Goal: Transaction & Acquisition: Purchase product/service

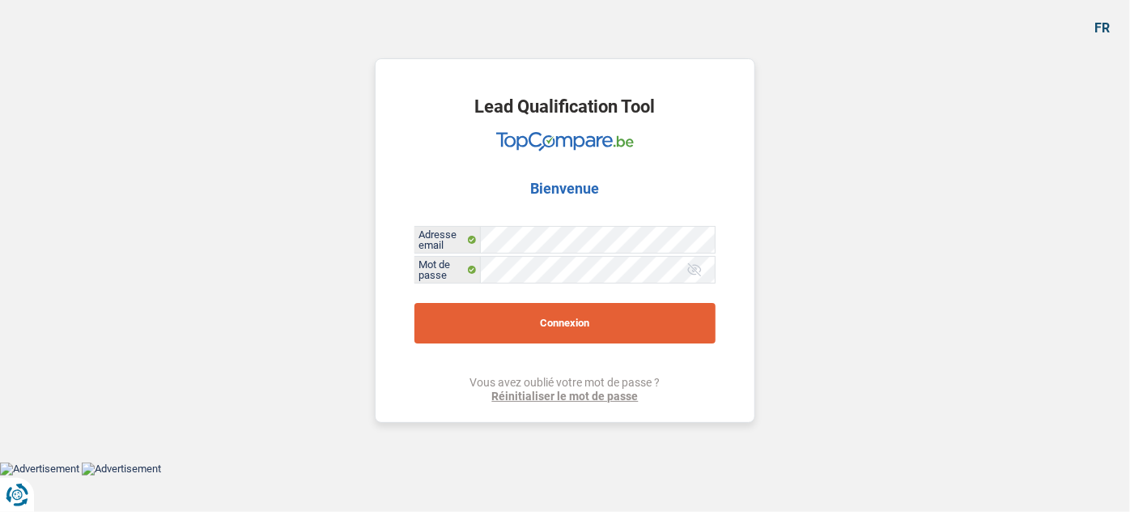
click at [505, 321] on button "Connexion" at bounding box center [564, 323] width 301 height 40
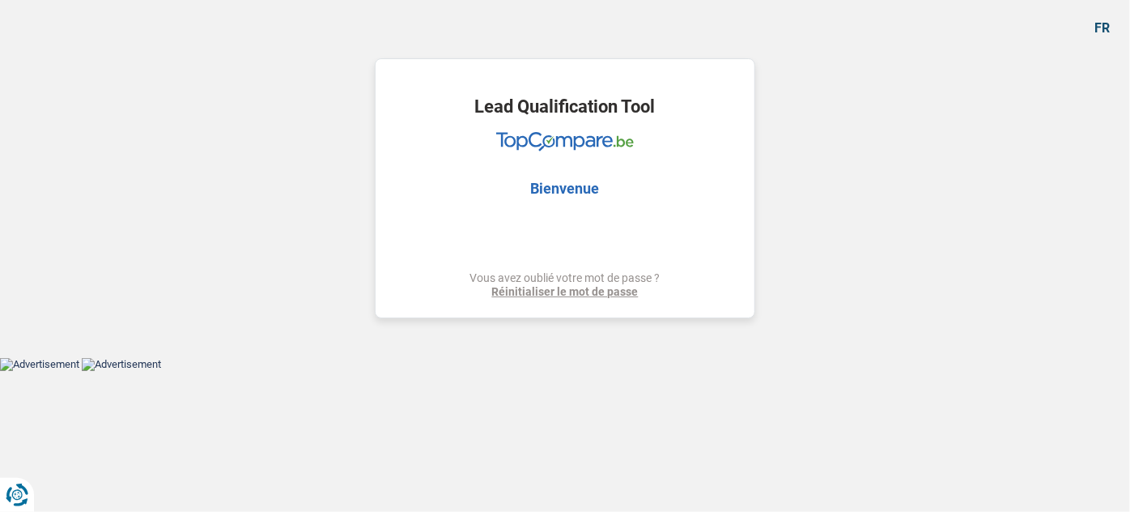
select select "car"
select select "60"
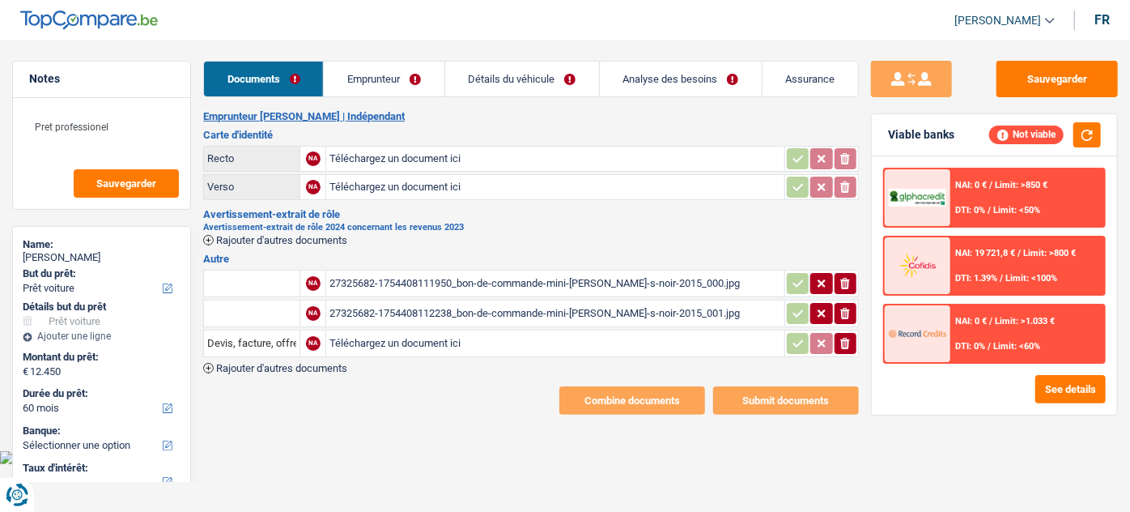
drag, startPoint x: 473, startPoint y: 293, endPoint x: 473, endPoint y: 302, distance: 8.9
click at [473, 300] on table "NA 27325682-1754408111950_bon-de-commande-mini-cooper-s-noir-2015_000.jpg ionic…" at bounding box center [531, 313] width 656 height 92
drag, startPoint x: 472, startPoint y: 241, endPoint x: 437, endPoint y: 298, distance: 66.5
click at [477, 255] on div "Emprunteur LEANDRO TABBI | Indépendant Carte d'identité Recto NA Téléchargez un…" at bounding box center [531, 262] width 656 height 304
click at [438, 284] on div "27325682-1754408111950_bon-de-commande-mini-cooper-s-noir-2015_000.jpg" at bounding box center [554, 283] width 451 height 24
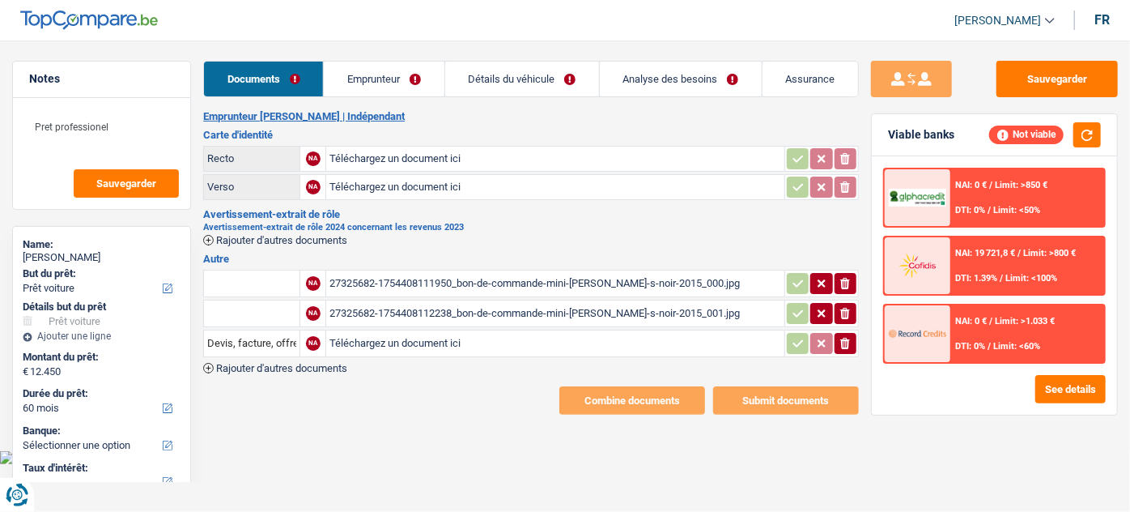
click at [246, 279] on input "text" at bounding box center [251, 283] width 89 height 26
click at [285, 313] on li "Devis, facture, offre, bon de commande" at bounding box center [310, 315] width 197 height 20
type input "Devis, facture, offre, bon de commande"
click at [264, 319] on input "text" at bounding box center [251, 313] width 89 height 26
drag, startPoint x: 299, startPoint y: 340, endPoint x: 618, endPoint y: 390, distance: 322.0
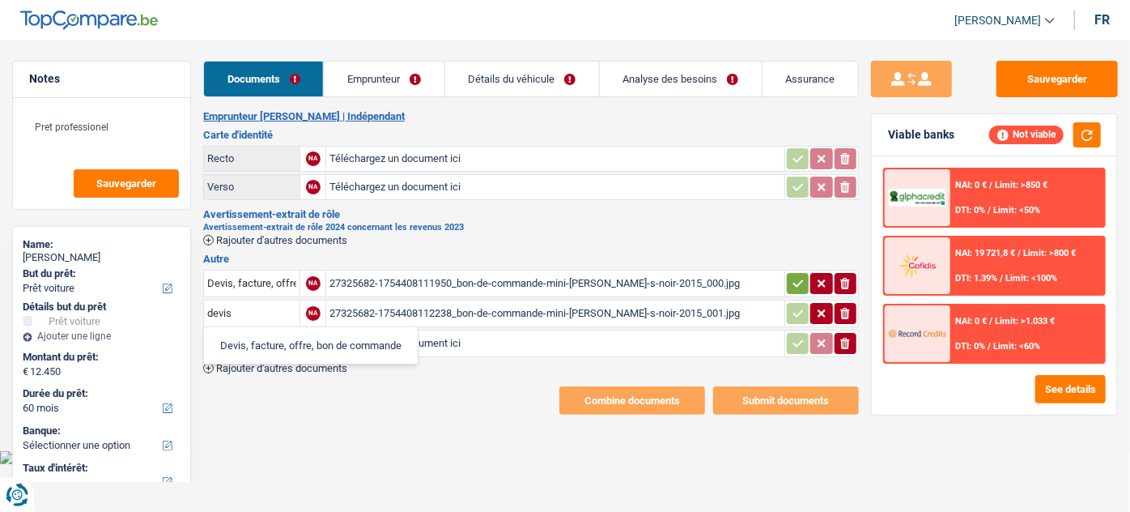
click at [300, 340] on li "Devis, facture, offre, bon de commande" at bounding box center [310, 345] width 197 height 20
type input "Devis, facture, offre, bon de commande"
click at [850, 342] on icon "ionicons-v5-e" at bounding box center [845, 343] width 13 height 16
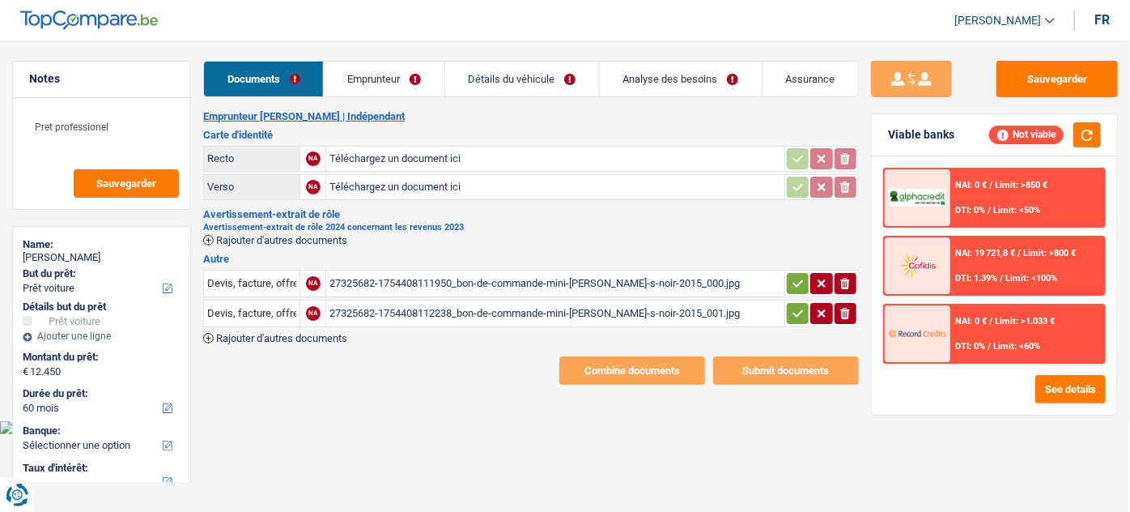
click at [311, 237] on span "Rajouter d'autres documents" at bounding box center [281, 240] width 131 height 11
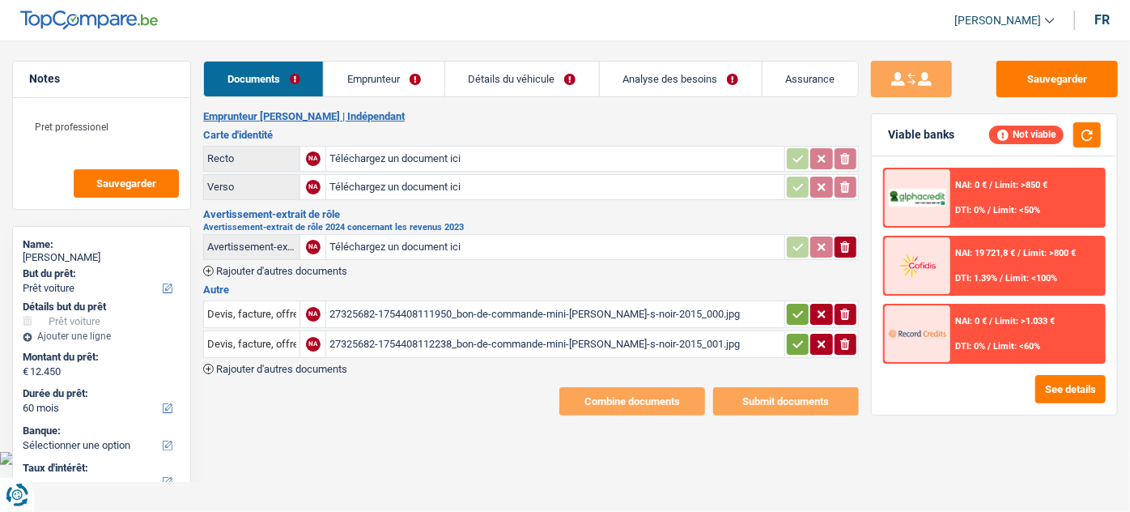
click at [389, 241] on input "Téléchargez un document ici" at bounding box center [554, 247] width 451 height 24
type input "C:\fakepath\bilan 2024.pdf"
click at [338, 268] on span "Rajouter d'autres documents" at bounding box center [281, 270] width 131 height 11
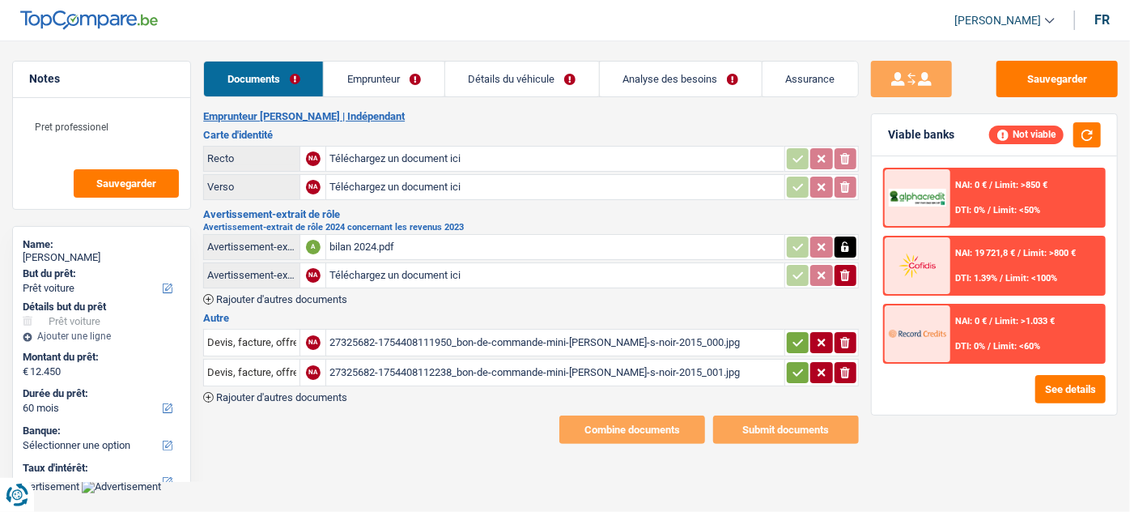
click at [407, 267] on input "Téléchargez un document ici" at bounding box center [554, 275] width 451 height 24
type input "C:\fakepath\ubo.pdf"
click at [725, 121] on h2 "Emprunteur LEANDRO TABBI | Indépendant" at bounding box center [531, 116] width 656 height 13
click at [386, 158] on input "Téléchargez un document ici" at bounding box center [554, 159] width 451 height 24
type input "C:\fakepath\r.jpg"
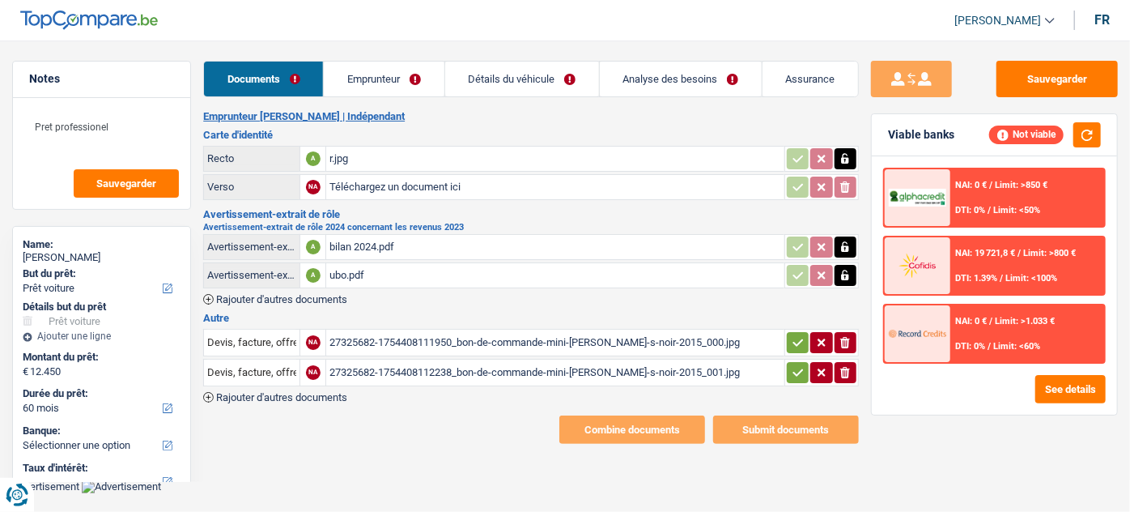
click at [364, 182] on input "Téléchargez un document ici" at bounding box center [554, 187] width 451 height 24
type input "C:\fakepath\v.jpg"
click at [312, 294] on span "Rajouter d'autres documents" at bounding box center [281, 299] width 131 height 11
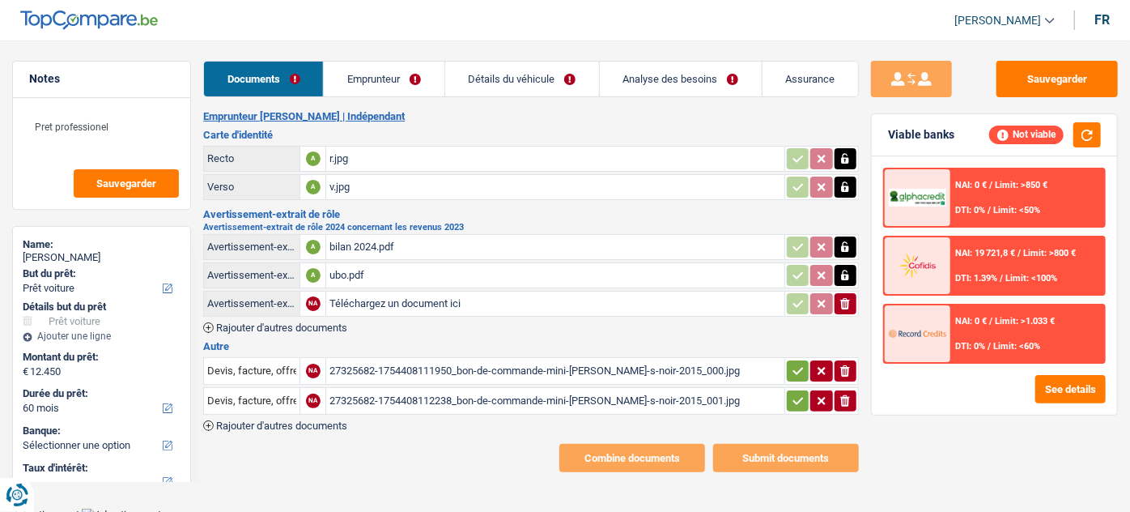
click at [363, 305] on input "Téléchargez un document ici" at bounding box center [554, 303] width 451 height 24
type input "C:\fakepath\bilan 2024 b.pdf"
click at [390, 90] on link "Emprunteur" at bounding box center [384, 79] width 120 height 35
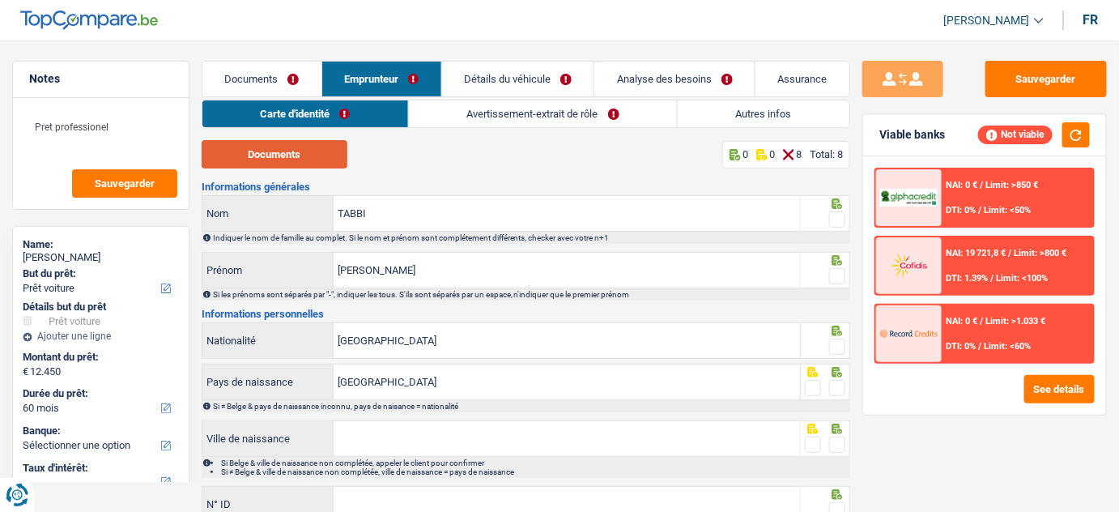
click at [263, 165] on button "Documents" at bounding box center [275, 154] width 146 height 28
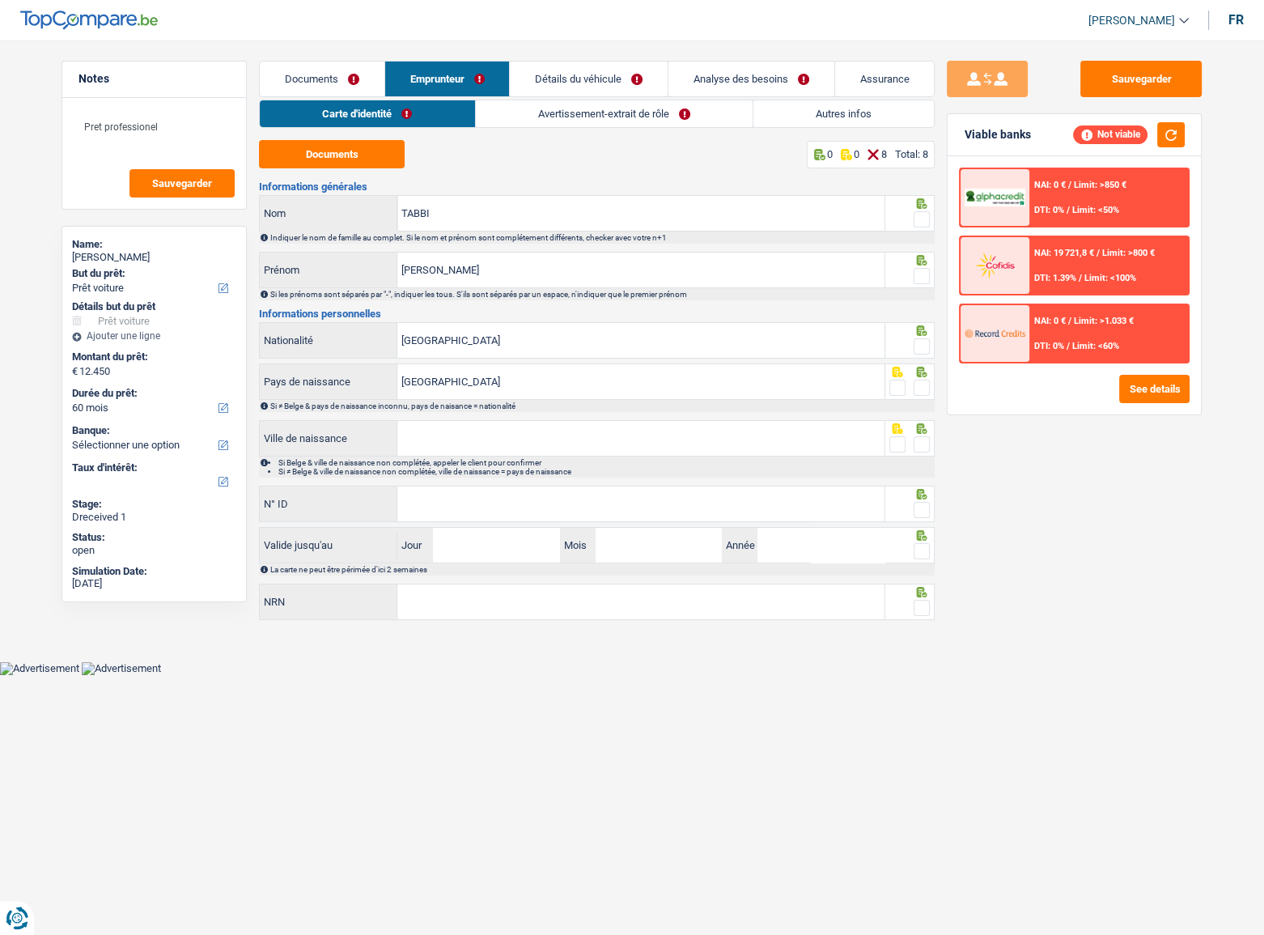
drag, startPoint x: 607, startPoint y: 111, endPoint x: 588, endPoint y: 136, distance: 31.7
click at [607, 111] on link "Avertissement-extrait de rôle" at bounding box center [614, 113] width 277 height 27
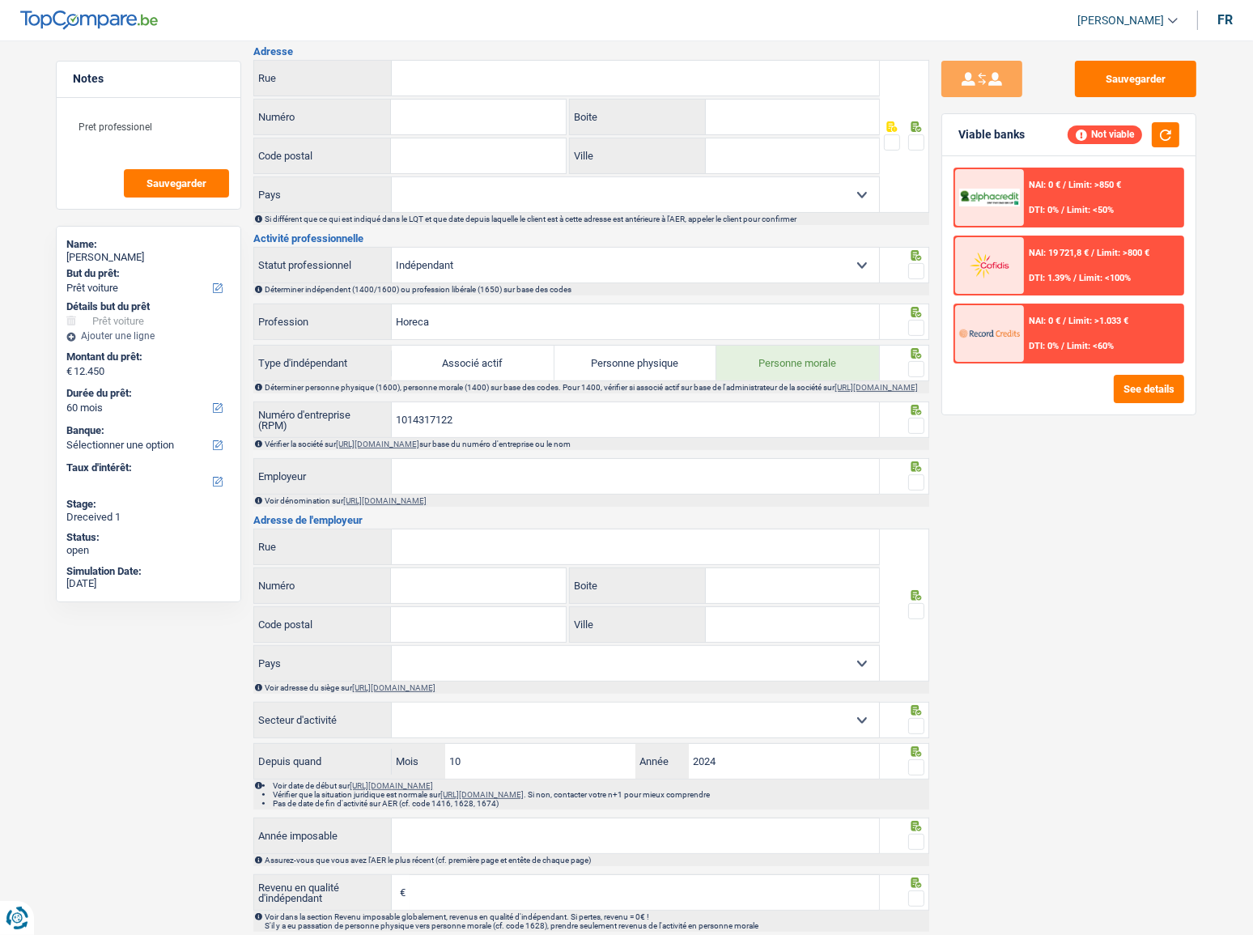
scroll to position [662, 0]
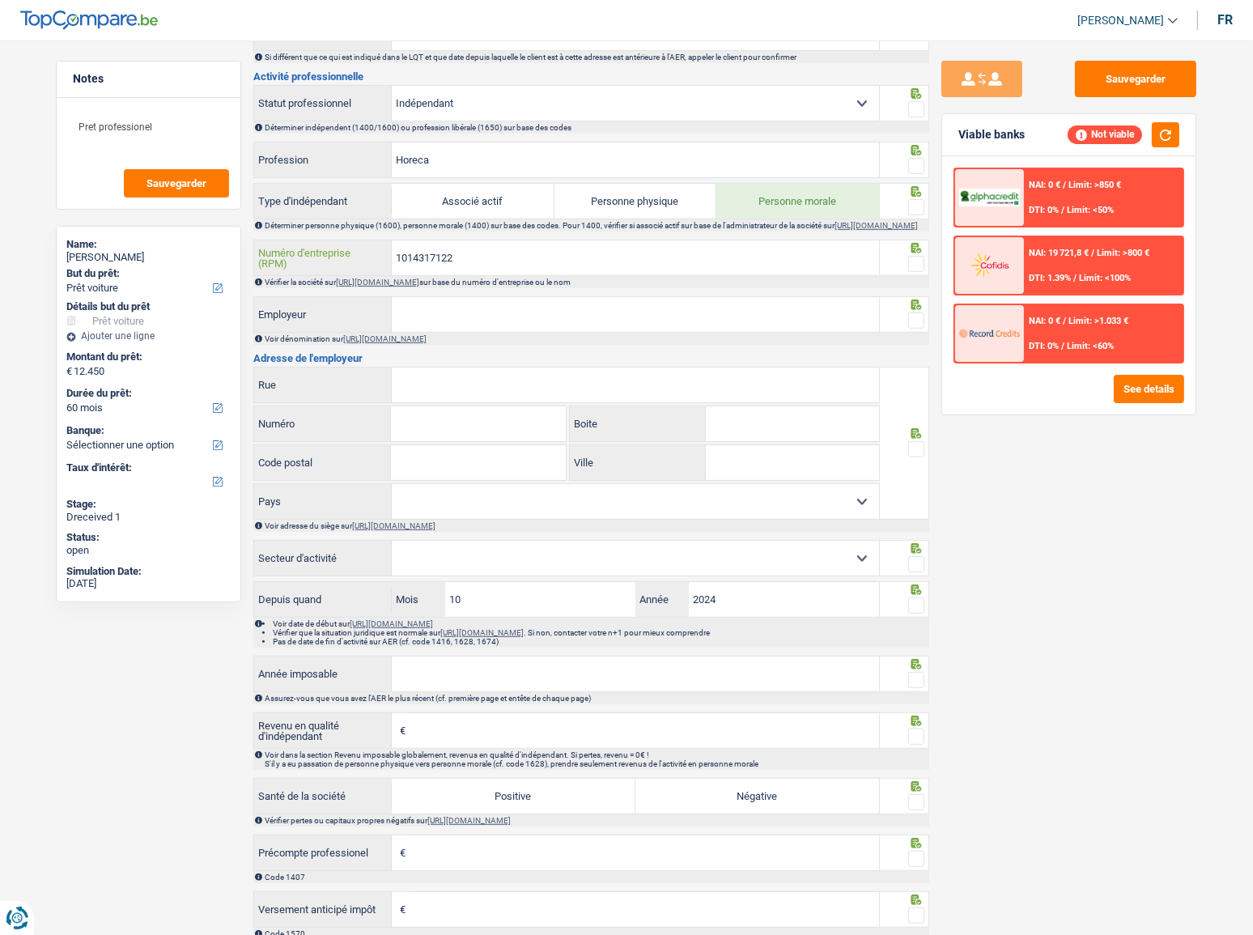
click at [429, 257] on input "1014317122" at bounding box center [635, 257] width 487 height 35
click at [419, 287] on link "https://kbopub.economie.fgov.be/kbopub/zoeknummerform.html" at bounding box center [377, 282] width 83 height 9
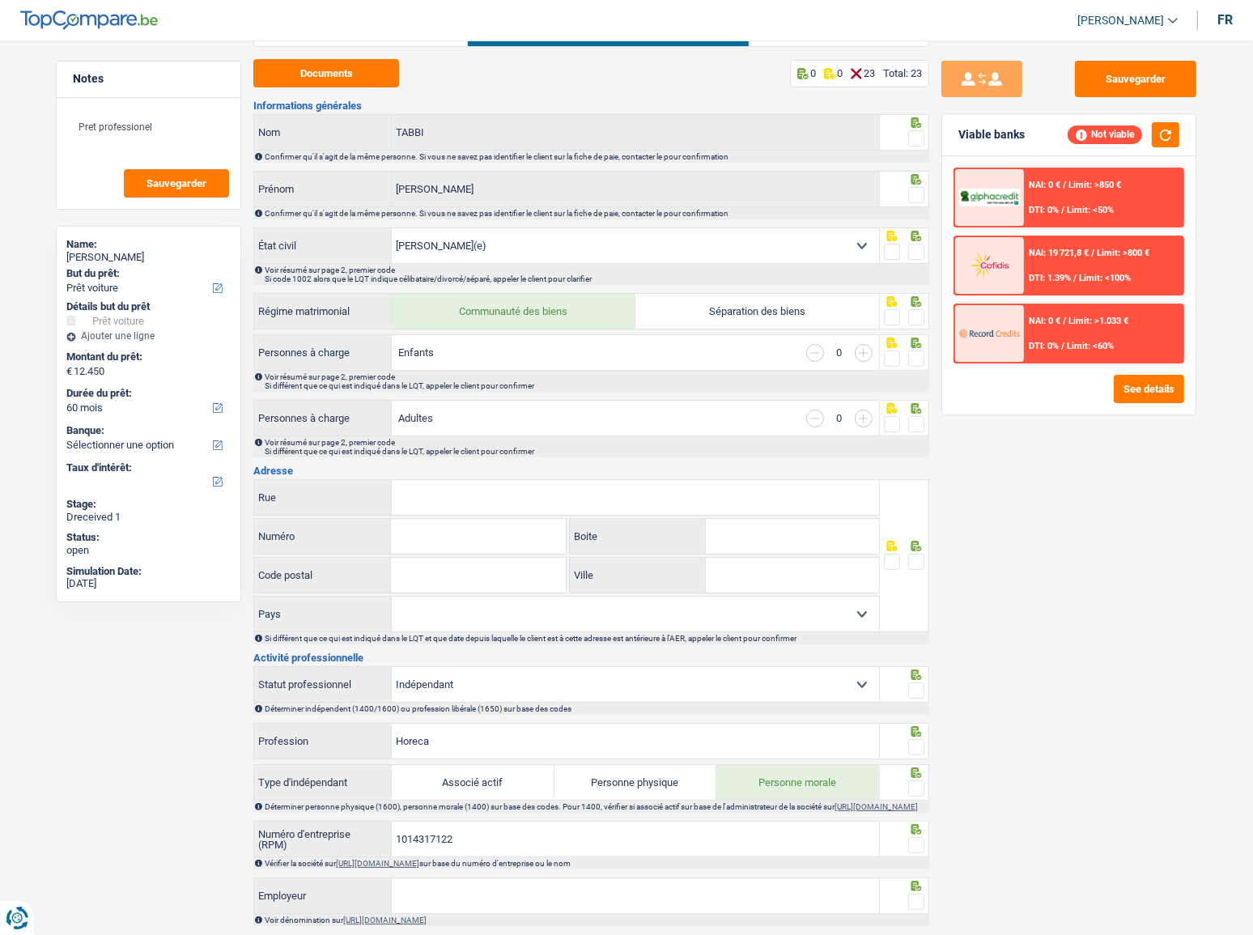
scroll to position [0, 0]
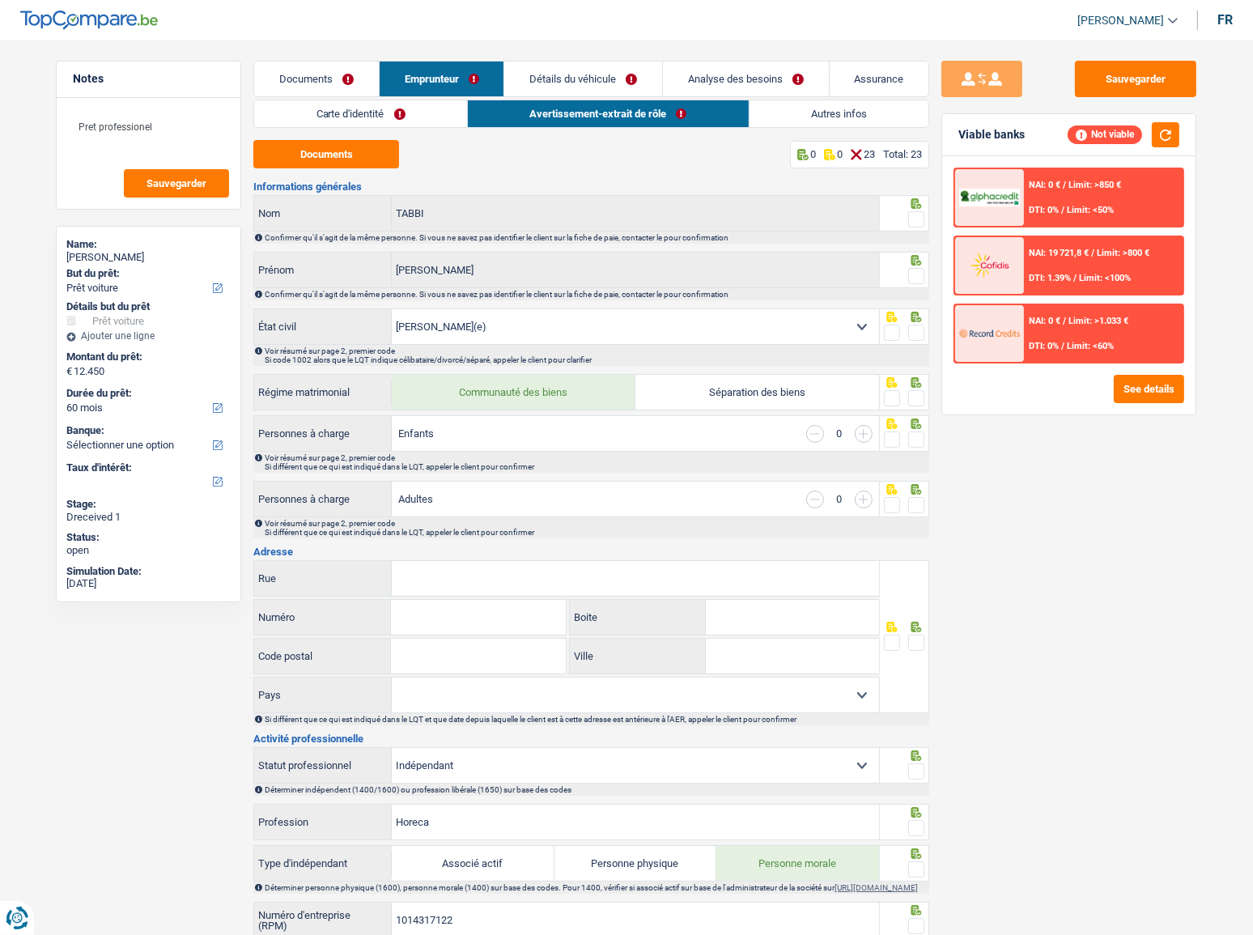
click at [415, 114] on link "Carte d'identité" at bounding box center [360, 113] width 213 height 27
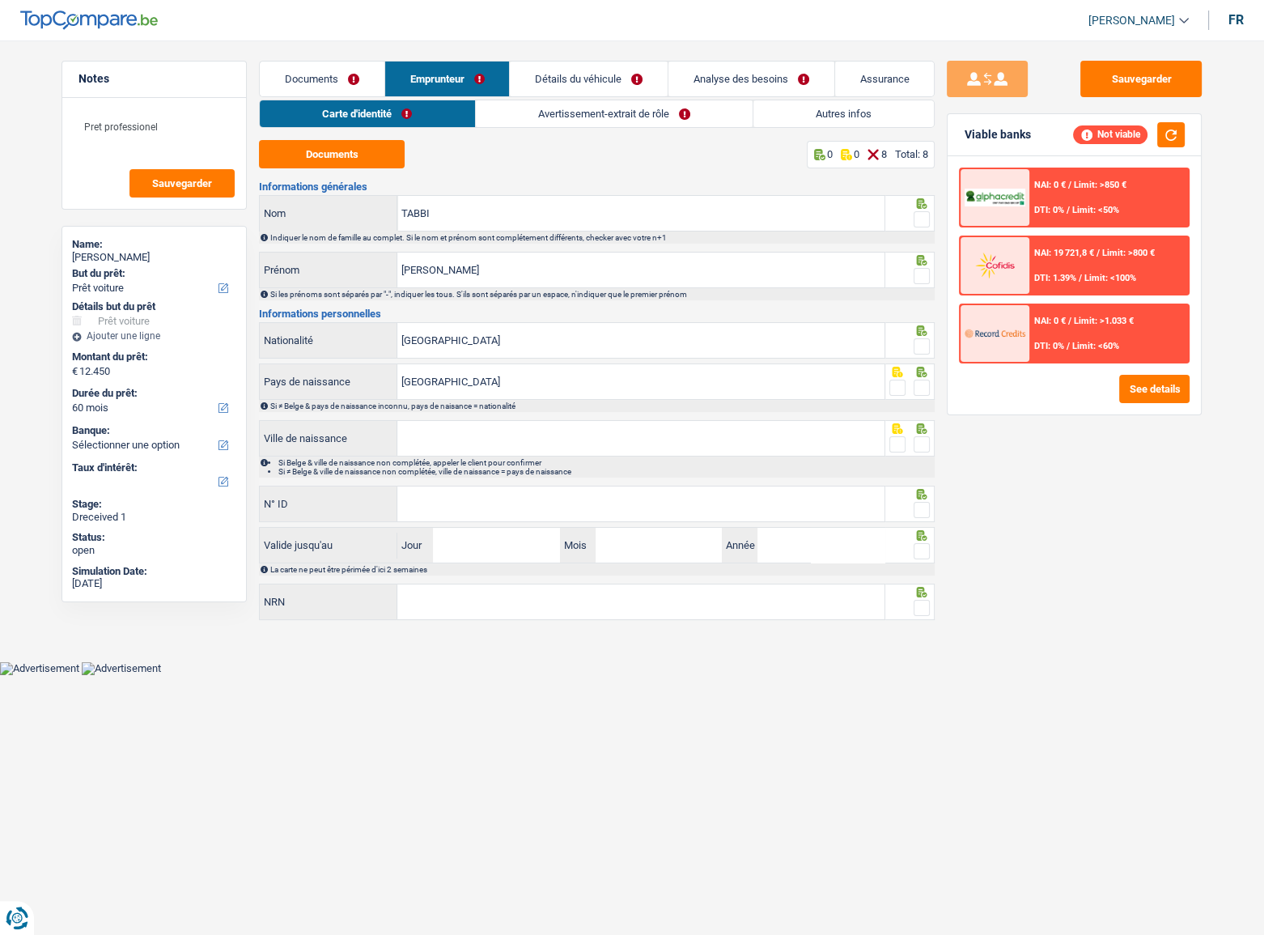
click at [917, 216] on span at bounding box center [922, 219] width 16 height 16
click at [0, 0] on input "radio" at bounding box center [0, 0] width 0 height 0
click at [921, 277] on span at bounding box center [922, 276] width 16 height 16
click at [0, 0] on input "radio" at bounding box center [0, 0] width 0 height 0
drag, startPoint x: 923, startPoint y: 340, endPoint x: 915, endPoint y: 372, distance: 33.4
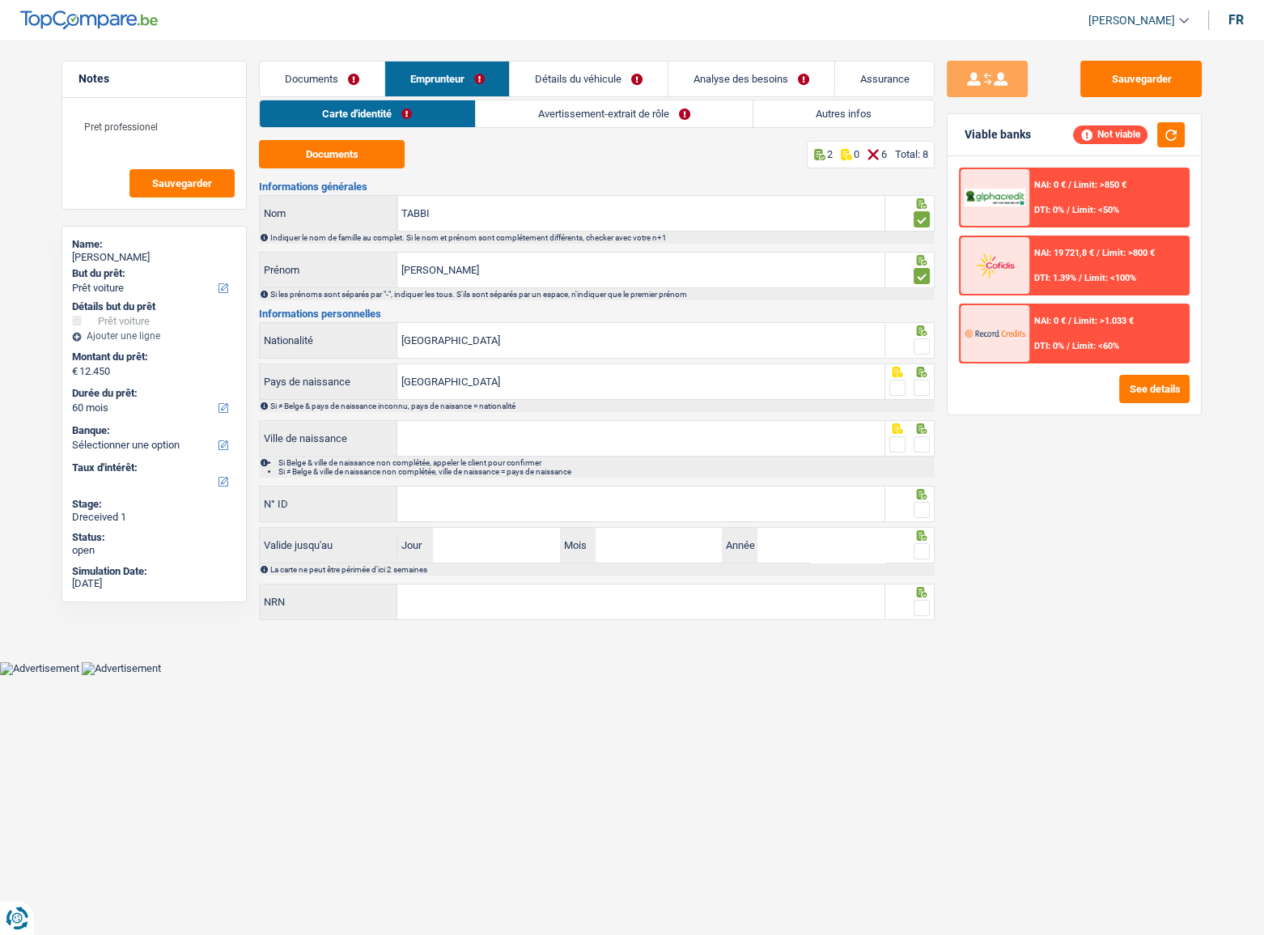
click at [922, 341] on span at bounding box center [922, 346] width 16 height 16
click at [0, 0] on input "radio" at bounding box center [0, 0] width 0 height 0
click at [919, 391] on span at bounding box center [922, 388] width 16 height 16
click at [0, 0] on input "radio" at bounding box center [0, 0] width 0 height 0
drag, startPoint x: 431, startPoint y: 439, endPoint x: 457, endPoint y: 435, distance: 26.1
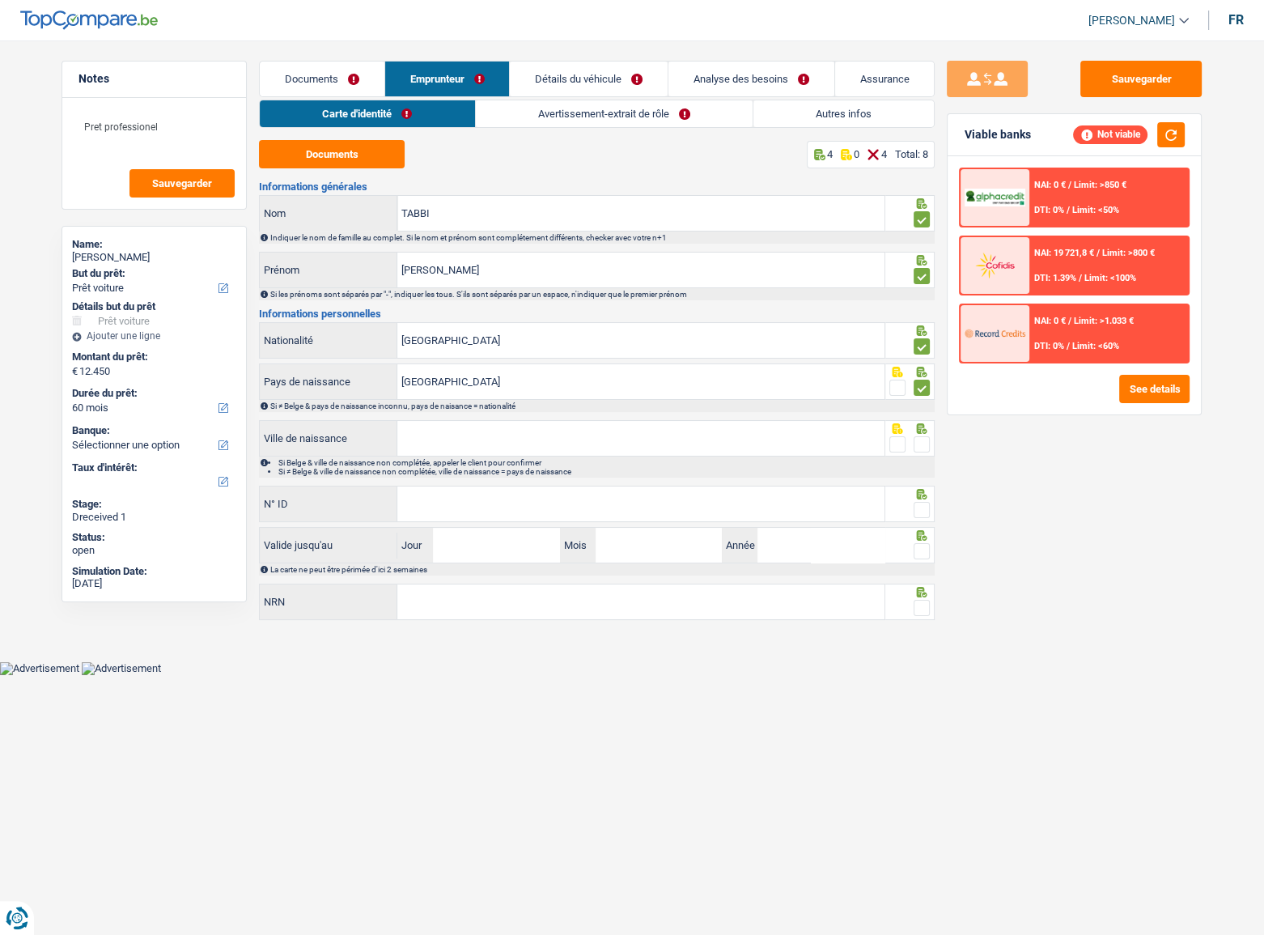
click at [440, 436] on input "Ville de naissance" at bounding box center [640, 438] width 487 height 35
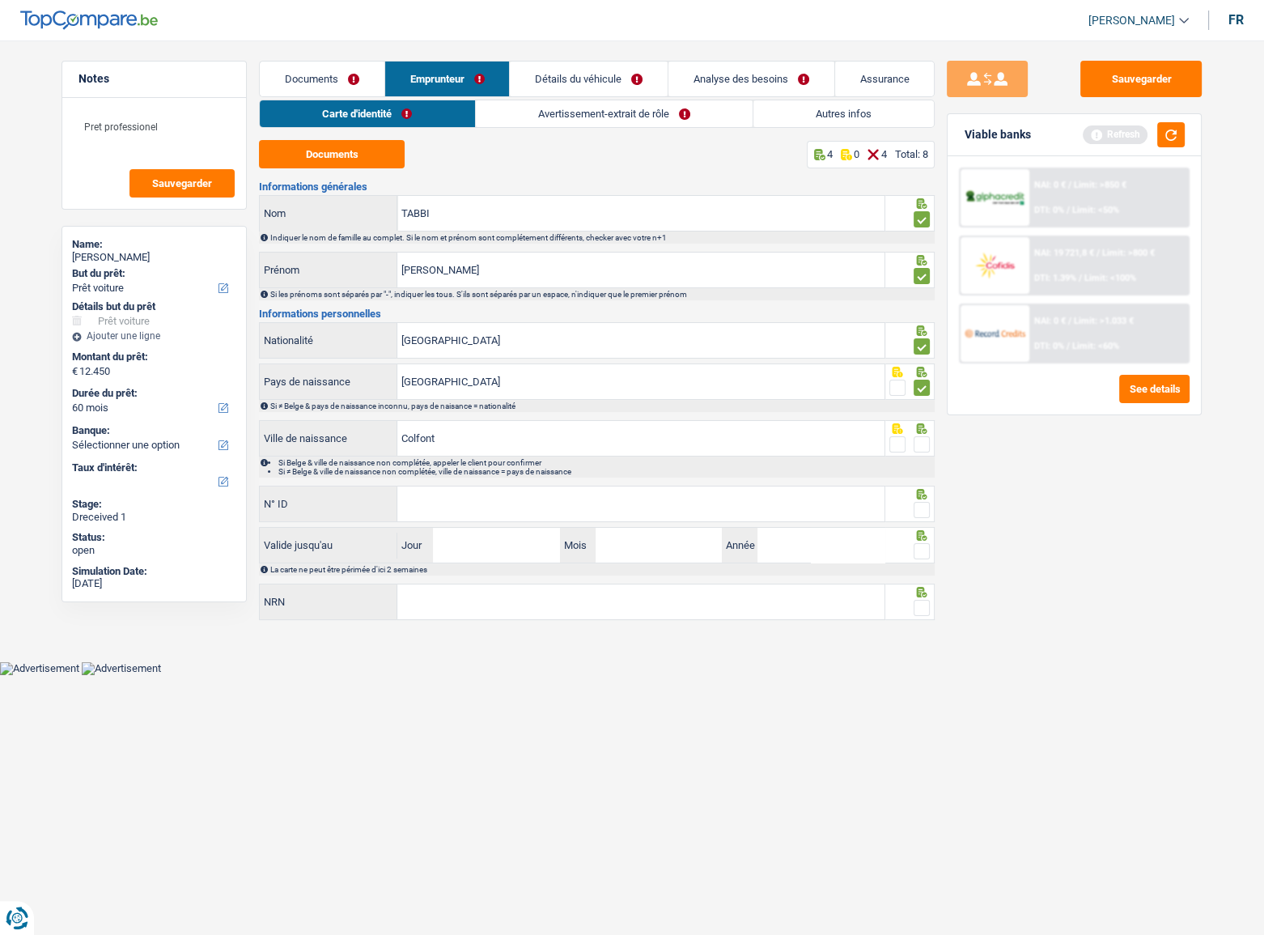
type input "Colfont"
type input "A"
click at [457, 435] on input "Colfont" at bounding box center [640, 438] width 487 height 35
type input "Colfontaine"
click at [903, 440] on span at bounding box center [898, 444] width 16 height 16
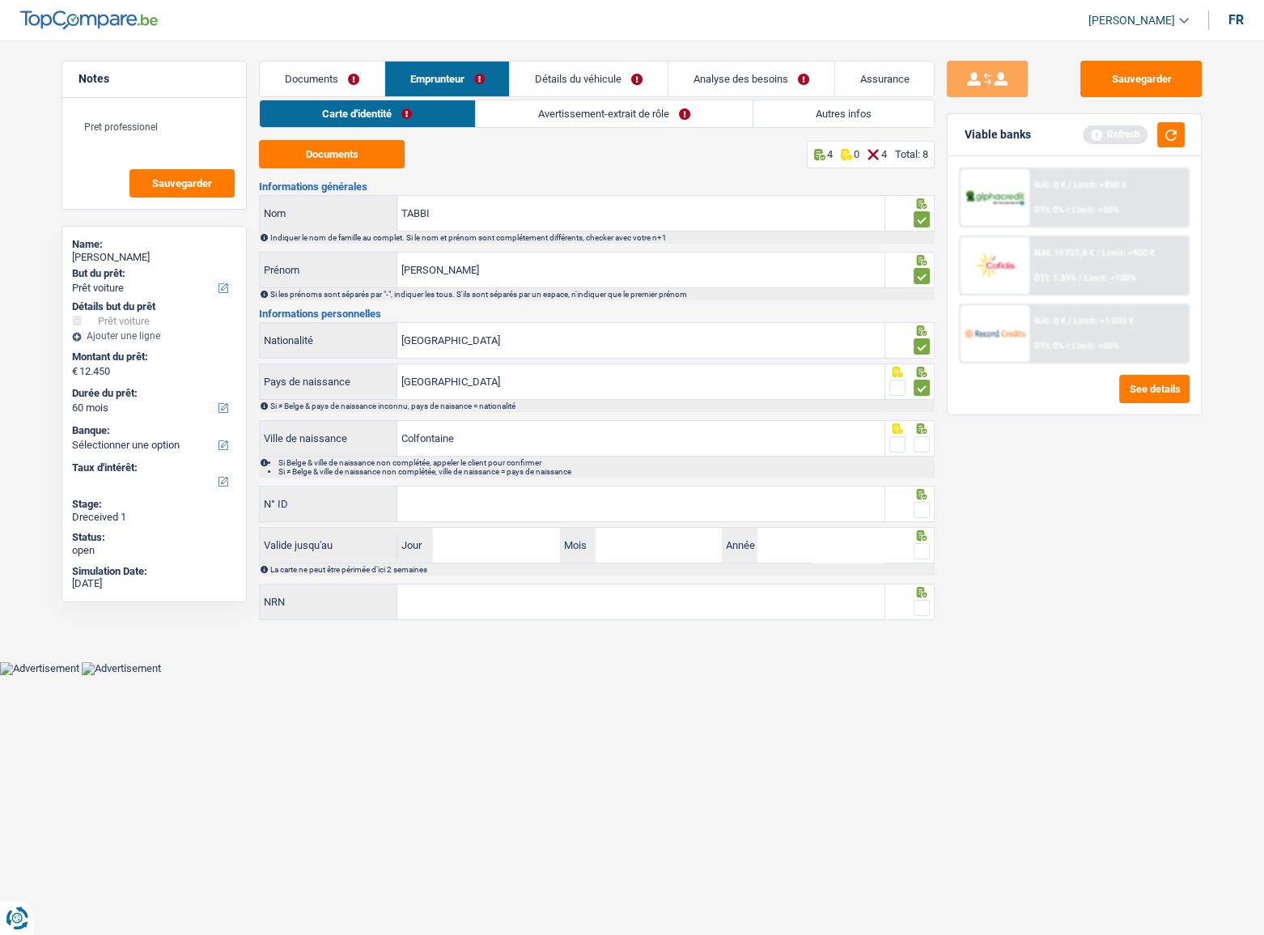
click at [0, 0] on input "radio" at bounding box center [0, 0] width 0 height 0
click at [711, 499] on input "N° ID" at bounding box center [640, 503] width 487 height 35
type input "595199852956"
click at [919, 511] on span at bounding box center [922, 510] width 16 height 16
click at [0, 0] on input "radio" at bounding box center [0, 0] width 0 height 0
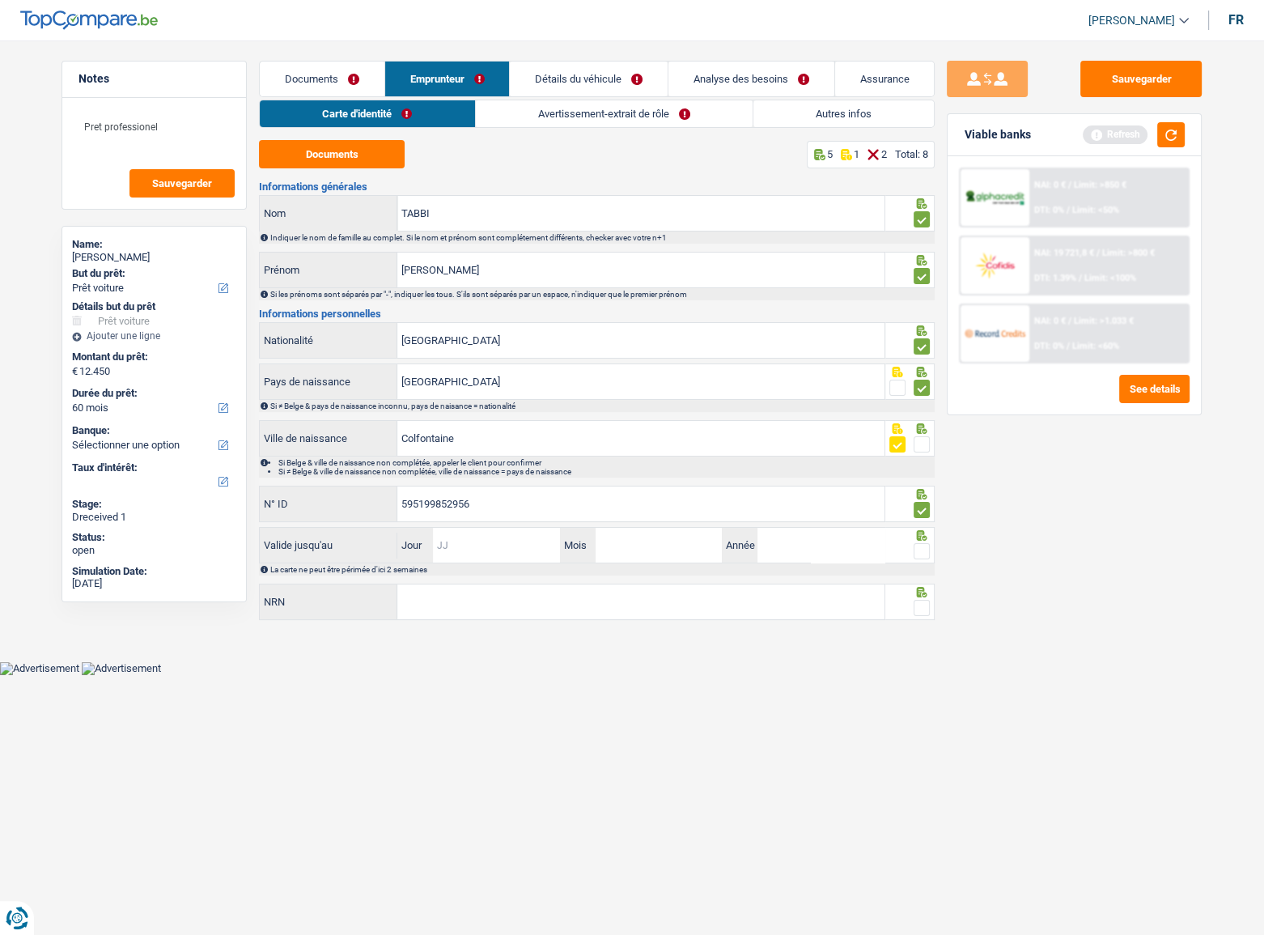
drag, startPoint x: 466, startPoint y: 556, endPoint x: 496, endPoint y: 558, distance: 30.0
click at [466, 511] on input "Jour" at bounding box center [496, 545] width 126 height 35
type input "07"
type input "02"
type input "2034"
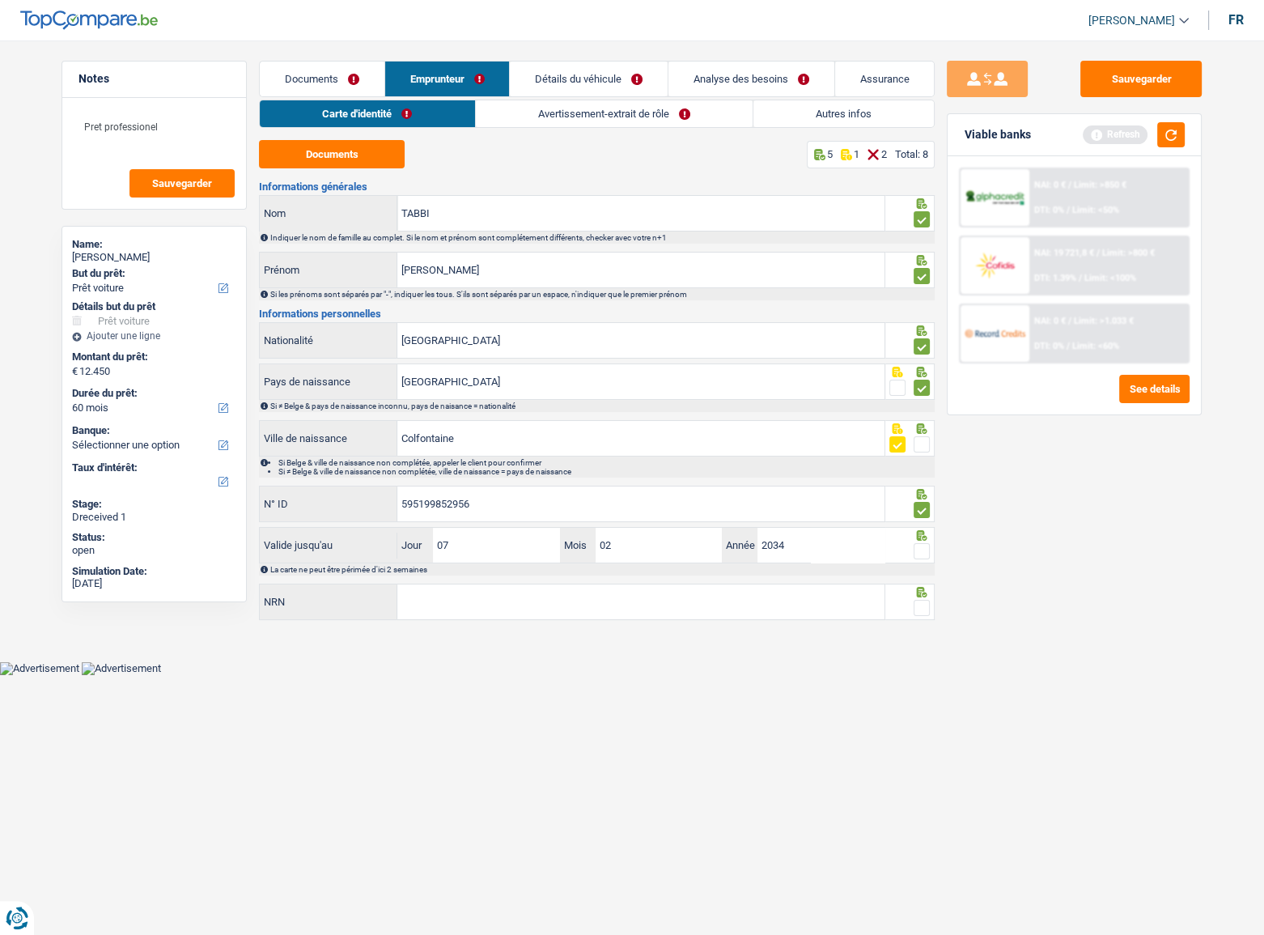
click at [924, 511] on span at bounding box center [922, 551] width 16 height 16
click at [0, 0] on input "radio" at bounding box center [0, 0] width 0 height 0
click at [1129, 130] on button "button" at bounding box center [1171, 134] width 28 height 25
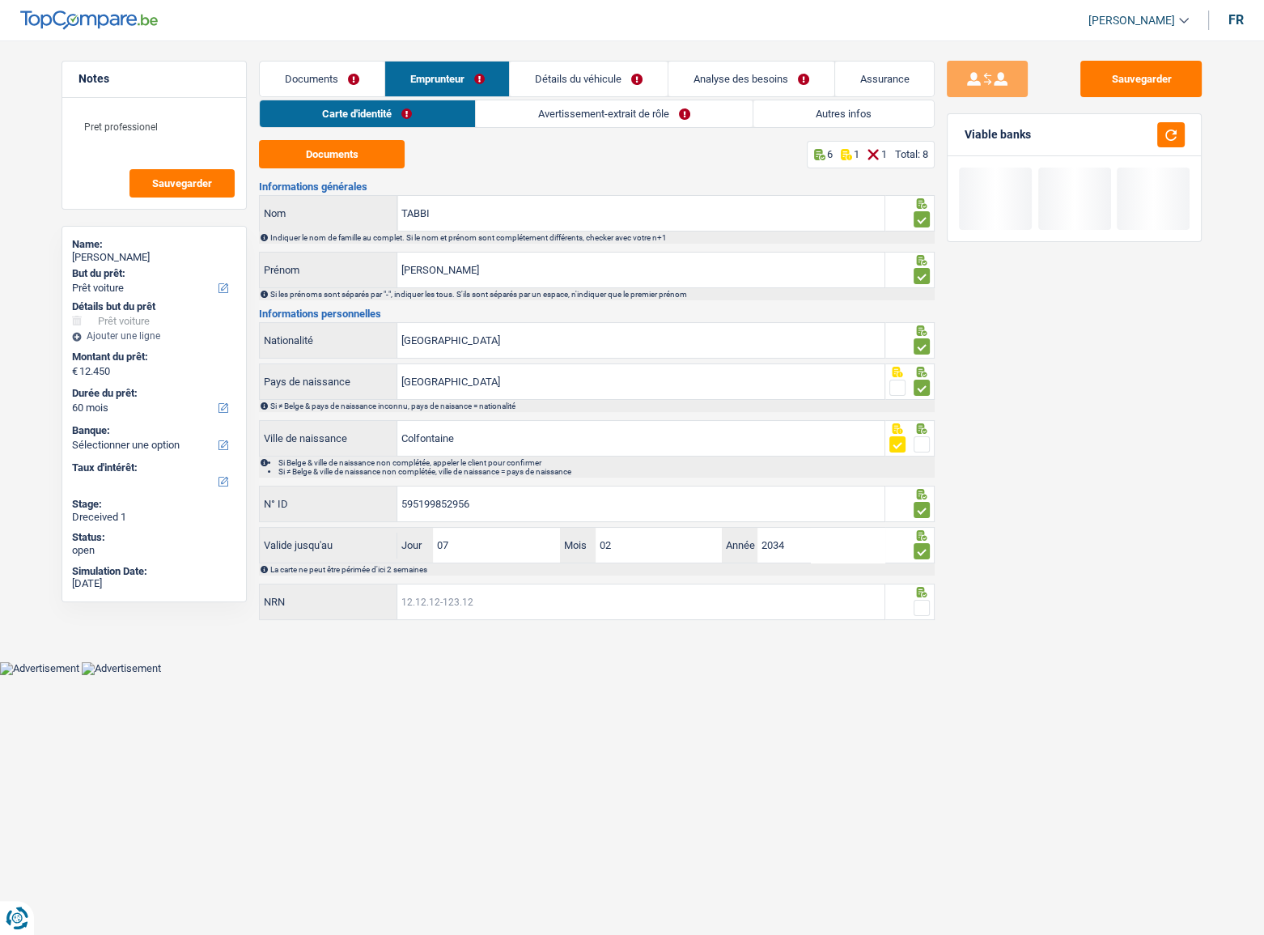
click at [494, 511] on input "NRN" at bounding box center [640, 601] width 487 height 35
type input "8"
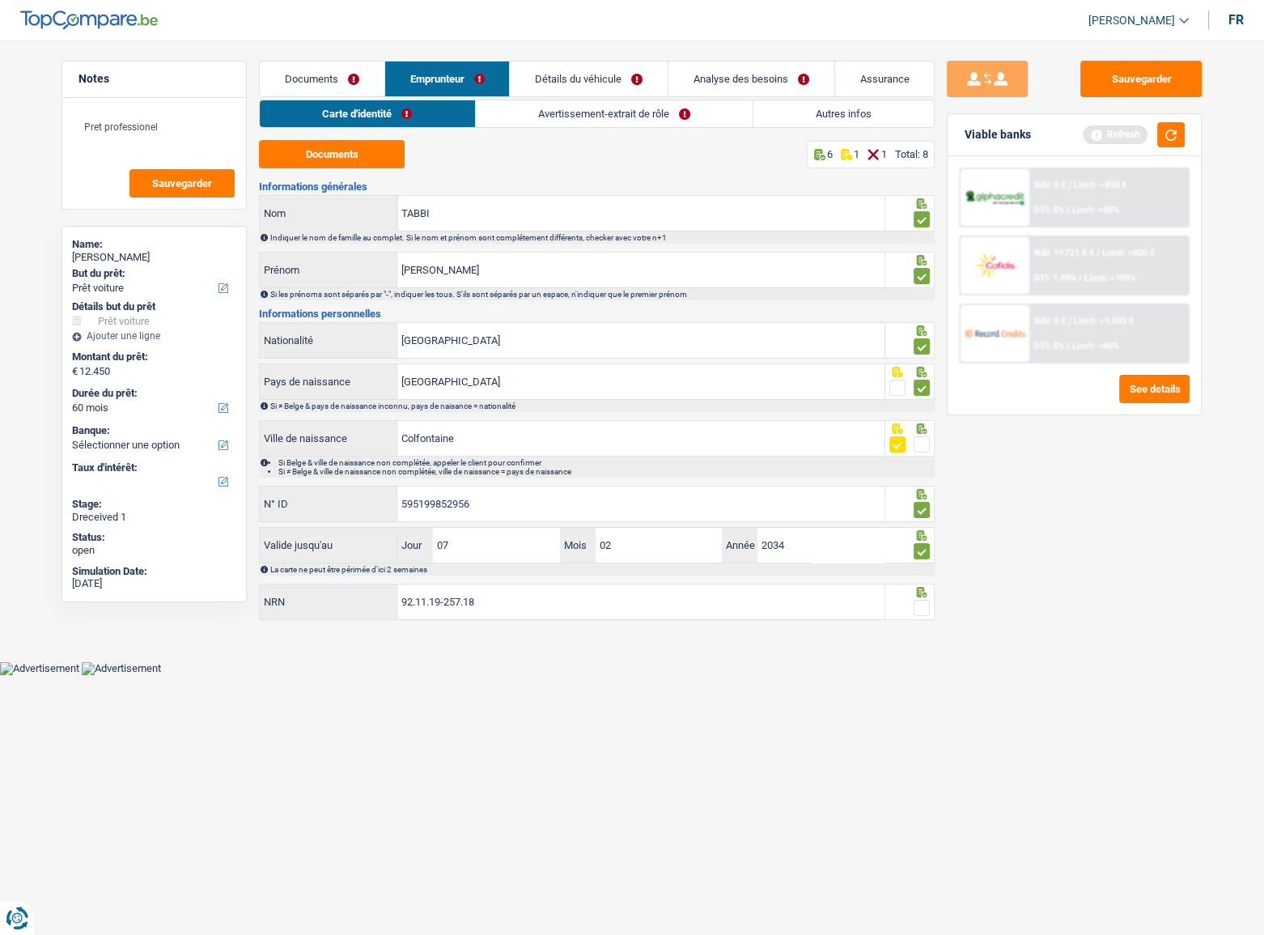
type input "92.11.19-257.18"
click at [928, 511] on div at bounding box center [922, 608] width 16 height 20
click at [922, 511] on span at bounding box center [922, 608] width 16 height 16
click at [0, 0] on input "radio" at bounding box center [0, 0] width 0 height 0
click at [495, 113] on link "Avertissement-extrait de rôle" at bounding box center [614, 113] width 277 height 27
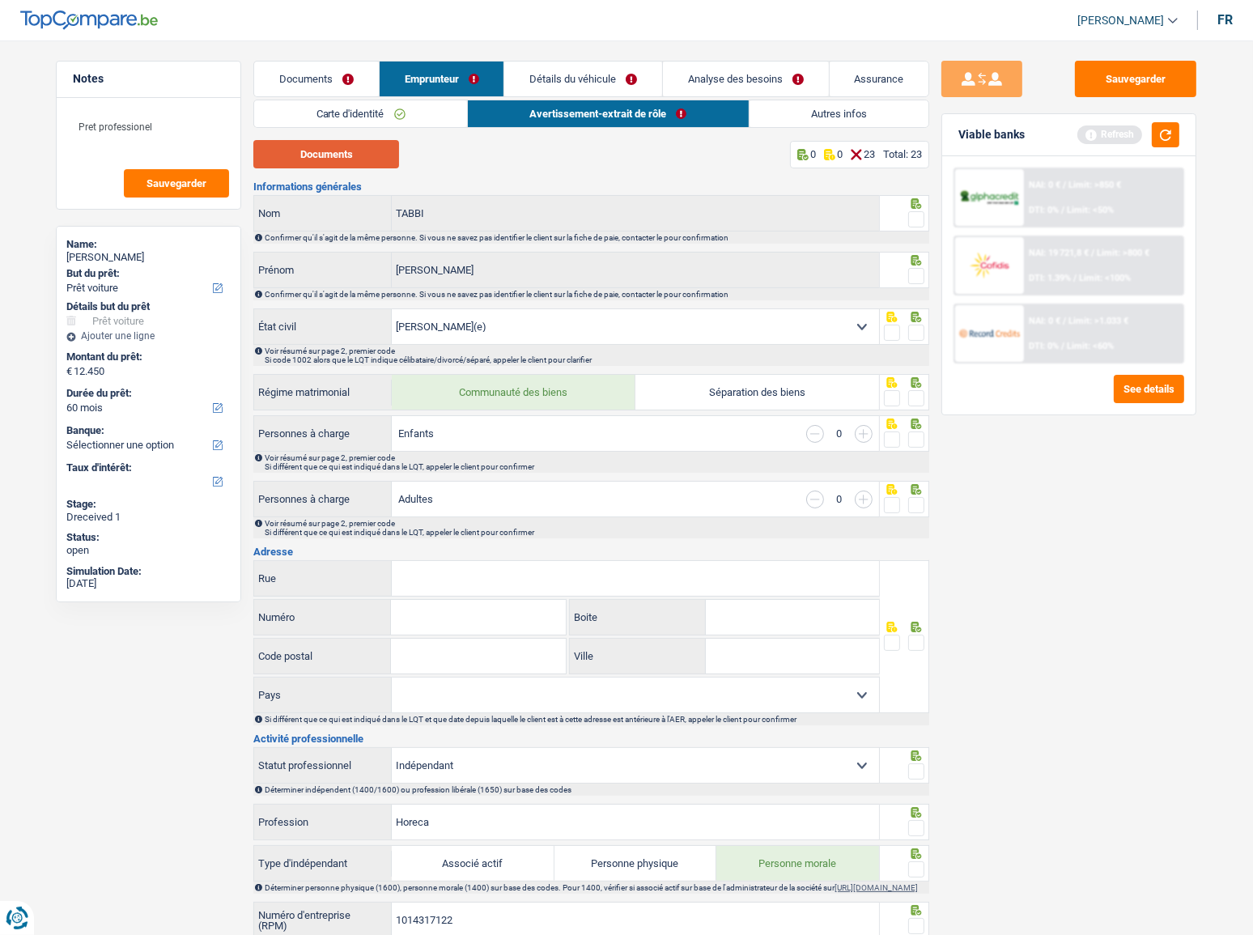
drag, startPoint x: 363, startPoint y: 159, endPoint x: 350, endPoint y: 170, distance: 16.6
click at [363, 163] on button "Documents" at bounding box center [326, 154] width 146 height 28
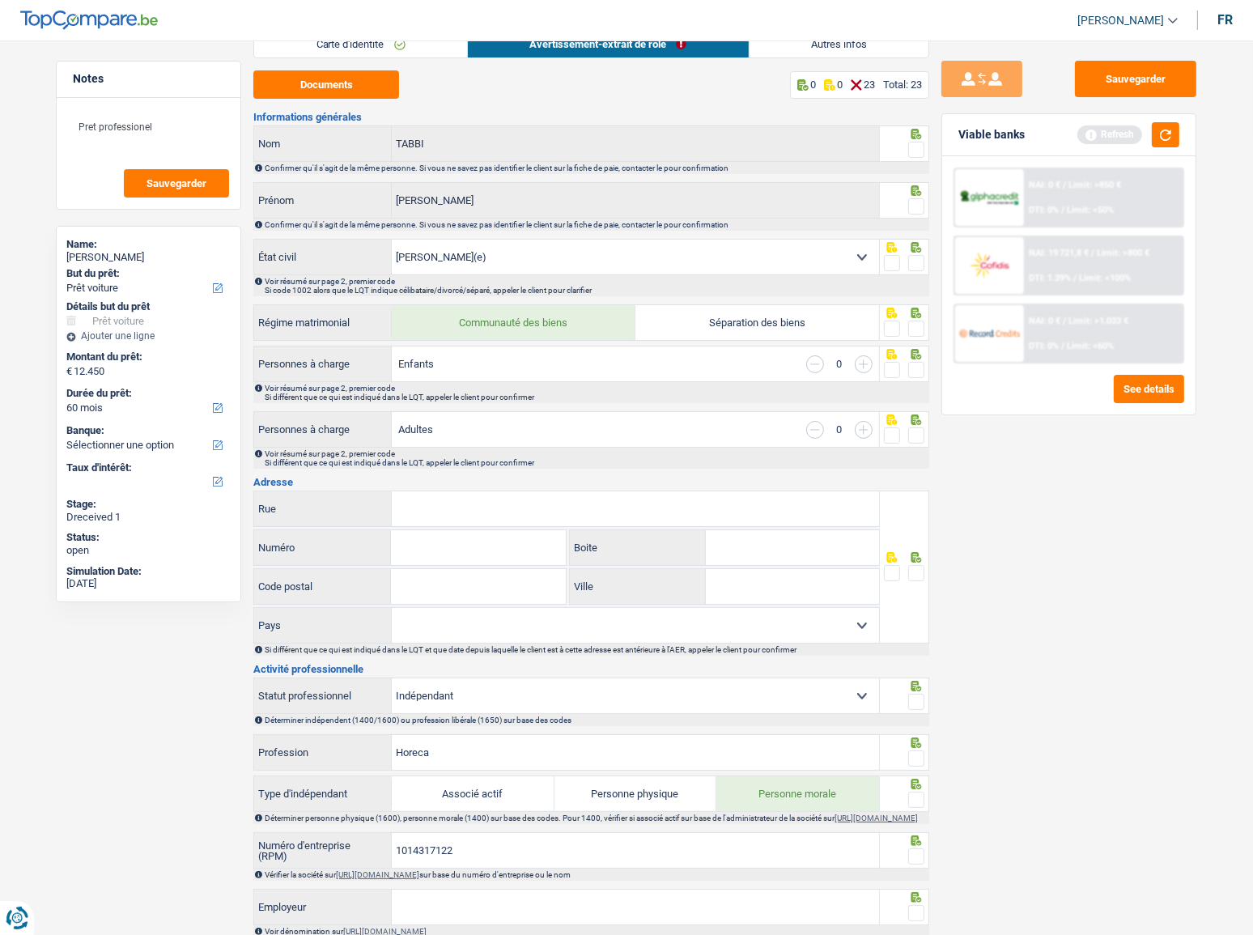
scroll to position [73, 0]
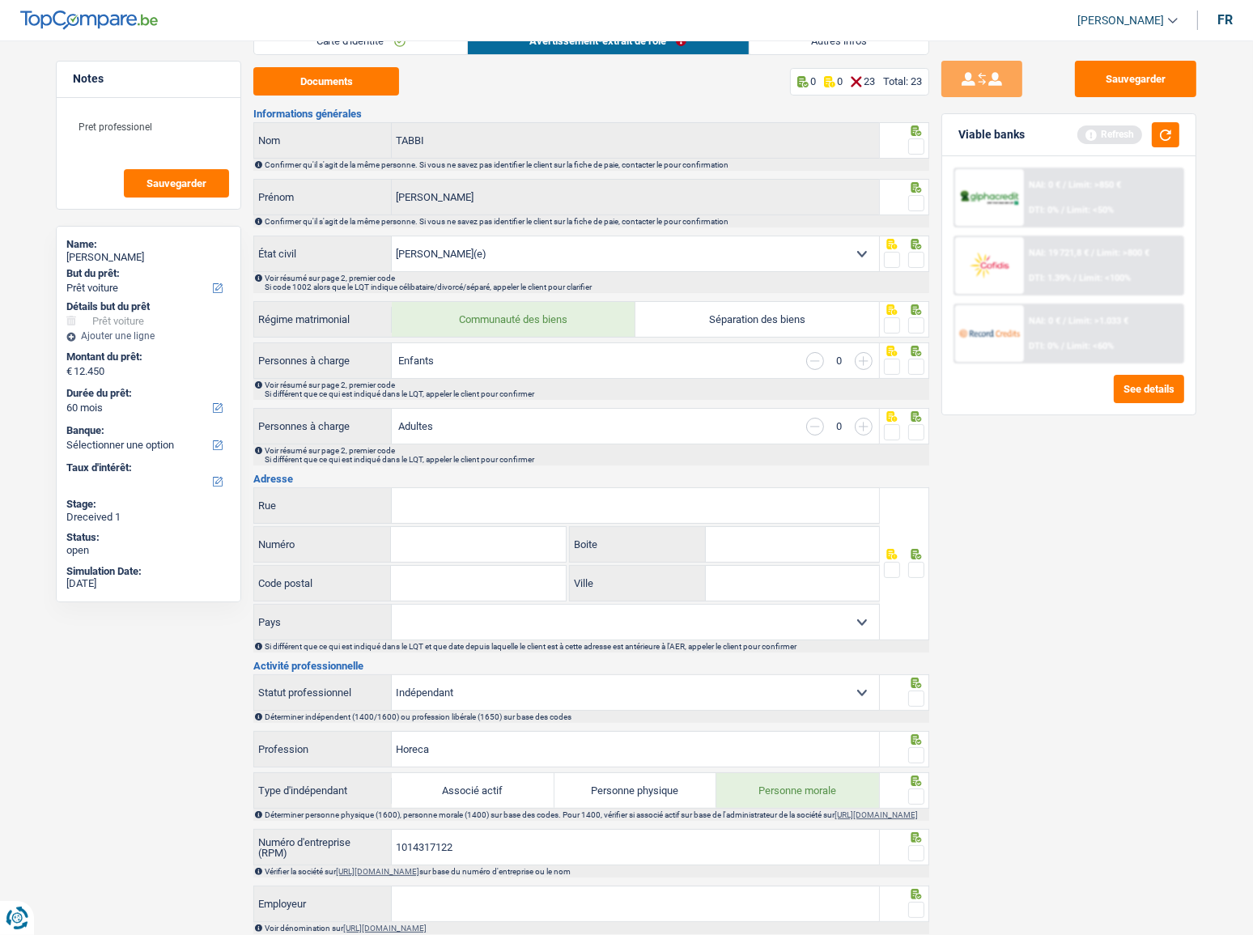
drag, startPoint x: 916, startPoint y: 144, endPoint x: 915, endPoint y: 153, distance: 9.0
click at [916, 144] on span at bounding box center [916, 146] width 16 height 16
click at [0, 0] on input "radio" at bounding box center [0, 0] width 0 height 0
drag, startPoint x: 921, startPoint y: 196, endPoint x: 917, endPoint y: 206, distance: 11.3
click at [919, 206] on span at bounding box center [916, 203] width 16 height 16
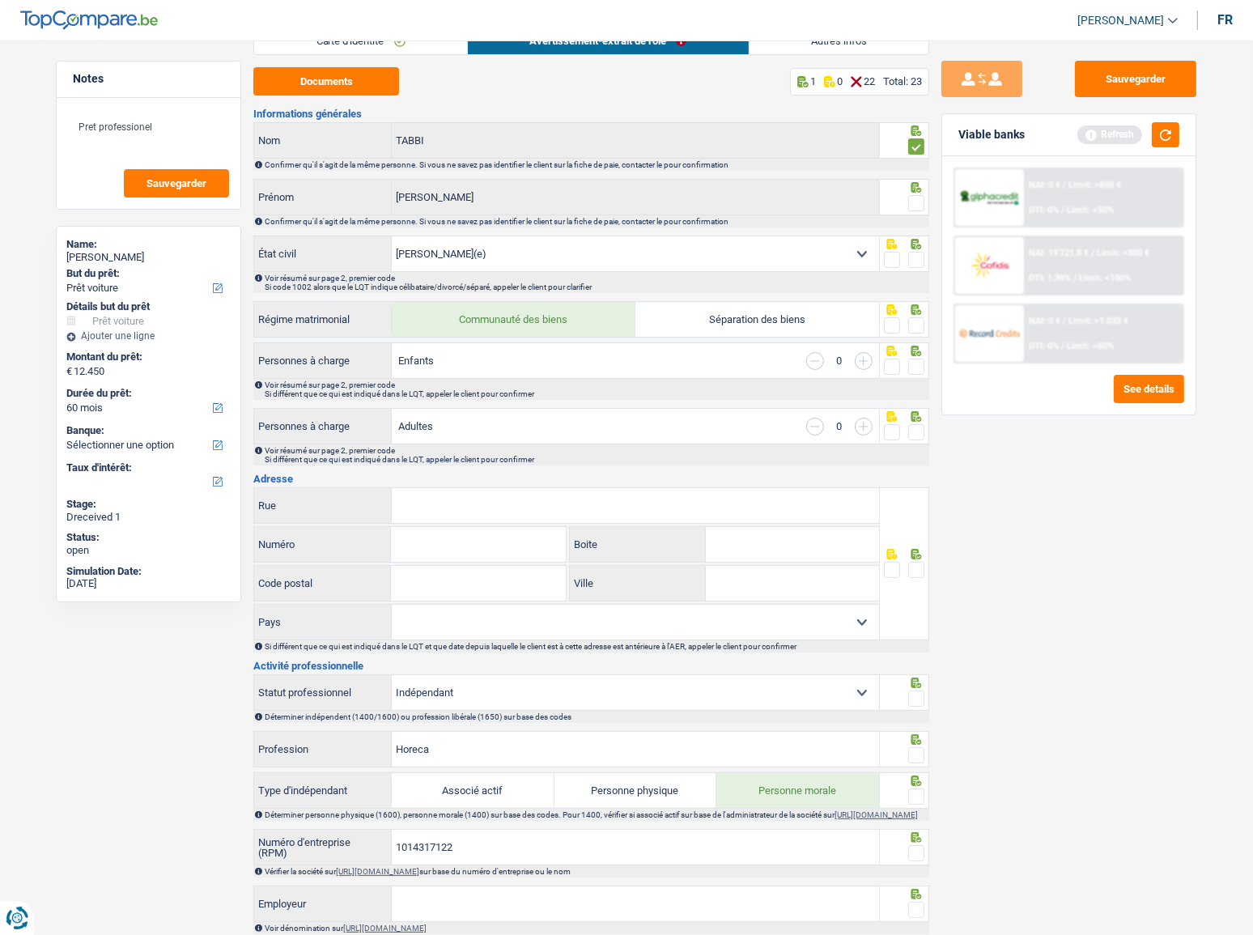
click at [0, 0] on input "radio" at bounding box center [0, 0] width 0 height 0
drag, startPoint x: 919, startPoint y: 259, endPoint x: 885, endPoint y: 359, distance: 104.9
click at [919, 261] on span at bounding box center [916, 260] width 16 height 16
click at [0, 0] on input "radio" at bounding box center [0, 0] width 0 height 0
drag, startPoint x: 915, startPoint y: 324, endPoint x: 923, endPoint y: 380, distance: 57.2
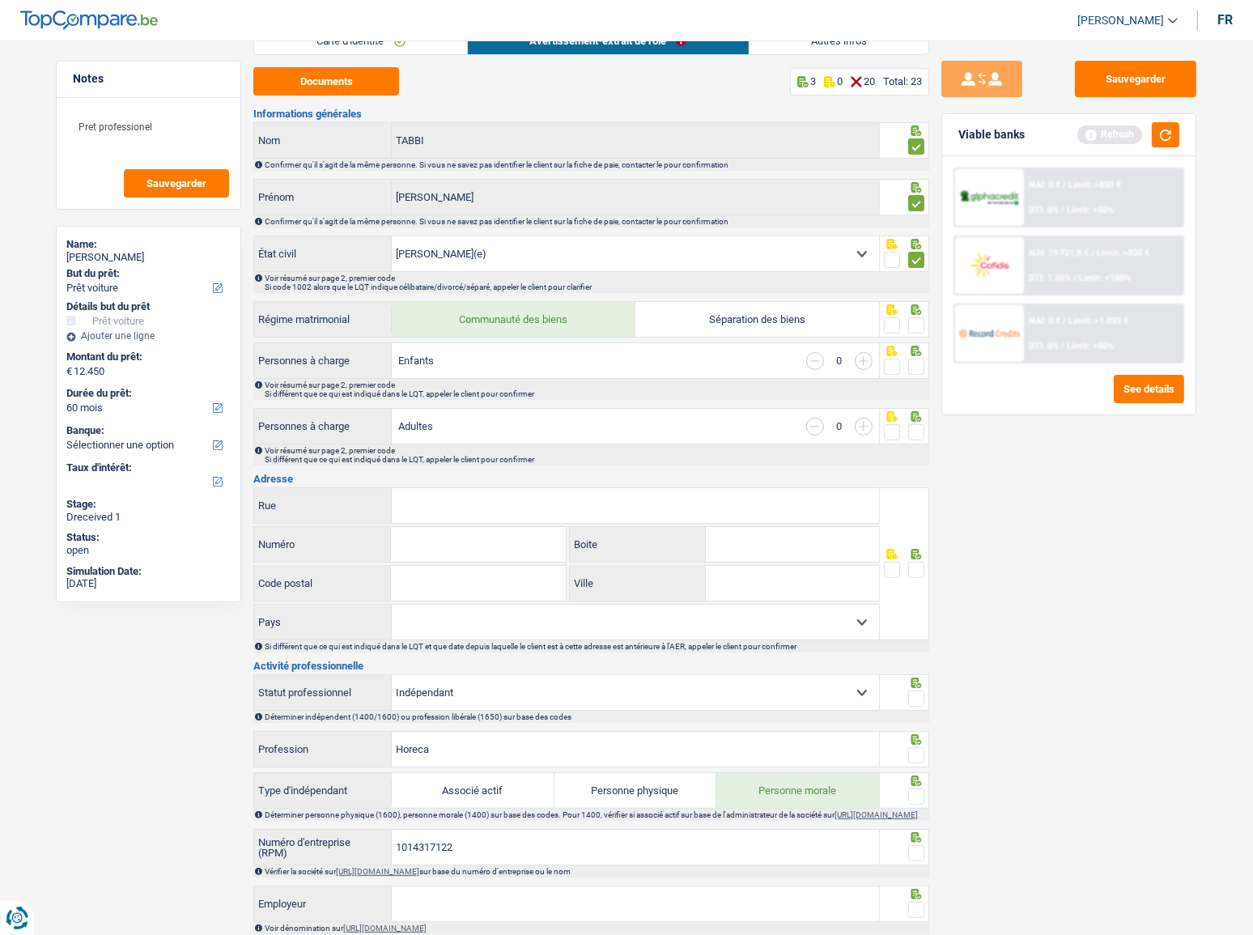
click at [915, 328] on span at bounding box center [916, 325] width 16 height 16
click at [0, 0] on input "radio" at bounding box center [0, 0] width 0 height 0
click at [915, 362] on span at bounding box center [916, 367] width 16 height 16
click at [0, 0] on input "radio" at bounding box center [0, 0] width 0 height 0
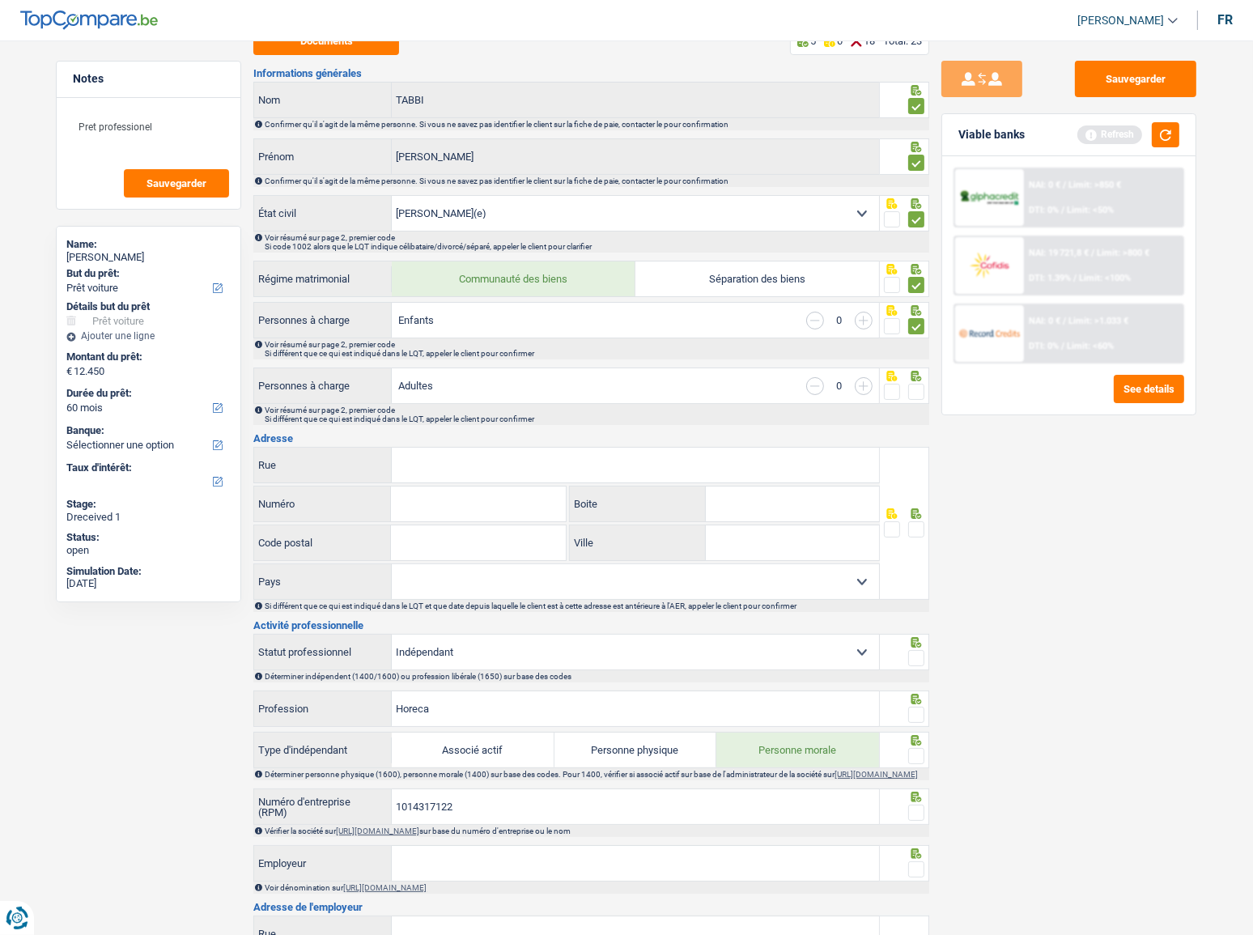
scroll to position [147, 0]
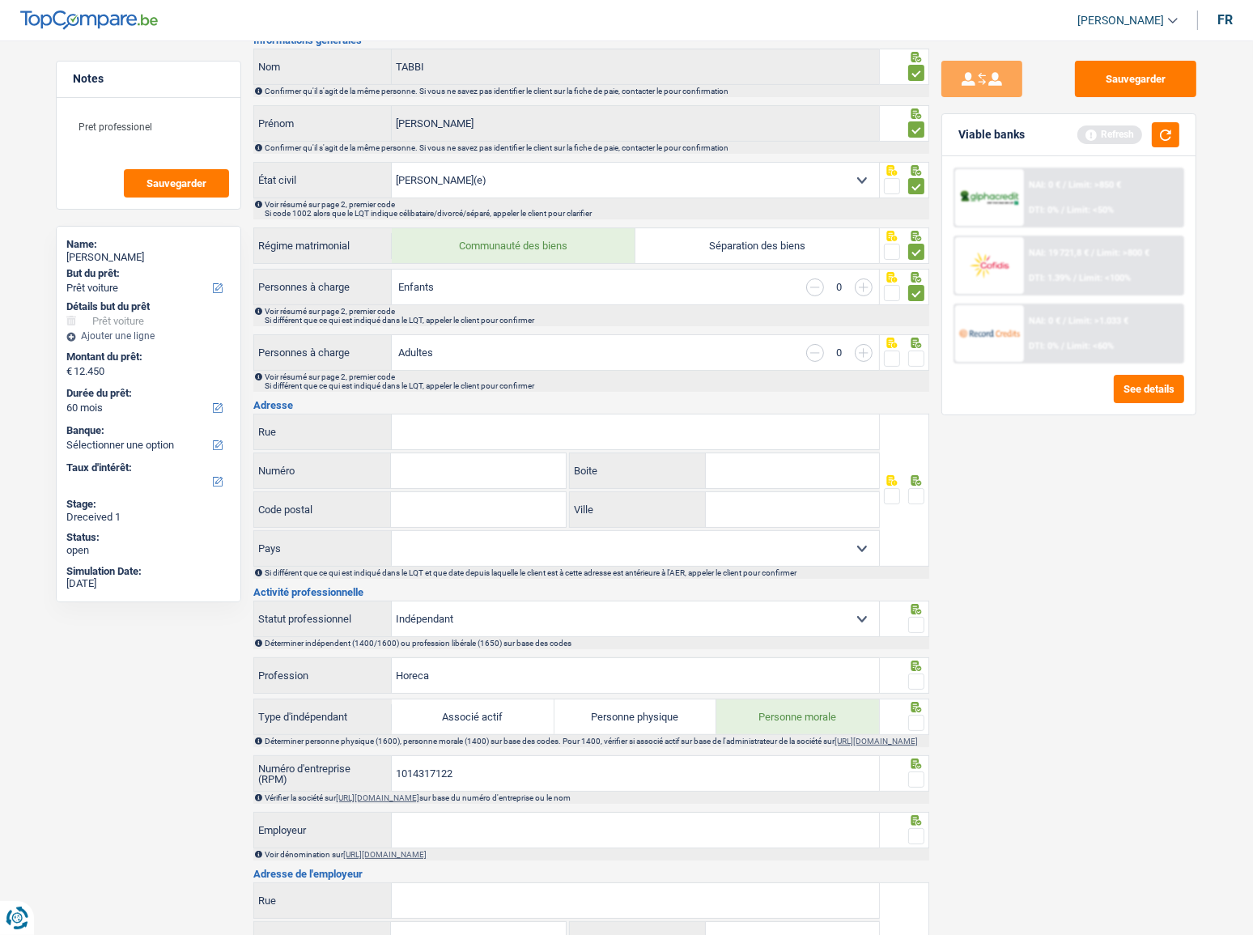
click at [926, 359] on div at bounding box center [905, 352] width 50 height 36
click at [919, 355] on span at bounding box center [916, 358] width 16 height 16
click at [0, 0] on input "radio" at bounding box center [0, 0] width 0 height 0
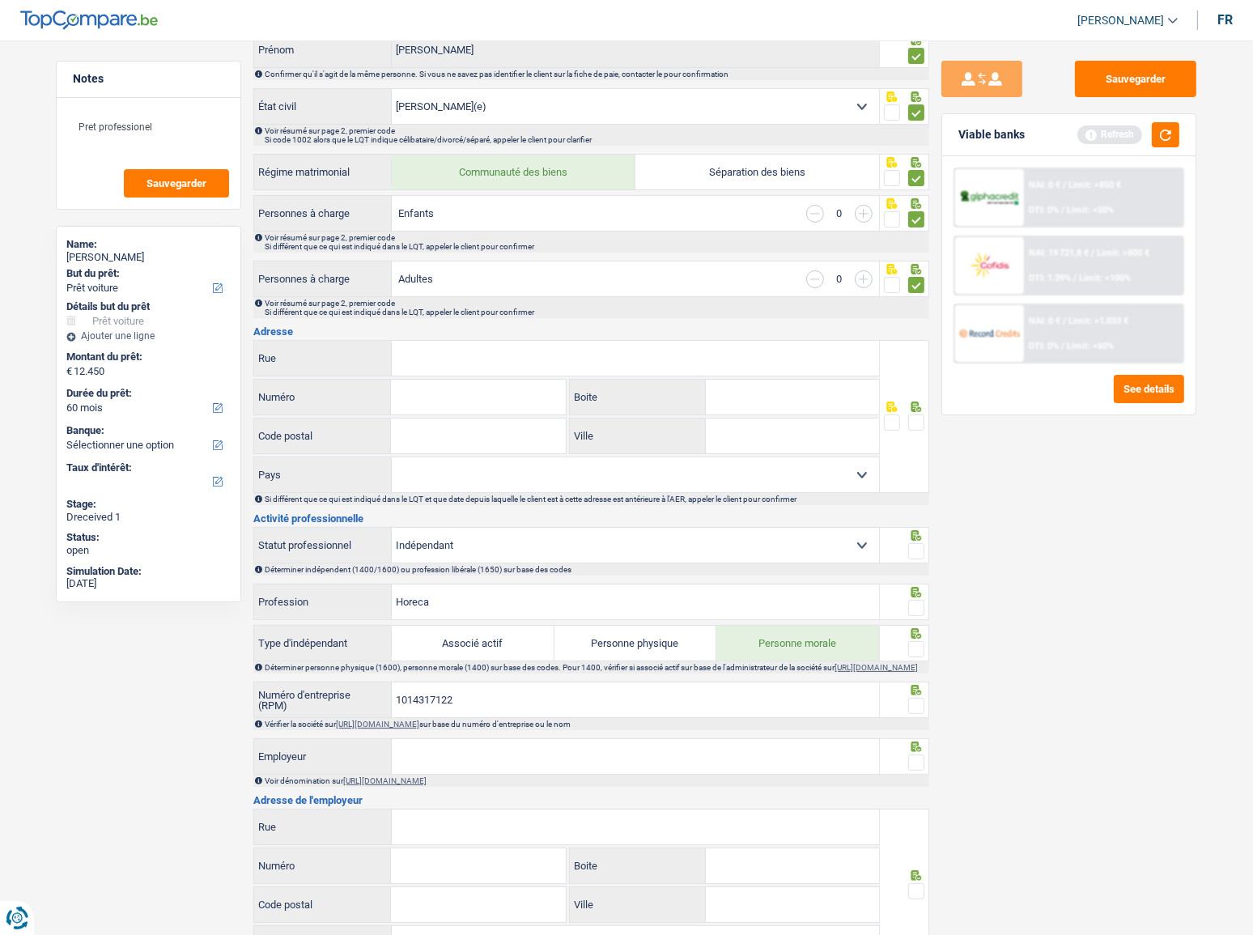
scroll to position [294, 0]
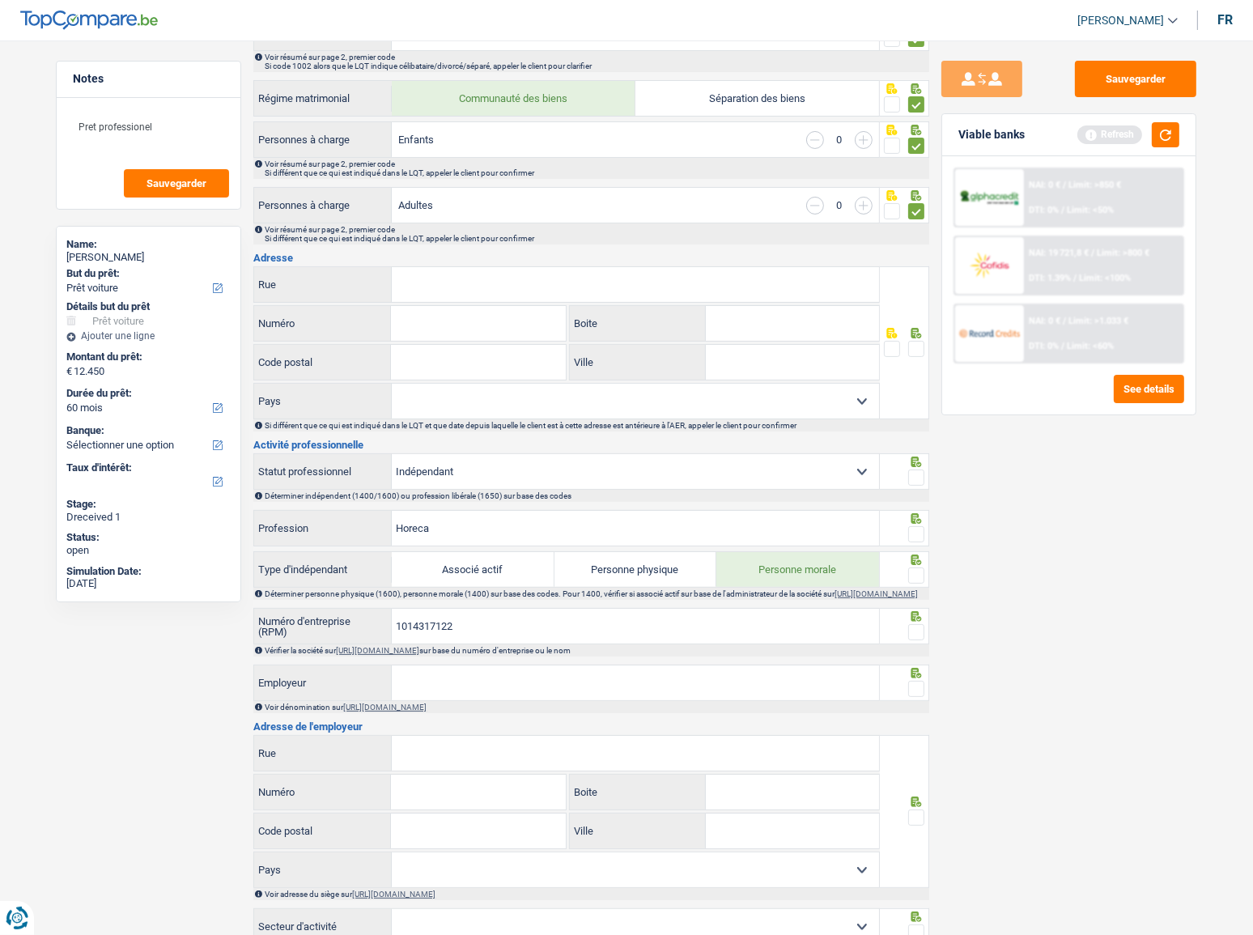
click at [1129, 133] on div "Refresh" at bounding box center [1128, 134] width 102 height 25
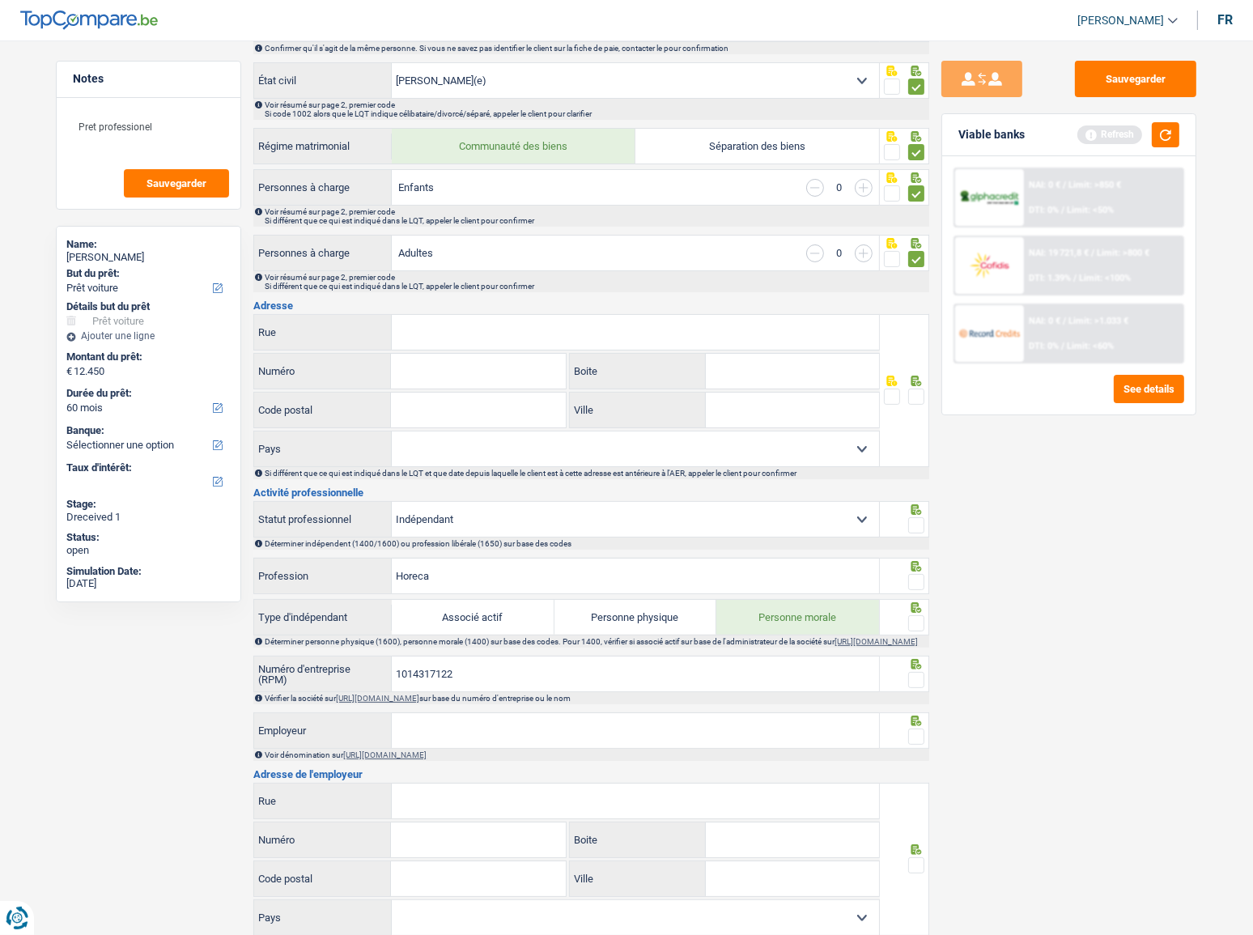
scroll to position [220, 0]
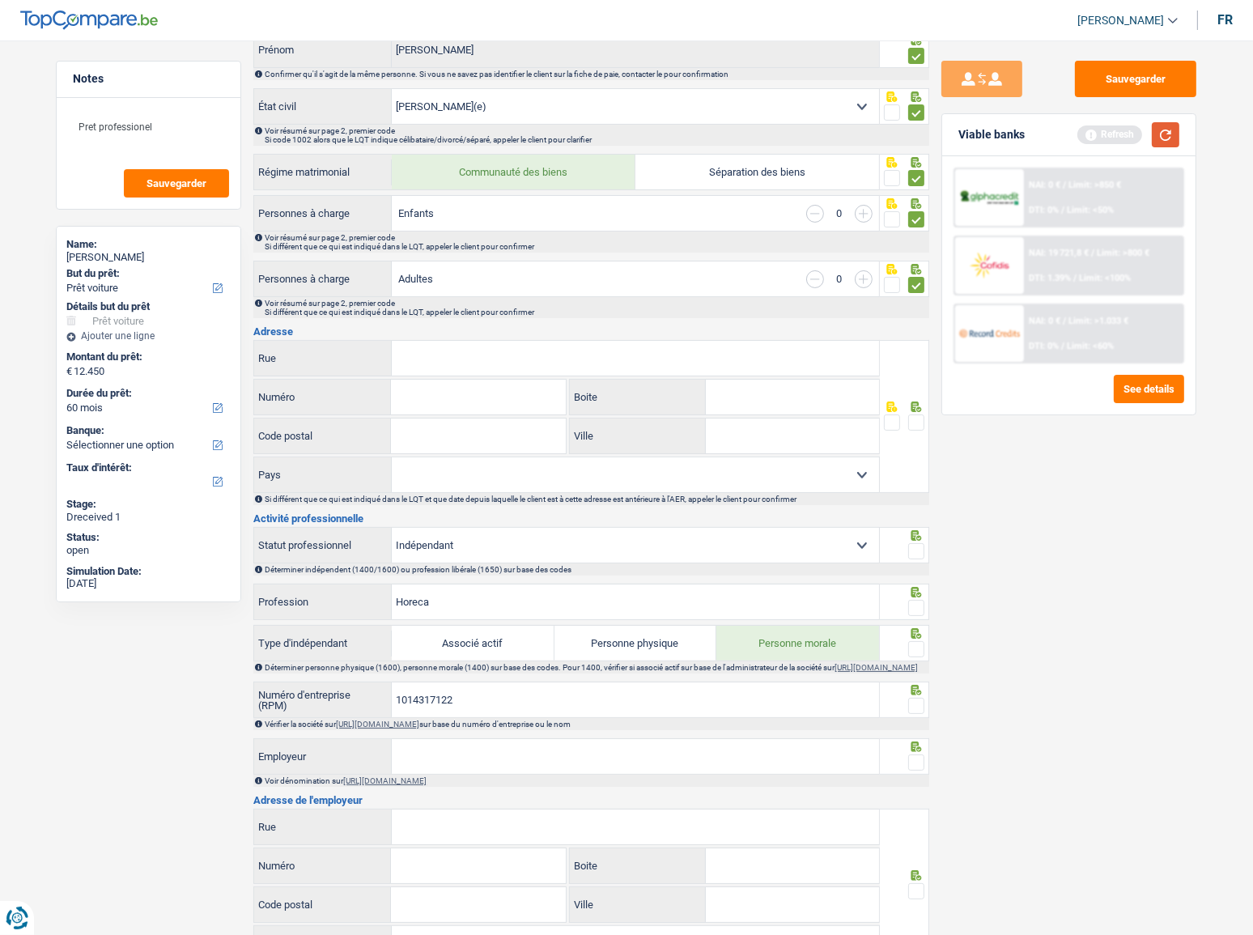
click at [1129, 136] on button "button" at bounding box center [1166, 134] width 28 height 25
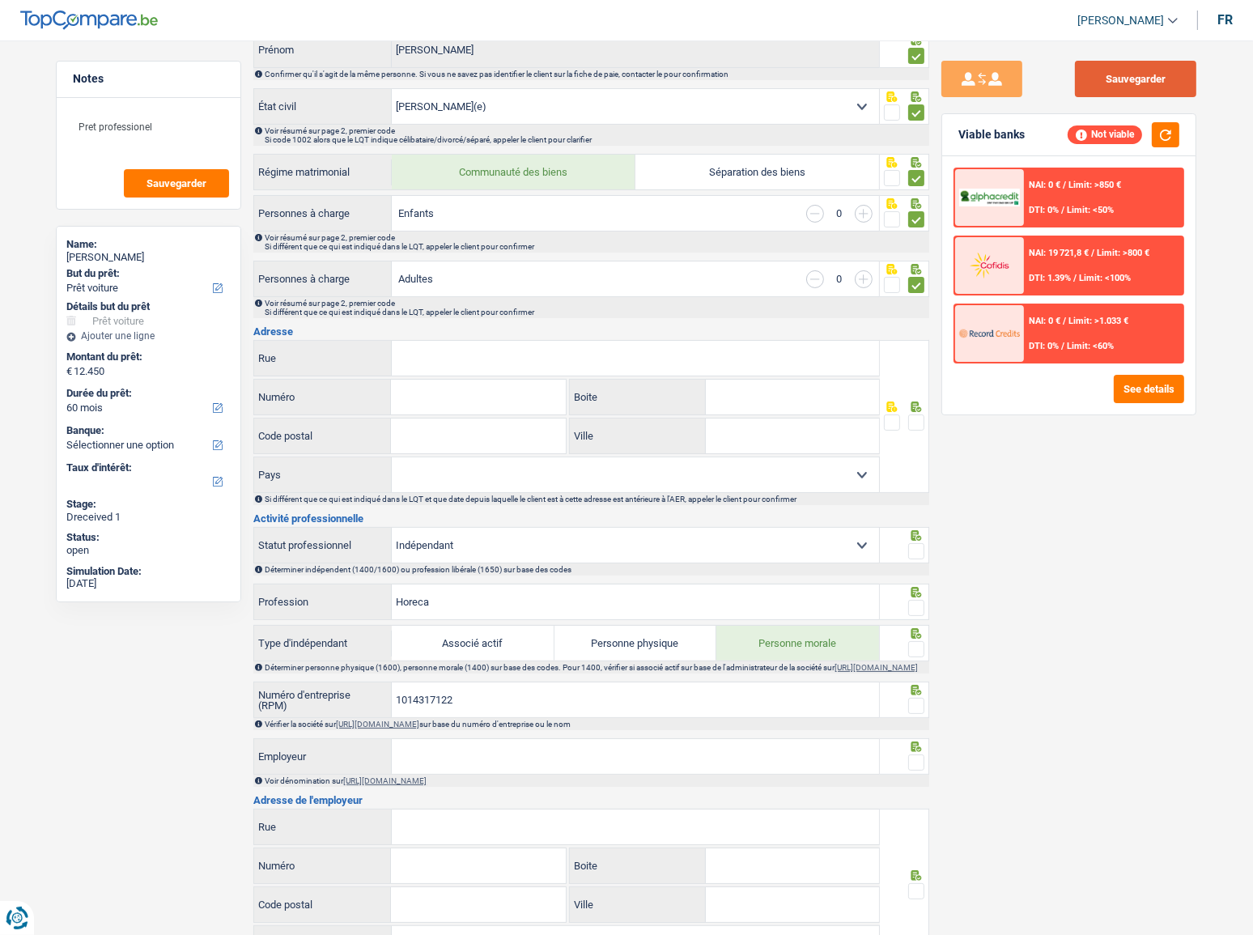
click at [1129, 74] on button "Sauvegarder" at bounding box center [1135, 79] width 121 height 36
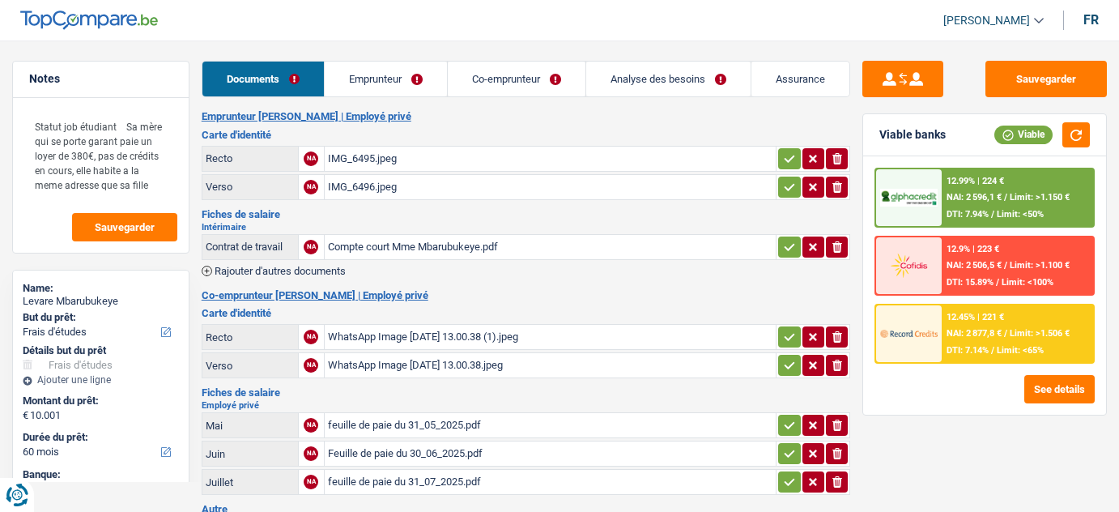
select select "study"
select select "60"
click at [407, 167] on div "IMG_6495.jpeg" at bounding box center [550, 159] width 445 height 24
click at [407, 249] on div "Compte court Mme Mbarubukeye.pdf" at bounding box center [550, 247] width 445 height 24
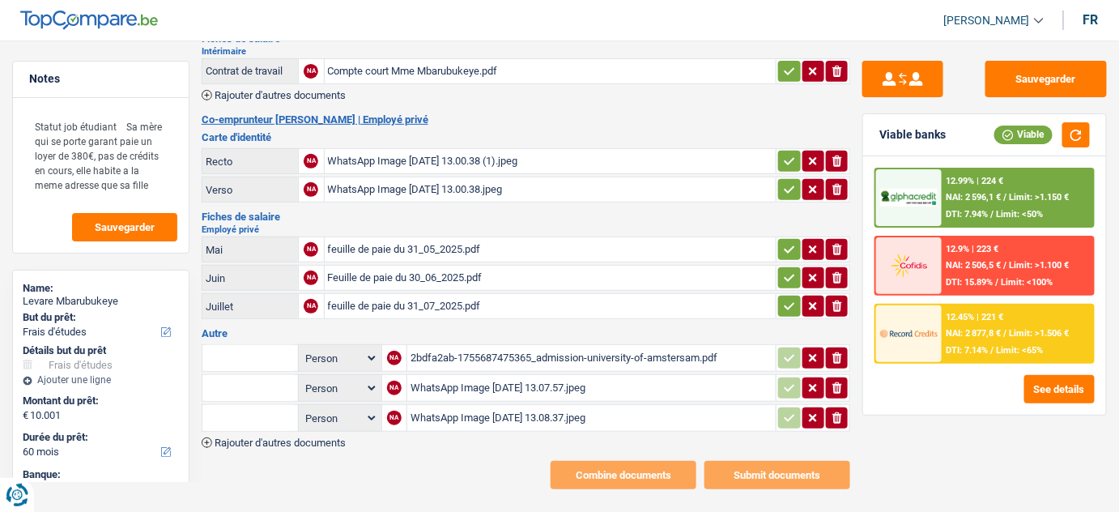
scroll to position [183, 0]
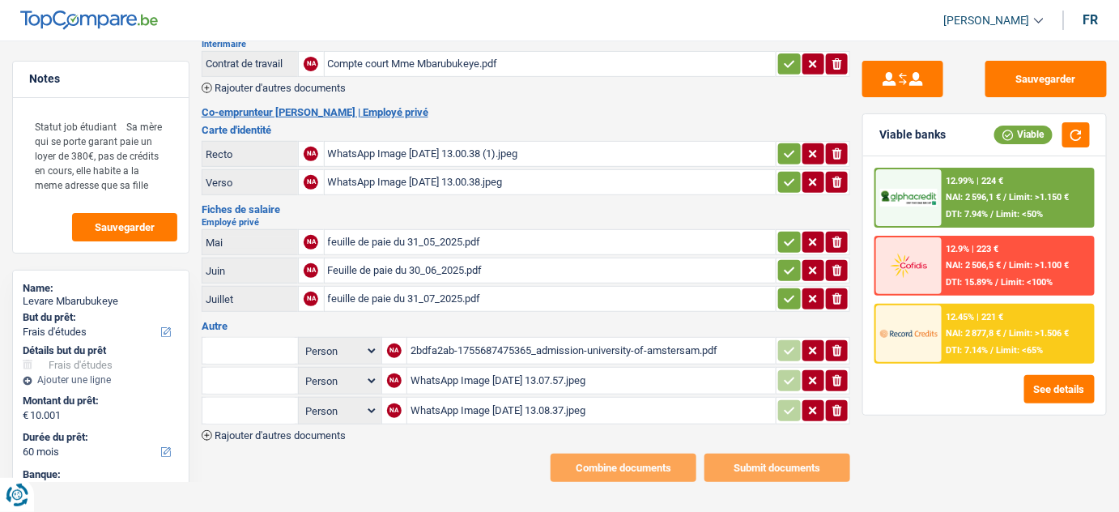
click at [406, 287] on div "feuille de paie du 31_07_2025.pdf" at bounding box center [550, 299] width 445 height 24
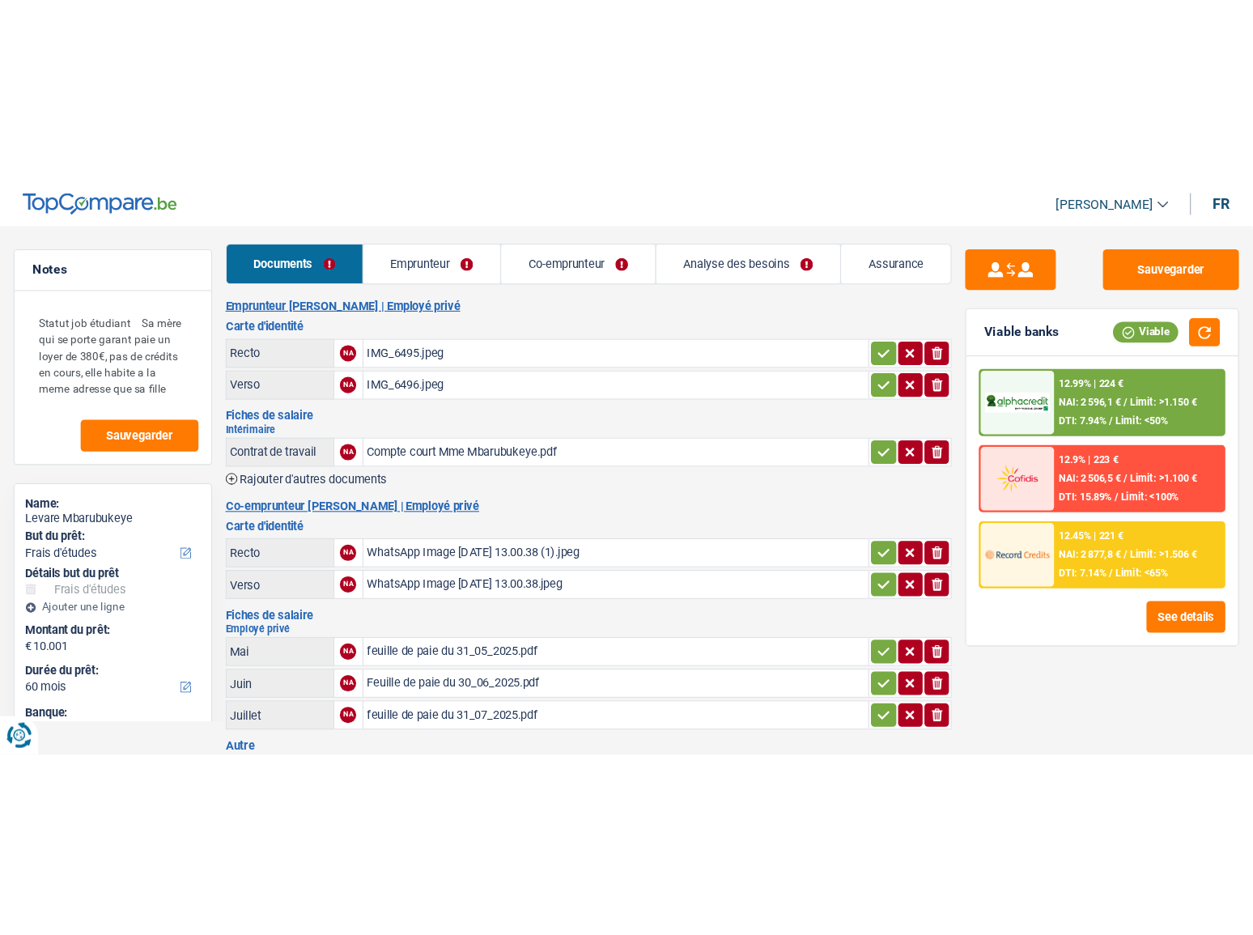
scroll to position [0, 0]
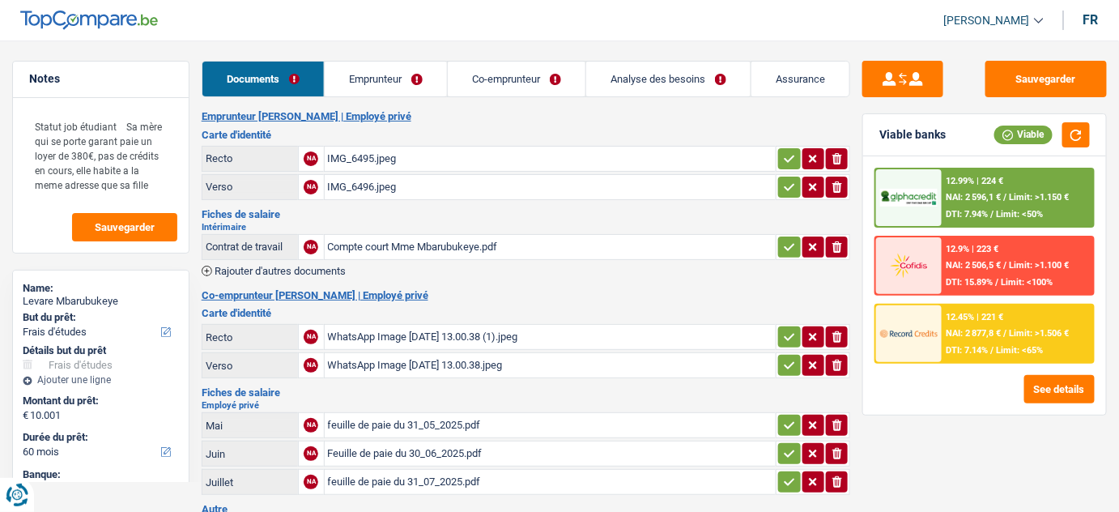
click at [469, 329] on div "WhatsApp Image 2025-08-21 at 13.00.38 (1).jpeg" at bounding box center [550, 337] width 445 height 24
click at [360, 62] on link "Emprunteur" at bounding box center [386, 79] width 122 height 35
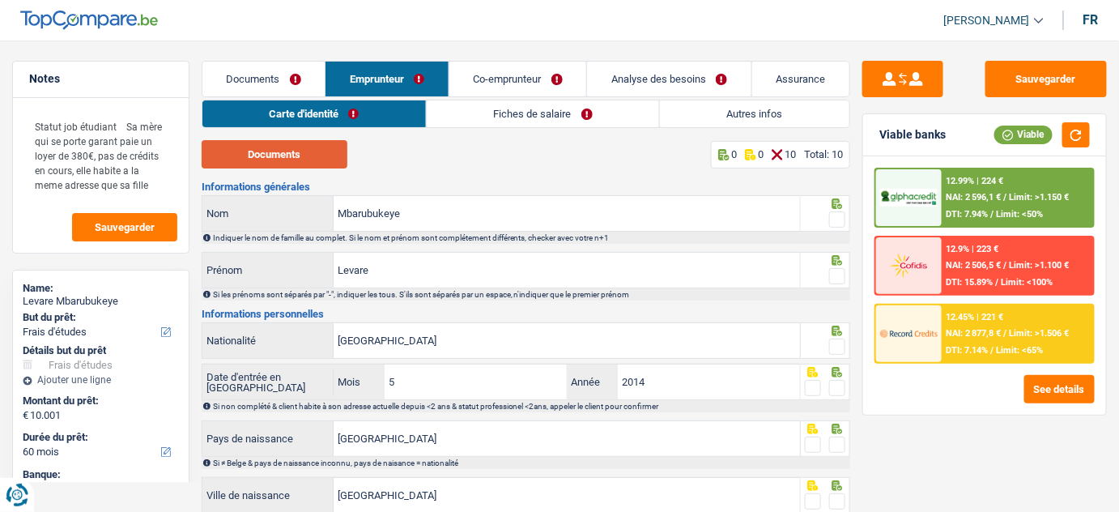
click at [312, 152] on button "Documents" at bounding box center [275, 154] width 146 height 28
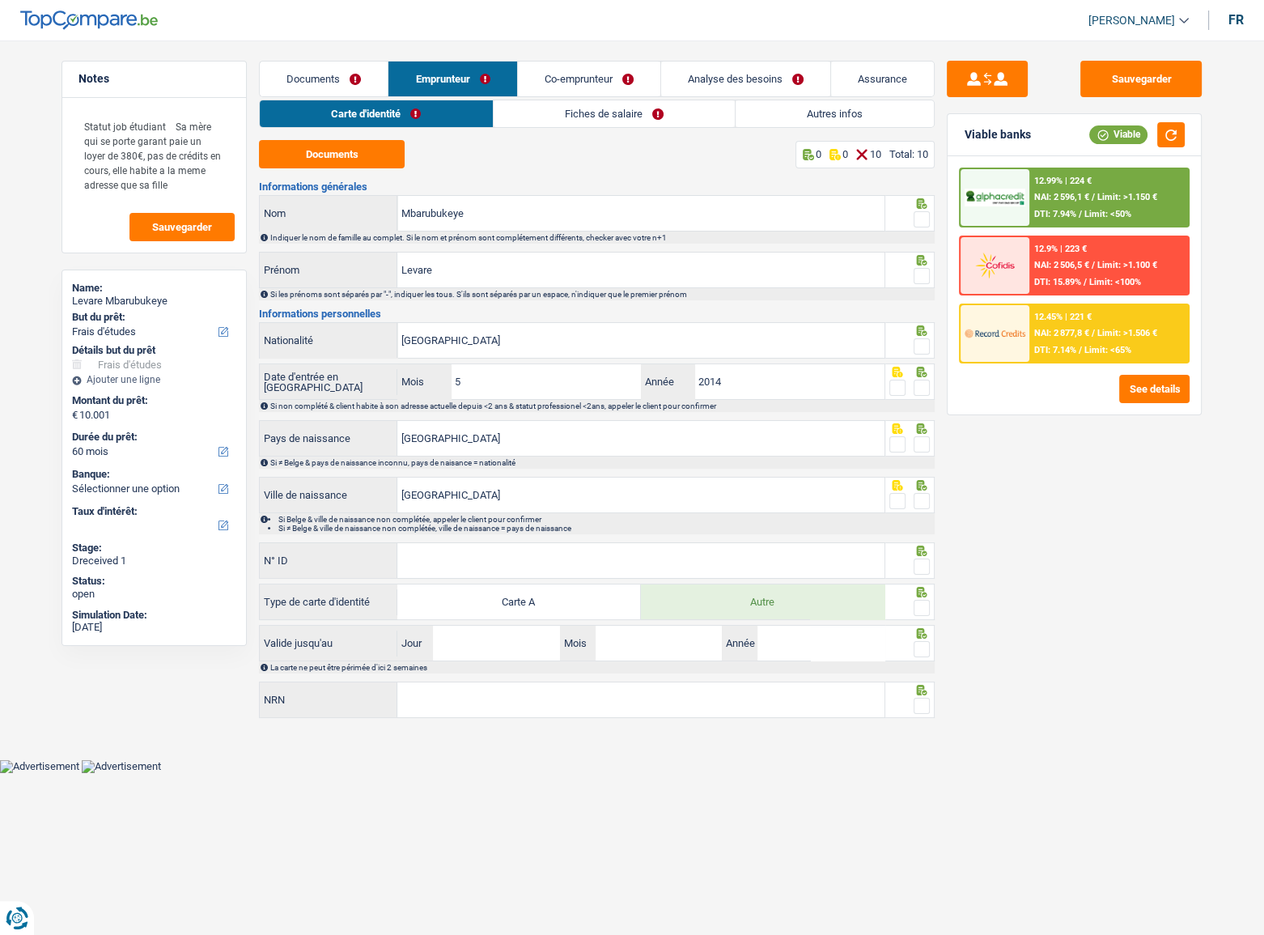
click at [922, 218] on span at bounding box center [922, 219] width 16 height 16
click at [0, 0] on input "radio" at bounding box center [0, 0] width 0 height 0
click at [923, 268] on span at bounding box center [922, 276] width 16 height 16
click at [0, 0] on input "radio" at bounding box center [0, 0] width 0 height 0
click at [919, 341] on span at bounding box center [922, 346] width 16 height 16
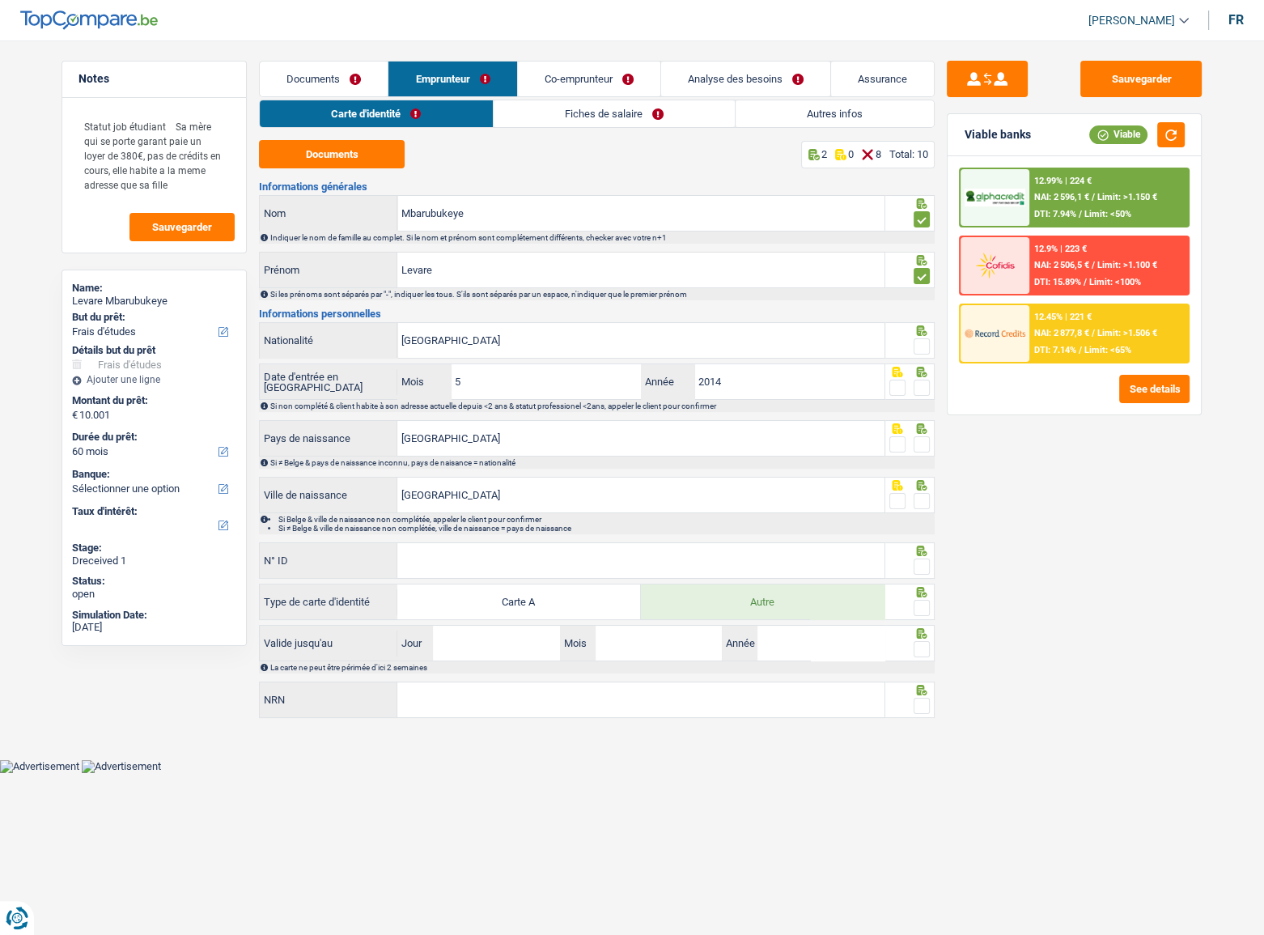
click at [0, 0] on input "radio" at bounding box center [0, 0] width 0 height 0
click at [912, 392] on fieldset at bounding box center [910, 388] width 41 height 20
click at [924, 385] on span at bounding box center [922, 388] width 16 height 16
click at [0, 0] on input "radio" at bounding box center [0, 0] width 0 height 0
click at [924, 446] on span at bounding box center [922, 444] width 16 height 16
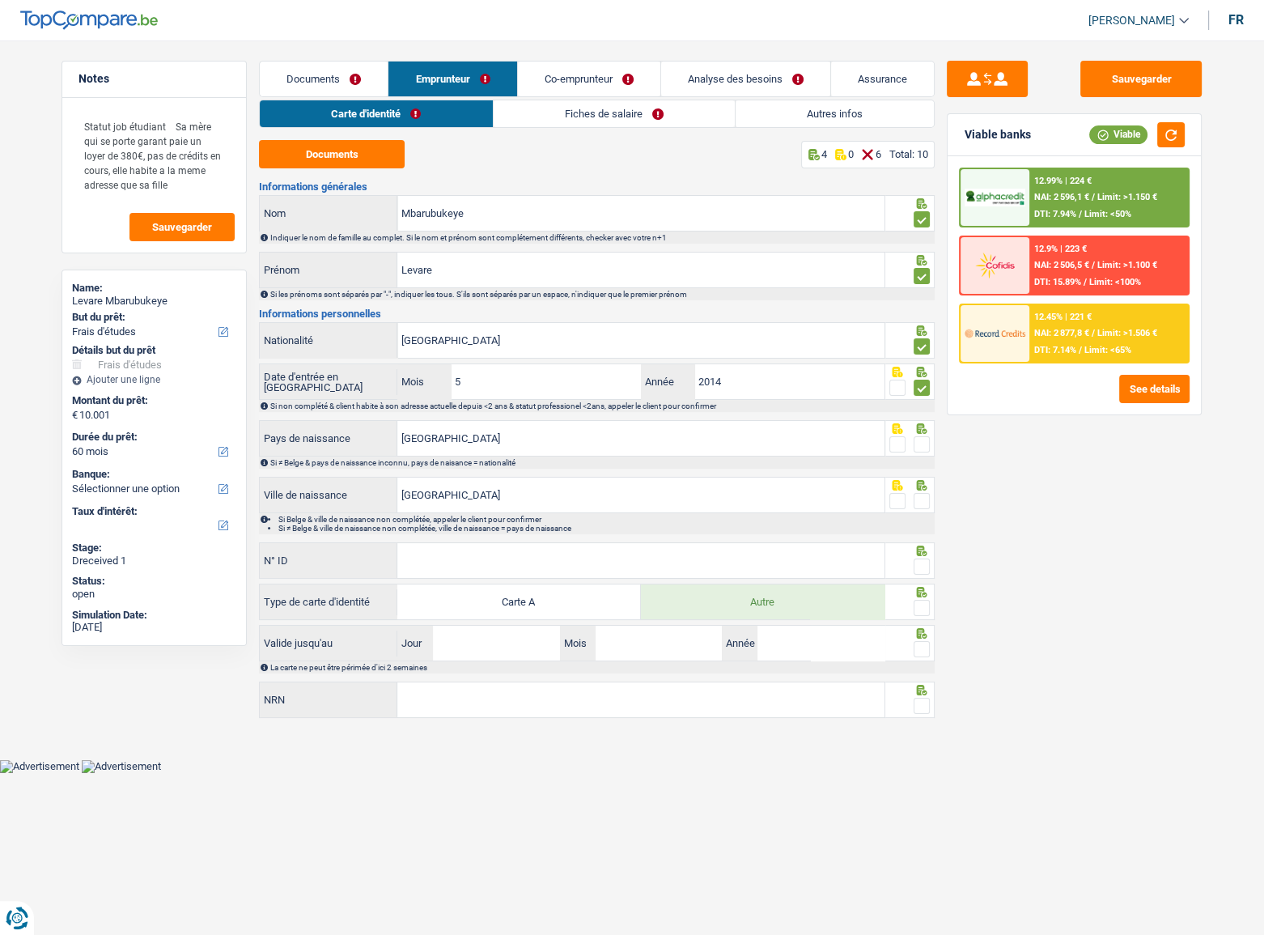
click at [0, 0] on input "radio" at bounding box center [0, 0] width 0 height 0
click at [915, 502] on span at bounding box center [922, 501] width 16 height 16
click at [0, 0] on input "radio" at bounding box center [0, 0] width 0 height 0
click at [578, 511] on input "N° ID" at bounding box center [640, 560] width 487 height 35
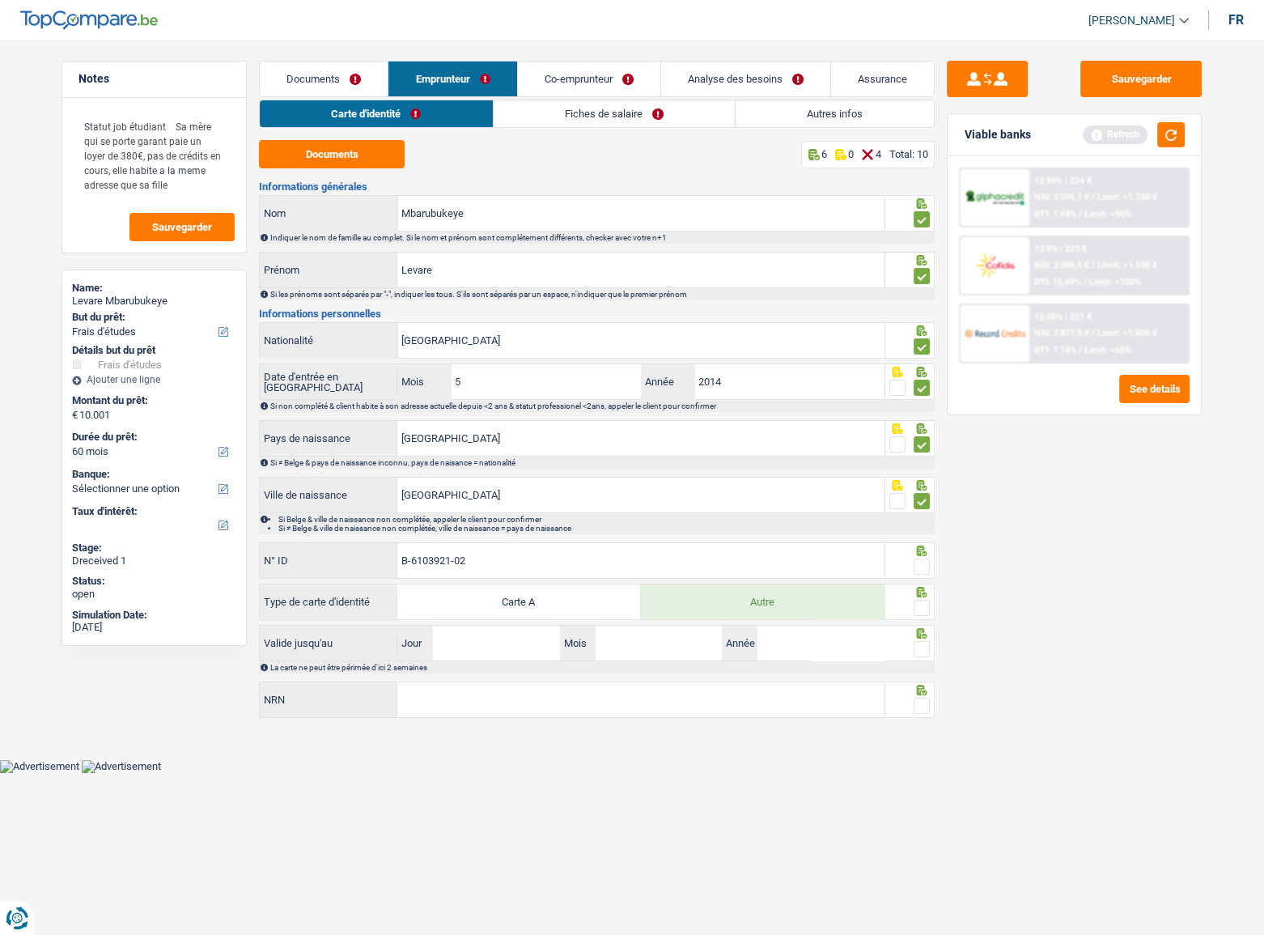
type input "B-6103921-02"
drag, startPoint x: 478, startPoint y: 486, endPoint x: 321, endPoint y: 518, distance: 160.2
click at [321, 511] on div "Durban Ville de naissance Si Belge & ville de naissance non complétée, appeler …" at bounding box center [597, 505] width 676 height 57
click at [915, 511] on span at bounding box center [922, 566] width 16 height 16
click at [0, 0] on input "radio" at bounding box center [0, 0] width 0 height 0
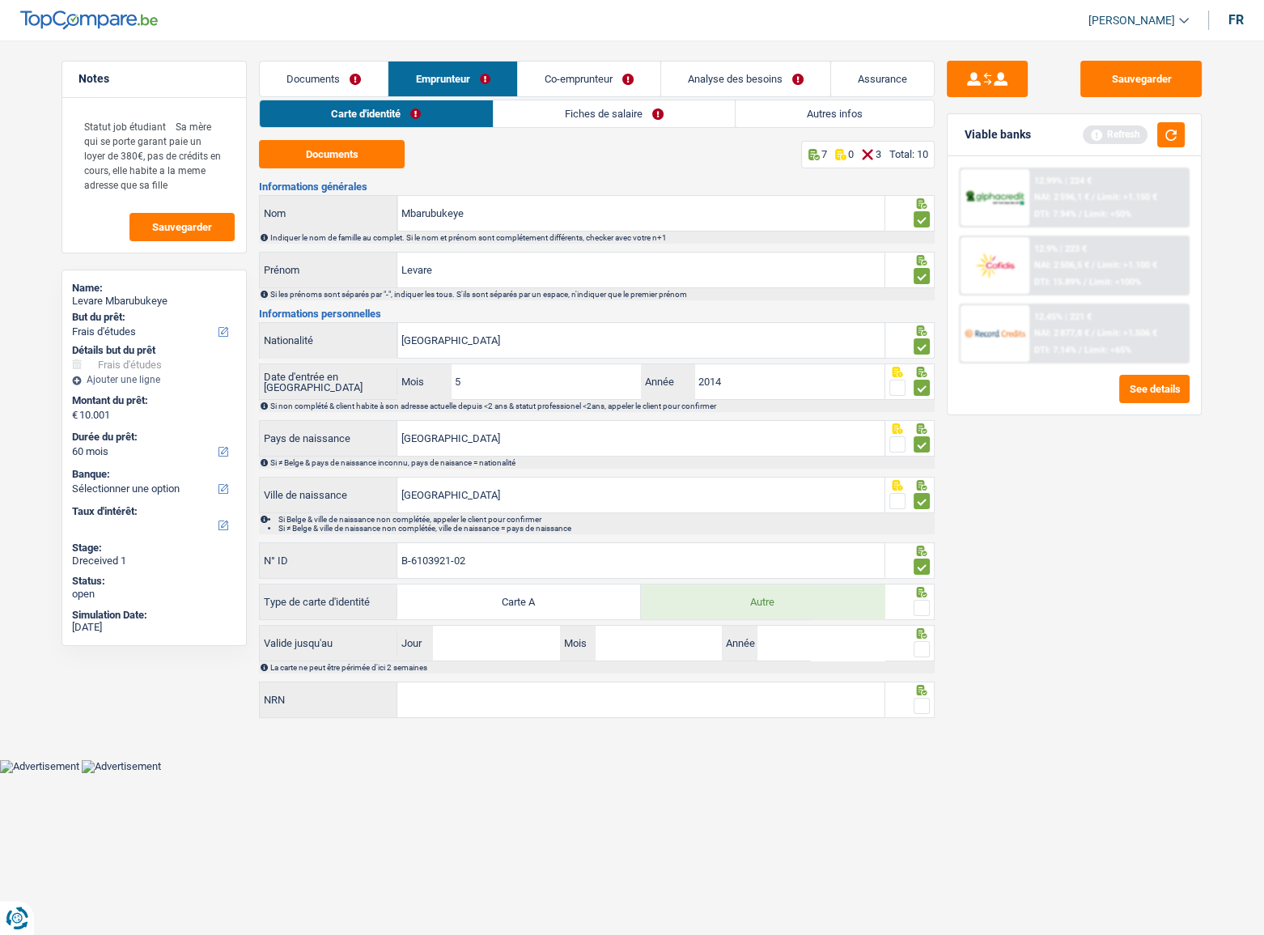
click at [919, 511] on span at bounding box center [922, 608] width 16 height 16
click at [0, 0] on input "radio" at bounding box center [0, 0] width 0 height 0
click at [530, 511] on input "Jour" at bounding box center [496, 643] width 126 height 35
click at [1118, 138] on button "button" at bounding box center [1171, 134] width 28 height 25
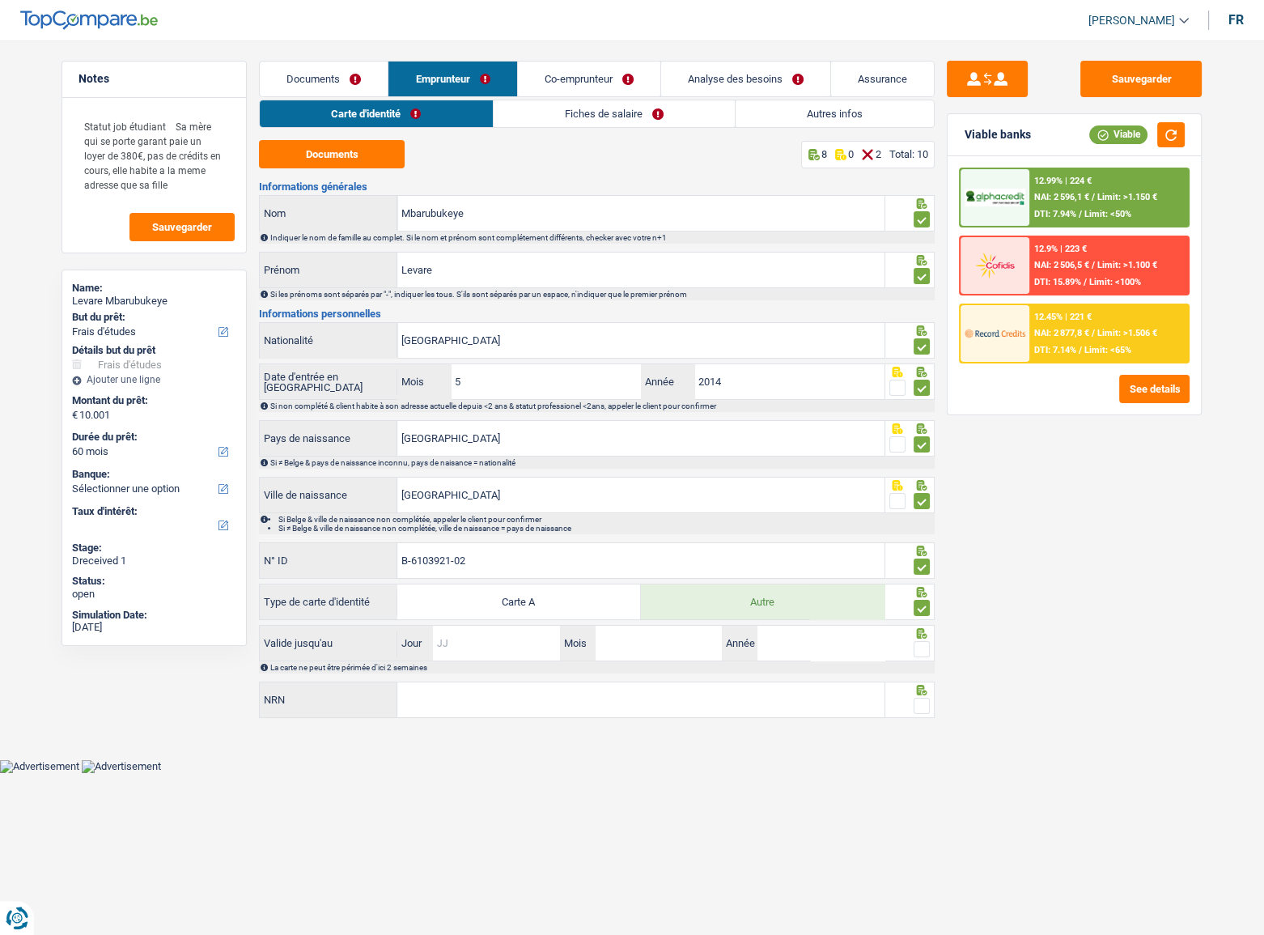
drag, startPoint x: 507, startPoint y: 639, endPoint x: 796, endPoint y: 647, distance: 288.3
click at [507, 511] on input "Jour" at bounding box center [496, 643] width 126 height 35
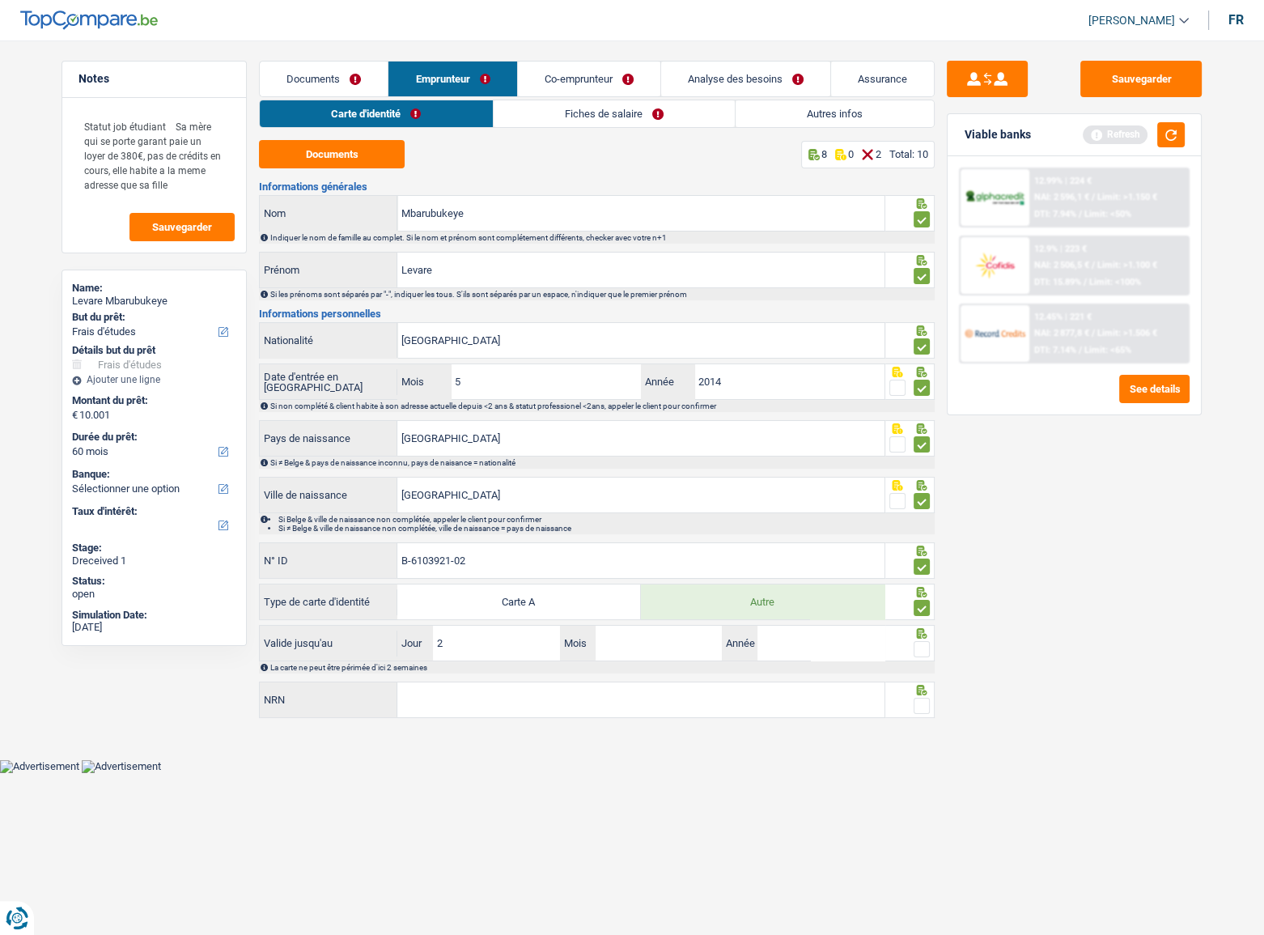
type input "22"
type input "07"
type input "2029"
click at [919, 511] on span at bounding box center [922, 649] width 16 height 16
click at [0, 0] on input "radio" at bounding box center [0, 0] width 0 height 0
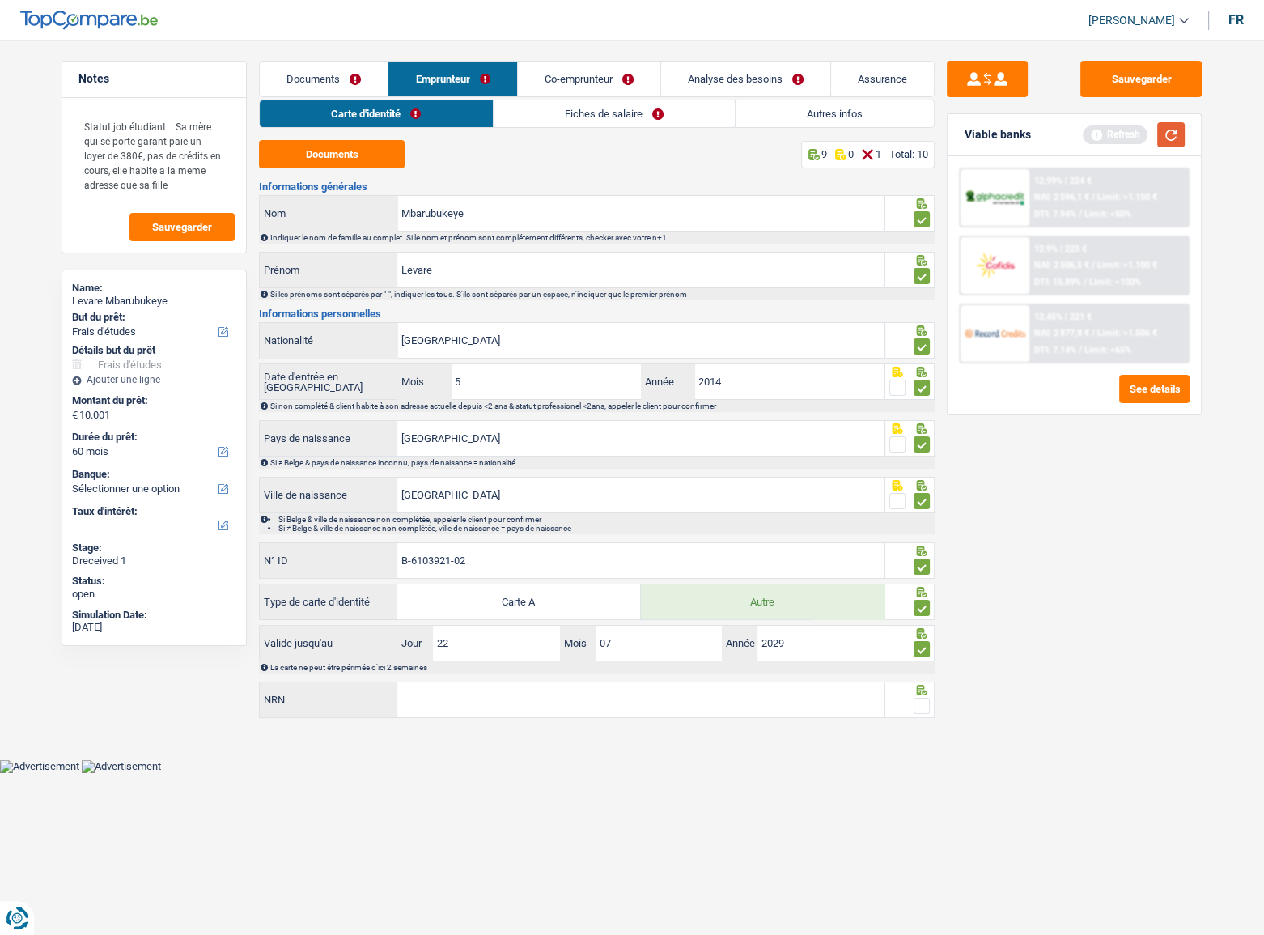
click at [1118, 132] on button "button" at bounding box center [1171, 134] width 28 height 25
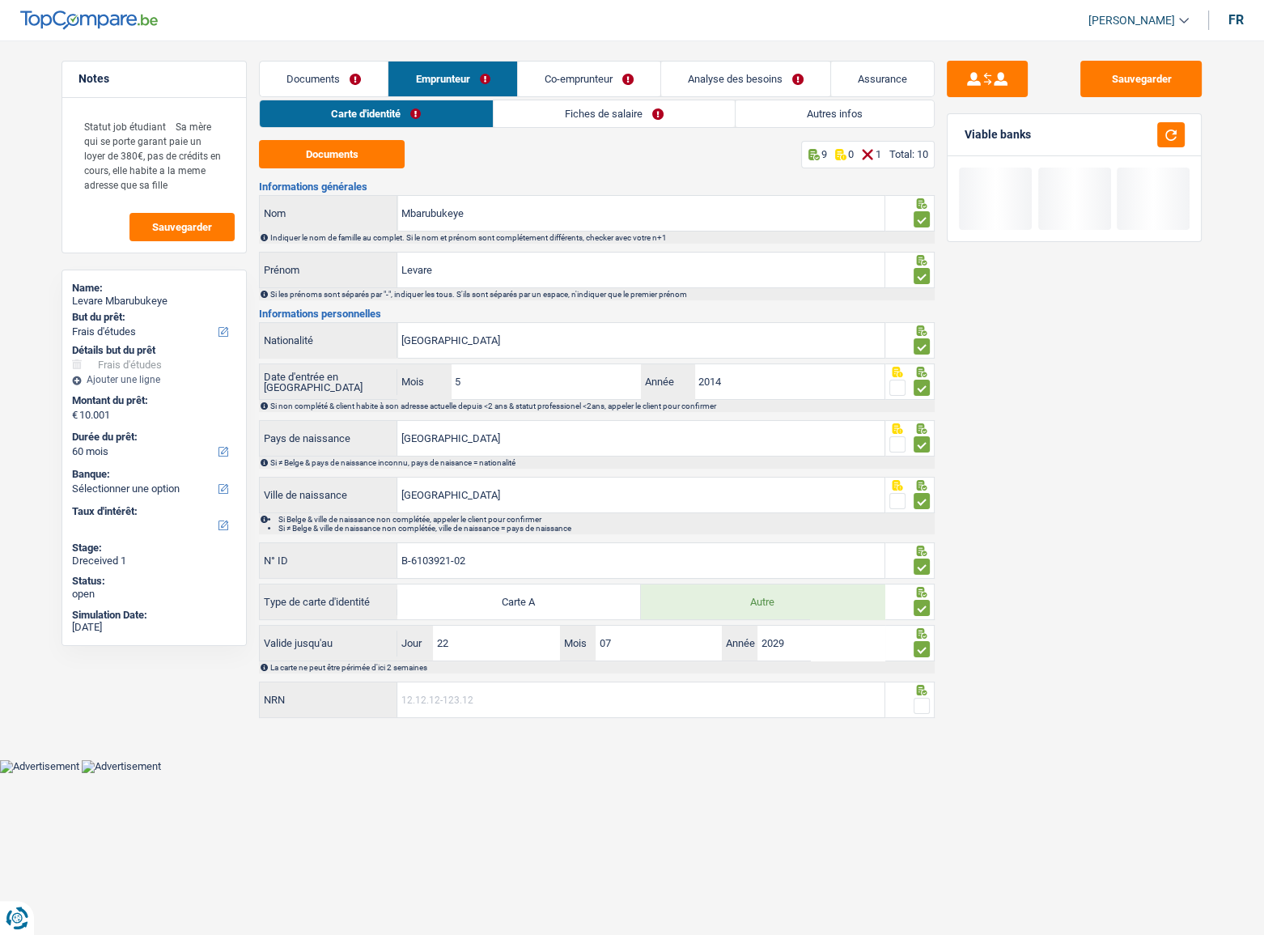
drag, startPoint x: 549, startPoint y: 691, endPoint x: 537, endPoint y: 700, distance: 15.1
click at [541, 511] on input "NRN" at bounding box center [640, 699] width 487 height 35
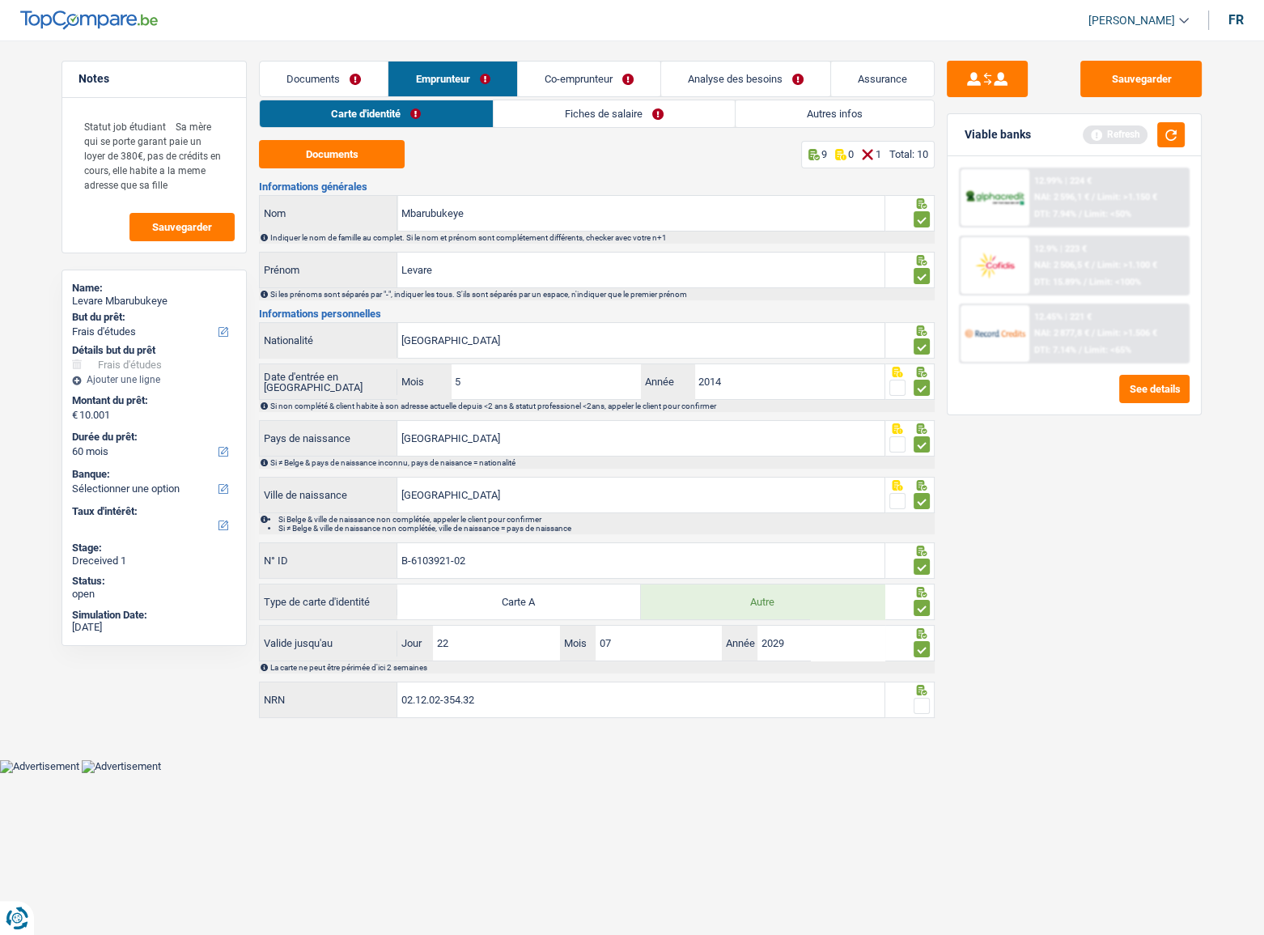
type input "02.12.02-354.32"
click at [917, 511] on span at bounding box center [922, 706] width 16 height 16
click at [0, 0] on input "radio" at bounding box center [0, 0] width 0 height 0
click at [1118, 133] on button "button" at bounding box center [1171, 134] width 28 height 25
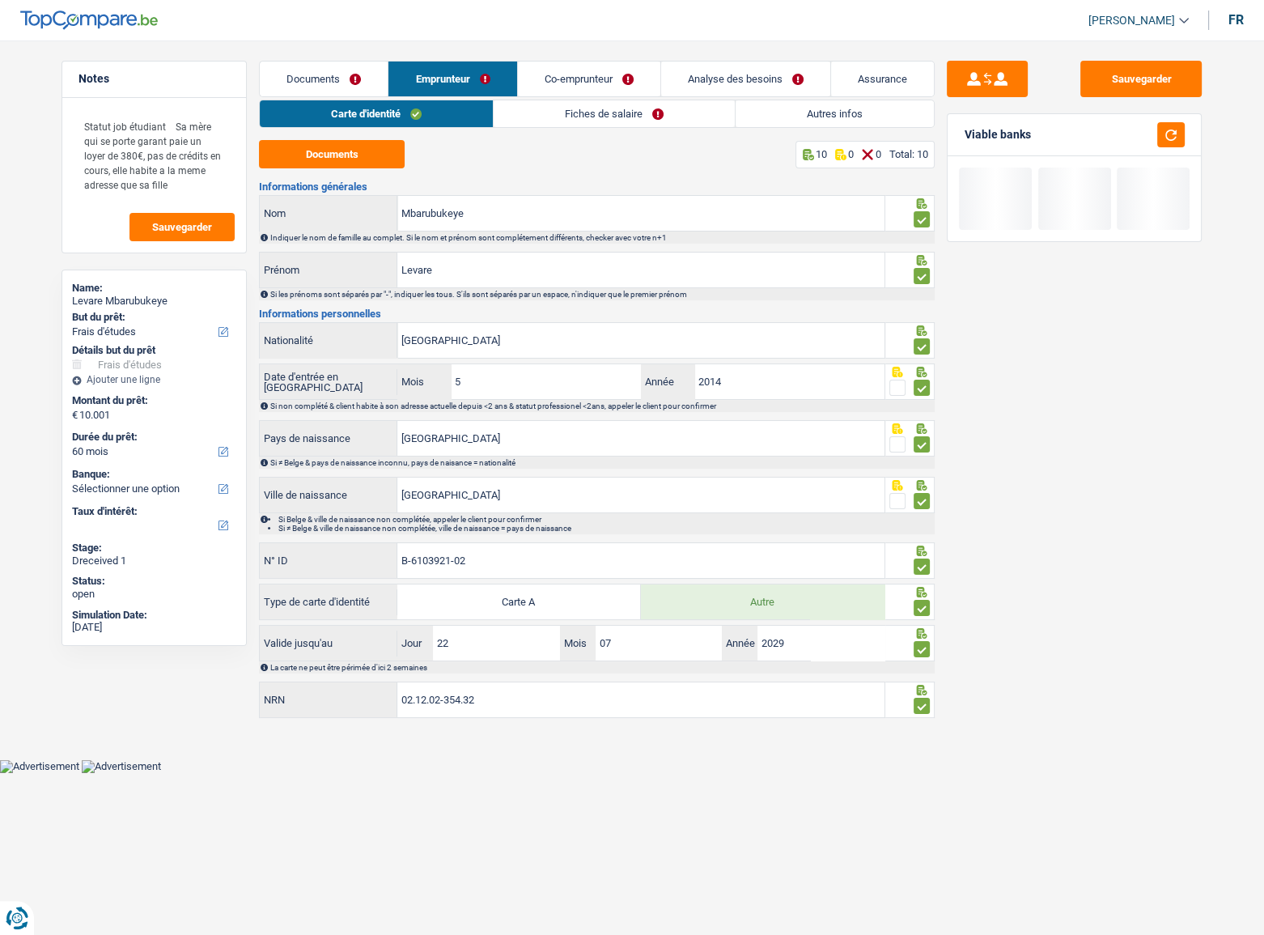
drag, startPoint x: 533, startPoint y: 115, endPoint x: 436, endPoint y: 145, distance: 100.9
click at [532, 115] on link "Fiches de salaire" at bounding box center [614, 113] width 241 height 27
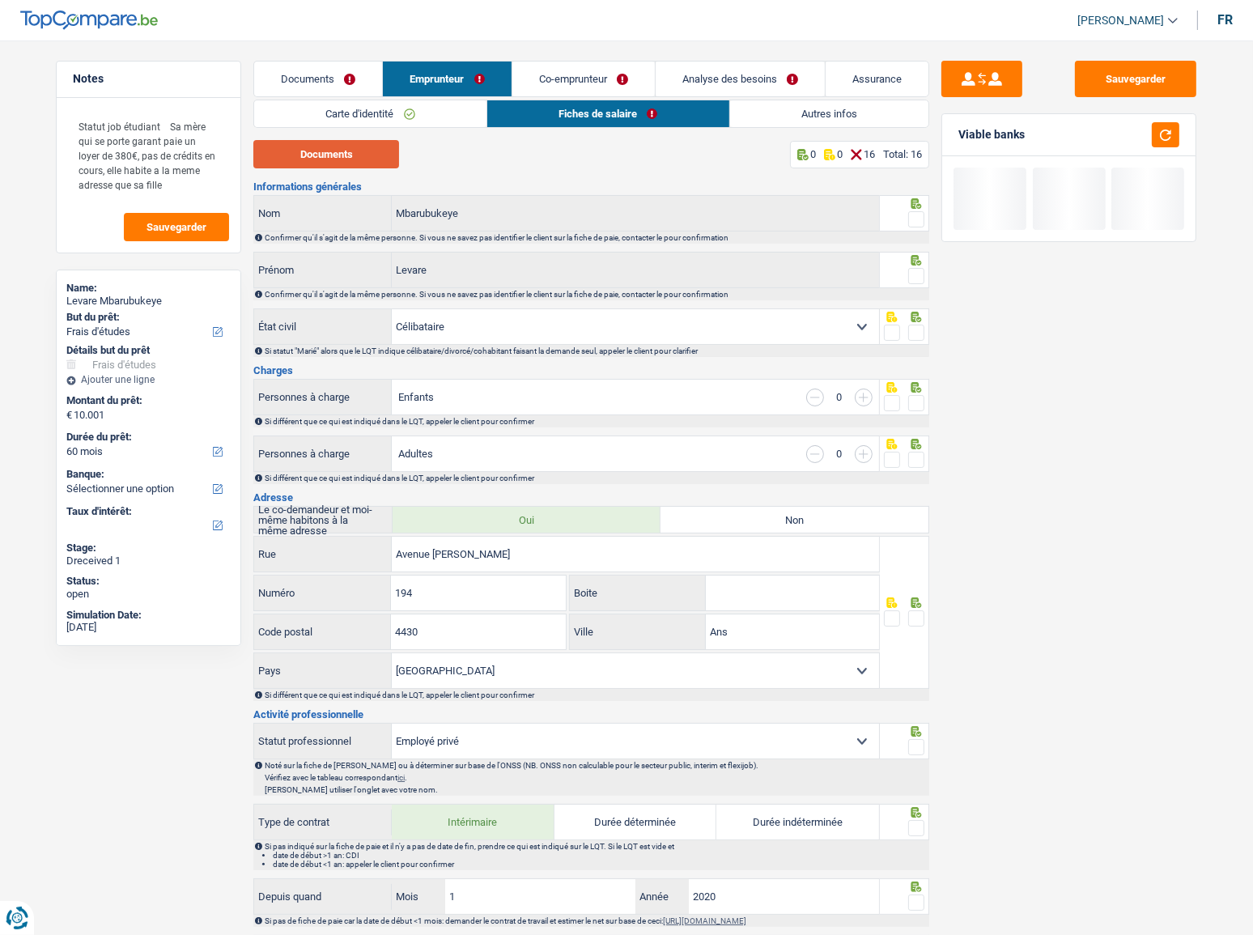
drag, startPoint x: 372, startPoint y: 152, endPoint x: 380, endPoint y: 174, distance: 23.6
click at [377, 157] on button "Documents" at bounding box center [326, 154] width 146 height 28
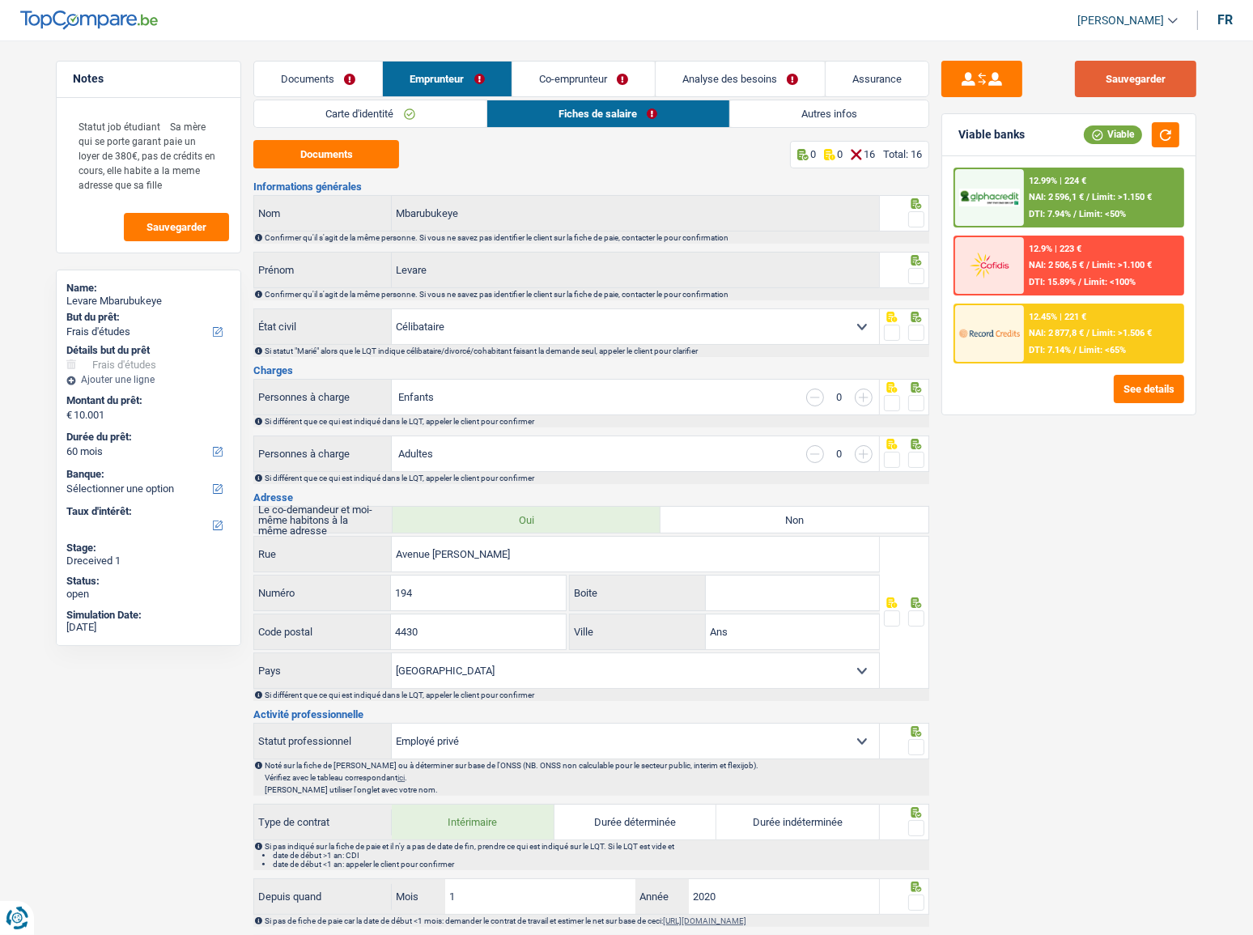
click at [1118, 80] on button "Sauvegarder" at bounding box center [1135, 79] width 121 height 36
drag, startPoint x: 784, startPoint y: 122, endPoint x: 633, endPoint y: 78, distance: 157.8
click at [782, 121] on link "Autres infos" at bounding box center [829, 113] width 199 height 27
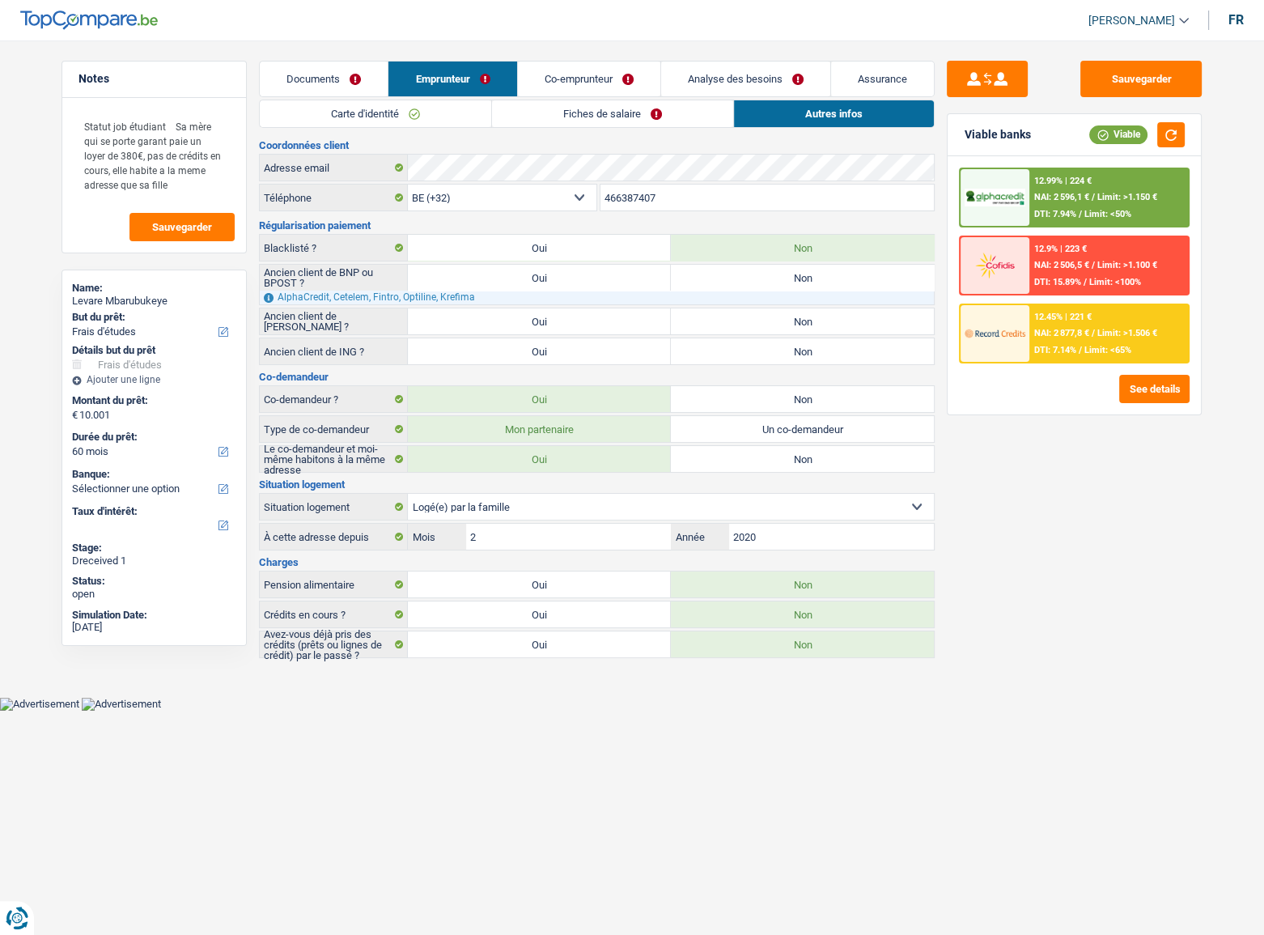
click at [621, 73] on link "Co-emprunteur" at bounding box center [589, 79] width 142 height 35
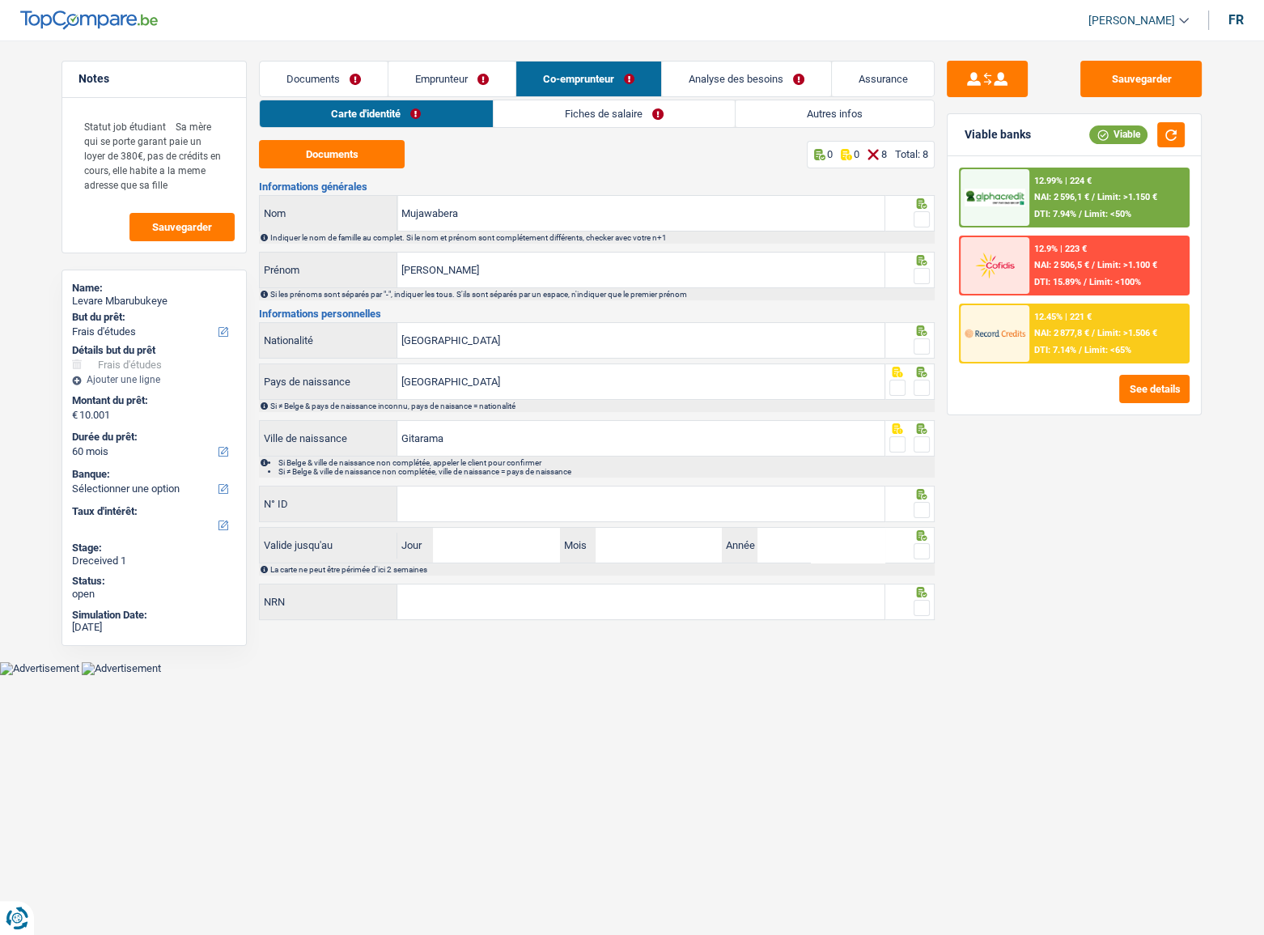
click at [581, 121] on link "Fiches de salaire" at bounding box center [614, 113] width 241 height 27
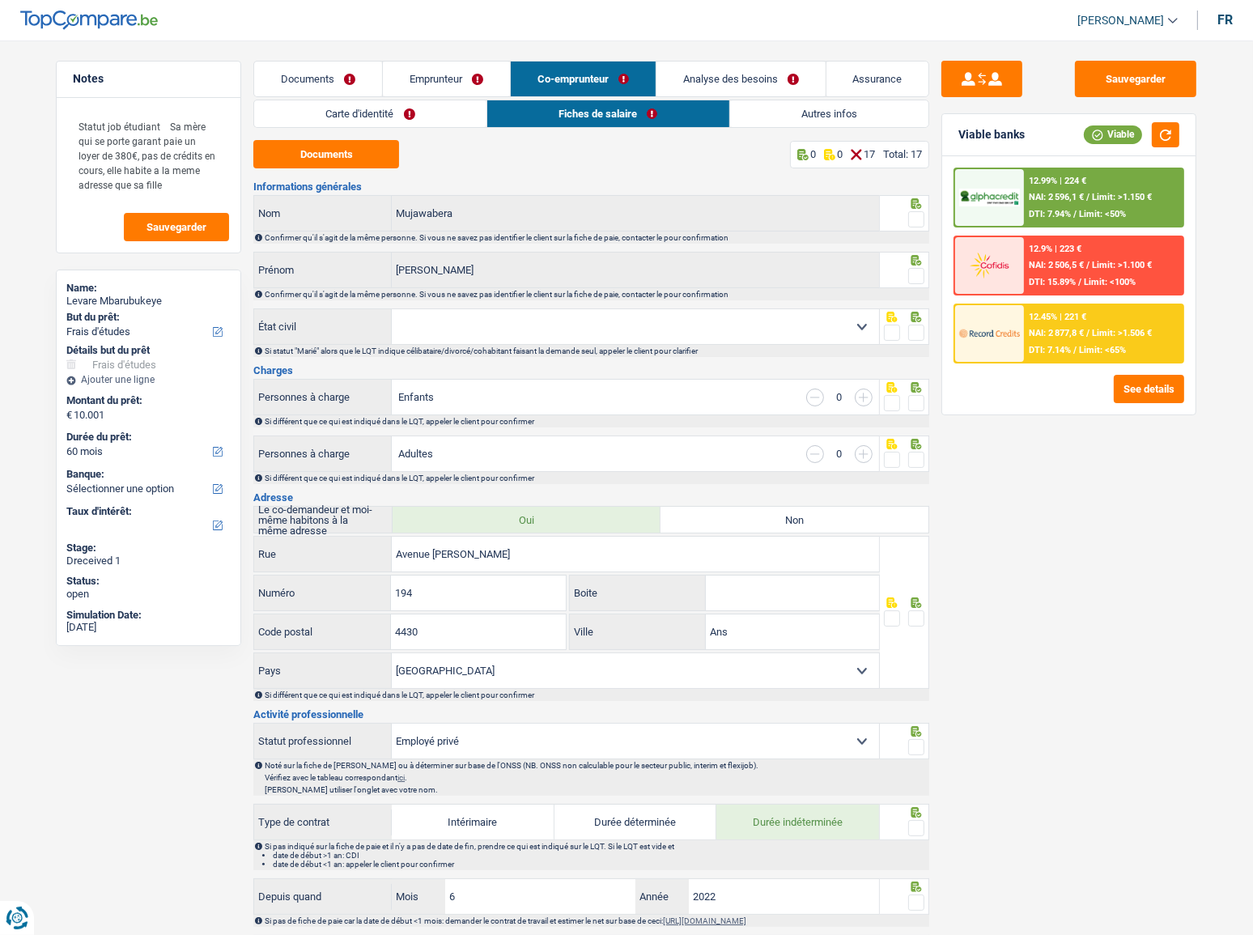
click at [379, 121] on link "Carte d'identité" at bounding box center [370, 113] width 232 height 27
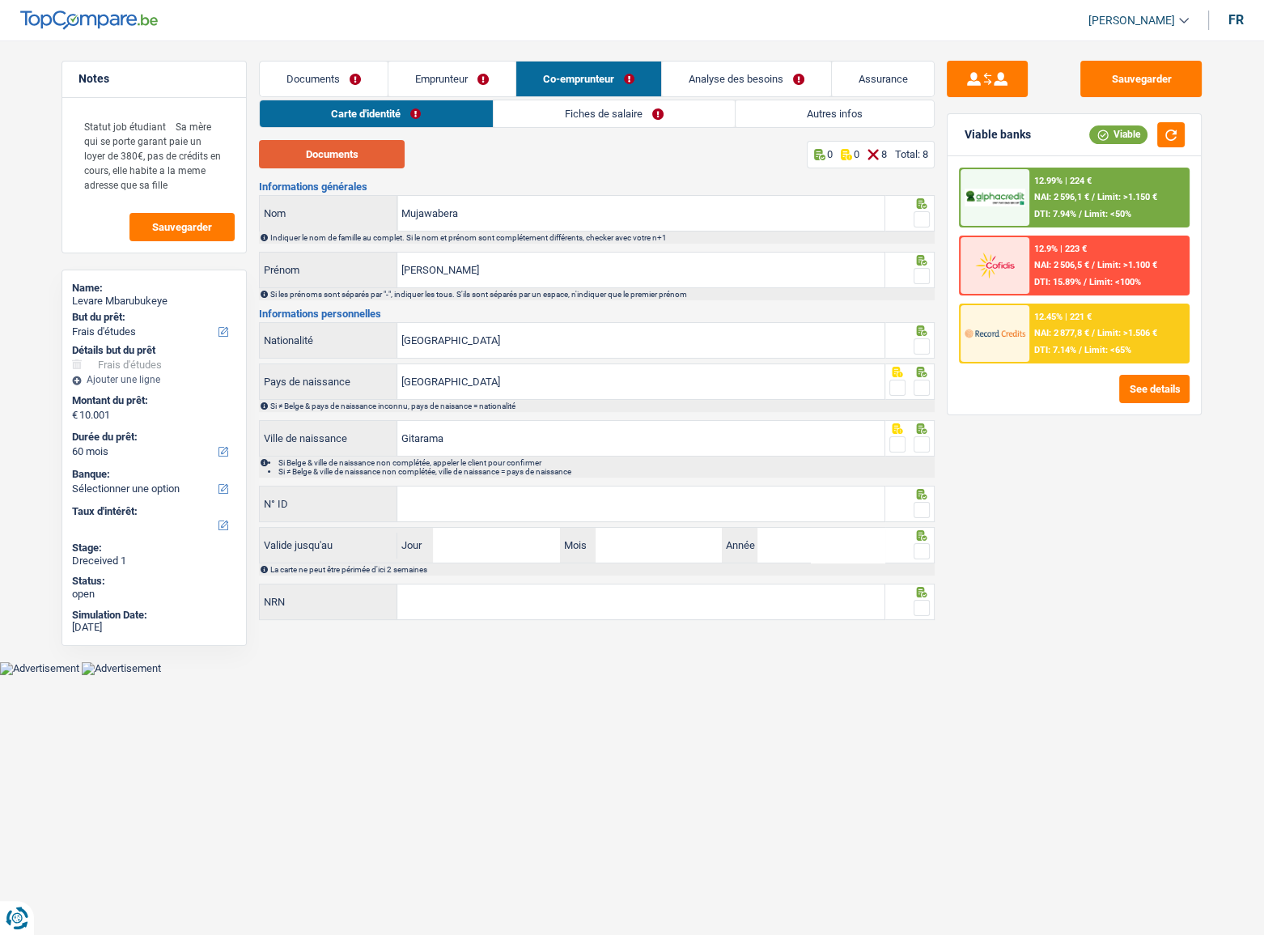
click at [358, 148] on button "Documents" at bounding box center [332, 154] width 146 height 28
click at [921, 218] on span at bounding box center [922, 219] width 16 height 16
click at [0, 0] on input "radio" at bounding box center [0, 0] width 0 height 0
click at [1118, 134] on button "button" at bounding box center [1171, 134] width 28 height 25
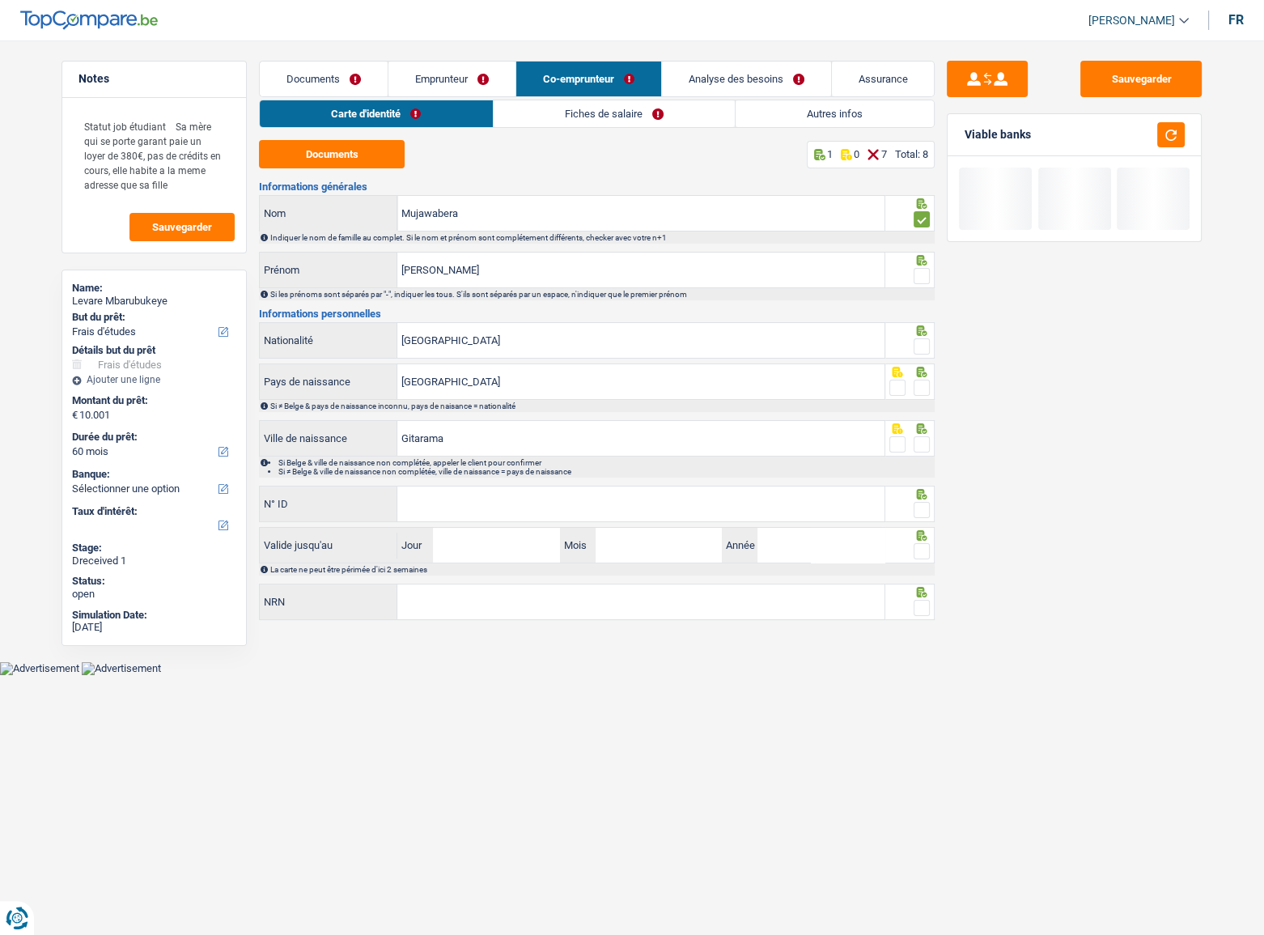
drag, startPoint x: 586, startPoint y: 125, endPoint x: 597, endPoint y: 121, distance: 12.0
click at [588, 125] on link "Fiches de salaire" at bounding box center [614, 113] width 241 height 27
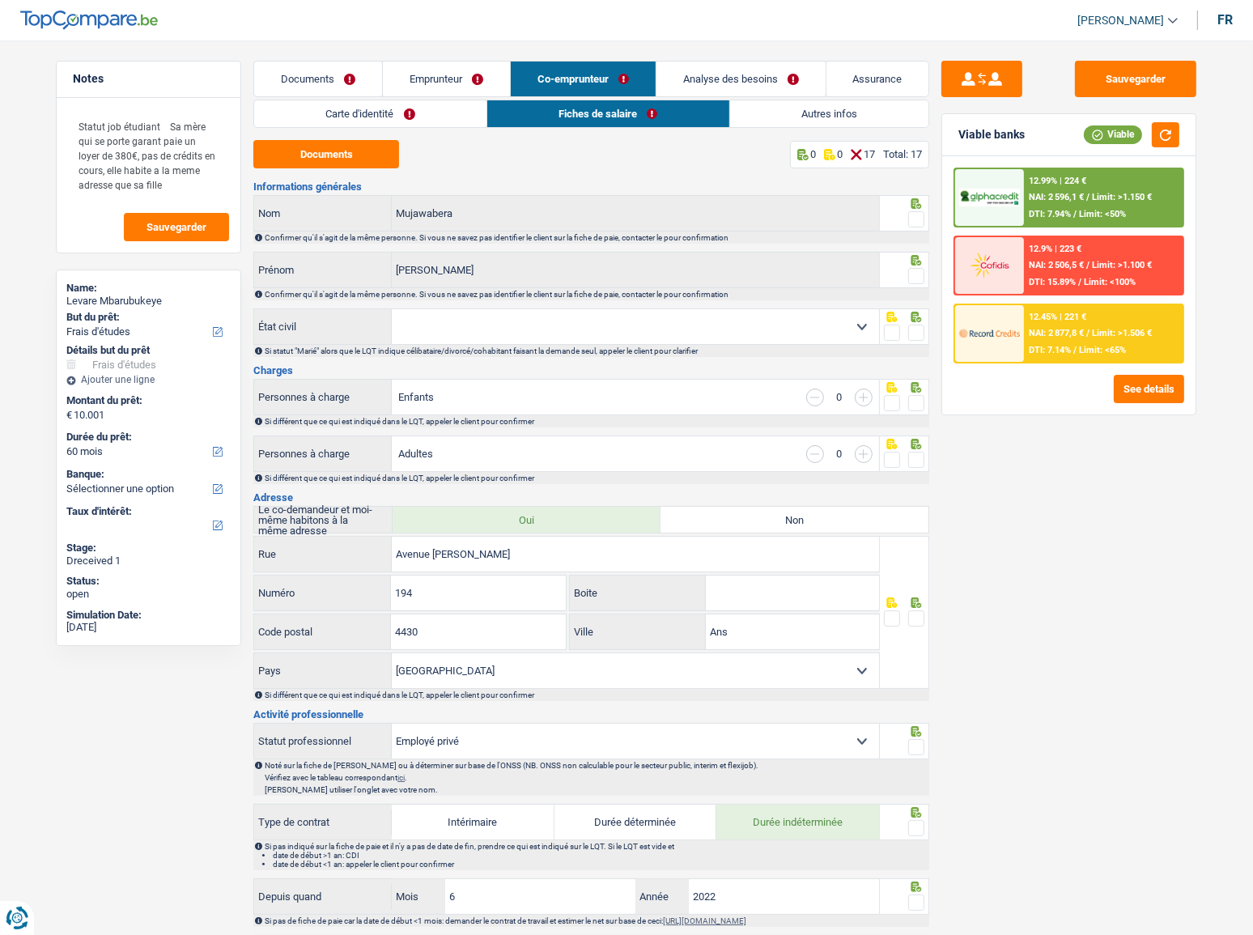
click at [495, 333] on select "Célibataire Marié(e) Cohabitant(e) légal(e) Divorcé(e) Veuf(ve) Séparé (de fait…" at bounding box center [635, 326] width 487 height 35
click at [1118, 511] on div "Sauvegarder Viable banks Viable 12.99% | 224 € NAI: 2 596,1 € / Limit: >1.150 €…" at bounding box center [1068, 483] width 279 height 844
click at [362, 150] on button "Documents" at bounding box center [326, 154] width 146 height 28
click at [750, 75] on link "Analyse des besoins" at bounding box center [740, 79] width 169 height 35
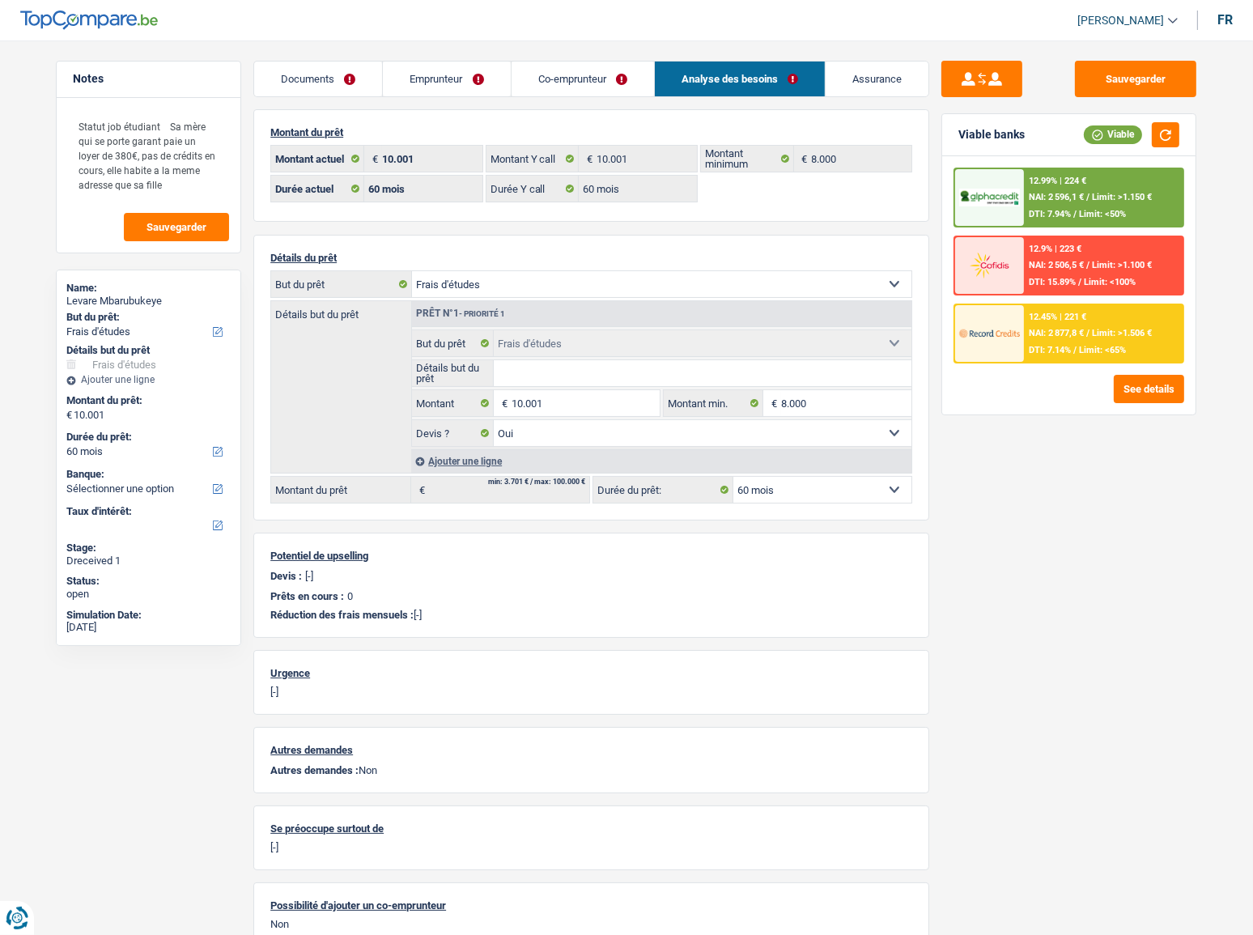
drag, startPoint x: 601, startPoint y: 74, endPoint x: 825, endPoint y: 120, distance: 227.9
click at [602, 74] on link "Co-emprunteur" at bounding box center [583, 79] width 142 height 35
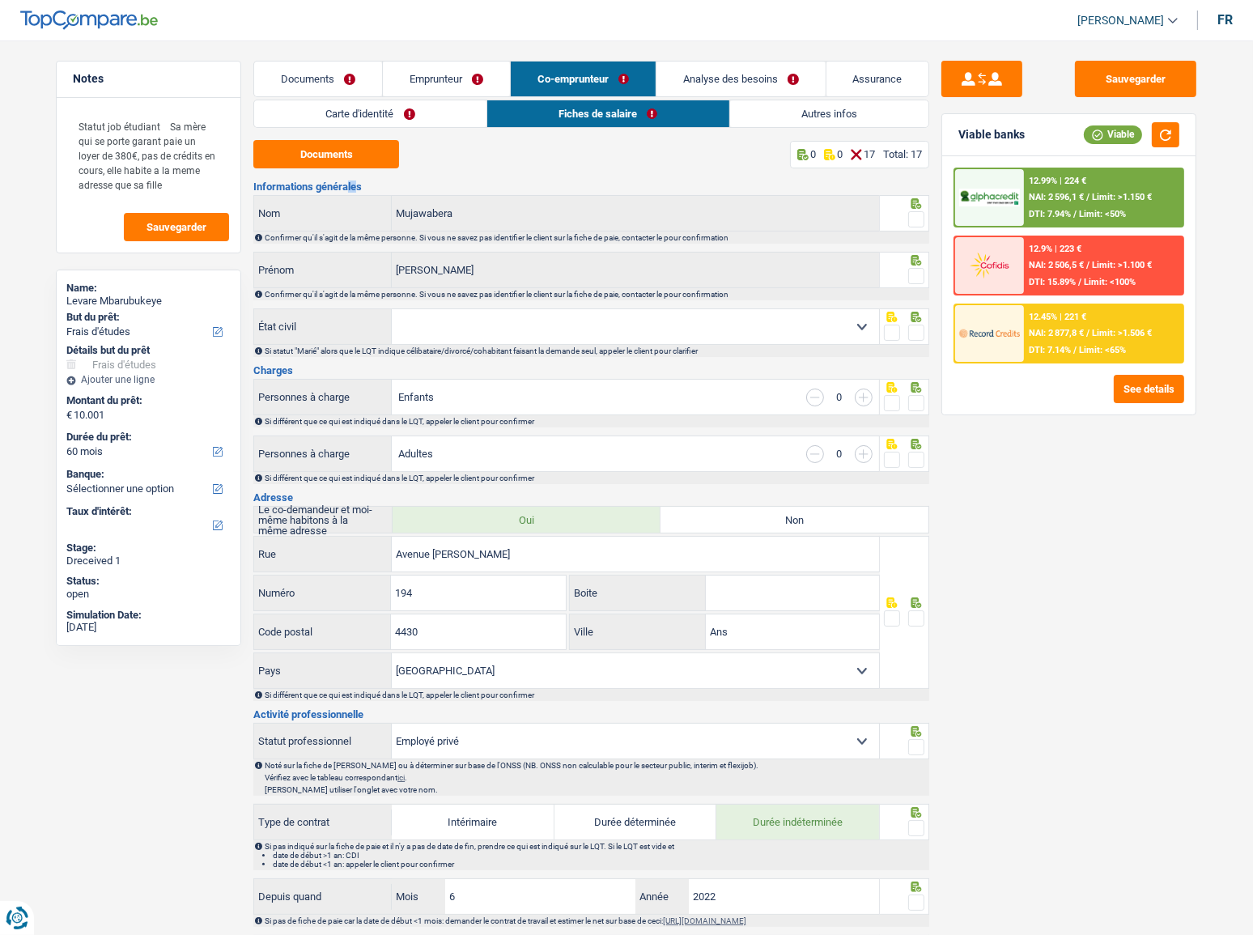
click at [483, 85] on link "Emprunteur" at bounding box center [446, 79] width 127 height 35
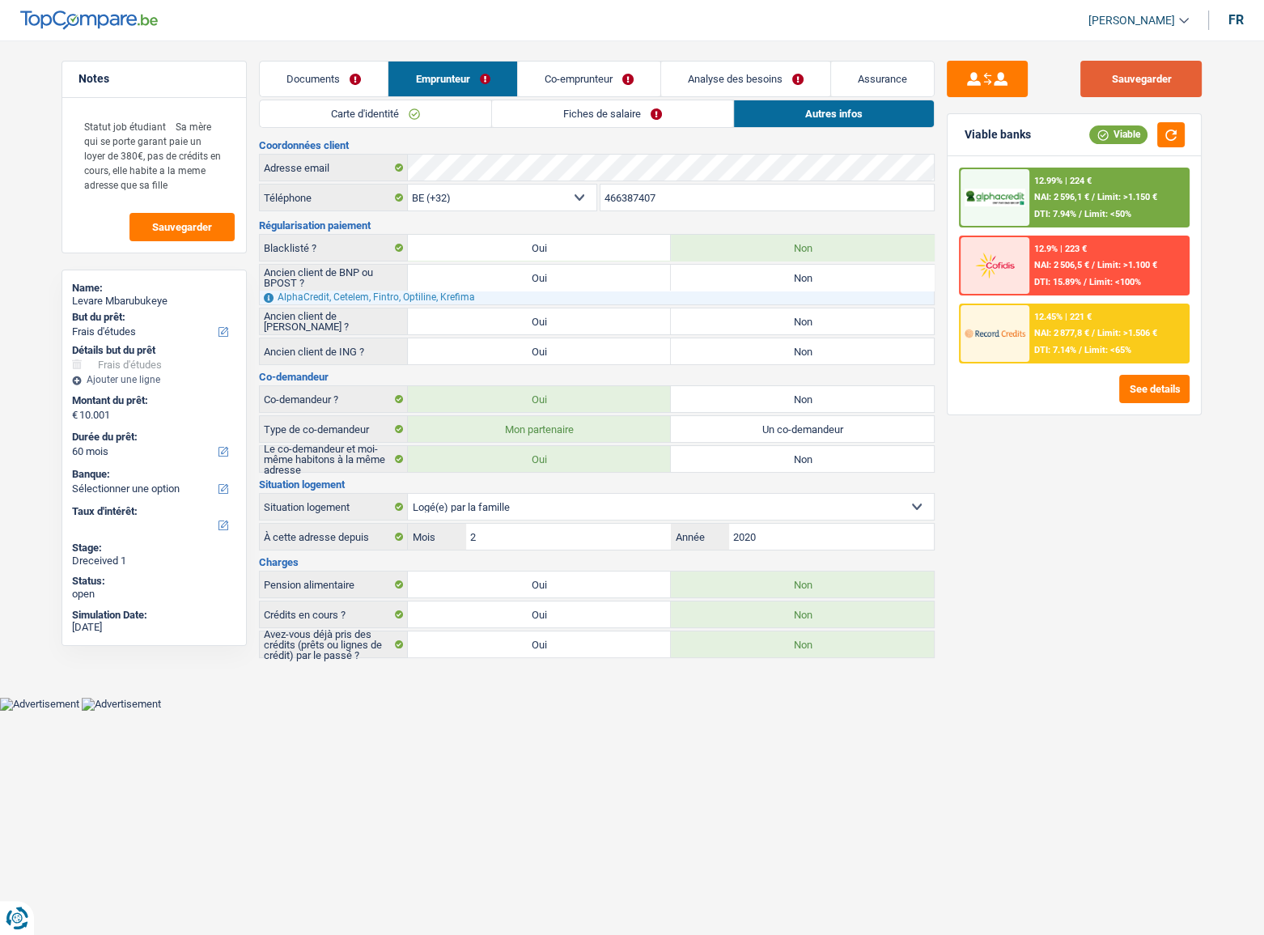
click at [1118, 88] on button "Sauvegarder" at bounding box center [1141, 79] width 121 height 36
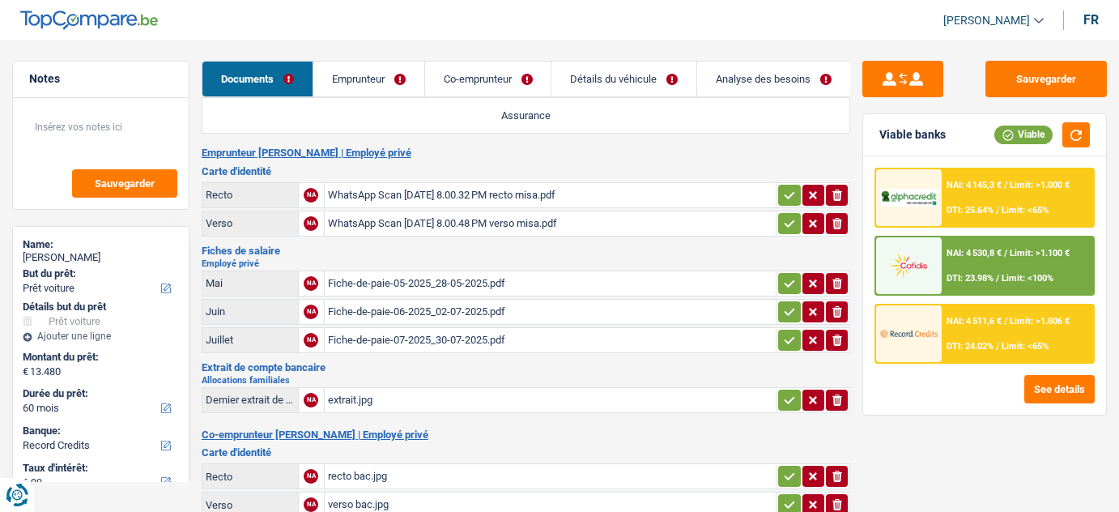
select select "car"
select select "60"
select select "record credits"
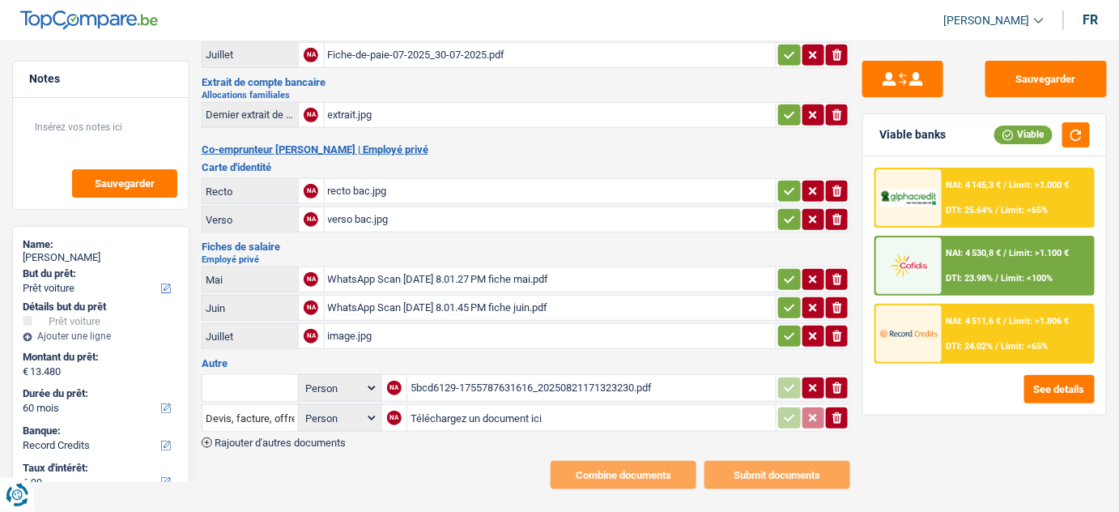
scroll to position [291, 0]
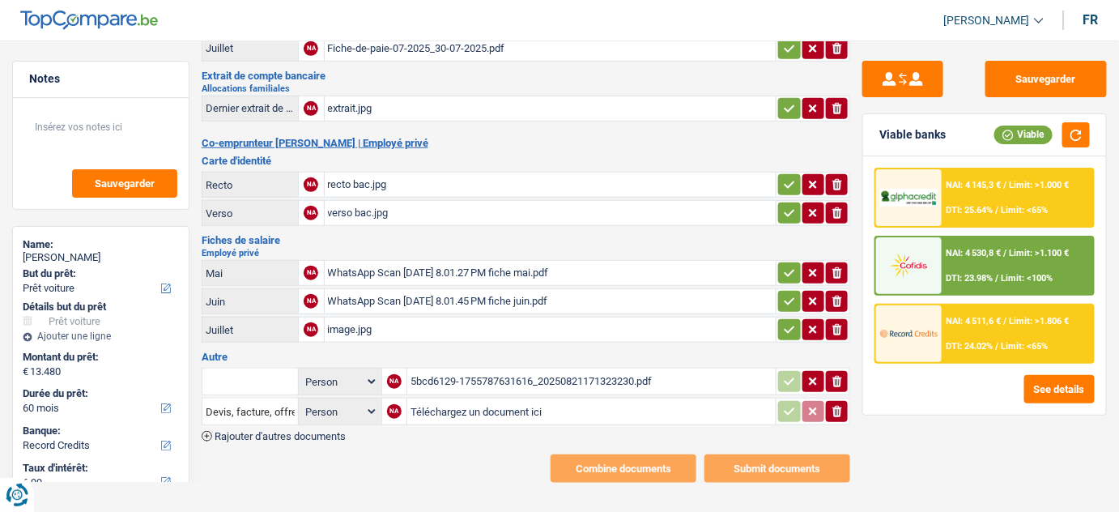
click at [397, 325] on div "image.jpg" at bounding box center [550, 329] width 445 height 24
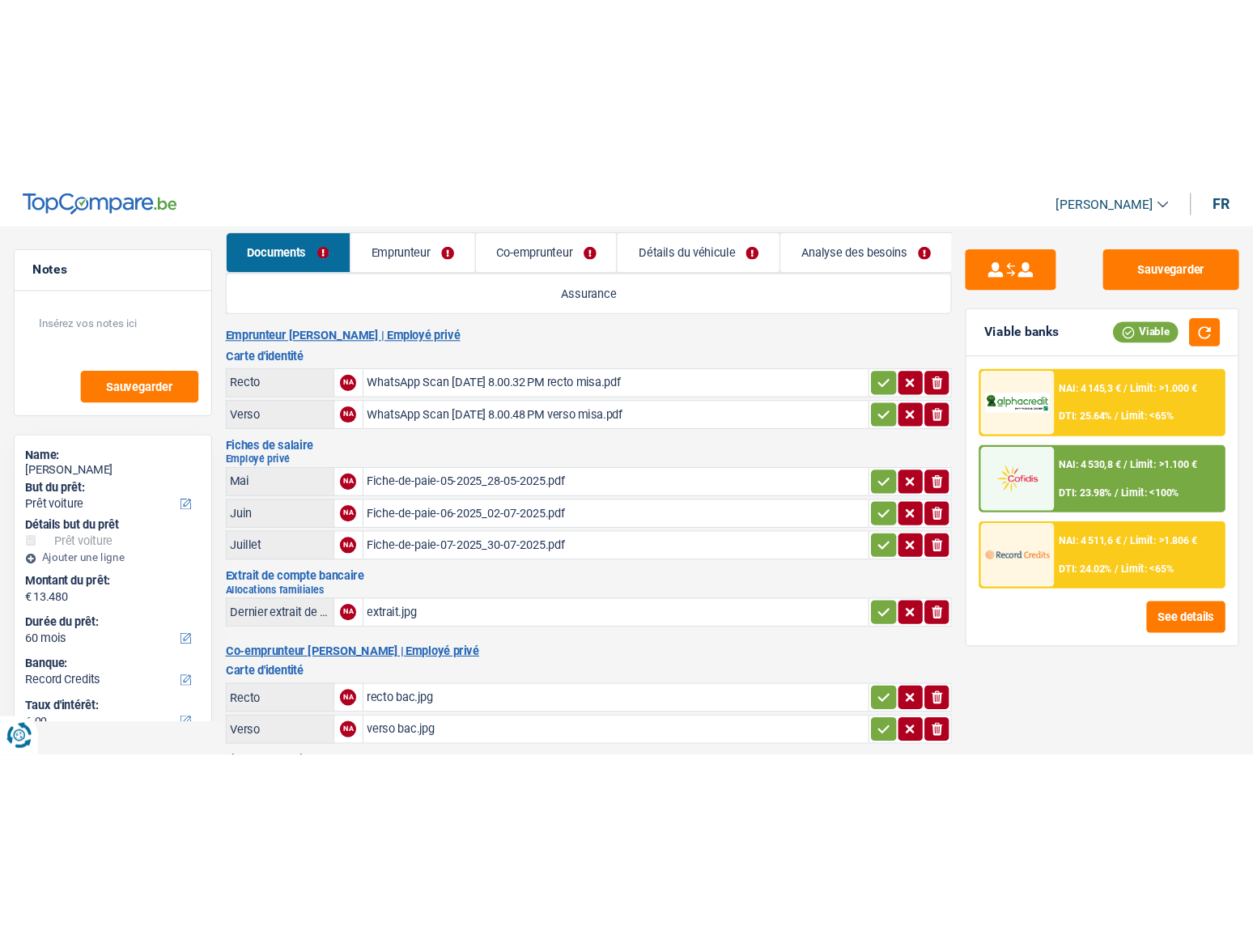
scroll to position [0, 0]
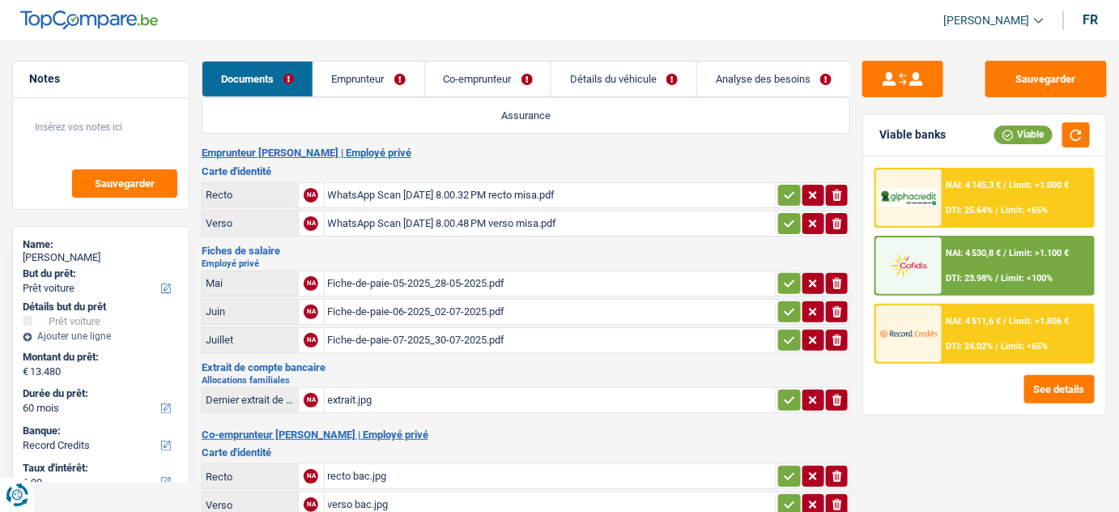
click at [355, 70] on link "Emprunteur" at bounding box center [368, 79] width 111 height 35
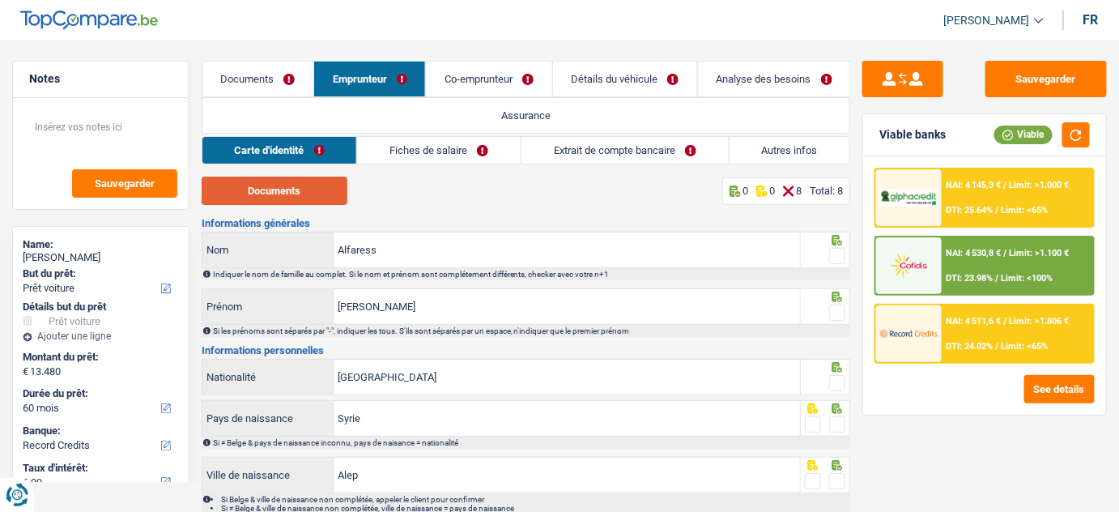
click at [281, 194] on button "Documents" at bounding box center [275, 190] width 146 height 28
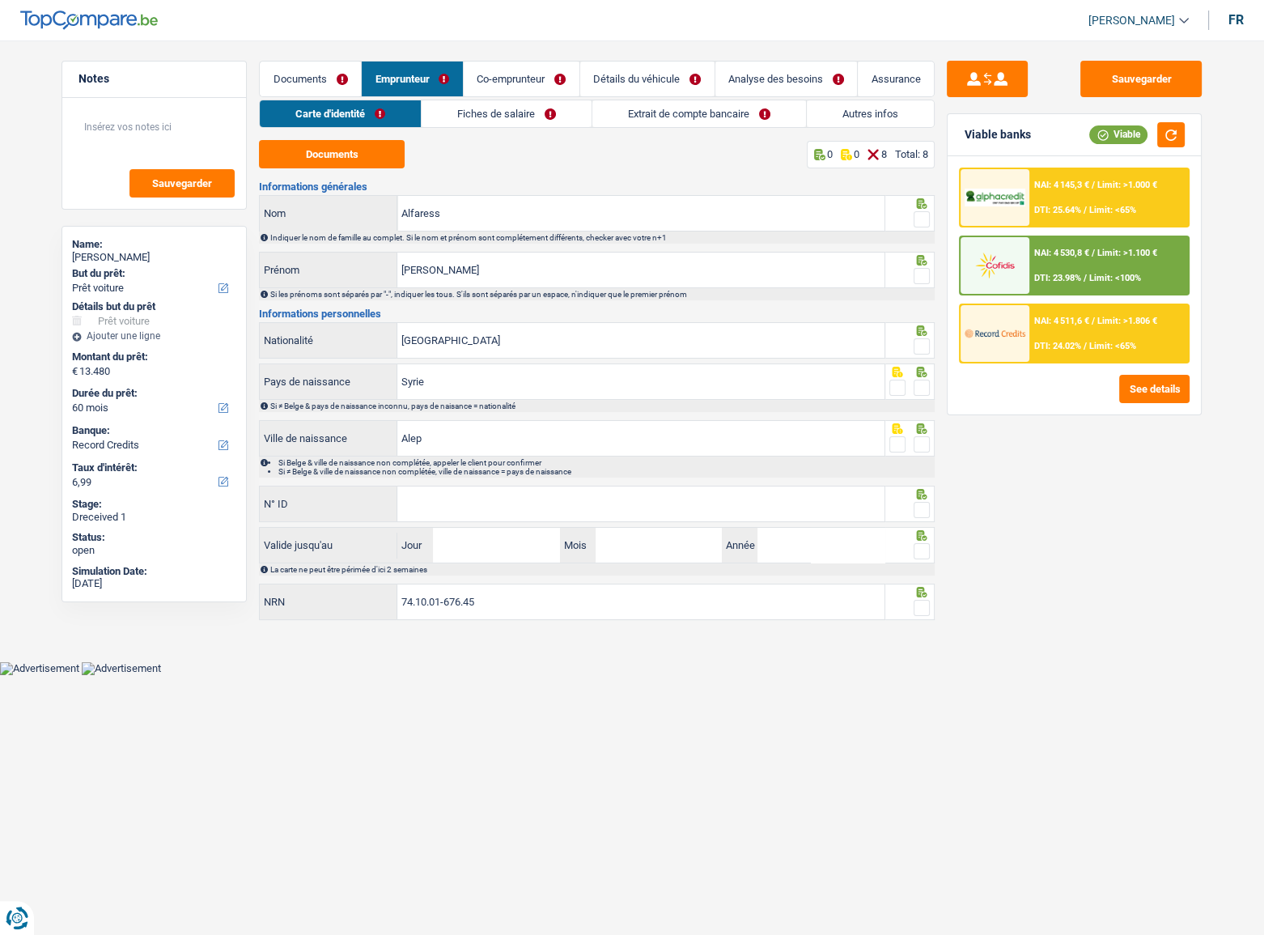
click at [913, 220] on fieldset at bounding box center [910, 220] width 41 height 20
drag, startPoint x: 924, startPoint y: 210, endPoint x: 919, endPoint y: 248, distance: 38.4
click at [924, 211] on span at bounding box center [922, 219] width 16 height 16
click at [0, 0] on input "radio" at bounding box center [0, 0] width 0 height 0
click at [927, 271] on span at bounding box center [922, 276] width 16 height 16
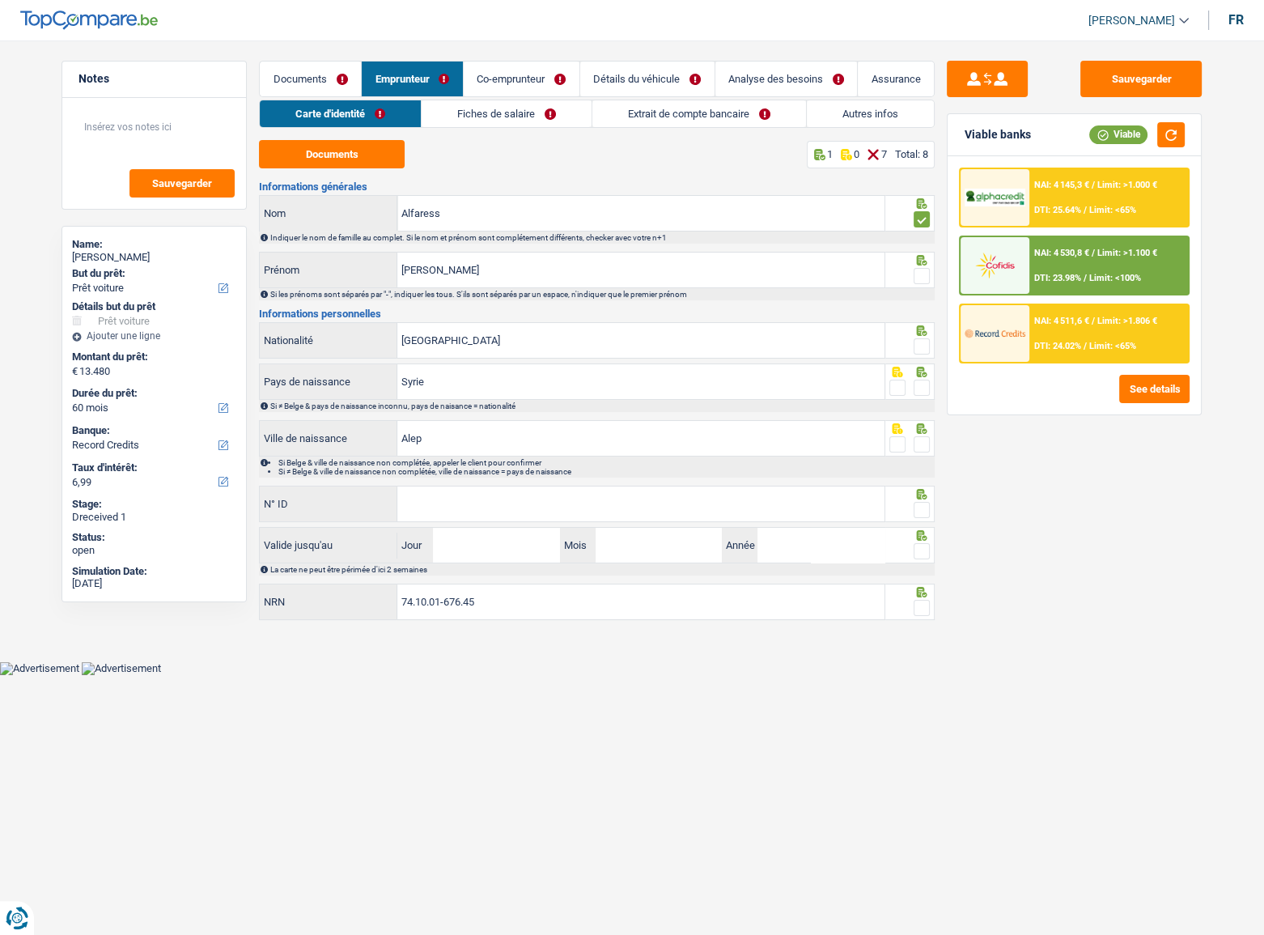
click at [0, 0] on input "radio" at bounding box center [0, 0] width 0 height 0
click at [920, 340] on span at bounding box center [922, 346] width 16 height 16
click at [0, 0] on input "radio" at bounding box center [0, 0] width 0 height 0
click at [1118, 142] on button "button" at bounding box center [1171, 134] width 28 height 25
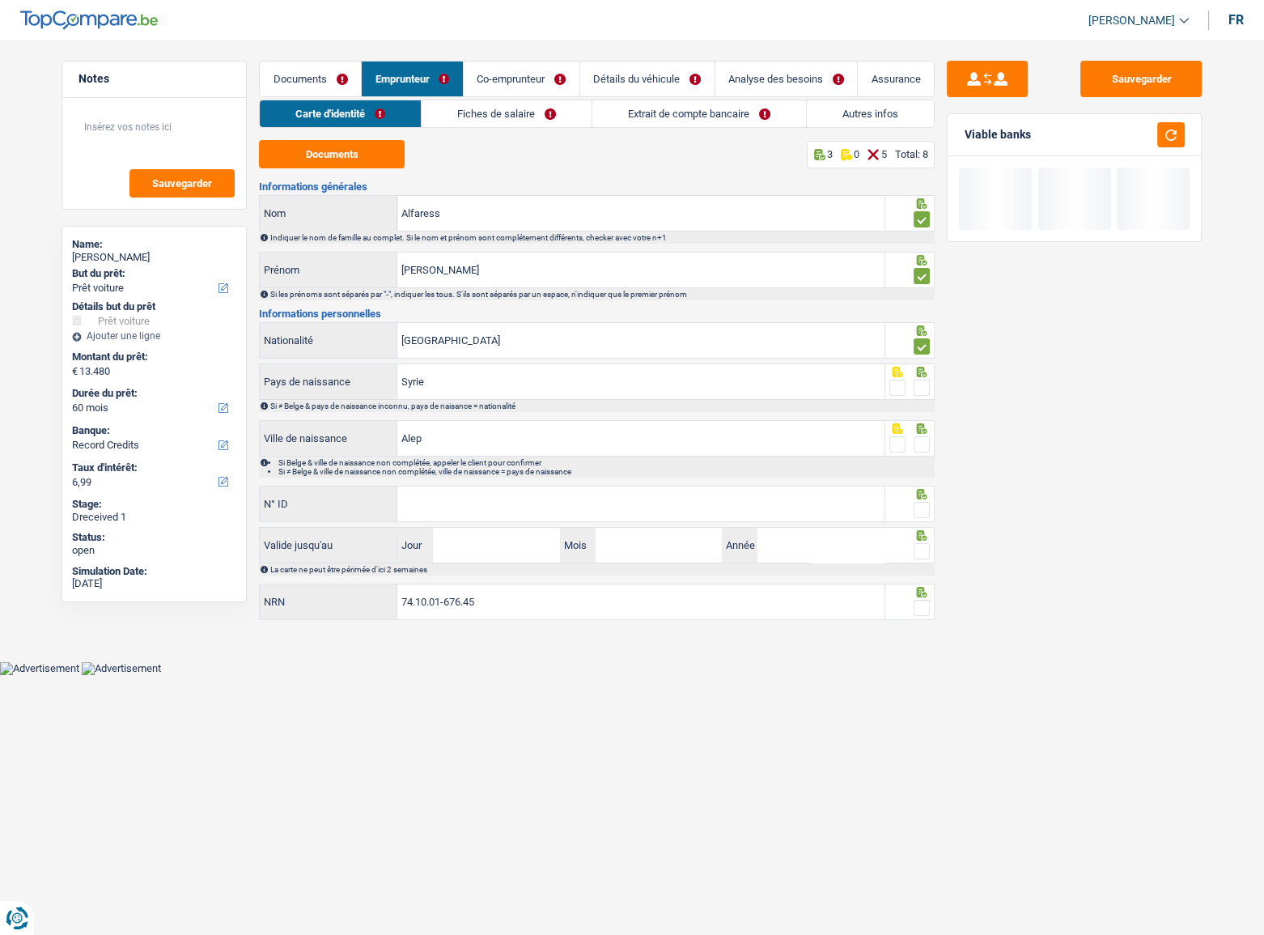
click at [923, 385] on span at bounding box center [922, 388] width 16 height 16
click at [0, 0] on input "radio" at bounding box center [0, 0] width 0 height 0
click at [919, 444] on span at bounding box center [922, 444] width 16 height 16
click at [0, 0] on input "radio" at bounding box center [0, 0] width 0 height 0
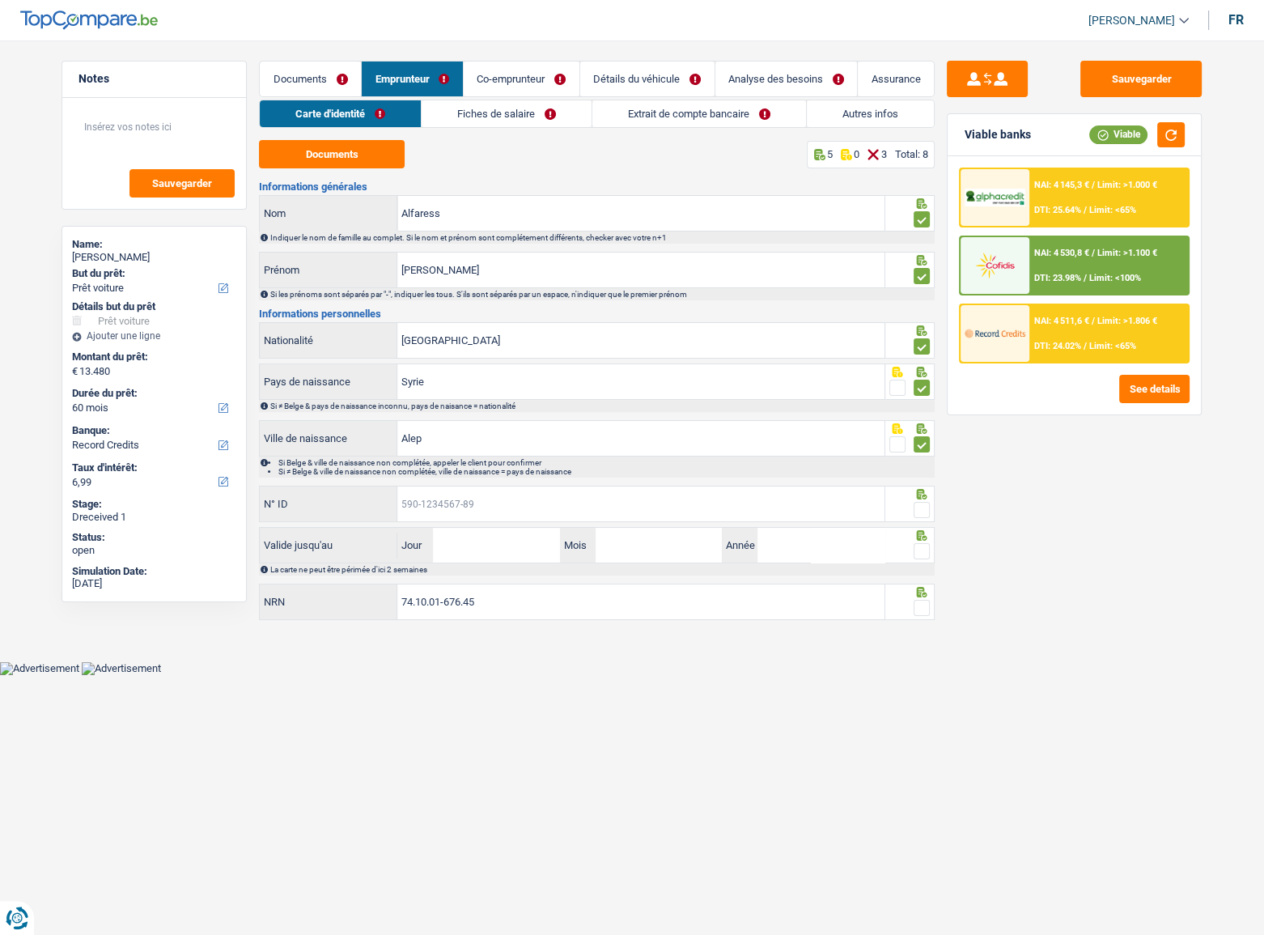
click at [596, 511] on input "N° ID" at bounding box center [640, 503] width 487 height 35
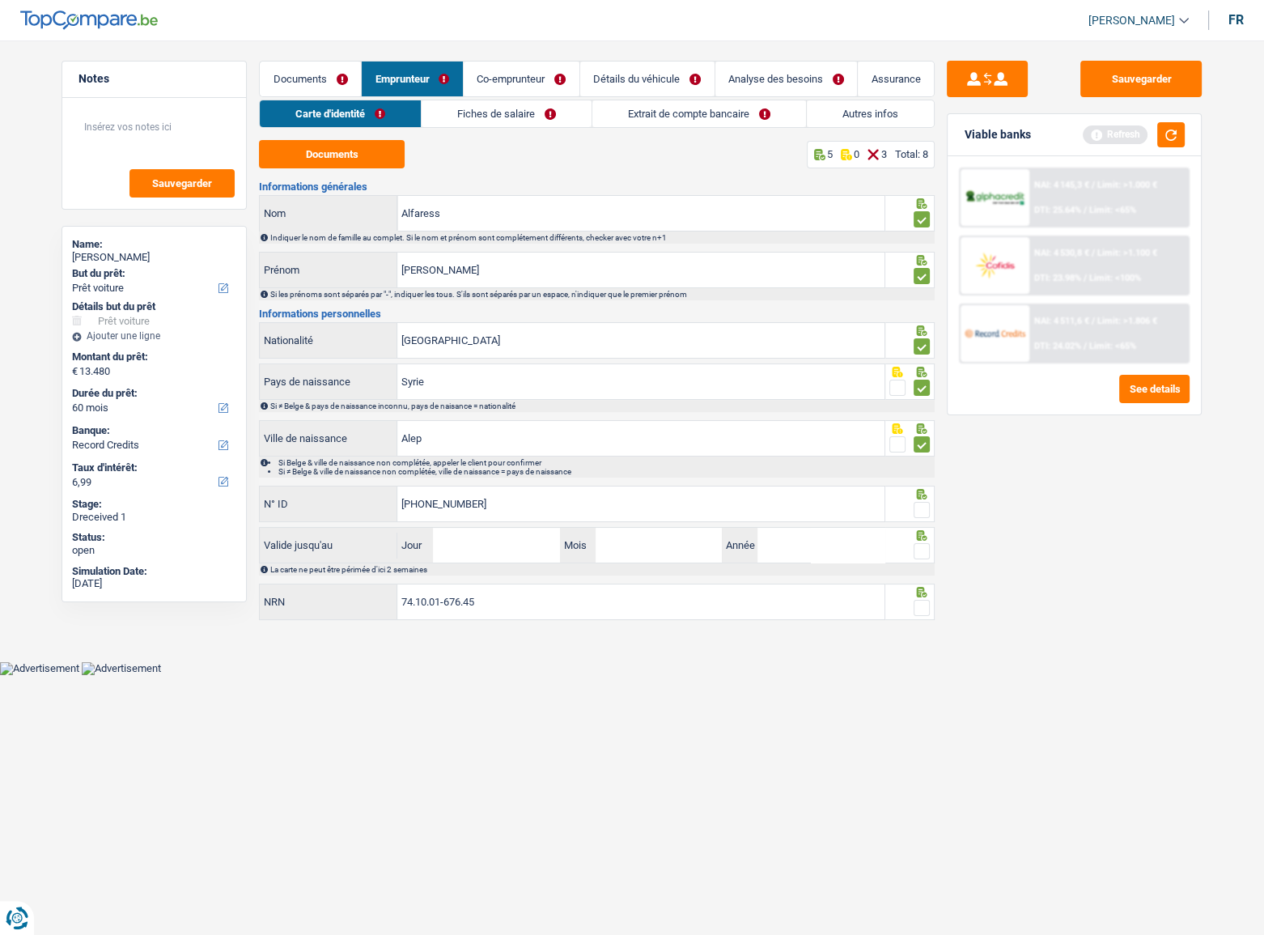
type input "[PHONE_NUMBER]"
click at [919, 510] on span at bounding box center [922, 510] width 16 height 16
click at [0, 0] on input "radio" at bounding box center [0, 0] width 0 height 0
drag, startPoint x: 493, startPoint y: 535, endPoint x: 783, endPoint y: 524, distance: 290.8
click at [504, 511] on input "Jour" at bounding box center [496, 545] width 126 height 35
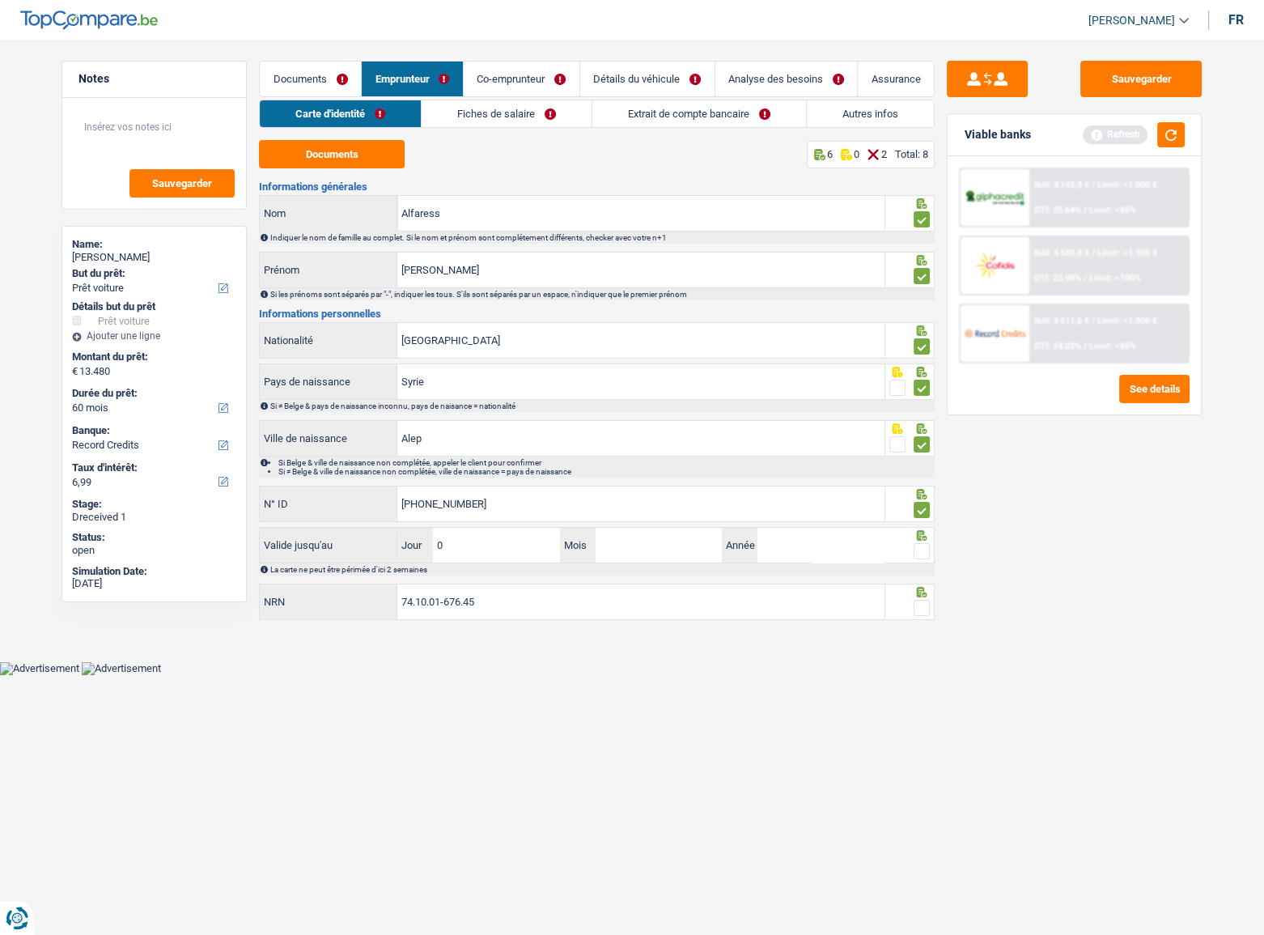
type input "02"
type input "12"
type input "2030"
drag, startPoint x: 929, startPoint y: 549, endPoint x: 1134, endPoint y: 303, distance: 320.1
click at [928, 511] on span at bounding box center [922, 551] width 16 height 16
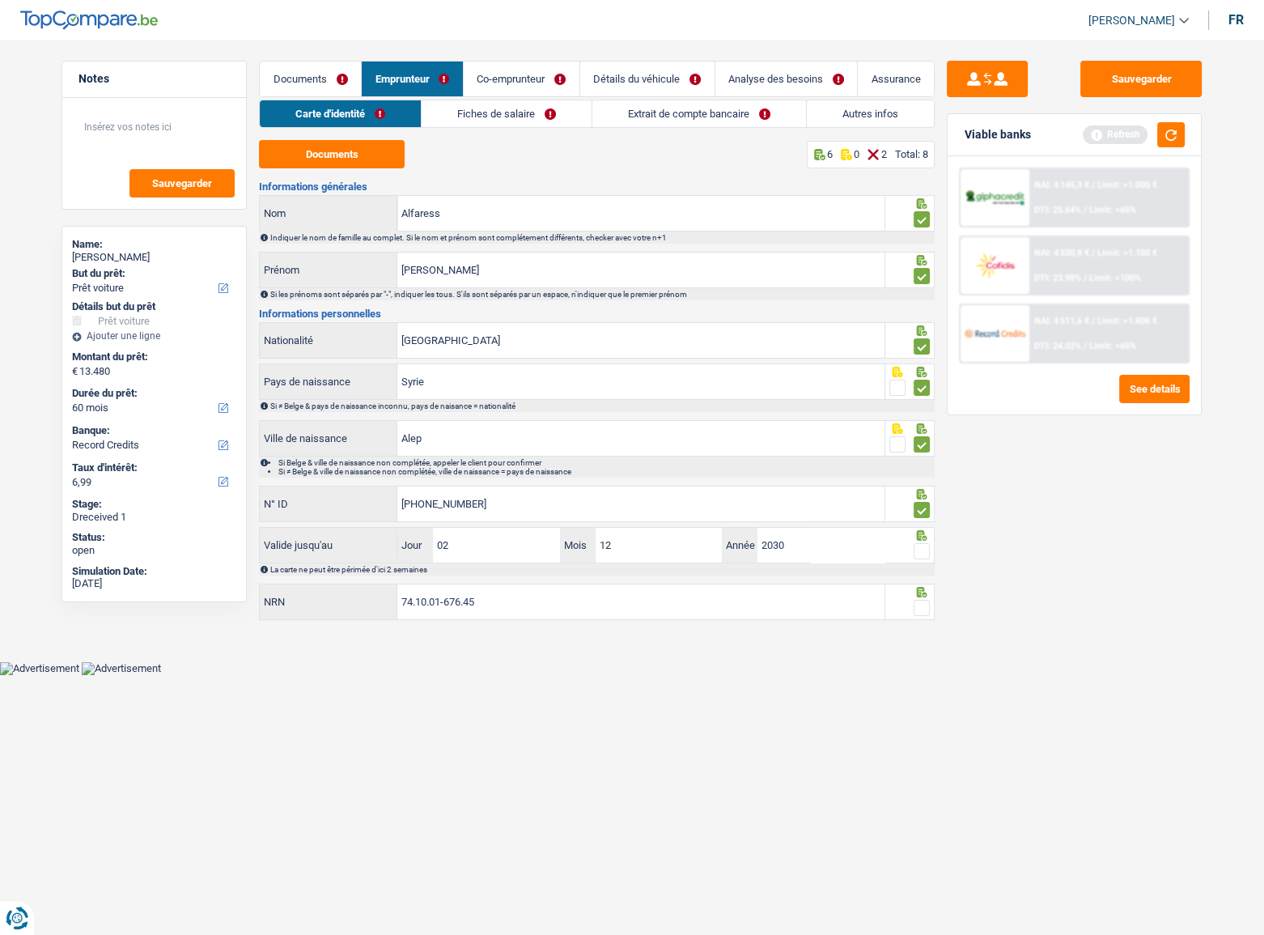
click at [0, 0] on input "radio" at bounding box center [0, 0] width 0 height 0
drag, startPoint x: 1166, startPoint y: 122, endPoint x: 1050, endPoint y: 421, distance: 320.3
click at [1118, 124] on button "button" at bounding box center [1171, 134] width 28 height 25
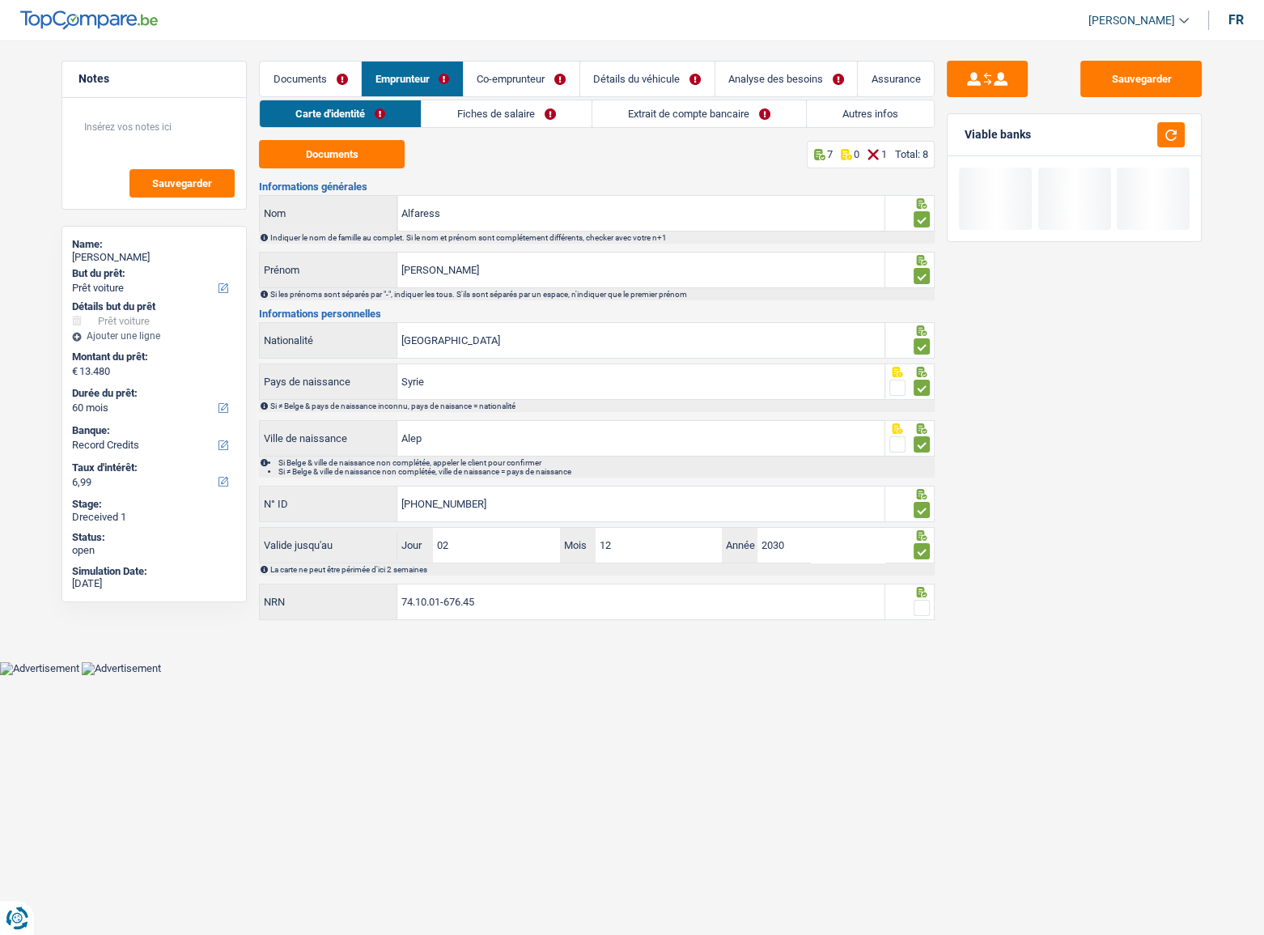
click at [915, 511] on span at bounding box center [922, 608] width 16 height 16
click at [0, 0] on input "radio" at bounding box center [0, 0] width 0 height 0
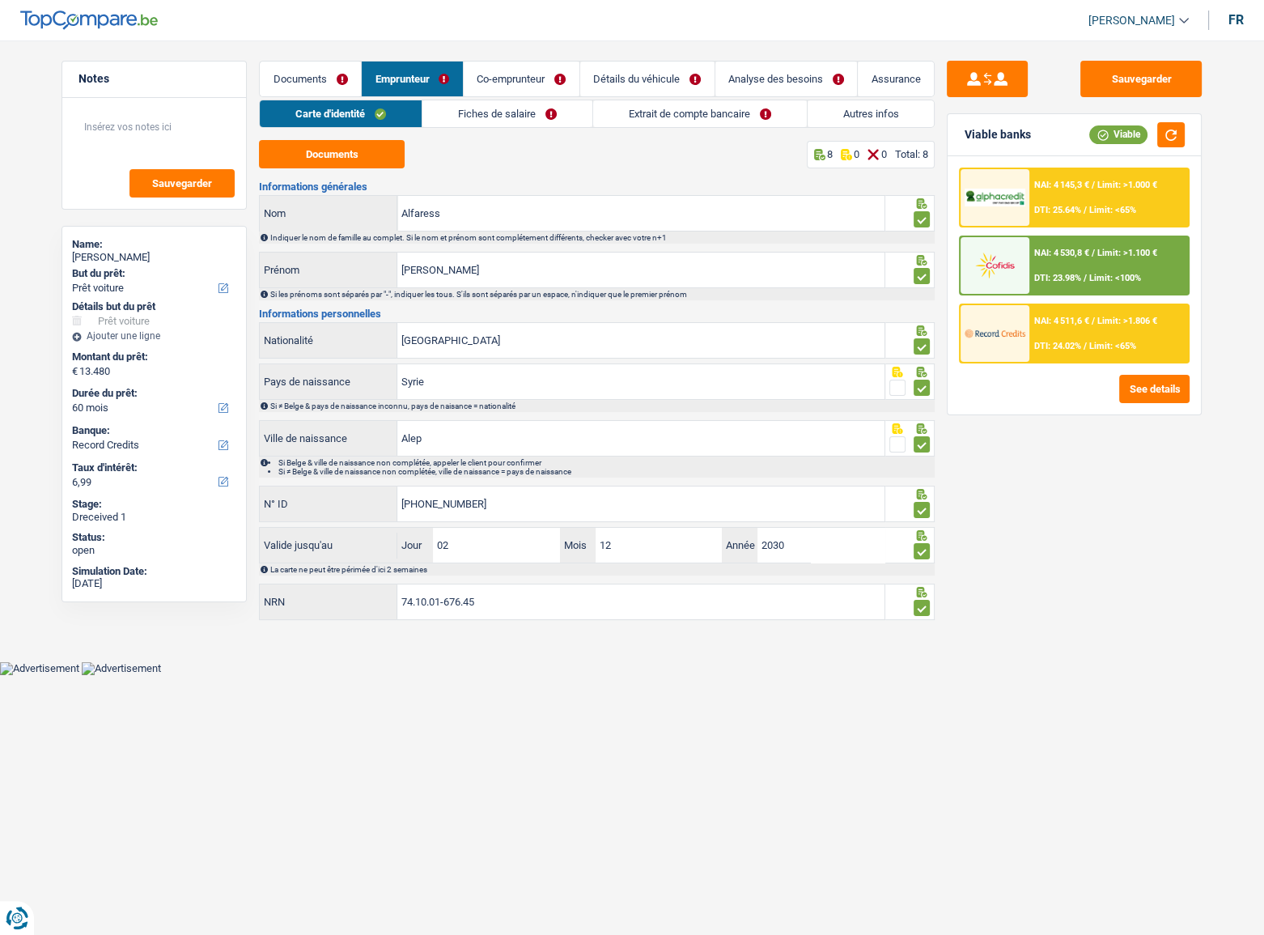
click at [568, 113] on link "Fiches de salaire" at bounding box center [508, 113] width 170 height 27
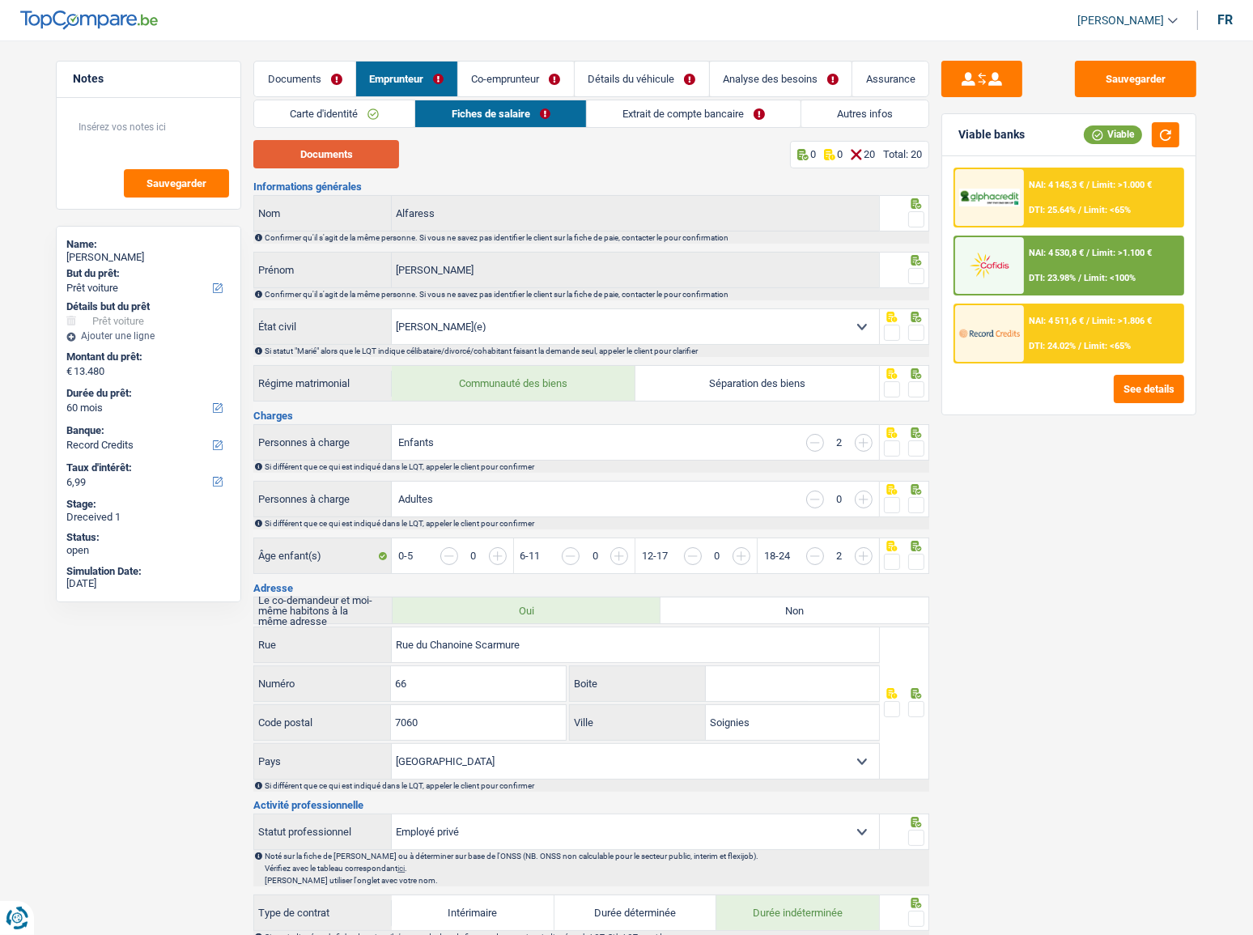
click at [299, 151] on button "Documents" at bounding box center [326, 154] width 146 height 28
click at [920, 219] on span at bounding box center [916, 219] width 16 height 16
click at [0, 0] on input "radio" at bounding box center [0, 0] width 0 height 0
click at [915, 264] on icon at bounding box center [916, 260] width 16 height 11
click at [922, 274] on span at bounding box center [916, 276] width 16 height 16
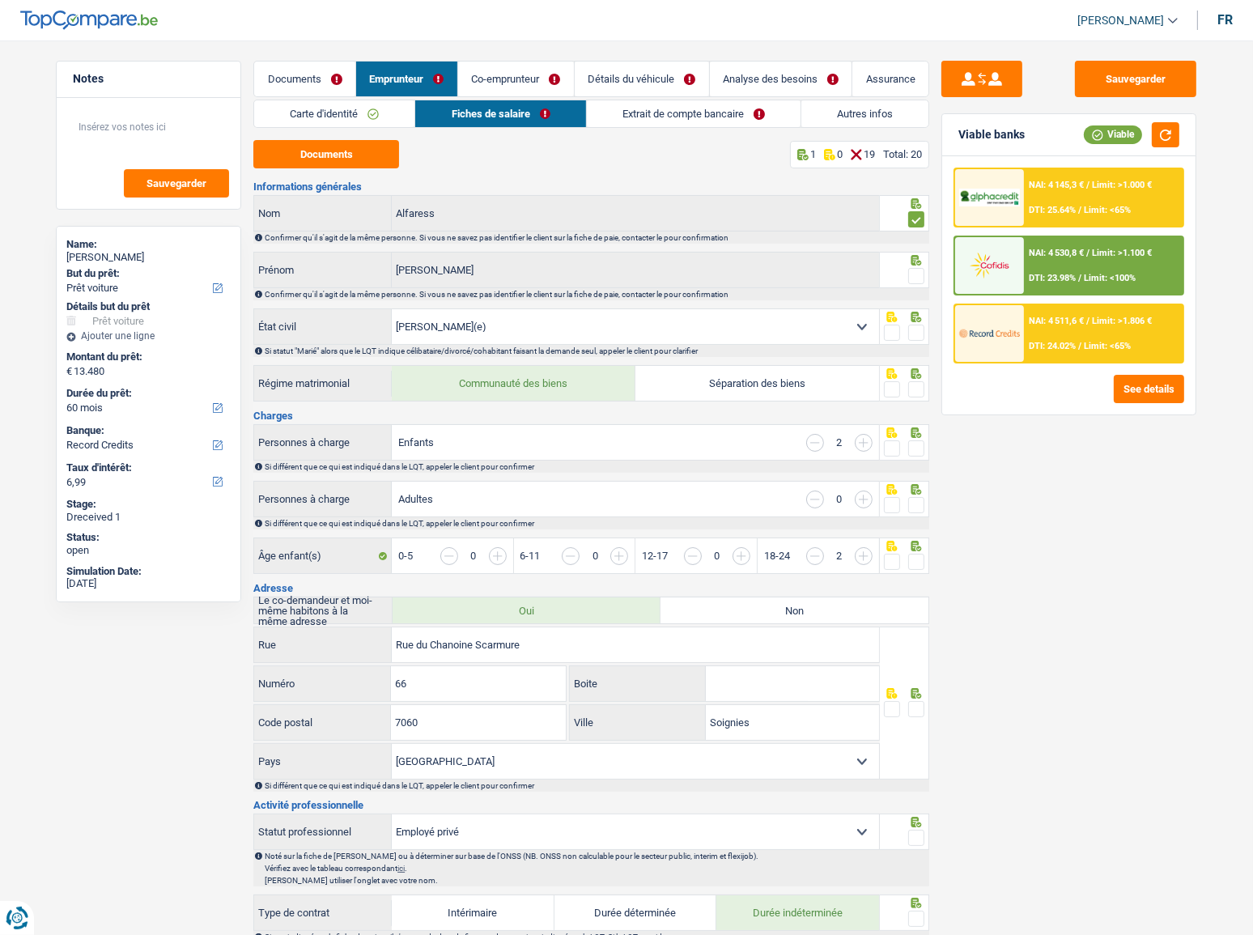
click at [0, 0] on input "radio" at bounding box center [0, 0] width 0 height 0
click at [910, 345] on div "Si statut "Marié" alors que le LQT indique célibataire/divorcé/cohabitant faisa…" at bounding box center [591, 351] width 676 height 12
drag, startPoint x: 914, startPoint y: 338, endPoint x: 1097, endPoint y: 253, distance: 201.7
click at [915, 336] on span at bounding box center [916, 333] width 16 height 16
click at [0, 0] on input "radio" at bounding box center [0, 0] width 0 height 0
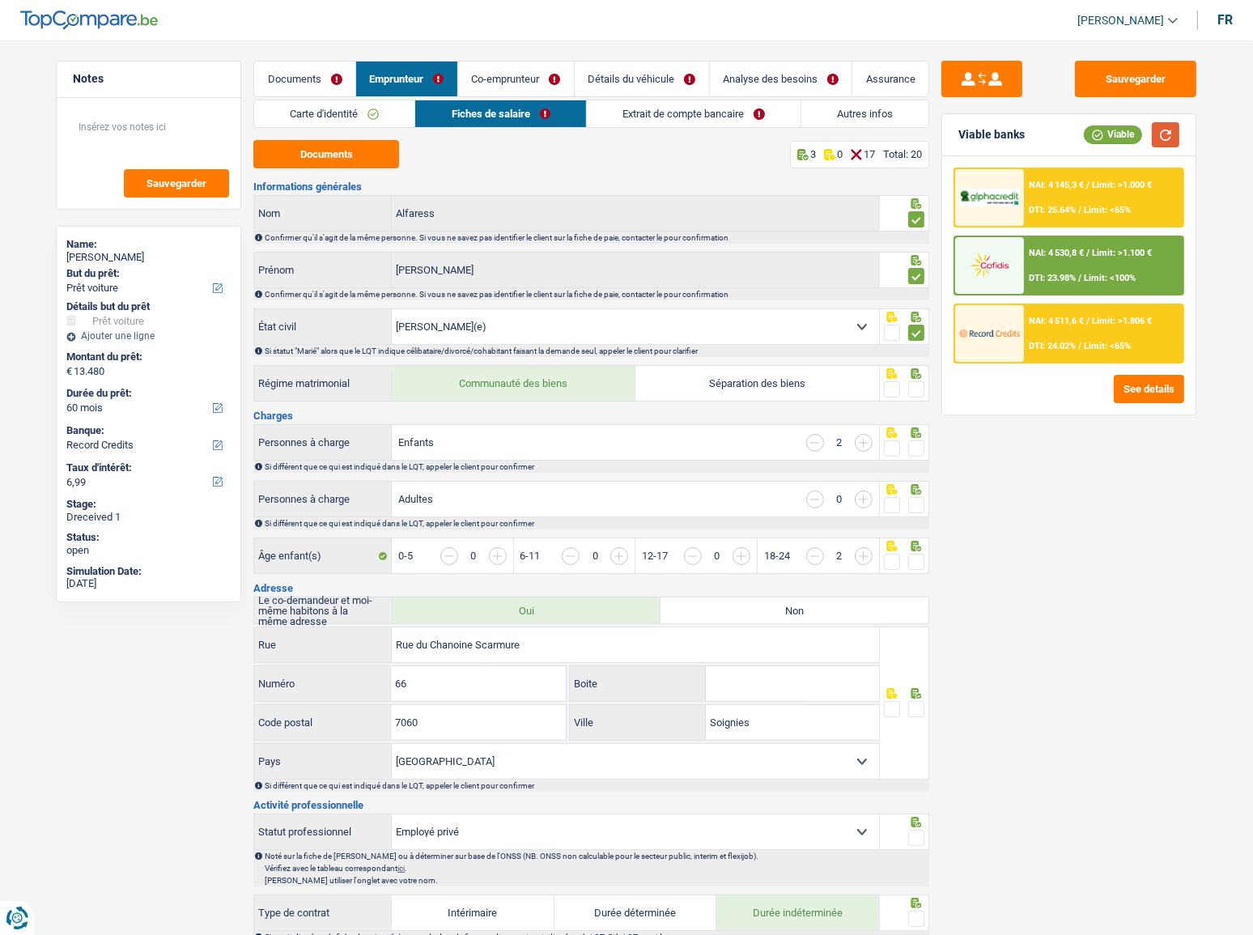
click at [1118, 127] on button "button" at bounding box center [1166, 134] width 28 height 25
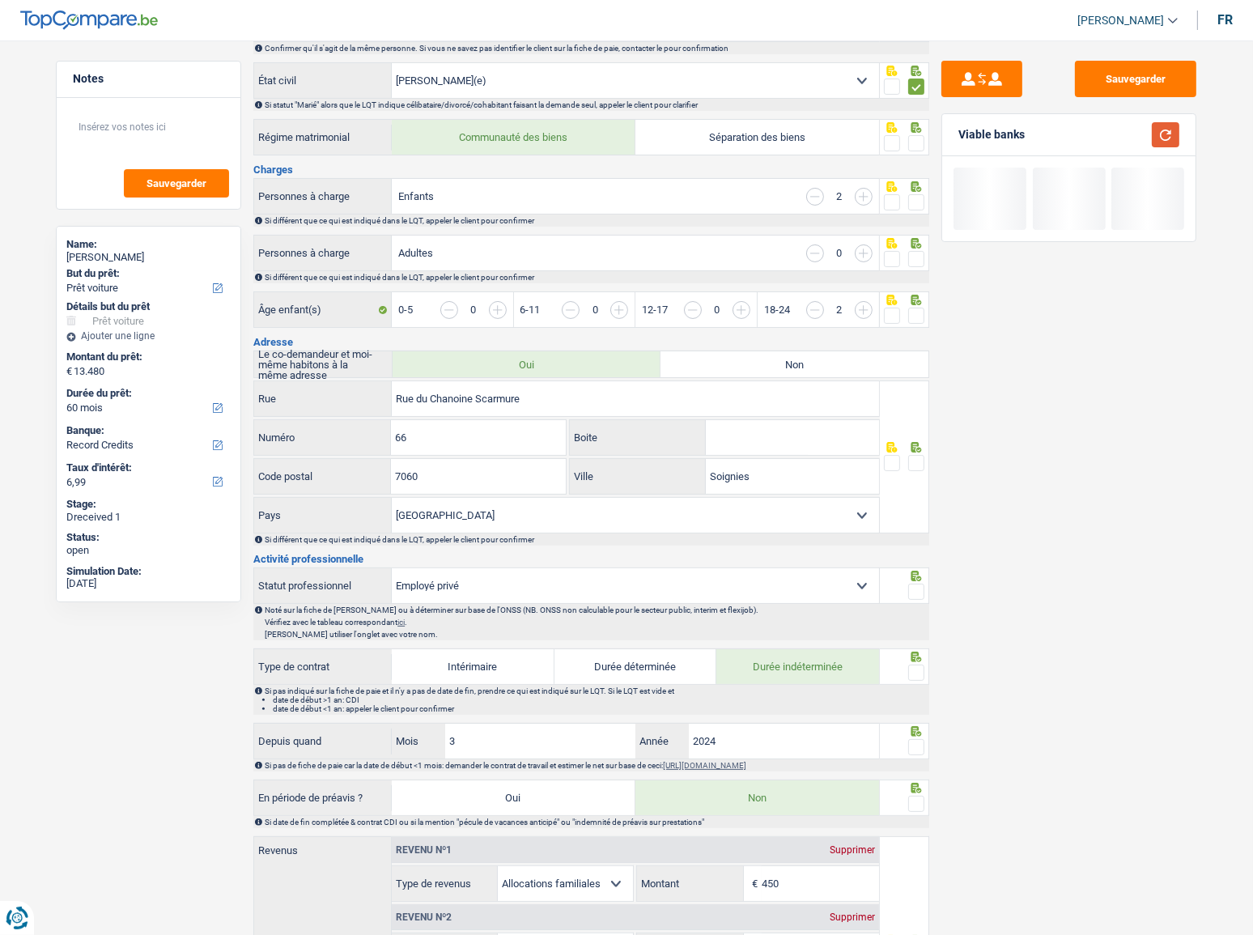
scroll to position [220, 0]
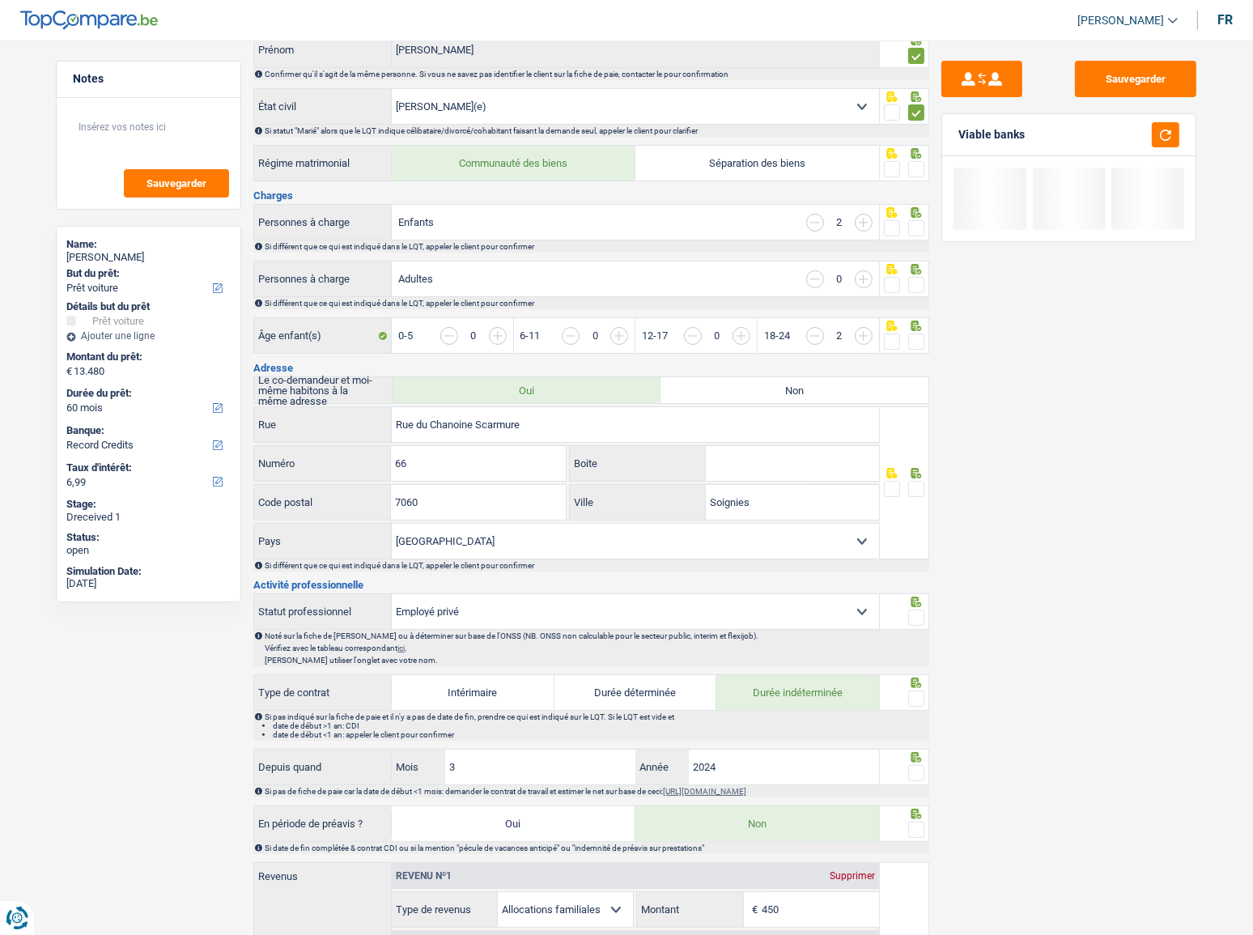
click at [919, 102] on icon at bounding box center [916, 96] width 11 height 11
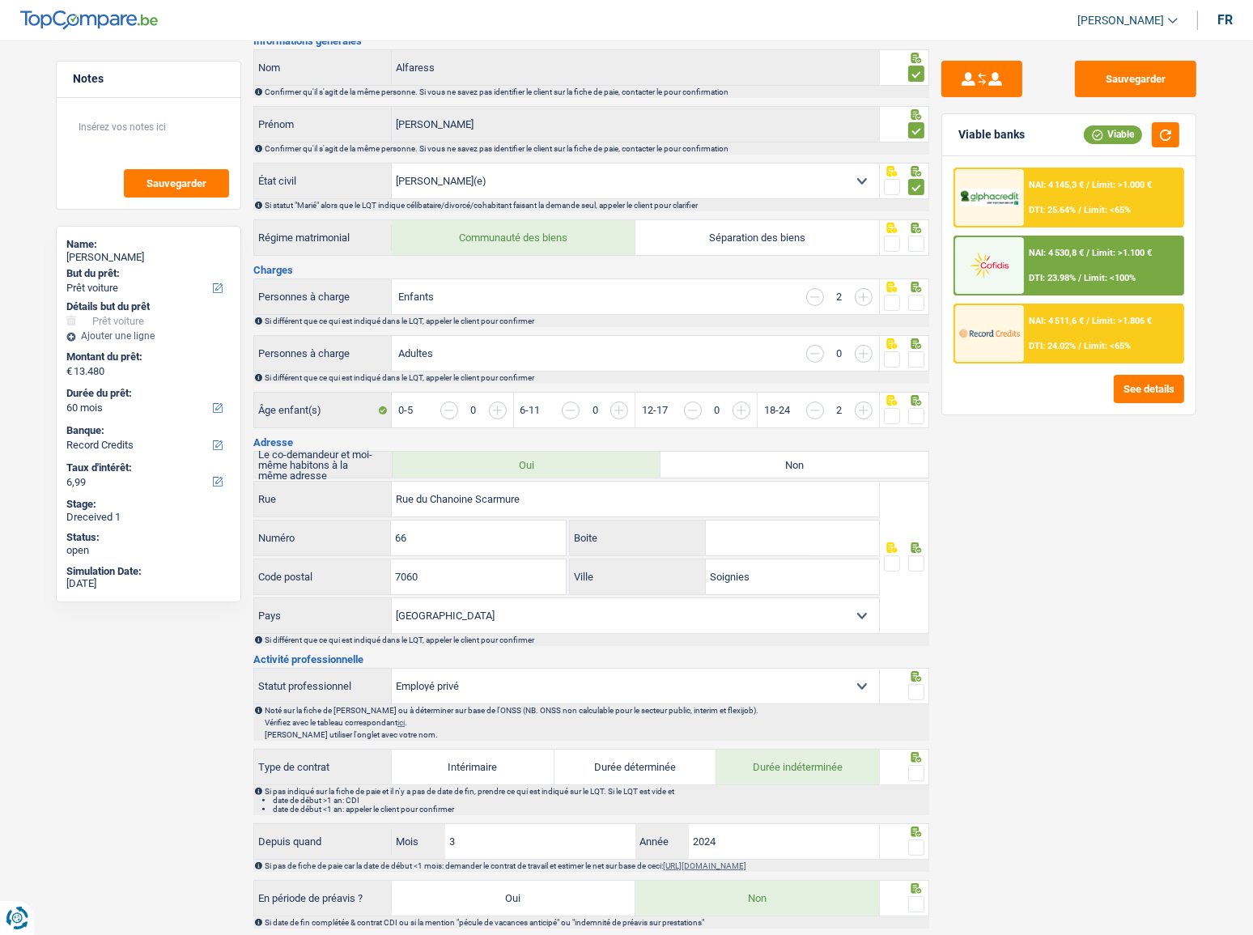
scroll to position [147, 0]
drag, startPoint x: 915, startPoint y: 238, endPoint x: 1116, endPoint y: 172, distance: 212.2
click at [915, 238] on span at bounding box center [916, 243] width 16 height 16
click at [0, 0] on input "radio" at bounding box center [0, 0] width 0 height 0
click at [1118, 150] on div "Viable banks Viable" at bounding box center [1068, 135] width 253 height 42
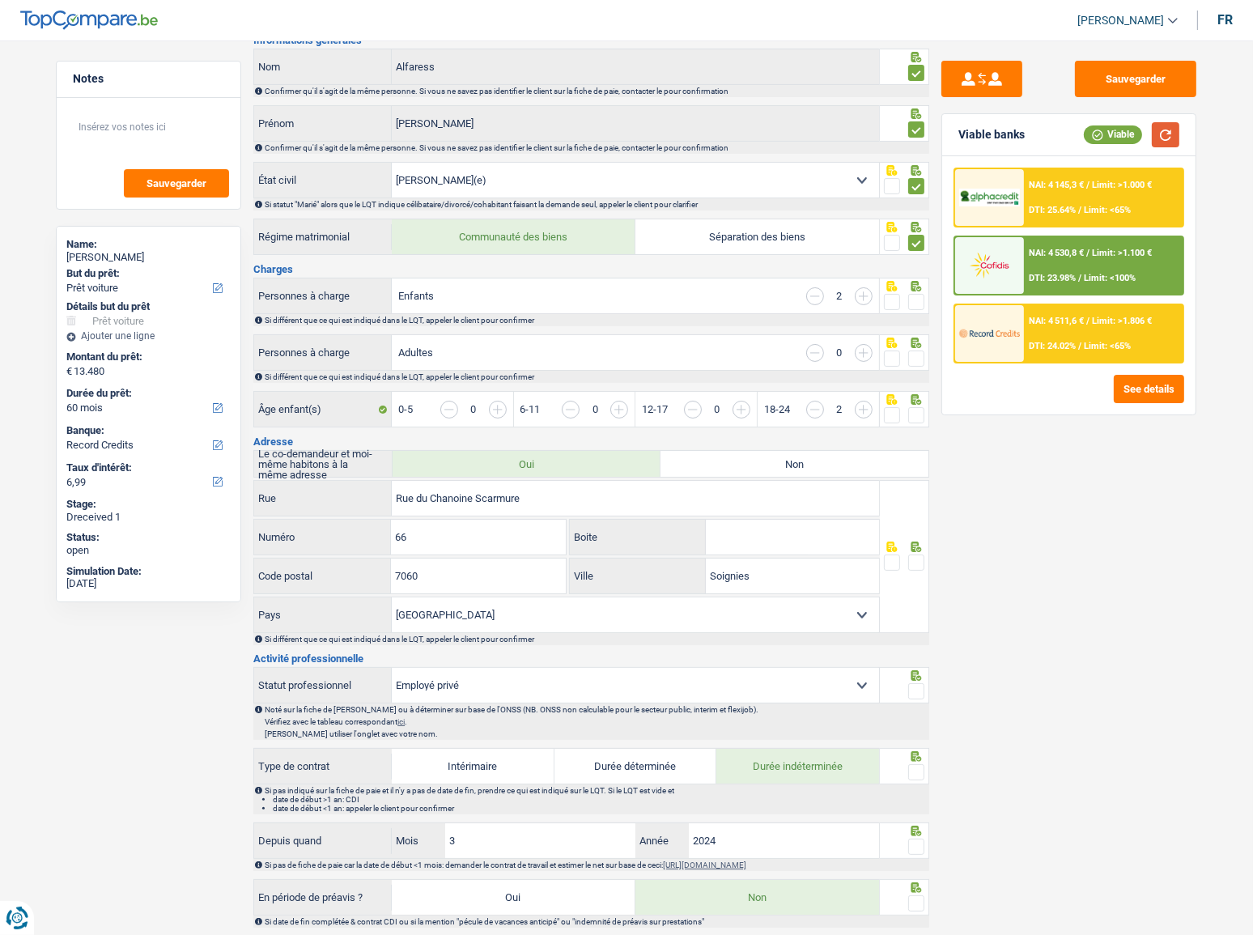
click at [1118, 141] on button "button" at bounding box center [1166, 134] width 28 height 25
click at [914, 299] on span at bounding box center [916, 302] width 16 height 16
click at [0, 0] on input "radio" at bounding box center [0, 0] width 0 height 0
click at [917, 355] on span at bounding box center [916, 358] width 16 height 16
click at [0, 0] on input "radio" at bounding box center [0, 0] width 0 height 0
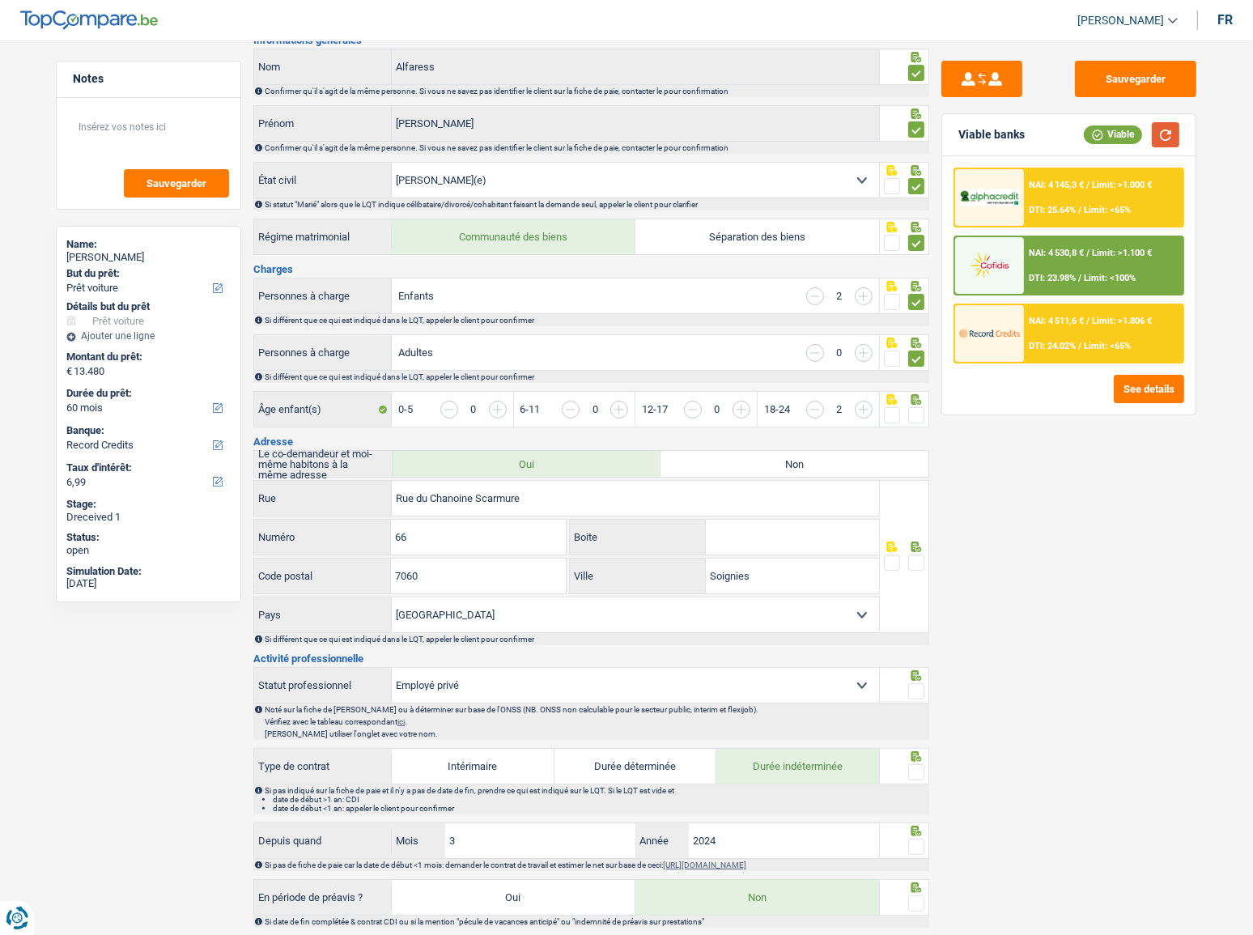
click at [1118, 132] on button "button" at bounding box center [1166, 134] width 28 height 25
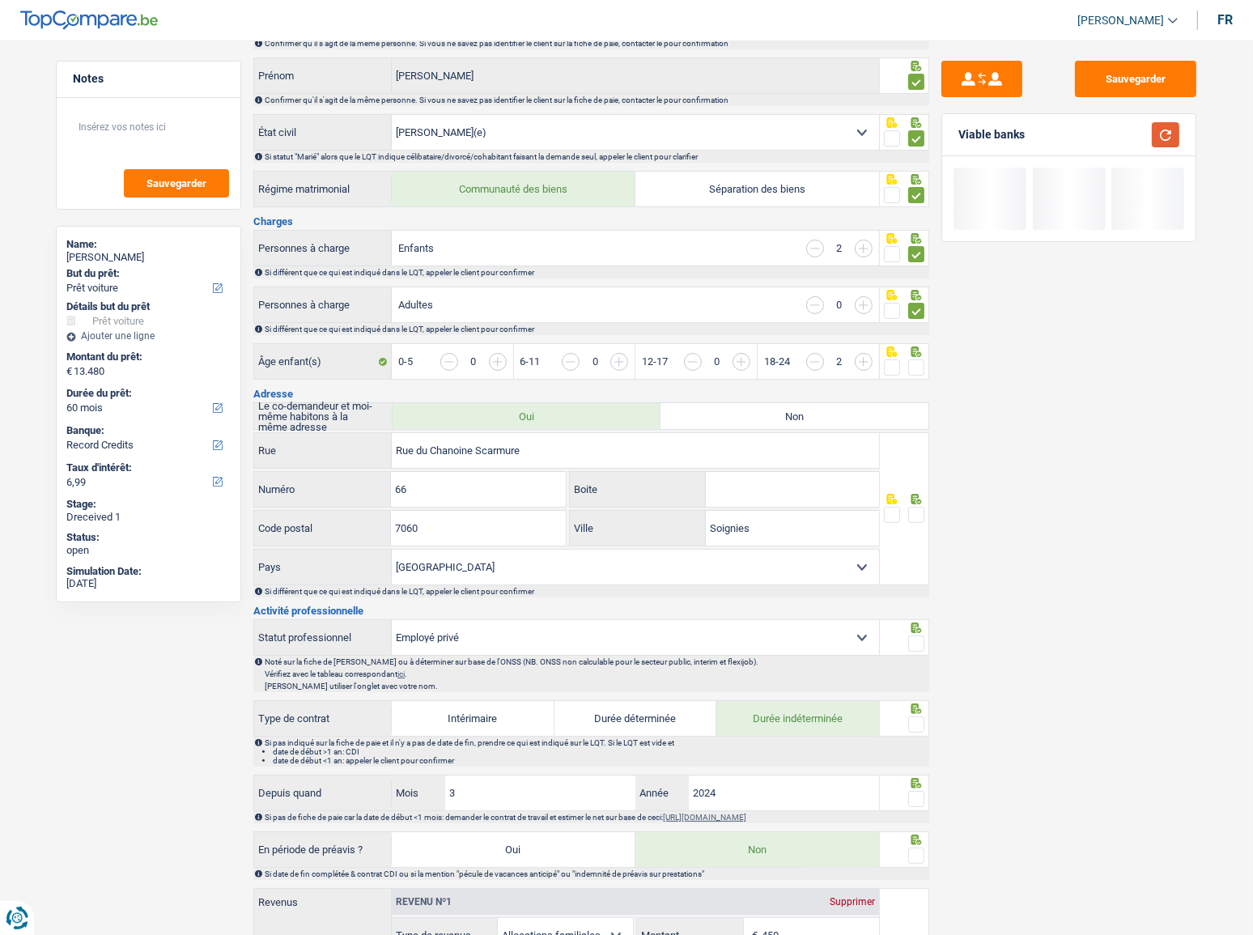
scroll to position [220, 0]
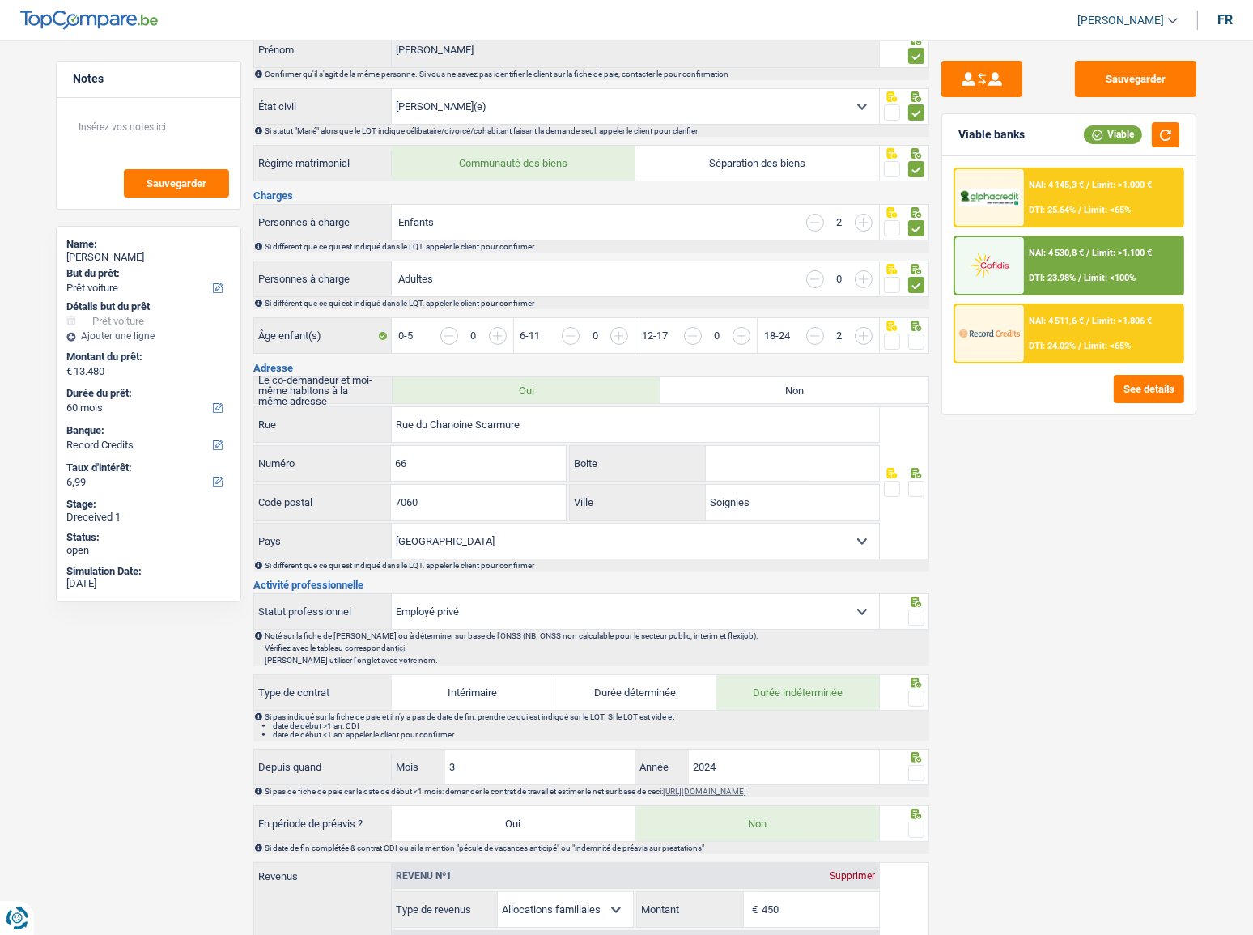
click at [918, 339] on span at bounding box center [916, 341] width 16 height 16
click at [0, 0] on input "radio" at bounding box center [0, 0] width 0 height 0
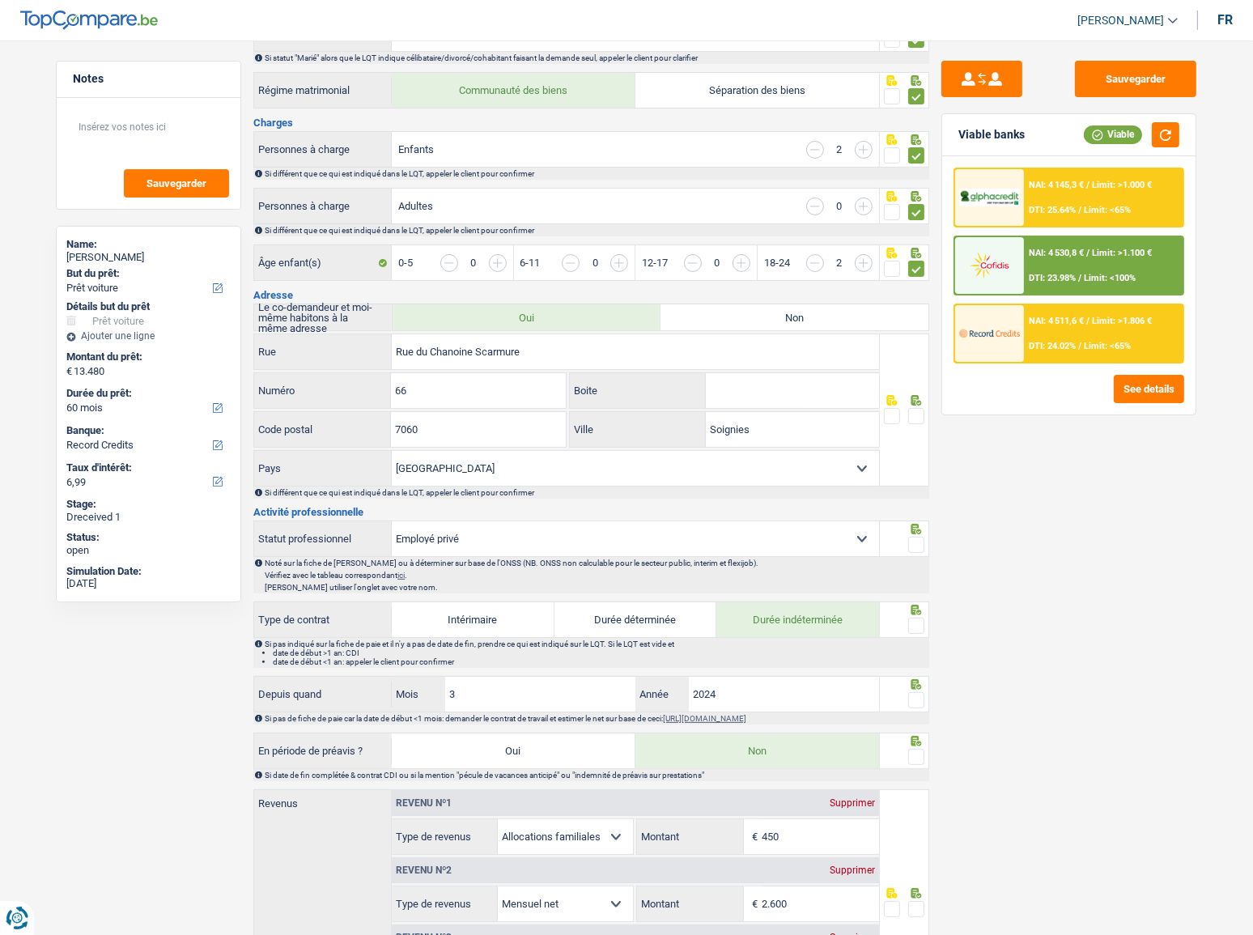
scroll to position [294, 0]
click at [452, 372] on input "66" at bounding box center [478, 389] width 174 height 35
click at [919, 410] on span at bounding box center [916, 415] width 16 height 16
click at [0, 0] on input "radio" at bounding box center [0, 0] width 0 height 0
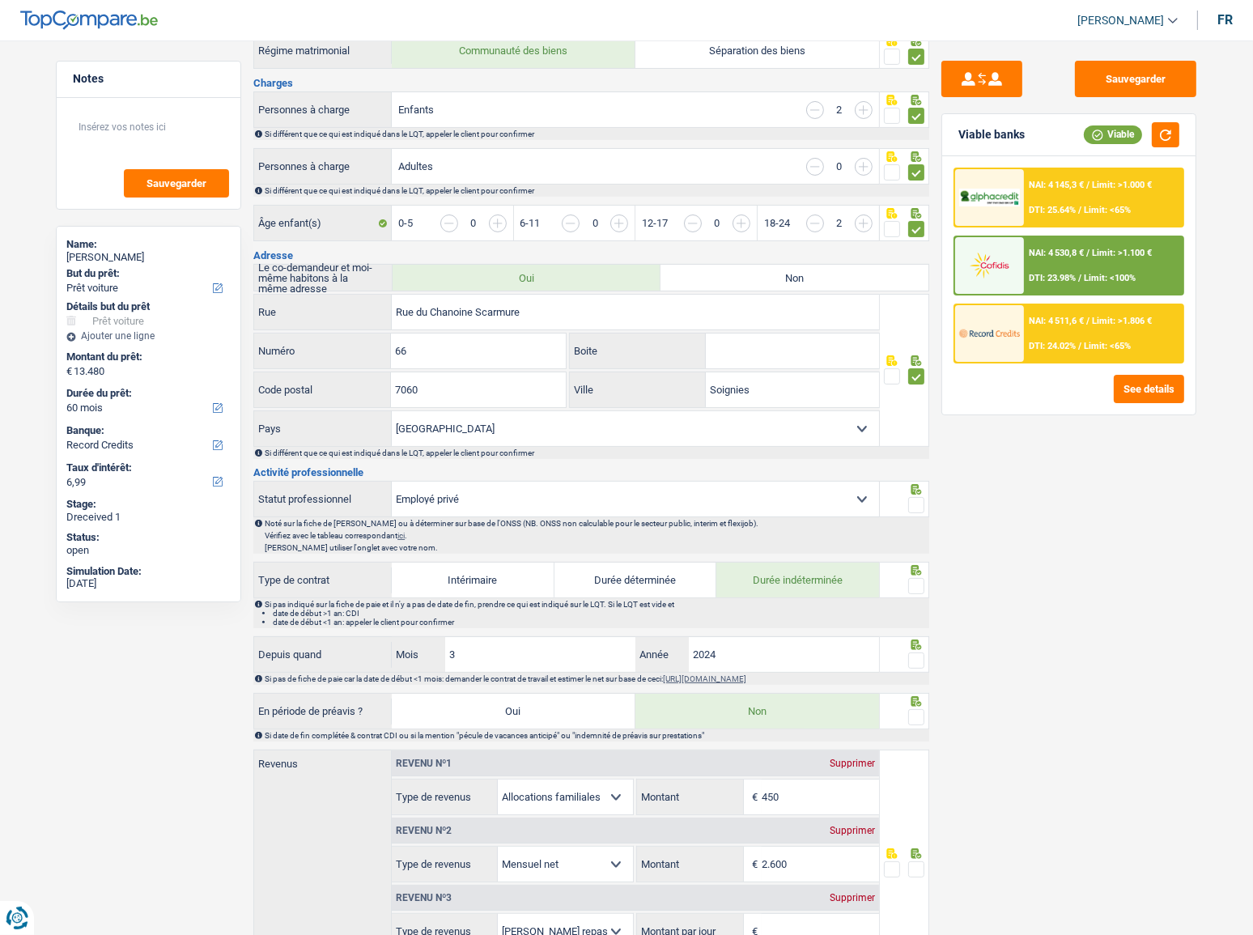
scroll to position [367, 0]
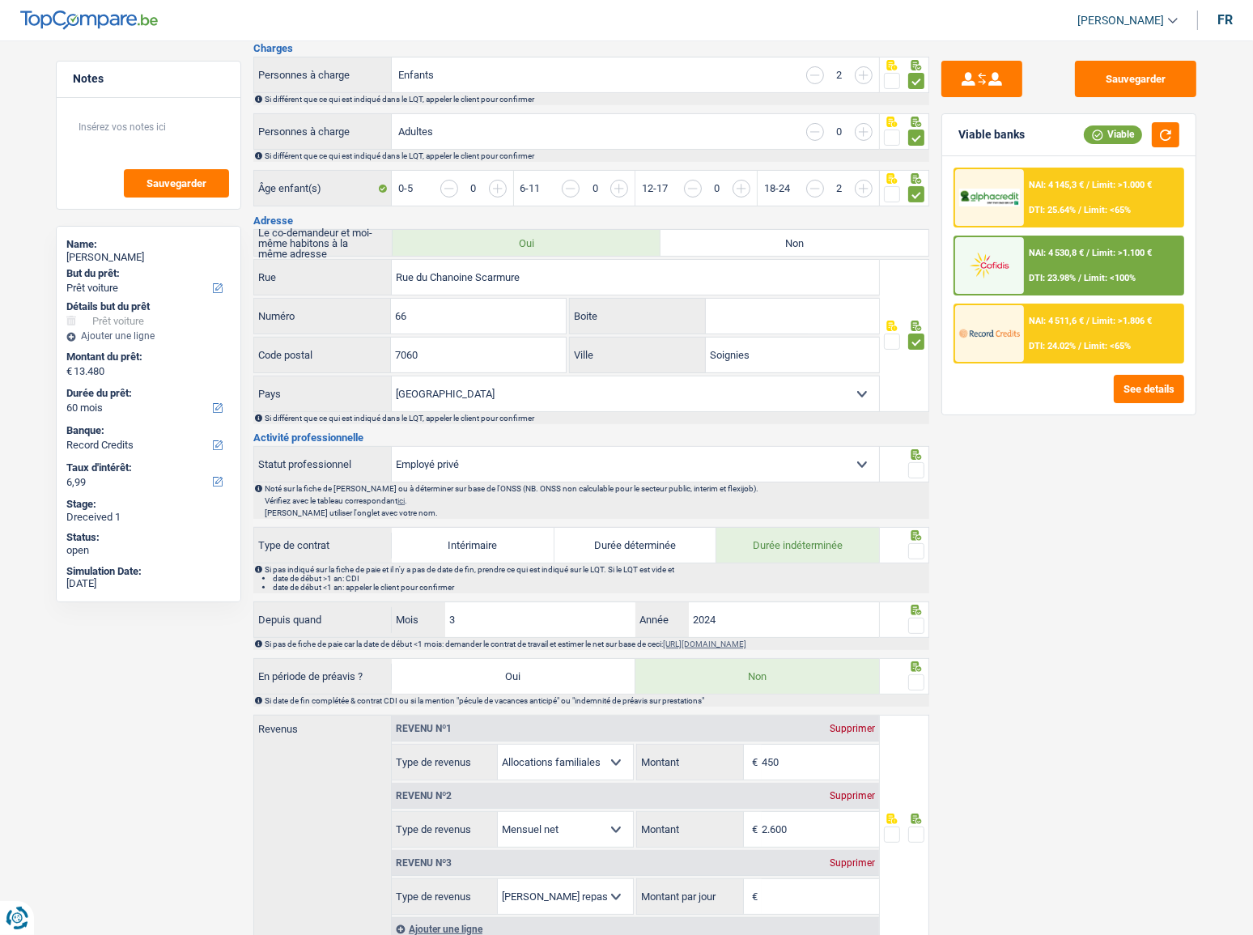
click at [920, 468] on span at bounding box center [916, 470] width 16 height 16
click at [0, 0] on input "radio" at bounding box center [0, 0] width 0 height 0
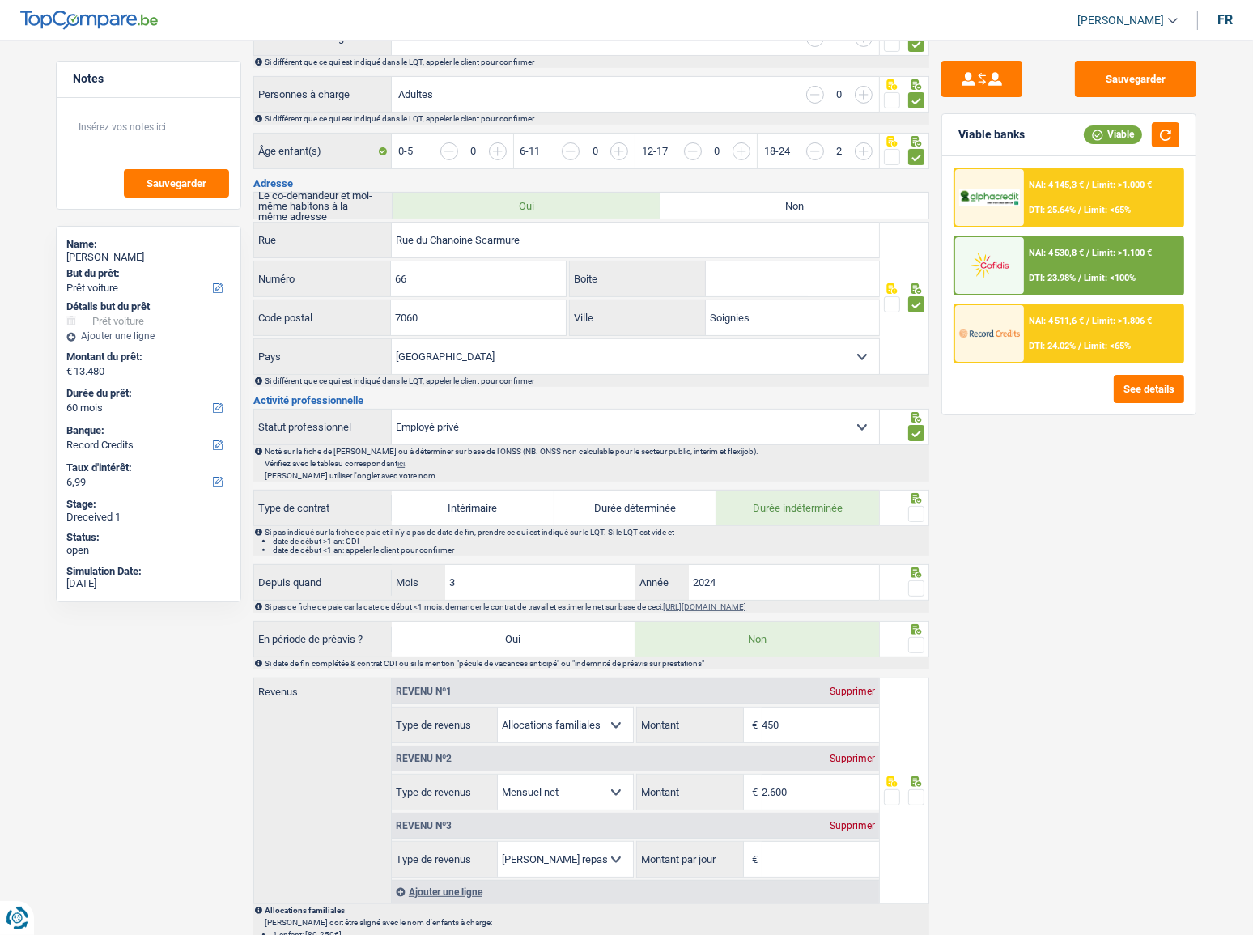
scroll to position [441, 0]
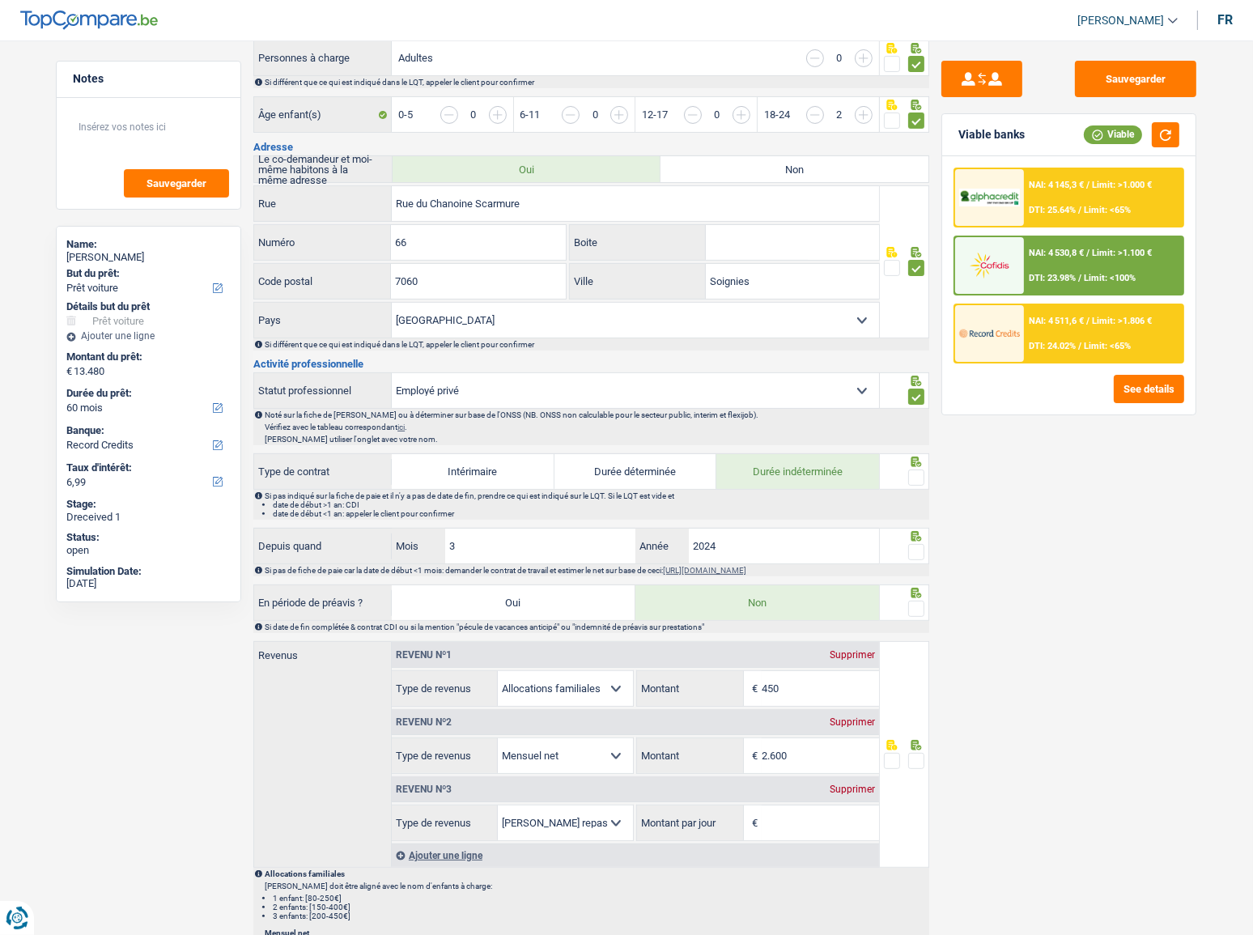
click at [907, 469] on fieldset at bounding box center [904, 478] width 41 height 20
click at [1118, 132] on button "button" at bounding box center [1166, 134] width 28 height 25
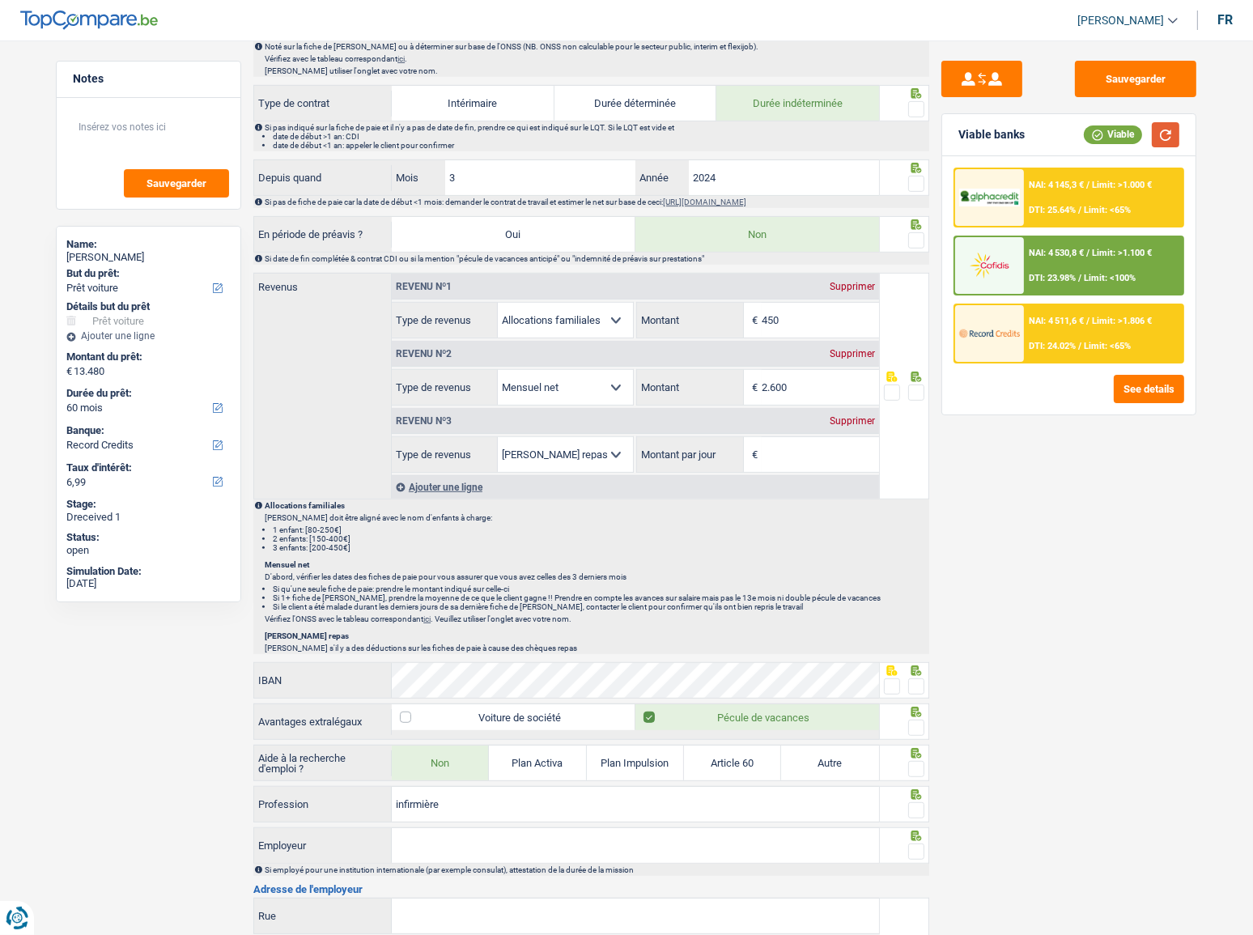
scroll to position [736, 0]
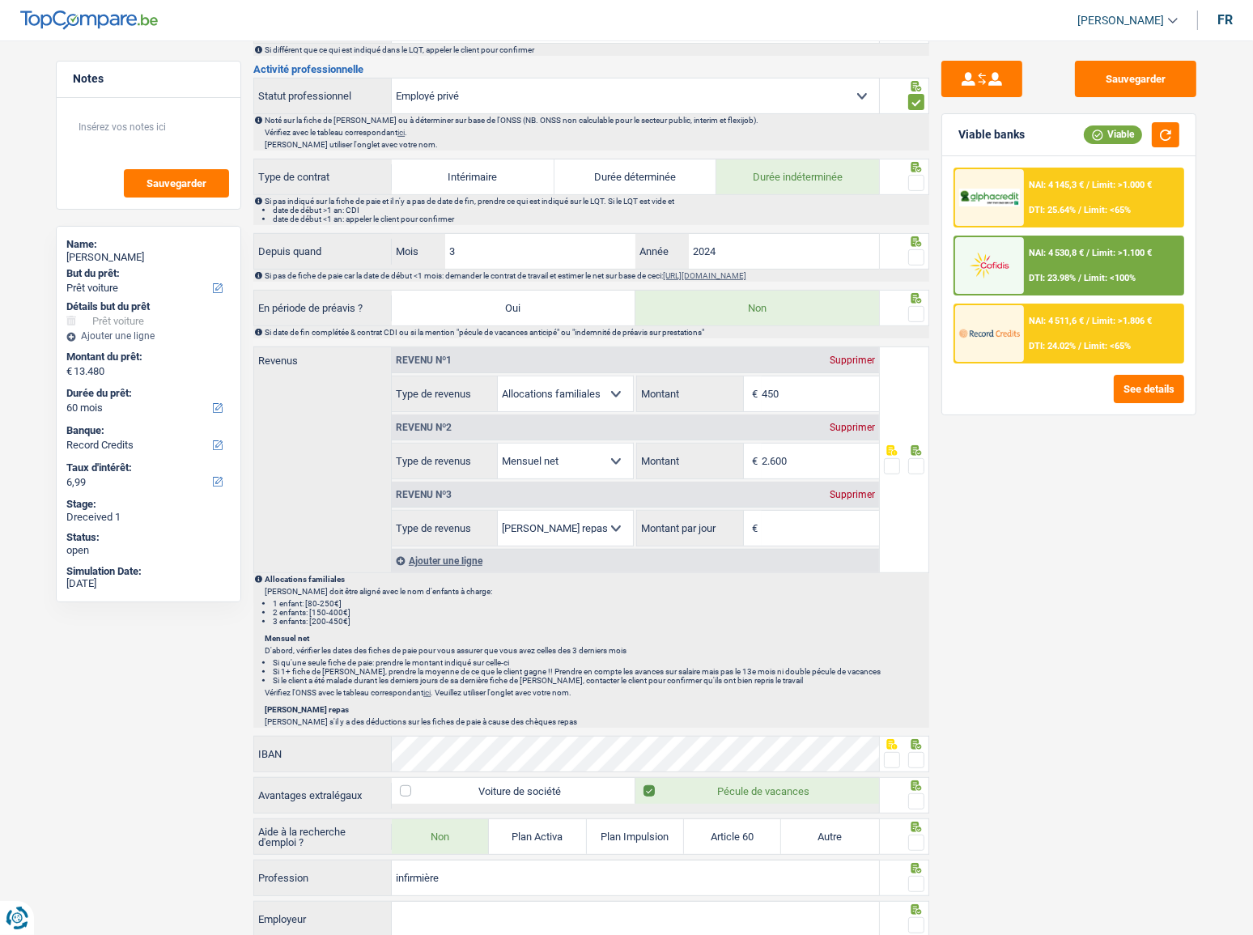
click at [914, 182] on span at bounding box center [916, 183] width 16 height 16
click at [0, 0] on input "radio" at bounding box center [0, 0] width 0 height 0
click at [908, 239] on icon at bounding box center [916, 241] width 16 height 11
click at [909, 252] on span at bounding box center [916, 257] width 16 height 16
click at [0, 0] on input "radio" at bounding box center [0, 0] width 0 height 0
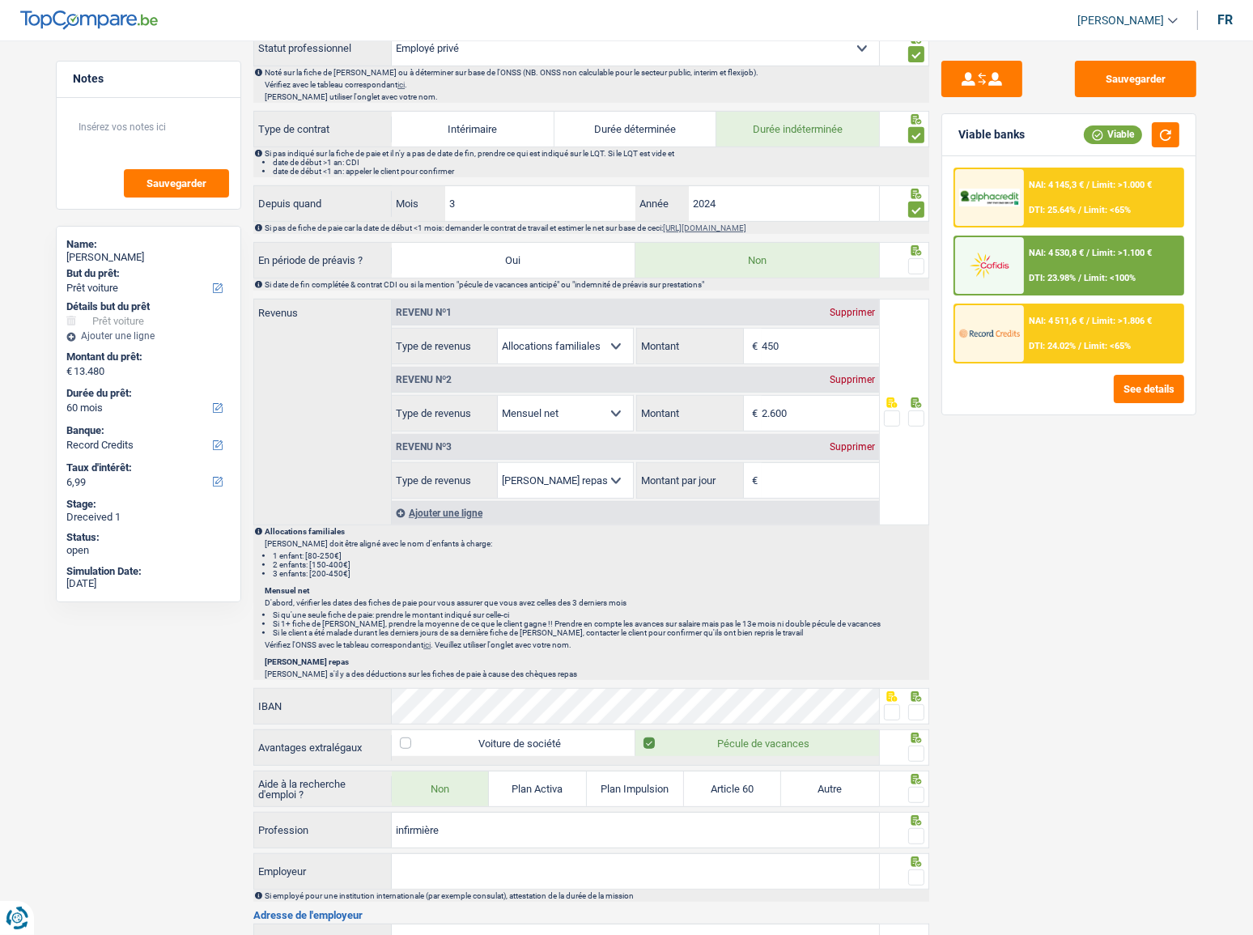
scroll to position [809, 0]
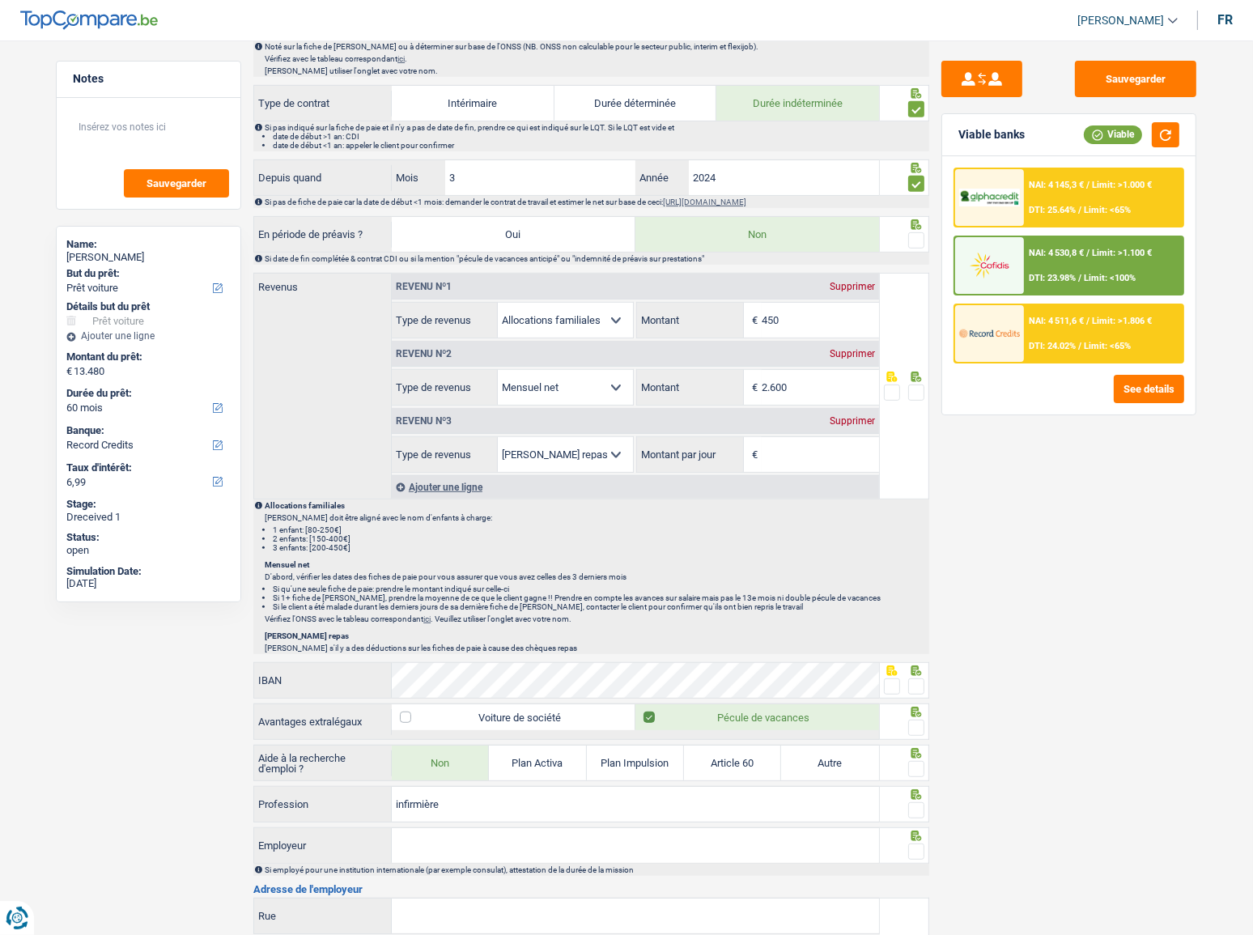
click at [917, 232] on span at bounding box center [916, 240] width 16 height 16
click at [0, 0] on input "radio" at bounding box center [0, 0] width 0 height 0
click at [844, 420] on div "Supprimer" at bounding box center [852, 421] width 53 height 10
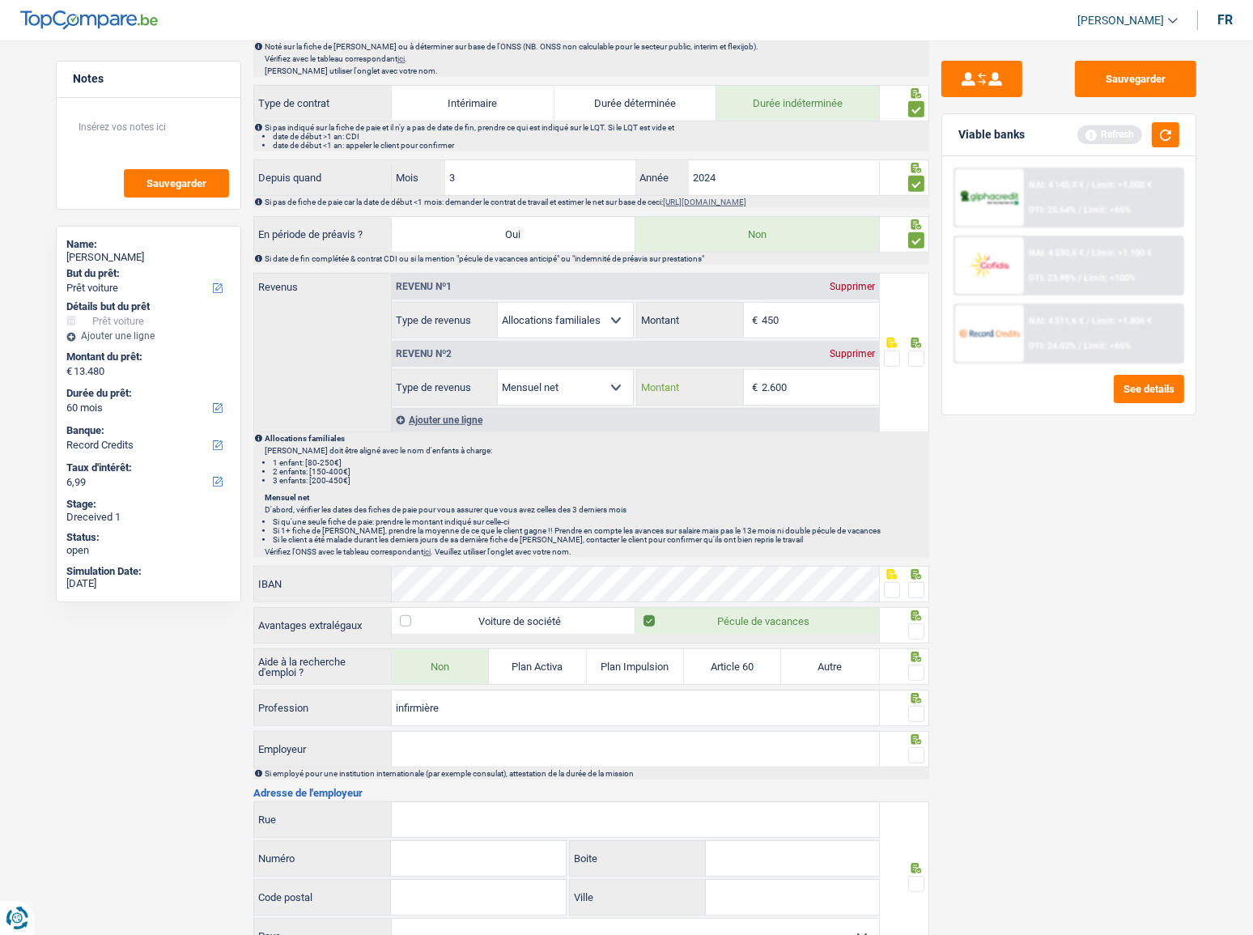
drag, startPoint x: 801, startPoint y: 372, endPoint x: 776, endPoint y: 379, distance: 25.9
click at [776, 379] on input "2.600" at bounding box center [820, 387] width 117 height 35
type input "2.667"
click at [917, 355] on span at bounding box center [916, 358] width 16 height 16
click at [0, 0] on input "radio" at bounding box center [0, 0] width 0 height 0
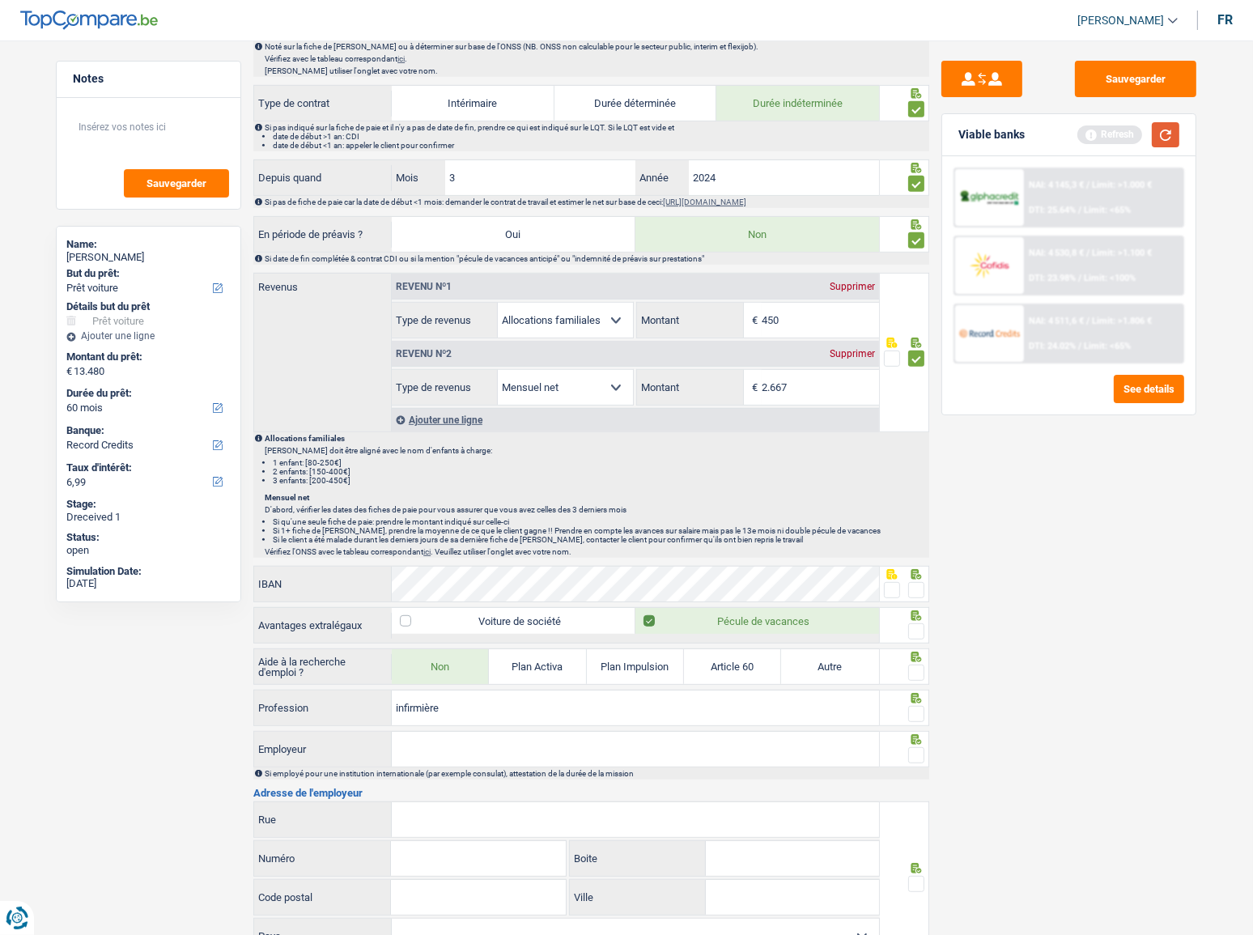
click at [1118, 126] on button "button" at bounding box center [1166, 134] width 28 height 25
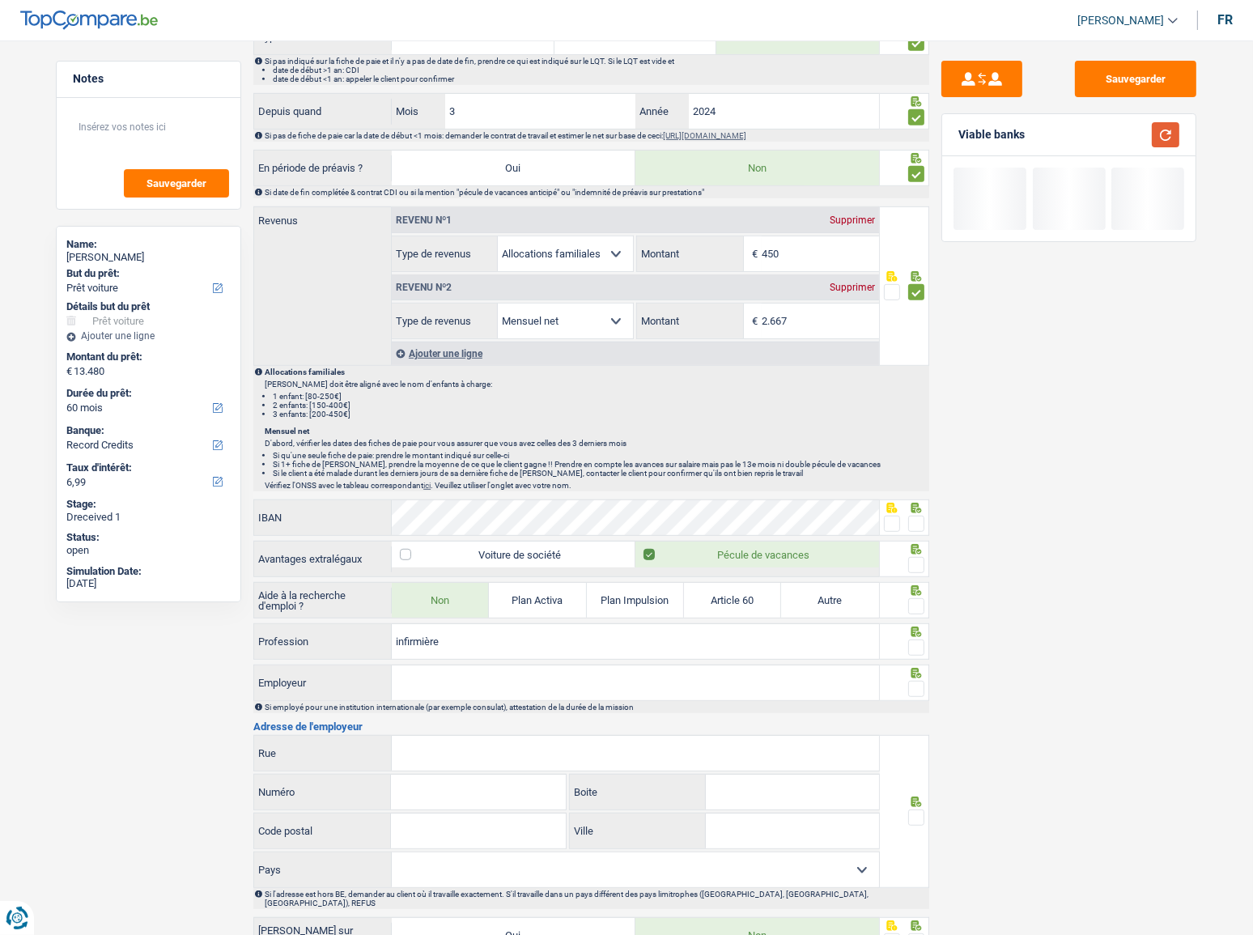
scroll to position [956, 0]
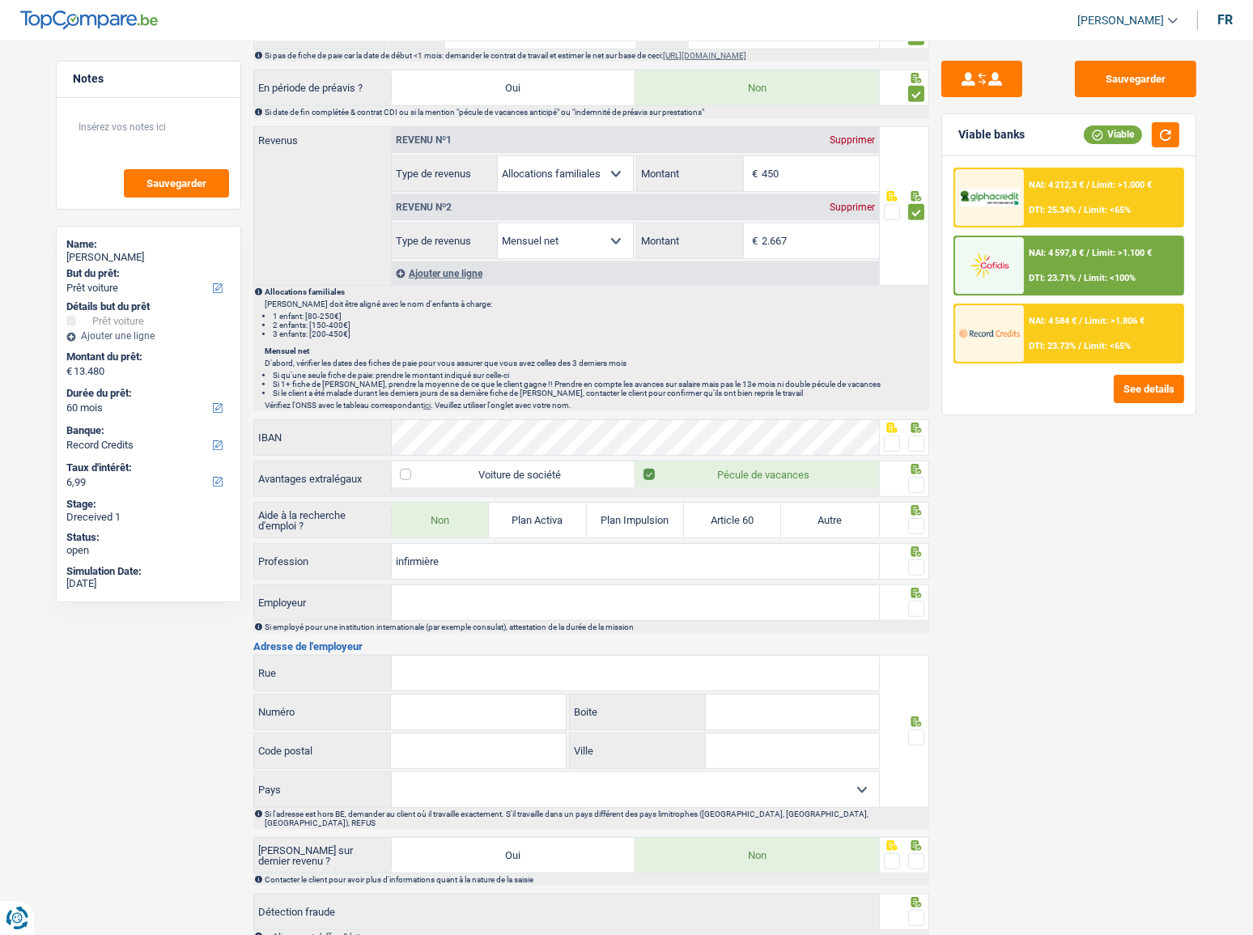
click at [895, 437] on span at bounding box center [892, 443] width 16 height 16
click at [0, 0] on input "radio" at bounding box center [0, 0] width 0 height 0
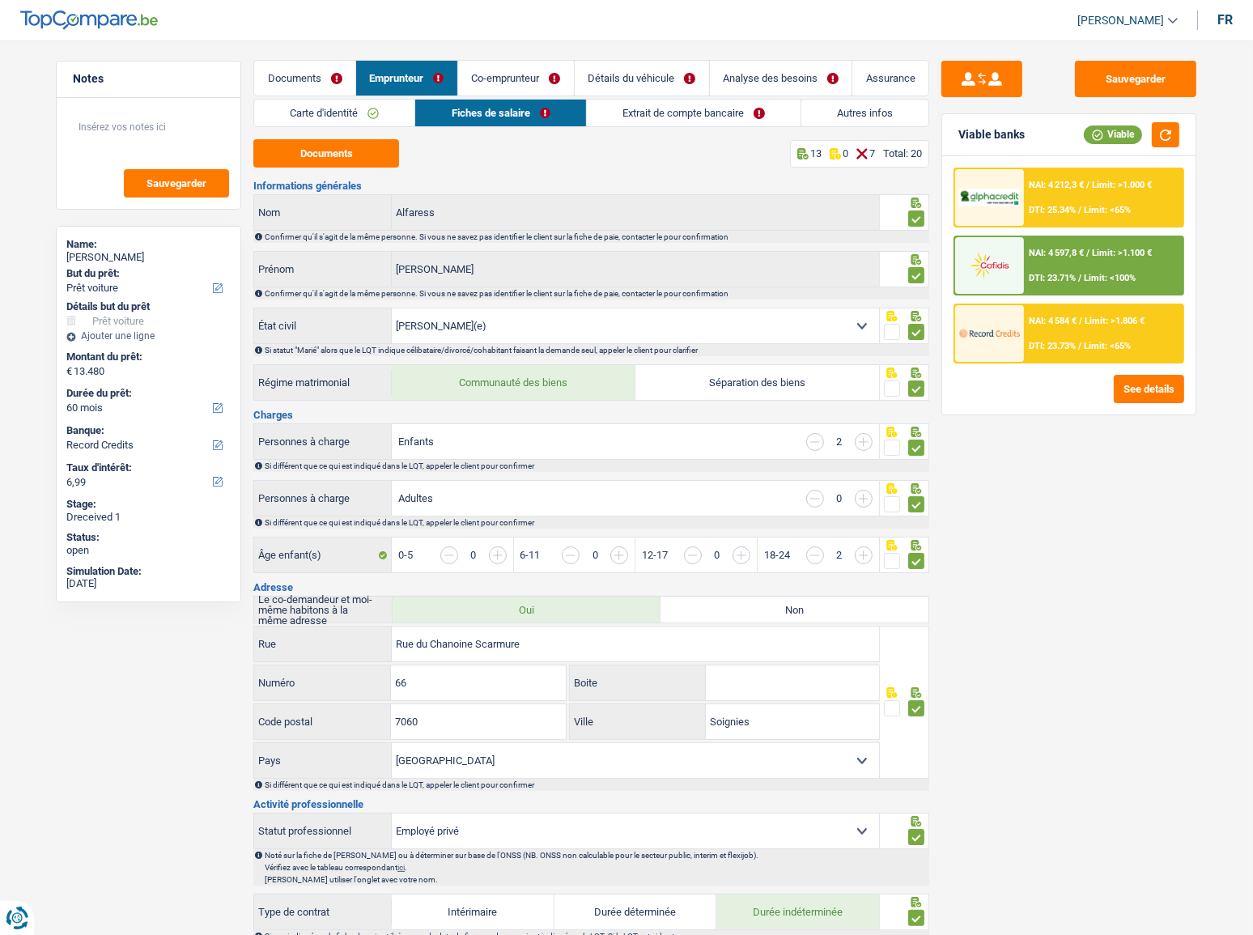
scroll to position [0, 0]
drag, startPoint x: 626, startPoint y: 104, endPoint x: 611, endPoint y: 112, distance: 16.3
click at [626, 105] on link "Extrait de compte bancaire" at bounding box center [694, 113] width 214 height 27
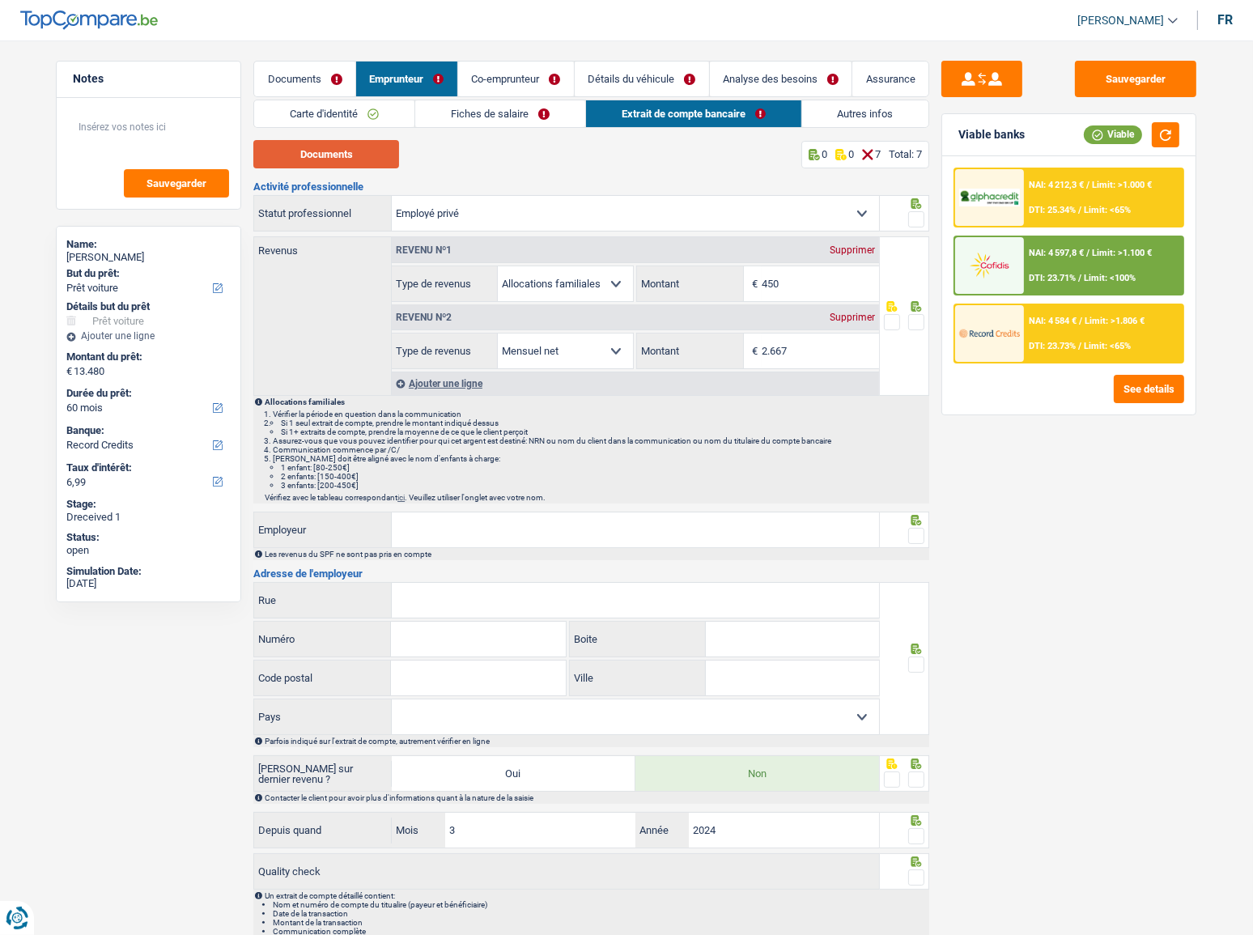
click at [387, 162] on button "Documents" at bounding box center [326, 154] width 146 height 28
drag, startPoint x: 517, startPoint y: 112, endPoint x: 559, endPoint y: 197, distance: 94.8
click at [517, 112] on link "Fiches de salaire" at bounding box center [500, 113] width 170 height 27
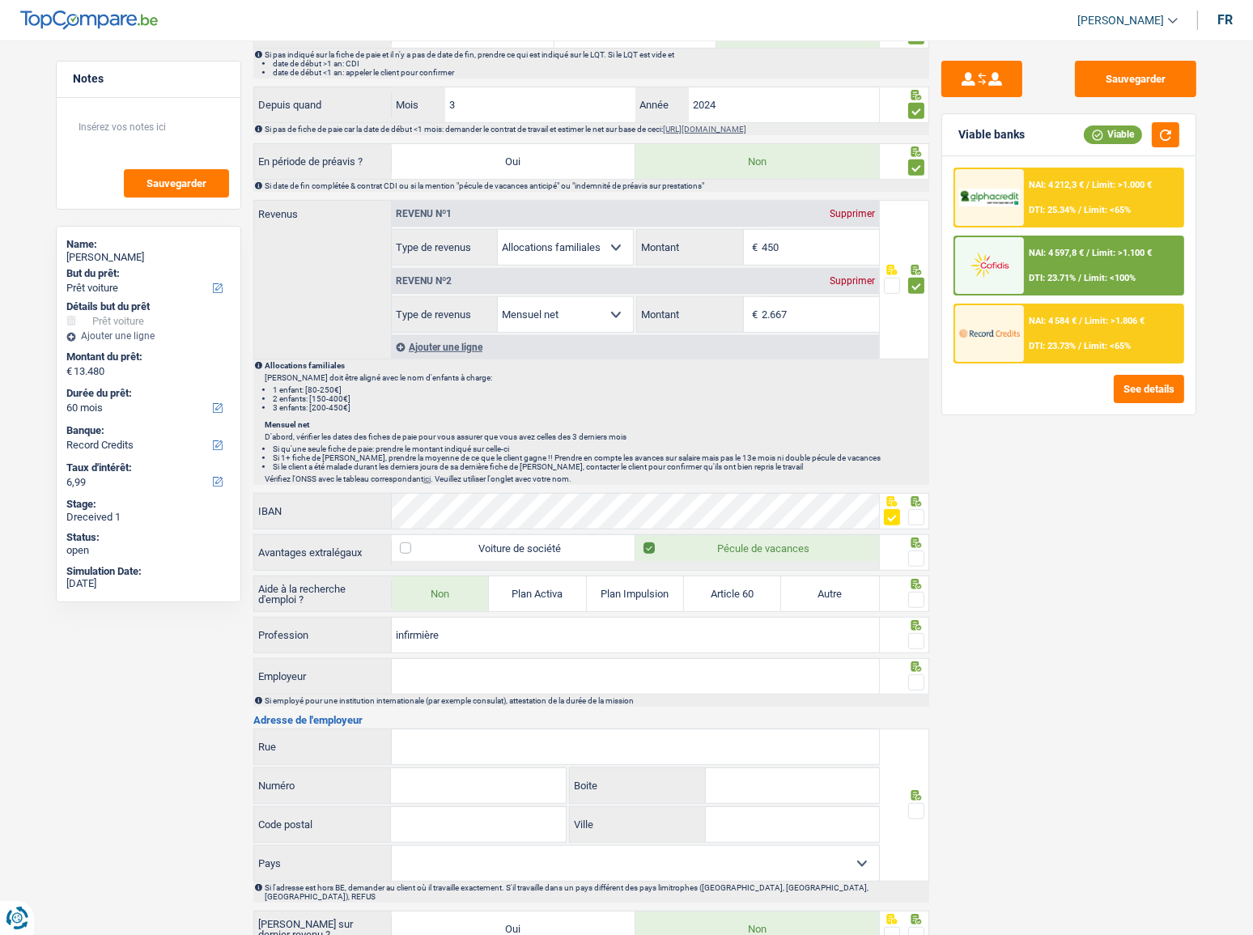
scroll to position [1029, 0]
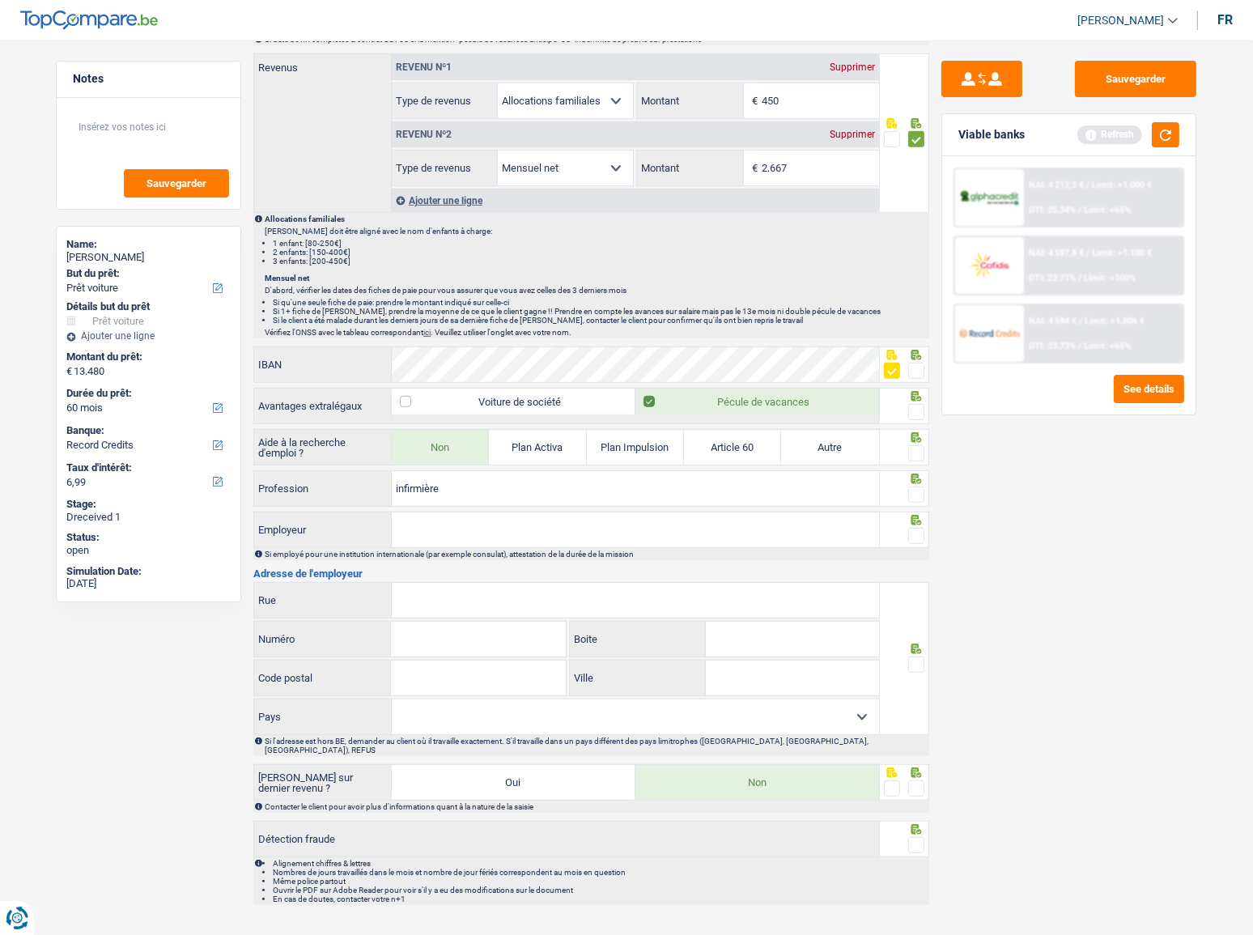
click at [277, 369] on div "IBAN" at bounding box center [566, 364] width 625 height 35
click at [1118, 138] on button "button" at bounding box center [1166, 134] width 28 height 25
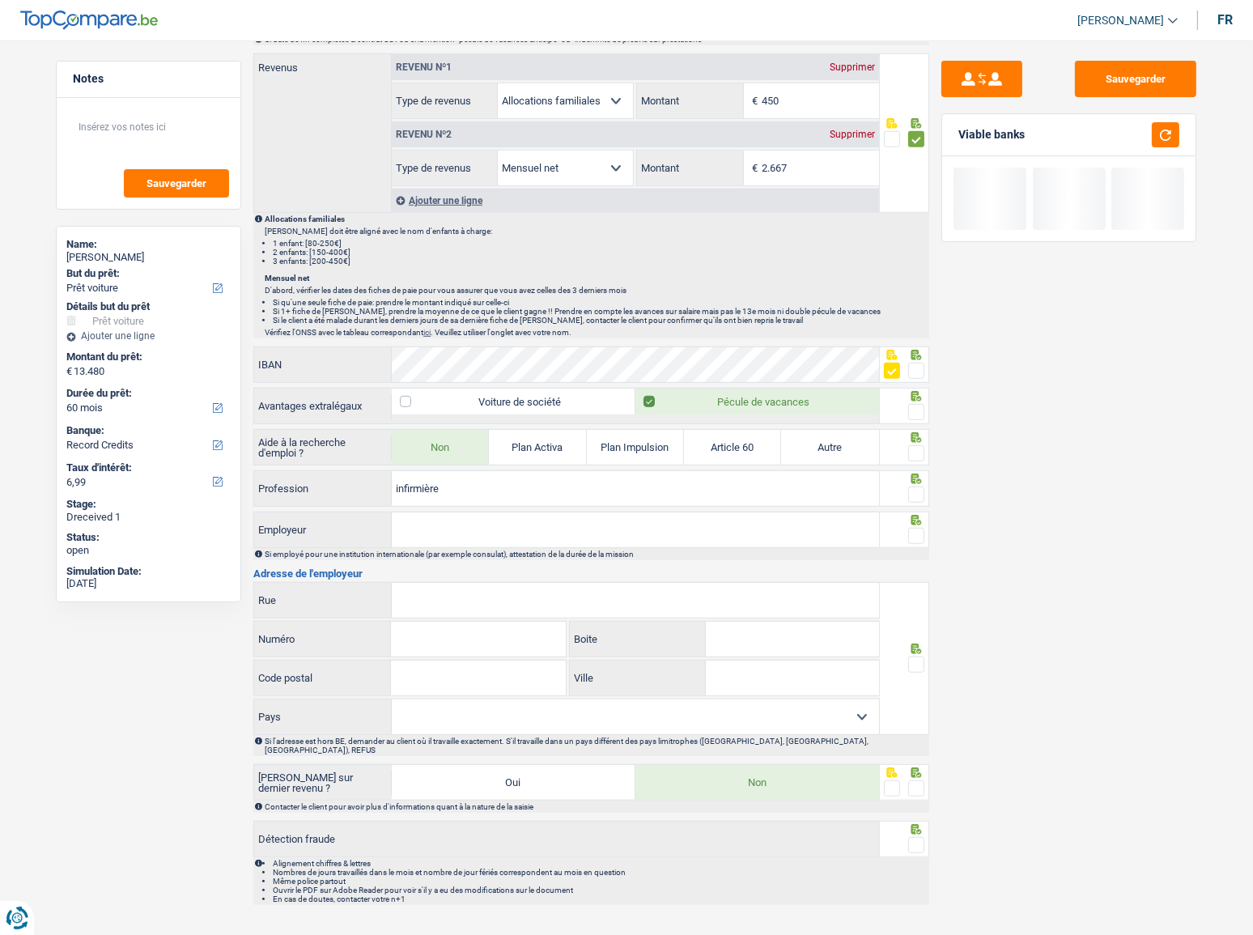
click at [919, 406] on span at bounding box center [916, 412] width 16 height 16
click at [0, 0] on input "radio" at bounding box center [0, 0] width 0 height 0
drag, startPoint x: 924, startPoint y: 436, endPoint x: 1258, endPoint y: 482, distance: 337.3
click at [924, 435] on icon at bounding box center [916, 437] width 16 height 11
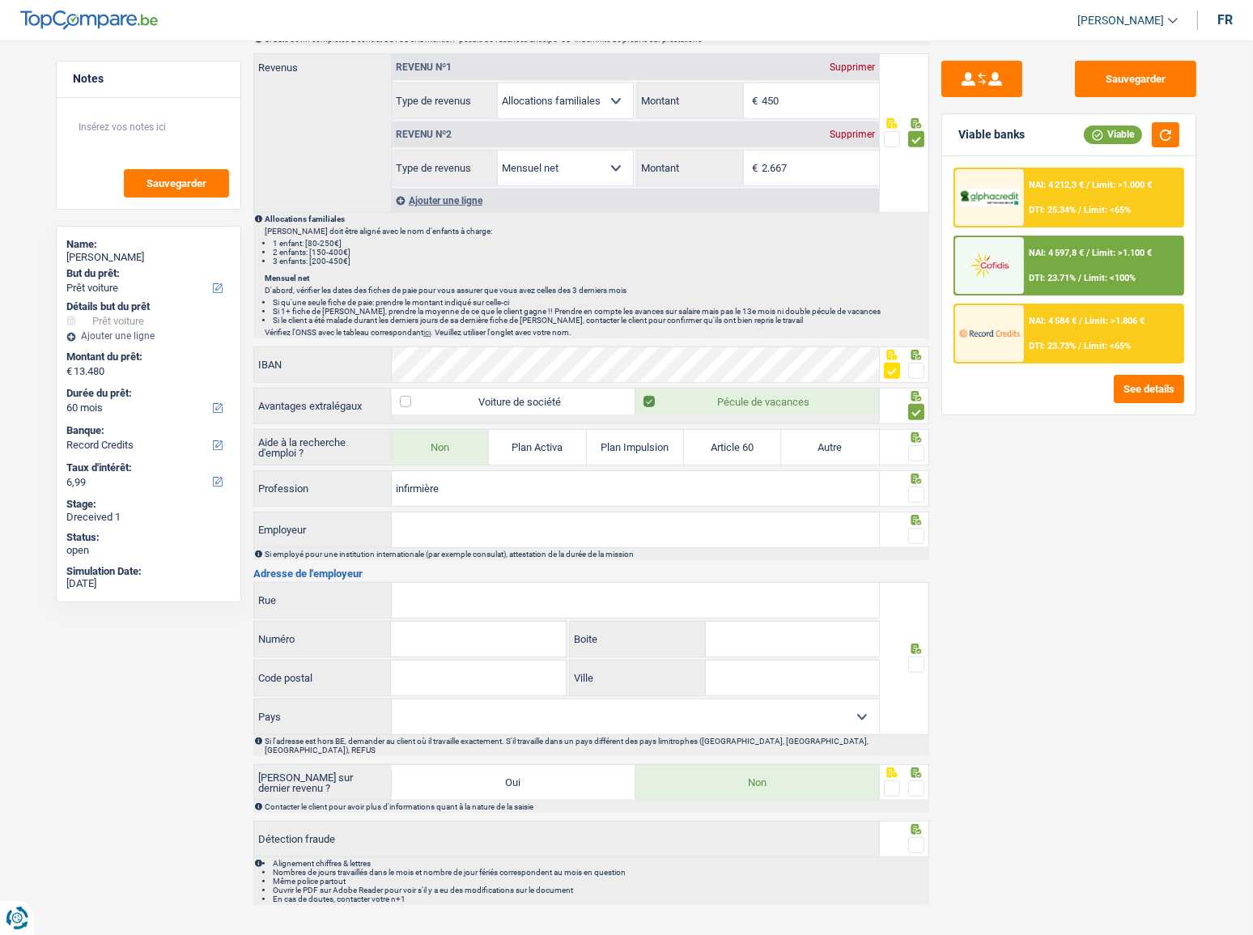
click at [914, 451] on span at bounding box center [916, 453] width 16 height 16
click at [0, 0] on input "radio" at bounding box center [0, 0] width 0 height 0
click at [916, 490] on span at bounding box center [916, 494] width 16 height 16
click at [0, 0] on input "radio" at bounding box center [0, 0] width 0 height 0
click at [641, 511] on input "Employeur" at bounding box center [635, 529] width 487 height 35
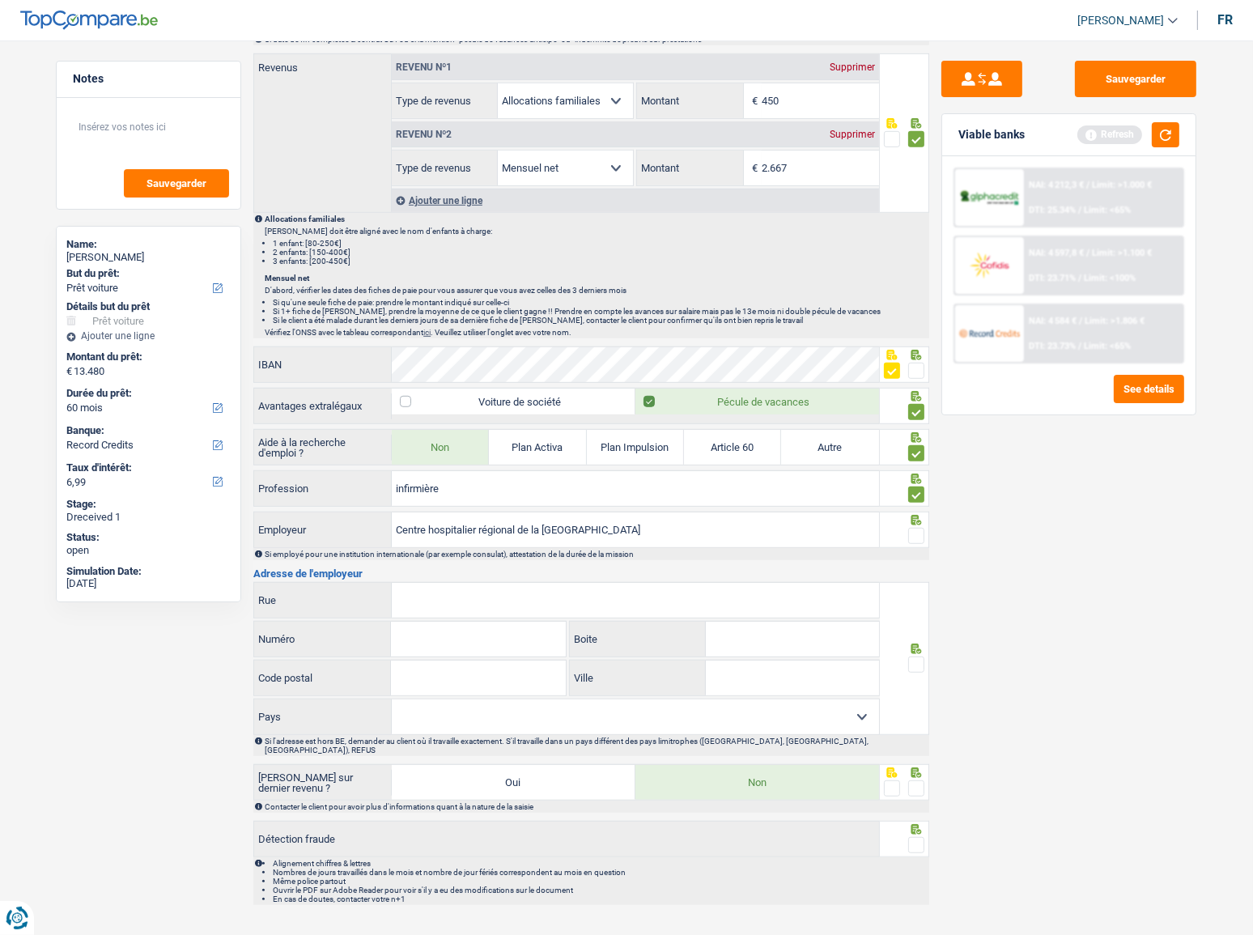
type input "Centre hospitalier régional de la haute senne"
click at [922, 511] on div at bounding box center [916, 536] width 16 height 20
click at [1118, 138] on button "button" at bounding box center [1166, 134] width 28 height 25
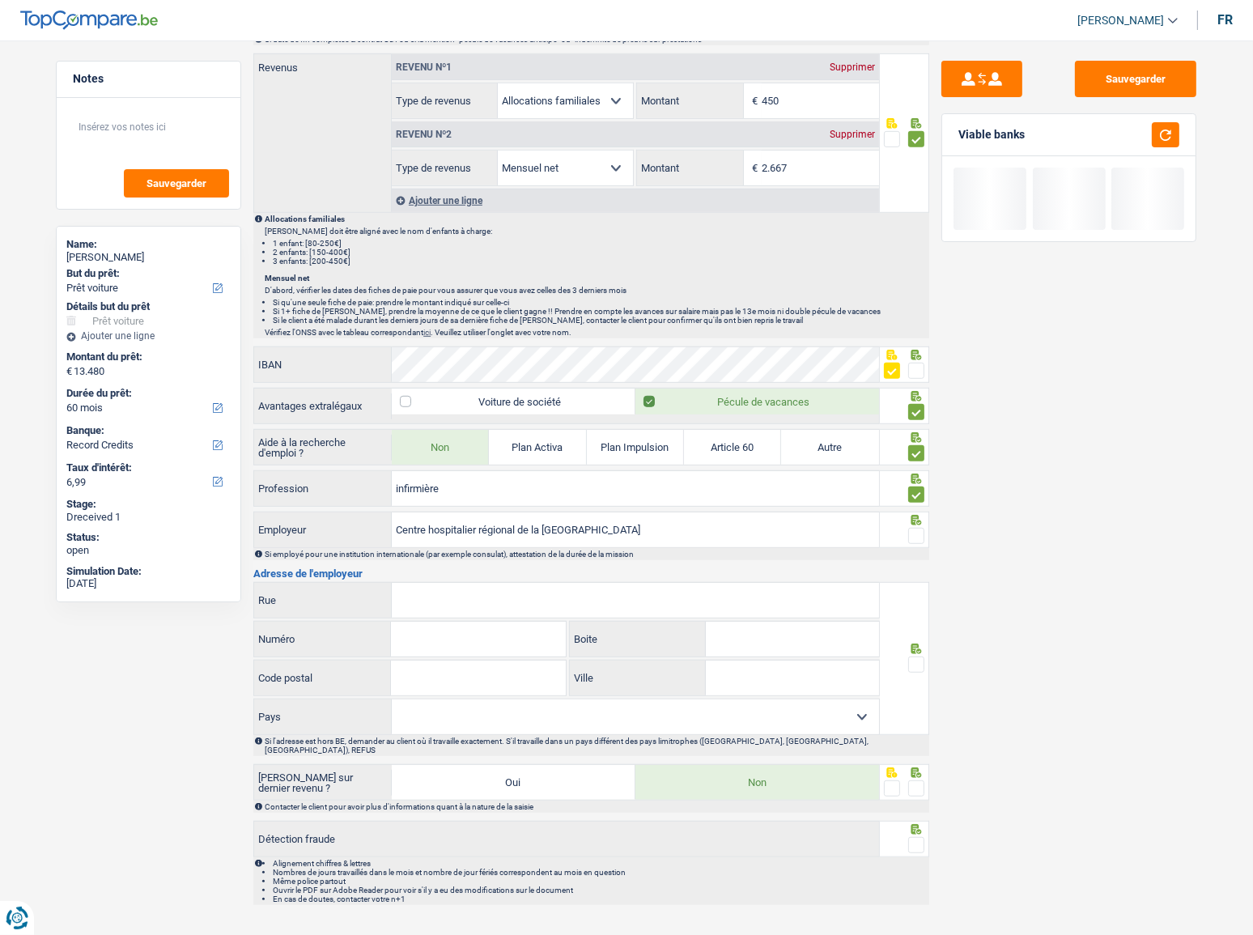
click at [433, 511] on input "Rue" at bounding box center [635, 600] width 487 height 35
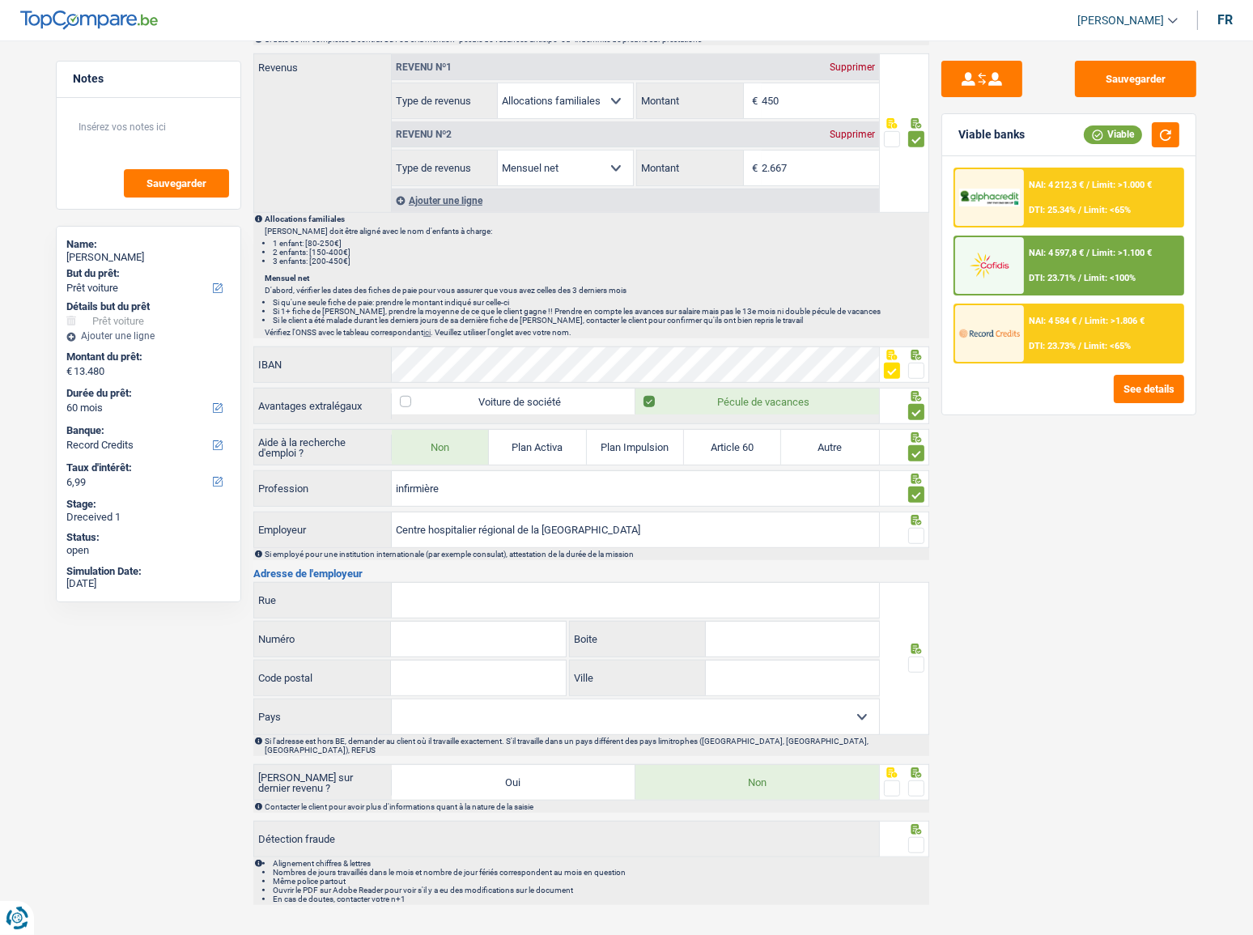
click at [514, 511] on input "Rue" at bounding box center [635, 600] width 487 height 35
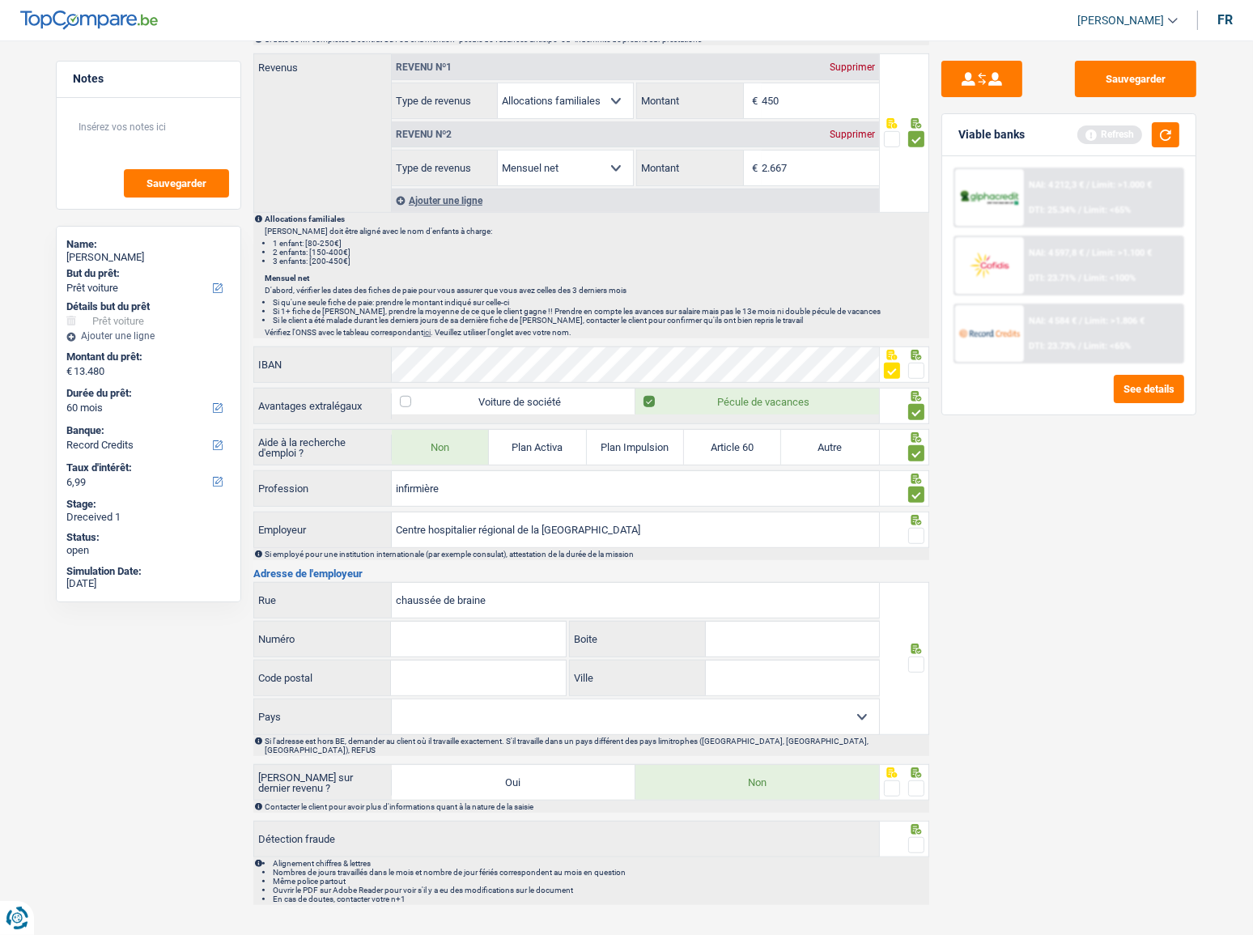
type input "chaussée de braine"
click at [516, 511] on input "449" at bounding box center [478, 639] width 174 height 35
type input "49"
click at [466, 511] on input "Code postal" at bounding box center [478, 677] width 174 height 35
type input "7060"
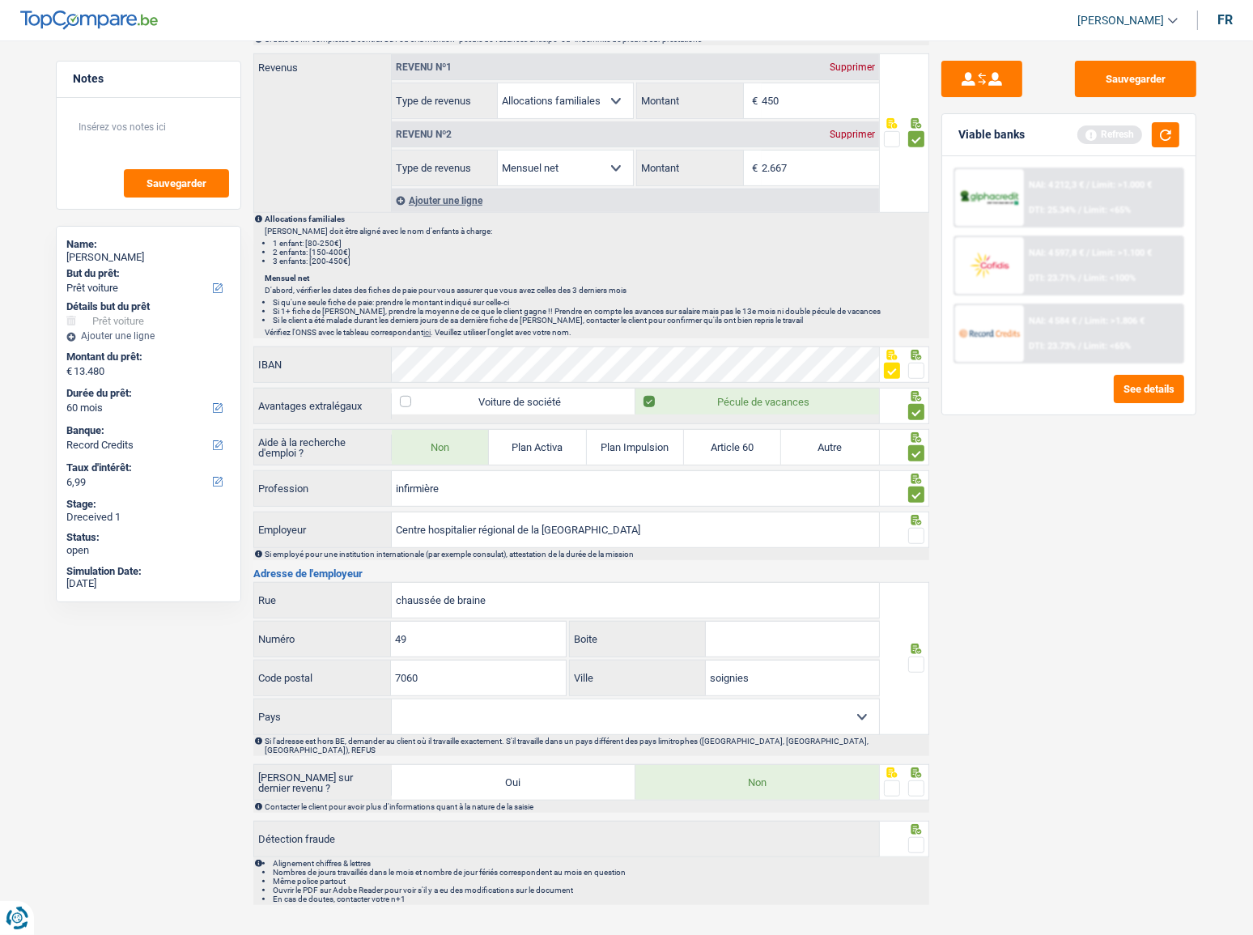
type input "soignies"
click at [474, 511] on select "Belgique France Allemagne Italie Luxembourg Pays-Bas Espagne Suisse Sélectionne…" at bounding box center [635, 716] width 487 height 35
select select "BE"
click at [392, 511] on select "Belgique France Allemagne Italie Luxembourg Pays-Bas Espagne Suisse Sélectionne…" at bounding box center [635, 716] width 487 height 35
click at [919, 511] on span at bounding box center [916, 664] width 16 height 16
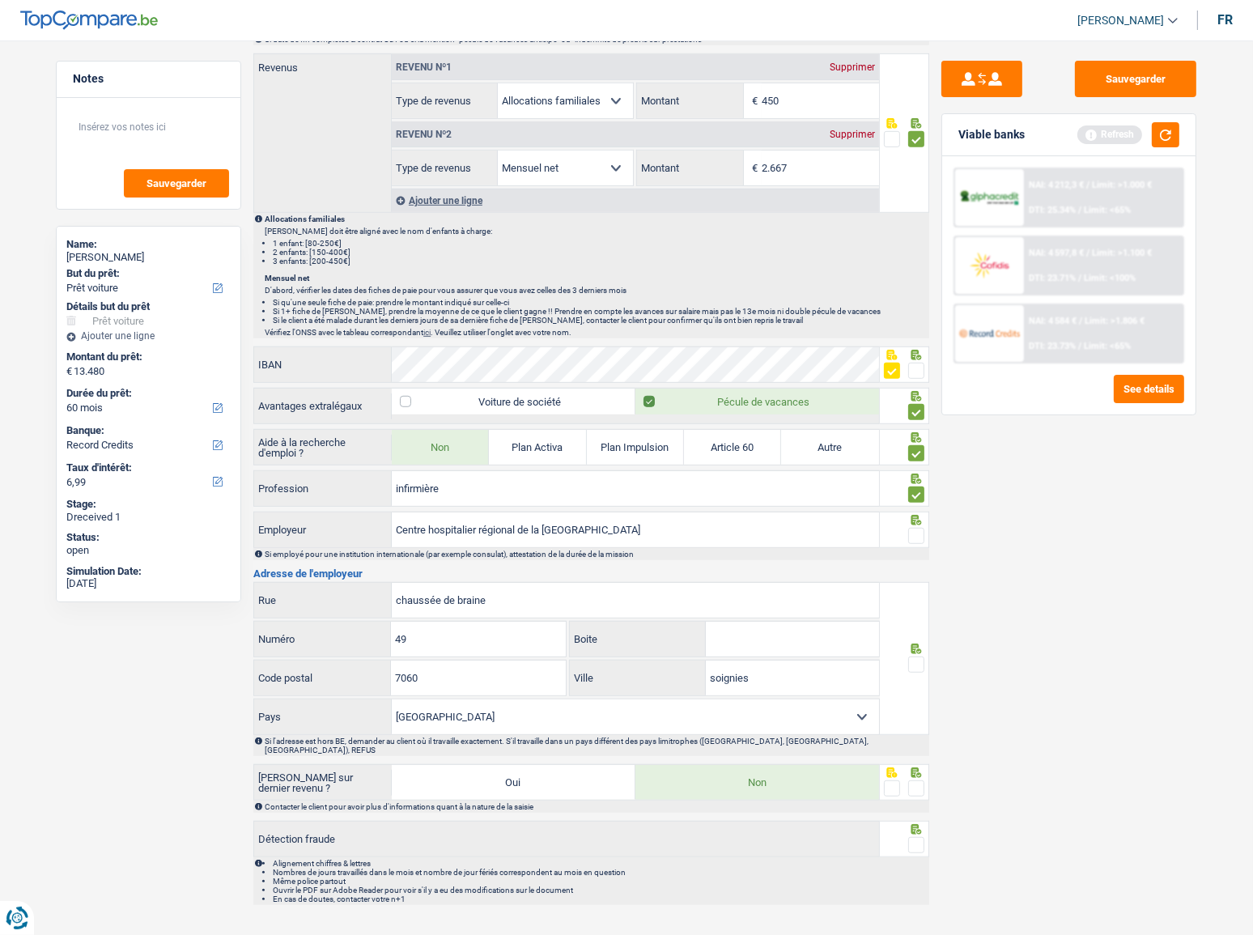
click at [0, 0] on input "radio" at bounding box center [0, 0] width 0 height 0
click at [917, 511] on span at bounding box center [916, 536] width 16 height 16
click at [0, 0] on input "radio" at bounding box center [0, 0] width 0 height 0
click at [1118, 138] on button "button" at bounding box center [1166, 134] width 28 height 25
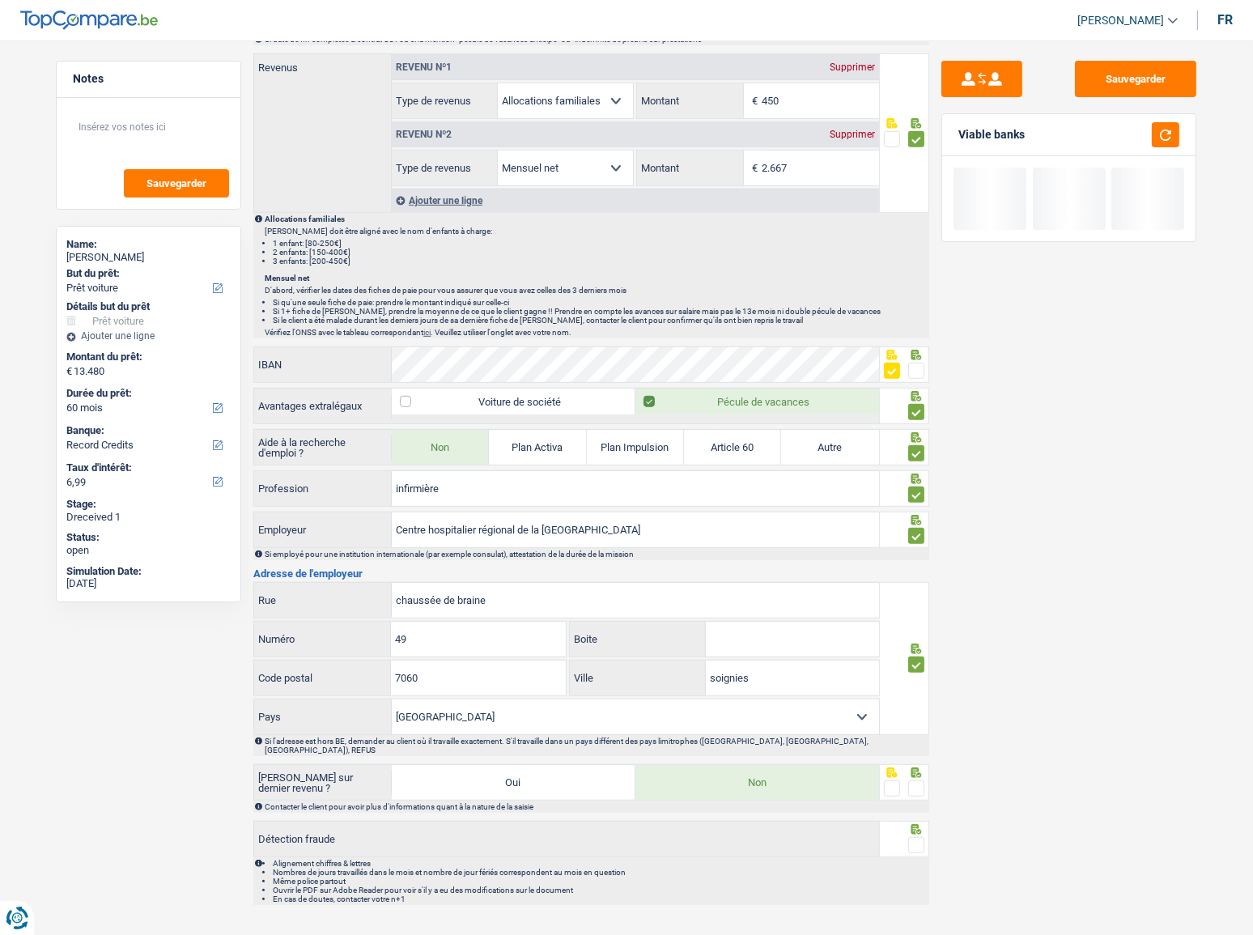
drag, startPoint x: 915, startPoint y: 773, endPoint x: 915, endPoint y: 782, distance: 8.9
click at [915, 511] on span at bounding box center [916, 788] width 16 height 16
click at [0, 0] on input "radio" at bounding box center [0, 0] width 0 height 0
click at [913, 511] on span at bounding box center [916, 845] width 16 height 16
click at [0, 0] on input "radio" at bounding box center [0, 0] width 0 height 0
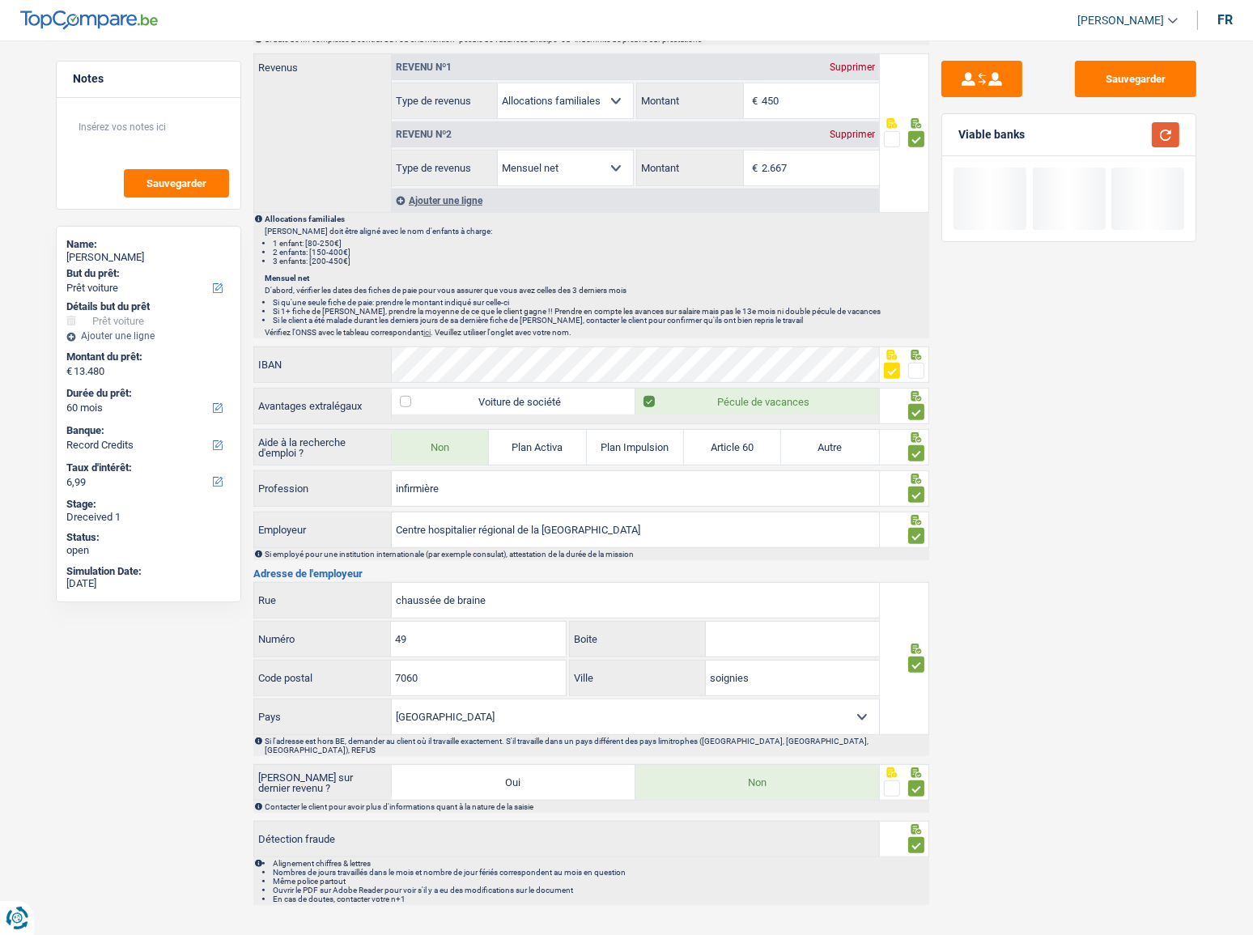
click at [1118, 136] on button "button" at bounding box center [1166, 134] width 28 height 25
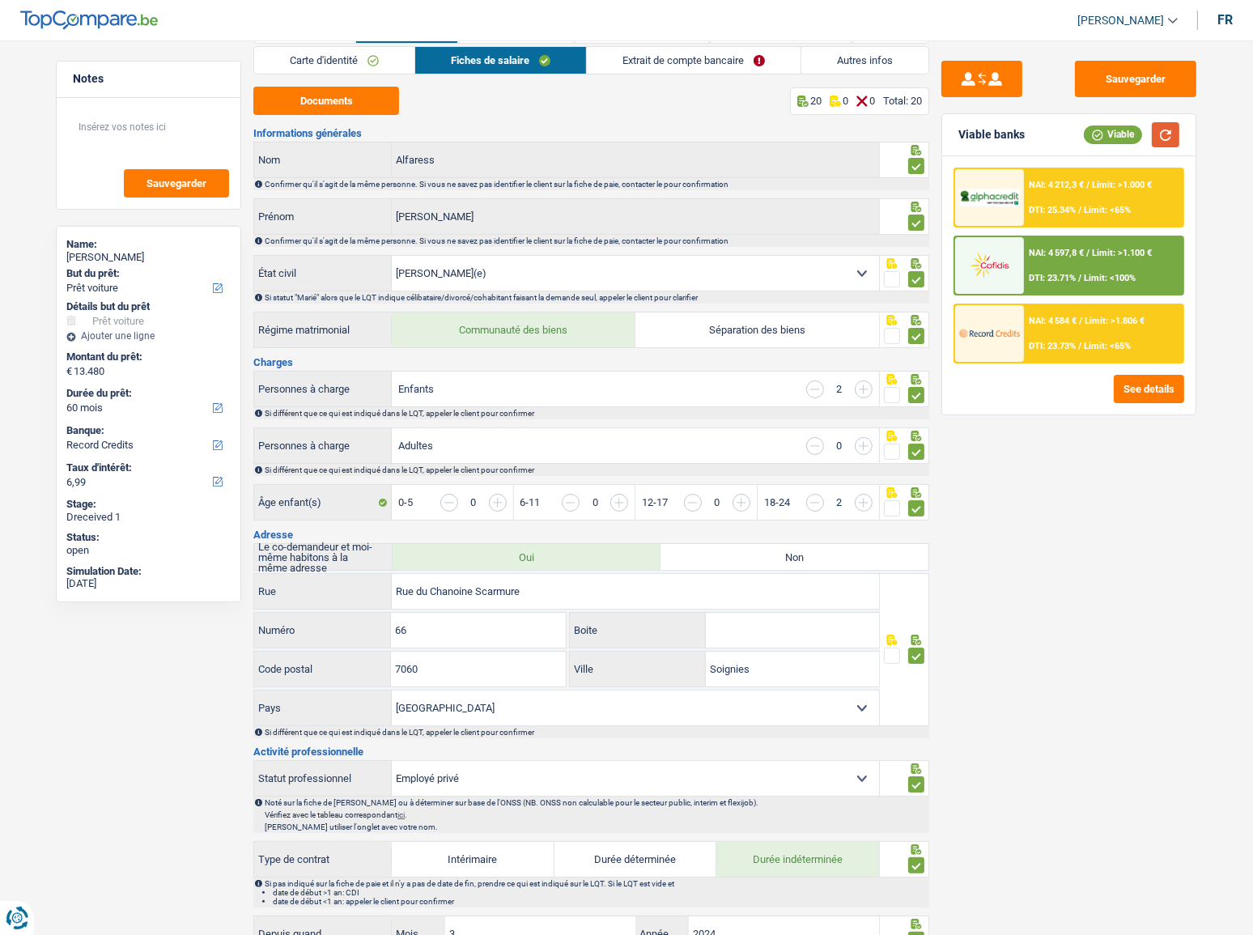
scroll to position [0, 0]
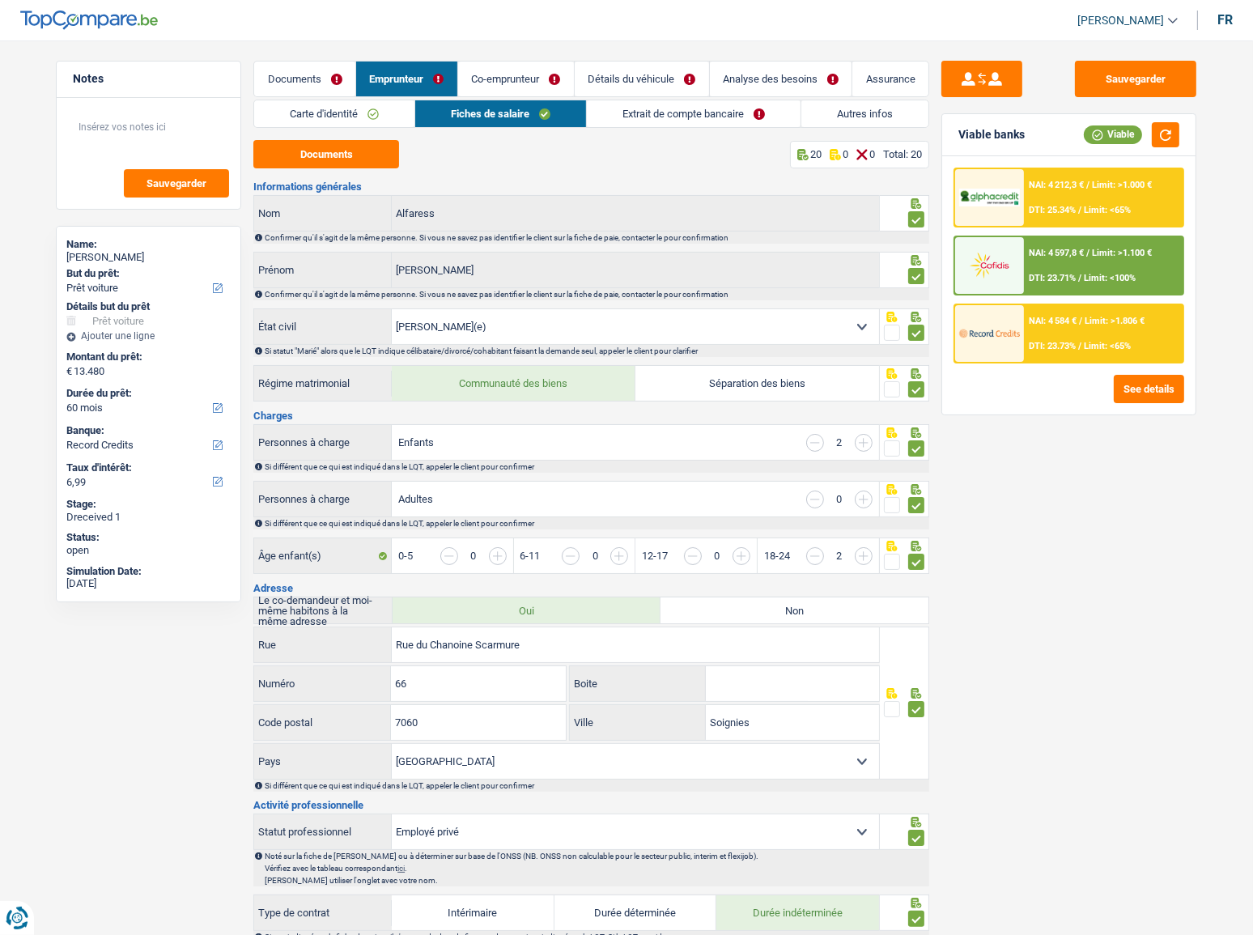
click at [614, 114] on link "Extrait de compte bancaire" at bounding box center [694, 113] width 214 height 27
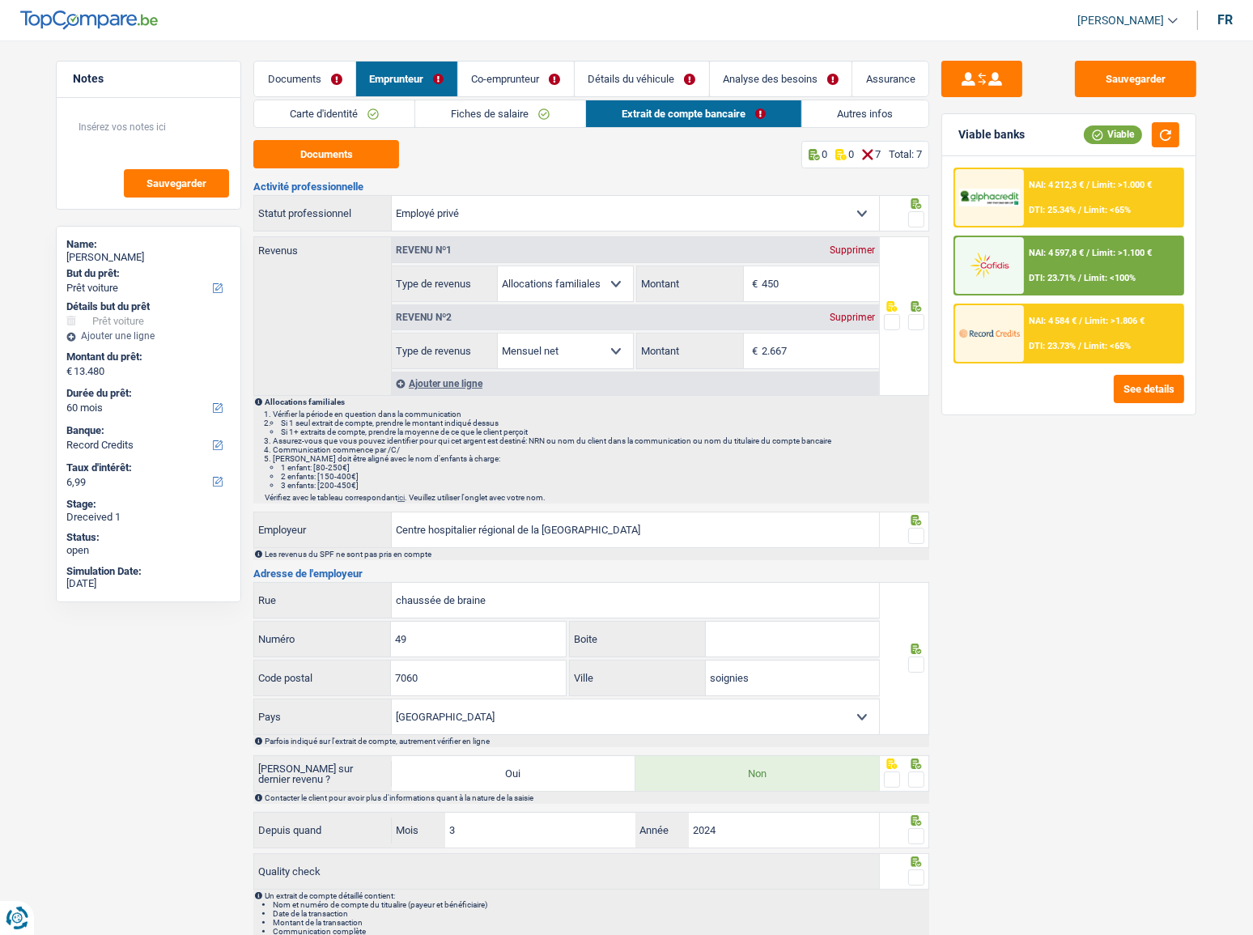
click at [913, 217] on span at bounding box center [916, 219] width 16 height 16
click at [0, 0] on input "radio" at bounding box center [0, 0] width 0 height 0
click at [801, 282] on input "450" at bounding box center [820, 283] width 117 height 35
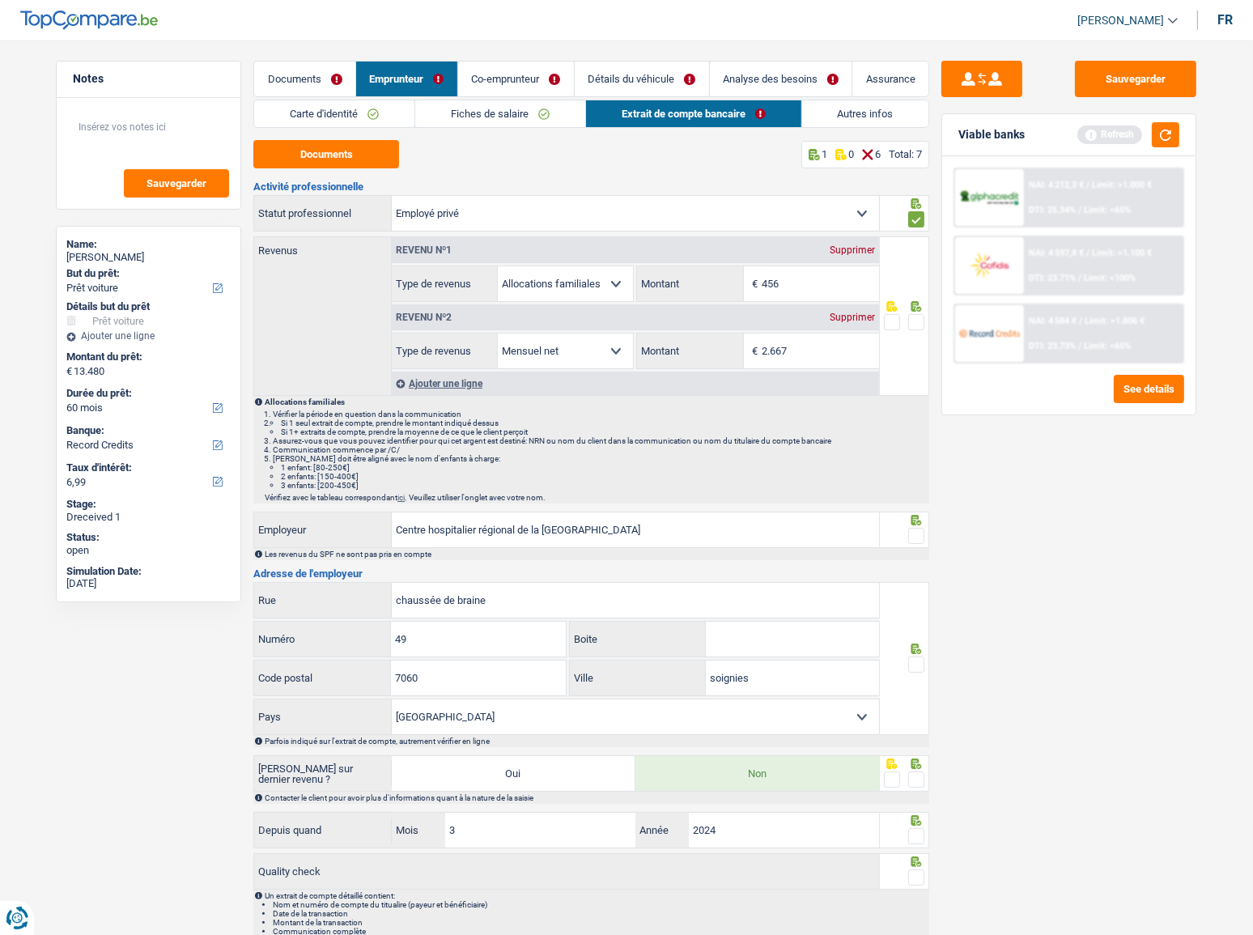
type input "456"
click at [921, 328] on span at bounding box center [916, 322] width 16 height 16
click at [0, 0] on input "radio" at bounding box center [0, 0] width 0 height 0
click at [544, 115] on link "Fiches de salaire" at bounding box center [500, 113] width 170 height 27
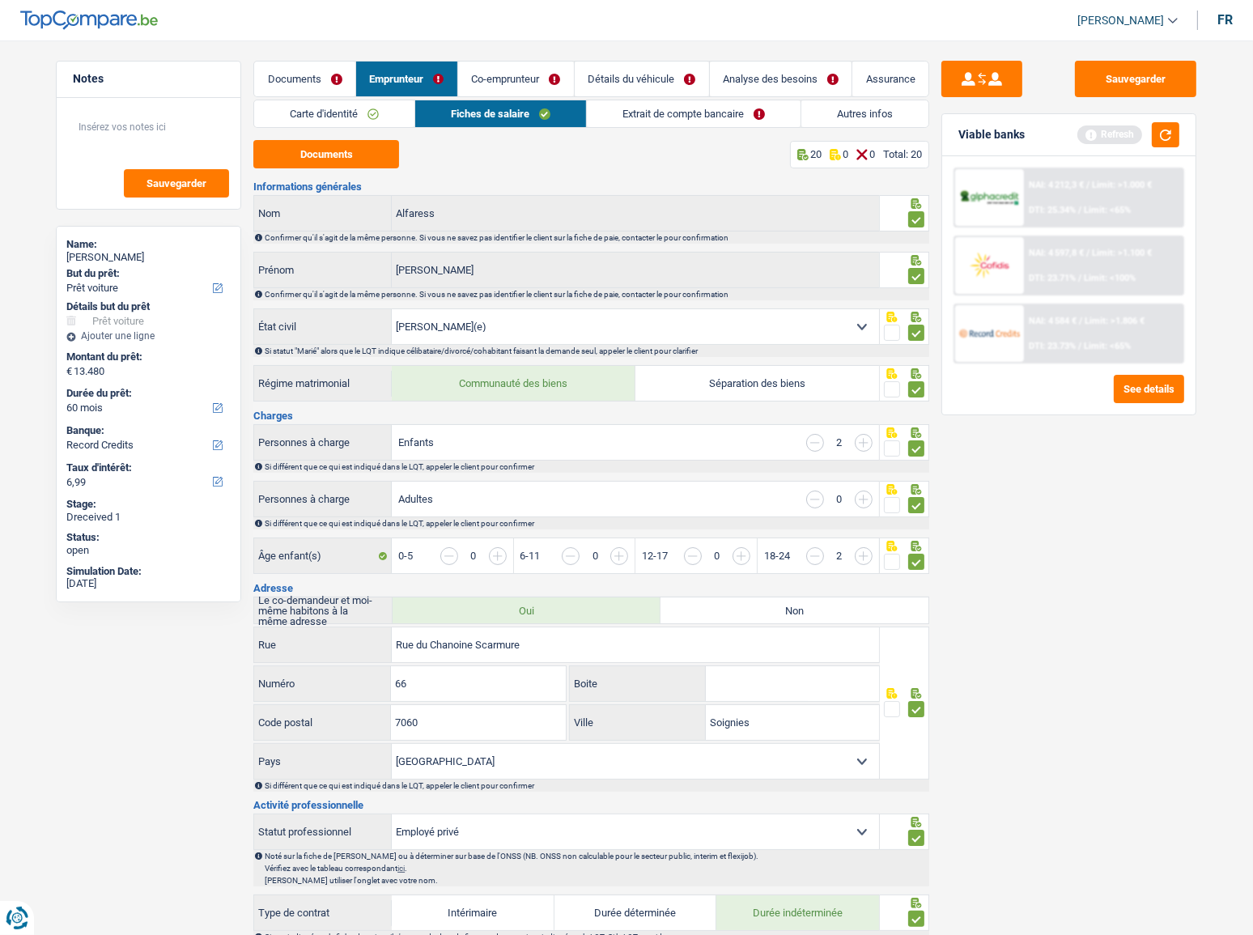
click at [731, 113] on link "Extrait de compte bancaire" at bounding box center [694, 113] width 214 height 27
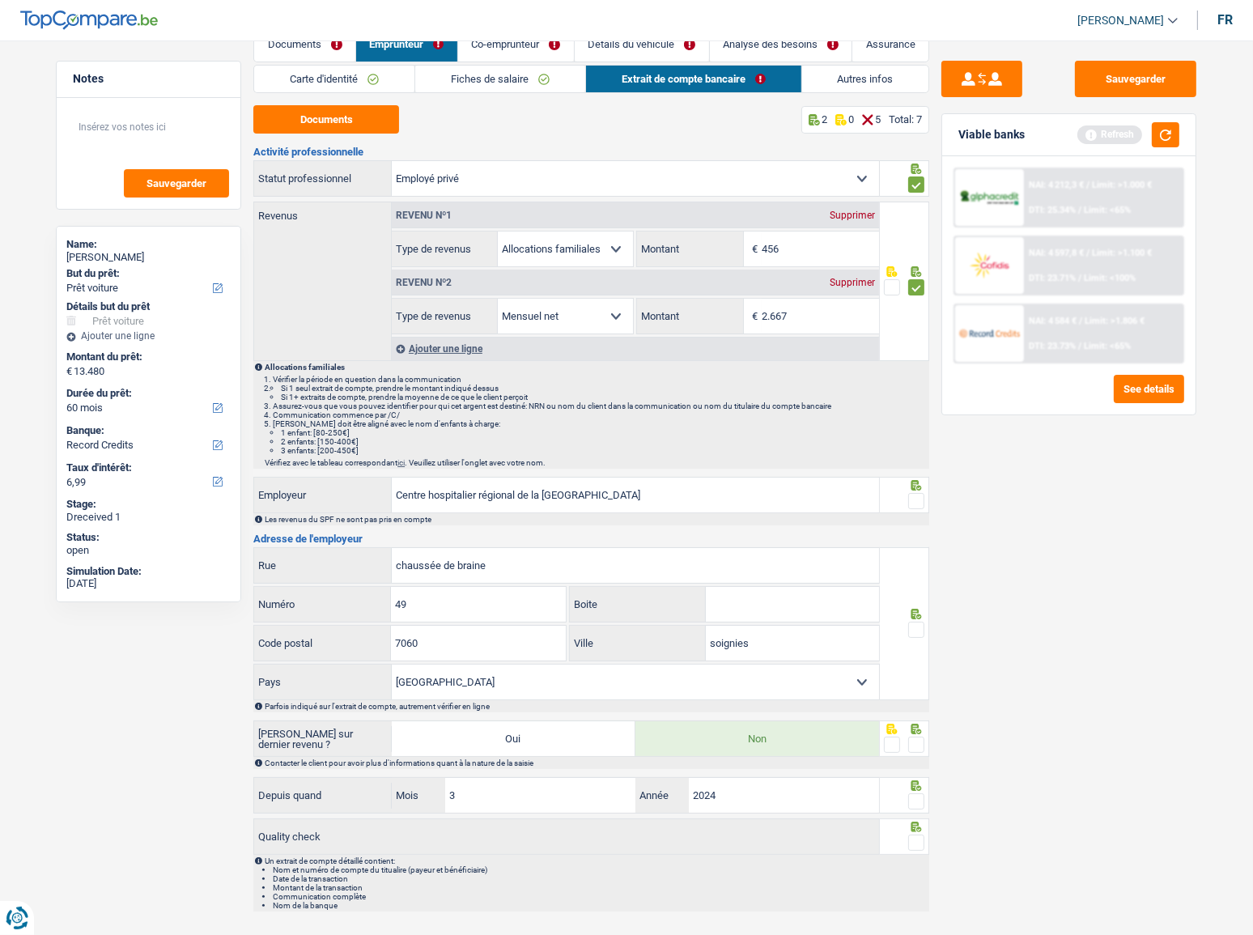
scroll to position [54, 0]
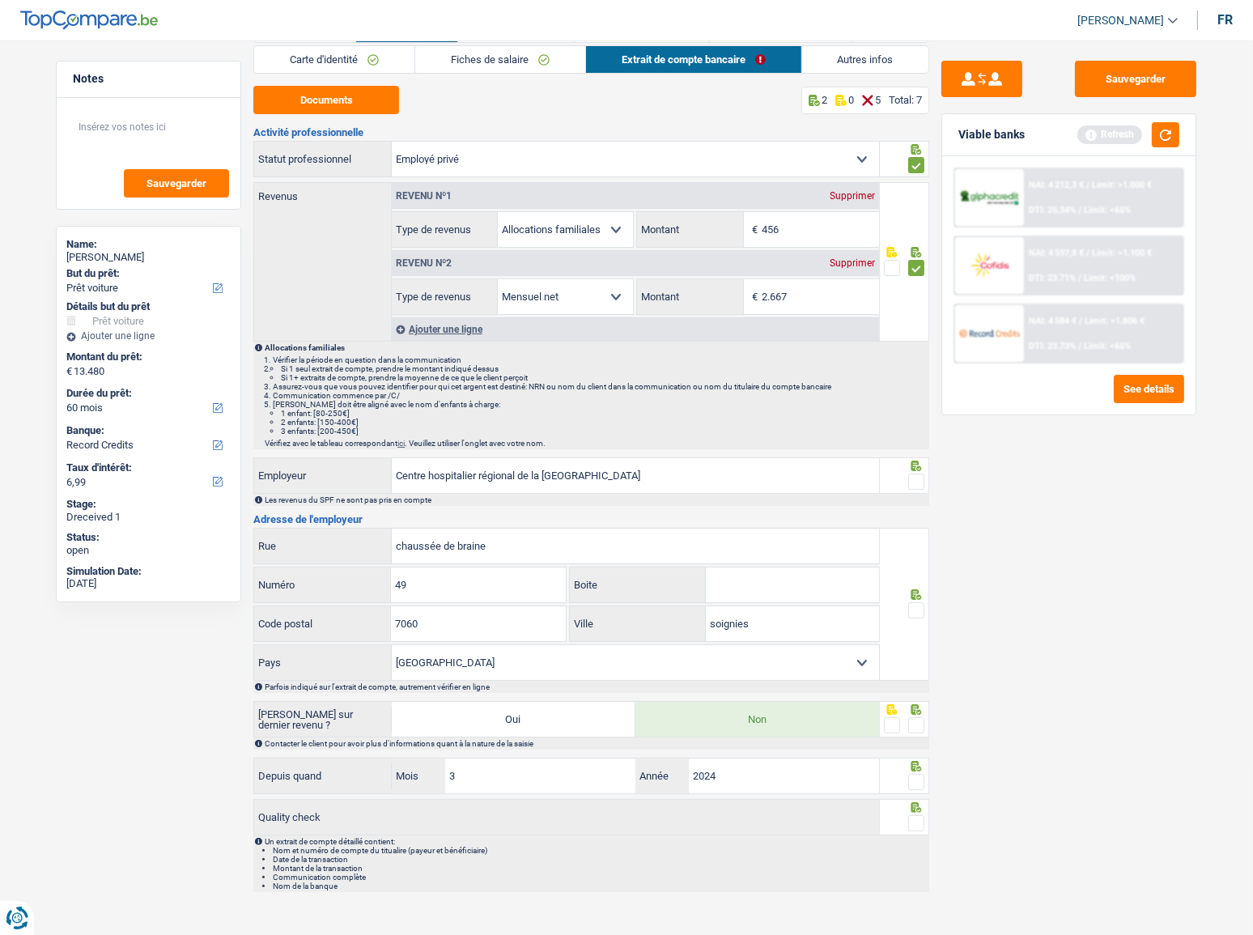
click at [915, 479] on span at bounding box center [916, 481] width 16 height 16
click at [0, 0] on input "radio" at bounding box center [0, 0] width 0 height 0
click at [915, 511] on span at bounding box center [916, 610] width 16 height 16
click at [0, 0] on input "radio" at bounding box center [0, 0] width 0 height 0
click at [916, 511] on span at bounding box center [916, 725] width 16 height 16
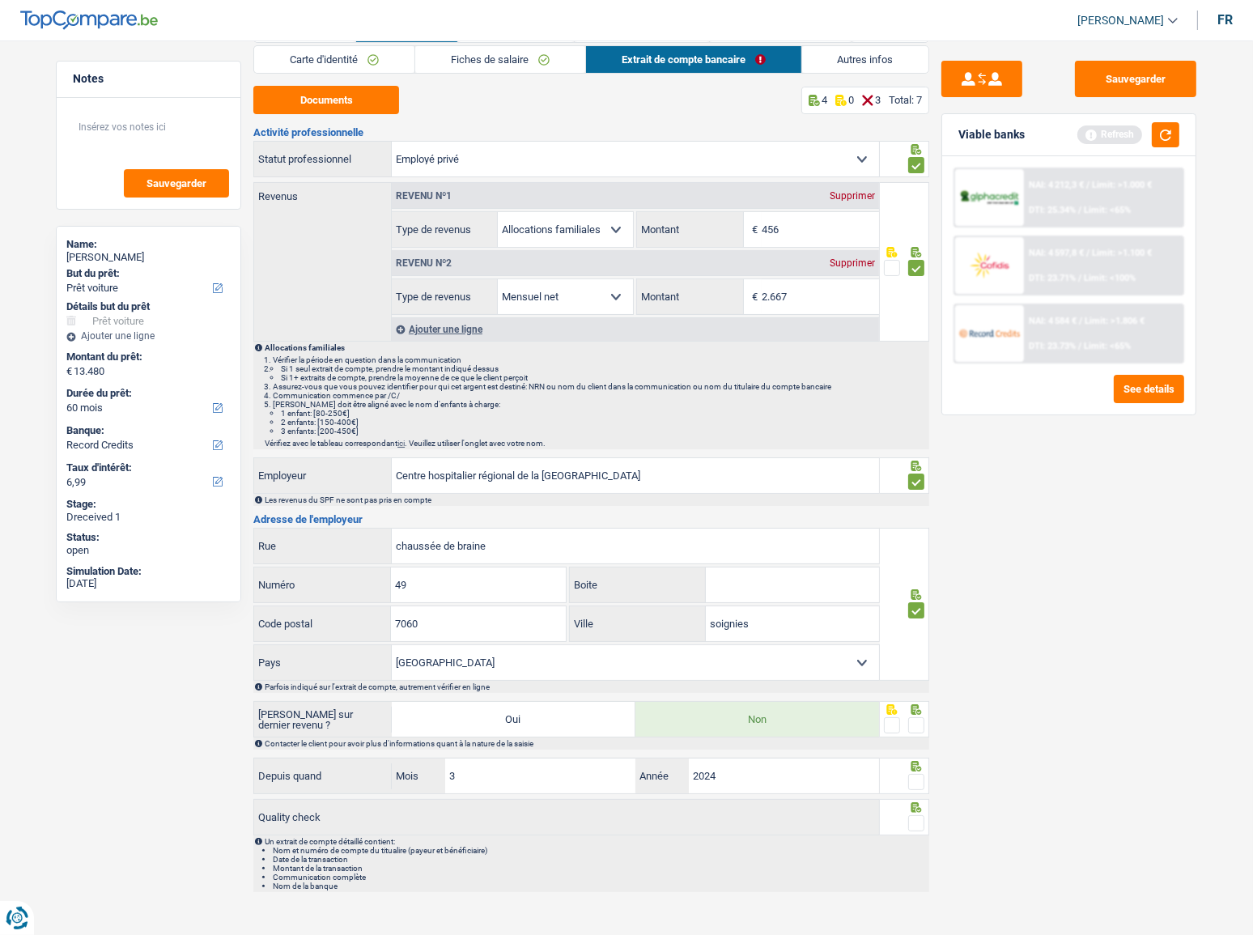
click at [0, 0] on input "radio" at bounding box center [0, 0] width 0 height 0
drag, startPoint x: 915, startPoint y: 780, endPoint x: 915, endPoint y: 812, distance: 31.6
click at [915, 511] on span at bounding box center [916, 782] width 16 height 16
click at [0, 0] on input "radio" at bounding box center [0, 0] width 0 height 0
click at [917, 511] on span at bounding box center [916, 823] width 16 height 16
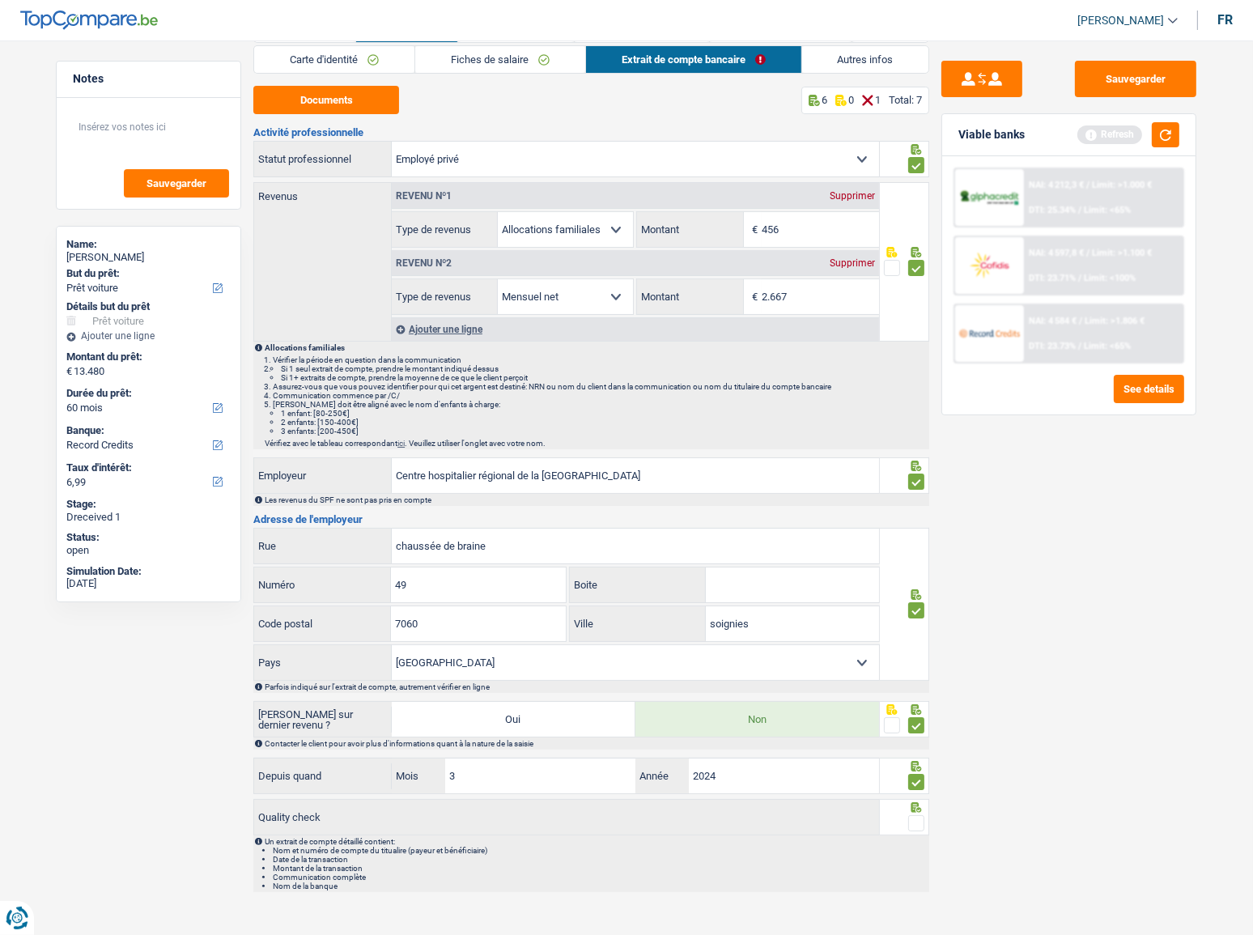
click at [0, 0] on input "radio" at bounding box center [0, 0] width 0 height 0
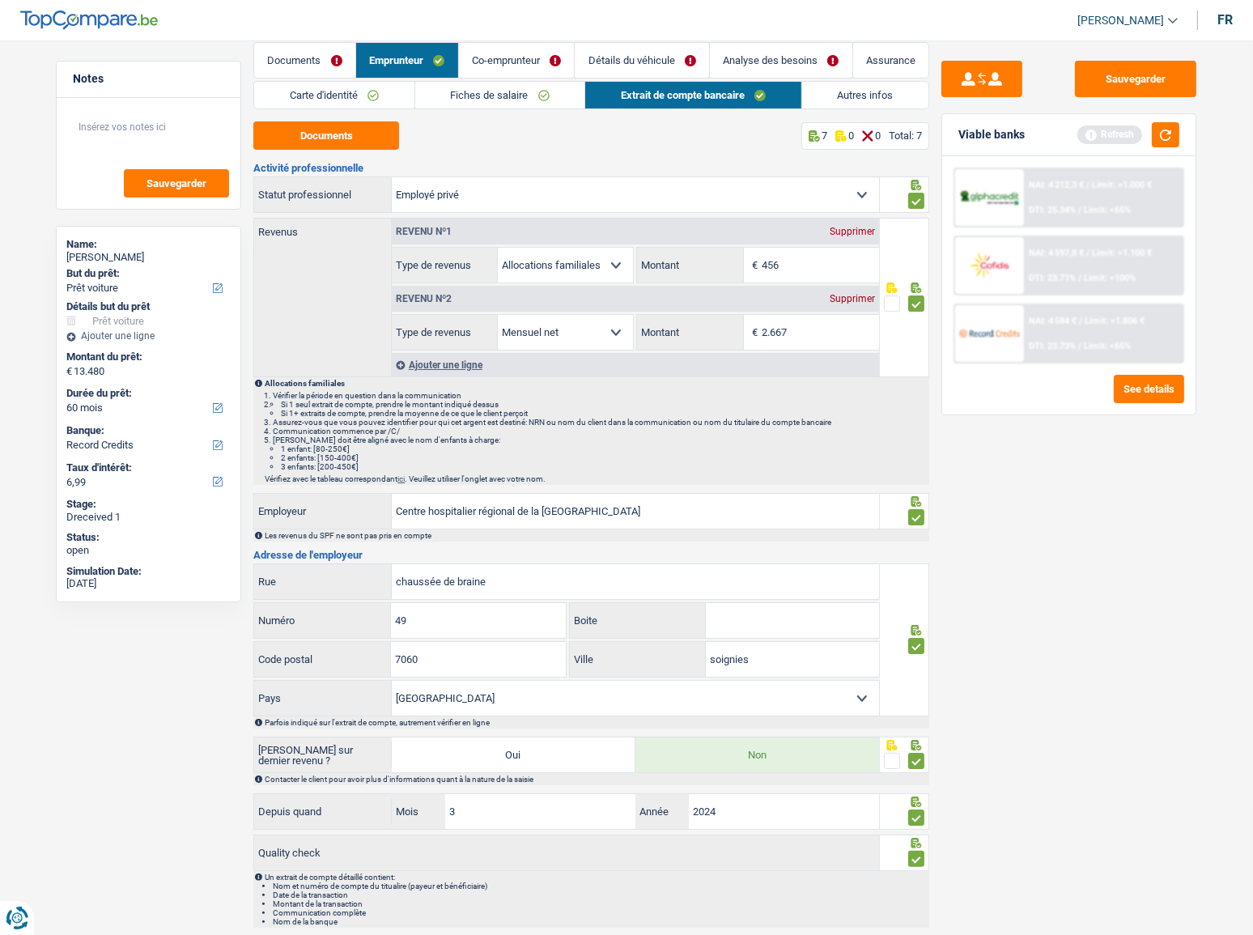
scroll to position [0, 0]
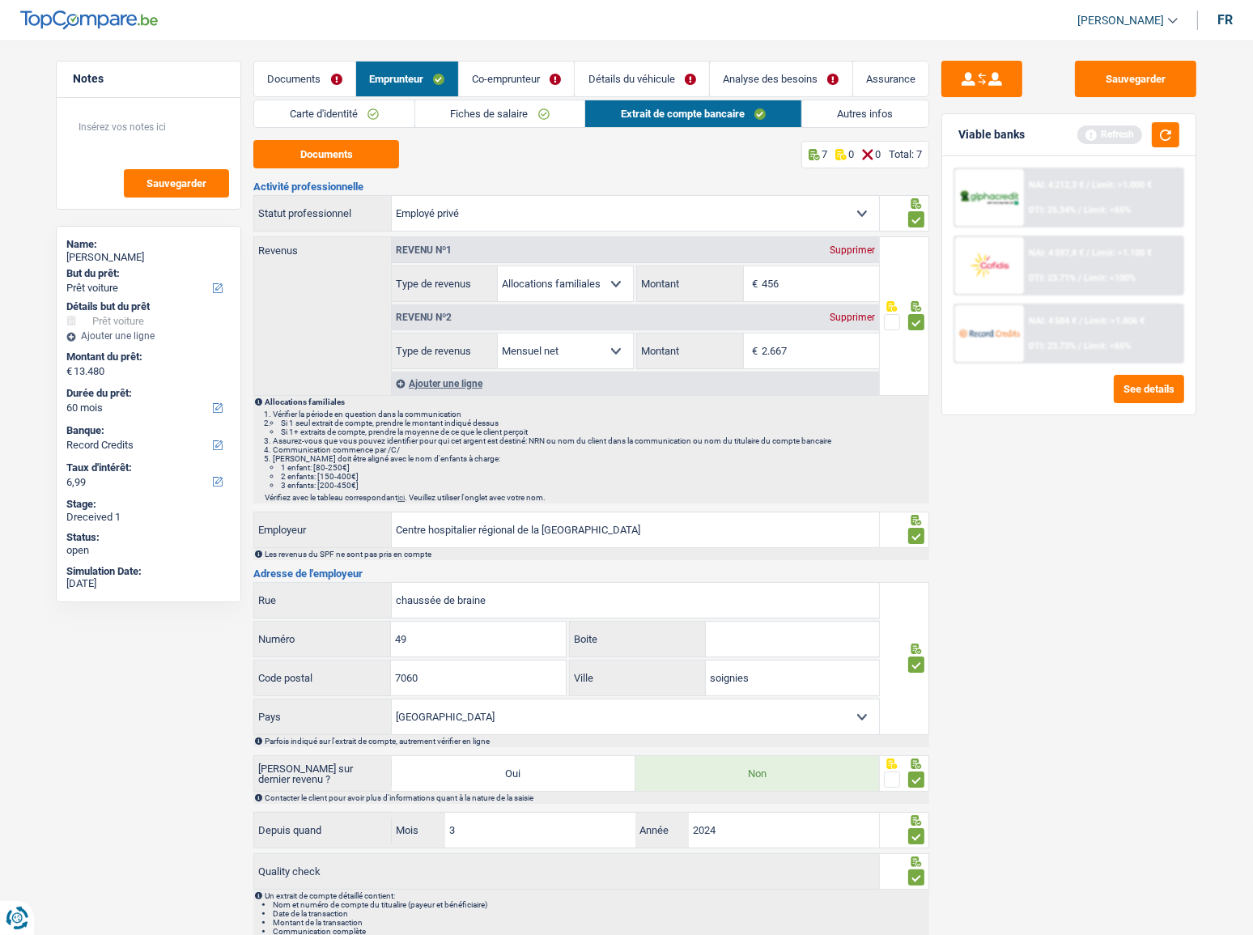
click at [331, 111] on link "Carte d'identité" at bounding box center [334, 113] width 160 height 27
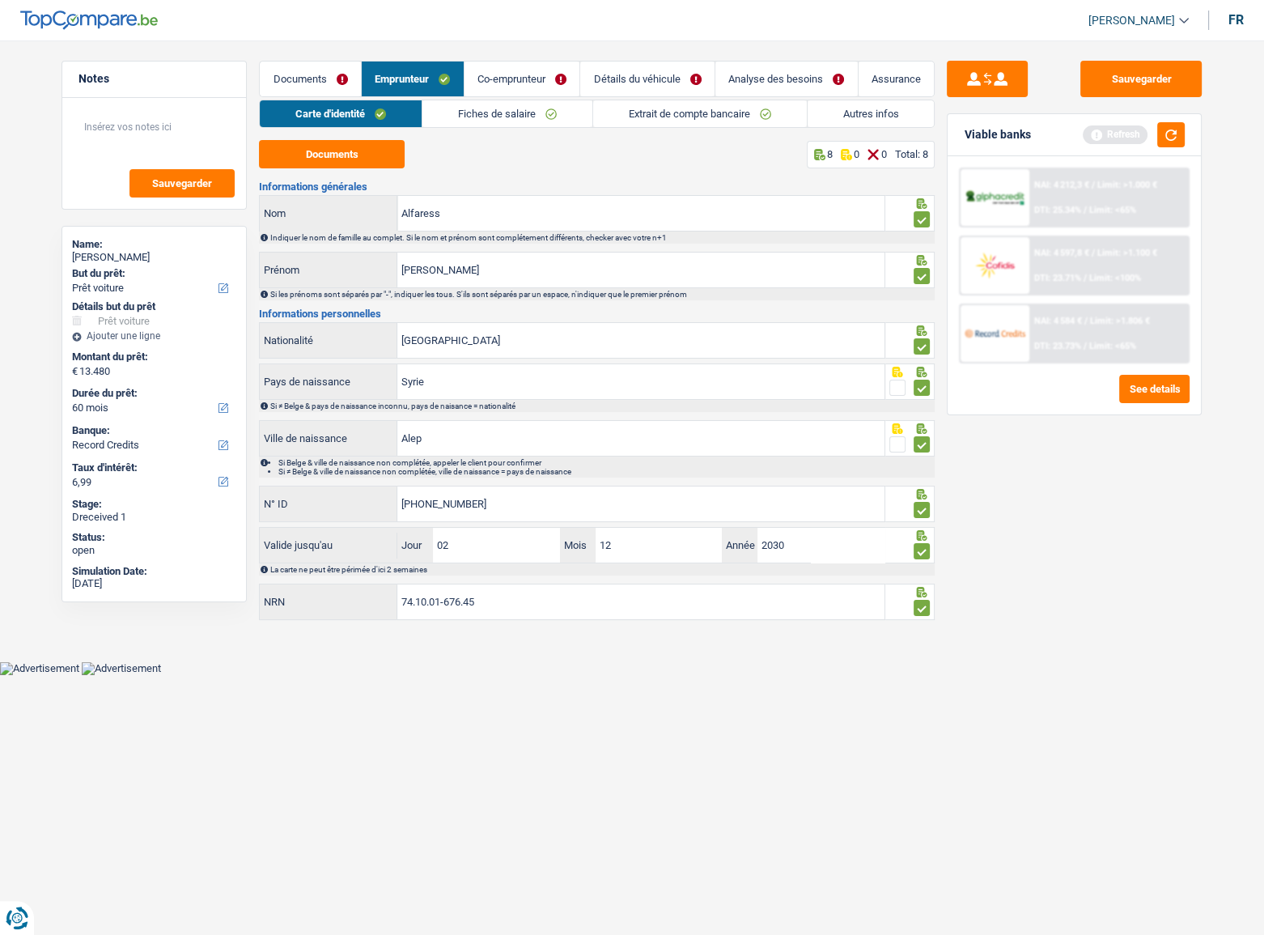
click at [853, 106] on link "Autres infos" at bounding box center [871, 113] width 127 height 27
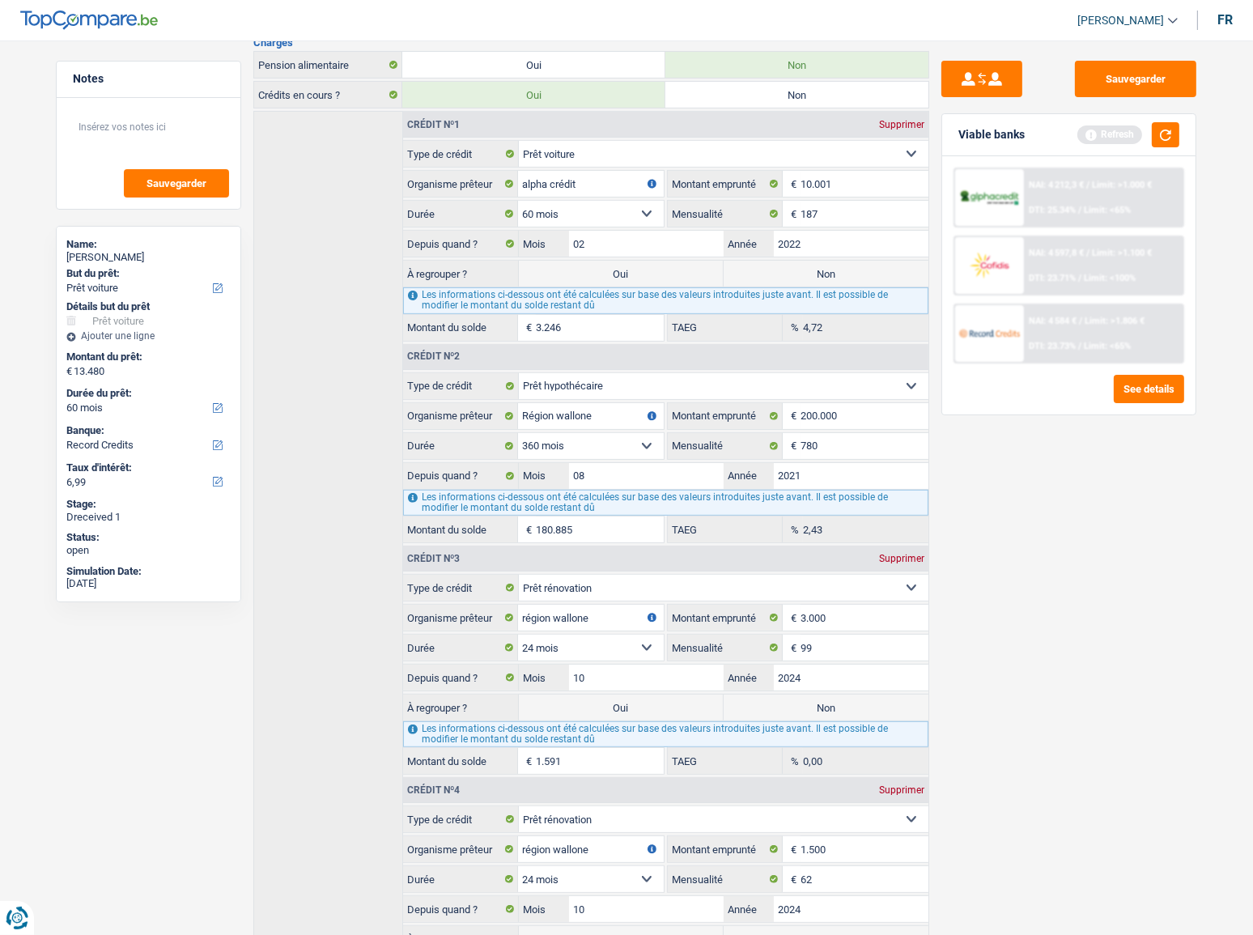
scroll to position [681, 0]
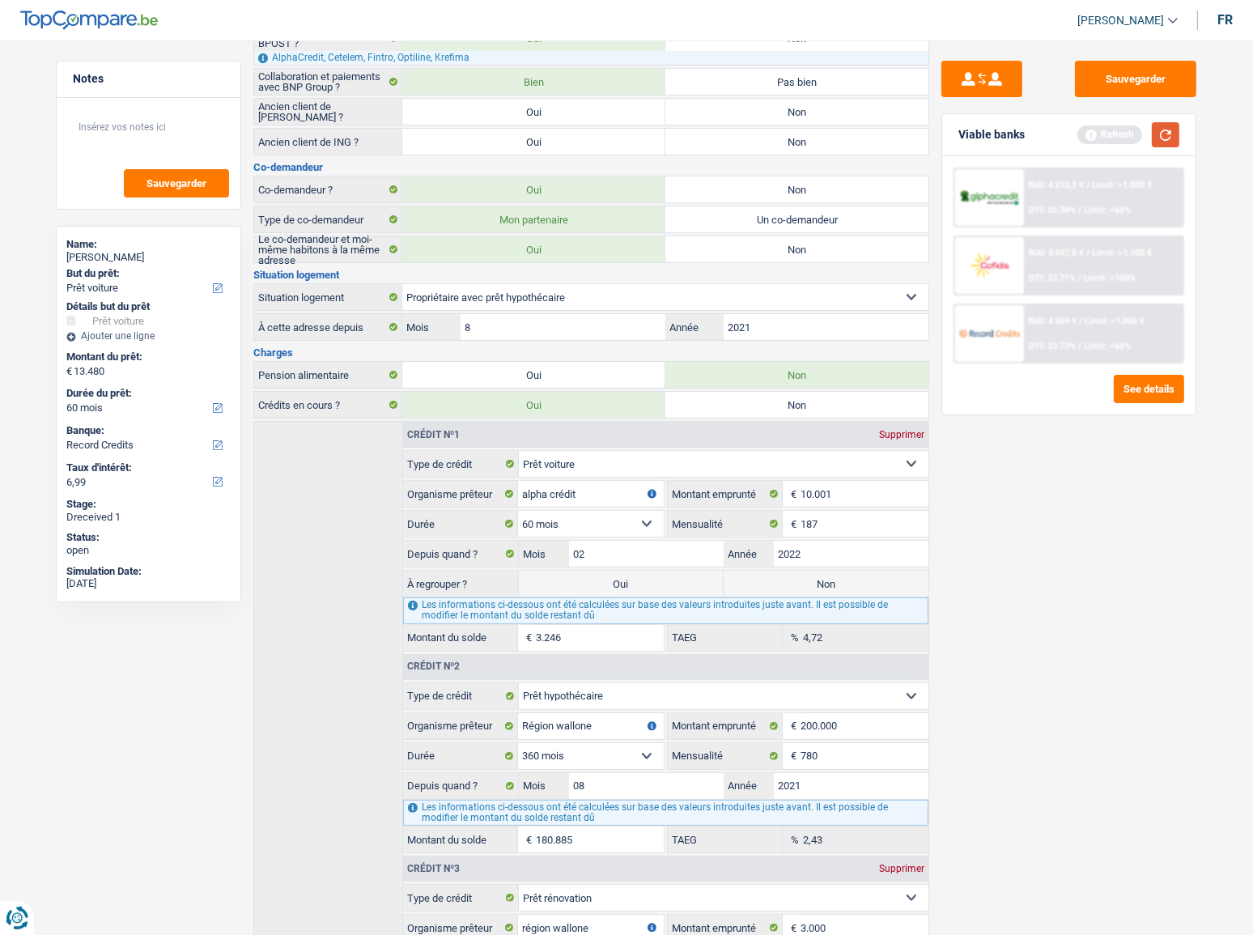
click at [1118, 138] on button "button" at bounding box center [1166, 134] width 28 height 25
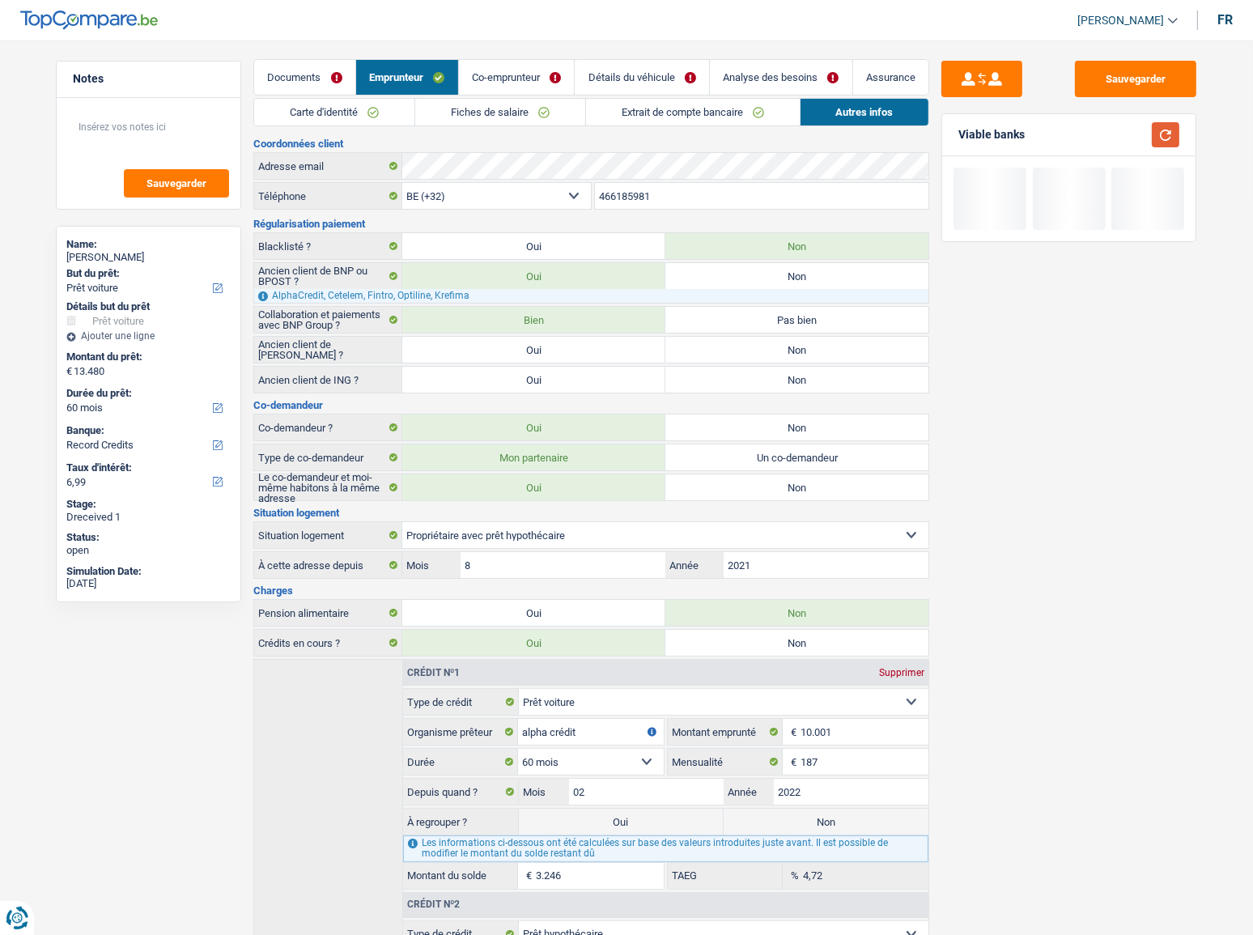
scroll to position [0, 0]
click at [538, 74] on link "Co-emprunteur" at bounding box center [517, 79] width 116 height 35
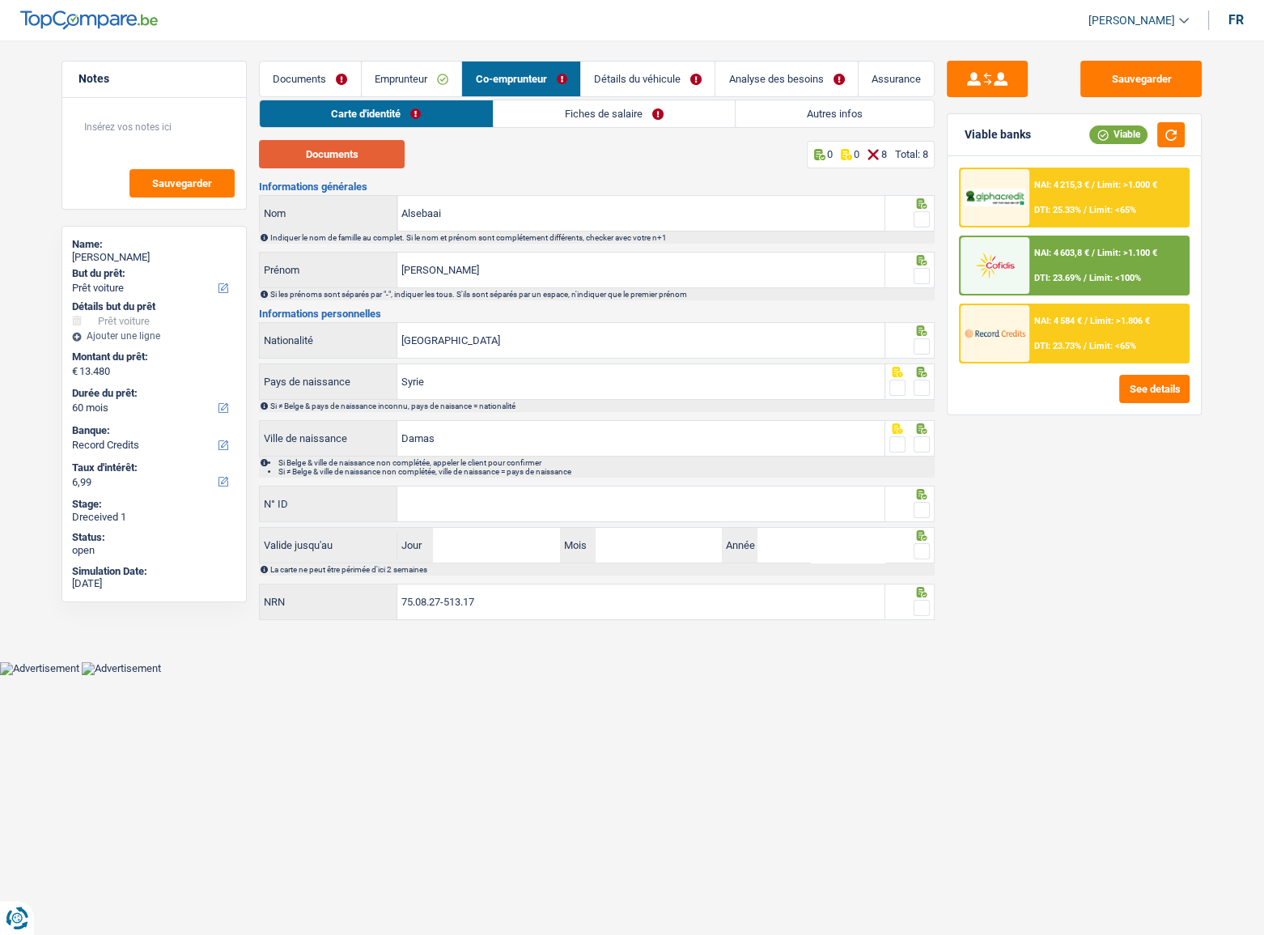
click at [358, 155] on button "Documents" at bounding box center [332, 154] width 146 height 28
click at [924, 222] on span at bounding box center [922, 219] width 16 height 16
click at [0, 0] on input "radio" at bounding box center [0, 0] width 0 height 0
click at [414, 214] on input "Alsebaai" at bounding box center [640, 213] width 487 height 35
click at [411, 214] on input "Alsebaai" at bounding box center [640, 213] width 487 height 35
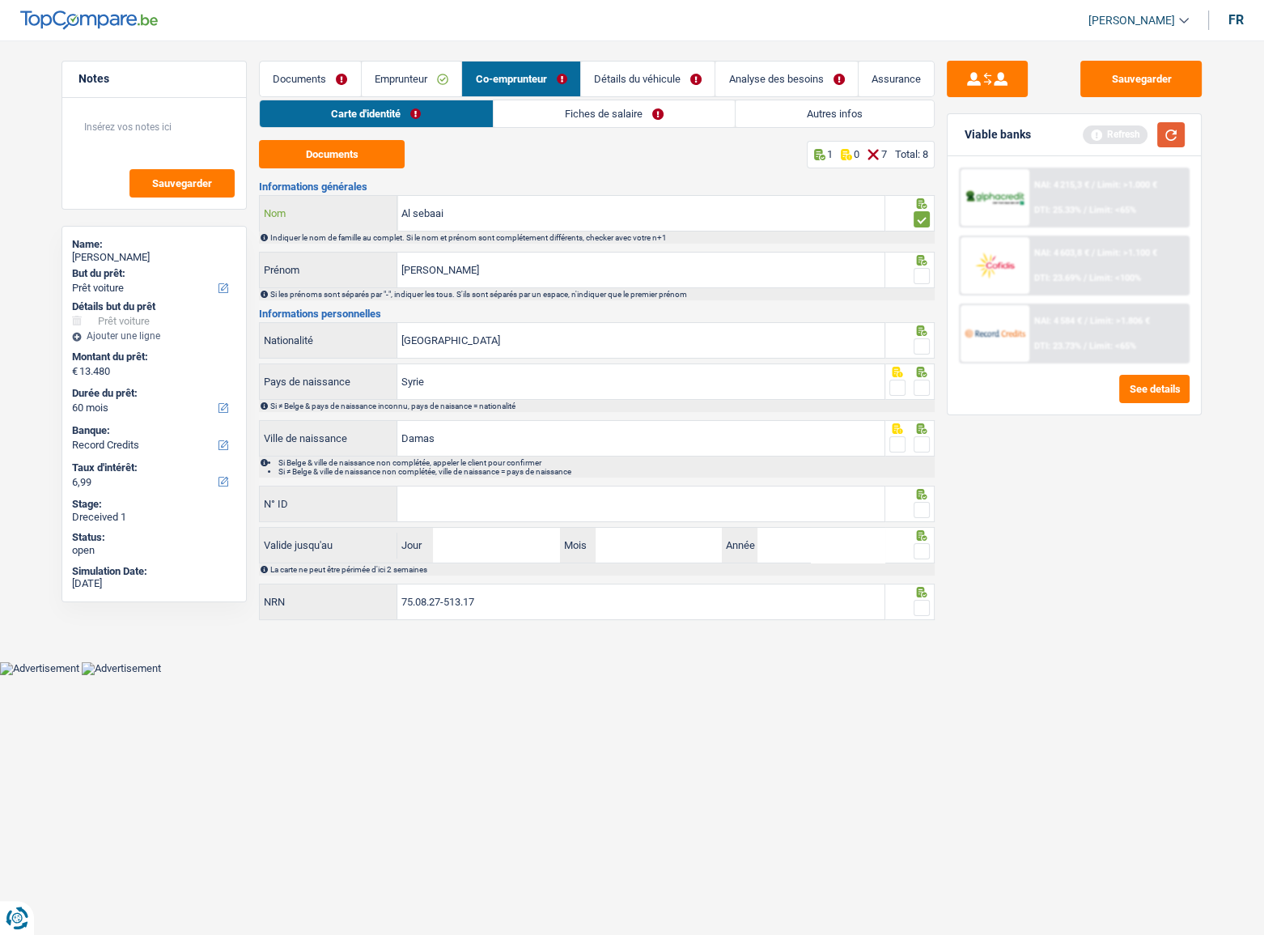
type input "Al sebaai"
click at [1118, 136] on button "button" at bounding box center [1171, 134] width 28 height 25
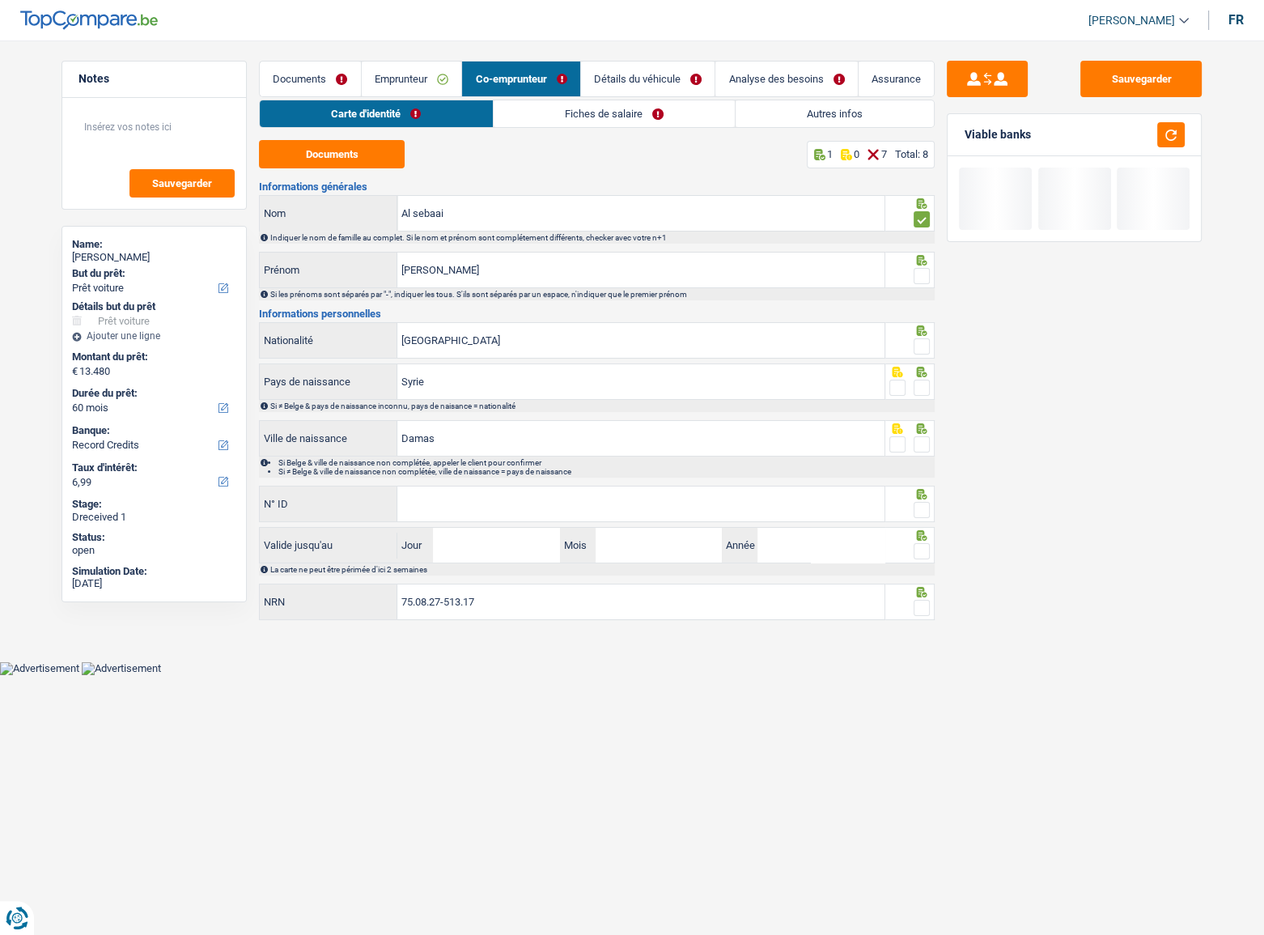
click at [919, 277] on span at bounding box center [922, 276] width 16 height 16
click at [0, 0] on input "radio" at bounding box center [0, 0] width 0 height 0
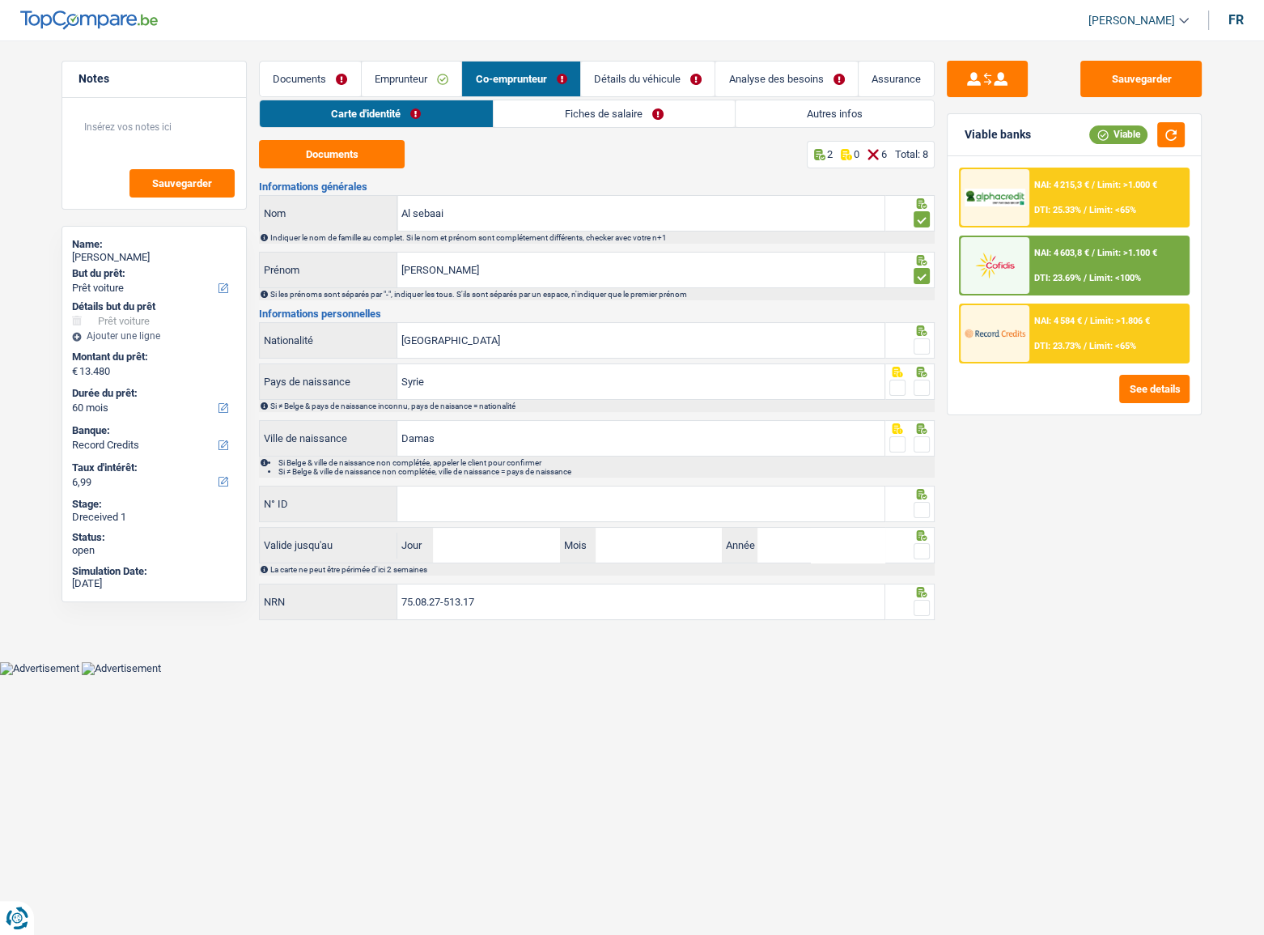
click at [923, 345] on span at bounding box center [922, 346] width 16 height 16
click at [0, 0] on input "radio" at bounding box center [0, 0] width 0 height 0
click at [922, 388] on span at bounding box center [922, 388] width 16 height 16
click at [0, 0] on input "radio" at bounding box center [0, 0] width 0 height 0
drag, startPoint x: 924, startPoint y: 446, endPoint x: 904, endPoint y: 447, distance: 20.3
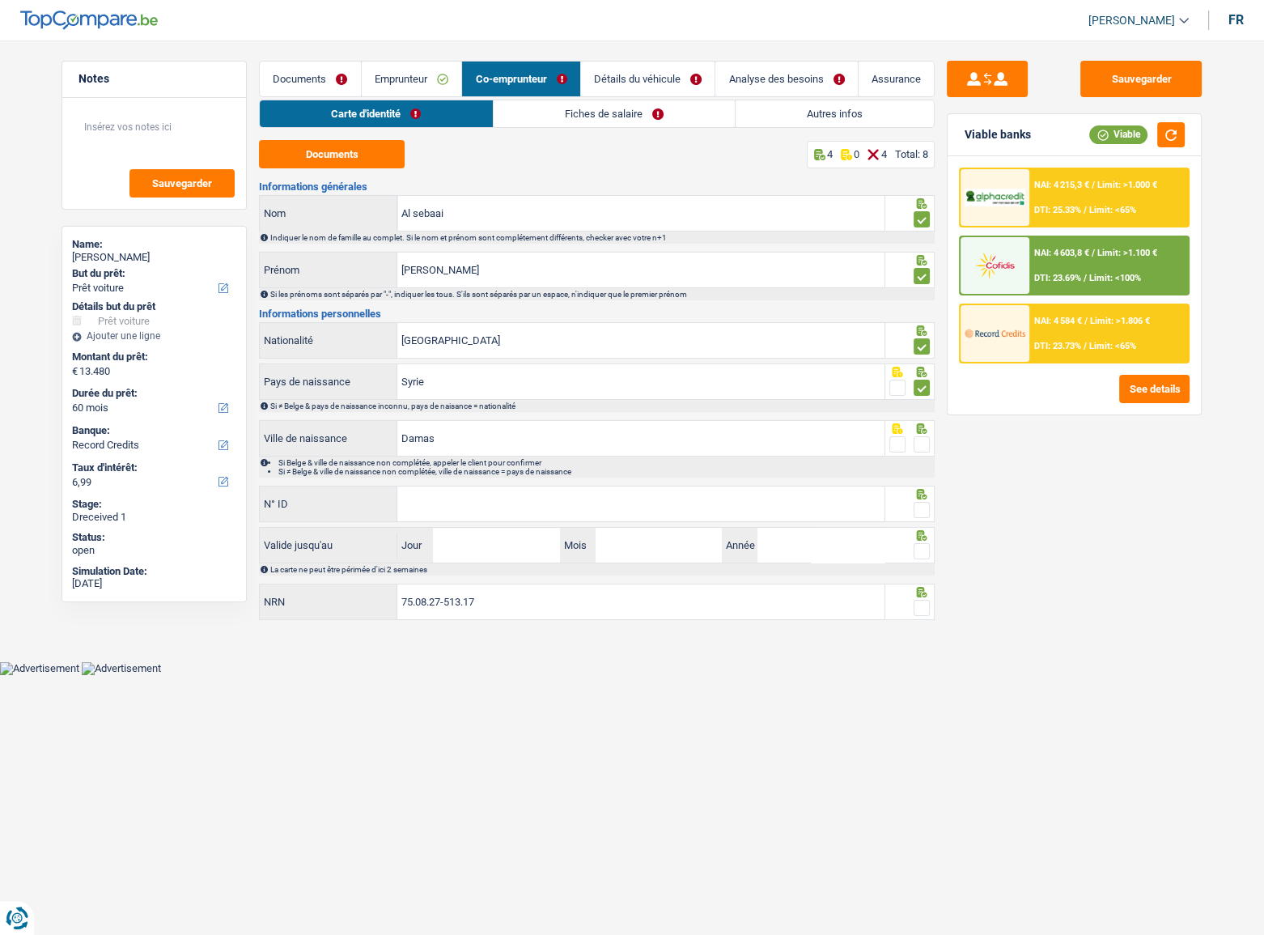
click at [924, 445] on span at bounding box center [922, 444] width 16 height 16
click at [0, 0] on input "radio" at bounding box center [0, 0] width 0 height 0
click at [643, 511] on input "N° ID" at bounding box center [640, 503] width 487 height 35
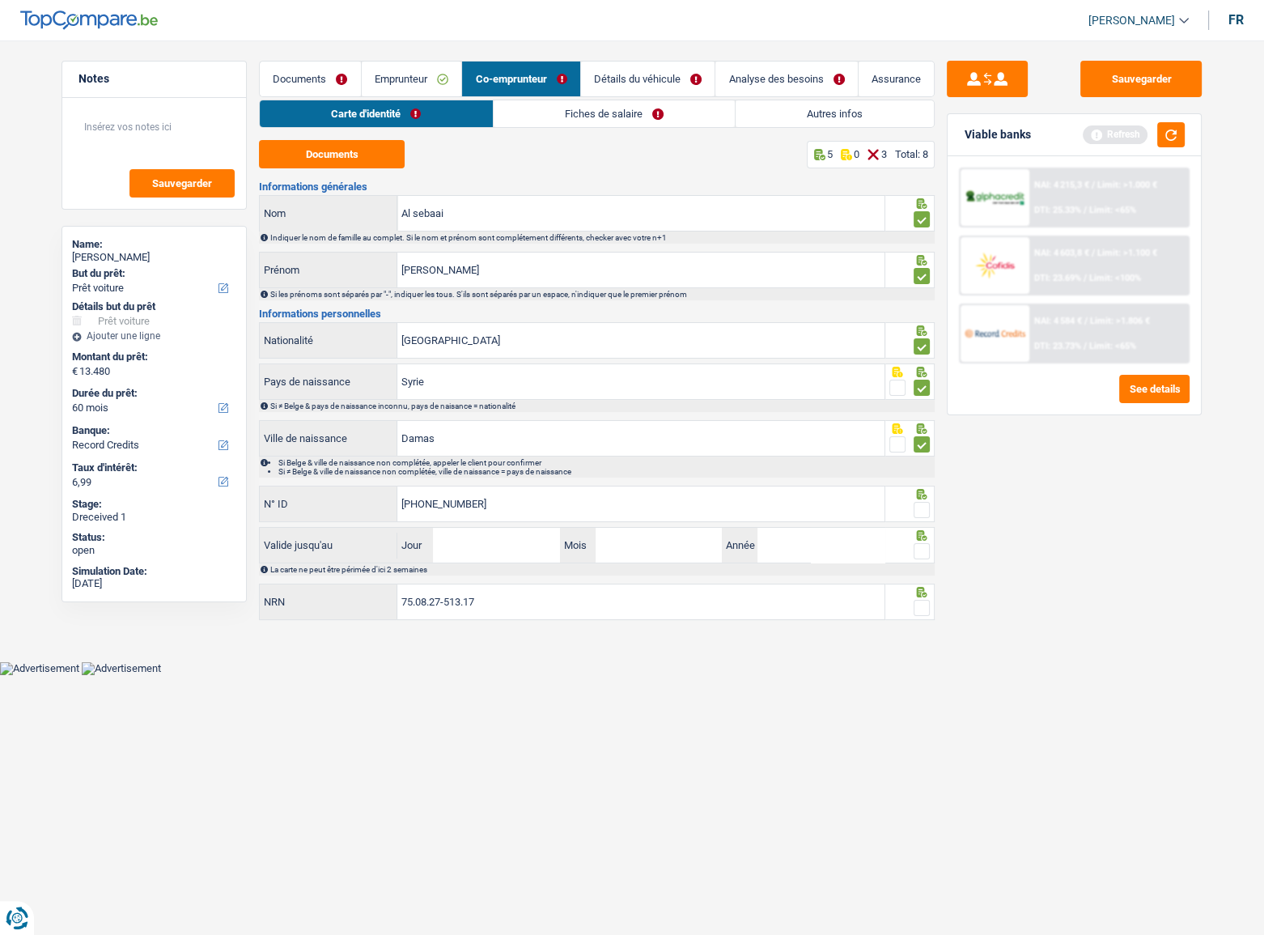
type input "593-0097609-87"
drag, startPoint x: 920, startPoint y: 509, endPoint x: 1049, endPoint y: 364, distance: 193.8
click at [930, 497] on div at bounding box center [910, 504] width 50 height 36
click at [1118, 130] on button "button" at bounding box center [1171, 134] width 28 height 25
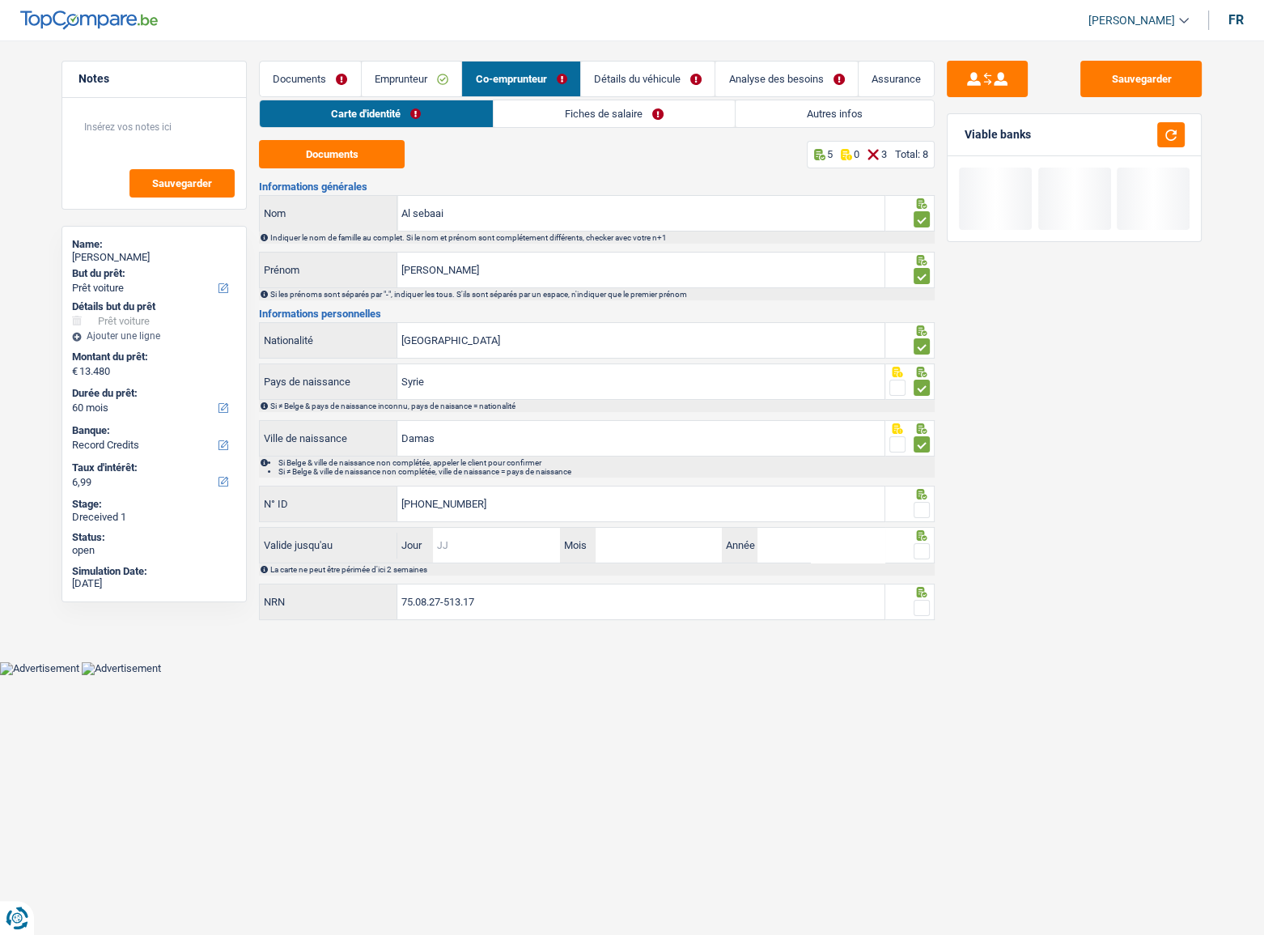
click at [486, 511] on input "Jour" at bounding box center [496, 545] width 126 height 35
type input "19"
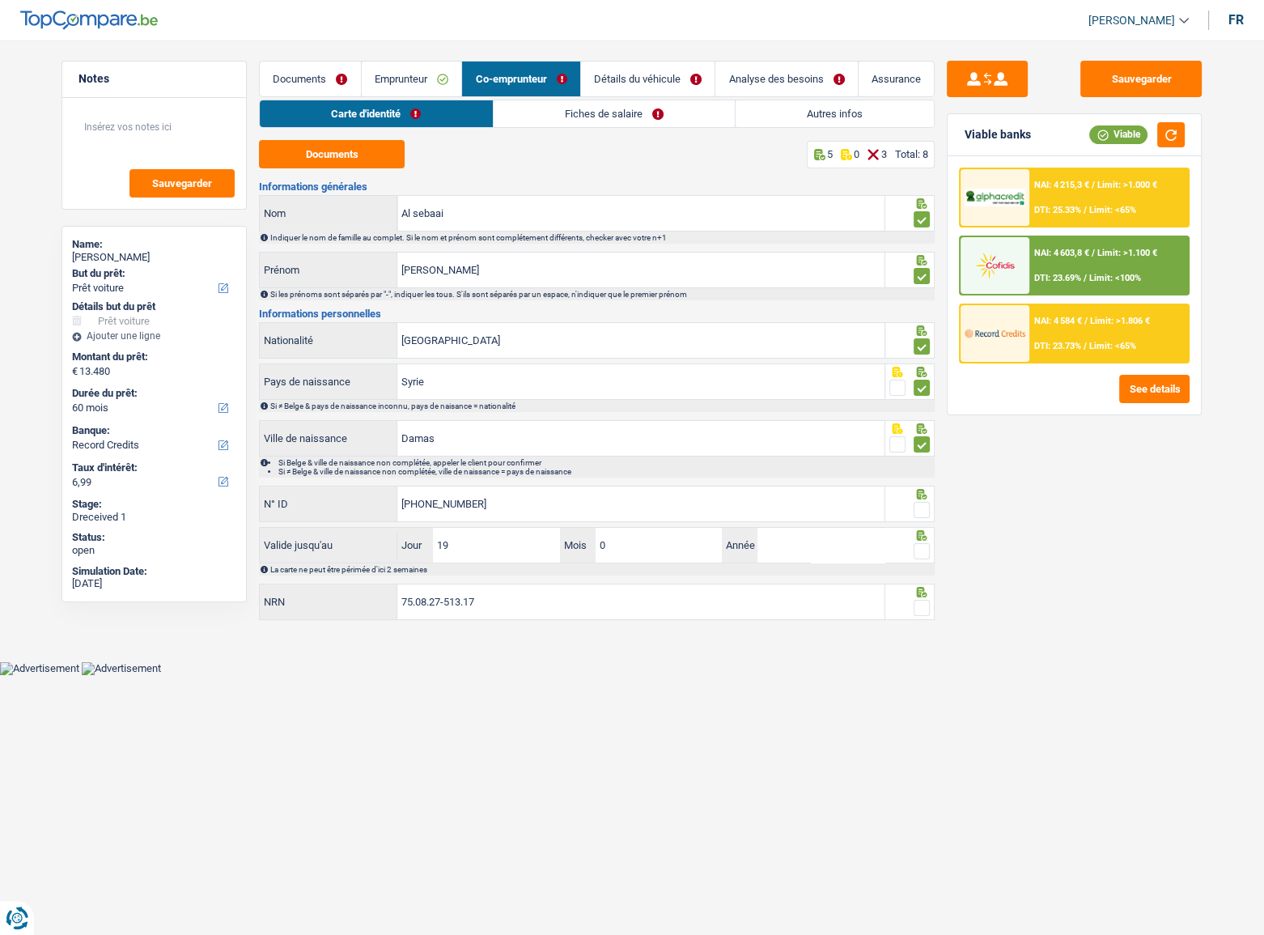
type input "09"
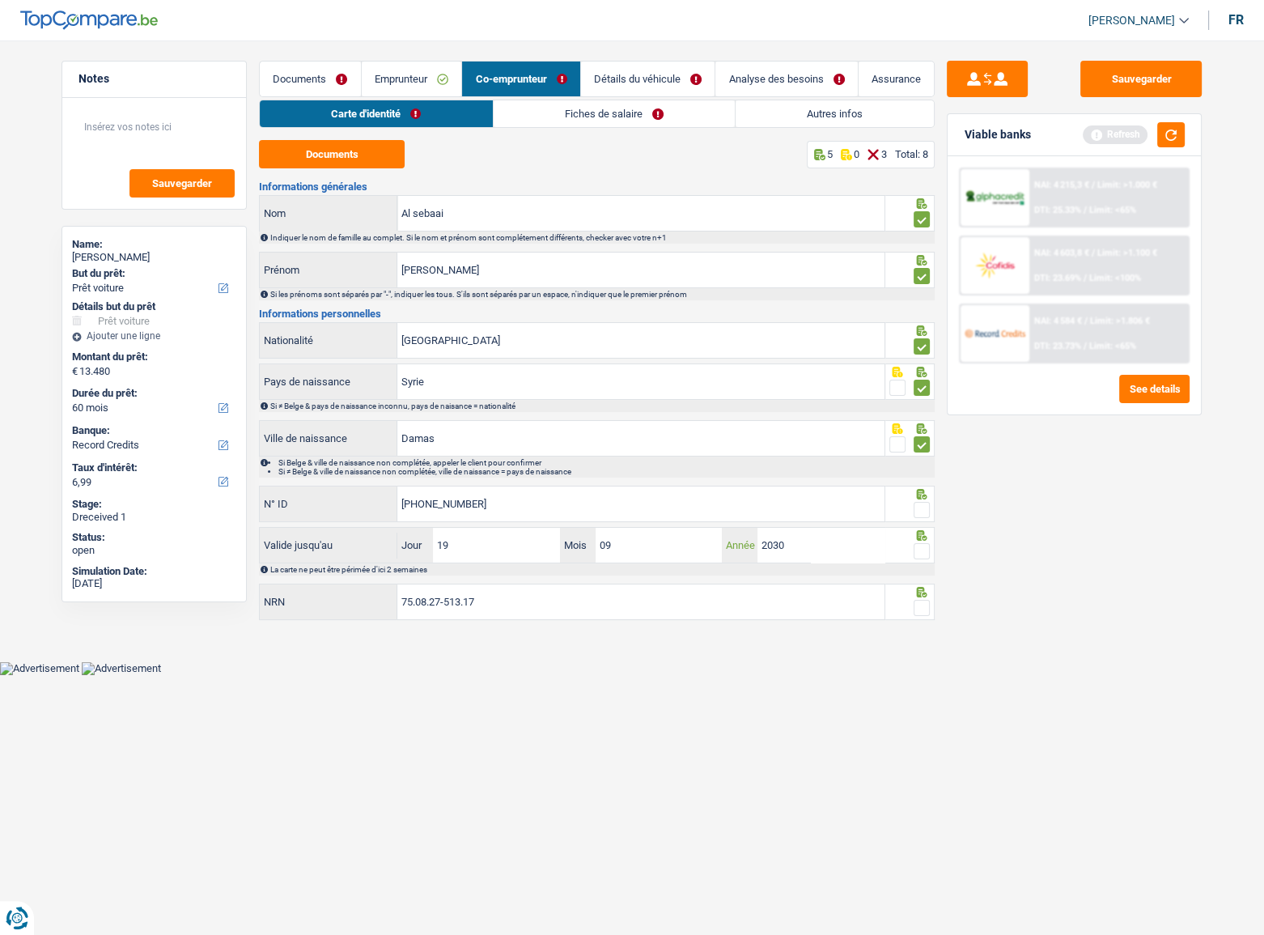
type input "2030"
drag, startPoint x: 916, startPoint y: 512, endPoint x: 914, endPoint y: 541, distance: 30.0
click at [916, 511] on span at bounding box center [922, 510] width 16 height 16
click at [0, 0] on input "radio" at bounding box center [0, 0] width 0 height 0
click at [915, 511] on span at bounding box center [922, 551] width 16 height 16
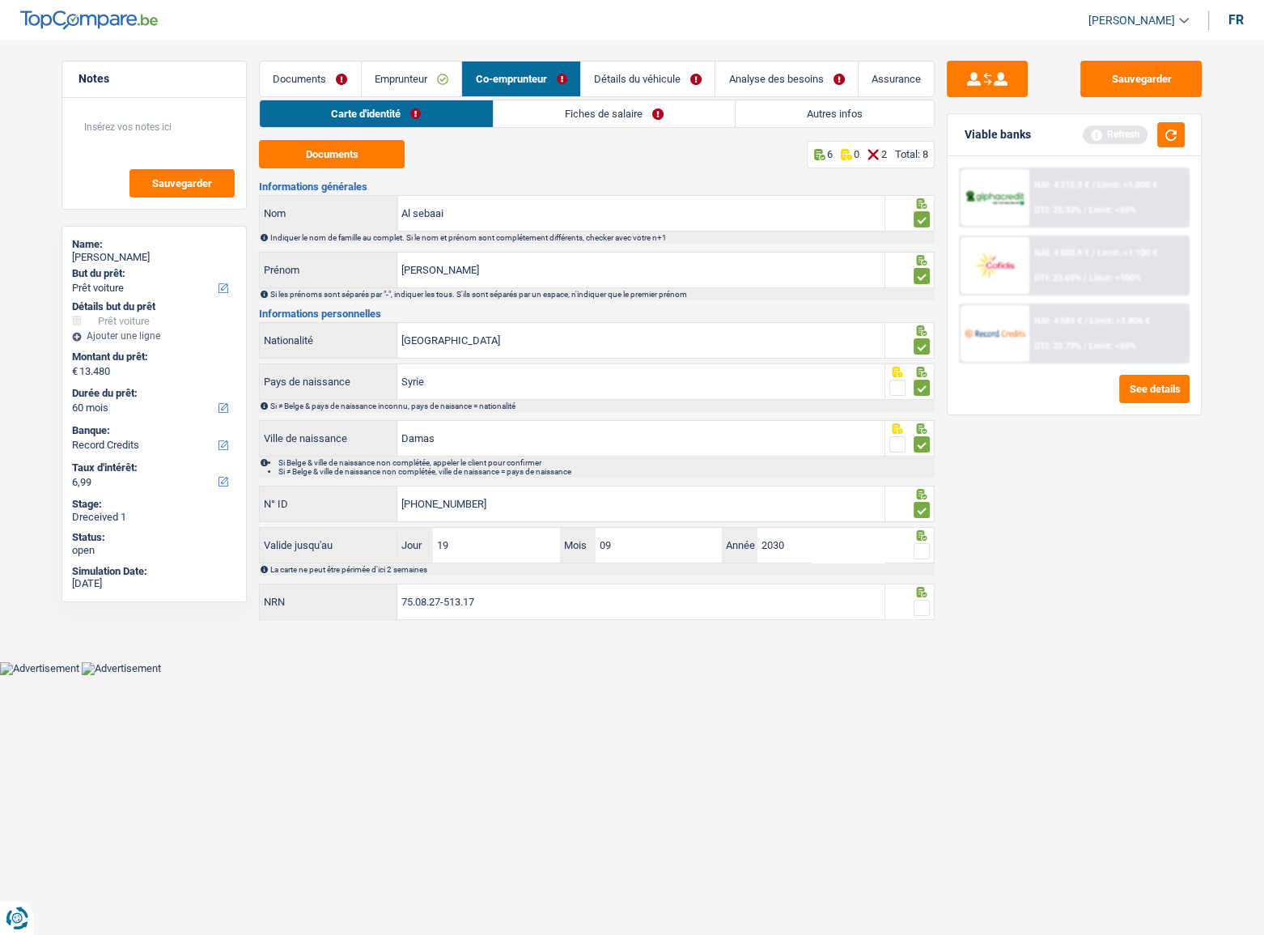
click at [0, 0] on input "radio" at bounding box center [0, 0] width 0 height 0
click at [1118, 130] on div "Viable banks Refresh" at bounding box center [1074, 135] width 253 height 42
click at [1118, 143] on button "button" at bounding box center [1171, 134] width 28 height 25
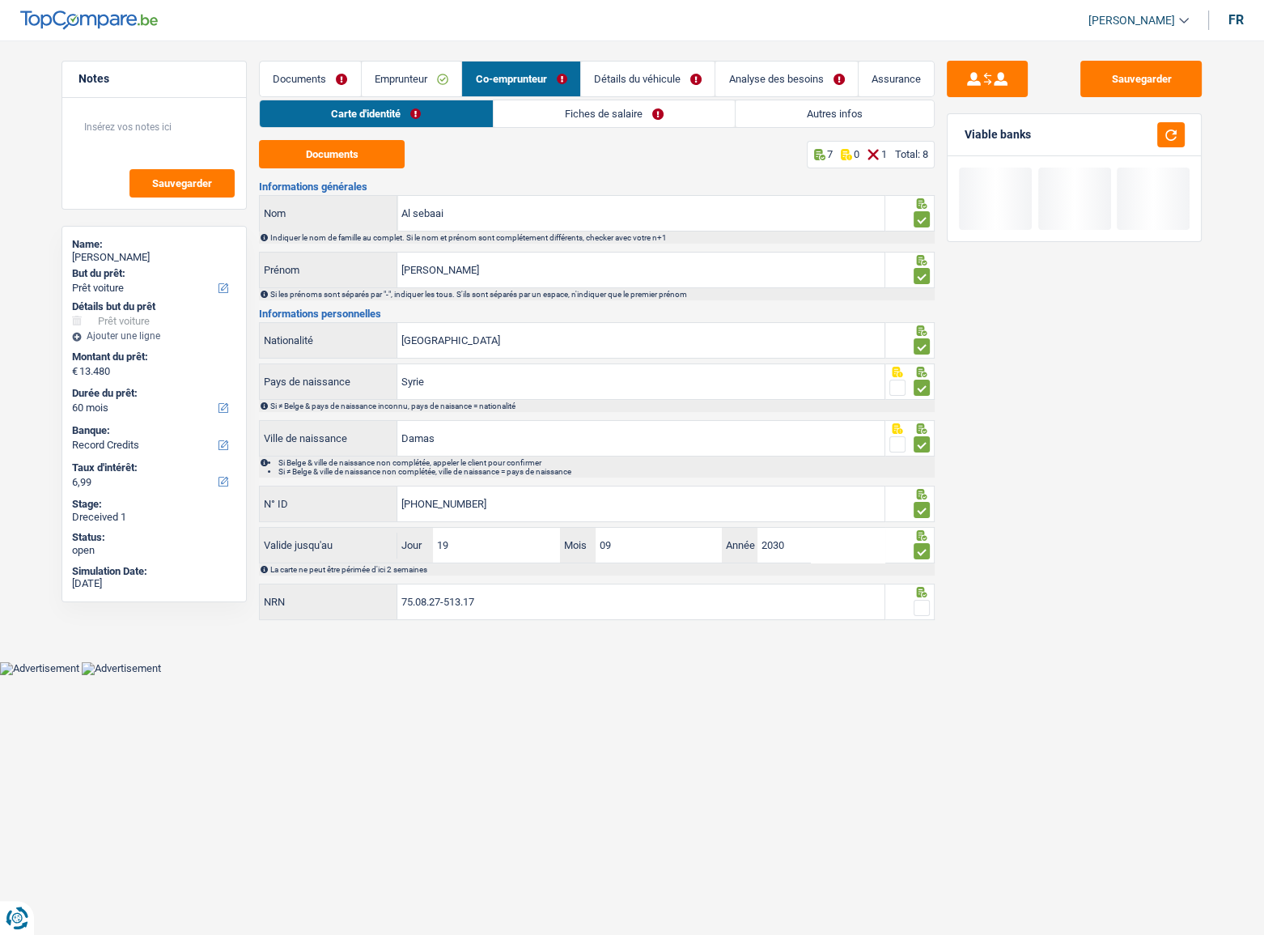
drag, startPoint x: 920, startPoint y: 605, endPoint x: 903, endPoint y: 615, distance: 19.6
click at [915, 511] on span at bounding box center [922, 608] width 16 height 16
click at [0, 0] on input "radio" at bounding box center [0, 0] width 0 height 0
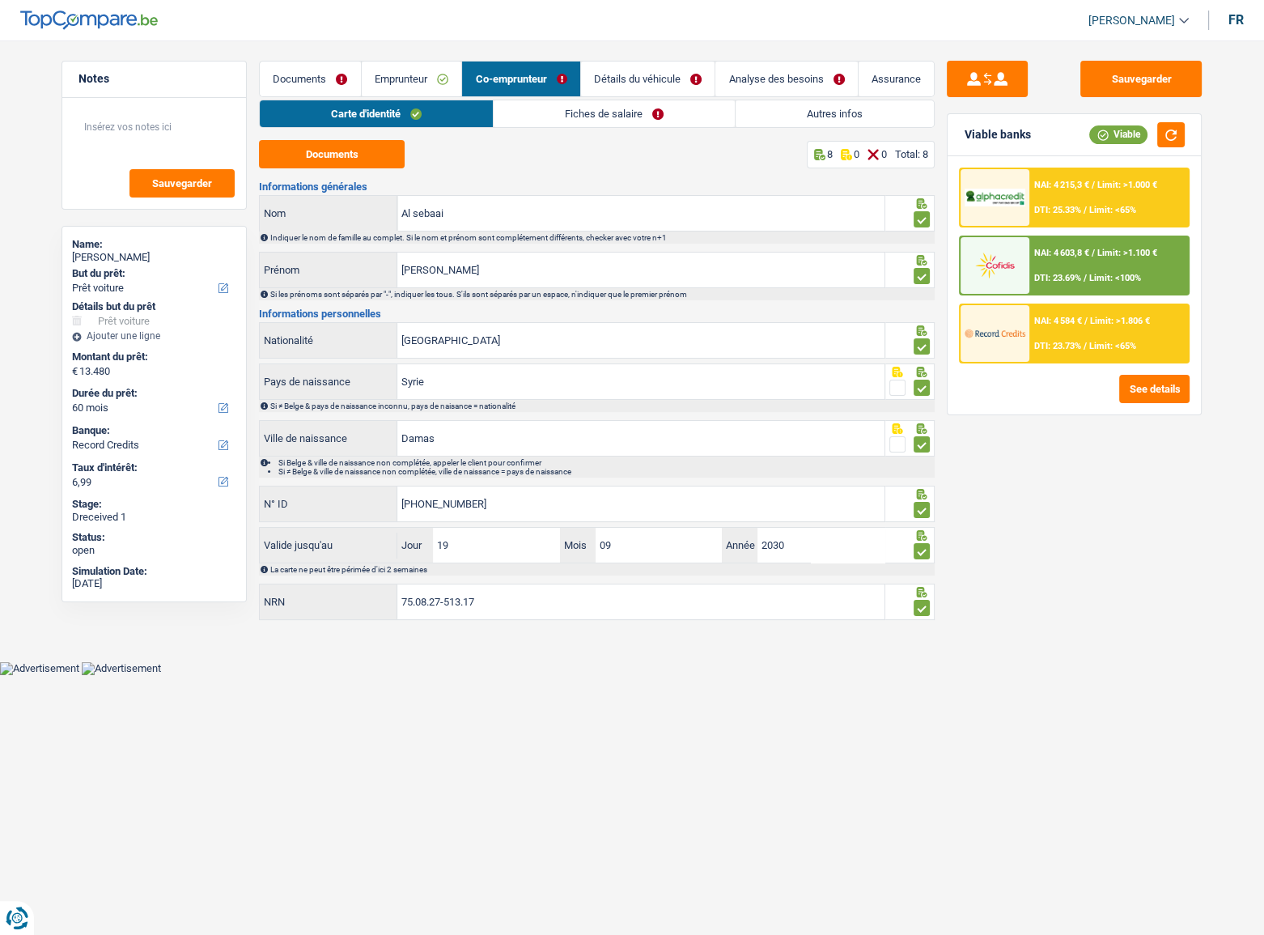
click at [569, 114] on link "Fiches de salaire" at bounding box center [614, 113] width 241 height 27
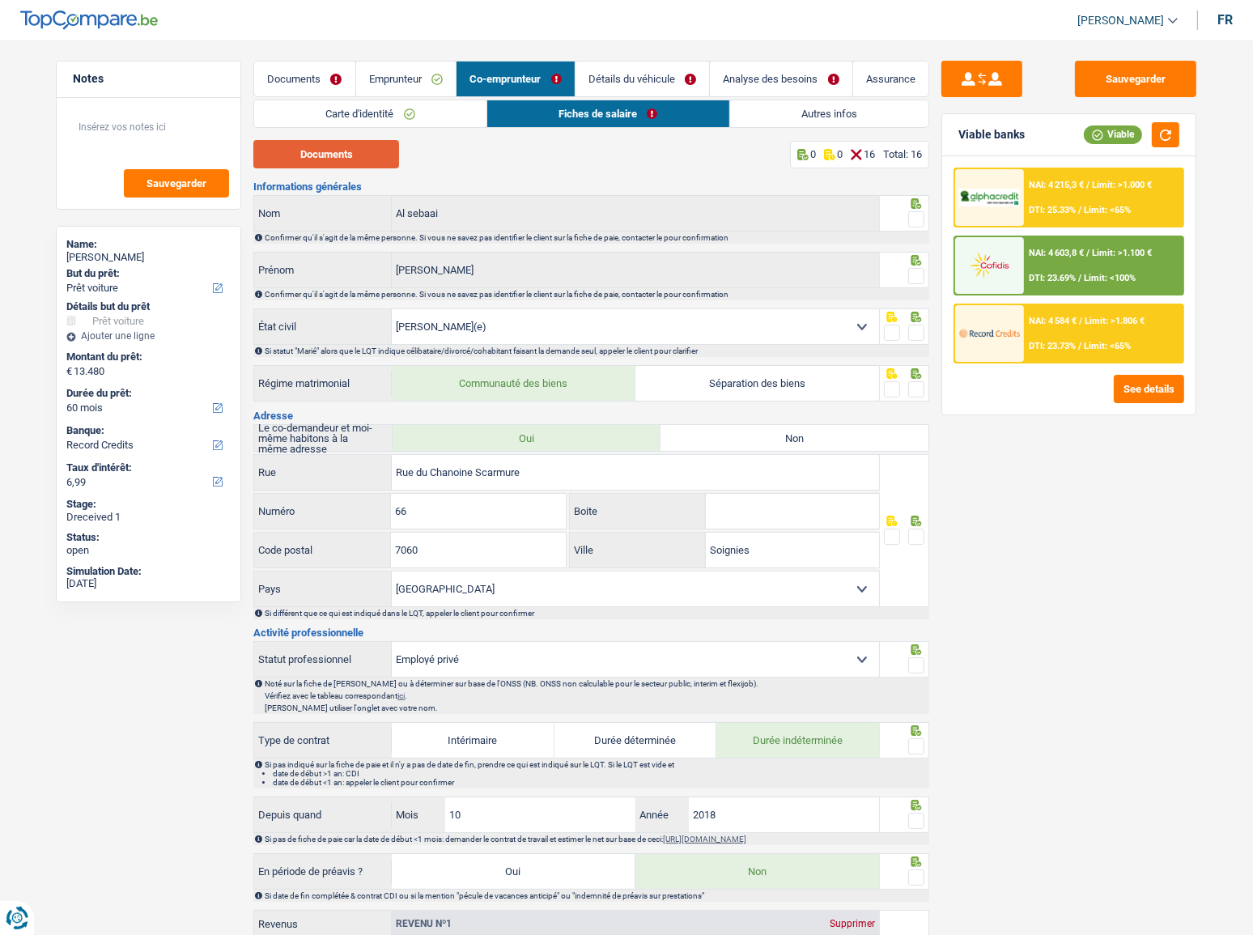
click at [316, 146] on button "Documents" at bounding box center [326, 154] width 146 height 28
click at [923, 221] on span at bounding box center [916, 219] width 16 height 16
click at [0, 0] on input "radio" at bounding box center [0, 0] width 0 height 0
click at [915, 271] on span at bounding box center [916, 276] width 16 height 16
click at [0, 0] on input "radio" at bounding box center [0, 0] width 0 height 0
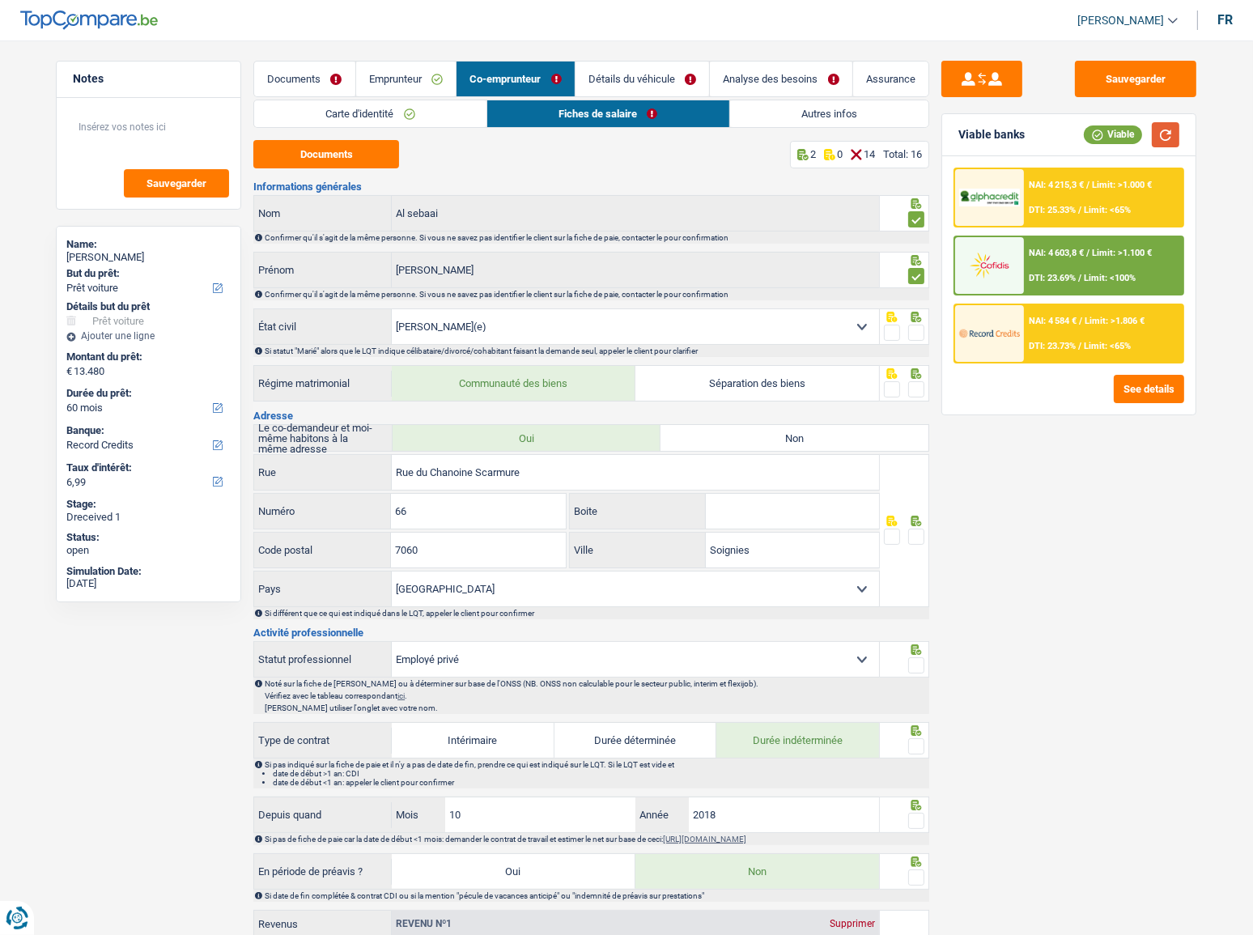
click at [1118, 130] on button "button" at bounding box center [1166, 134] width 28 height 25
drag, startPoint x: 915, startPoint y: 338, endPoint x: 923, endPoint y: 361, distance: 24.1
click at [915, 343] on div "Célibataire Marié(e) Cohabitant(e) légal(e) Divorcé(e) Veuf(ve) Séparé (de fait…" at bounding box center [591, 332] width 676 height 49
click at [918, 384] on span at bounding box center [916, 389] width 16 height 16
click at [0, 0] on input "radio" at bounding box center [0, 0] width 0 height 0
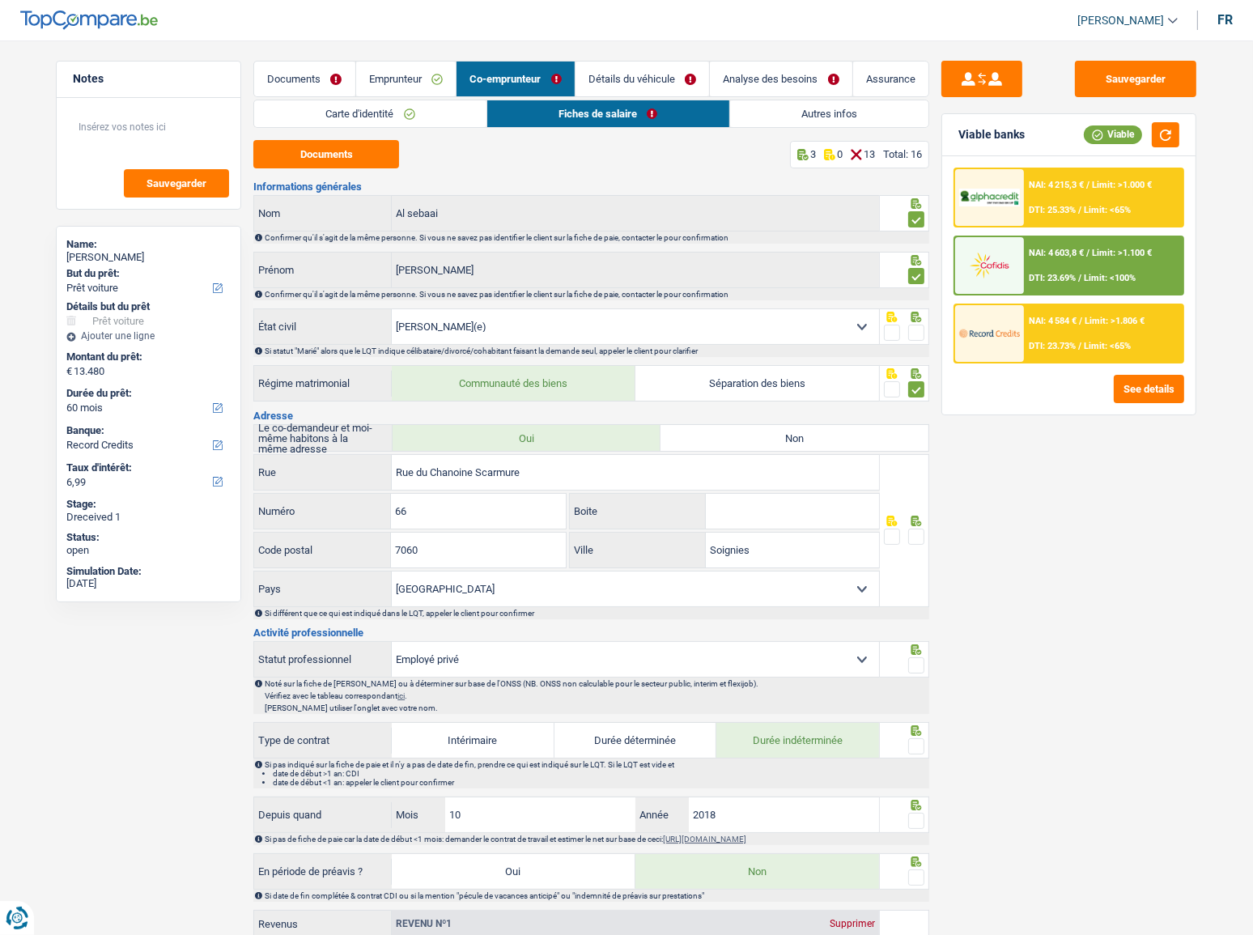
click at [915, 332] on span at bounding box center [916, 333] width 16 height 16
click at [0, 0] on input "radio" at bounding box center [0, 0] width 0 height 0
click at [1118, 137] on button "button" at bounding box center [1166, 134] width 28 height 25
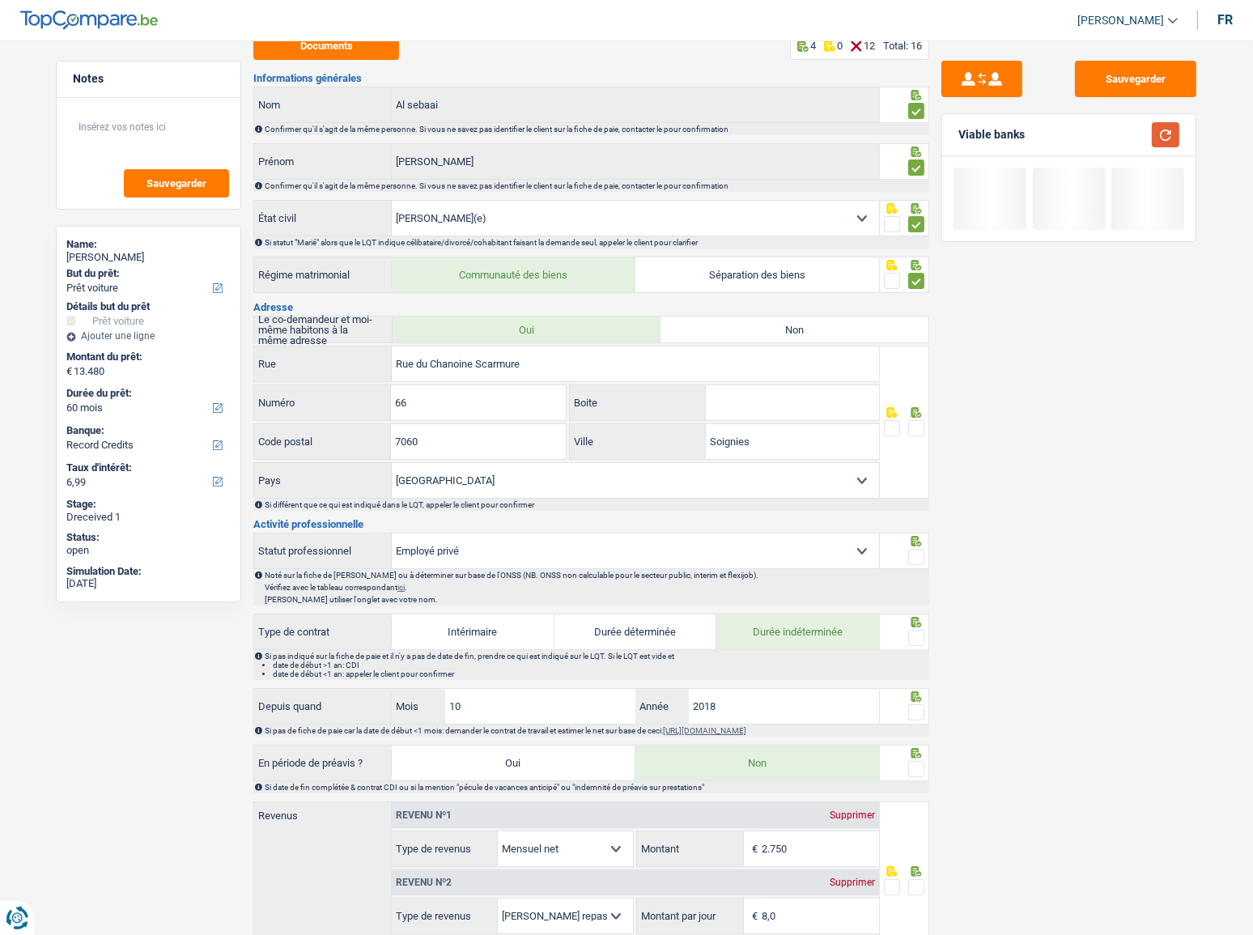
scroll to position [220, 0]
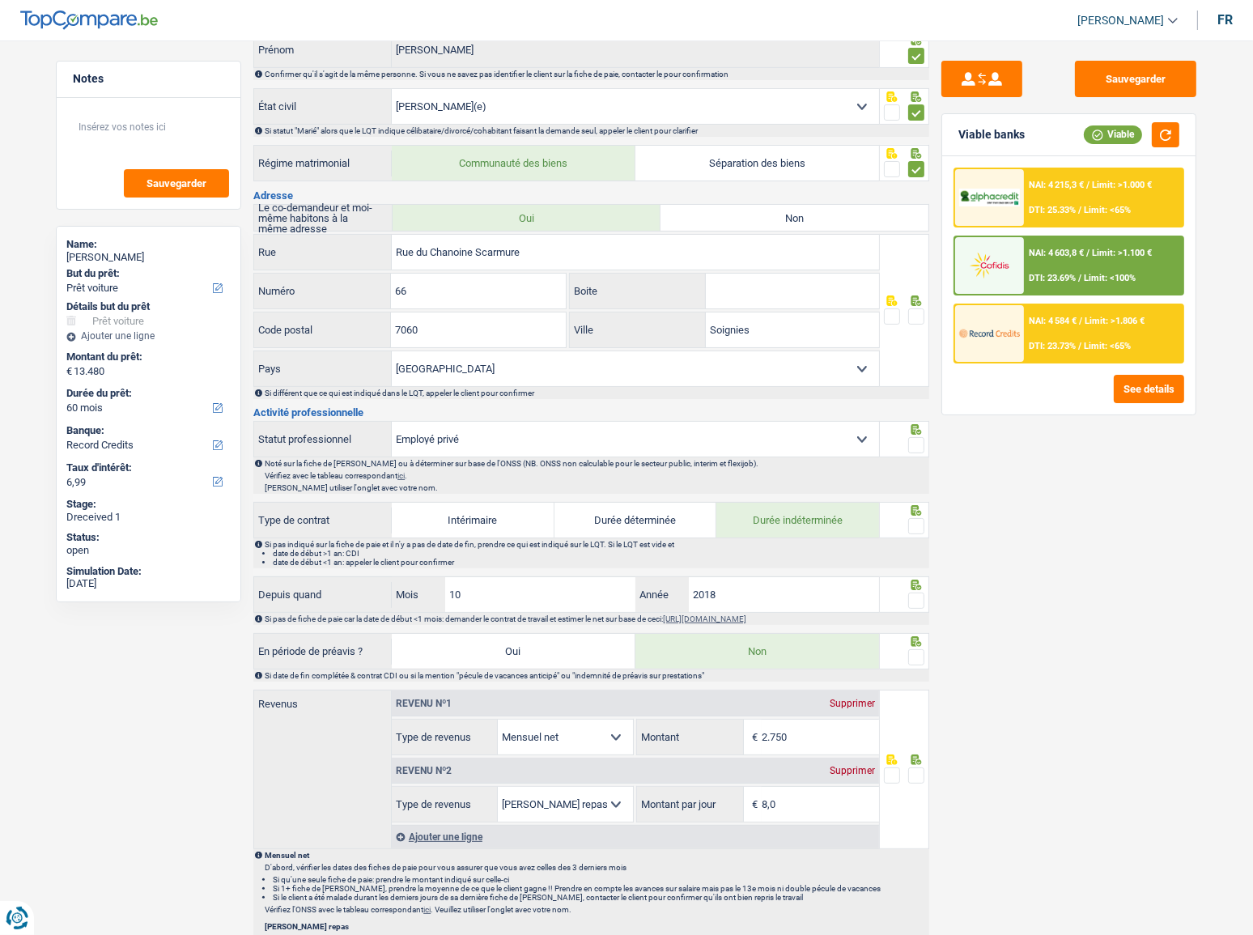
click at [923, 315] on span at bounding box center [916, 316] width 16 height 16
click at [0, 0] on input "radio" at bounding box center [0, 0] width 0 height 0
click at [1118, 134] on button "button" at bounding box center [1166, 134] width 28 height 25
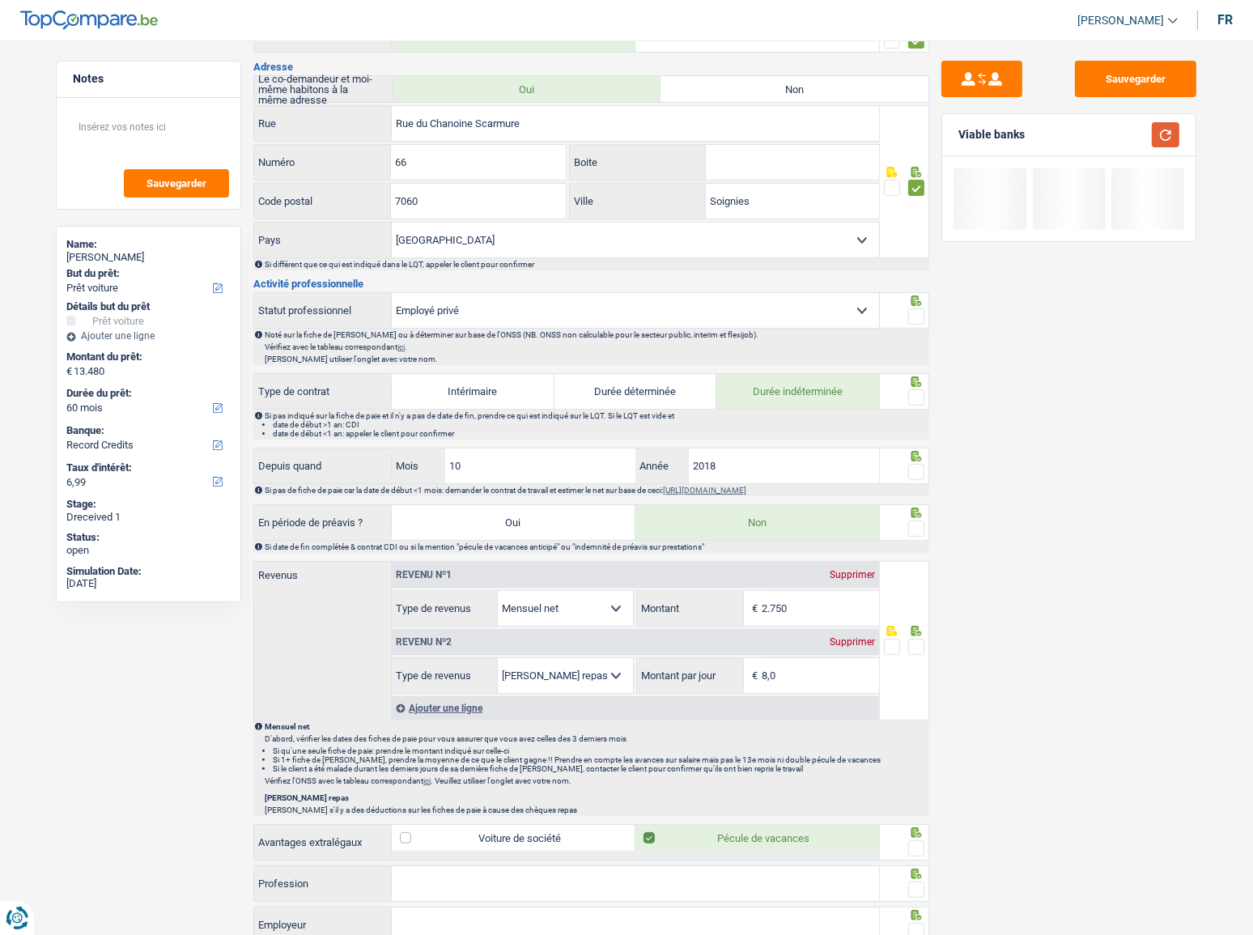
scroll to position [367, 0]
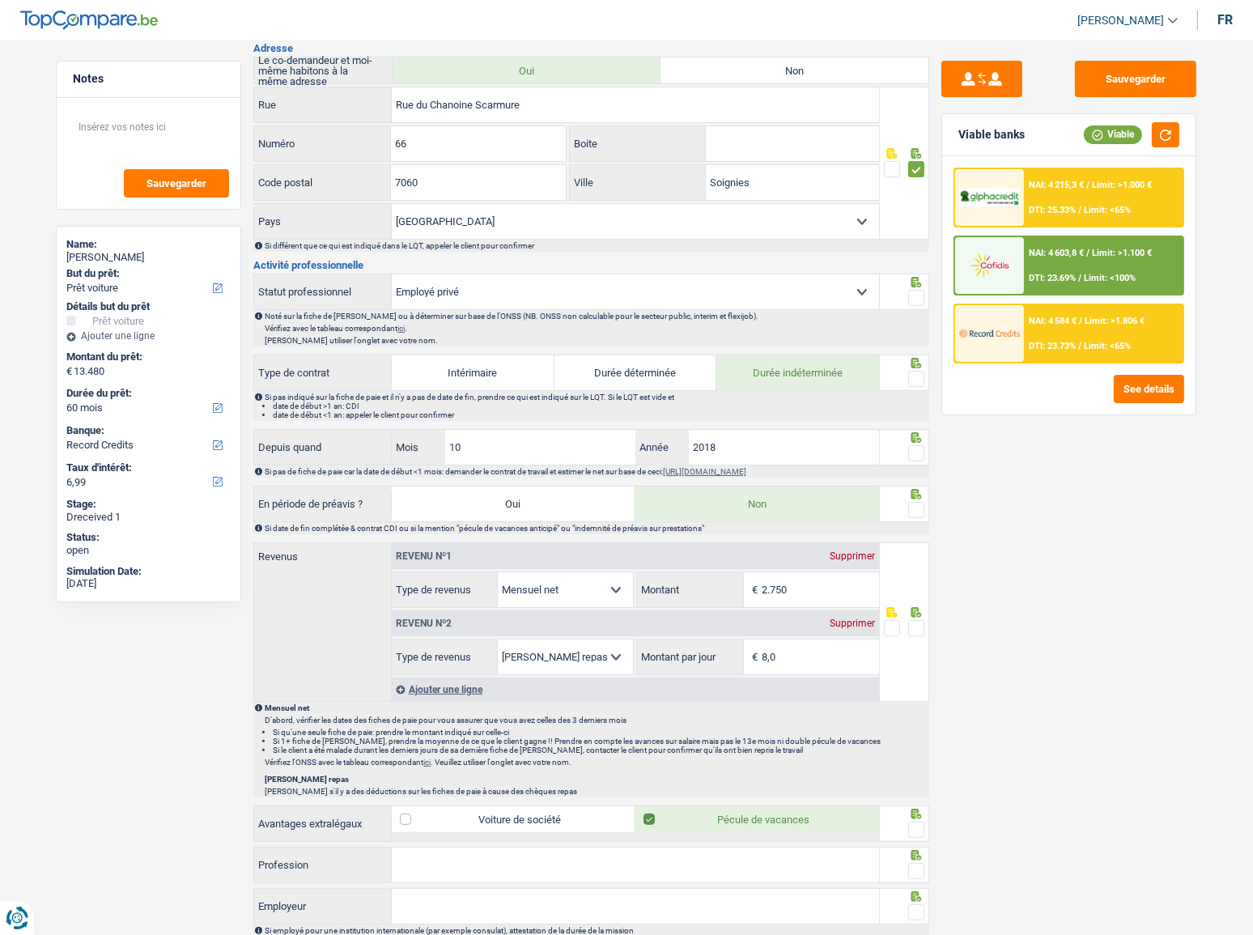
drag, startPoint x: 423, startPoint y: 281, endPoint x: 466, endPoint y: 291, distance: 44.2
click at [424, 281] on select "Ouvrier Employé privé Employé public Invalide Indépendant Pensionné Chômeur Mut…" at bounding box center [635, 291] width 487 height 35
select select "worker"
click at [392, 274] on select "Ouvrier Employé privé Employé public Invalide Indépendant Pensionné Chômeur Mut…" at bounding box center [635, 291] width 487 height 35
radio input "false"
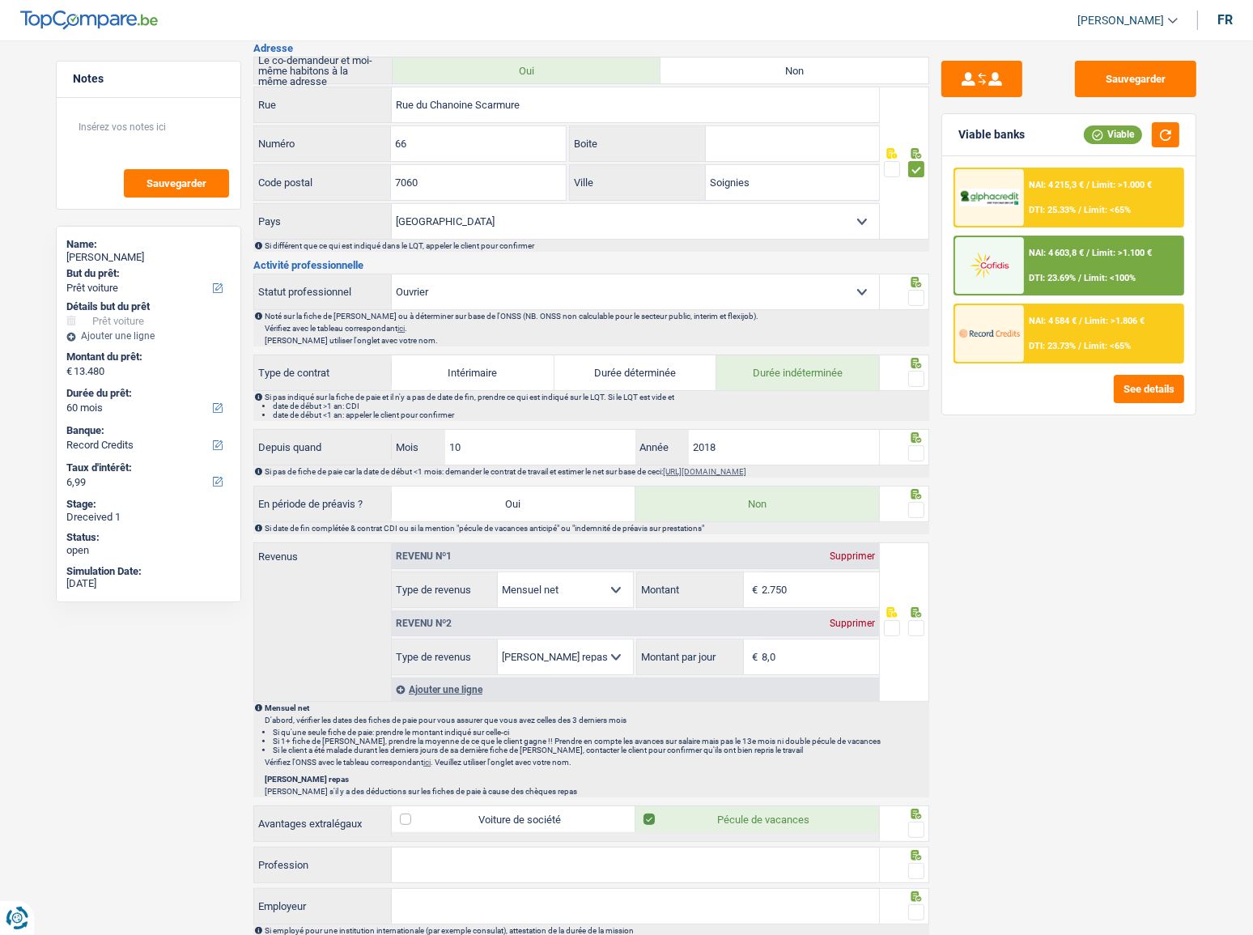
checkbox input "false"
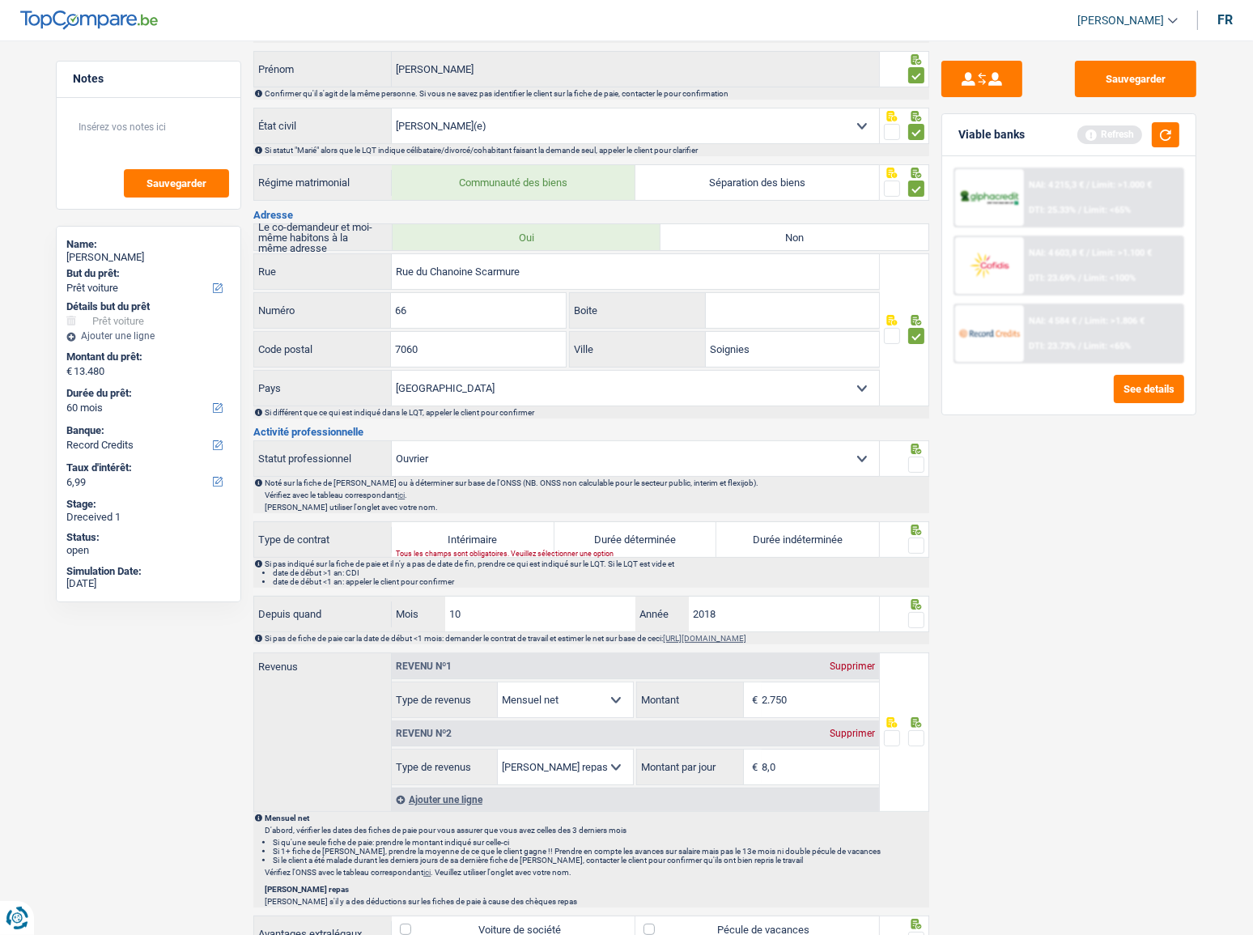
scroll to position [220, 0]
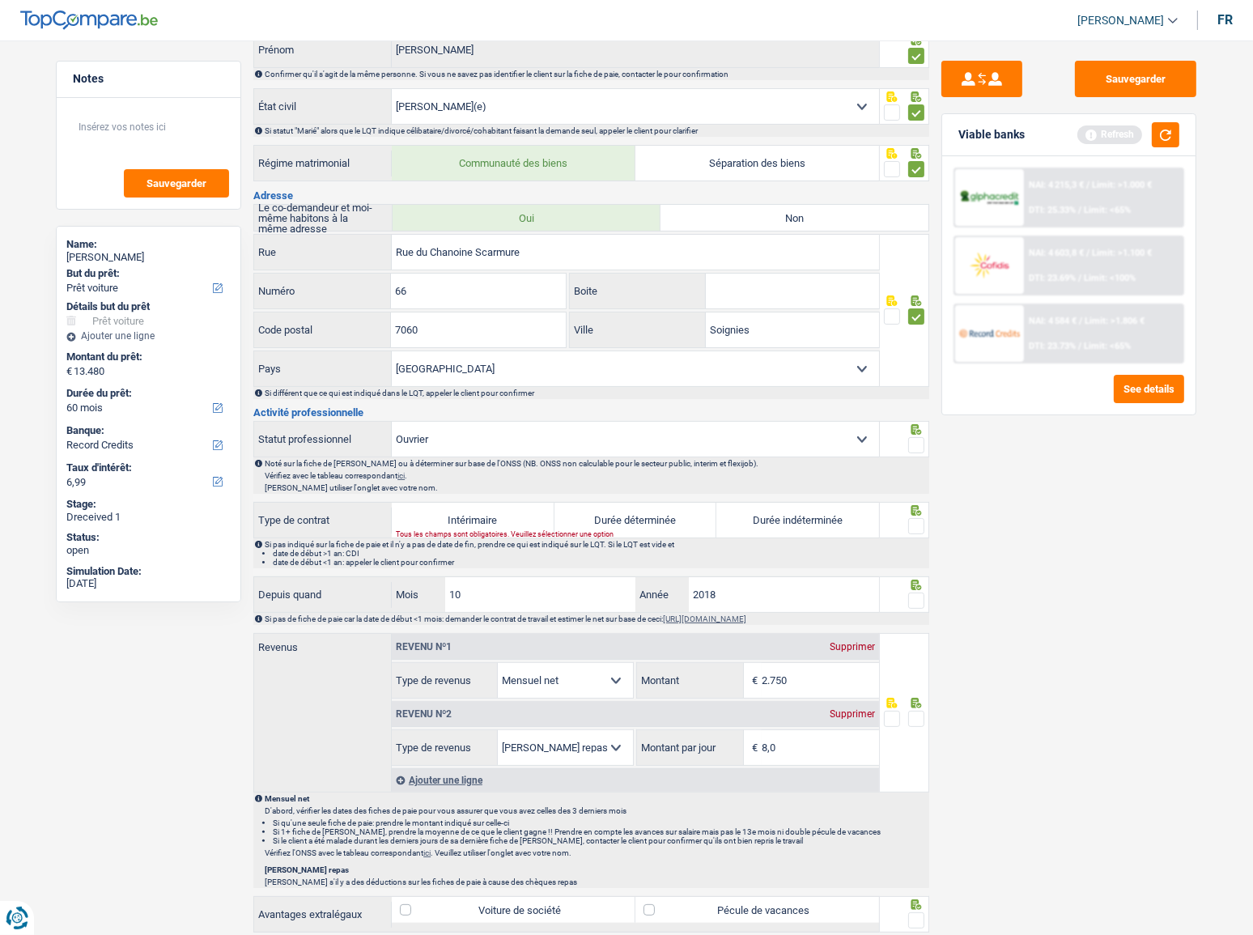
click at [921, 443] on span at bounding box center [916, 445] width 16 height 16
click at [0, 0] on input "radio" at bounding box center [0, 0] width 0 height 0
click at [826, 511] on label "Durée indéterminée" at bounding box center [797, 520] width 163 height 35
click at [826, 511] on input "Durée indéterminée" at bounding box center [797, 520] width 163 height 35
radio input "true"
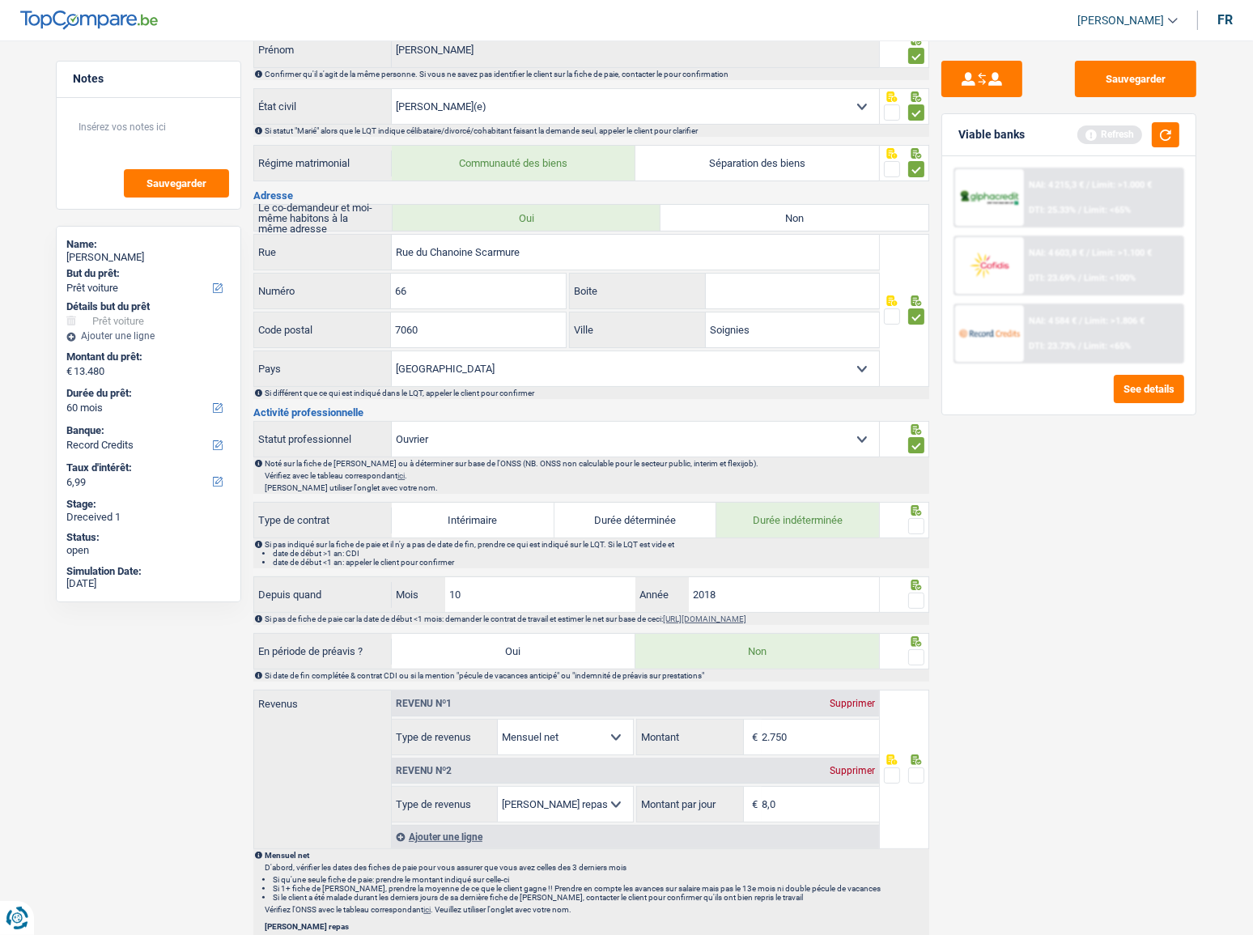
scroll to position [367, 0]
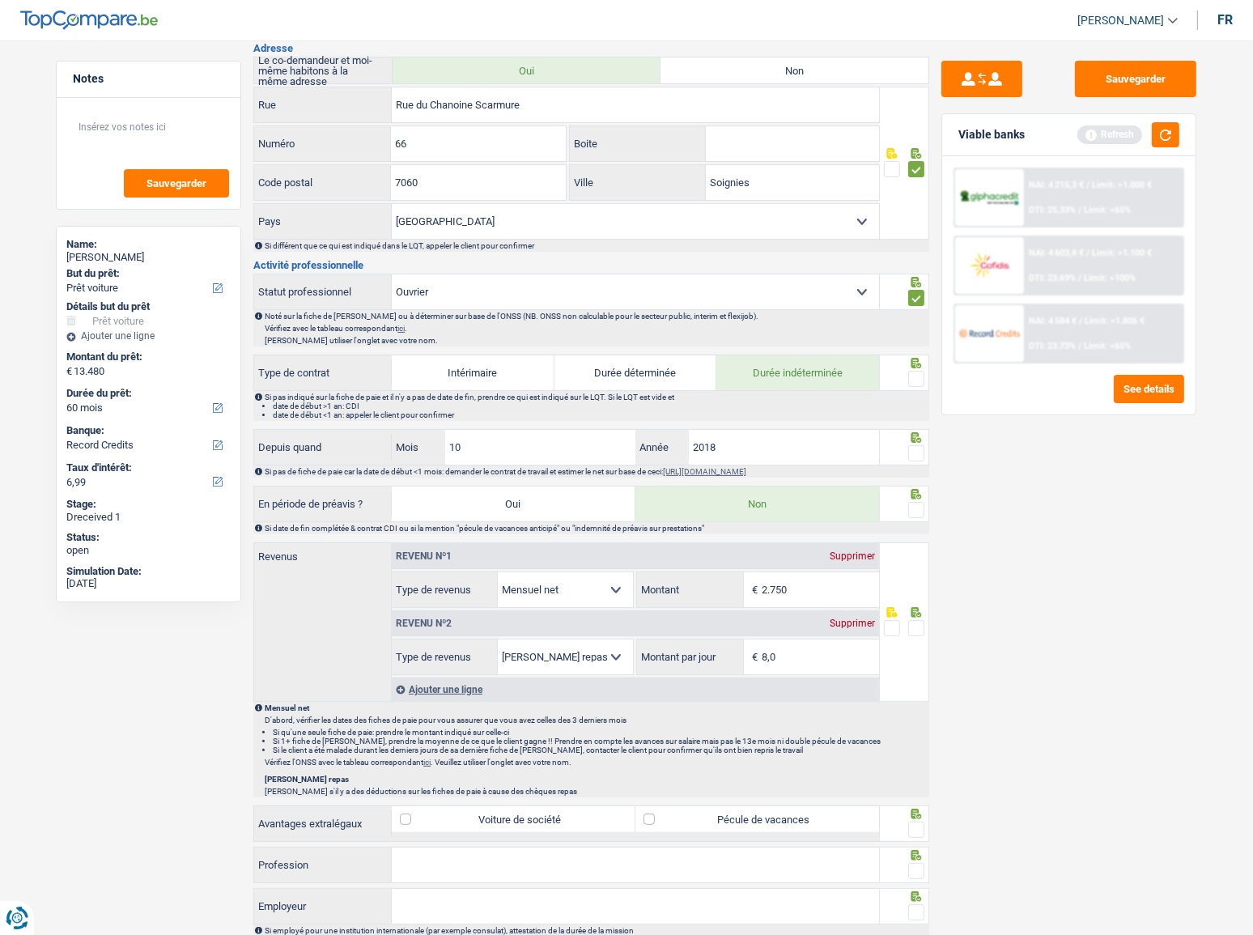
click at [923, 376] on span at bounding box center [916, 379] width 16 height 16
click at [0, 0] on input "radio" at bounding box center [0, 0] width 0 height 0
click at [817, 441] on input "2018" at bounding box center [784, 447] width 190 height 35
drag, startPoint x: 522, startPoint y: 451, endPoint x: 236, endPoint y: 431, distance: 287.2
click at [236, 431] on div "Notes Sauvegarder Name: Yasmine Alfaress But du prêt: Confort maison: meubles, …" at bounding box center [627, 491] width 1166 height 1596
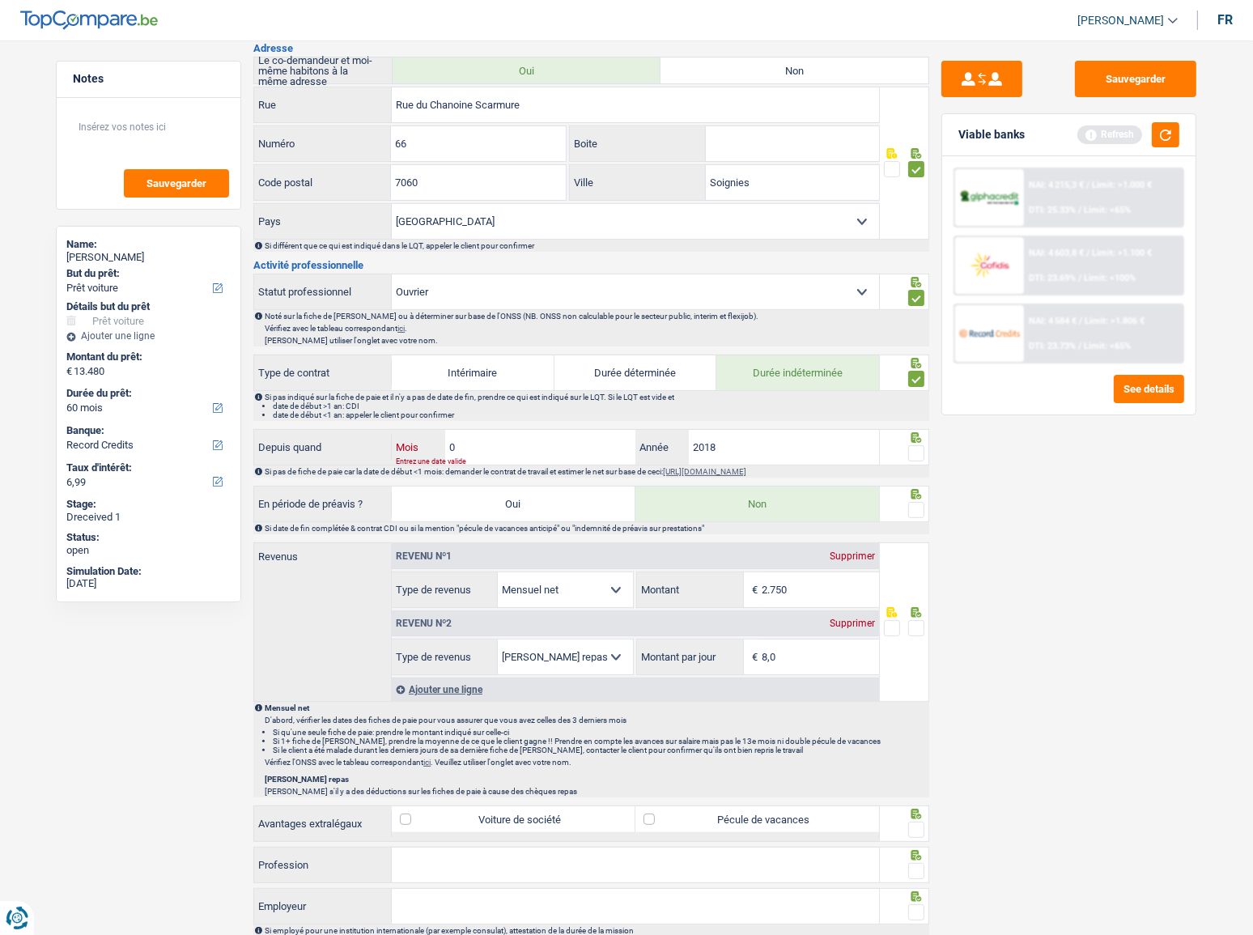
type input "08"
type input "2020"
click at [920, 445] on span at bounding box center [916, 453] width 16 height 16
click at [0, 0] on input "radio" at bounding box center [0, 0] width 0 height 0
click at [1118, 131] on button "button" at bounding box center [1166, 134] width 28 height 25
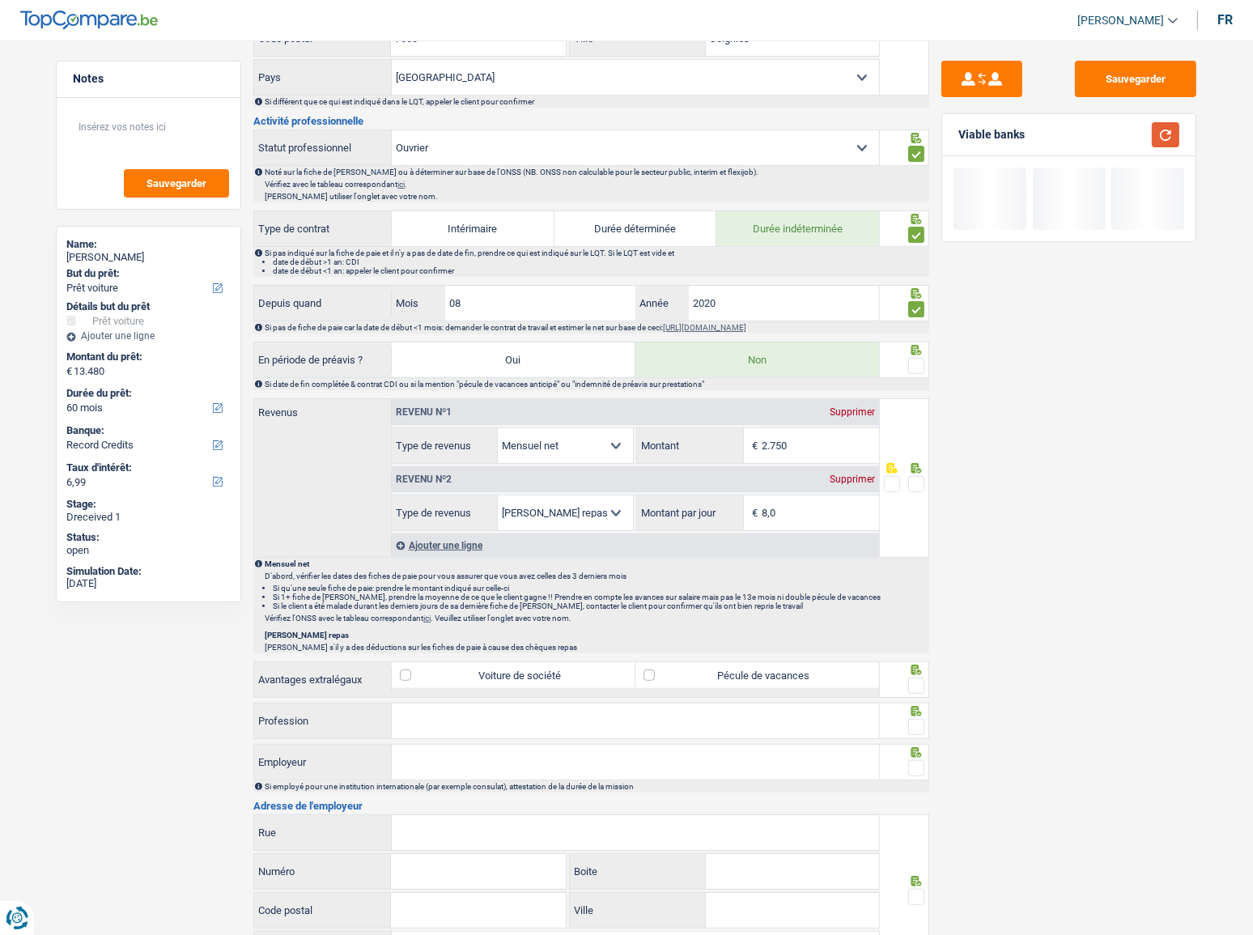
scroll to position [515, 0]
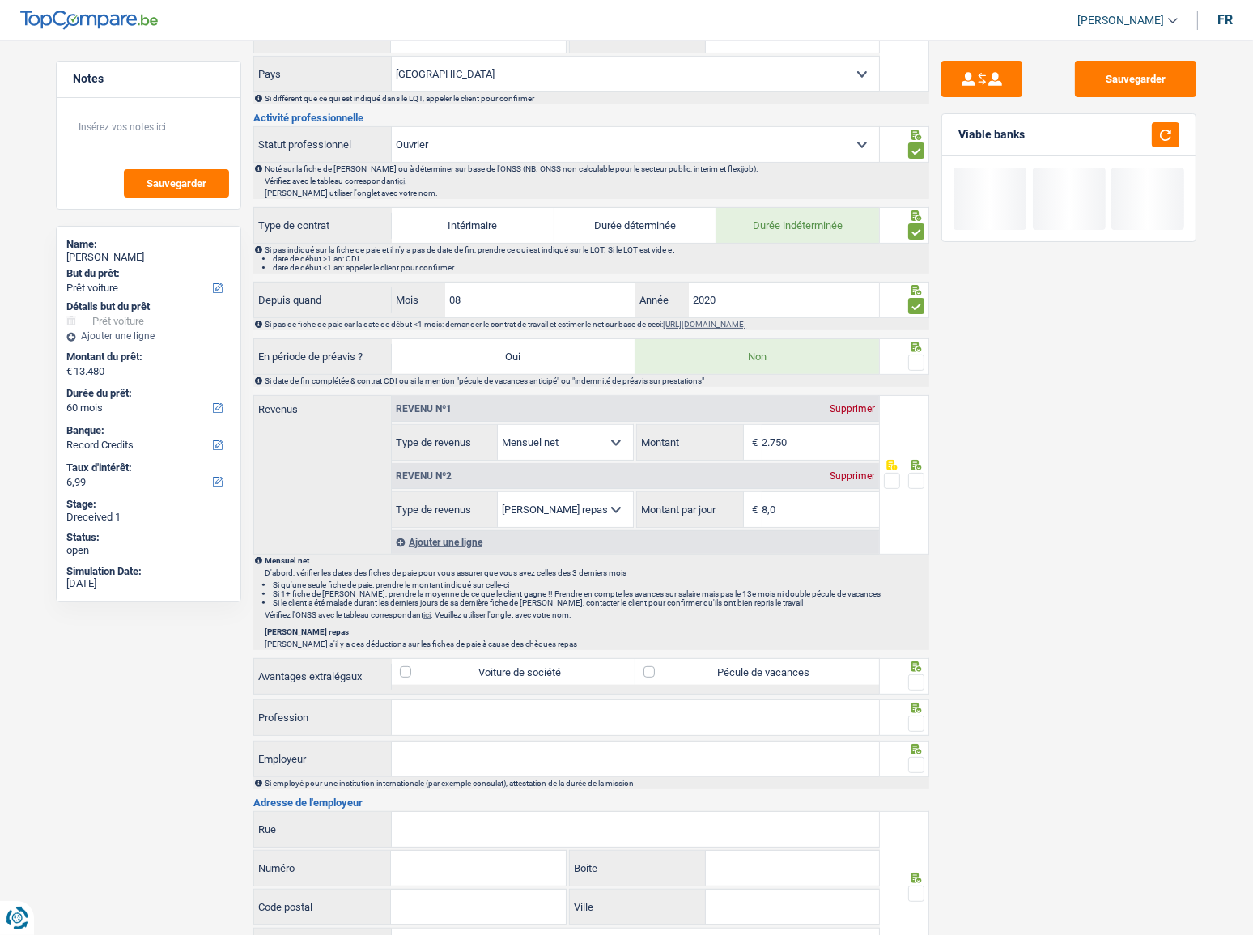
click at [908, 359] on span at bounding box center [916, 363] width 16 height 16
click at [0, 0] on input "radio" at bounding box center [0, 0] width 0 height 0
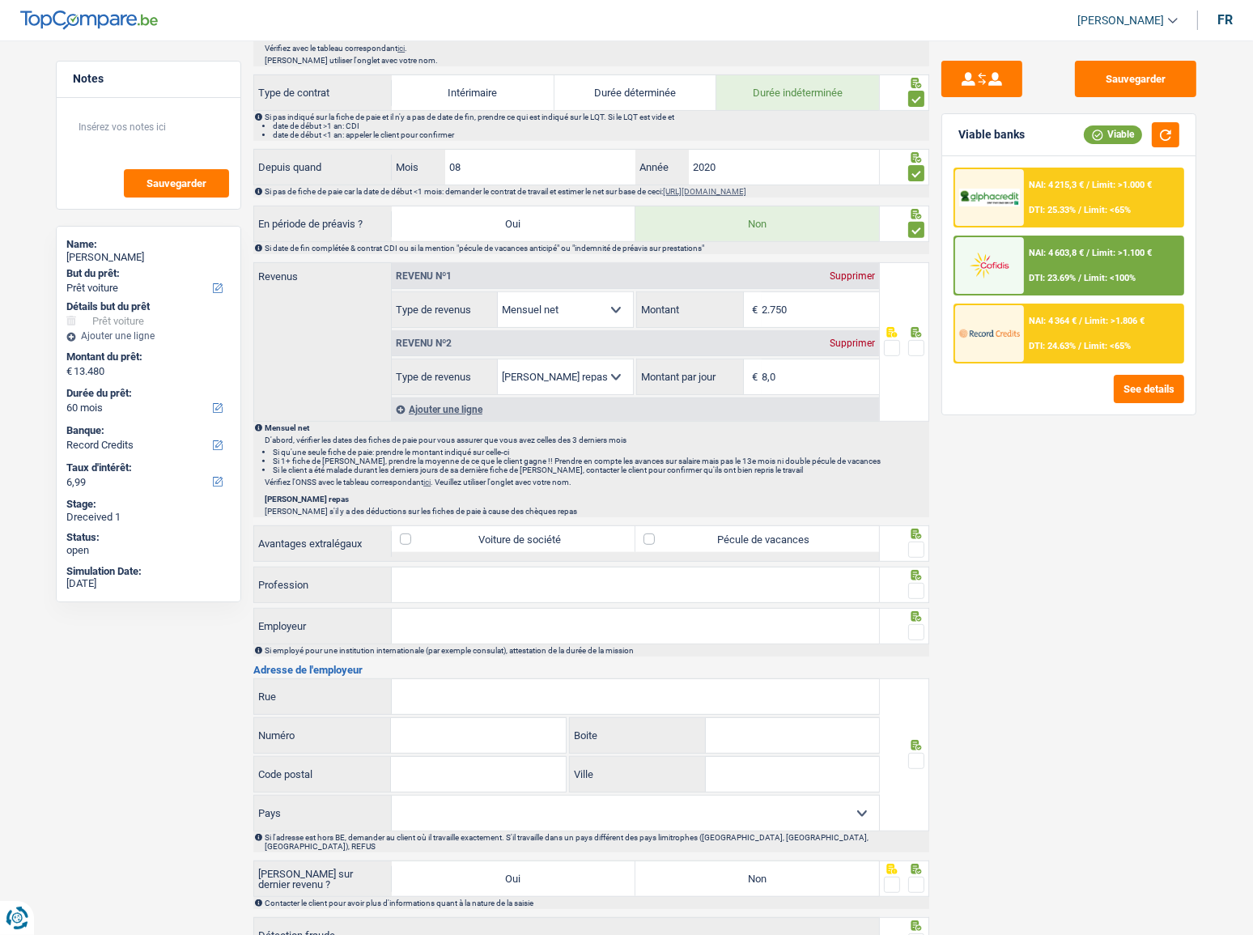
scroll to position [745, 0]
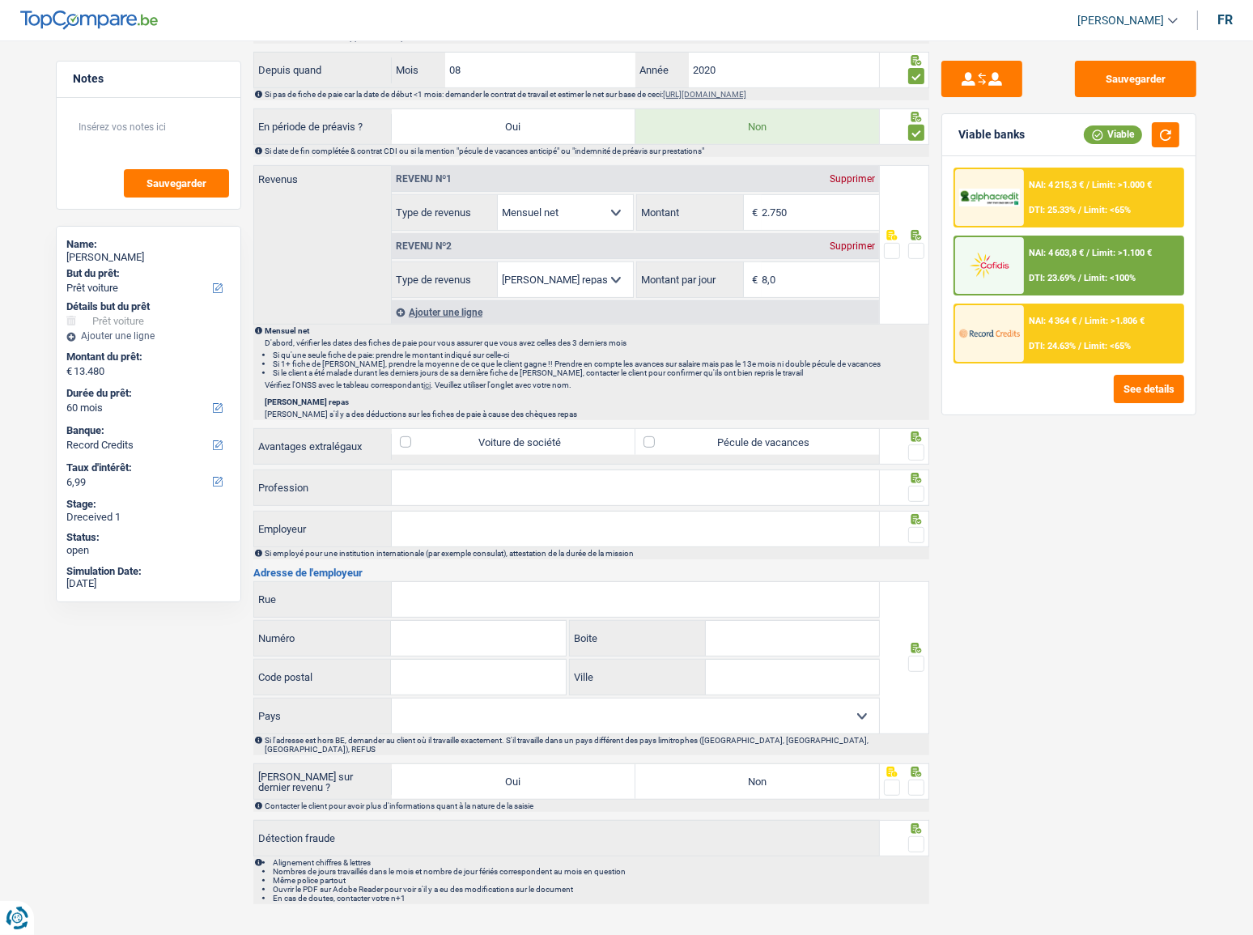
click at [817, 207] on input "2.750" at bounding box center [820, 212] width 117 height 35
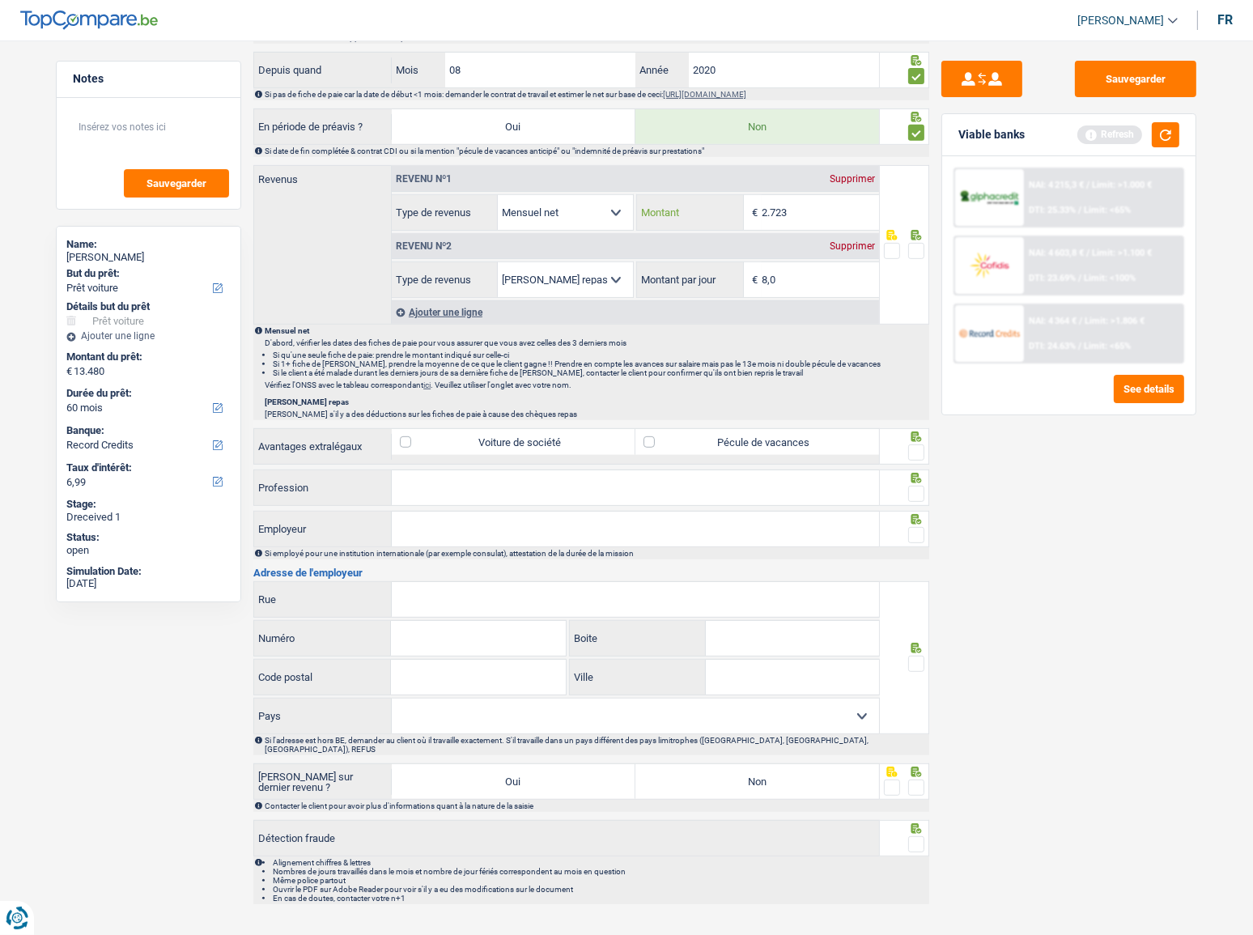
type input "2.723"
click at [918, 243] on span at bounding box center [916, 251] width 16 height 16
click at [0, 0] on input "radio" at bounding box center [0, 0] width 0 height 0
click at [1118, 138] on button "button" at bounding box center [1166, 134] width 28 height 25
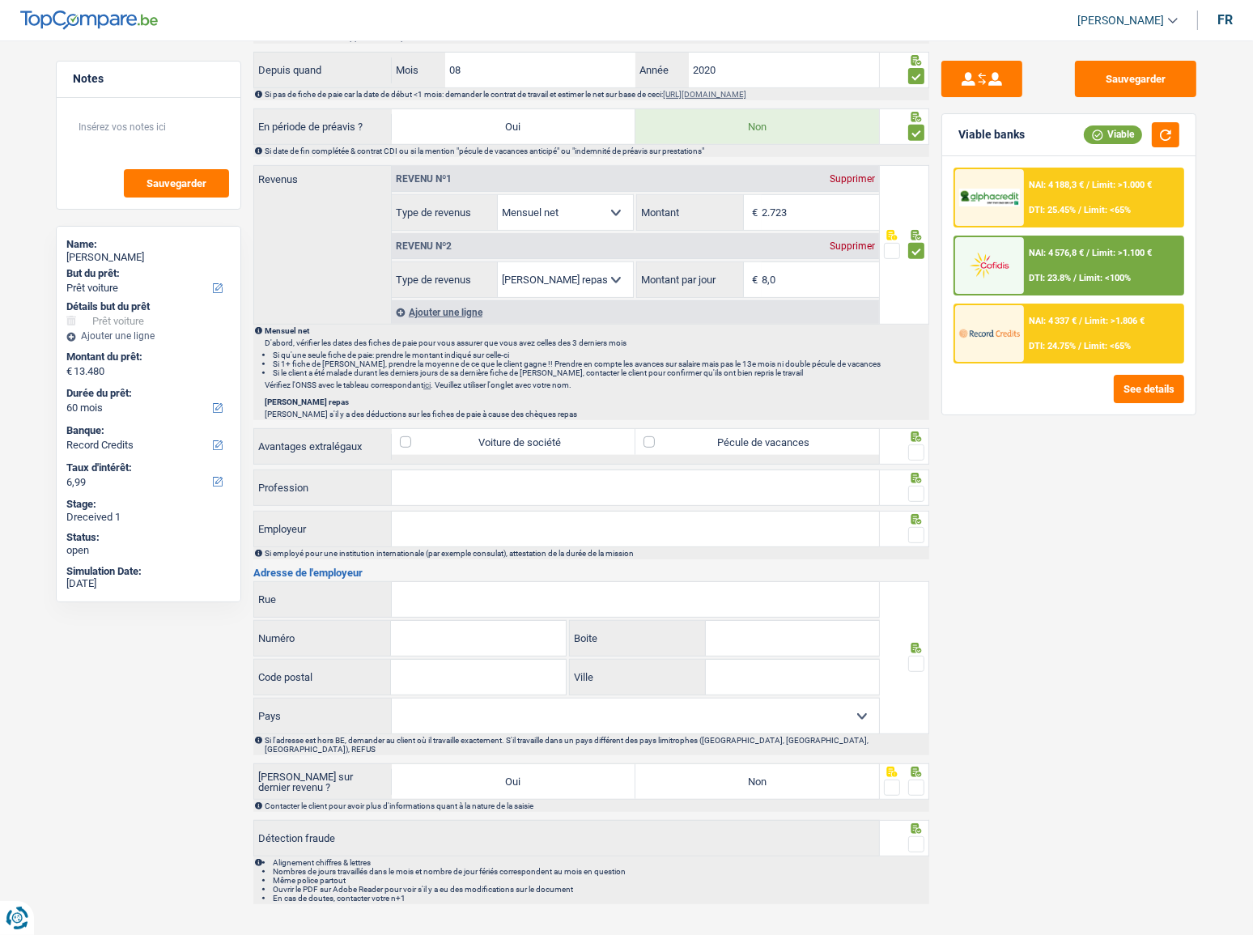
drag, startPoint x: 772, startPoint y: 267, endPoint x: 735, endPoint y: 270, distance: 37.3
click at [735, 270] on div "8,0 € Montant par jour" at bounding box center [757, 279] width 241 height 35
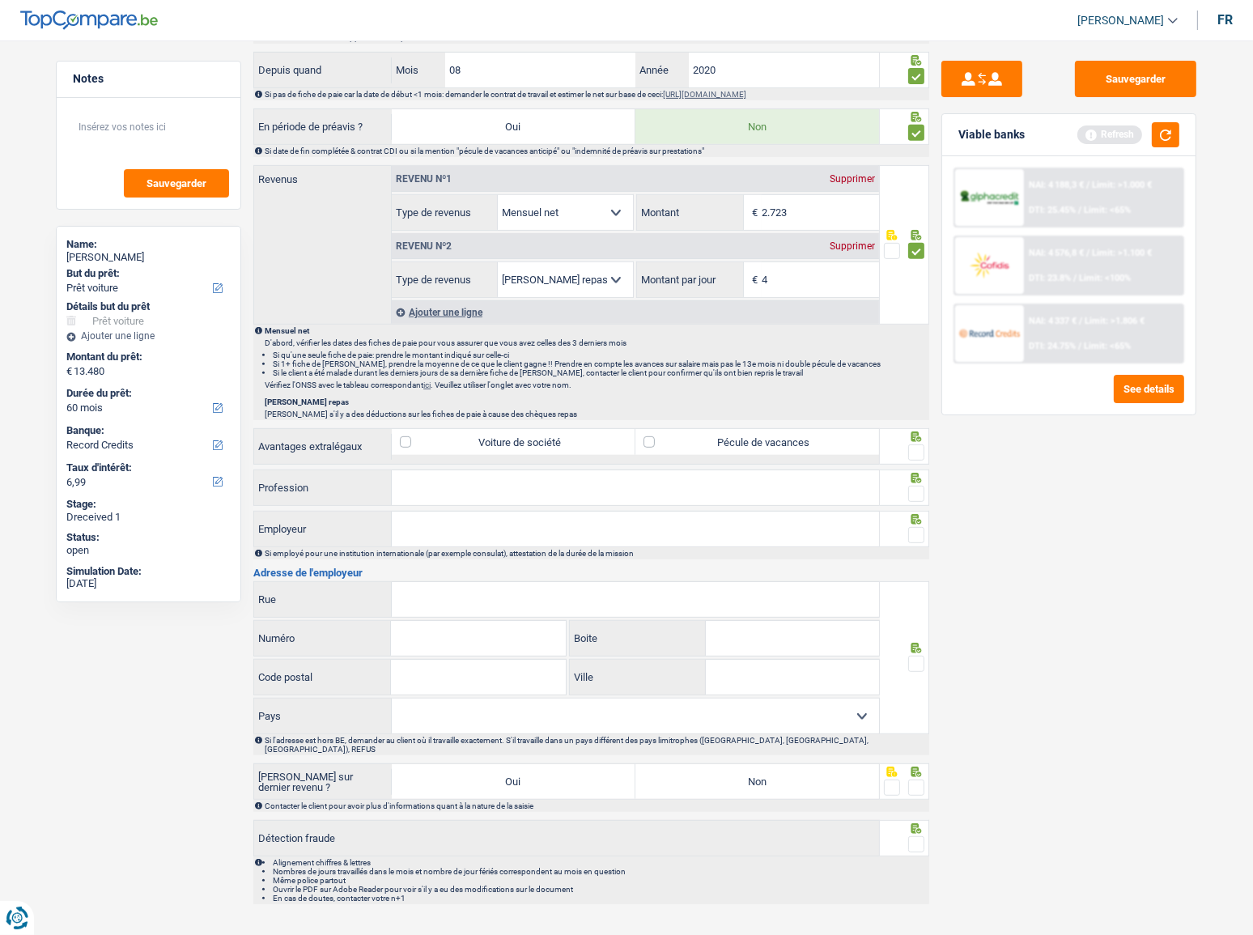
type input "4,0"
click at [917, 444] on span at bounding box center [916, 452] width 16 height 16
click at [0, 0] on input "radio" at bounding box center [0, 0] width 0 height 0
click at [560, 498] on input "Profession" at bounding box center [635, 487] width 487 height 35
click at [396, 484] on input "maintenance" at bounding box center [635, 487] width 487 height 35
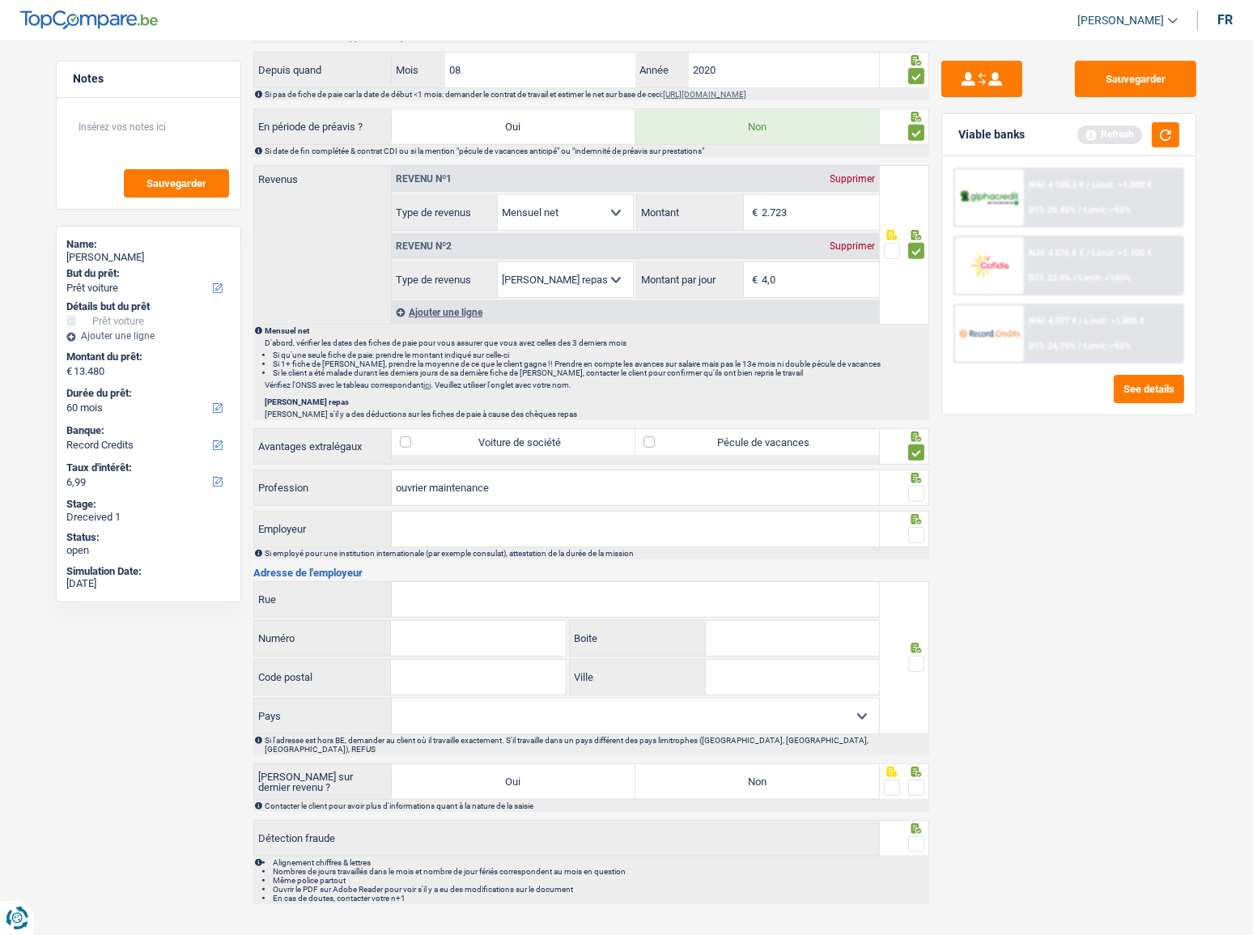
type input "ouvrier maintenance"
click at [916, 487] on span at bounding box center [916, 494] width 16 height 16
click at [0, 0] on input "radio" at bounding box center [0, 0] width 0 height 0
click at [1118, 134] on button "button" at bounding box center [1166, 134] width 28 height 25
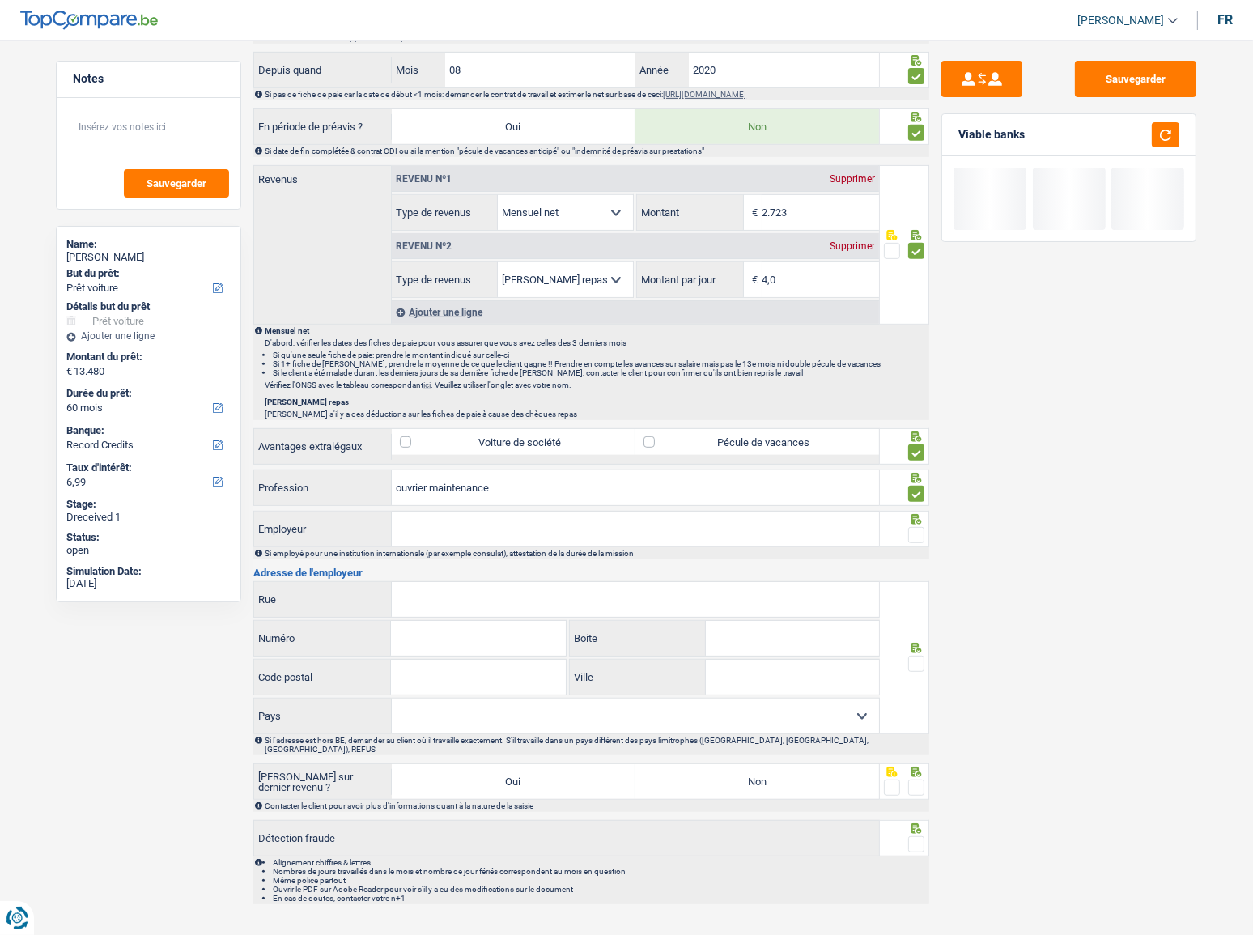
click at [463, 511] on input "Employeur" at bounding box center [635, 529] width 487 height 35
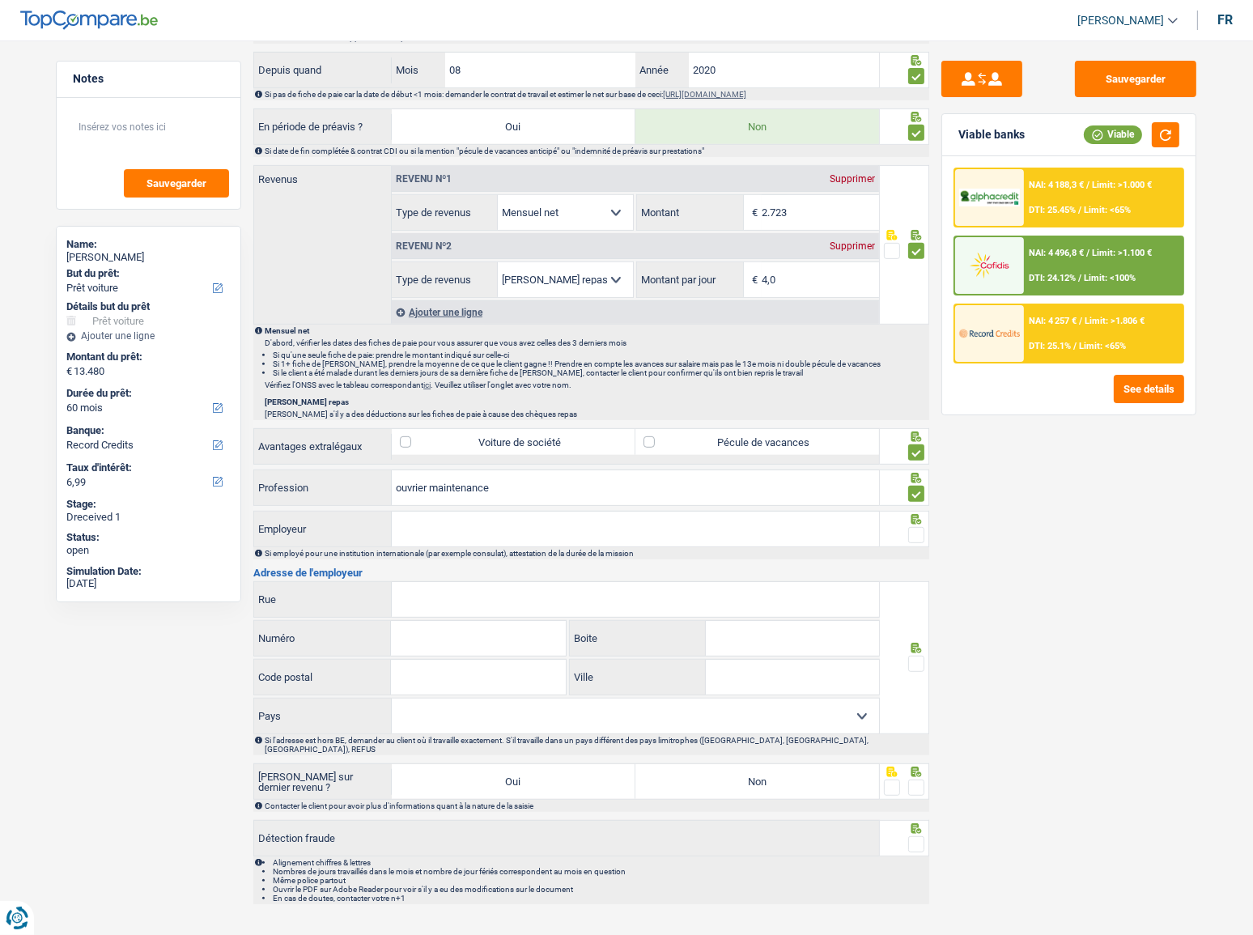
drag, startPoint x: 450, startPoint y: 535, endPoint x: 469, endPoint y: 535, distance: 19.4
click at [450, 511] on input "Employeur" at bounding box center [635, 529] width 487 height 35
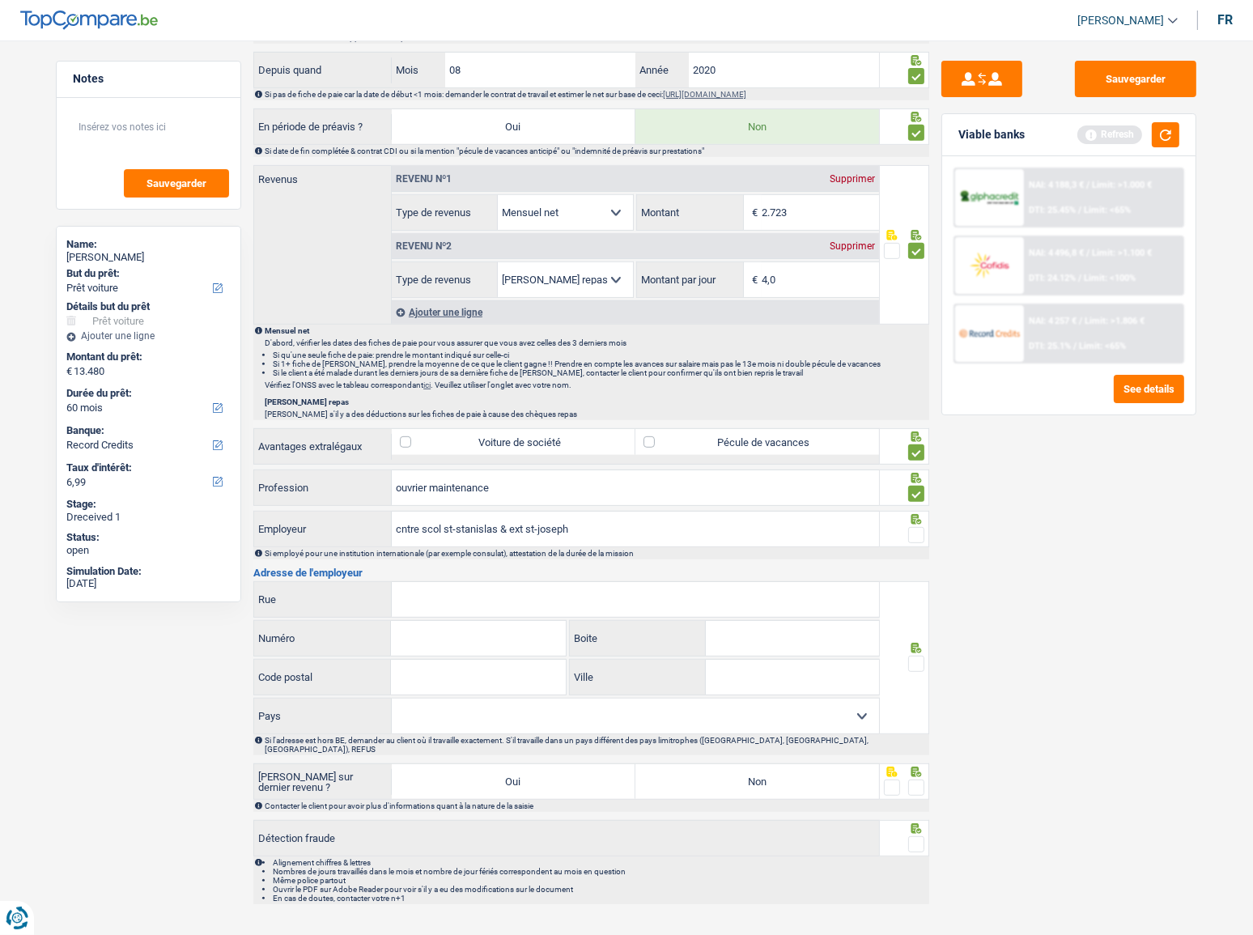
click at [465, 511] on input "Rue" at bounding box center [635, 599] width 487 height 35
click at [919, 511] on span at bounding box center [916, 535] width 16 height 16
click at [0, 0] on input "radio" at bounding box center [0, 0] width 0 height 0
click at [1118, 131] on button "button" at bounding box center [1166, 134] width 28 height 25
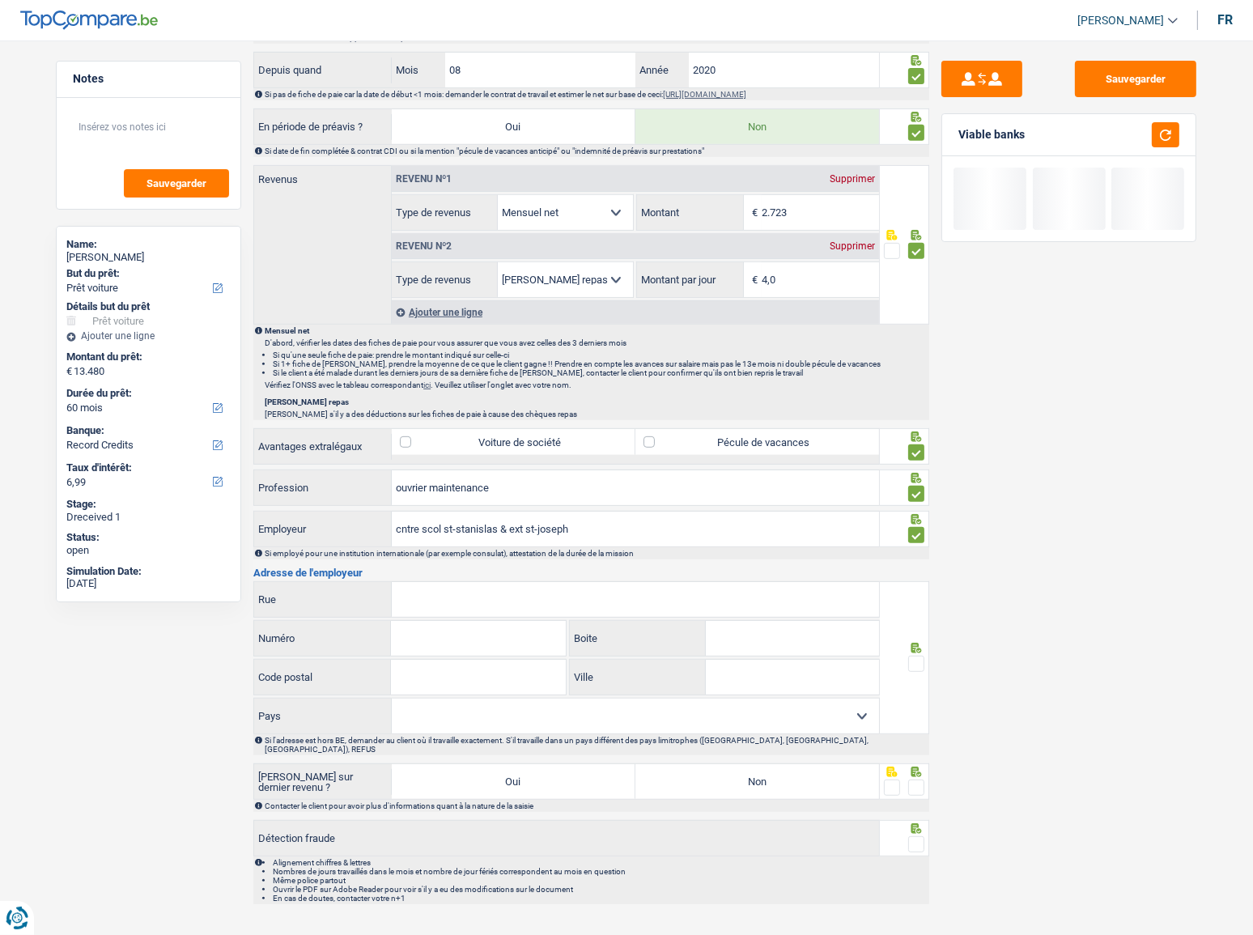
click at [402, 511] on input "Rue" at bounding box center [635, 599] width 487 height 35
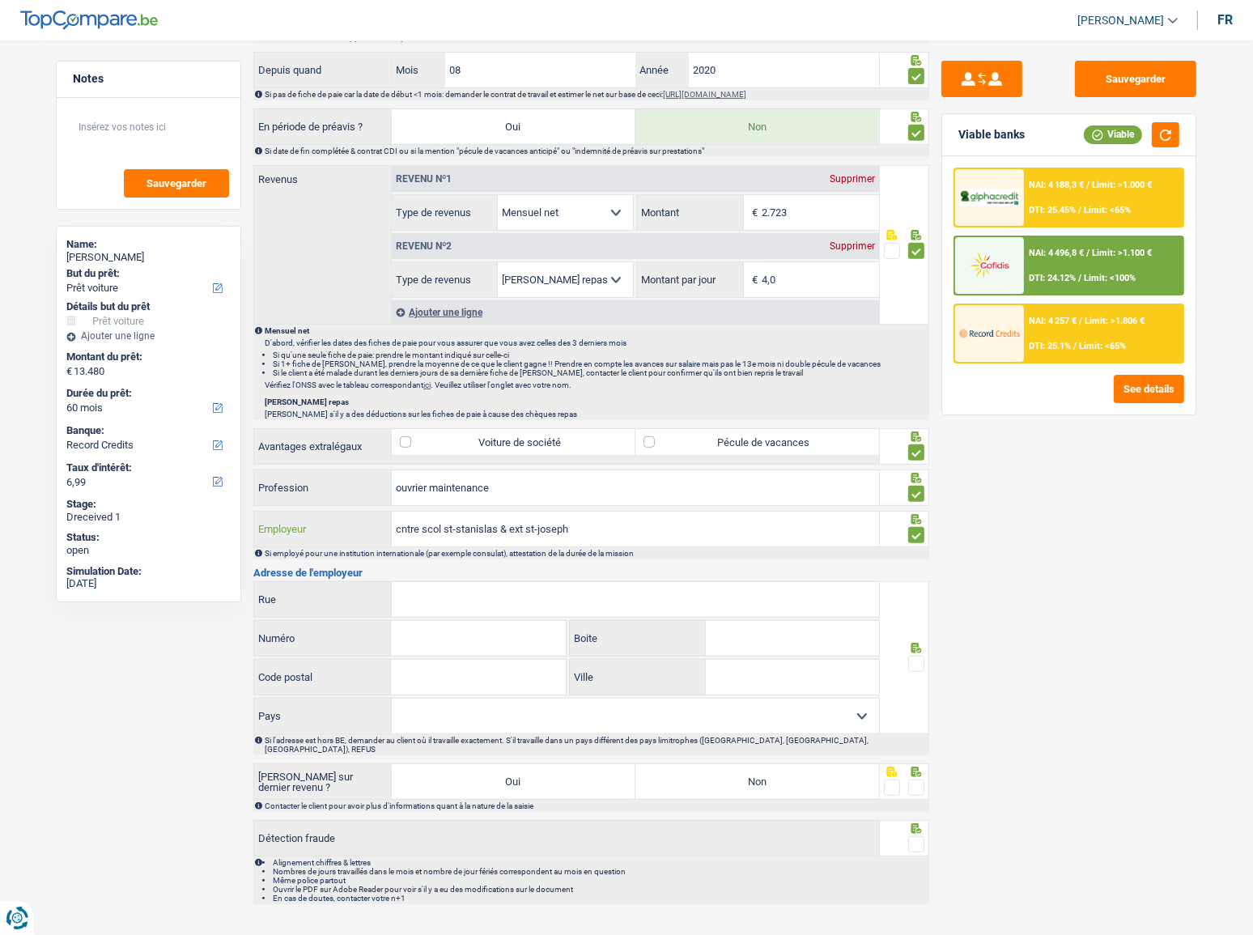
click at [406, 511] on input "cntre scol st-stanislas & ext st-joseph" at bounding box center [635, 529] width 487 height 35
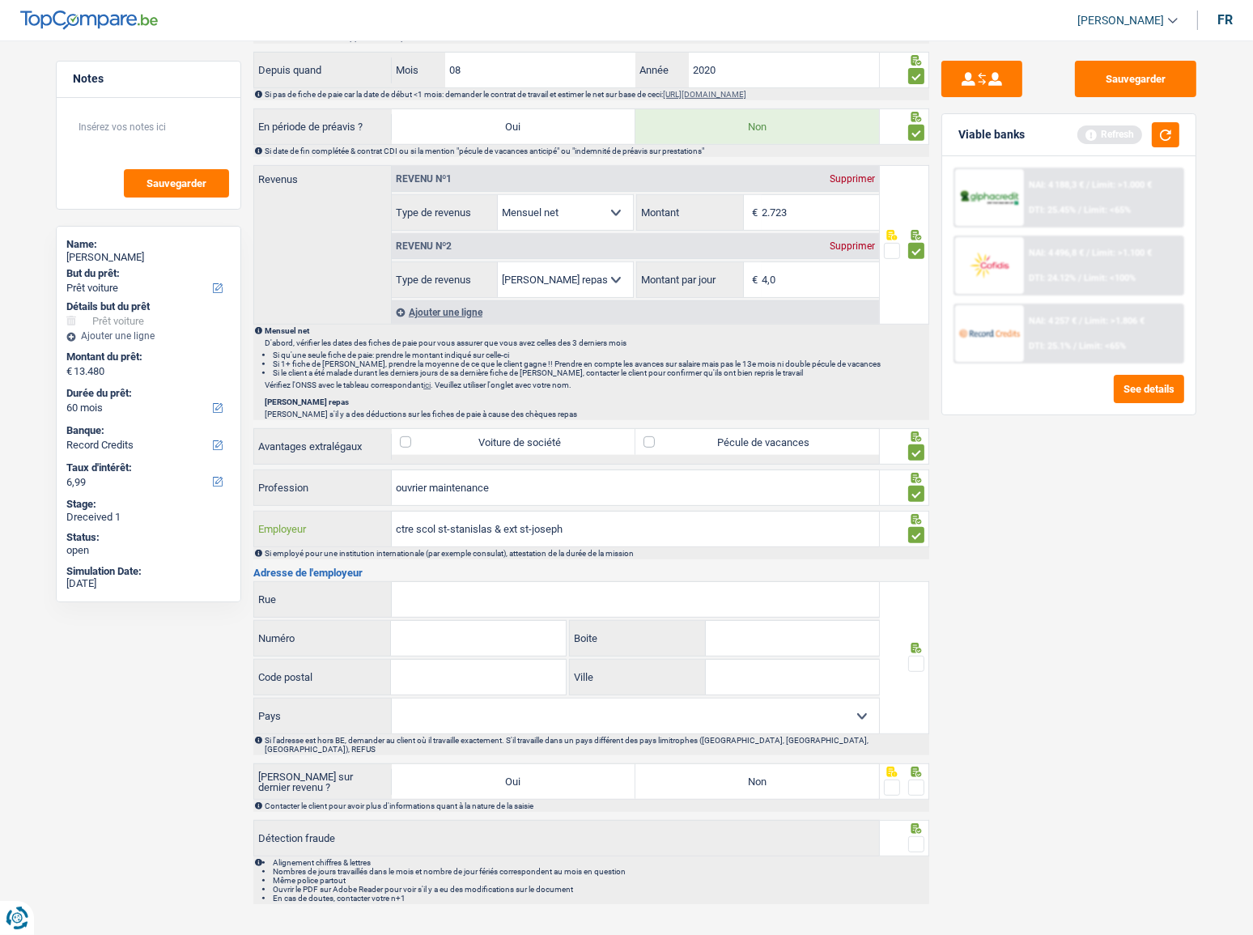
type input "ctre scol st-stanislas & ext st-joseph"
click at [478, 511] on input "Rue" at bounding box center [635, 599] width 487 height 35
click at [447, 511] on input "rue" at bounding box center [635, 599] width 487 height 35
type input "rue des dominicains"
type input "15"
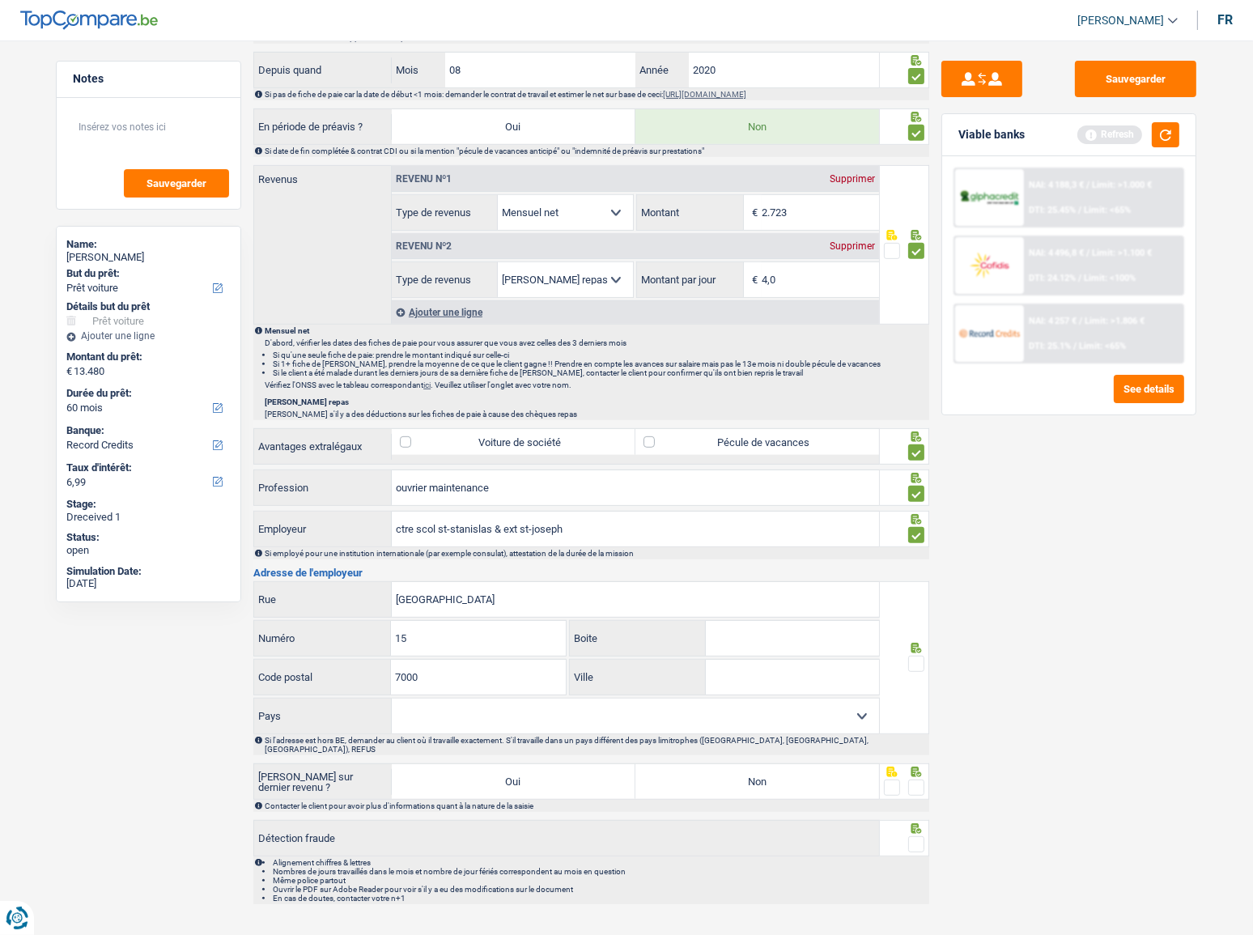
type input "7000"
type input "mons"
click at [925, 511] on div at bounding box center [905, 657] width 50 height 153
drag, startPoint x: 724, startPoint y: 722, endPoint x: 720, endPoint y: 729, distance: 8.8
click at [720, 511] on div "rue des dominicains Rue 15 Numéro Boite 7000 Code postal mons Ville Belgique Fr…" at bounding box center [591, 668] width 676 height 174
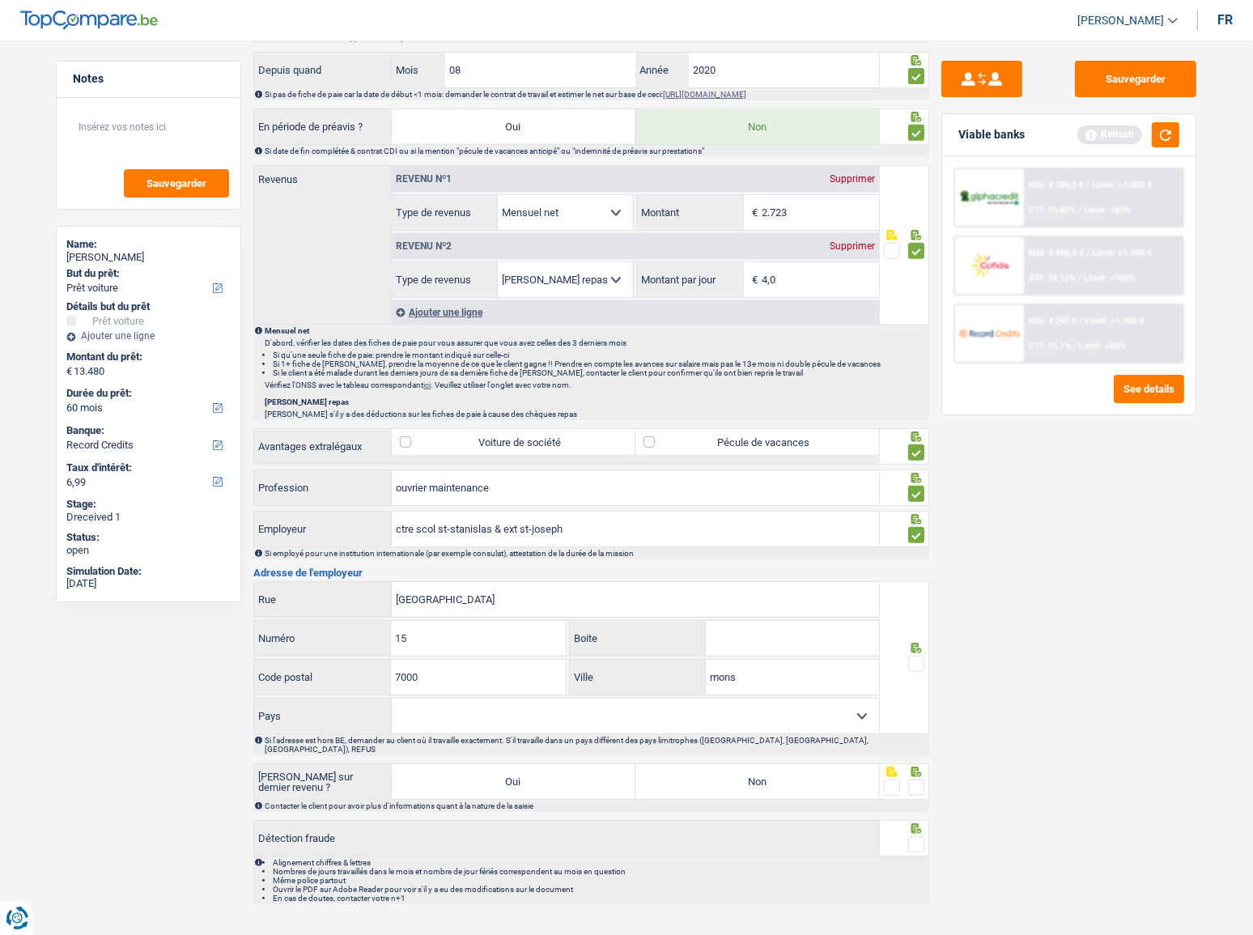
select select "BE"
click at [392, 511] on select "Belgique France Allemagne Italie Luxembourg Pays-Bas Espagne Suisse Sélectionne…" at bounding box center [635, 716] width 487 height 35
click at [812, 511] on label "Non" at bounding box center [757, 781] width 244 height 35
click at [812, 511] on input "Non" at bounding box center [757, 781] width 244 height 35
radio input "true"
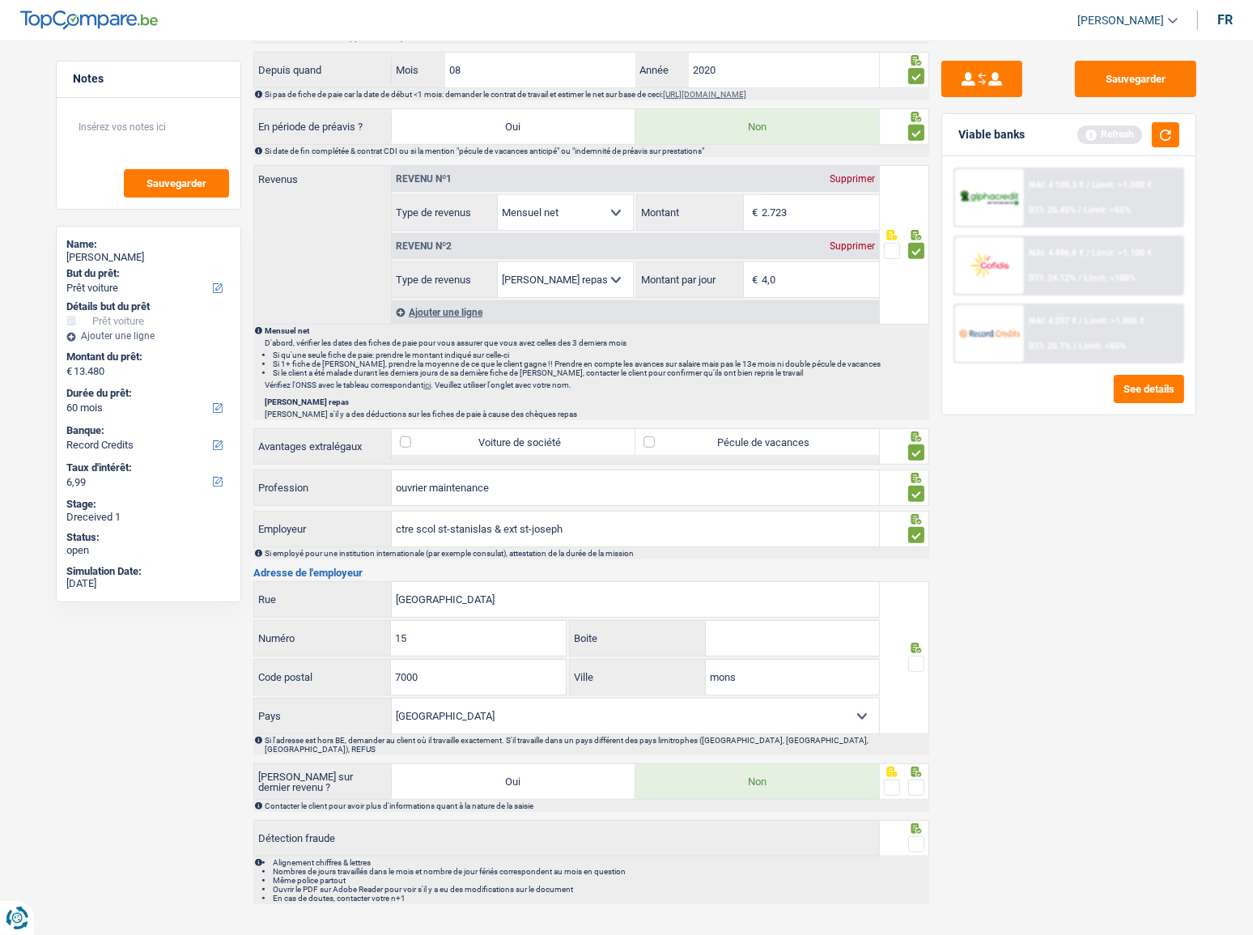
click at [919, 511] on span at bounding box center [916, 787] width 16 height 16
click at [0, 0] on input "radio" at bounding box center [0, 0] width 0 height 0
click at [920, 511] on span at bounding box center [916, 844] width 16 height 16
click at [0, 0] on input "radio" at bounding box center [0, 0] width 0 height 0
click at [915, 511] on span at bounding box center [916, 664] width 16 height 16
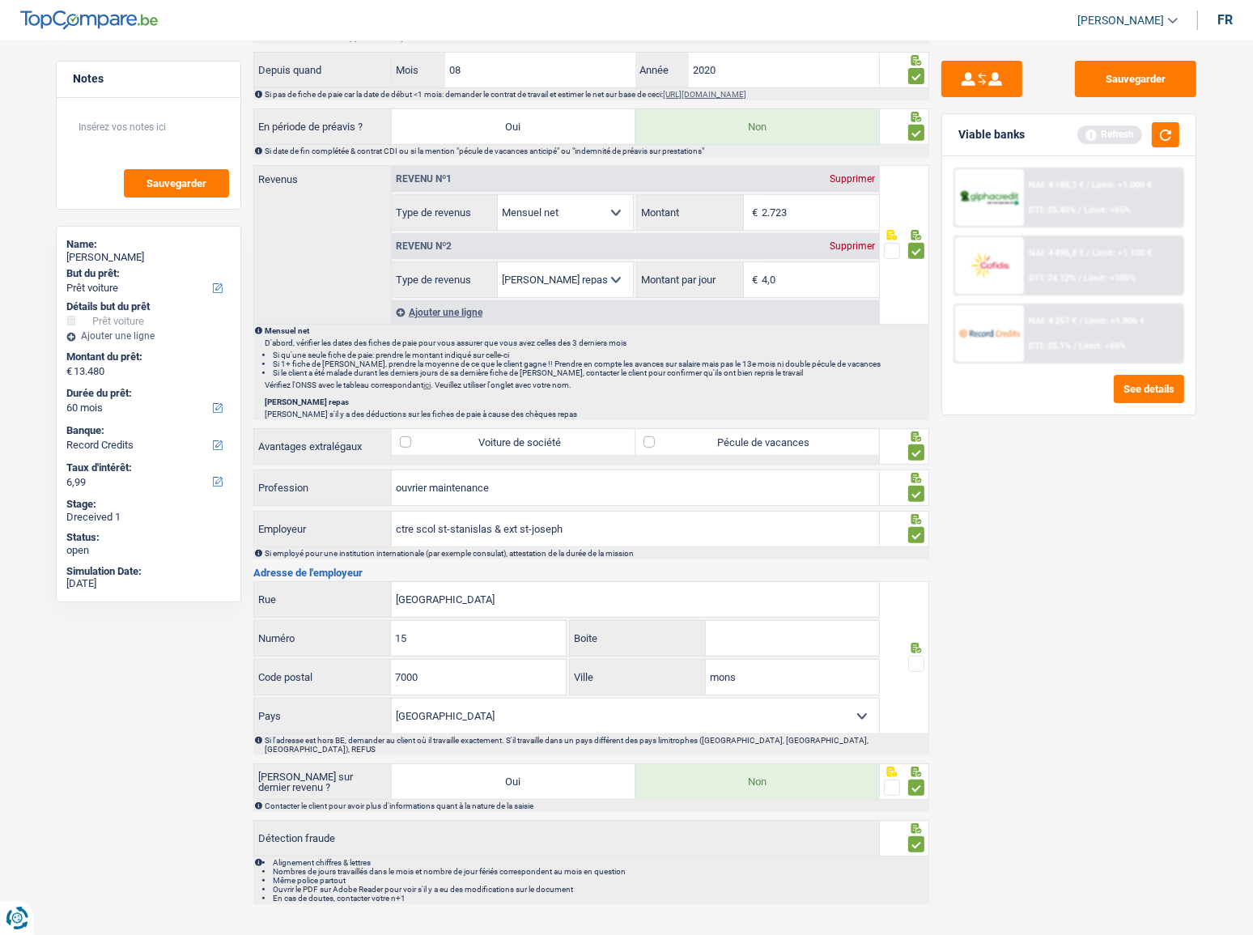
click at [0, 0] on input "radio" at bounding box center [0, 0] width 0 height 0
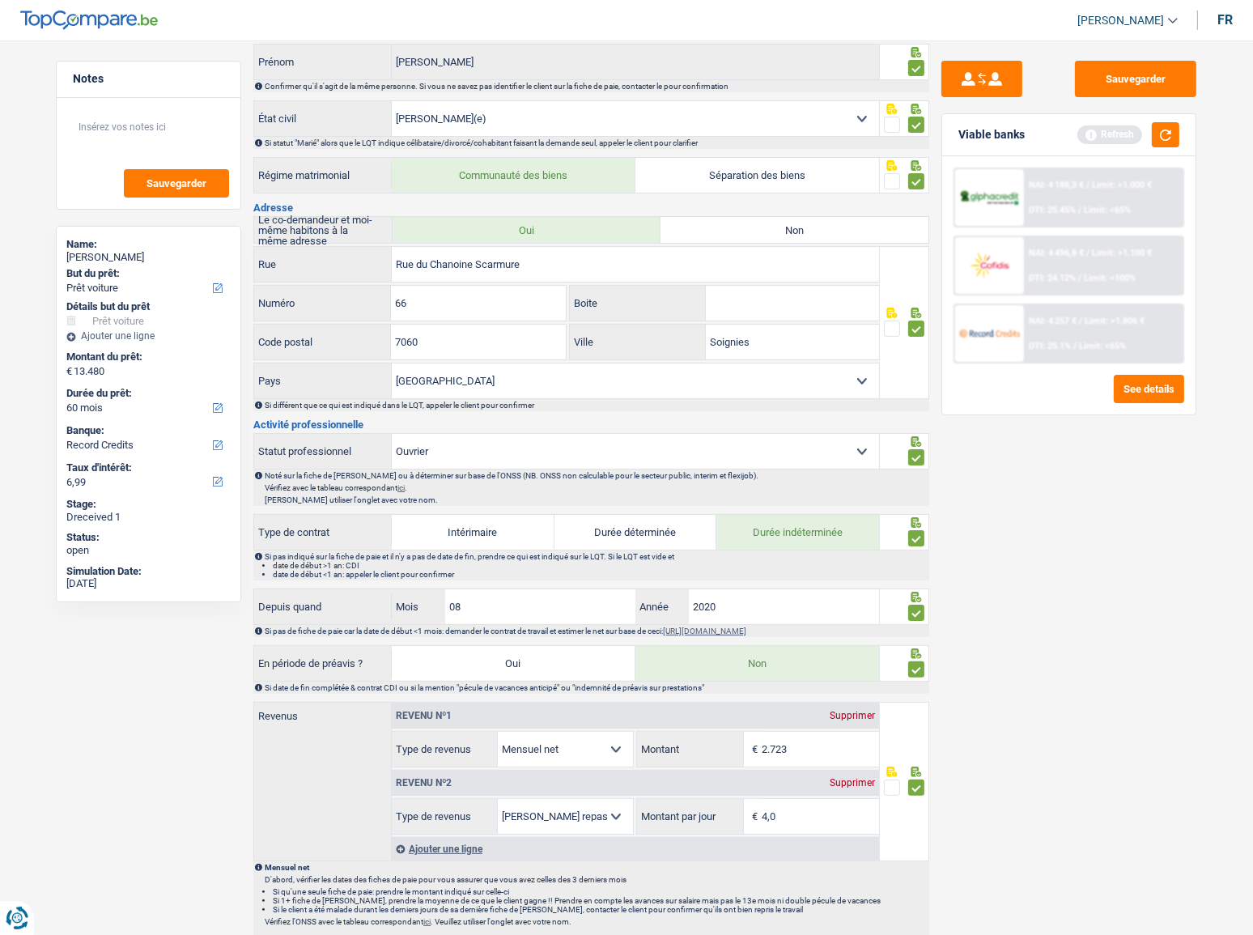
scroll to position [367, 0]
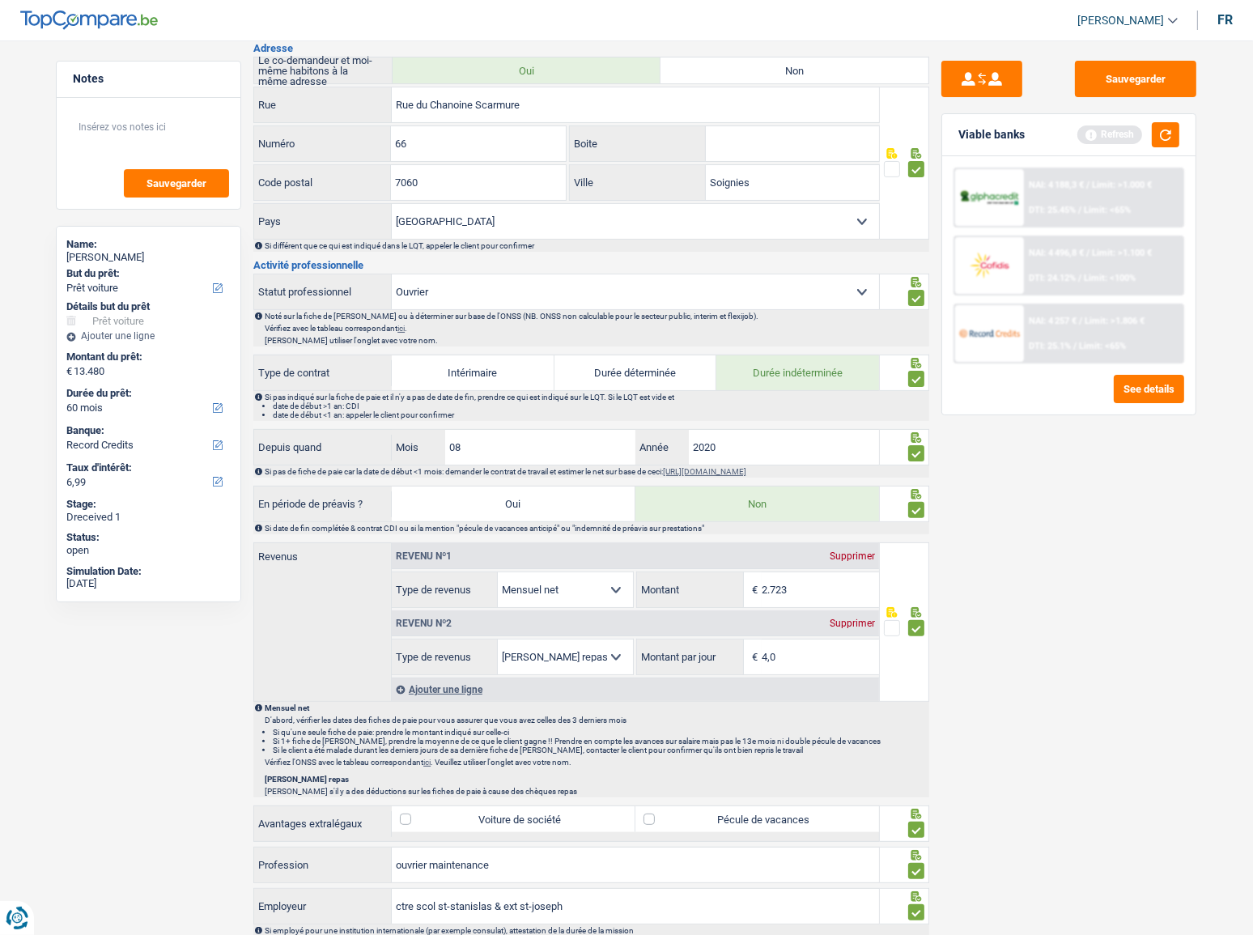
click at [1118, 143] on div "Refresh" at bounding box center [1128, 134] width 102 height 25
click at [1118, 147] on button "button" at bounding box center [1166, 134] width 28 height 25
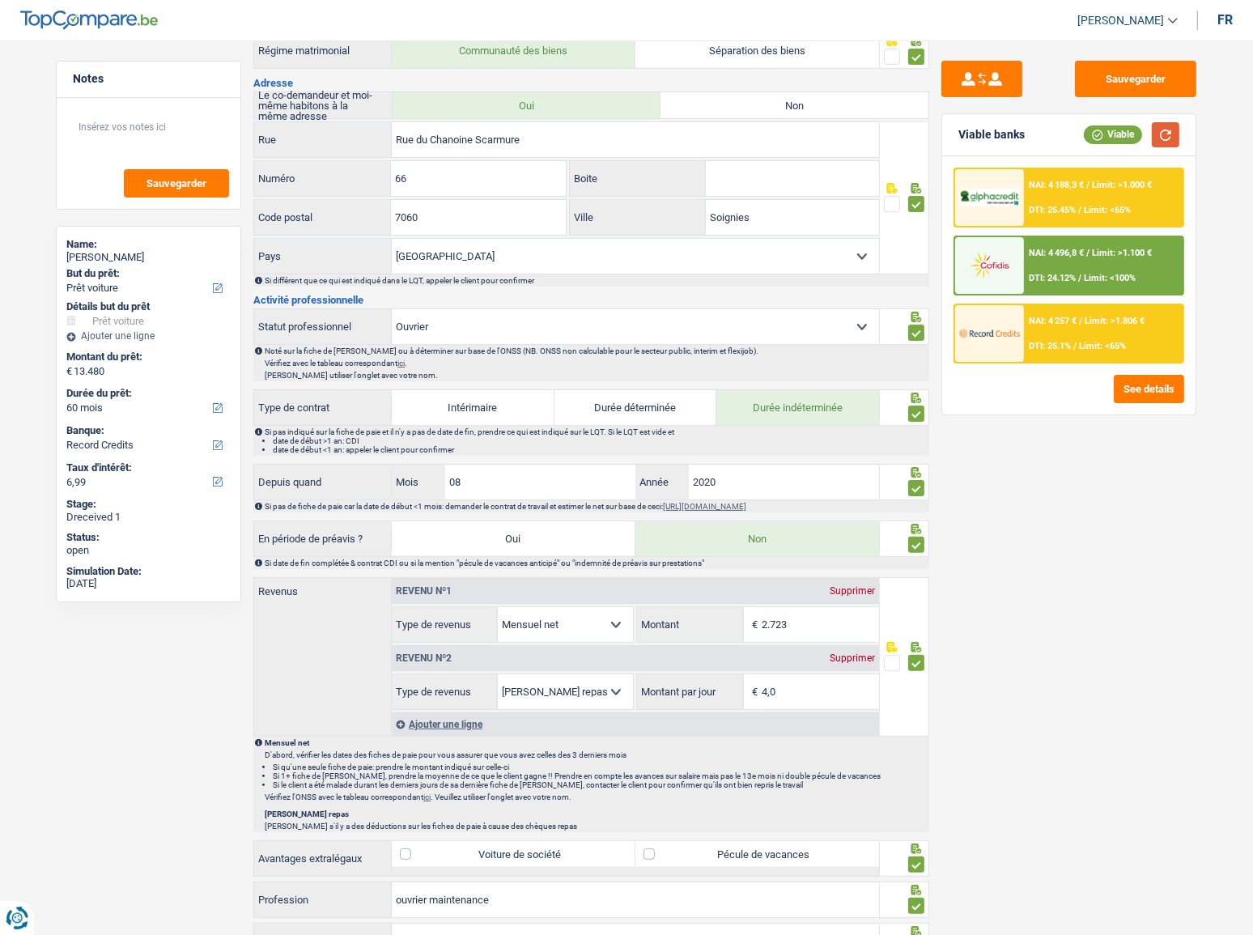
scroll to position [0, 0]
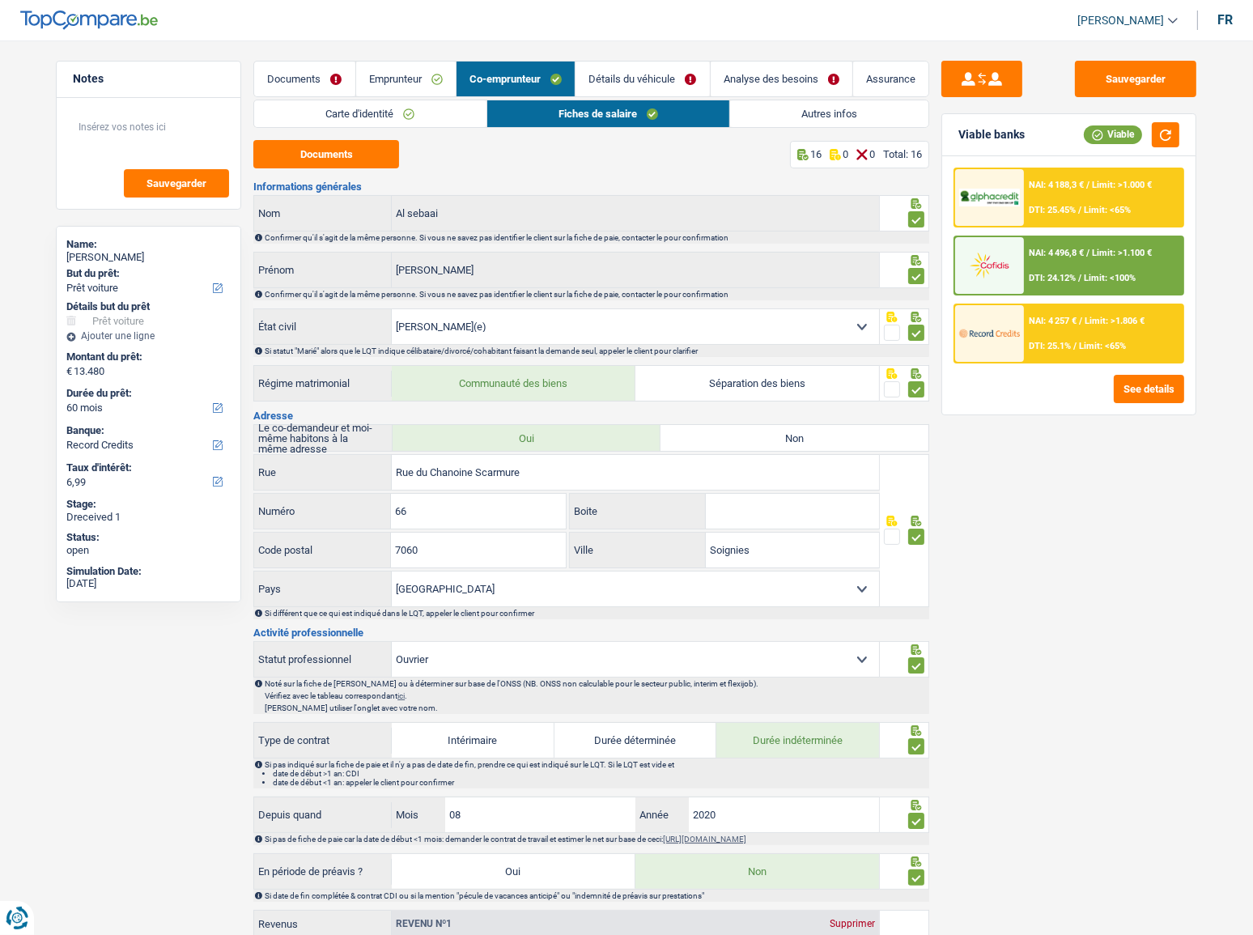
click at [647, 75] on link "Détails du véhicule" at bounding box center [642, 79] width 134 height 35
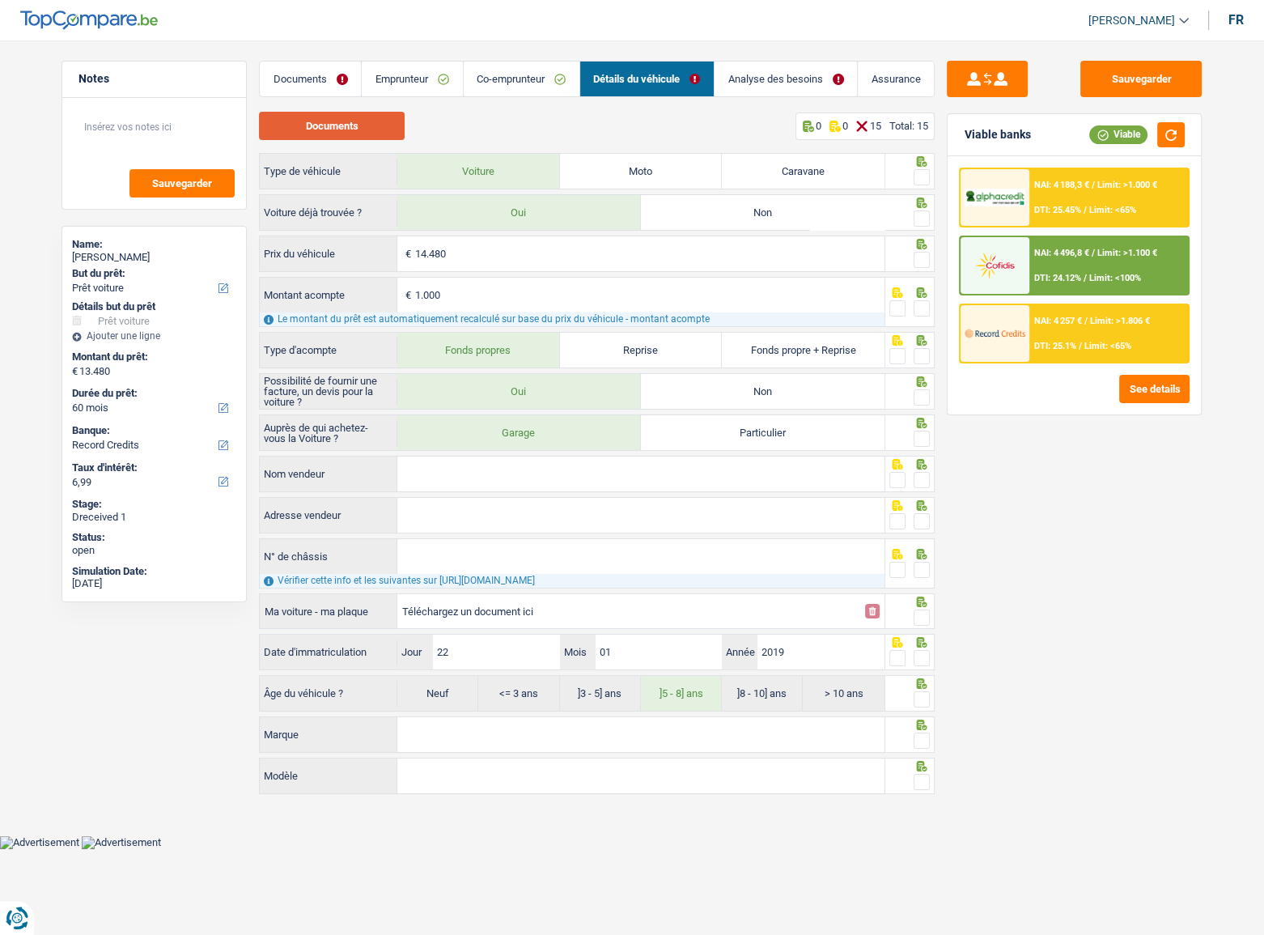
click at [369, 130] on button "Documents" at bounding box center [332, 126] width 146 height 28
click at [321, 64] on link "Documents" at bounding box center [310, 79] width 101 height 35
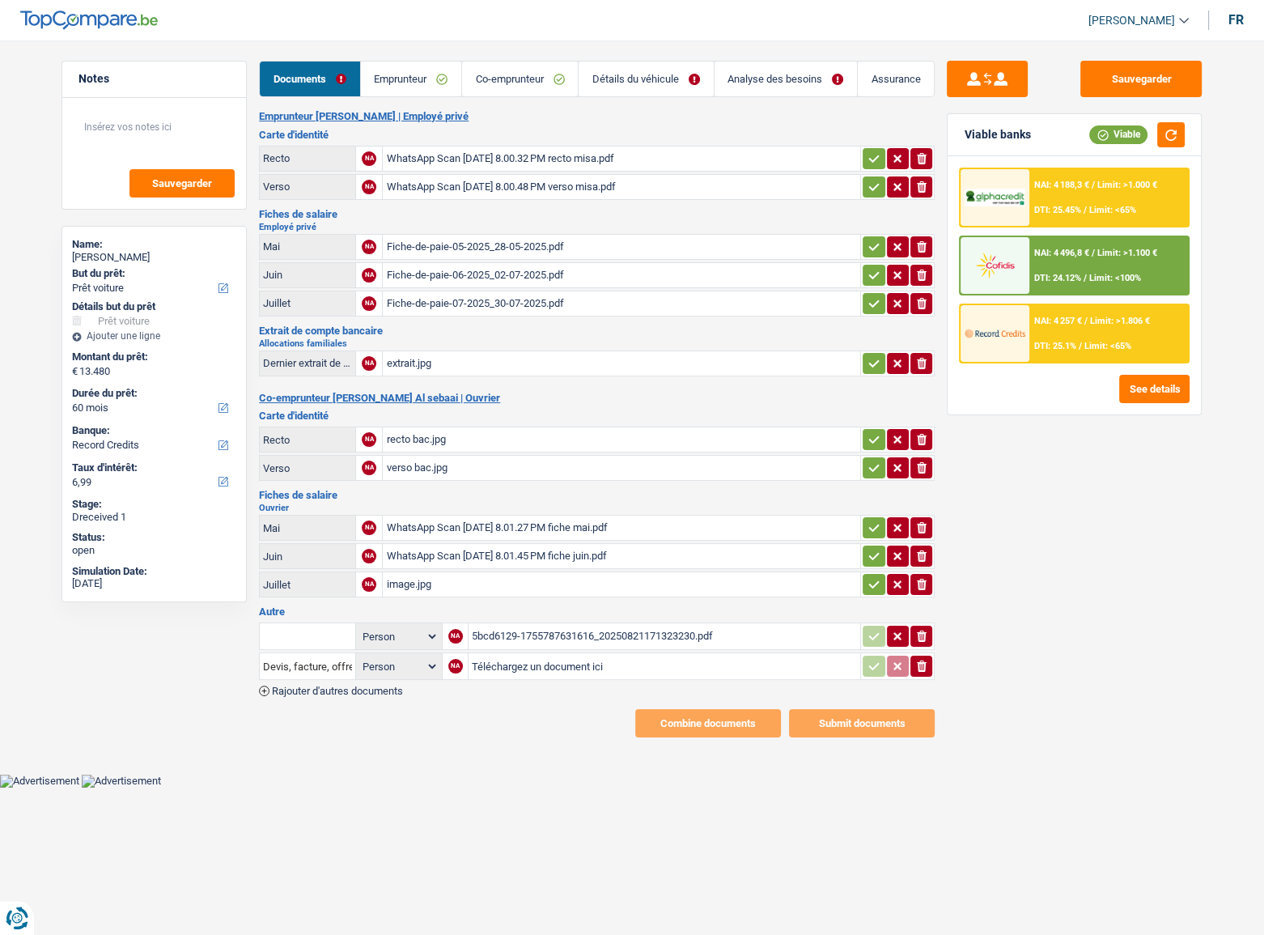
click at [302, 511] on input "text" at bounding box center [307, 636] width 89 height 26
click at [307, 511] on li "Devis, facture, offre, bon de commande" at bounding box center [366, 668] width 197 height 20
type input "Devis, facture, offre, bon de commande"
drag, startPoint x: 927, startPoint y: 669, endPoint x: 915, endPoint y: 669, distance: 12.1
click at [915, 511] on button "ionicons-v5-e" at bounding box center [922, 666] width 22 height 21
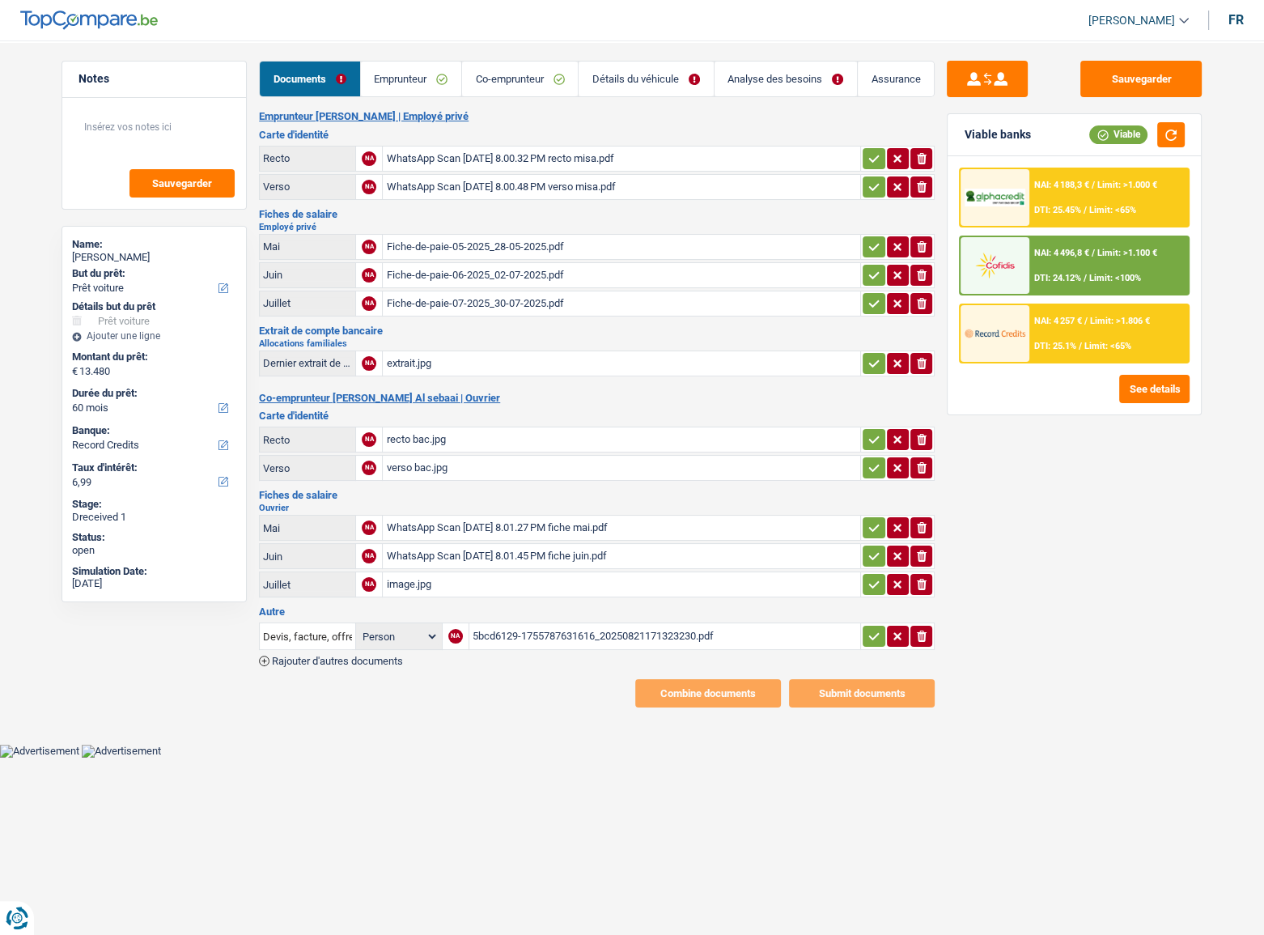
click at [724, 511] on div "5bcd6129-1755787631616_20250821171323230.pdf" at bounding box center [665, 636] width 385 height 24
click at [666, 83] on link "Détails du véhicule" at bounding box center [646, 79] width 134 height 35
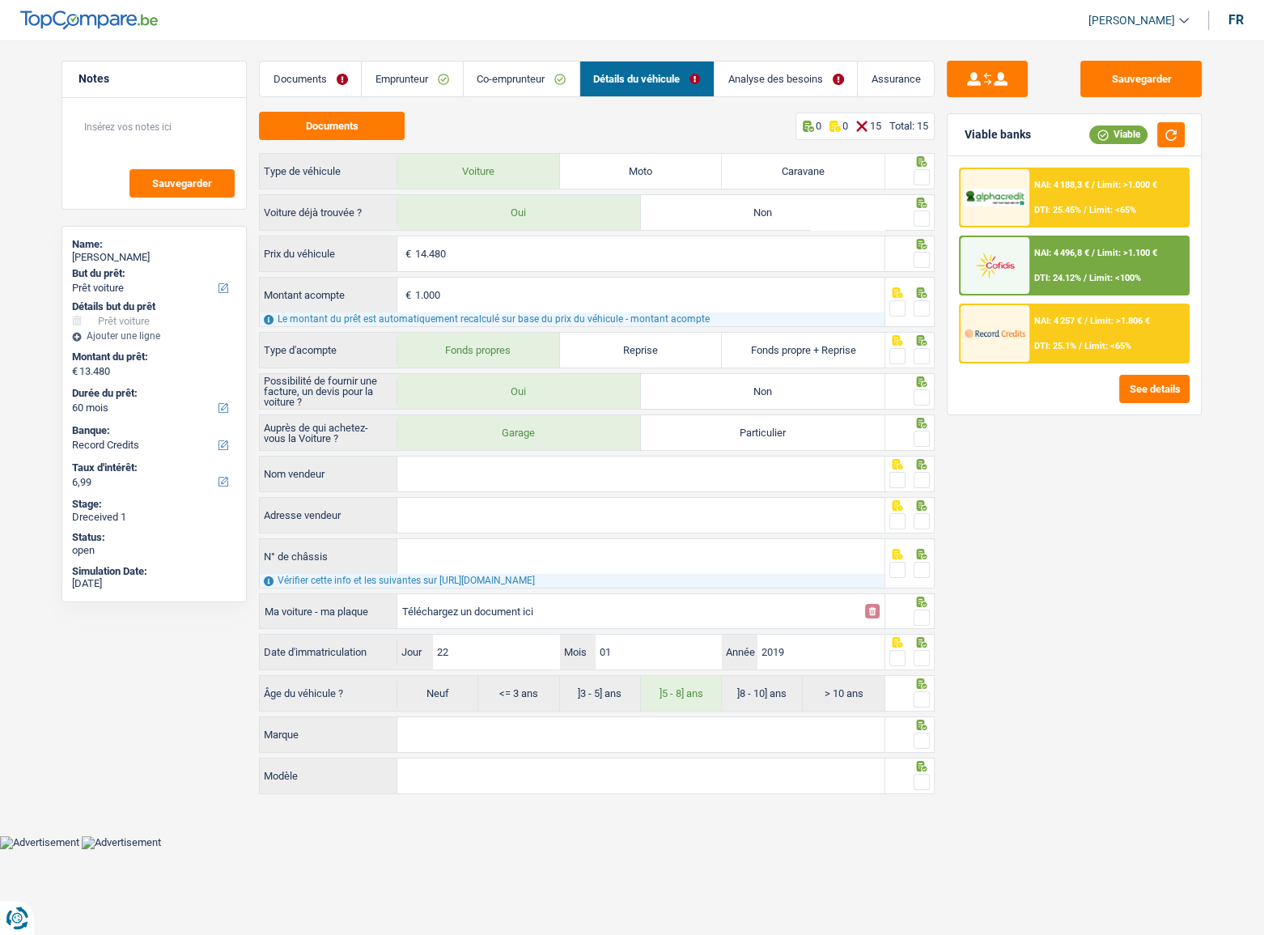
click at [921, 174] on span at bounding box center [922, 177] width 16 height 16
click at [0, 0] on input "radio" at bounding box center [0, 0] width 0 height 0
click at [926, 222] on span at bounding box center [922, 218] width 16 height 16
click at [0, 0] on input "radio" at bounding box center [0, 0] width 0 height 0
click at [1118, 131] on button "button" at bounding box center [1171, 134] width 28 height 25
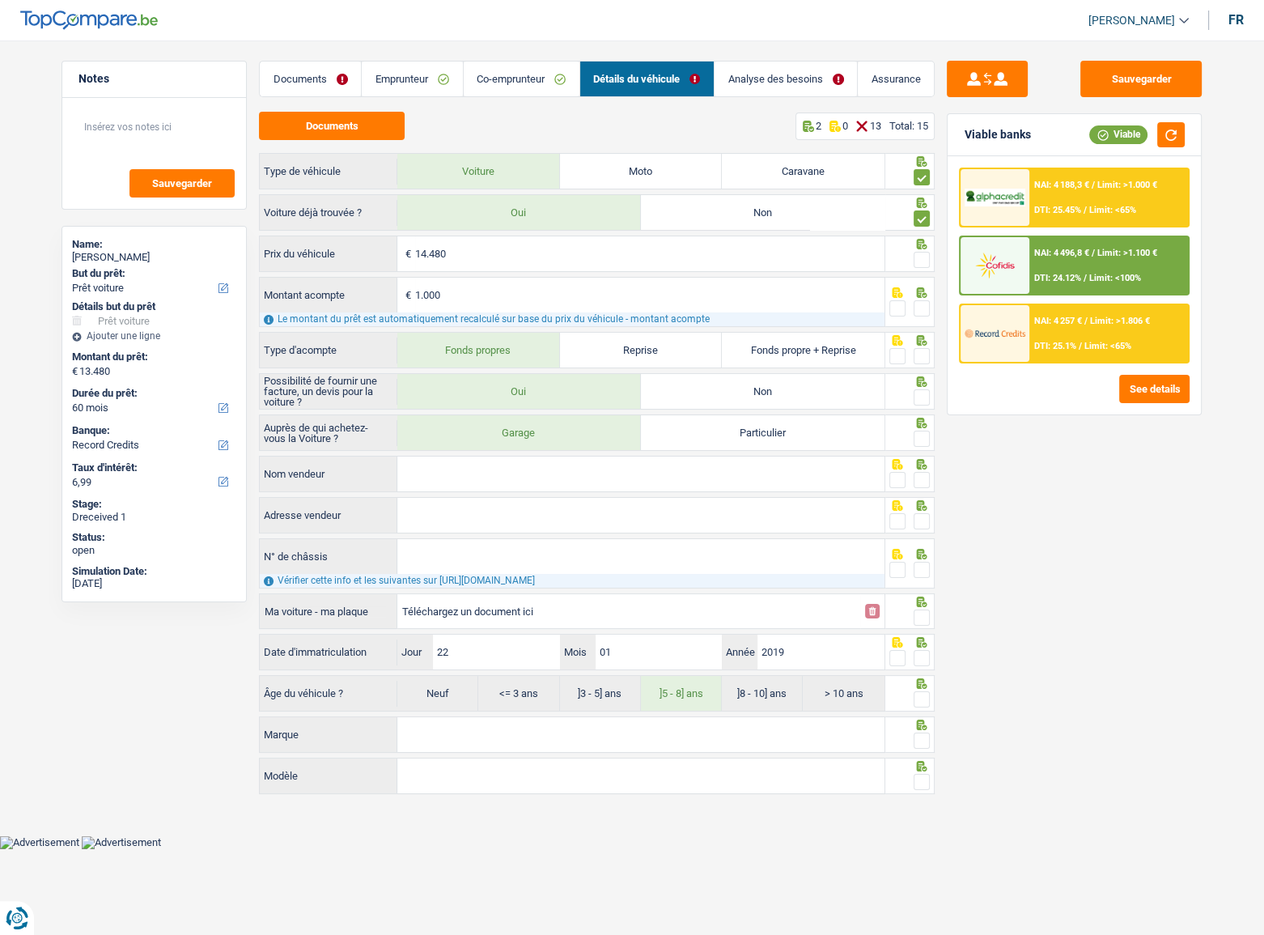
click at [919, 259] on span at bounding box center [922, 260] width 16 height 16
click at [0, 0] on input "radio" at bounding box center [0, 0] width 0 height 0
click at [923, 303] on span at bounding box center [922, 308] width 16 height 16
click at [0, 0] on input "radio" at bounding box center [0, 0] width 0 height 0
drag, startPoint x: 917, startPoint y: 353, endPoint x: 915, endPoint y: 397, distance: 44.6
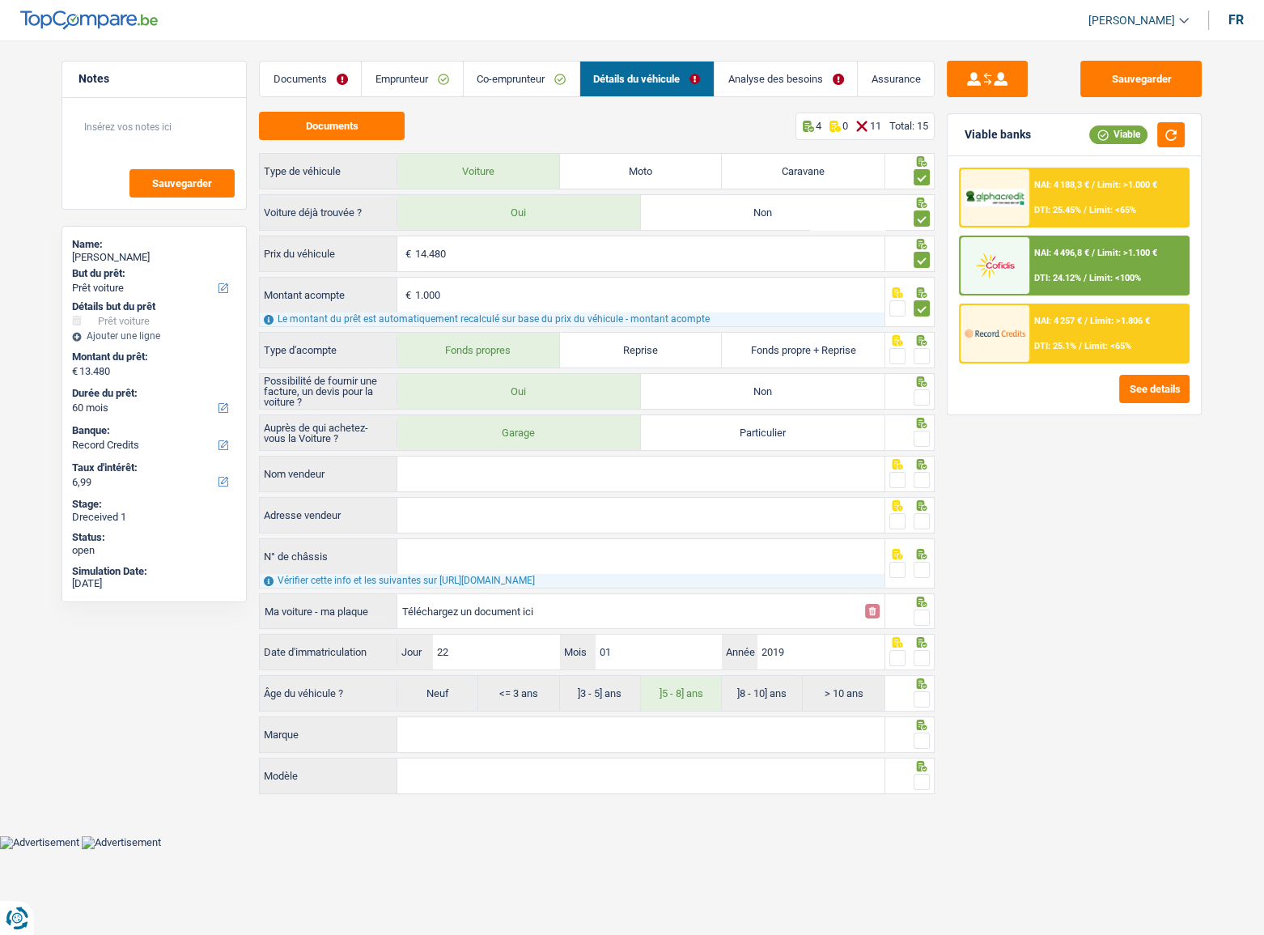
click at [917, 355] on span at bounding box center [922, 356] width 16 height 16
click at [0, 0] on input "radio" at bounding box center [0, 0] width 0 height 0
click at [931, 395] on div at bounding box center [910, 391] width 50 height 36
click at [920, 393] on span at bounding box center [922, 397] width 16 height 16
click at [0, 0] on input "radio" at bounding box center [0, 0] width 0 height 0
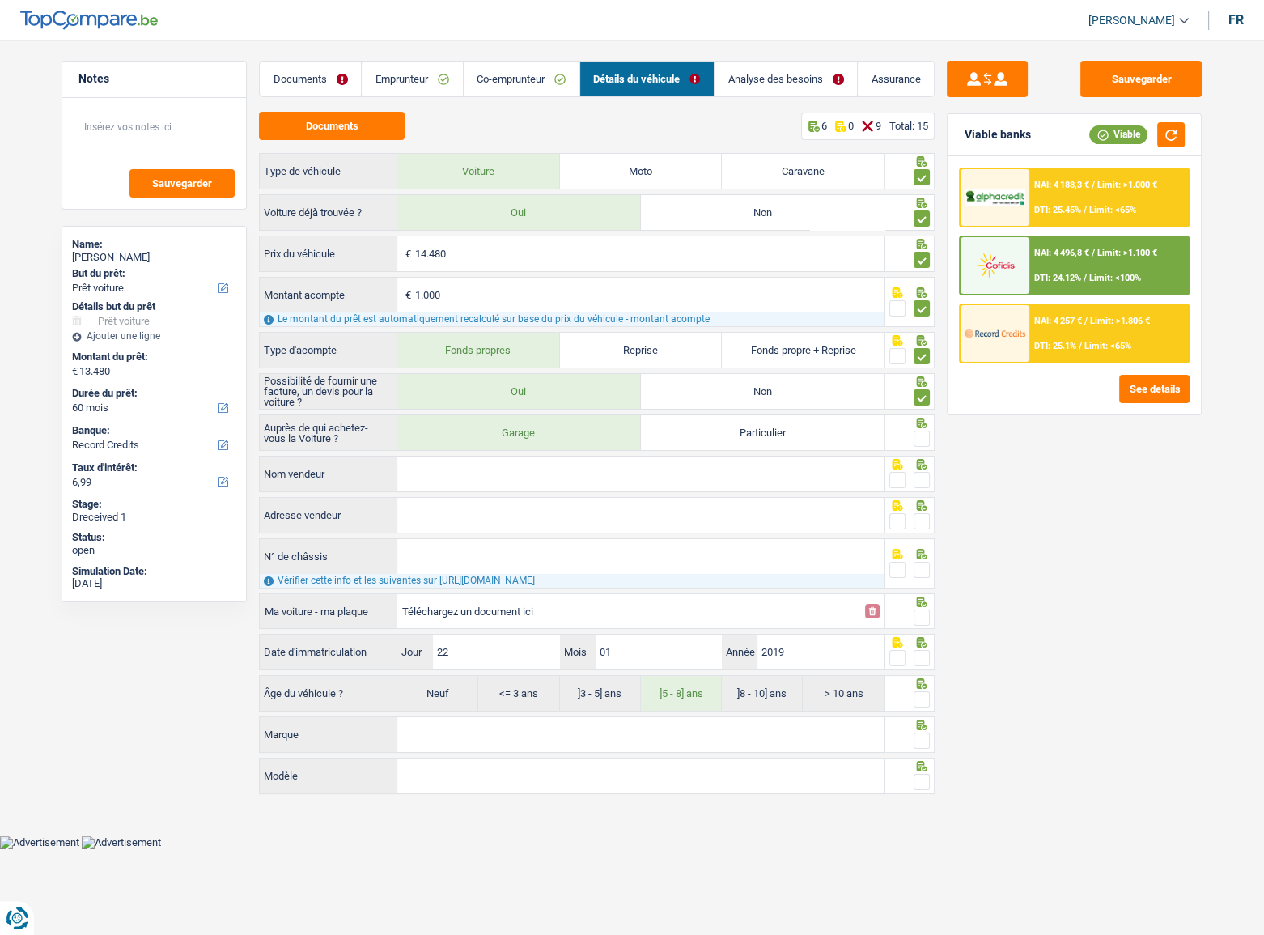
drag, startPoint x: 921, startPoint y: 445, endPoint x: 923, endPoint y: 434, distance: 11.4
click at [921, 444] on div at bounding box center [922, 439] width 16 height 20
click at [923, 434] on span at bounding box center [922, 439] width 16 height 16
click at [0, 0] on input "radio" at bounding box center [0, 0] width 0 height 0
click at [620, 473] on input "Nom vendeur" at bounding box center [640, 474] width 487 height 35
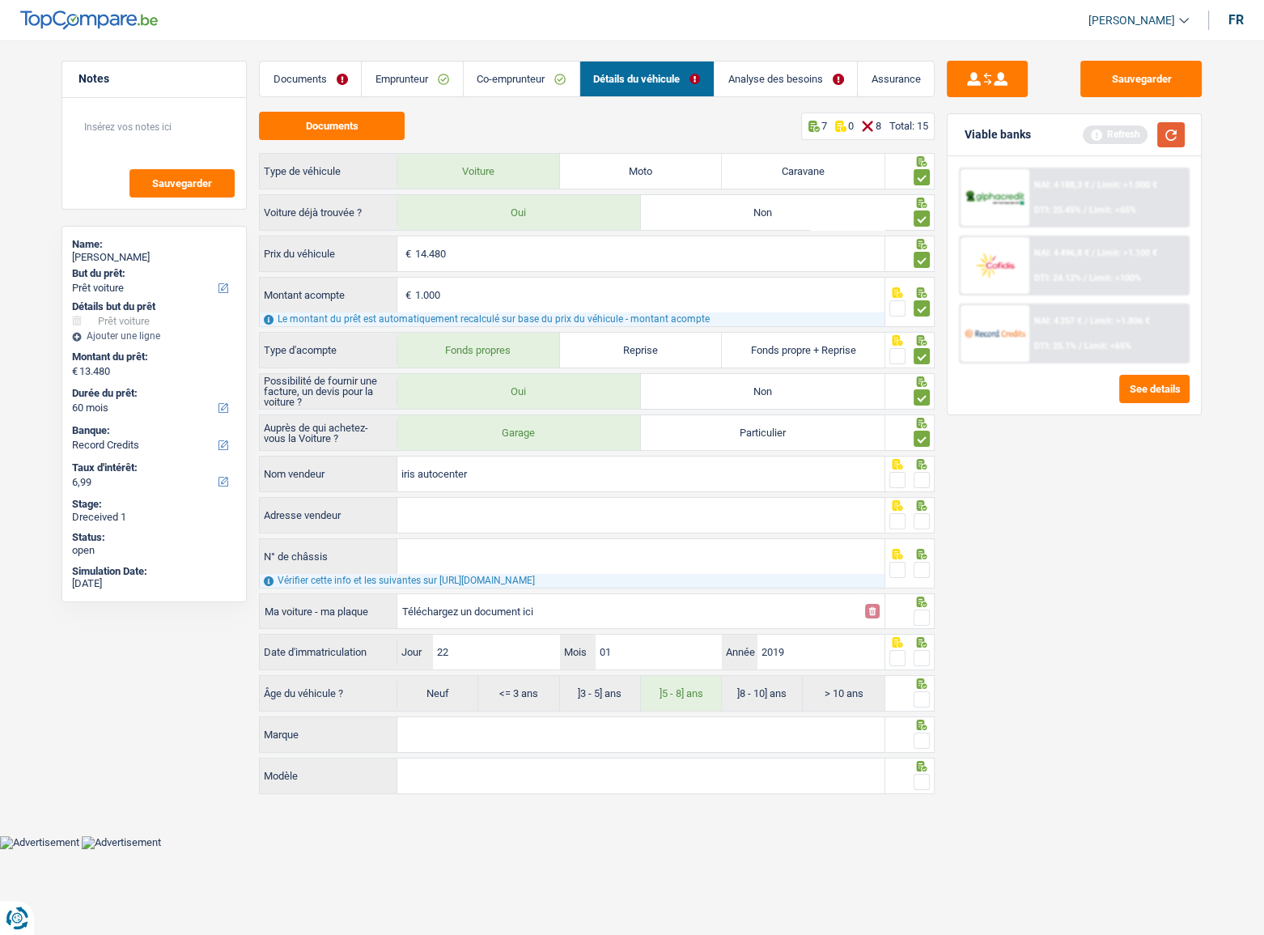
type input "iris autocenter"
drag, startPoint x: 1177, startPoint y: 138, endPoint x: 969, endPoint y: 380, distance: 319.1
click at [1118, 138] on button "button" at bounding box center [1171, 134] width 28 height 25
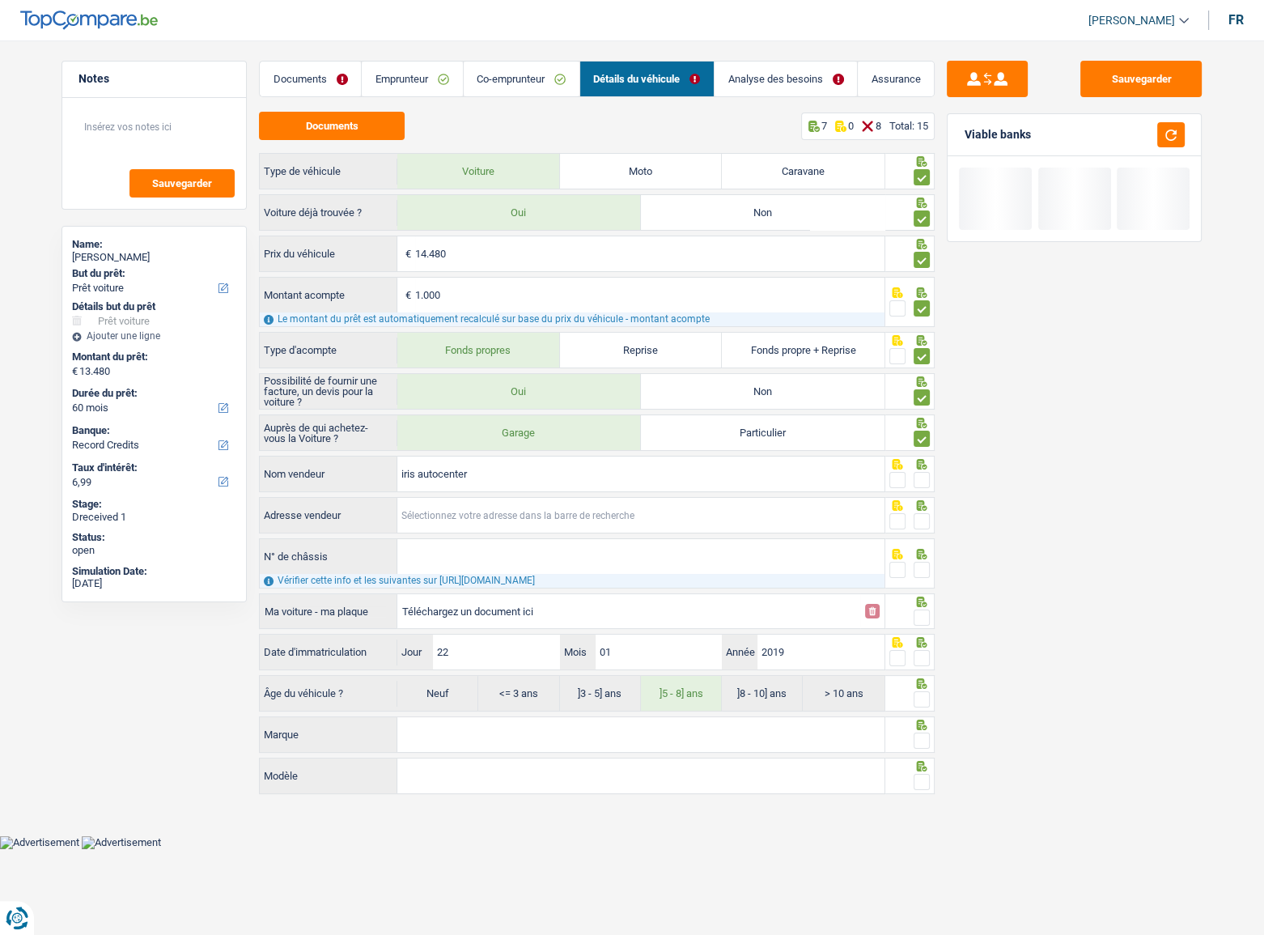
click at [509, 511] on input "Adresse vendeur" at bounding box center [640, 515] width 487 height 35
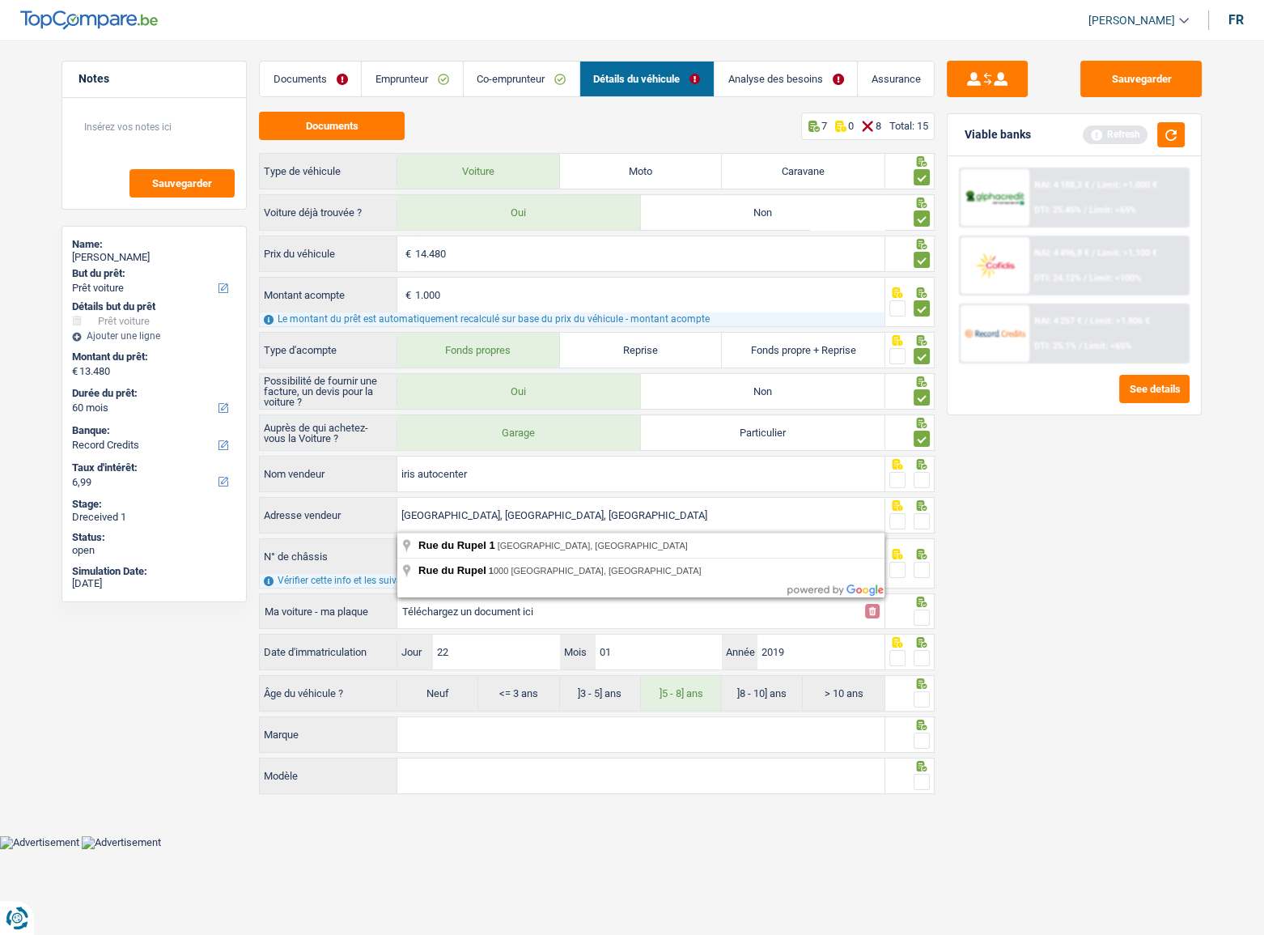
type input "Rue du Rupel; undefined; 1000; Bruxelles; BE"
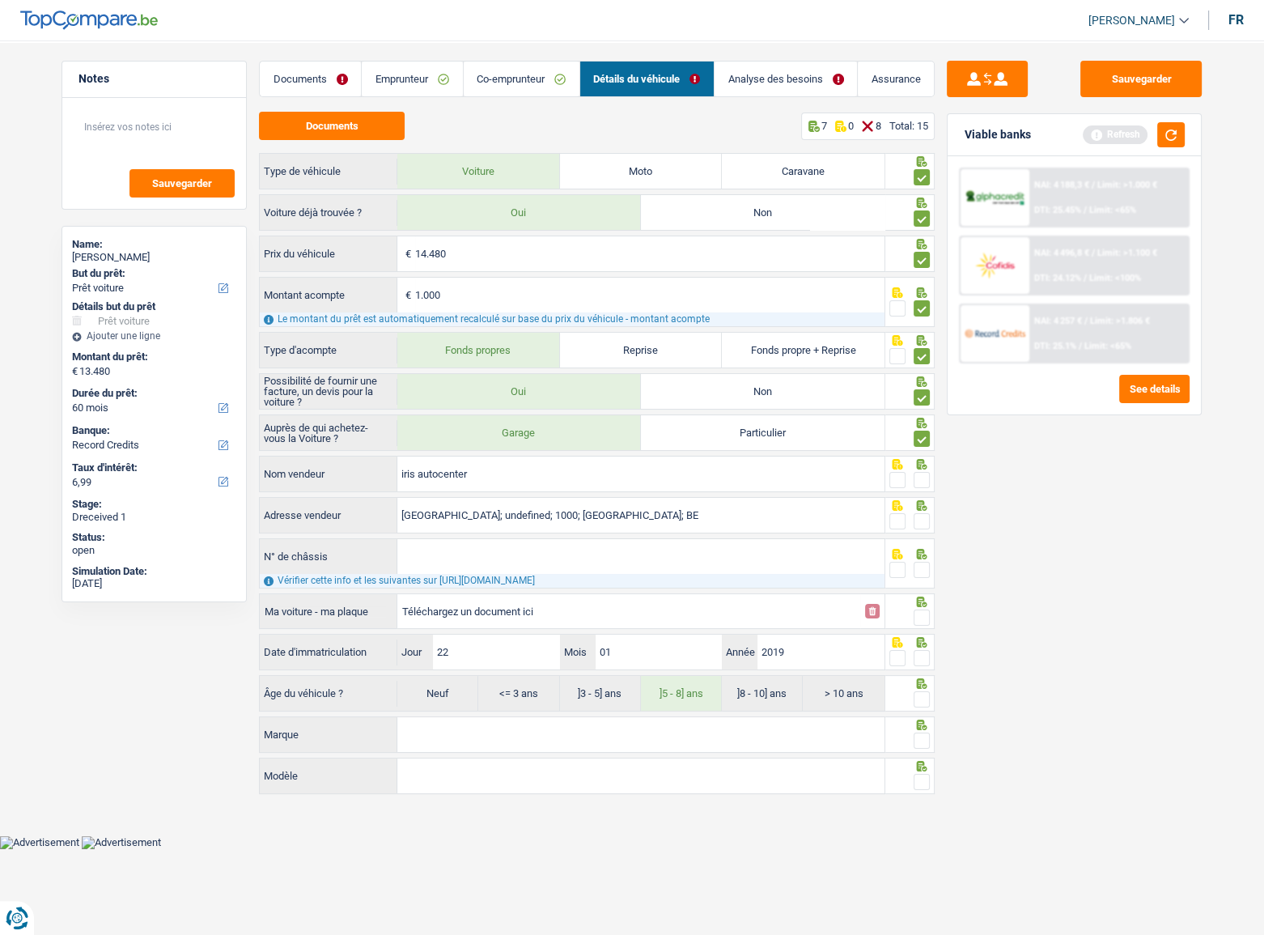
click at [918, 479] on span at bounding box center [922, 480] width 16 height 16
click at [0, 0] on input "radio" at bounding box center [0, 0] width 0 height 0
click at [921, 511] on span at bounding box center [922, 521] width 16 height 16
click at [0, 0] on input "radio" at bounding box center [0, 0] width 0 height 0
click at [1118, 138] on button "button" at bounding box center [1171, 134] width 28 height 25
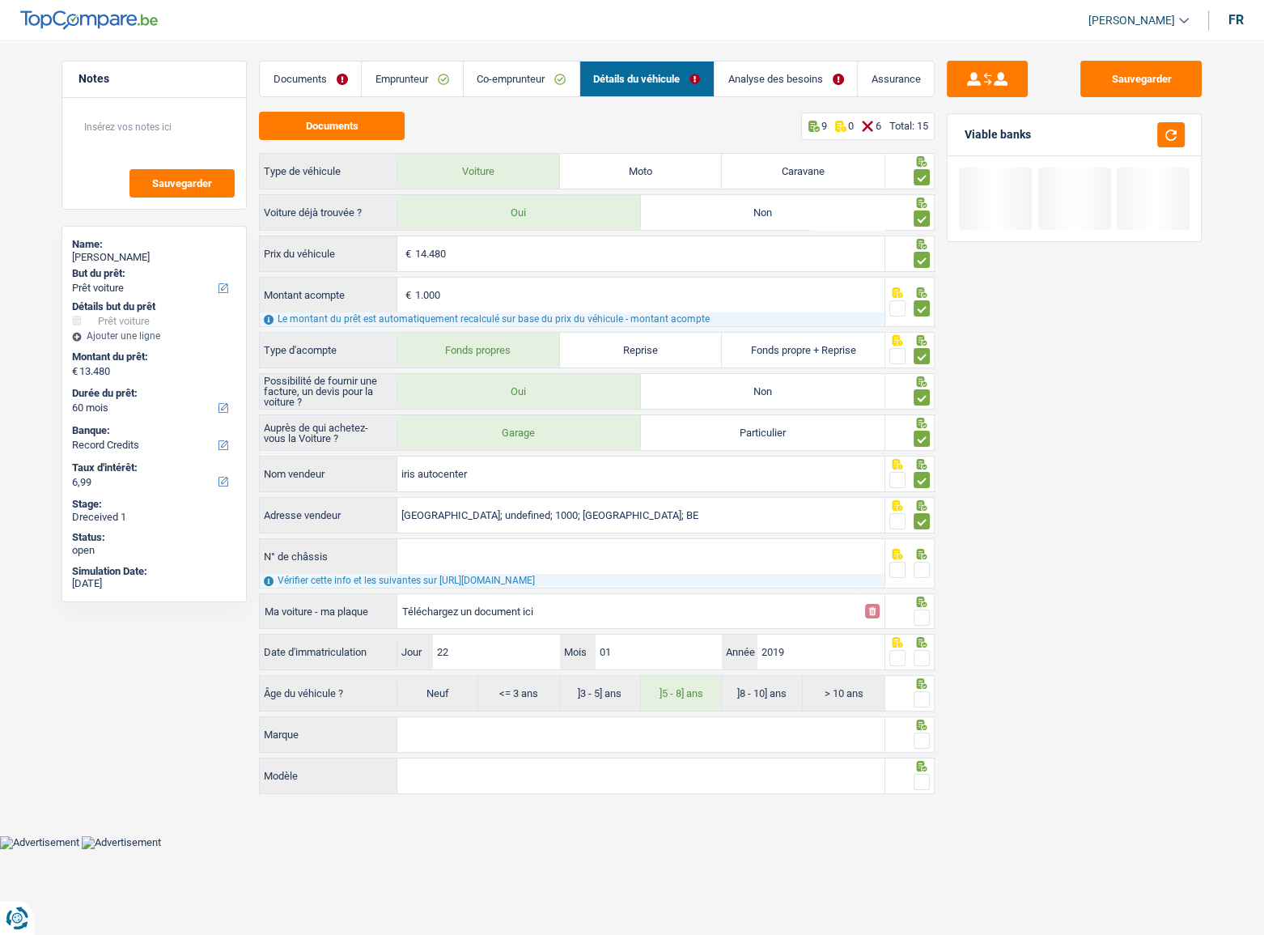
drag, startPoint x: 474, startPoint y: 556, endPoint x: 461, endPoint y: 566, distance: 16.2
click at [474, 511] on input "N° de châssis" at bounding box center [640, 556] width 487 height 35
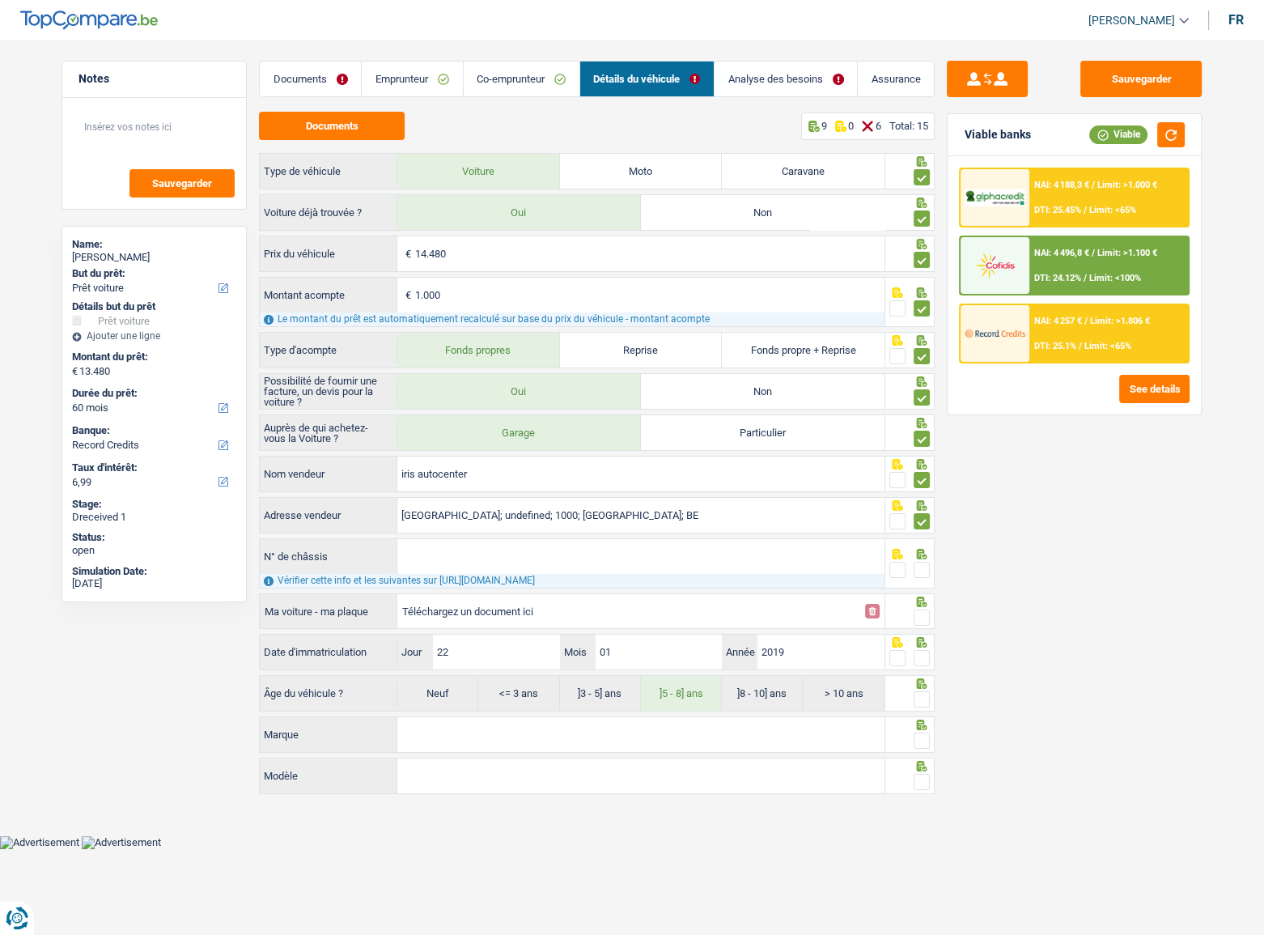
click at [477, 511] on input "N° de châssis" at bounding box center [640, 556] width 487 height 35
drag, startPoint x: 477, startPoint y: 555, endPoint x: 767, endPoint y: 613, distance: 296.2
click at [767, 511] on input "Téléchargez un document ici" at bounding box center [628, 611] width 453 height 24
type input "C:\fakepath\chassis.png"
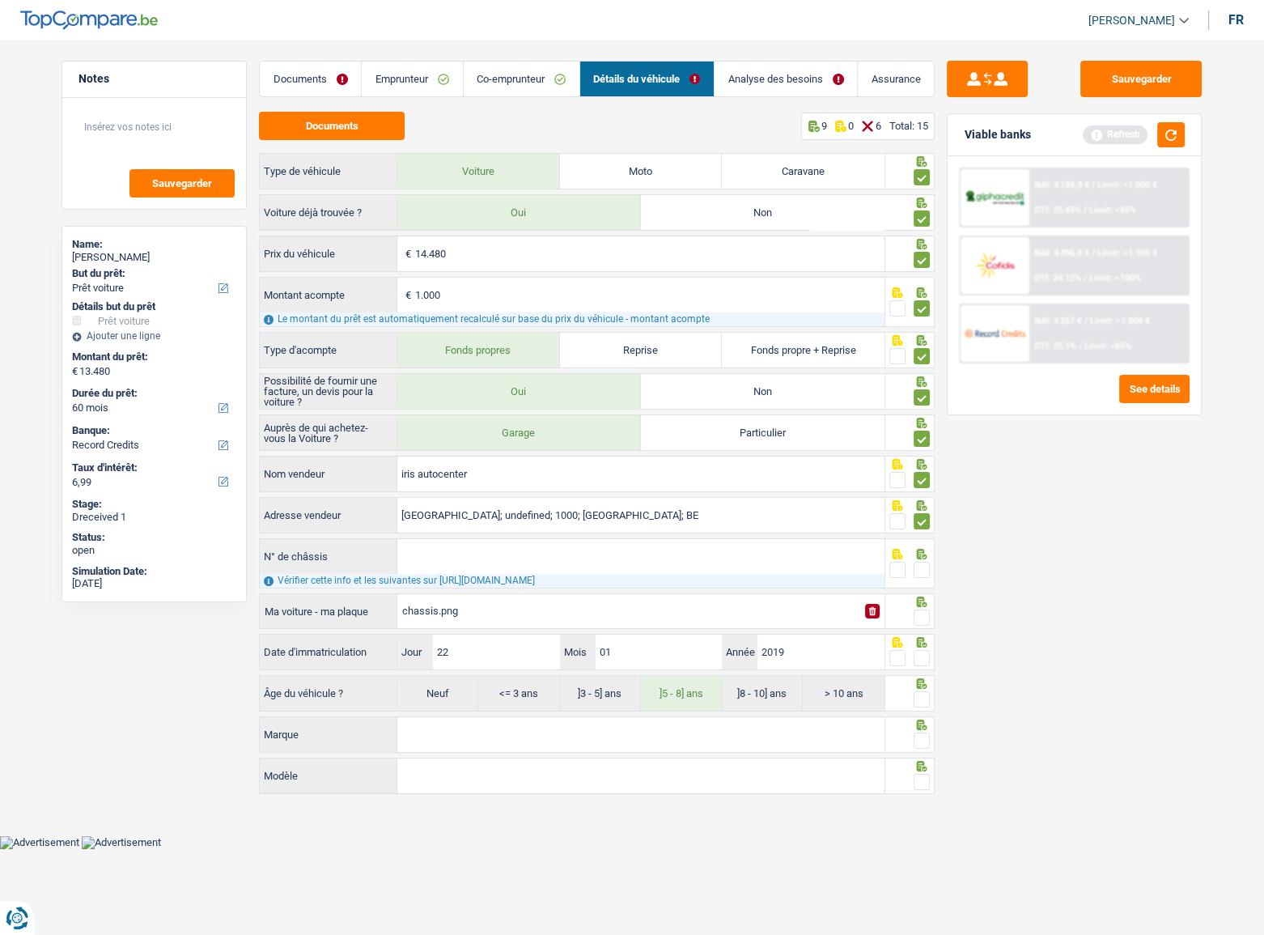
click at [444, 511] on input "N° de châssis" at bounding box center [640, 556] width 487 height 35
drag, startPoint x: 454, startPoint y: 554, endPoint x: 421, endPoint y: 553, distance: 33.2
click at [421, 511] on input "N° de châssis" at bounding box center [640, 556] width 487 height 35
paste input "WVWZZZAUZKW069995"
type input "WVWZZZAUZKW069995"
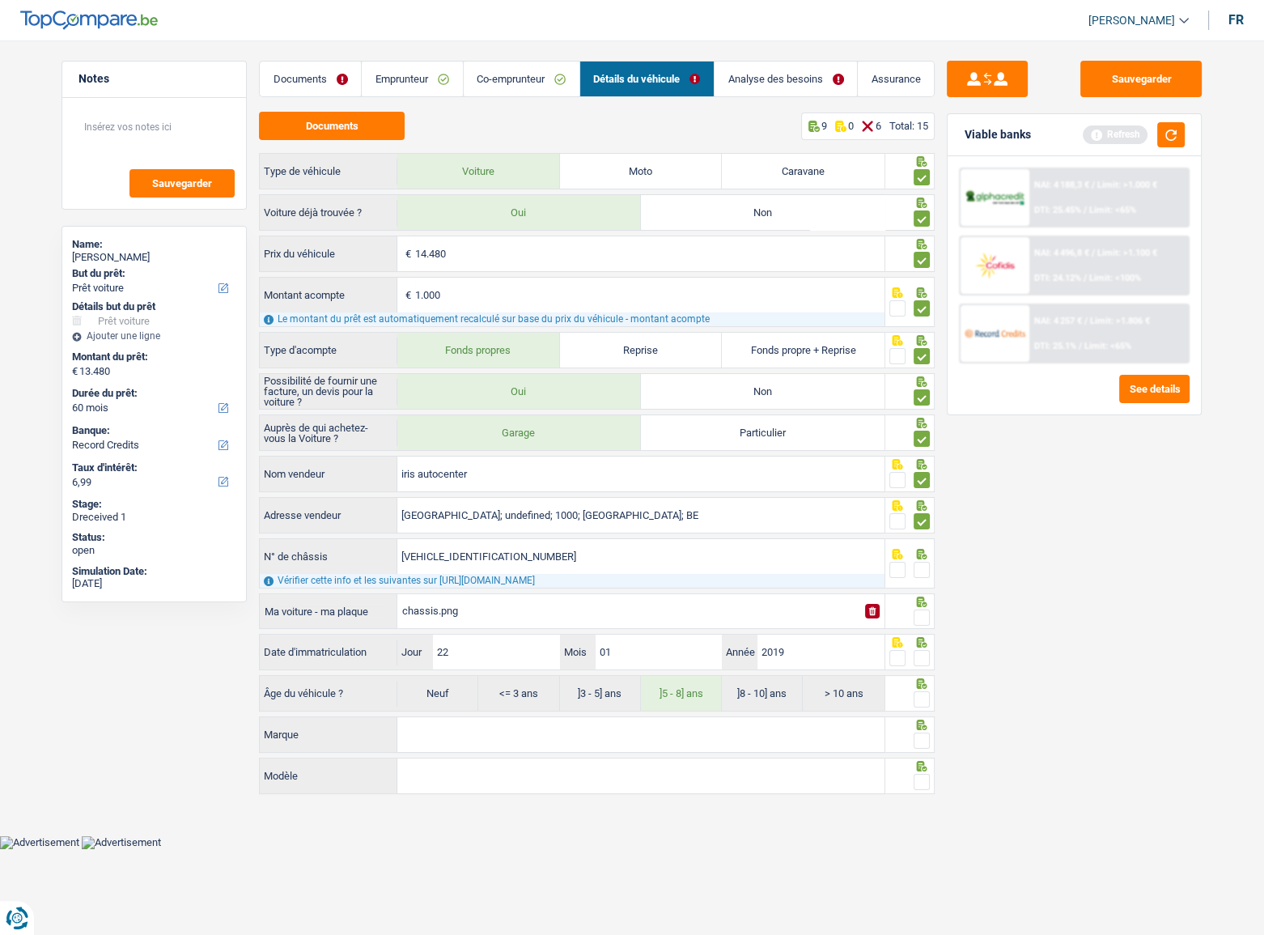
click at [920, 511] on span at bounding box center [922, 570] width 16 height 16
click at [0, 0] on input "radio" at bounding box center [0, 0] width 0 height 0
click at [926, 511] on span at bounding box center [922, 617] width 16 height 16
click at [0, 0] on input "radio" at bounding box center [0, 0] width 0 height 0
click at [924, 511] on span at bounding box center [922, 658] width 16 height 16
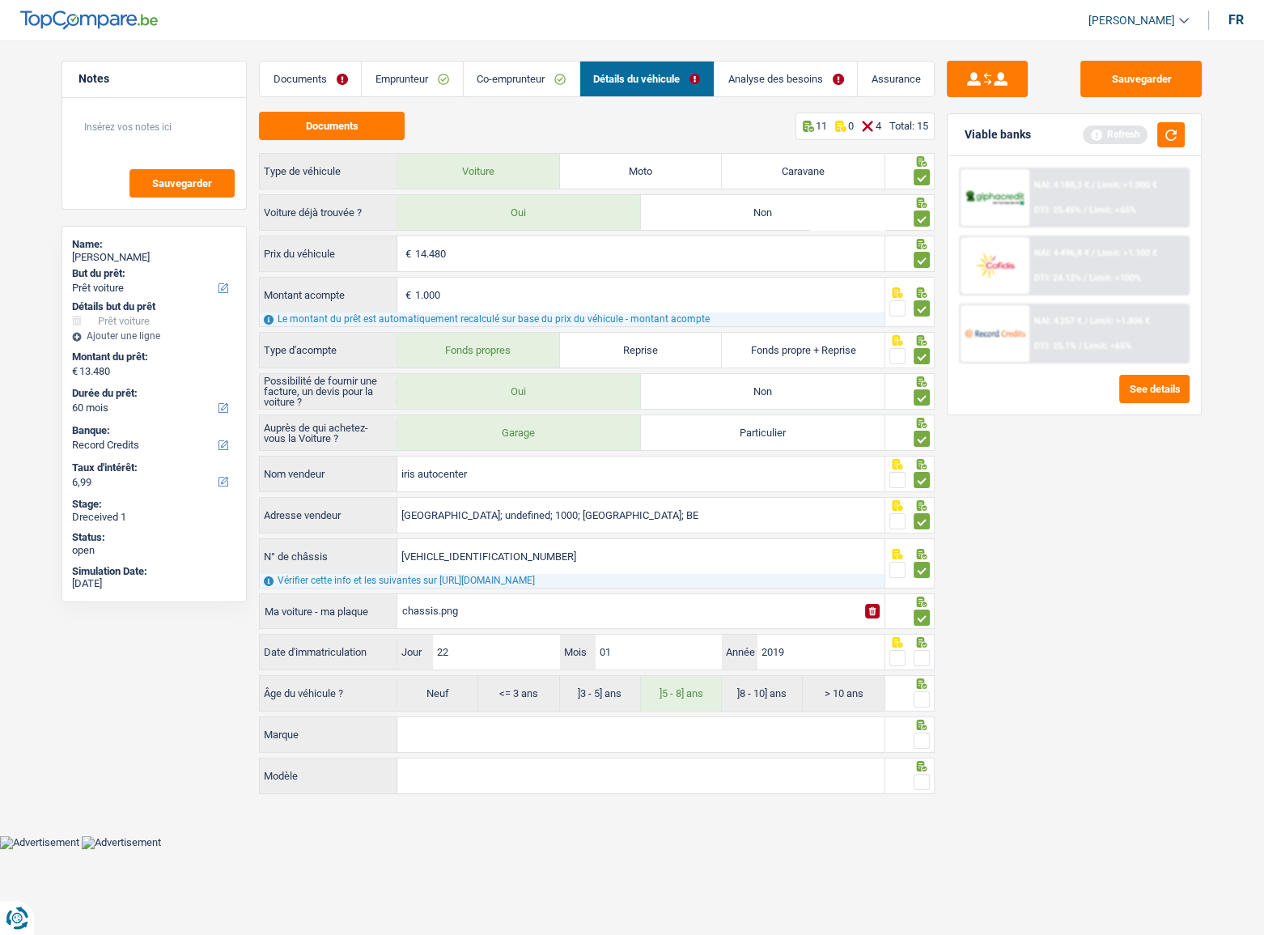
click at [0, 0] on input "radio" at bounding box center [0, 0] width 0 height 0
click at [921, 511] on span at bounding box center [922, 699] width 16 height 16
click at [0, 0] on input "radio" at bounding box center [0, 0] width 0 height 0
drag, startPoint x: 787, startPoint y: 751, endPoint x: 809, endPoint y: 743, distance: 23.3
click at [785, 511] on div "Marque Tous les champs sont obligatoires. Veuillez fournir une réponse plus lon…" at bounding box center [572, 735] width 626 height 39
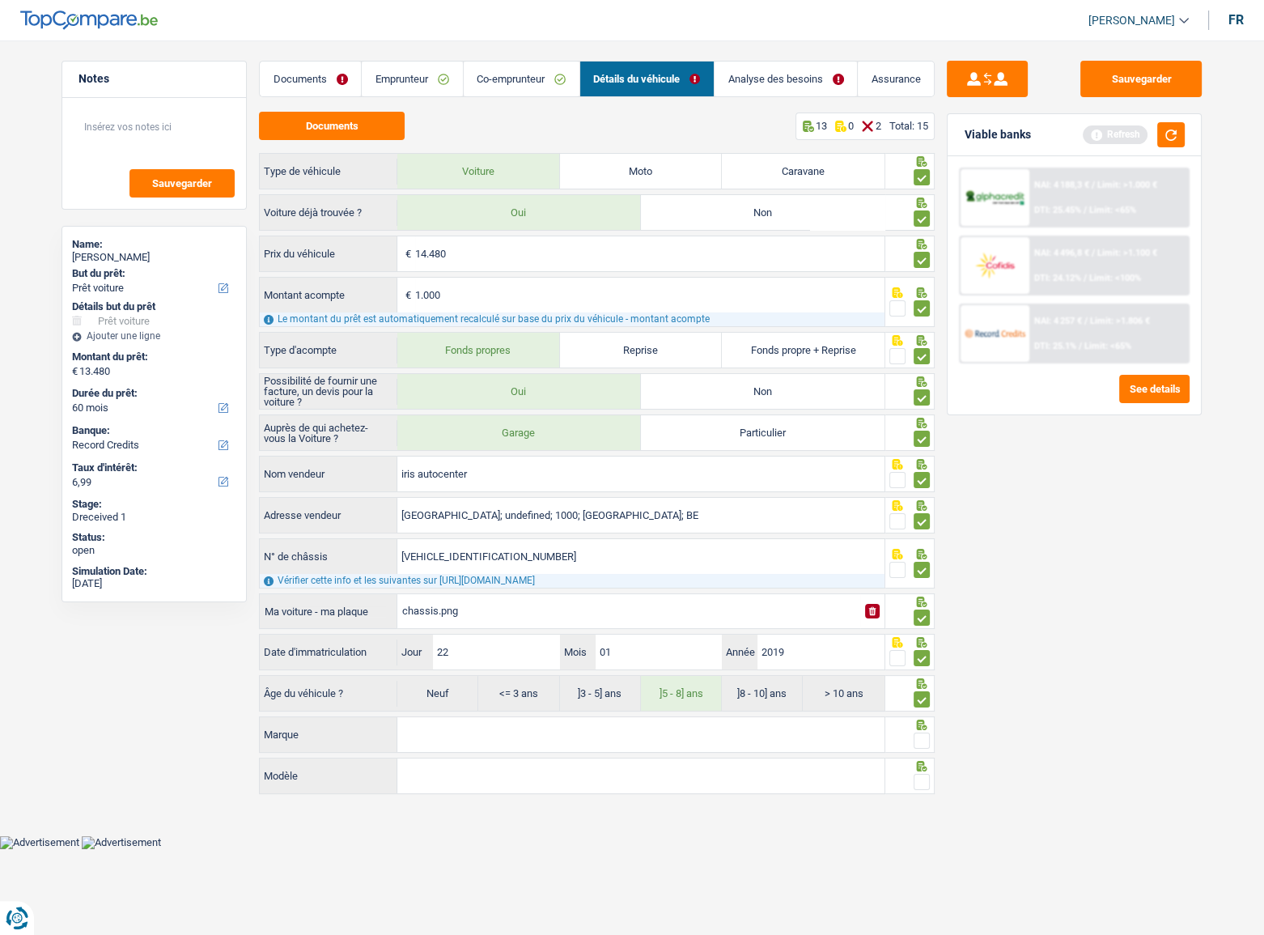
drag, startPoint x: 824, startPoint y: 735, endPoint x: 1150, endPoint y: 726, distance: 326.3
click at [825, 511] on input "Marque" at bounding box center [640, 734] width 487 height 35
type input "VW"
click at [921, 511] on span at bounding box center [922, 741] width 16 height 16
click at [0, 0] on input "radio" at bounding box center [0, 0] width 0 height 0
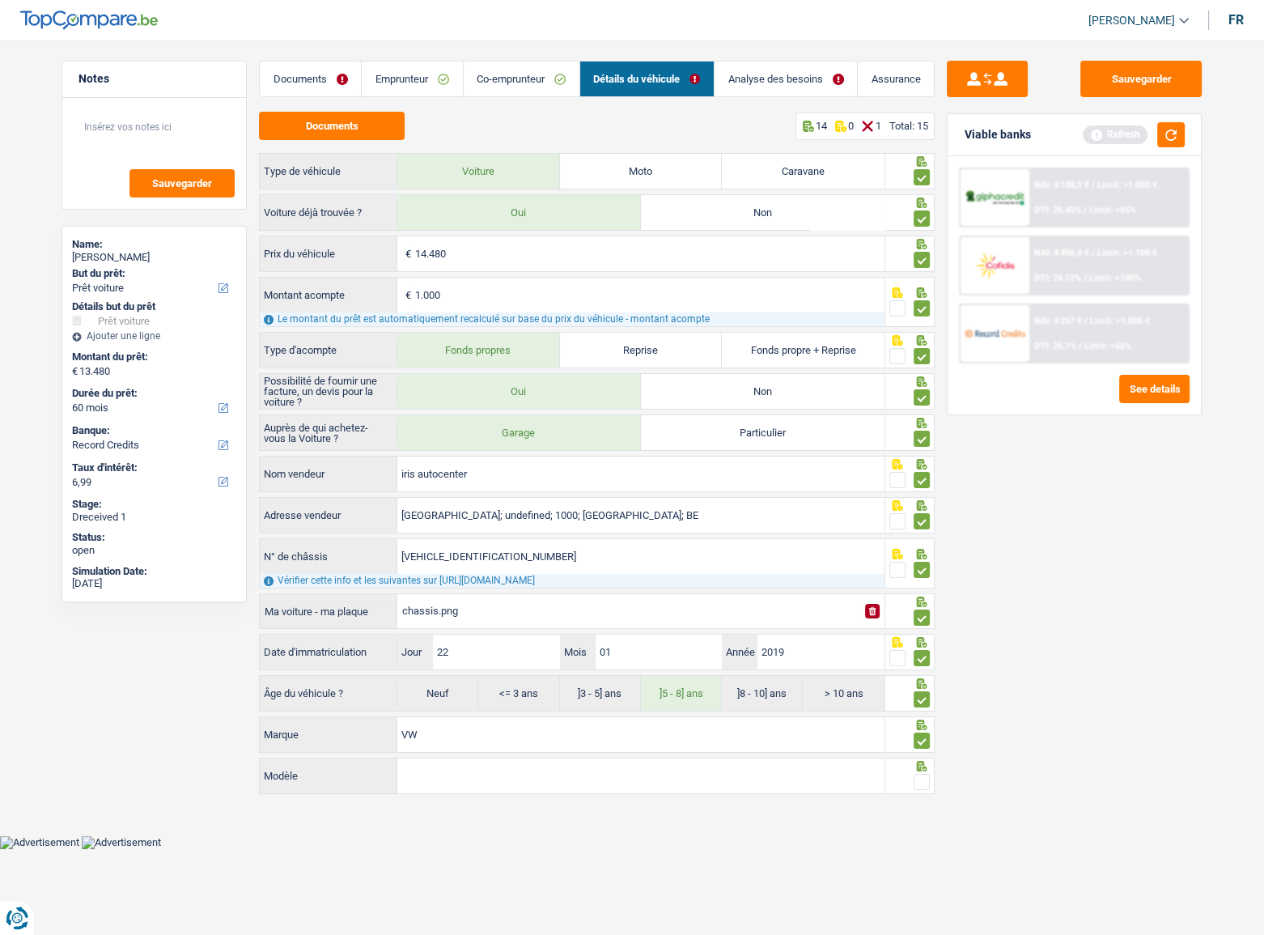
click at [847, 511] on input "Modèle" at bounding box center [640, 775] width 487 height 35
type input "golf"
click at [916, 511] on span at bounding box center [922, 782] width 16 height 16
click at [0, 0] on input "radio" at bounding box center [0, 0] width 0 height 0
click at [1118, 136] on button "button" at bounding box center [1171, 134] width 28 height 25
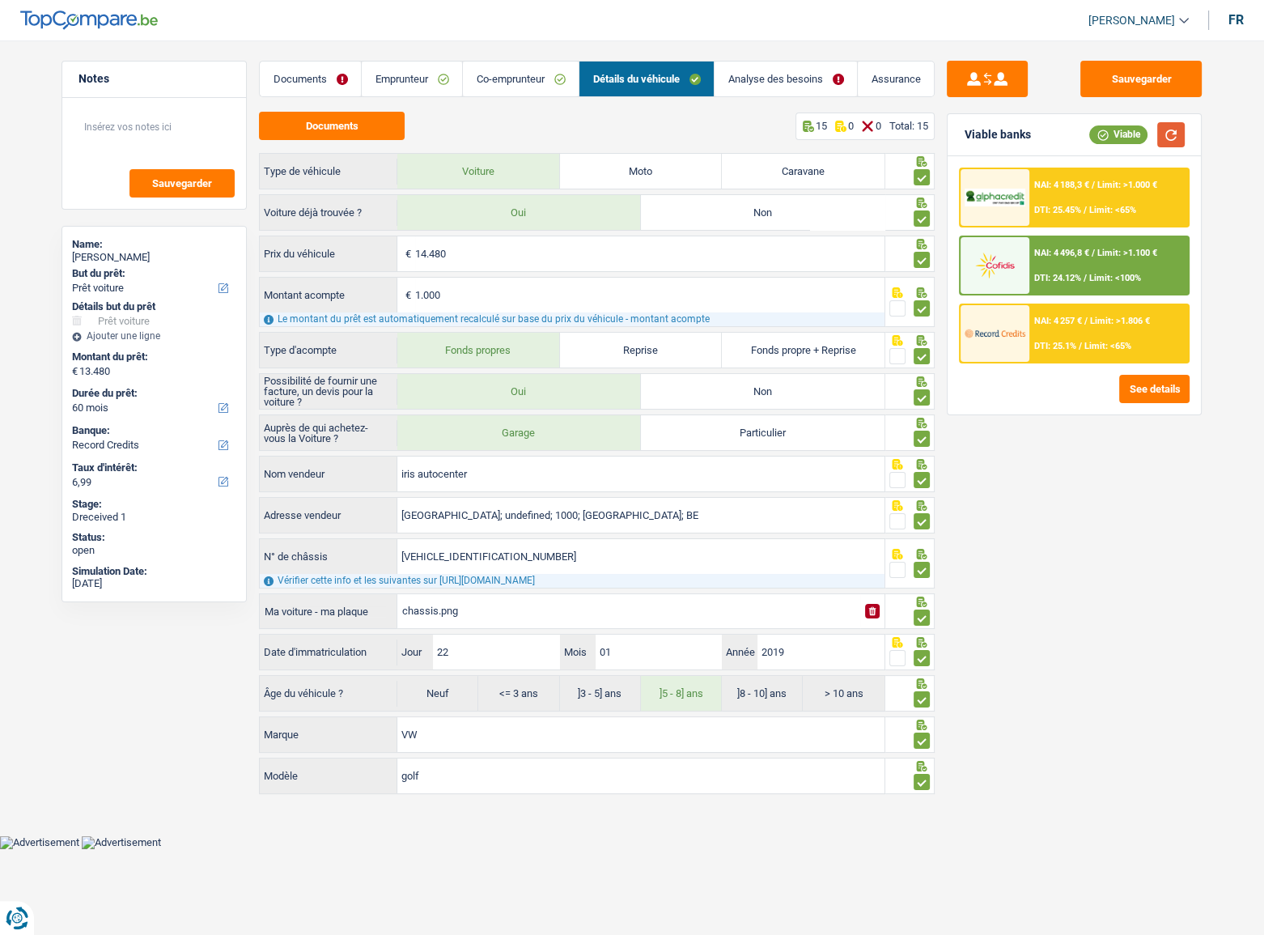
click at [1118, 141] on button "button" at bounding box center [1171, 134] width 28 height 25
click at [1118, 135] on button "button" at bounding box center [1171, 134] width 28 height 25
drag, startPoint x: 778, startPoint y: 84, endPoint x: 768, endPoint y: 88, distance: 10.5
click at [778, 84] on link "Analyse des besoins" at bounding box center [786, 79] width 142 height 35
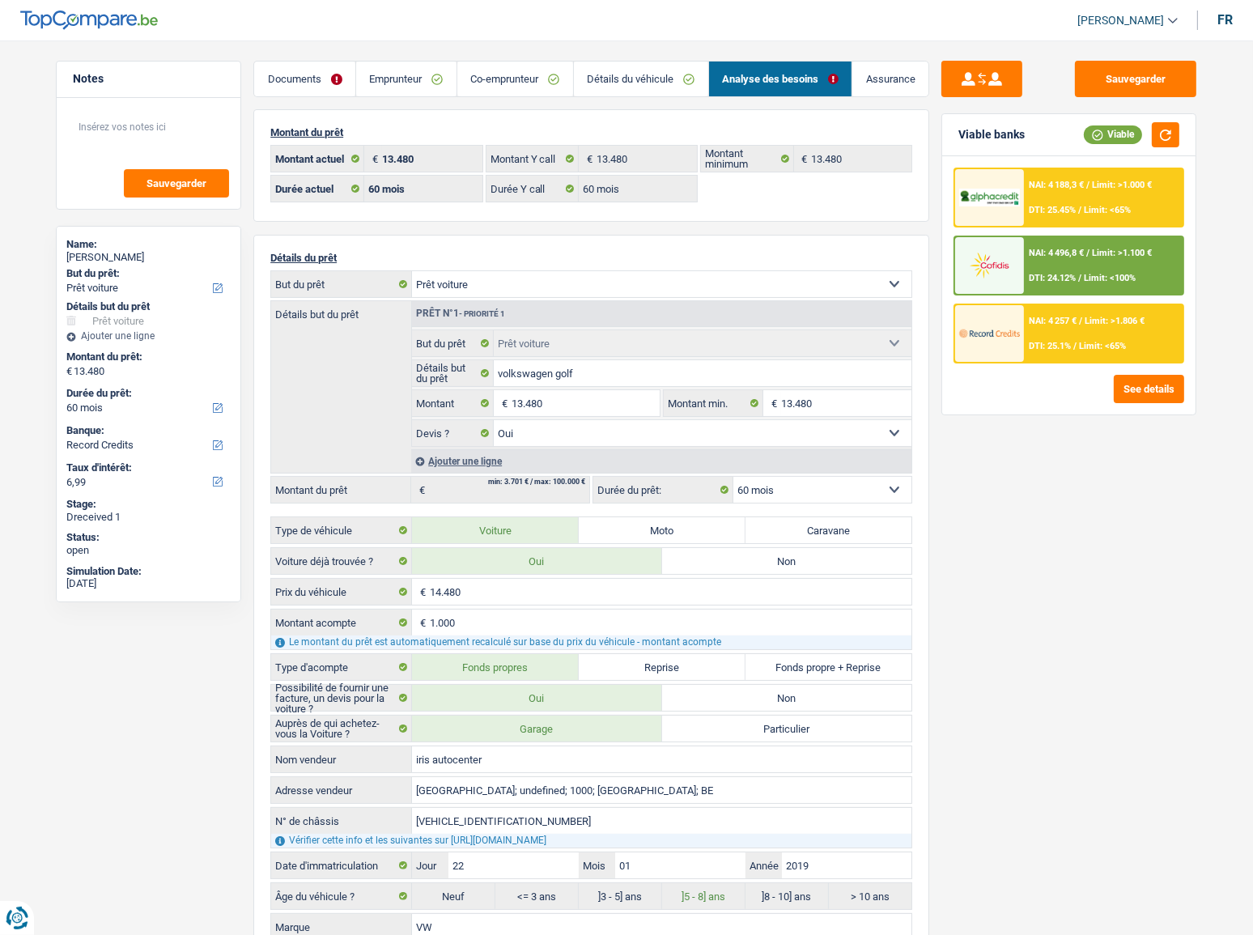
click at [1068, 202] on div "NAI: 4 188,3 € / Limit: >1.000 € DTI: 25.45% / Limit: <65%" at bounding box center [1103, 197] width 159 height 57
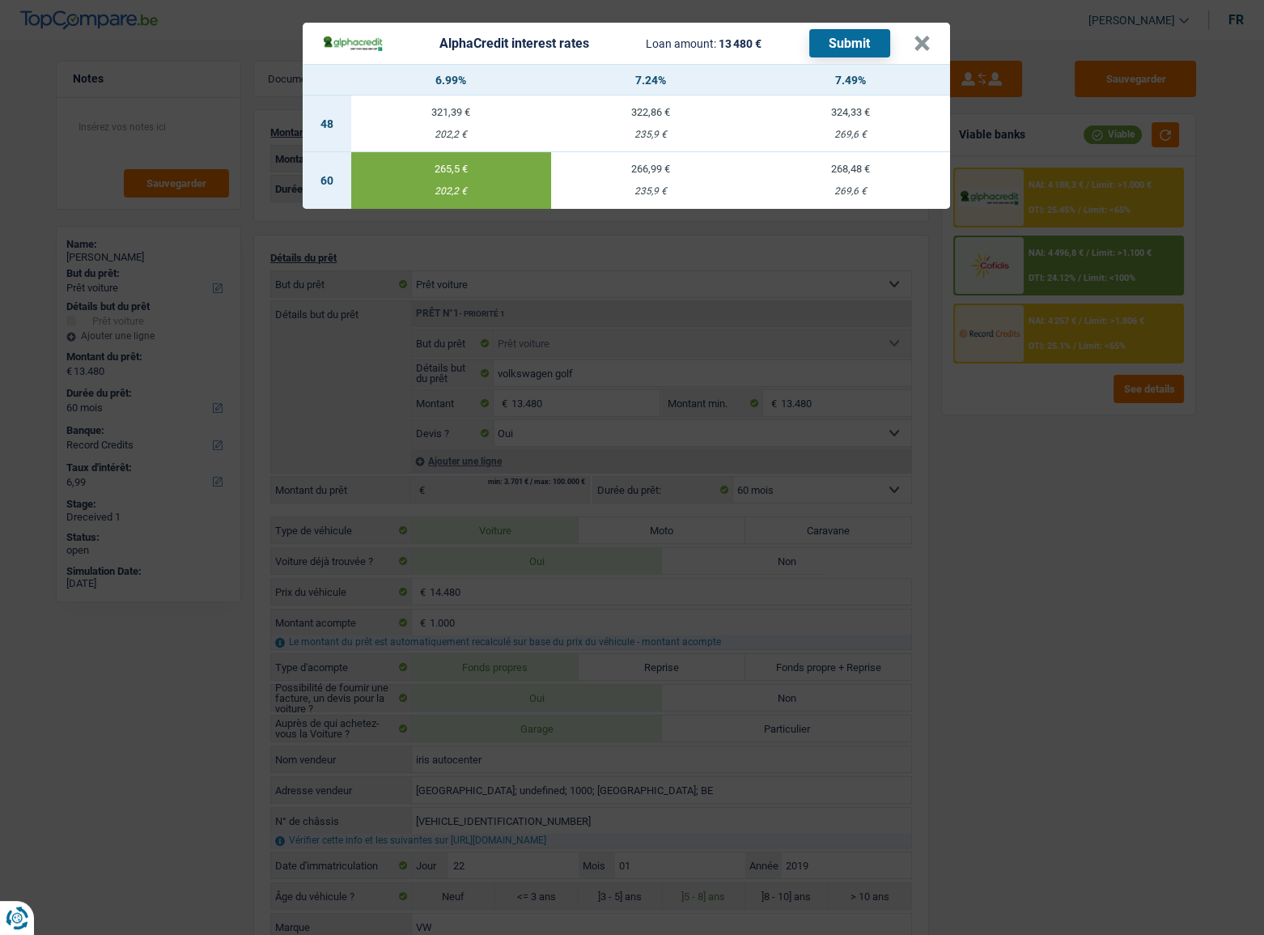
click at [847, 36] on button "Submit" at bounding box center [849, 43] width 81 height 28
click at [913, 45] on header "AlphaCredit interest rates Loan amount: 13 480 € Submit ×" at bounding box center [627, 43] width 648 height 41
click at [914, 43] on button "×" at bounding box center [922, 44] width 17 height 16
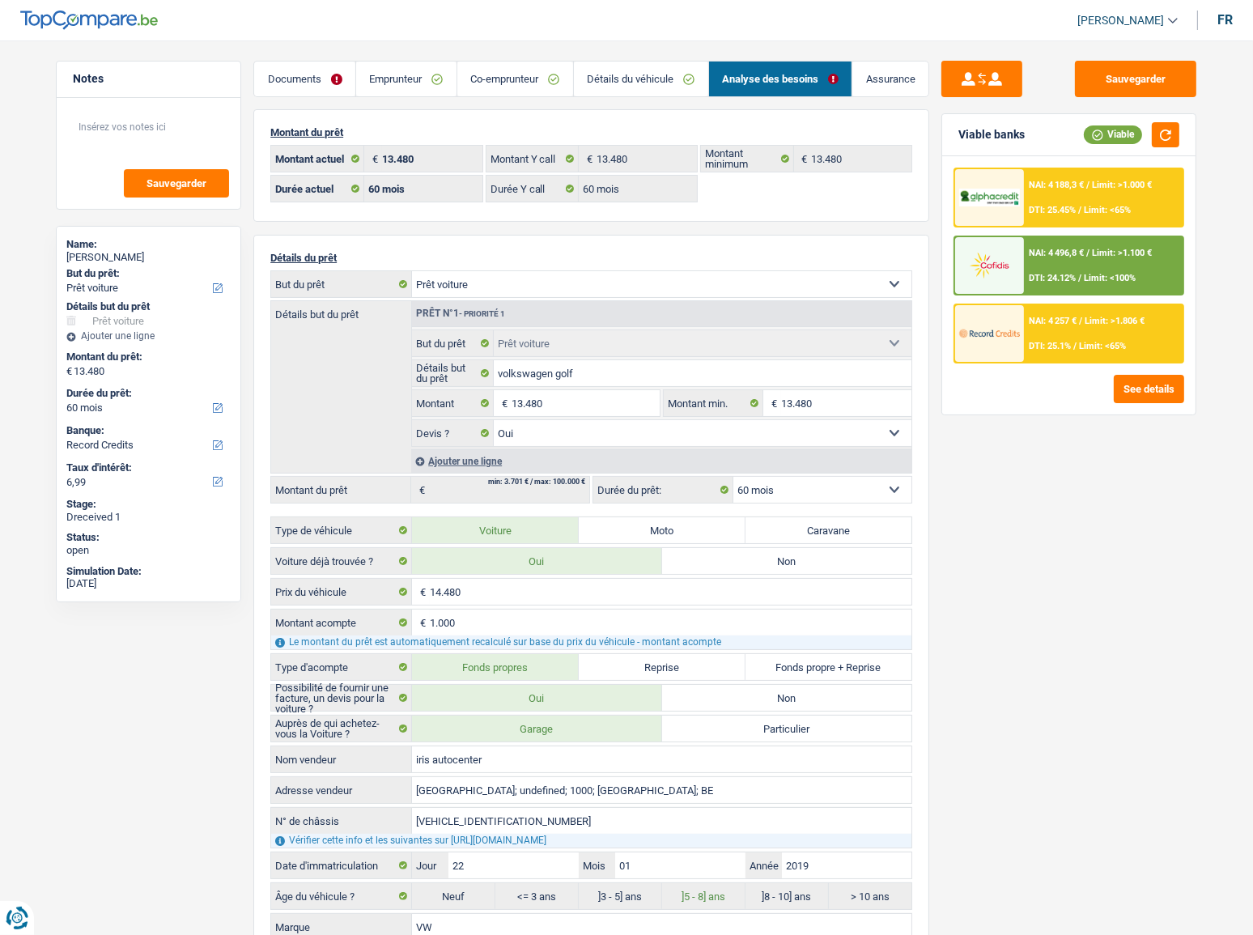
drag, startPoint x: 1093, startPoint y: 263, endPoint x: 1084, endPoint y: 269, distance: 11.2
click at [1084, 269] on div "NAI: 4 496,8 € / Limit: >1.100 € DTI: 24.12% / Limit: <100%" at bounding box center [1103, 265] width 159 height 57
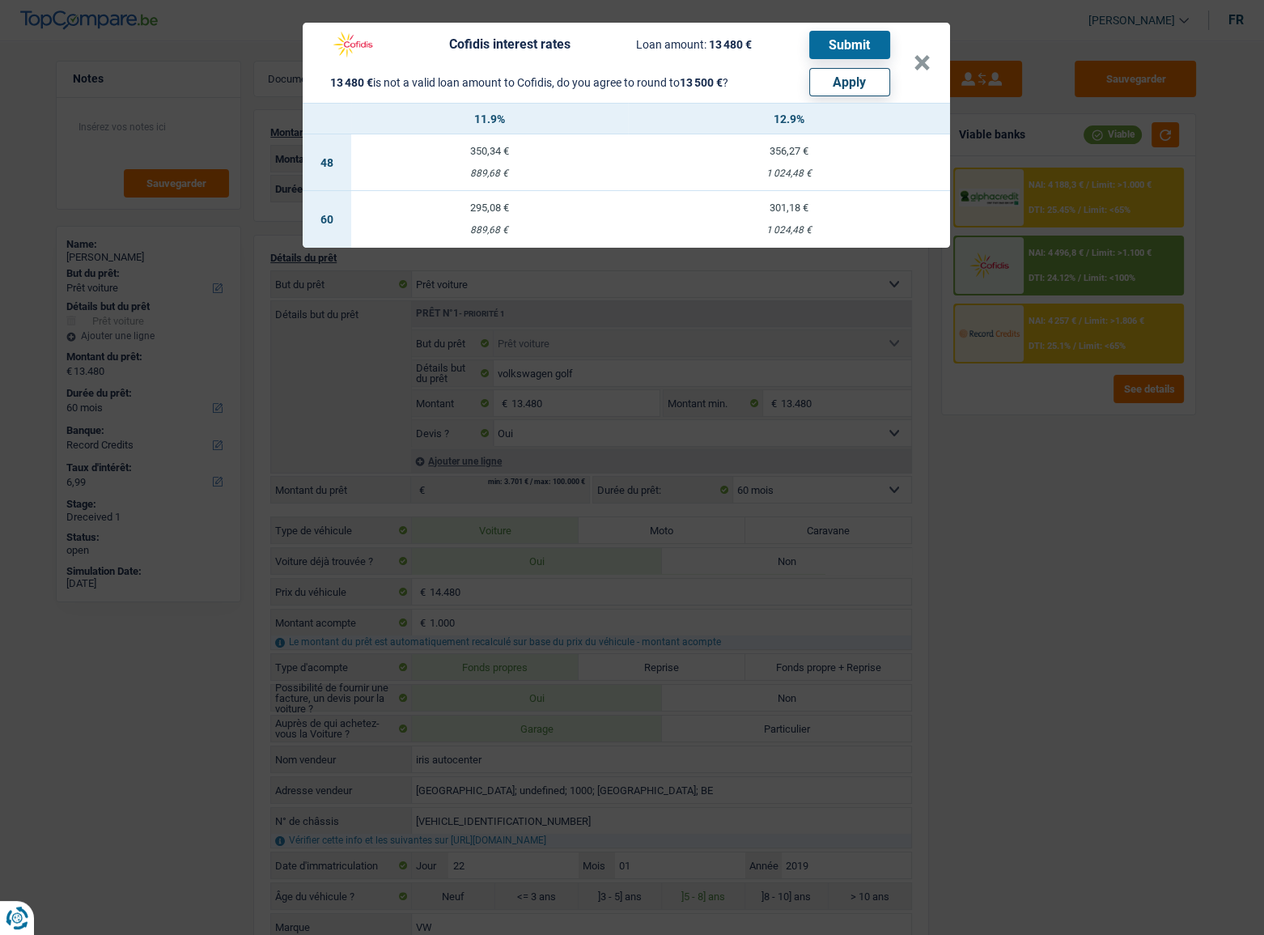
click at [858, 76] on button "Apply" at bounding box center [849, 82] width 81 height 28
type input "13.500"
select select "other"
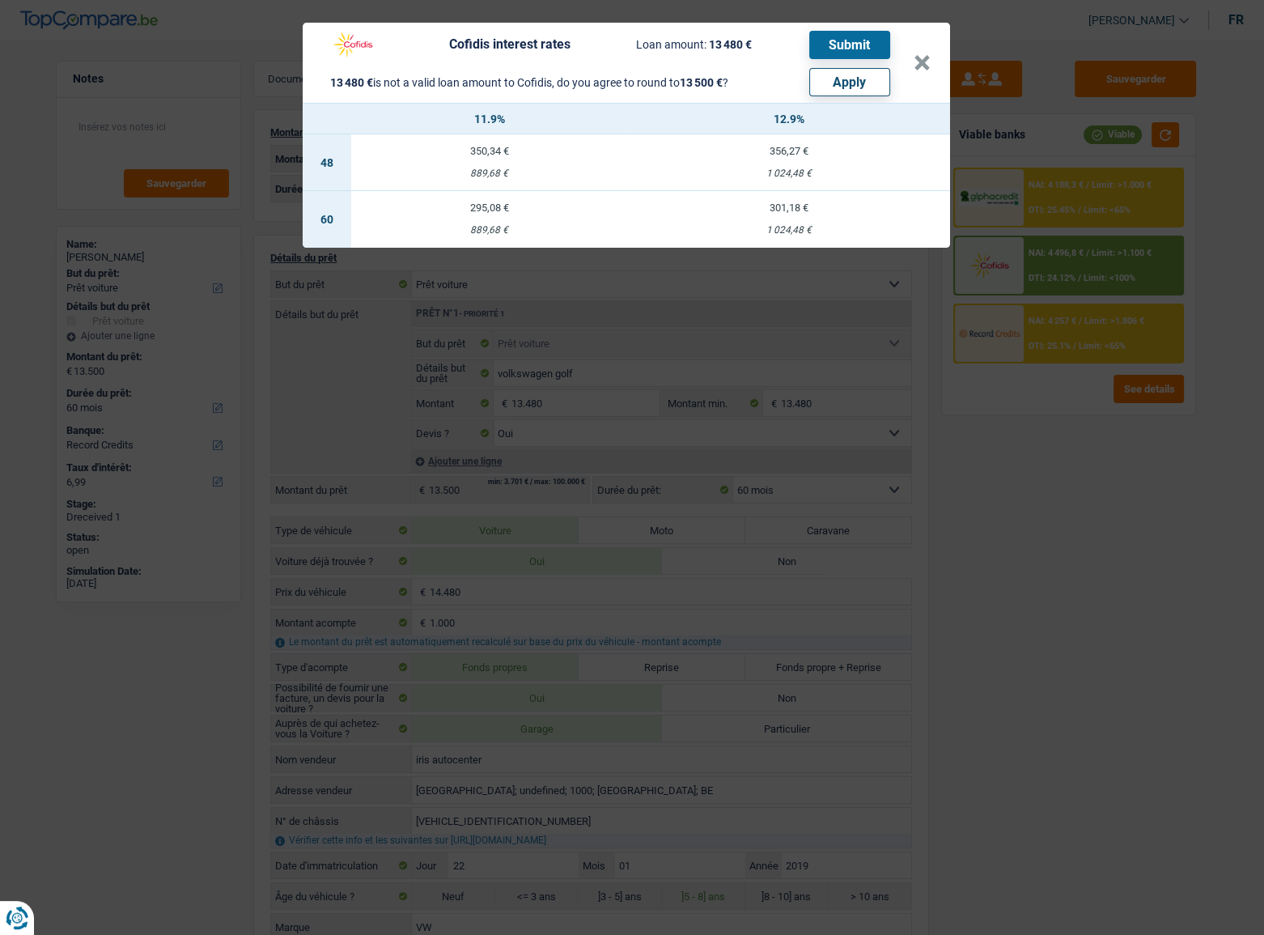
select select "other"
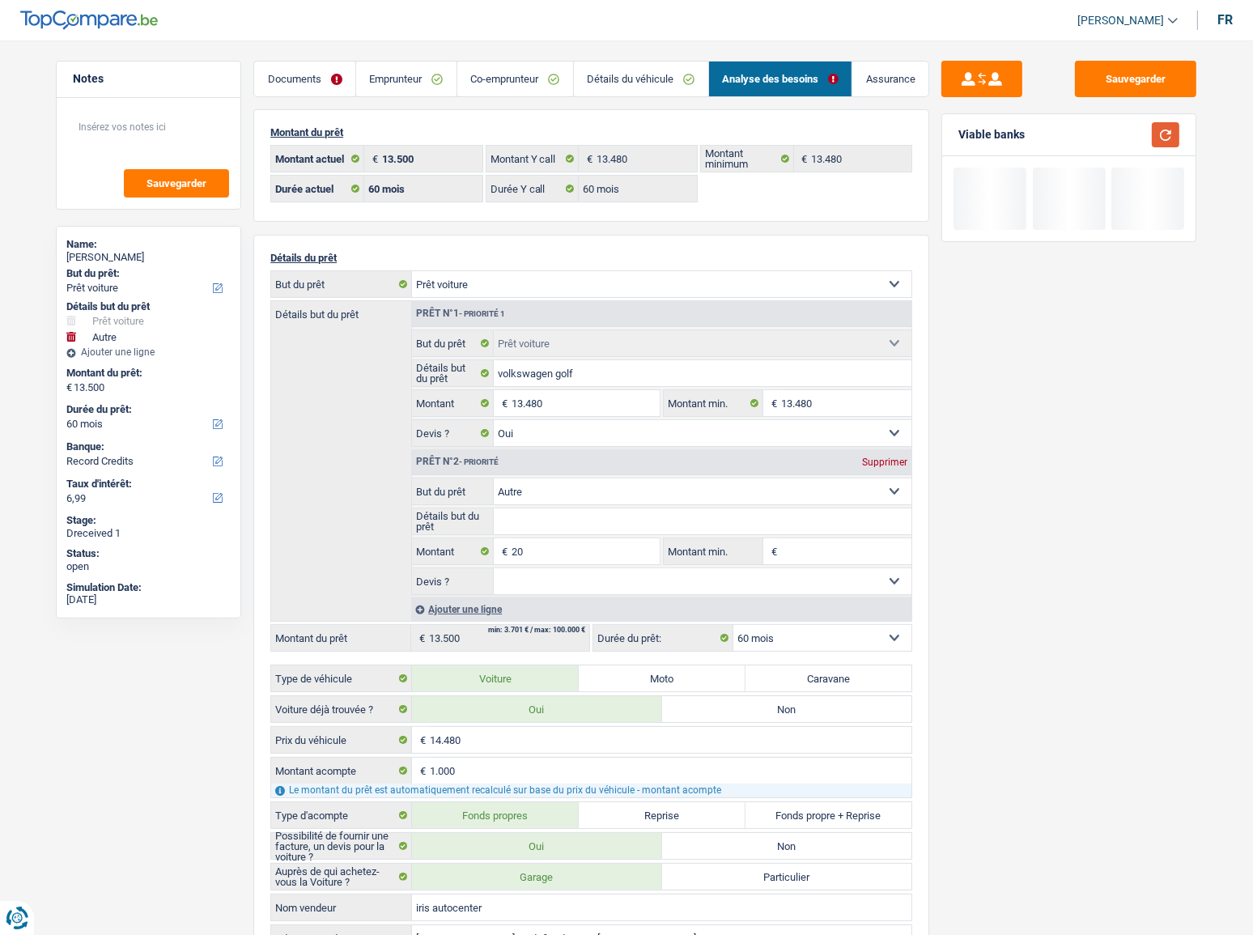
click at [1118, 133] on button "button" at bounding box center [1166, 134] width 28 height 25
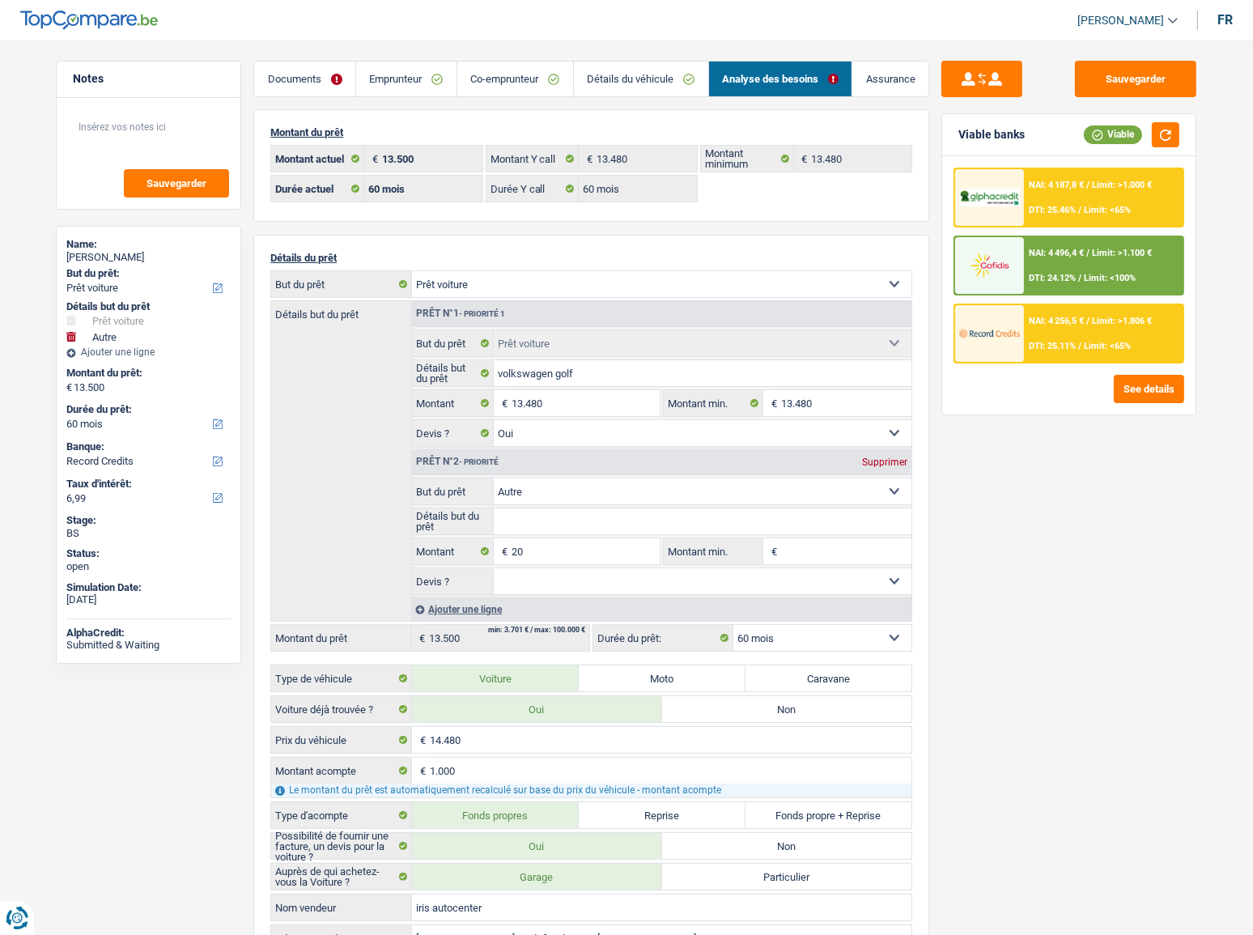
click at [1042, 187] on span "NAI: 4 187,8 €" at bounding box center [1056, 185] width 55 height 11
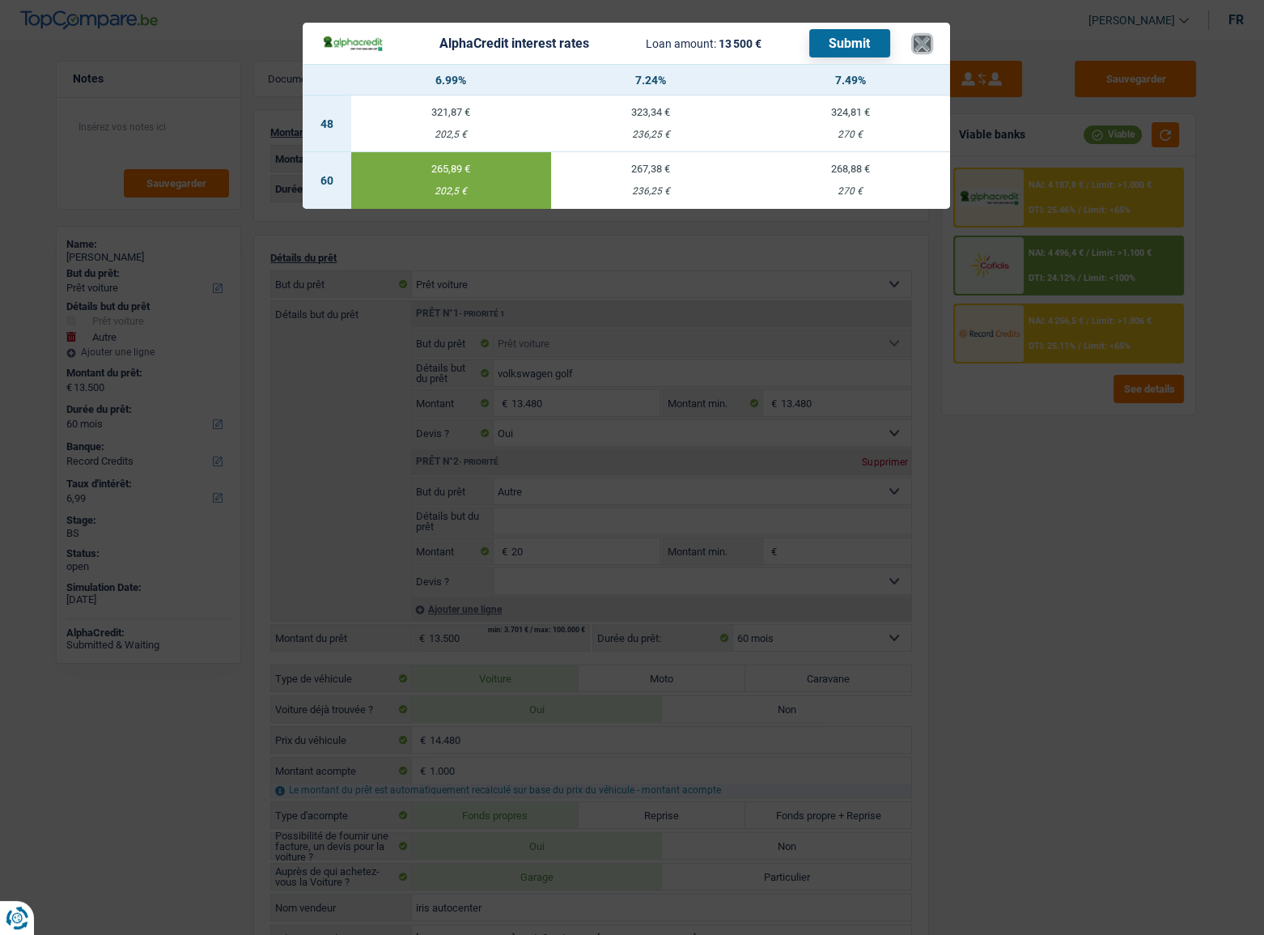
click at [924, 39] on button "×" at bounding box center [922, 44] width 17 height 16
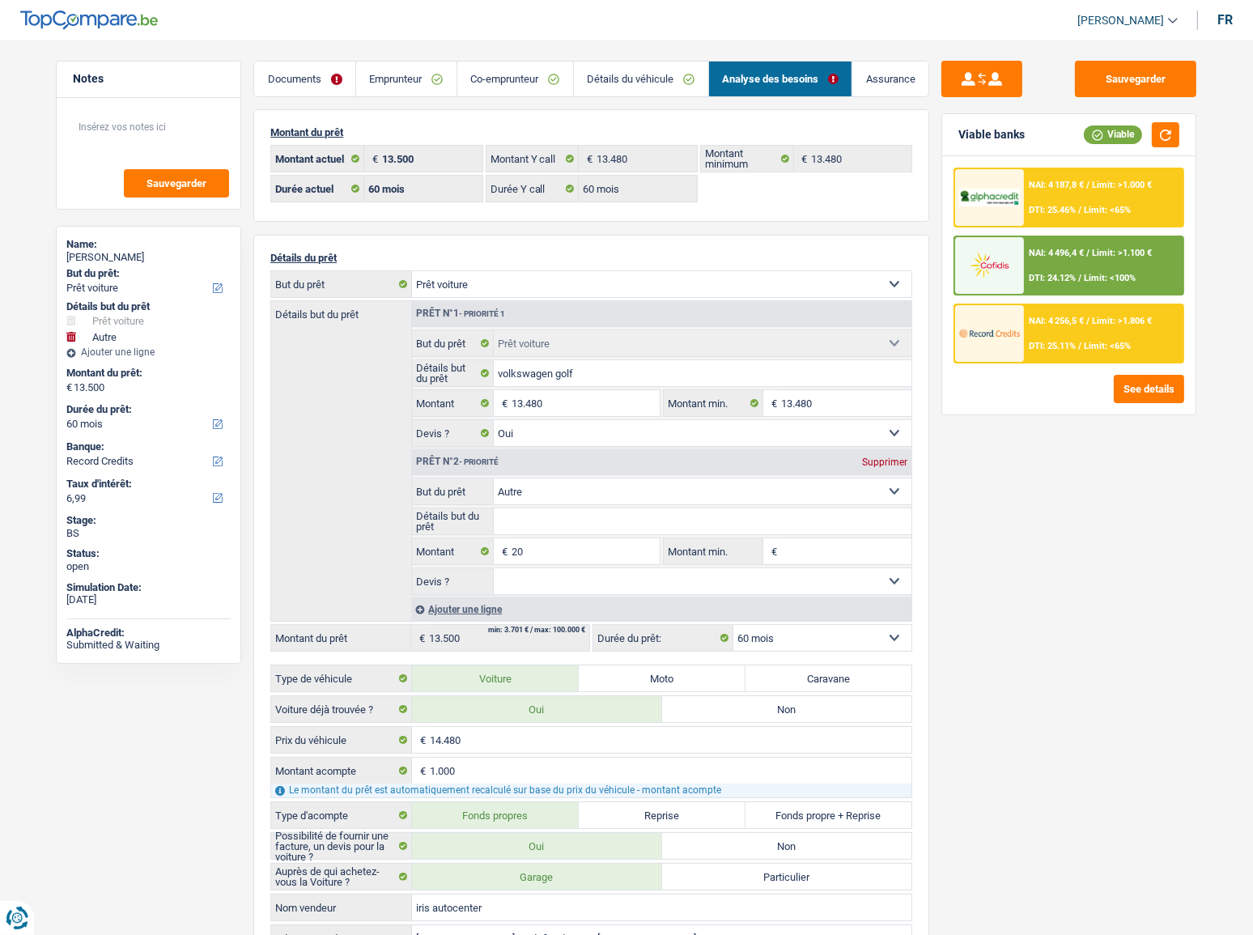
click at [1004, 248] on div at bounding box center [989, 265] width 68 height 57
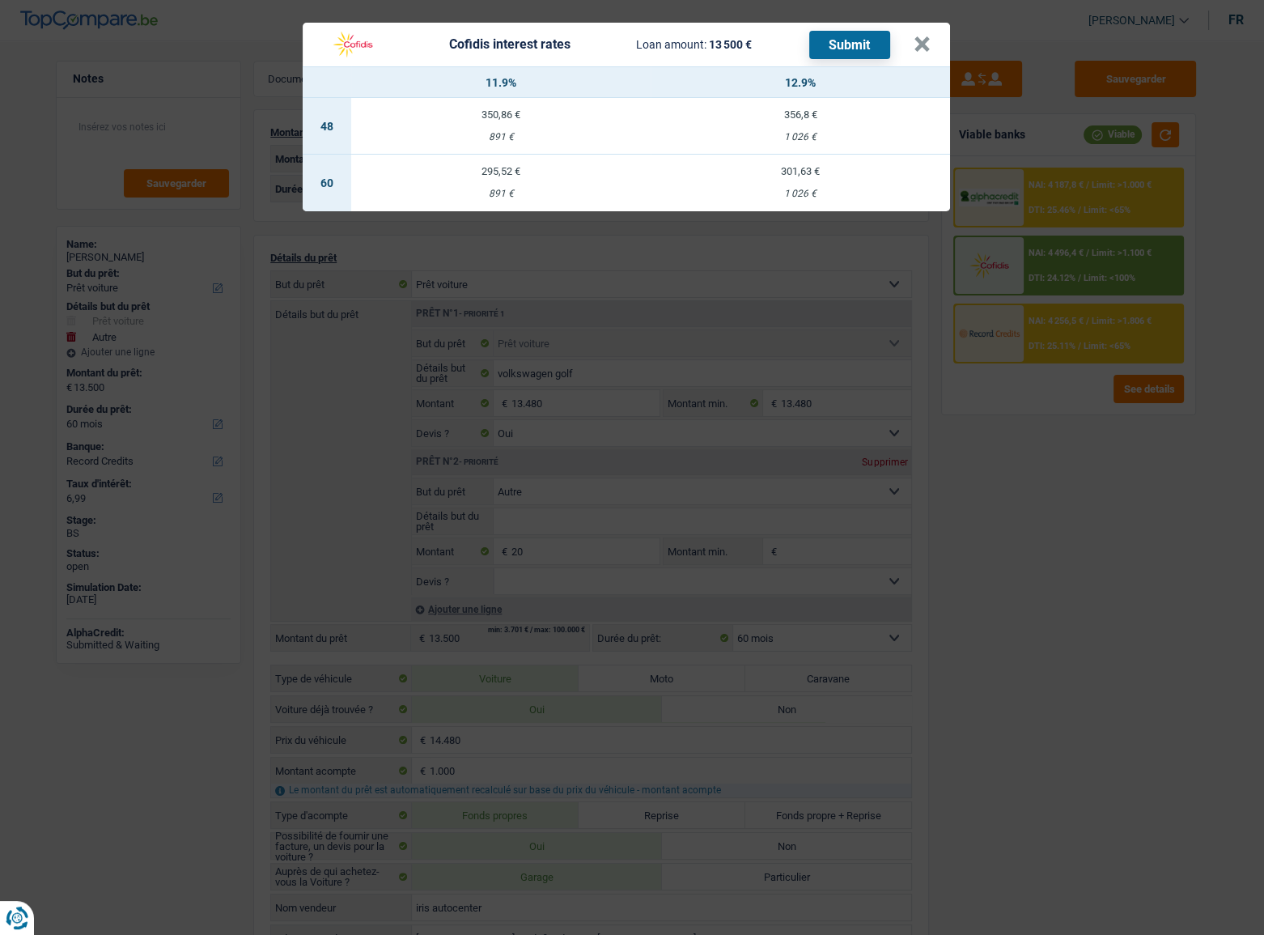
click at [468, 175] on div "295,52 €" at bounding box center [500, 171] width 299 height 11
select select "cofidis"
type input "11,90"
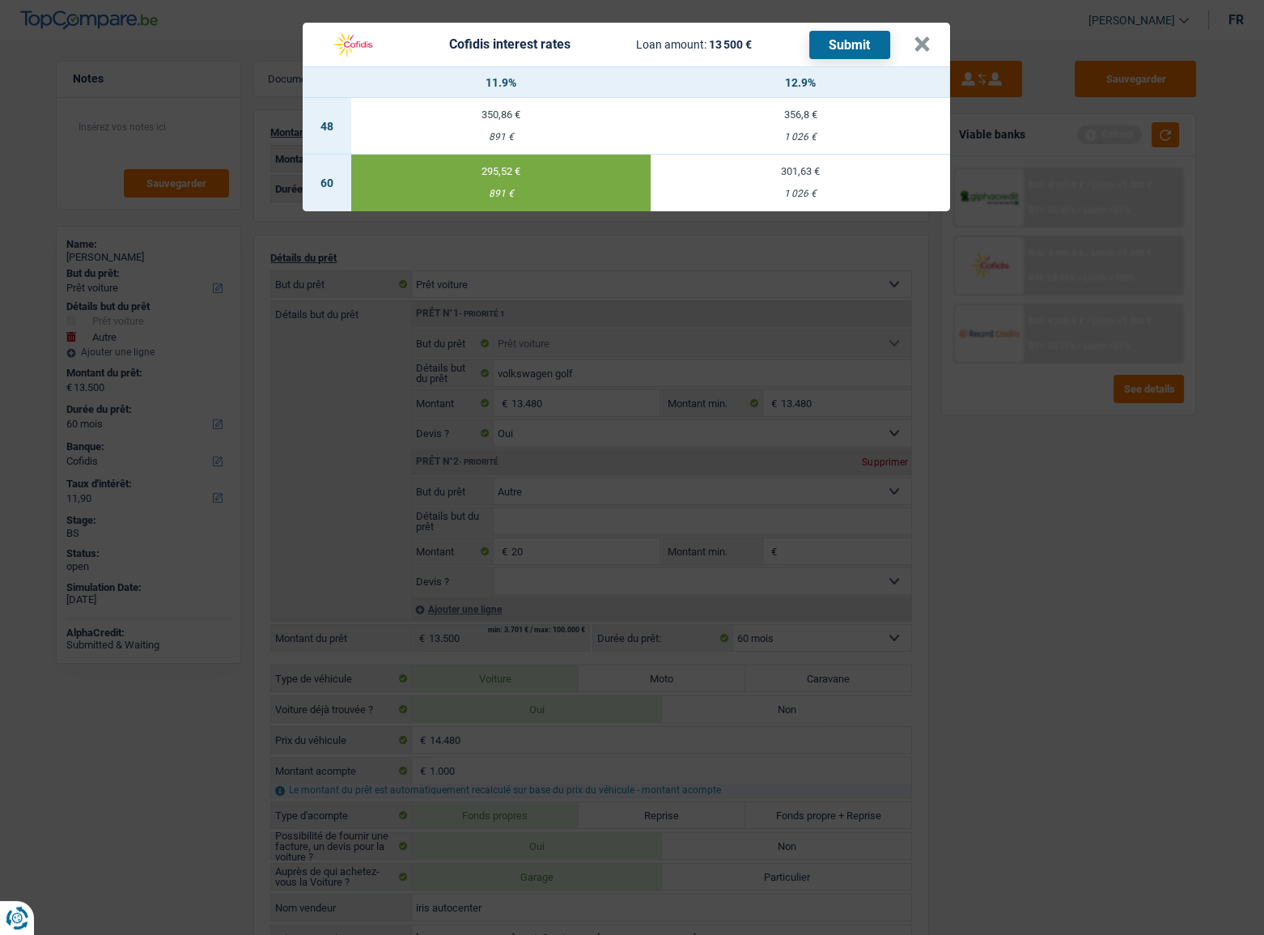
click at [868, 51] on button "Submit" at bounding box center [849, 45] width 81 height 28
click at [928, 36] on button "×" at bounding box center [922, 44] width 17 height 16
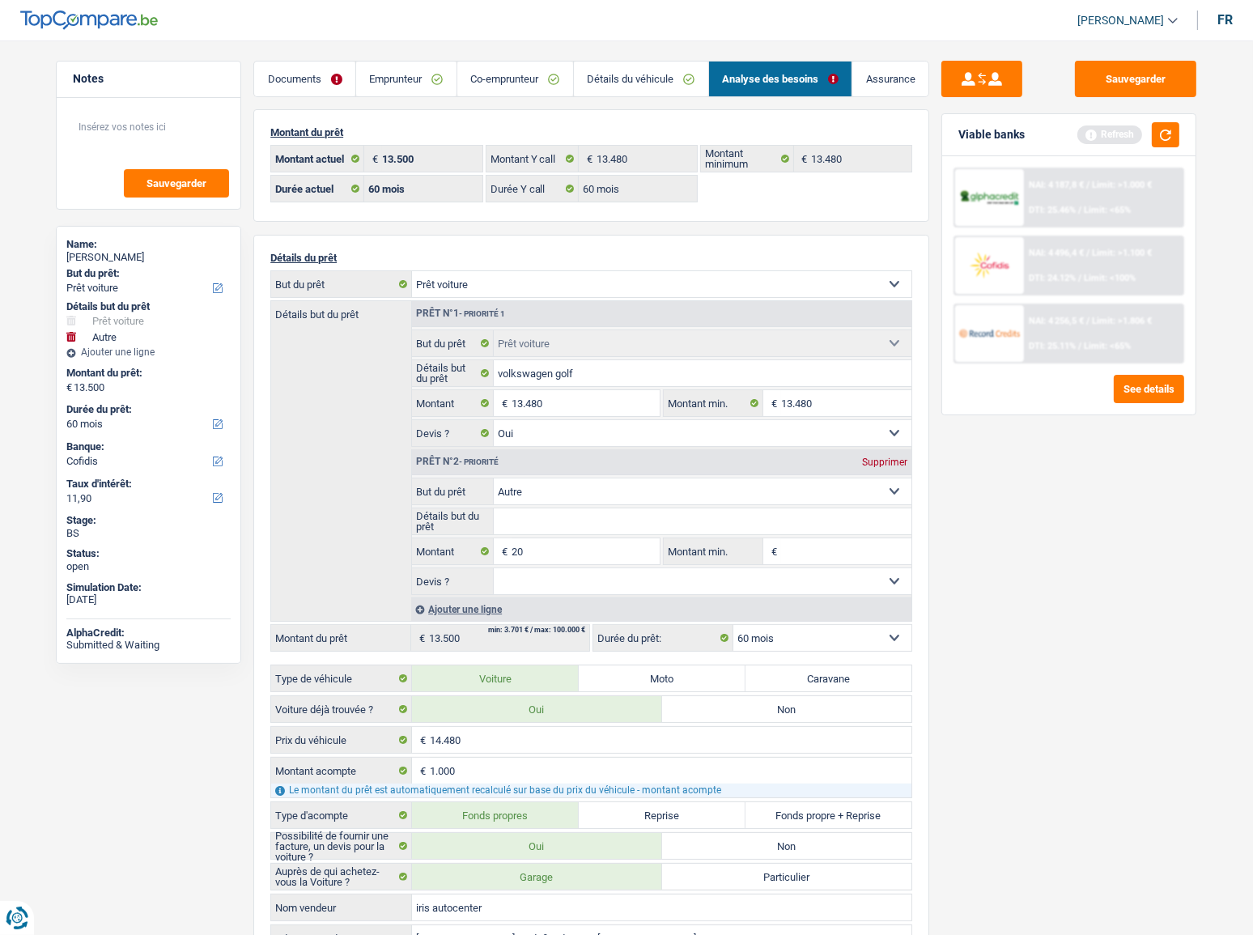
click at [1117, 337] on div "NAI: 4 256,5 € / Limit: >1.806 € DTI: 25.11% / Limit: <65%" at bounding box center [1103, 333] width 159 height 57
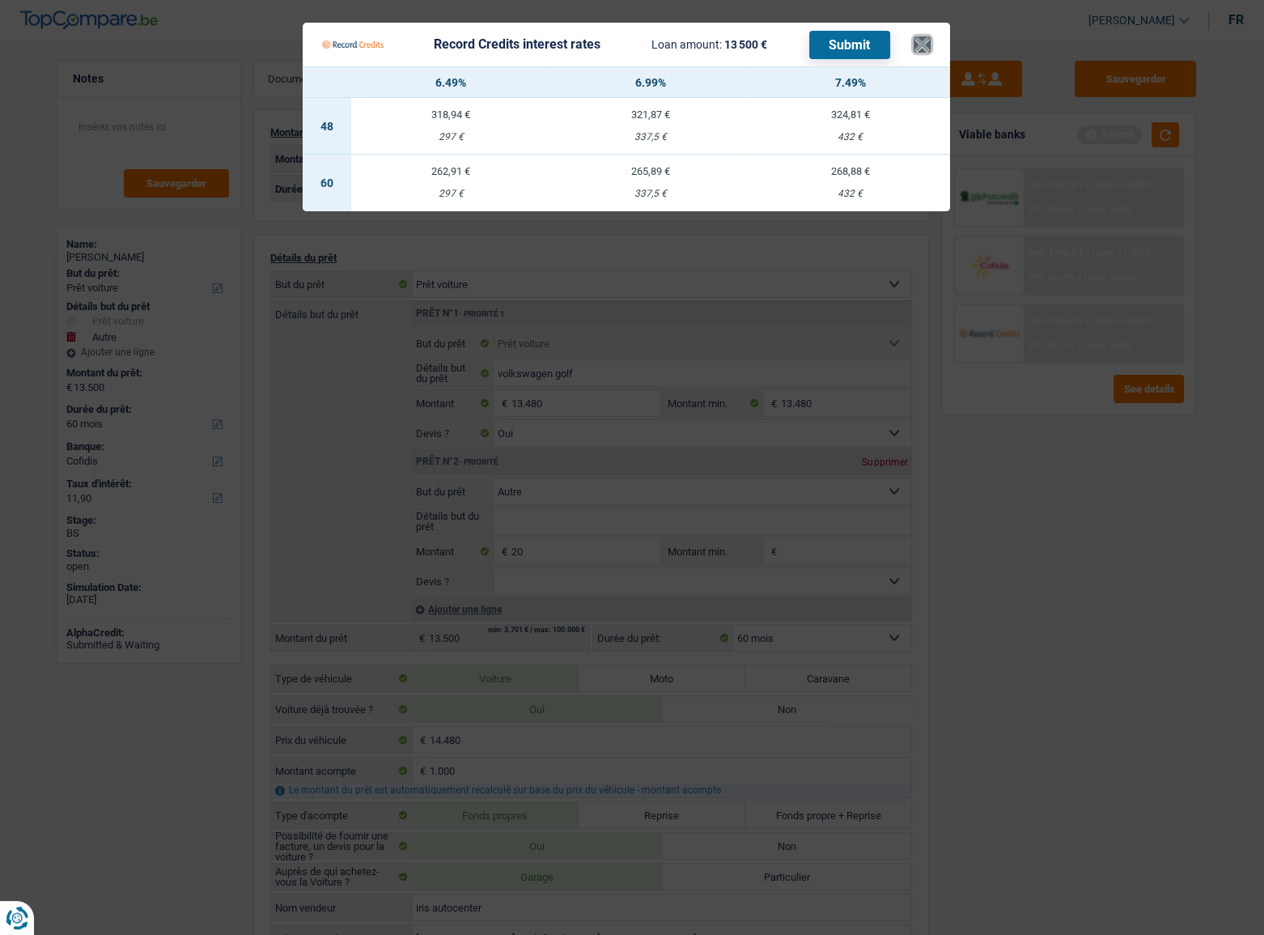
click at [925, 40] on button "×" at bounding box center [922, 44] width 17 height 16
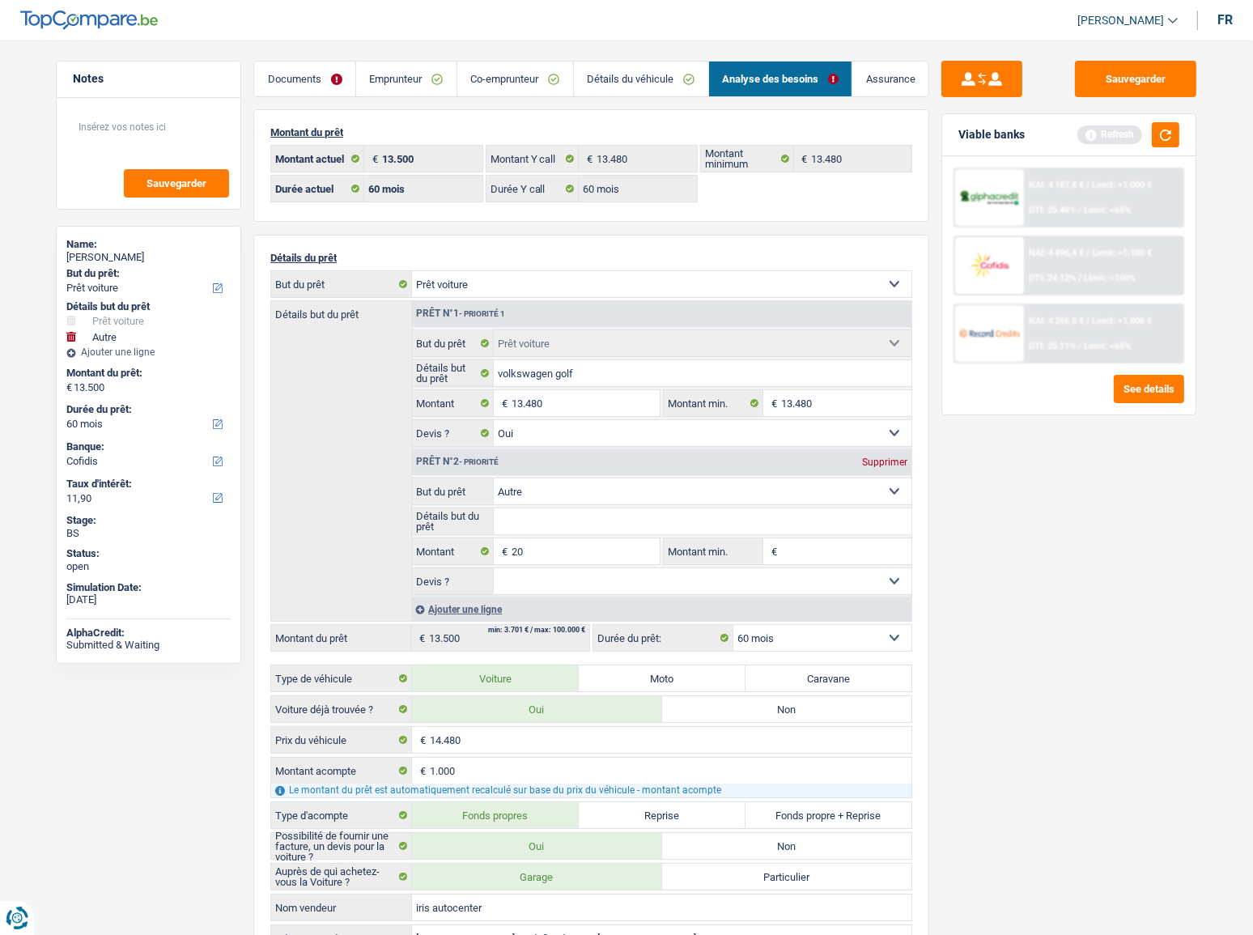
click at [316, 87] on link "Documents" at bounding box center [304, 79] width 101 height 35
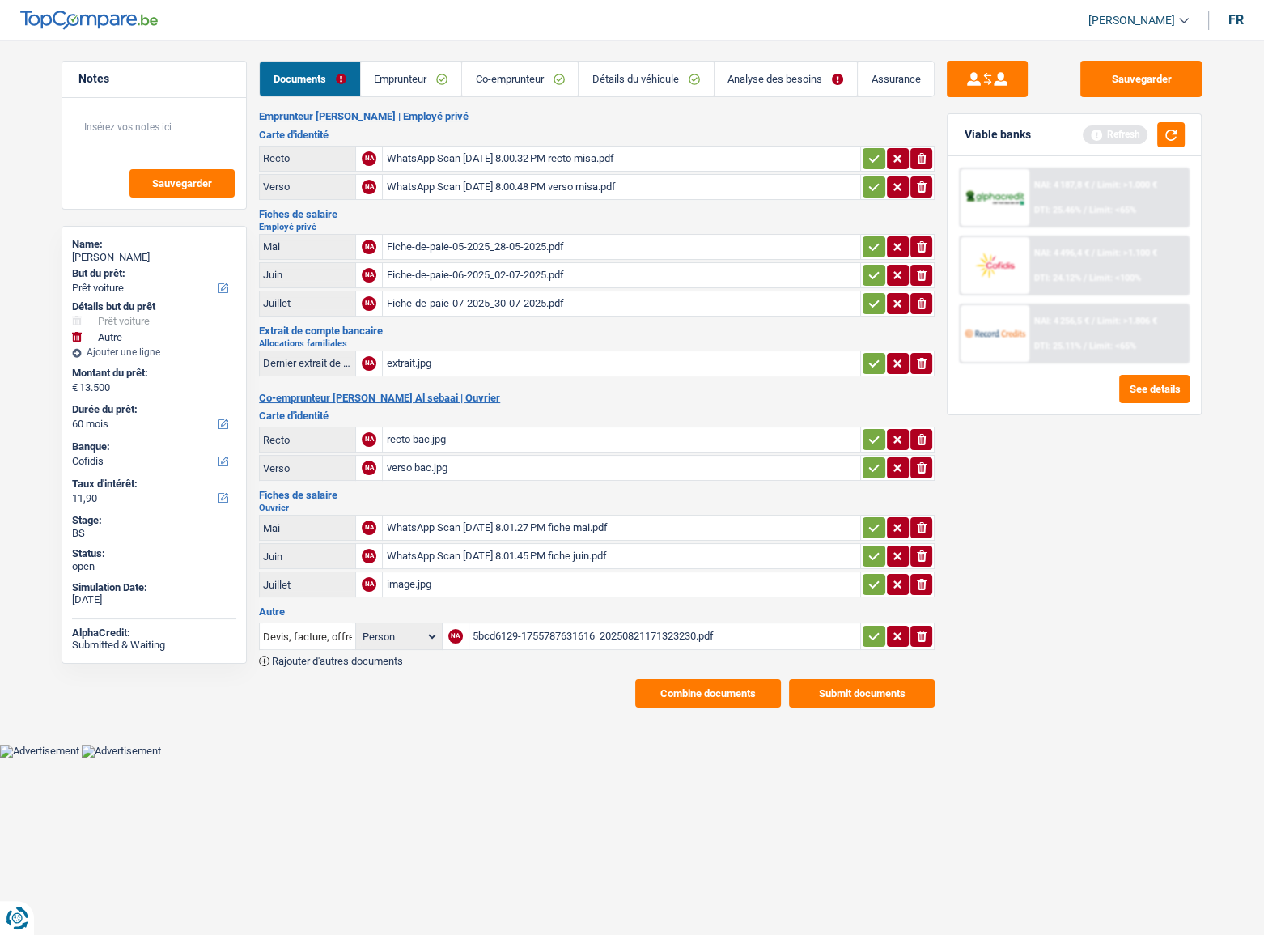
click at [505, 511] on div "5bcd6129-1755787631616_20250821171323230.pdf" at bounding box center [665, 636] width 385 height 24
click at [715, 511] on button "Combine documents" at bounding box center [708, 693] width 146 height 28
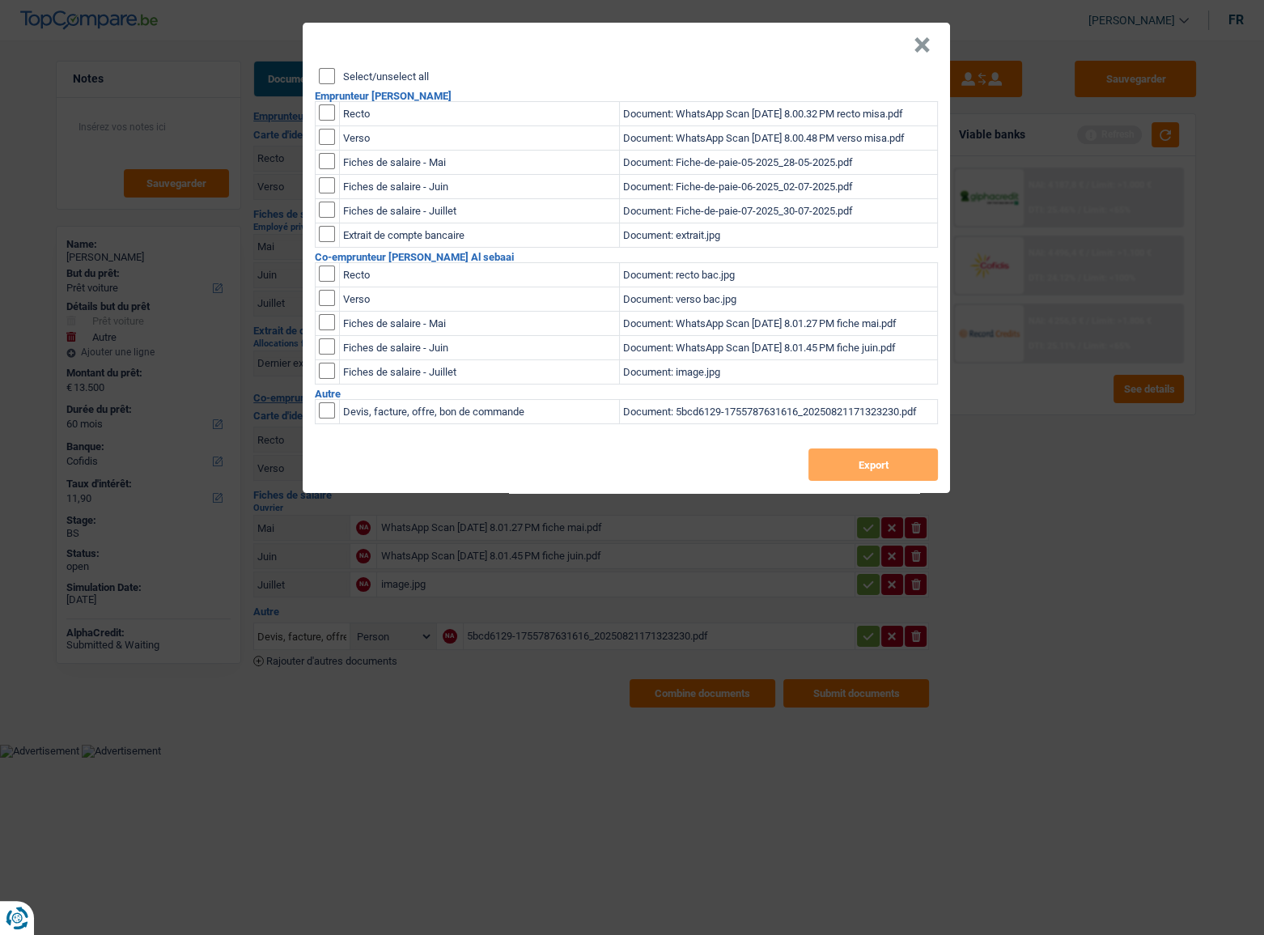
click at [323, 72] on input "Select/unselect all" at bounding box center [327, 76] width 16 height 16
checkbox input "true"
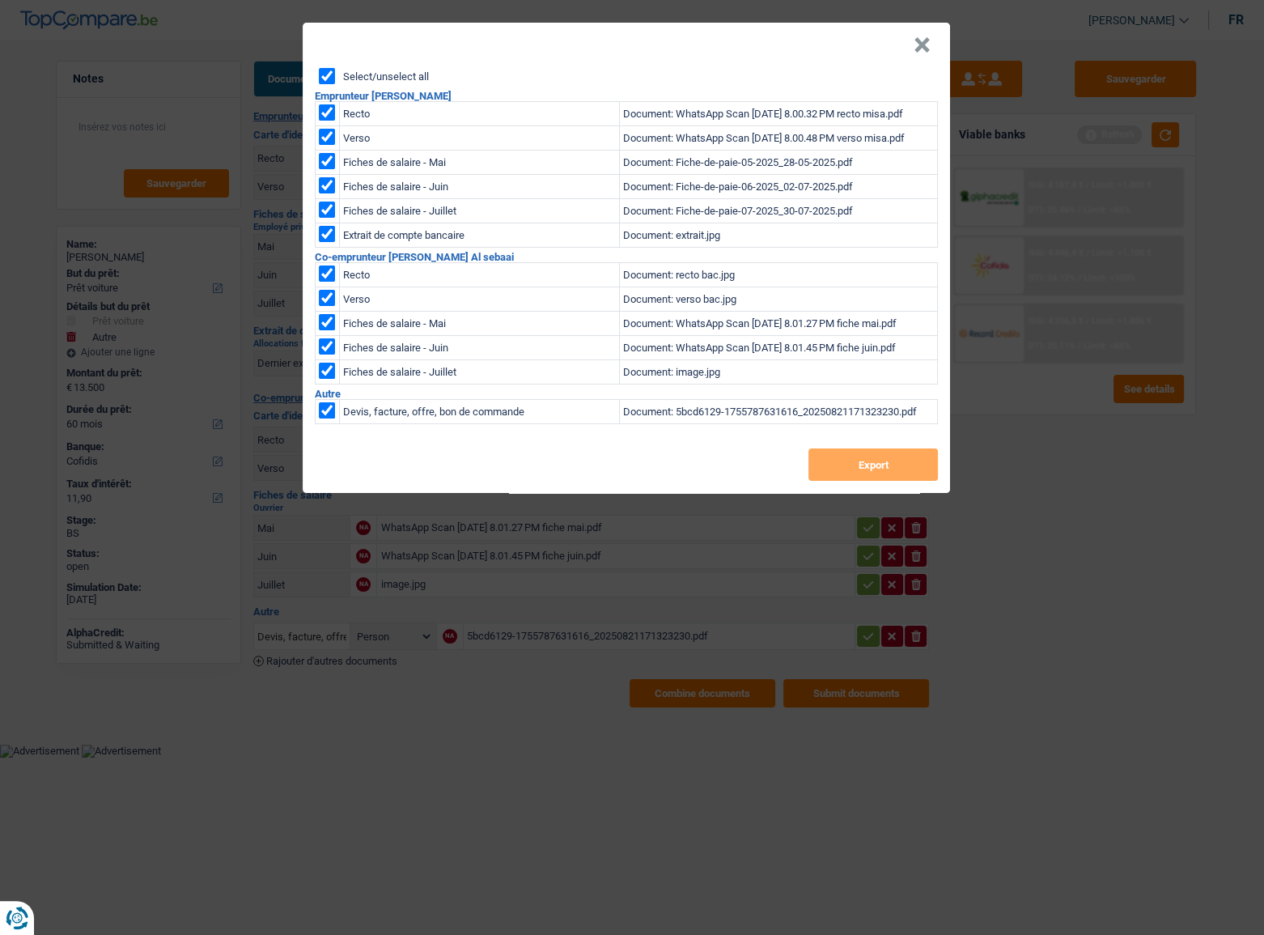
checkbox input "true"
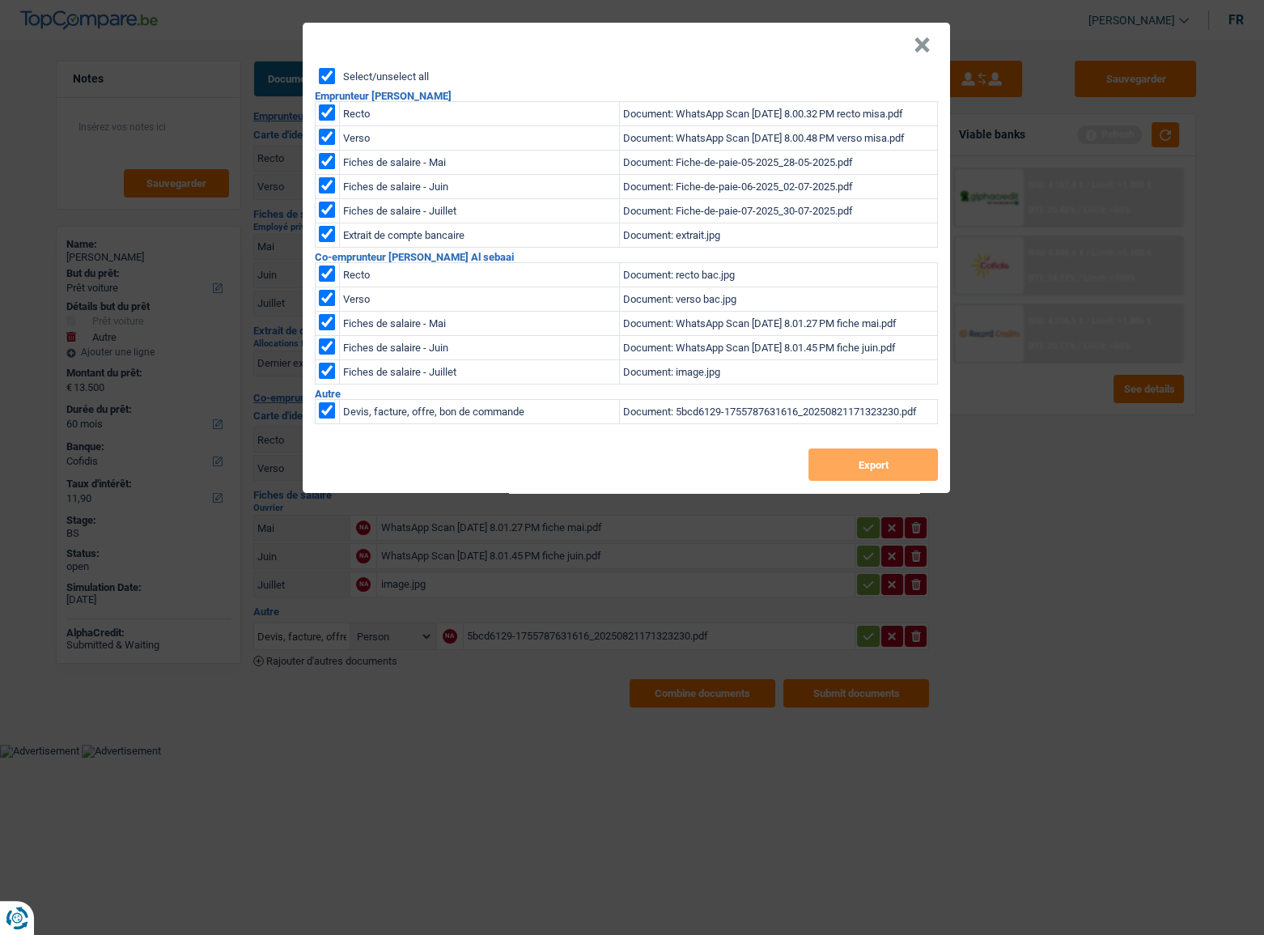
checkbox input "true"
click at [323, 418] on input "checkbox" at bounding box center [327, 410] width 16 height 16
checkbox input "false"
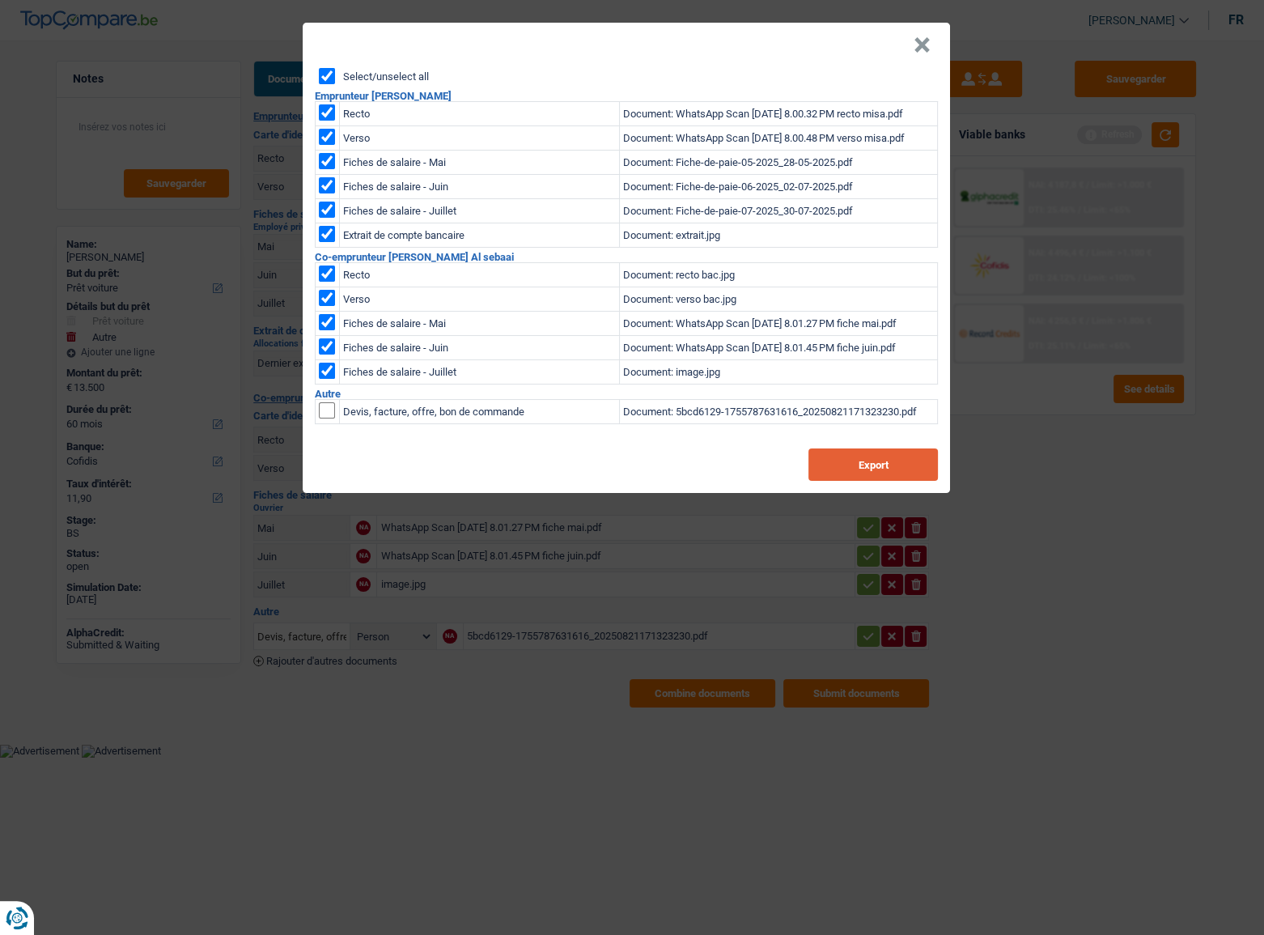
click at [862, 470] on button "Export" at bounding box center [874, 464] width 130 height 32
click at [1118, 511] on div "× Select/unselect all Emprunteur Yasmine Alfaress Recto Document: WhatsApp Scan…" at bounding box center [632, 467] width 1264 height 935
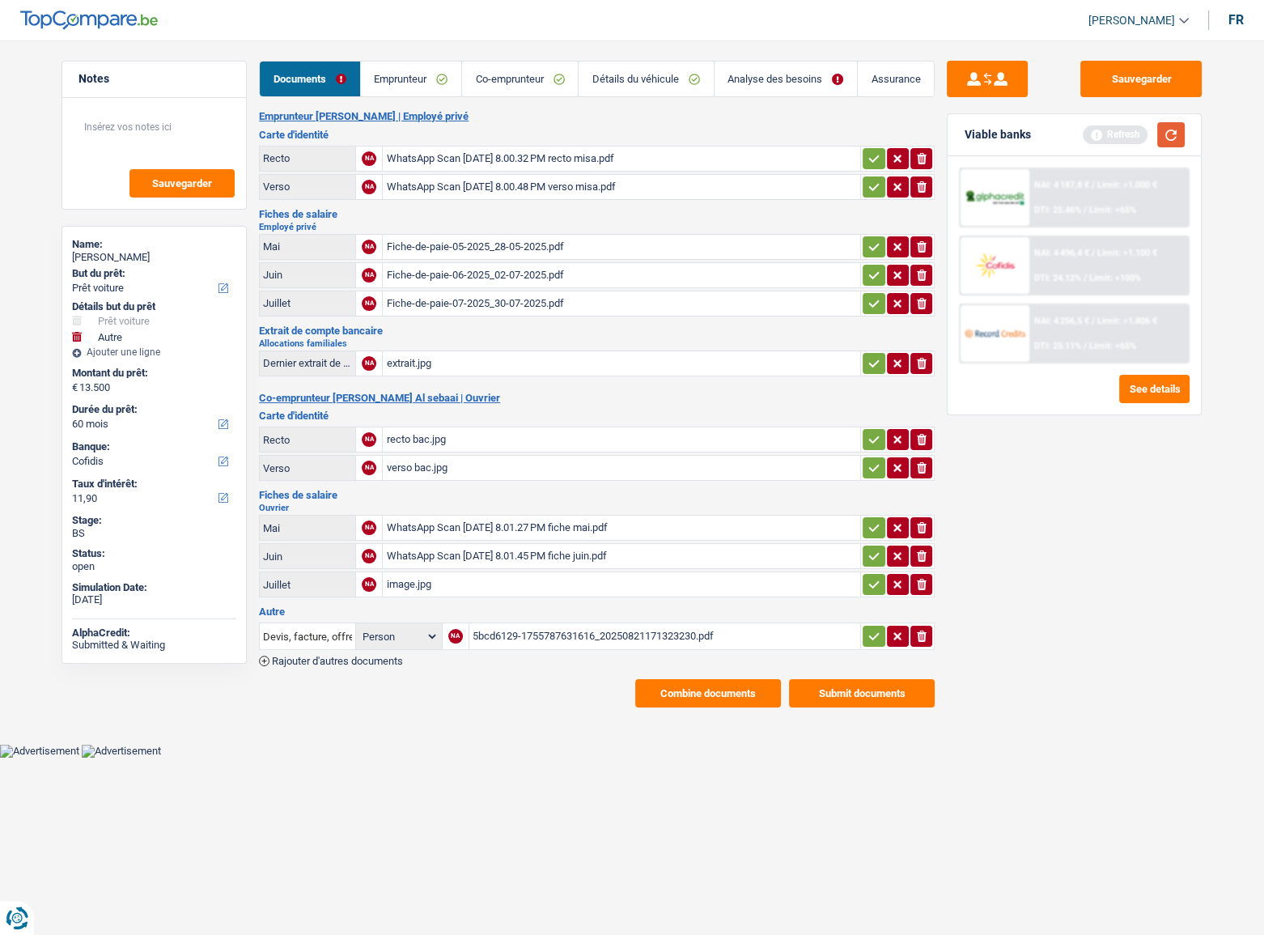
click at [1118, 138] on button "button" at bounding box center [1171, 134] width 28 height 25
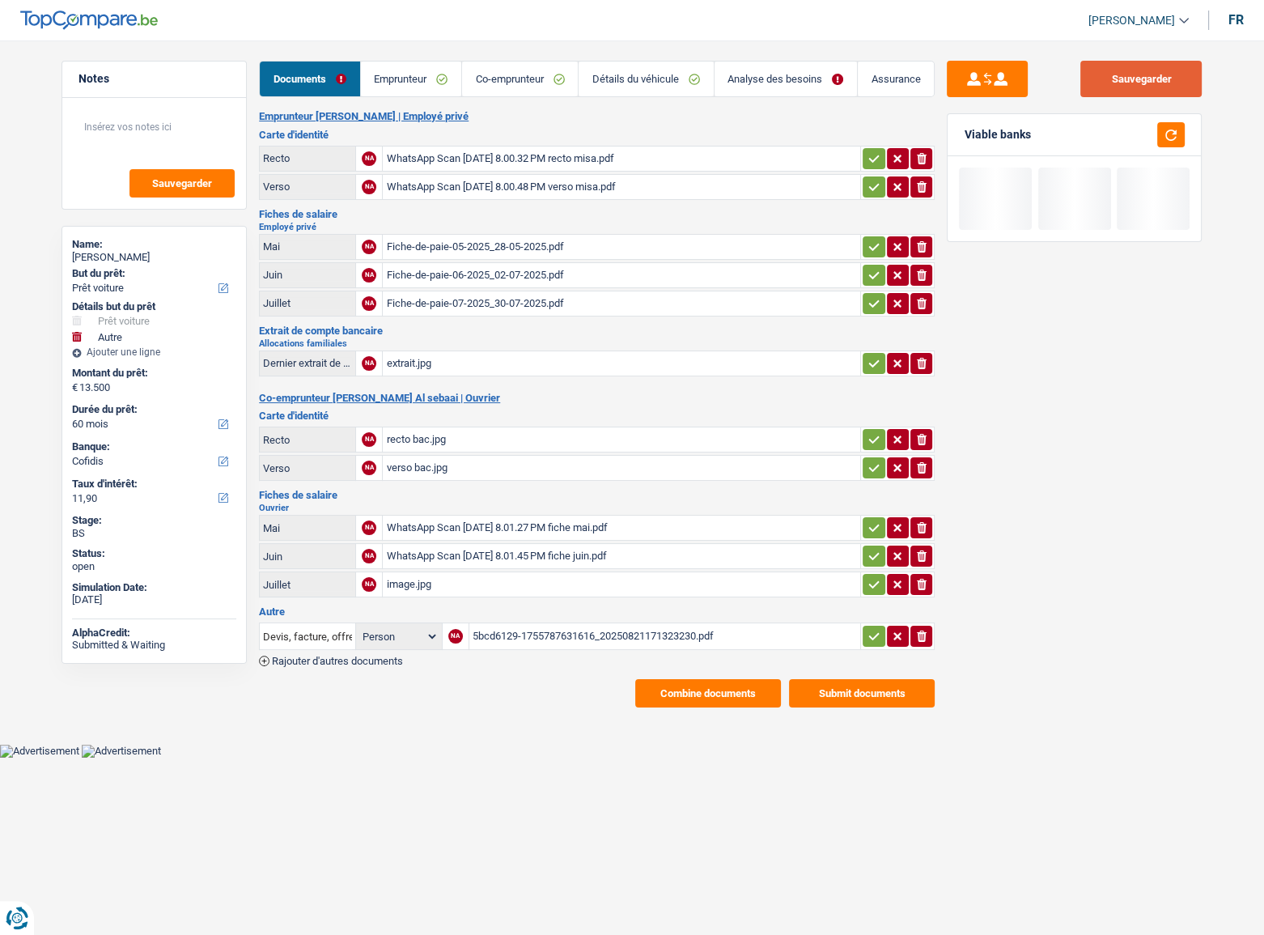
click at [1118, 88] on button "Sauvegarder" at bounding box center [1141, 79] width 121 height 36
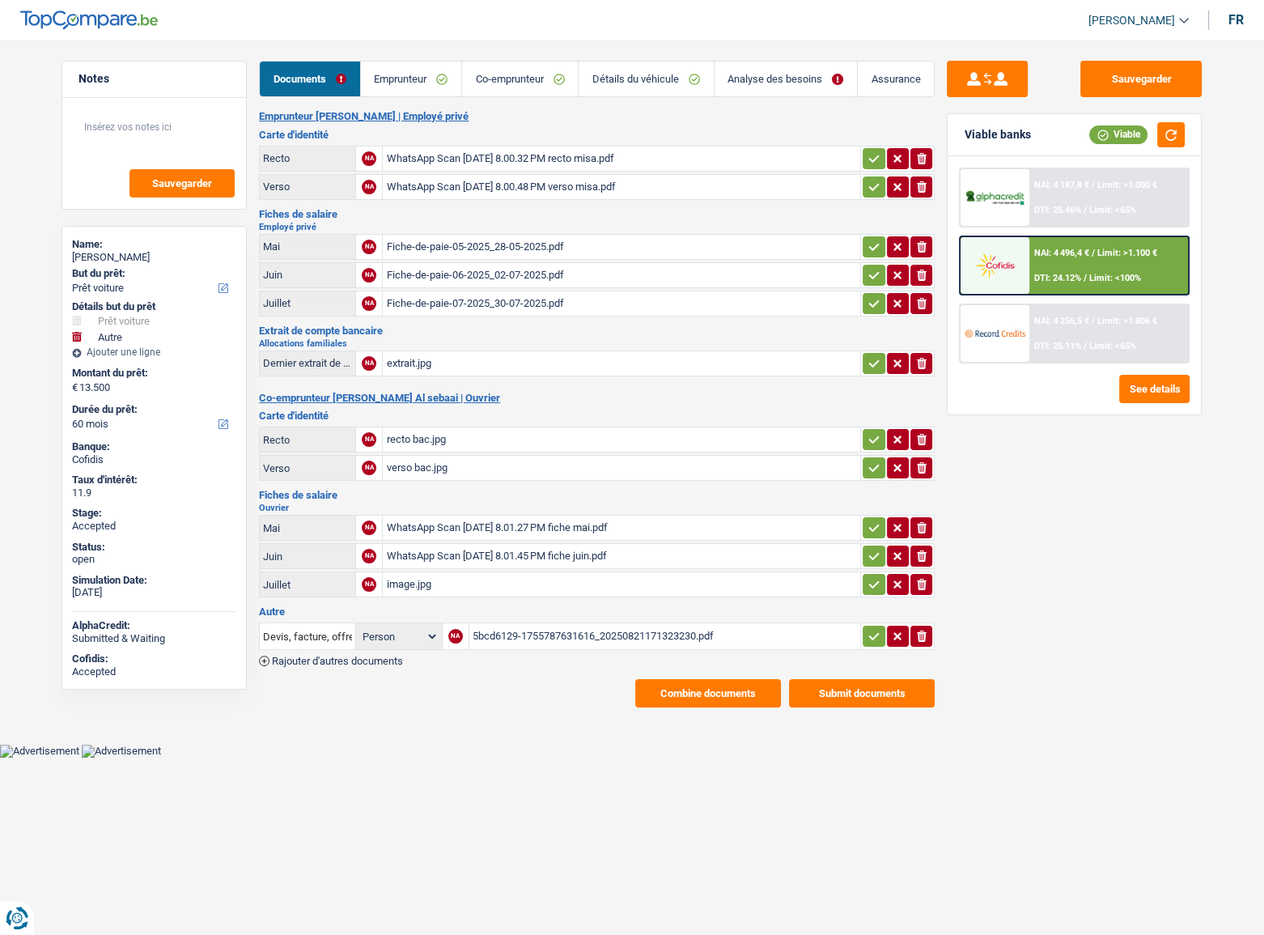
click at [843, 511] on button "Submit documents" at bounding box center [862, 693] width 146 height 28
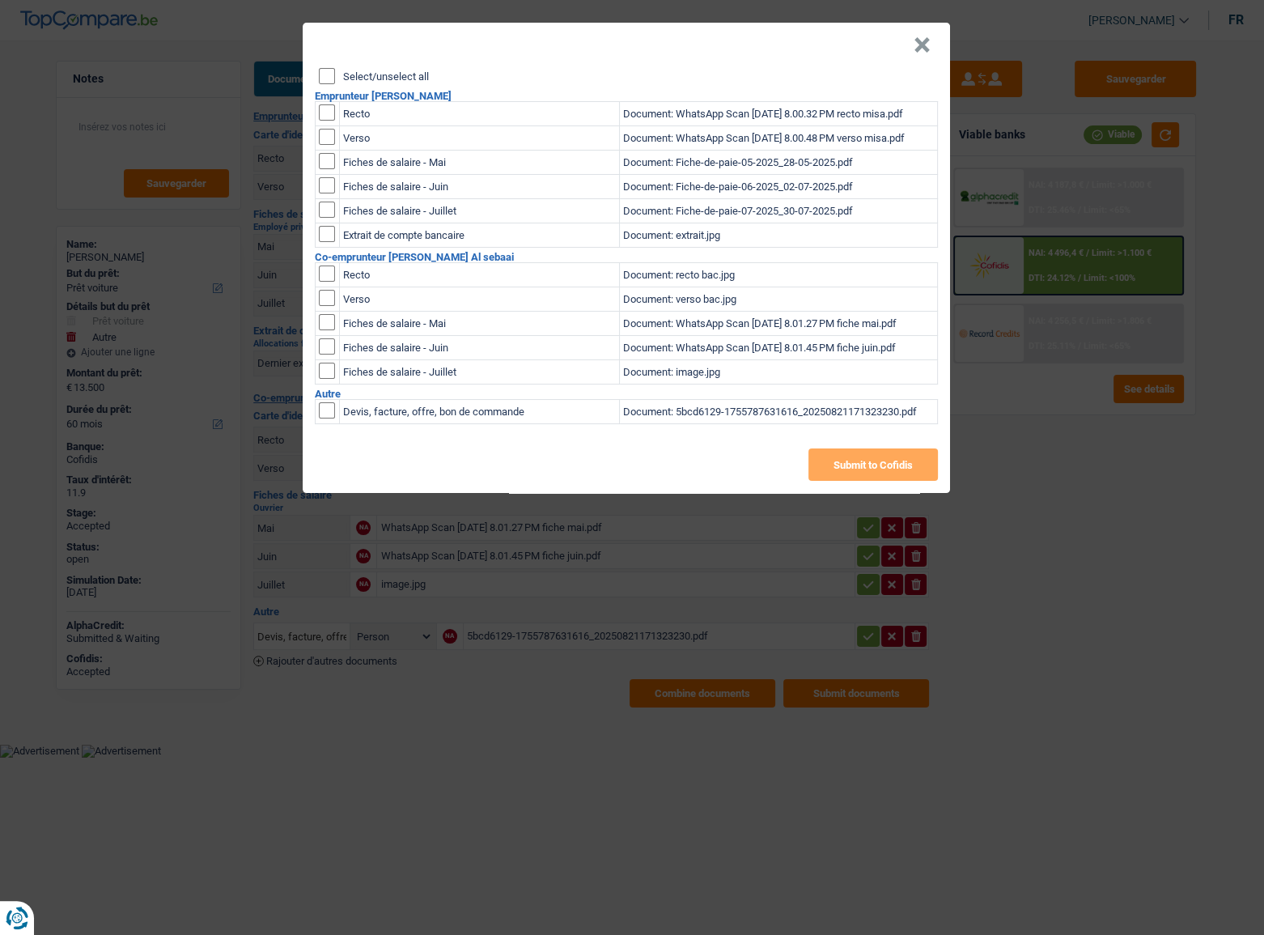
click at [332, 75] on input "Select/unselect all" at bounding box center [327, 76] width 16 height 16
checkbox input "true"
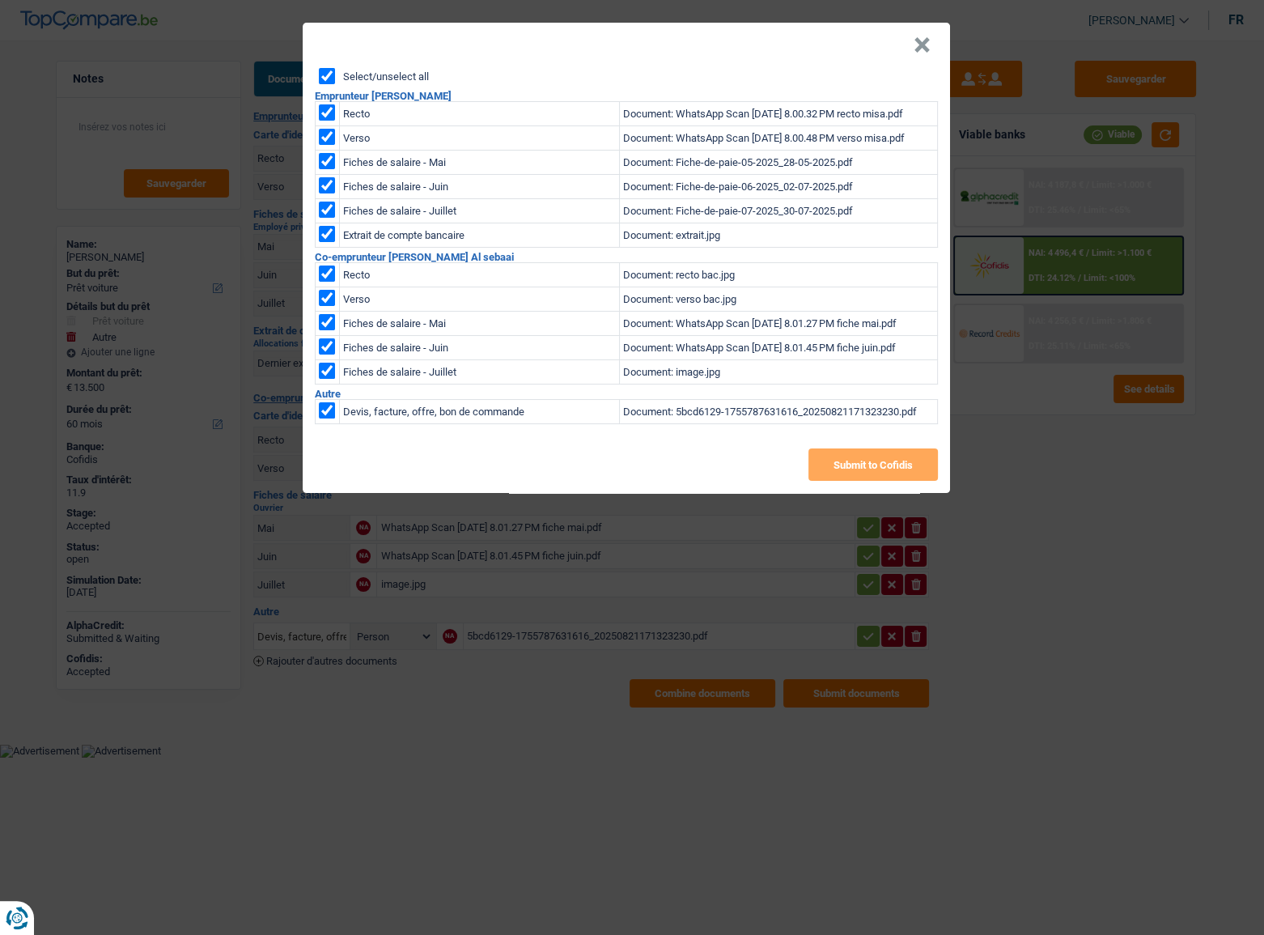
checkbox input "true"
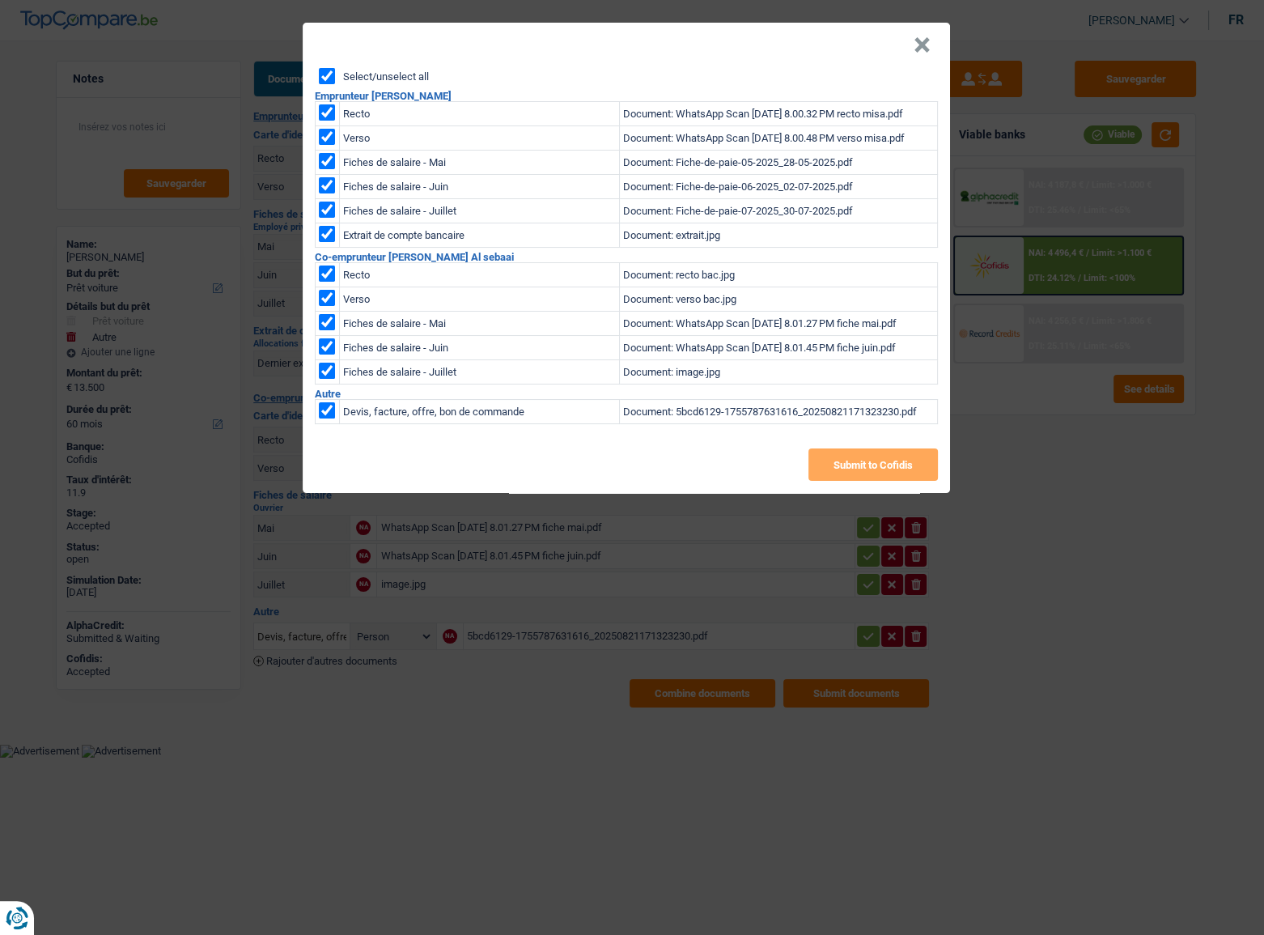
checkbox input "true"
click at [325, 418] on input "checkbox" at bounding box center [327, 410] width 16 height 16
checkbox input "false"
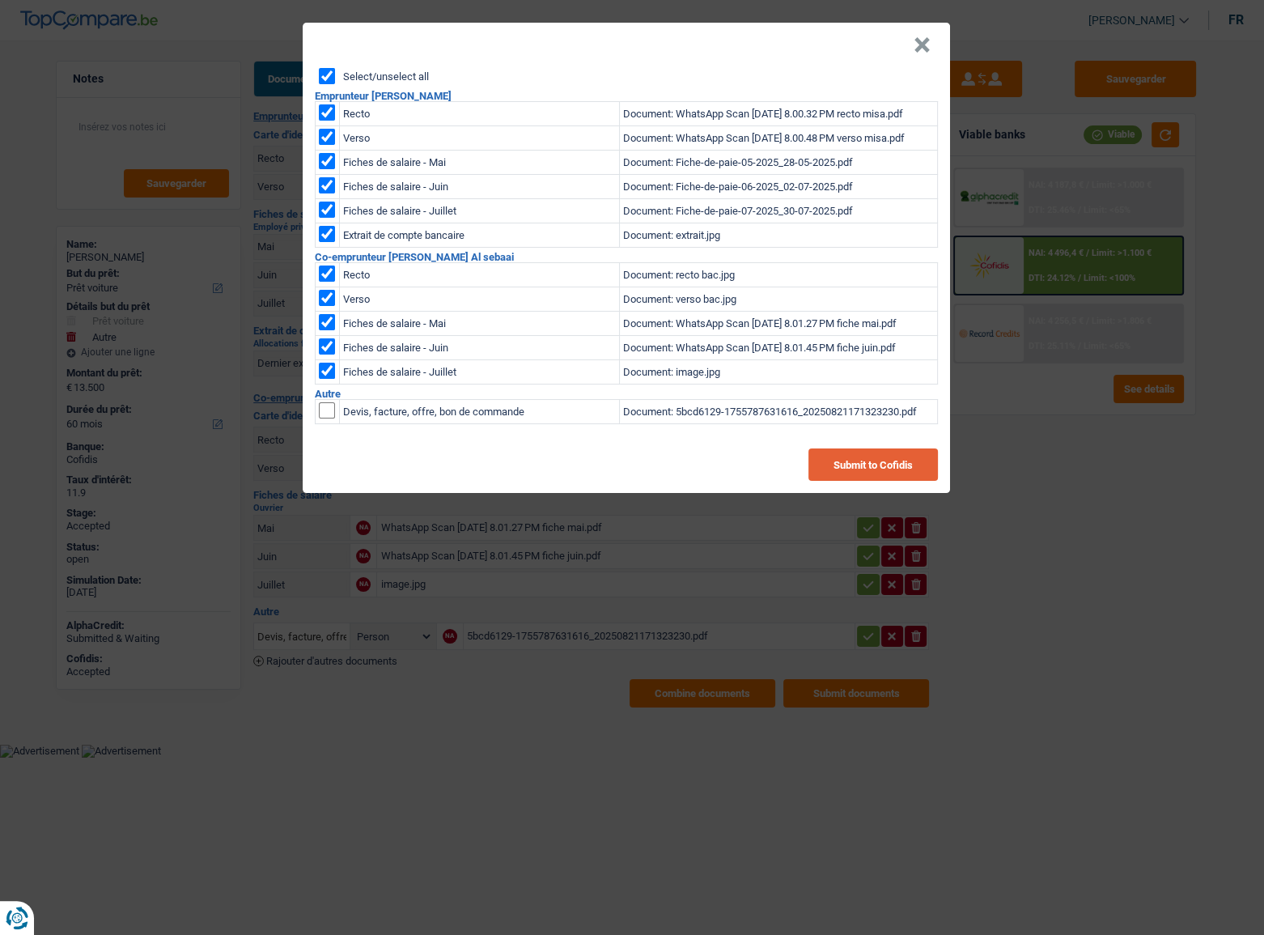
click at [849, 470] on button "Submit to Cofidis" at bounding box center [874, 464] width 130 height 32
click at [910, 44] on header "×" at bounding box center [627, 45] width 648 height 45
click at [495, 511] on div "× Select/unselect all Emprunteur Yasmine Alfaress Recto Document: WhatsApp Scan…" at bounding box center [632, 467] width 1264 height 935
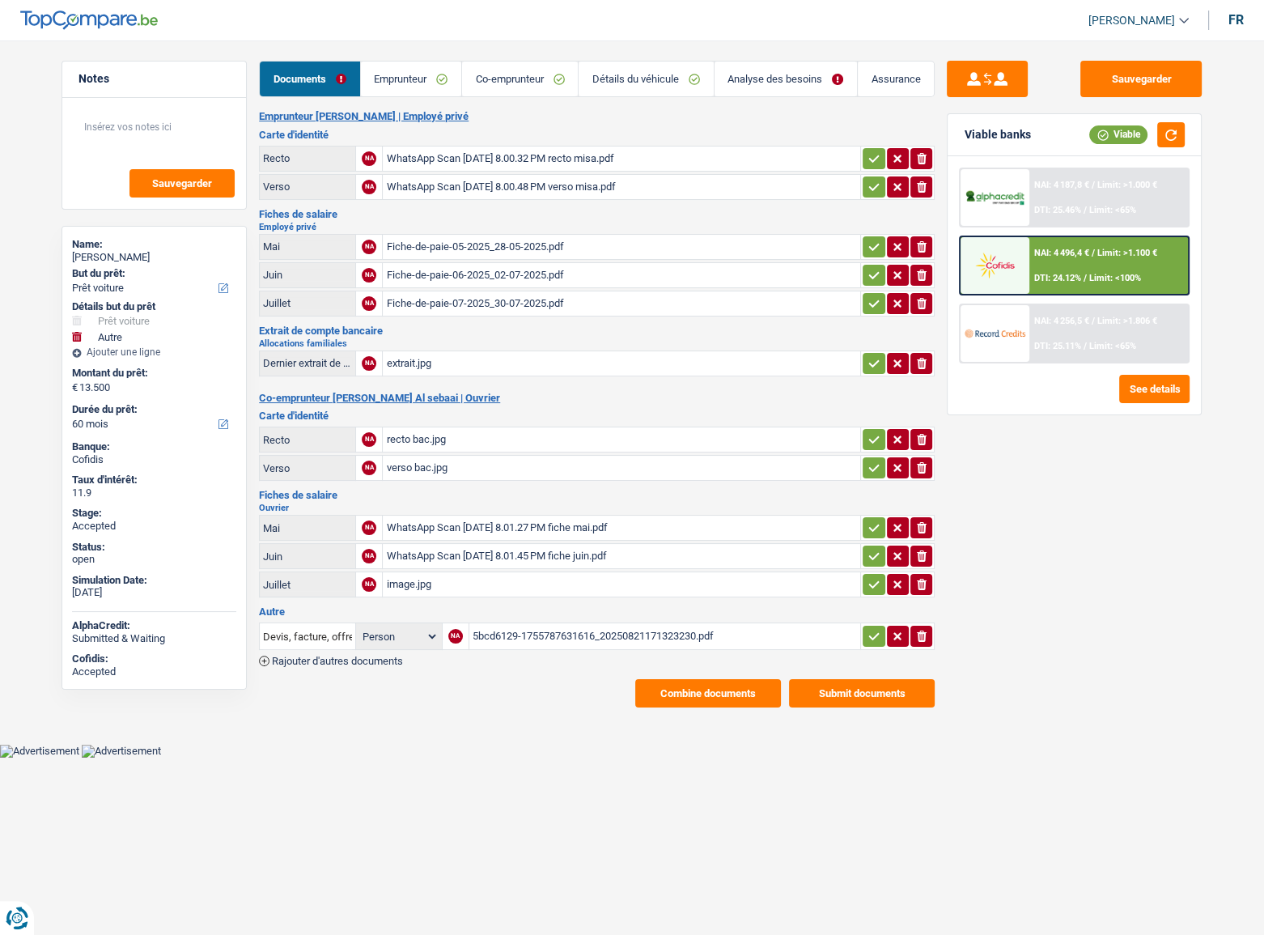
click at [1055, 333] on div "NAI: 4 256,5 € / Limit: >1.806 € DTI: 25.11% / Limit: <65%" at bounding box center [1109, 333] width 159 height 57
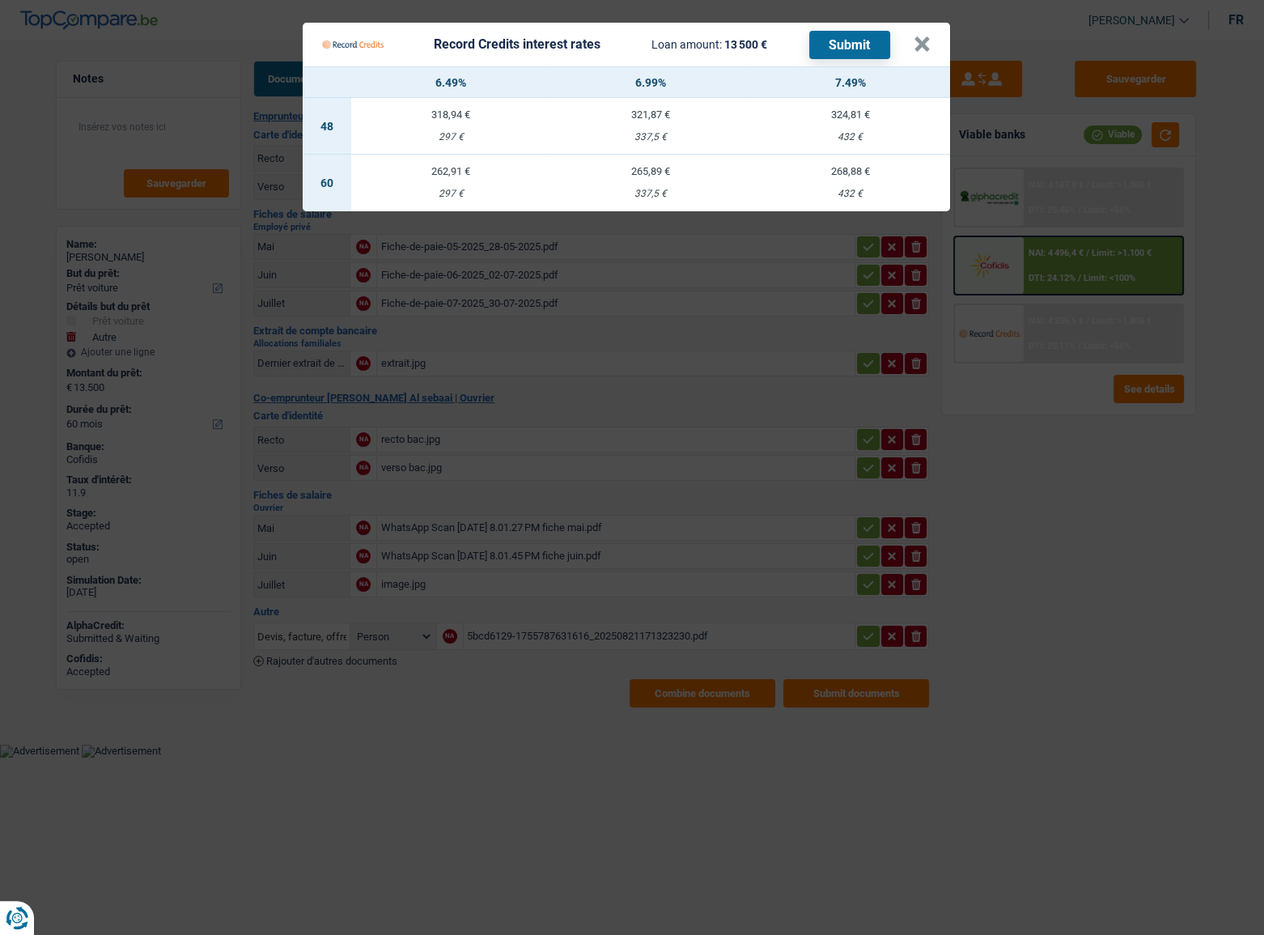
click at [864, 172] on div "268,88 €" at bounding box center [850, 171] width 200 height 11
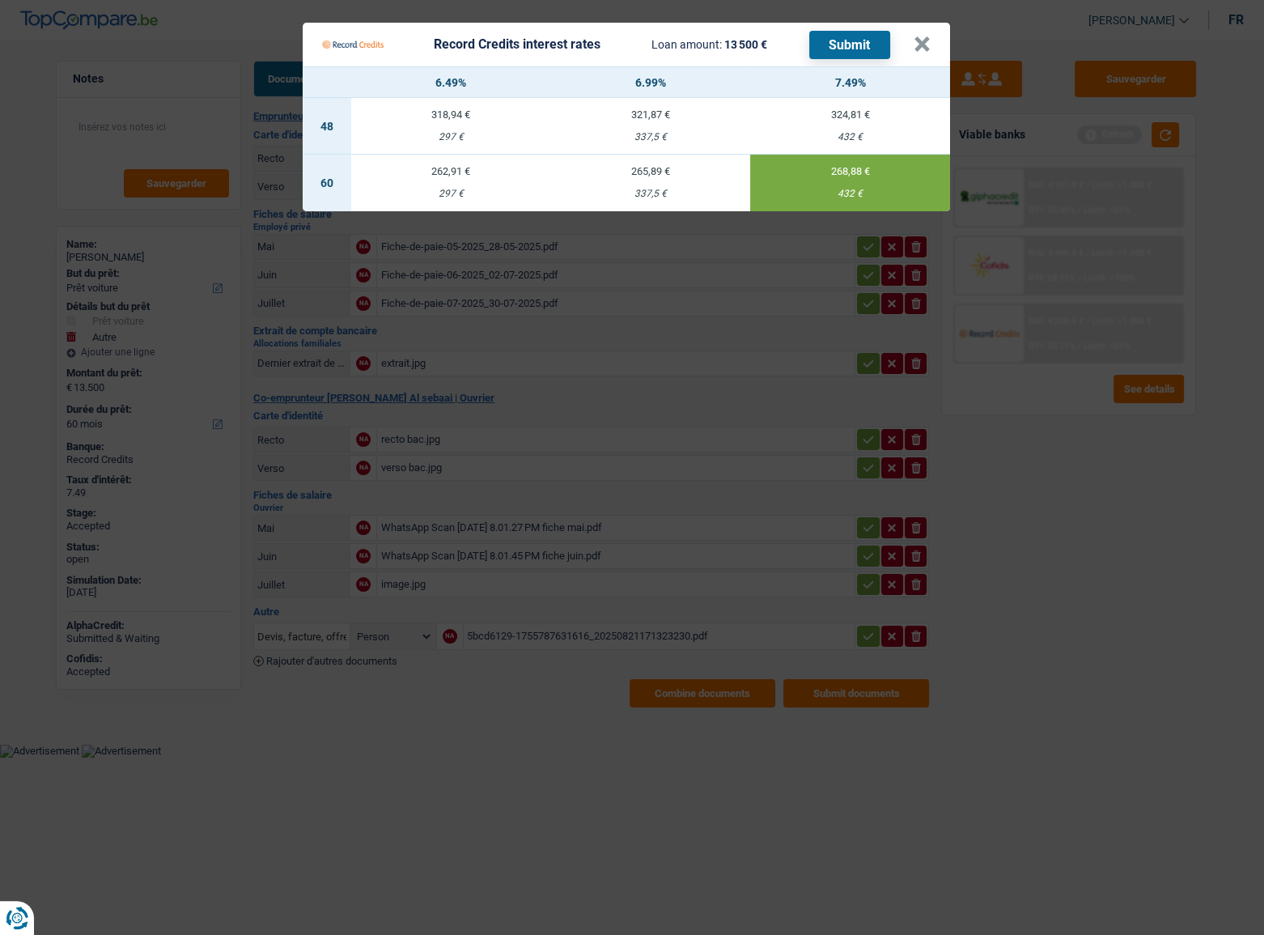
click at [841, 49] on button "Submit" at bounding box center [849, 45] width 81 height 28
click at [928, 51] on button "×" at bounding box center [922, 44] width 17 height 16
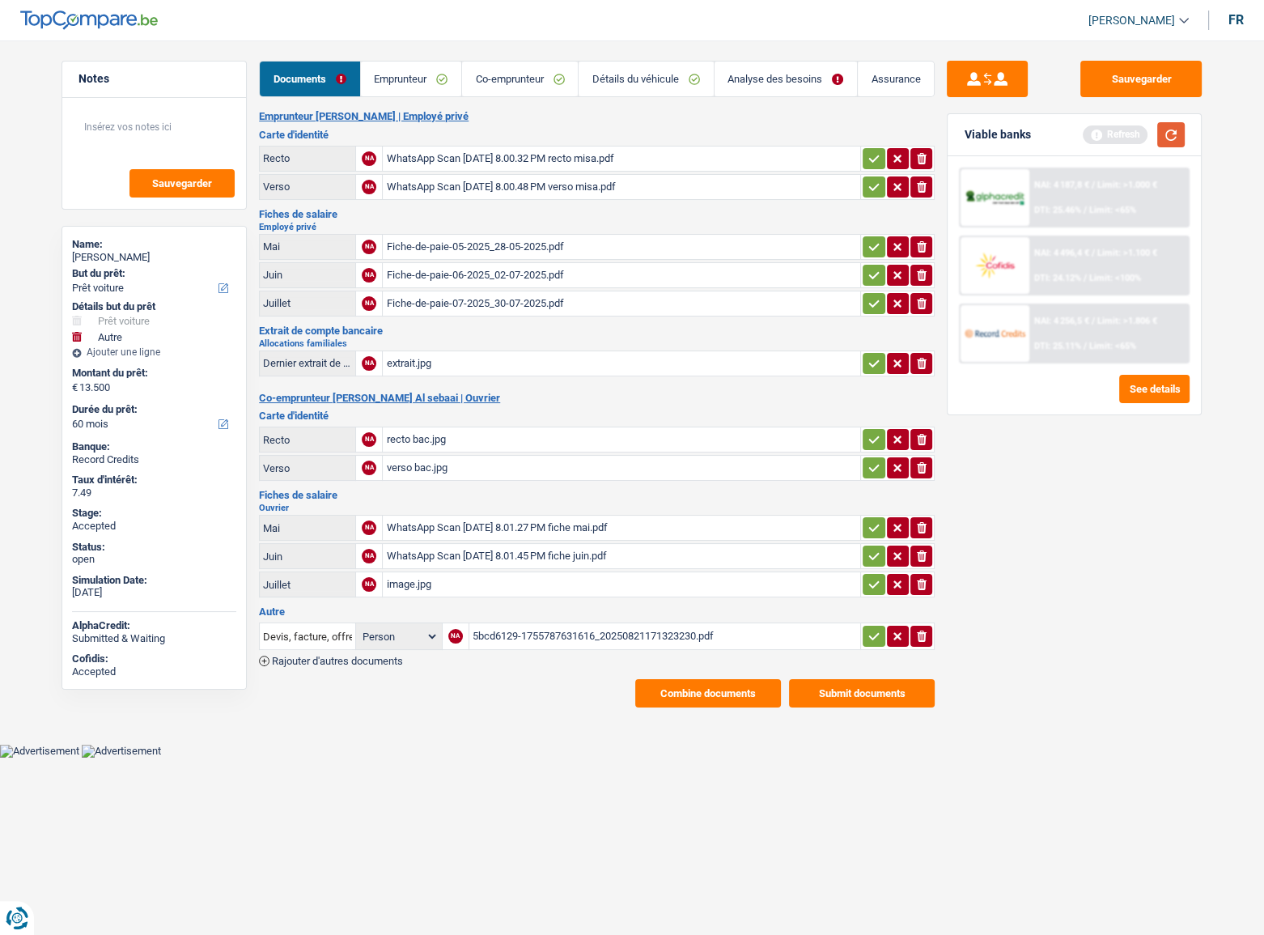
click at [1118, 138] on button "button" at bounding box center [1171, 134] width 28 height 25
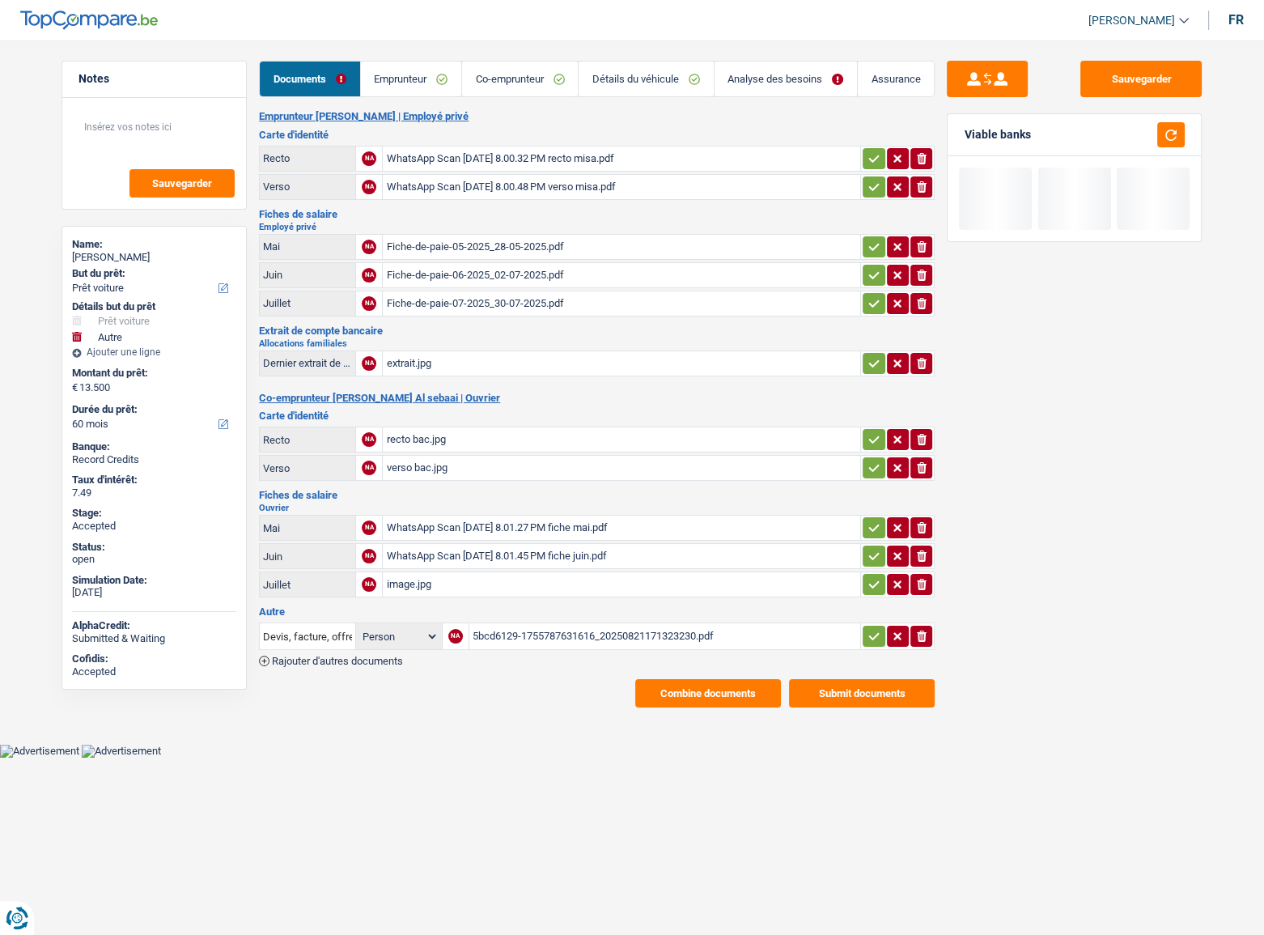
click at [645, 95] on link "Détails du véhicule" at bounding box center [646, 79] width 134 height 35
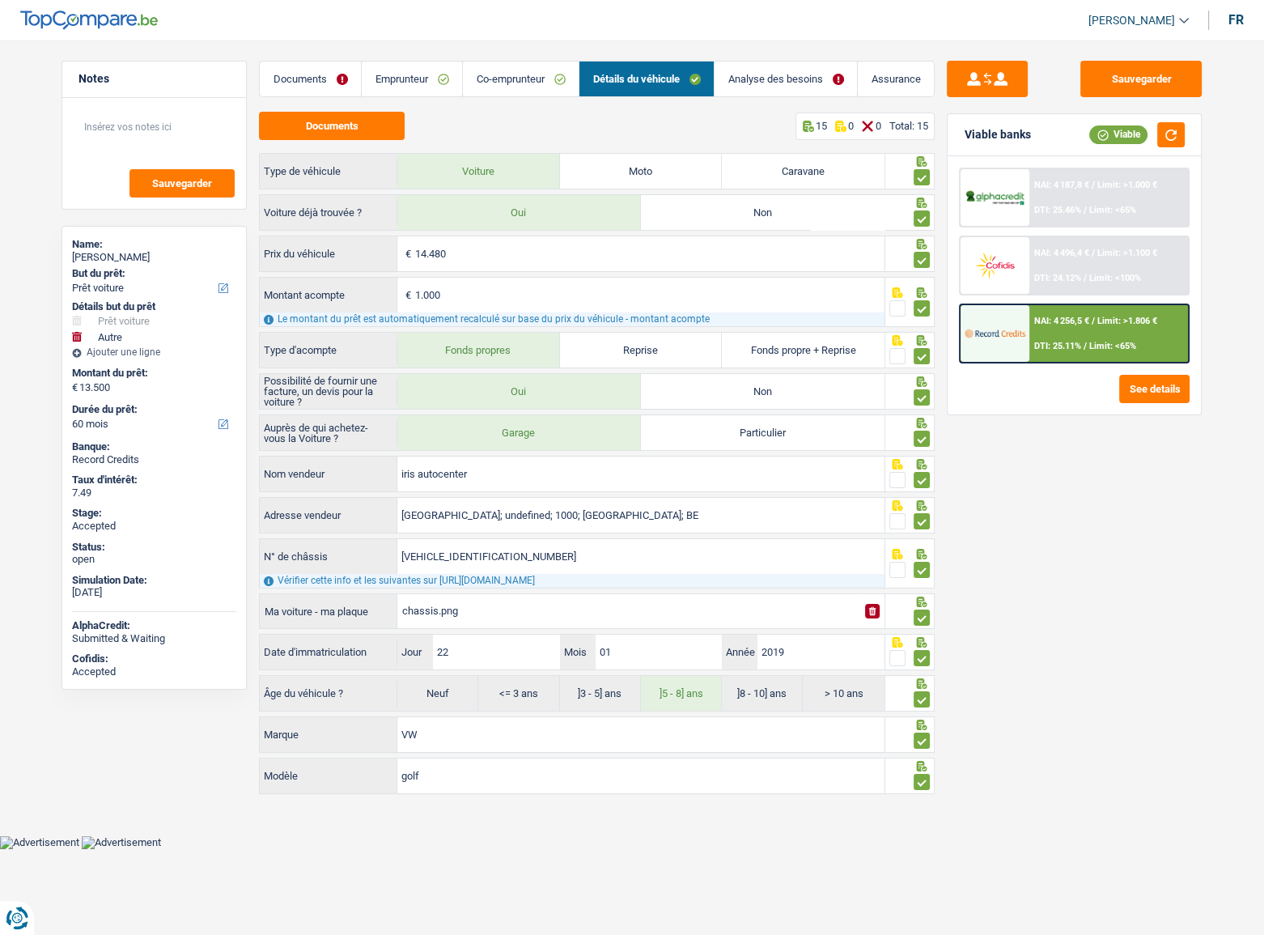
click at [1017, 337] on img at bounding box center [995, 333] width 60 height 30
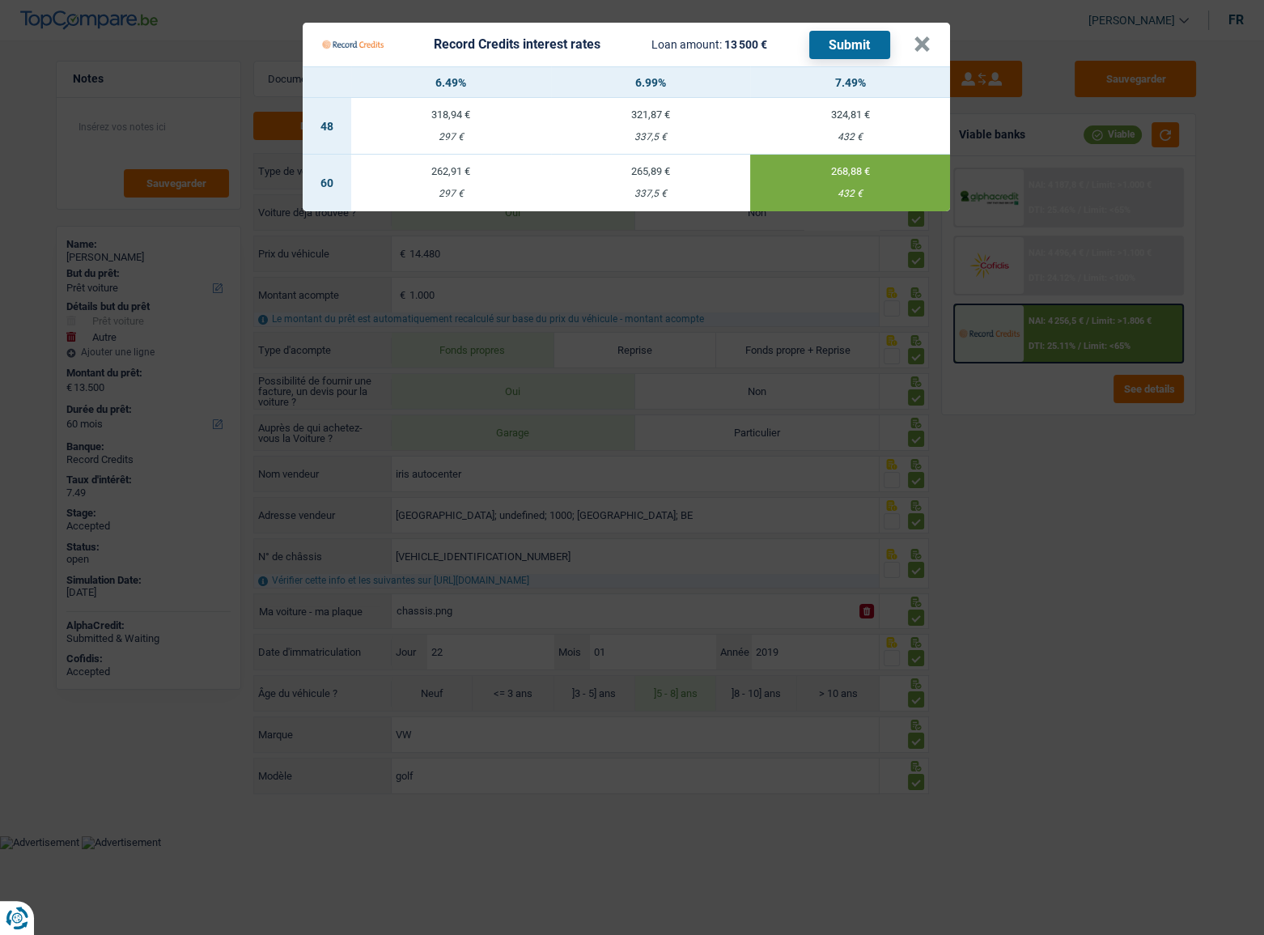
click at [931, 40] on Credits___BV_modal_header_ "Record Credits interest rates Loan amount: 13 500 € Submit ×" at bounding box center [627, 45] width 648 height 44
click at [917, 48] on button "×" at bounding box center [922, 44] width 17 height 16
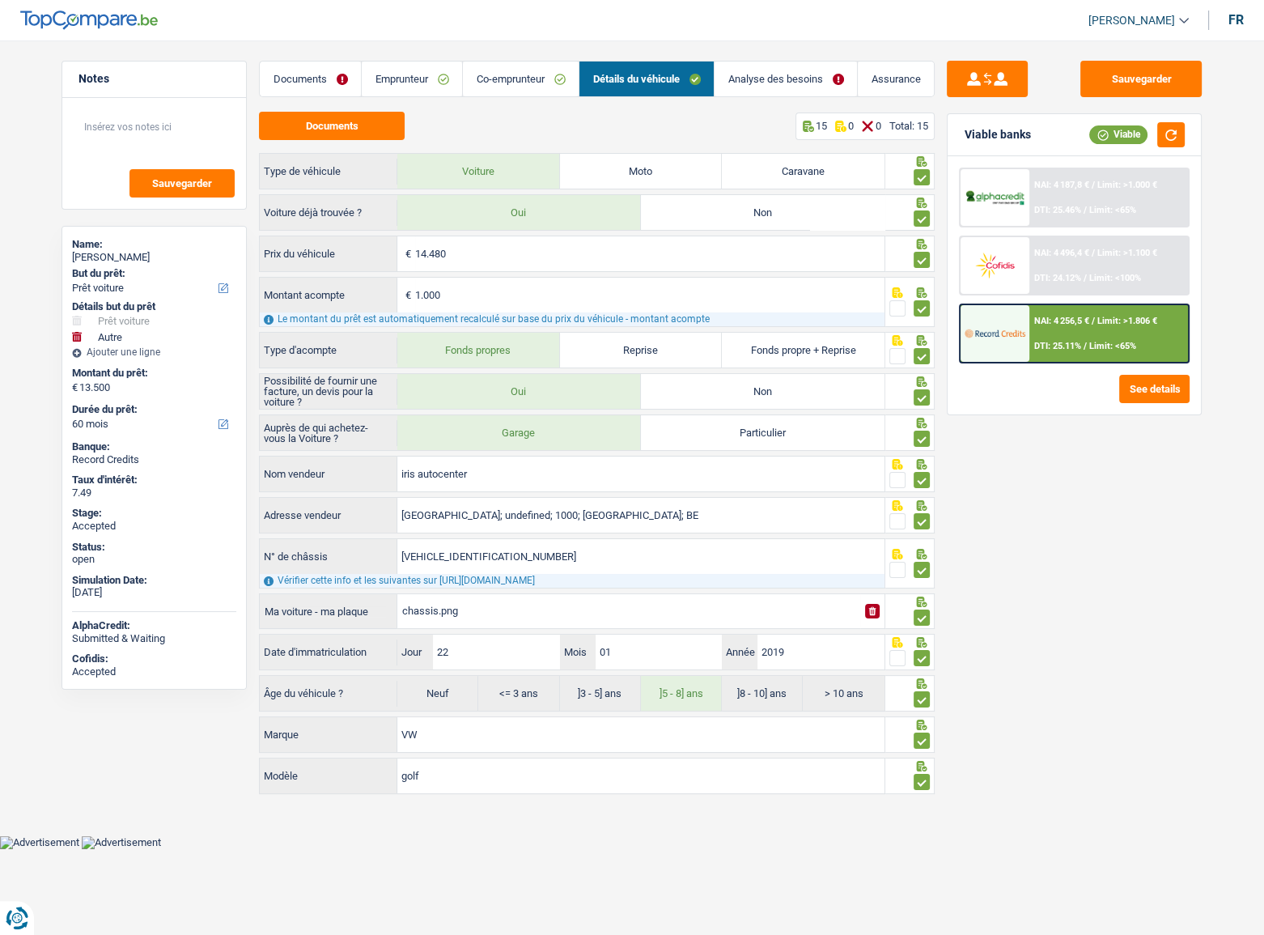
click at [775, 65] on link "Analyse des besoins" at bounding box center [786, 79] width 142 height 35
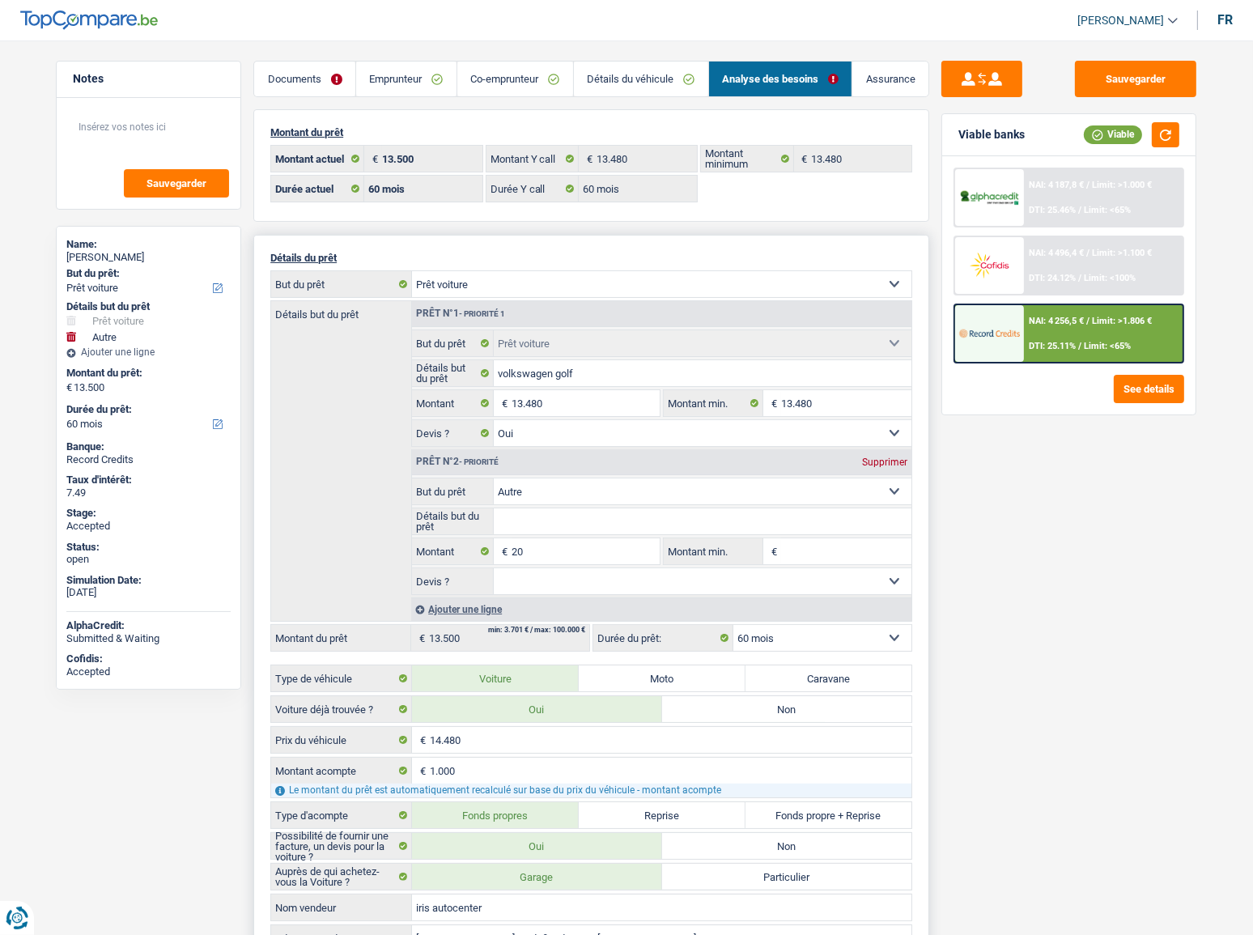
click at [890, 457] on div "Supprimer" at bounding box center [884, 462] width 53 height 10
type input "13.480"
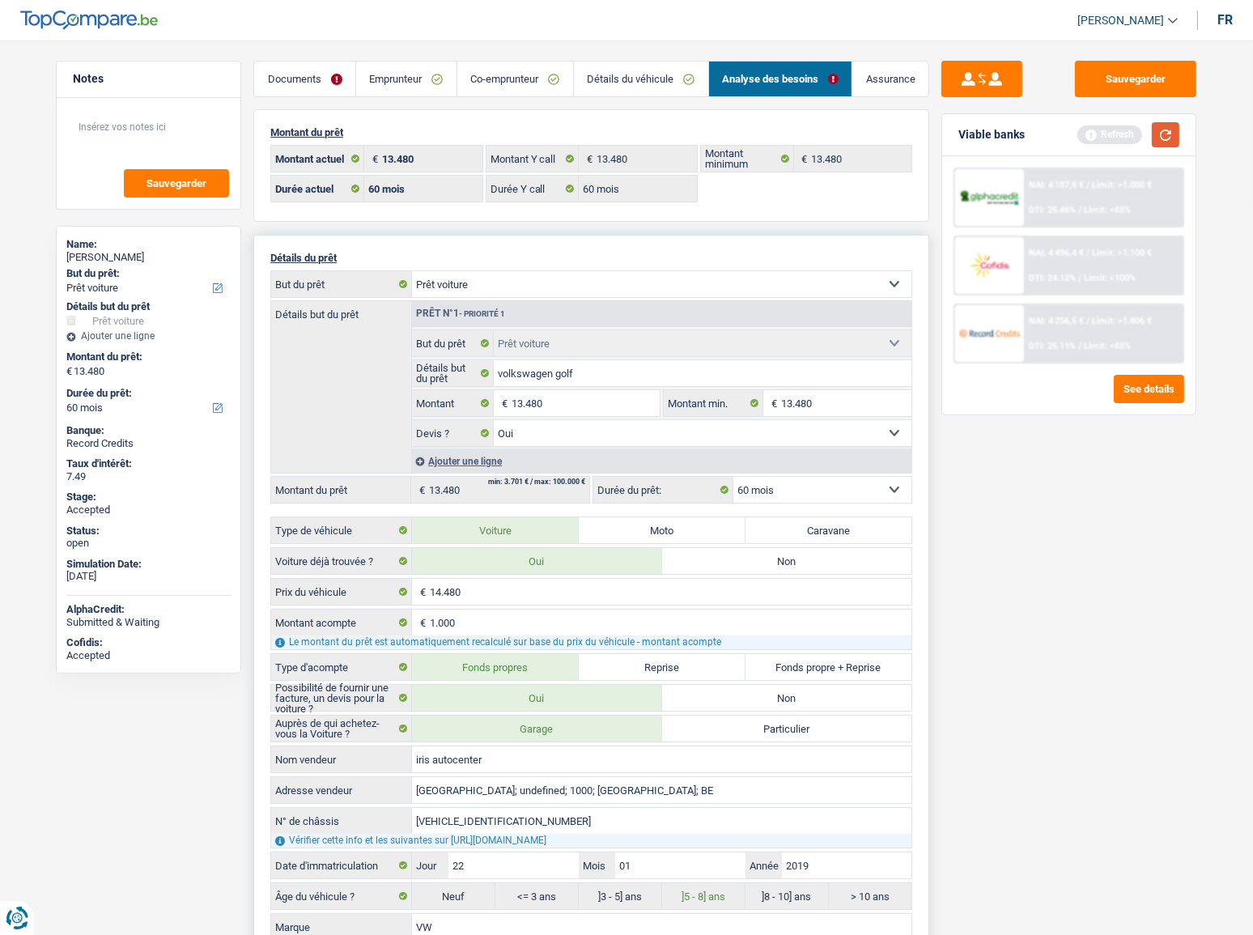
click at [1118, 123] on button "button" at bounding box center [1166, 134] width 28 height 25
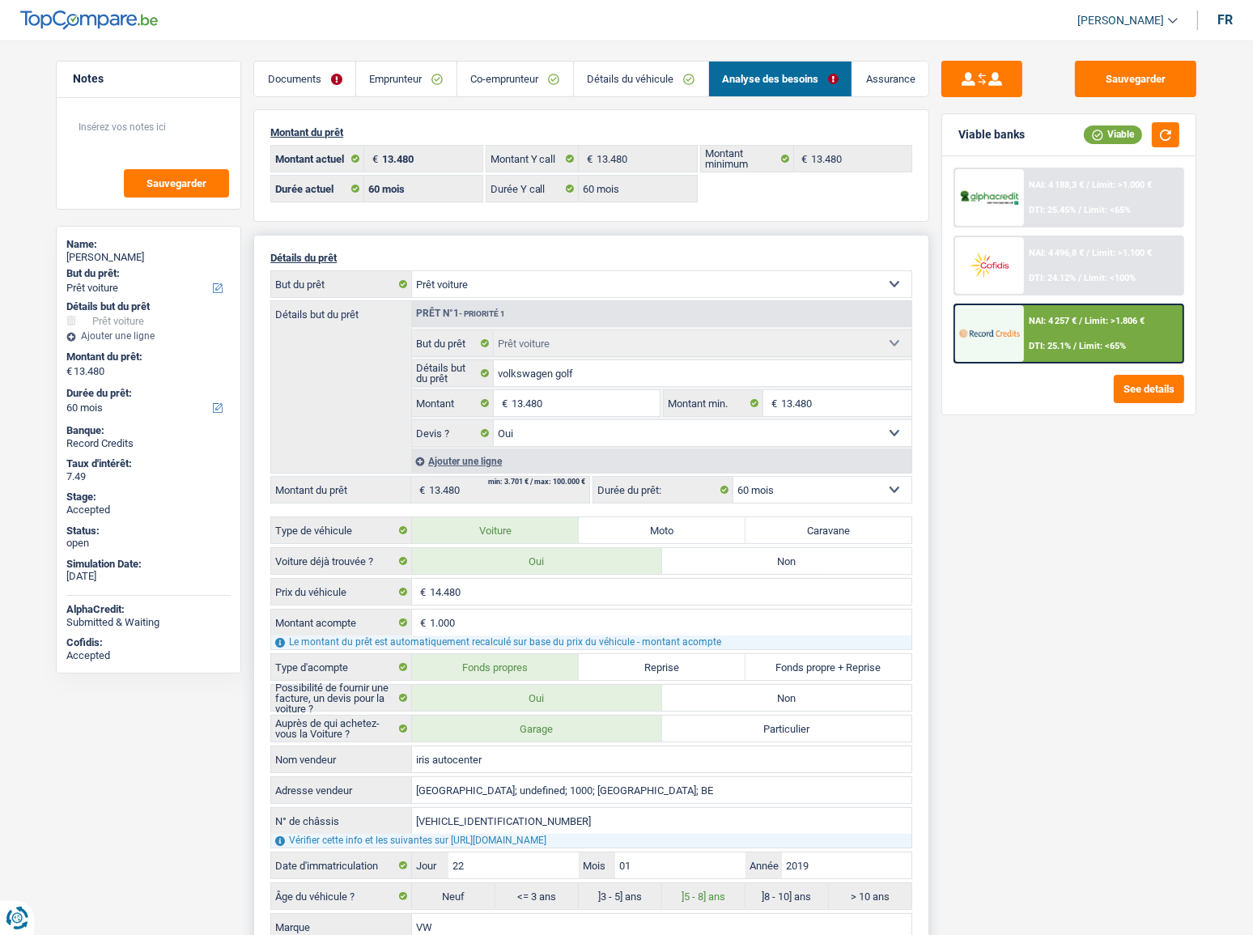
click at [1030, 323] on span "NAI: 4 257 €" at bounding box center [1053, 321] width 48 height 11
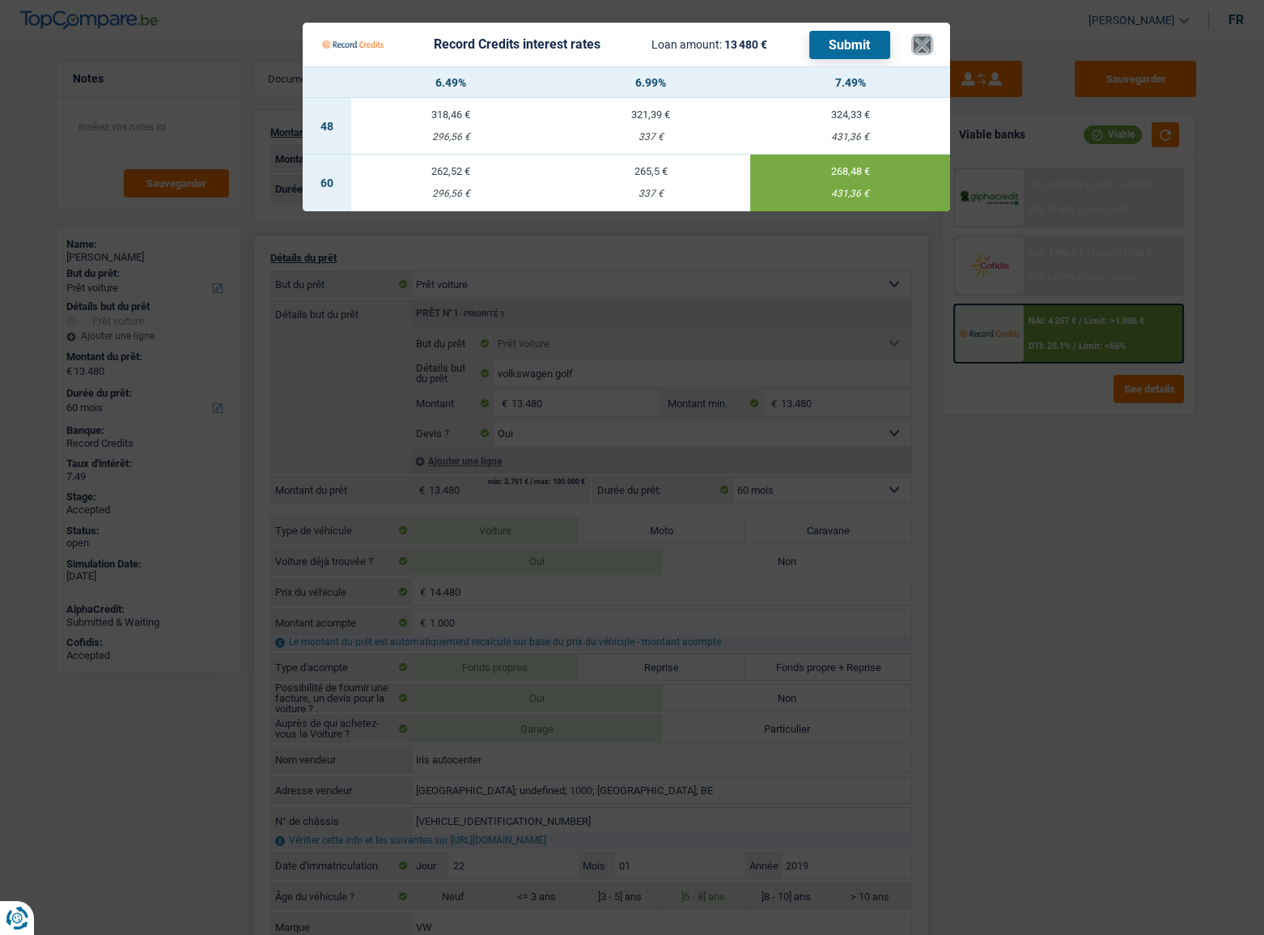
drag, startPoint x: 919, startPoint y: 45, endPoint x: 1169, endPoint y: 83, distance: 252.2
click at [929, 47] on button "×" at bounding box center [922, 44] width 17 height 16
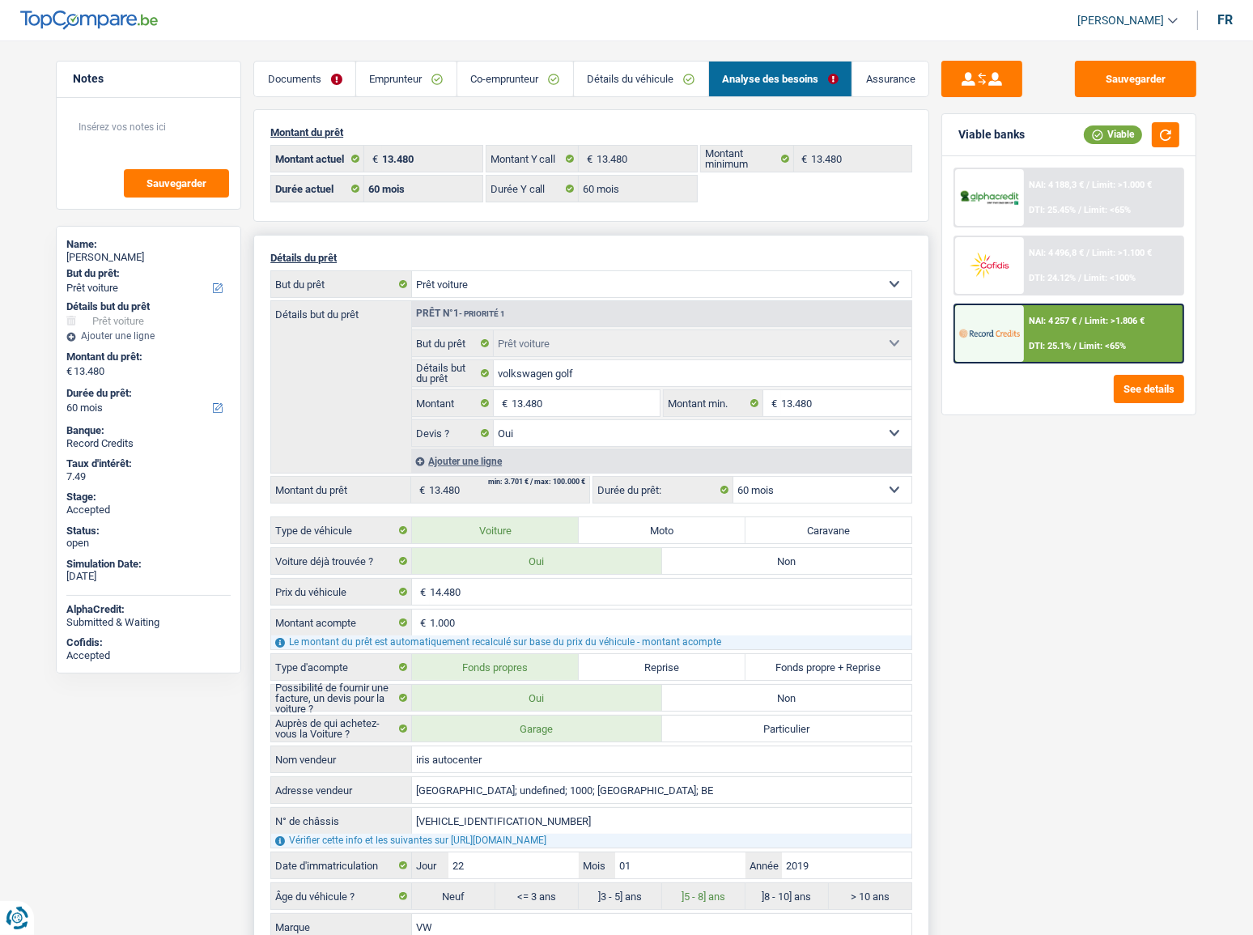
click at [416, 77] on link "Emprunteur" at bounding box center [406, 79] width 100 height 35
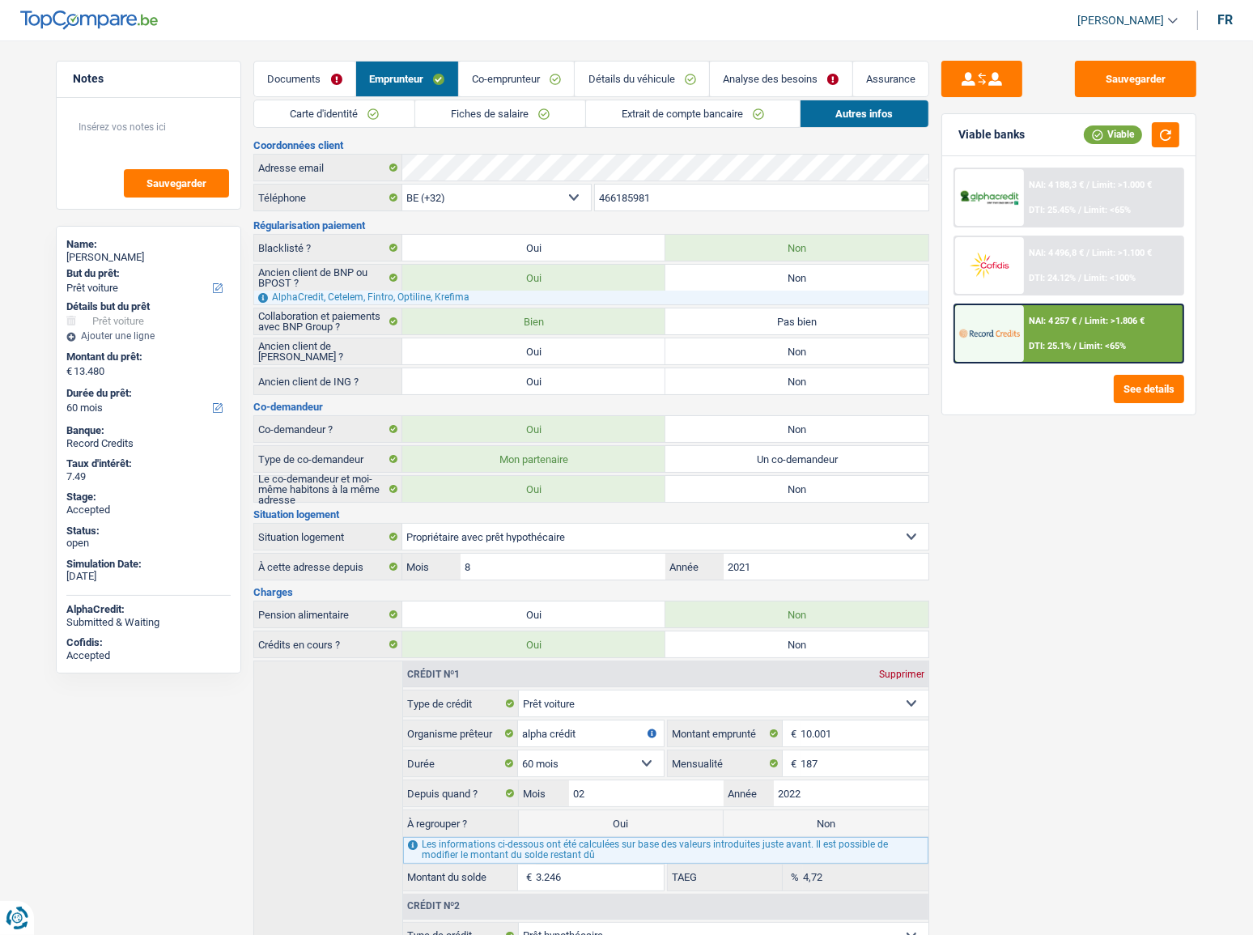
click at [376, 116] on link "Carte d'identité" at bounding box center [334, 113] width 160 height 27
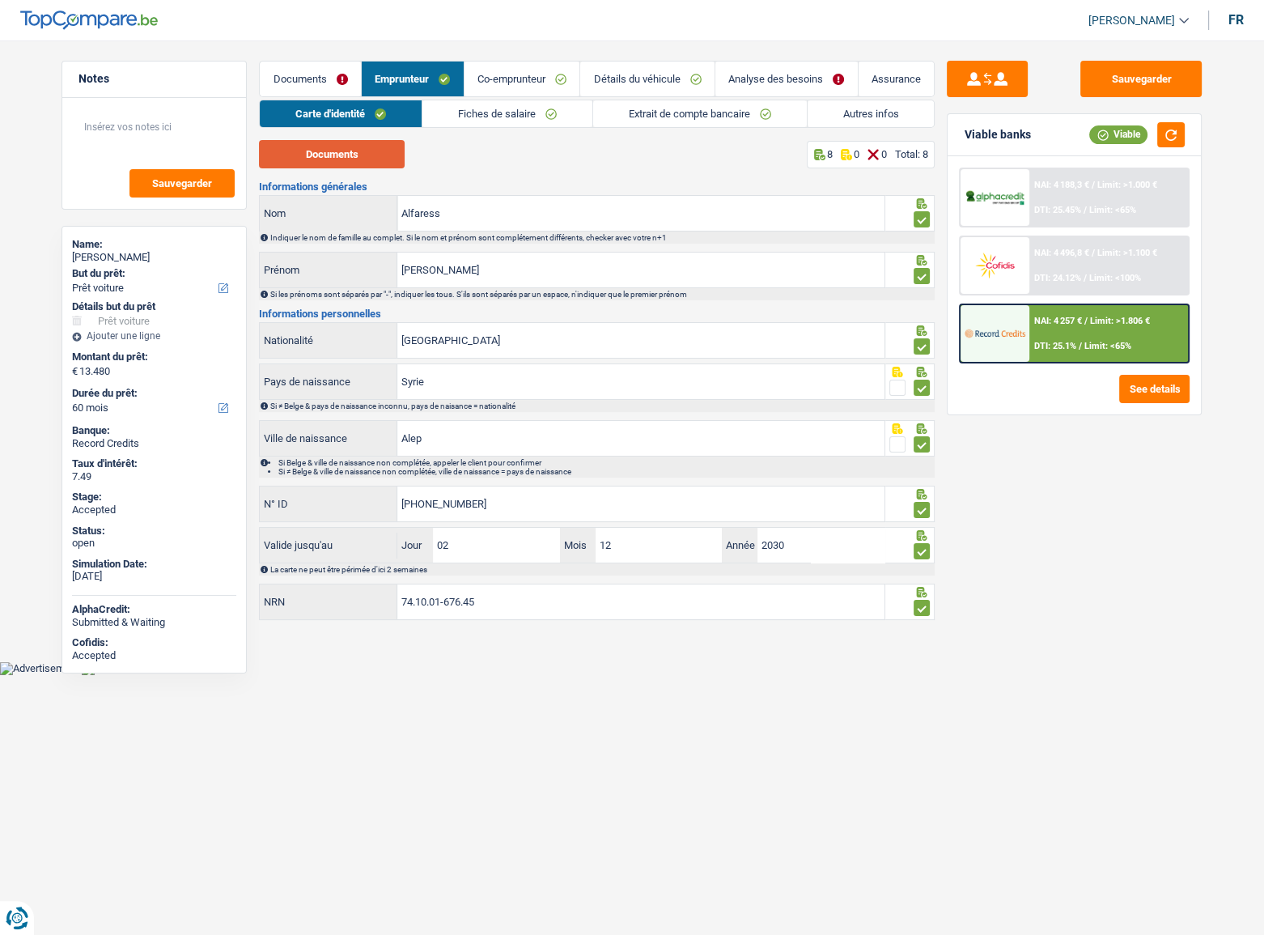
click at [356, 166] on button "Documents" at bounding box center [332, 154] width 146 height 28
click at [507, 130] on div "Carte d'identité Fiches de salaire Extrait de compte bancaire Autres infos Docu…" at bounding box center [597, 361] width 676 height 523
click at [507, 117] on link "Fiches de salaire" at bounding box center [508, 113] width 170 height 27
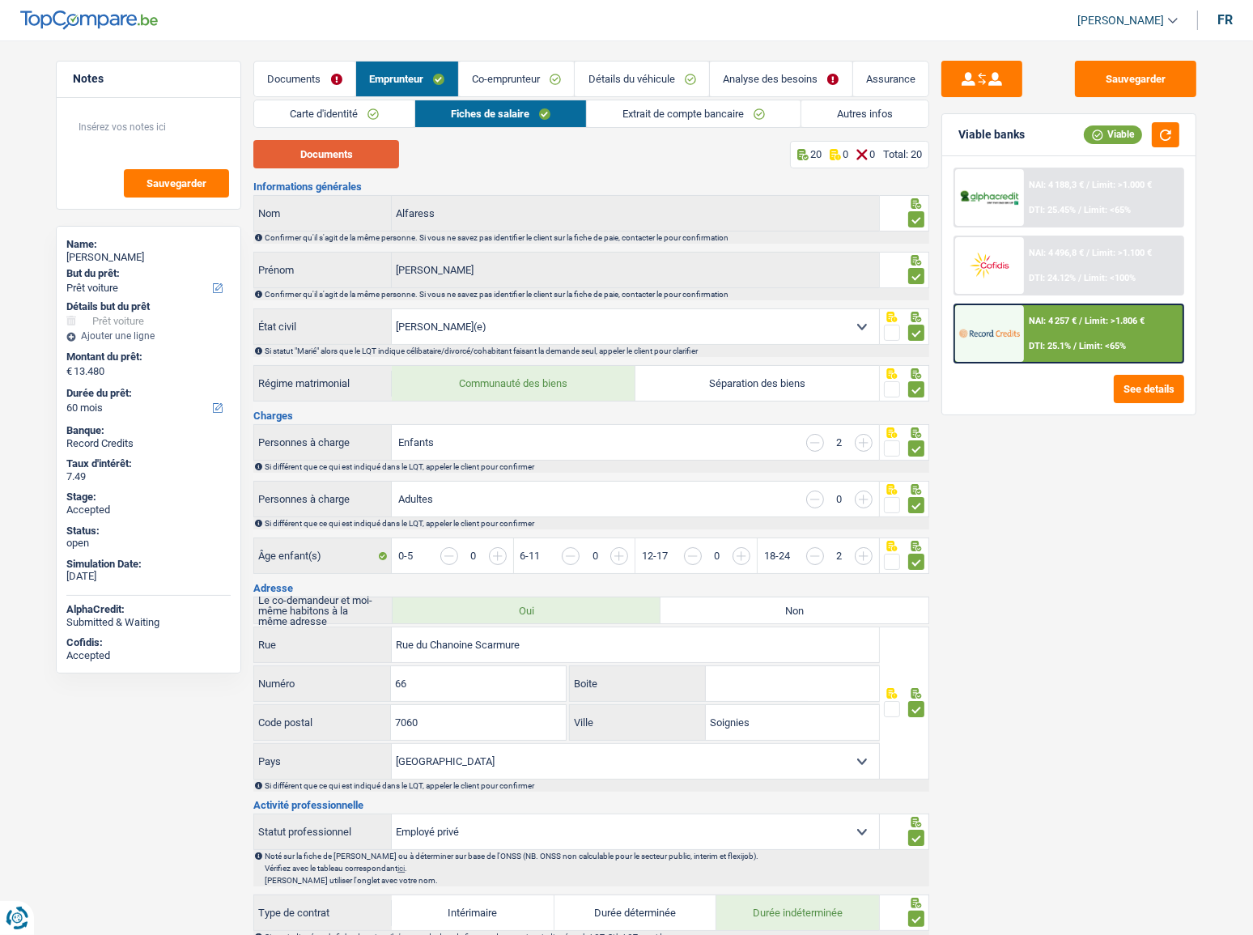
click at [367, 162] on button "Documents" at bounding box center [326, 154] width 146 height 28
click at [719, 103] on link "Extrait de compte bancaire" at bounding box center [694, 113] width 214 height 27
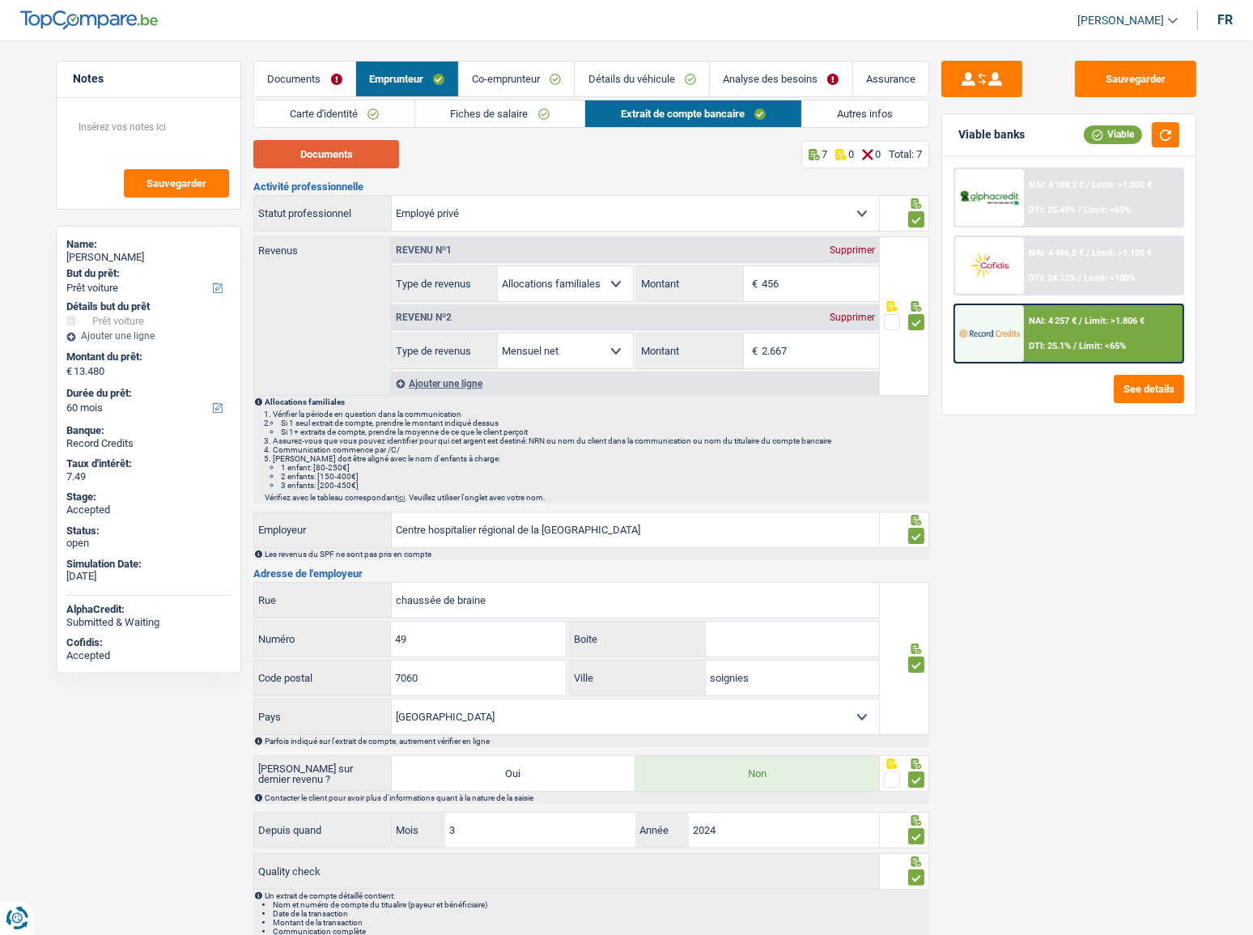
click at [365, 152] on button "Documents" at bounding box center [326, 154] width 146 height 28
drag, startPoint x: 522, startPoint y: 96, endPoint x: 527, endPoint y: 78, distance: 19.2
click at [526, 82] on li "Co-emprunteur" at bounding box center [516, 79] width 117 height 36
click at [527, 78] on link "Co-emprunteur" at bounding box center [517, 79] width 116 height 35
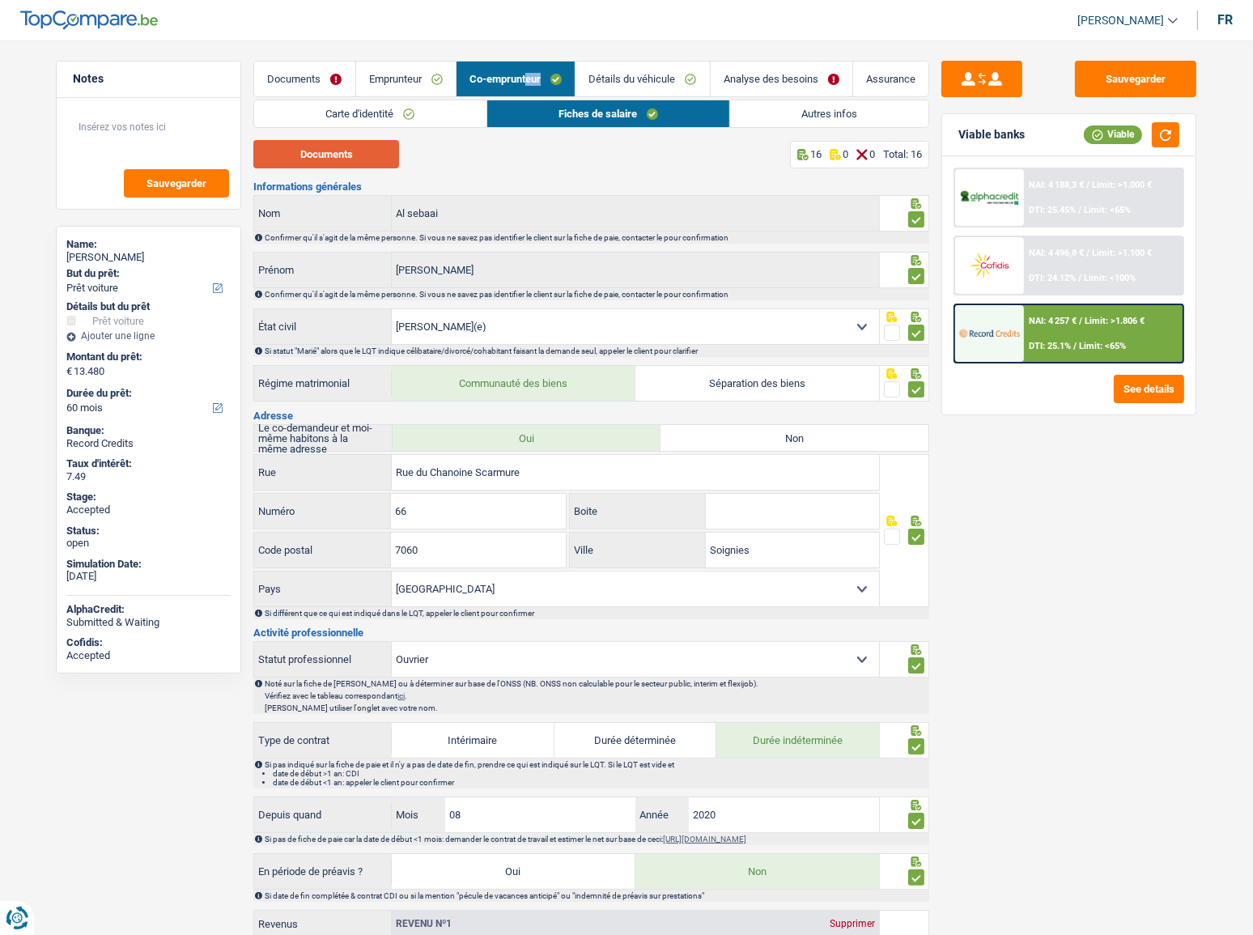
click at [355, 154] on button "Documents" at bounding box center [326, 154] width 146 height 28
click at [358, 111] on link "Carte d'identité" at bounding box center [369, 113] width 231 height 27
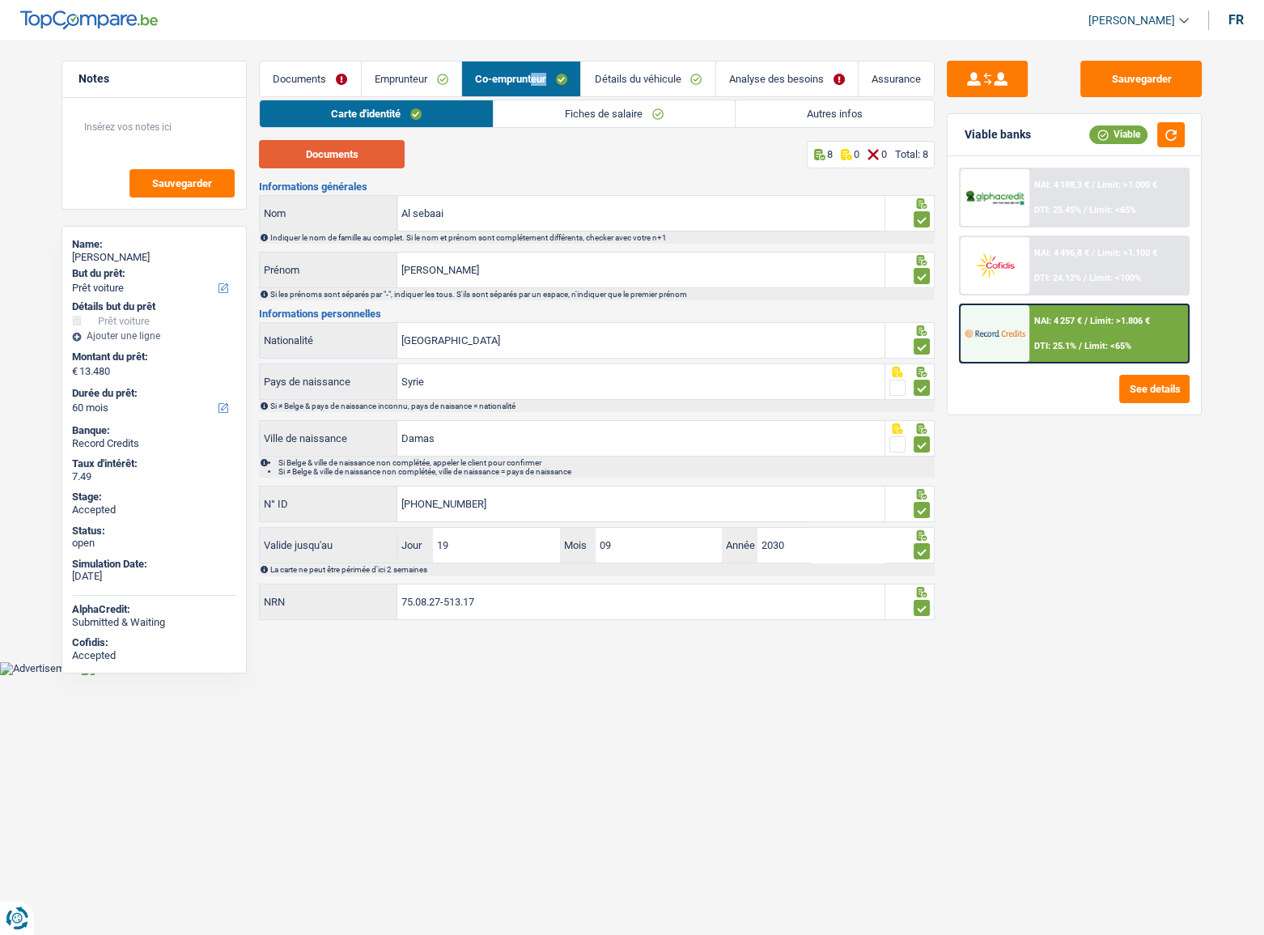
click at [329, 163] on button "Documents" at bounding box center [332, 154] width 146 height 28
click at [414, 89] on link "Emprunteur" at bounding box center [412, 79] width 100 height 35
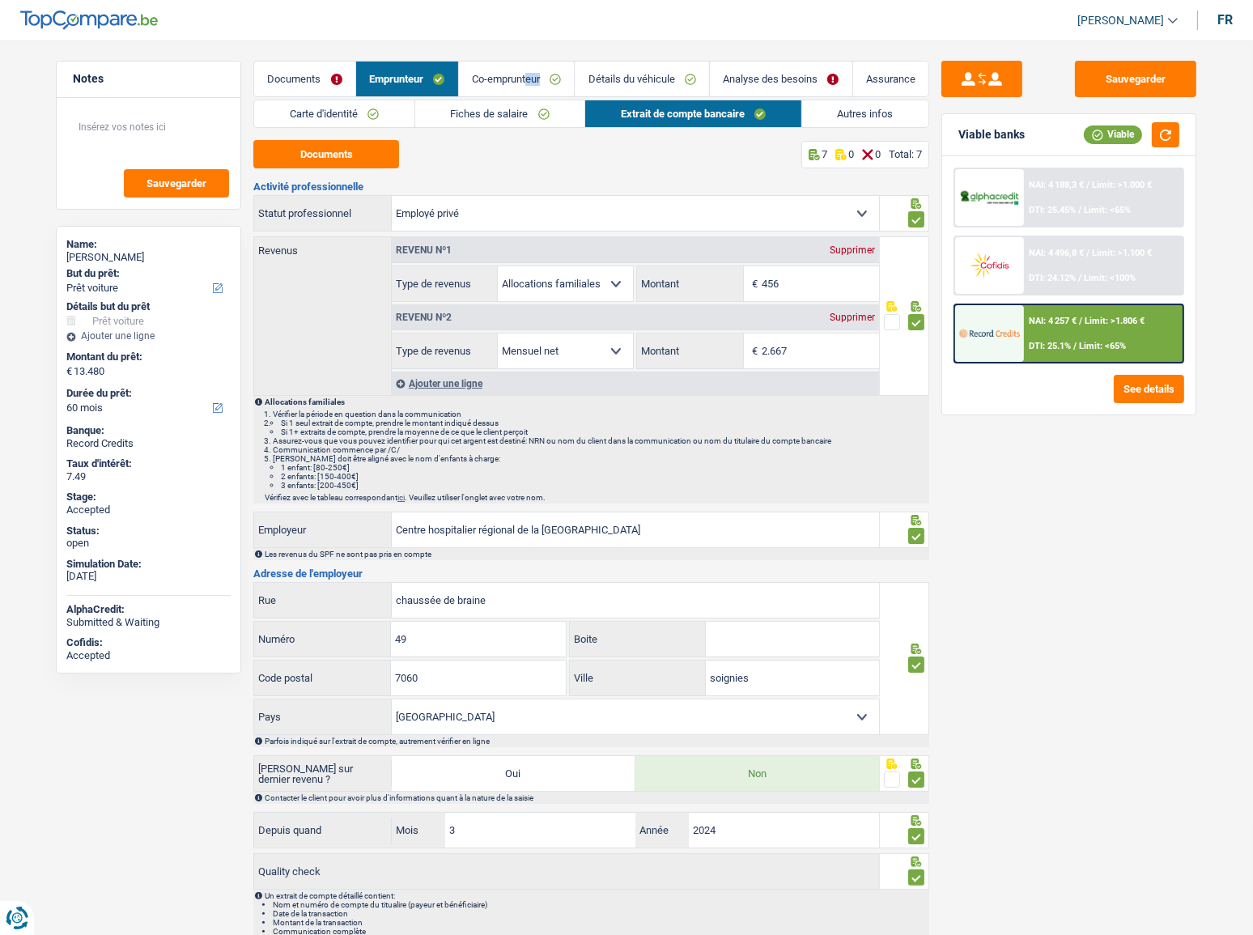
click at [842, 110] on link "Autres infos" at bounding box center [865, 113] width 127 height 27
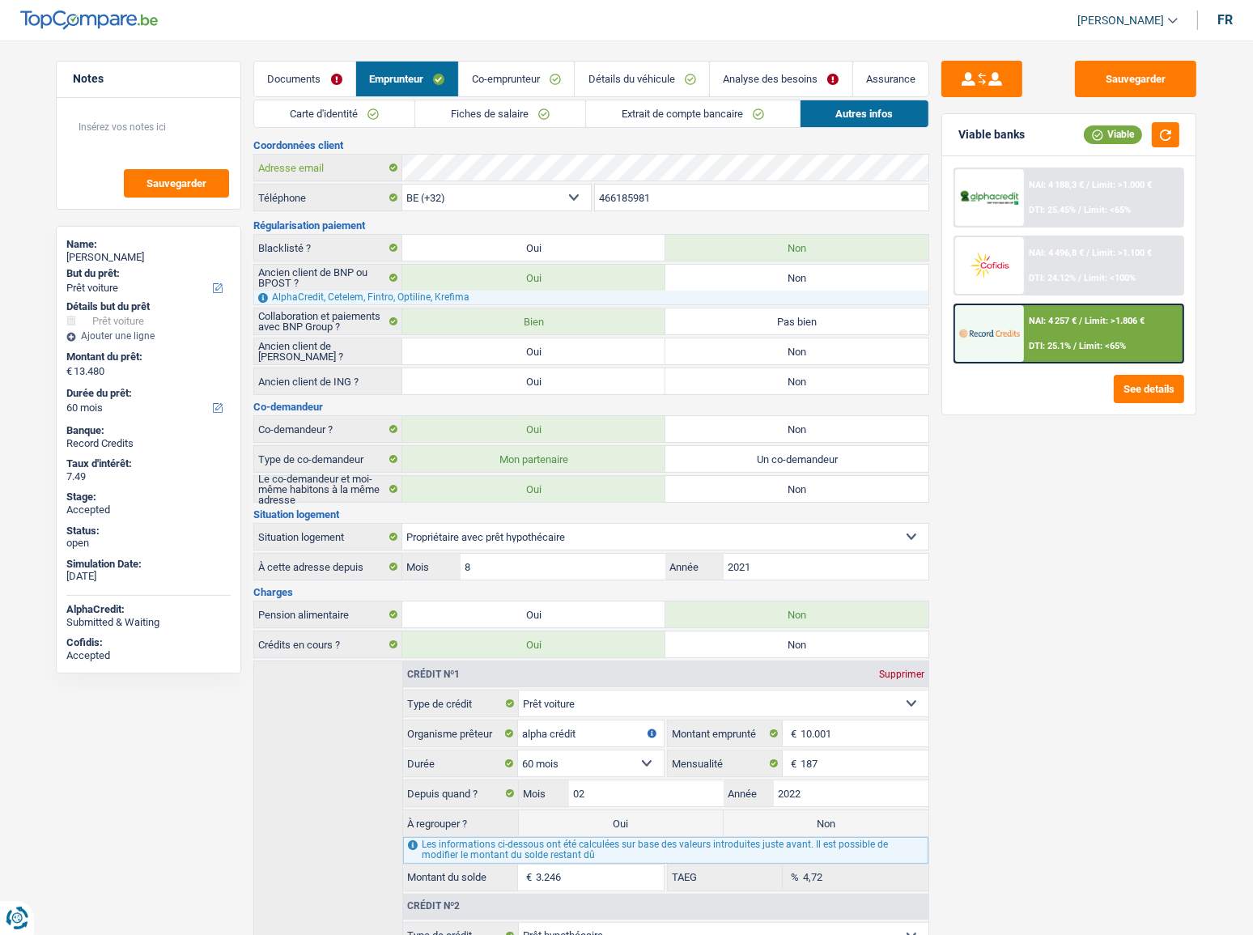
click at [388, 165] on div "Adresse email" at bounding box center [591, 168] width 674 height 26
click at [699, 69] on link "Détails du véhicule" at bounding box center [642, 79] width 134 height 35
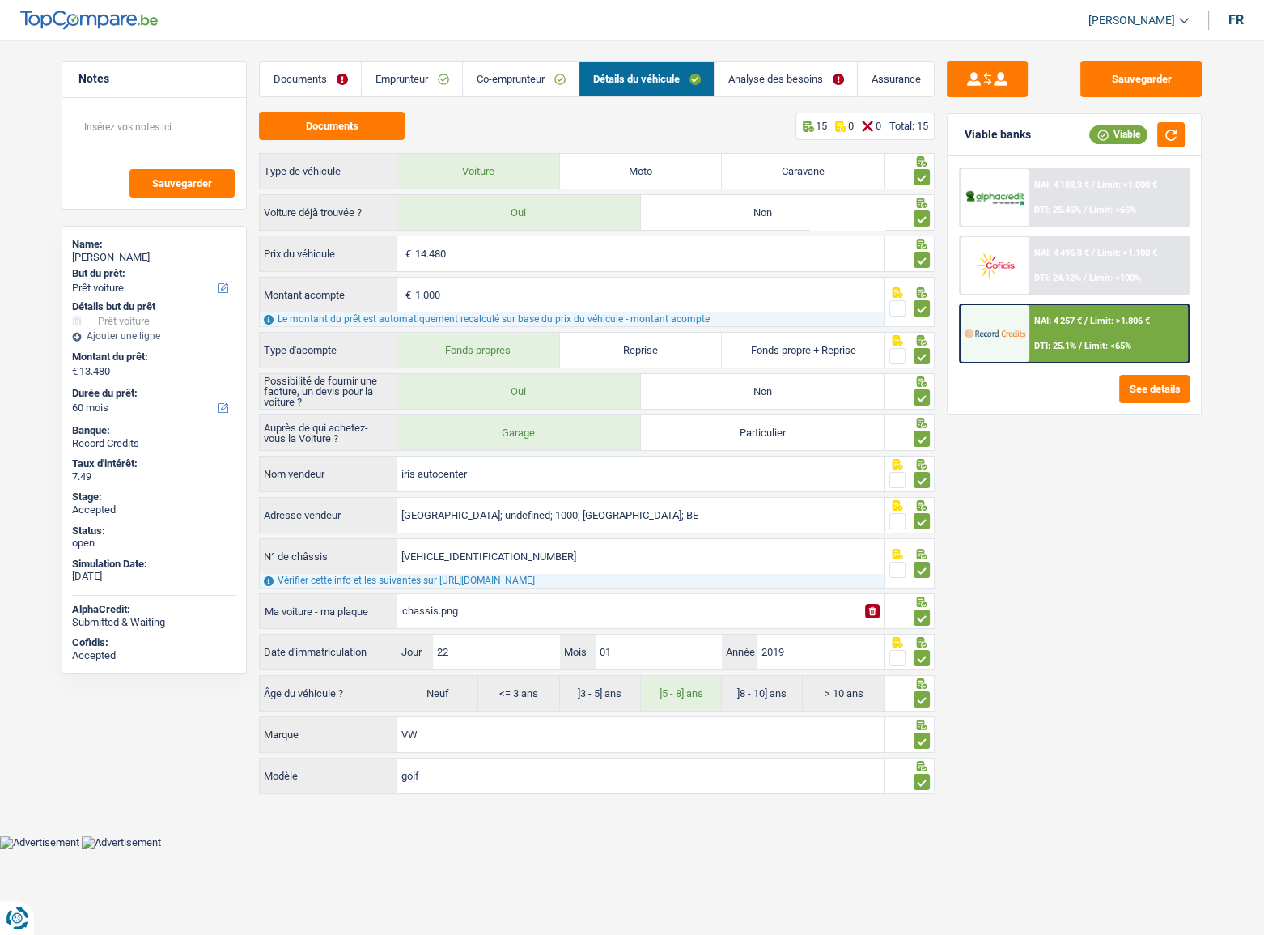
click at [682, 86] on link "Détails du véhicule" at bounding box center [647, 79] width 134 height 35
click at [299, 138] on button "Documents" at bounding box center [332, 126] width 146 height 28
drag, startPoint x: 552, startPoint y: 555, endPoint x: 324, endPoint y: 547, distance: 228.4
click at [324, 511] on div "WVWZZZAUZKW069995 N° de châssis" at bounding box center [572, 556] width 625 height 35
click at [1118, 76] on button "Sauvegarder" at bounding box center [1141, 79] width 121 height 36
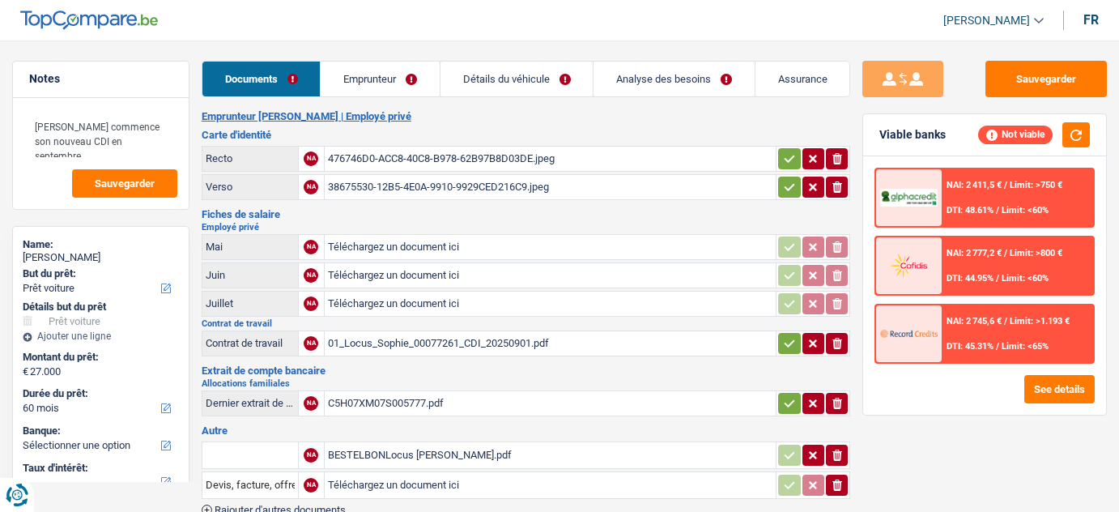
select select "car"
select select "60"
click at [384, 87] on link "Emprunteur" at bounding box center [380, 79] width 119 height 35
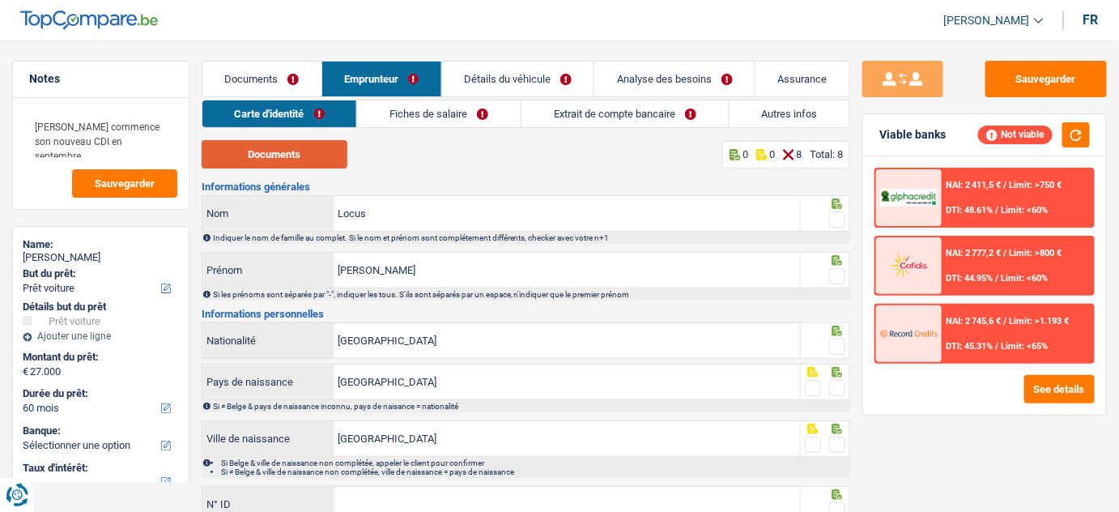
click at [263, 159] on button "Documents" at bounding box center [275, 154] width 146 height 28
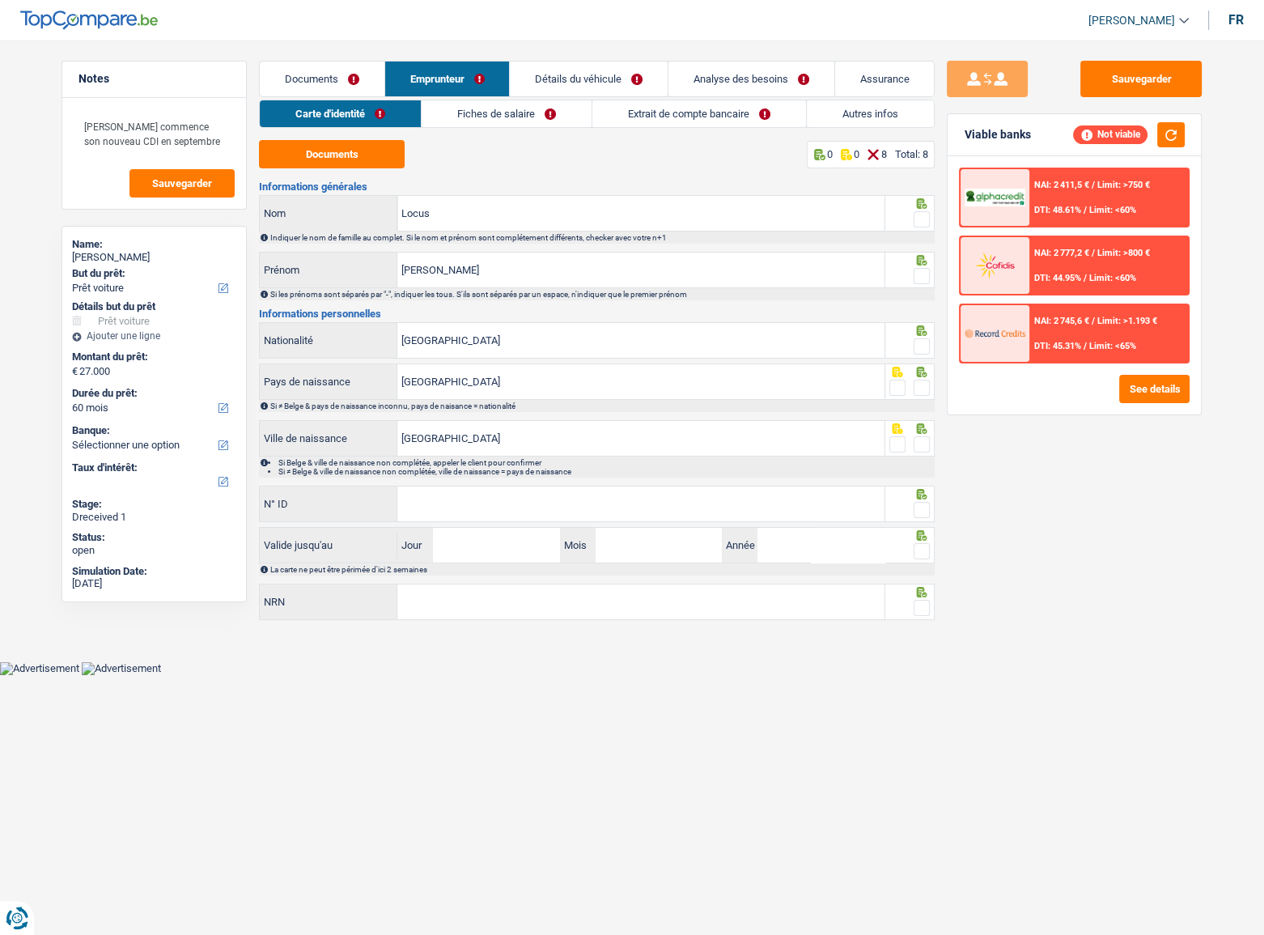
click at [921, 219] on span at bounding box center [922, 219] width 16 height 16
click at [0, 0] on input "radio" at bounding box center [0, 0] width 0 height 0
drag, startPoint x: 922, startPoint y: 275, endPoint x: 918, endPoint y: 283, distance: 9.0
click at [922, 277] on span at bounding box center [922, 276] width 16 height 16
click at [0, 0] on input "radio" at bounding box center [0, 0] width 0 height 0
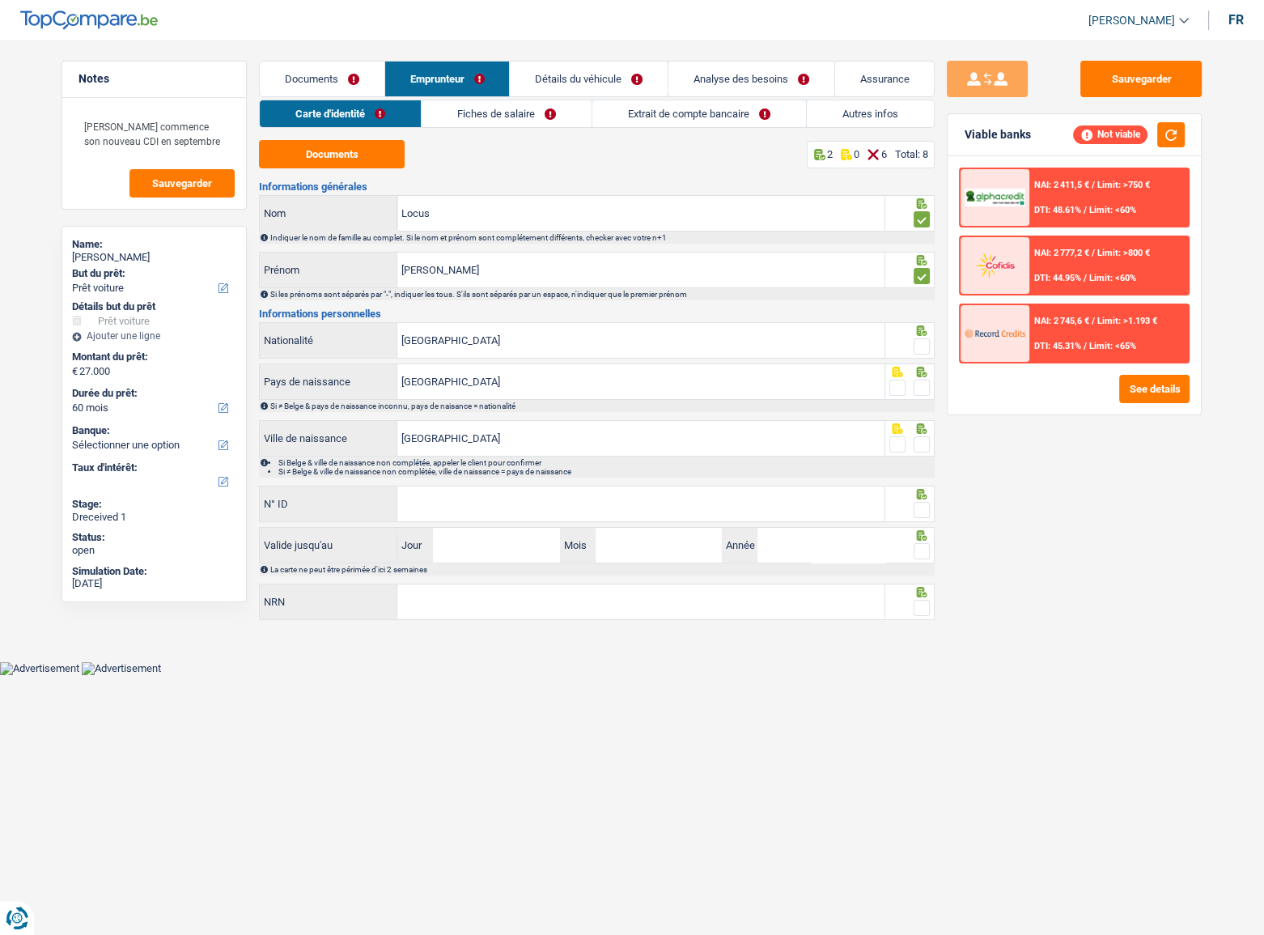
click at [923, 346] on span at bounding box center [922, 346] width 16 height 16
click at [0, 0] on input "radio" at bounding box center [0, 0] width 0 height 0
click at [919, 388] on span at bounding box center [922, 388] width 16 height 16
click at [0, 0] on input "radio" at bounding box center [0, 0] width 0 height 0
click at [924, 440] on span at bounding box center [922, 444] width 16 height 16
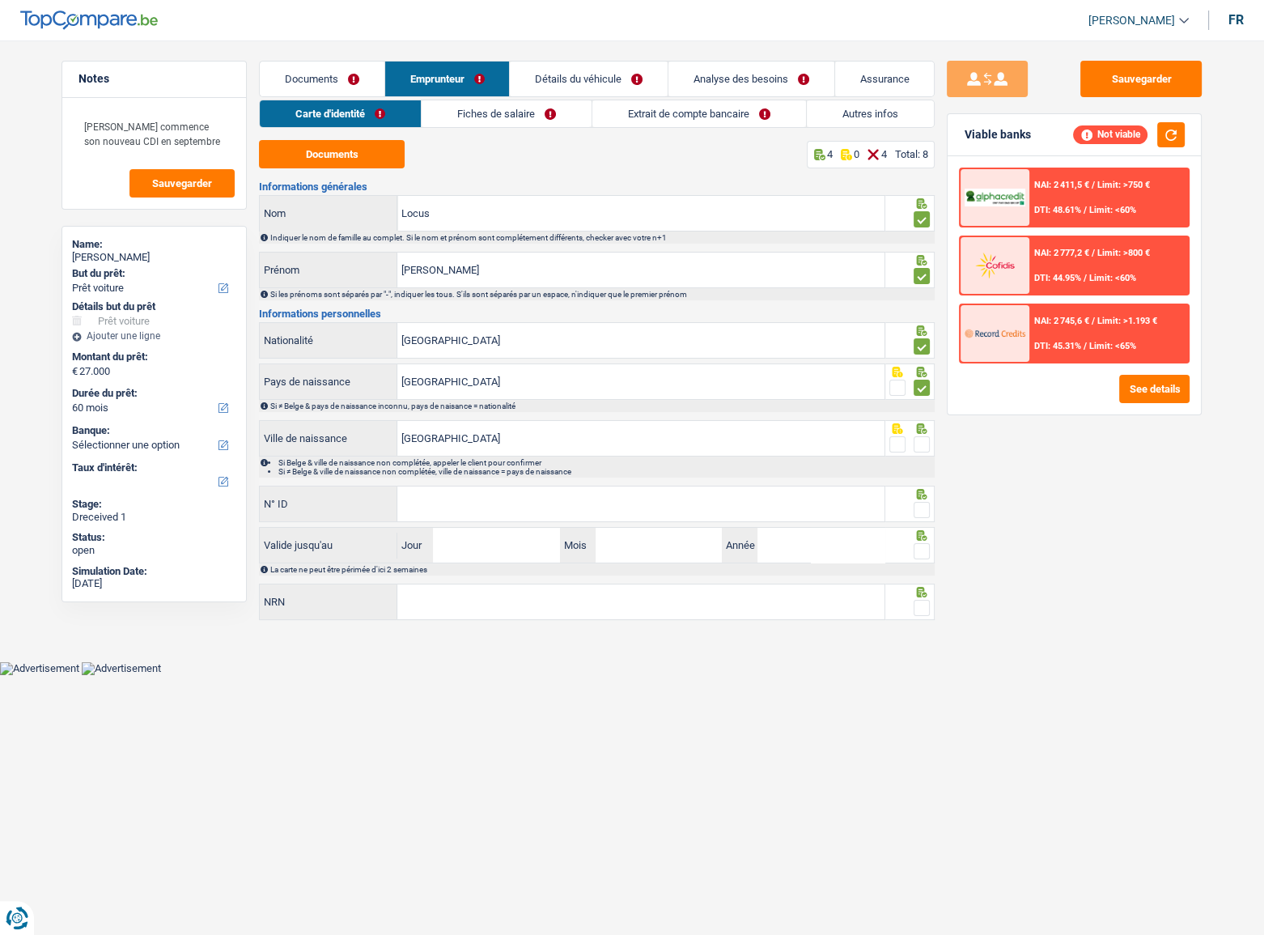
click at [0, 0] on input "radio" at bounding box center [0, 0] width 0 height 0
click at [626, 511] on input "N° ID" at bounding box center [640, 503] width 487 height 35
drag, startPoint x: 461, startPoint y: 440, endPoint x: 443, endPoint y: 440, distance: 18.6
click at [443, 440] on input "Berchem St Agathe" at bounding box center [640, 438] width 487 height 35
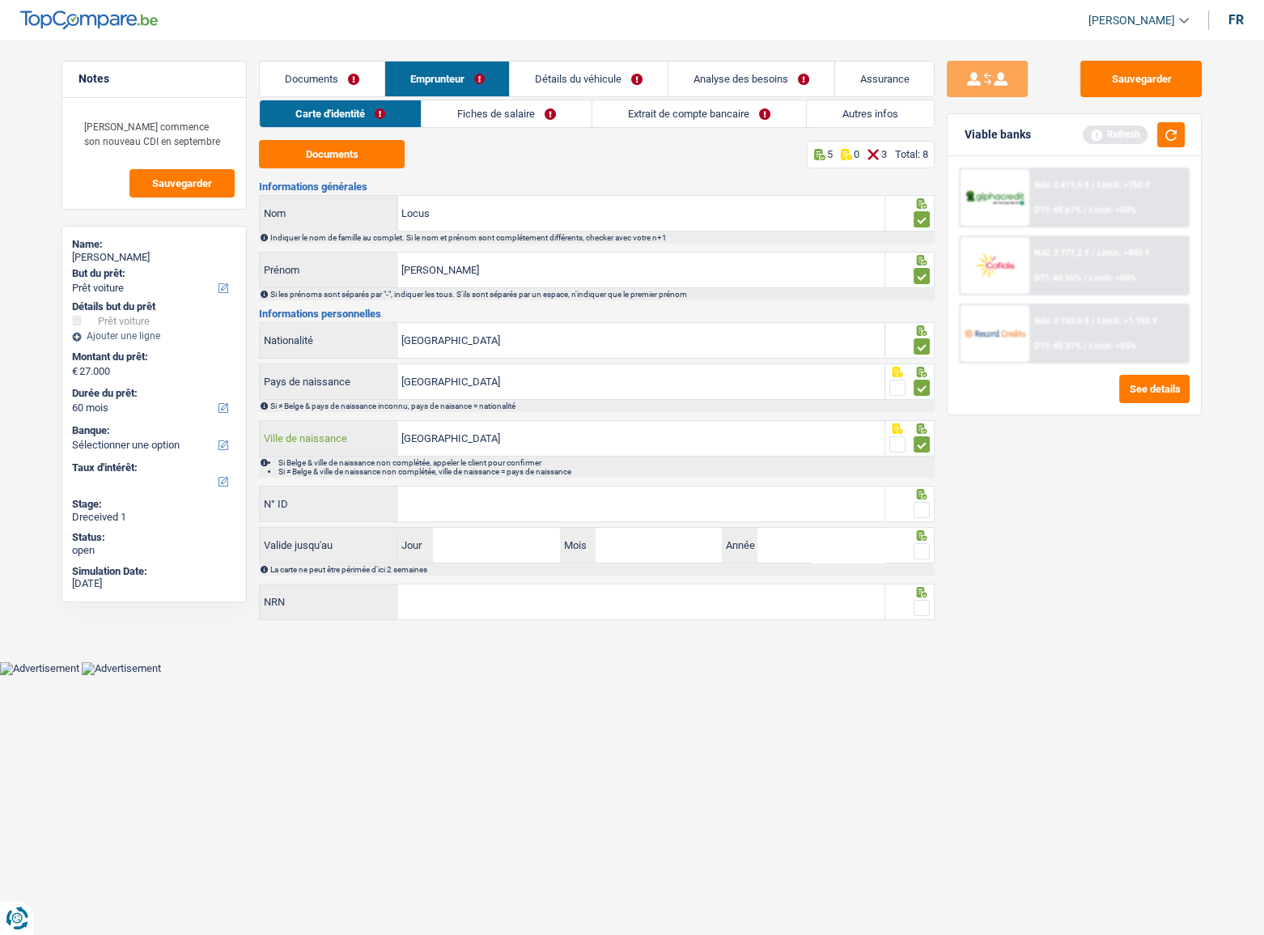
type input "Berchem-sainte-agathe"
click at [734, 511] on input "N° ID" at bounding box center [640, 503] width 487 height 35
click at [728, 499] on input "N° ID" at bounding box center [640, 503] width 487 height 35
type input "592-8919208-42"
click at [923, 511] on span at bounding box center [922, 510] width 16 height 16
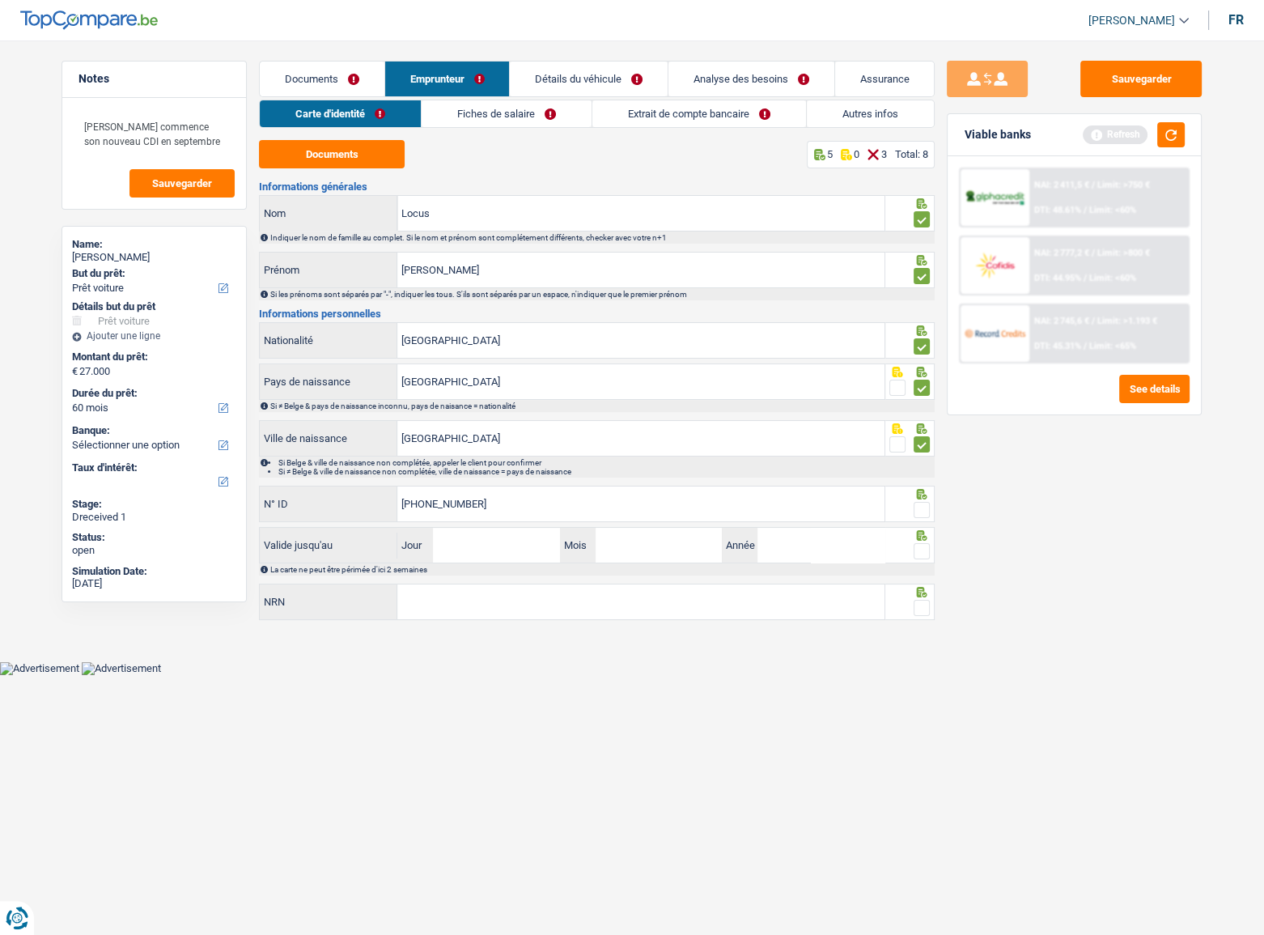
click at [0, 0] on input "radio" at bounding box center [0, 0] width 0 height 0
click at [1118, 138] on button "button" at bounding box center [1171, 134] width 28 height 25
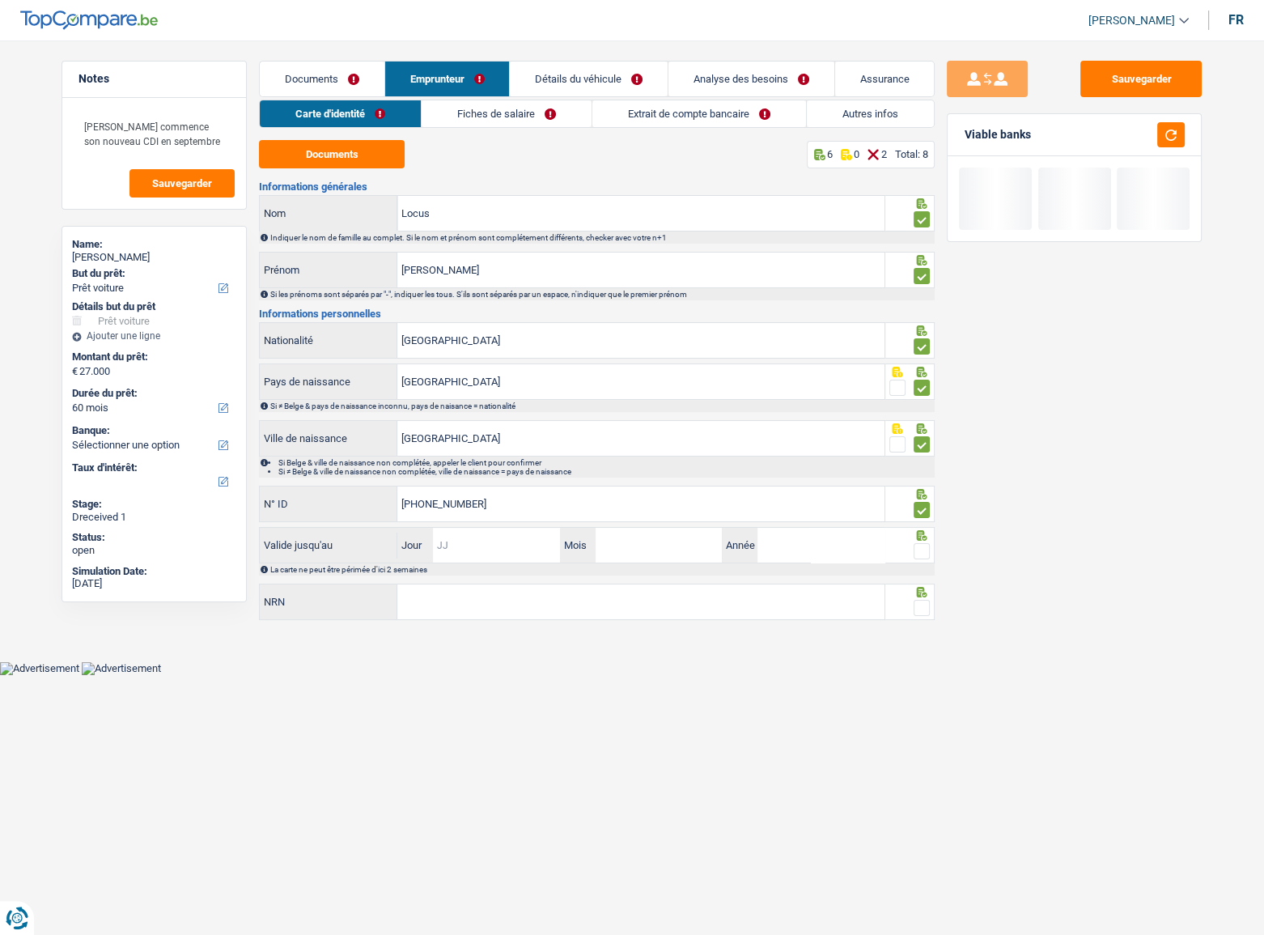
click at [512, 511] on input "Jour" at bounding box center [496, 545] width 126 height 35
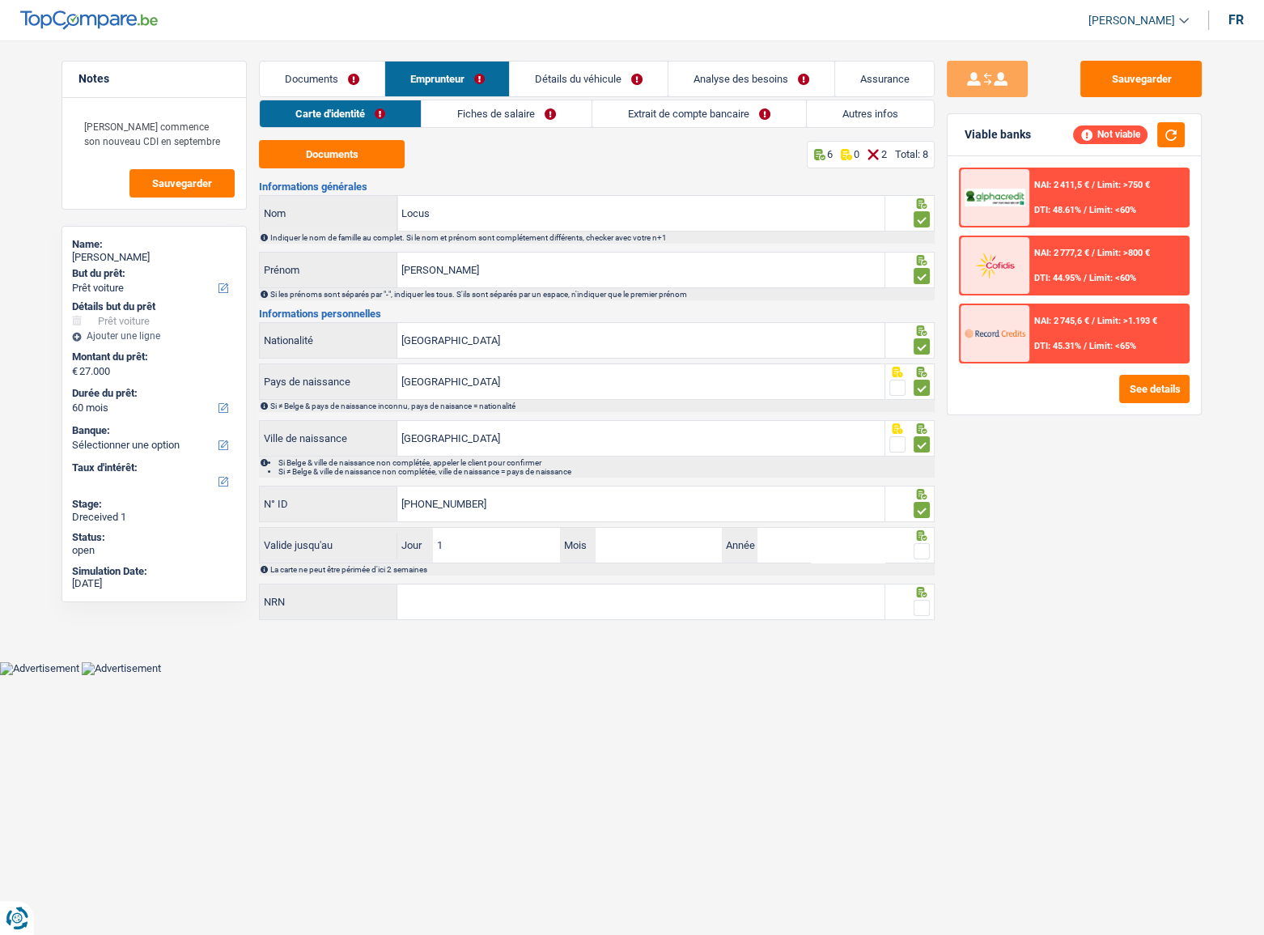
type input "16"
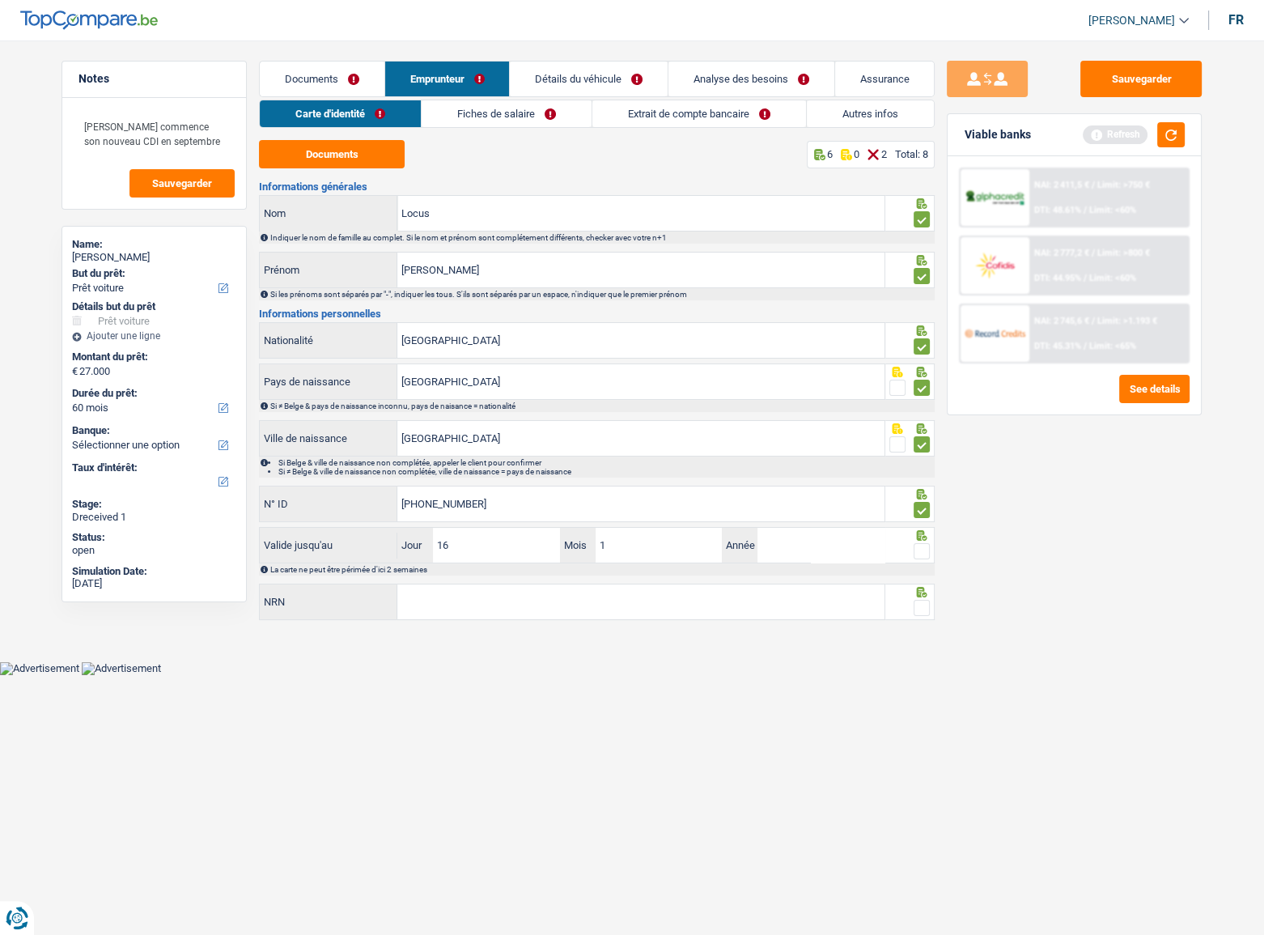
type input "11"
type input "2028"
click at [919, 511] on span at bounding box center [922, 551] width 16 height 16
click at [0, 0] on input "radio" at bounding box center [0, 0] width 0 height 0
click at [1118, 130] on button "button" at bounding box center [1171, 134] width 28 height 25
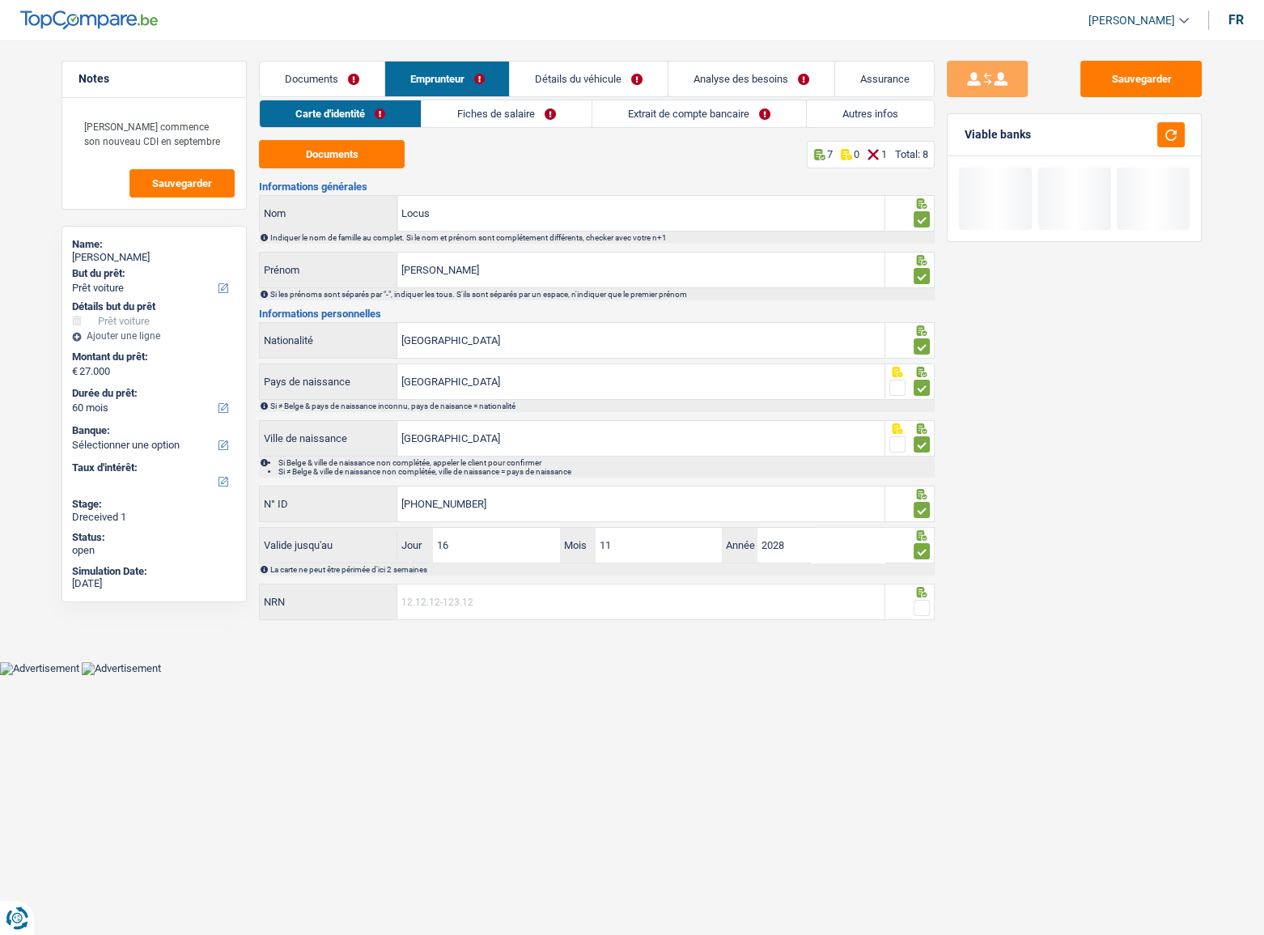
drag, startPoint x: 653, startPoint y: 596, endPoint x: 949, endPoint y: 600, distance: 296.3
click at [652, 511] on input "NRN" at bounding box center [640, 601] width 487 height 35
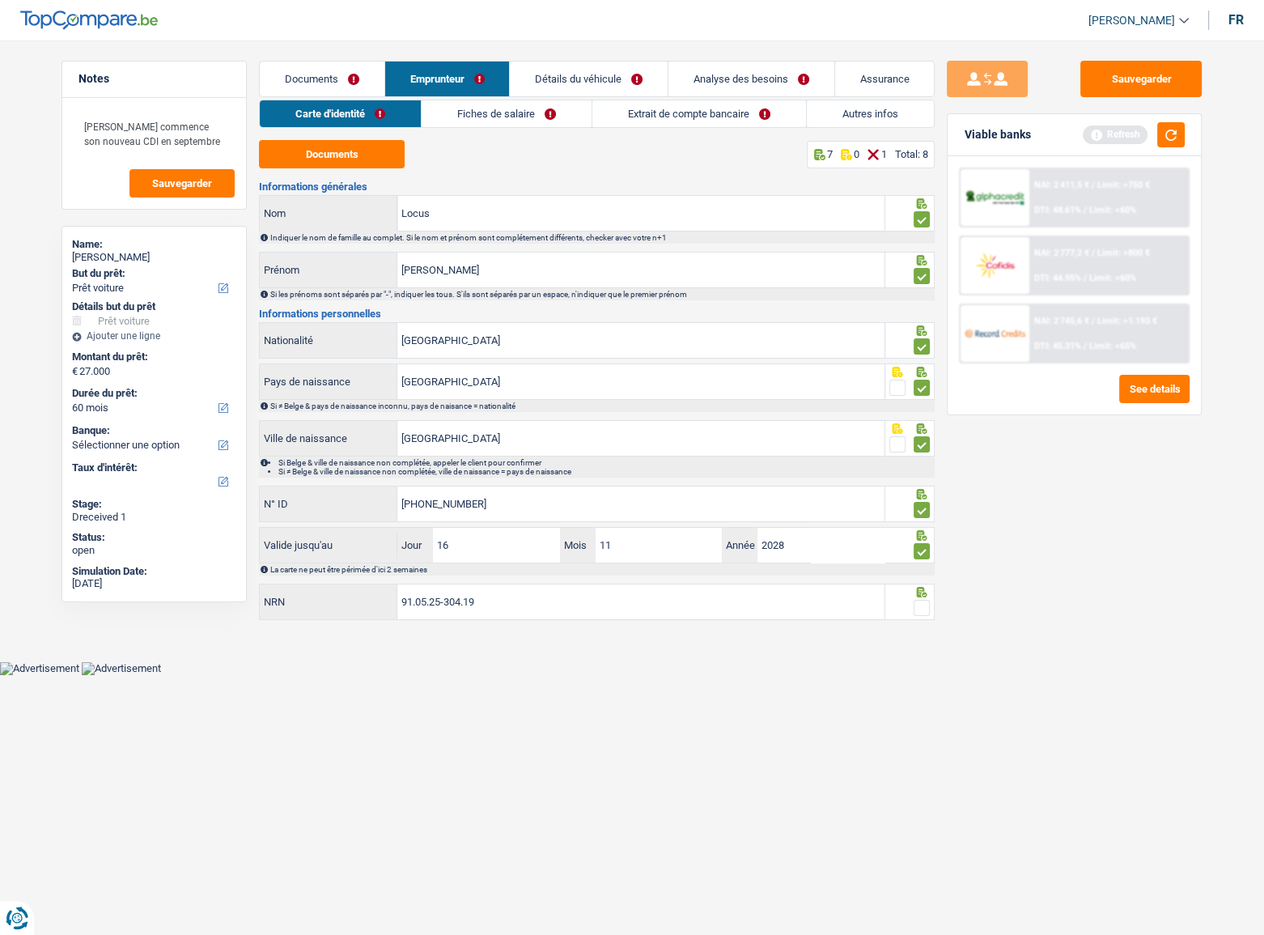
type input "91.05.25-304.19"
drag, startPoint x: 919, startPoint y: 609, endPoint x: 1101, endPoint y: 214, distance: 433.9
click at [923, 511] on span at bounding box center [922, 608] width 16 height 16
click at [0, 0] on input "radio" at bounding box center [0, 0] width 0 height 0
click at [1118, 130] on button "button" at bounding box center [1171, 134] width 28 height 25
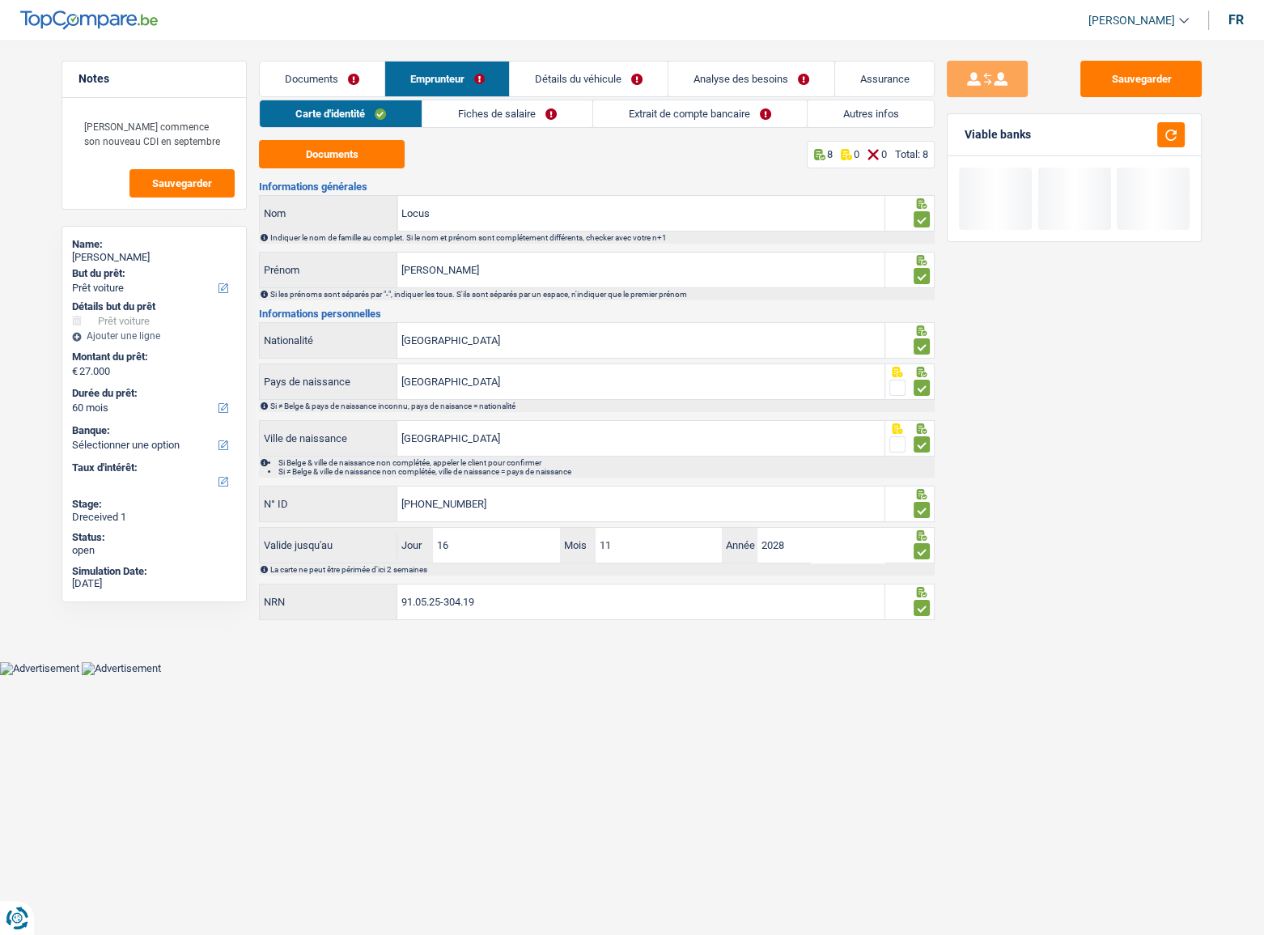
click at [494, 111] on link "Fiches de salaire" at bounding box center [508, 113] width 170 height 27
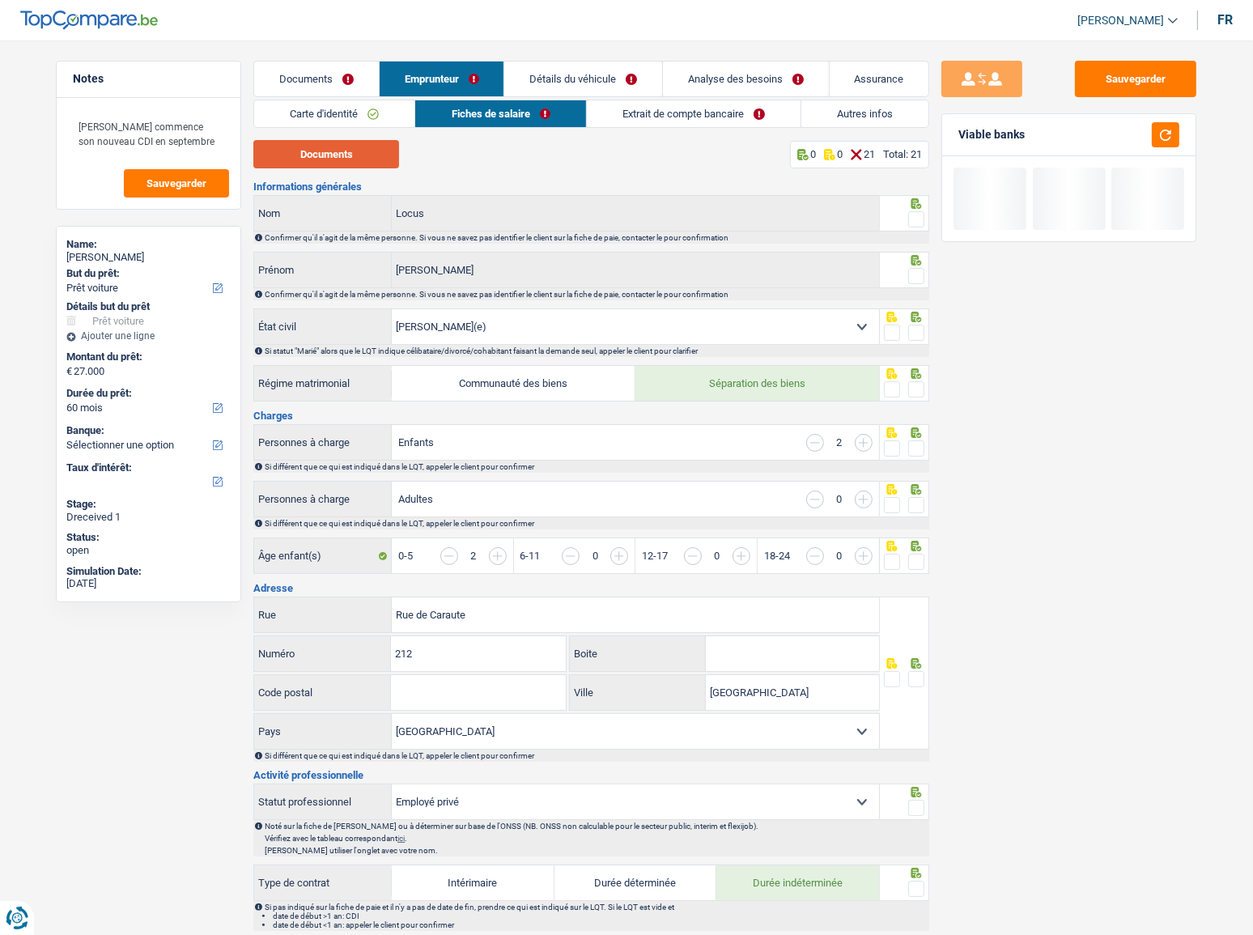
click at [336, 152] on button "Documents" at bounding box center [326, 154] width 146 height 28
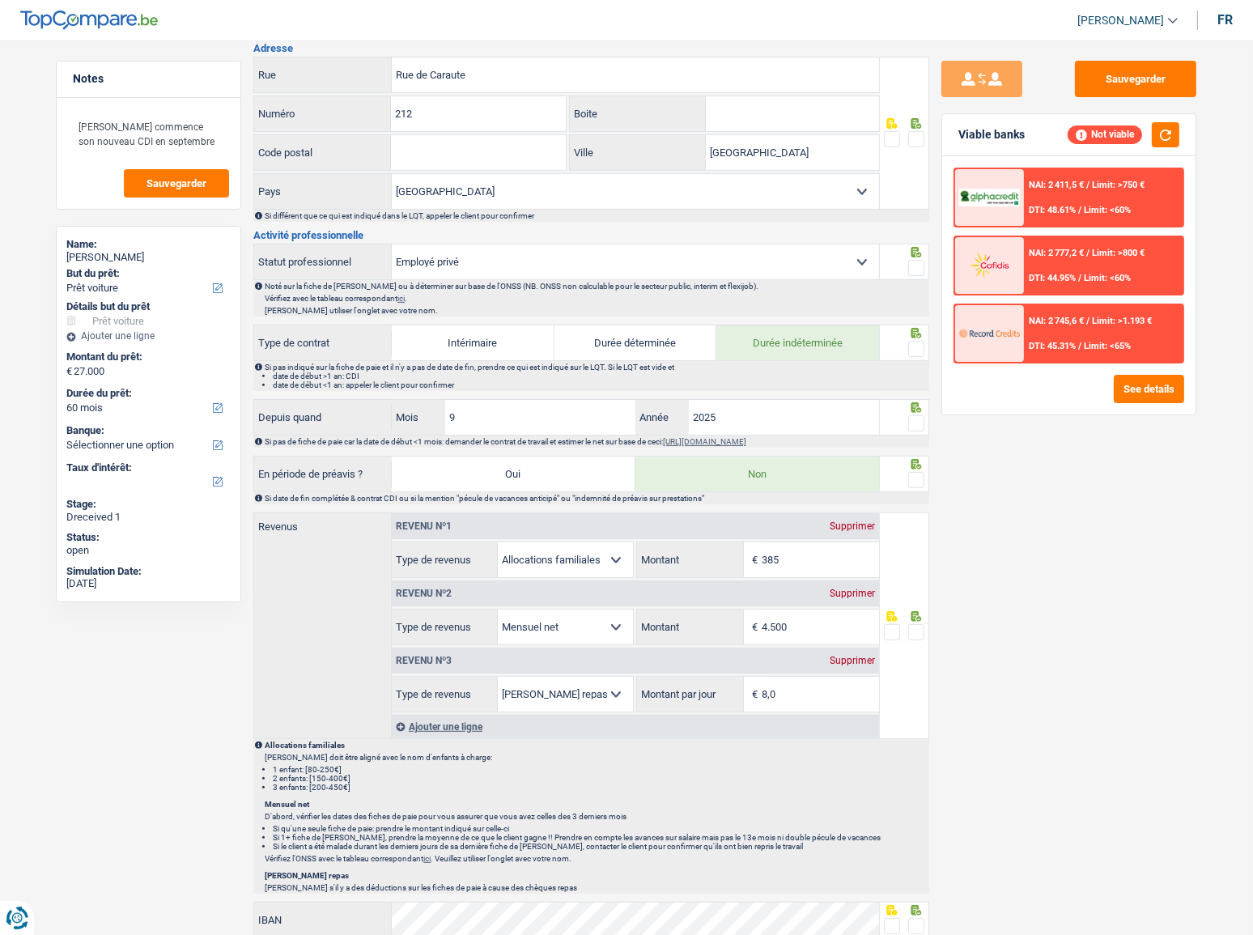
scroll to position [588, 0]
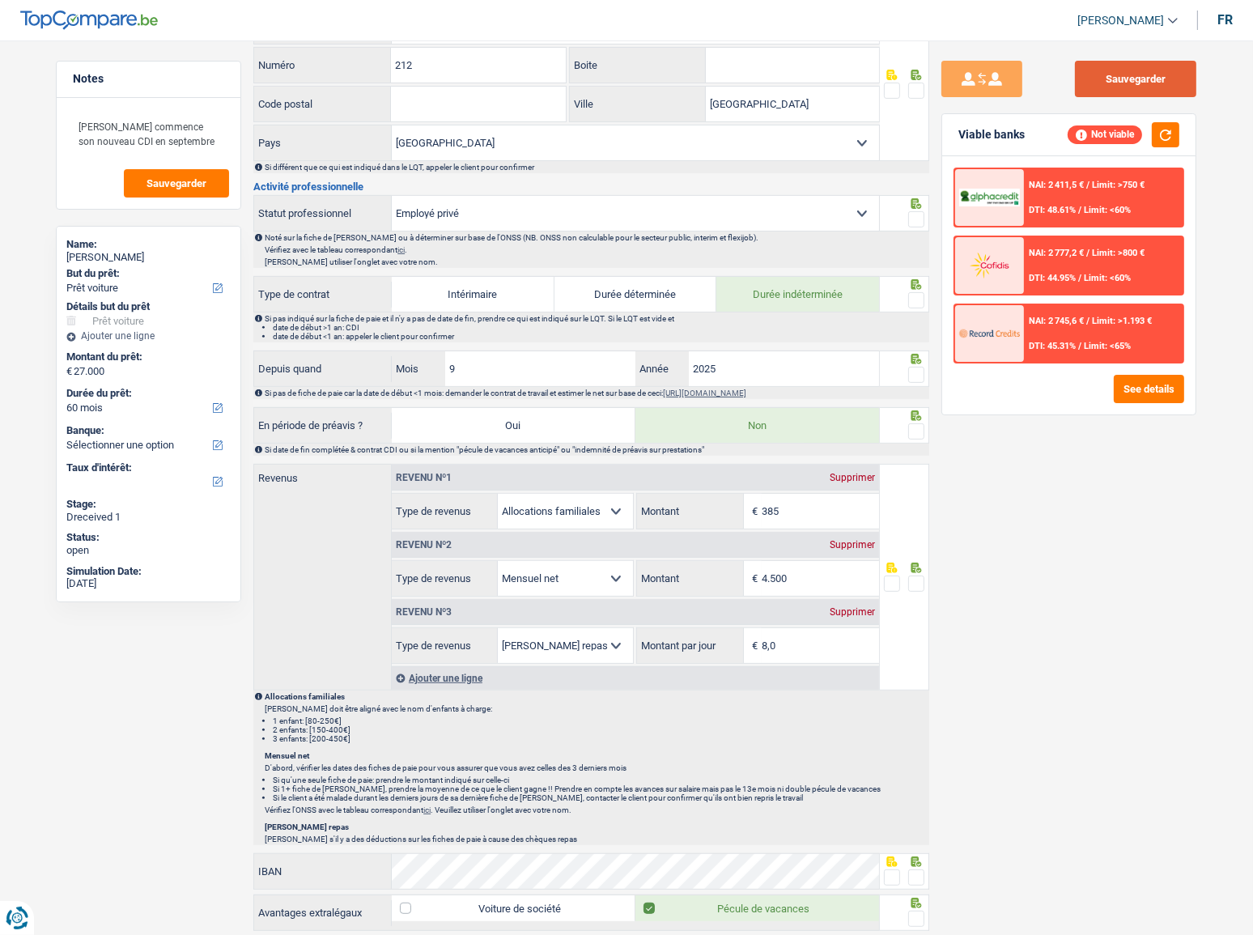
click at [1118, 75] on button "Sauvegarder" at bounding box center [1135, 79] width 121 height 36
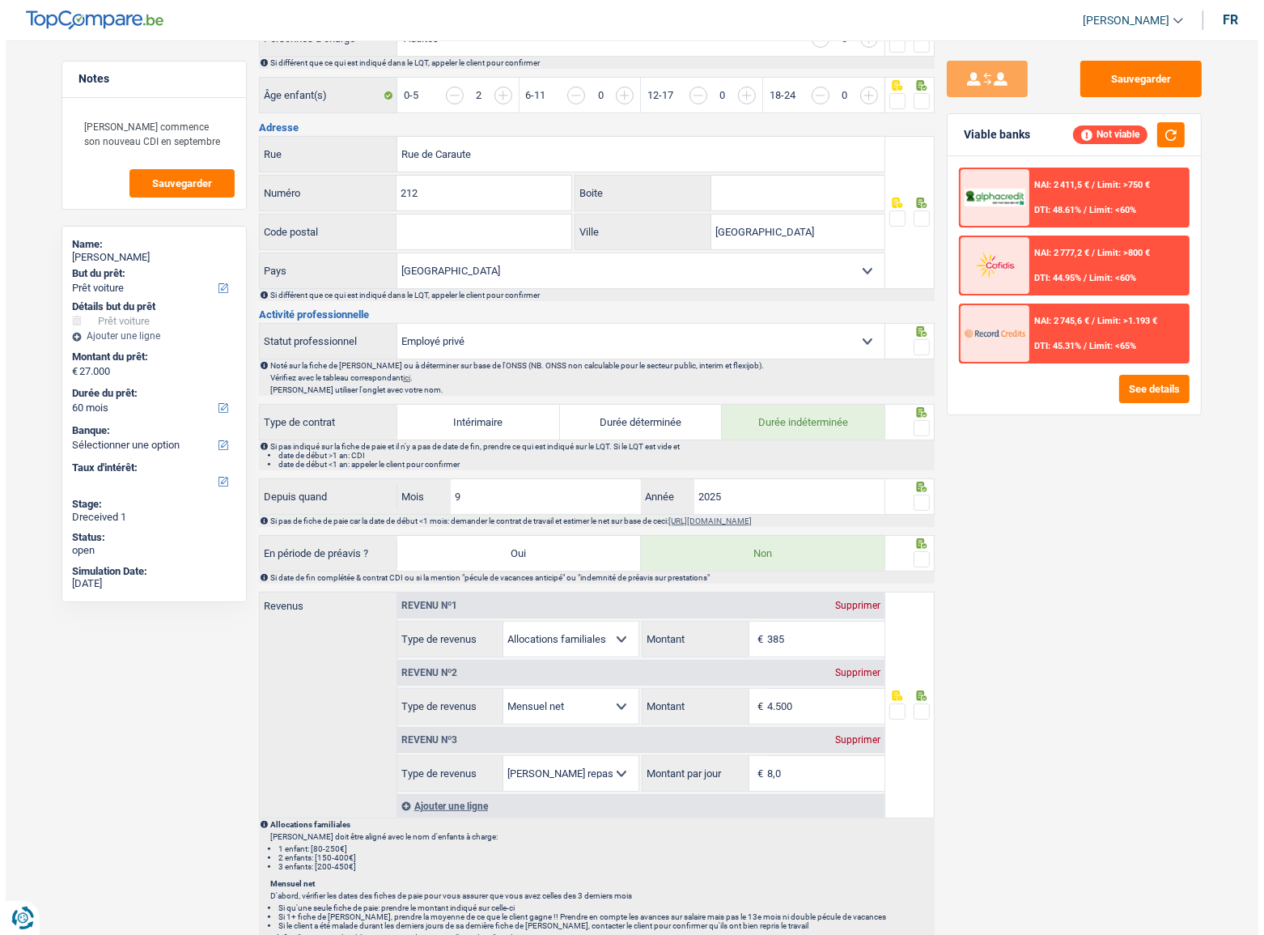
scroll to position [434, 0]
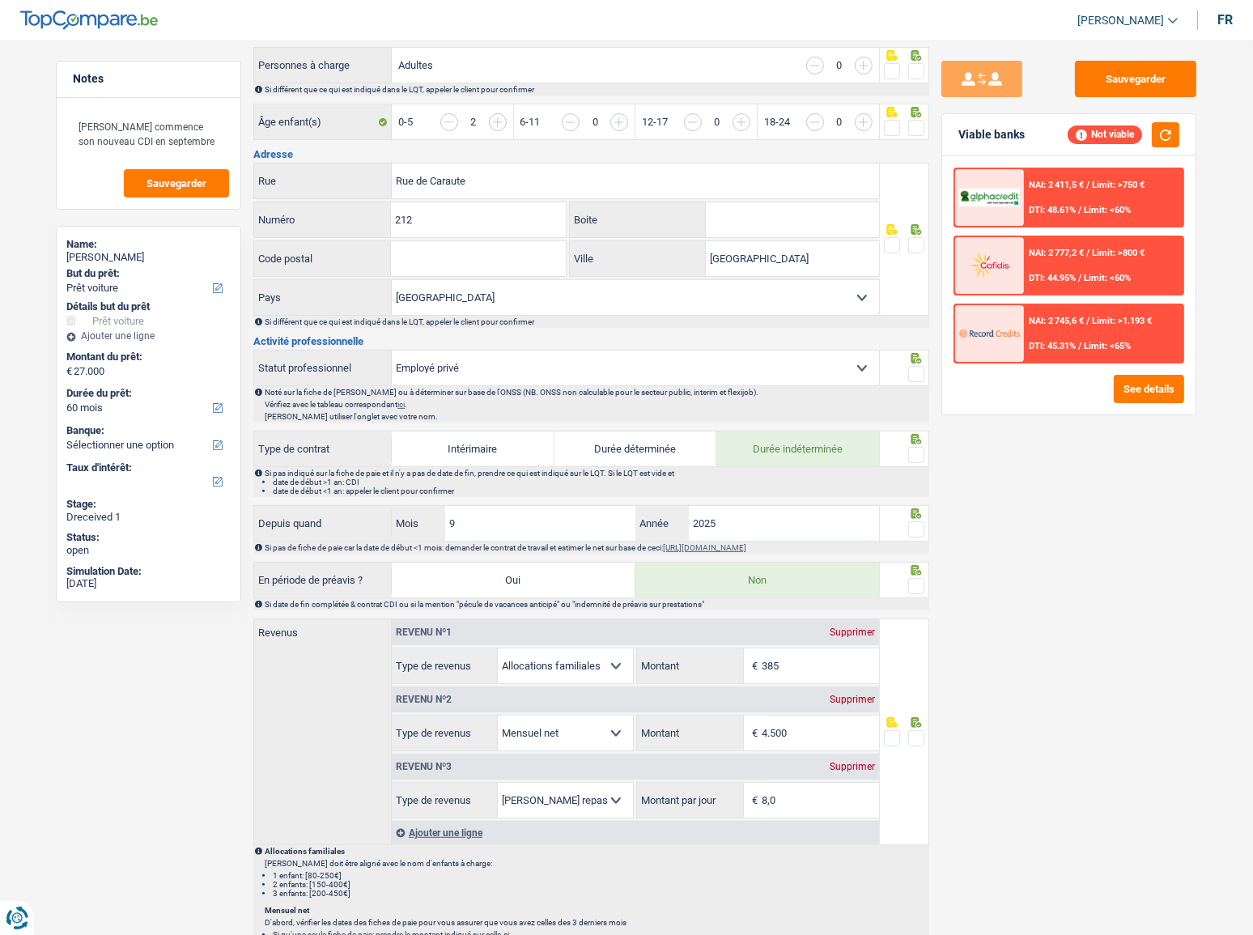
click at [923, 511] on span at bounding box center [916, 529] width 16 height 16
click at [0, 0] on input "radio" at bounding box center [0, 0] width 0 height 0
click at [1118, 396] on button "See details" at bounding box center [1149, 389] width 70 height 28
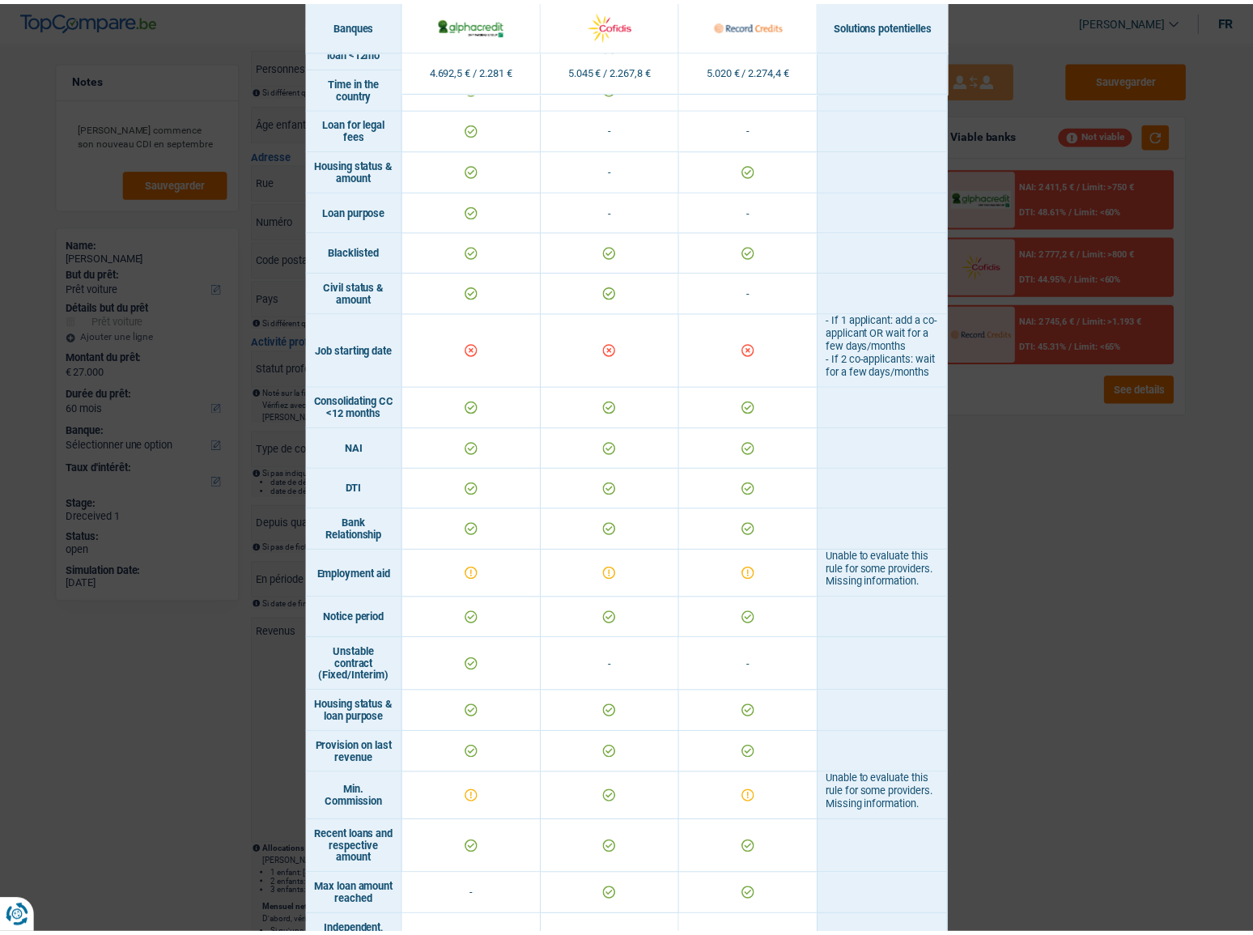
scroll to position [250, 0]
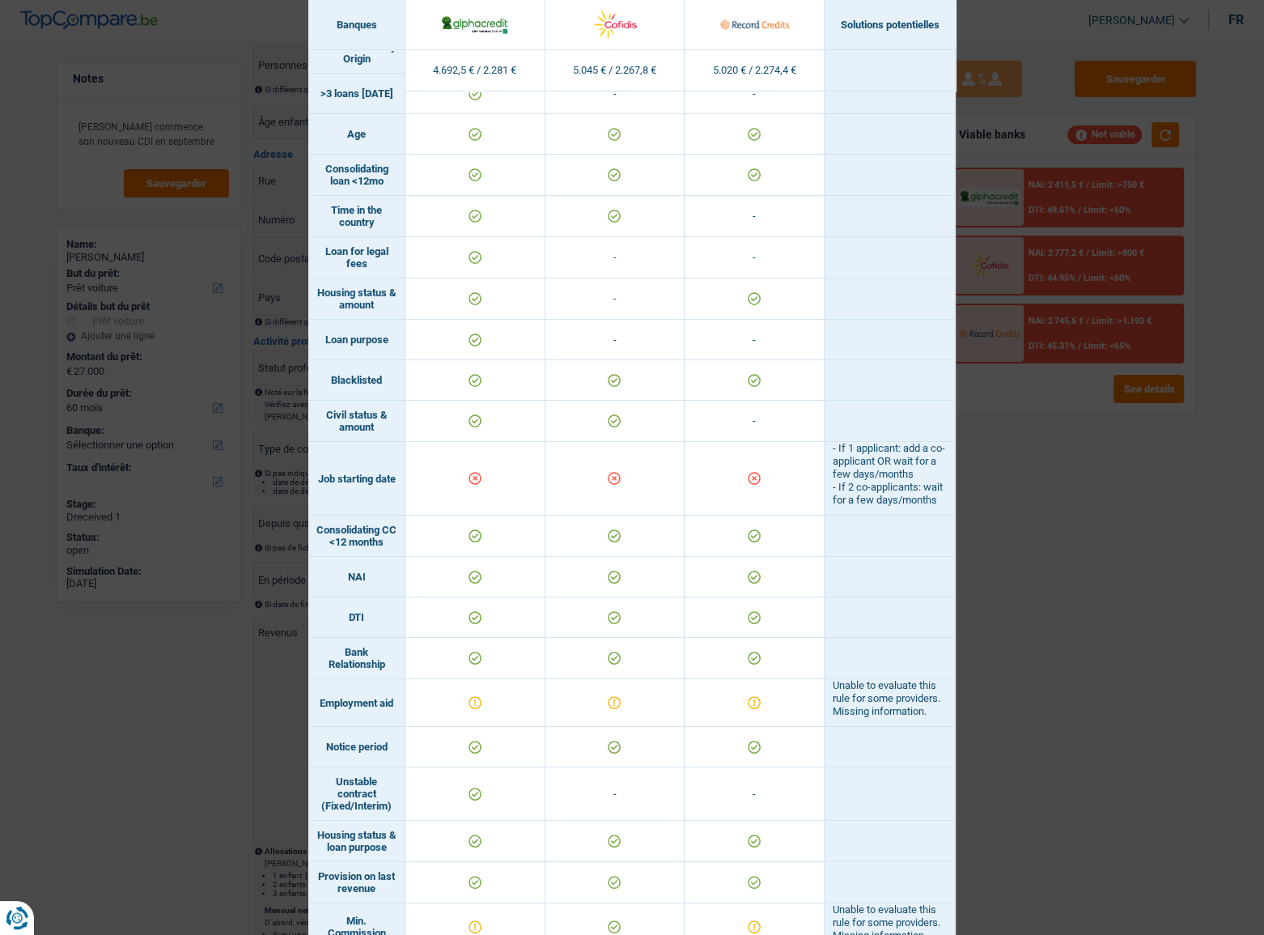
click at [1118, 511] on div "Banks conditions × Banques Solutions potentielles Revenus / Charges 4.692,5 € /…" at bounding box center [632, 467] width 1264 height 935
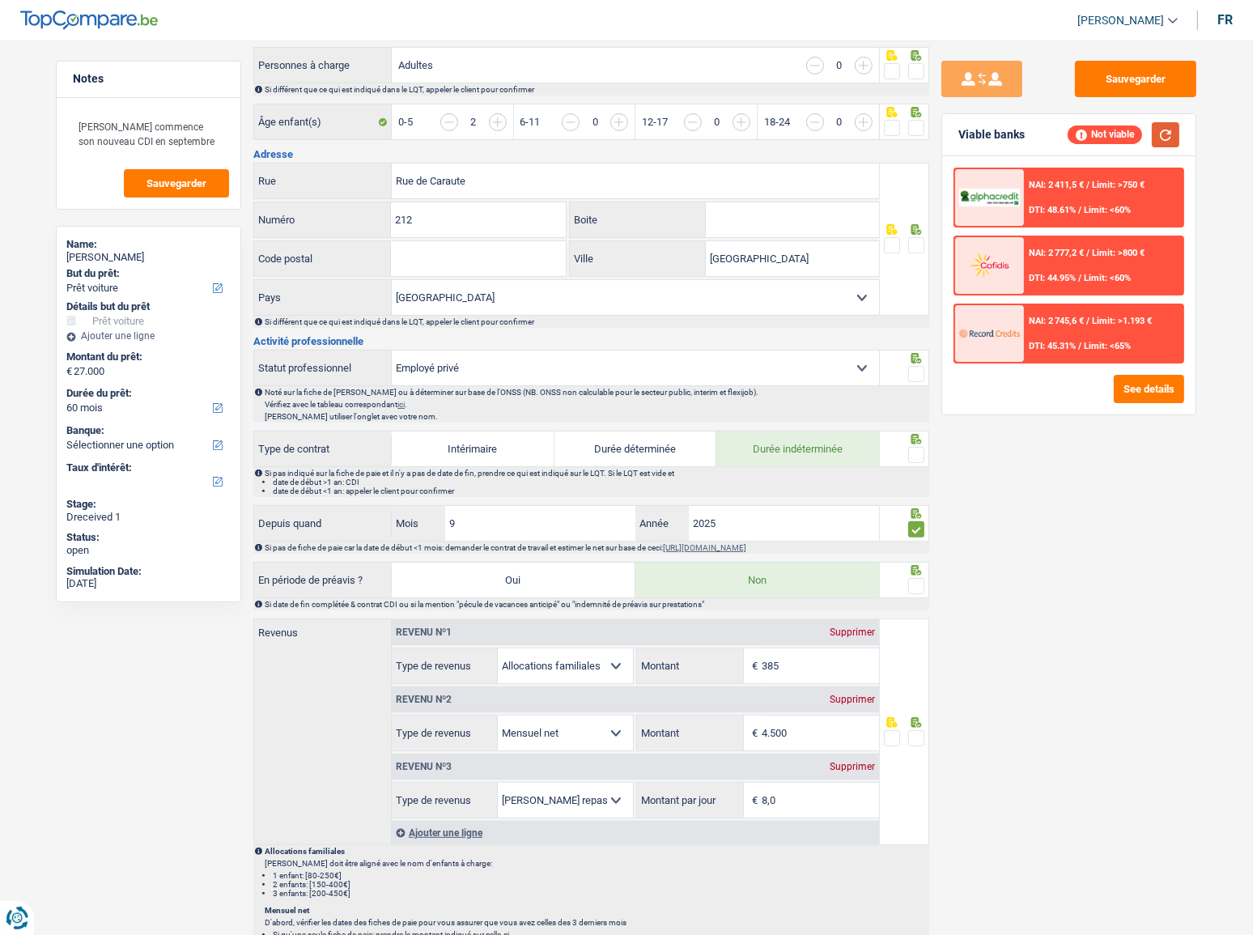
click at [1118, 138] on button "button" at bounding box center [1166, 134] width 28 height 25
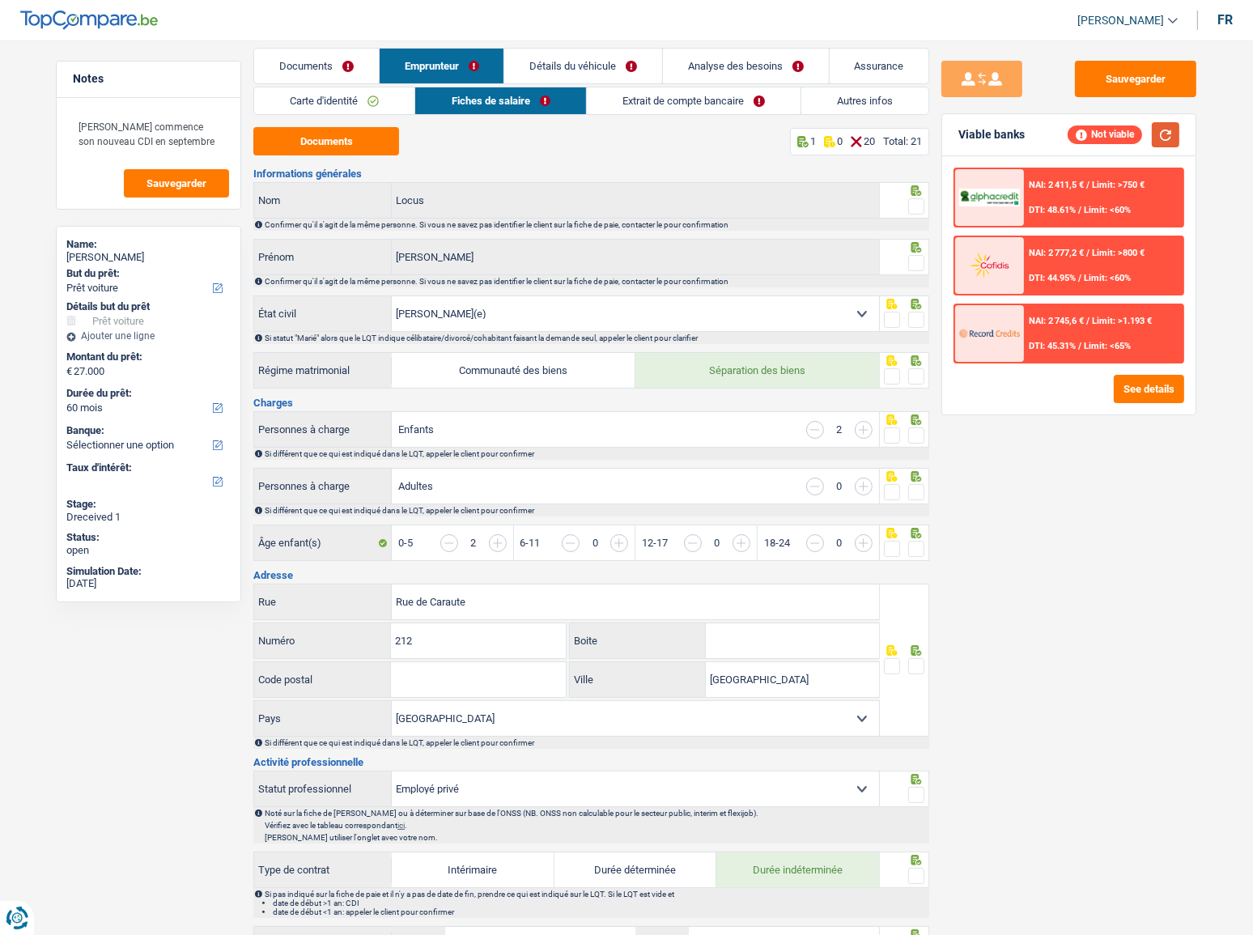
scroll to position [0, 0]
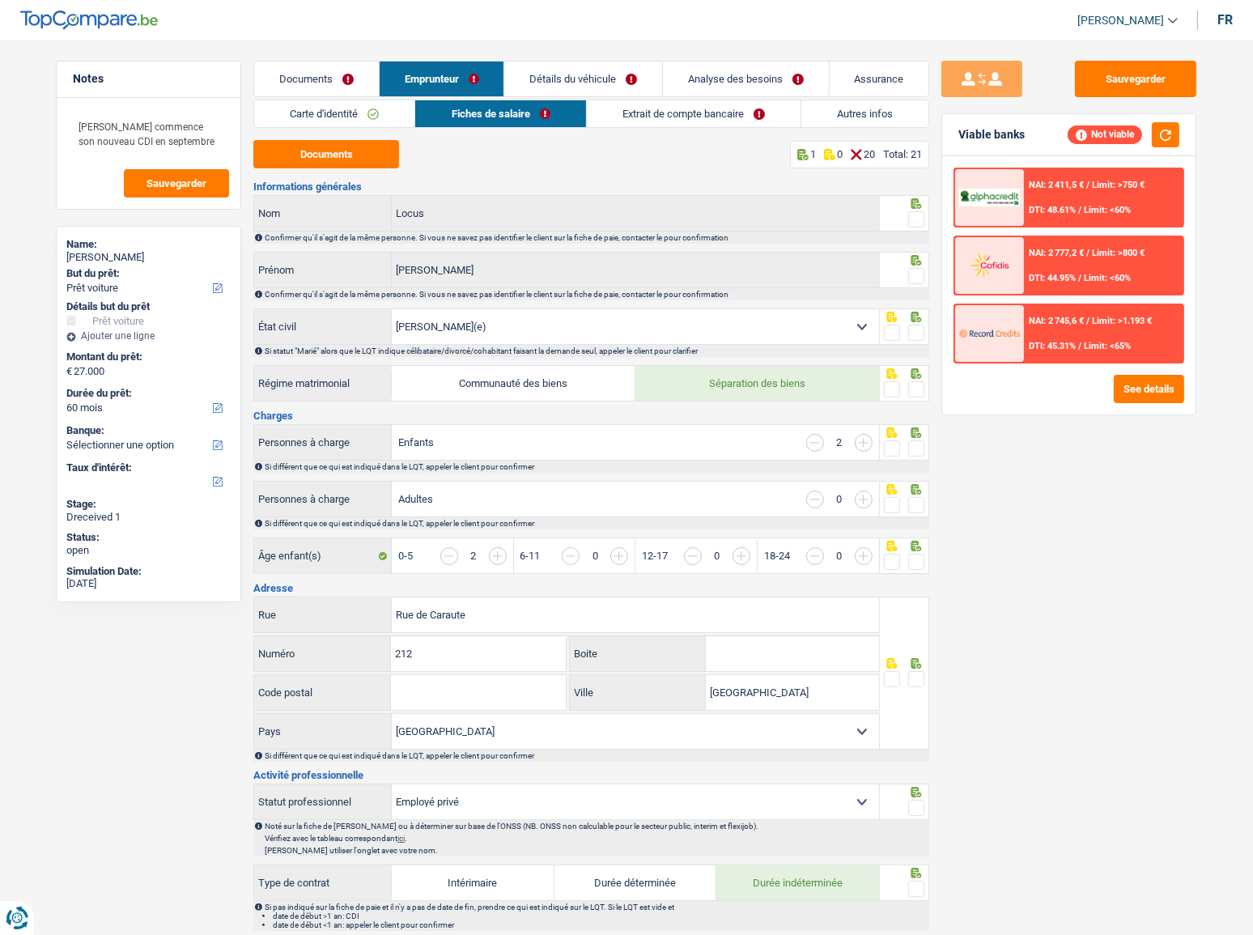
click at [352, 126] on link "Carte d'identité" at bounding box center [334, 113] width 160 height 27
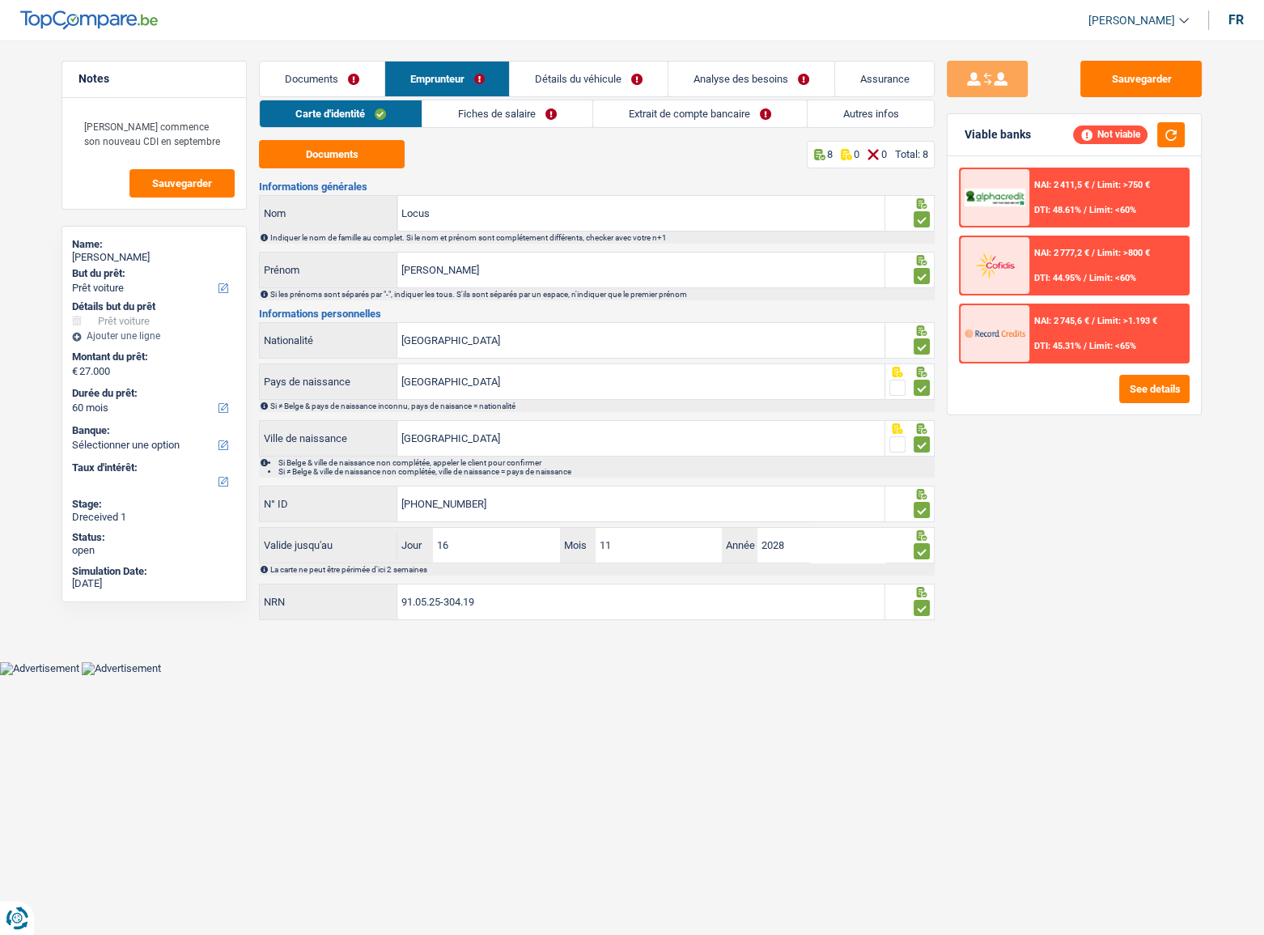
click at [554, 108] on link "Fiches de salaire" at bounding box center [508, 113] width 170 height 27
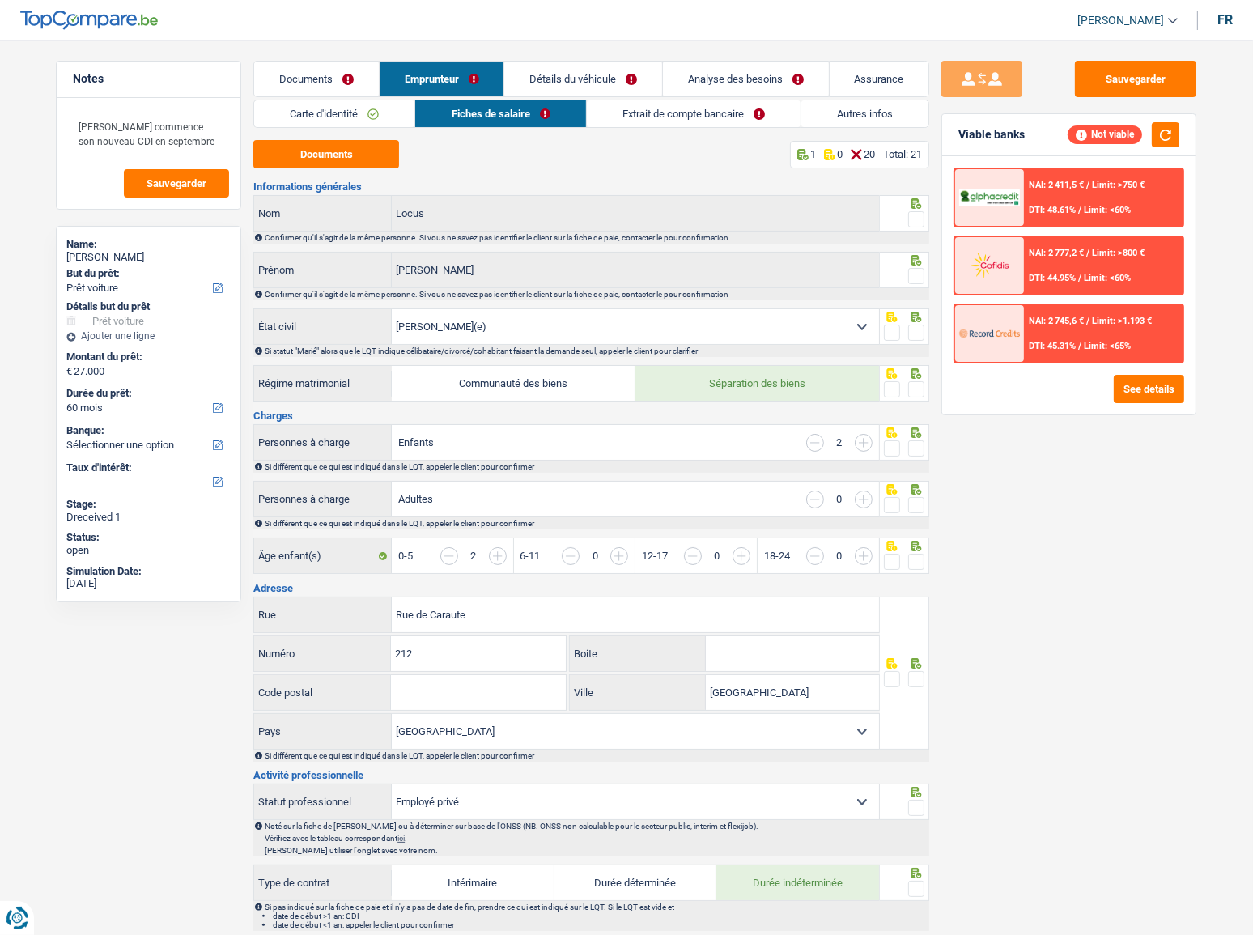
click at [919, 214] on span at bounding box center [916, 219] width 16 height 16
click at [0, 0] on input "radio" at bounding box center [0, 0] width 0 height 0
click at [919, 268] on div at bounding box center [916, 276] width 16 height 20
click at [919, 271] on span at bounding box center [916, 276] width 16 height 16
click at [0, 0] on input "radio" at bounding box center [0, 0] width 0 height 0
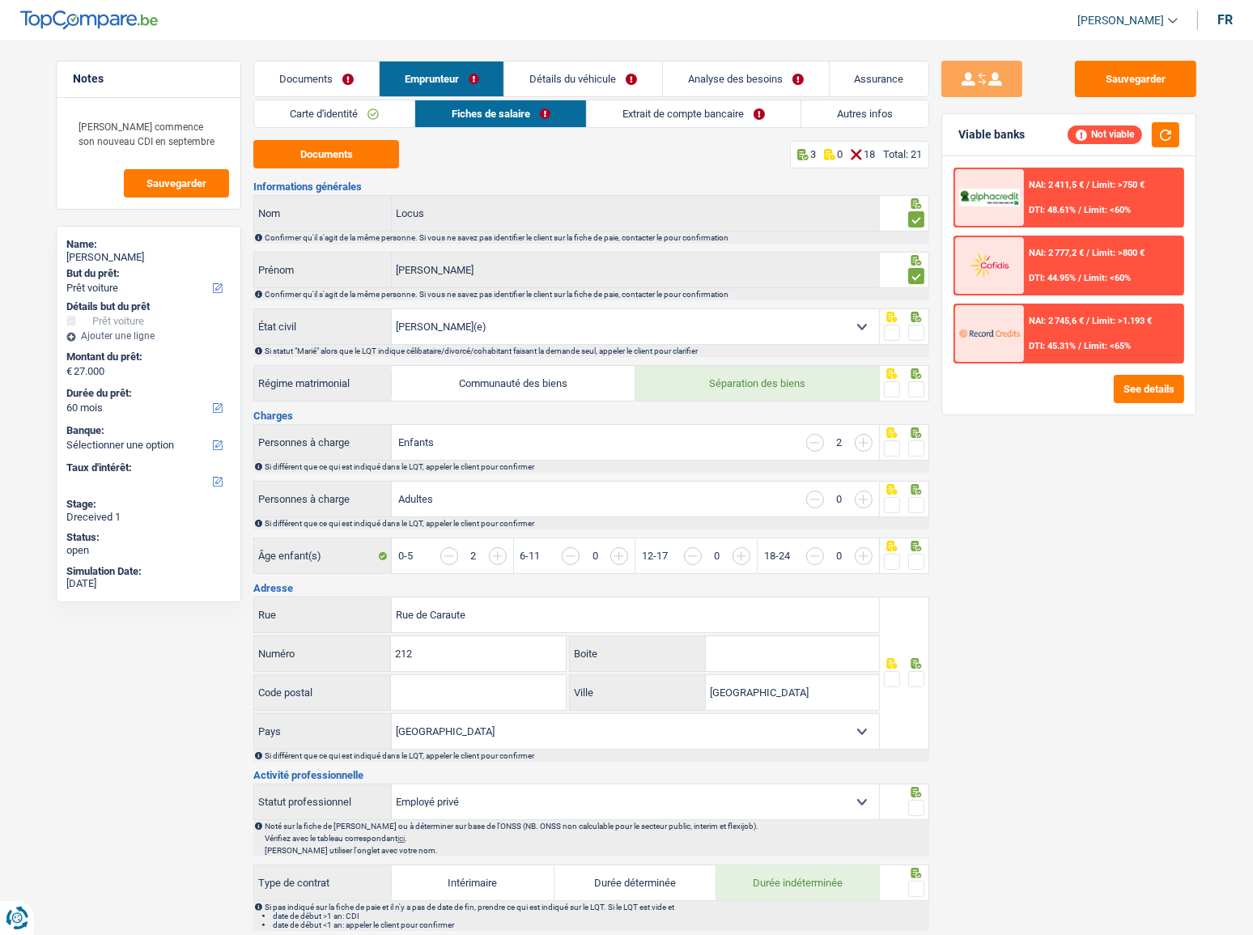
click at [916, 332] on span at bounding box center [916, 333] width 16 height 16
click at [0, 0] on input "radio" at bounding box center [0, 0] width 0 height 0
click at [914, 389] on span at bounding box center [916, 389] width 16 height 16
click at [0, 0] on input "radio" at bounding box center [0, 0] width 0 height 0
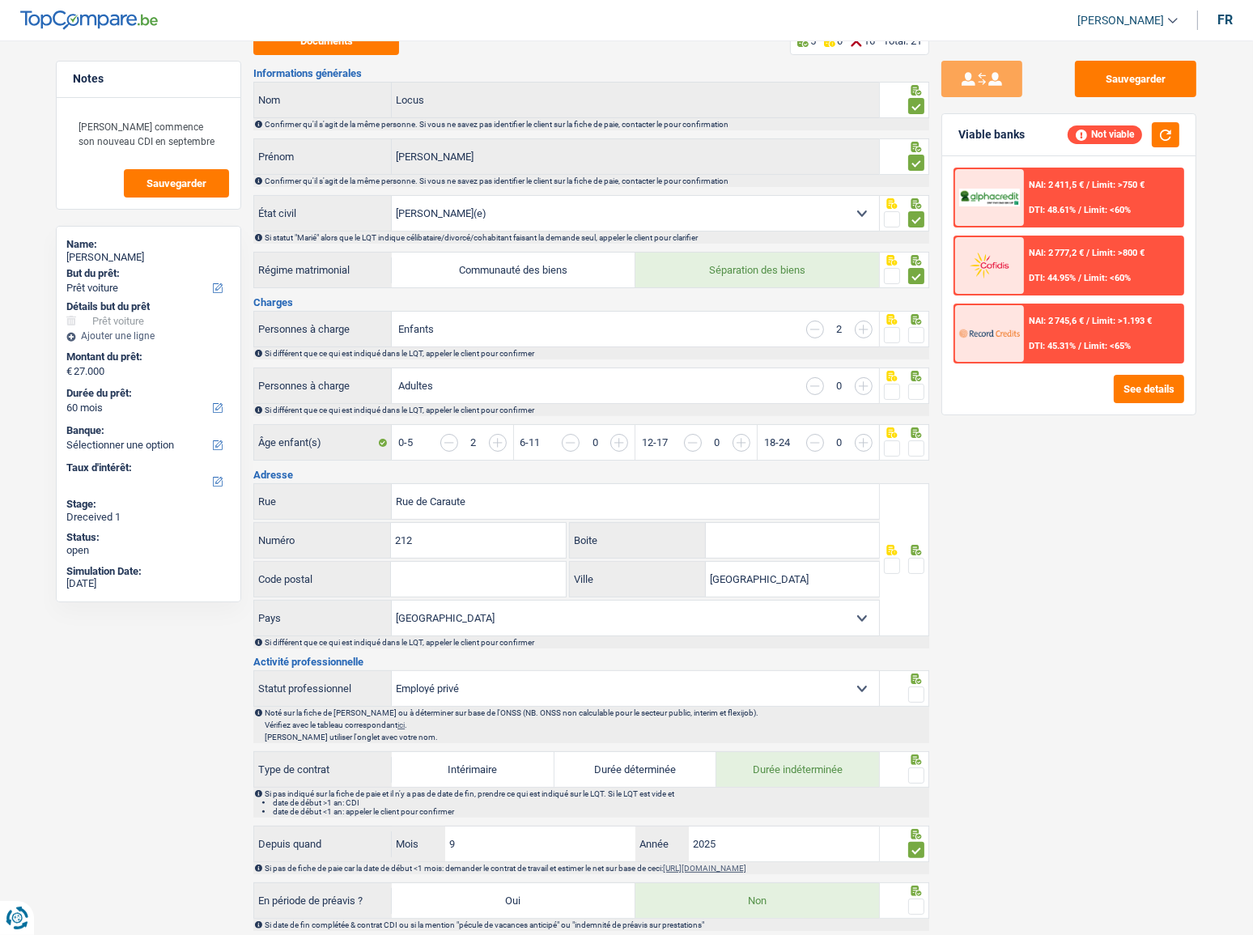
scroll to position [147, 0]
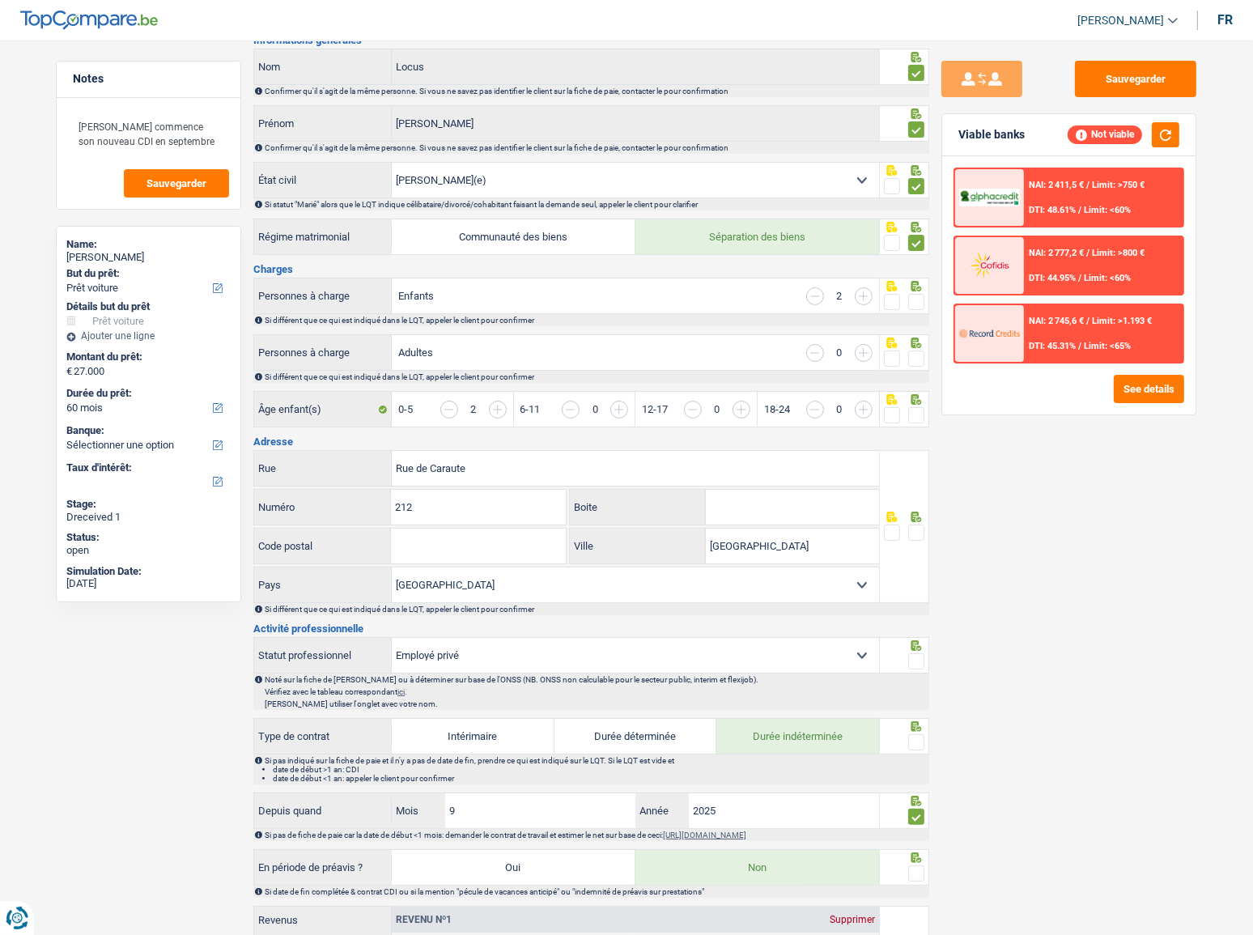
click at [918, 299] on span at bounding box center [916, 302] width 16 height 16
click at [0, 0] on input "radio" at bounding box center [0, 0] width 0 height 0
click at [919, 359] on span at bounding box center [916, 358] width 16 height 16
click at [0, 0] on input "radio" at bounding box center [0, 0] width 0 height 0
click at [915, 397] on div "Âge enfant(s) 0-5 2 6-11 0 12-17 0 18-24 0" at bounding box center [591, 410] width 676 height 39
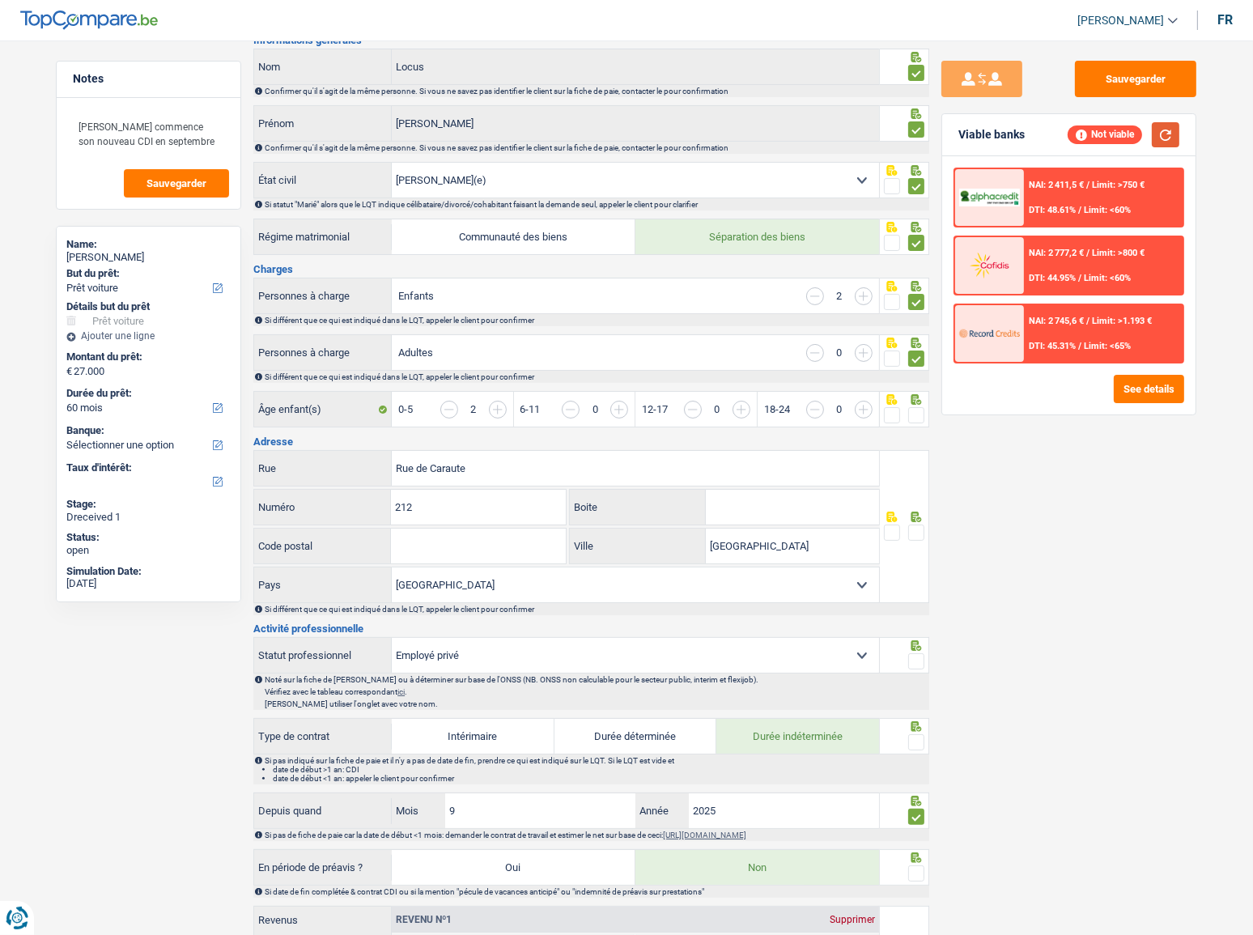
click at [1118, 143] on button "button" at bounding box center [1166, 134] width 28 height 25
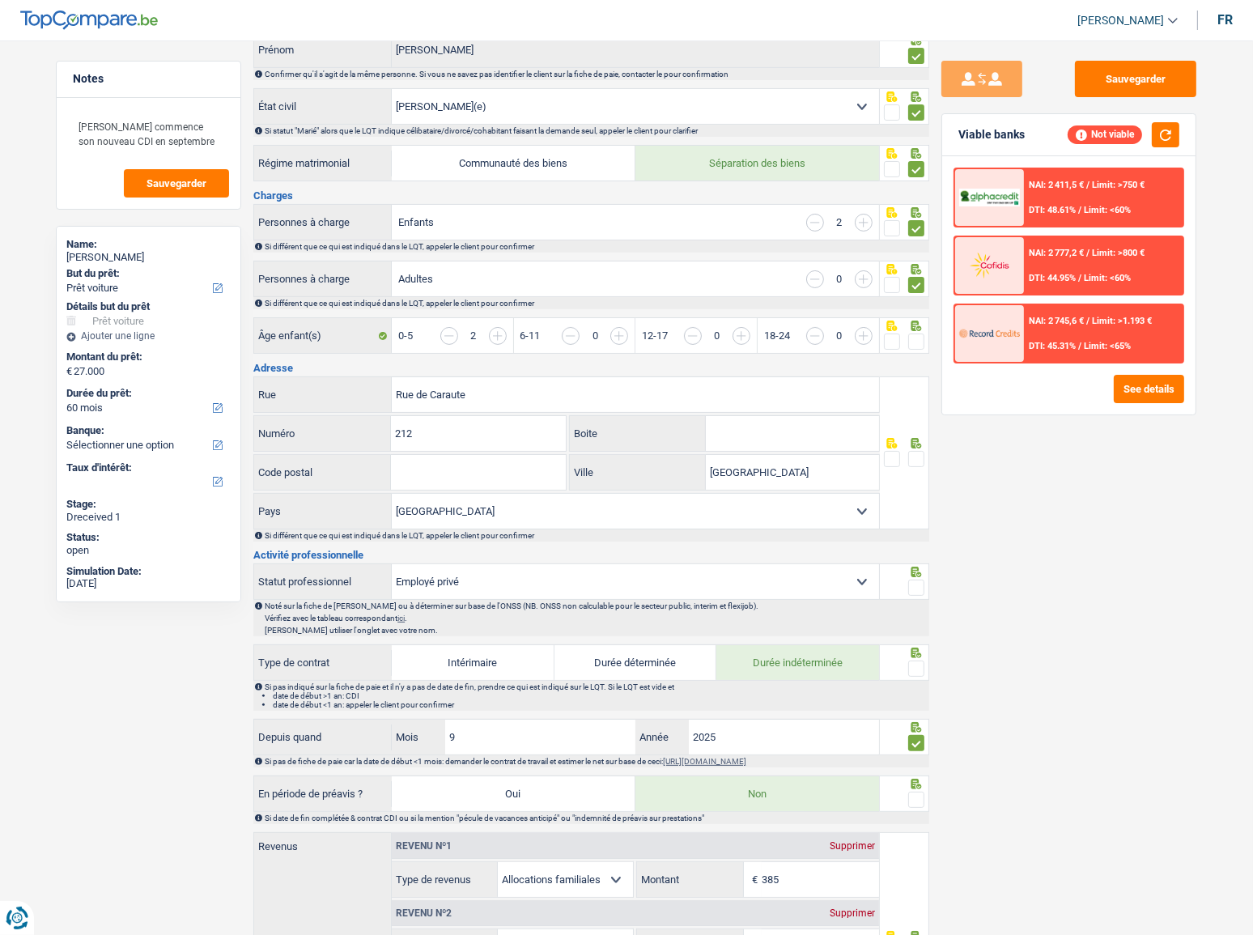
click at [911, 334] on span at bounding box center [916, 341] width 16 height 16
click at [0, 0] on input "radio" at bounding box center [0, 0] width 0 height 0
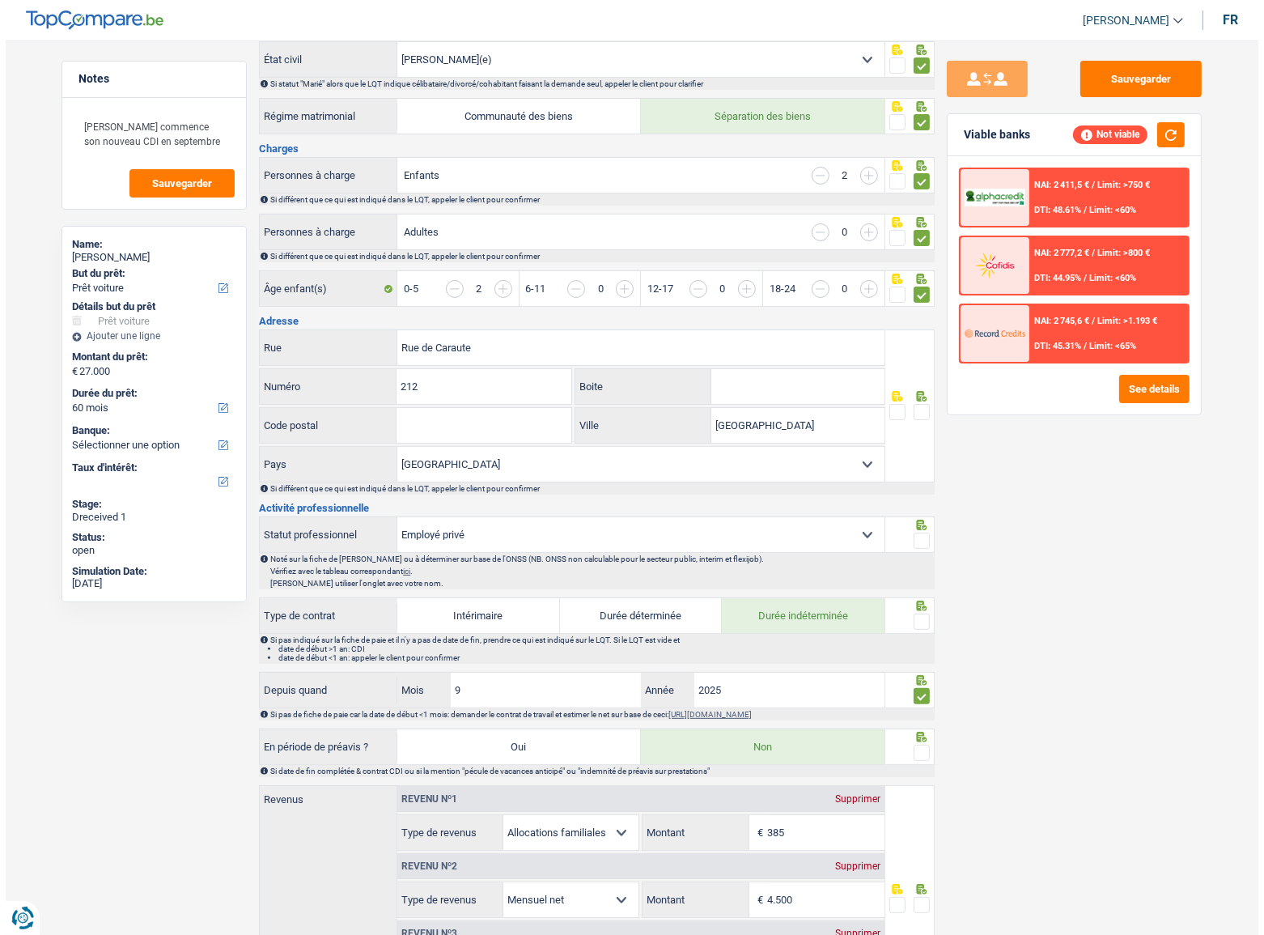
scroll to position [294, 0]
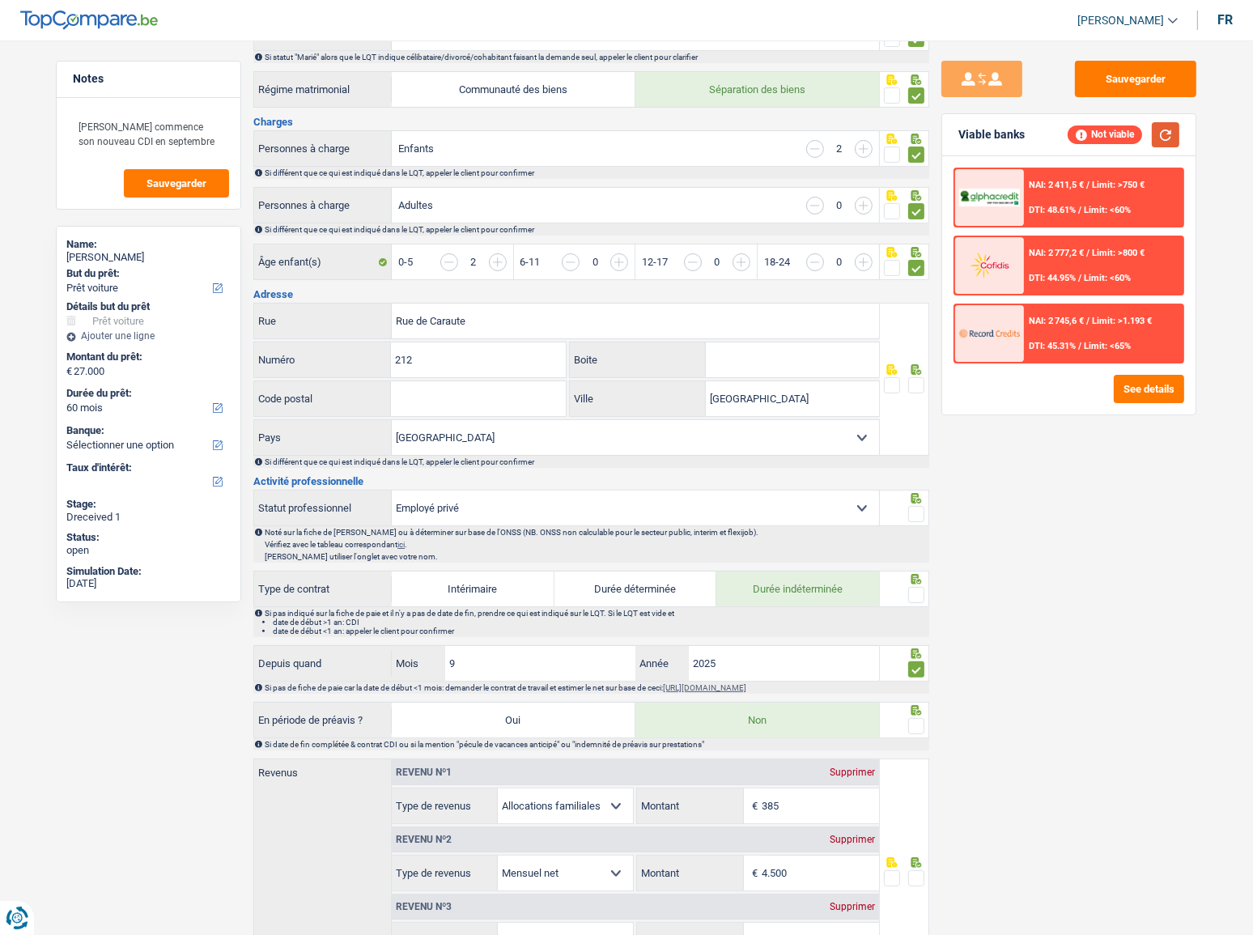
click at [1118, 136] on button "button" at bounding box center [1166, 134] width 28 height 25
drag, startPoint x: 1161, startPoint y: 381, endPoint x: 1148, endPoint y: 389, distance: 14.9
click at [1118, 389] on button "See details" at bounding box center [1149, 389] width 70 height 28
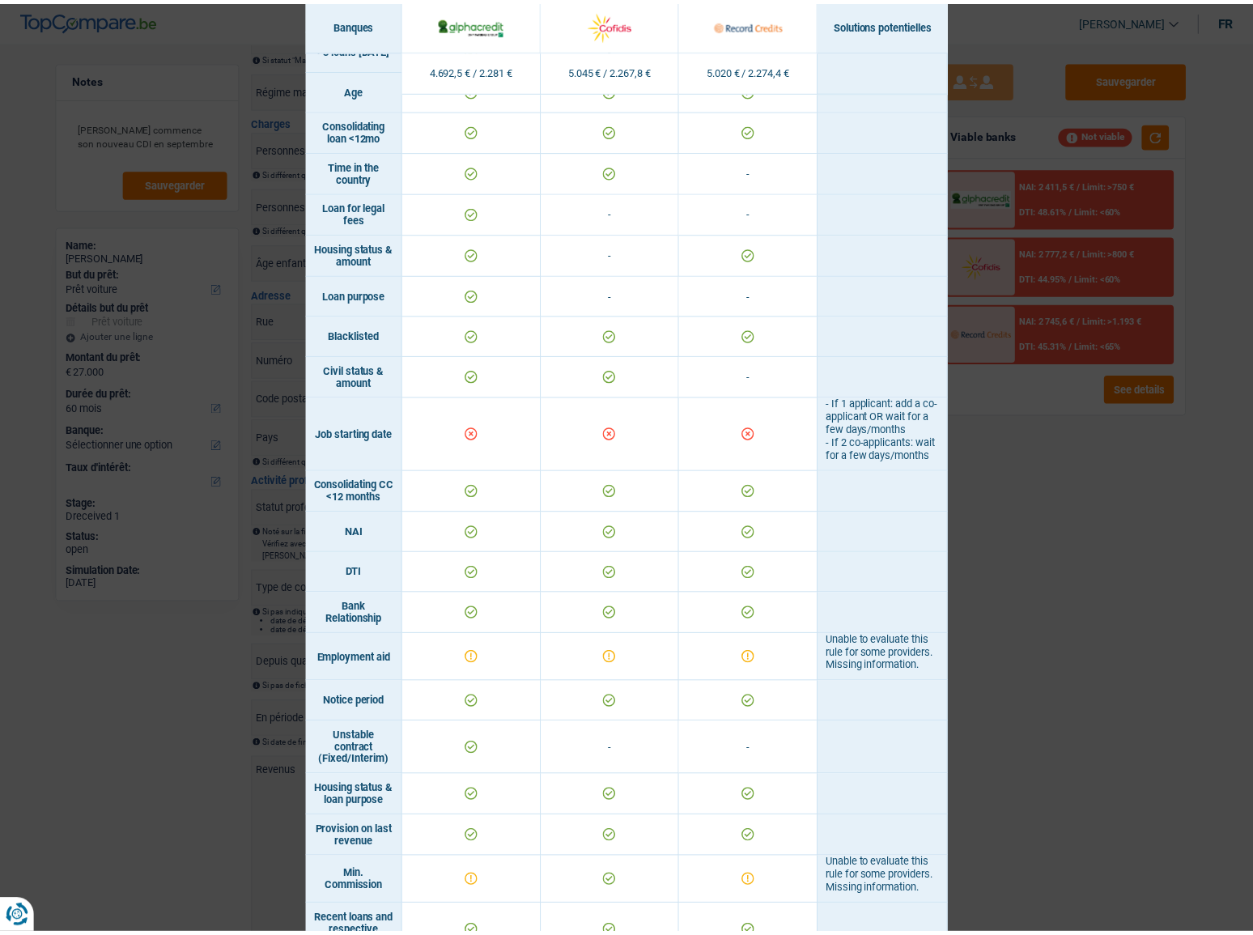
scroll to position [515, 0]
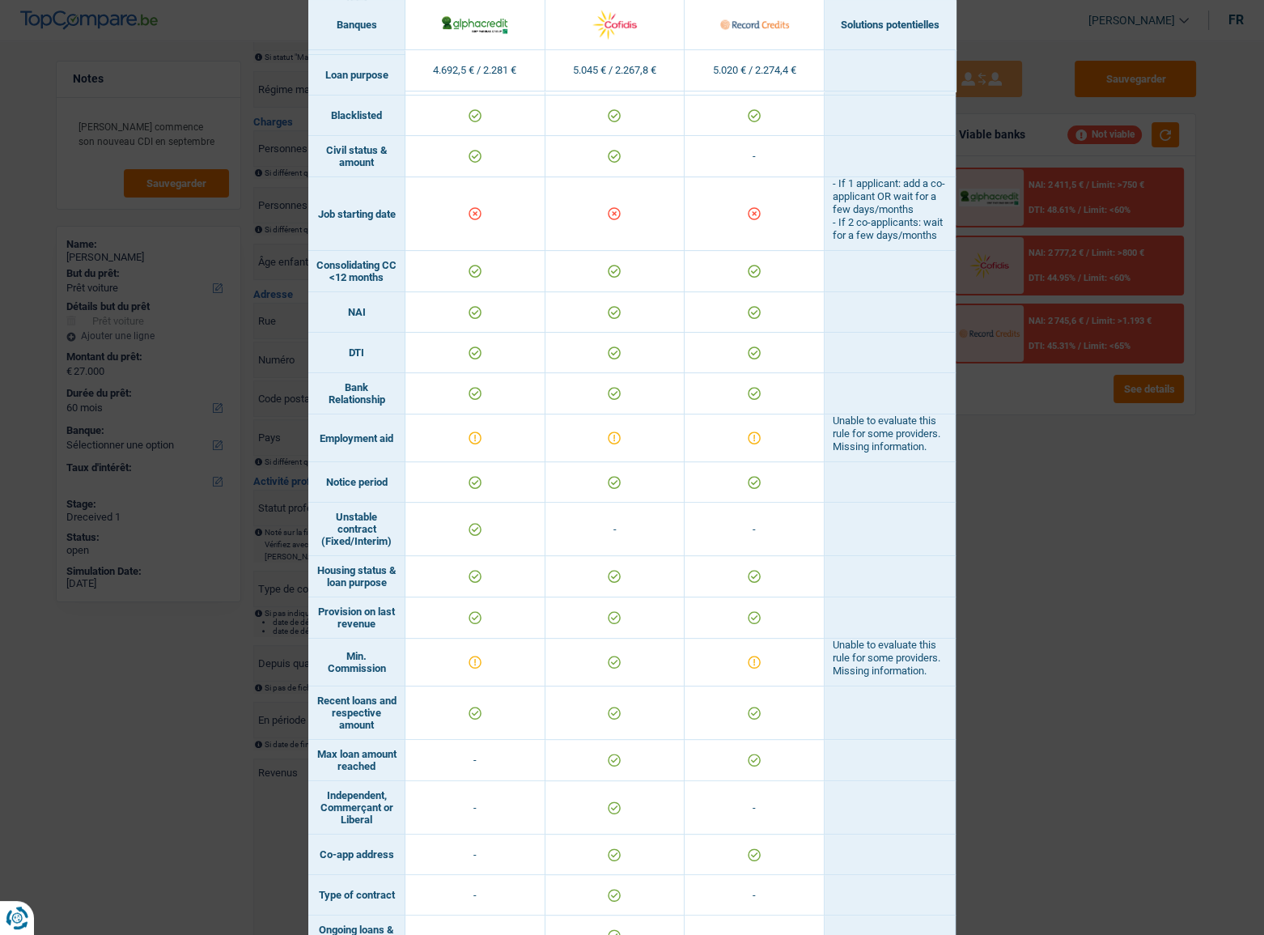
click at [1118, 511] on div "Banks conditions × Banques Solutions potentielles Revenus / Charges 4.692,5 € /…" at bounding box center [632, 467] width 1264 height 935
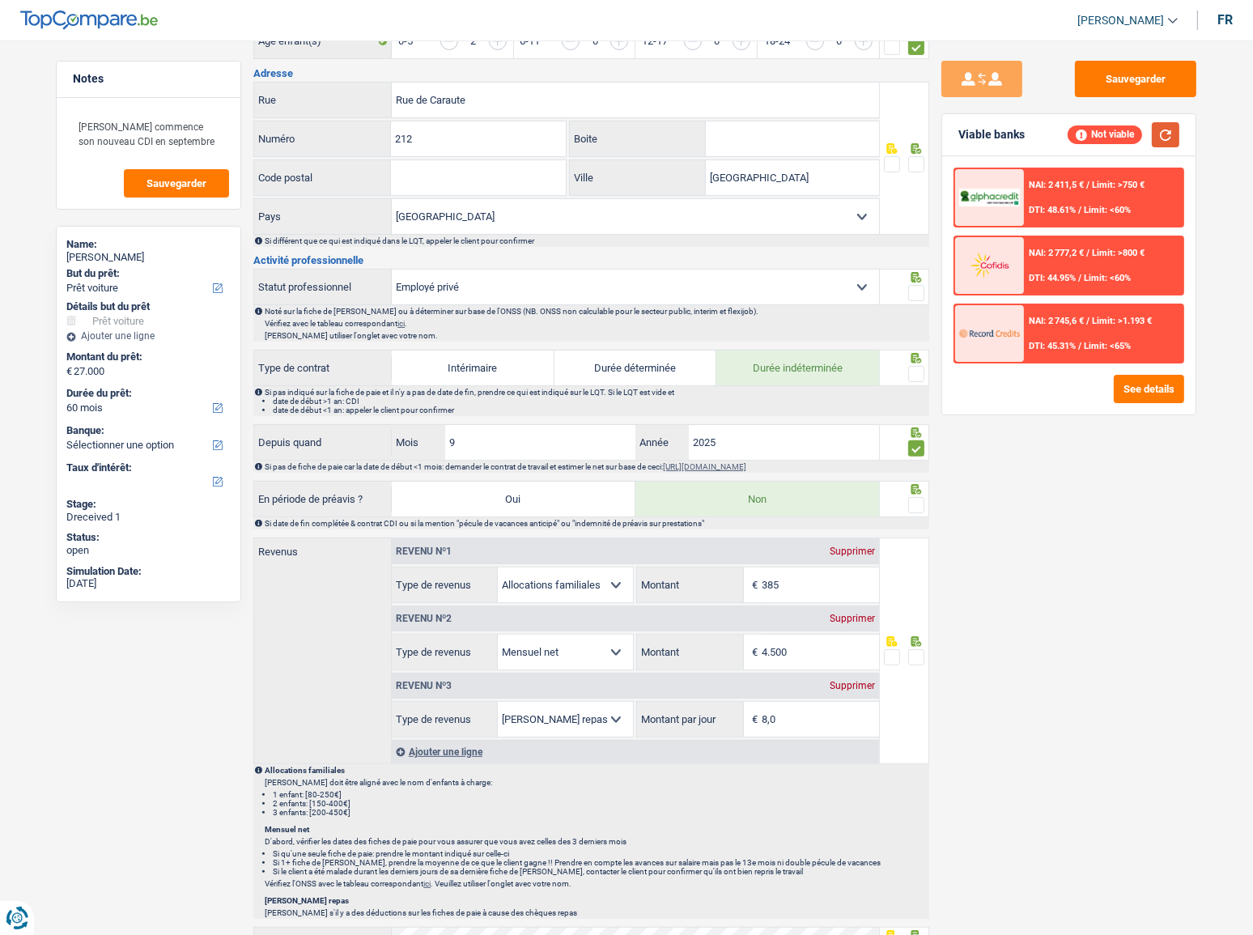
click at [1118, 142] on button "button" at bounding box center [1166, 134] width 28 height 25
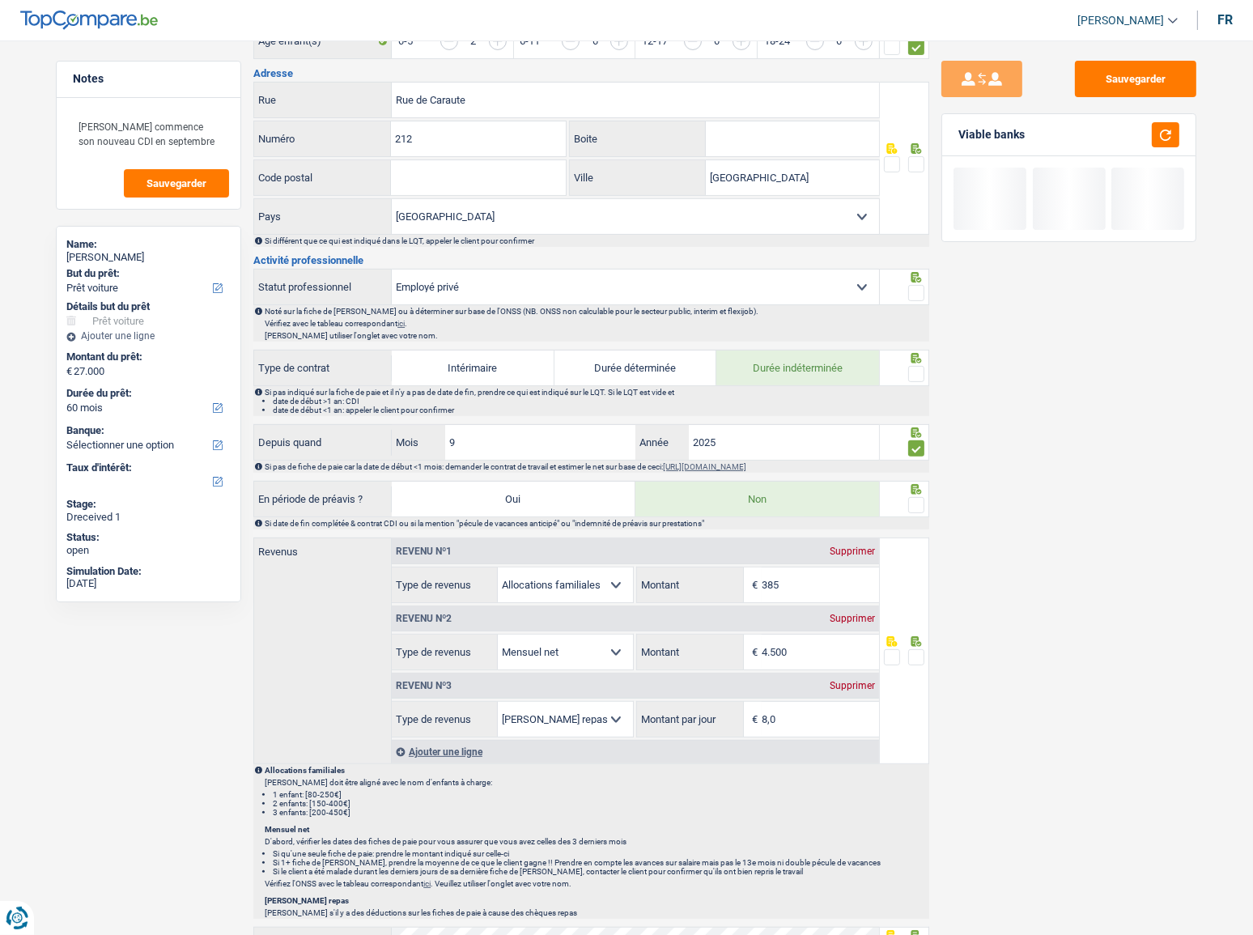
click at [438, 166] on input "Code postal" at bounding box center [478, 177] width 174 height 35
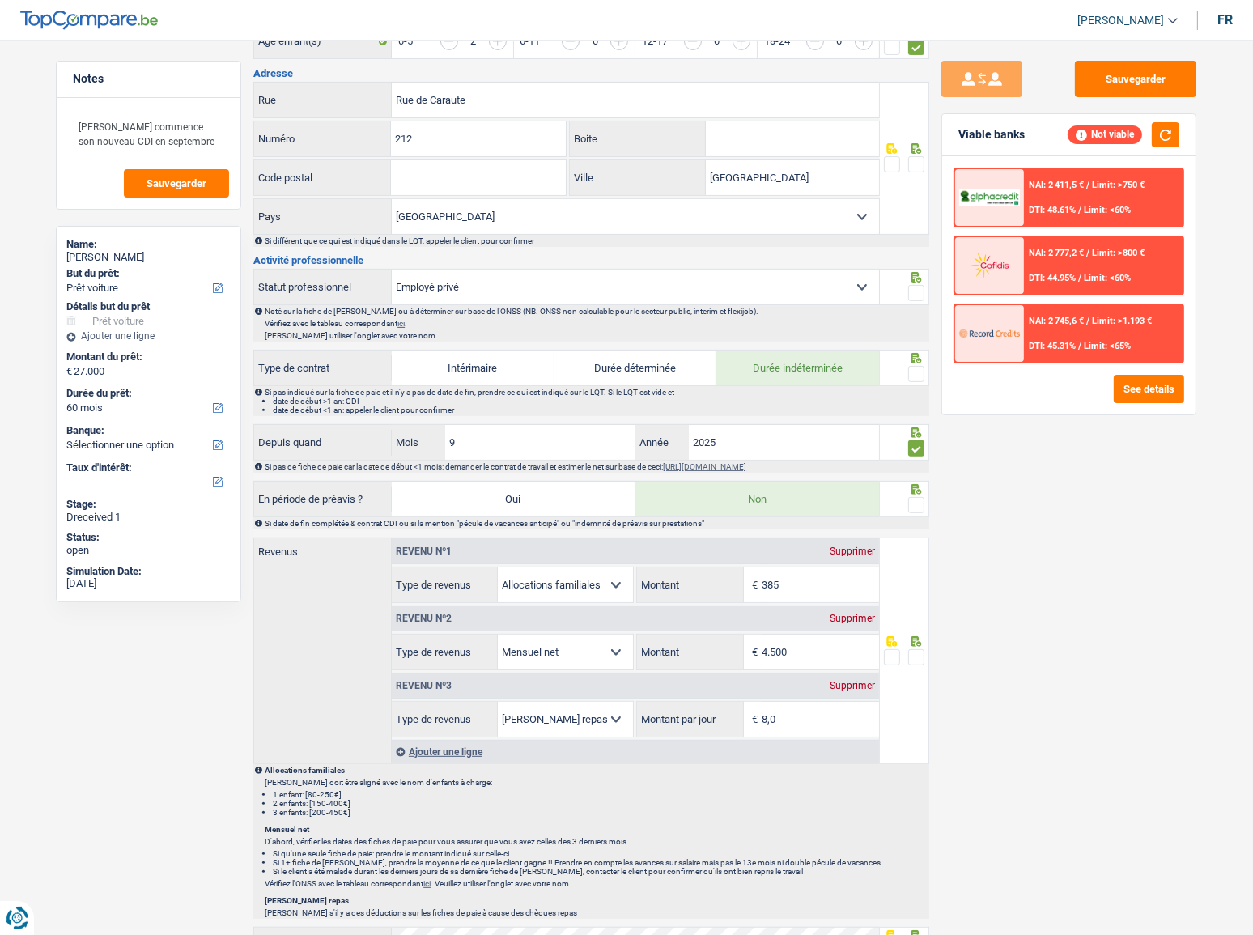
click at [418, 166] on input "Code postal" at bounding box center [478, 177] width 174 height 35
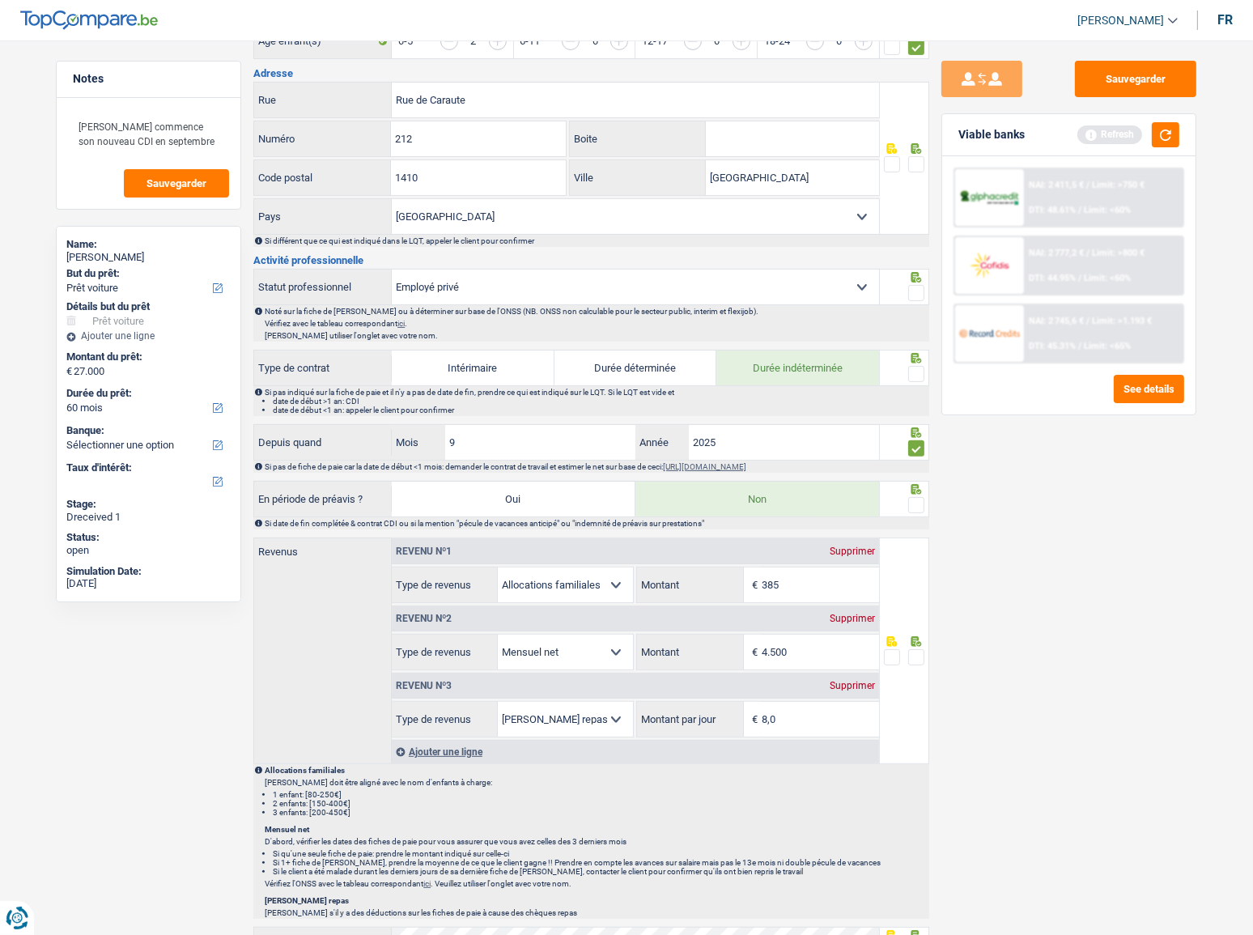
type input "1410"
click at [915, 159] on span at bounding box center [916, 164] width 16 height 16
click at [0, 0] on input "radio" at bounding box center [0, 0] width 0 height 0
click at [1118, 130] on button "button" at bounding box center [1166, 134] width 28 height 25
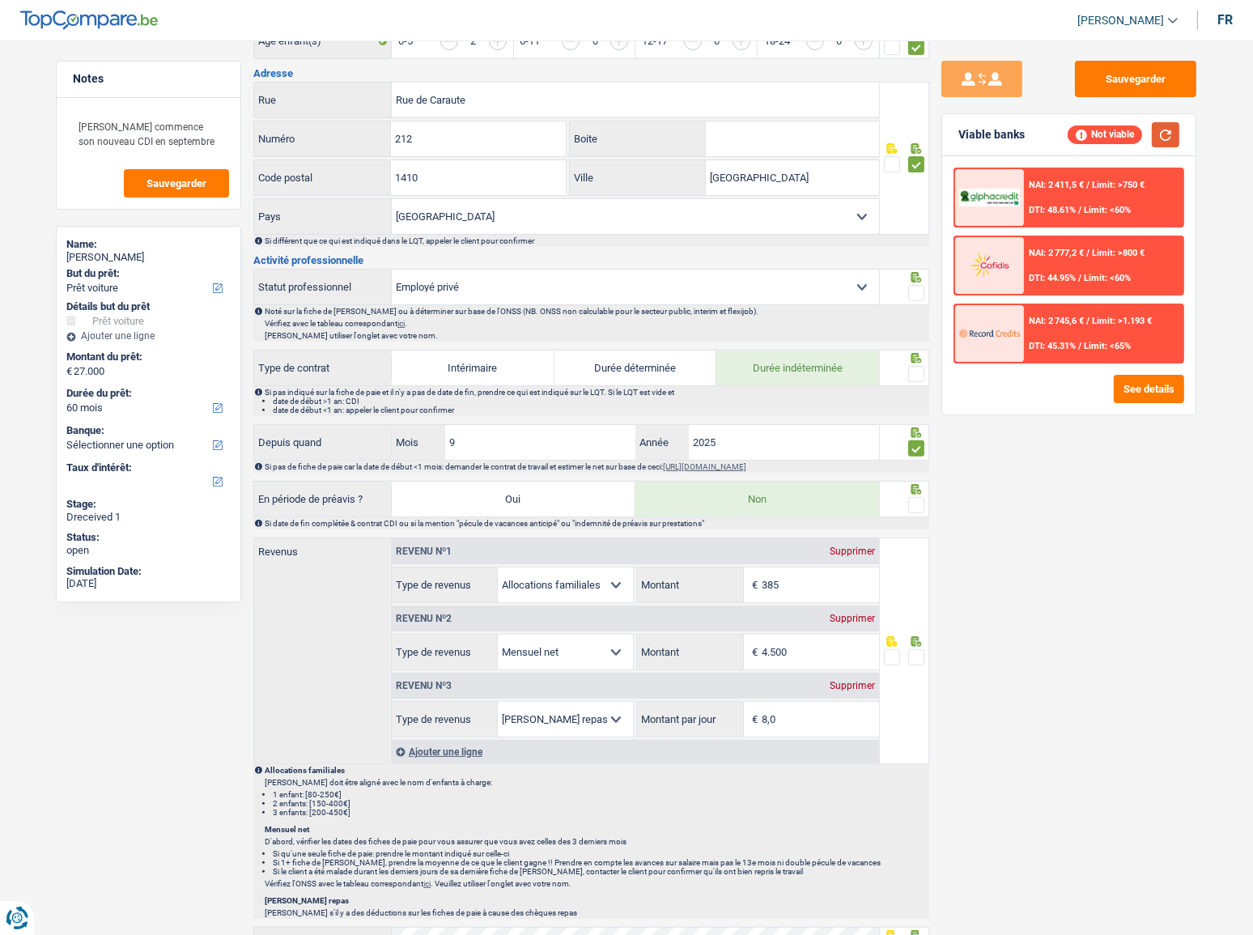
click at [1118, 128] on button "button" at bounding box center [1166, 134] width 28 height 25
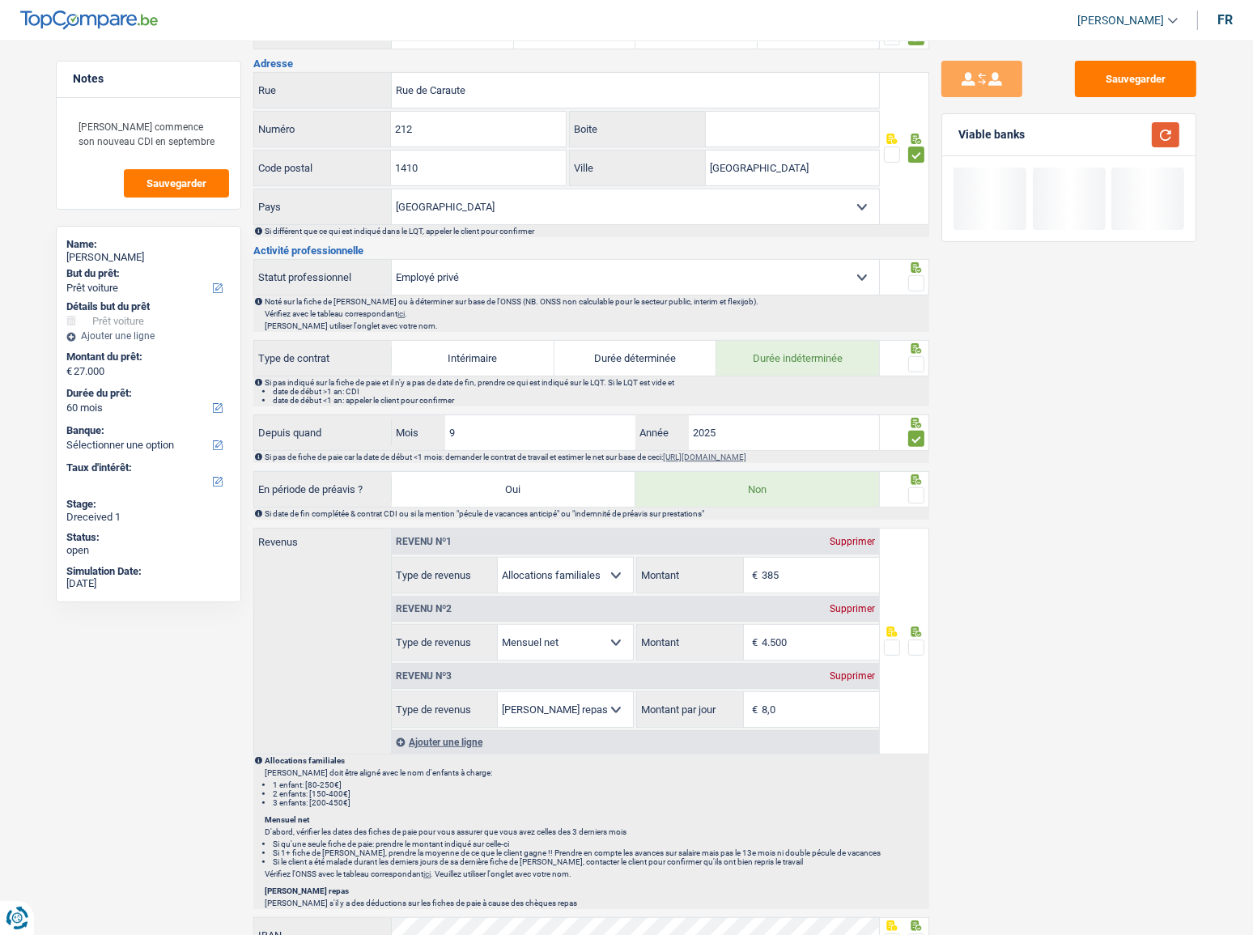
scroll to position [588, 0]
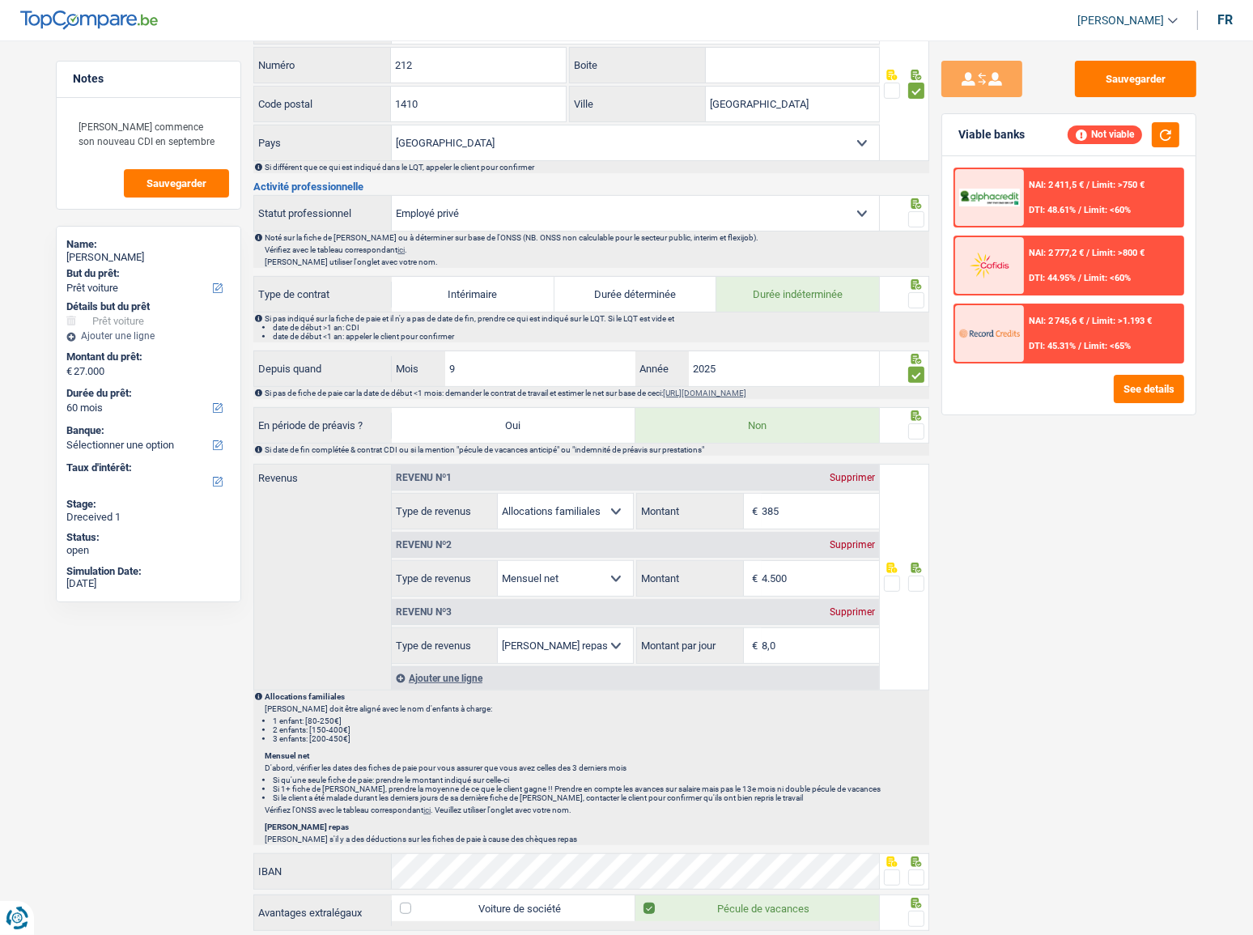
click at [912, 219] on span at bounding box center [916, 219] width 16 height 16
click at [0, 0] on input "radio" at bounding box center [0, 0] width 0 height 0
click at [912, 298] on span at bounding box center [916, 300] width 16 height 16
click at [0, 0] on input "radio" at bounding box center [0, 0] width 0 height 0
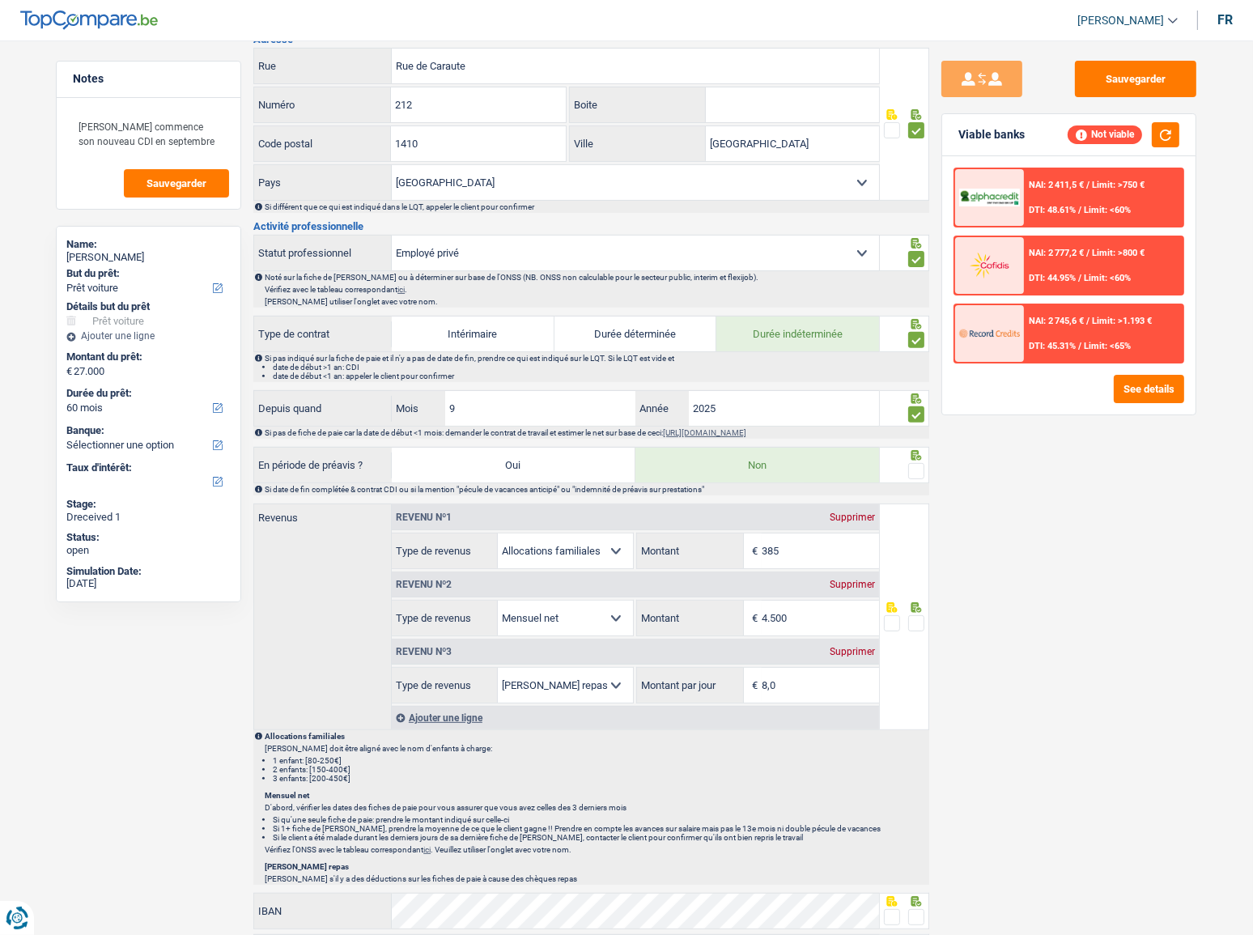
scroll to position [515, 0]
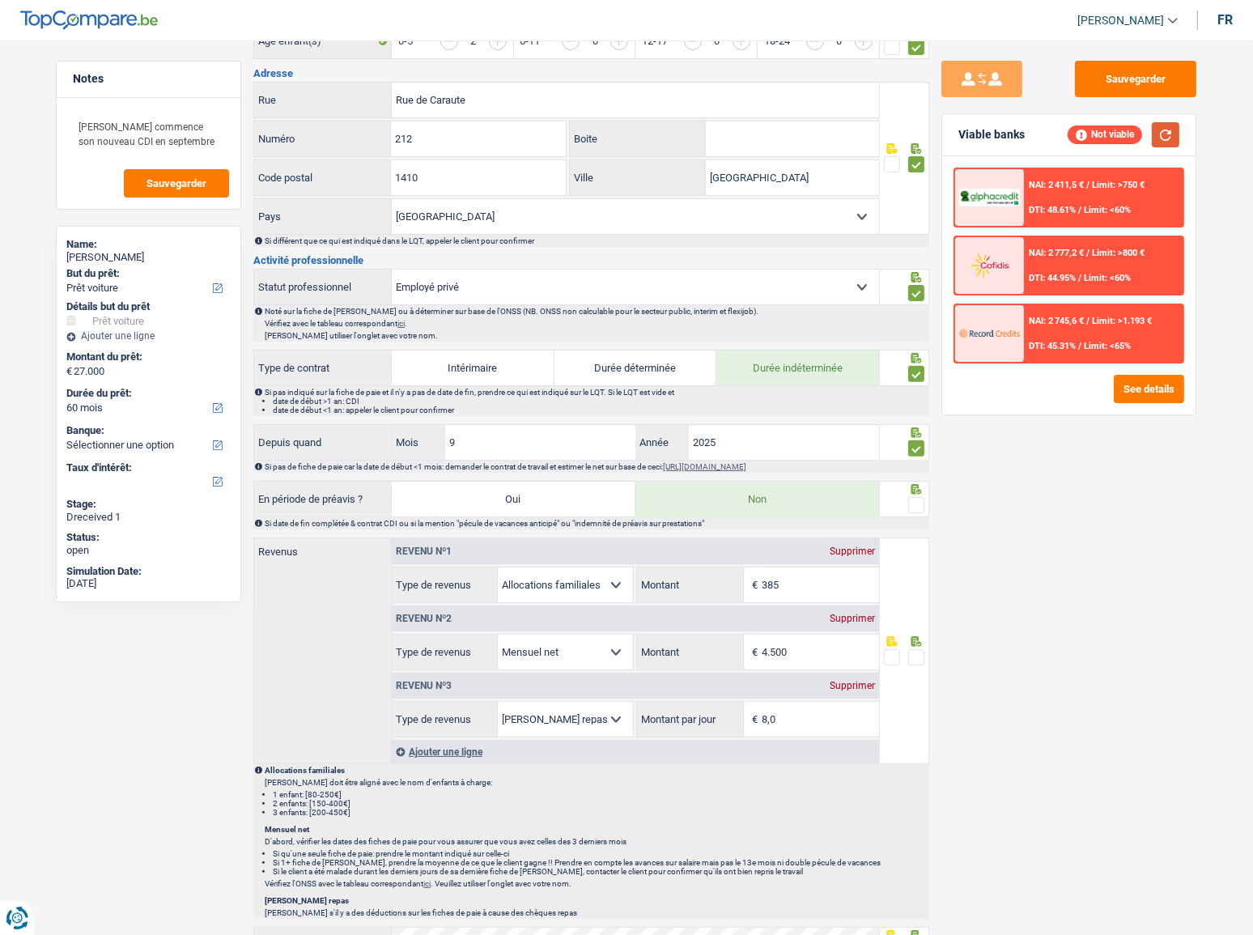
click at [1118, 129] on button "button" at bounding box center [1166, 134] width 28 height 25
drag, startPoint x: 1161, startPoint y: 139, endPoint x: 1151, endPoint y: 141, distance: 9.8
click at [1118, 139] on button "button" at bounding box center [1166, 134] width 28 height 25
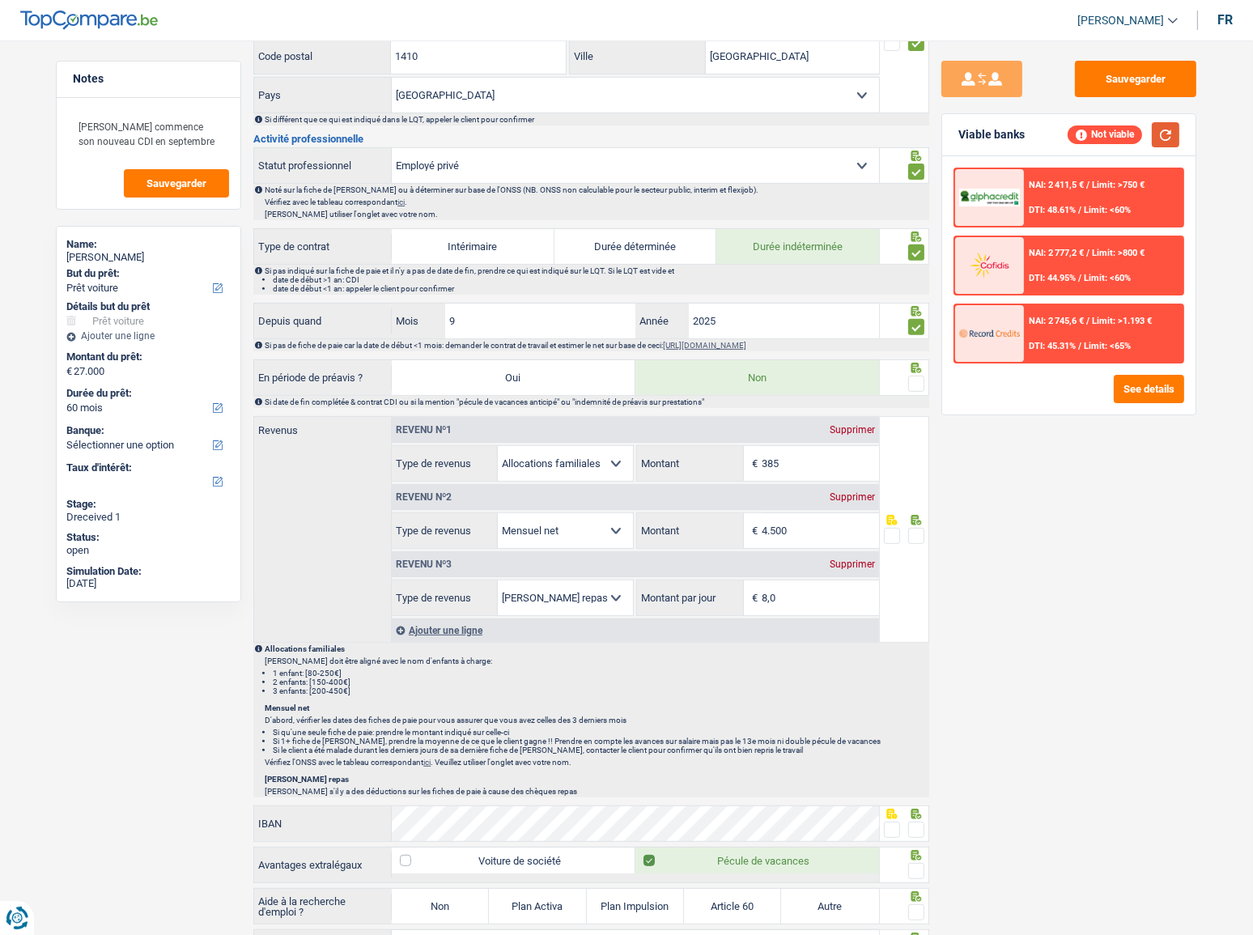
scroll to position [662, 0]
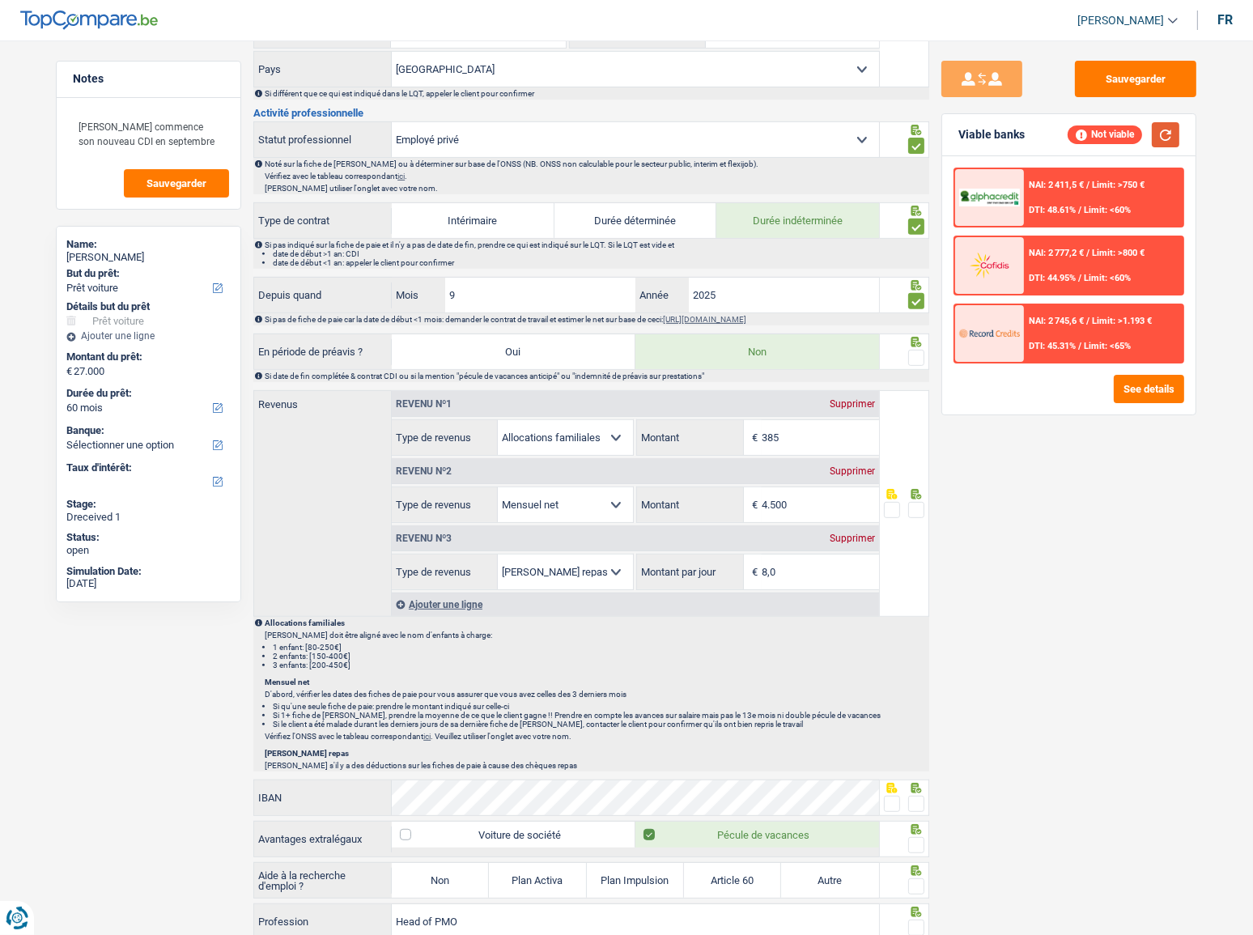
click at [1118, 130] on button "button" at bounding box center [1166, 134] width 28 height 25
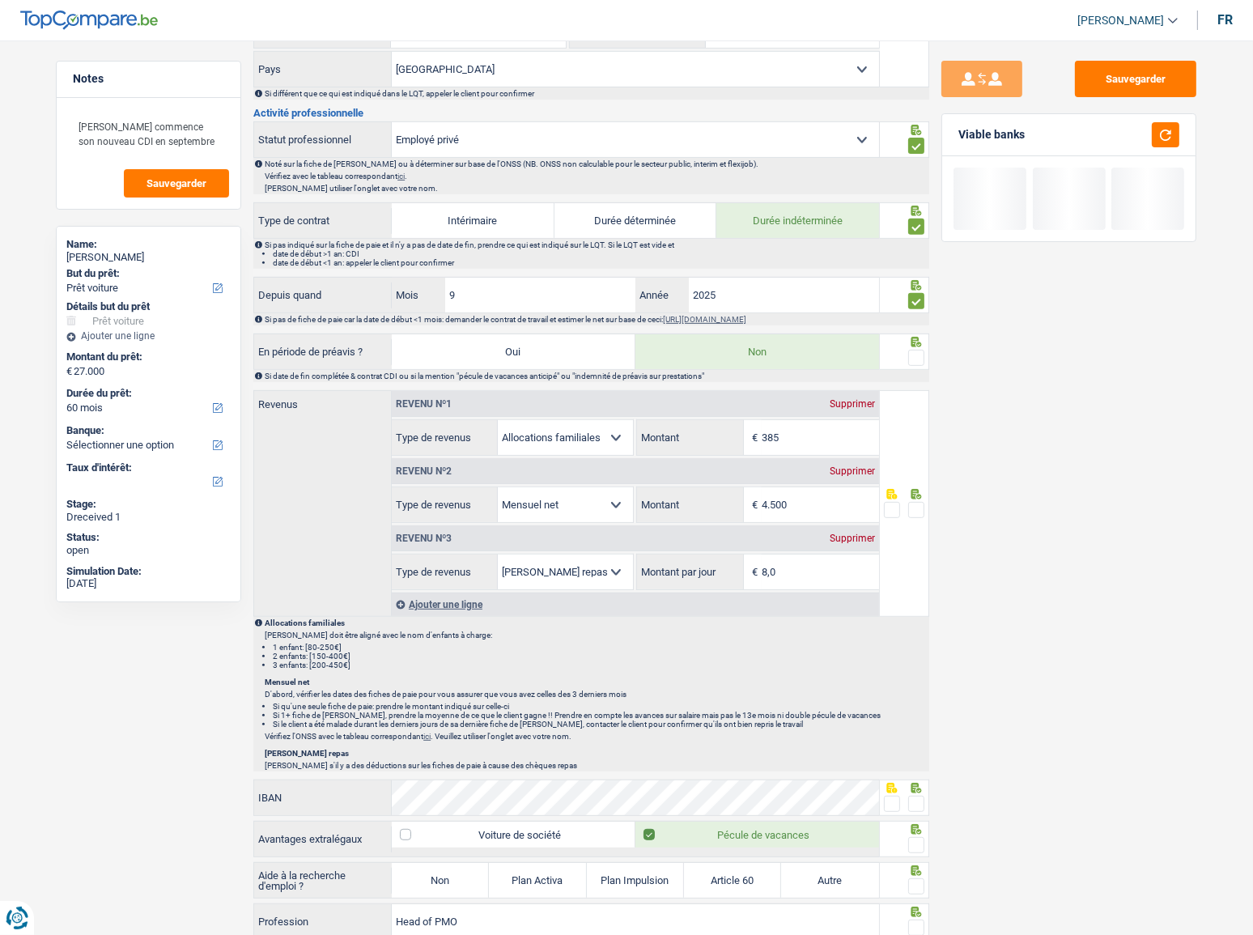
click at [914, 355] on span at bounding box center [916, 358] width 16 height 16
click at [0, 0] on input "radio" at bounding box center [0, 0] width 0 height 0
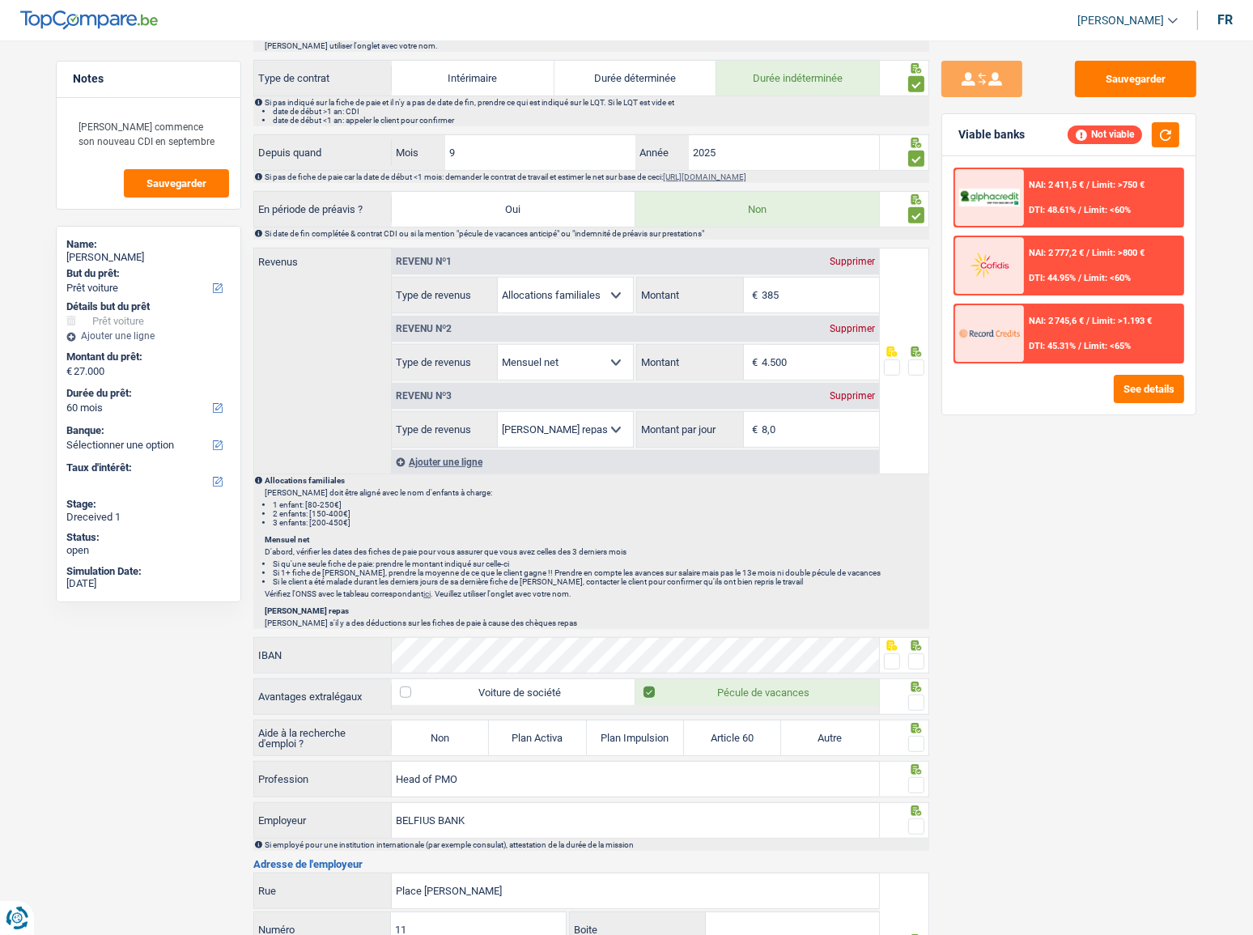
scroll to position [801, 0]
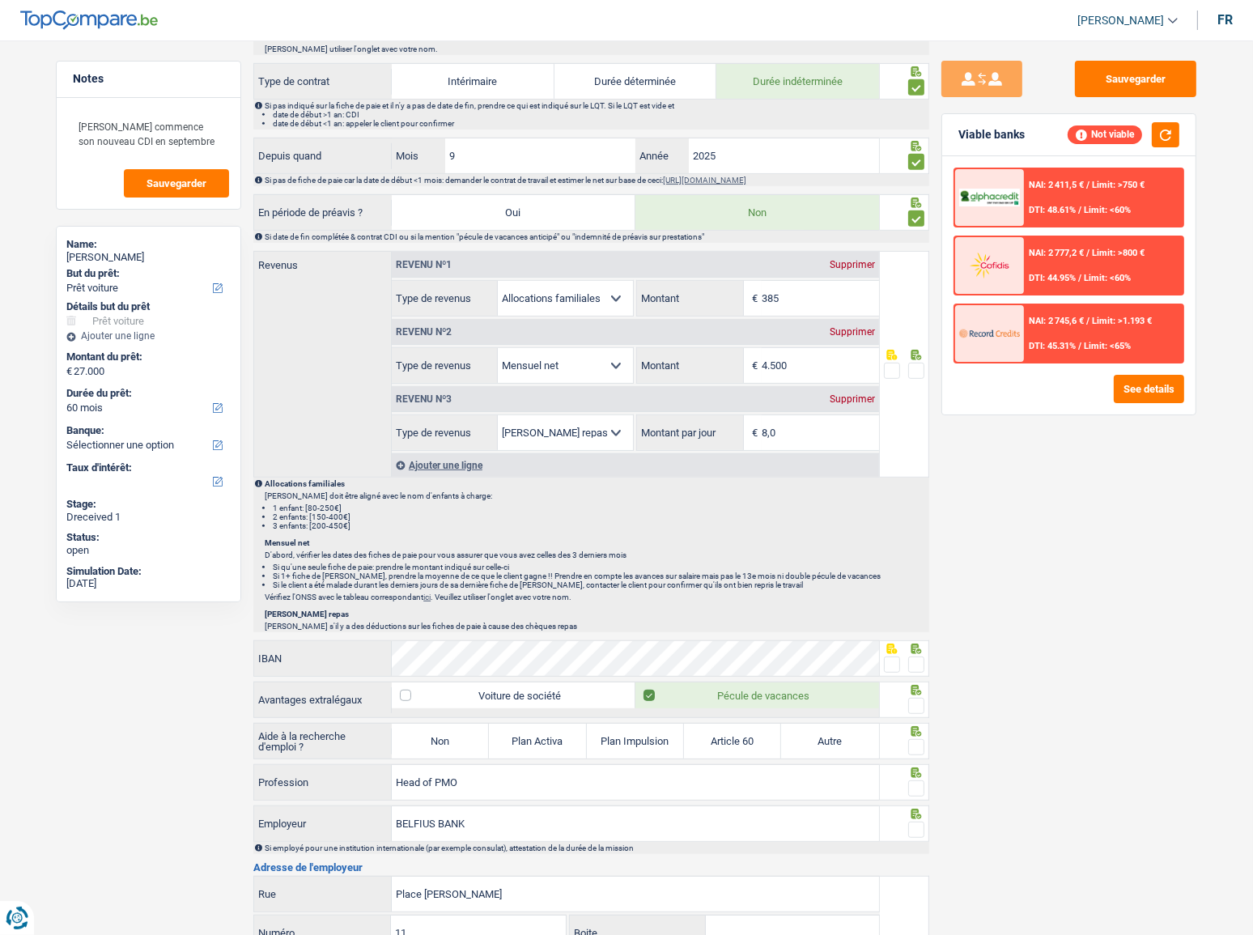
click at [727, 176] on link "[URL][DOMAIN_NAME]" at bounding box center [704, 180] width 83 height 9
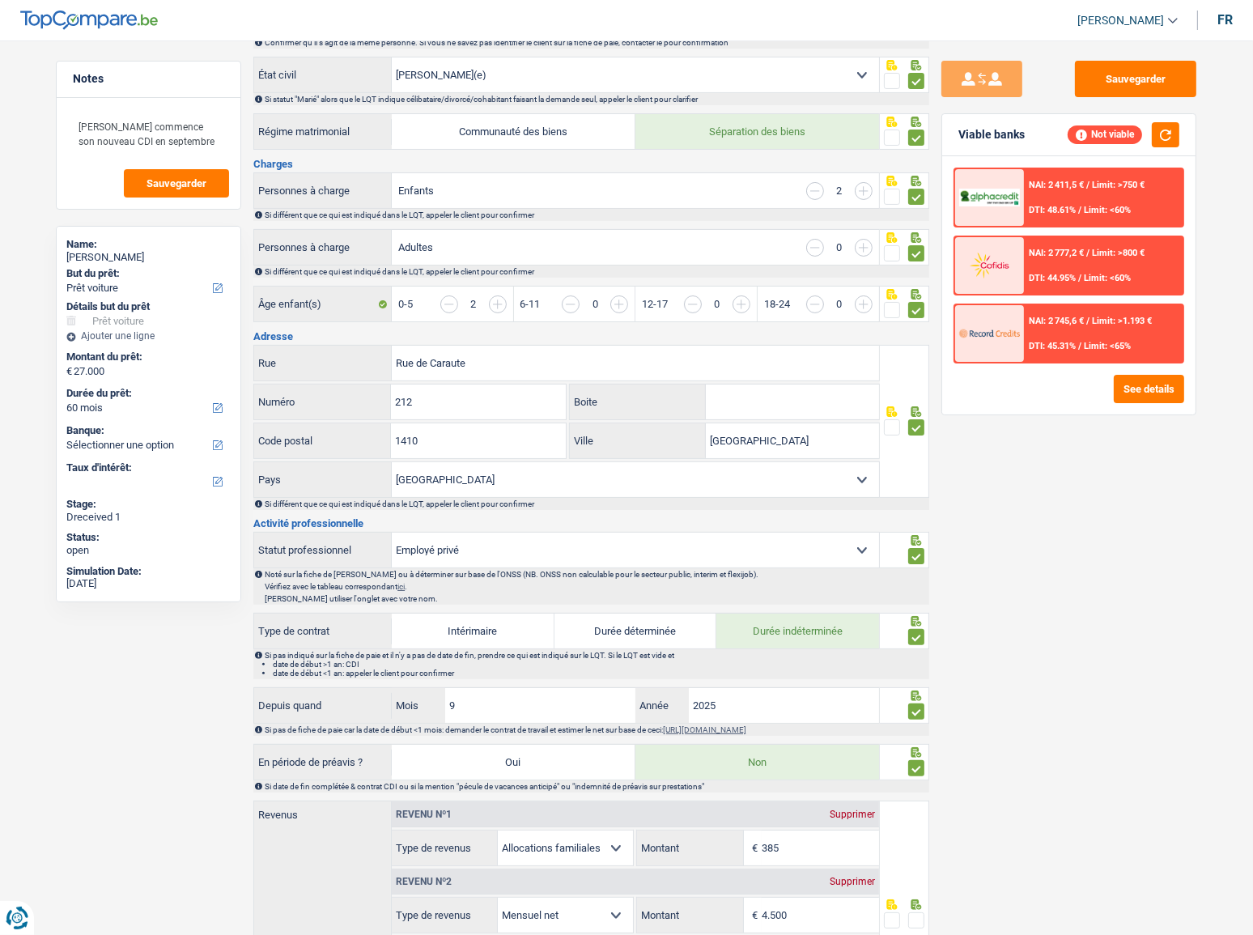
scroll to position [655, 0]
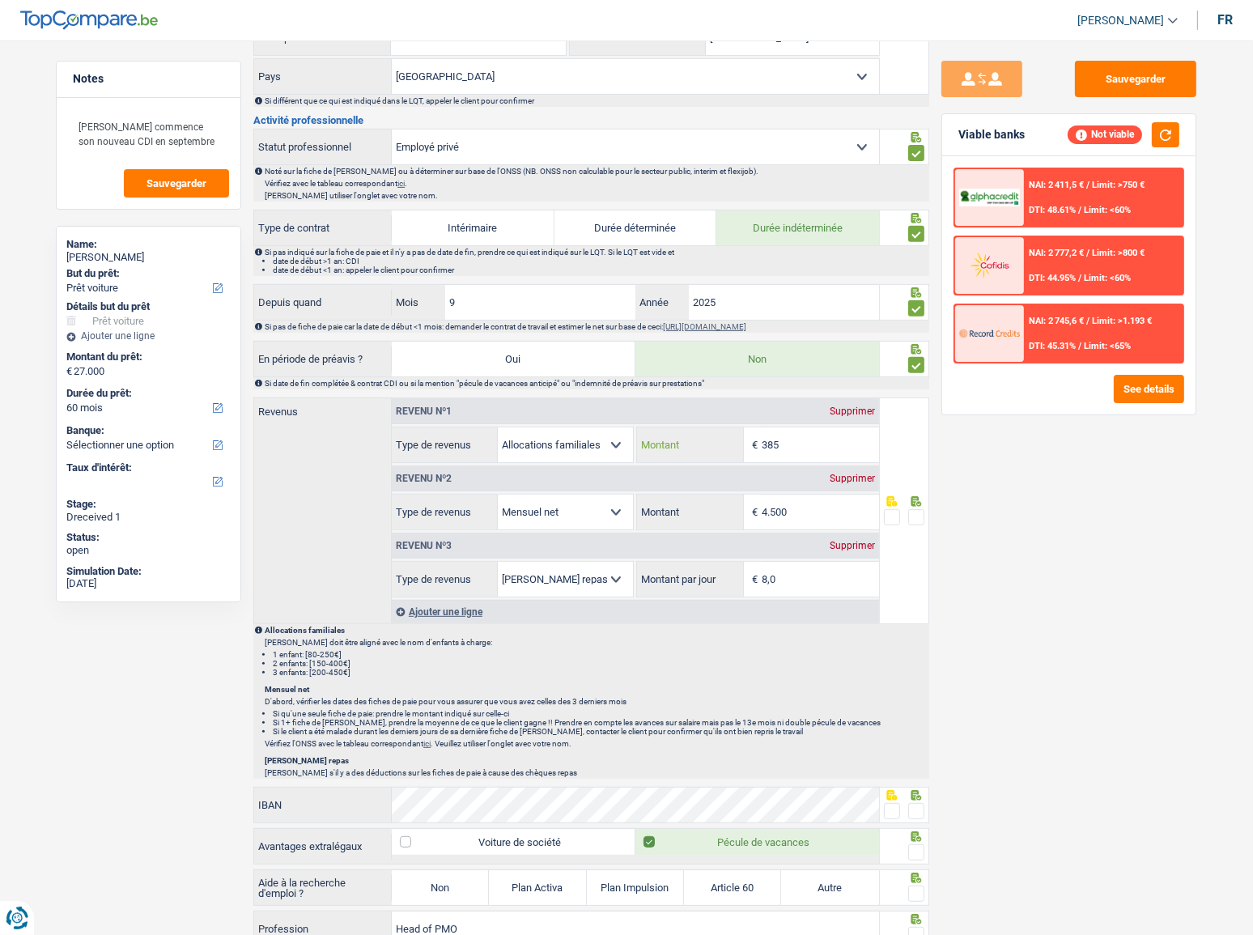
click at [783, 441] on input "385" at bounding box center [820, 444] width 117 height 35
drag, startPoint x: 788, startPoint y: 502, endPoint x: 168, endPoint y: 540, distance: 620.4
click at [251, 511] on div "Notes Madame commence son nouveau CDI en septembre Sauvegarder Name: Sophie Loc…" at bounding box center [627, 379] width 1166 height 1947
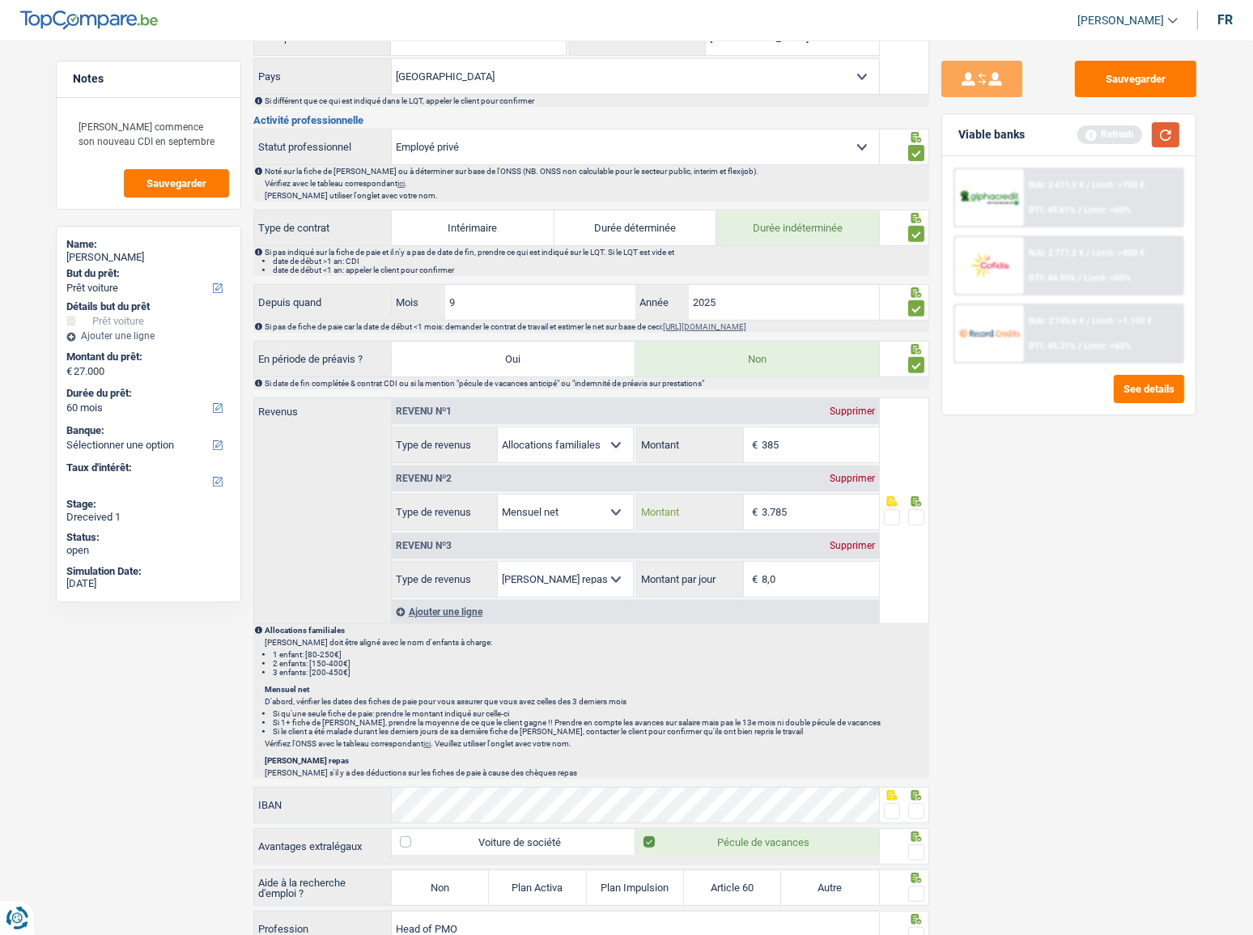
type input "3.785"
click at [1118, 136] on button "button" at bounding box center [1166, 134] width 28 height 25
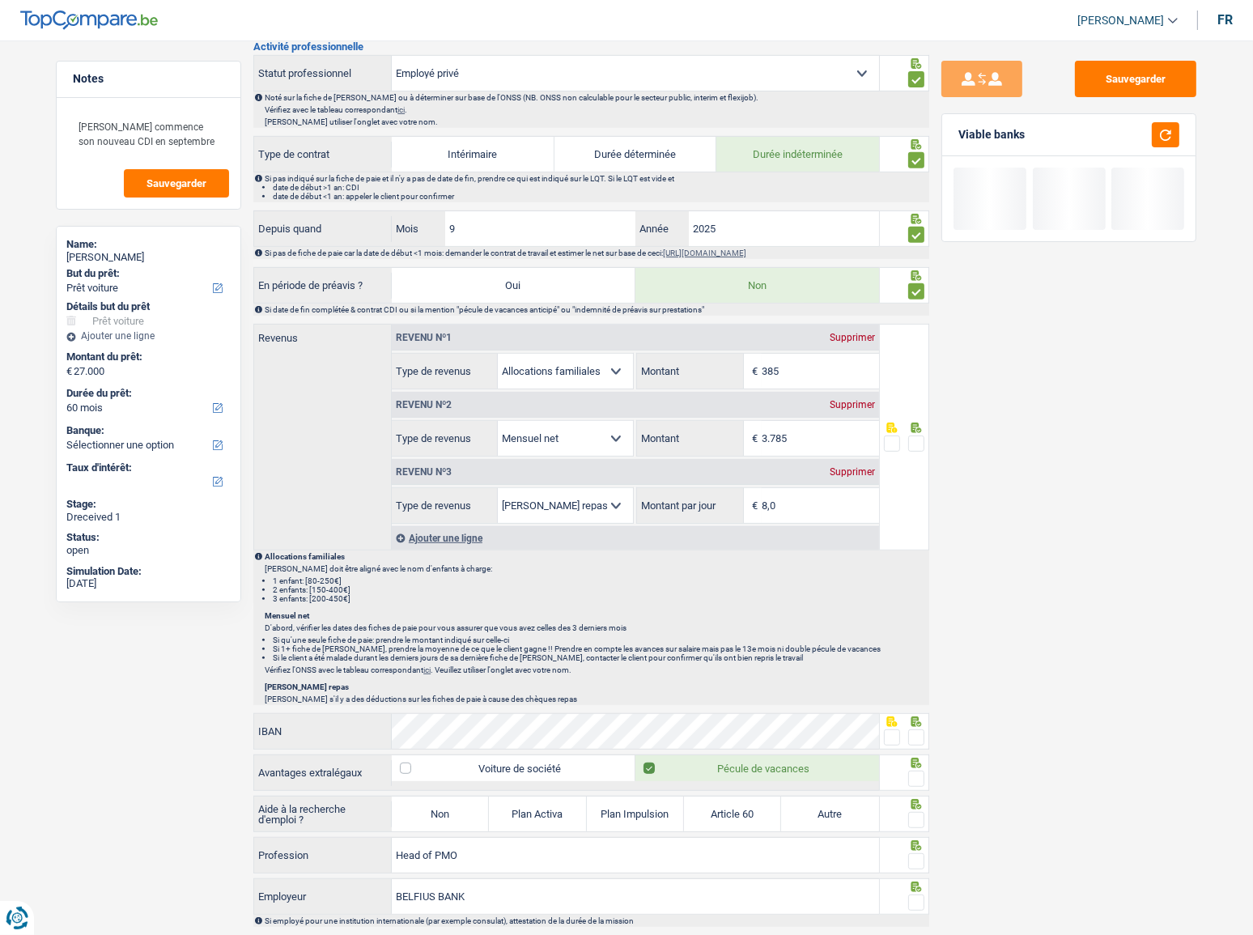
click at [919, 436] on span at bounding box center [916, 443] width 16 height 16
click at [0, 0] on input "radio" at bounding box center [0, 0] width 0 height 0
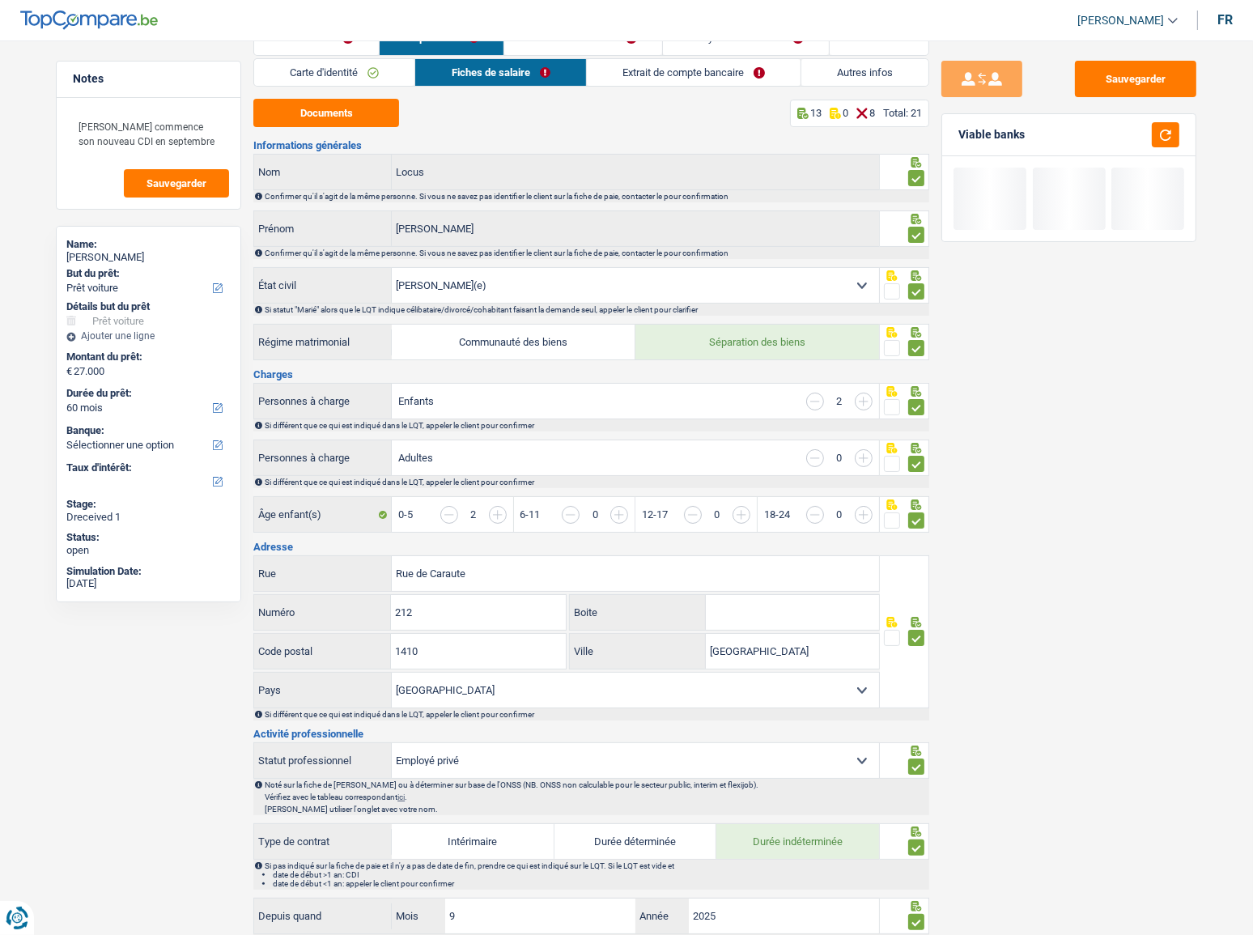
scroll to position [0, 0]
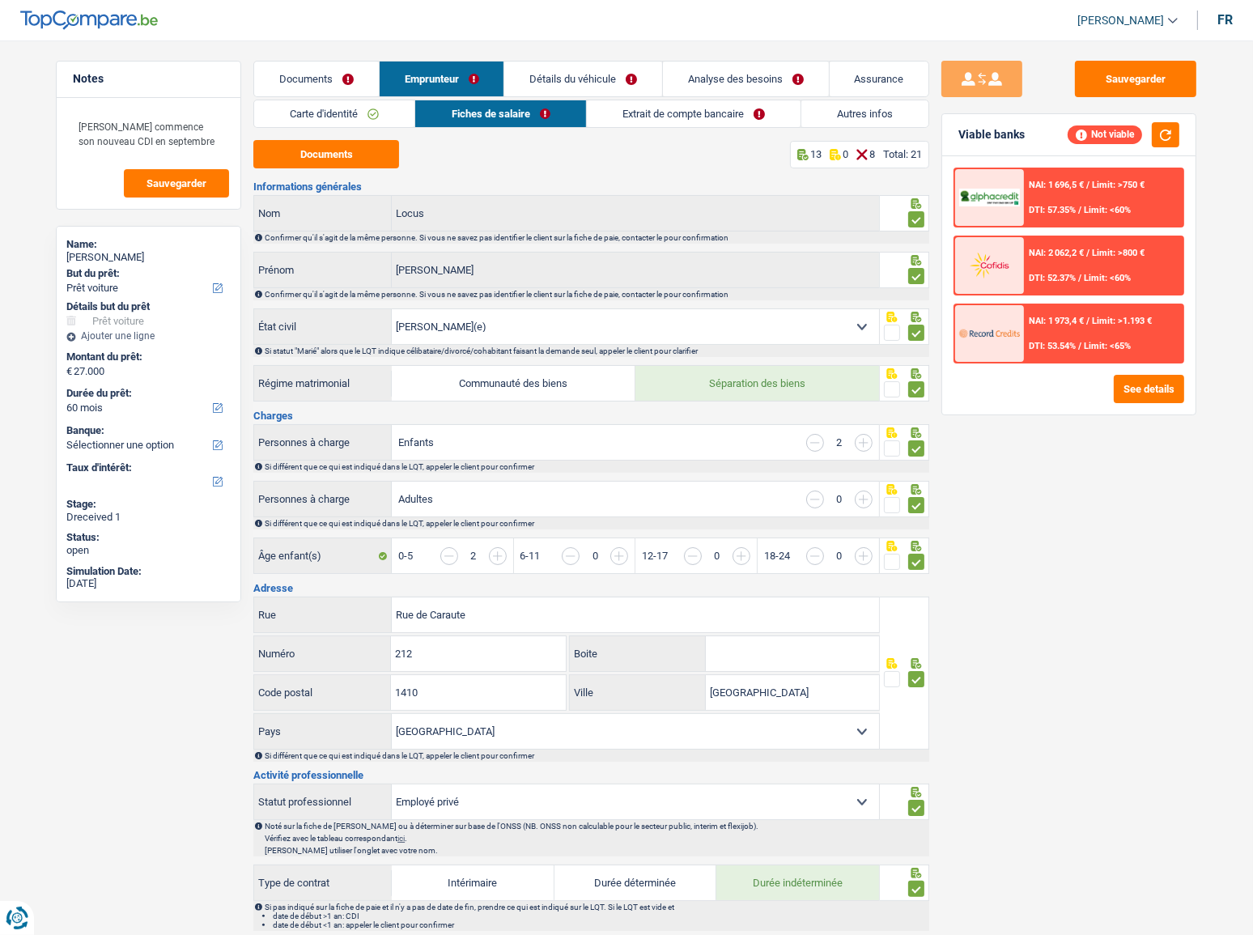
click at [650, 105] on link "Extrait de compte bancaire" at bounding box center [694, 113] width 214 height 27
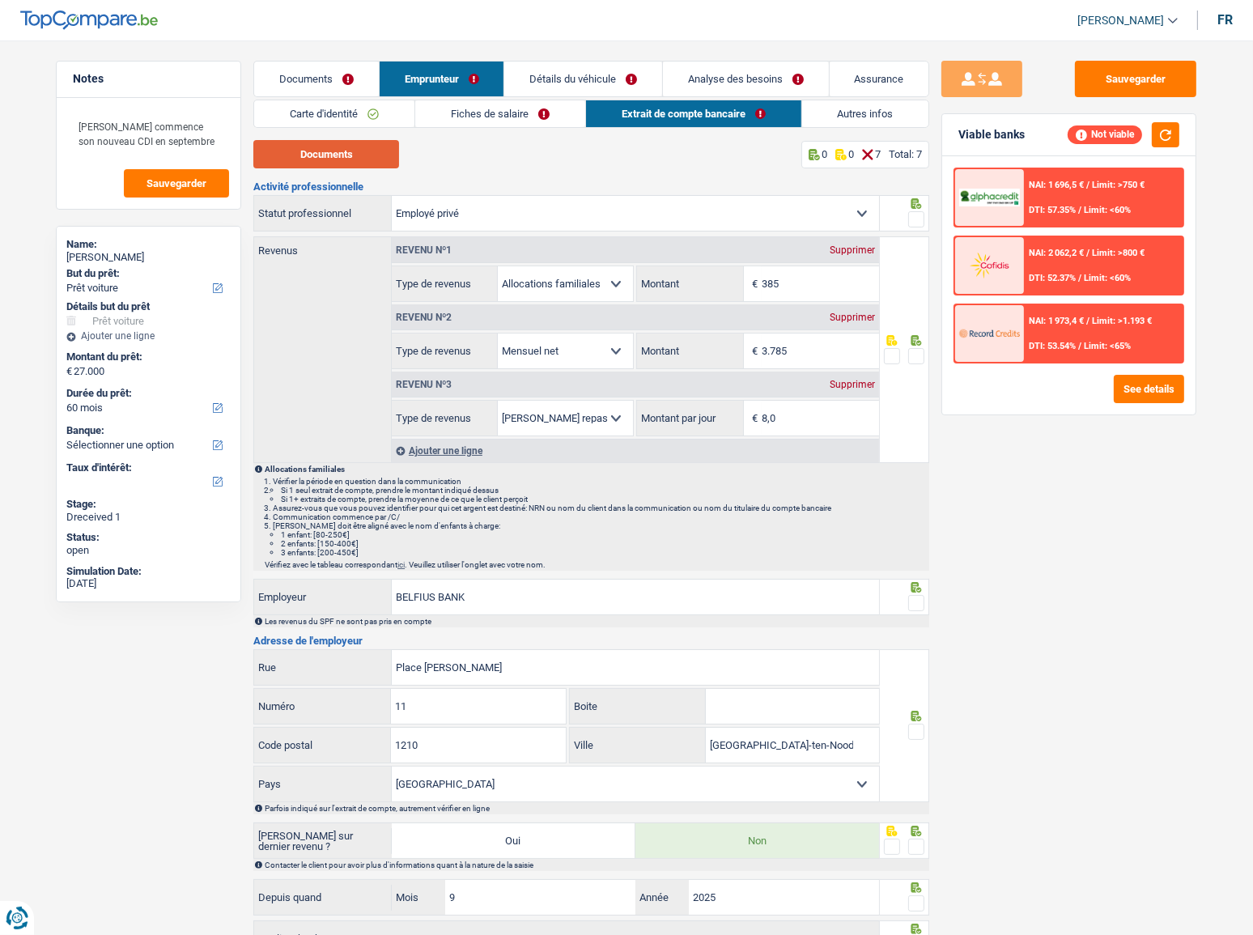
click at [334, 149] on button "Documents" at bounding box center [326, 154] width 146 height 28
drag, startPoint x: 792, startPoint y: 296, endPoint x: 708, endPoint y: 296, distance: 84.2
click at [708, 296] on div "385 € Montant" at bounding box center [757, 283] width 241 height 35
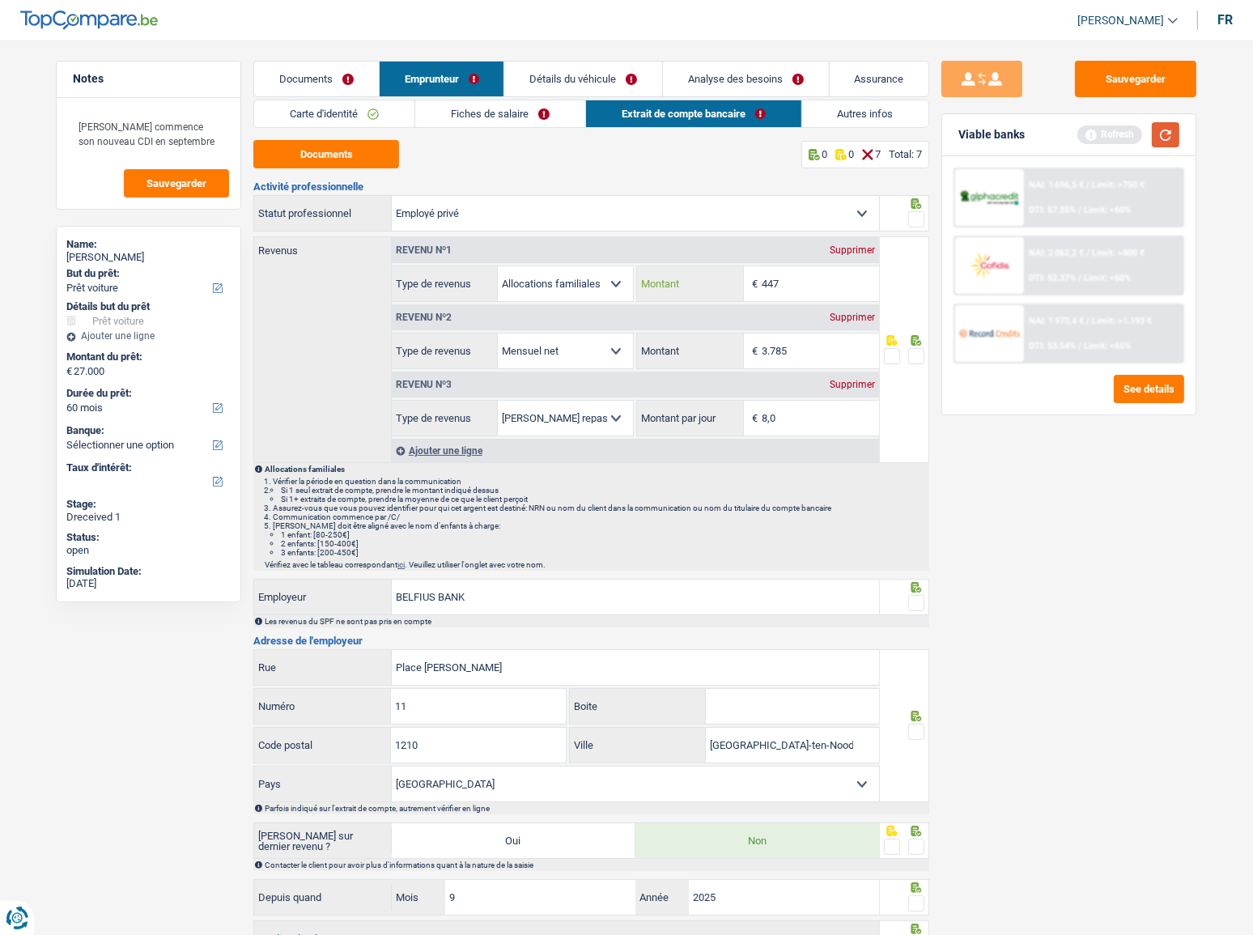
type input "447"
click at [1118, 127] on button "button" at bounding box center [1166, 134] width 28 height 25
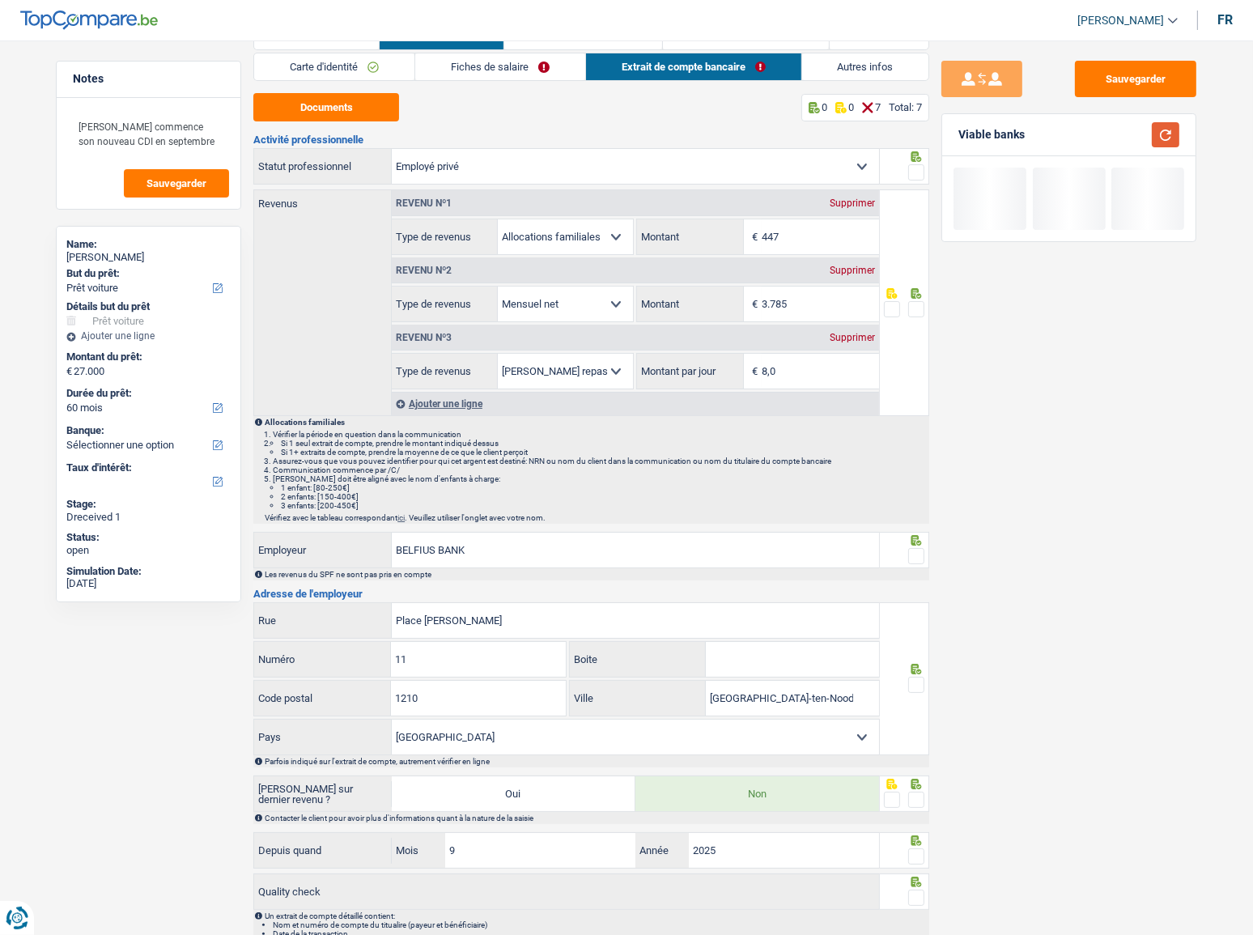
scroll to position [73, 0]
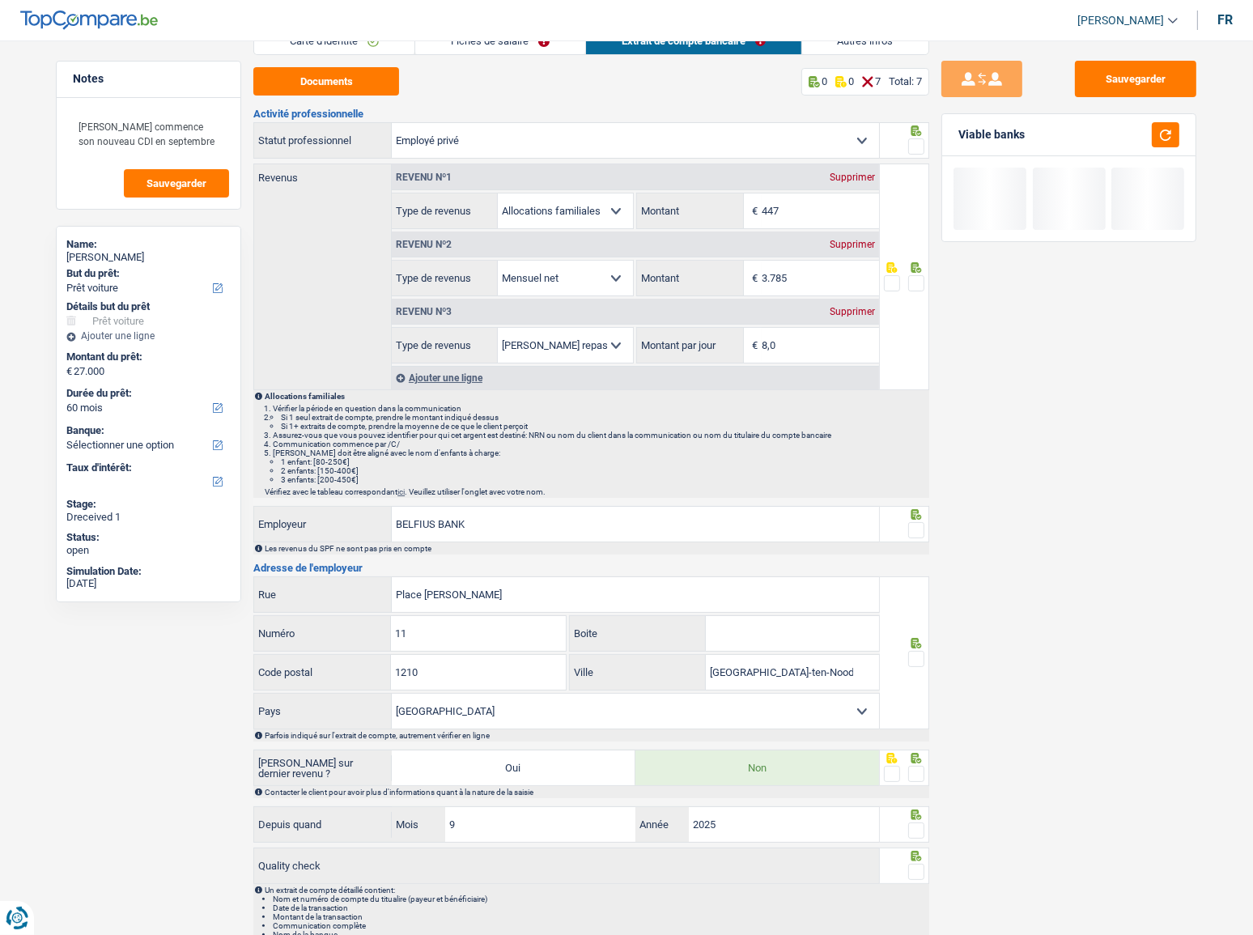
click at [915, 147] on span at bounding box center [916, 146] width 16 height 16
click at [0, 0] on input "radio" at bounding box center [0, 0] width 0 height 0
click at [913, 278] on span at bounding box center [916, 283] width 16 height 16
click at [0, 0] on input "radio" at bounding box center [0, 0] width 0 height 0
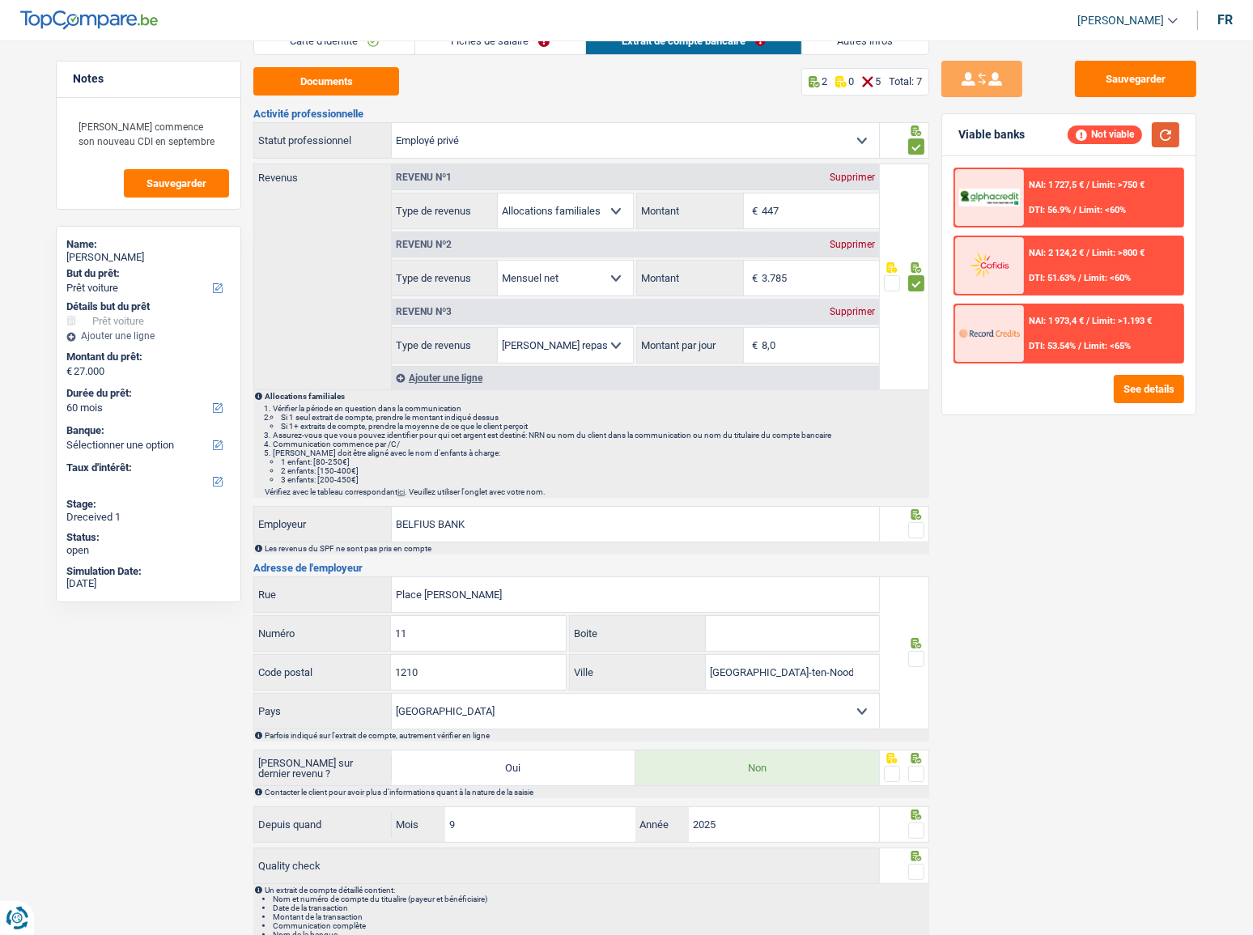
click at [1118, 141] on button "button" at bounding box center [1166, 134] width 28 height 25
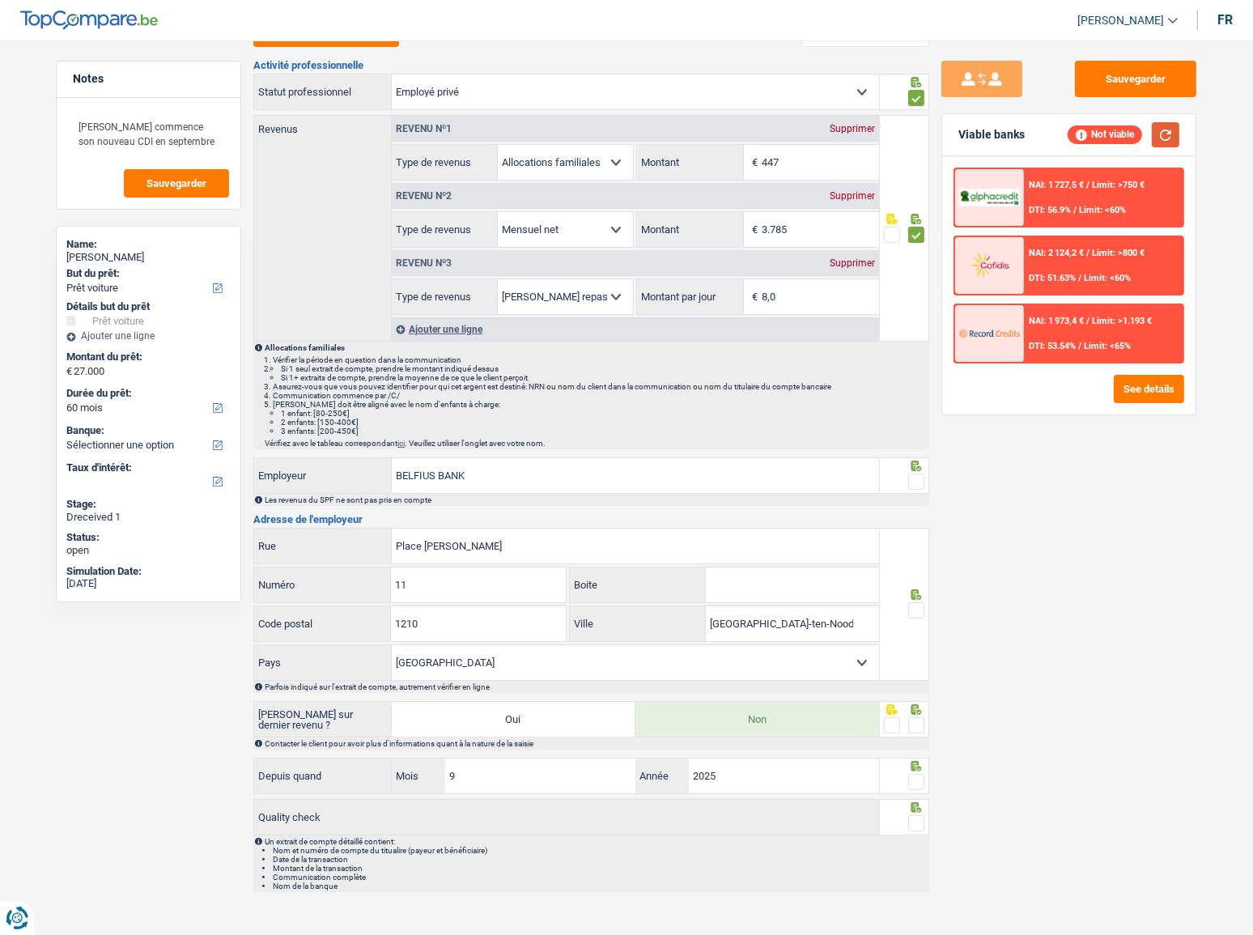
scroll to position [48, 0]
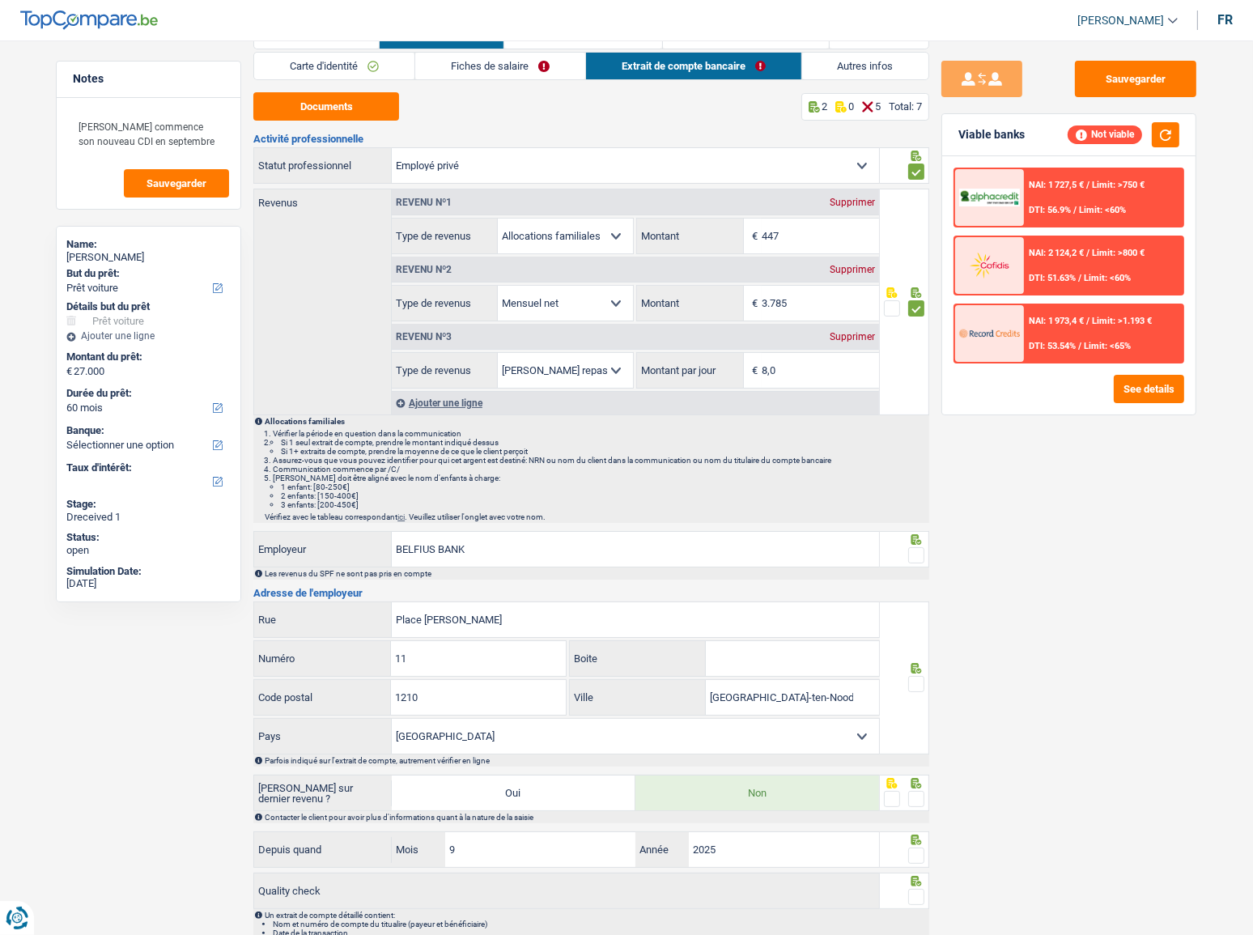
click at [547, 64] on link "Fiches de salaire" at bounding box center [500, 66] width 170 height 27
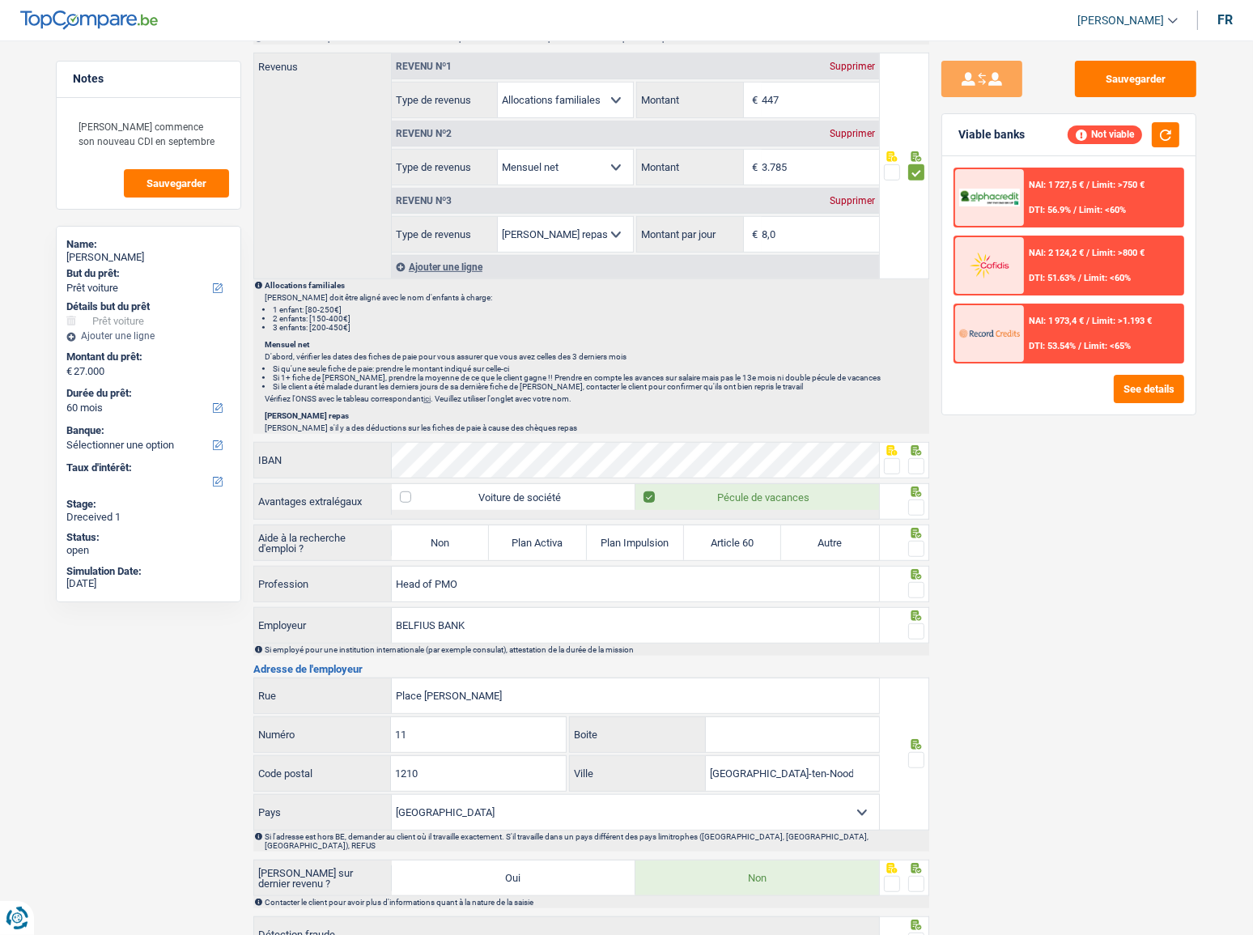
scroll to position [1096, 0]
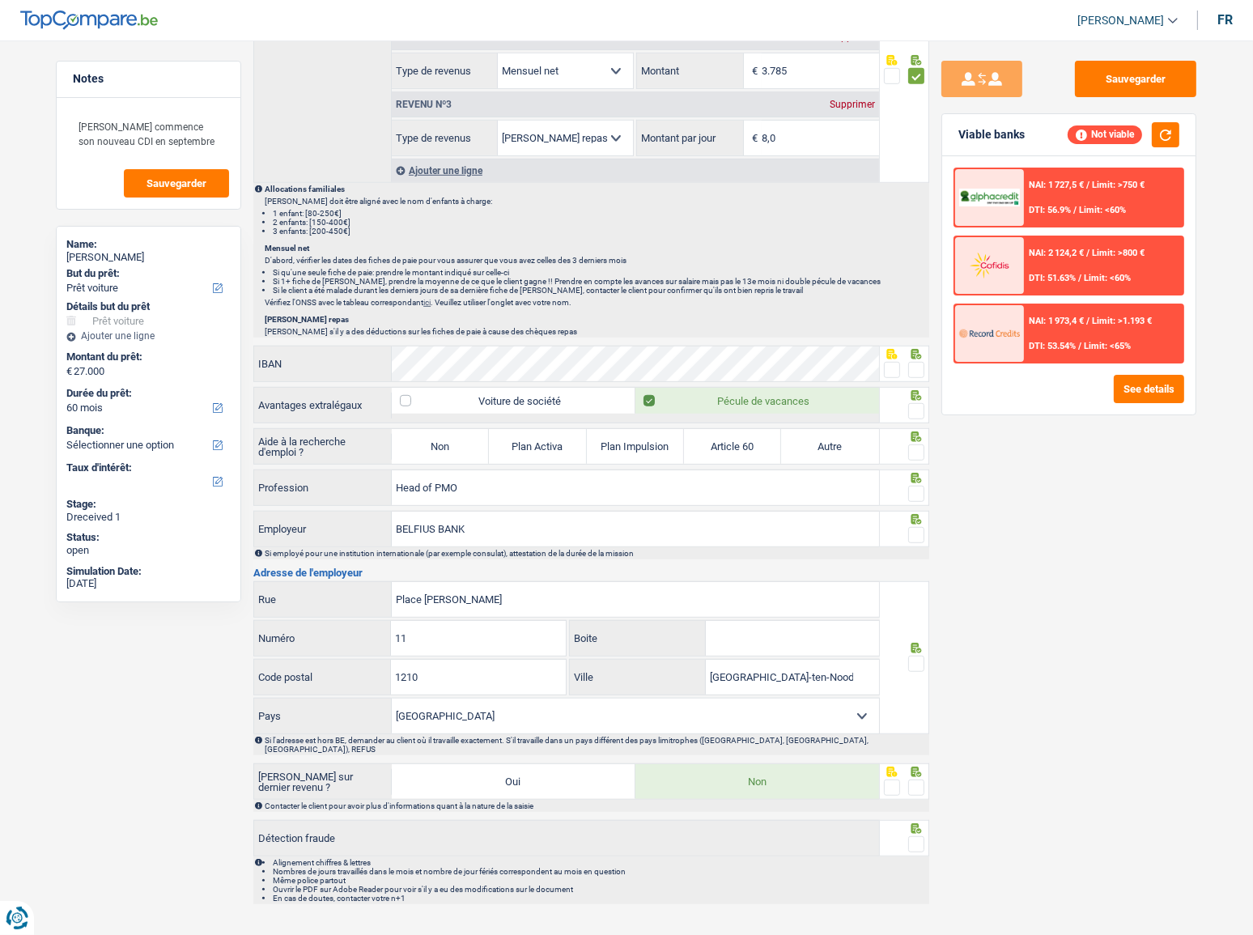
drag, startPoint x: 522, startPoint y: 340, endPoint x: 435, endPoint y: 388, distance: 99.6
click at [435, 388] on label "Voiture de société" at bounding box center [514, 401] width 244 height 26
click at [435, 388] on input "Voiture de société" at bounding box center [514, 401] width 244 height 26
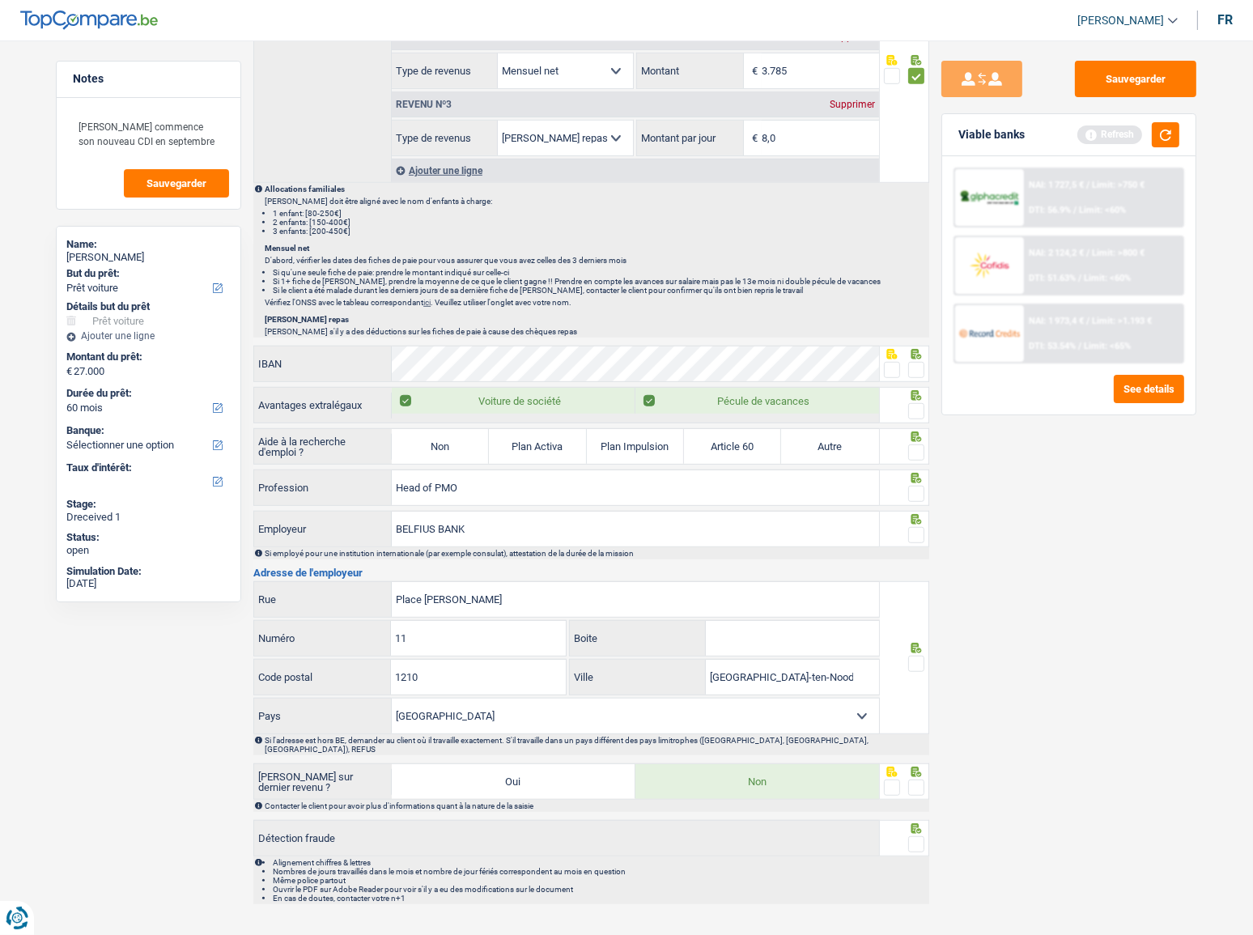
click at [558, 397] on label "Voiture de société" at bounding box center [514, 401] width 244 height 26
click at [558, 397] on input "Voiture de société" at bounding box center [514, 401] width 244 height 26
click at [919, 406] on span at bounding box center [916, 411] width 16 height 16
click at [0, 0] on input "radio" at bounding box center [0, 0] width 0 height 0
click at [490, 408] on label "Voiture de société" at bounding box center [514, 401] width 244 height 26
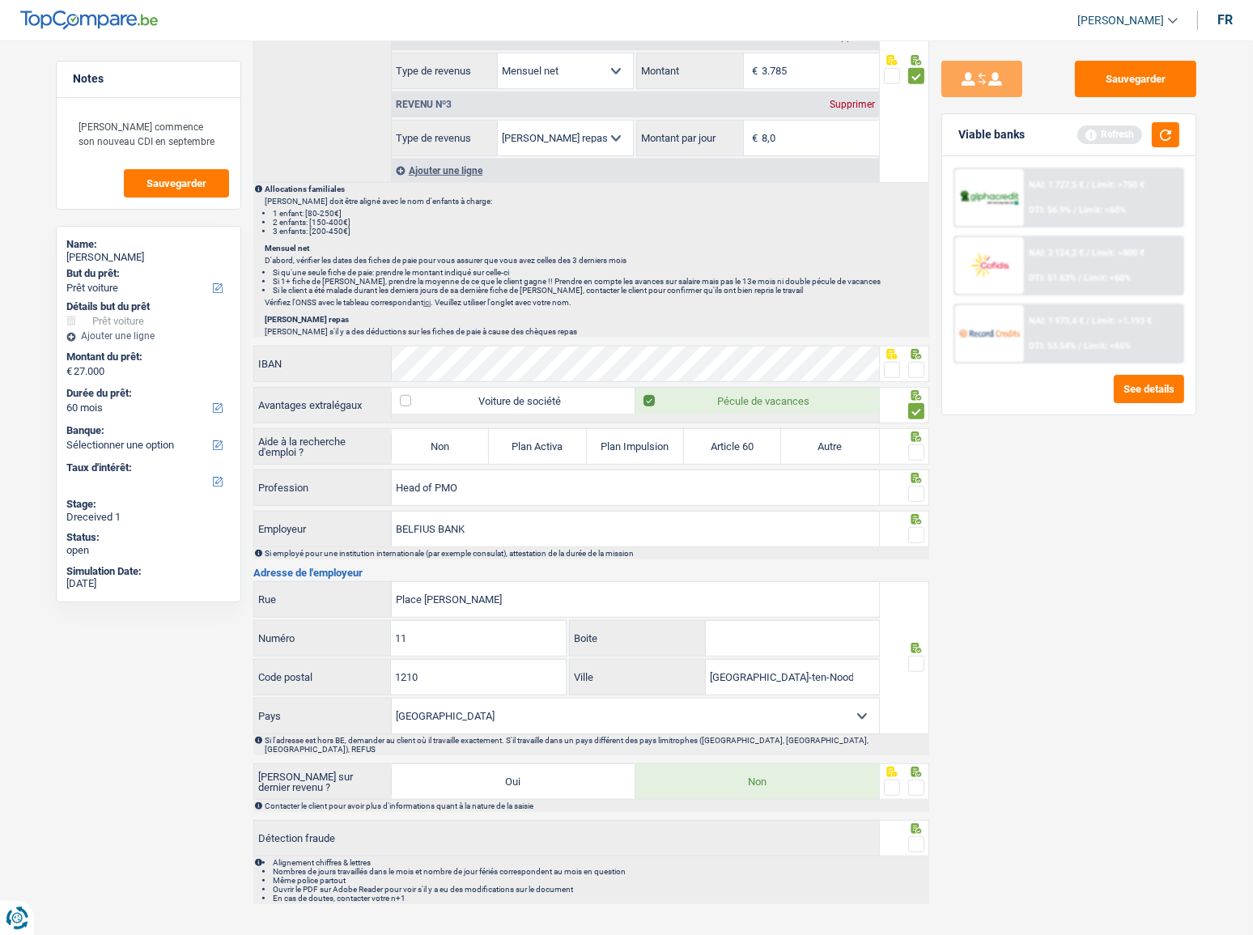
click at [490, 408] on input "Voiture de société" at bounding box center [514, 401] width 244 height 26
checkbox input "true"
click at [1118, 136] on button "button" at bounding box center [1166, 134] width 28 height 25
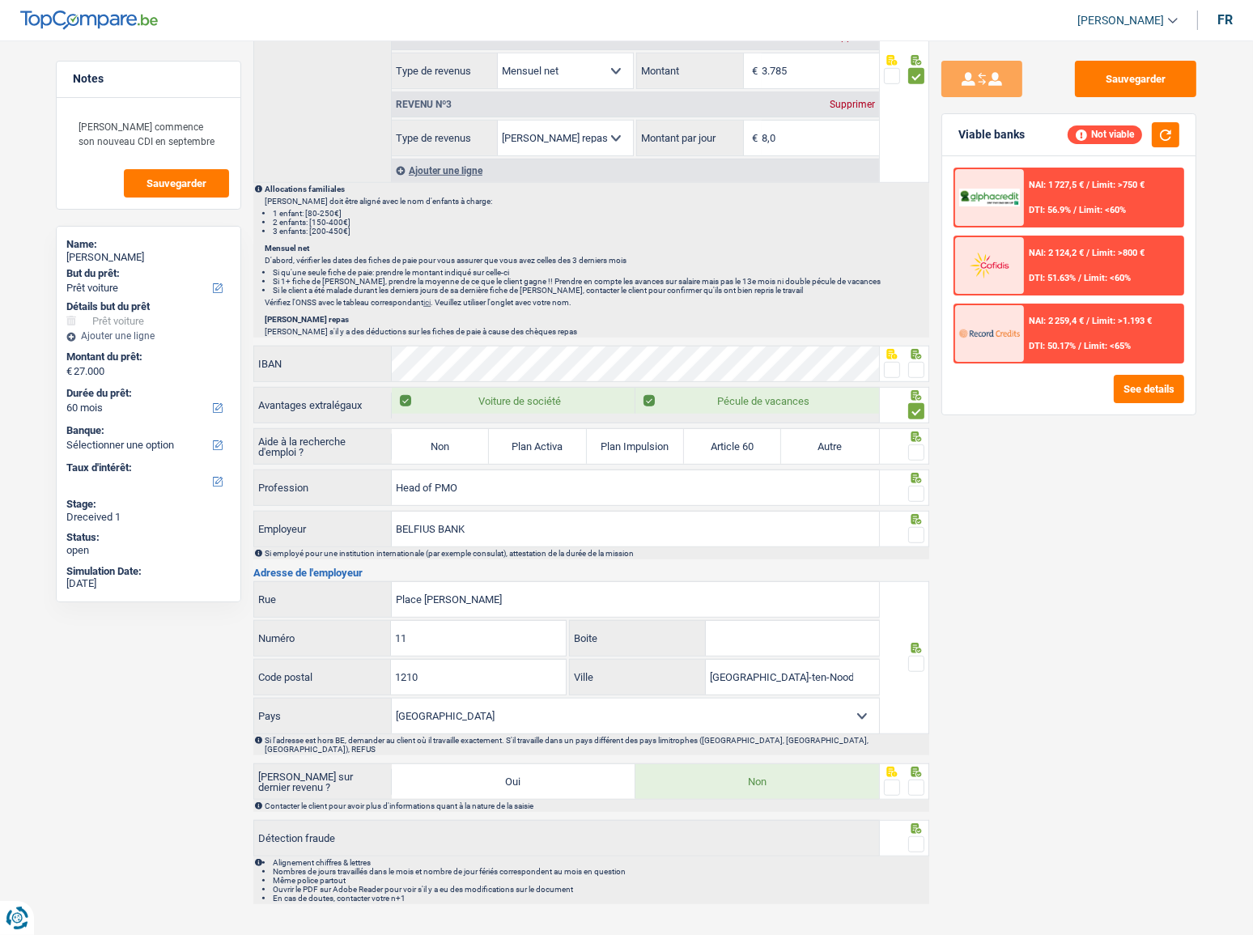
click at [847, 103] on div "Supprimer" at bounding box center [852, 105] width 53 height 10
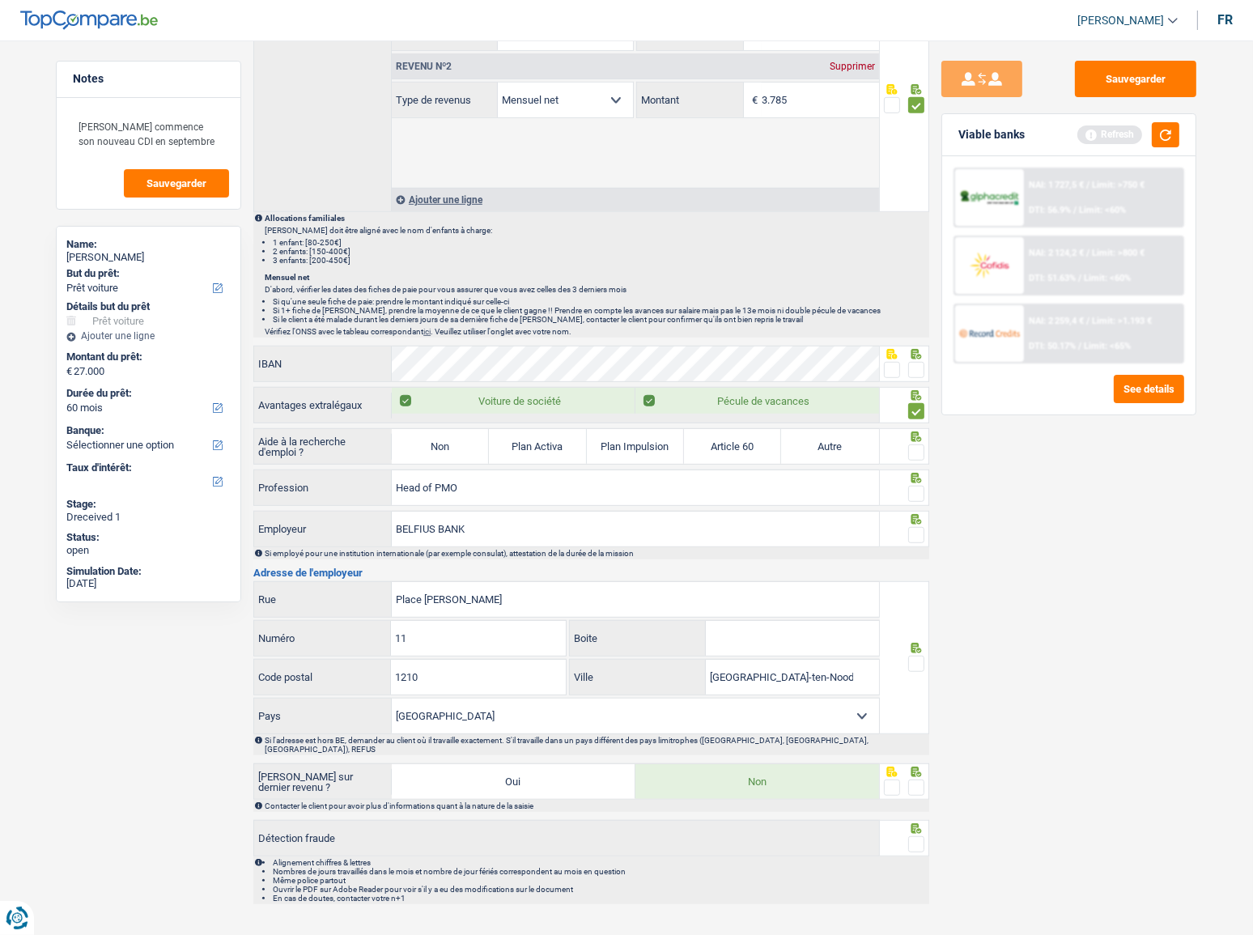
scroll to position [1000, 0]
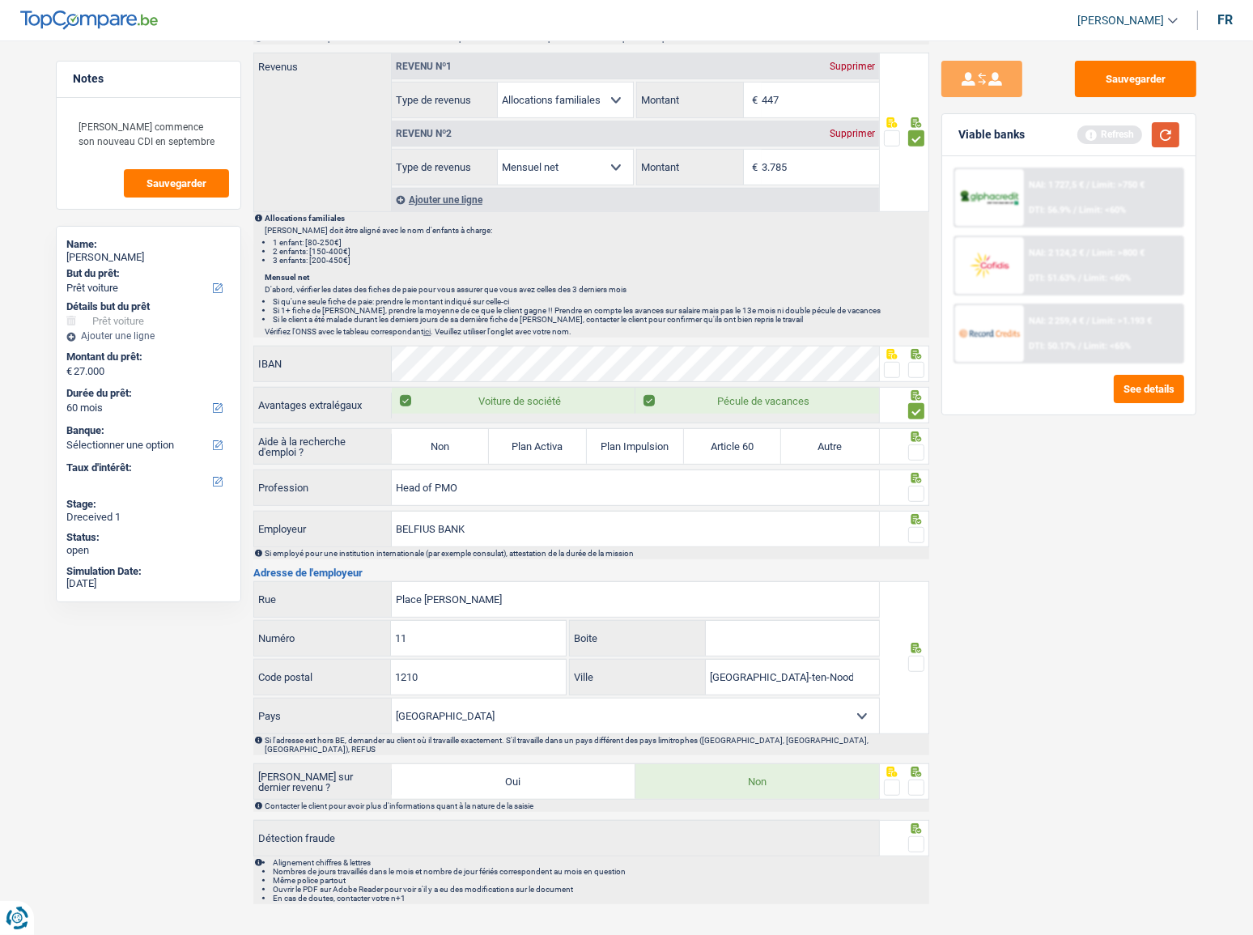
drag, startPoint x: 1174, startPoint y: 138, endPoint x: 873, endPoint y: 288, distance: 337.4
click at [1118, 141] on button "button" at bounding box center [1166, 134] width 28 height 25
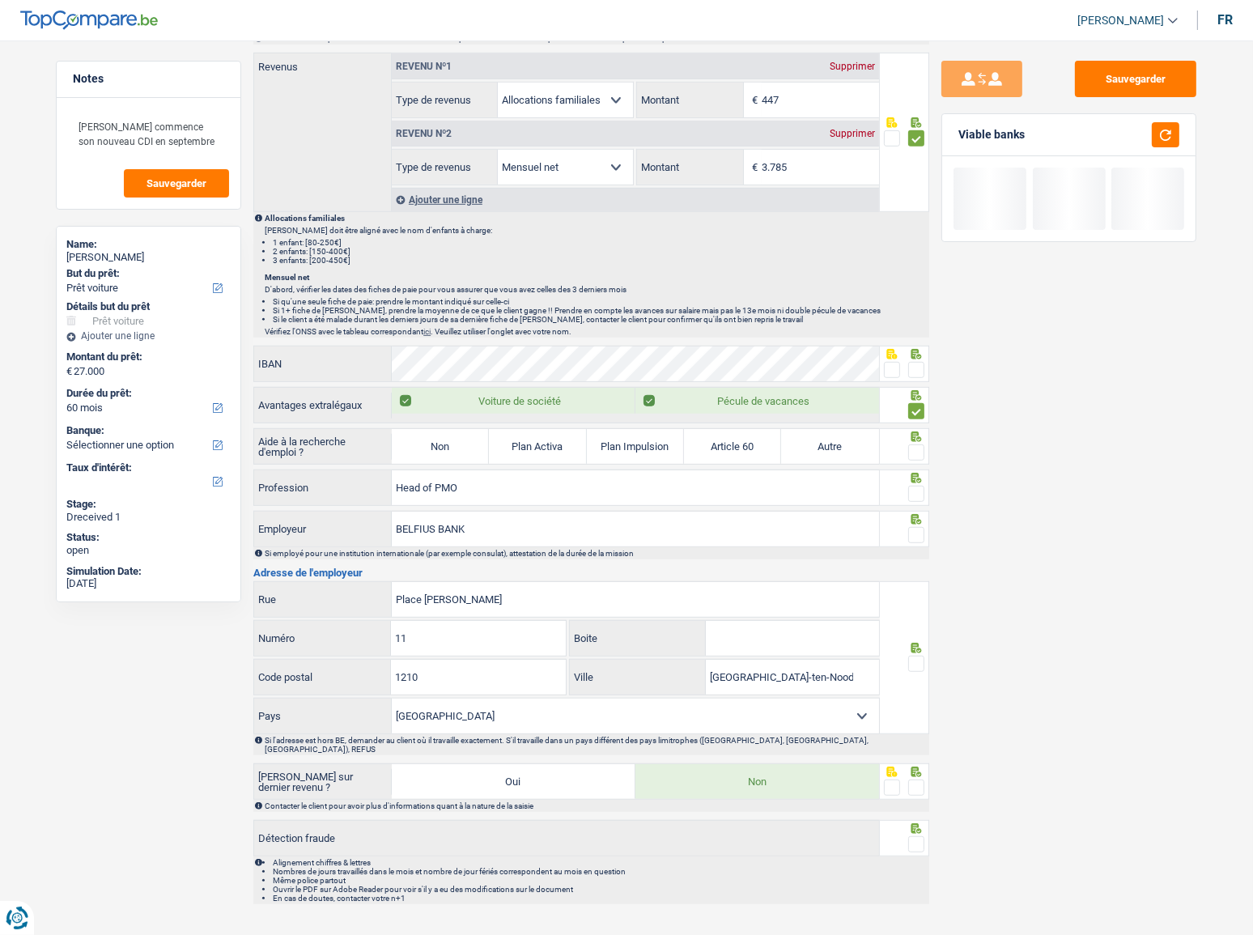
click at [486, 438] on label "Non" at bounding box center [440, 446] width 97 height 35
click at [486, 438] on input "Non" at bounding box center [440, 446] width 97 height 35
radio input "true"
select select "mealVouchers"
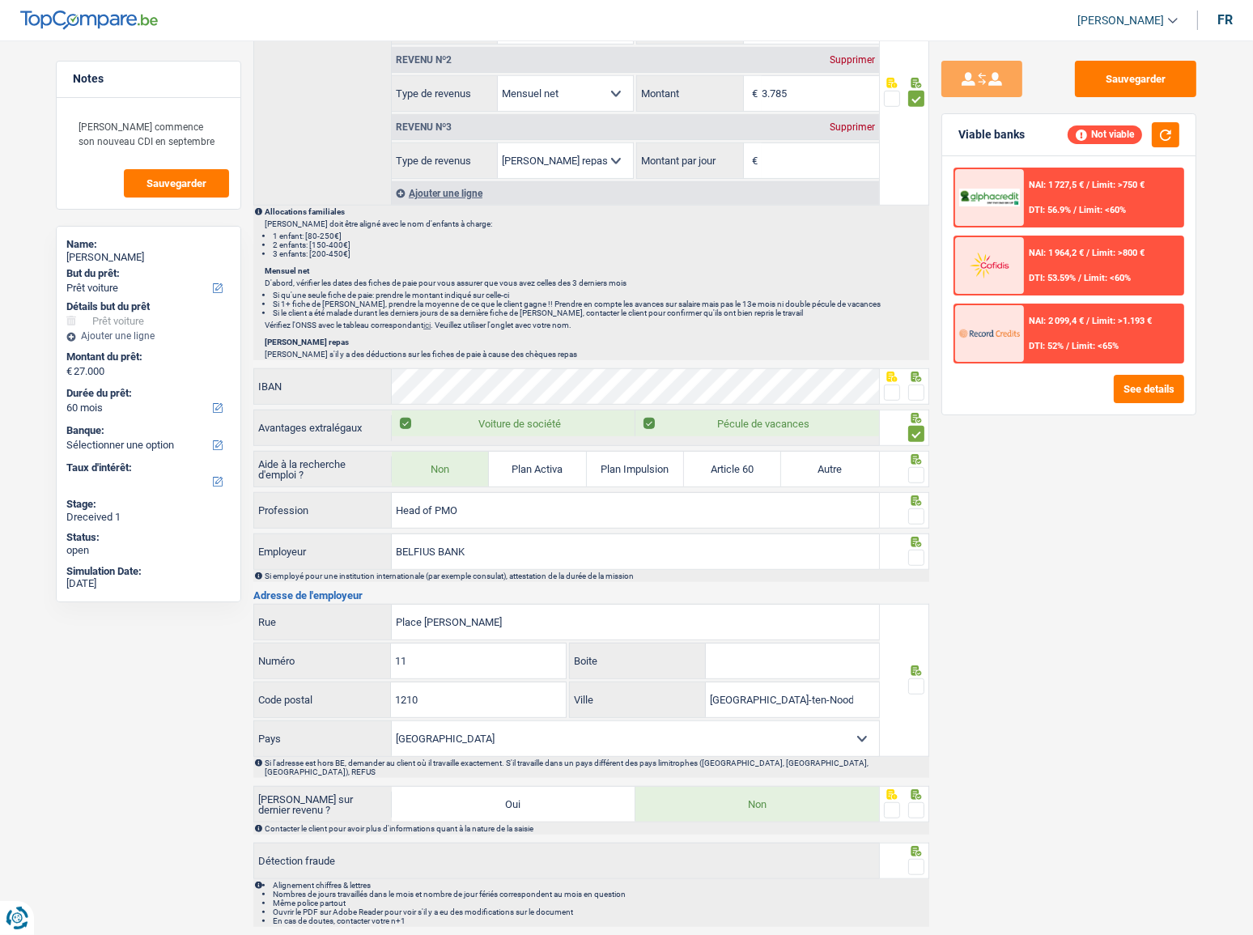
drag, startPoint x: 842, startPoint y: 120, endPoint x: 728, endPoint y: 254, distance: 176.3
click at [842, 122] on div "Supprimer" at bounding box center [852, 127] width 53 height 10
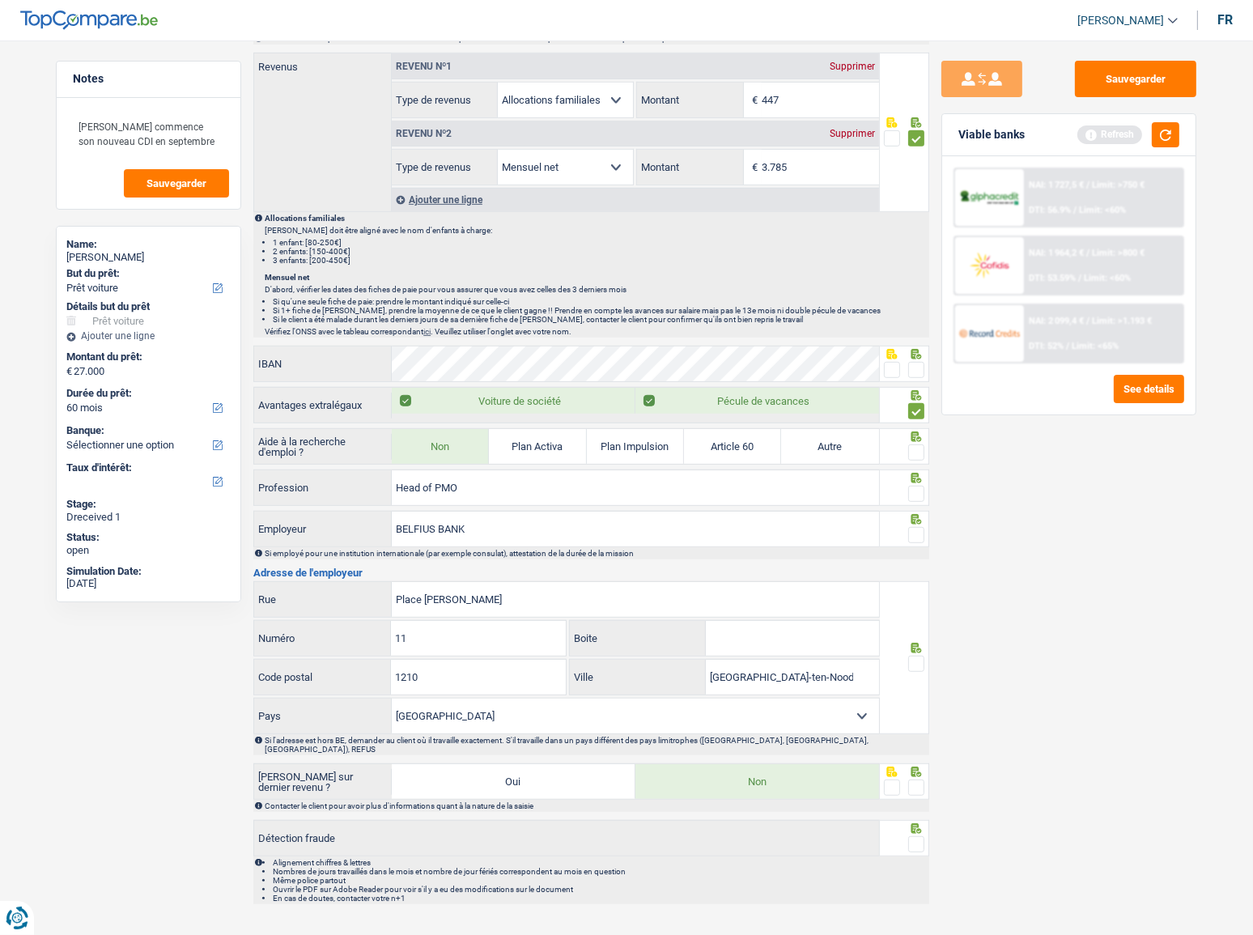
drag, startPoint x: 911, startPoint y: 437, endPoint x: 915, endPoint y: 449, distance: 12.8
click at [914, 443] on div at bounding box center [916, 453] width 16 height 20
click at [916, 453] on span at bounding box center [916, 452] width 16 height 16
click at [0, 0] on input "radio" at bounding box center [0, 0] width 0 height 0
drag, startPoint x: 916, startPoint y: 367, endPoint x: 897, endPoint y: 377, distance: 21.7
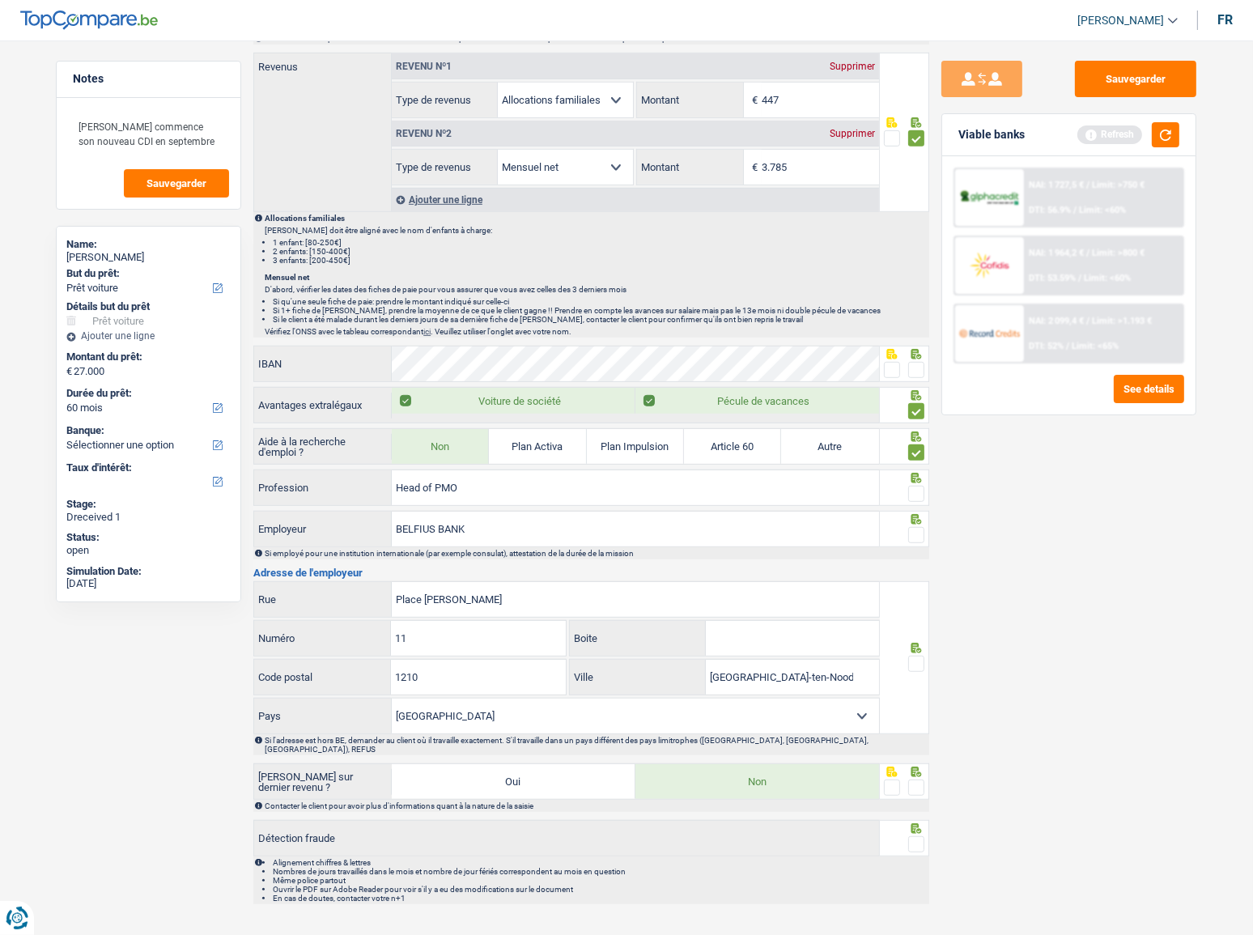
click at [916, 368] on span at bounding box center [916, 370] width 16 height 16
click at [0, 0] on input "radio" at bounding box center [0, 0] width 0 height 0
click at [916, 486] on span at bounding box center [916, 494] width 16 height 16
click at [0, 0] on input "radio" at bounding box center [0, 0] width 0 height 0
click at [889, 362] on span at bounding box center [892, 370] width 16 height 16
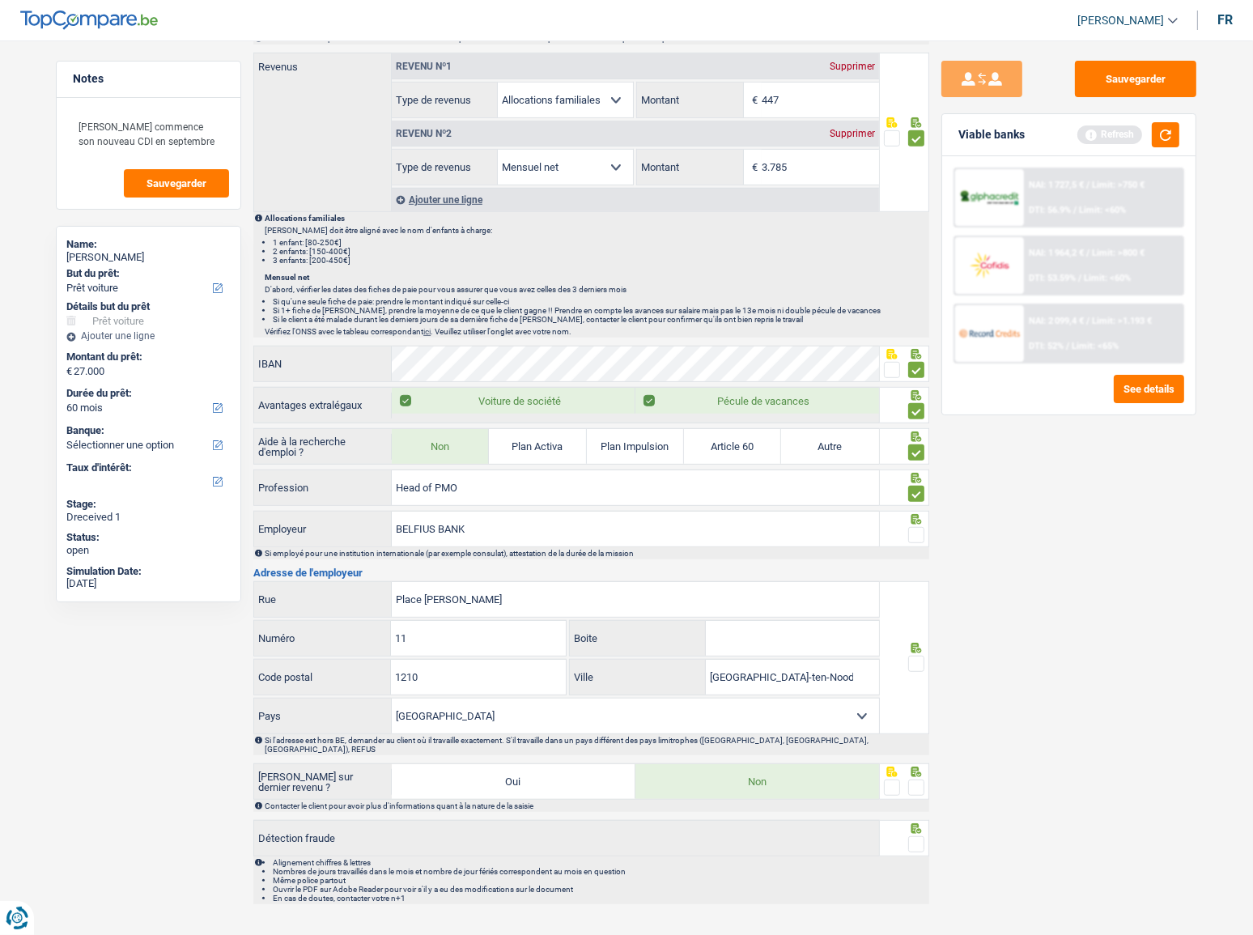
click at [0, 0] on input "radio" at bounding box center [0, 0] width 0 height 0
click at [478, 463] on div "Informations générales Locus Nom Confirmer qu'il s'agit de la même personne. Si…" at bounding box center [591, 43] width 676 height 1722
click at [479, 494] on input "Head of PMO" at bounding box center [635, 487] width 487 height 35
click at [1118, 135] on button "button" at bounding box center [1166, 134] width 28 height 25
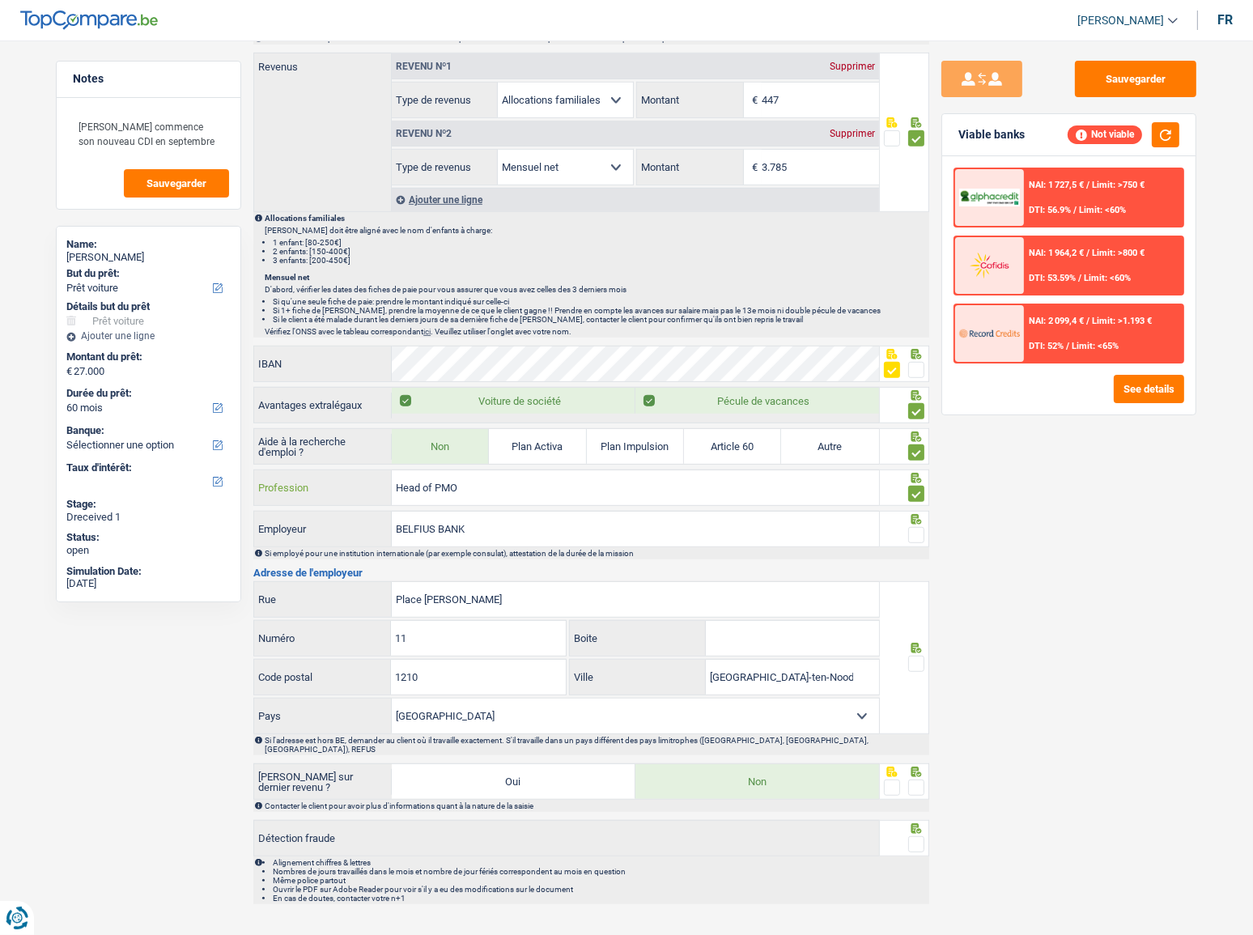
drag, startPoint x: 478, startPoint y: 485, endPoint x: 308, endPoint y: 486, distance: 170.0
click at [308, 486] on div "Head of PMO Profession" at bounding box center [566, 487] width 625 height 35
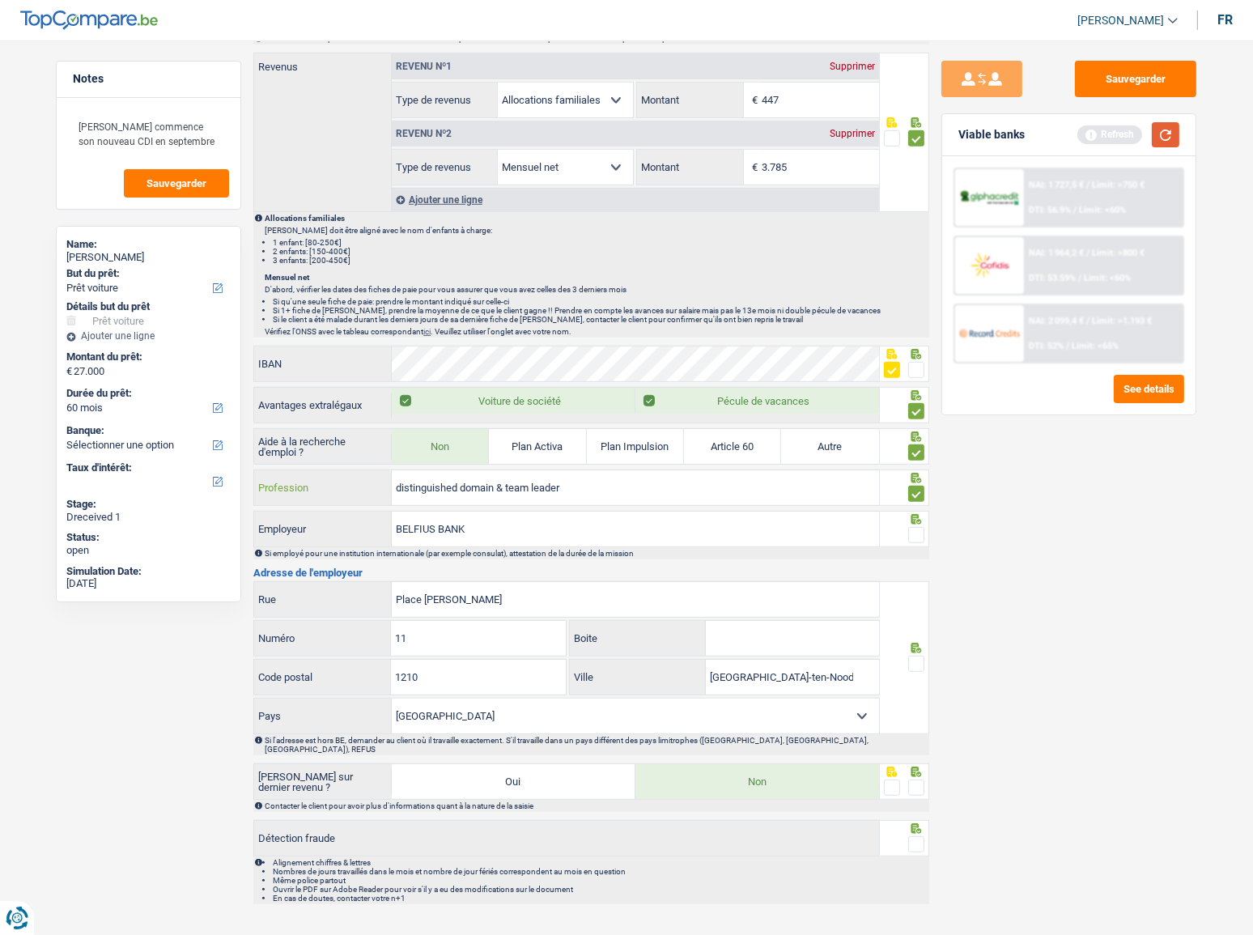
type input "distinguished domain & team leader"
drag, startPoint x: 1167, startPoint y: 136, endPoint x: 953, endPoint y: 261, distance: 248.5
click at [1118, 136] on button "button" at bounding box center [1166, 134] width 28 height 25
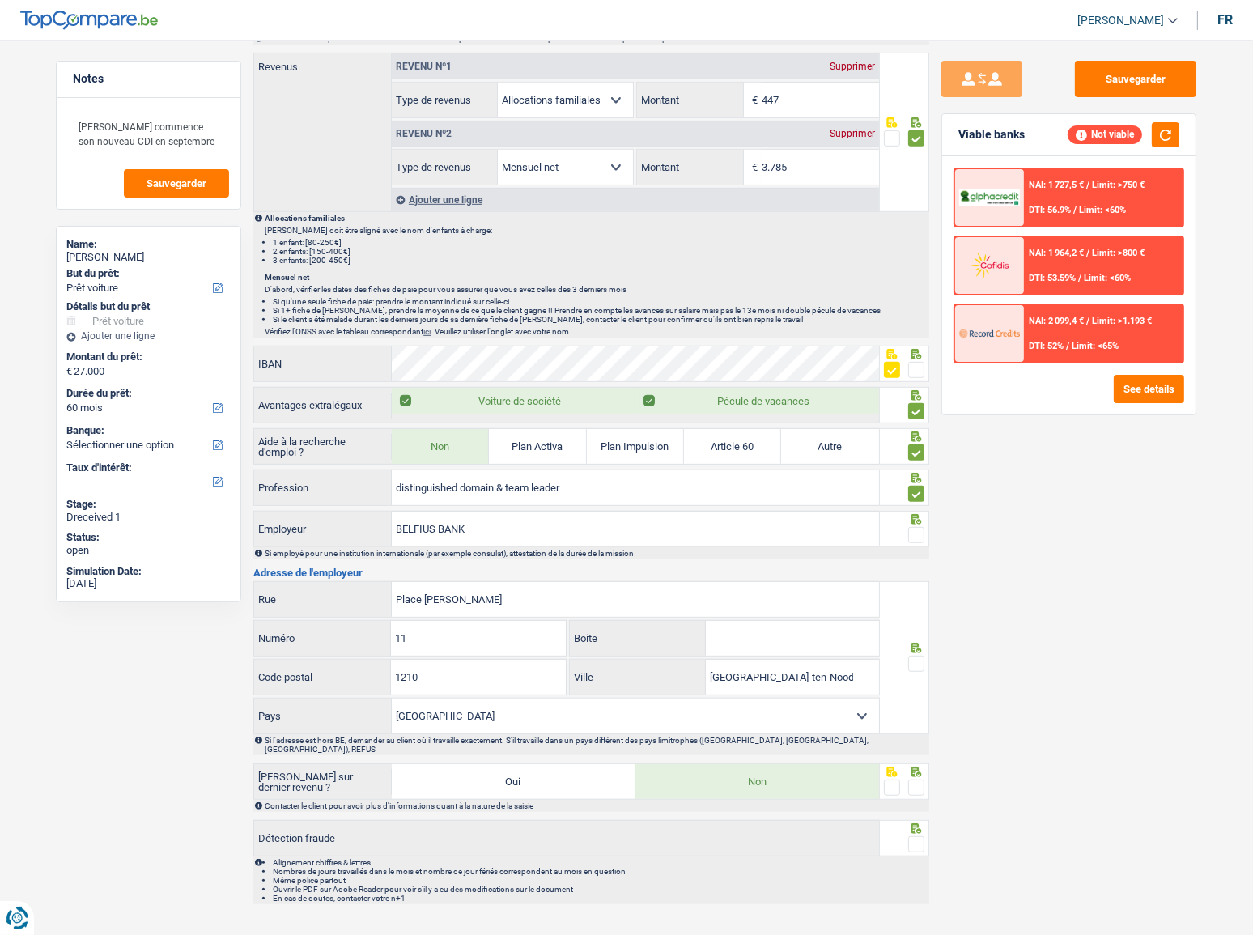
click at [915, 511] on span at bounding box center [916, 535] width 16 height 16
click at [0, 0] on input "radio" at bounding box center [0, 0] width 0 height 0
click at [471, 511] on input "BELFIUS BANK" at bounding box center [635, 529] width 487 height 35
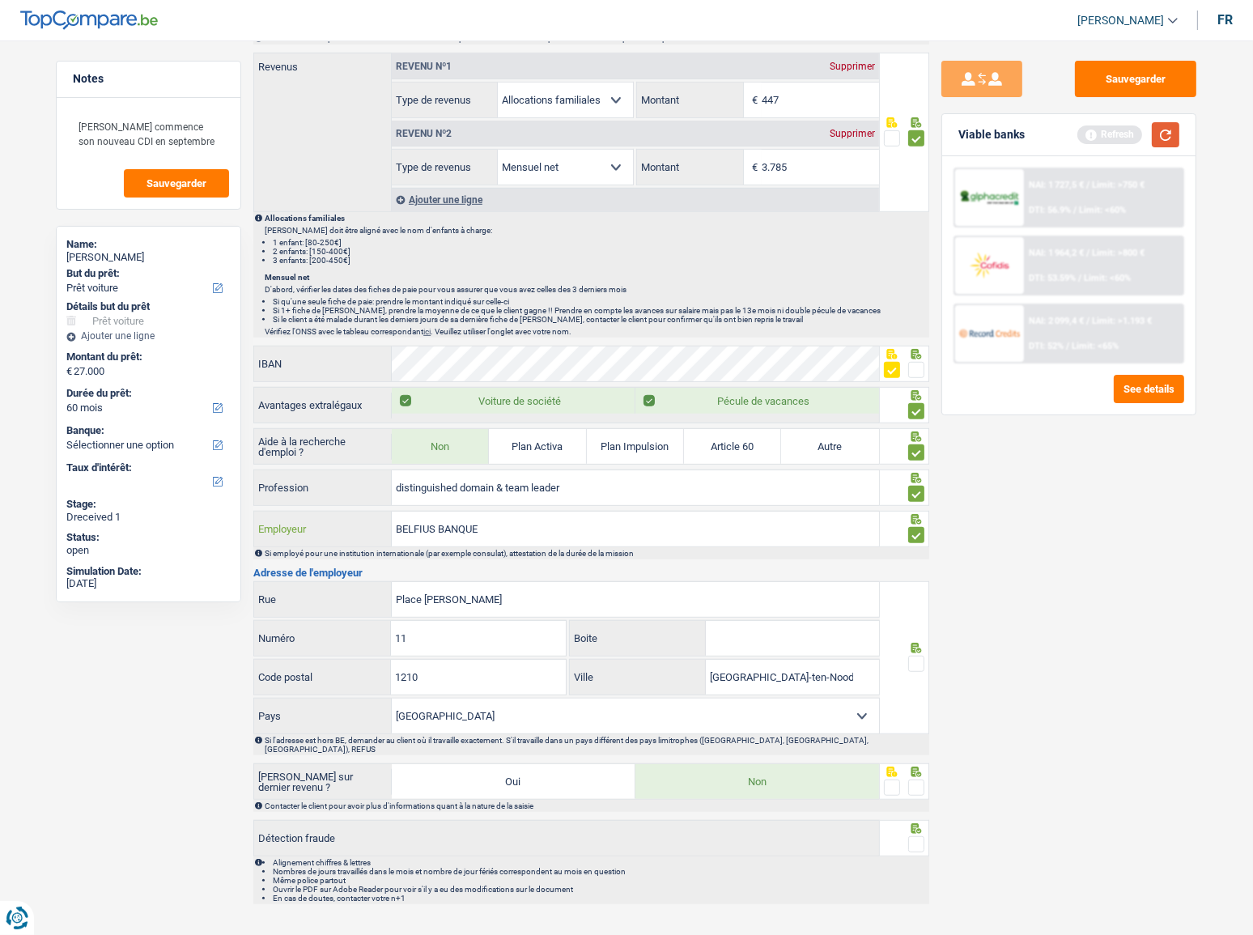
type input "BELFIUS BANQUE"
click at [1118, 131] on button "button" at bounding box center [1166, 134] width 28 height 25
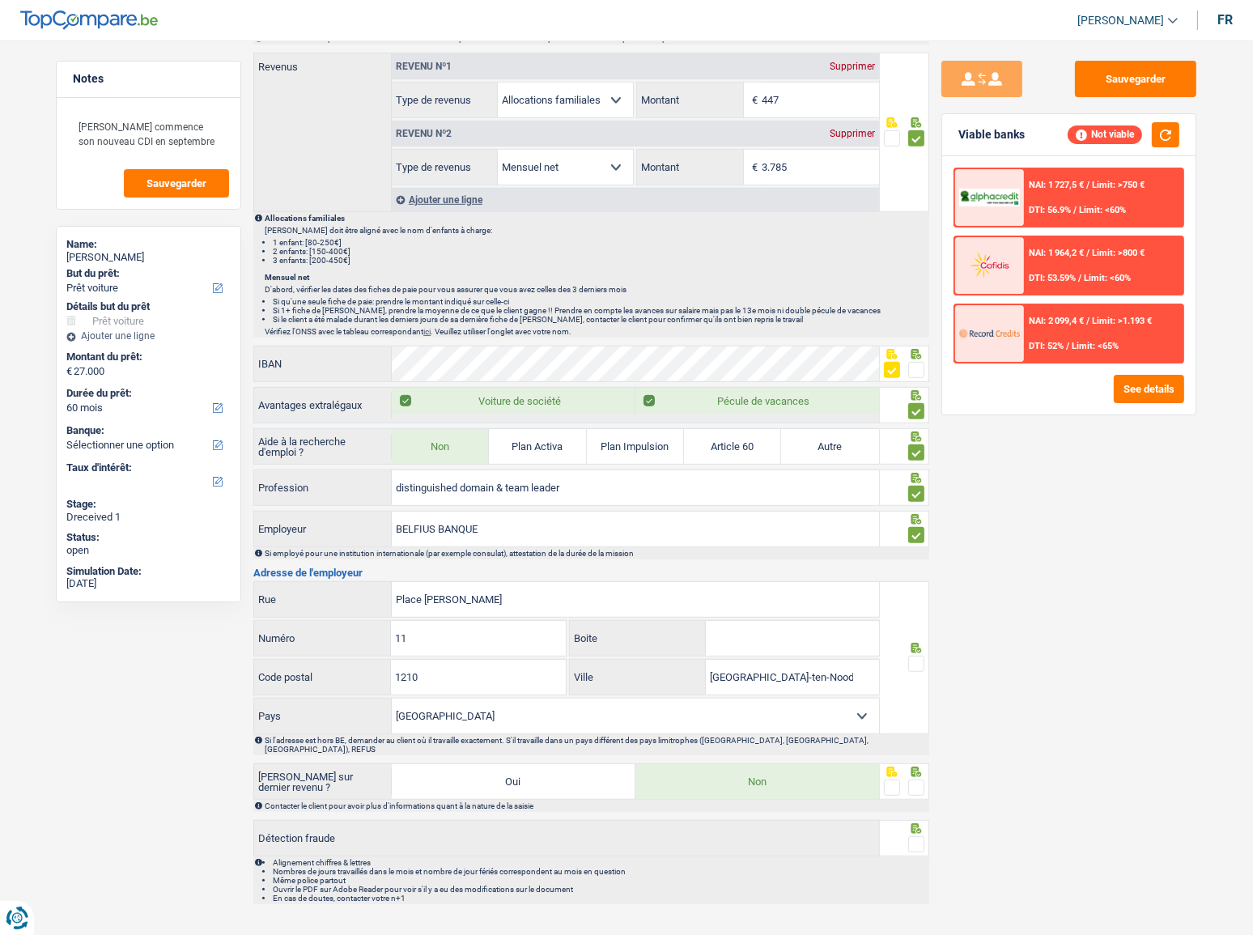
click at [921, 511] on span at bounding box center [916, 664] width 16 height 16
click at [0, 0] on input "radio" at bounding box center [0, 0] width 0 height 0
click at [924, 511] on div at bounding box center [905, 781] width 50 height 36
click at [916, 511] on span at bounding box center [916, 787] width 16 height 16
click at [0, 0] on input "radio" at bounding box center [0, 0] width 0 height 0
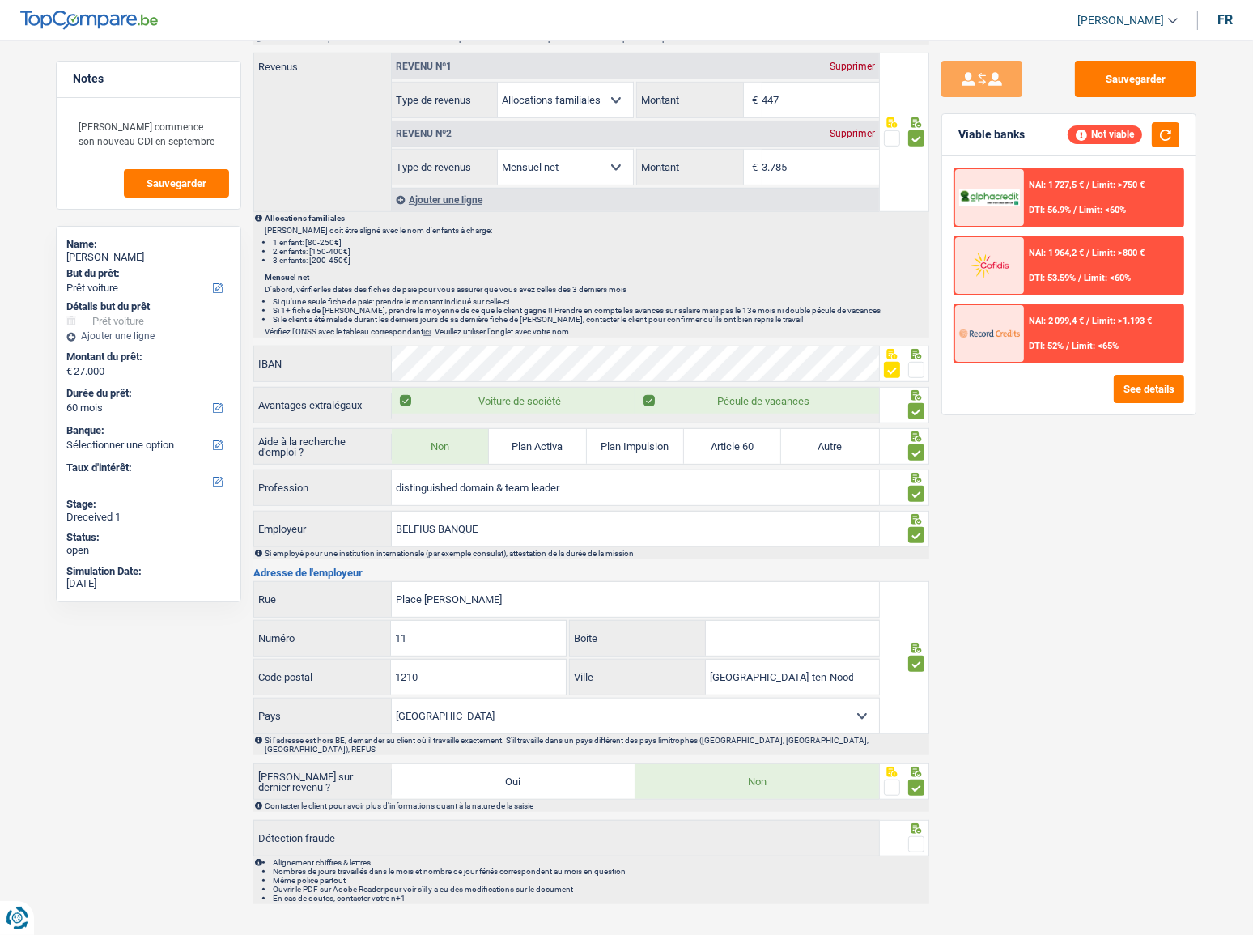
drag, startPoint x: 925, startPoint y: 833, endPoint x: 902, endPoint y: 816, distance: 28.3
click at [925, 511] on div at bounding box center [905, 838] width 50 height 36
drag, startPoint x: 915, startPoint y: 829, endPoint x: 943, endPoint y: 804, distance: 37.2
click at [911, 511] on span at bounding box center [916, 844] width 16 height 16
click at [0, 0] on input "radio" at bounding box center [0, 0] width 0 height 0
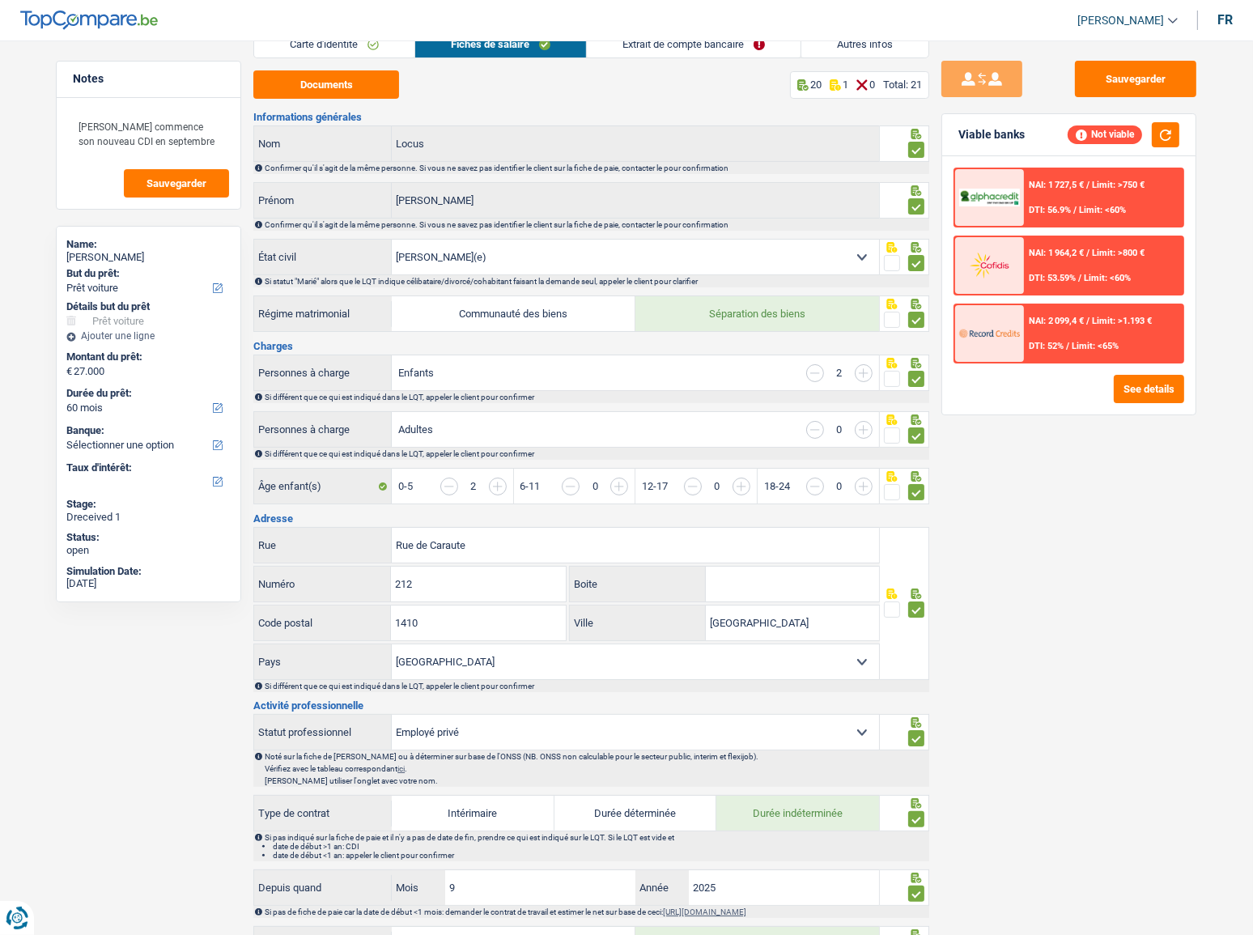
scroll to position [0, 0]
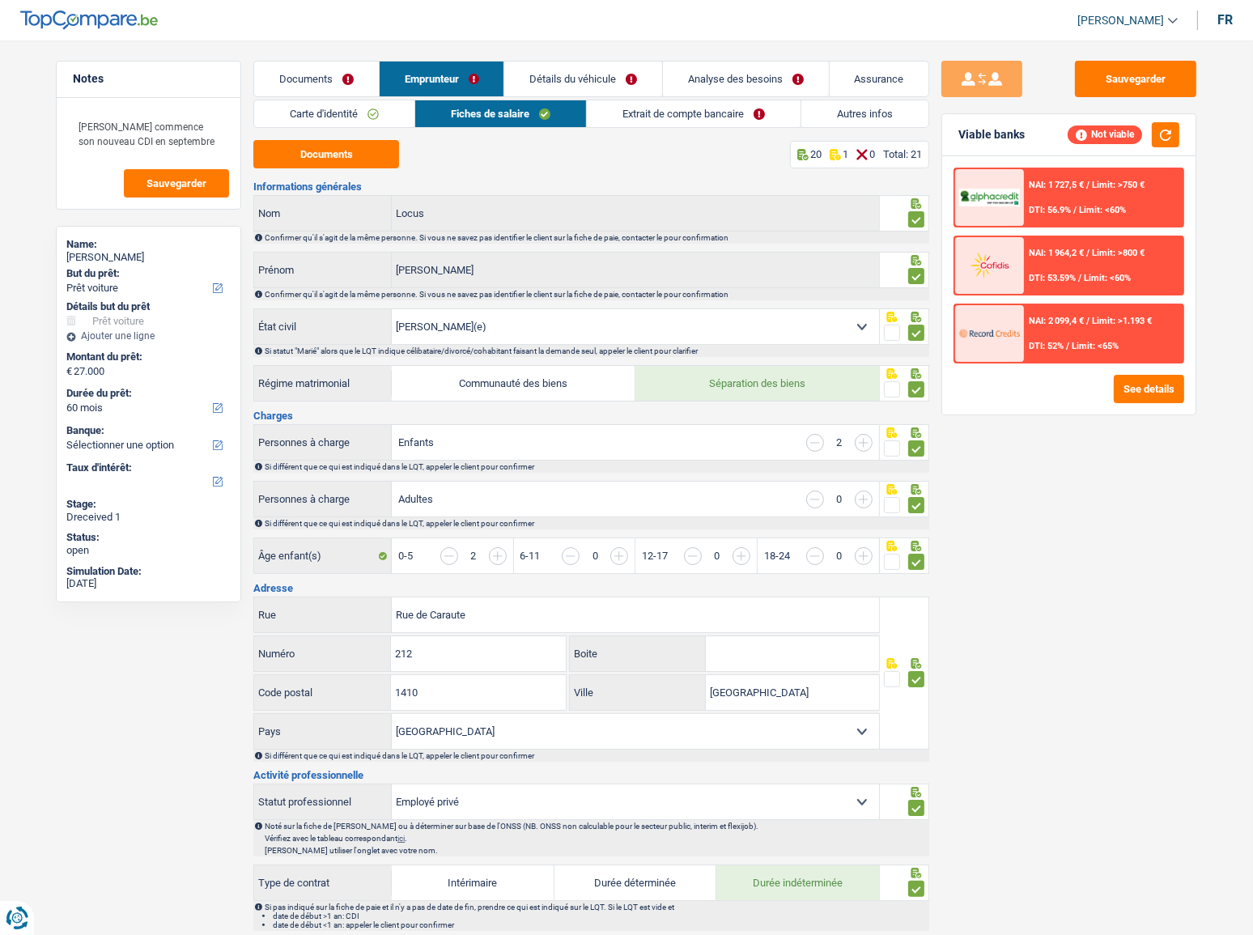
drag, startPoint x: 662, startPoint y: 104, endPoint x: 622, endPoint y: 121, distance: 43.6
click at [662, 105] on link "Extrait de compte bancaire" at bounding box center [694, 113] width 214 height 27
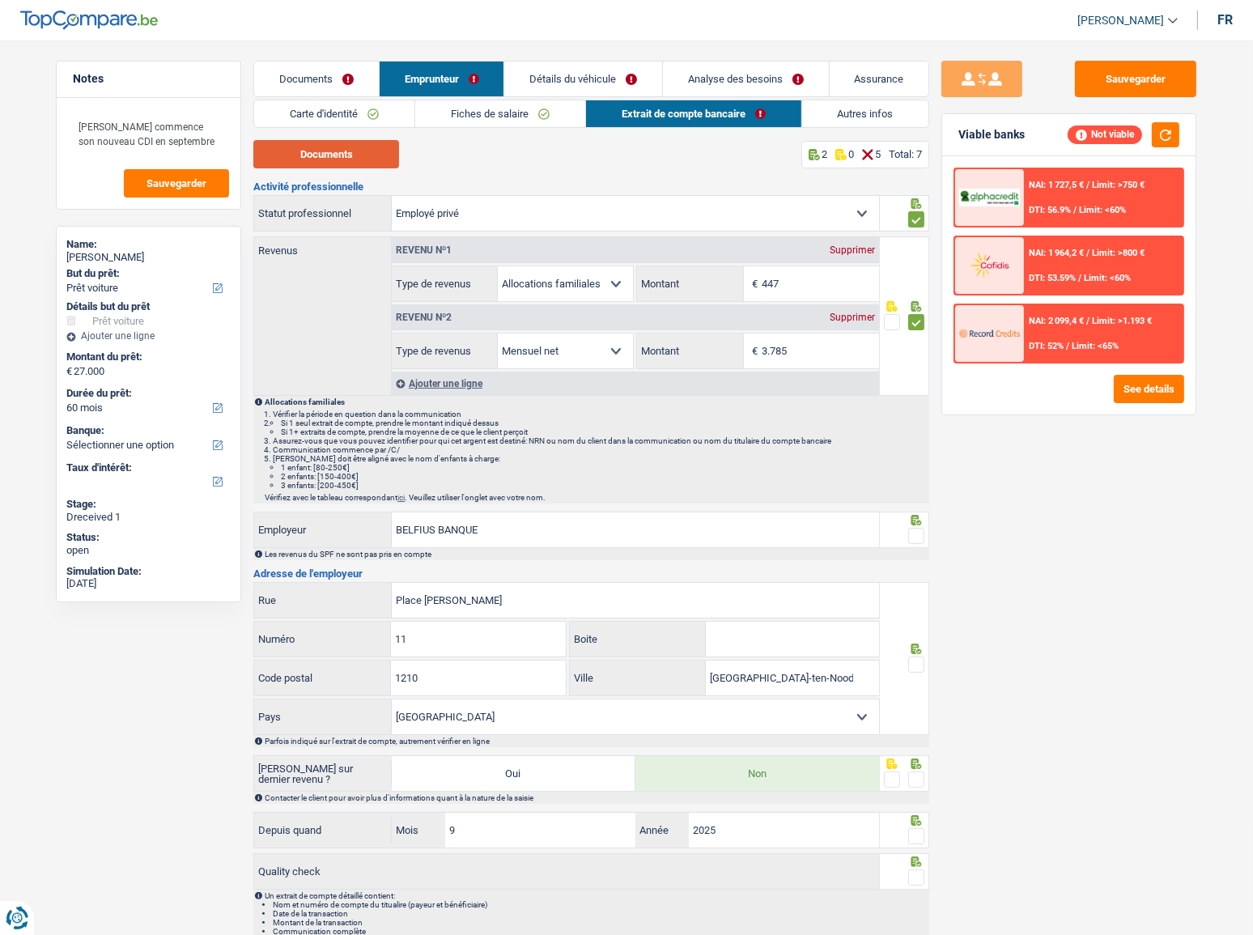
click at [396, 159] on button "Documents" at bounding box center [326, 154] width 146 height 28
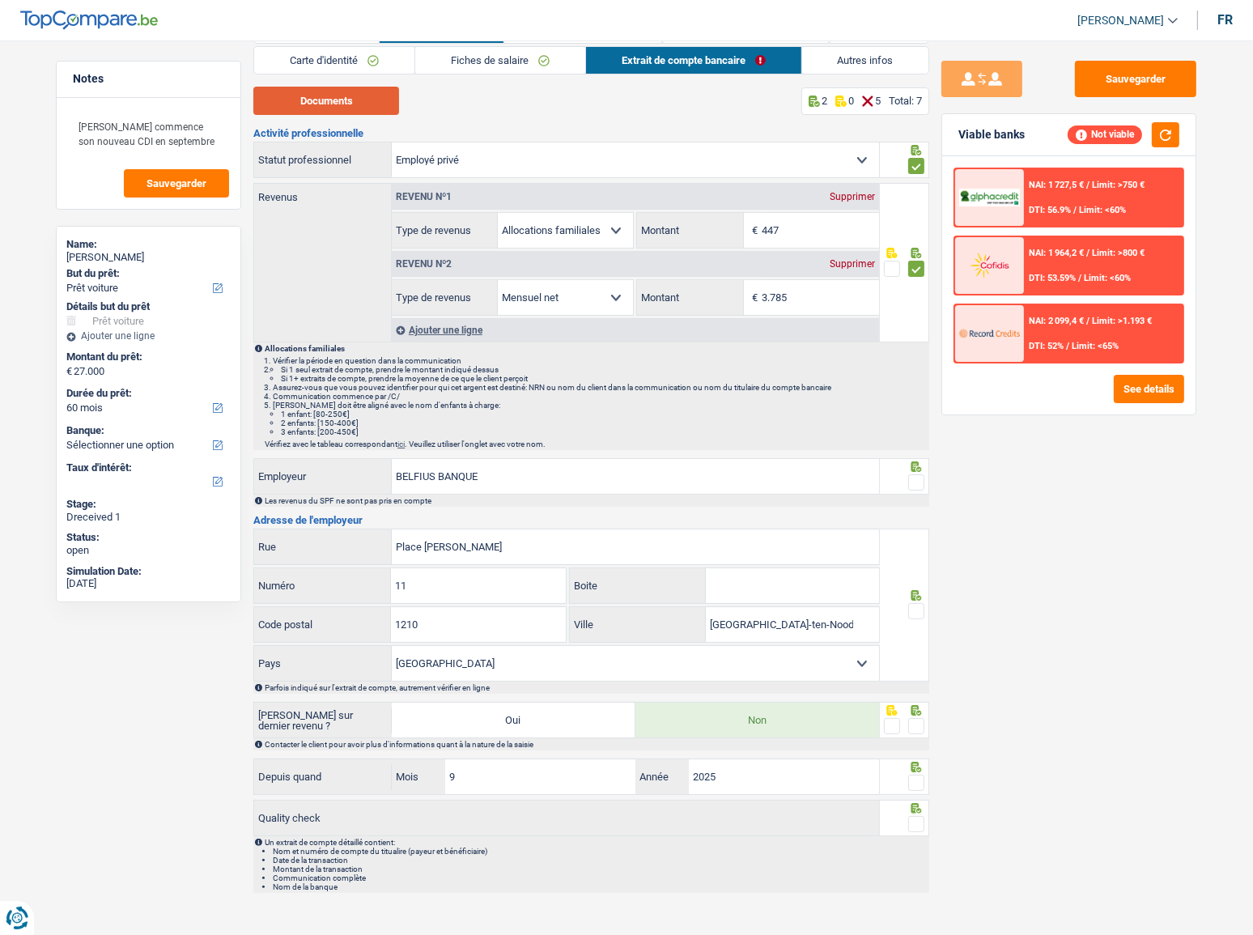
scroll to position [54, 0]
click at [919, 477] on span at bounding box center [916, 481] width 16 height 16
click at [0, 0] on input "radio" at bounding box center [0, 0] width 0 height 0
click at [915, 511] on span at bounding box center [916, 610] width 16 height 16
click at [0, 0] on input "radio" at bounding box center [0, 0] width 0 height 0
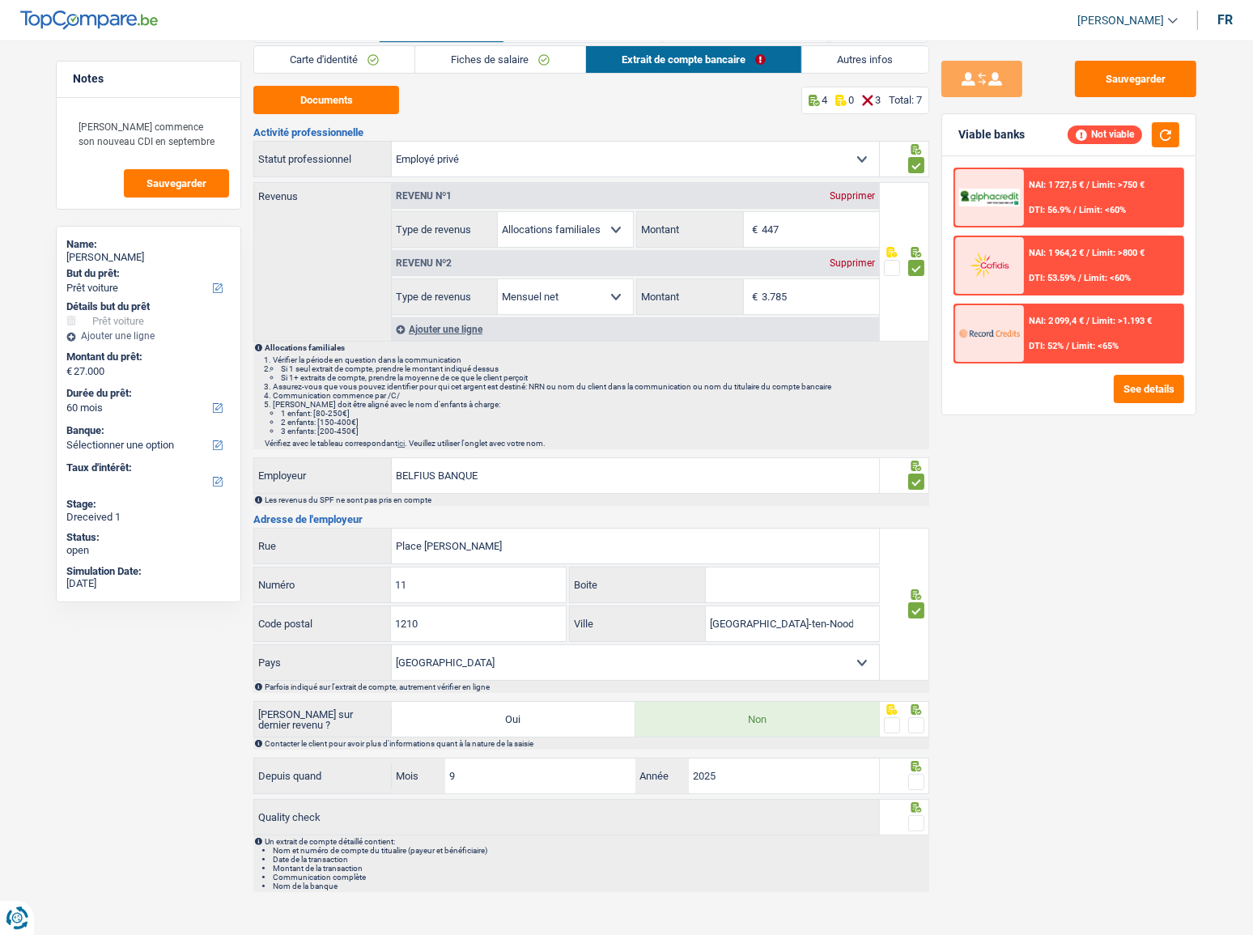
click at [915, 511] on span at bounding box center [916, 725] width 16 height 16
click at [0, 0] on input "radio" at bounding box center [0, 0] width 0 height 0
click at [918, 511] on span at bounding box center [916, 782] width 16 height 16
click at [0, 0] on input "radio" at bounding box center [0, 0] width 0 height 0
click at [915, 511] on span at bounding box center [916, 823] width 16 height 16
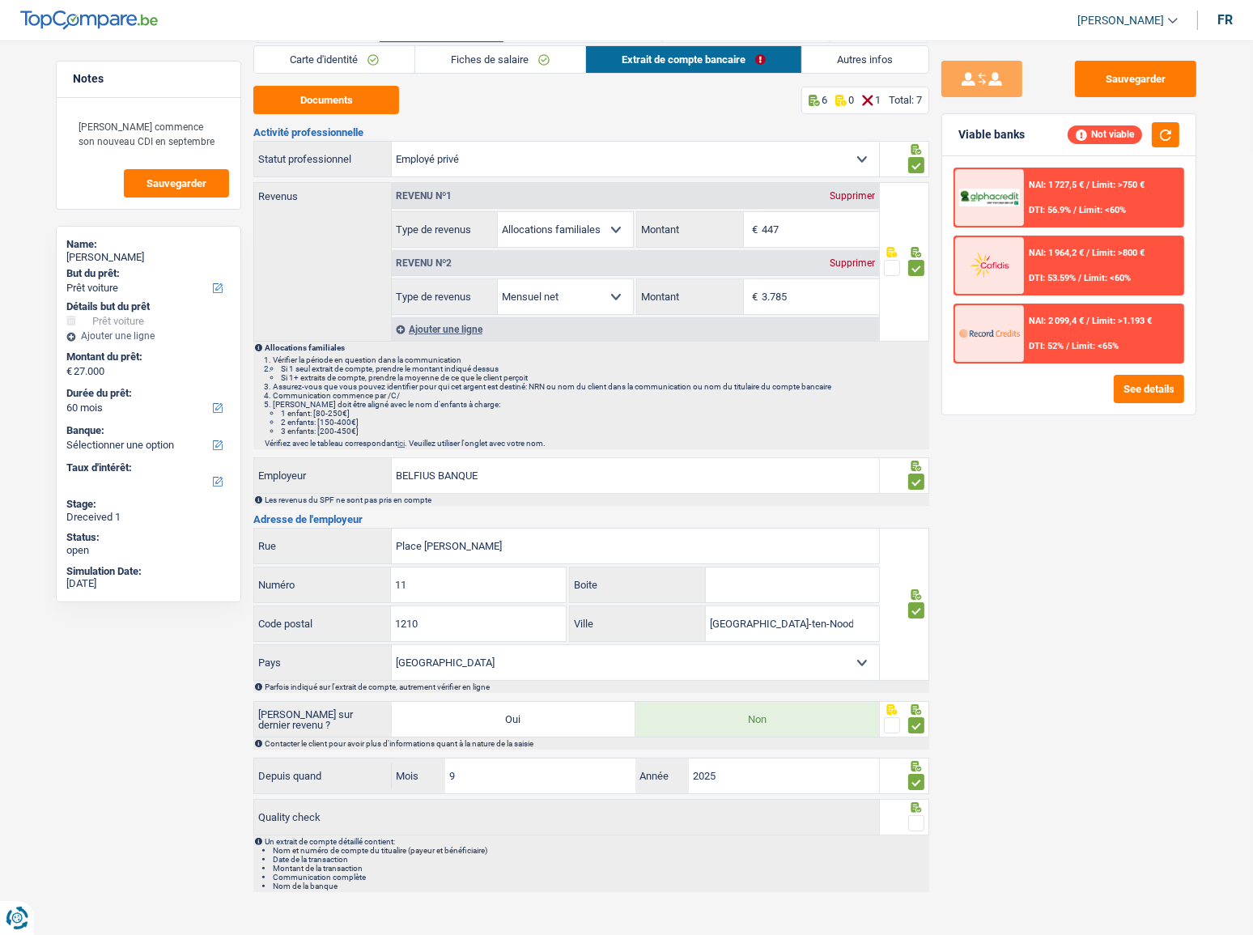
click at [0, 0] on input "radio" at bounding box center [0, 0] width 0 height 0
click at [1118, 130] on button "button" at bounding box center [1166, 134] width 28 height 25
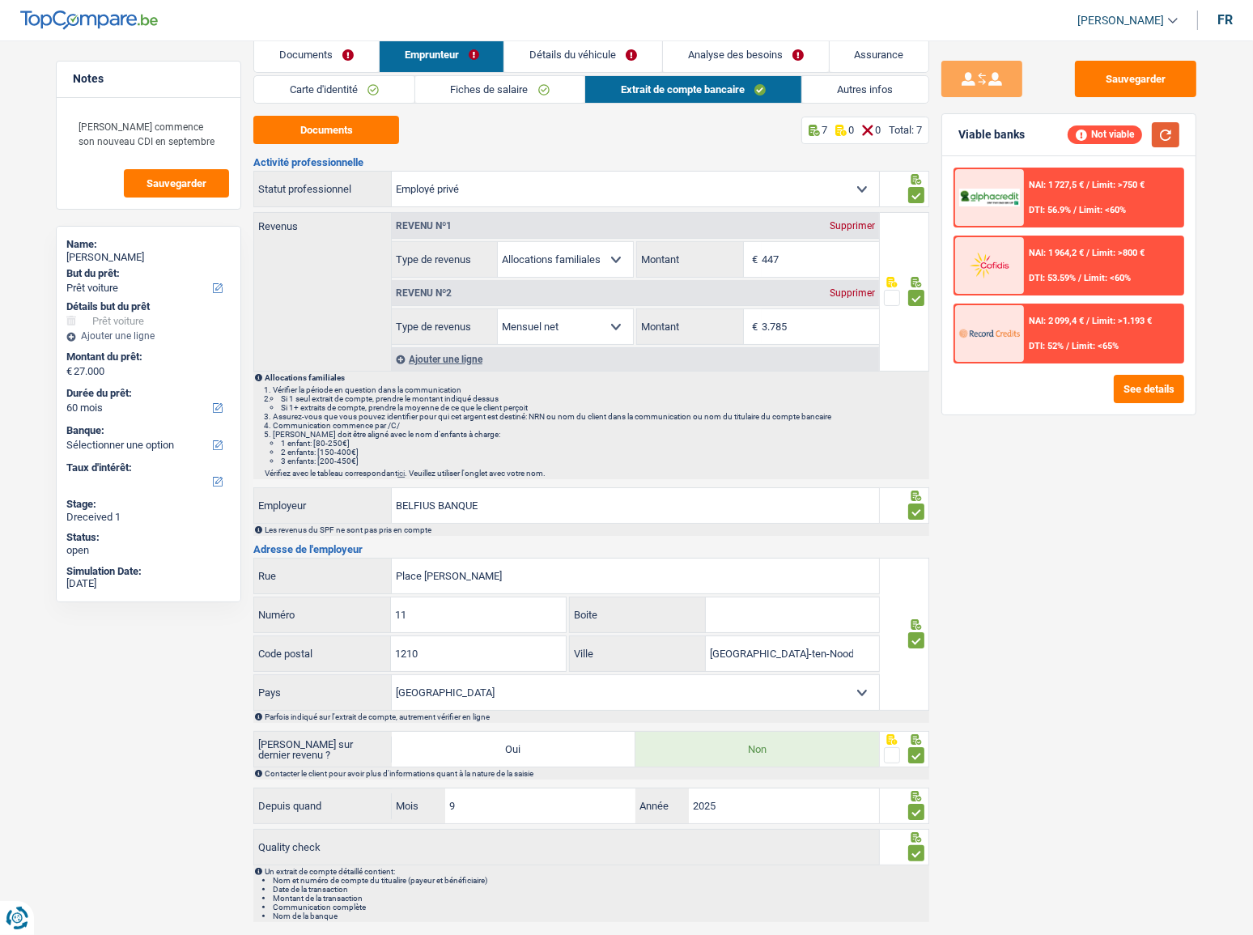
scroll to position [0, 0]
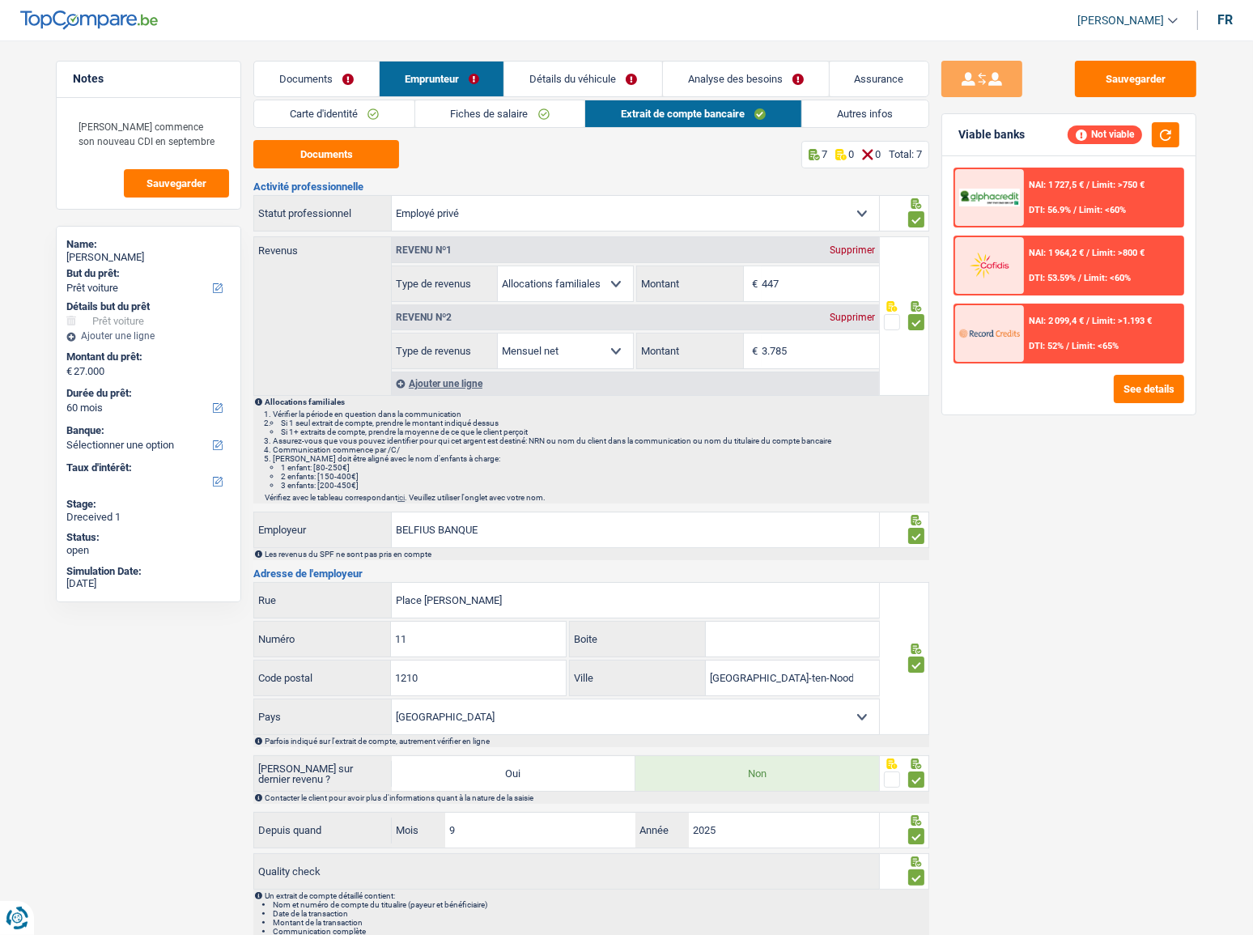
click at [571, 94] on link "Détails du véhicule" at bounding box center [583, 79] width 158 height 35
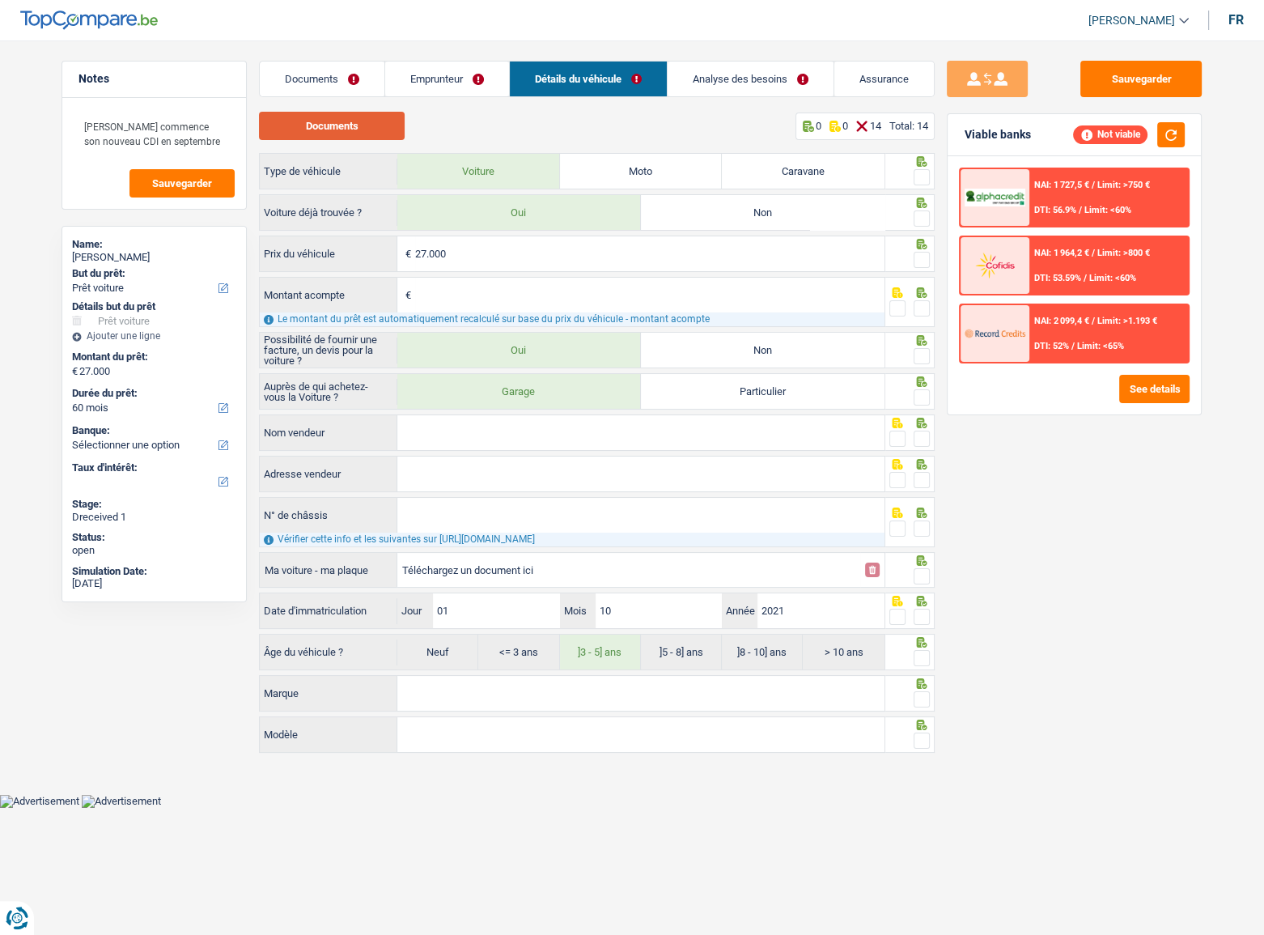
click at [341, 137] on button "Documents" at bounding box center [332, 126] width 146 height 28
click at [322, 87] on link "Documents" at bounding box center [322, 79] width 125 height 35
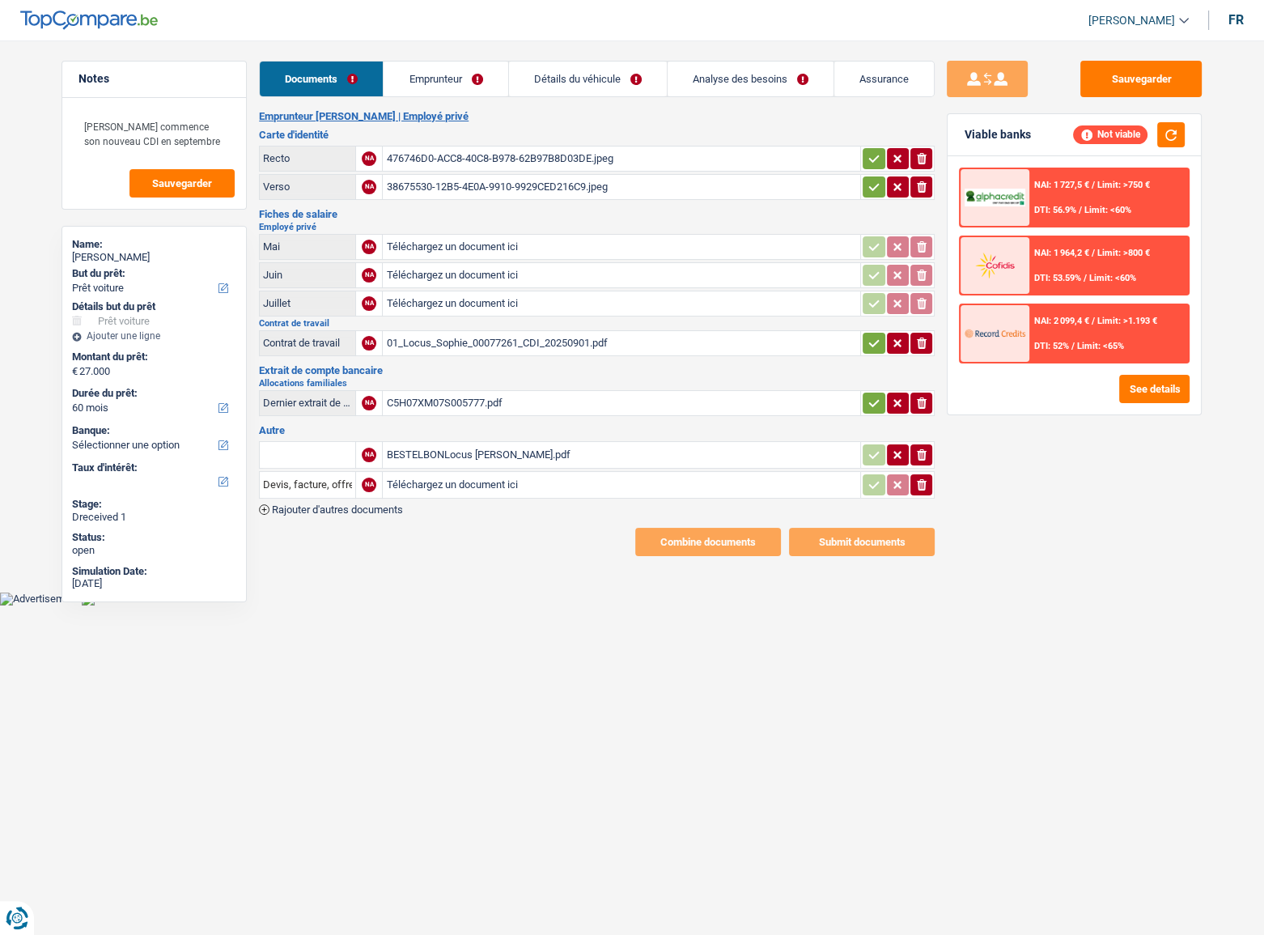
click at [324, 460] on input "text" at bounding box center [307, 455] width 89 height 26
click at [350, 470] on ul "Devis, facture, offre, bon de commande" at bounding box center [366, 487] width 215 height 38
drag, startPoint x: 350, startPoint y: 486, endPoint x: 518, endPoint y: 486, distance: 167.5
click at [351, 486] on li "Devis, facture, offre, bon de commande" at bounding box center [366, 487] width 197 height 20
type input "Devis, facture, offre, bon de commande"
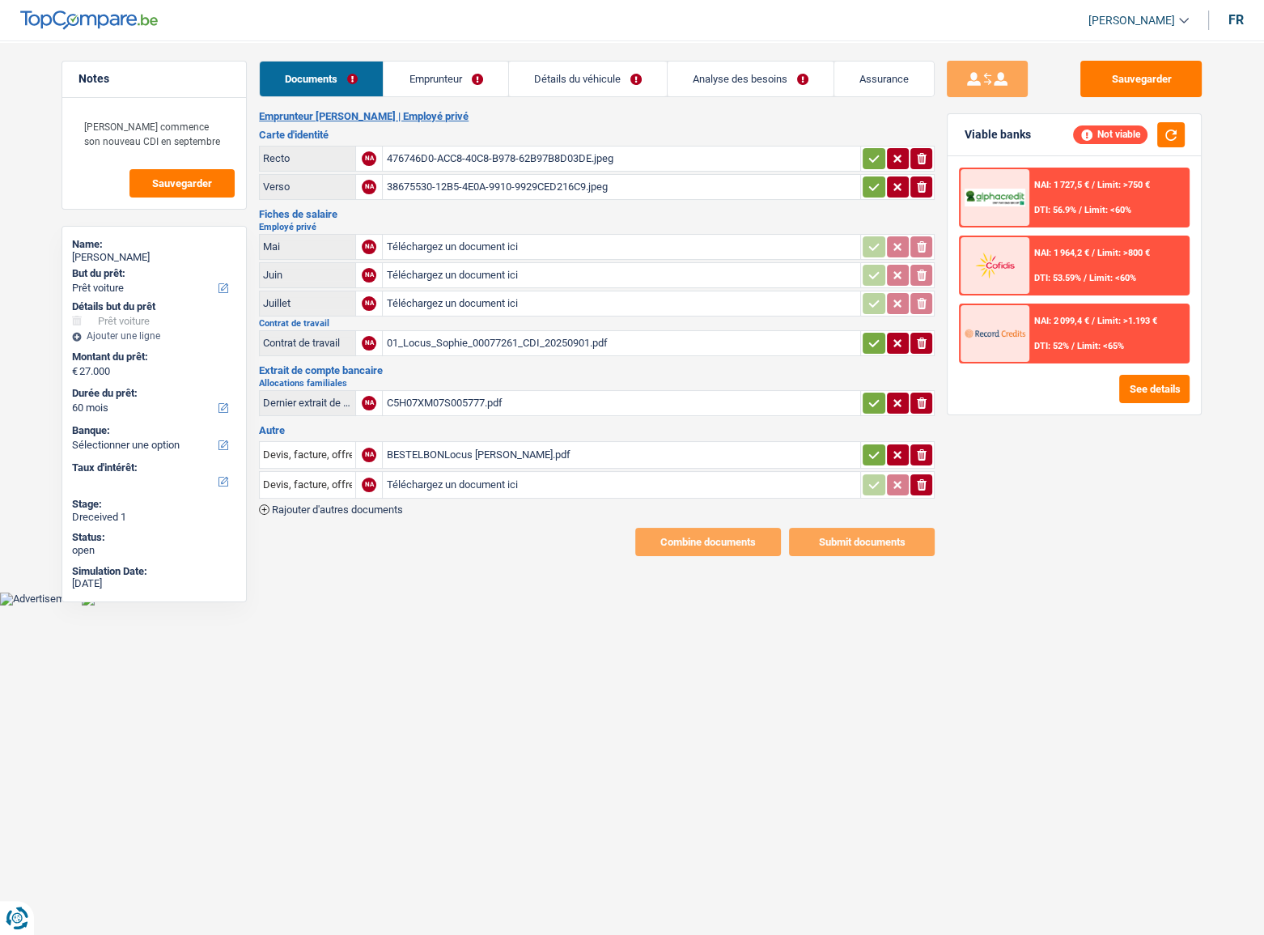
click at [927, 478] on icon "ionicons-v5-e" at bounding box center [921, 485] width 13 height 16
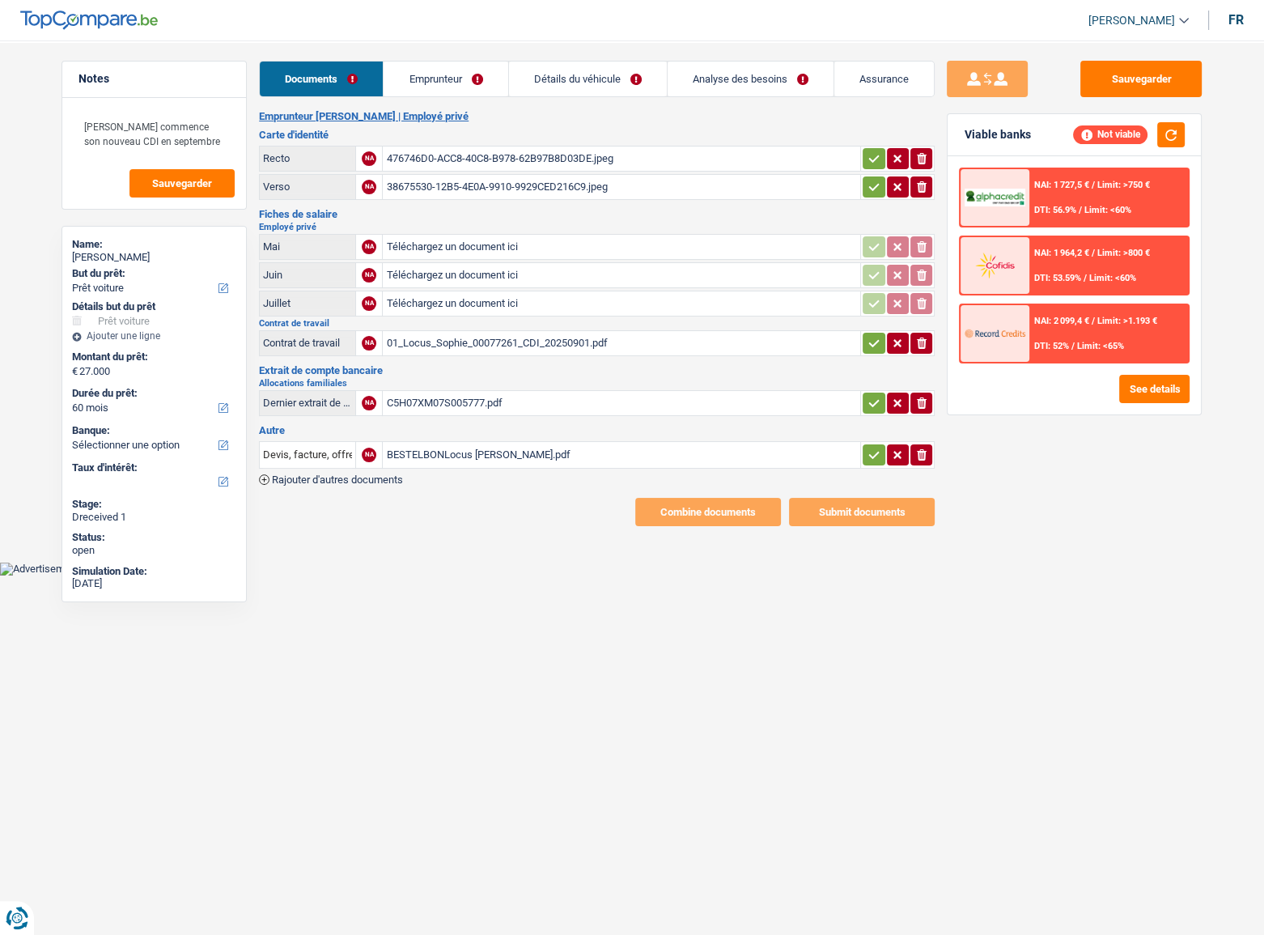
click at [630, 452] on div "BESTELBONLocus Sophie.pdf" at bounding box center [621, 455] width 471 height 24
click at [571, 74] on link "Détails du véhicule" at bounding box center [588, 79] width 158 height 35
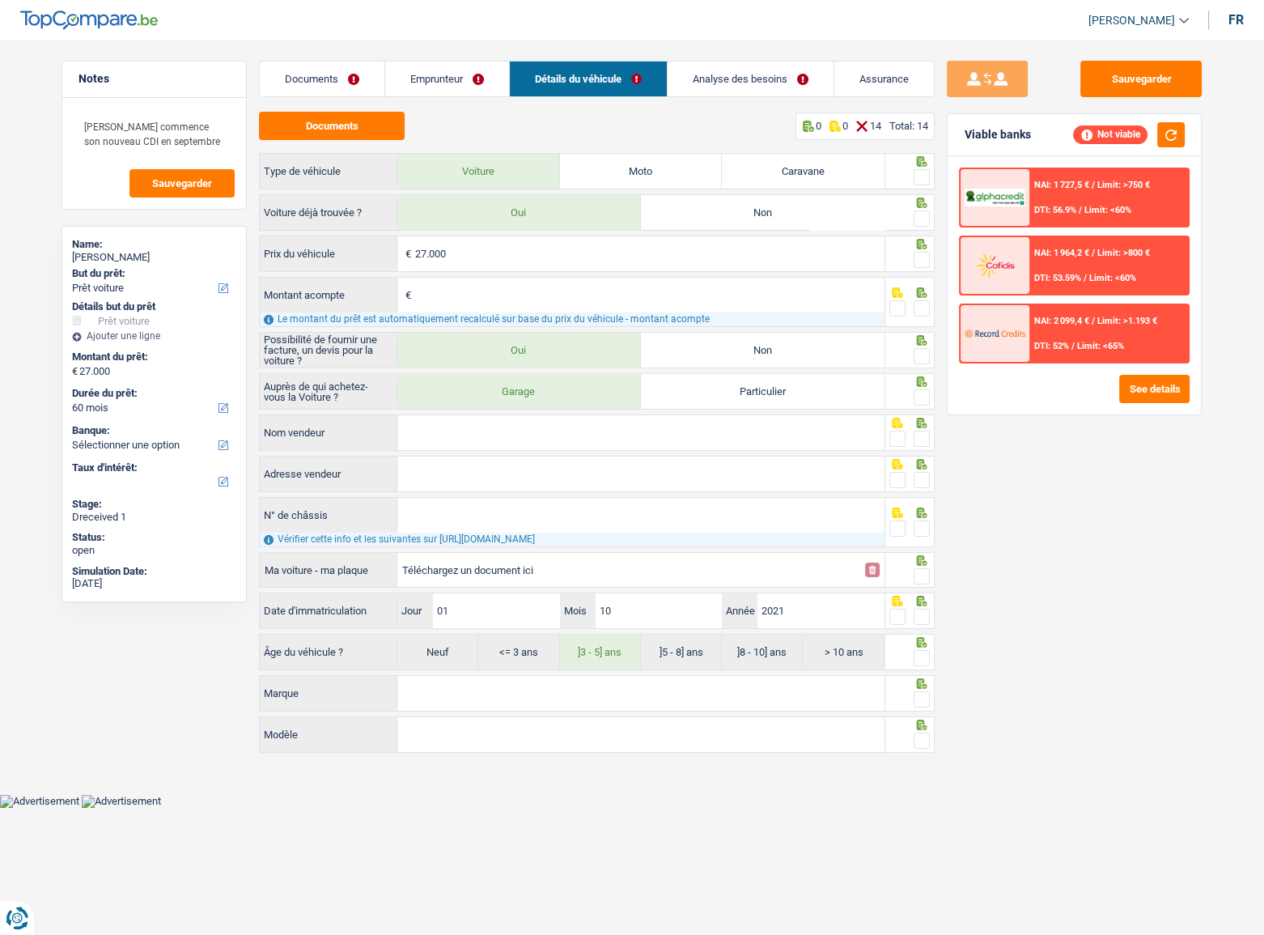
click at [461, 83] on link "Emprunteur" at bounding box center [447, 79] width 124 height 35
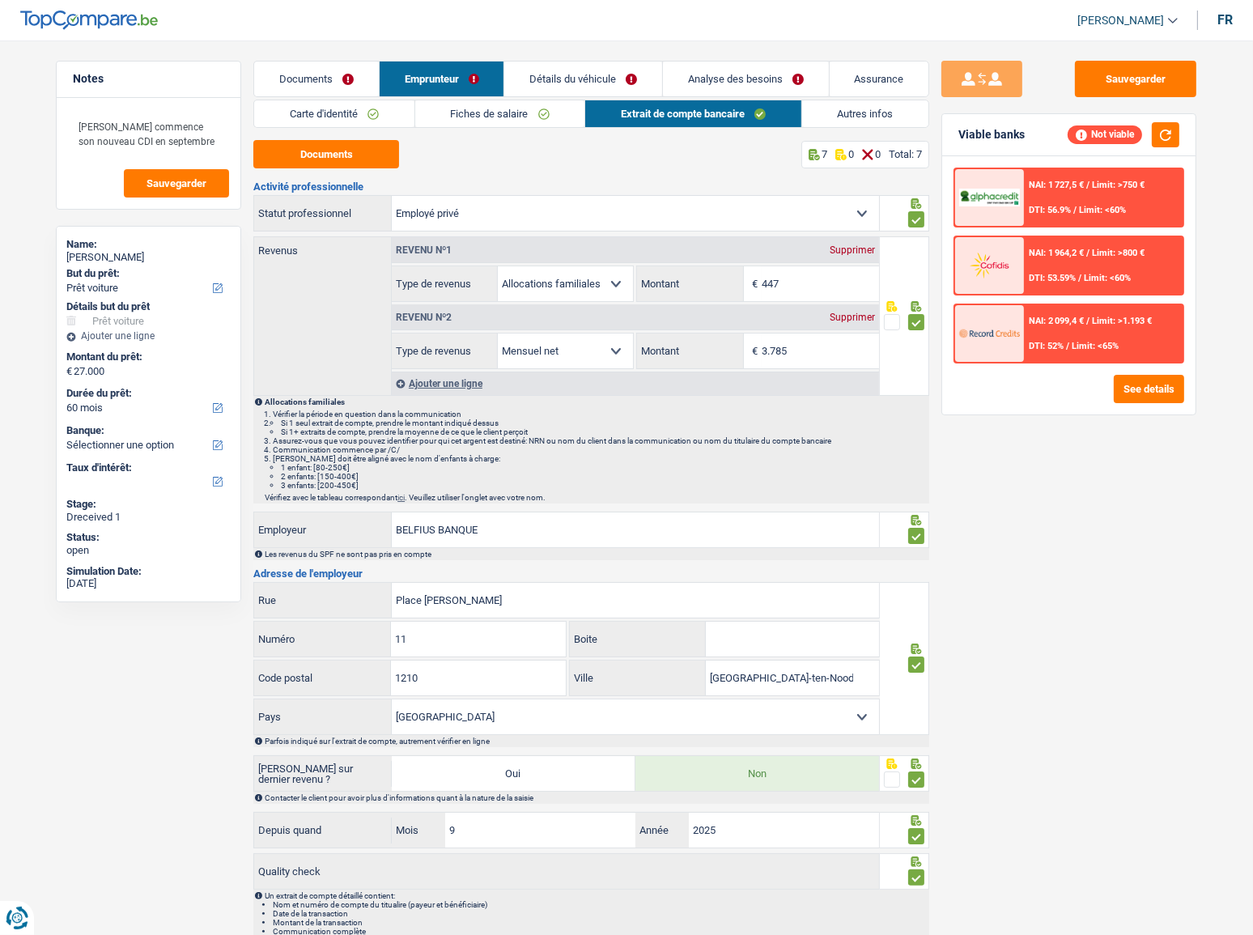
click at [575, 64] on link "Détails du véhicule" at bounding box center [583, 79] width 158 height 35
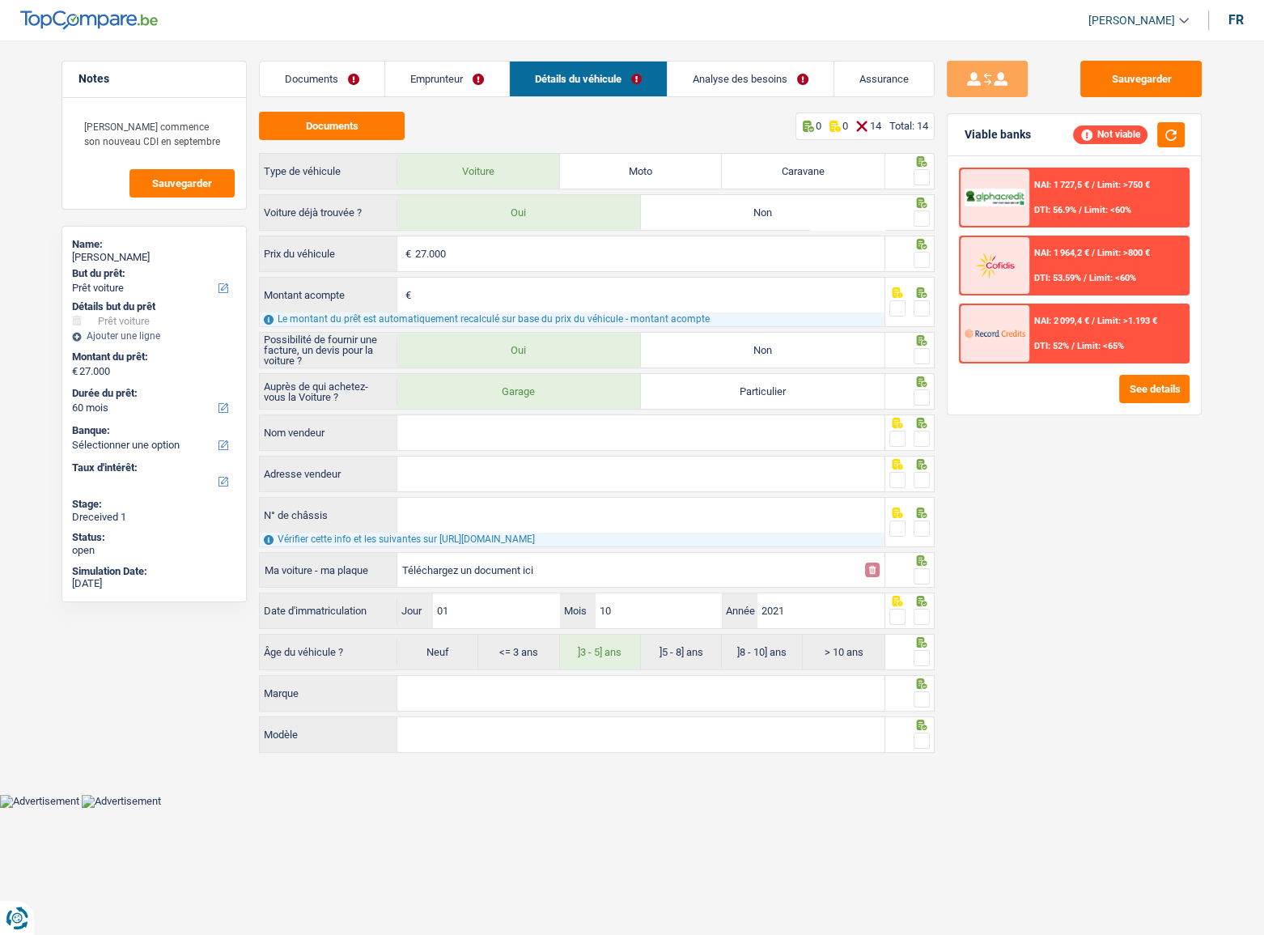
drag, startPoint x: 926, startPoint y: 179, endPoint x: 923, endPoint y: 209, distance: 30.1
click at [925, 179] on span at bounding box center [922, 177] width 16 height 16
click at [0, 0] on input "radio" at bounding box center [0, 0] width 0 height 0
click at [923, 214] on span at bounding box center [922, 218] width 16 height 16
click at [0, 0] on input "radio" at bounding box center [0, 0] width 0 height 0
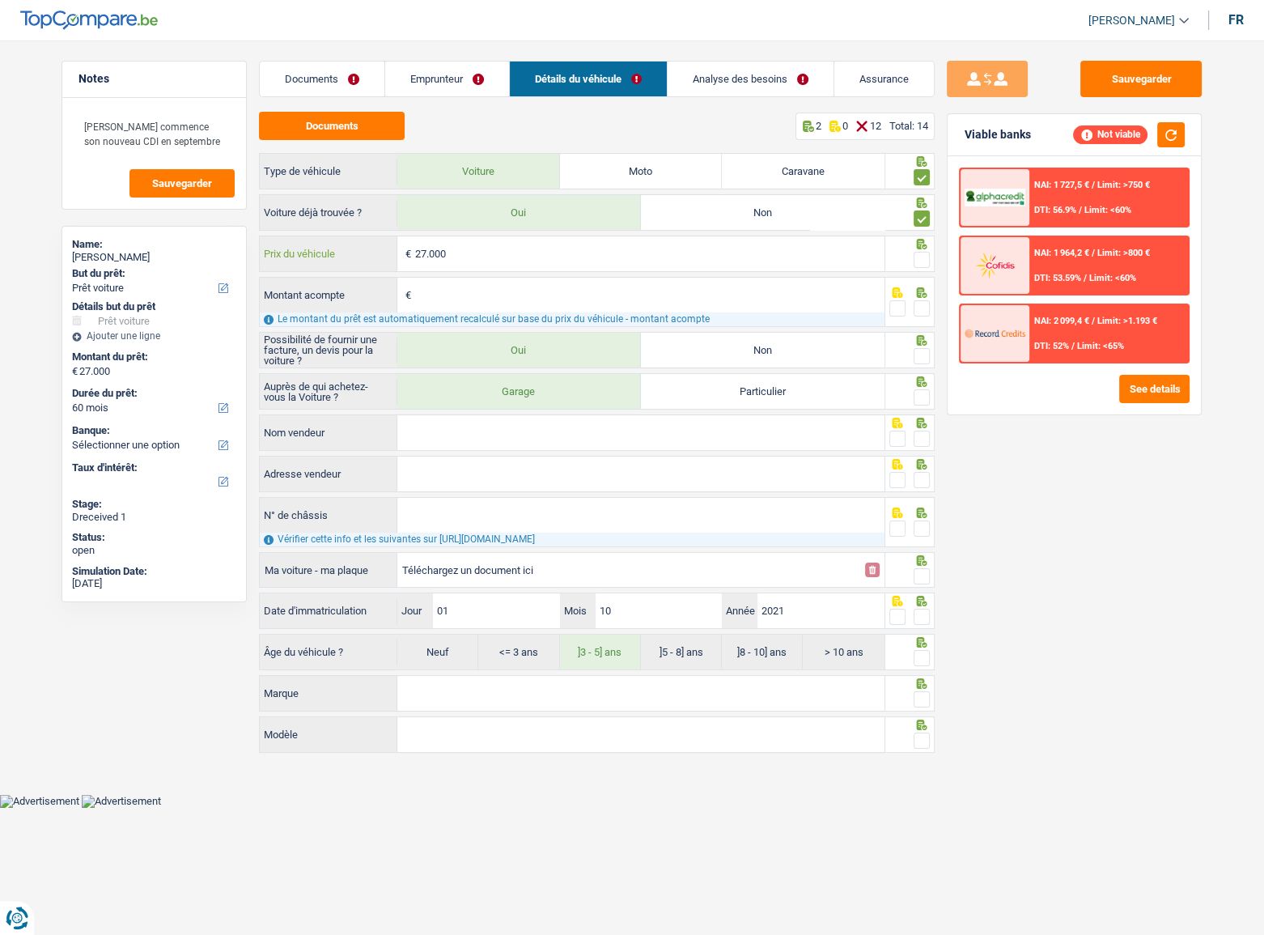
drag, startPoint x: 522, startPoint y: 259, endPoint x: 223, endPoint y: 259, distance: 298.7
click at [223, 259] on div "Notes Madame commence son nouveau CDI en septembre Sauvegarder Name: Sophie Loc…" at bounding box center [632, 409] width 1166 height 697
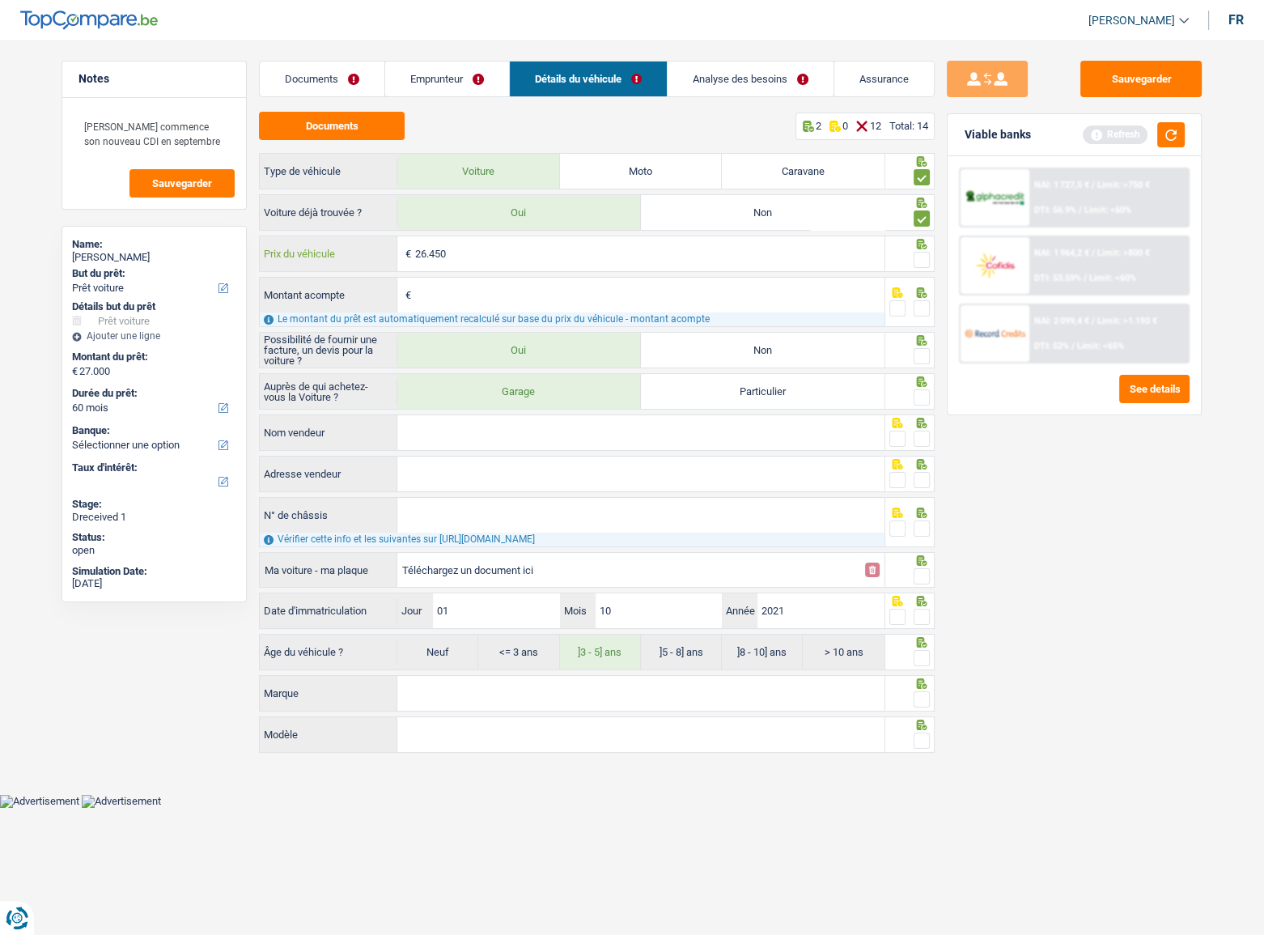
type input "26.450"
click at [924, 250] on div at bounding box center [922, 260] width 16 height 20
click at [1118, 137] on button "button" at bounding box center [1171, 134] width 28 height 25
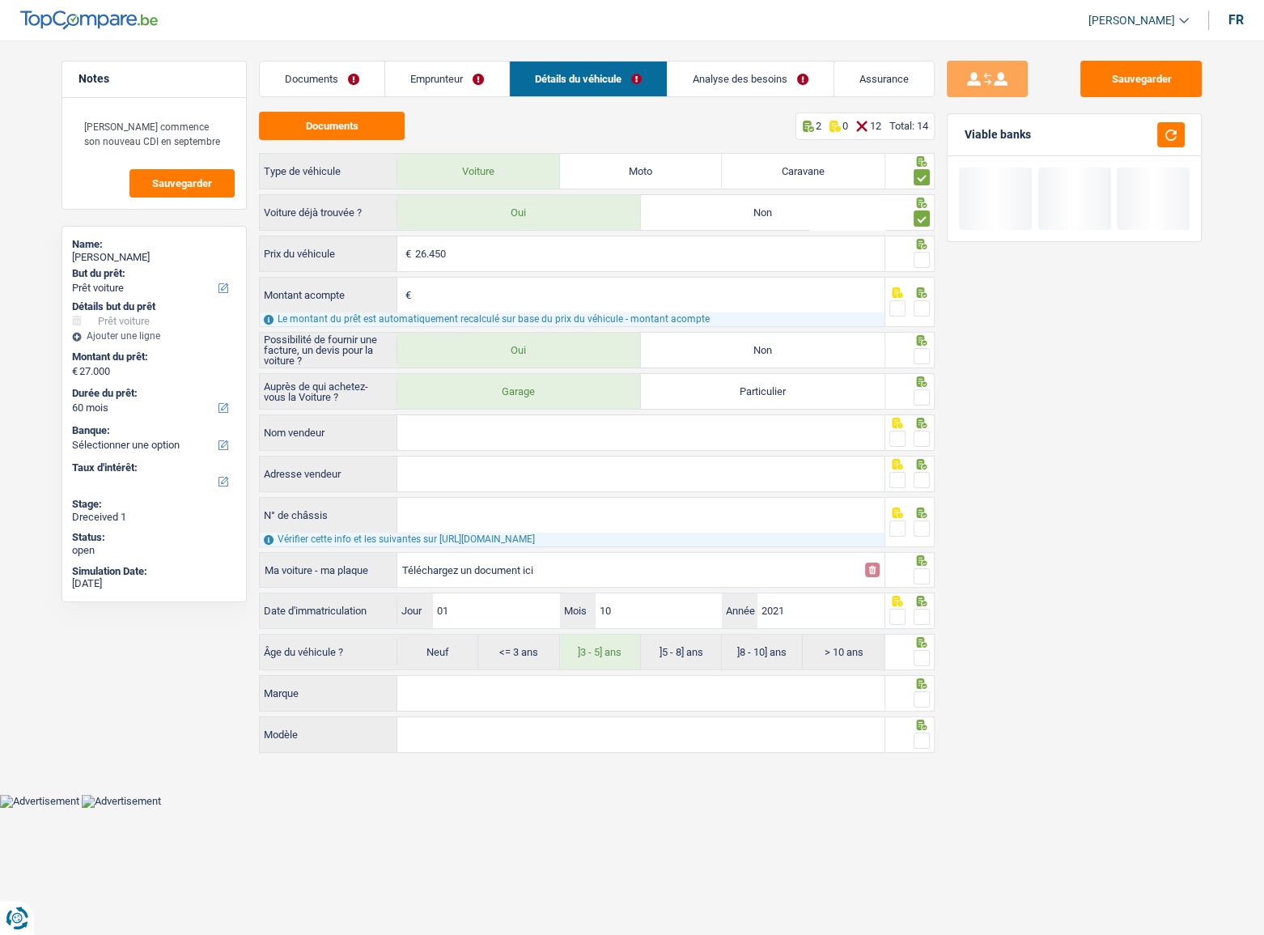
click at [923, 253] on span at bounding box center [922, 260] width 16 height 16
click at [0, 0] on input "radio" at bounding box center [0, 0] width 0 height 0
click at [894, 311] on span at bounding box center [898, 308] width 16 height 16
click at [0, 0] on input "radio" at bounding box center [0, 0] width 0 height 0
click at [923, 356] on span at bounding box center [922, 356] width 16 height 16
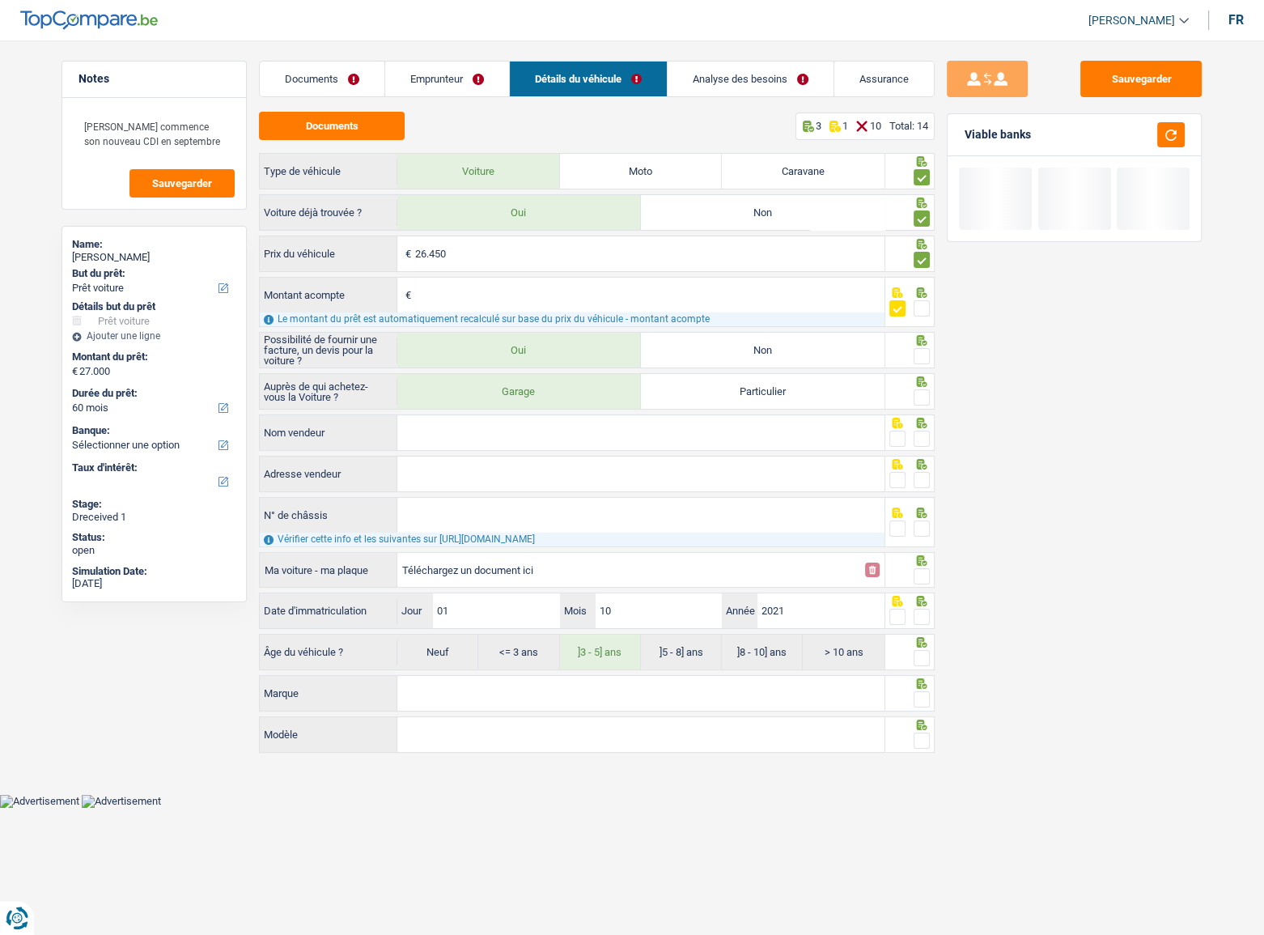
click at [0, 0] on input "radio" at bounding box center [0, 0] width 0 height 0
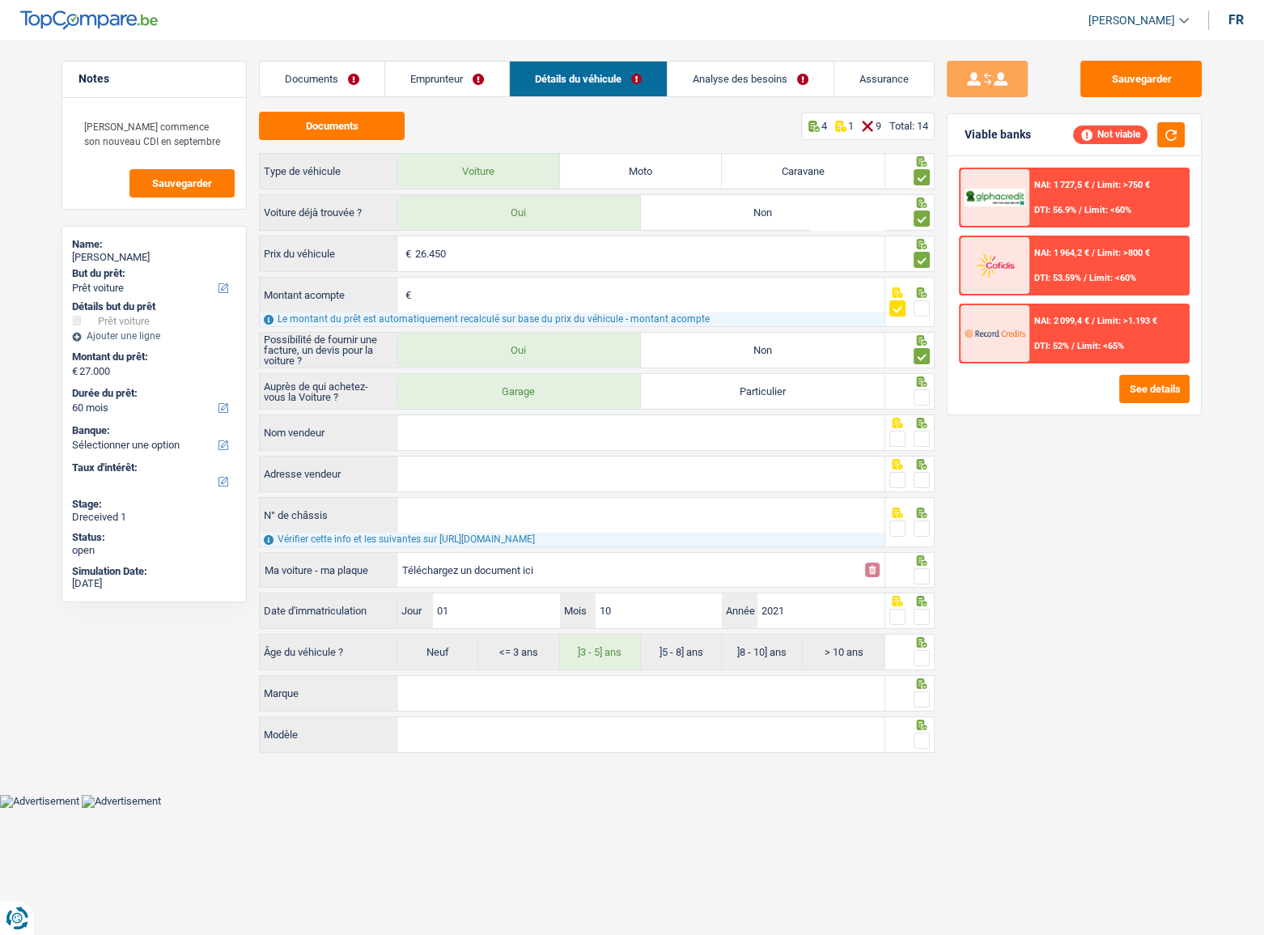
drag, startPoint x: 928, startPoint y: 404, endPoint x: 928, endPoint y: 316, distance: 88.2
click at [928, 401] on span at bounding box center [922, 397] width 16 height 16
click at [0, 0] on input "radio" at bounding box center [0, 0] width 0 height 0
click at [924, 307] on span at bounding box center [922, 308] width 16 height 16
click at [0, 0] on input "radio" at bounding box center [0, 0] width 0 height 0
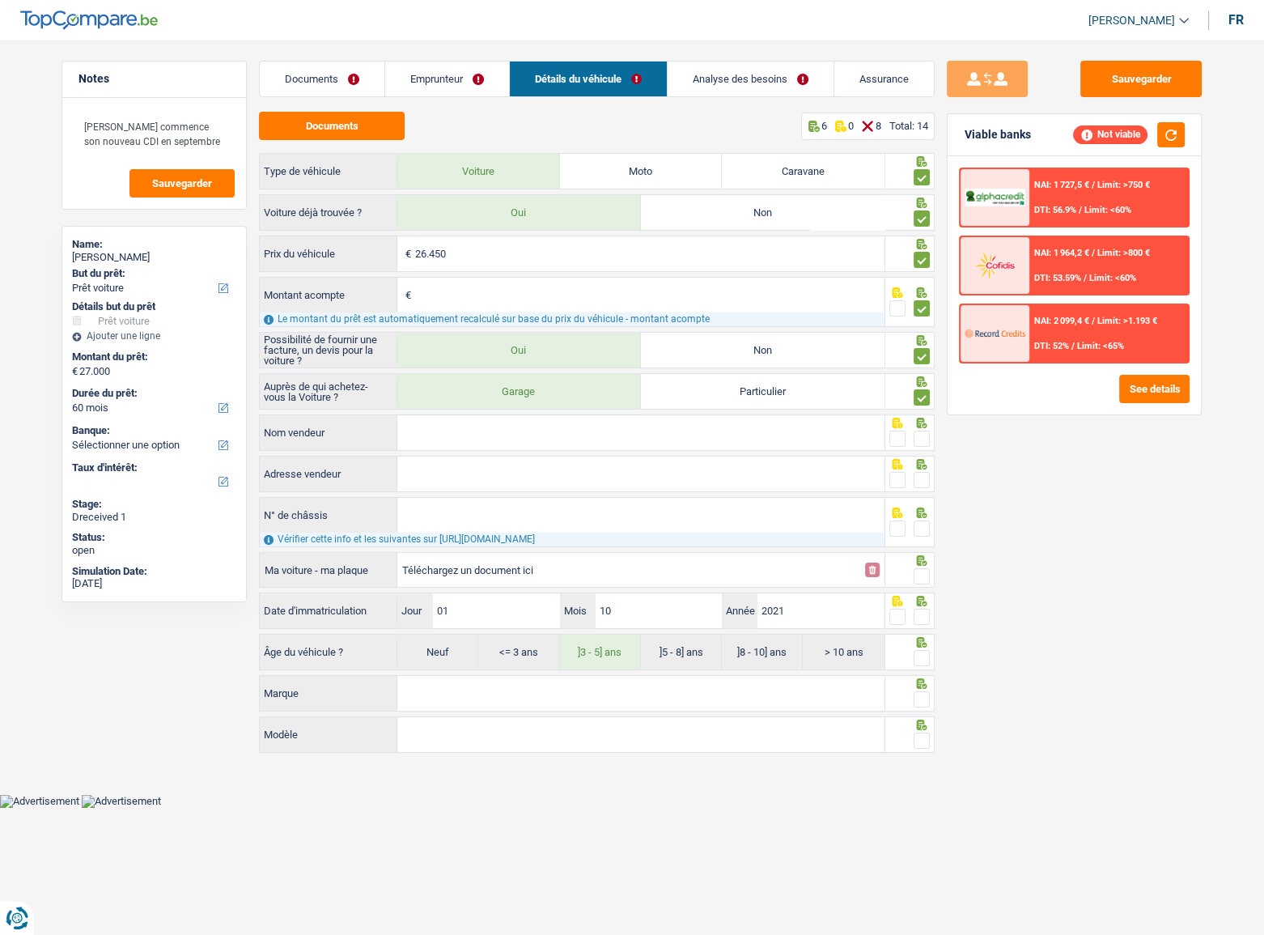
click at [643, 435] on input "Nom vendeur" at bounding box center [640, 432] width 487 height 35
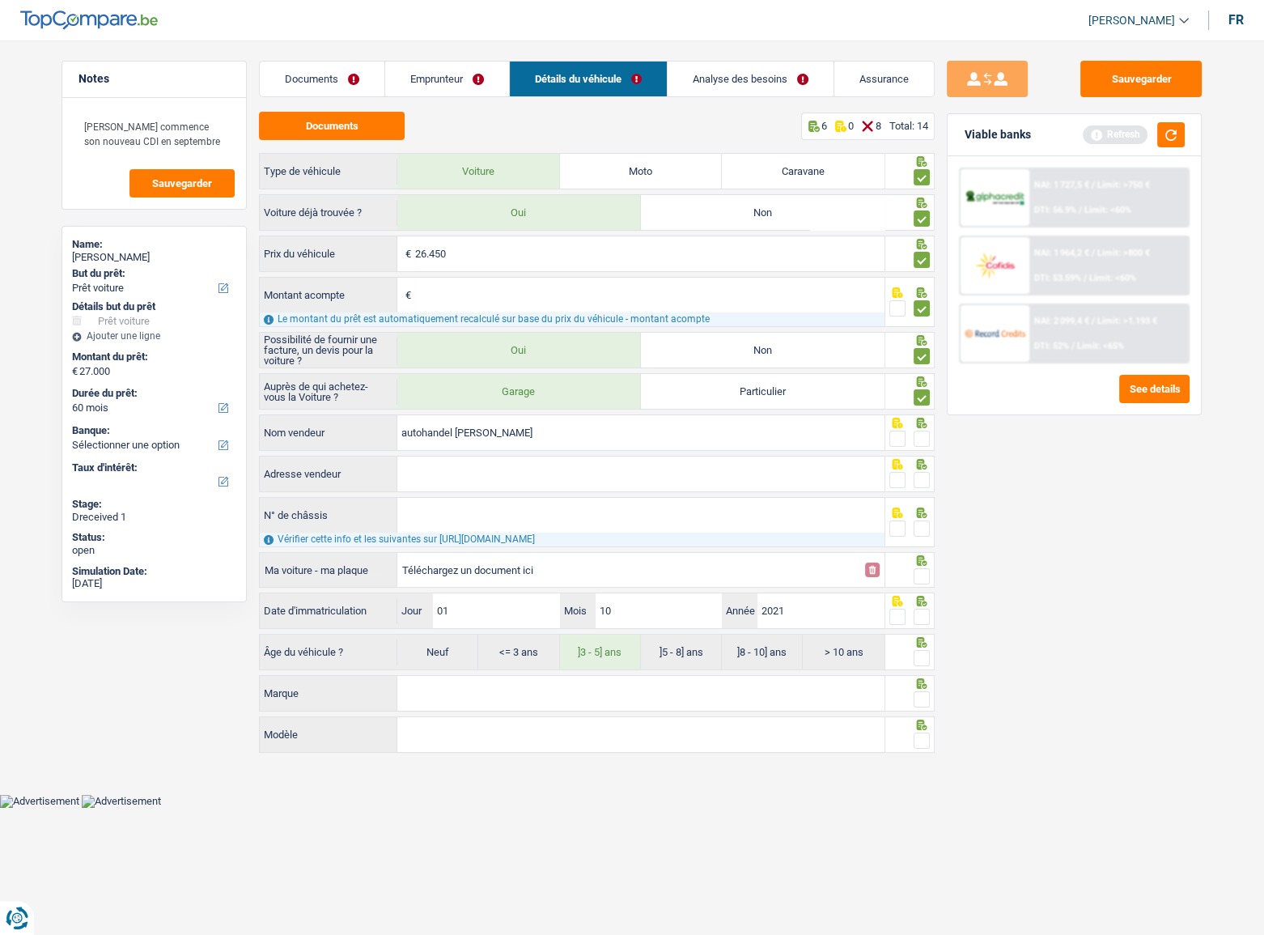
type input "autohandel jos screurs"
click at [916, 434] on span at bounding box center [922, 439] width 16 height 16
click at [0, 0] on input "radio" at bounding box center [0, 0] width 0 height 0
click at [513, 462] on input "Adresse vendeur" at bounding box center [640, 474] width 487 height 35
click at [924, 480] on span at bounding box center [922, 480] width 16 height 16
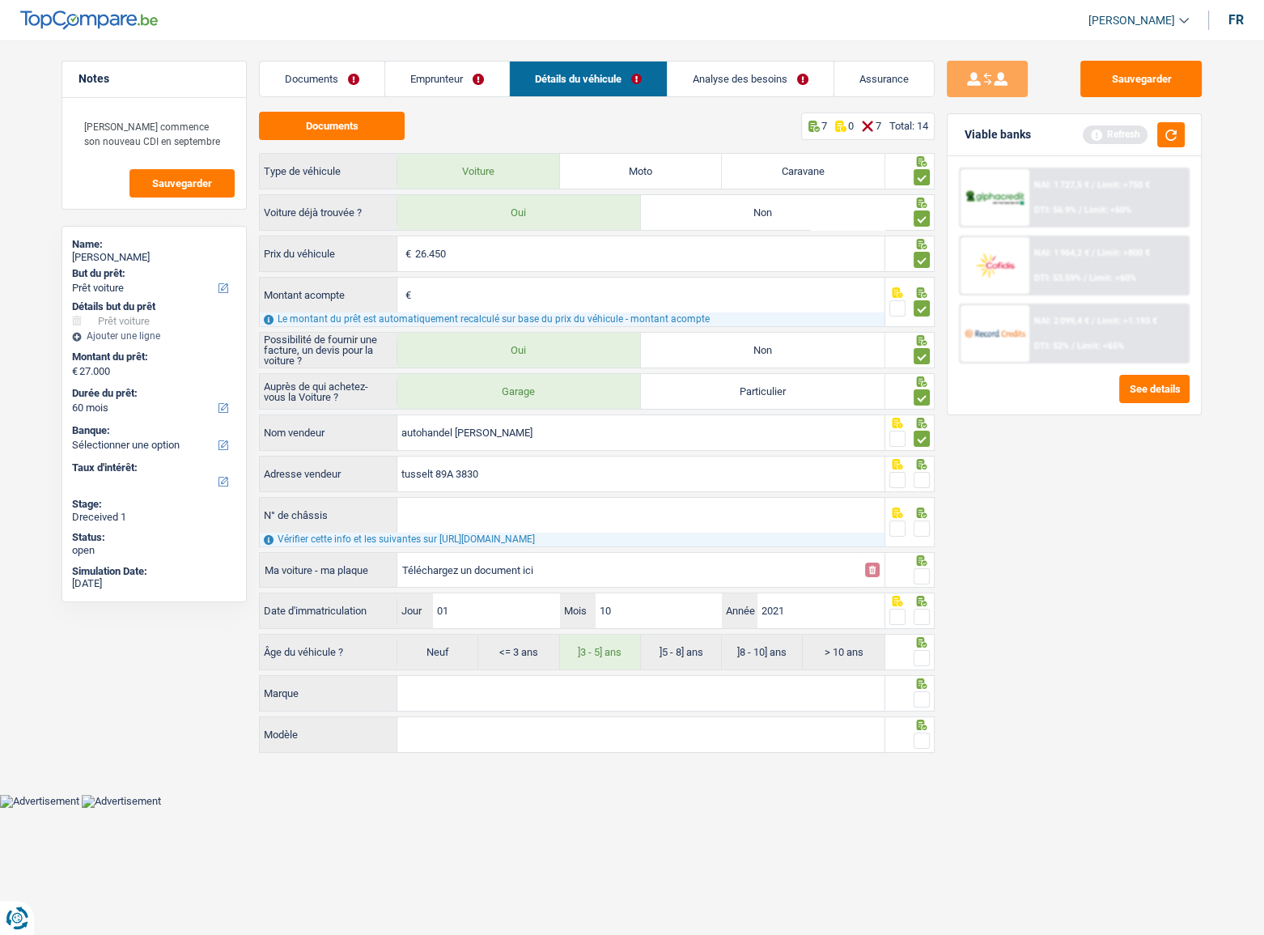
click at [0, 0] on input "radio" at bounding box center [0, 0] width 0 height 0
drag, startPoint x: 494, startPoint y: 477, endPoint x: 342, endPoint y: 470, distance: 151.5
click at [342, 470] on div "tusselt 89A 3830 Adresse vendeur" at bounding box center [572, 474] width 625 height 35
type input "Russeltstraat; 89; 3830; Wellen; BE"
click at [597, 511] on input "N° de châssis" at bounding box center [640, 515] width 487 height 35
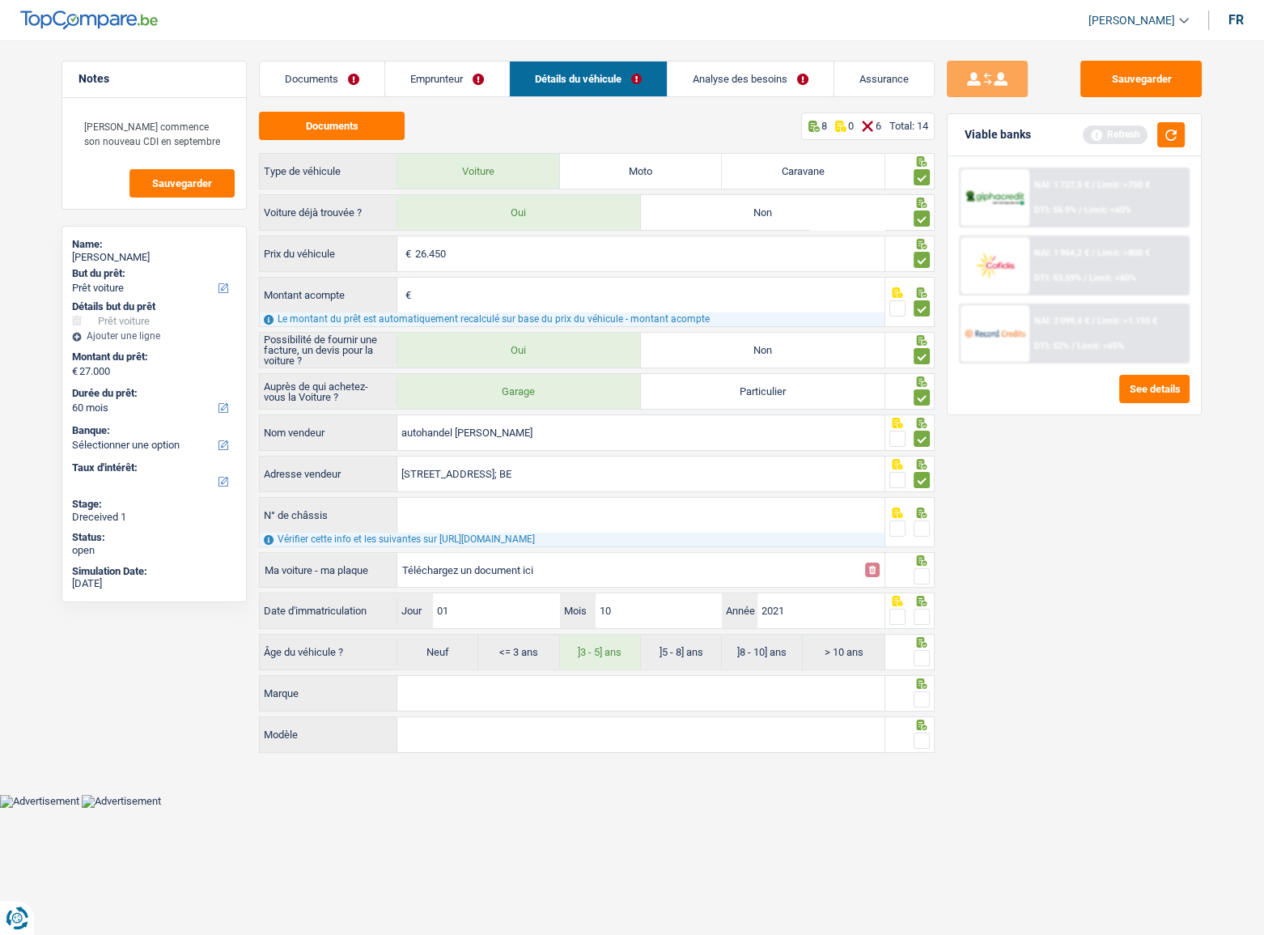
click at [453, 511] on input "N° de châssis" at bounding box center [640, 515] width 487 height 35
click at [511, 507] on input "N° de châssis" at bounding box center [640, 515] width 487 height 35
click at [443, 509] on input "N° de châssis" at bounding box center [640, 515] width 487 height 35
drag, startPoint x: 443, startPoint y: 509, endPoint x: 410, endPoint y: 519, distance: 34.6
paste input "WVGZZZ1TZNW001822"
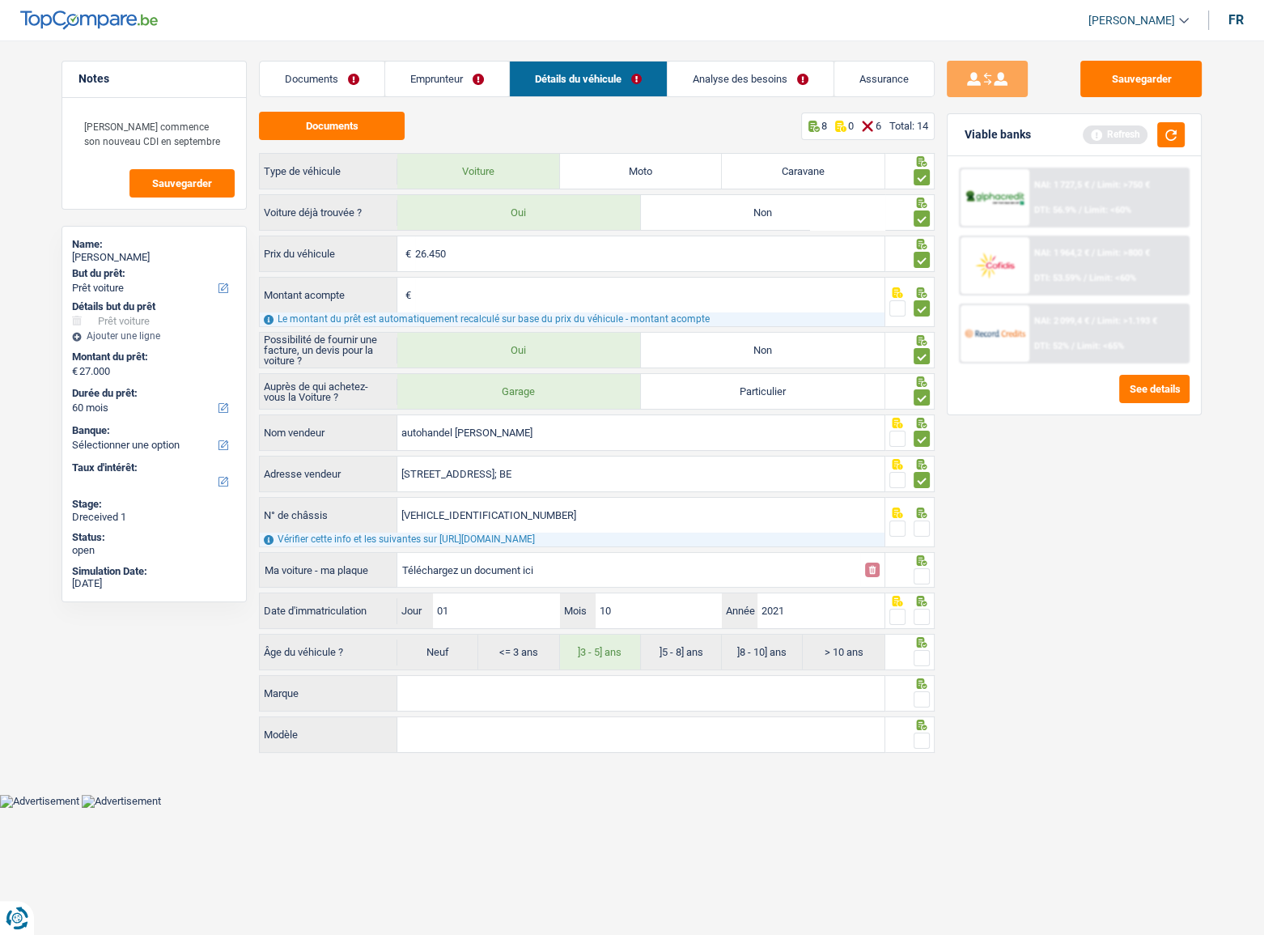
type input "WVGZZZ1TZNW001822"
click at [920, 511] on span at bounding box center [922, 528] width 16 height 16
click at [0, 0] on input "radio" at bounding box center [0, 0] width 0 height 0
click at [469, 511] on input "Téléchargez un document ici" at bounding box center [628, 570] width 453 height 24
type input "C:\fakepath\chassis.png"
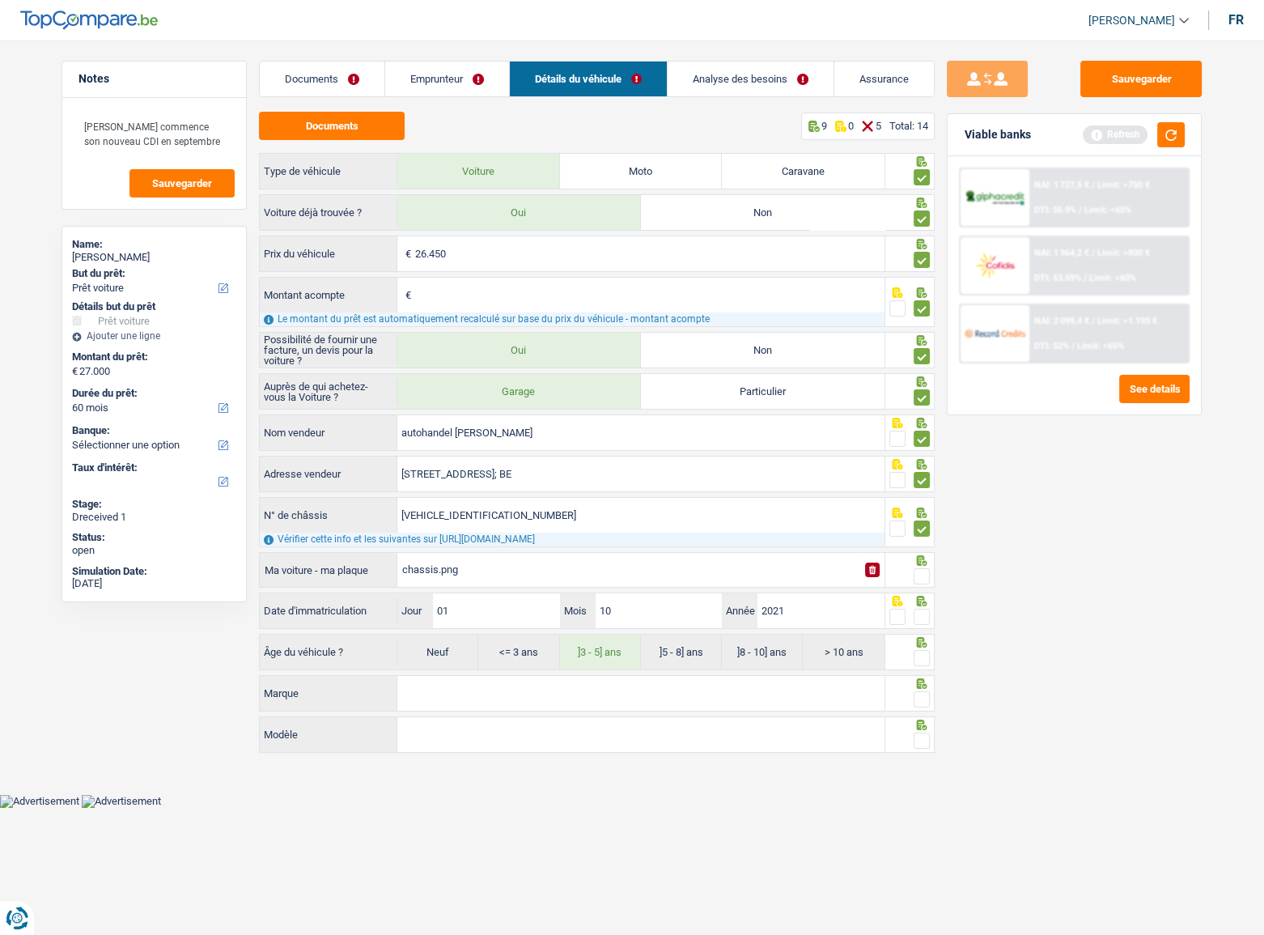
click at [922, 511] on span at bounding box center [922, 576] width 16 height 16
click at [0, 0] on input "radio" at bounding box center [0, 0] width 0 height 0
drag, startPoint x: 483, startPoint y: 607, endPoint x: 483, endPoint y: 595, distance: 12.1
click at [483, 511] on input "01" at bounding box center [496, 610] width 126 height 35
type input "0"
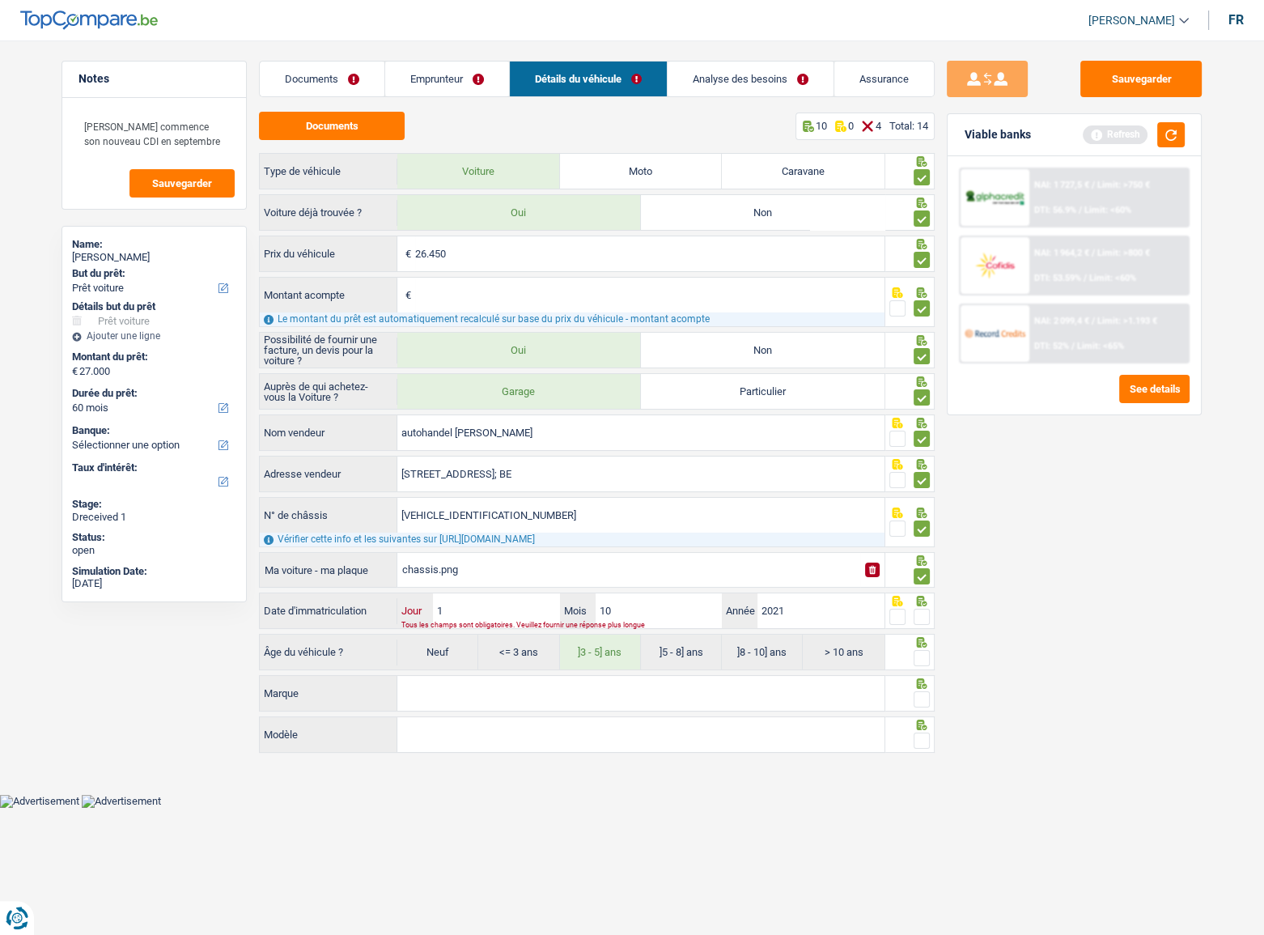
type input "14"
click at [916, 511] on span at bounding box center [922, 617] width 16 height 16
click at [0, 0] on input "radio" at bounding box center [0, 0] width 0 height 0
click at [920, 387] on icon at bounding box center [922, 381] width 11 height 11
click at [919, 511] on span at bounding box center [922, 658] width 16 height 16
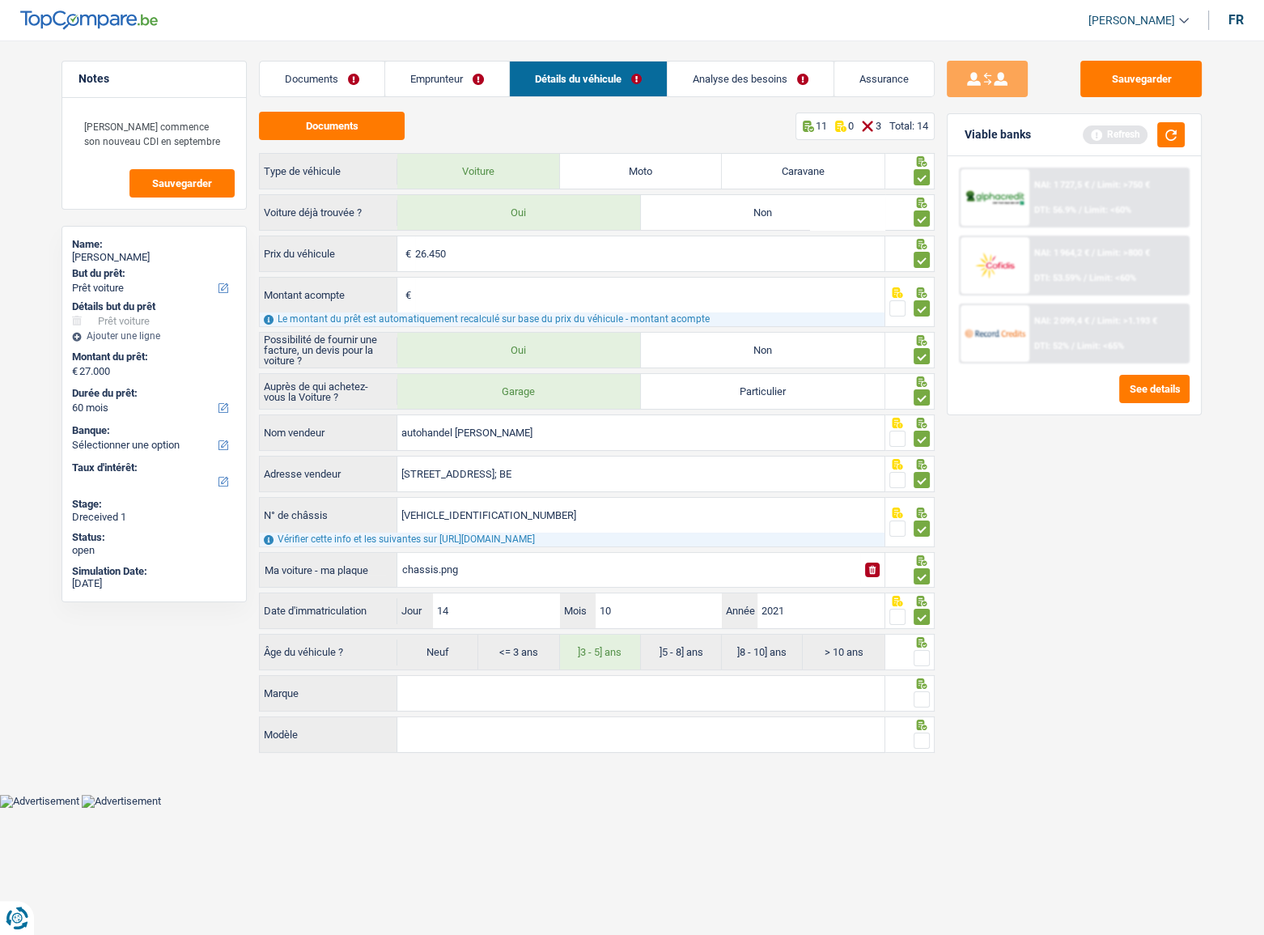
click at [0, 0] on input "radio" at bounding box center [0, 0] width 0 height 0
click at [575, 511] on input "Marque" at bounding box center [640, 693] width 487 height 35
click at [533, 511] on input "Marque" at bounding box center [640, 693] width 487 height 35
click at [435, 511] on input "Marque" at bounding box center [640, 693] width 487 height 35
type input "VW"
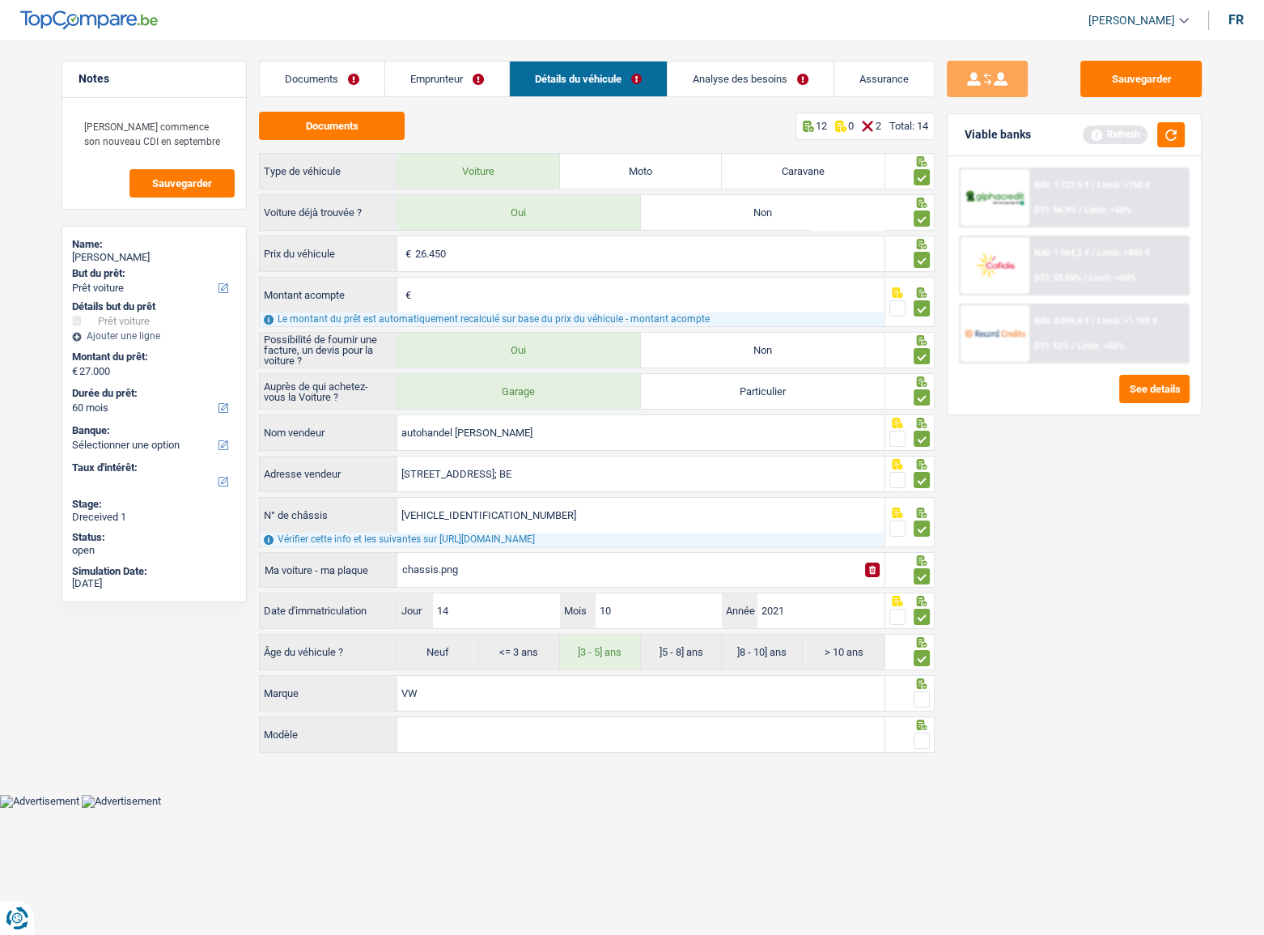
click at [502, 511] on input "Modèle" at bounding box center [640, 734] width 487 height 35
type input "TOURAN"
click at [915, 511] on span at bounding box center [922, 741] width 16 height 16
click at [0, 0] on input "radio" at bounding box center [0, 0] width 0 height 0
click at [924, 511] on span at bounding box center [922, 699] width 16 height 16
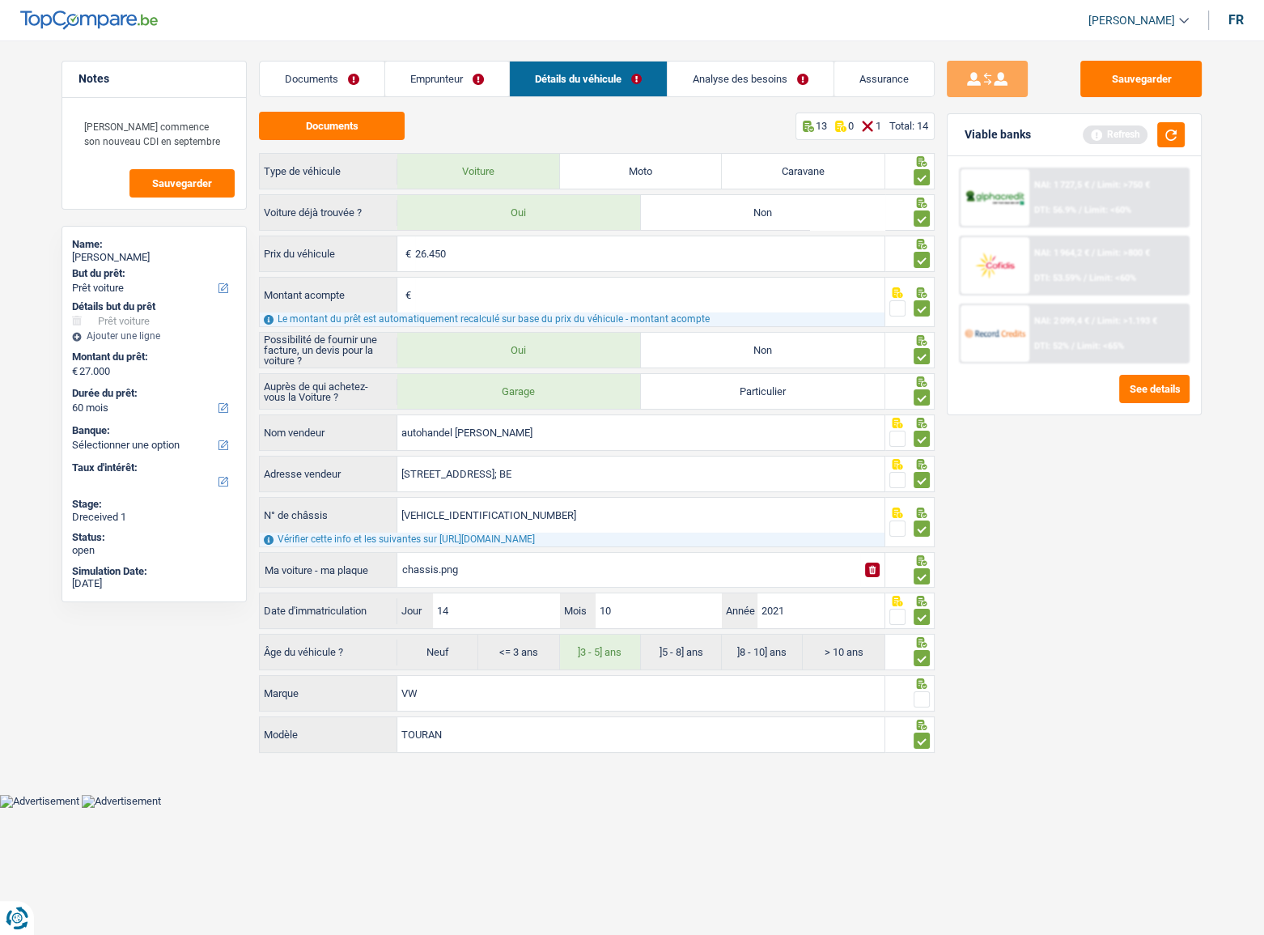
click at [0, 0] on input "radio" at bounding box center [0, 0] width 0 height 0
click at [1118, 137] on button "button" at bounding box center [1171, 134] width 28 height 25
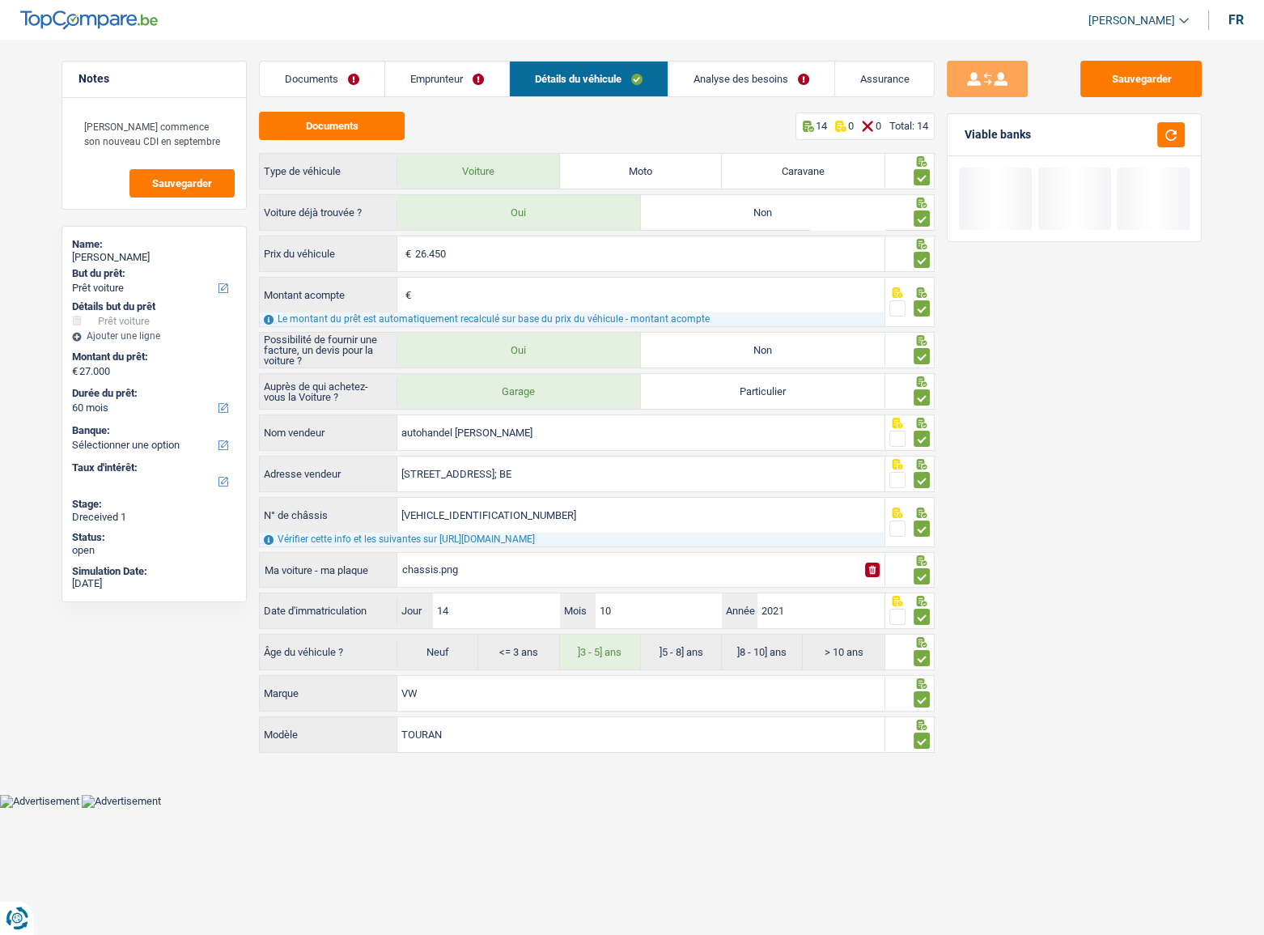
click at [466, 76] on link "Emprunteur" at bounding box center [447, 79] width 124 height 35
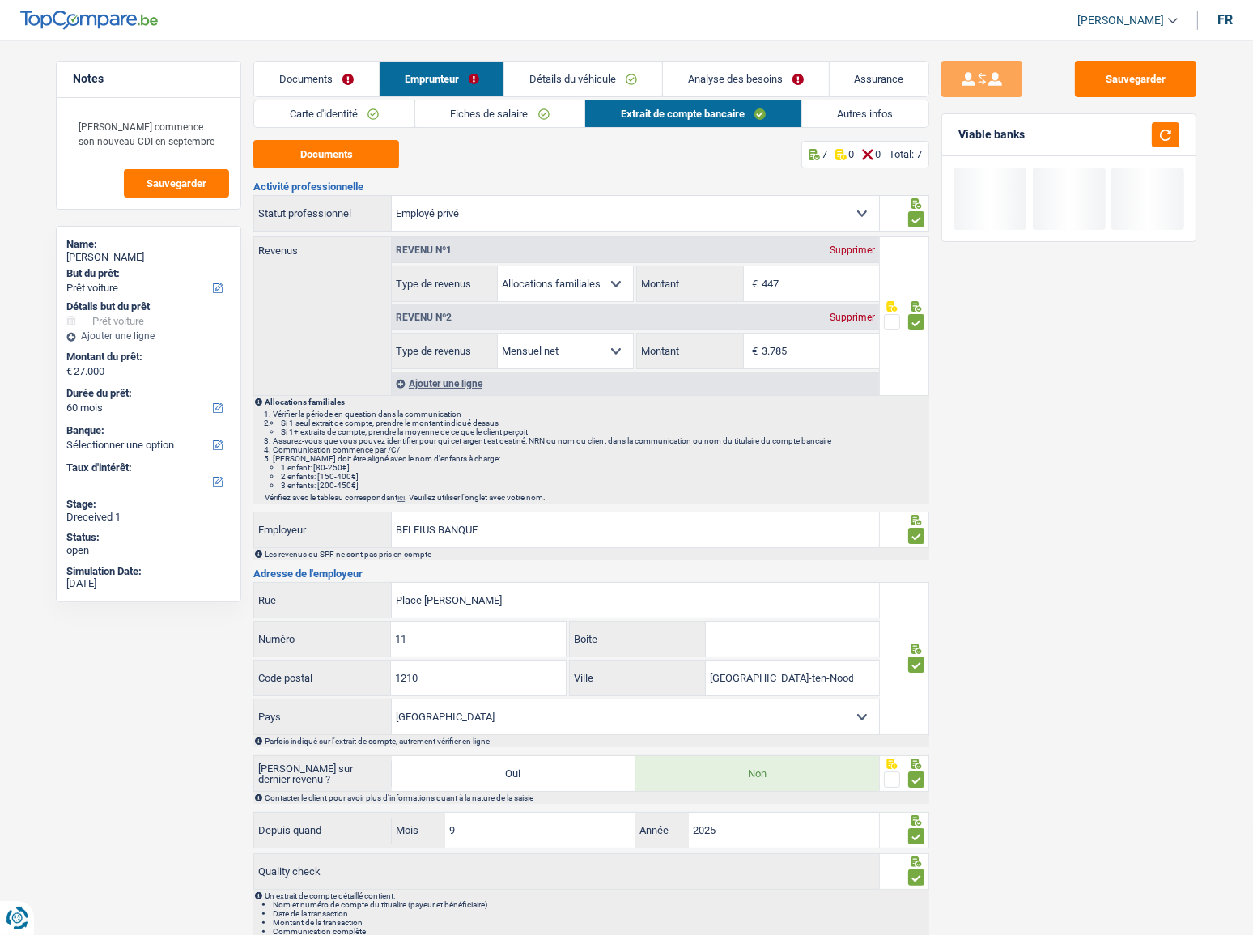
click at [592, 89] on link "Détails du véhicule" at bounding box center [583, 79] width 158 height 35
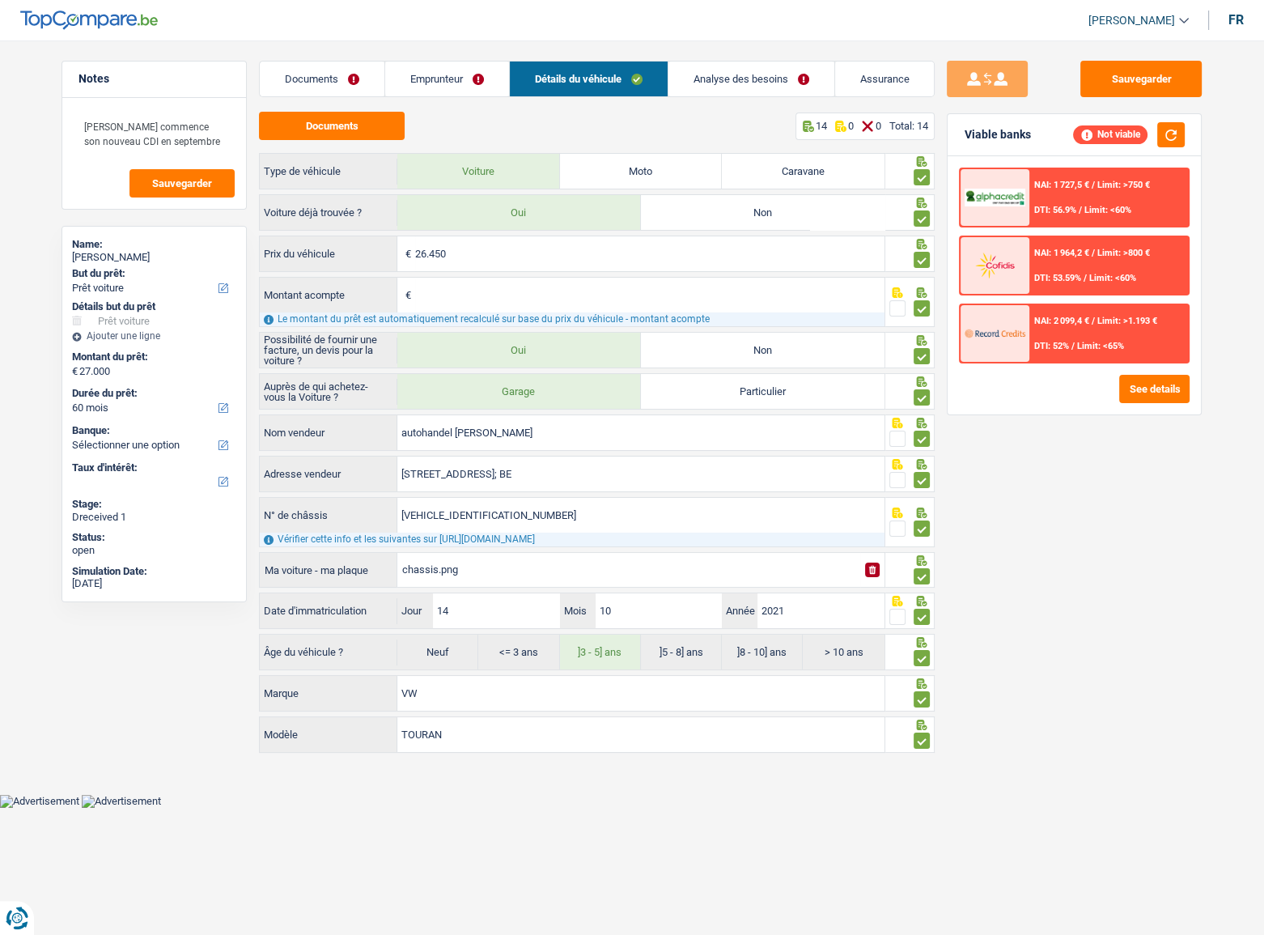
click at [737, 64] on link "Analyse des besoins" at bounding box center [752, 79] width 166 height 35
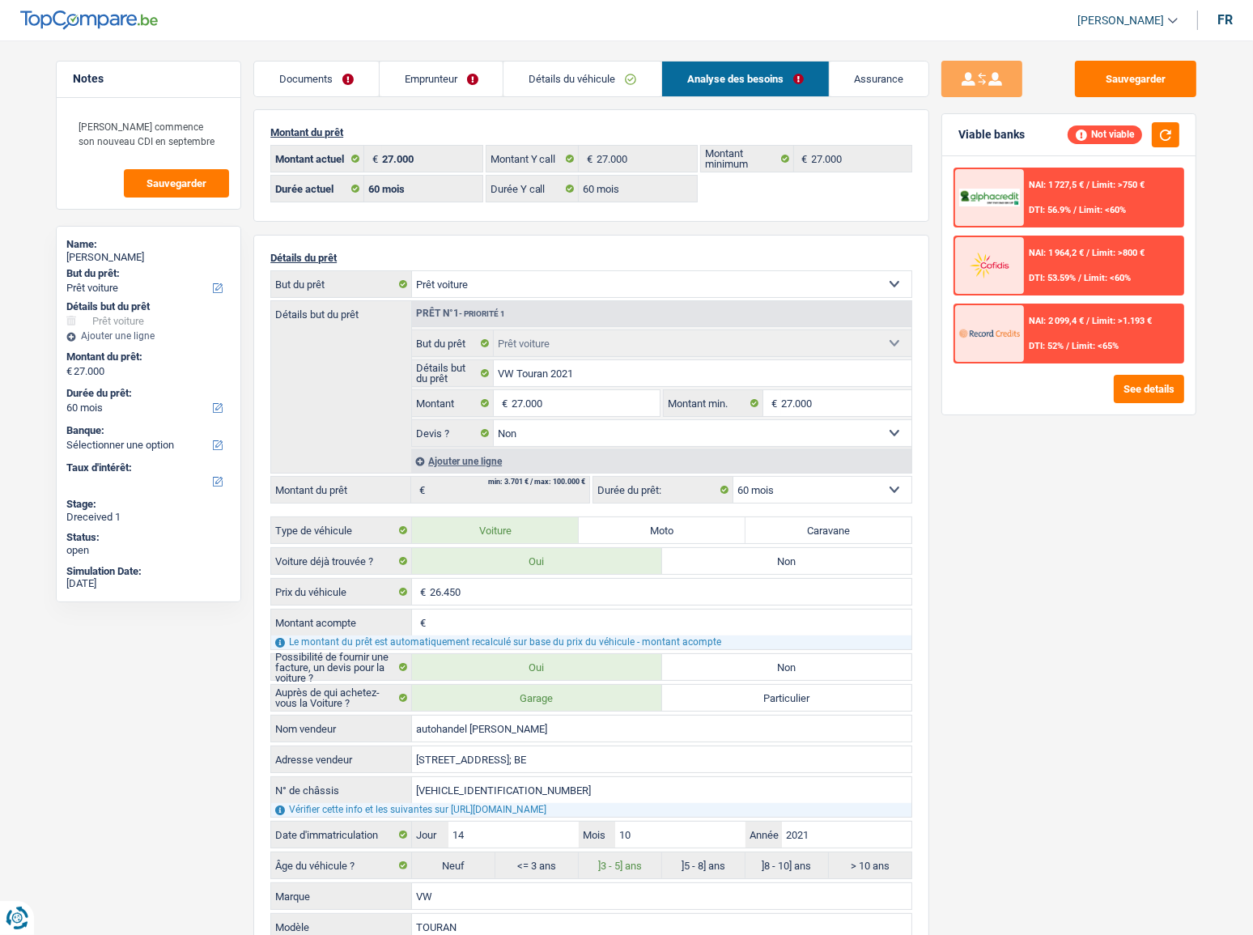
click at [1036, 210] on span "DTI: 56.9%" at bounding box center [1050, 210] width 42 height 11
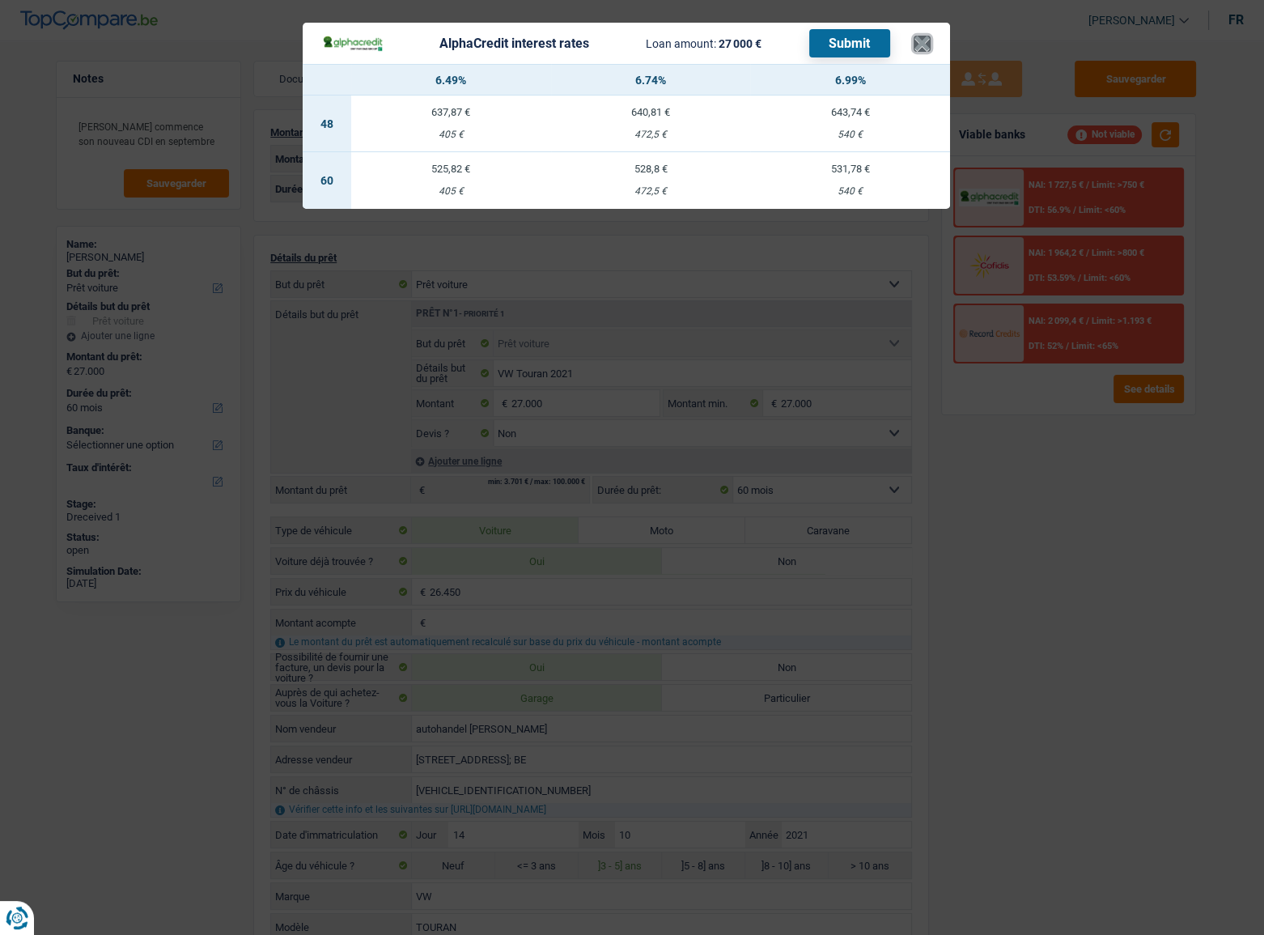
click at [917, 45] on button "×" at bounding box center [922, 44] width 17 height 16
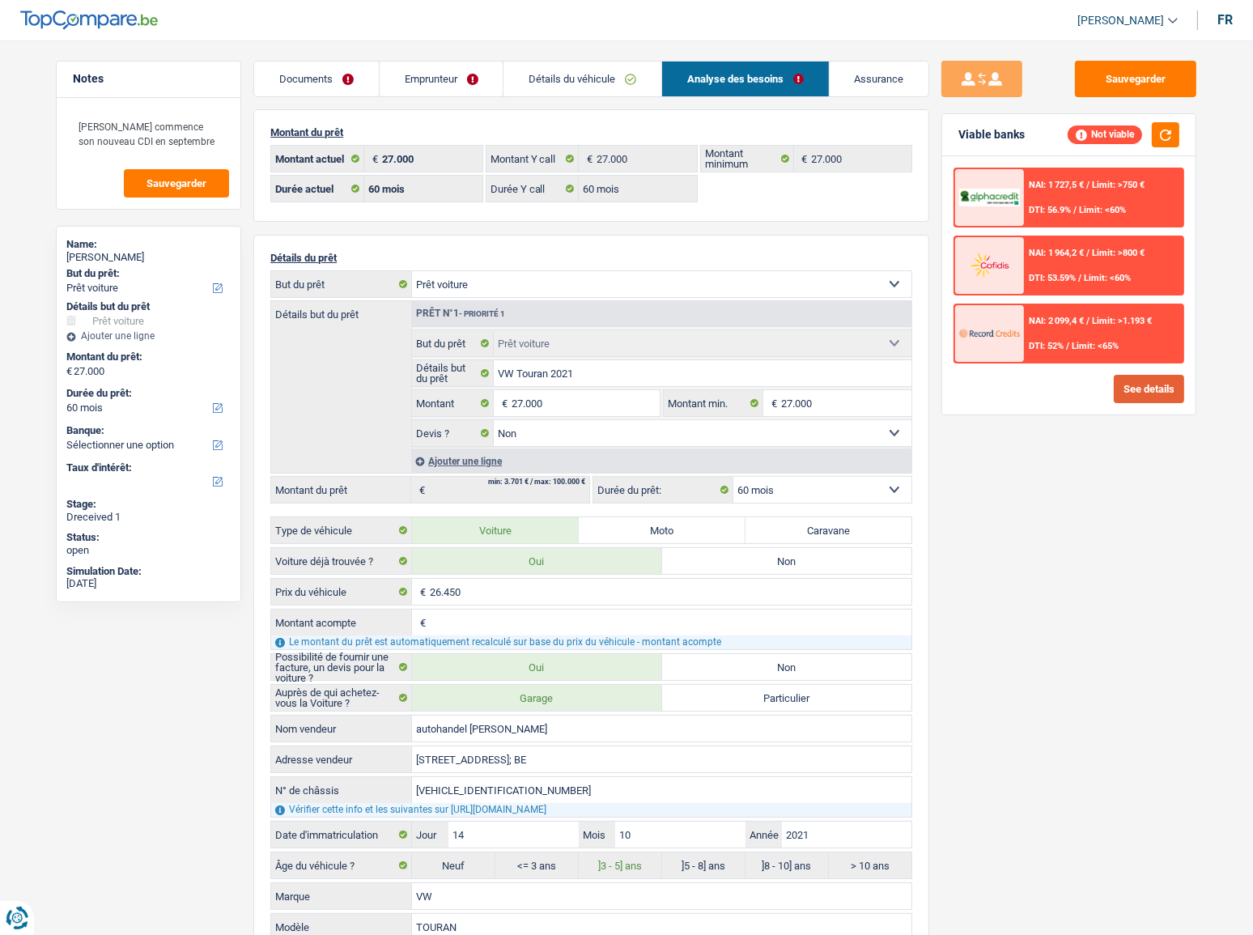
click at [1118, 385] on button "See details" at bounding box center [1149, 389] width 70 height 28
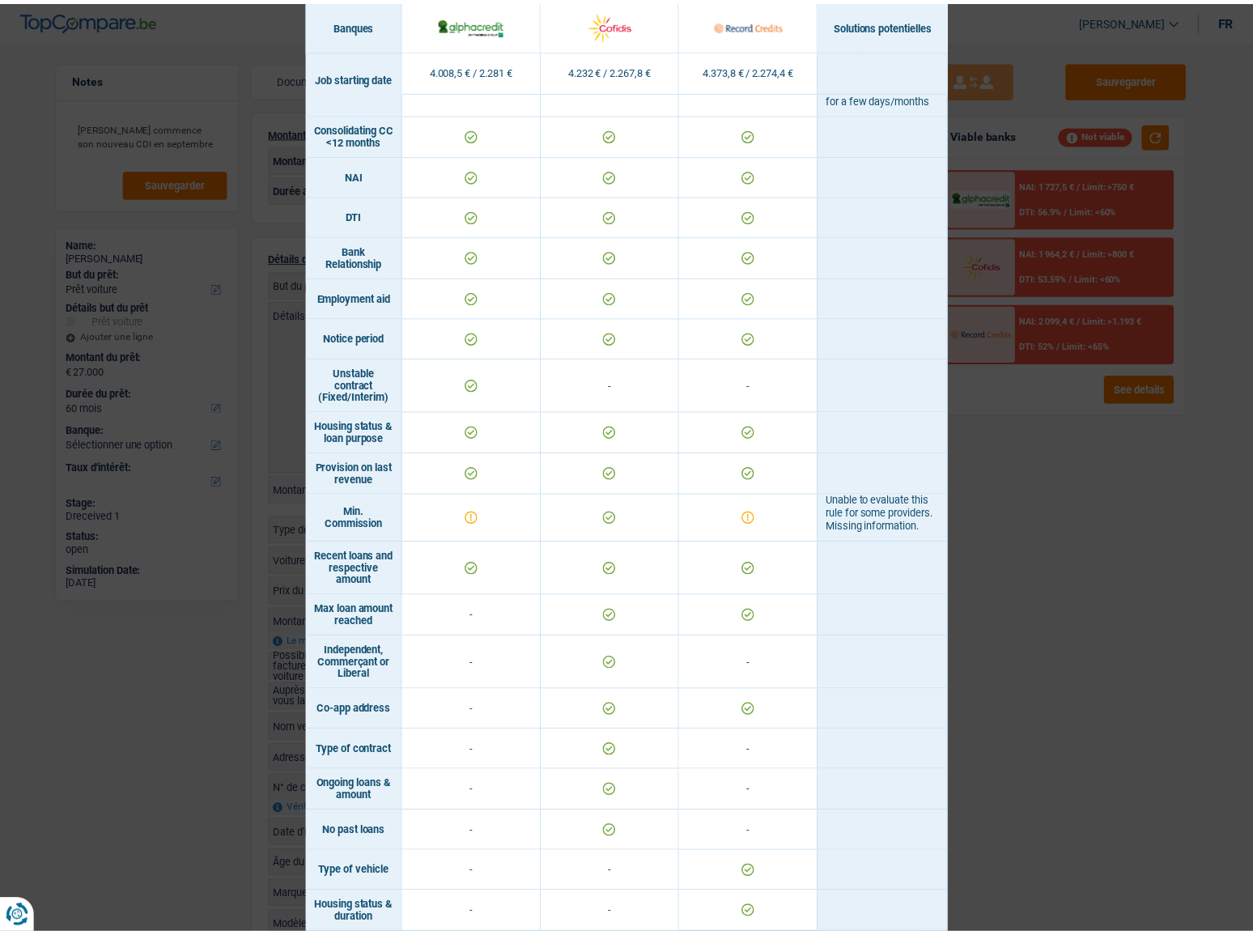
scroll to position [745, 0]
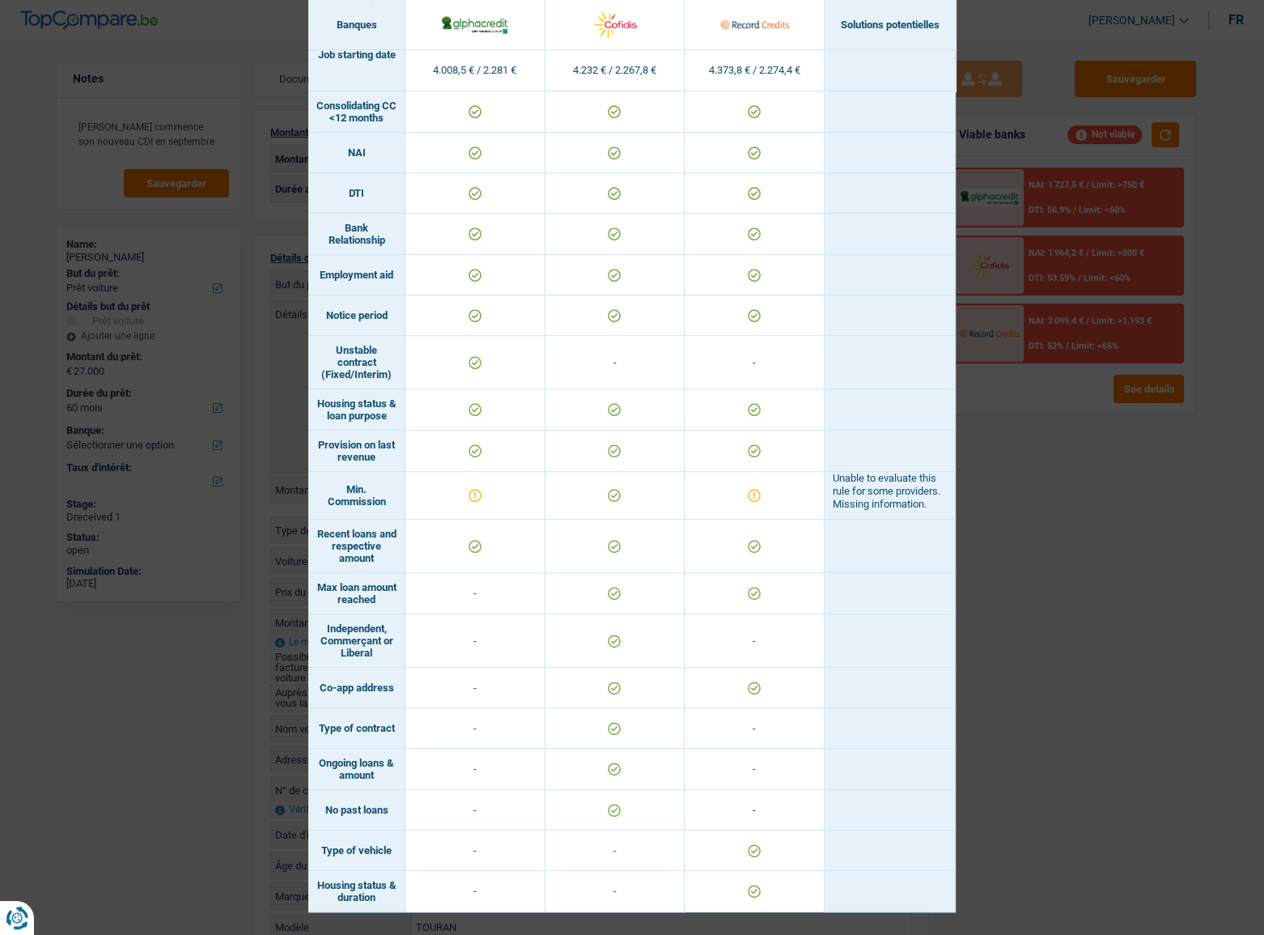
click at [1026, 257] on div "Banks conditions × Banques Solutions potentielles Revenus / Charges 4.008,5 € /…" at bounding box center [632, 467] width 1264 height 935
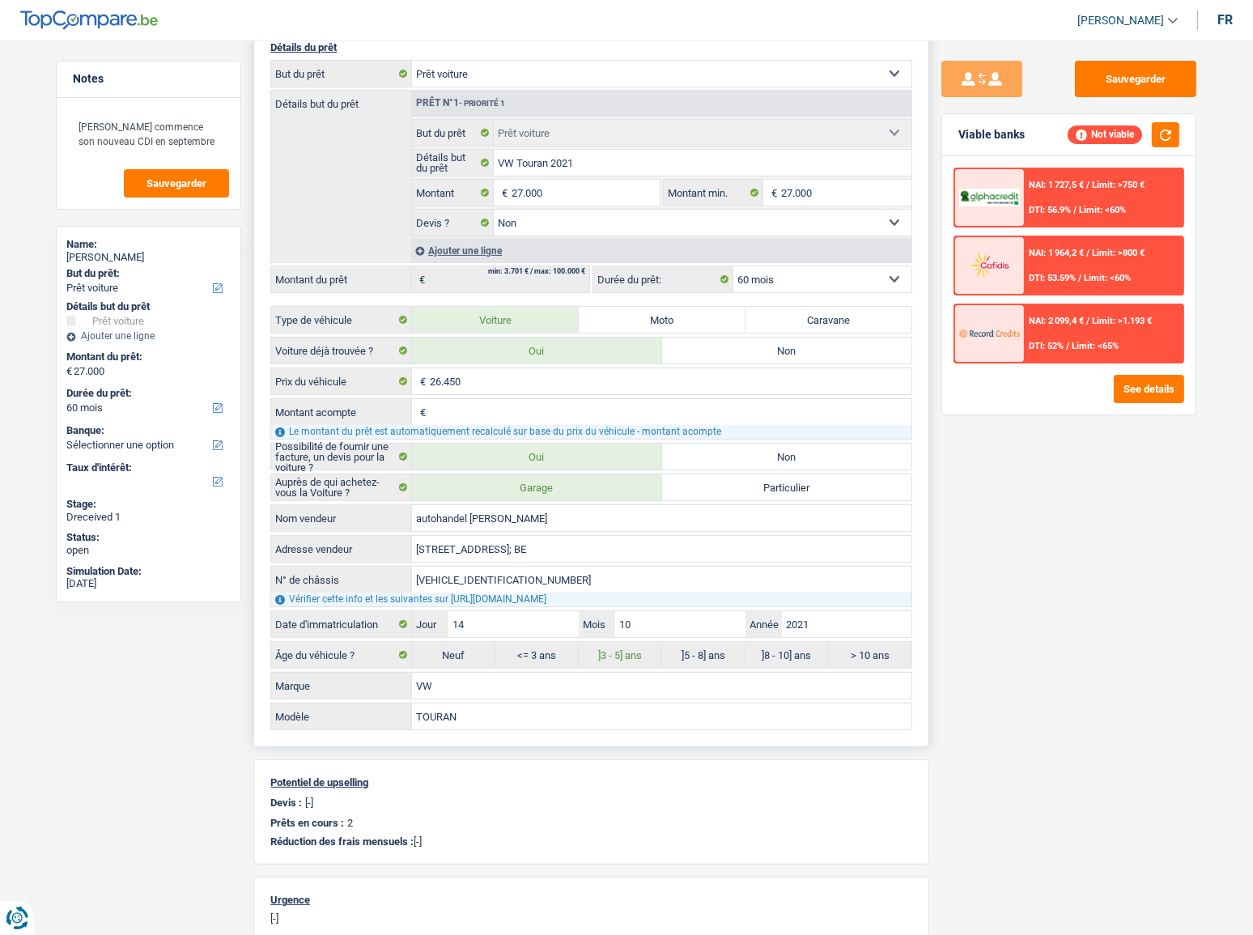
scroll to position [0, 0]
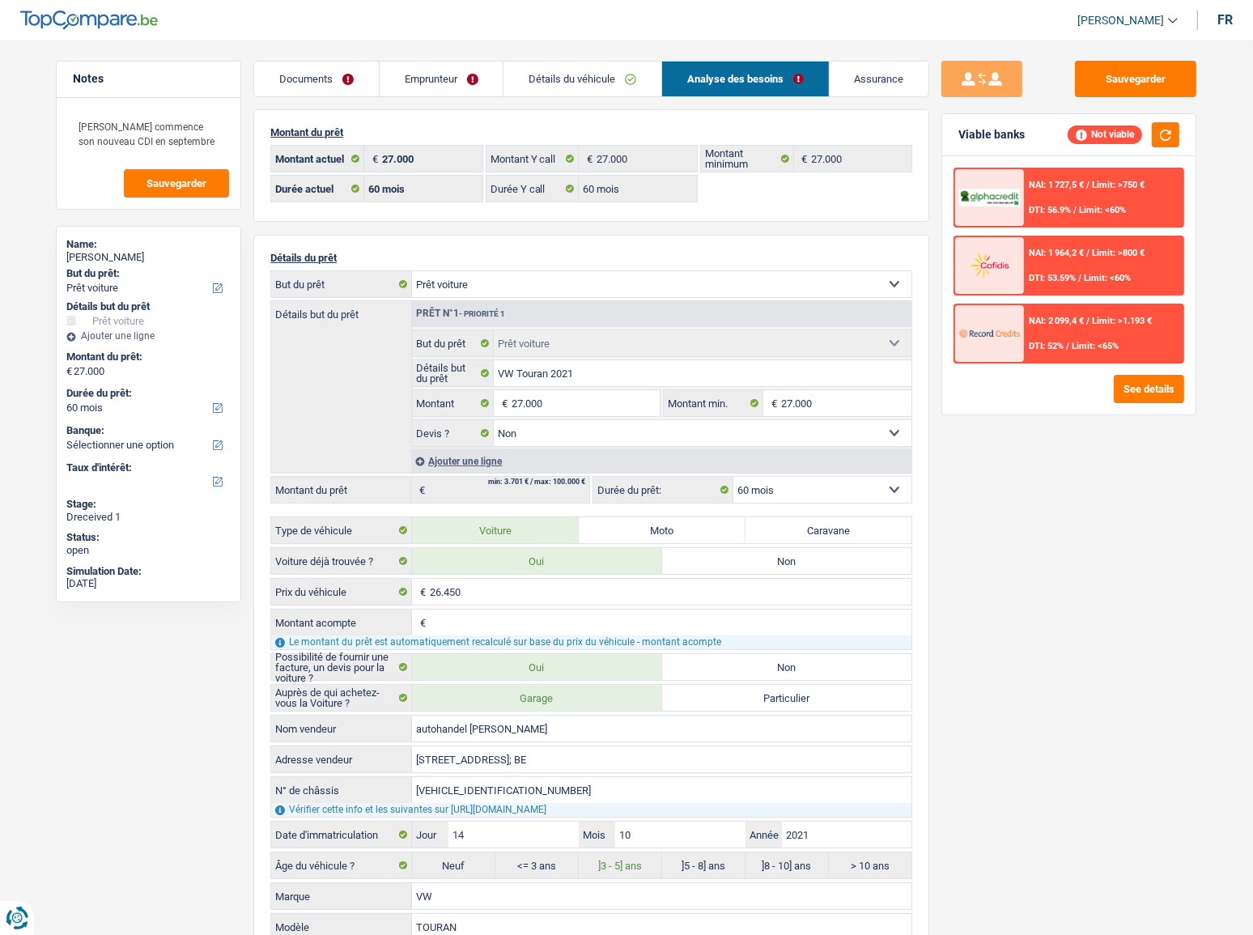
click at [456, 92] on link "Emprunteur" at bounding box center [442, 79] width 124 height 35
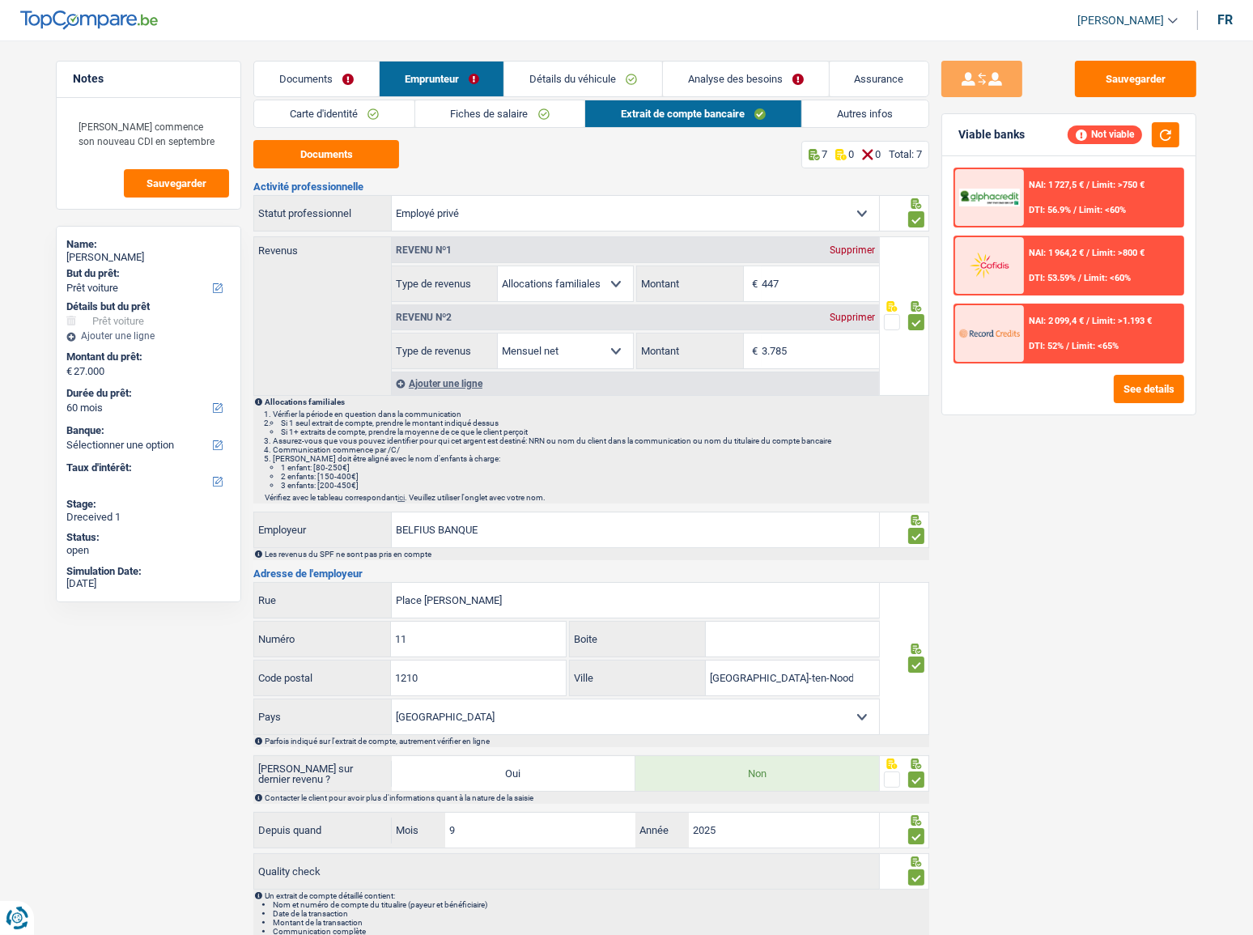
click at [568, 91] on link "Détails du véhicule" at bounding box center [583, 79] width 158 height 35
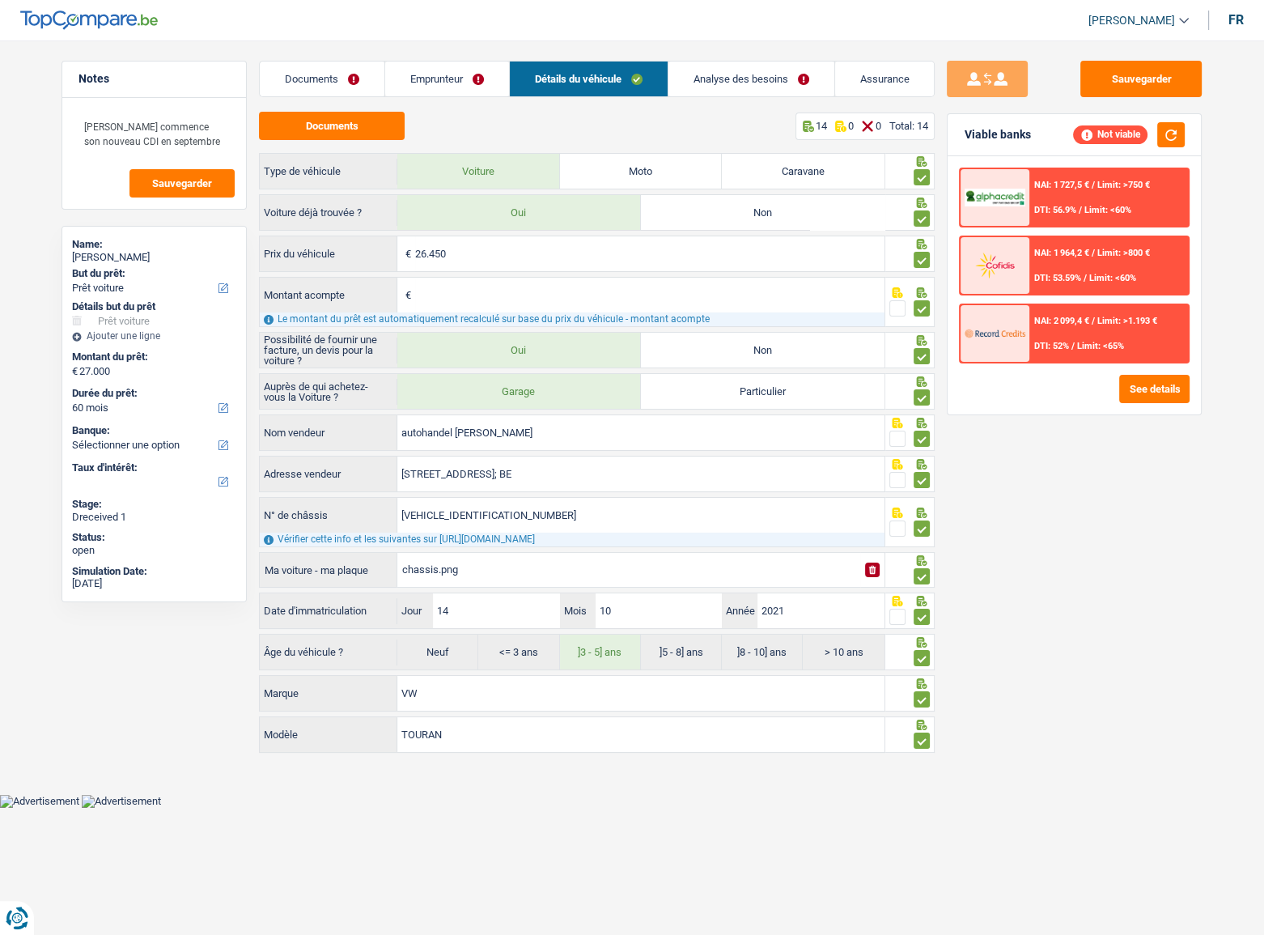
click at [484, 90] on link "Emprunteur" at bounding box center [447, 79] width 124 height 35
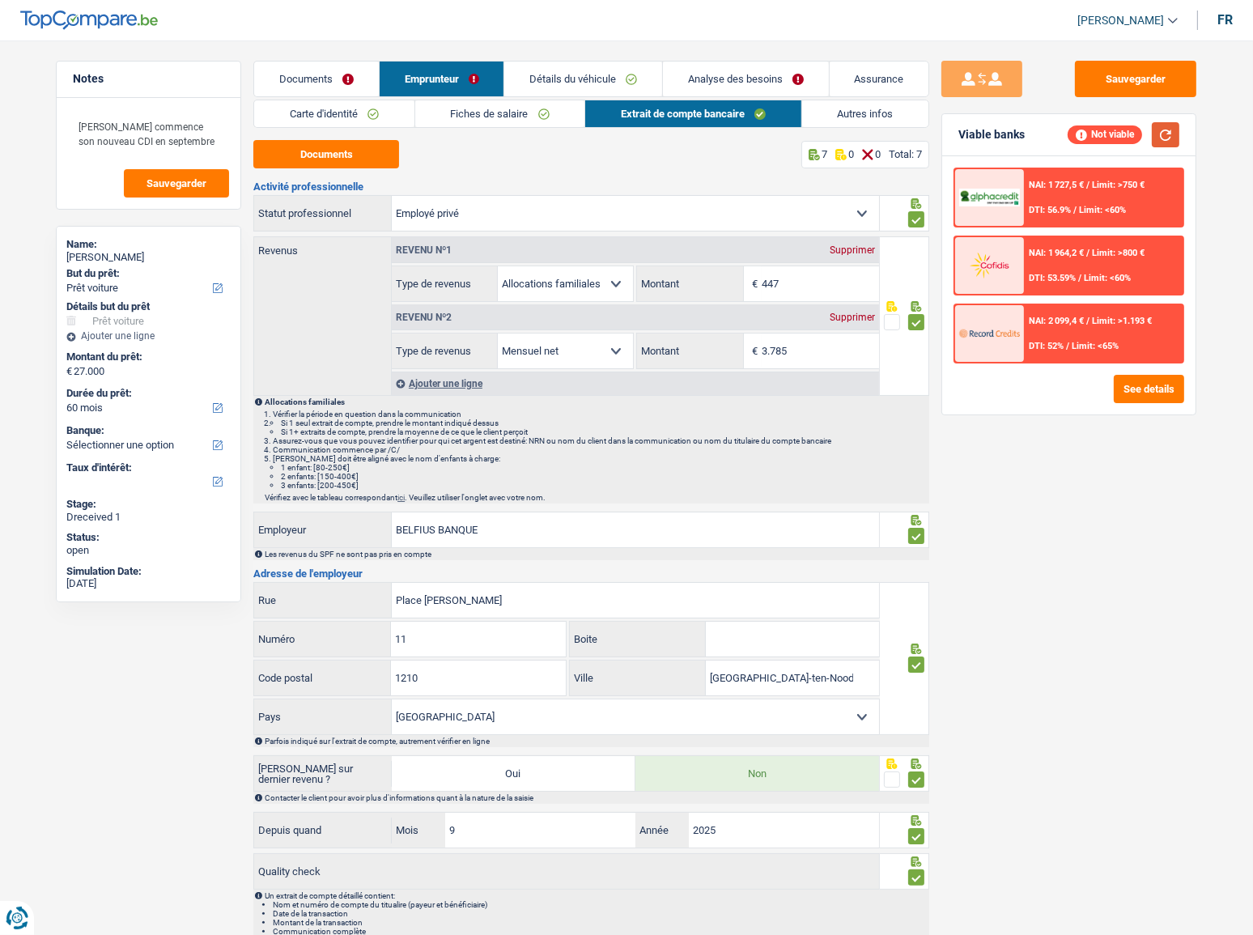
drag, startPoint x: 1157, startPoint y: 138, endPoint x: 931, endPoint y: 141, distance: 226.6
click at [1118, 138] on button "button" at bounding box center [1166, 134] width 28 height 25
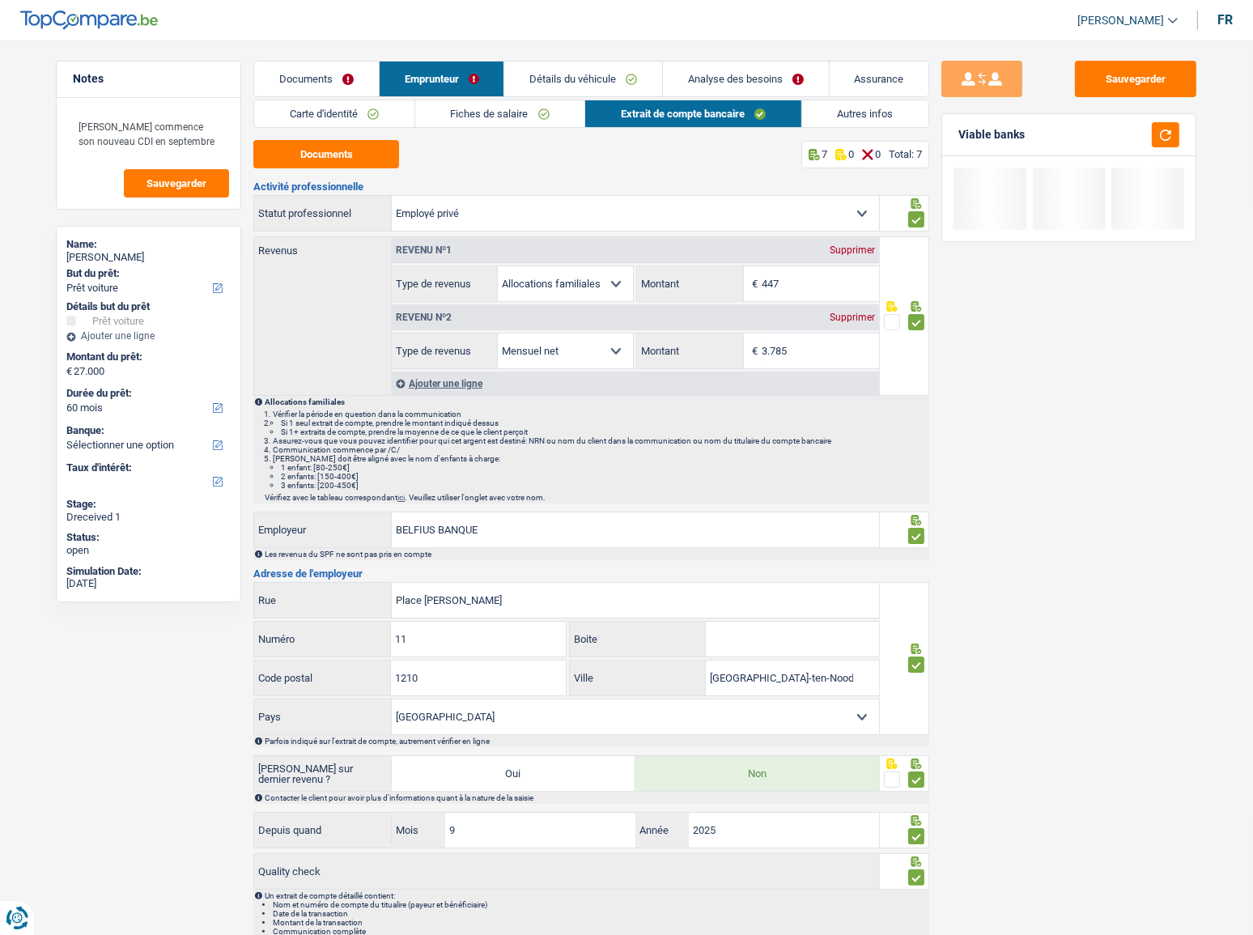
click at [875, 125] on link "Autres infos" at bounding box center [865, 113] width 127 height 27
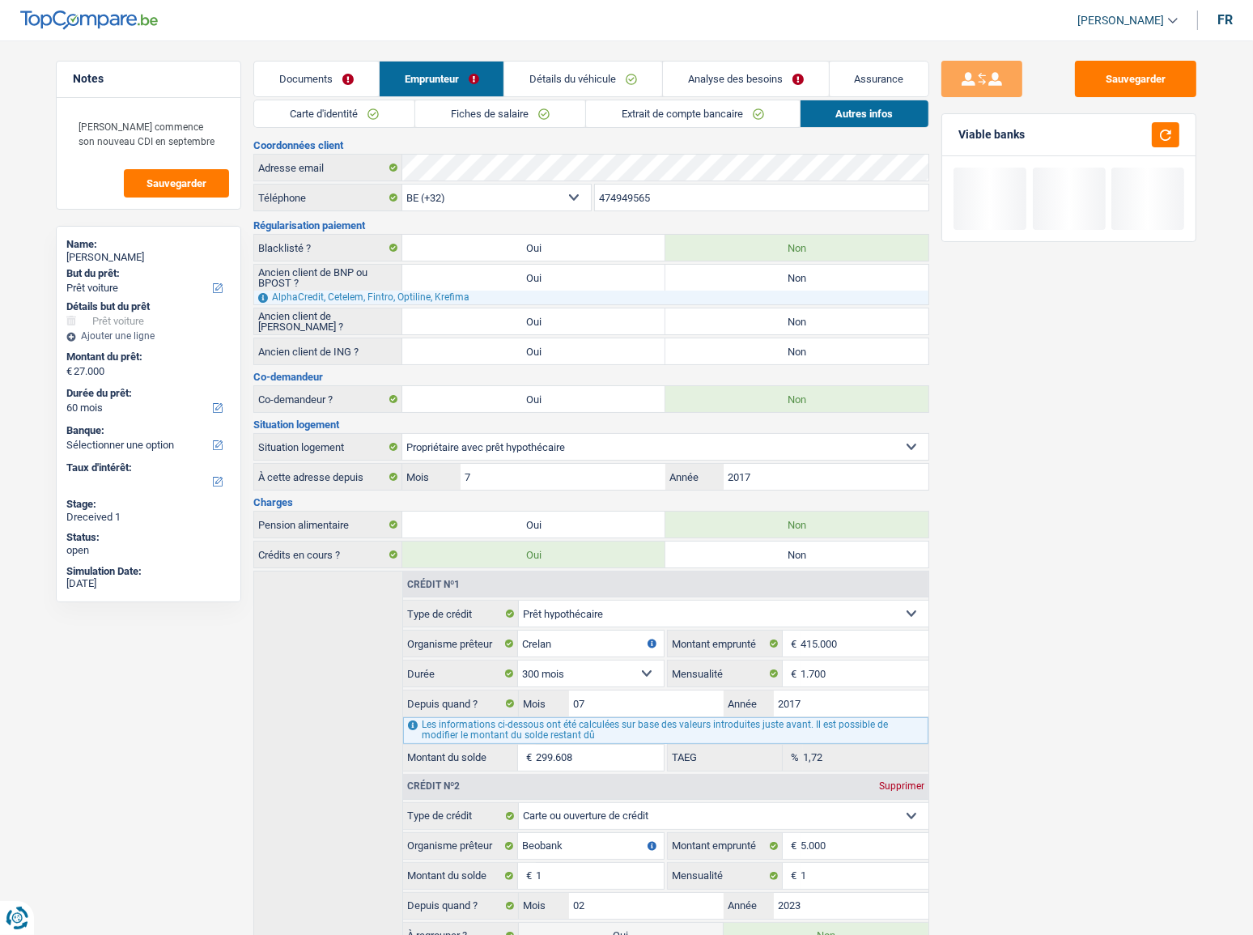
drag, startPoint x: 558, startPoint y: 105, endPoint x: 605, endPoint y: 87, distance: 50.2
click at [558, 105] on link "Fiches de salaire" at bounding box center [500, 113] width 170 height 27
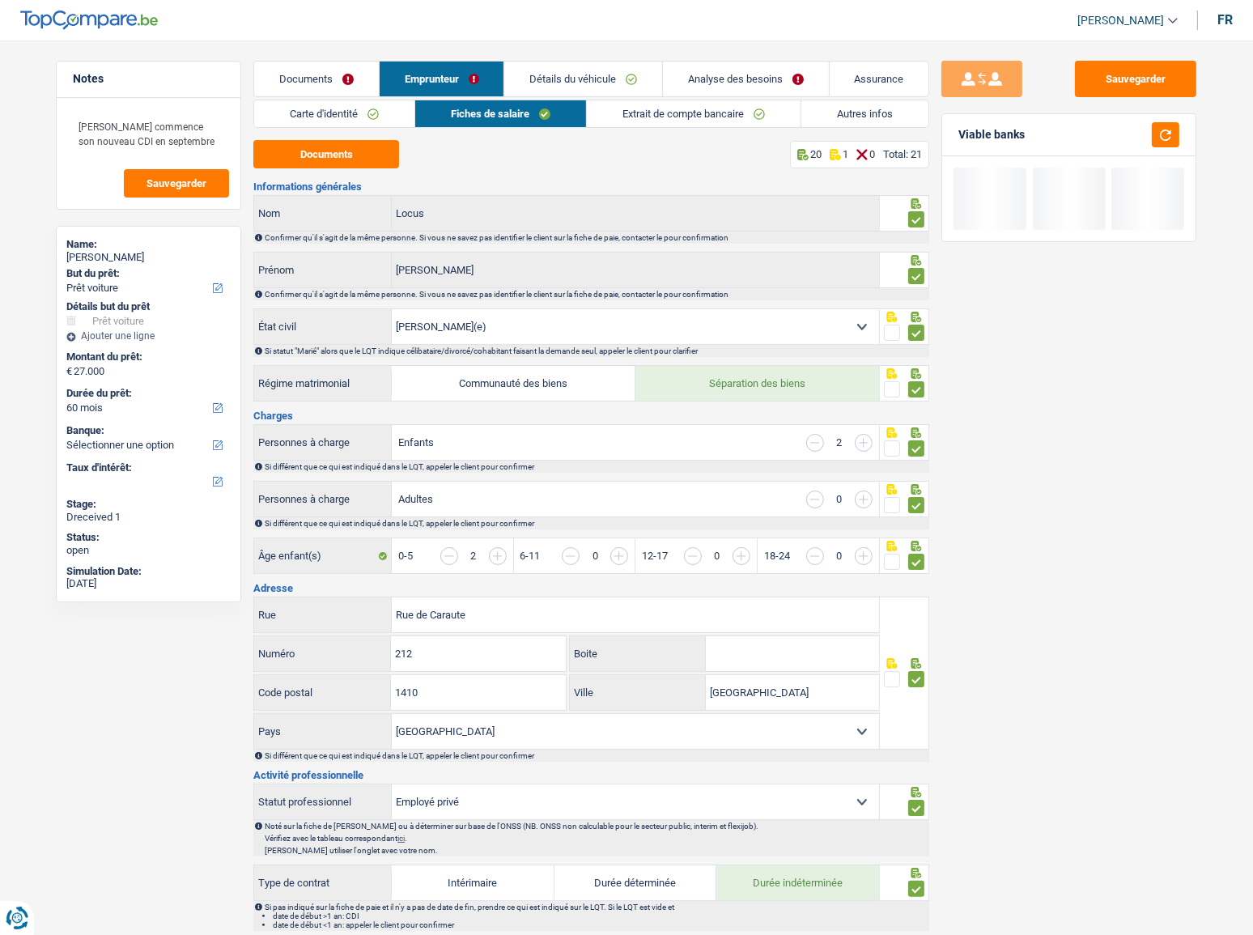
click at [606, 83] on link "Détails du véhicule" at bounding box center [583, 79] width 158 height 35
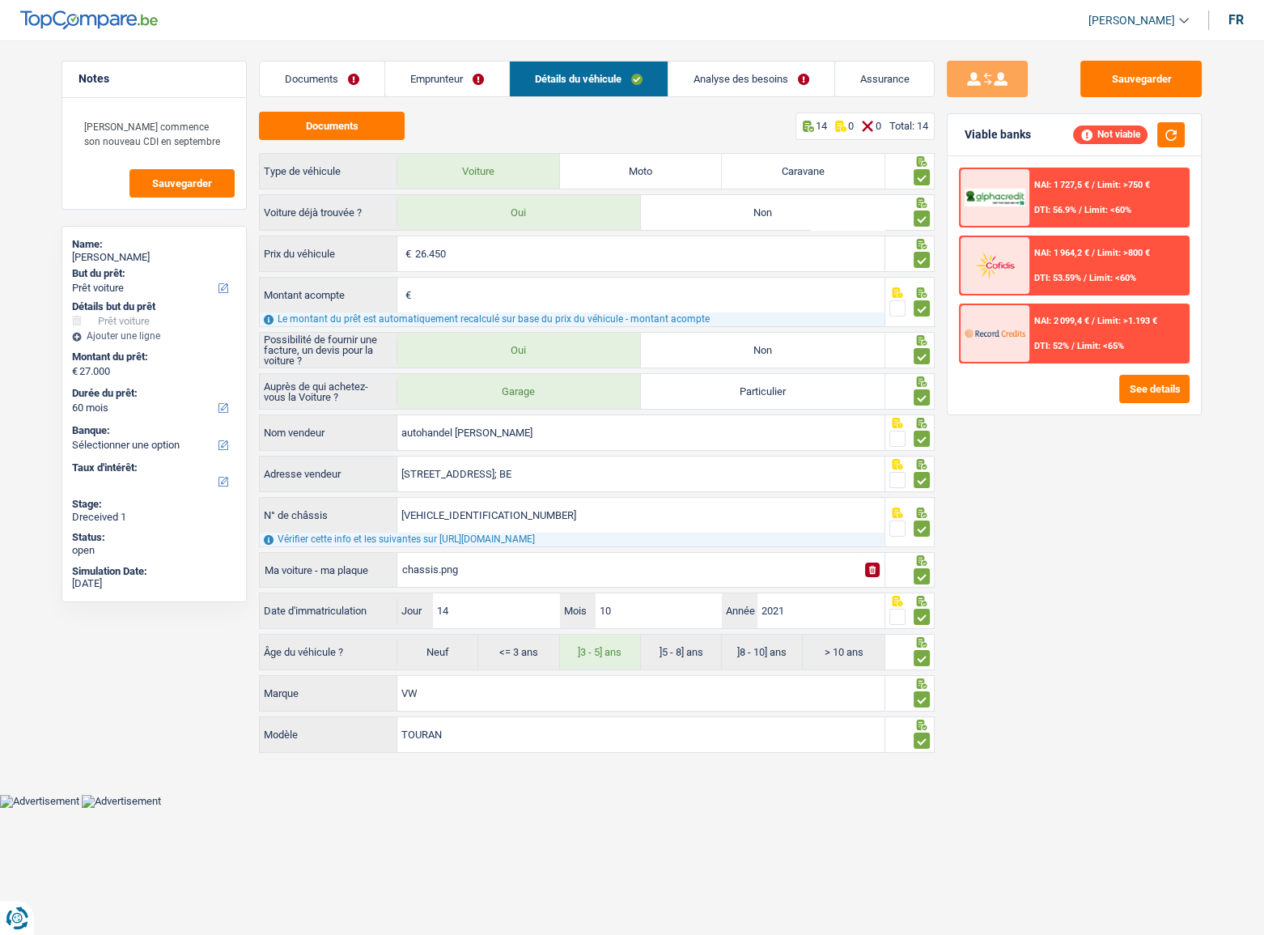
click at [450, 81] on link "Emprunteur" at bounding box center [447, 79] width 124 height 35
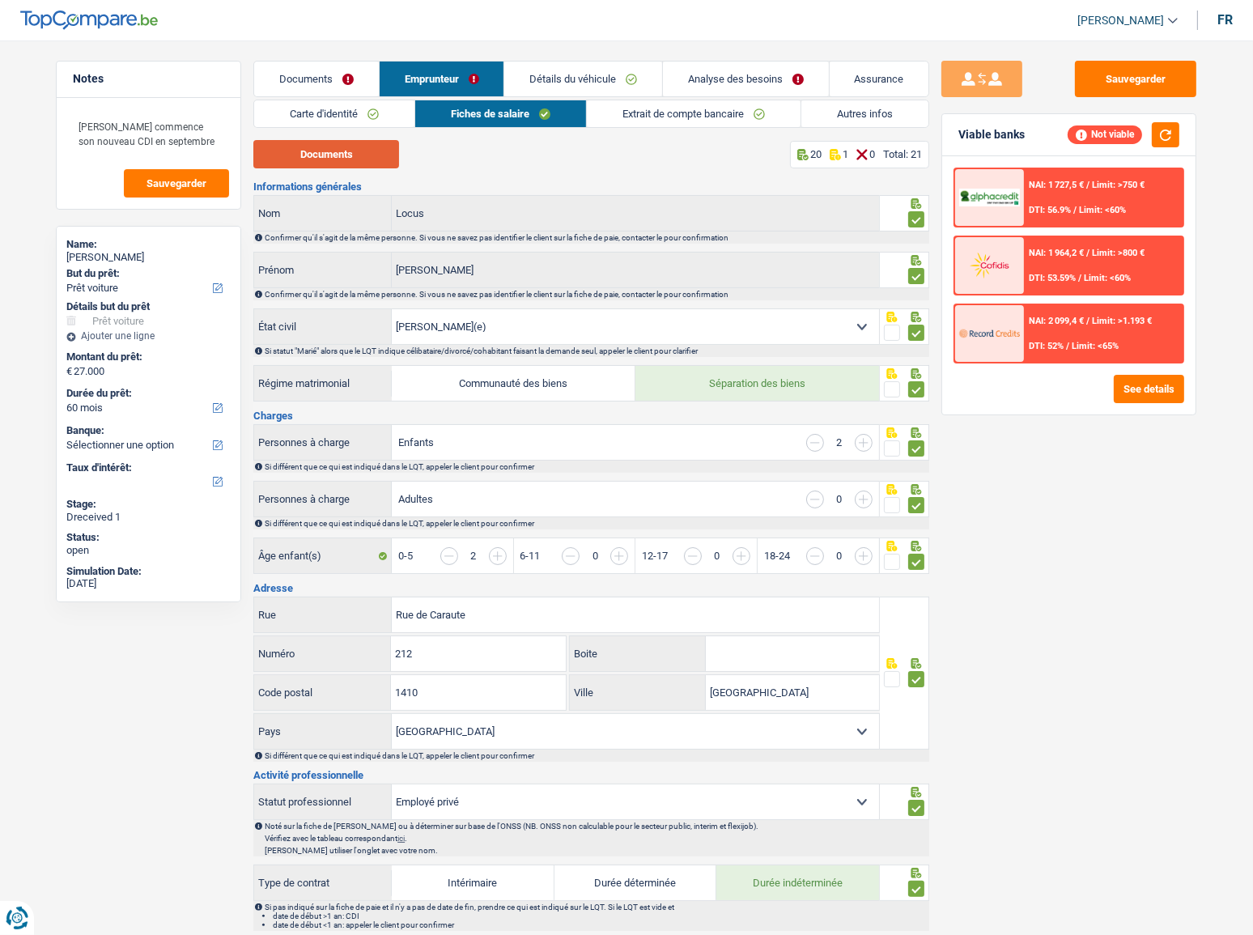
click at [328, 154] on button "Documents" at bounding box center [326, 154] width 146 height 28
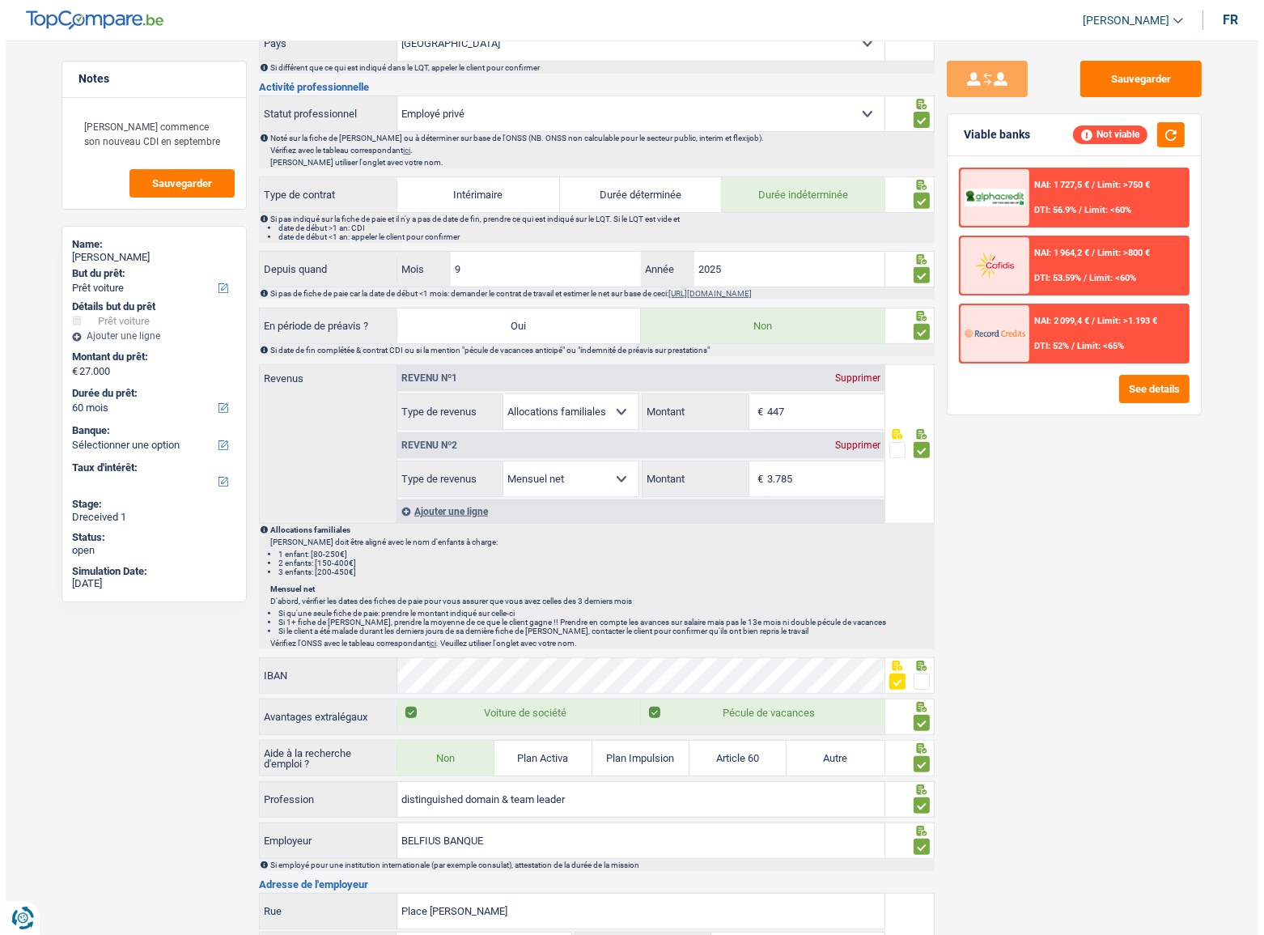
scroll to position [662, 0]
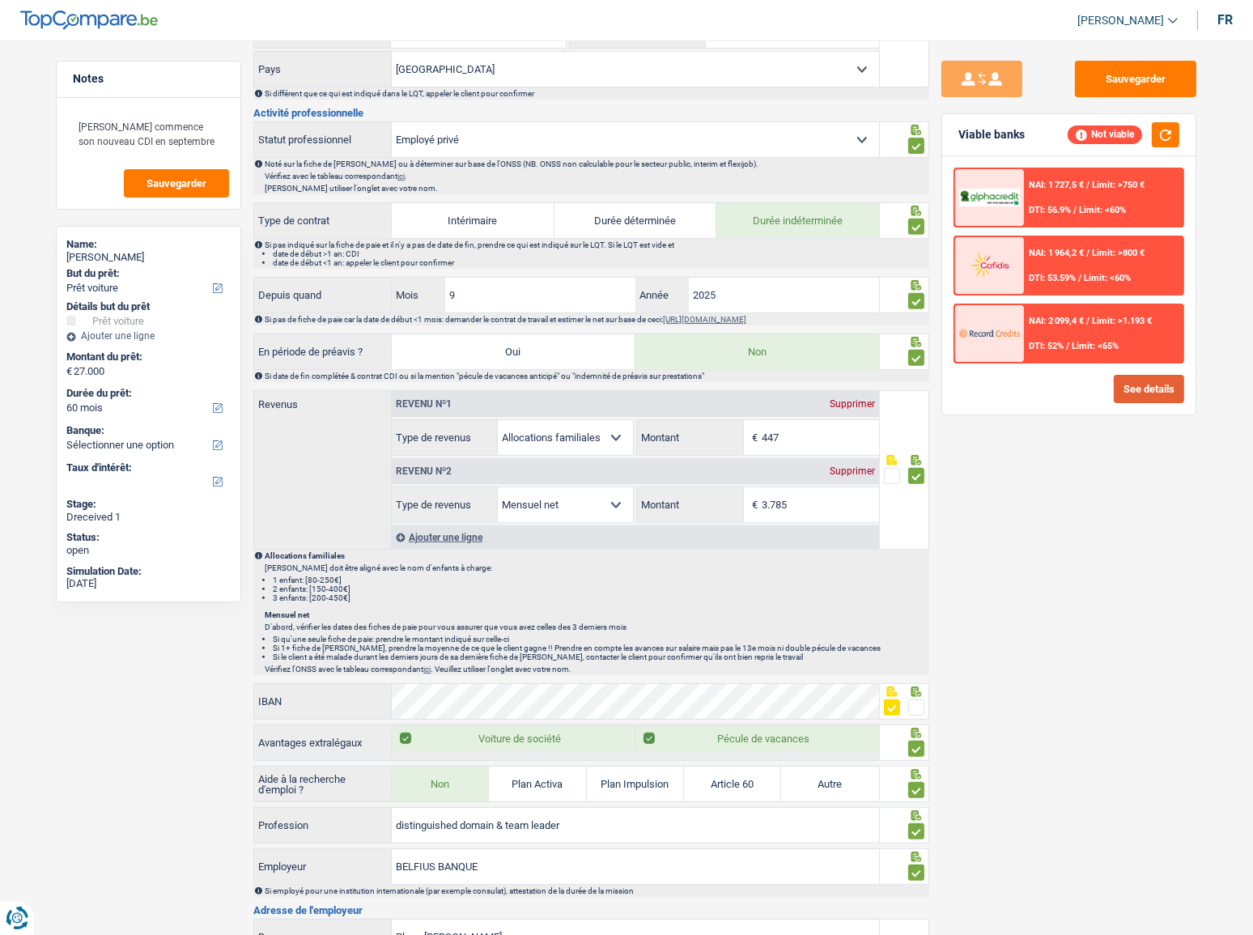
click at [1118, 380] on button "See details" at bounding box center [1149, 389] width 70 height 28
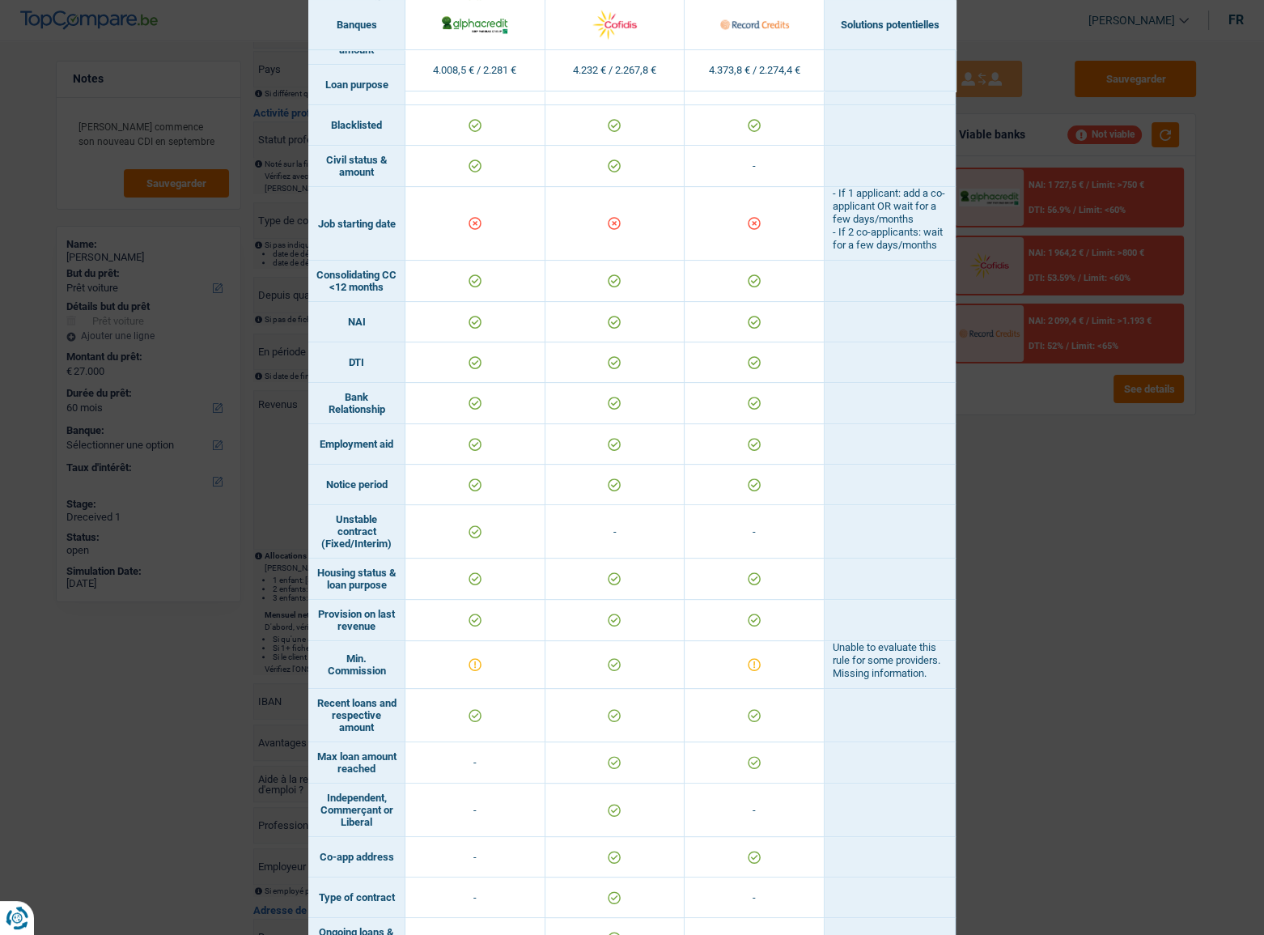
scroll to position [303, 0]
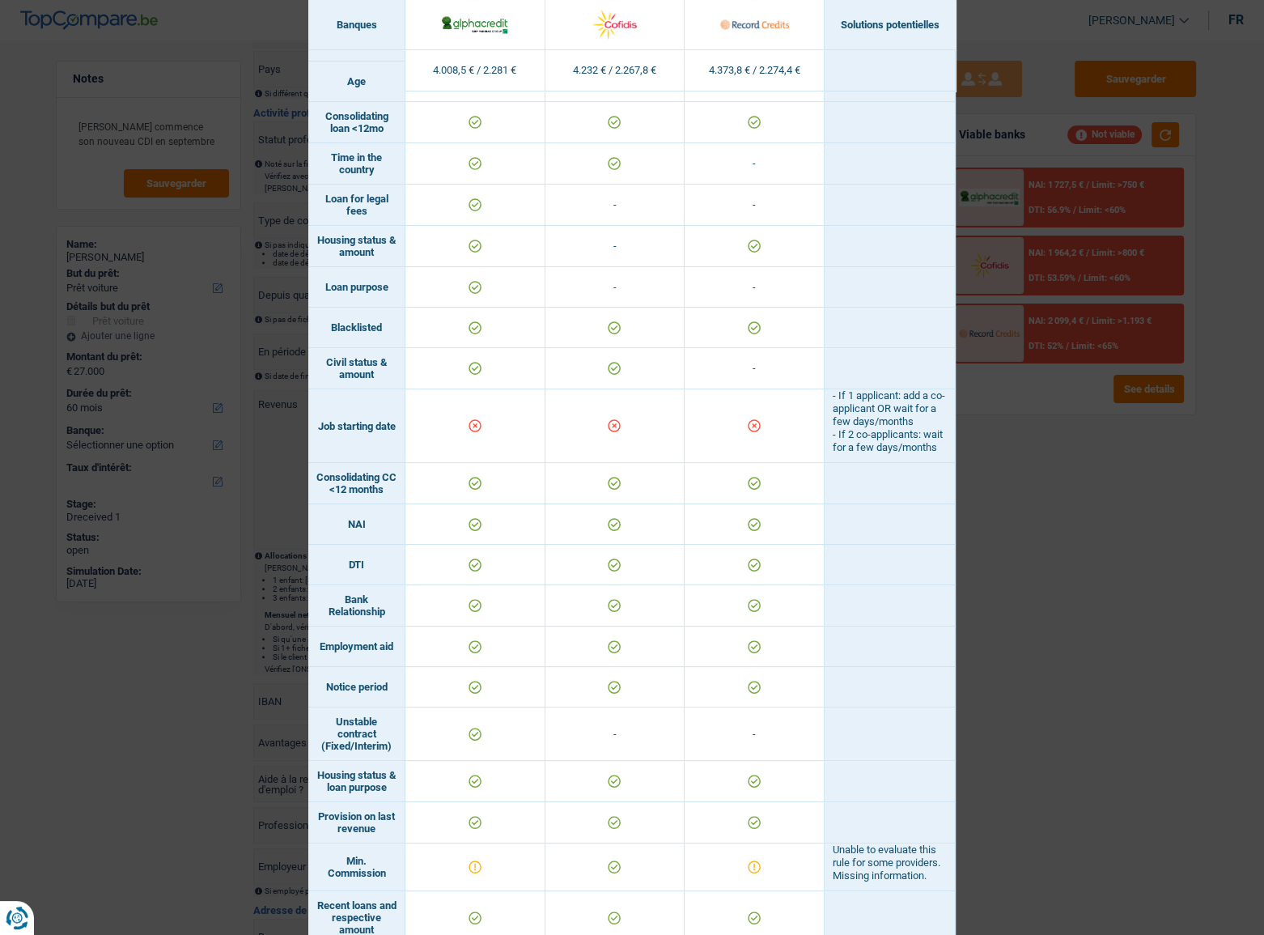
drag, startPoint x: 541, startPoint y: 465, endPoint x: 784, endPoint y: 459, distance: 242.9
click at [784, 459] on tr "Job starting date - If 1 applicant: add a co-applicant OR wait for a few days/m…" at bounding box center [632, 426] width 648 height 74
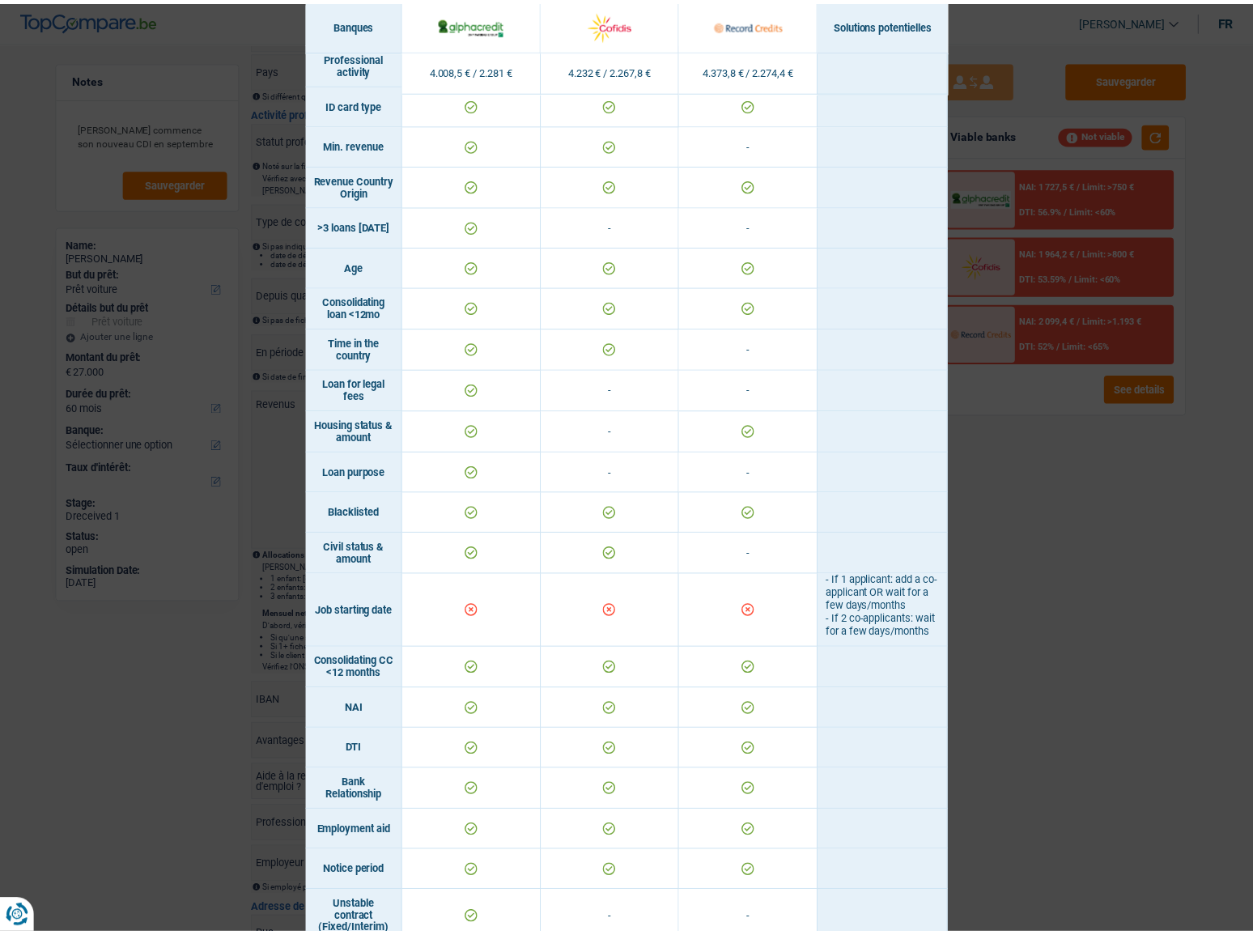
scroll to position [367, 0]
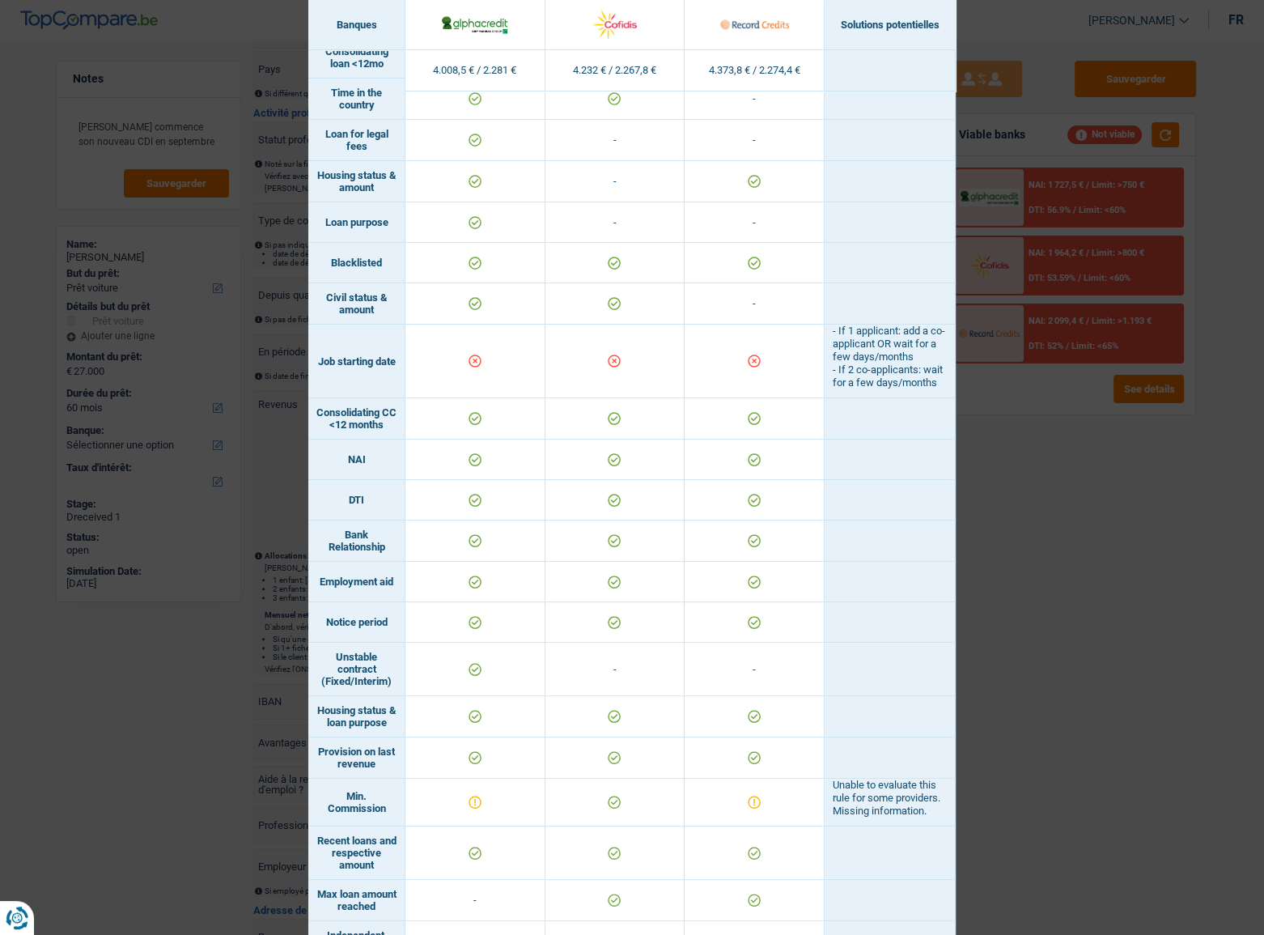
click at [1100, 461] on div "Banks conditions × Banques Solutions potentielles Revenus / Charges 4.008,5 € /…" at bounding box center [632, 467] width 1264 height 935
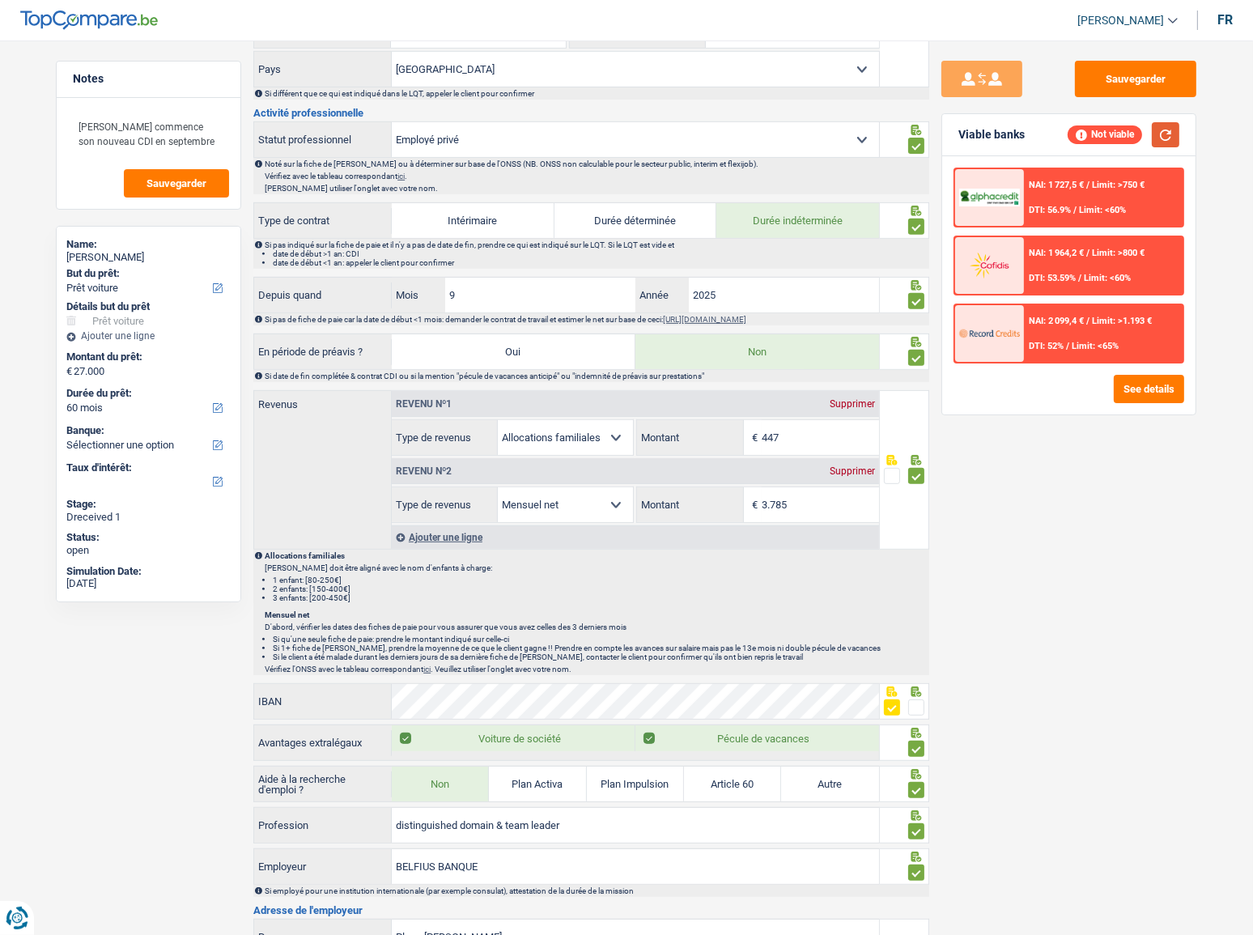
click at [1118, 143] on button "button" at bounding box center [1166, 134] width 28 height 25
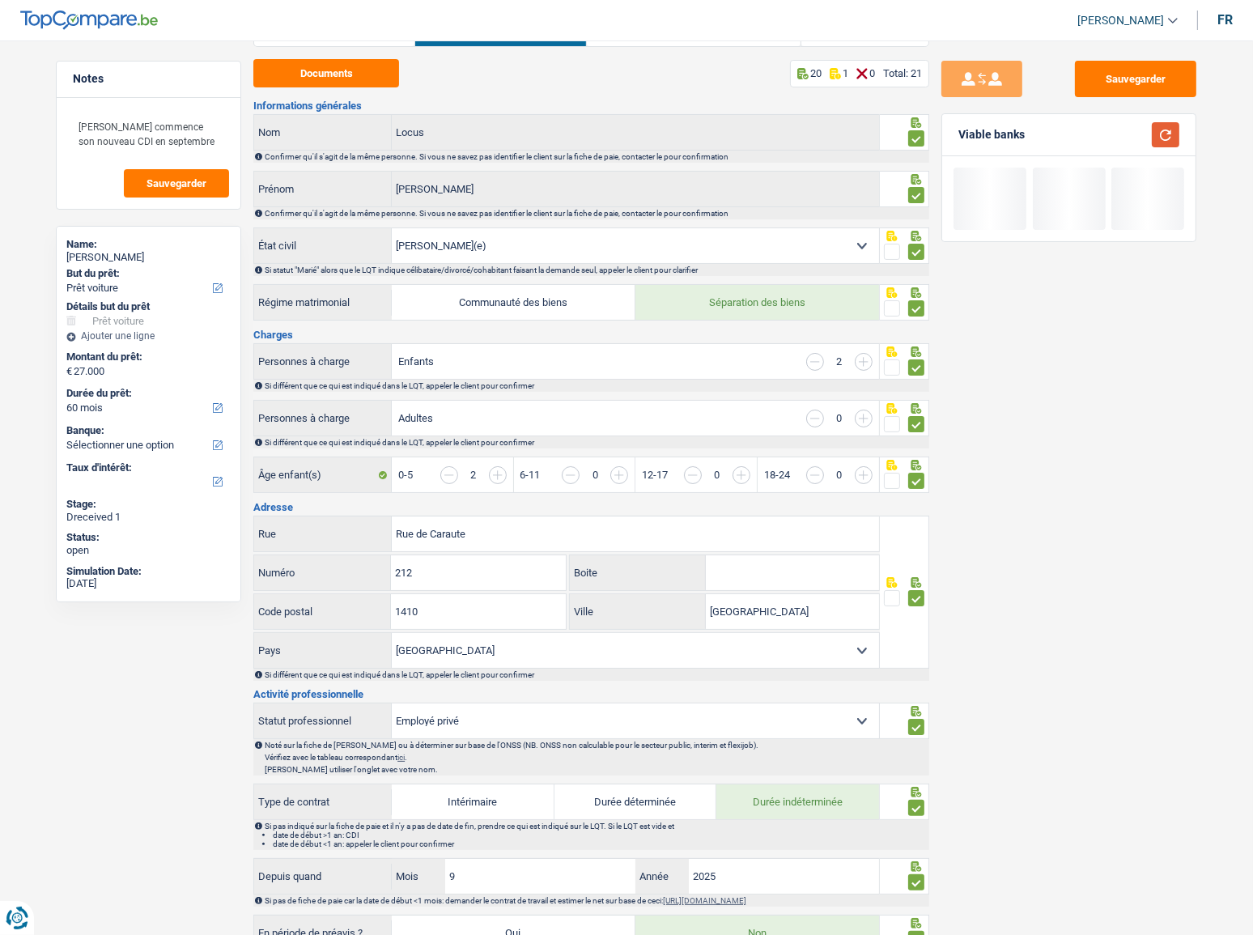
scroll to position [0, 0]
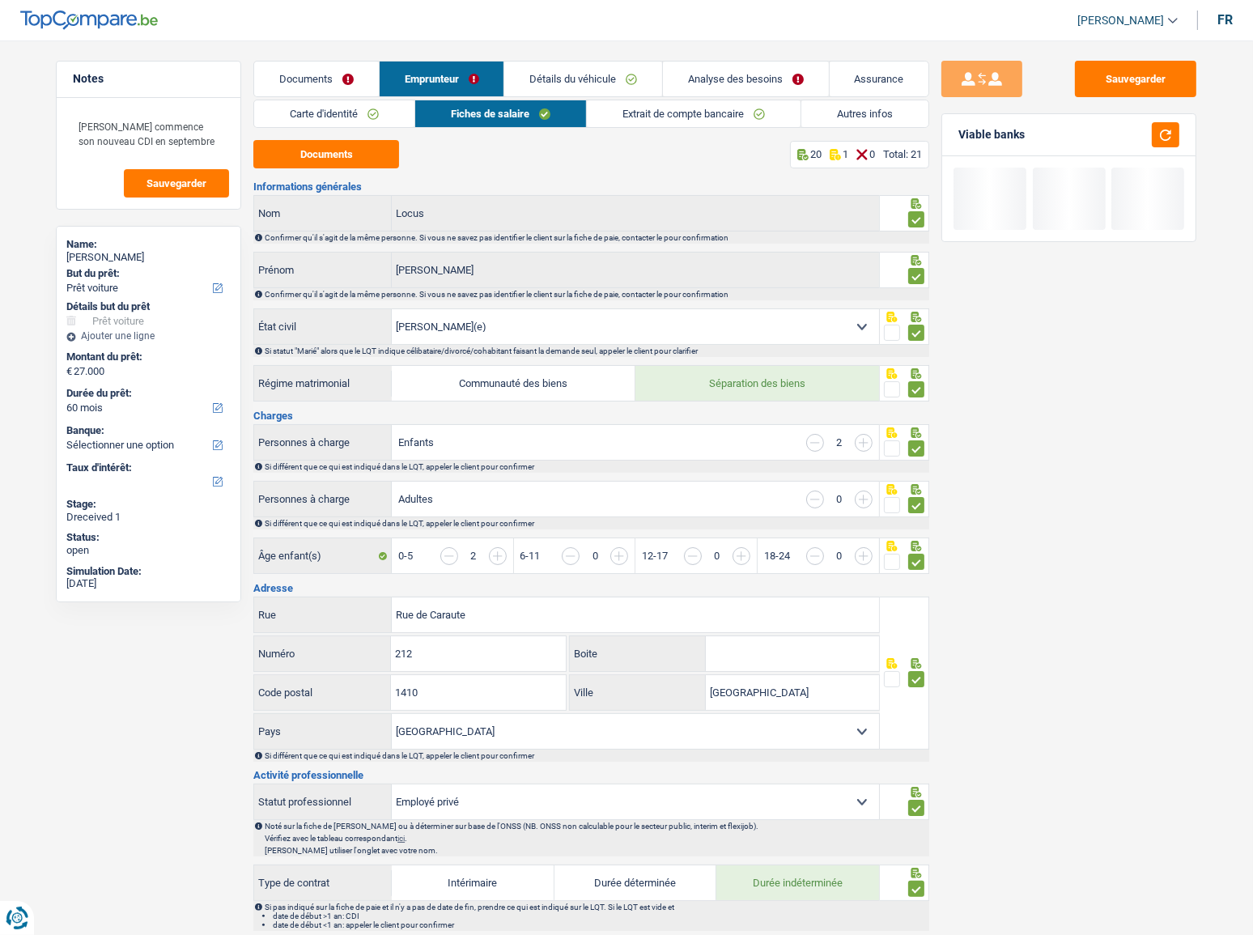
click at [546, 78] on link "Détails du véhicule" at bounding box center [583, 79] width 158 height 35
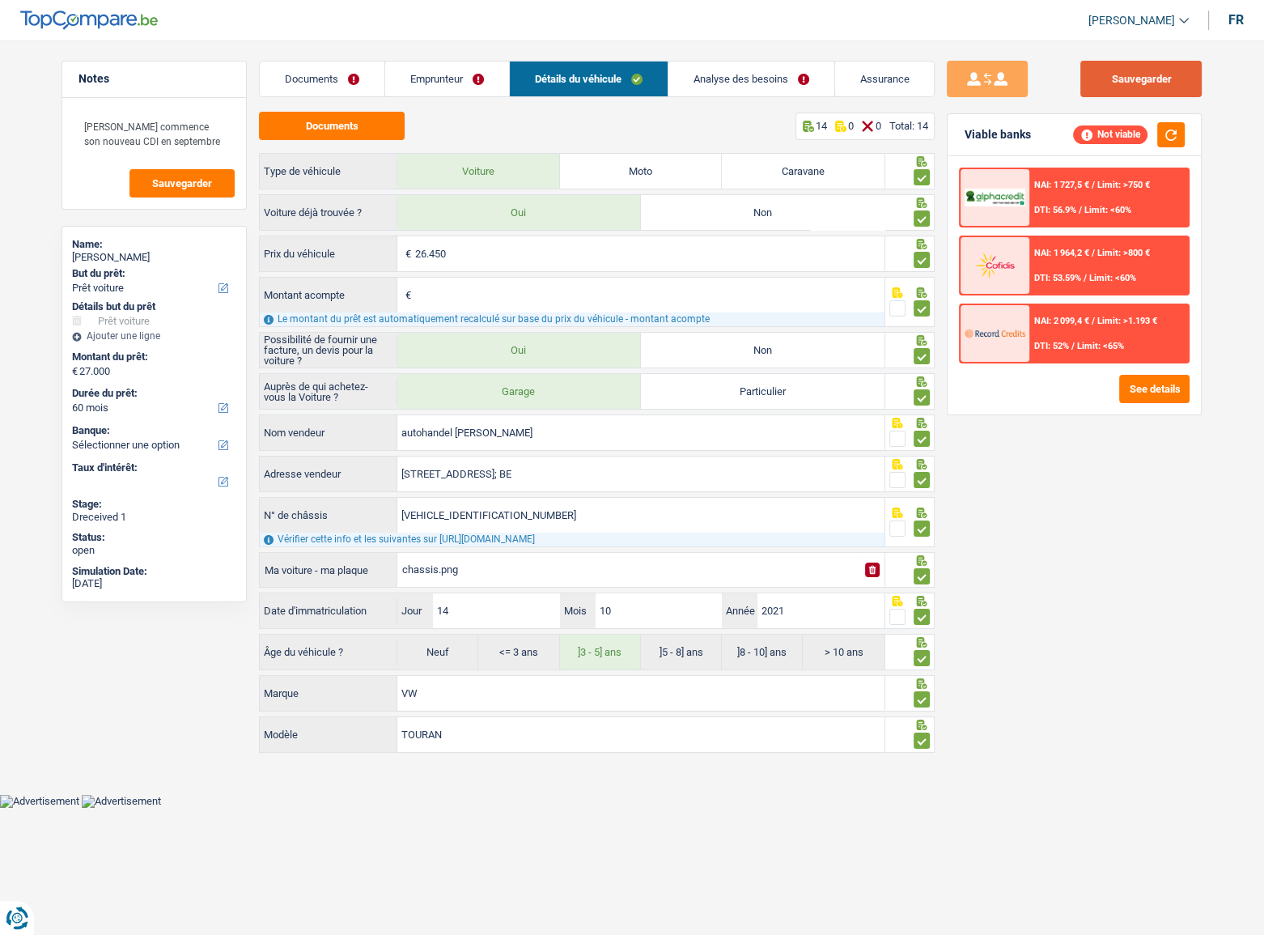
click at [1118, 82] on button "Sauvegarder" at bounding box center [1141, 79] width 121 height 36
click at [461, 87] on link "Emprunteur" at bounding box center [447, 79] width 124 height 35
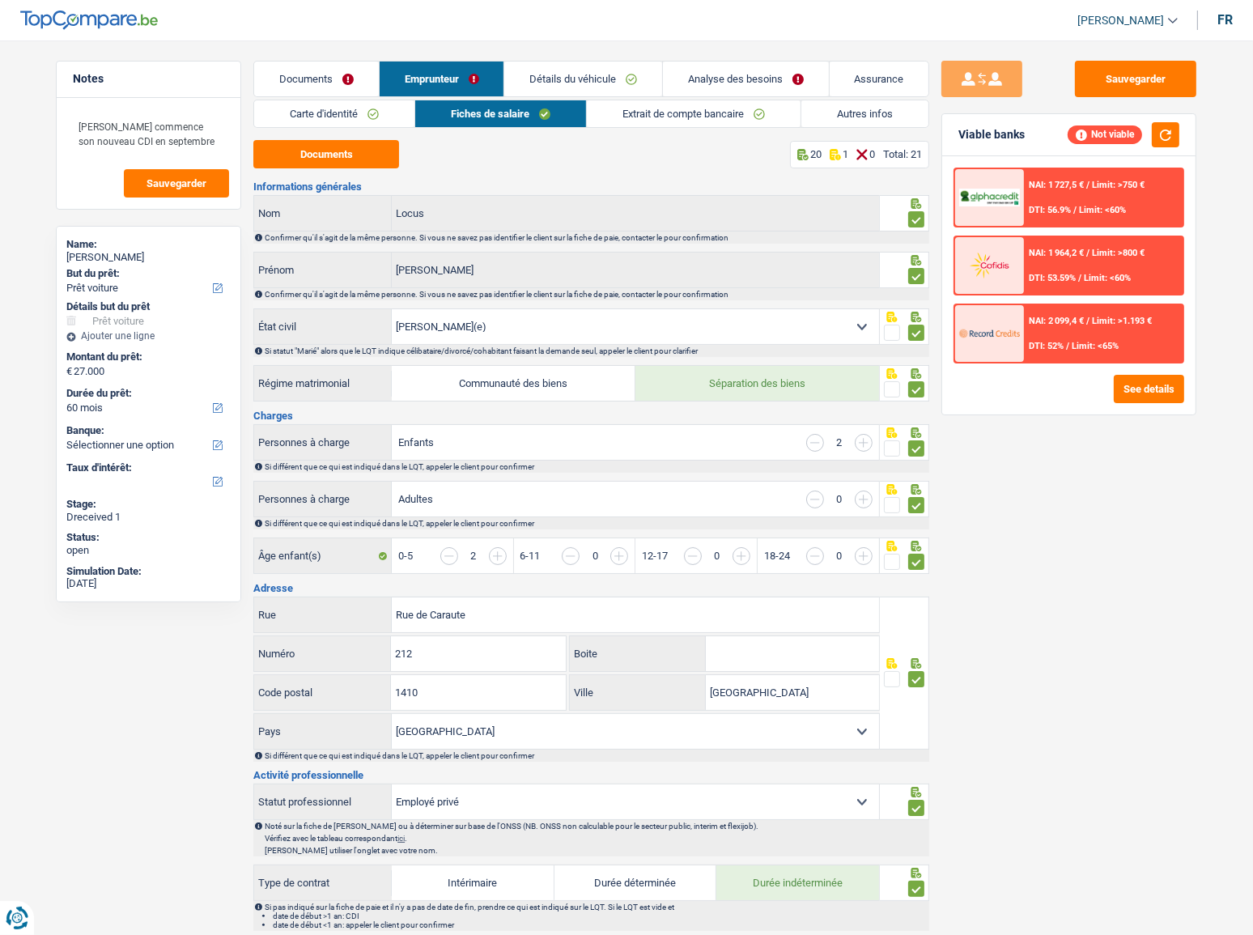
drag, startPoint x: 675, startPoint y: 108, endPoint x: 877, endPoint y: 121, distance: 202.8
click at [675, 108] on link "Extrait de compte bancaire" at bounding box center [694, 113] width 214 height 27
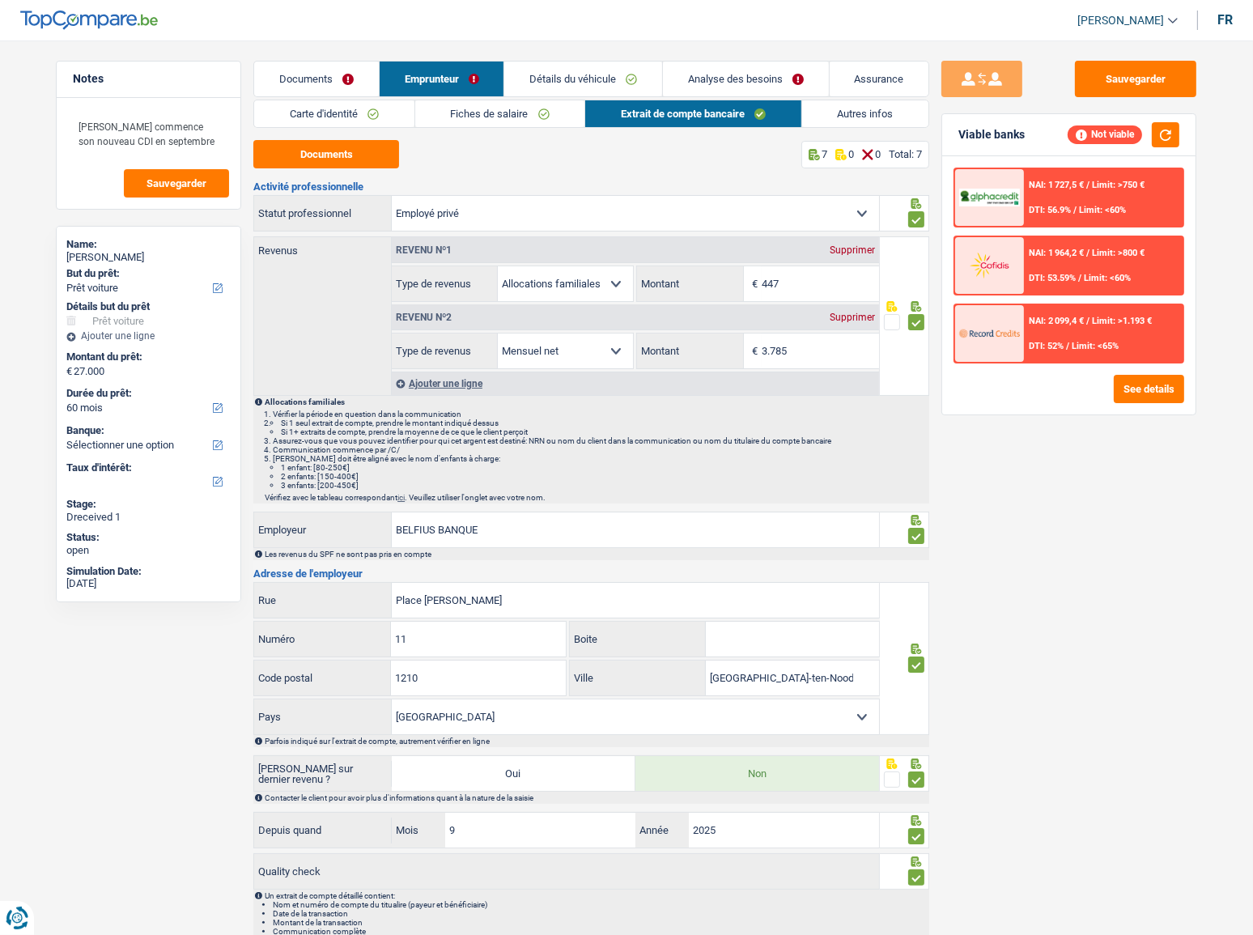
click at [878, 121] on link "Autres infos" at bounding box center [865, 113] width 127 height 27
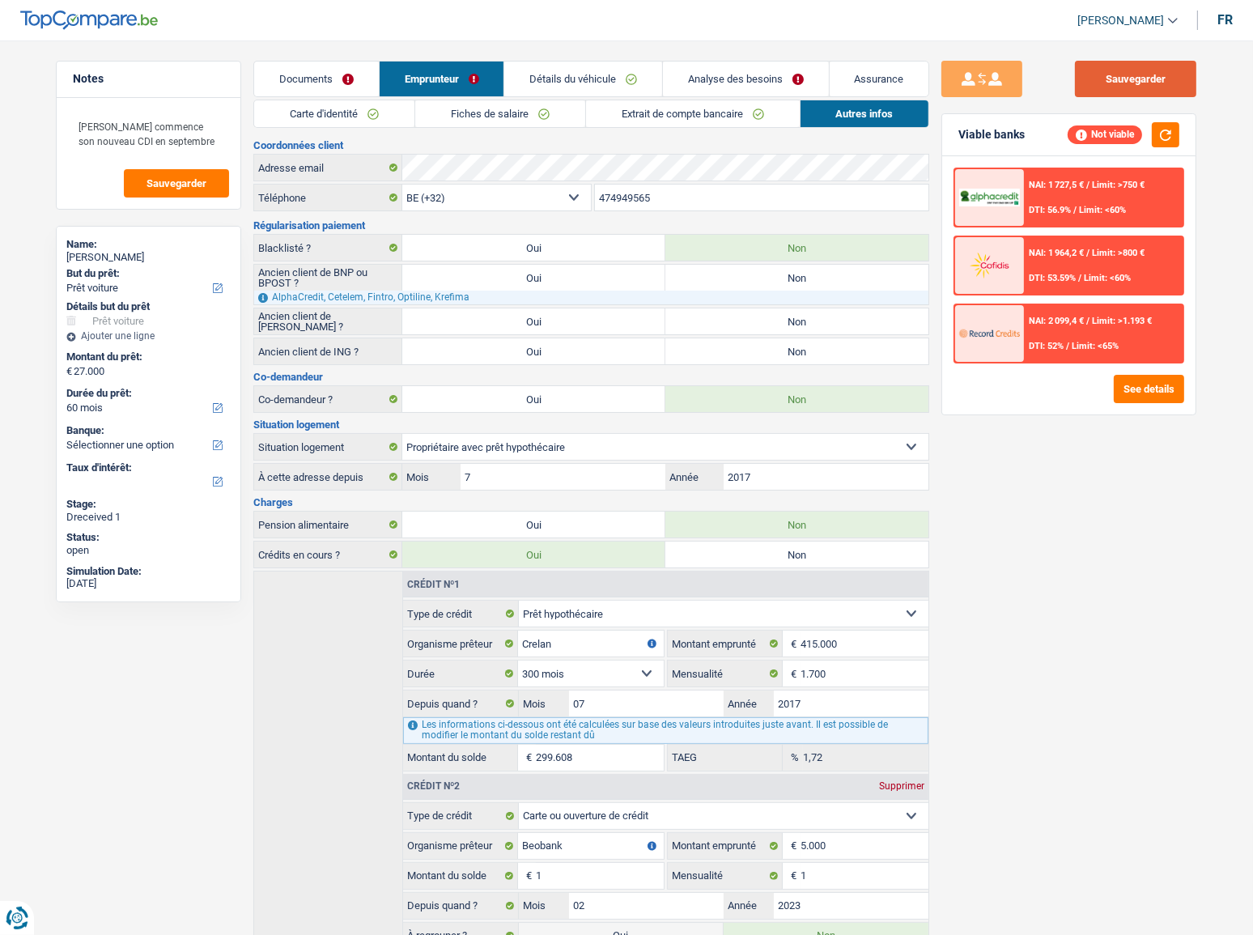
click at [1118, 86] on button "Sauvegarder" at bounding box center [1135, 79] width 121 height 36
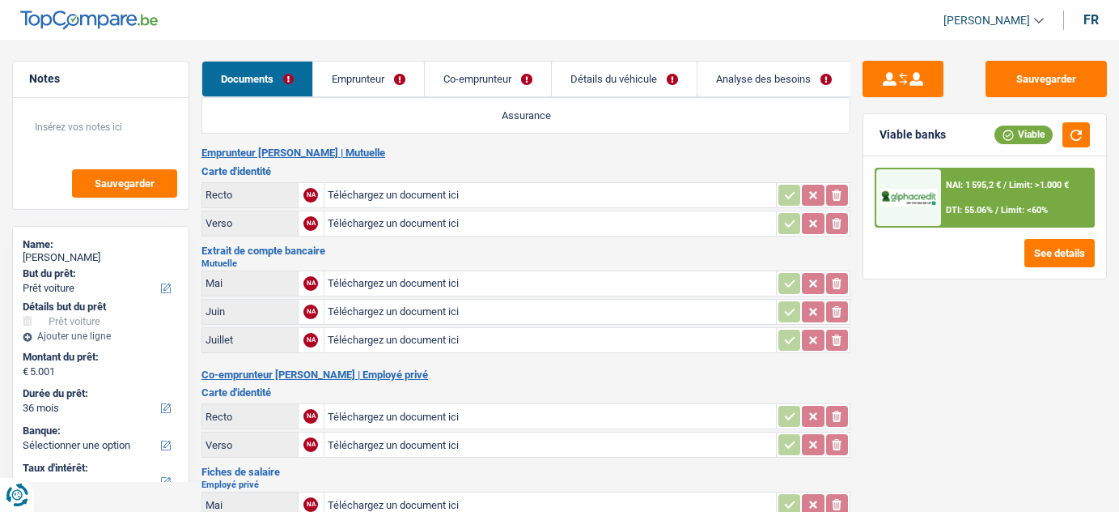
select select "car"
select select "36"
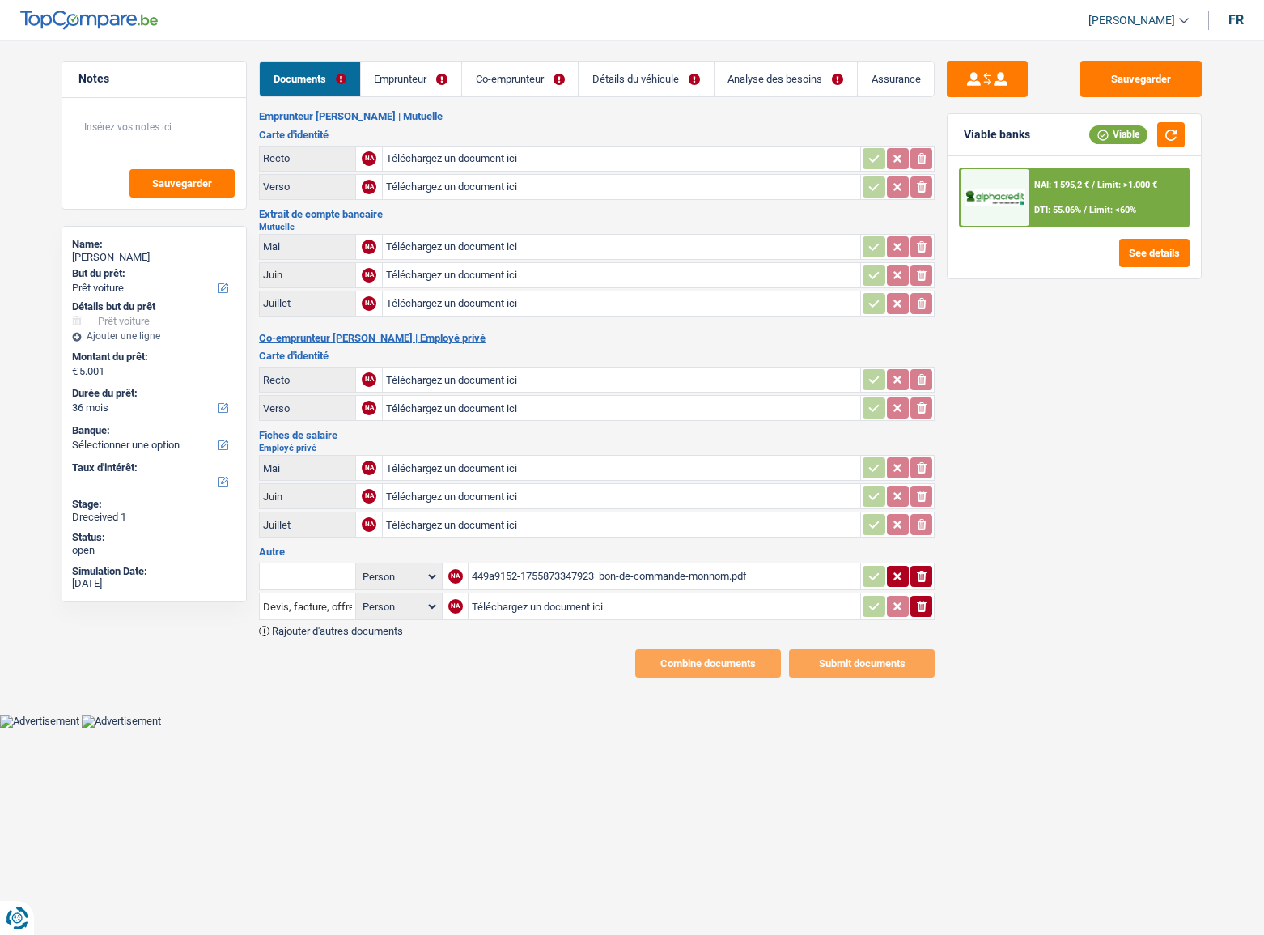
select select "car"
select select "36"
click at [325, 572] on input "text" at bounding box center [307, 576] width 89 height 26
click at [347, 598] on li "Devis, facture, offre, bon de commande" at bounding box center [366, 608] width 197 height 20
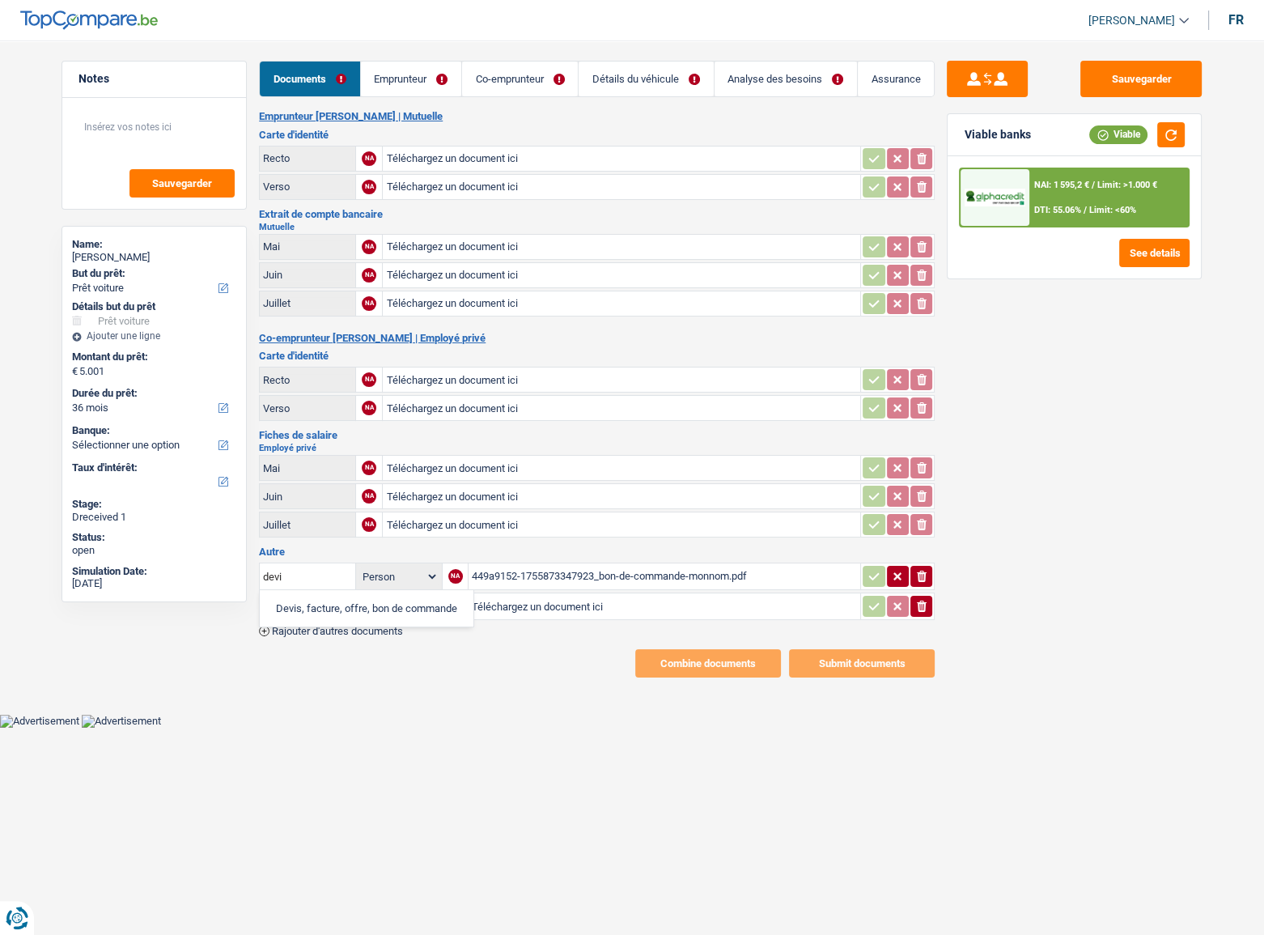
type input "Devis, facture, offre, bon de commande"
click at [868, 568] on icon "button" at bounding box center [874, 576] width 13 height 16
drag, startPoint x: 921, startPoint y: 600, endPoint x: 928, endPoint y: 594, distance: 8.6
click at [923, 599] on icon "ionicons-v5-e" at bounding box center [921, 606] width 13 height 16
select select "car"
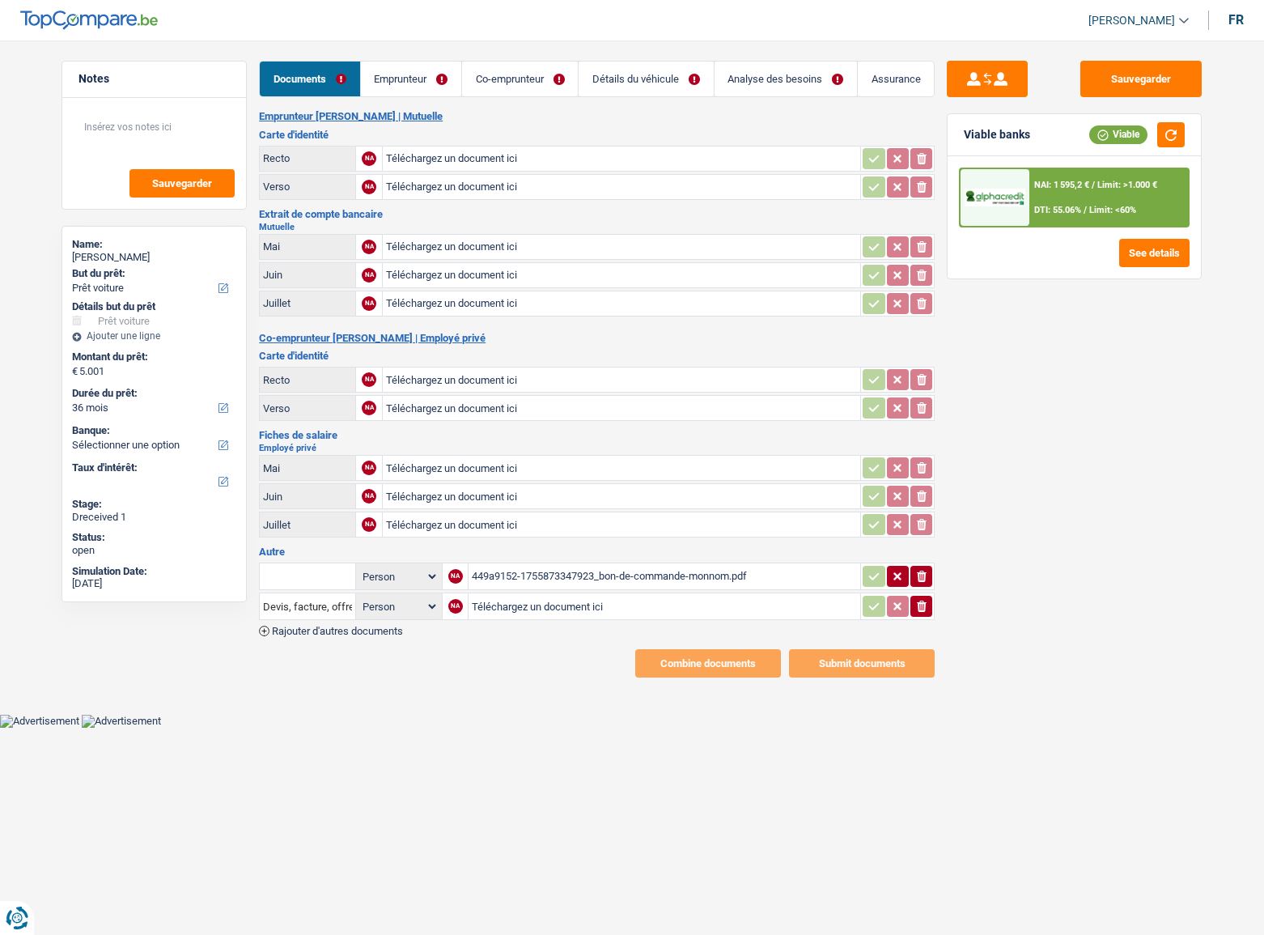
select select "car"
select select "36"
click at [558, 573] on div "449a9152-1755873347923_bon-de-commande-monnom.pdf" at bounding box center [664, 576] width 385 height 24
click at [320, 581] on input "text" at bounding box center [307, 576] width 89 height 26
click at [333, 604] on li "Devis, facture, offre, bon de commande" at bounding box center [366, 608] width 197 height 20
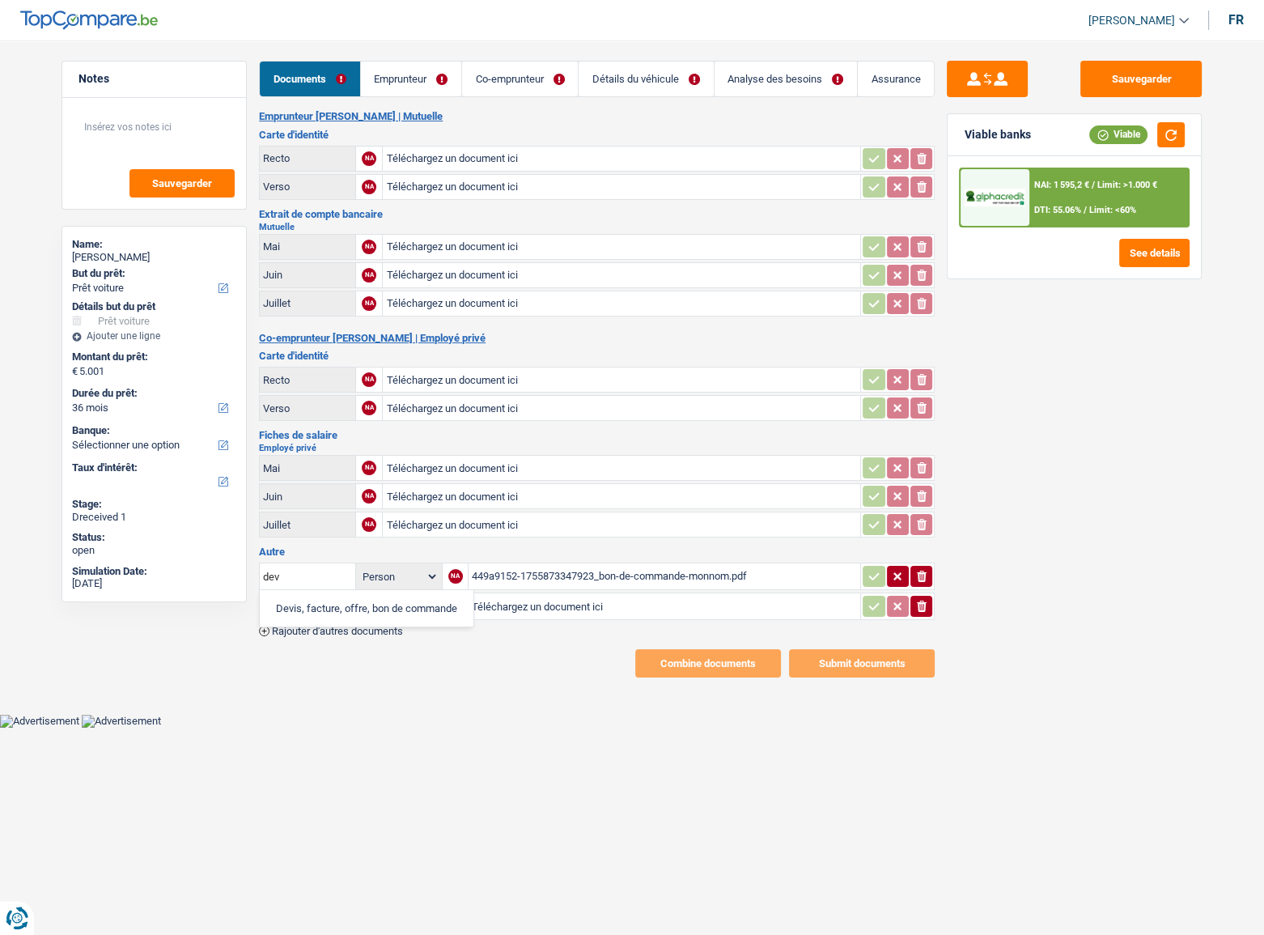
type input "Devis, facture, offre, bon de commande"
click at [922, 602] on icon "button" at bounding box center [922, 606] width 10 height 11
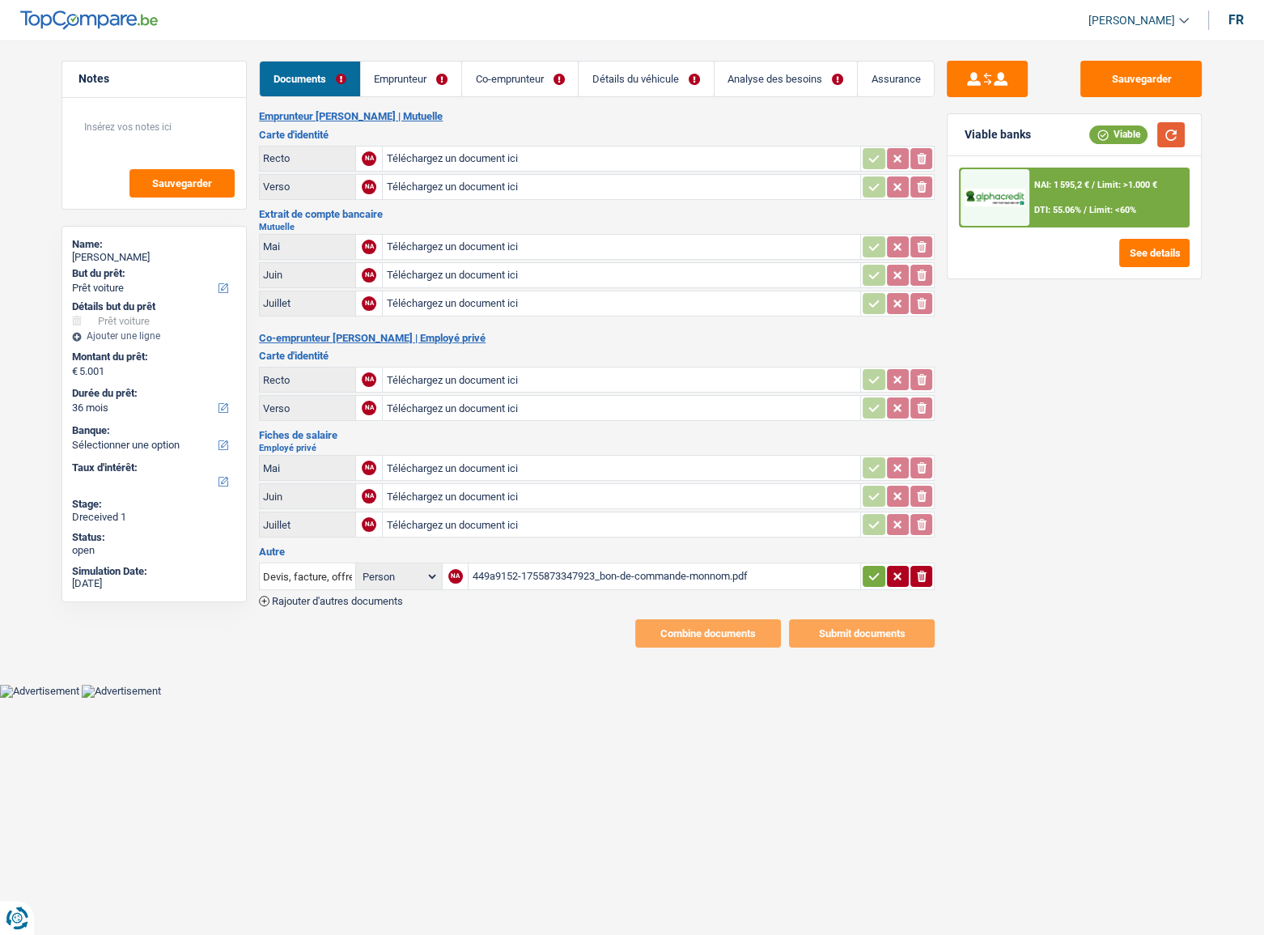
click at [1172, 135] on button "button" at bounding box center [1171, 134] width 28 height 25
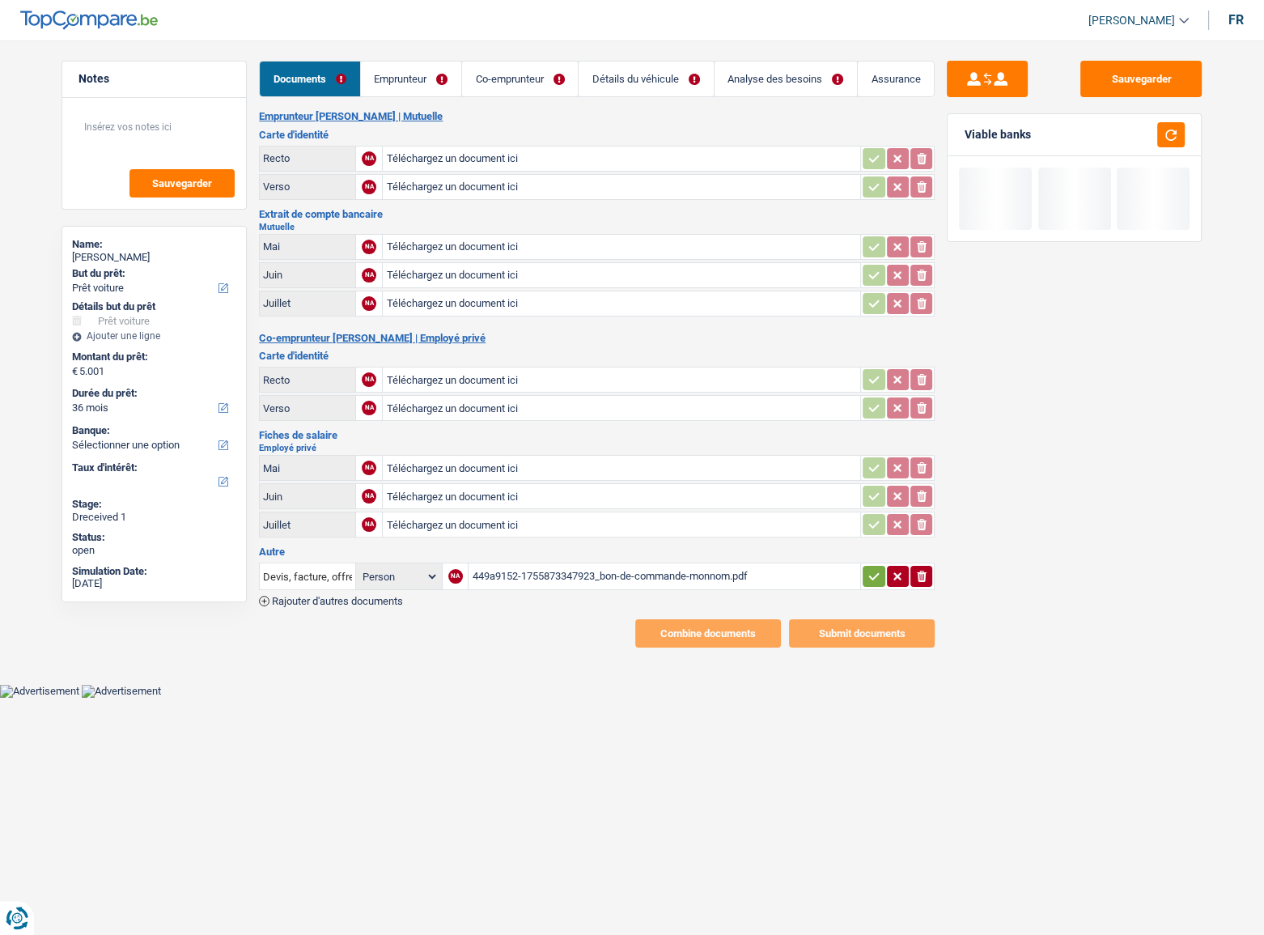
click at [429, 81] on link "Emprunteur" at bounding box center [411, 79] width 100 height 35
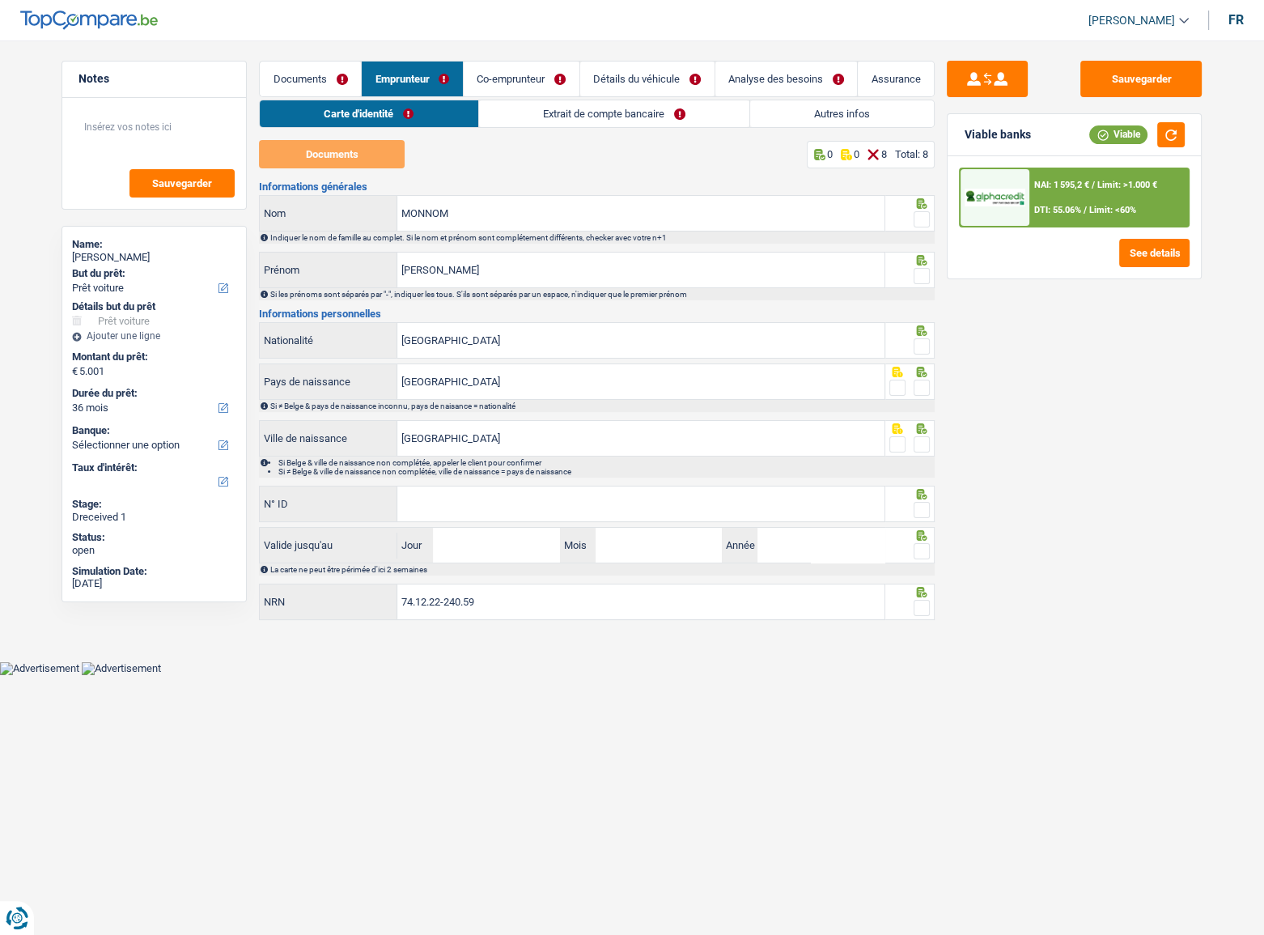
click at [658, 109] on link "Extrait de compte bancaire" at bounding box center [614, 113] width 270 height 27
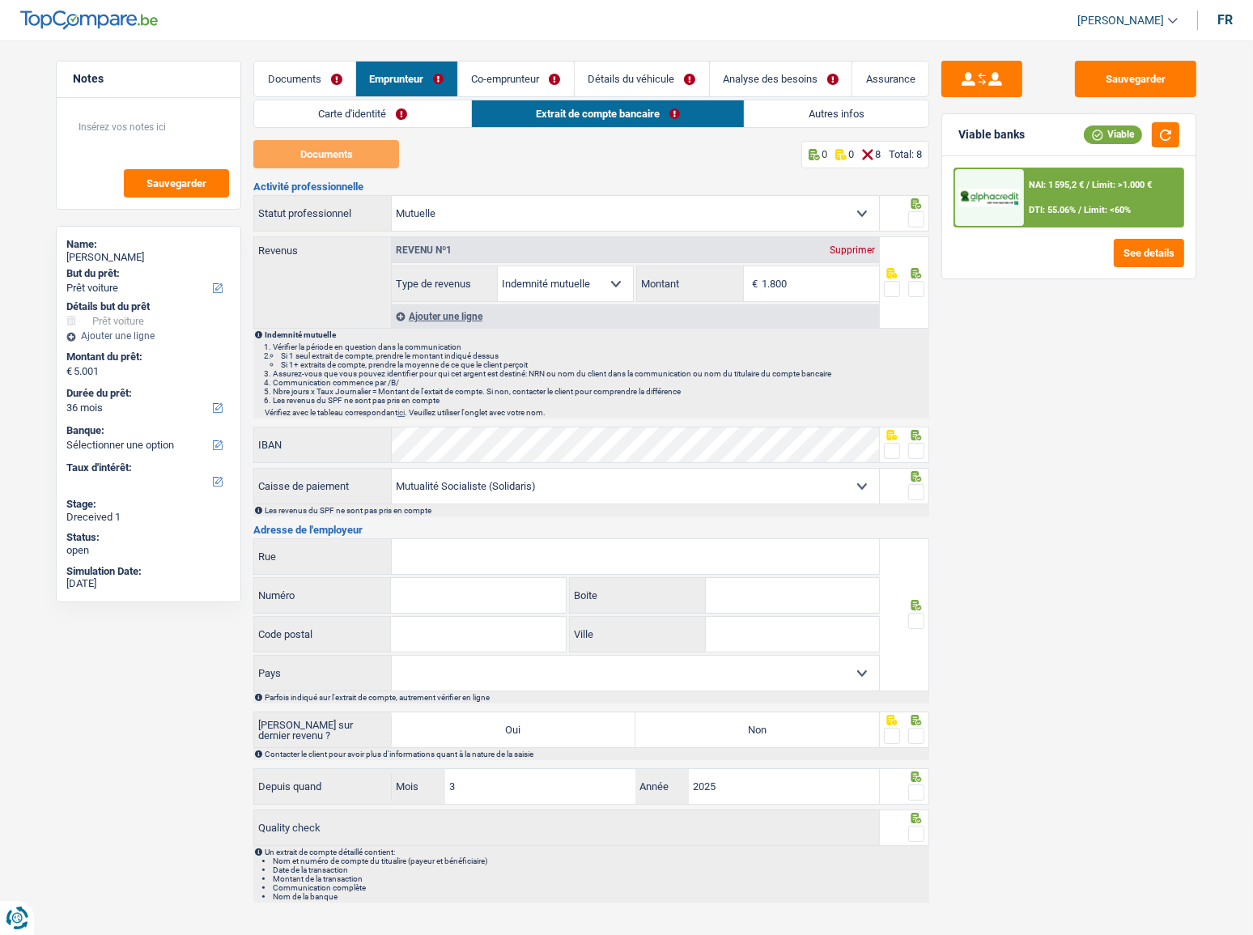
click at [537, 81] on link "Co-emprunteur" at bounding box center [516, 79] width 116 height 35
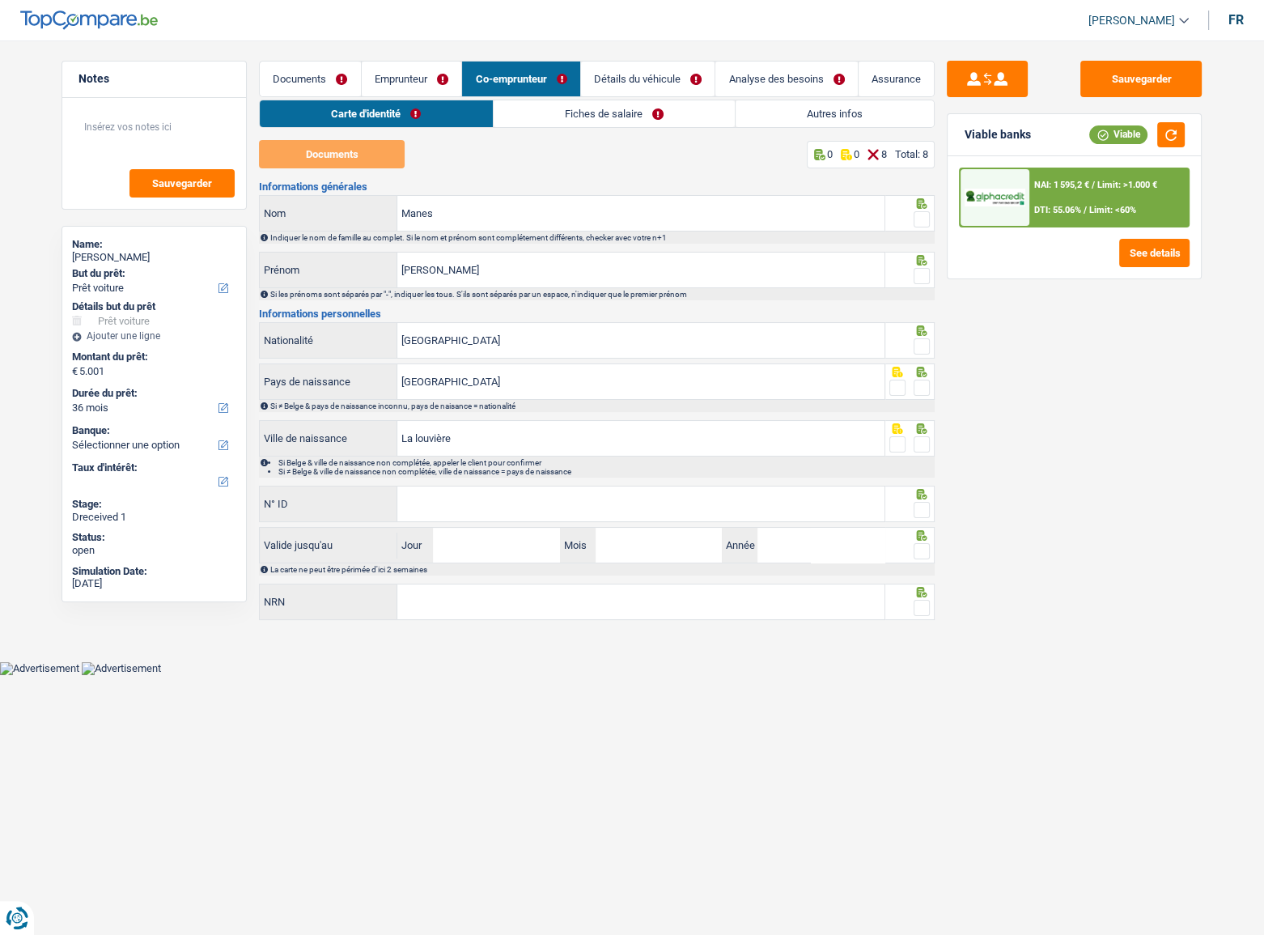
drag, startPoint x: 312, startPoint y: 73, endPoint x: 307, endPoint y: 81, distance: 9.4
click at [312, 73] on link "Documents" at bounding box center [310, 79] width 101 height 35
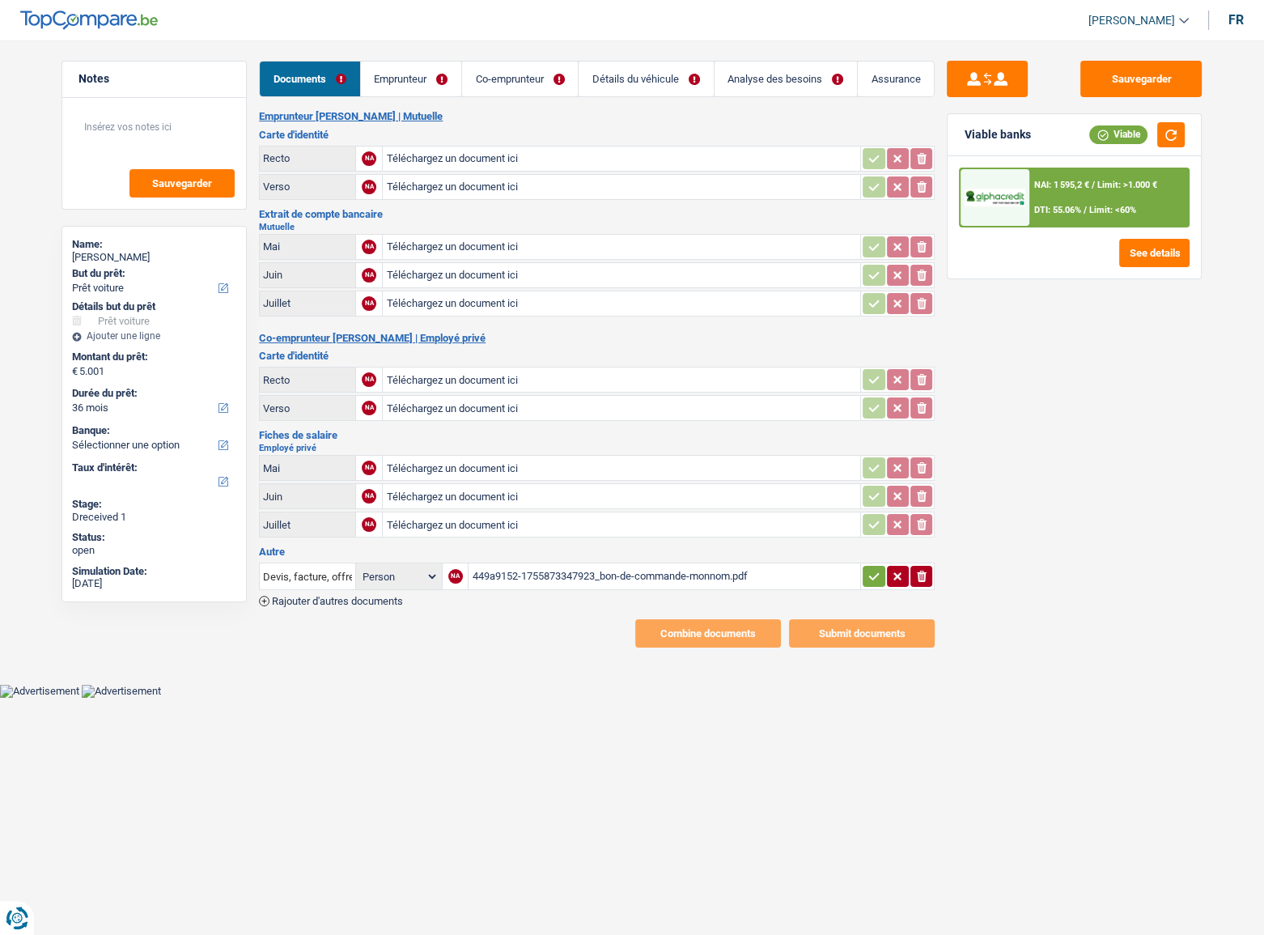
click at [425, 153] on input "Téléchargez un document ici" at bounding box center [621, 159] width 471 height 24
type input "C:\fakepath\r mme.jpg"
click at [428, 191] on input "Téléchargez un document ici" at bounding box center [621, 187] width 471 height 24
type input "C:\fakepath\v mme.jpg"
click at [465, 374] on input "Téléchargez un document ici" at bounding box center [621, 379] width 471 height 24
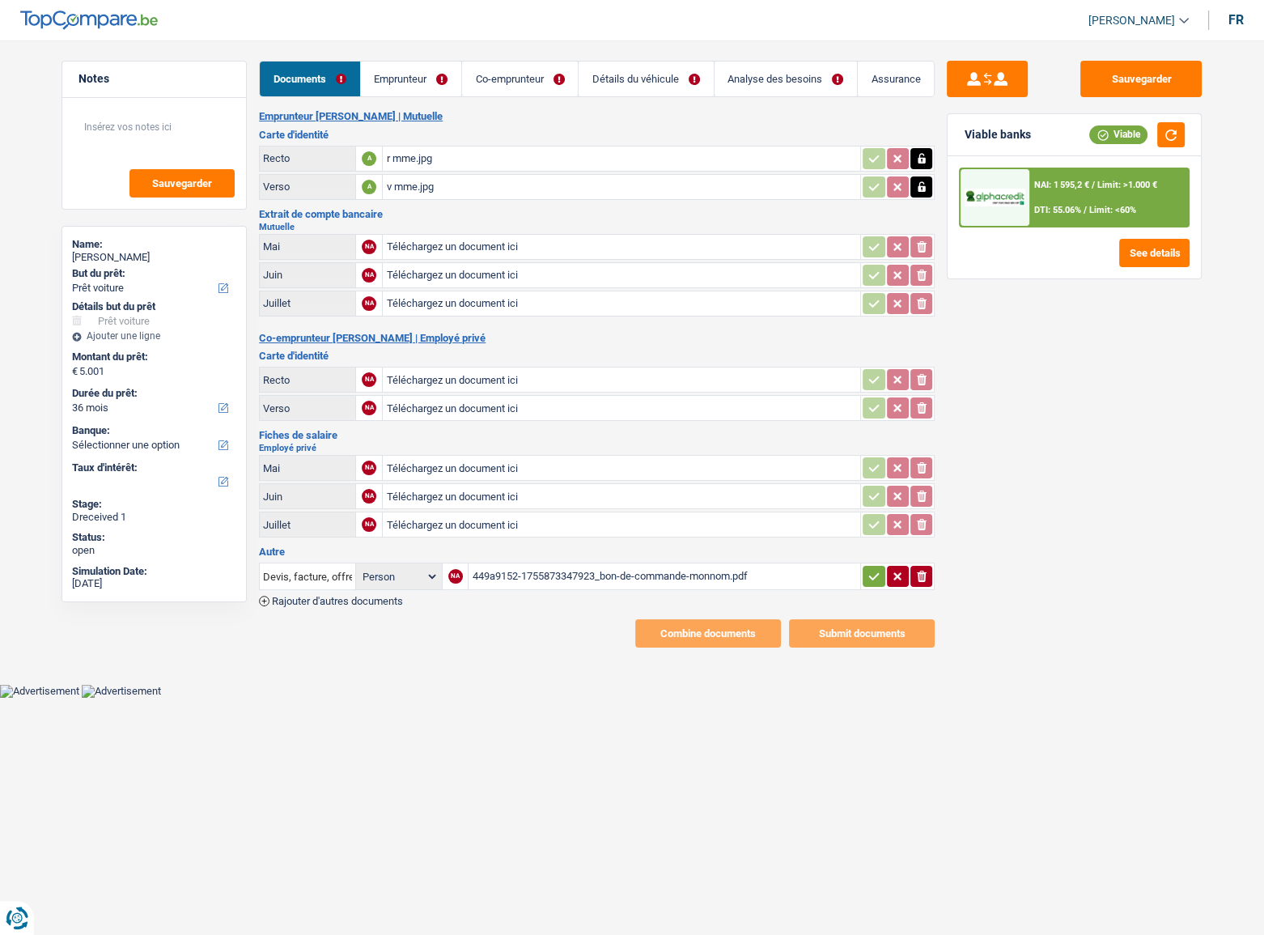
type input "C:\fakepath\r mr.jpg"
click at [413, 406] on input "Téléchargez un document ici" at bounding box center [621, 408] width 471 height 24
type input "C:\fakepath\v mr.jpg"
drag, startPoint x: 450, startPoint y: 244, endPoint x: 461, endPoint y: 240, distance: 11.8
click at [461, 240] on input "Téléchargez un document ici" at bounding box center [621, 247] width 471 height 24
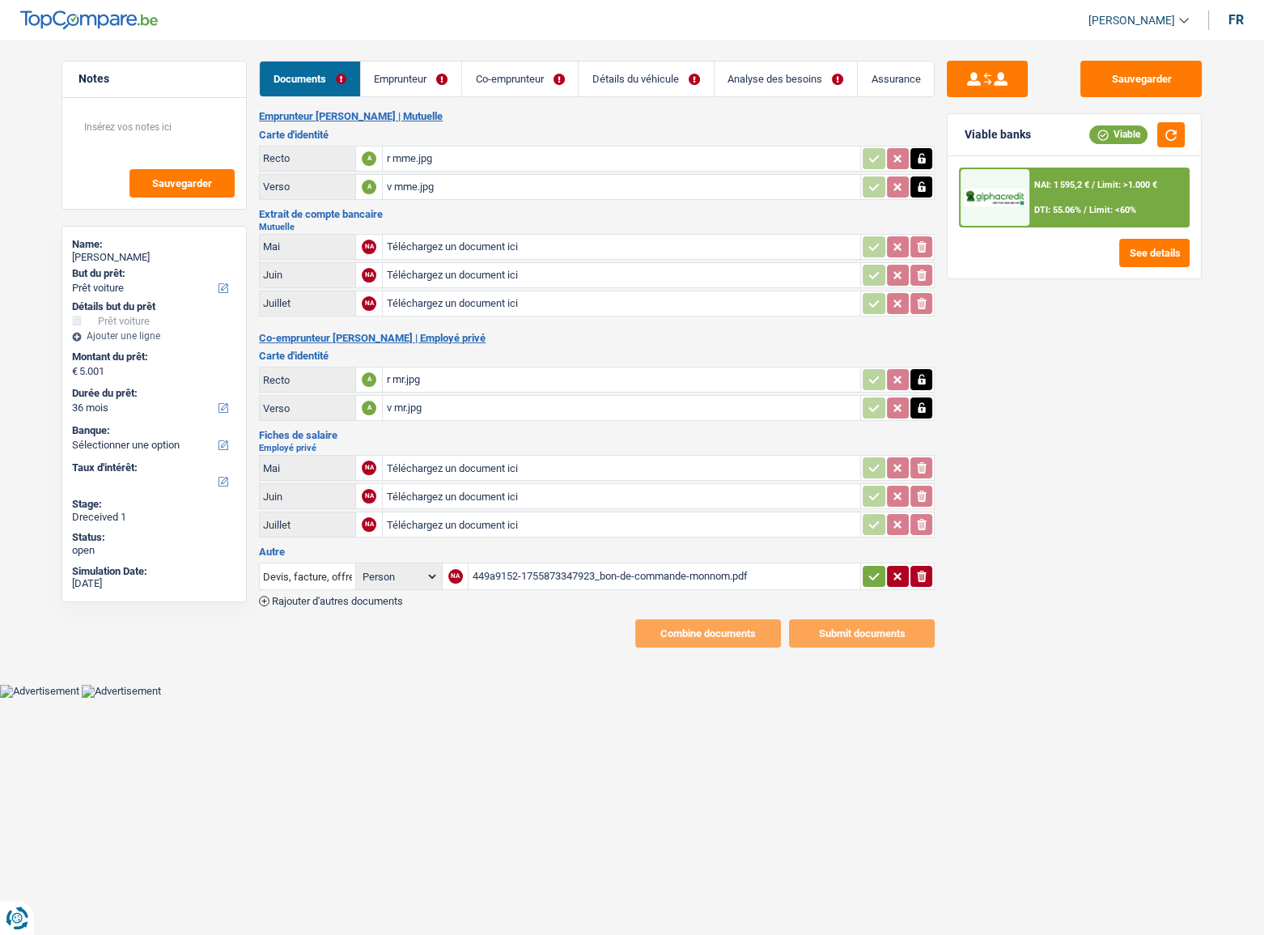
type input "C:\fakepath\05 mme.png"
click at [398, 274] on input "Téléchargez un document ici" at bounding box center [621, 275] width 471 height 24
type input "C:\fakepath\06 mme.png"
click at [442, 302] on input "Téléchargez un document ici" at bounding box center [621, 303] width 471 height 24
type input "C:\fakepath\07 mme.png"
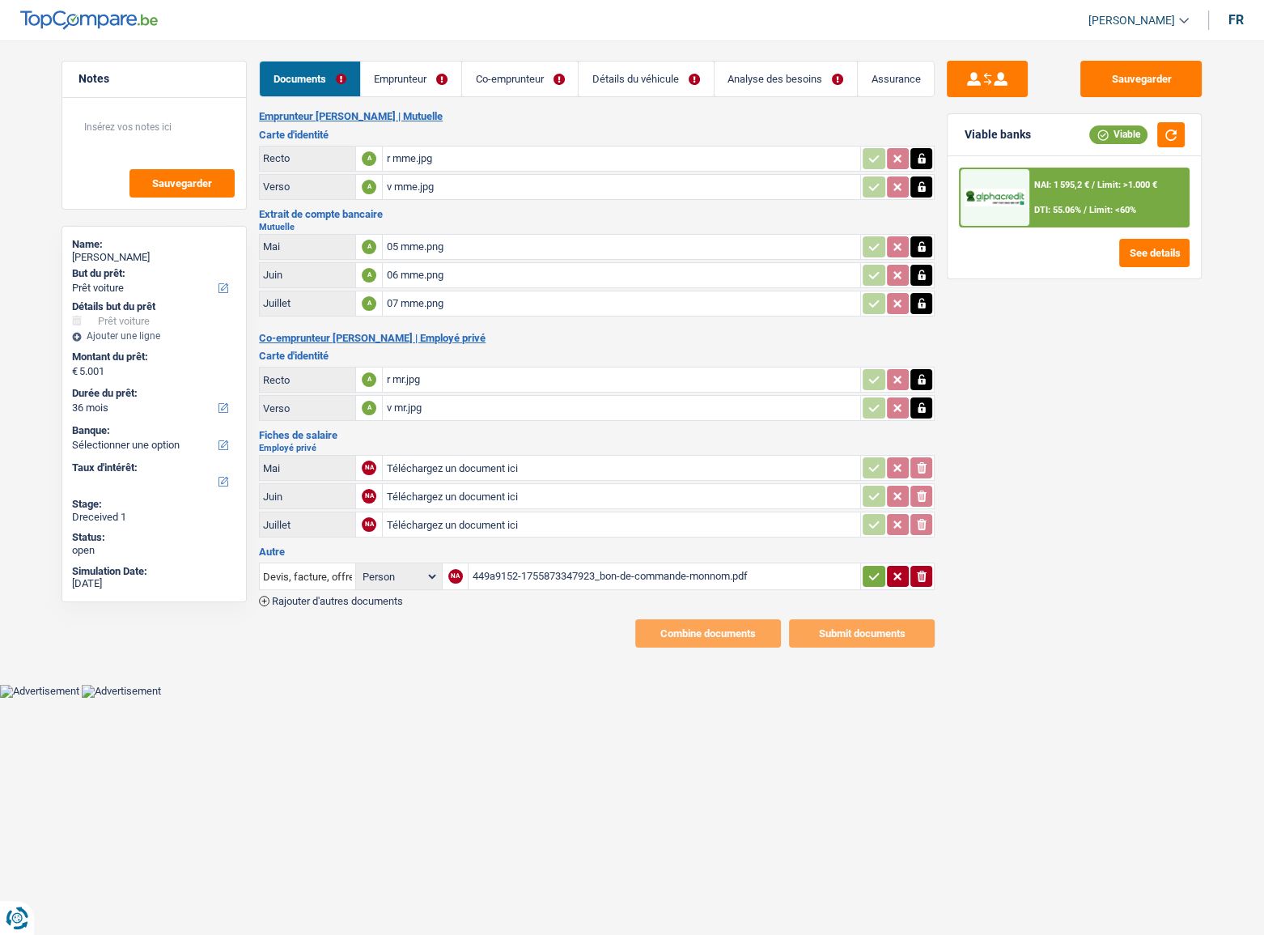
click at [439, 461] on input "Téléchargez un document ici" at bounding box center [621, 468] width 471 height 24
type input "C:\fakepath\05 mr.jpg"
click at [437, 491] on input "Téléchargez un document ici" at bounding box center [621, 496] width 471 height 24
type input "C:\fakepath\06 mr.jpg"
drag, startPoint x: 445, startPoint y: 520, endPoint x: 437, endPoint y: 521, distance: 8.3
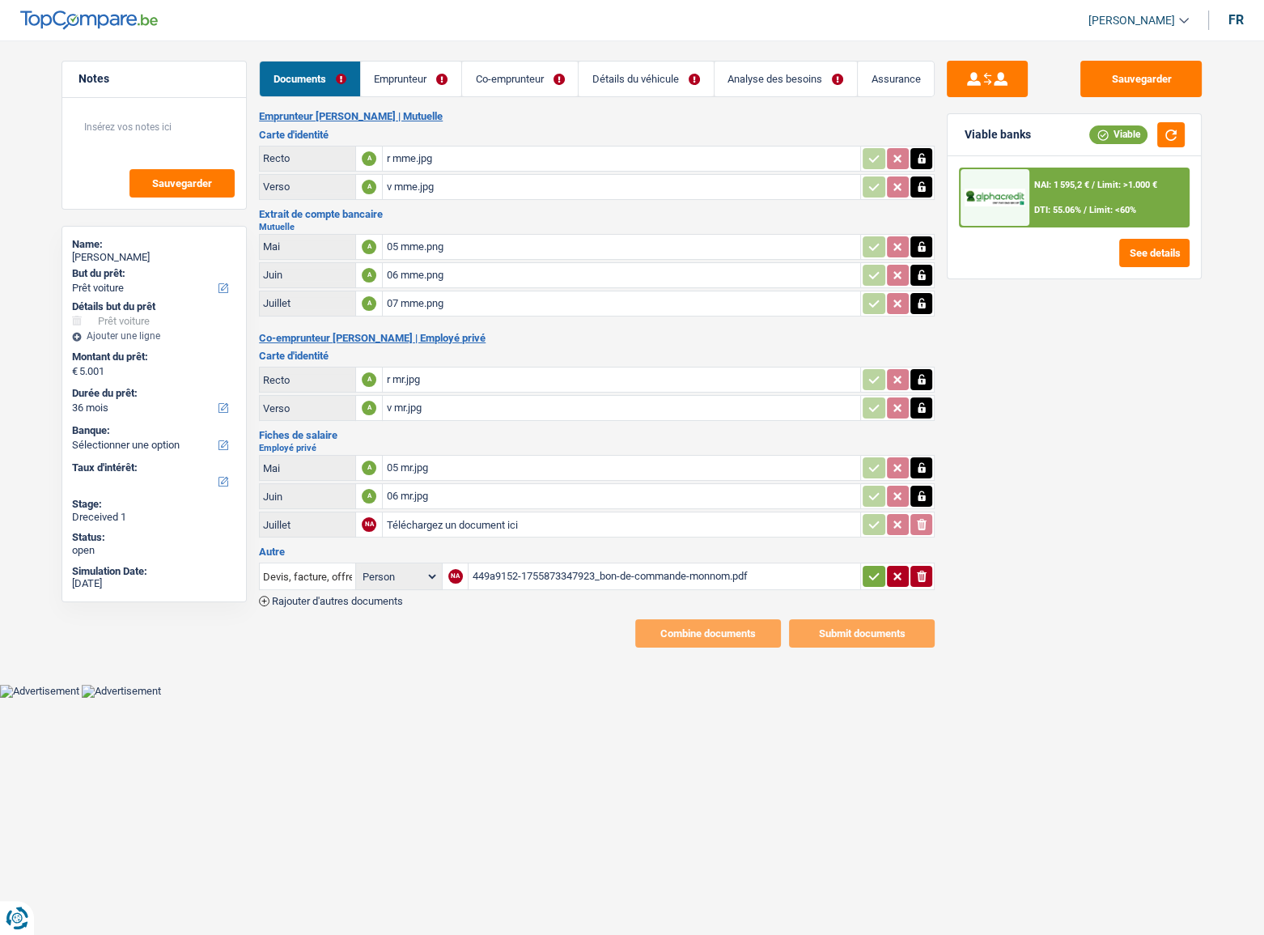
click at [443, 521] on input "Téléchargez un document ici" at bounding box center [621, 524] width 471 height 24
type input "C:\fakepath\07 mr.jpg"
click at [415, 73] on link "Emprunteur" at bounding box center [411, 79] width 100 height 35
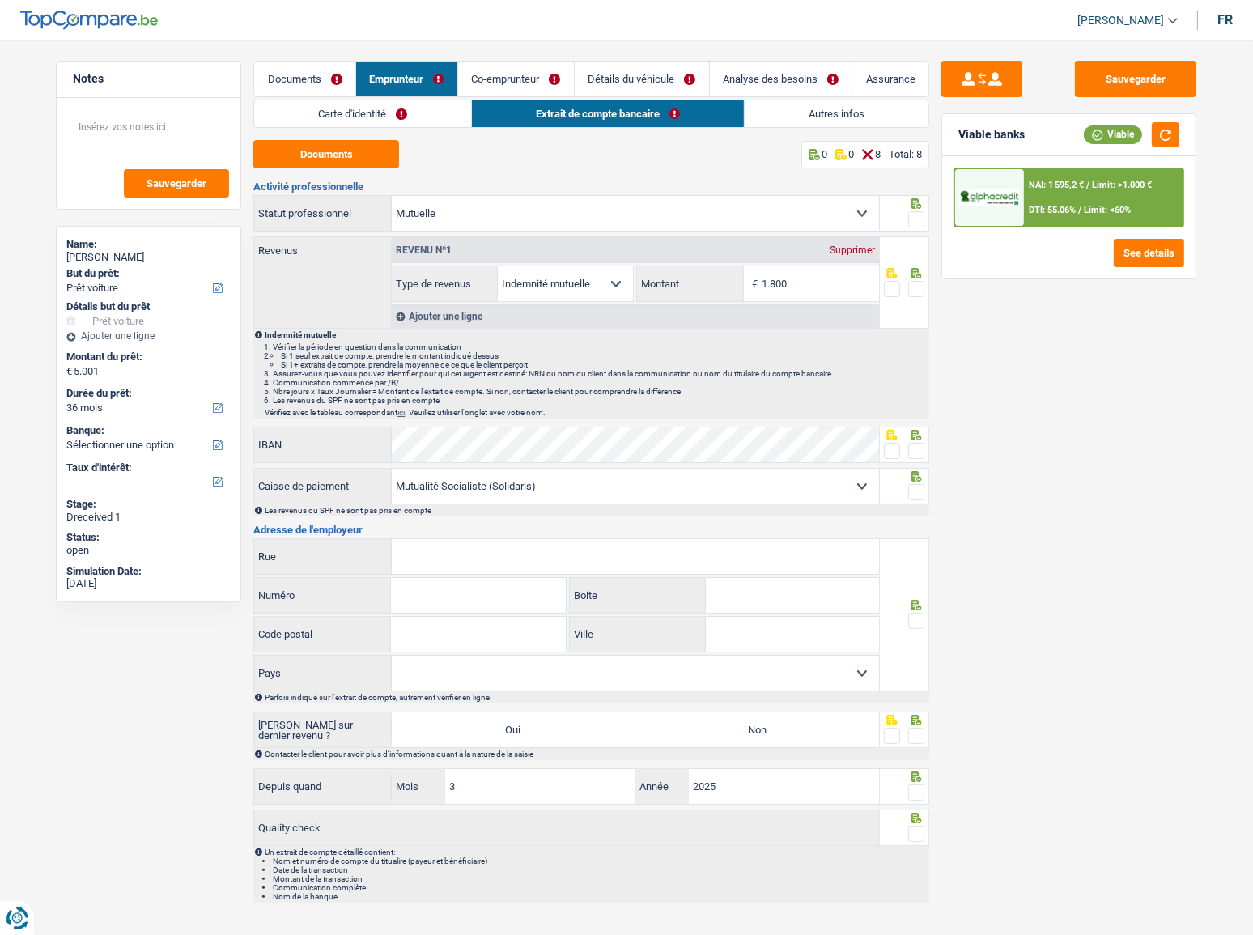
click at [346, 108] on link "Carte d'identité" at bounding box center [362, 113] width 217 height 27
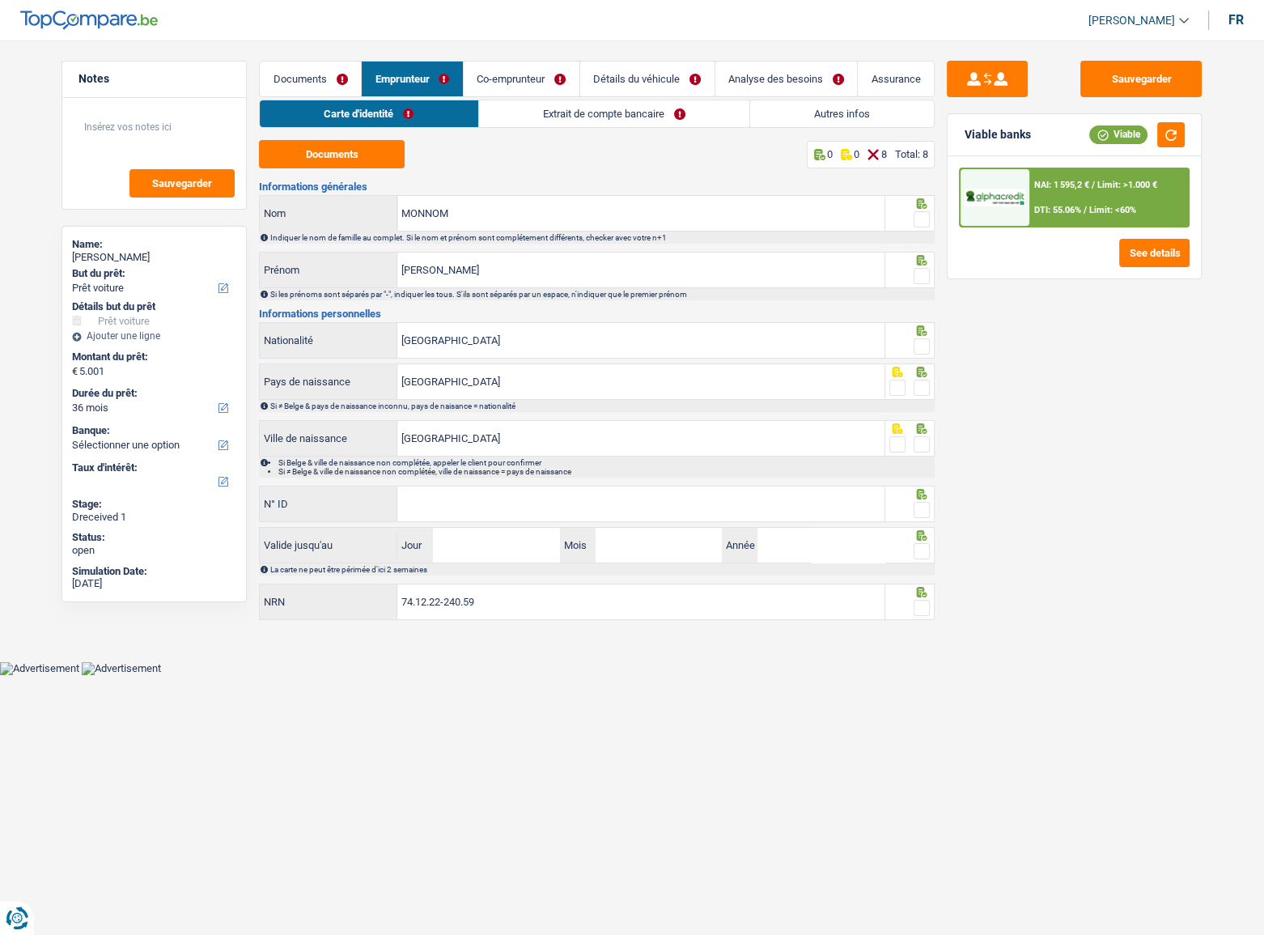
click at [309, 74] on link "Documents" at bounding box center [310, 79] width 101 height 35
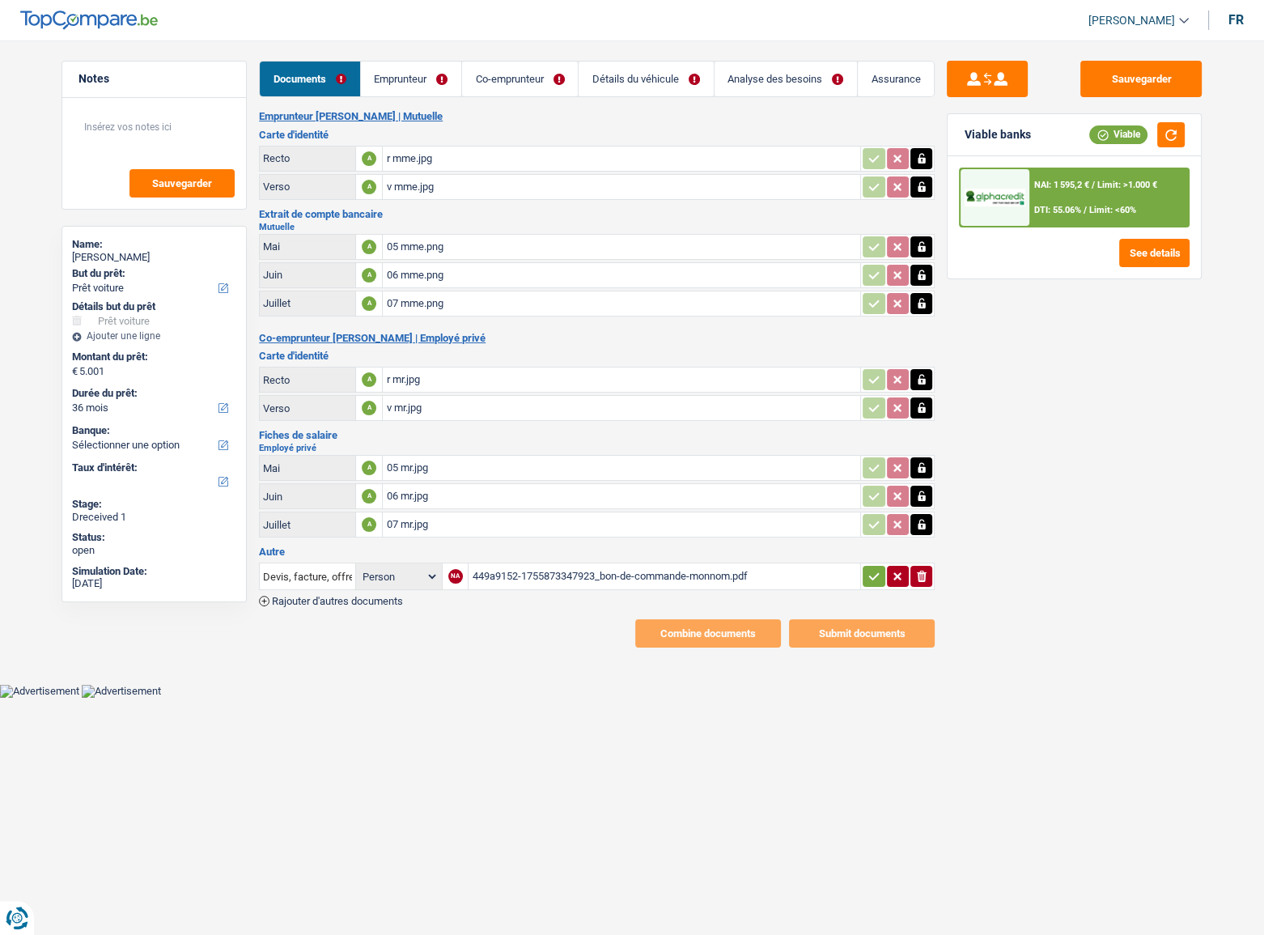
click at [393, 77] on link "Emprunteur" at bounding box center [411, 79] width 100 height 35
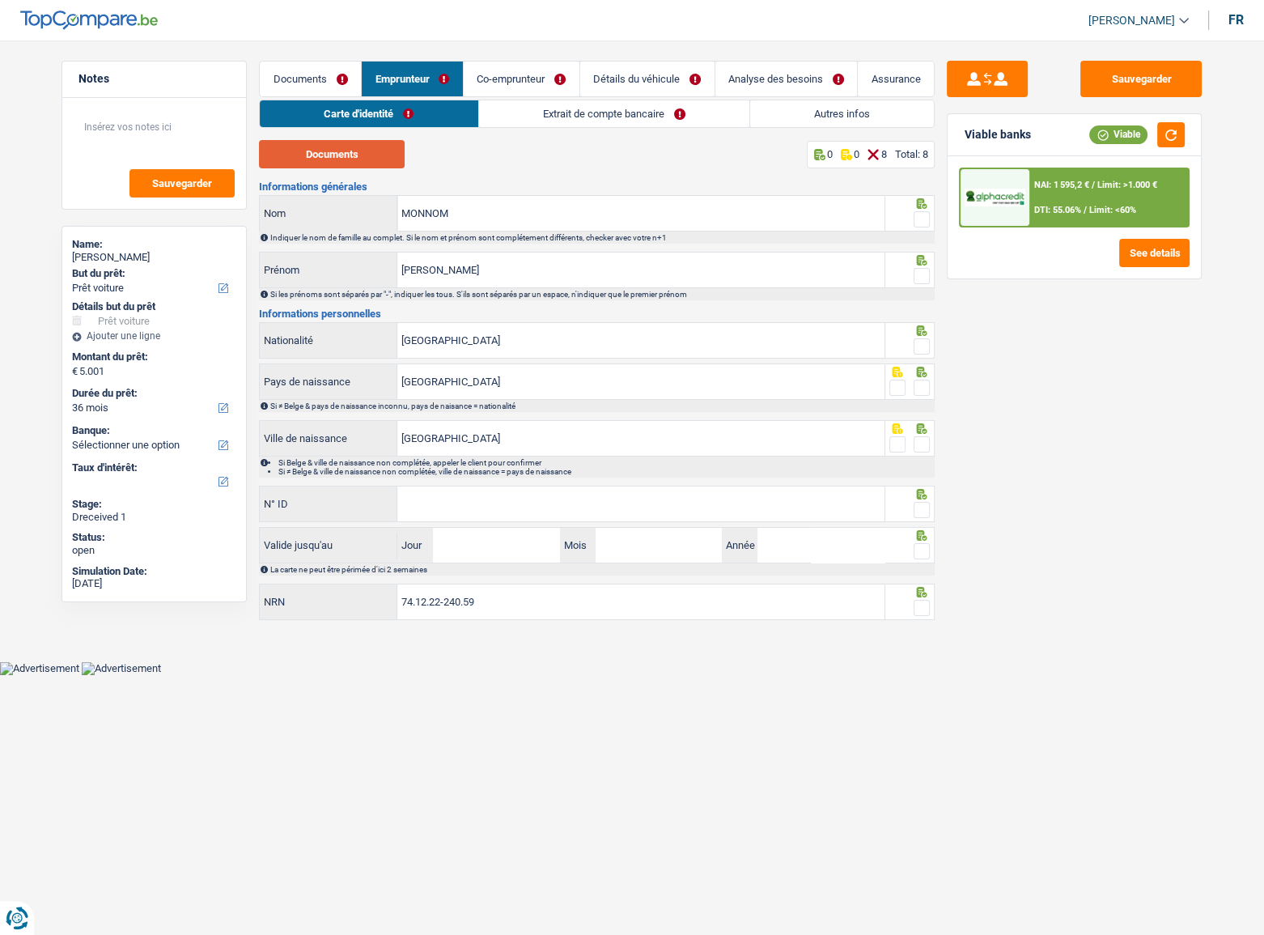
click at [366, 156] on button "Documents" at bounding box center [332, 154] width 146 height 28
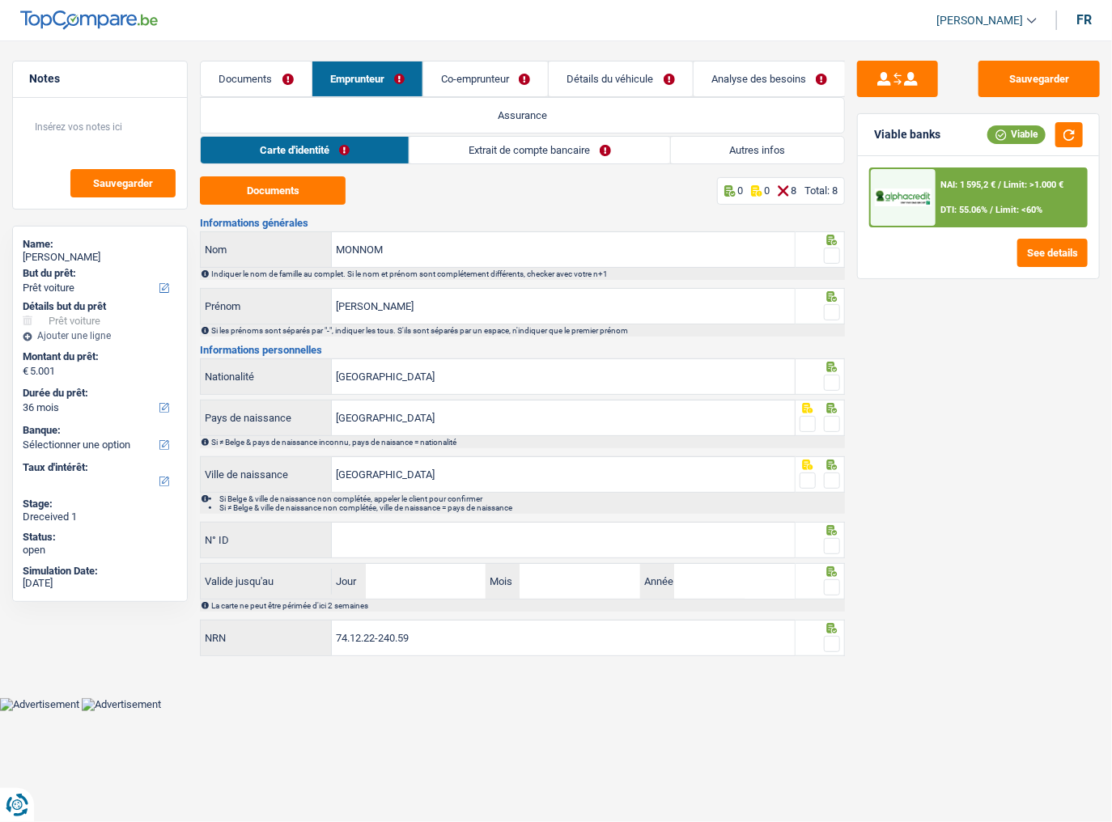
click at [830, 249] on span at bounding box center [832, 256] width 16 height 16
click at [0, 0] on input "radio" at bounding box center [0, 0] width 0 height 0
click at [829, 312] on span at bounding box center [832, 312] width 16 height 16
click at [0, 0] on input "radio" at bounding box center [0, 0] width 0 height 0
click at [832, 380] on span at bounding box center [832, 383] width 16 height 16
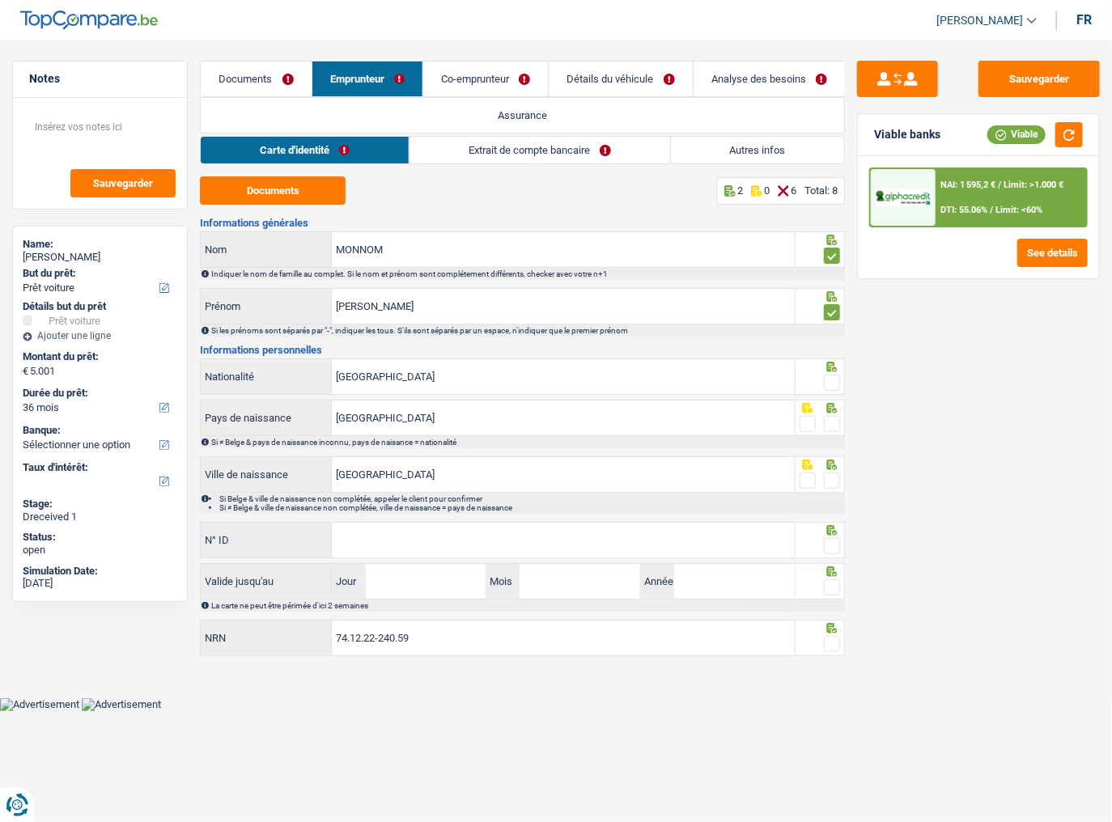
click at [0, 0] on input "radio" at bounding box center [0, 0] width 0 height 0
click at [832, 425] on span at bounding box center [832, 424] width 16 height 16
click at [0, 0] on input "radio" at bounding box center [0, 0] width 0 height 0
click at [829, 476] on span at bounding box center [832, 481] width 16 height 16
click at [0, 0] on input "radio" at bounding box center [0, 0] width 0 height 0
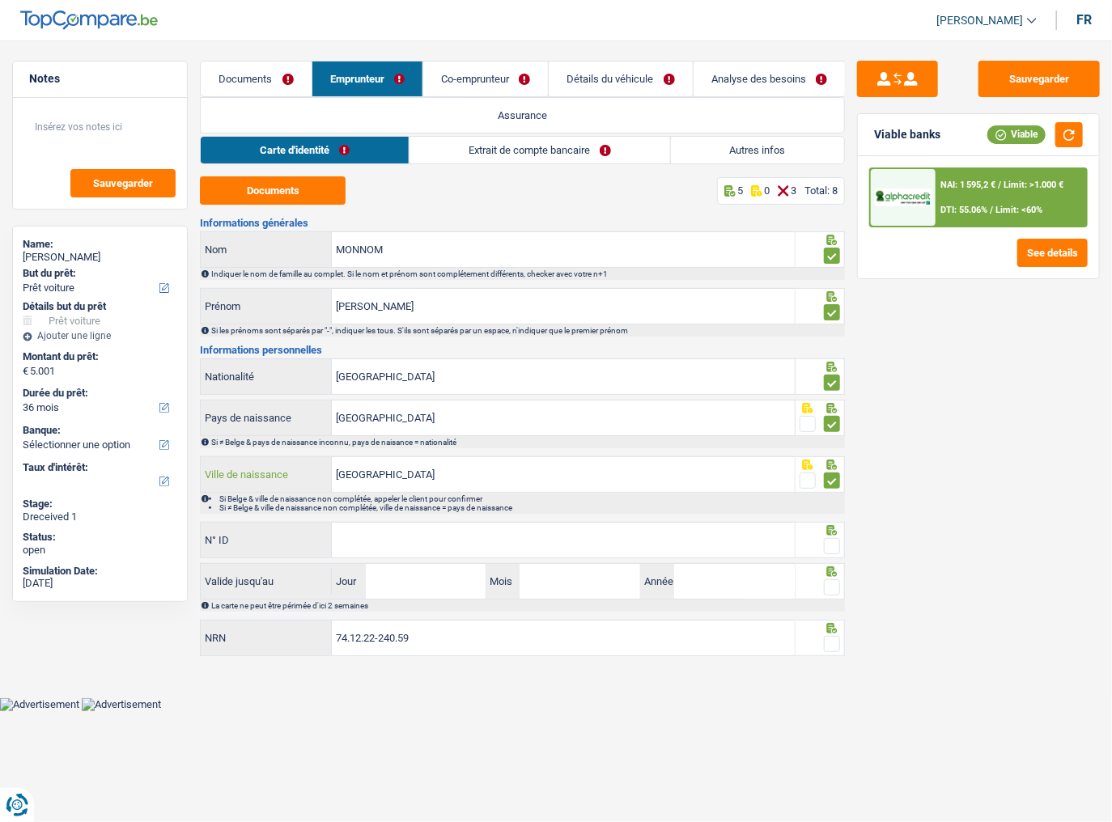
drag, startPoint x: 440, startPoint y: 482, endPoint x: 217, endPoint y: 488, distance: 223.5
click at [217, 488] on div "Charleroi Ville de naissance" at bounding box center [497, 474] width 593 height 35
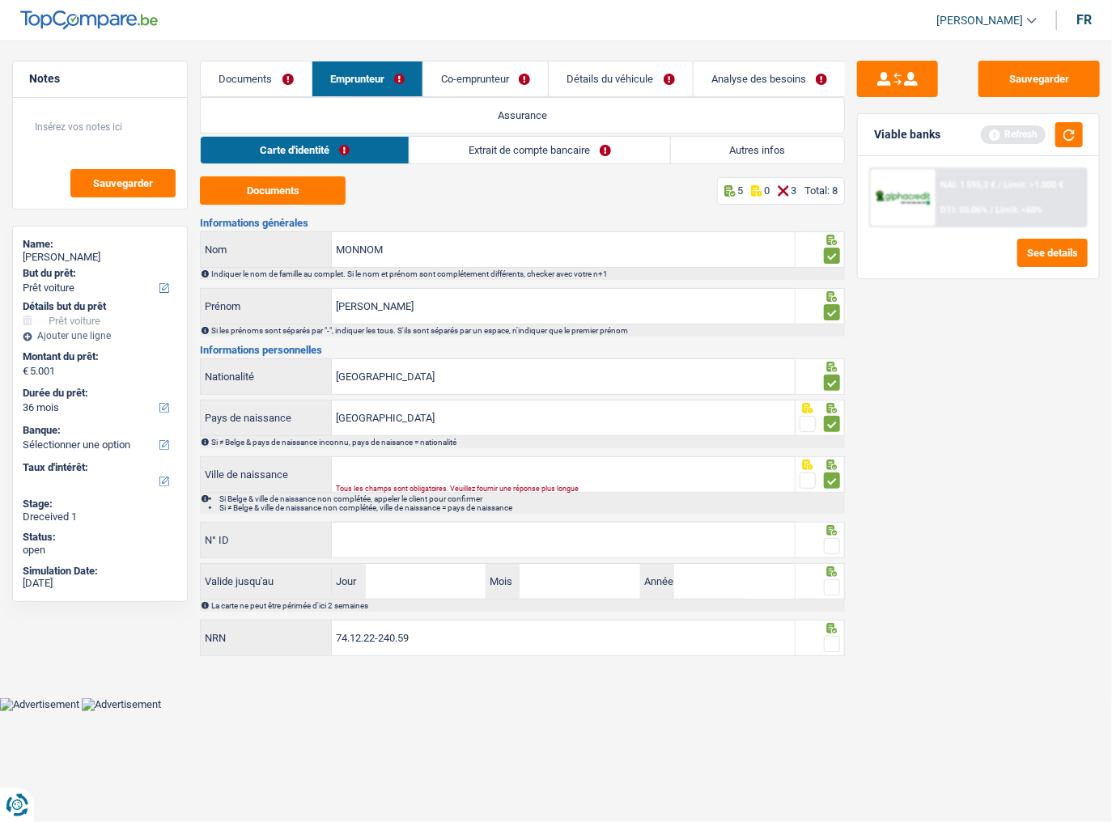
click at [1063, 448] on div "Sauvegarder Viable banks Refresh NAI: 1 595,2 € / Limit: >1.000 € DTI: 55.06% /…" at bounding box center [978, 427] width 267 height 732
drag, startPoint x: 478, startPoint y: 470, endPoint x: 531, endPoint y: 483, distance: 54.2
click at [479, 471] on input "Ville de naissance" at bounding box center [563, 474] width 463 height 35
click at [412, 465] on input "Ville de naissance" at bounding box center [563, 474] width 463 height 35
type input "La"
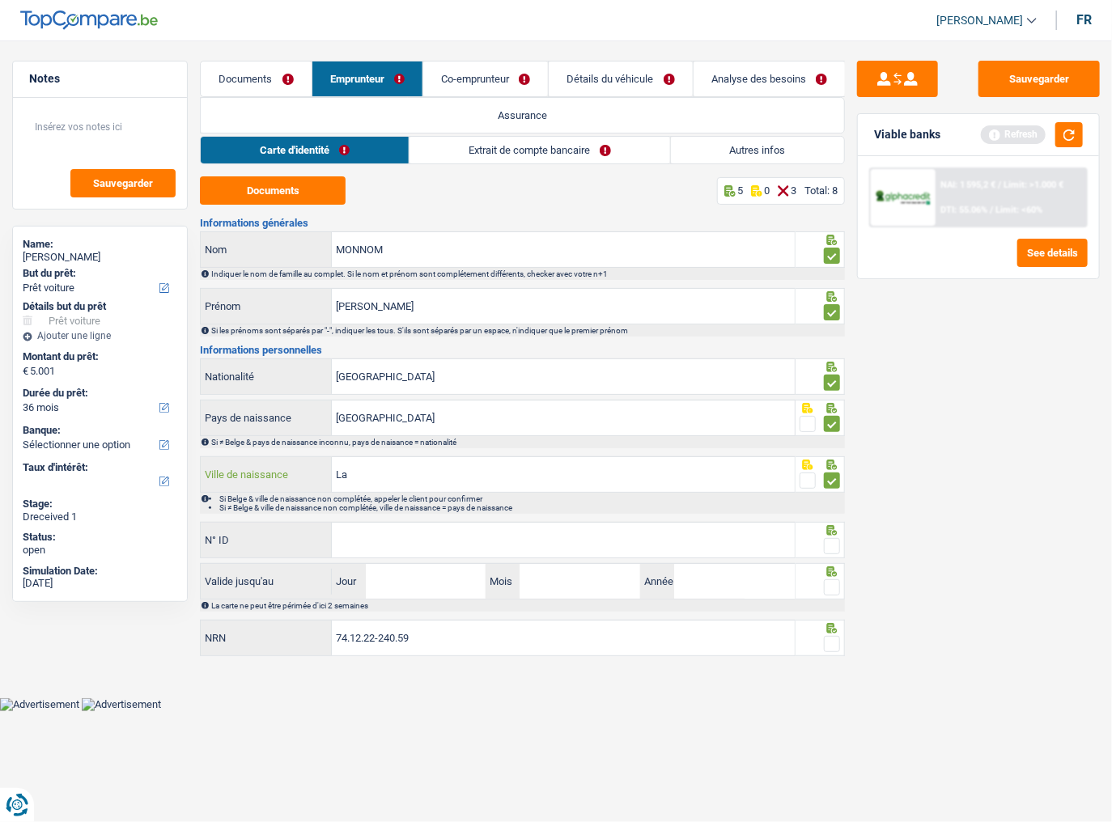
click at [368, 463] on input "La" at bounding box center [563, 474] width 463 height 35
drag, startPoint x: 370, startPoint y: 469, endPoint x: 1050, endPoint y: 479, distance: 680.0
click at [108, 469] on div "Notes Sauvegarder Name: [PERSON_NAME] But du prêt: Confort maison: meubles, tex…" at bounding box center [556, 361] width 1112 height 601
click at [356, 472] on input "Ville de naissance" at bounding box center [563, 474] width 463 height 35
type input "[GEOGRAPHIC_DATA]"
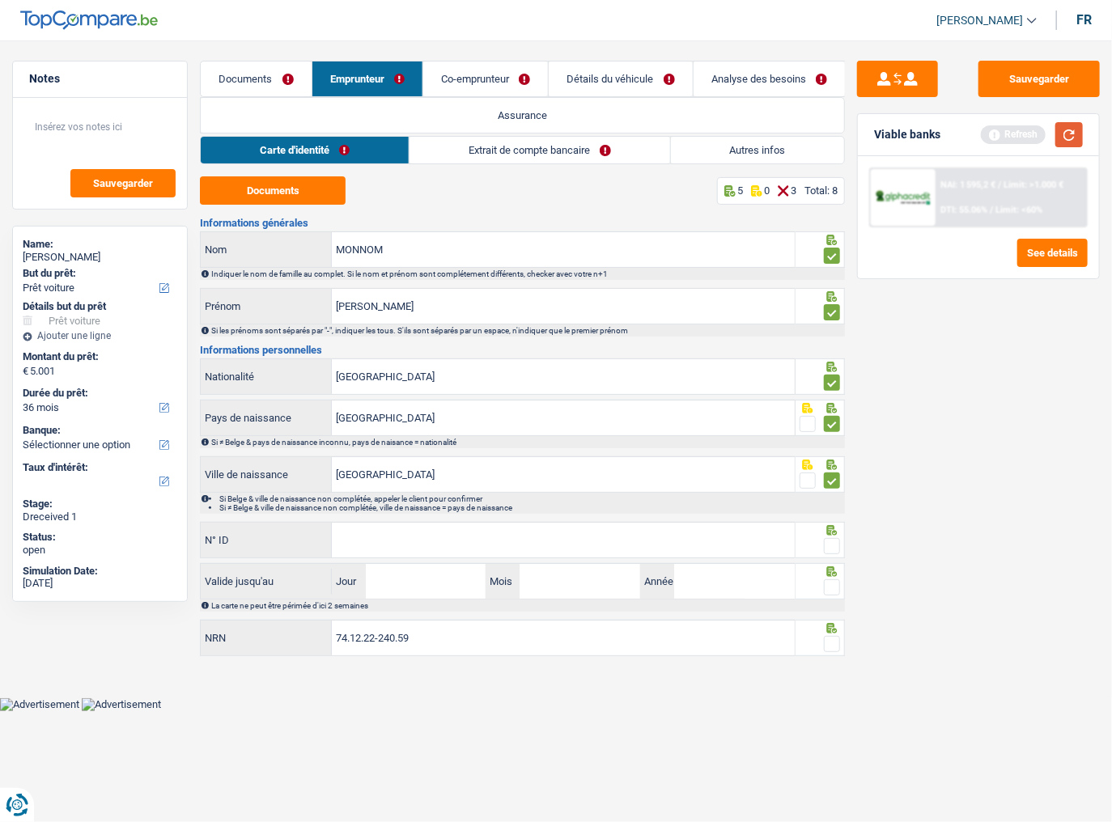
click at [1072, 143] on button "button" at bounding box center [1069, 134] width 28 height 25
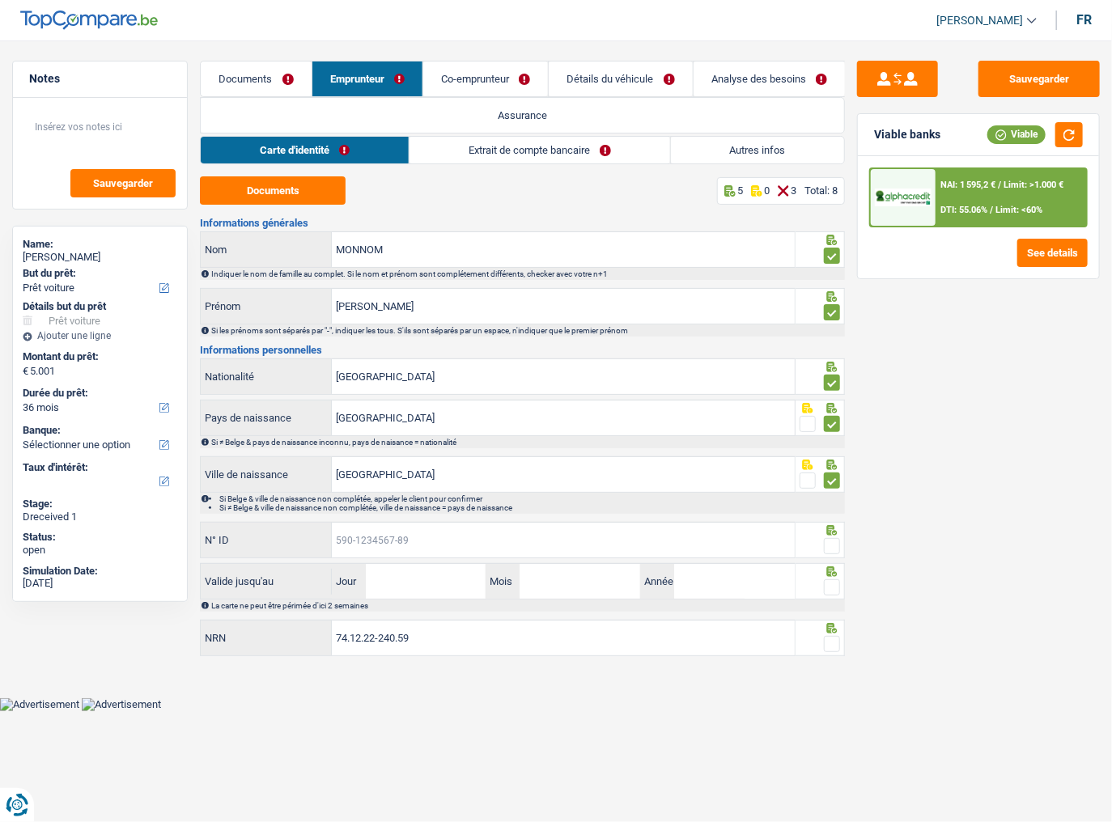
click at [380, 536] on input "N° ID" at bounding box center [563, 540] width 463 height 35
click at [549, 543] on input "N° ID" at bounding box center [563, 540] width 463 height 35
drag, startPoint x: 535, startPoint y: 521, endPoint x: 531, endPoint y: 529, distance: 9.0
click at [534, 524] on input "N° ID" at bounding box center [563, 540] width 463 height 35
click at [518, 546] on input "N° ID" at bounding box center [563, 540] width 463 height 35
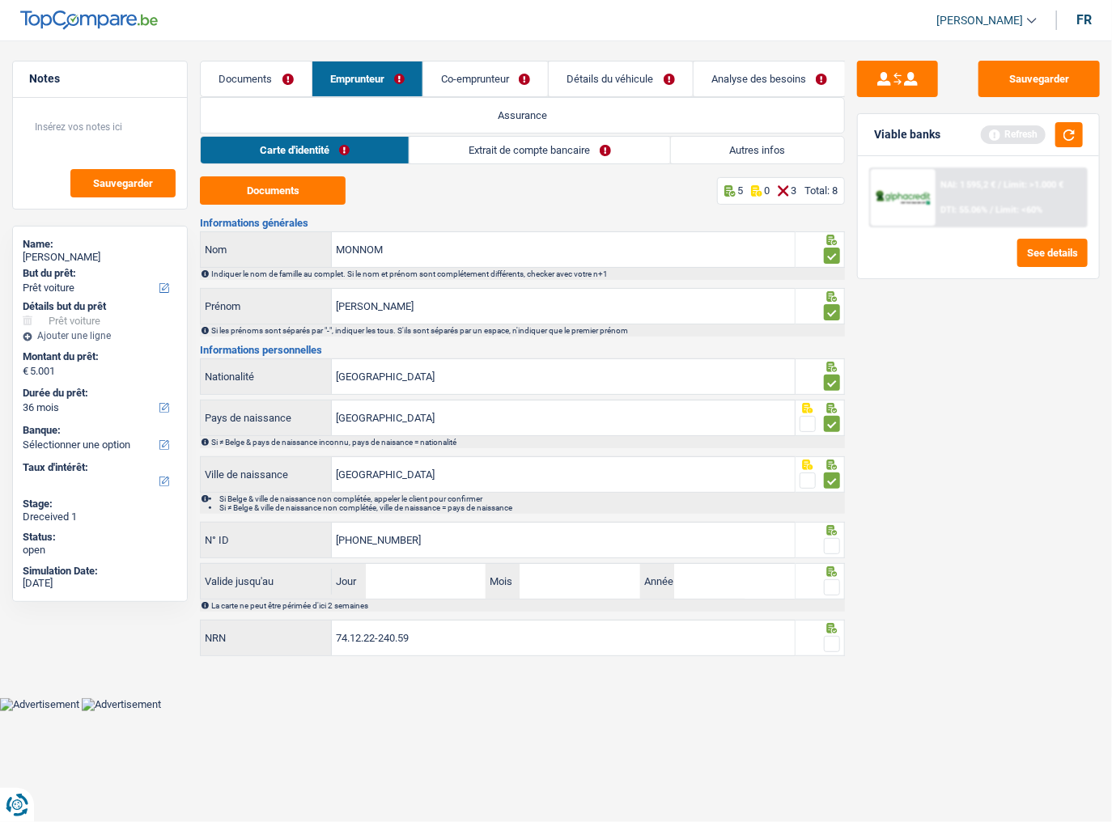
type input "[PHONE_NUMBER]"
click at [831, 546] on span at bounding box center [832, 546] width 16 height 16
click at [0, 0] on input "radio" at bounding box center [0, 0] width 0 height 0
drag, startPoint x: 420, startPoint y: 576, endPoint x: 529, endPoint y: 578, distance: 109.3
click at [420, 576] on input "Jour" at bounding box center [426, 581] width 121 height 35
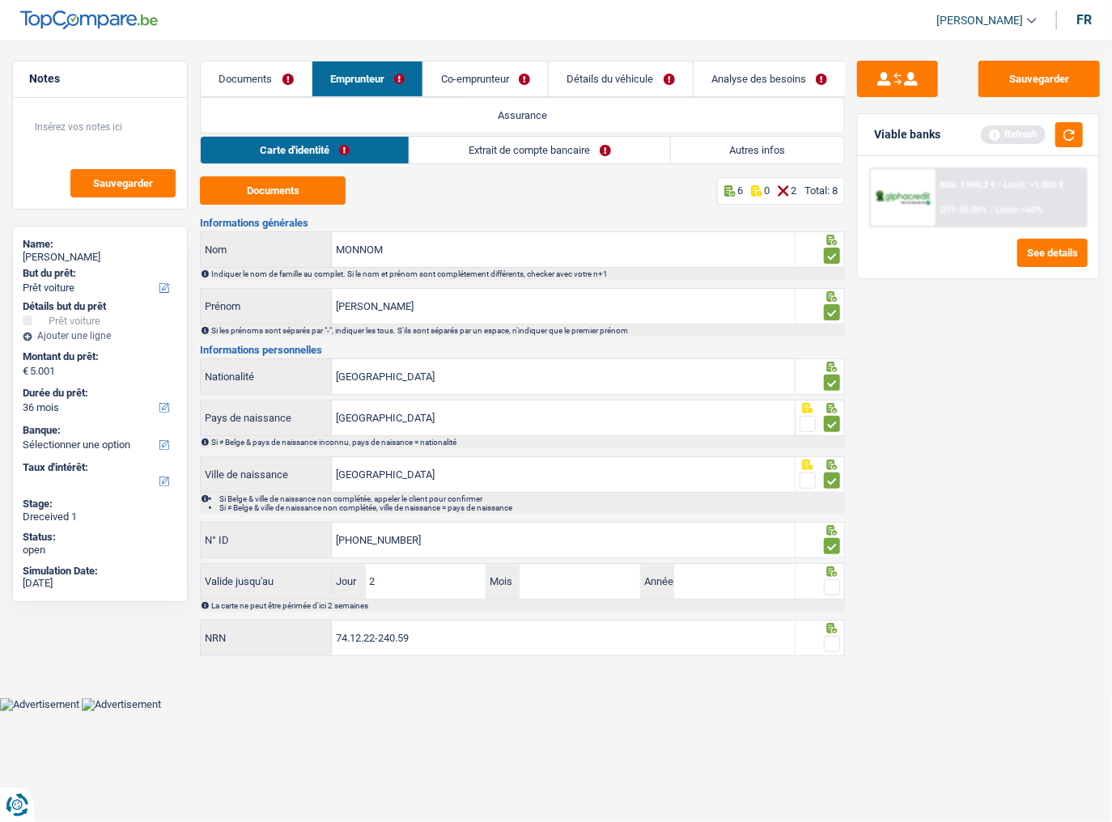
type input "26"
type input "06"
type input "2027"
drag, startPoint x: 833, startPoint y: 582, endPoint x: 900, endPoint y: 221, distance: 367.2
click at [834, 582] on span at bounding box center [832, 588] width 16 height 16
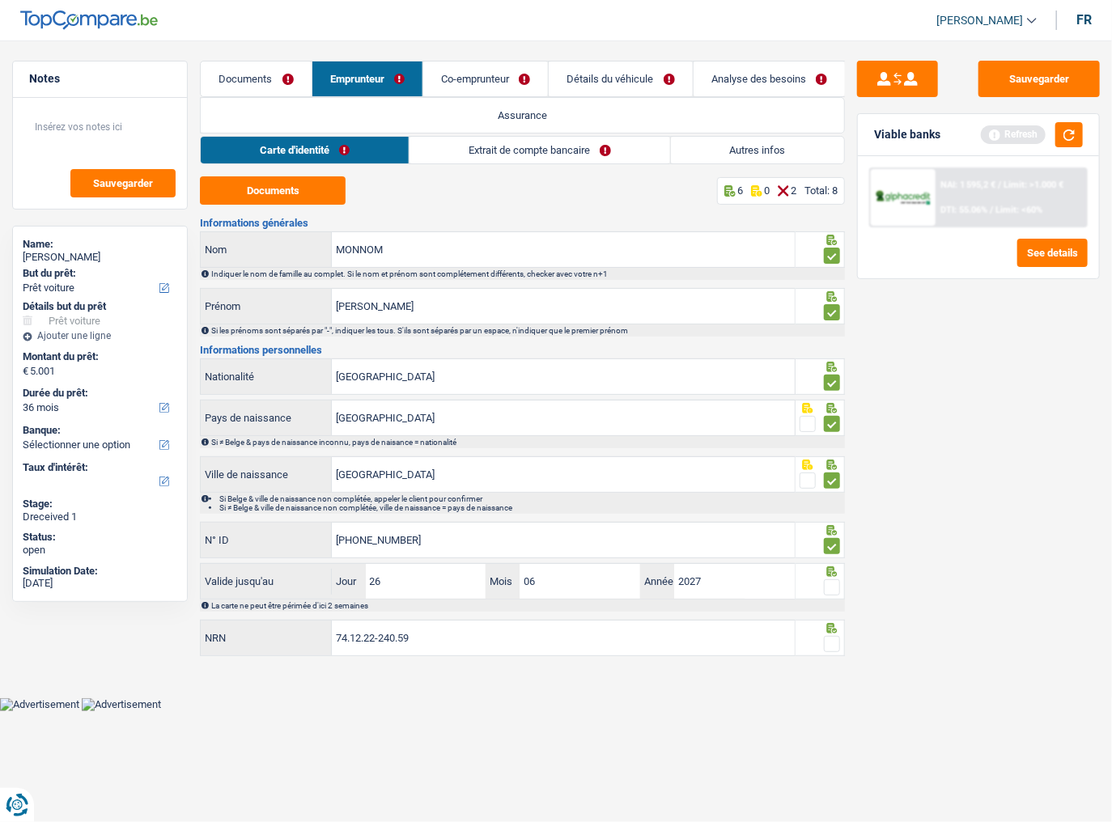
click at [0, 0] on input "radio" at bounding box center [0, 0] width 0 height 0
drag, startPoint x: 1072, startPoint y: 138, endPoint x: 1076, endPoint y: 284, distance: 146.5
click at [1072, 138] on button "button" at bounding box center [1069, 134] width 28 height 25
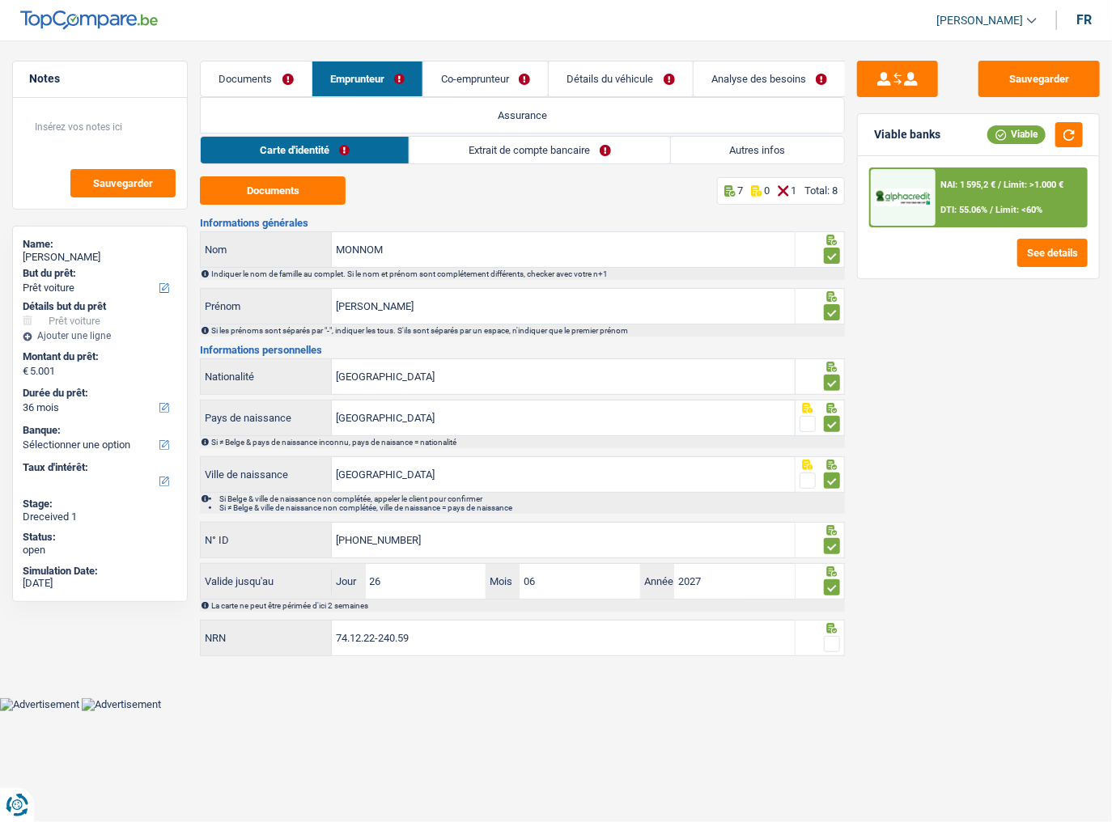
click at [830, 640] on span at bounding box center [832, 644] width 16 height 16
click at [0, 0] on input "radio" at bounding box center [0, 0] width 0 height 0
click at [526, 149] on link "Extrait de compte bancaire" at bounding box center [540, 150] width 260 height 27
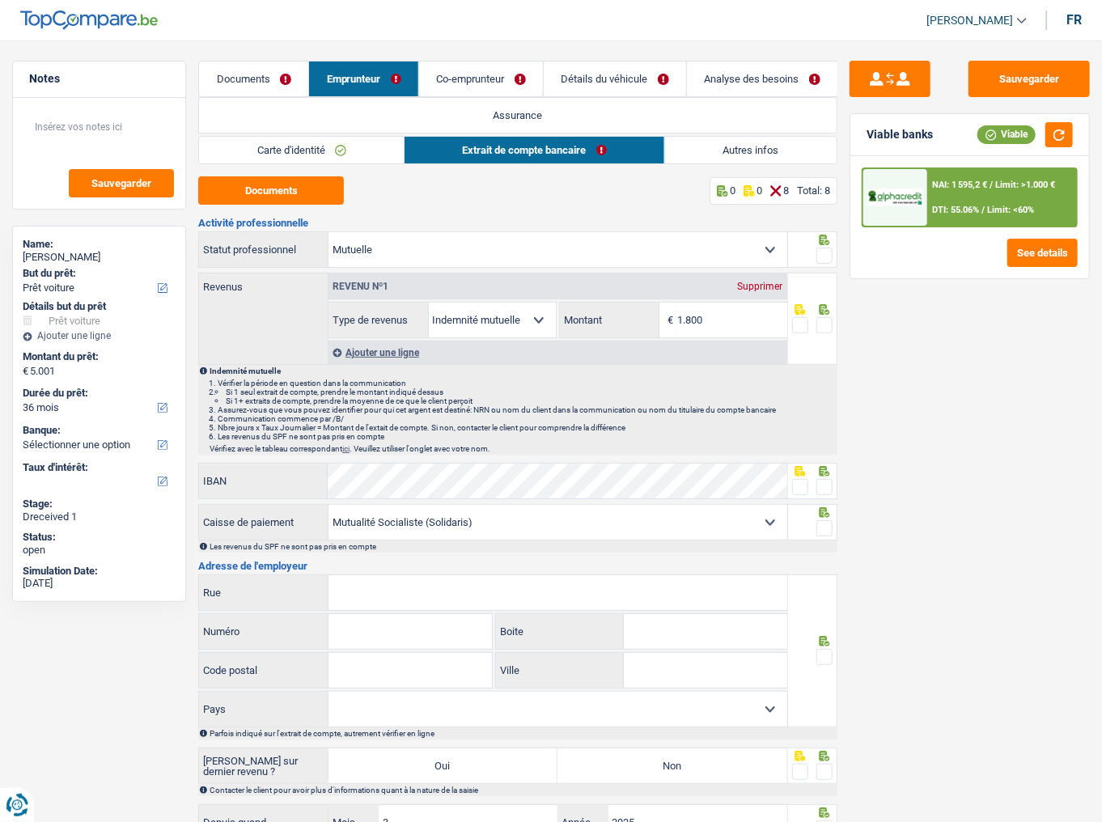
drag, startPoint x: 308, startPoint y: 157, endPoint x: 385, endPoint y: 152, distance: 77.9
click at [308, 157] on link "Carte d'identité" at bounding box center [301, 150] width 205 height 27
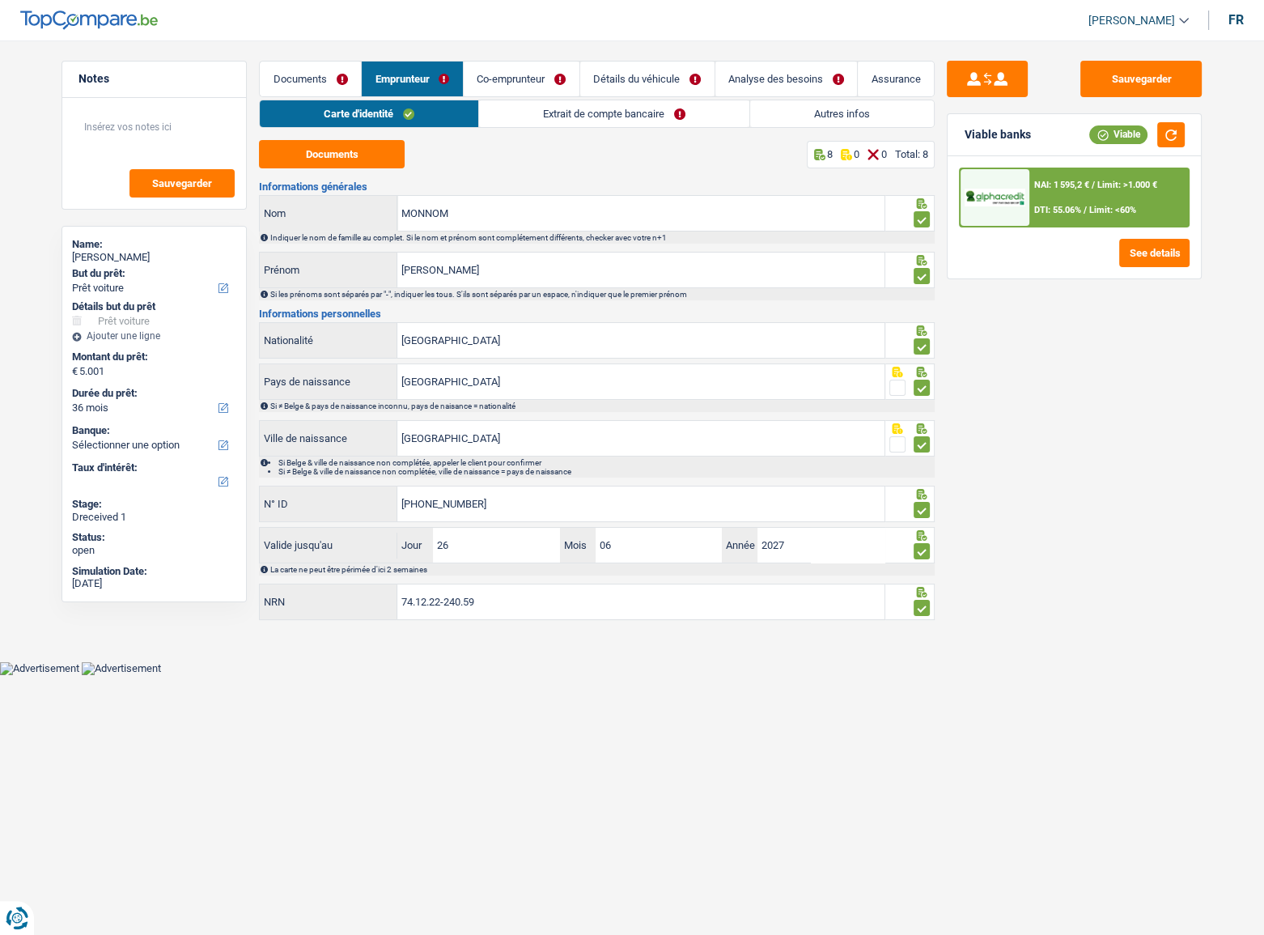
click at [624, 103] on link "Extrait de compte bancaire" at bounding box center [614, 113] width 270 height 27
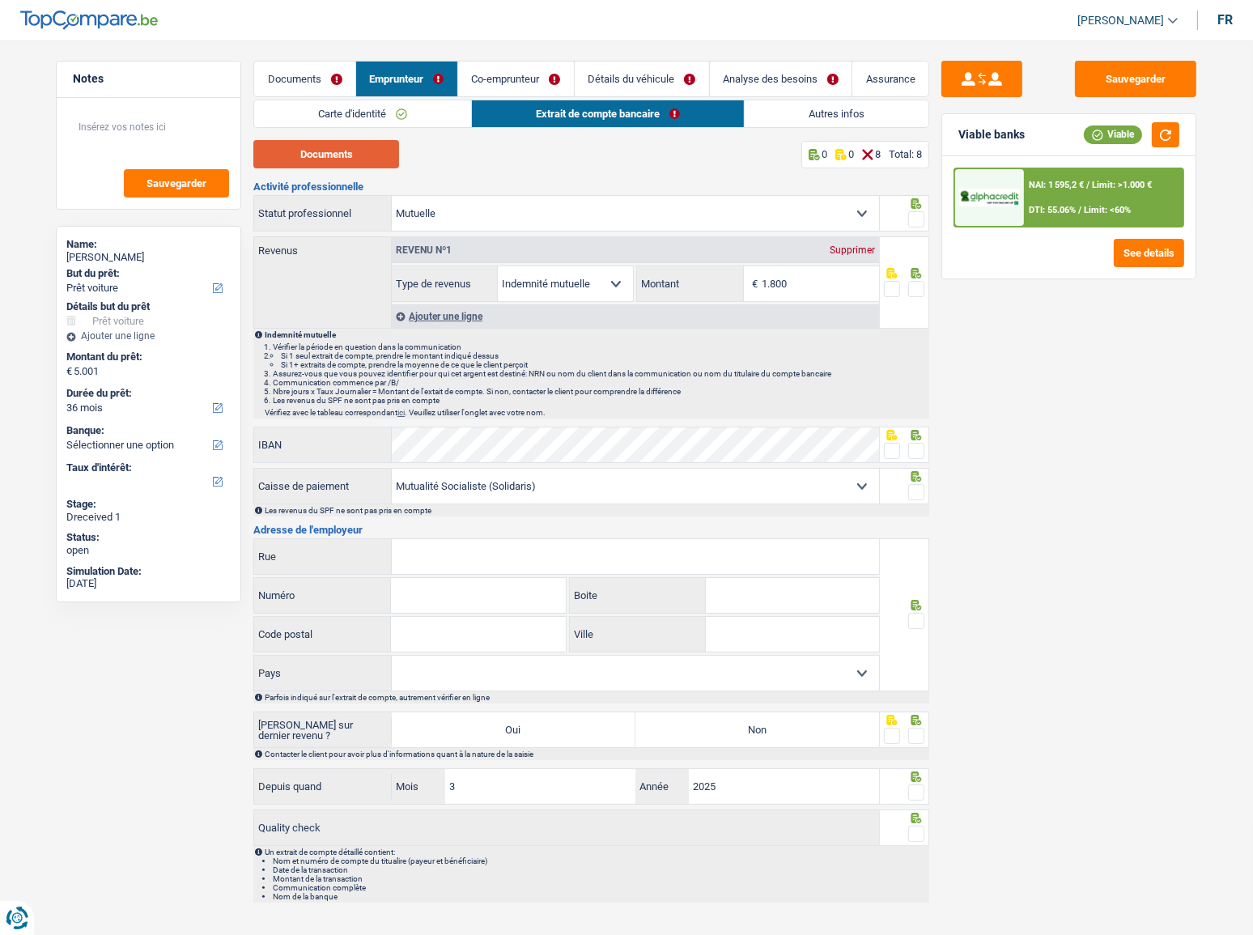
click at [363, 152] on button "Documents" at bounding box center [326, 154] width 146 height 28
drag, startPoint x: 435, startPoint y: 121, endPoint x: 560, endPoint y: 227, distance: 164.3
click at [435, 121] on link "Carte d'identité" at bounding box center [362, 113] width 217 height 27
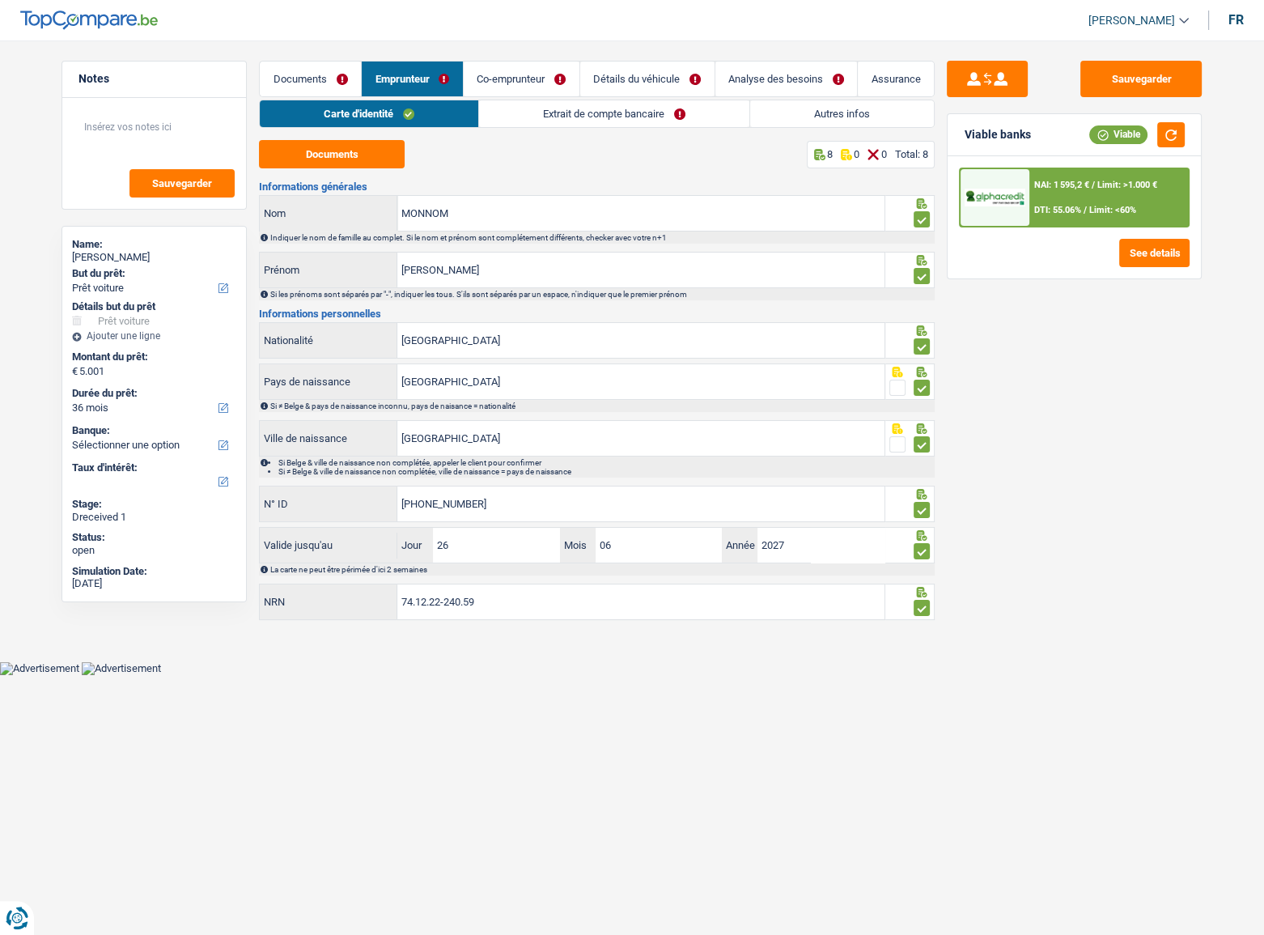
click at [639, 113] on link "Extrait de compte bancaire" at bounding box center [614, 113] width 270 height 27
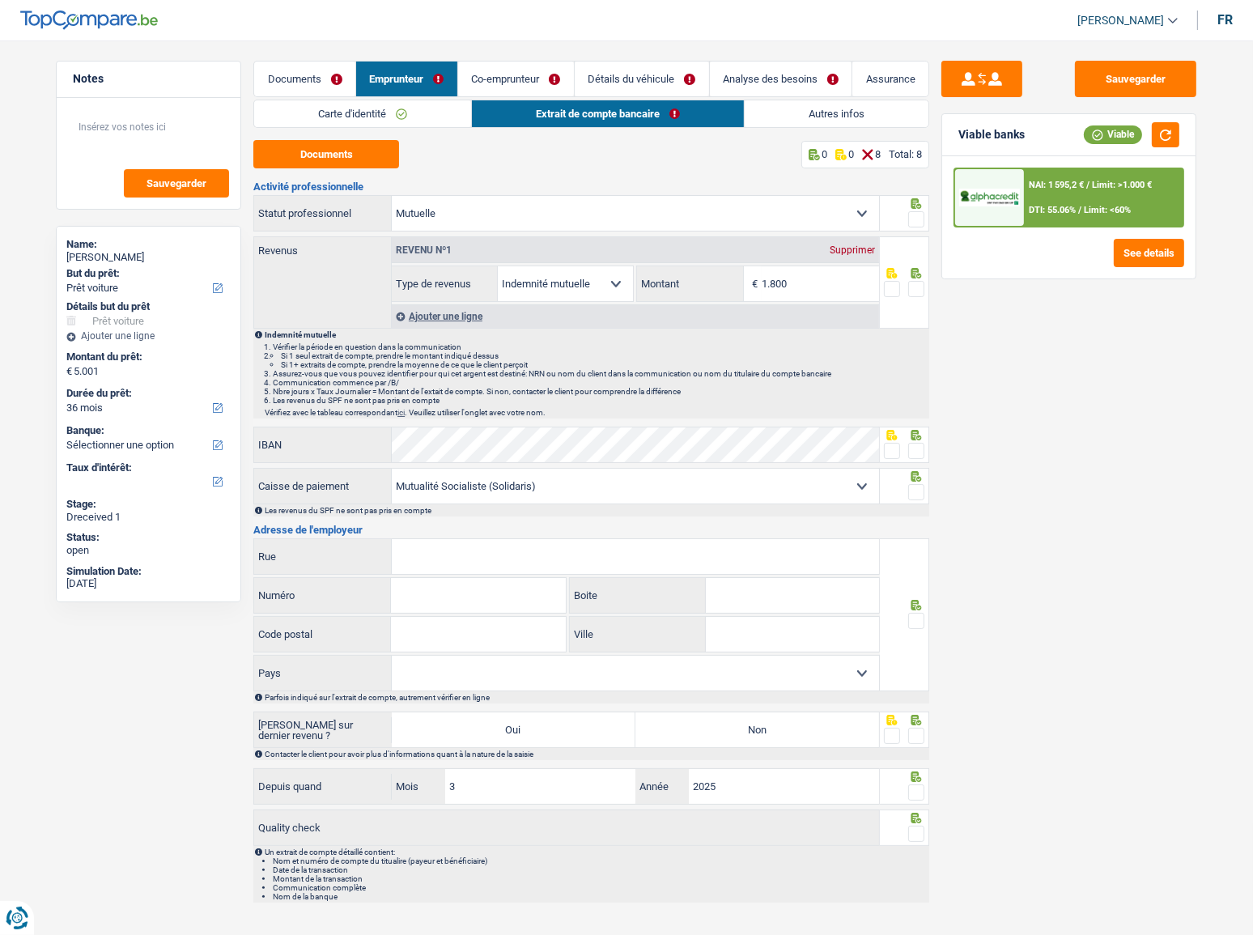
click at [914, 220] on span at bounding box center [916, 219] width 16 height 16
click at [0, 0] on input "radio" at bounding box center [0, 0] width 0 height 0
click at [437, 123] on link "Carte d'identité" at bounding box center [362, 113] width 217 height 27
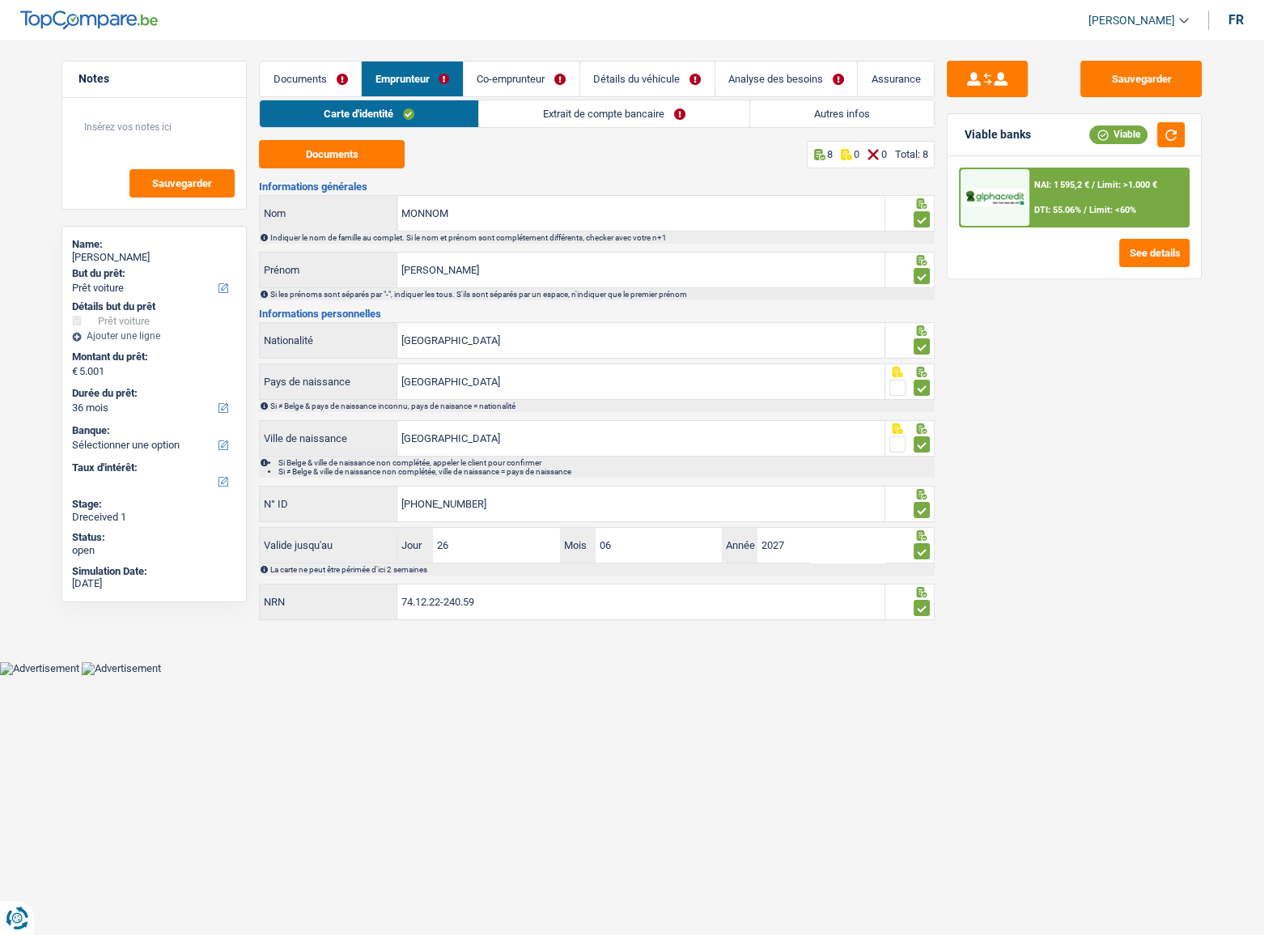
click at [584, 113] on link "Extrait de compte bancaire" at bounding box center [614, 113] width 270 height 27
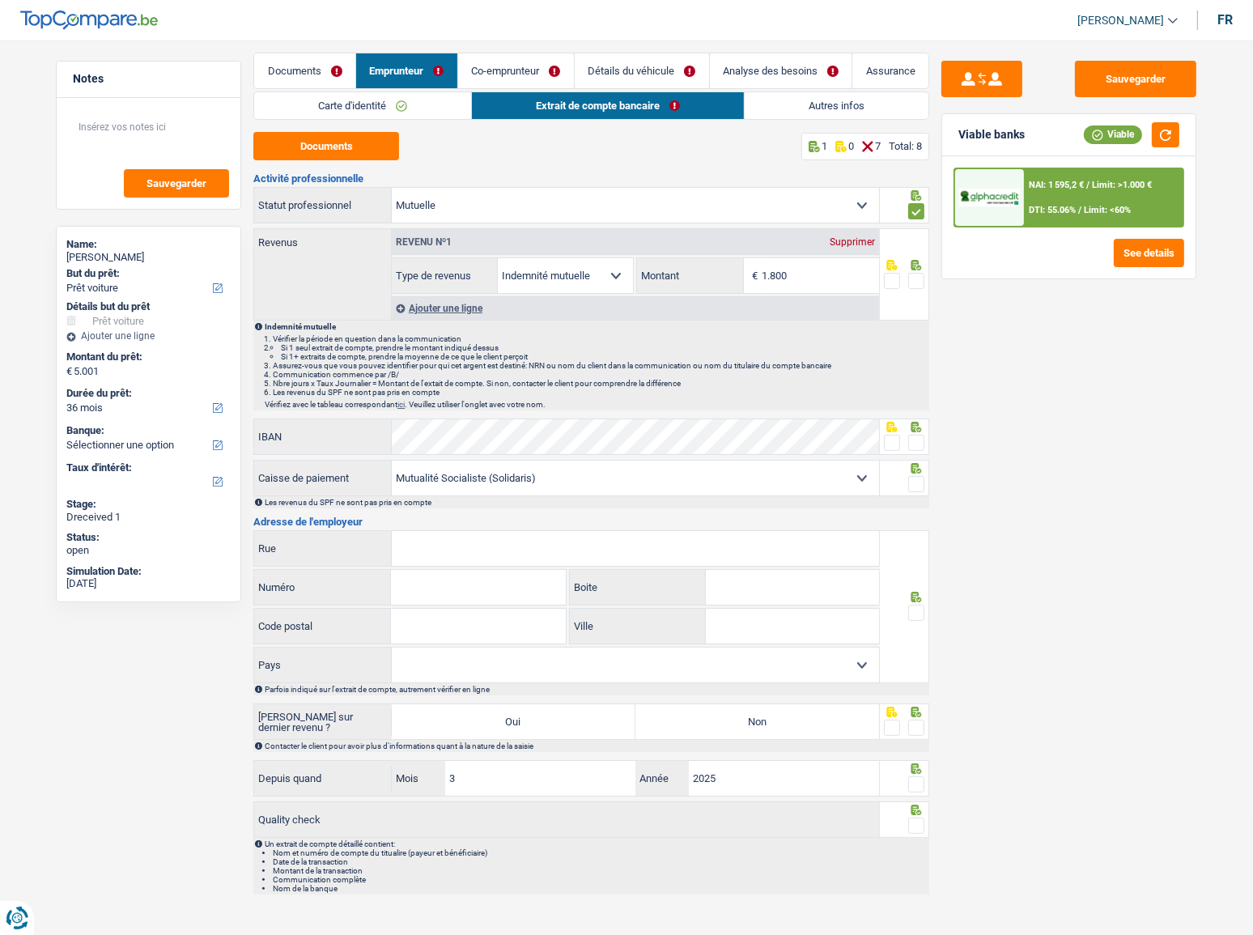
scroll to position [10, 0]
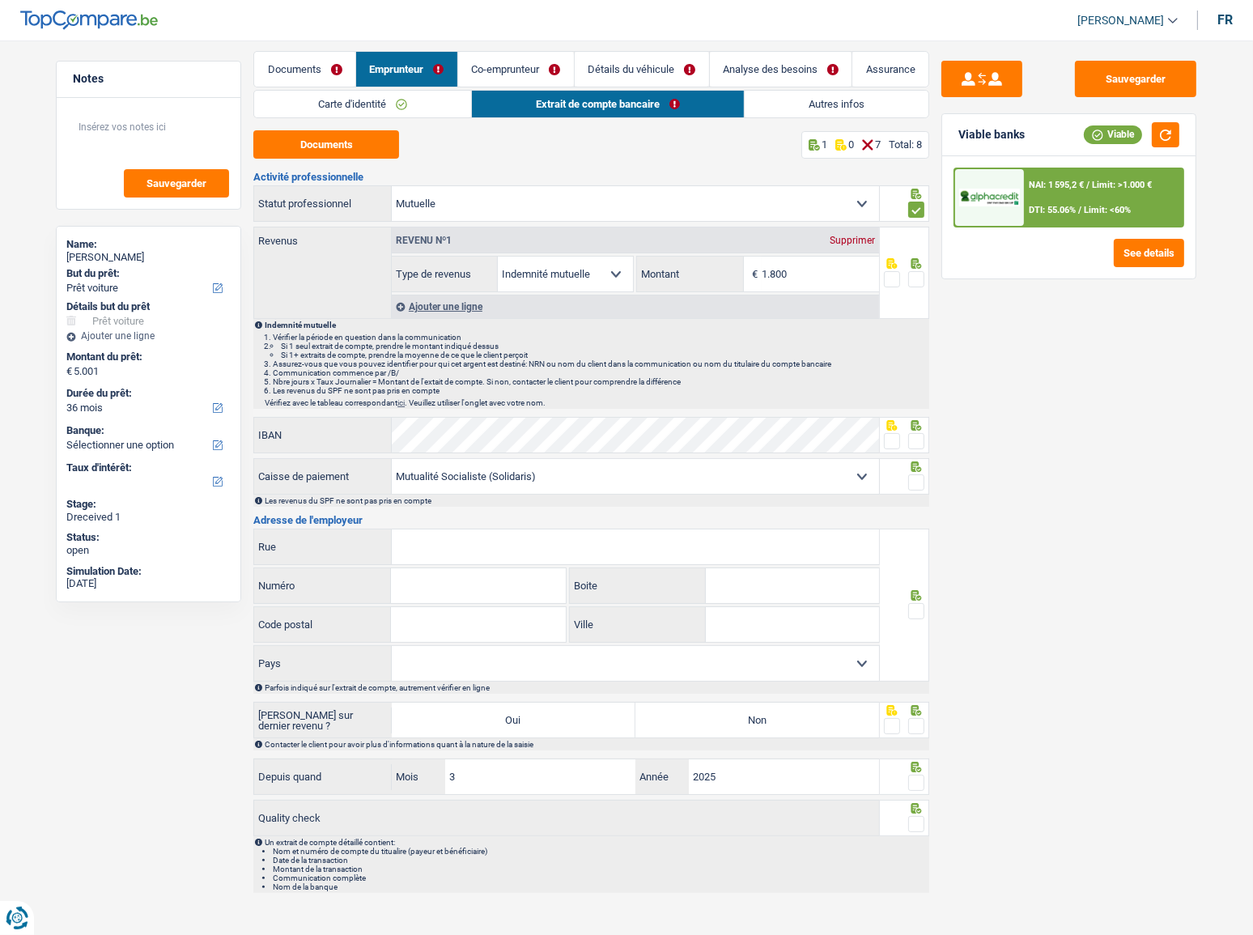
click at [367, 104] on link "Carte d'identité" at bounding box center [362, 104] width 217 height 27
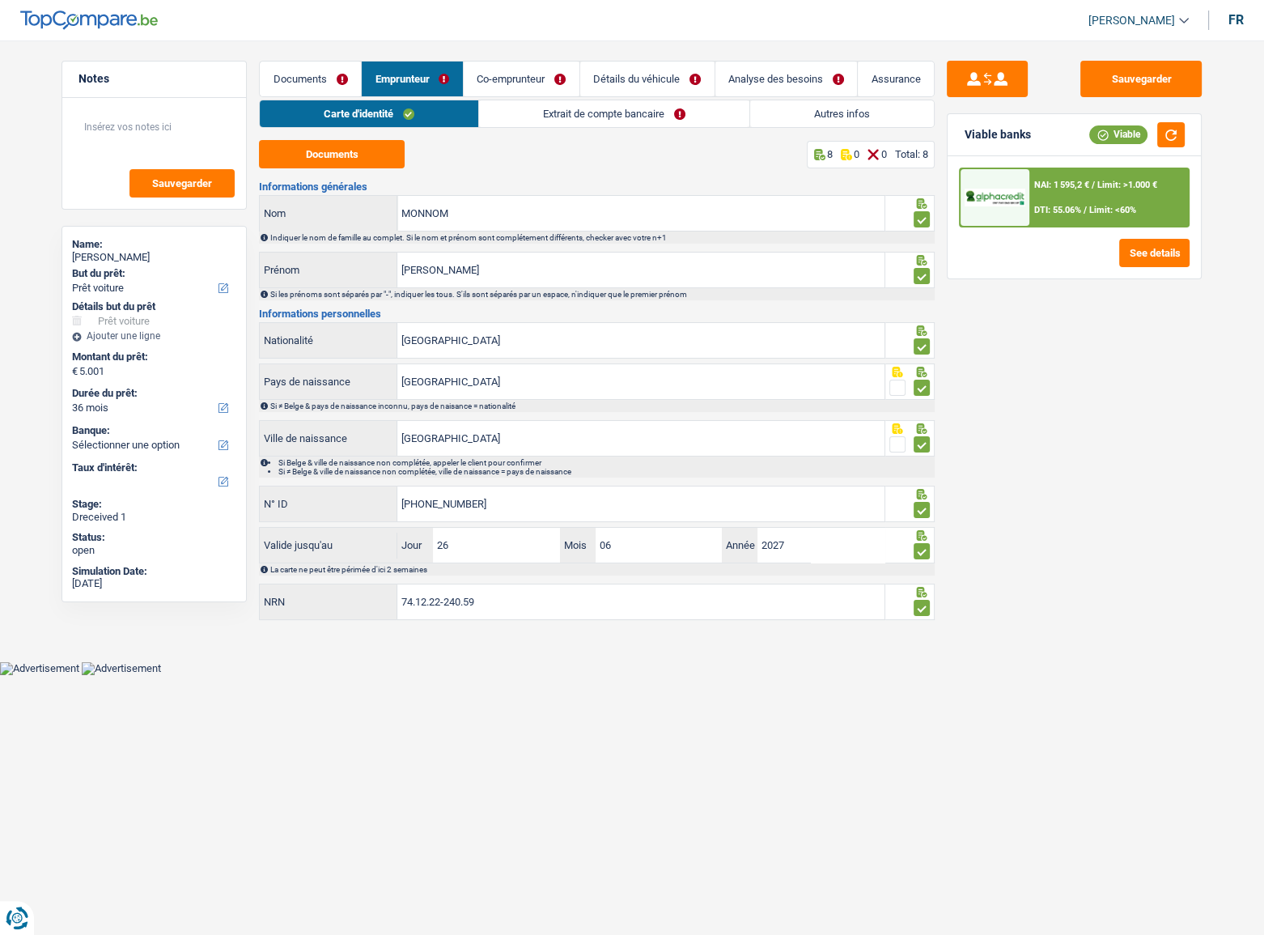
click at [583, 110] on link "Extrait de compte bancaire" at bounding box center [614, 113] width 270 height 27
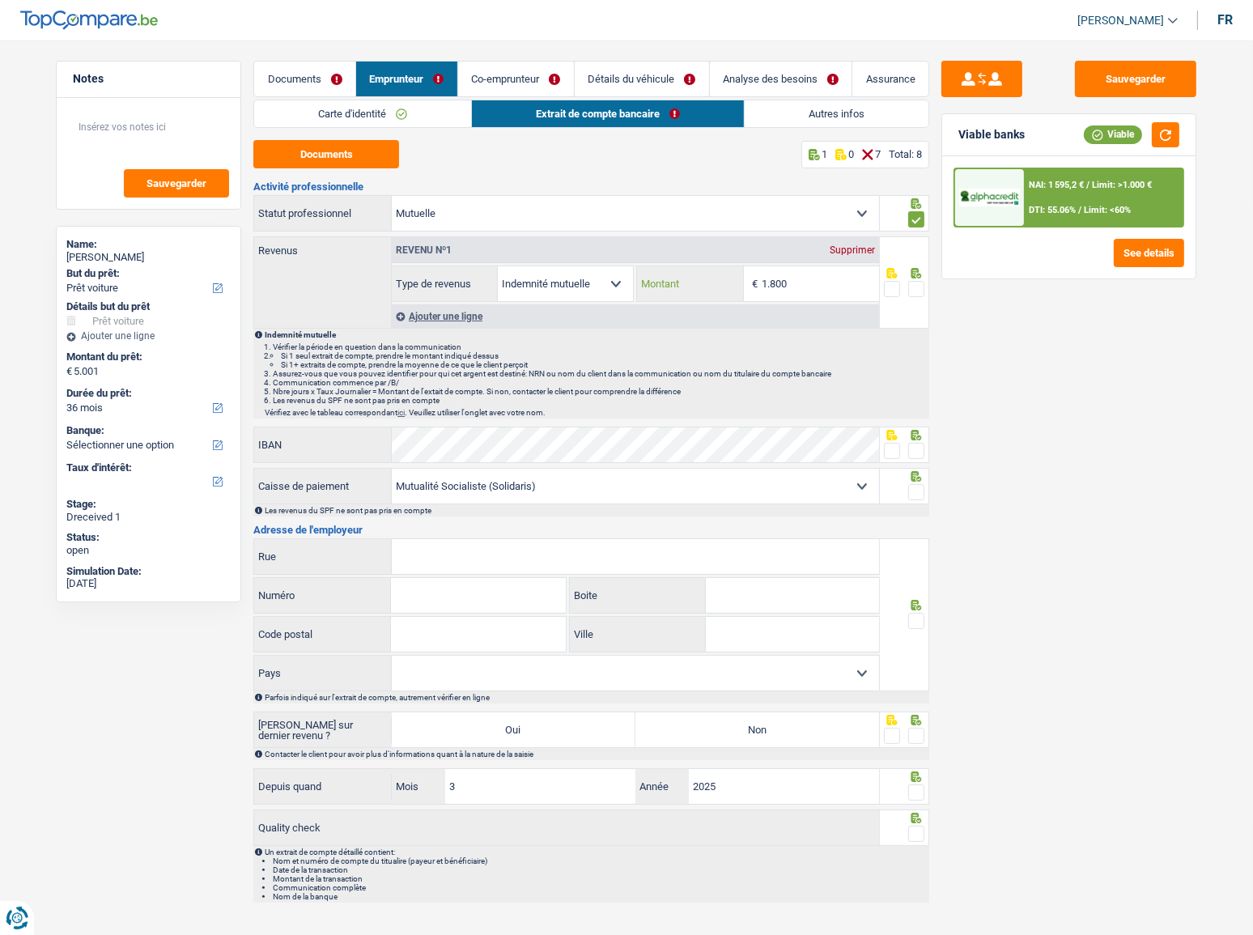
drag, startPoint x: 813, startPoint y: 291, endPoint x: 648, endPoint y: 288, distance: 165.1
click at [648, 288] on div "1.800 € Montant" at bounding box center [757, 283] width 241 height 35
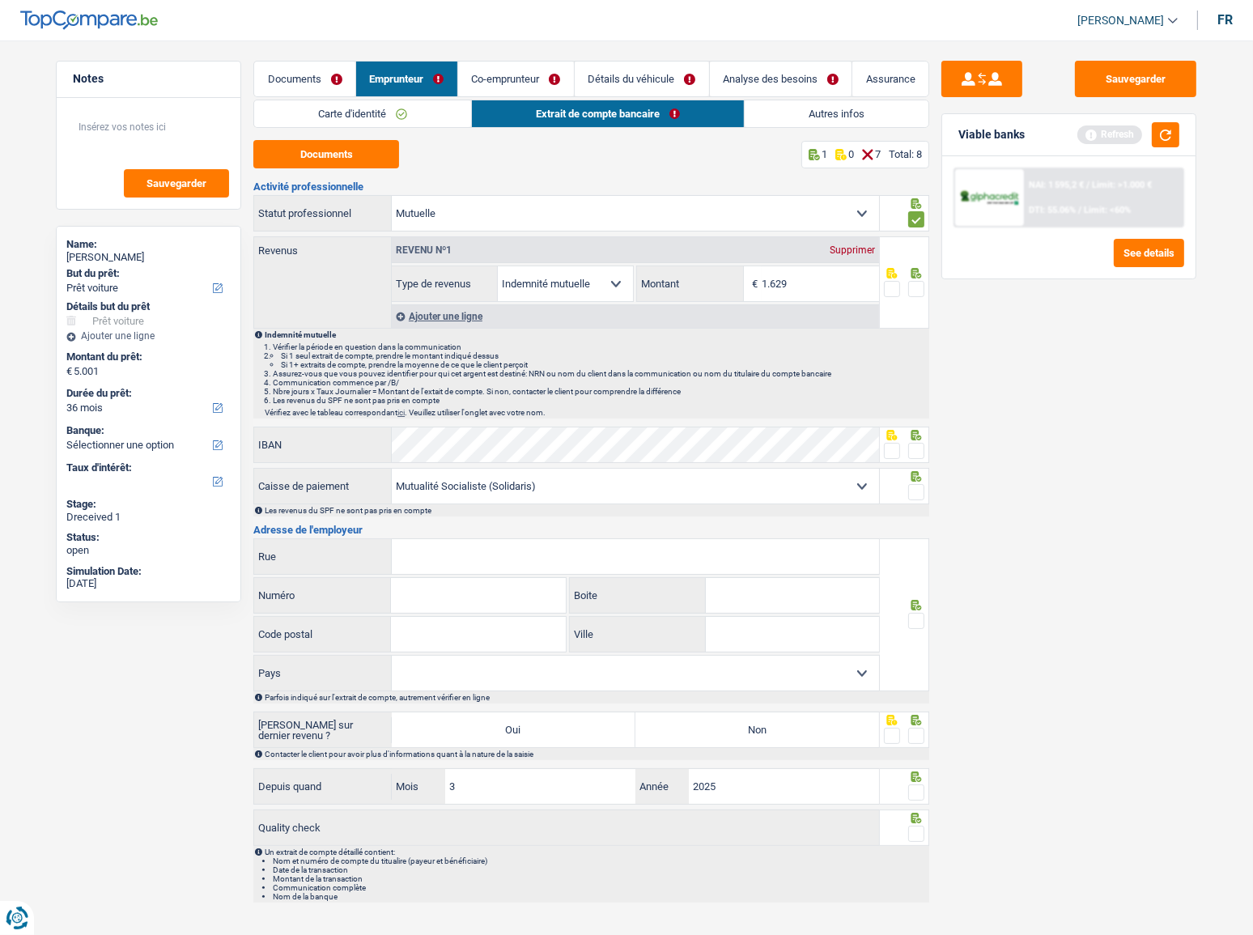
type input "1.629"
drag, startPoint x: 915, startPoint y: 291, endPoint x: 963, endPoint y: 259, distance: 58.4
click at [919, 291] on span at bounding box center [916, 289] width 16 height 16
click at [0, 0] on input "radio" at bounding box center [0, 0] width 0 height 0
drag, startPoint x: 1166, startPoint y: 136, endPoint x: 1238, endPoint y: 142, distance: 72.3
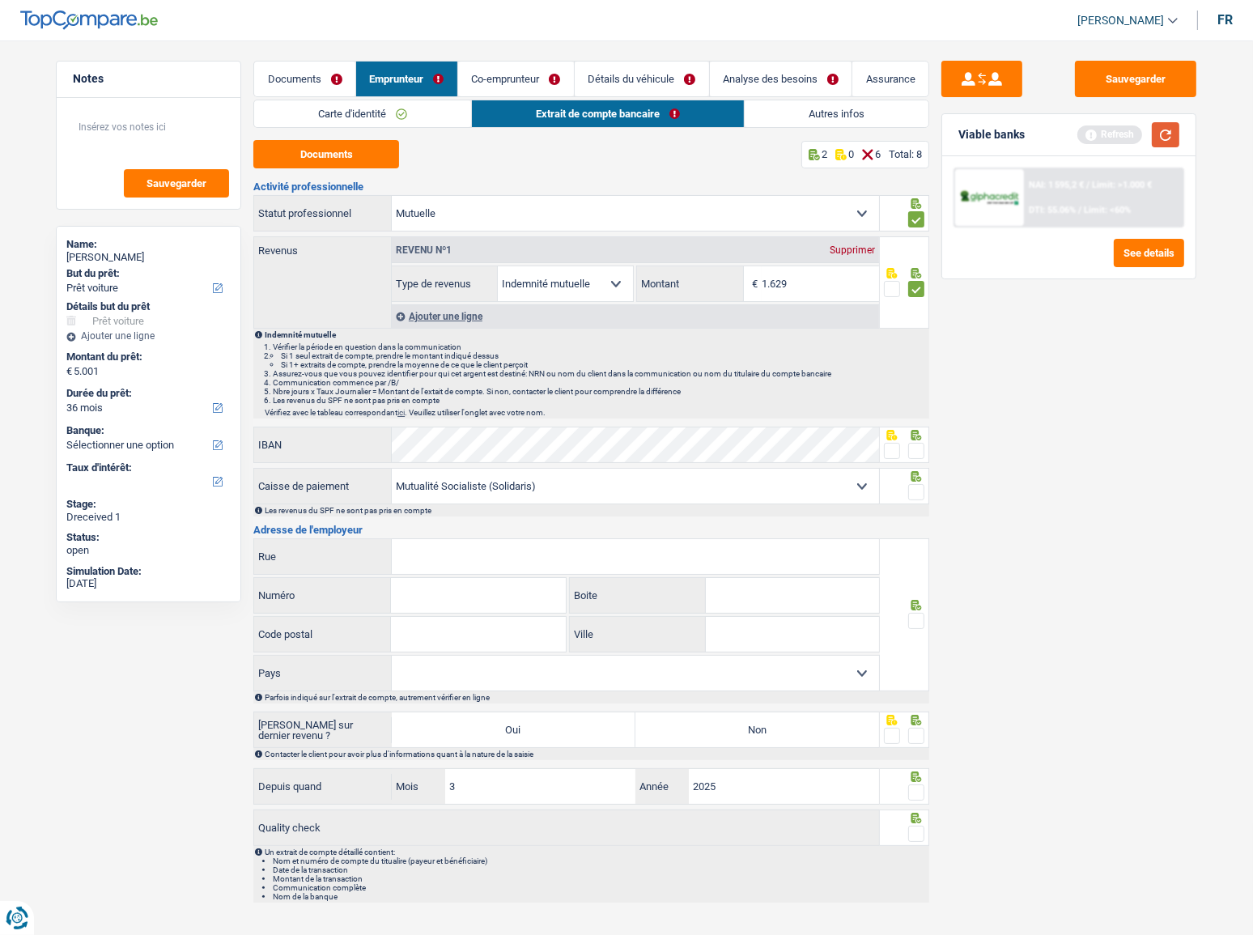
click at [1167, 134] on button "button" at bounding box center [1166, 134] width 28 height 25
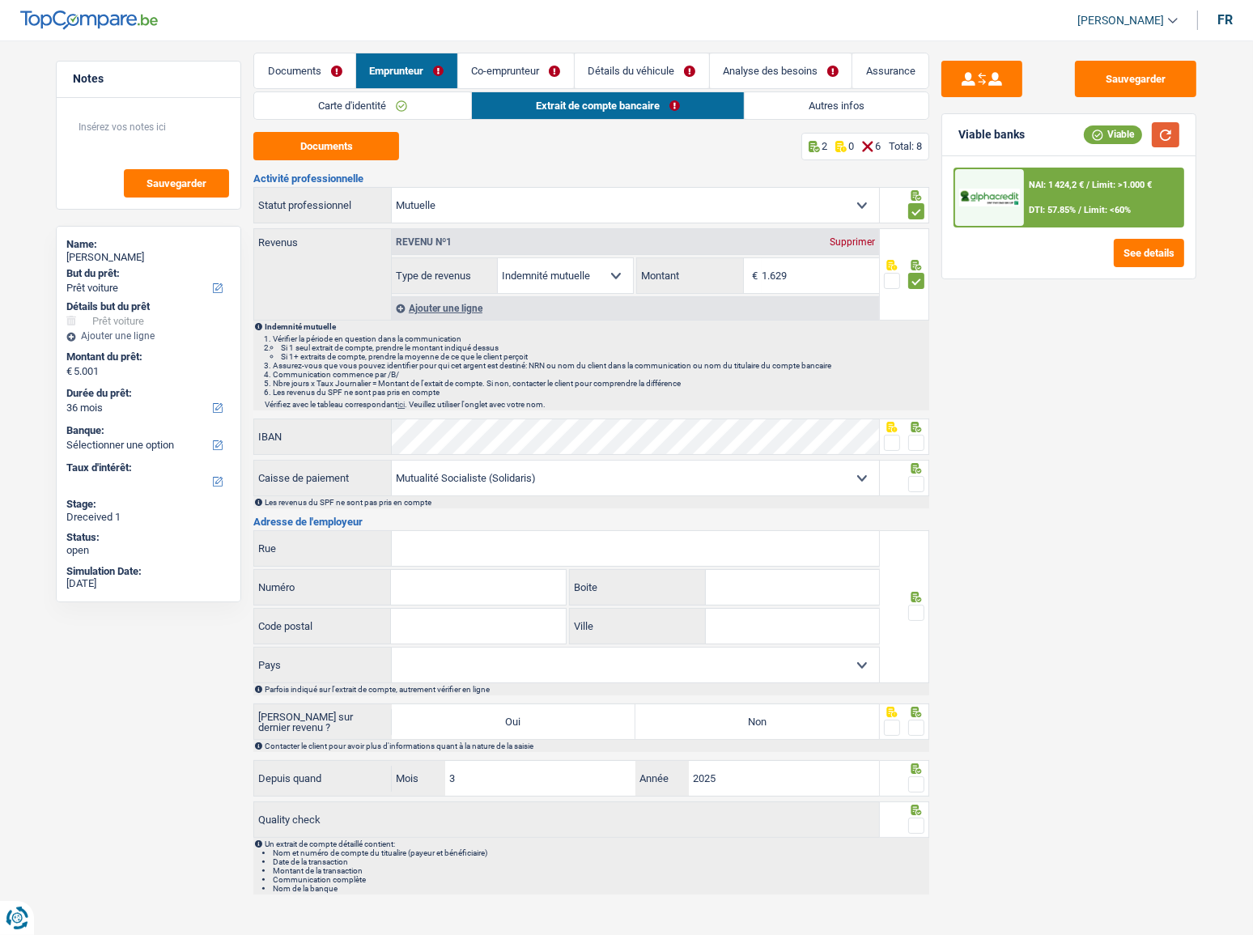
scroll to position [10, 0]
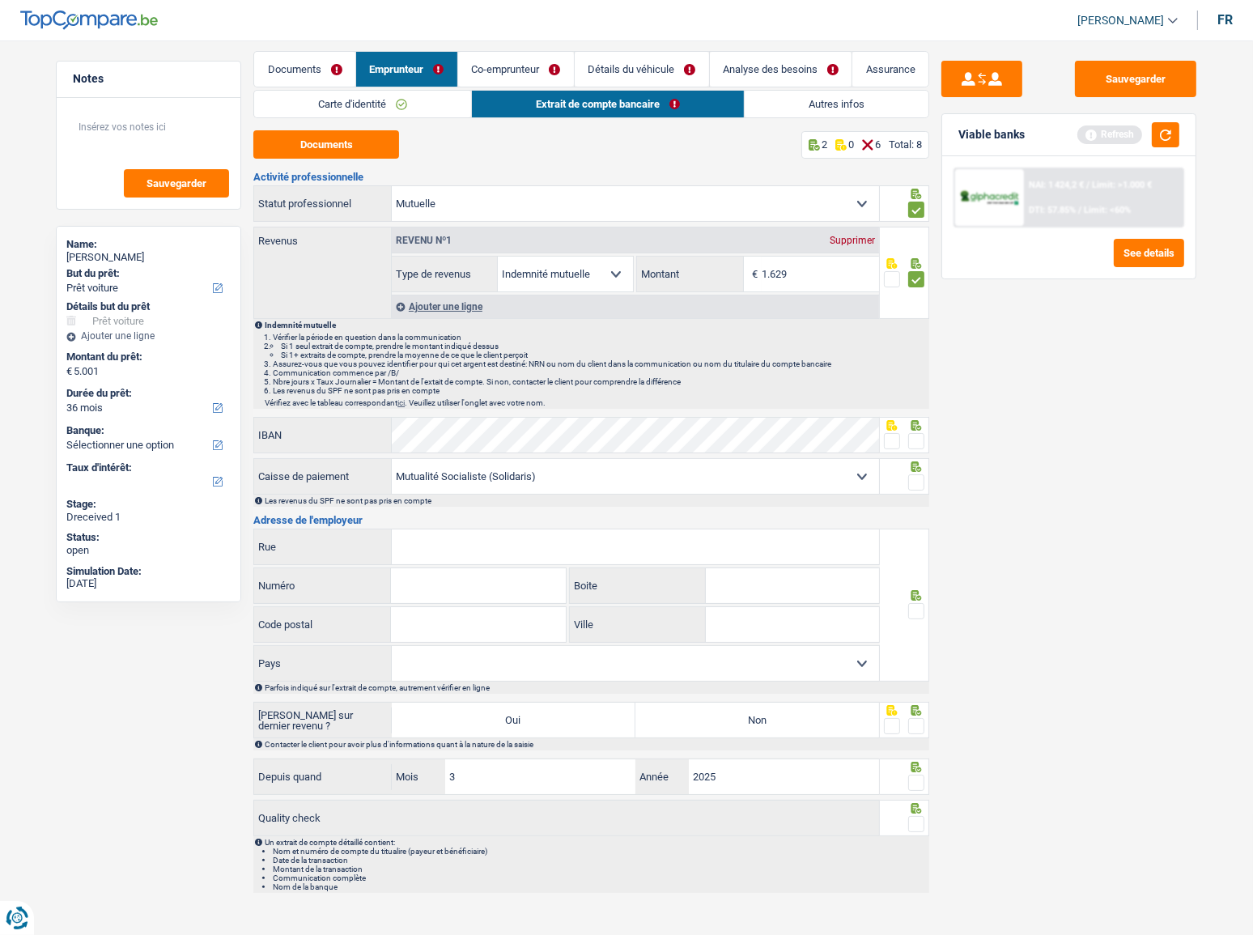
click at [915, 437] on span at bounding box center [916, 441] width 16 height 16
click at [0, 0] on input "radio" at bounding box center [0, 0] width 0 height 0
click at [915, 474] on span at bounding box center [916, 482] width 16 height 16
click at [0, 0] on input "radio" at bounding box center [0, 0] width 0 height 0
click at [1164, 141] on button "button" at bounding box center [1166, 134] width 28 height 25
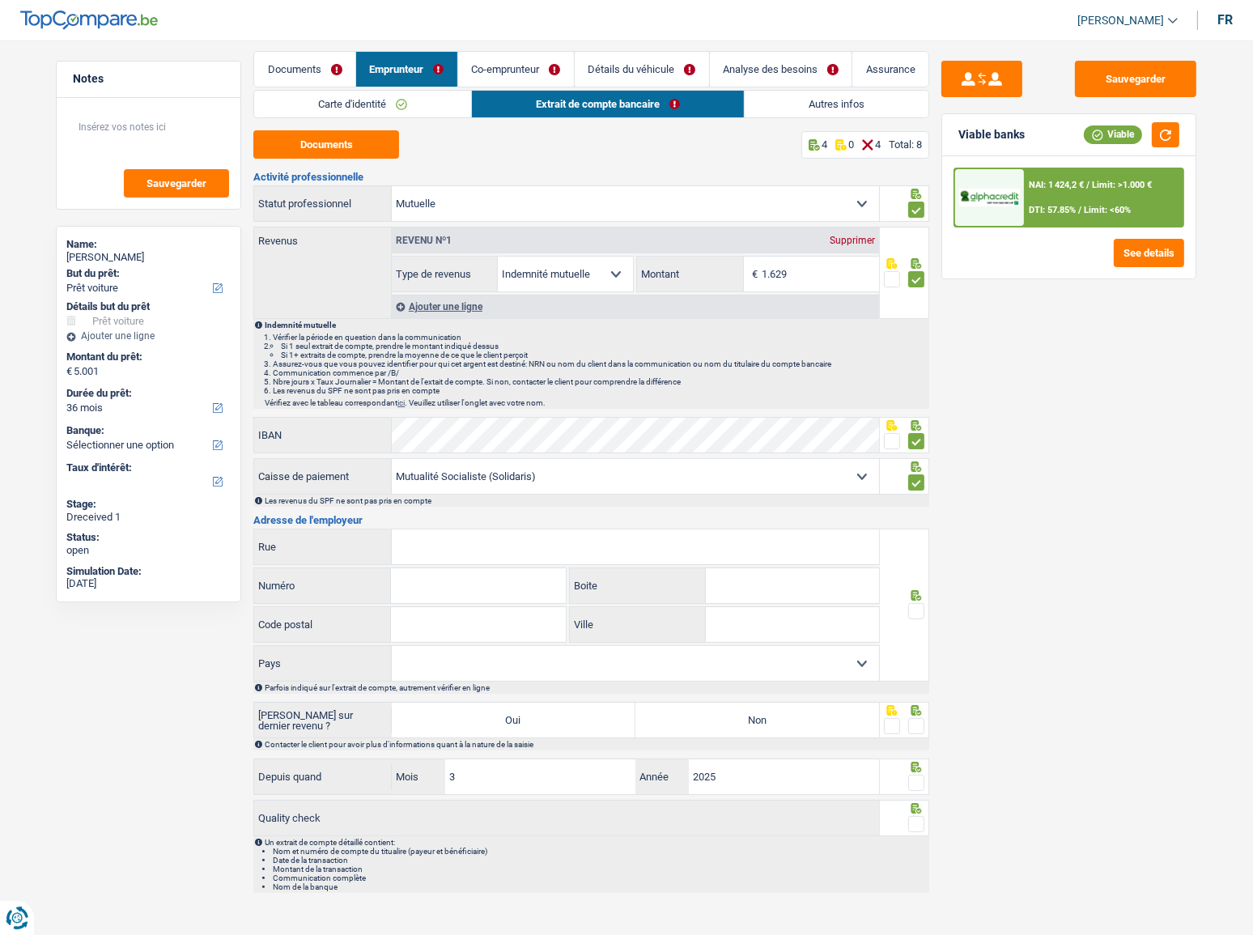
click at [671, 545] on input "Rue" at bounding box center [635, 546] width 487 height 35
click at [431, 541] on input "Rue" at bounding box center [635, 546] width 487 height 35
click at [752, 541] on input "Rue" at bounding box center [635, 546] width 487 height 35
click at [496, 563] on div "Rue Tous les champs sont obligatoires. Veuillez fournir une réponse plus longue" at bounding box center [566, 547] width 626 height 36
click at [474, 541] on input "Rue" at bounding box center [635, 546] width 487 height 35
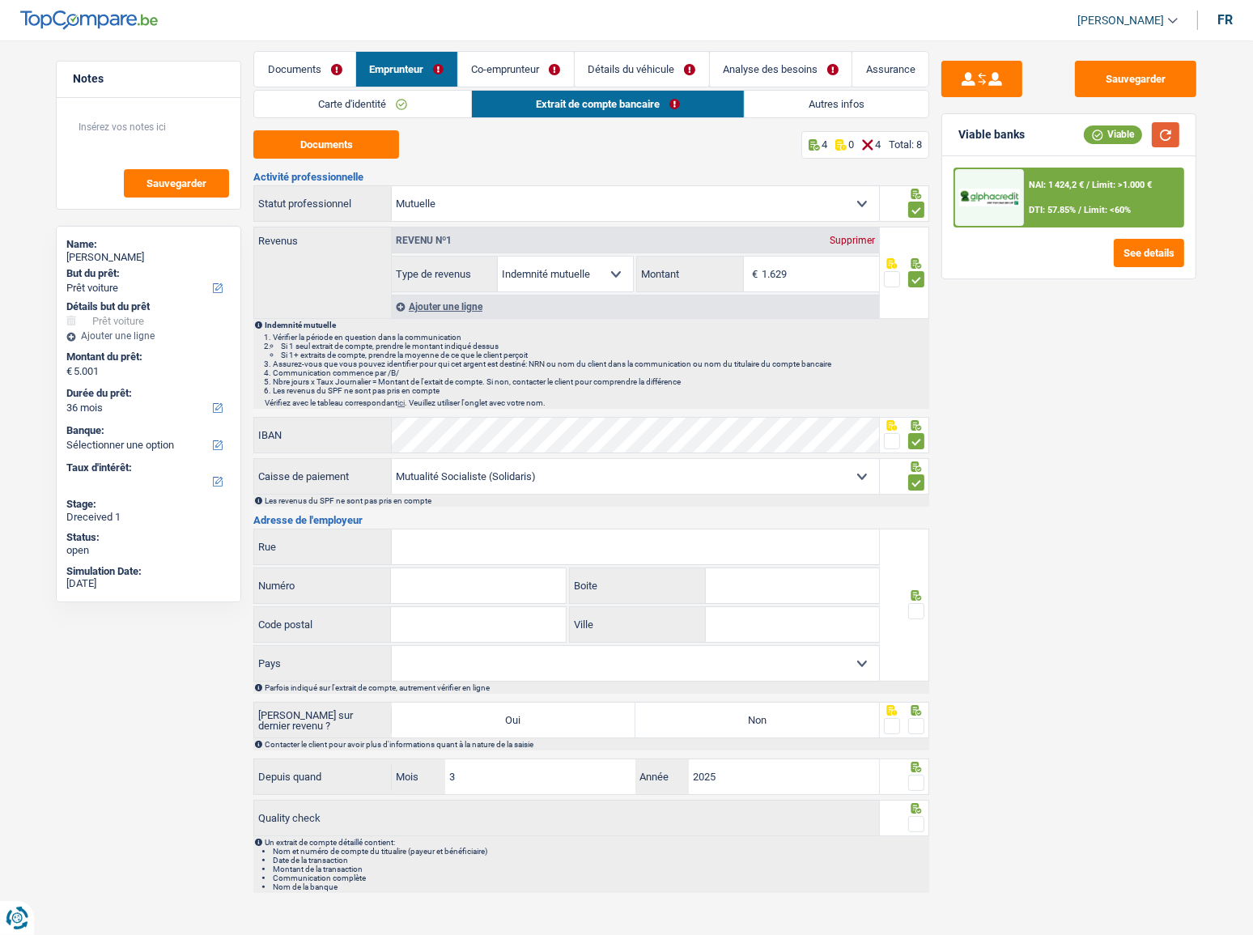
click at [1161, 137] on button "button" at bounding box center [1166, 134] width 28 height 25
click at [499, 538] on input "Rue" at bounding box center [635, 546] width 487 height 35
click at [439, 558] on input "Rue" at bounding box center [635, 546] width 487 height 35
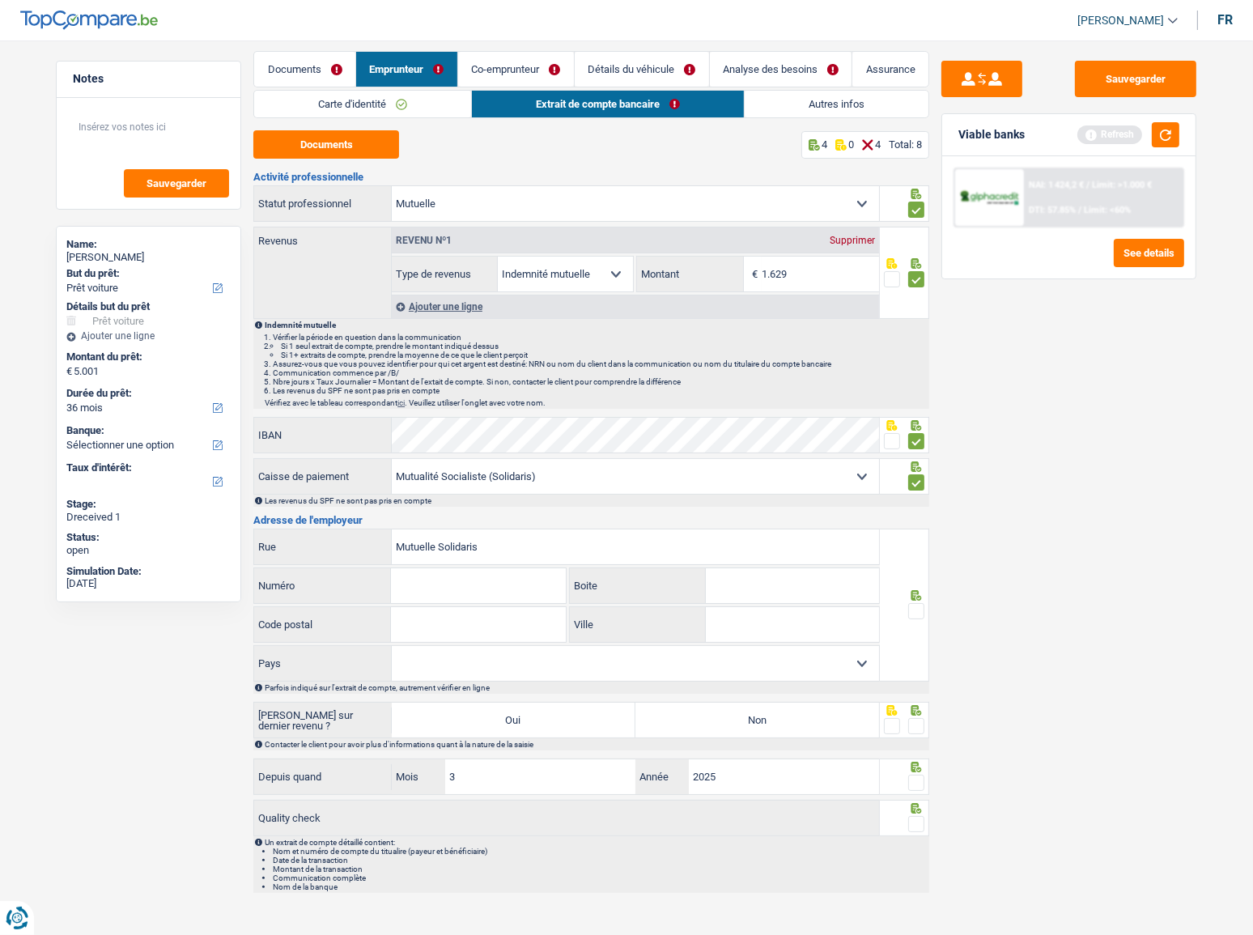
click at [463, 577] on input "Numéro" at bounding box center [478, 585] width 174 height 35
click at [1169, 136] on button "button" at bounding box center [1166, 134] width 28 height 25
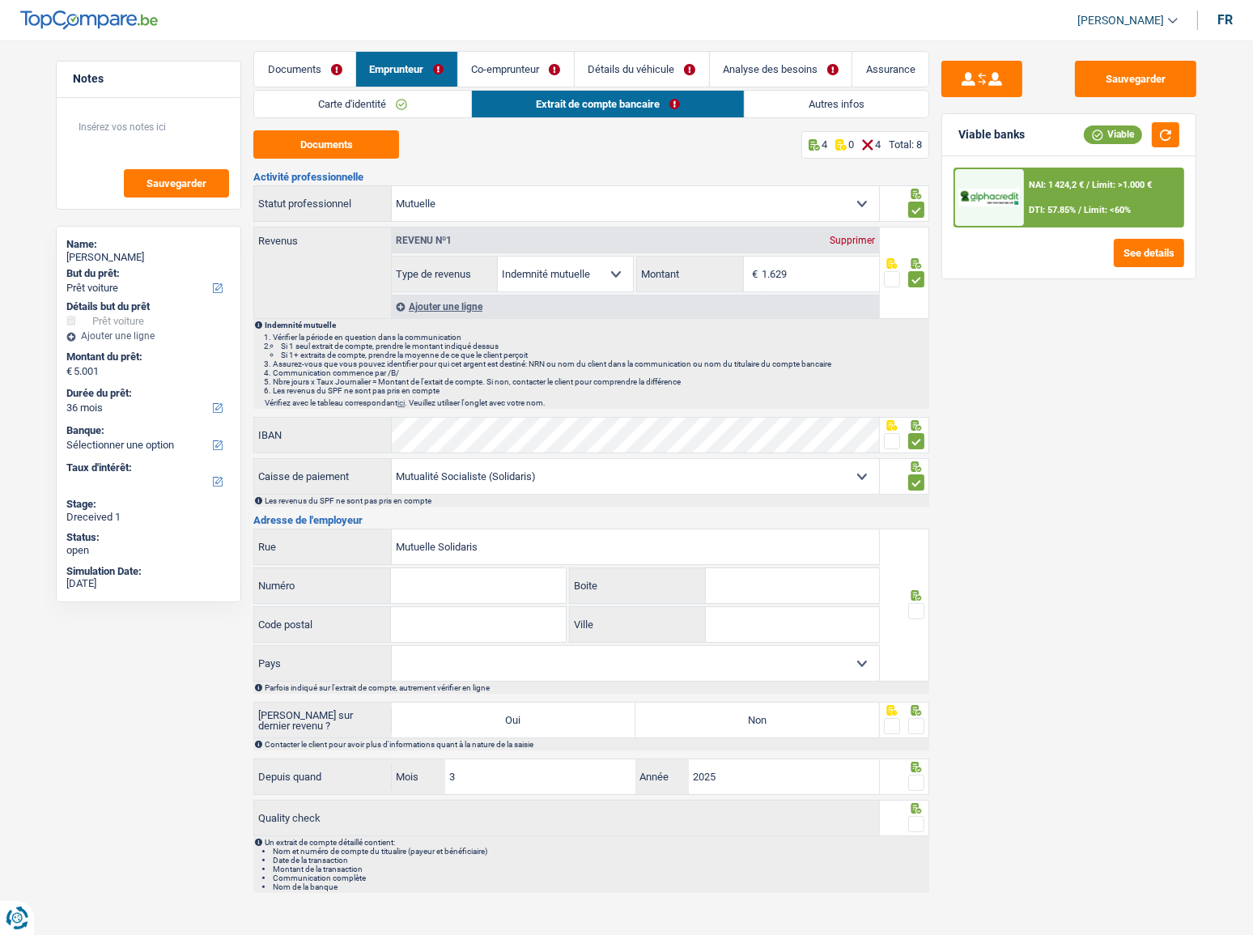
click at [489, 586] on input "Numéro" at bounding box center [478, 585] width 174 height 35
drag, startPoint x: 236, startPoint y: 530, endPoint x: 224, endPoint y: 530, distance: 11.3
click at [224, 530] on div "Notes Sauvegarder Name: [PERSON_NAME] But du prêt: Confort maison: meubles, tex…" at bounding box center [627, 476] width 1166 height 850
click at [491, 550] on input "Mutuelle Solidaris" at bounding box center [635, 546] width 487 height 35
drag, startPoint x: 518, startPoint y: 558, endPoint x: 213, endPoint y: 558, distance: 305.1
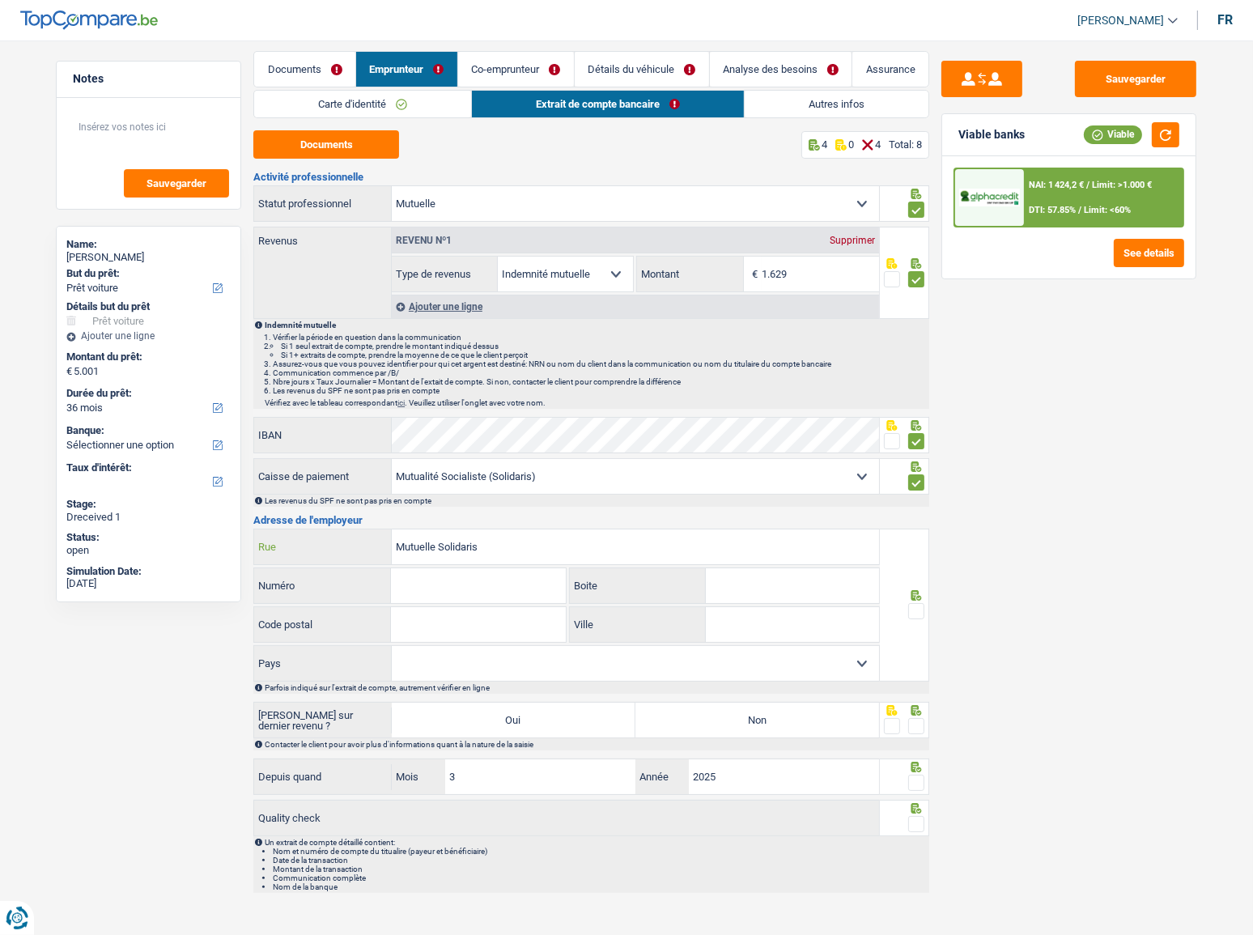
click at [213, 558] on div "Notes Sauvegarder Name: [PERSON_NAME] But du prêt: Confort maison: meubles, tex…" at bounding box center [627, 476] width 1166 height 850
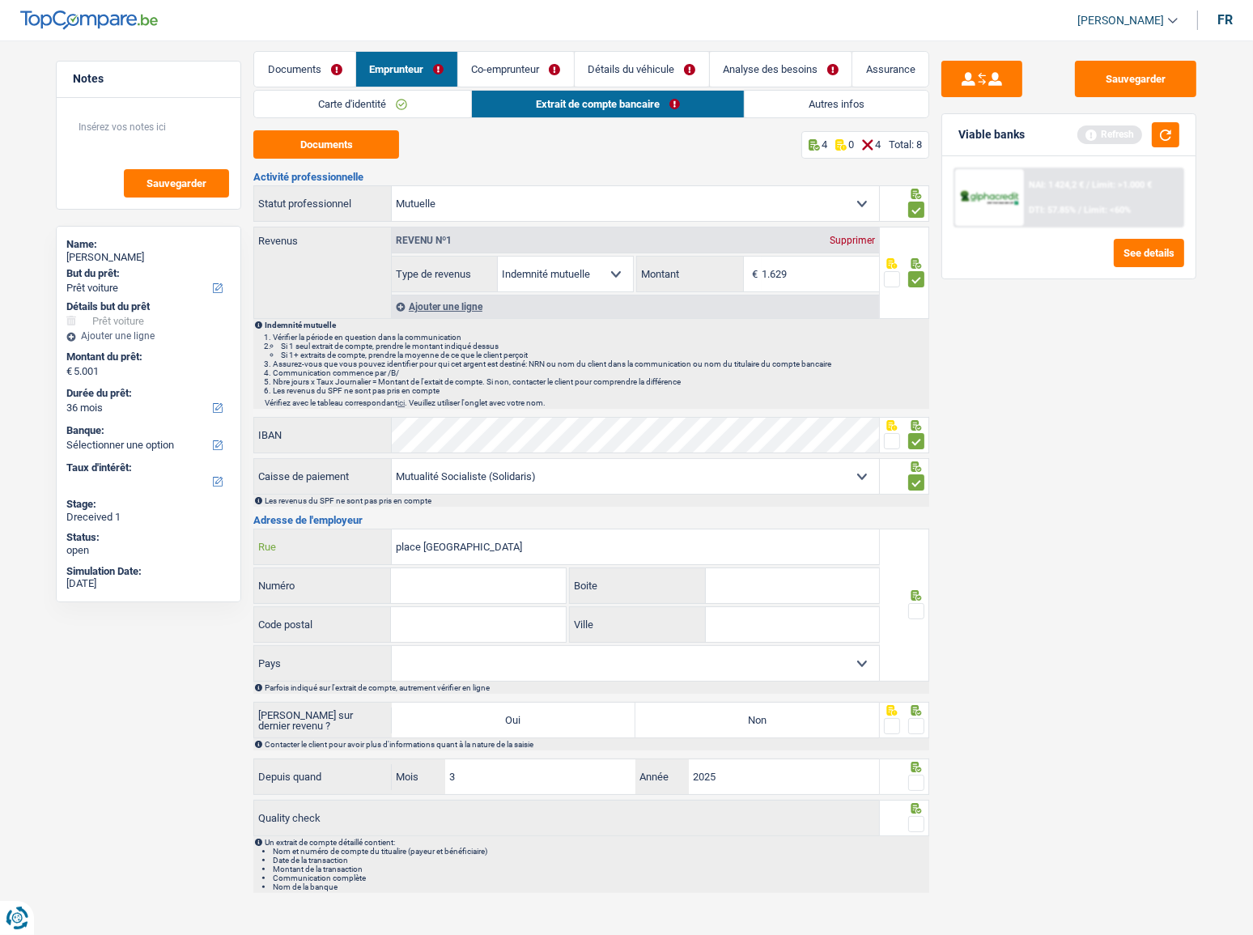
type input "place [GEOGRAPHIC_DATA]"
click at [466, 577] on input "Numéro" at bounding box center [478, 585] width 174 height 35
type input "1"
type input "1000"
type input "[GEOGRAPHIC_DATA]"
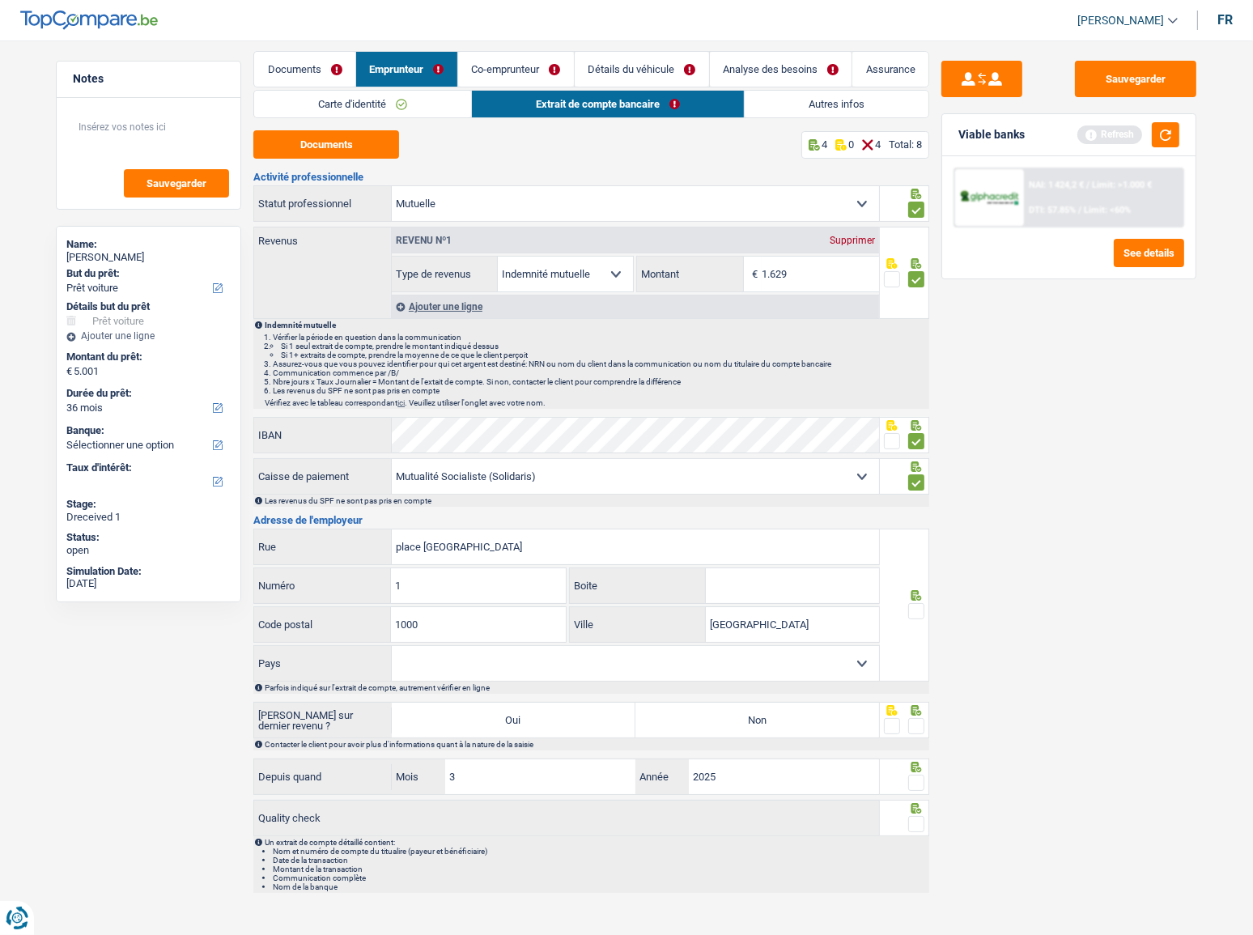
click at [657, 646] on select "Belgique [GEOGRAPHIC_DATA] Sélectionner une option" at bounding box center [635, 663] width 487 height 35
select select "BE"
click at [392, 646] on select "Belgique [GEOGRAPHIC_DATA] Sélectionner une option" at bounding box center [635, 663] width 487 height 35
click at [913, 608] on span at bounding box center [916, 611] width 16 height 16
click at [0, 0] on input "radio" at bounding box center [0, 0] width 0 height 0
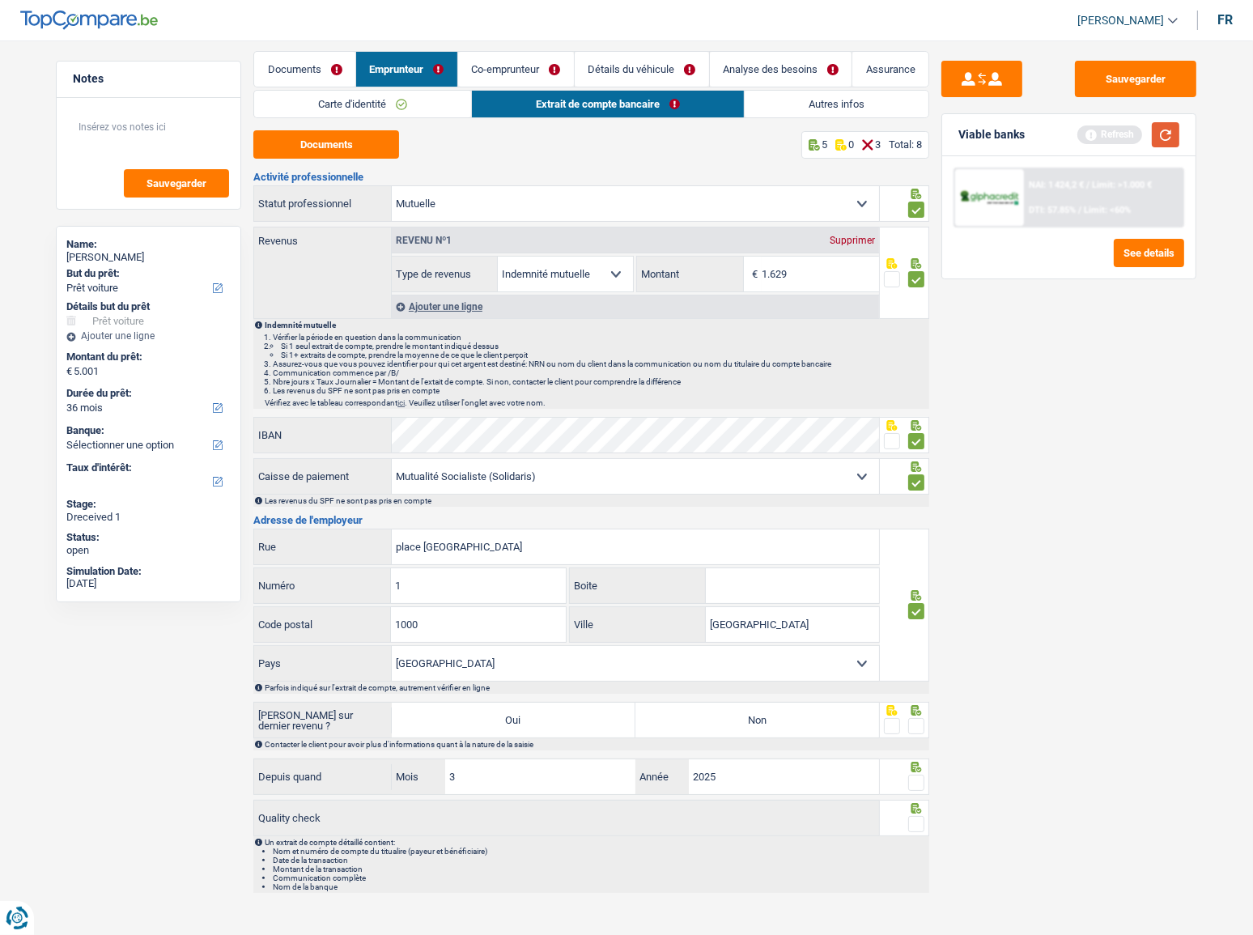
click at [1163, 140] on button "button" at bounding box center [1166, 134] width 28 height 25
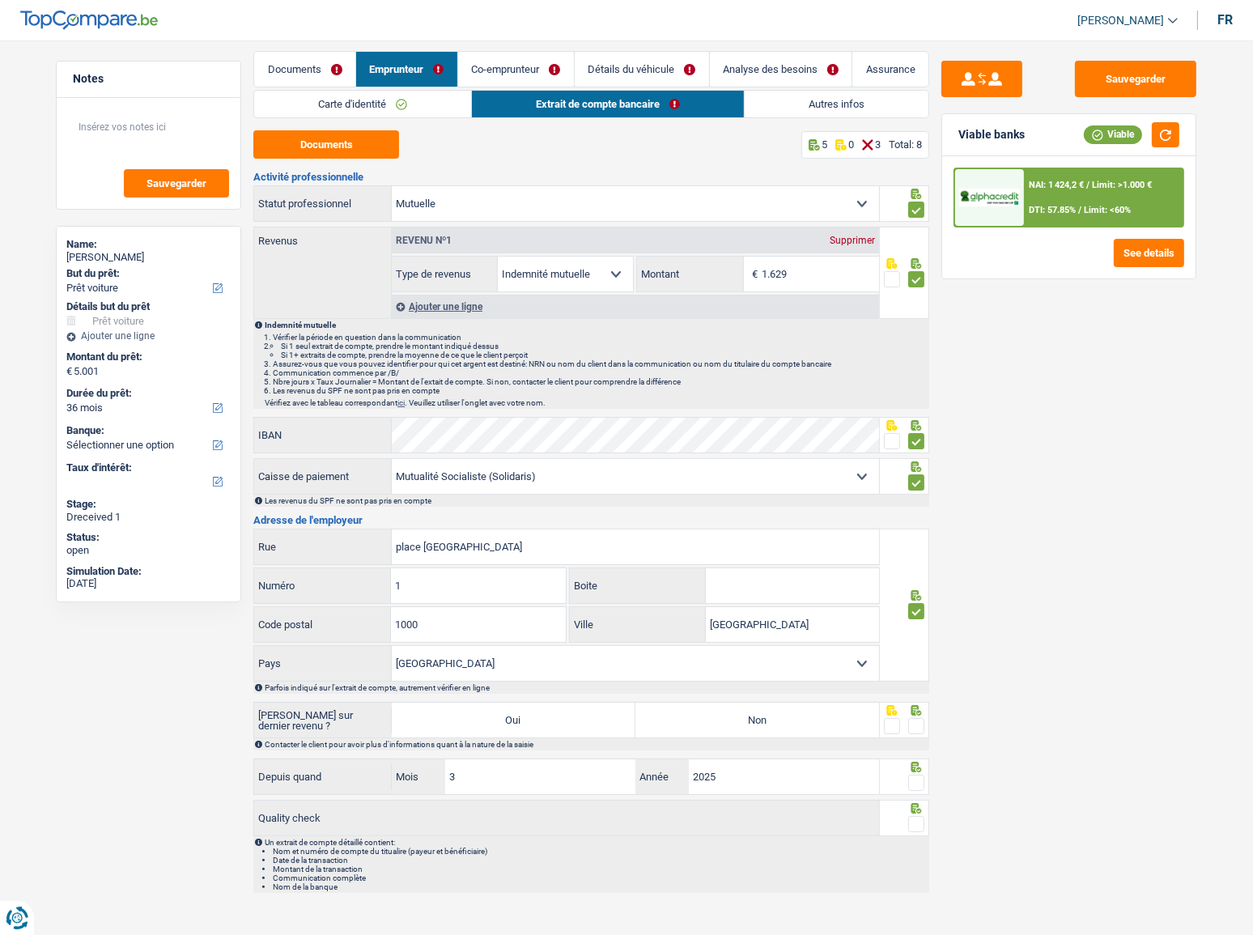
click at [689, 711] on label "Non" at bounding box center [757, 720] width 244 height 35
click at [689, 711] on input "Non" at bounding box center [757, 720] width 244 height 35
radio input "true"
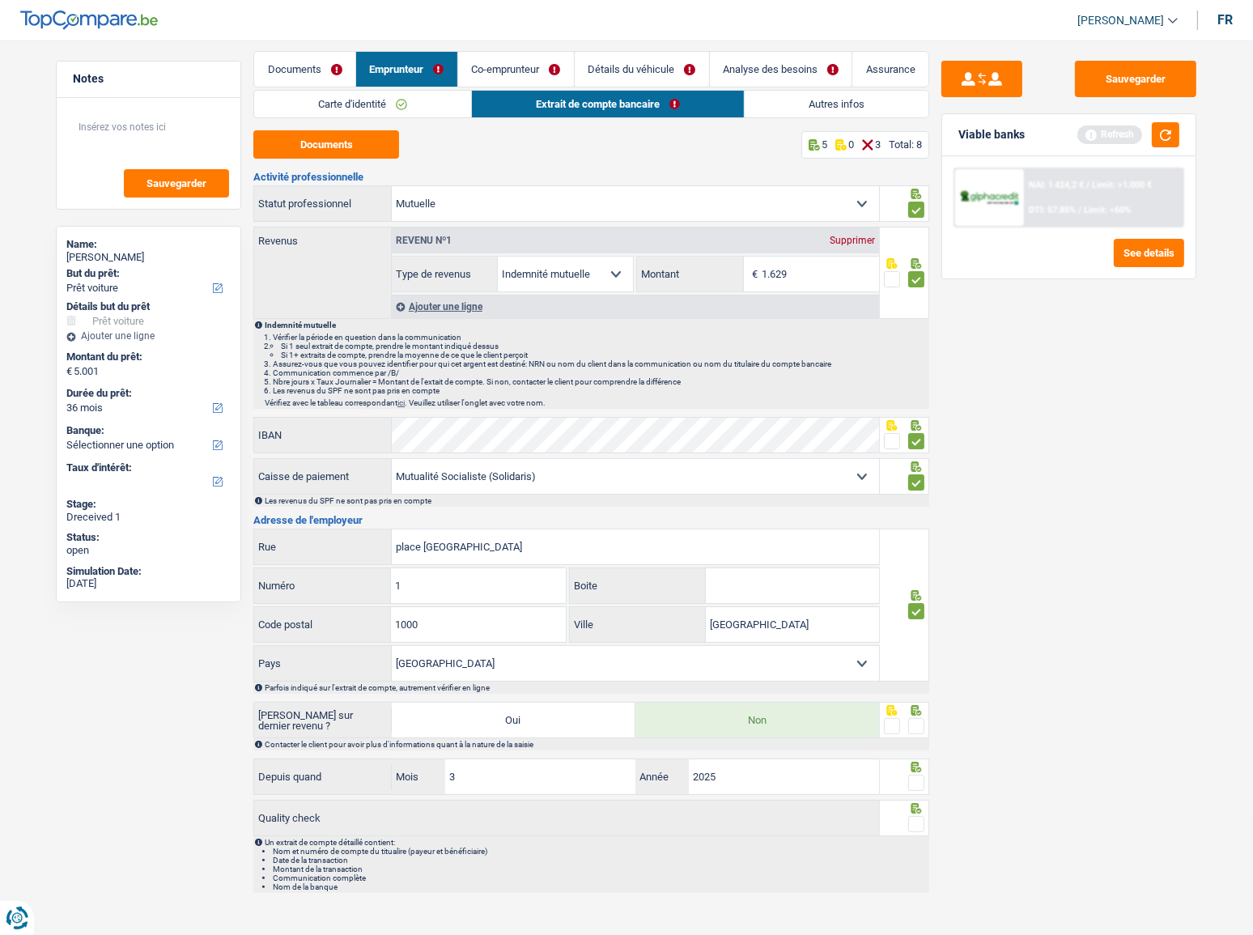
click at [926, 720] on div at bounding box center [905, 720] width 50 height 36
click at [915, 723] on span at bounding box center [916, 726] width 16 height 16
click at [0, 0] on input "radio" at bounding box center [0, 0] width 0 height 0
click at [917, 777] on span at bounding box center [916, 783] width 16 height 16
click at [0, 0] on input "radio" at bounding box center [0, 0] width 0 height 0
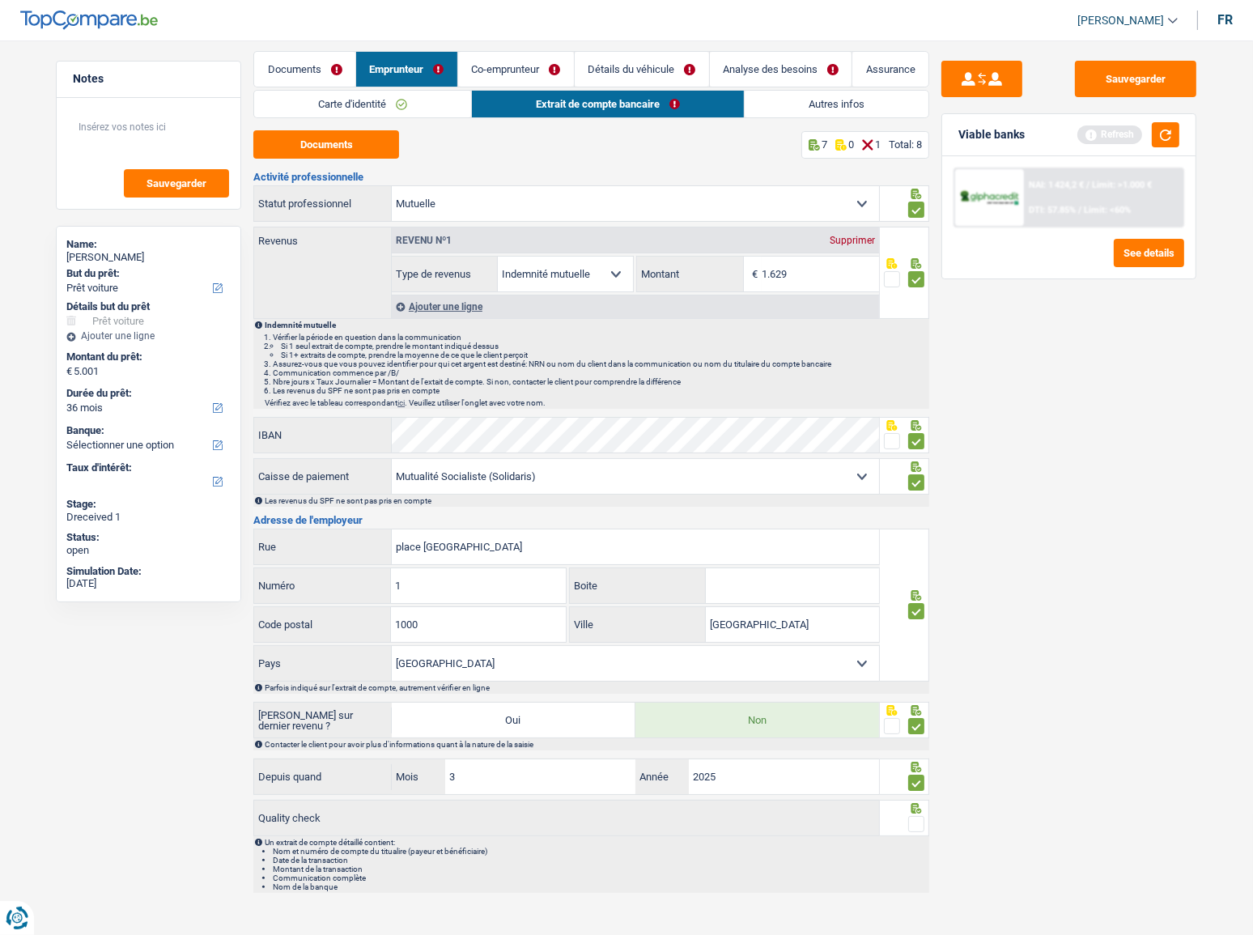
drag, startPoint x: 914, startPoint y: 825, endPoint x: 915, endPoint y: 813, distance: 12.2
click at [915, 823] on span at bounding box center [916, 824] width 16 height 16
click at [0, 0] on input "radio" at bounding box center [0, 0] width 0 height 0
click at [1165, 134] on button "button" at bounding box center [1166, 134] width 28 height 25
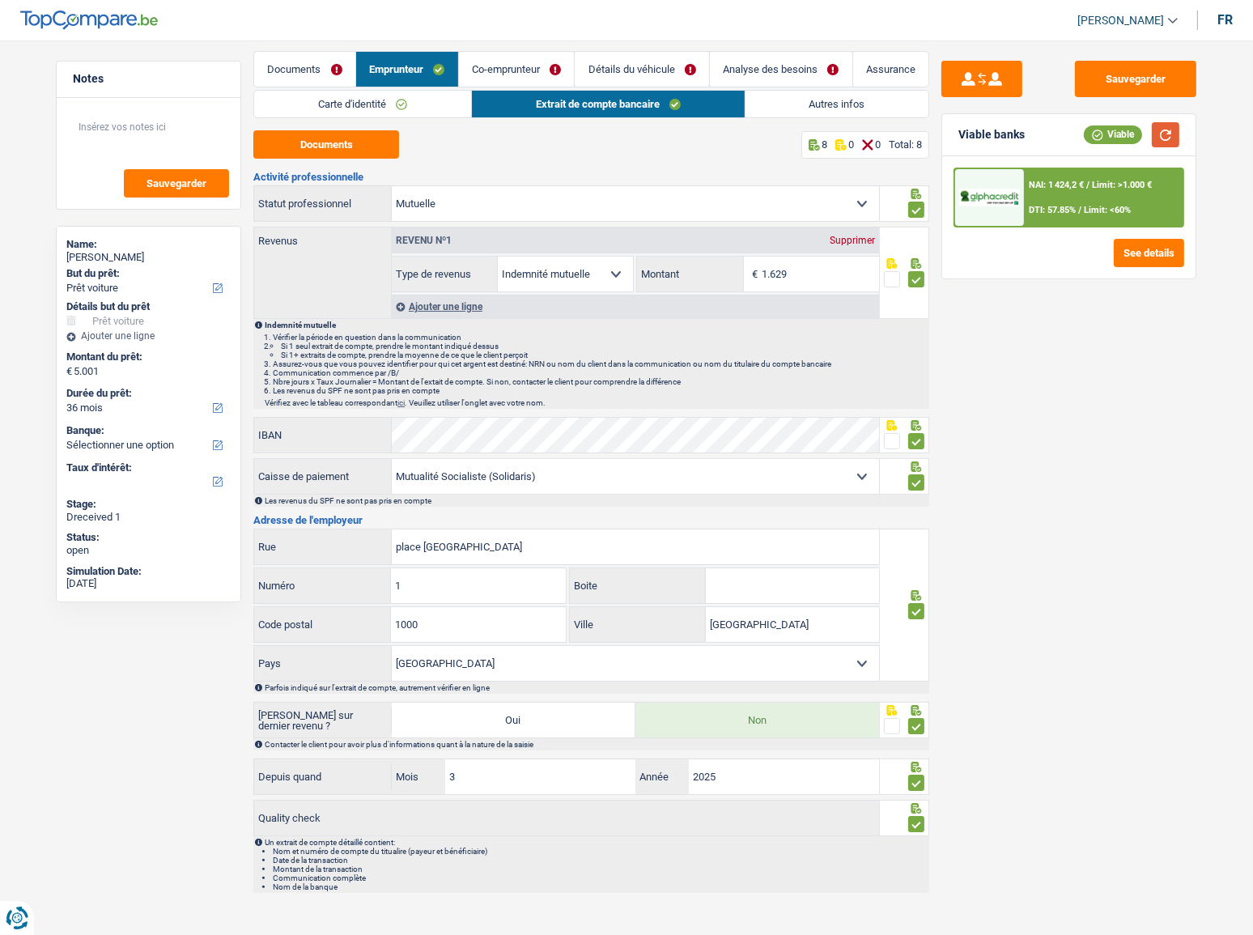
click at [1166, 138] on button "button" at bounding box center [1166, 134] width 28 height 25
click at [1165, 139] on button "button" at bounding box center [1166, 134] width 28 height 25
click at [1165, 144] on button "button" at bounding box center [1166, 134] width 28 height 25
click at [1158, 126] on button "button" at bounding box center [1166, 134] width 28 height 25
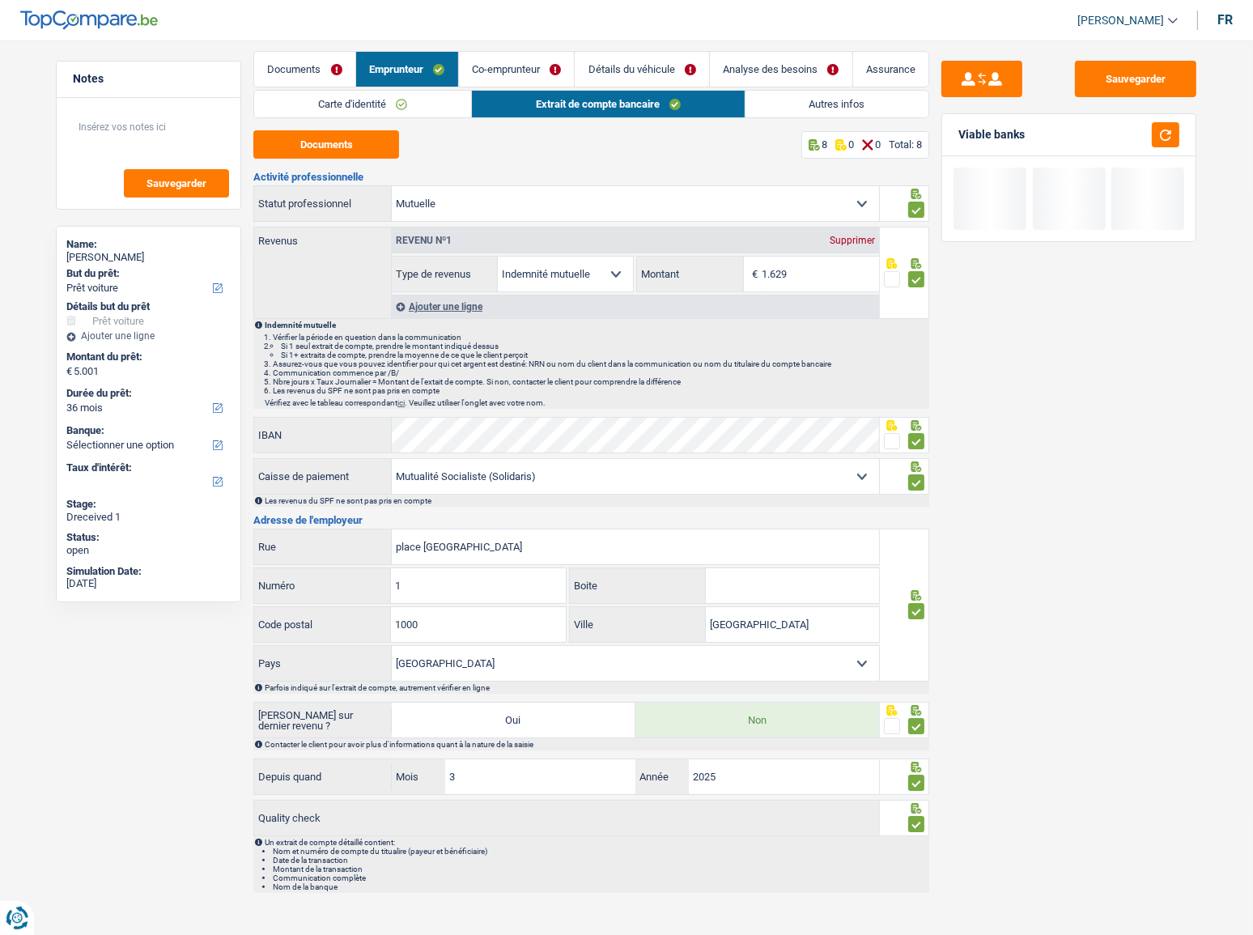
click at [807, 104] on link "Autres infos" at bounding box center [837, 104] width 184 height 27
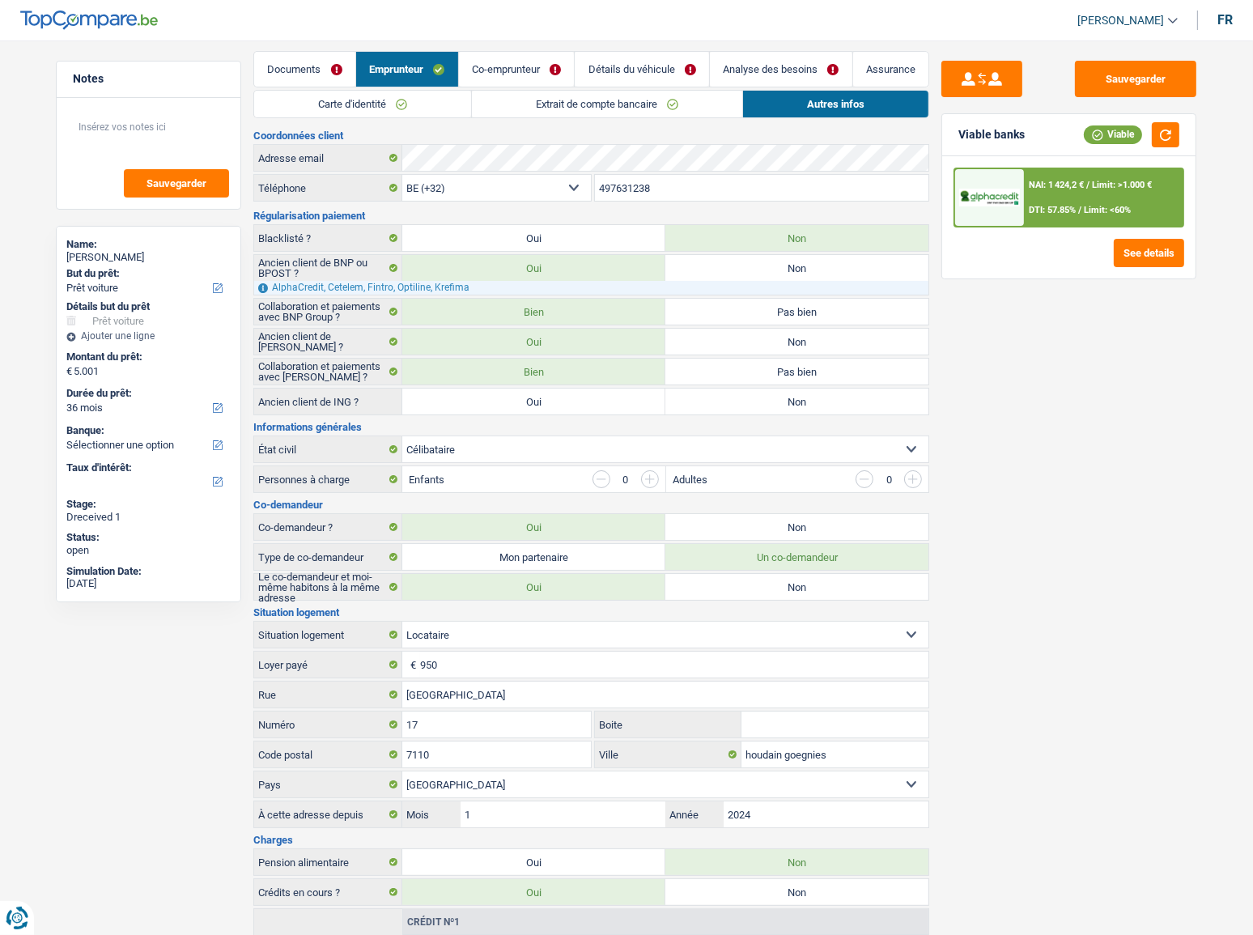
click at [622, 105] on link "Extrait de compte bancaire" at bounding box center [607, 104] width 270 height 27
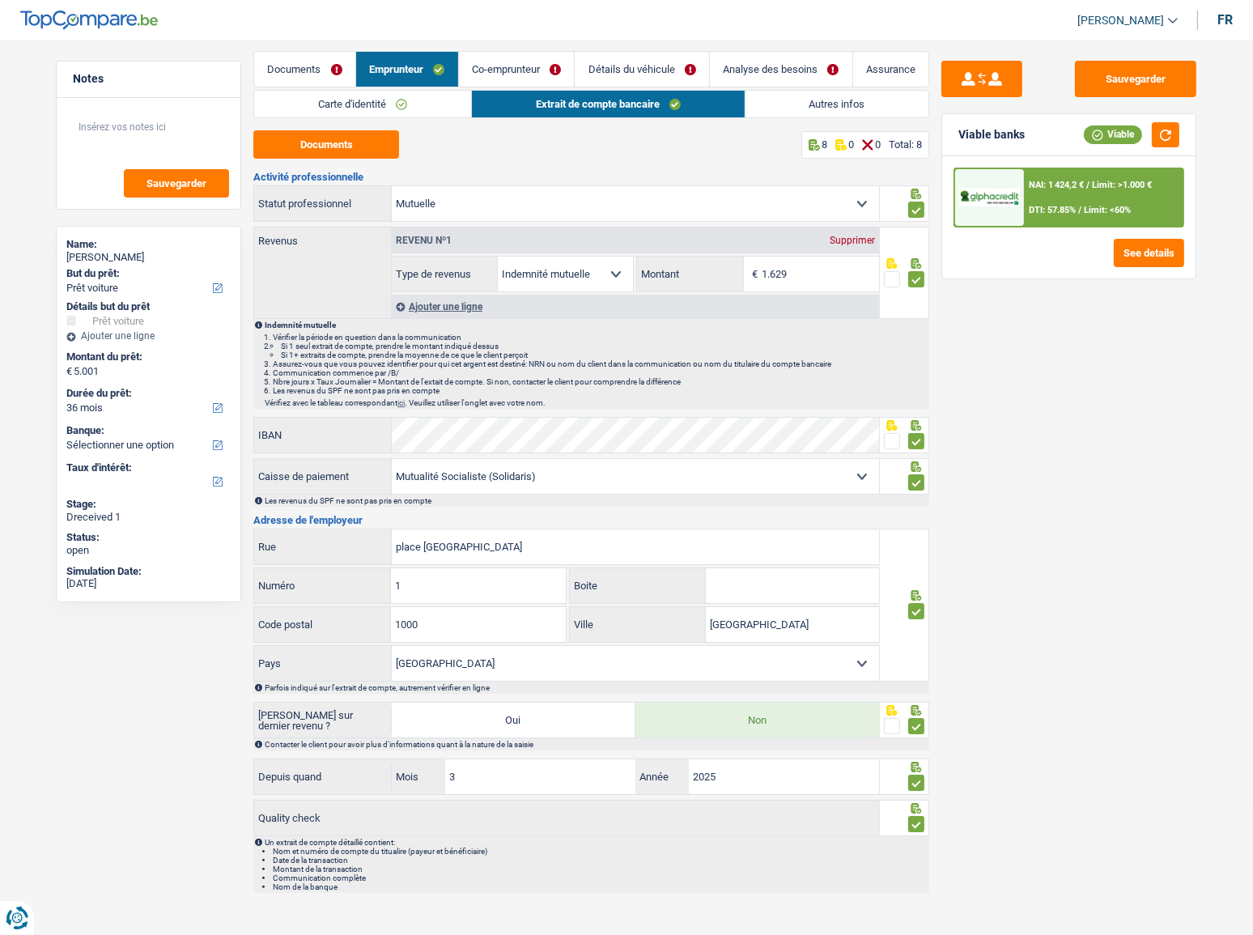
click at [784, 93] on link "Autres infos" at bounding box center [837, 104] width 184 height 27
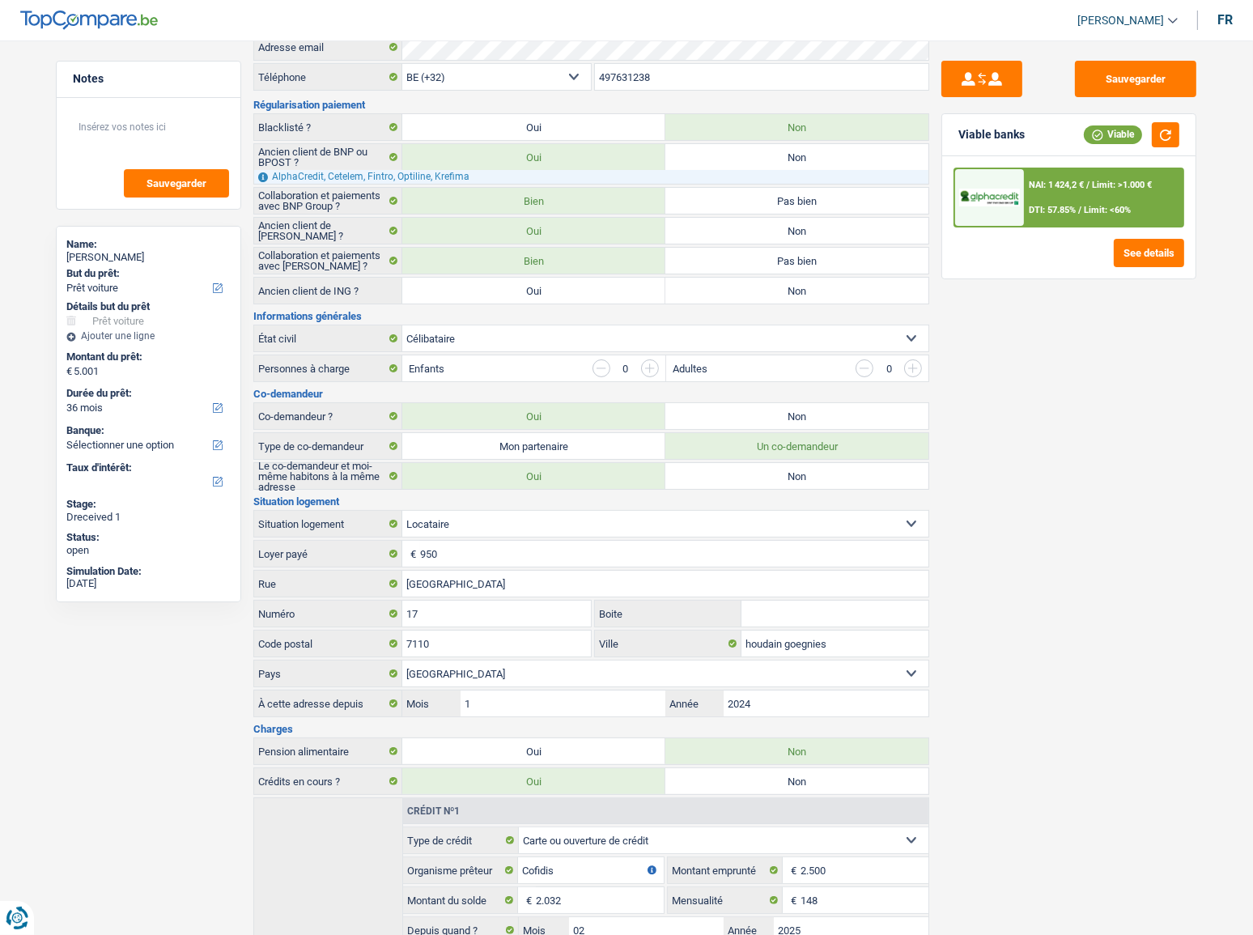
scroll to position [0, 0]
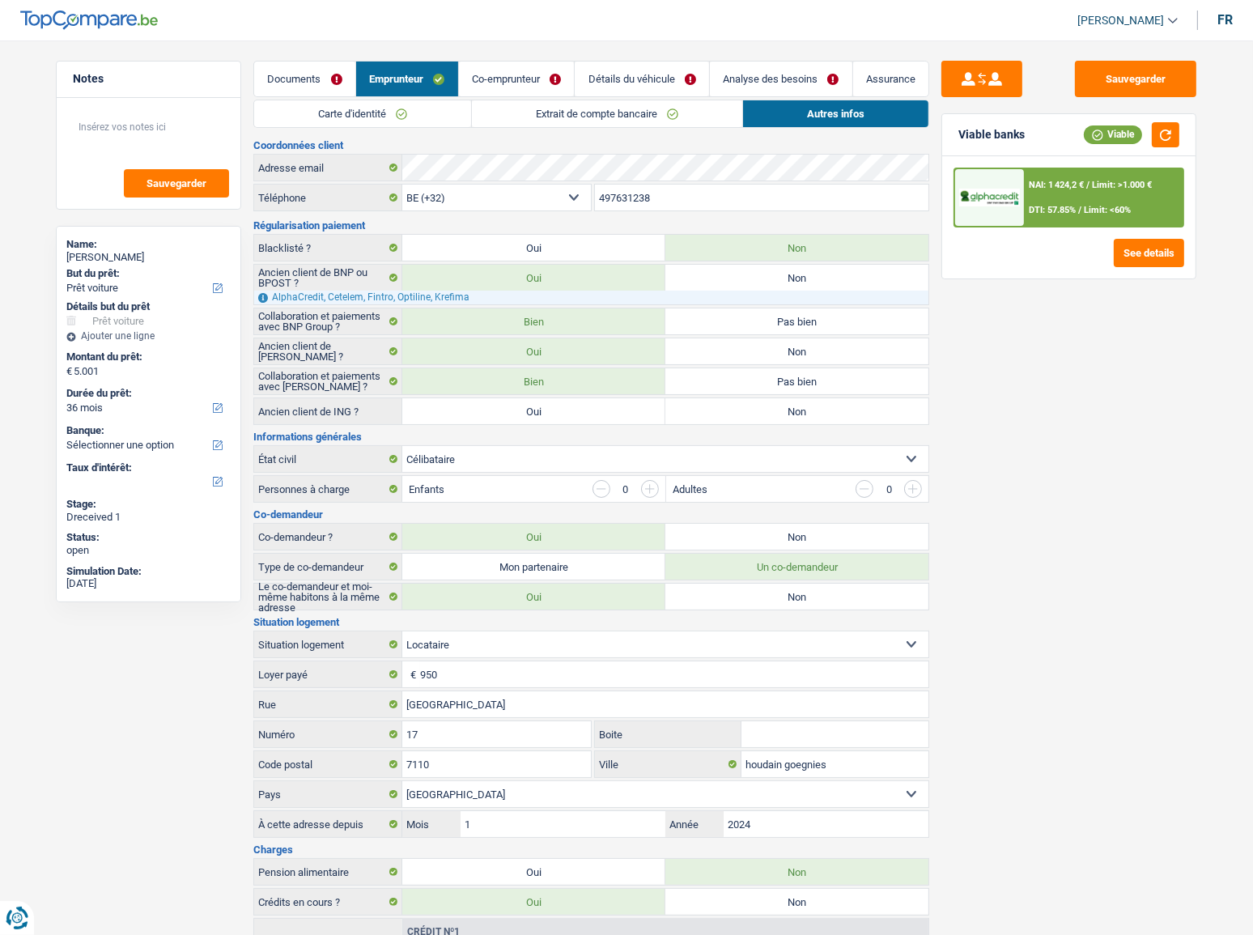
click at [510, 80] on link "Co-emprunteur" at bounding box center [517, 79] width 116 height 35
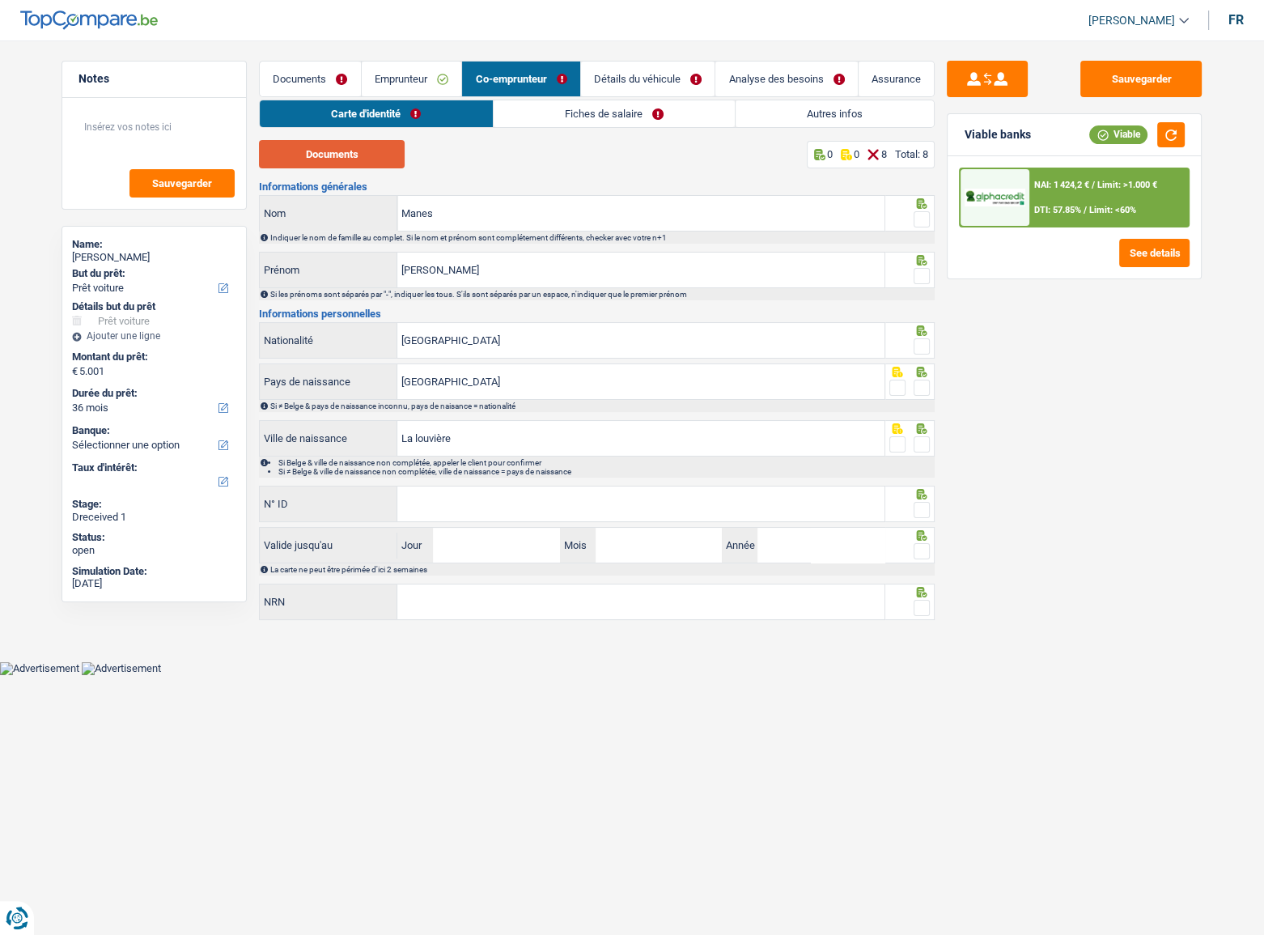
click at [355, 150] on button "Documents" at bounding box center [332, 154] width 146 height 28
click at [919, 220] on span at bounding box center [922, 219] width 16 height 16
click at [0, 0] on input "radio" at bounding box center [0, 0] width 0 height 0
click at [919, 273] on span at bounding box center [922, 276] width 16 height 16
click at [0, 0] on input "radio" at bounding box center [0, 0] width 0 height 0
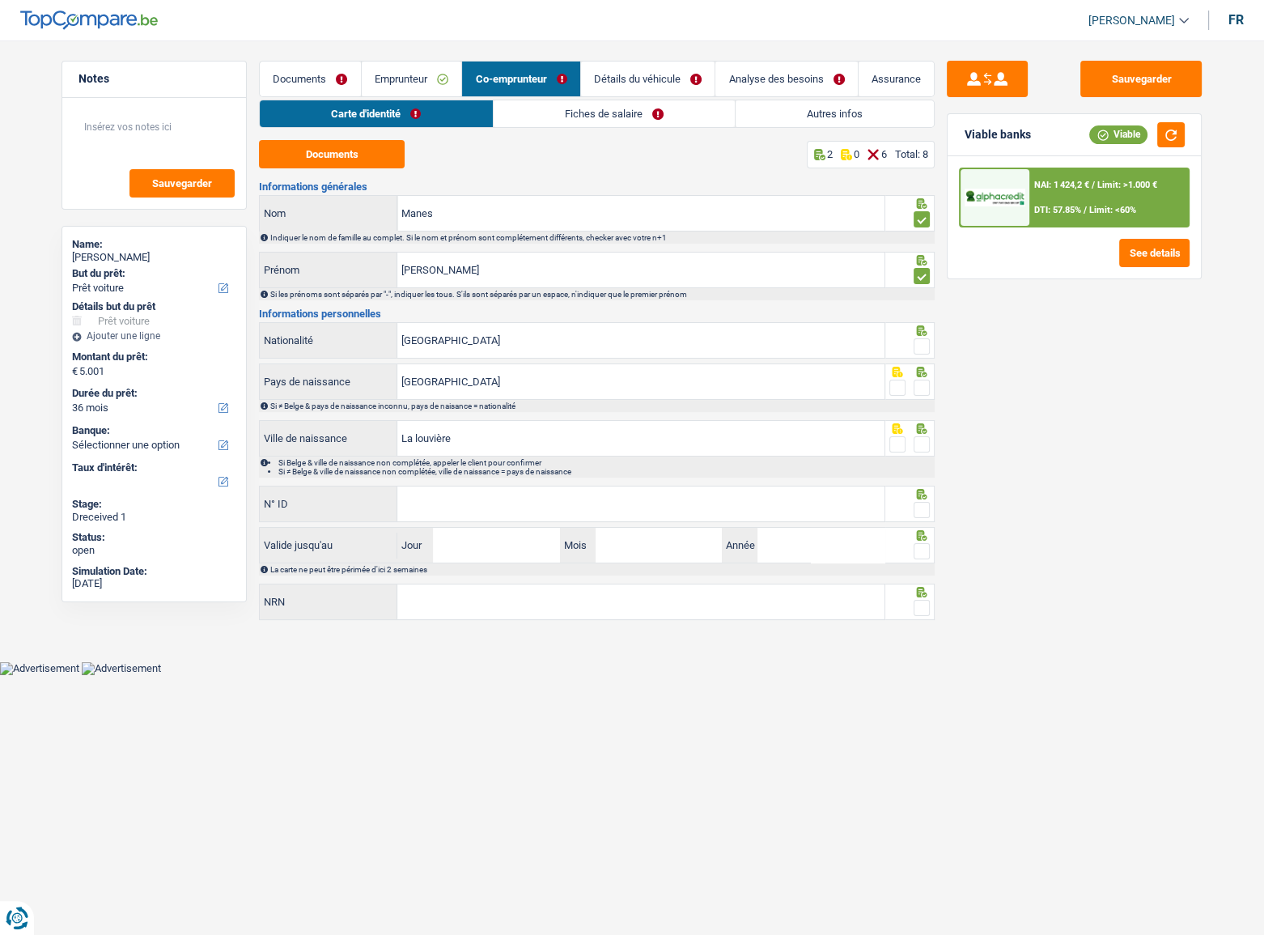
click at [924, 346] on span at bounding box center [922, 346] width 16 height 16
click at [0, 0] on input "radio" at bounding box center [0, 0] width 0 height 0
click at [923, 393] on span at bounding box center [922, 388] width 16 height 16
click at [0, 0] on input "radio" at bounding box center [0, 0] width 0 height 0
click at [924, 436] on span at bounding box center [922, 444] width 16 height 16
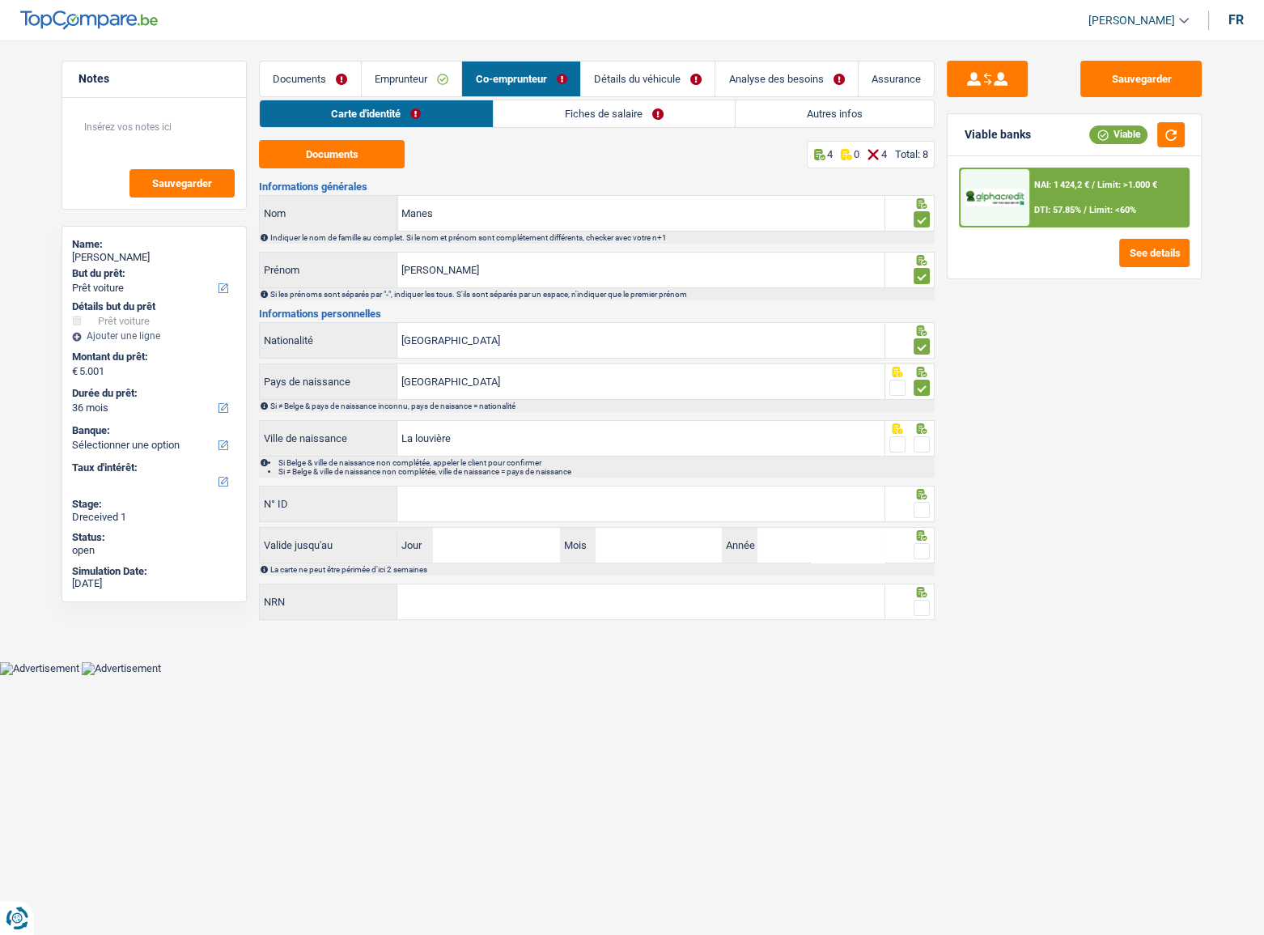
click at [0, 0] on input "radio" at bounding box center [0, 0] width 0 height 0
click at [675, 517] on input "N° ID" at bounding box center [640, 503] width 487 height 35
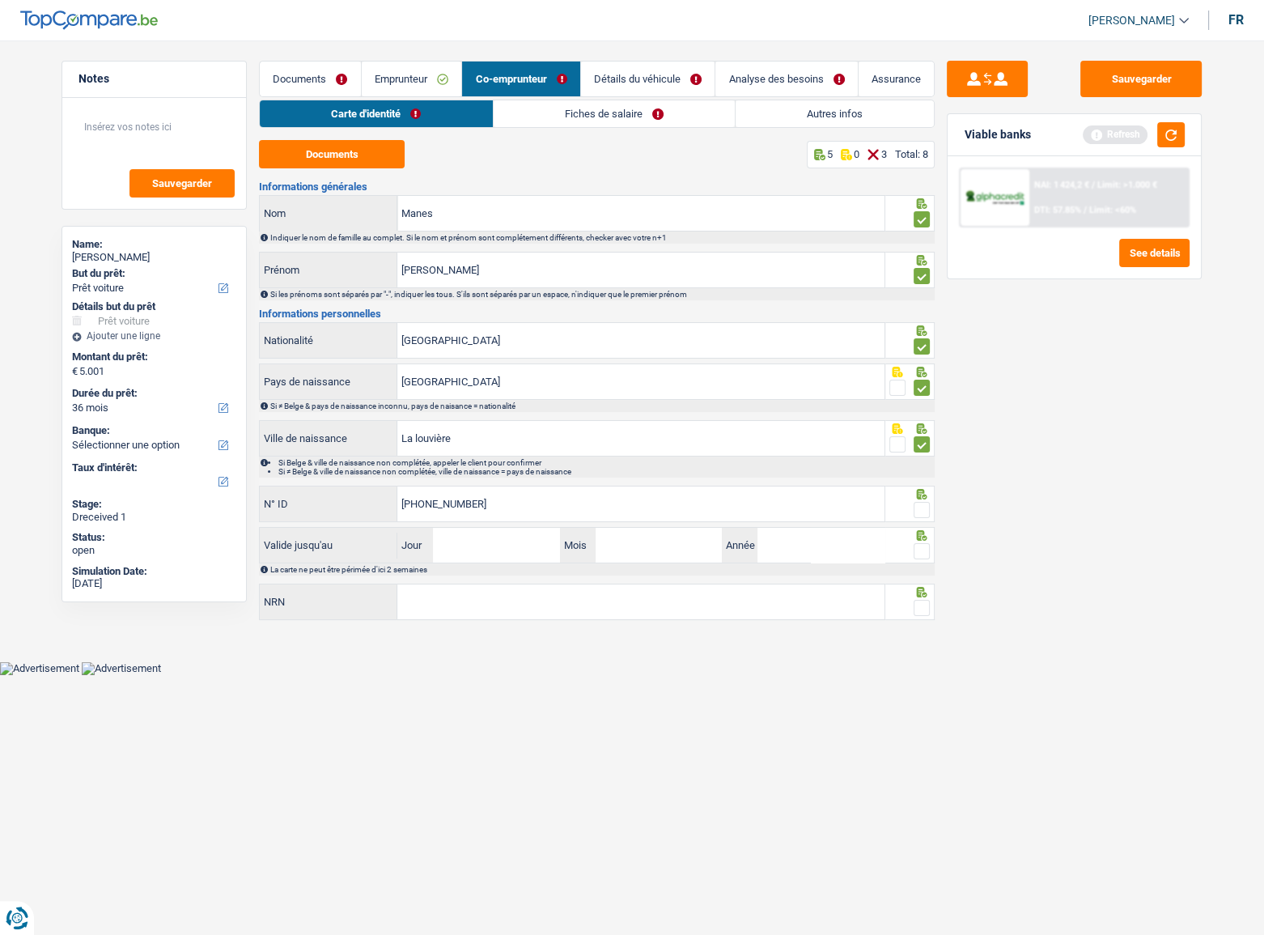
type input "[PHONE_NUMBER]"
click at [922, 506] on span at bounding box center [922, 510] width 16 height 16
click at [0, 0] on input "radio" at bounding box center [0, 0] width 0 height 0
click at [1176, 146] on button "button" at bounding box center [1171, 134] width 28 height 25
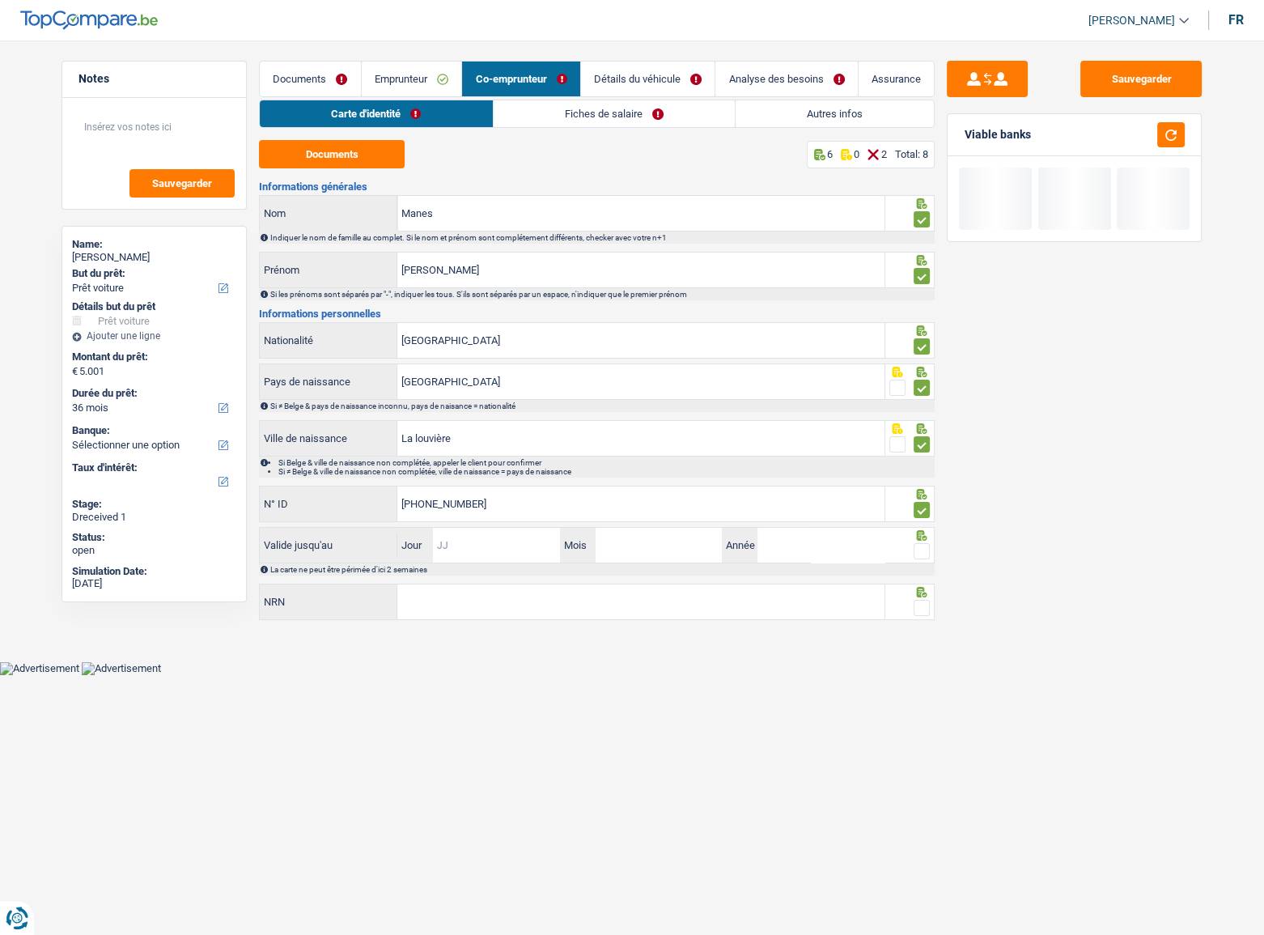
click at [516, 541] on input "Jour" at bounding box center [496, 545] width 126 height 35
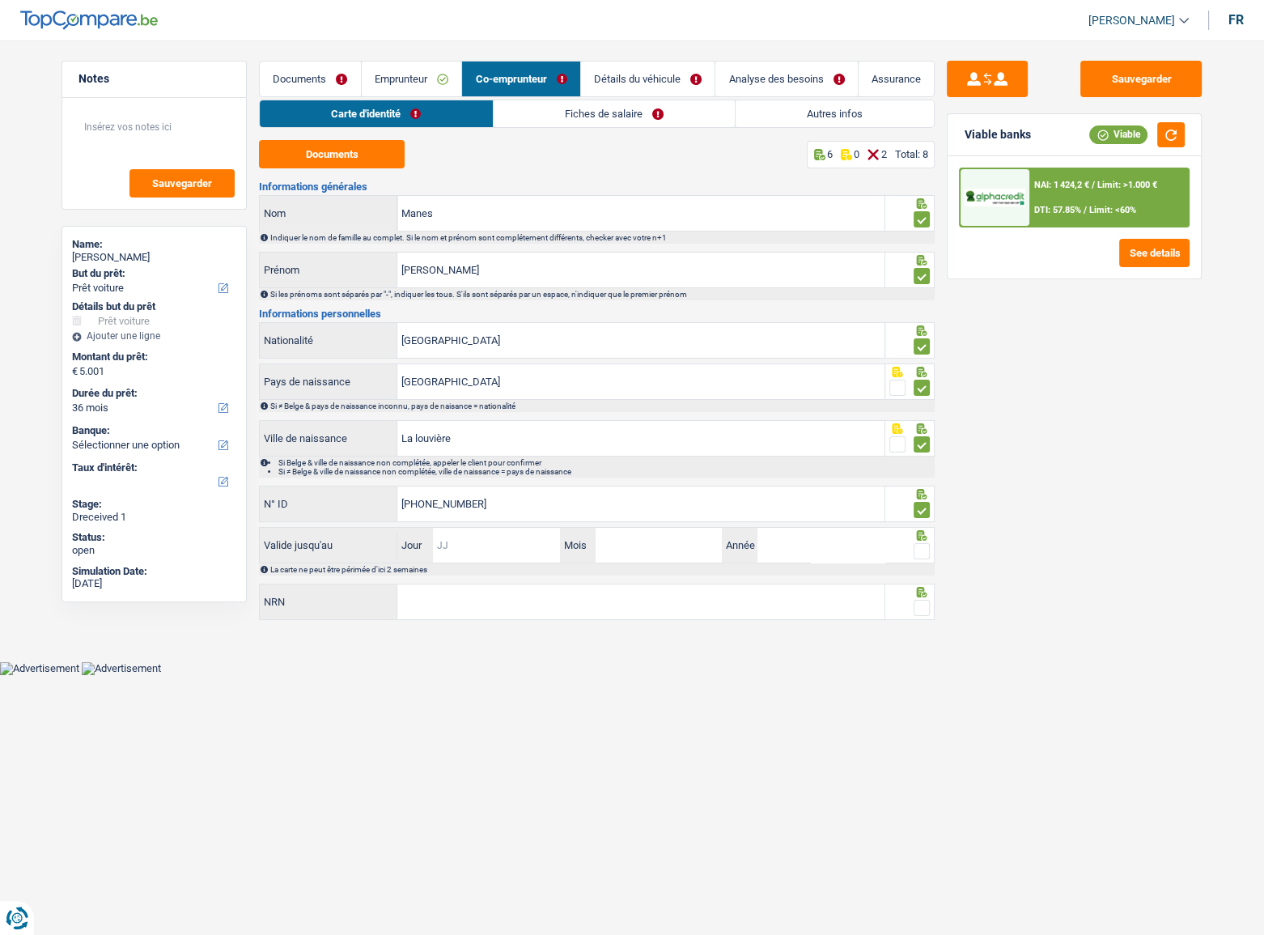
click at [510, 555] on input "Jour" at bounding box center [496, 545] width 126 height 35
click at [504, 546] on input "Jour" at bounding box center [496, 545] width 126 height 35
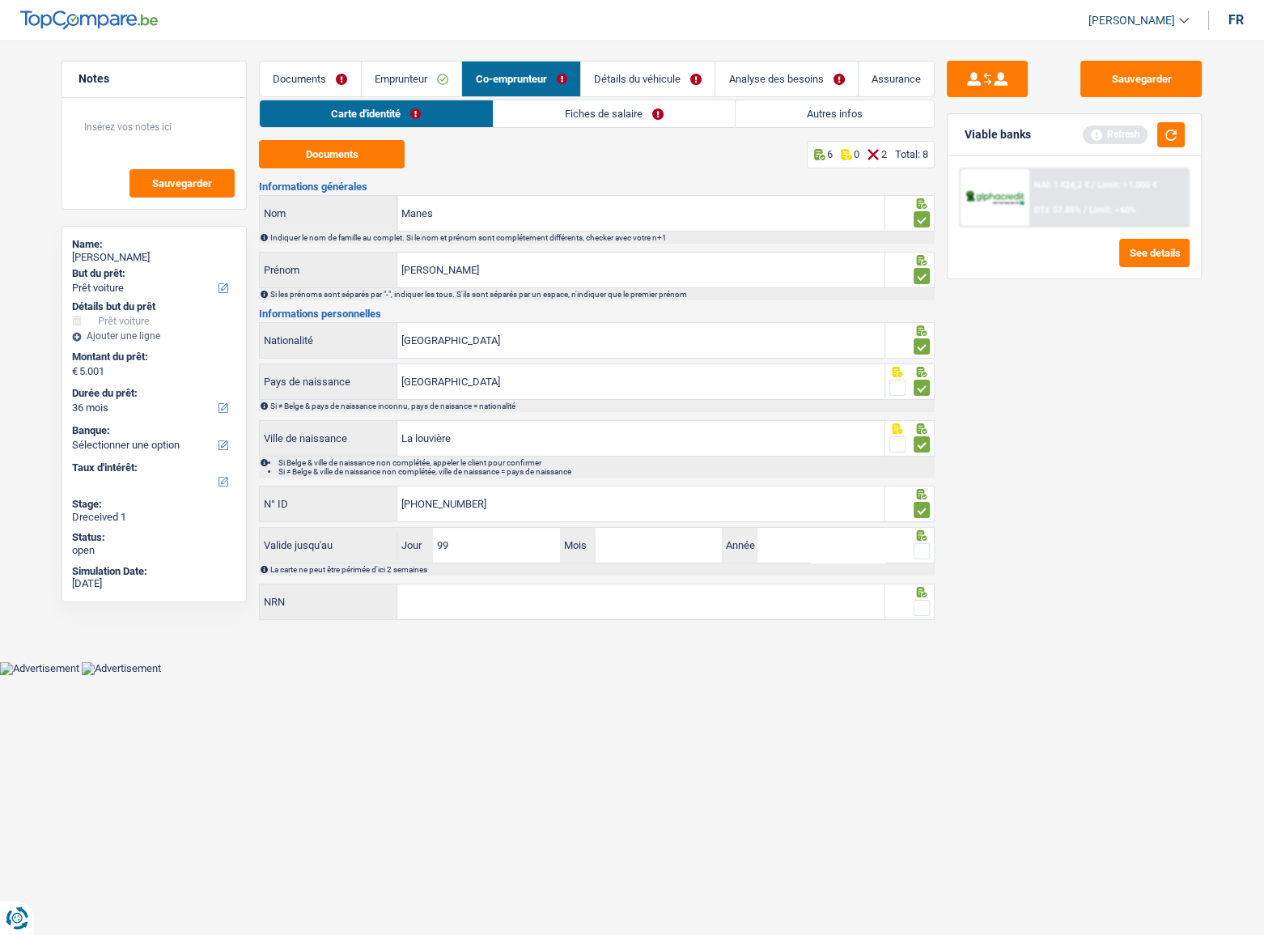
type input "9"
type input "11"
type input "07"
type input "2032"
drag, startPoint x: 918, startPoint y: 546, endPoint x: 1076, endPoint y: 214, distance: 367.5
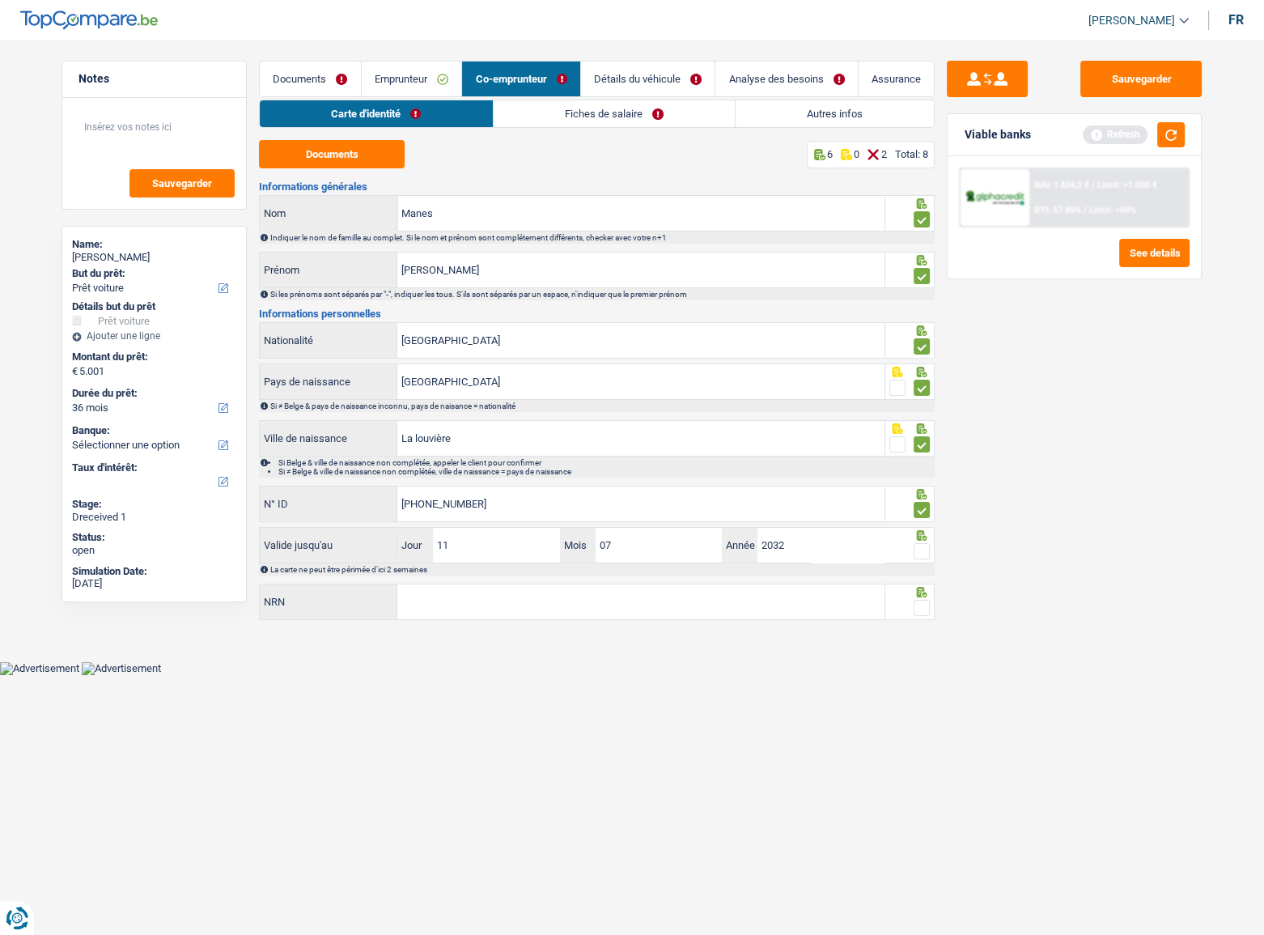
click at [919, 544] on span at bounding box center [922, 551] width 16 height 16
click at [0, 0] on input "radio" at bounding box center [0, 0] width 0 height 0
drag, startPoint x: 1172, startPoint y: 147, endPoint x: 733, endPoint y: 601, distance: 632.5
click at [1170, 147] on button "button" at bounding box center [1171, 134] width 28 height 25
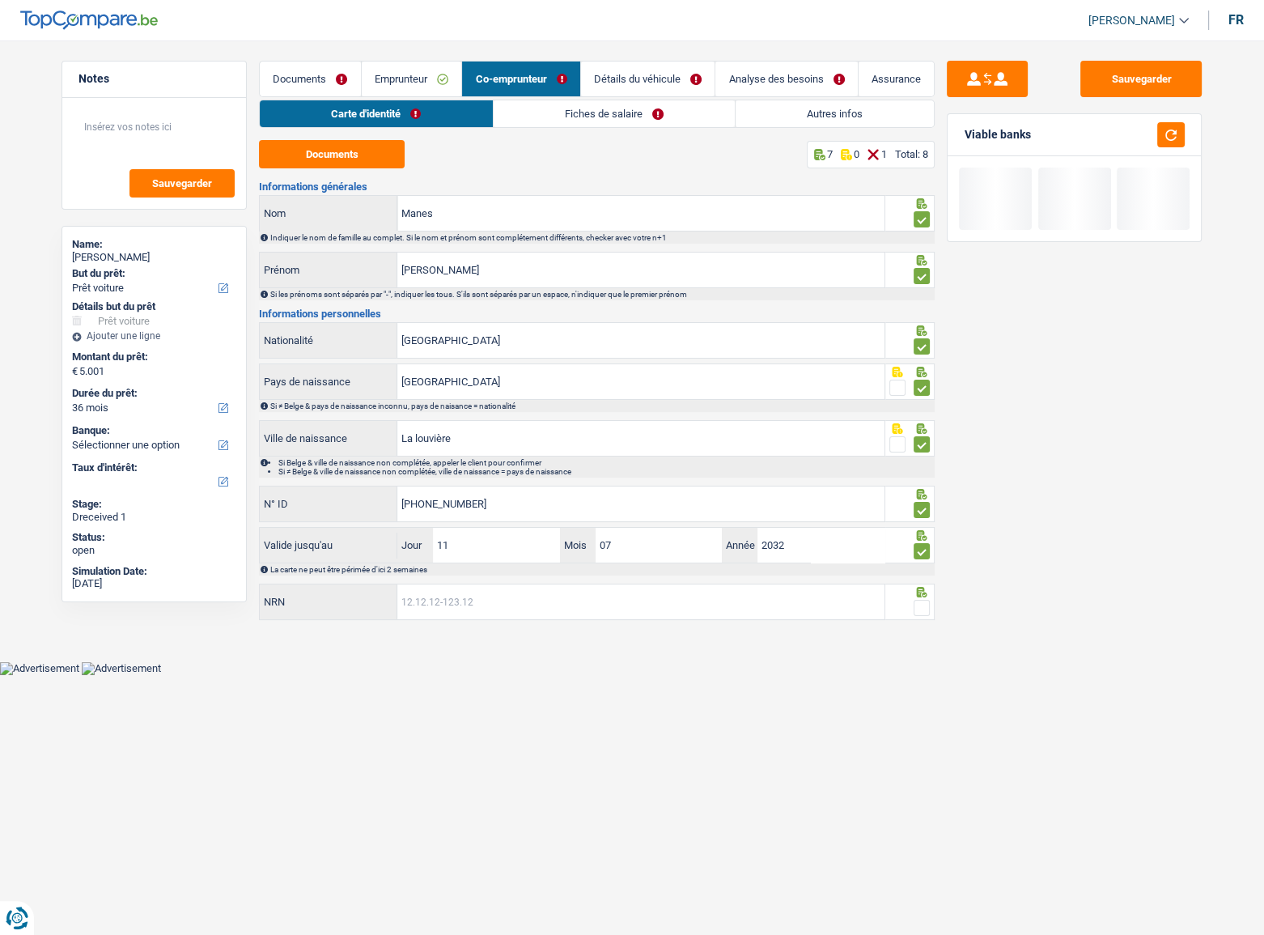
drag, startPoint x: 625, startPoint y: 599, endPoint x: 1037, endPoint y: 568, distance: 413.1
click at [632, 598] on input "NRN" at bounding box center [640, 601] width 487 height 35
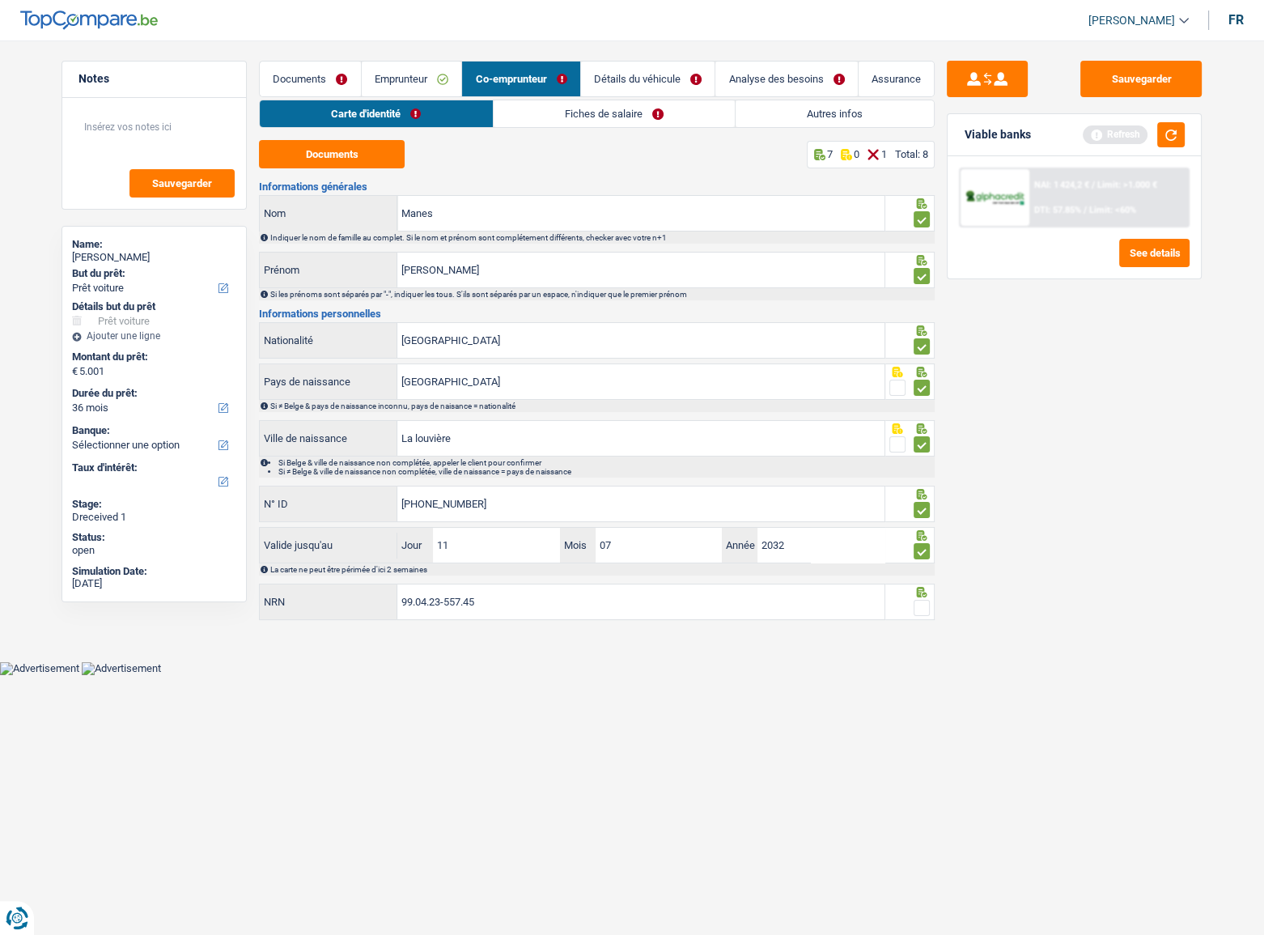
click at [911, 599] on fieldset at bounding box center [910, 608] width 41 height 20
click at [1178, 137] on button "button" at bounding box center [1171, 134] width 28 height 25
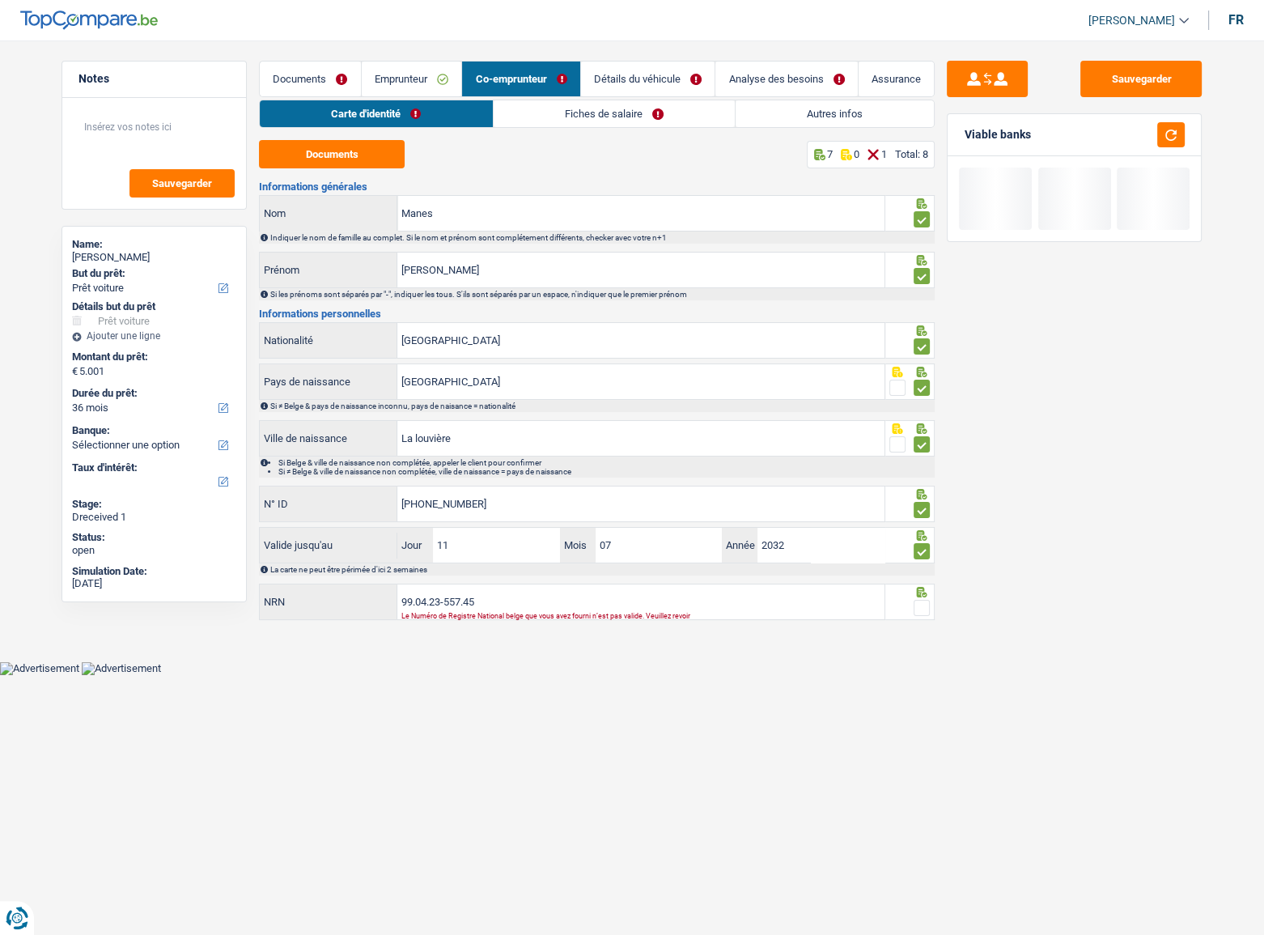
click at [921, 602] on span at bounding box center [922, 608] width 16 height 16
click at [0, 0] on input "radio" at bounding box center [0, 0] width 0 height 0
drag, startPoint x: 461, startPoint y: 605, endPoint x: 259, endPoint y: 613, distance: 202.5
click at [260, 613] on div "99.04.23-557.45 NRN Le Numéro de Registre National belge que vous avez fourni n…" at bounding box center [572, 601] width 625 height 35
click at [554, 596] on input "99.04.23-557.45" at bounding box center [640, 601] width 487 height 35
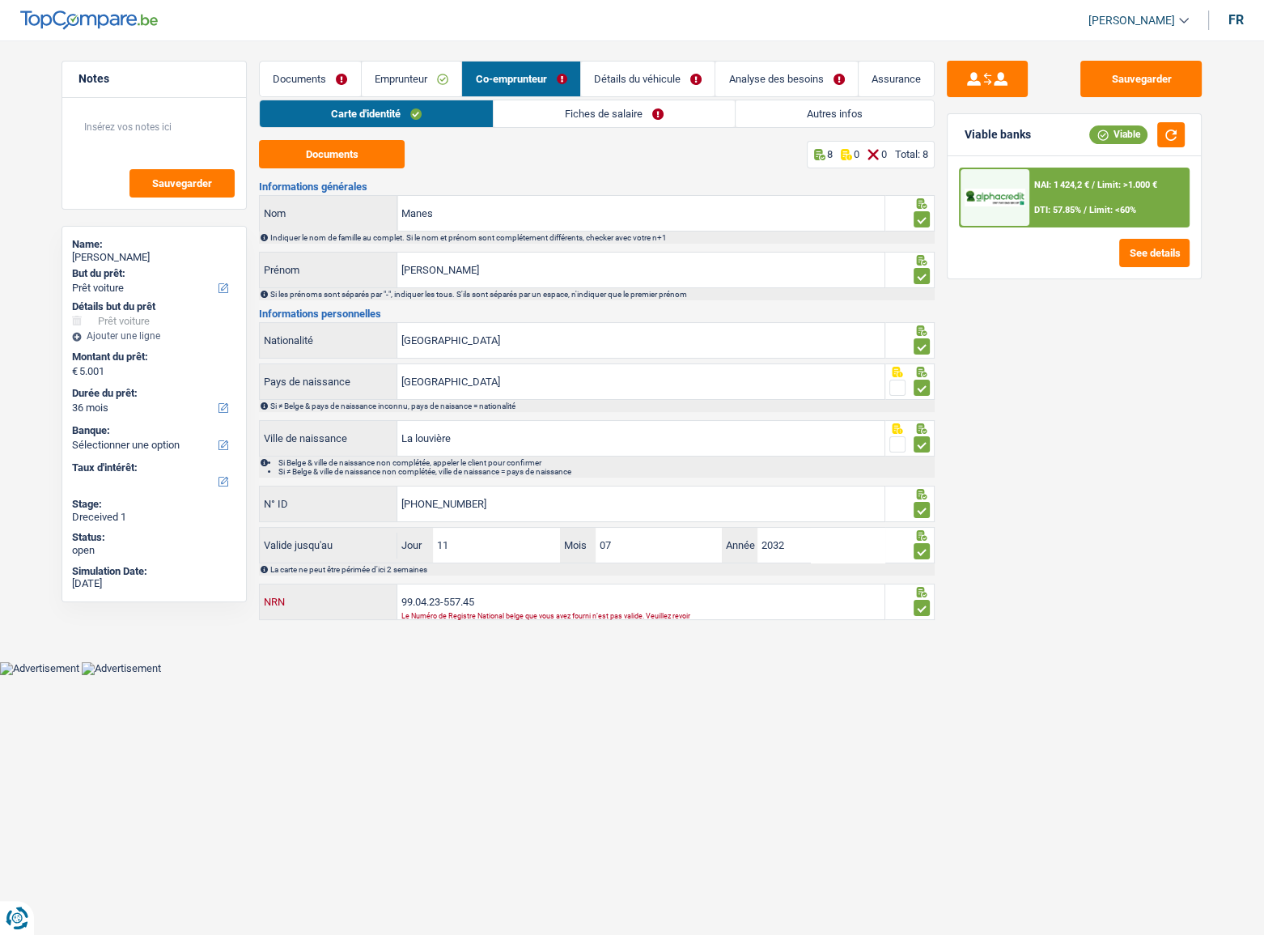
drag, startPoint x: 534, startPoint y: 595, endPoint x: 254, endPoint y: 628, distance: 282.0
click at [254, 625] on div "Notes Sauvegarder Name: [PERSON_NAME] But du prêt: Confort maison: meubles, tex…" at bounding box center [632, 343] width 1166 height 564
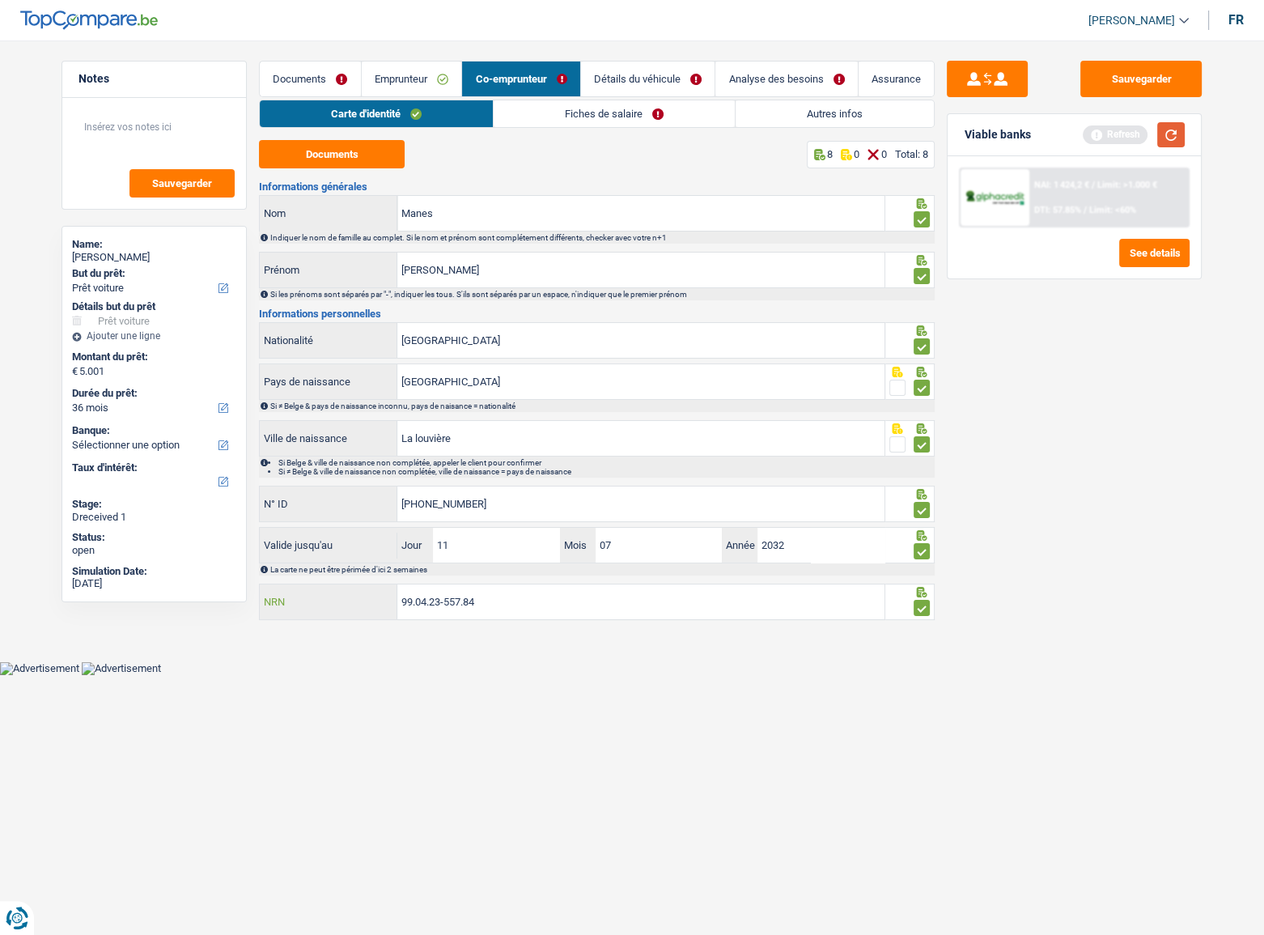
type input "99.04.23-557.84"
click at [1171, 130] on button "button" at bounding box center [1171, 134] width 28 height 25
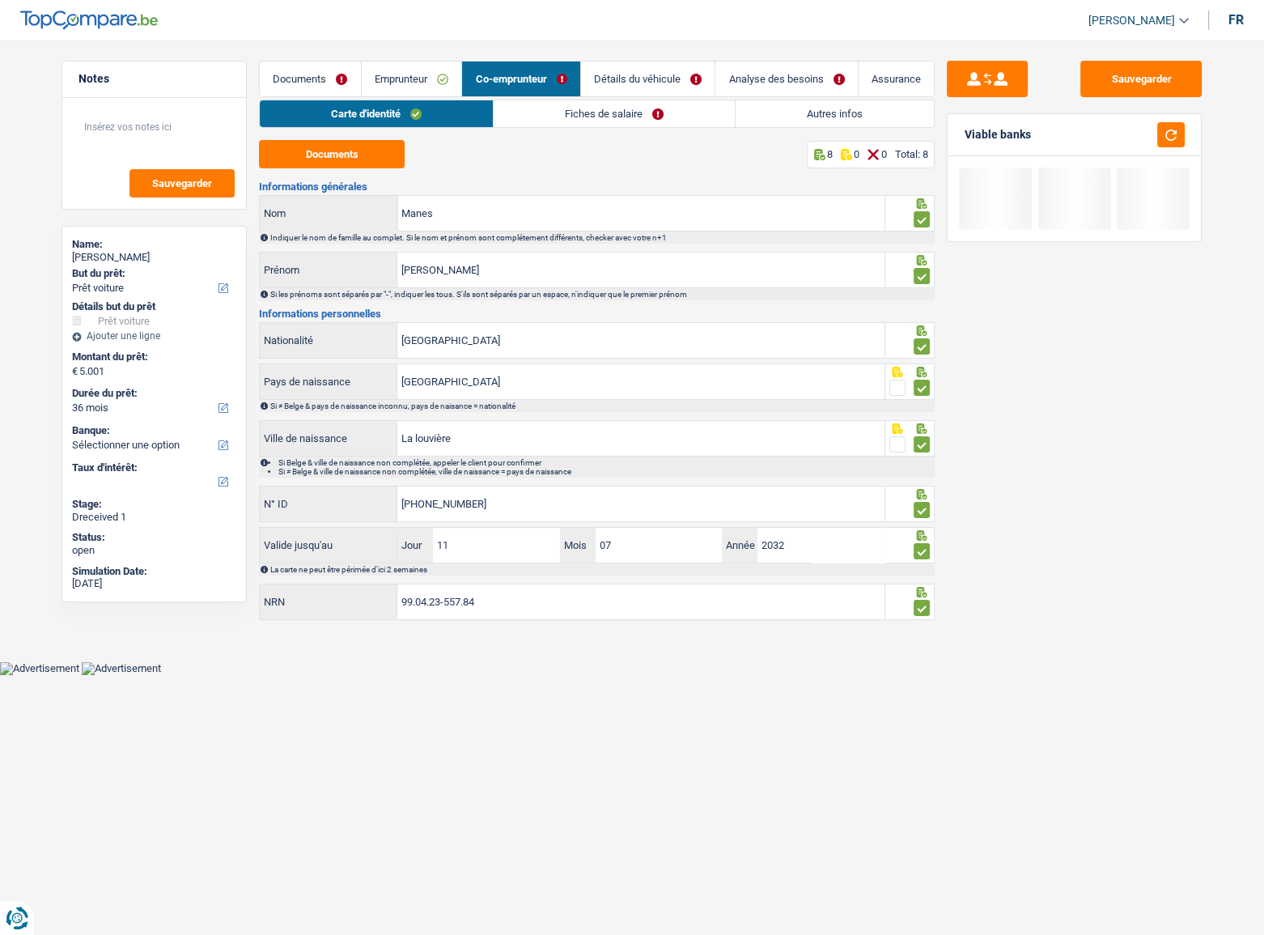
drag, startPoint x: 631, startPoint y: 101, endPoint x: 615, endPoint y: 108, distance: 17.4
click at [631, 101] on link "Fiches de salaire" at bounding box center [614, 113] width 241 height 27
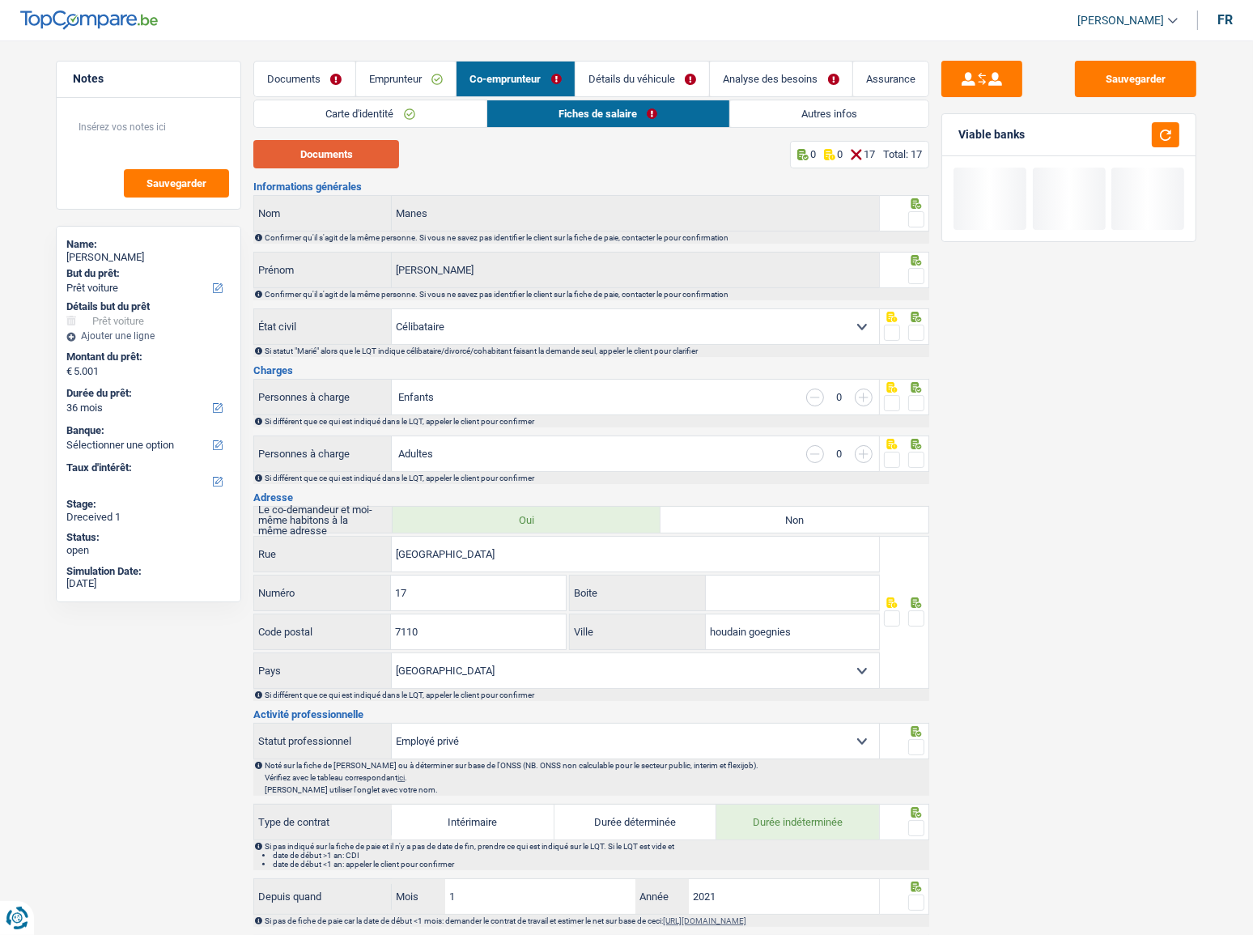
click at [354, 154] on button "Documents" at bounding box center [326, 154] width 146 height 28
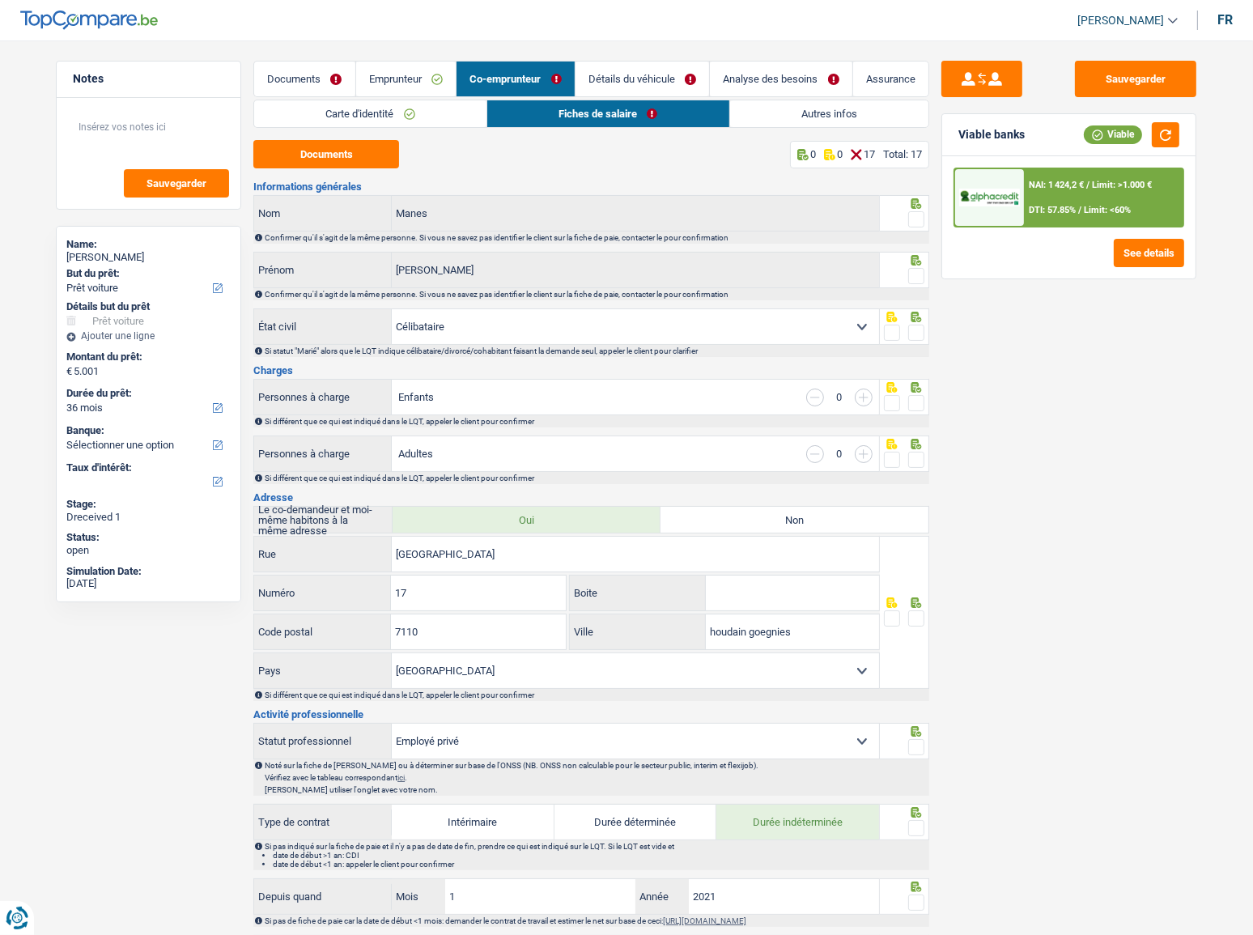
drag, startPoint x: 919, startPoint y: 218, endPoint x: 920, endPoint y: 306, distance: 88.2
click at [918, 223] on span at bounding box center [916, 219] width 16 height 16
click at [0, 0] on input "radio" at bounding box center [0, 0] width 0 height 0
click at [913, 274] on span at bounding box center [916, 276] width 16 height 16
click at [0, 0] on input "radio" at bounding box center [0, 0] width 0 height 0
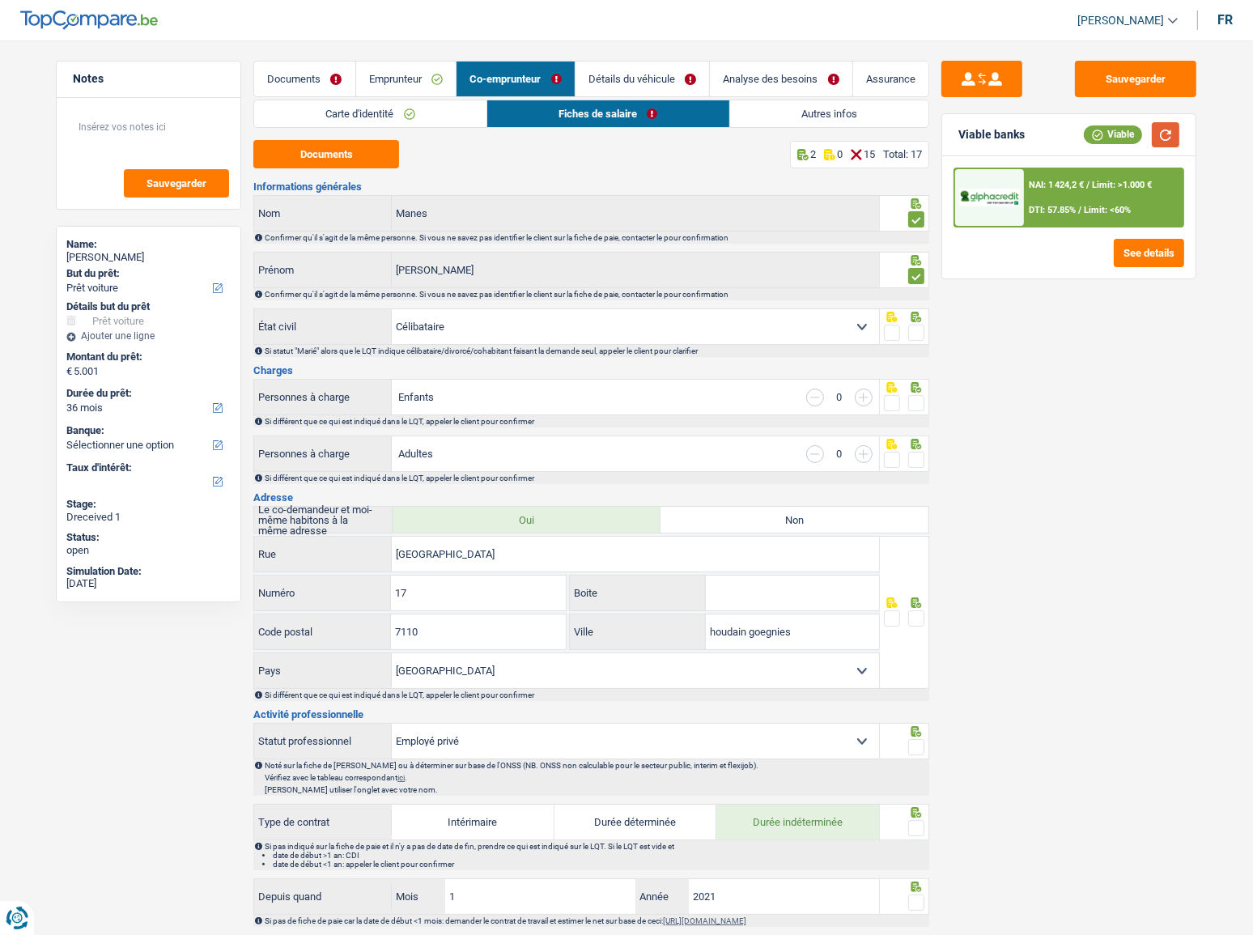
click at [1169, 134] on button "button" at bounding box center [1166, 134] width 28 height 25
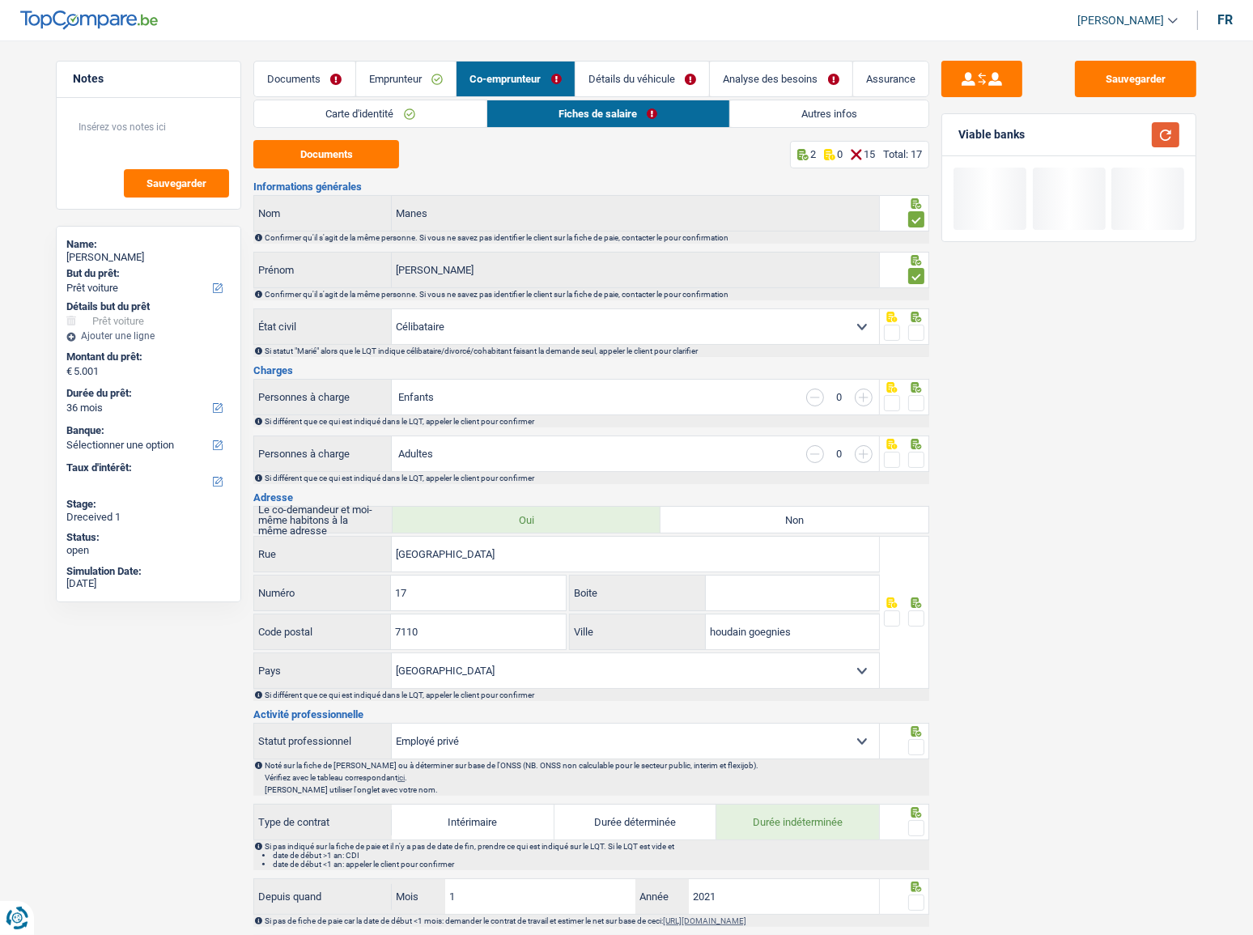
scroll to position [73, 0]
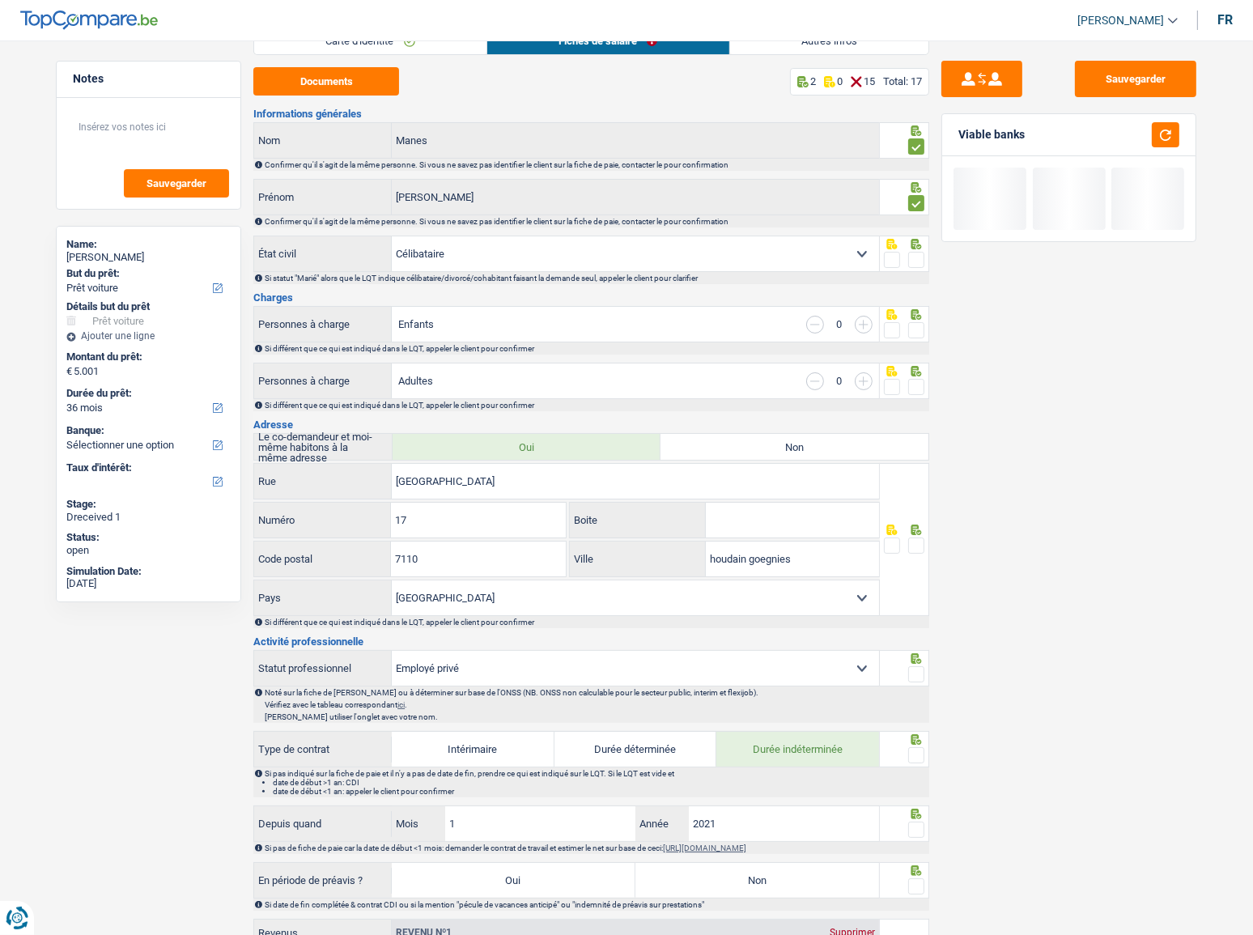
click at [919, 260] on span at bounding box center [916, 260] width 16 height 16
click at [0, 0] on input "radio" at bounding box center [0, 0] width 0 height 0
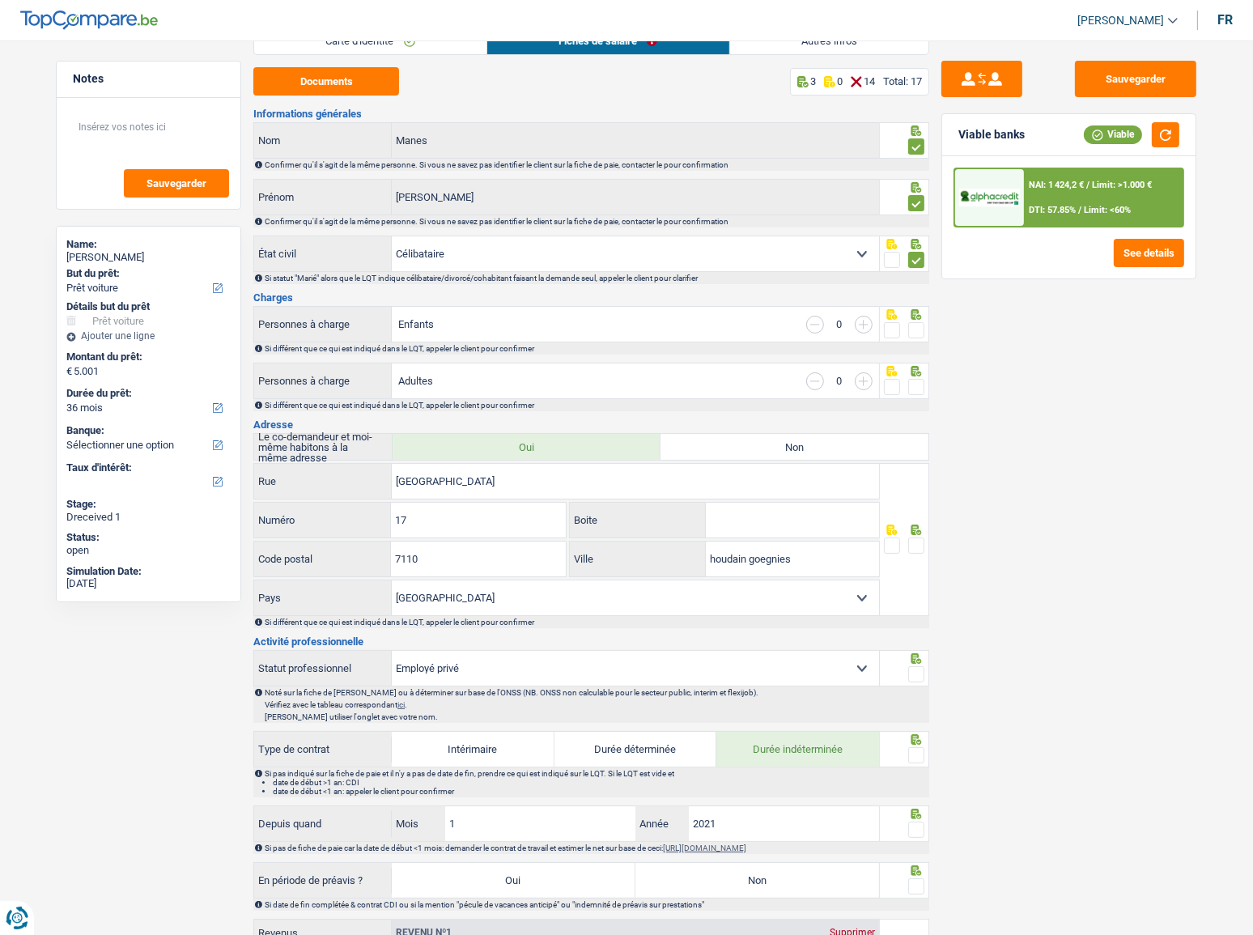
click at [921, 330] on span at bounding box center [916, 330] width 16 height 16
click at [0, 0] on input "radio" at bounding box center [0, 0] width 0 height 0
click at [916, 391] on span at bounding box center [916, 387] width 16 height 16
click at [0, 0] on input "radio" at bounding box center [0, 0] width 0 height 0
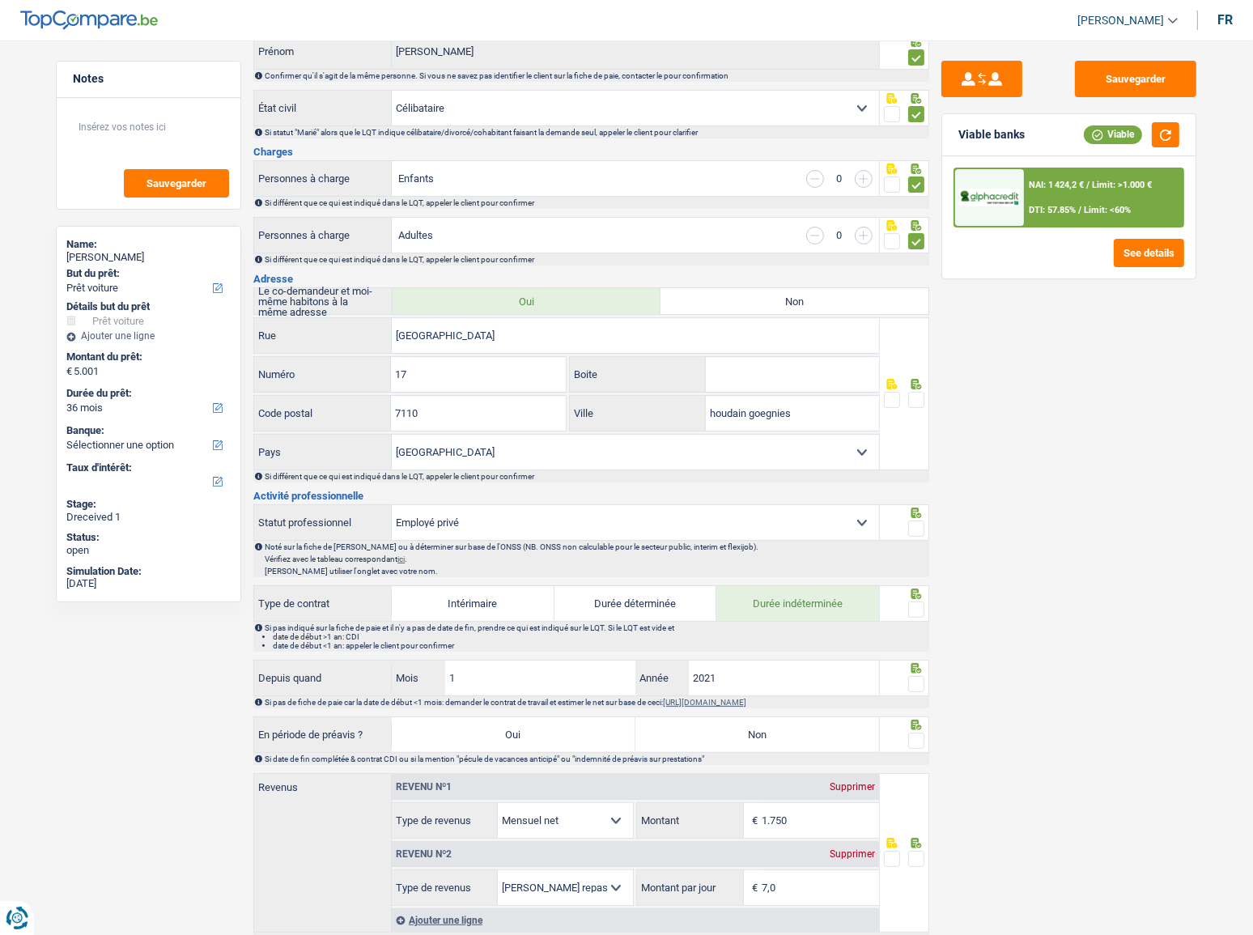
scroll to position [220, 0]
click at [918, 400] on span at bounding box center [916, 398] width 16 height 16
click at [0, 0] on input "radio" at bounding box center [0, 0] width 0 height 0
drag, startPoint x: 558, startPoint y: 377, endPoint x: 490, endPoint y: 371, distance: 68.3
click at [495, 371] on input "17" at bounding box center [478, 372] width 174 height 35
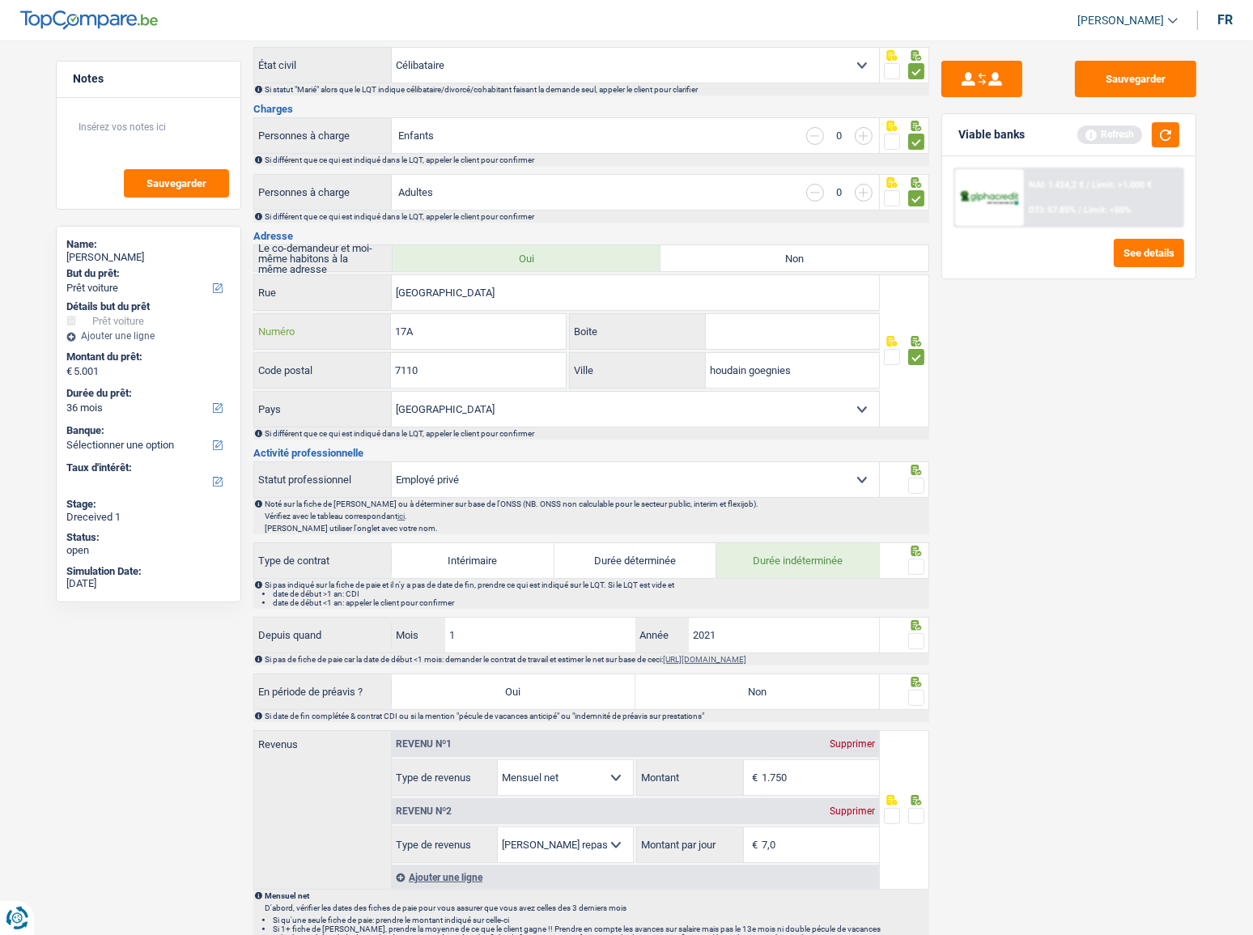
scroll to position [294, 0]
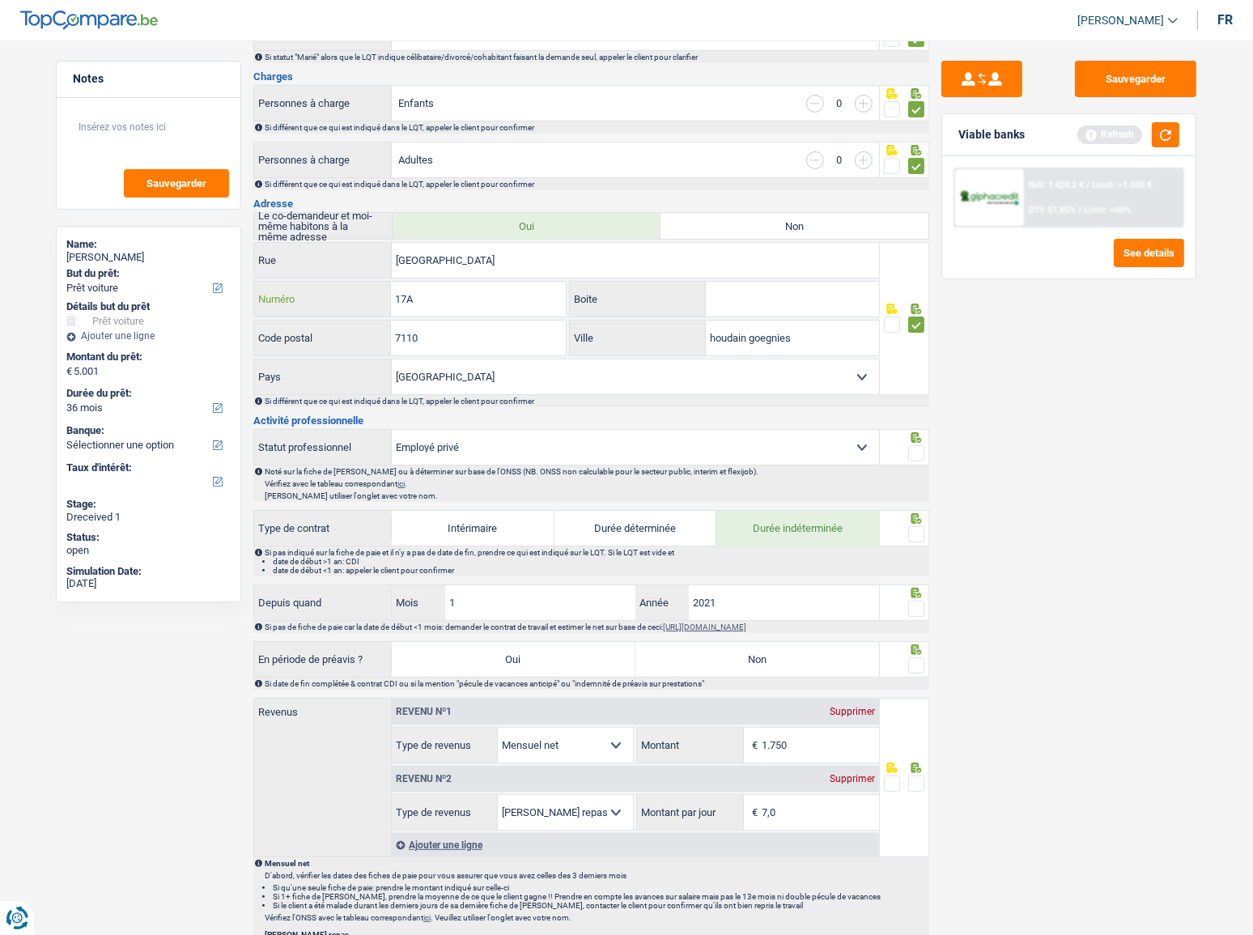
type input "17A"
click at [1160, 128] on button "button" at bounding box center [1166, 134] width 28 height 25
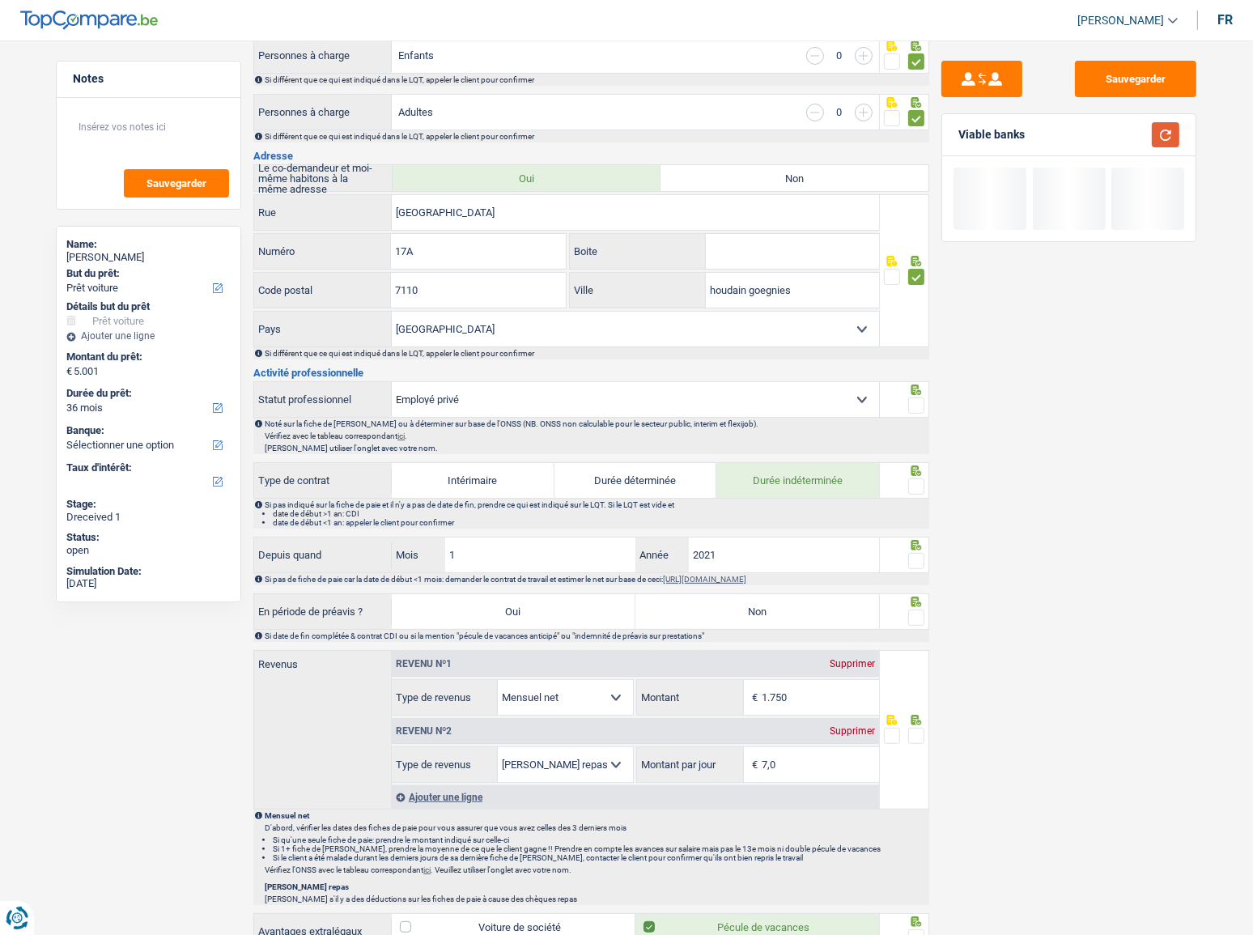
scroll to position [367, 0]
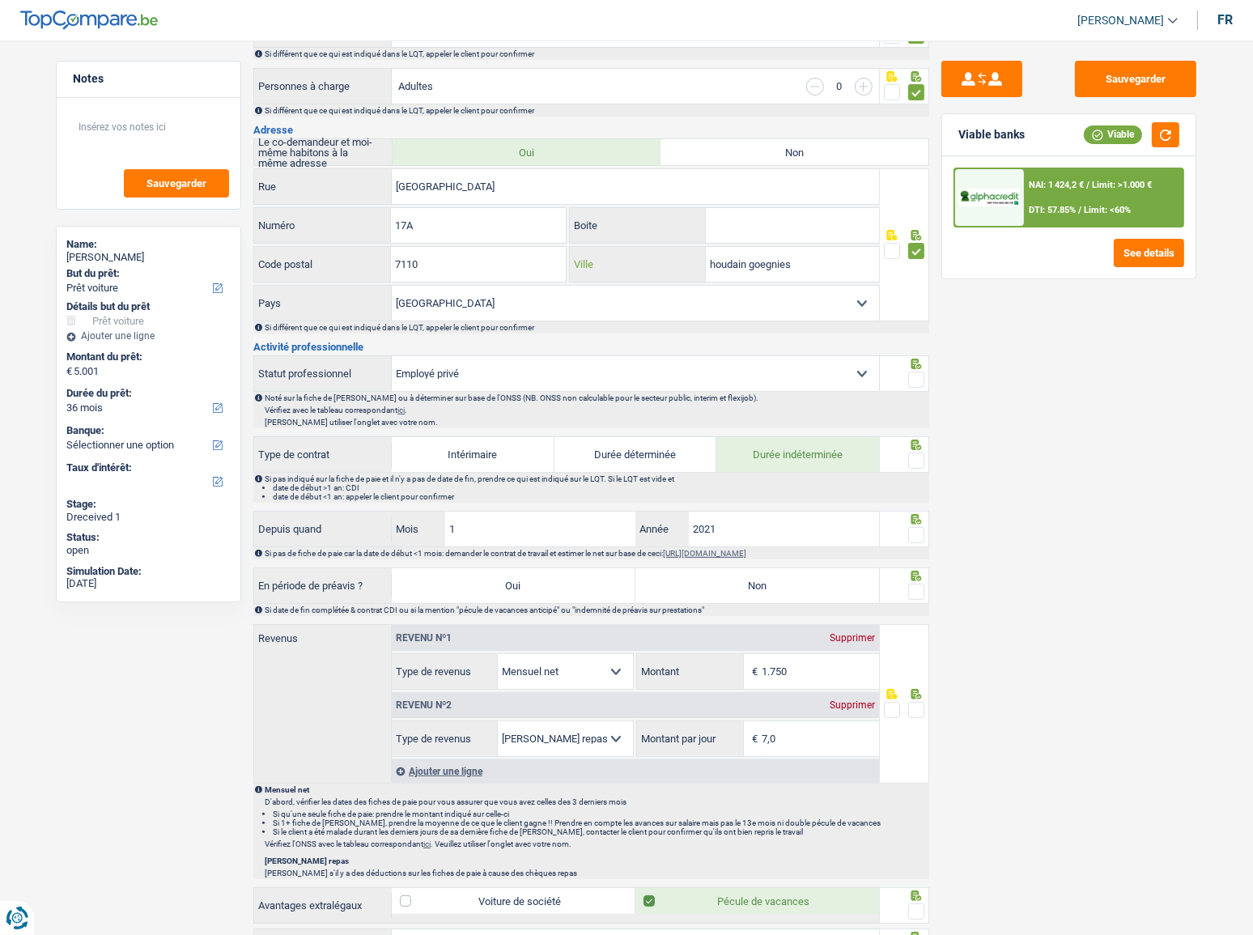
click at [829, 267] on input "houdain goegnies" at bounding box center [792, 264] width 173 height 35
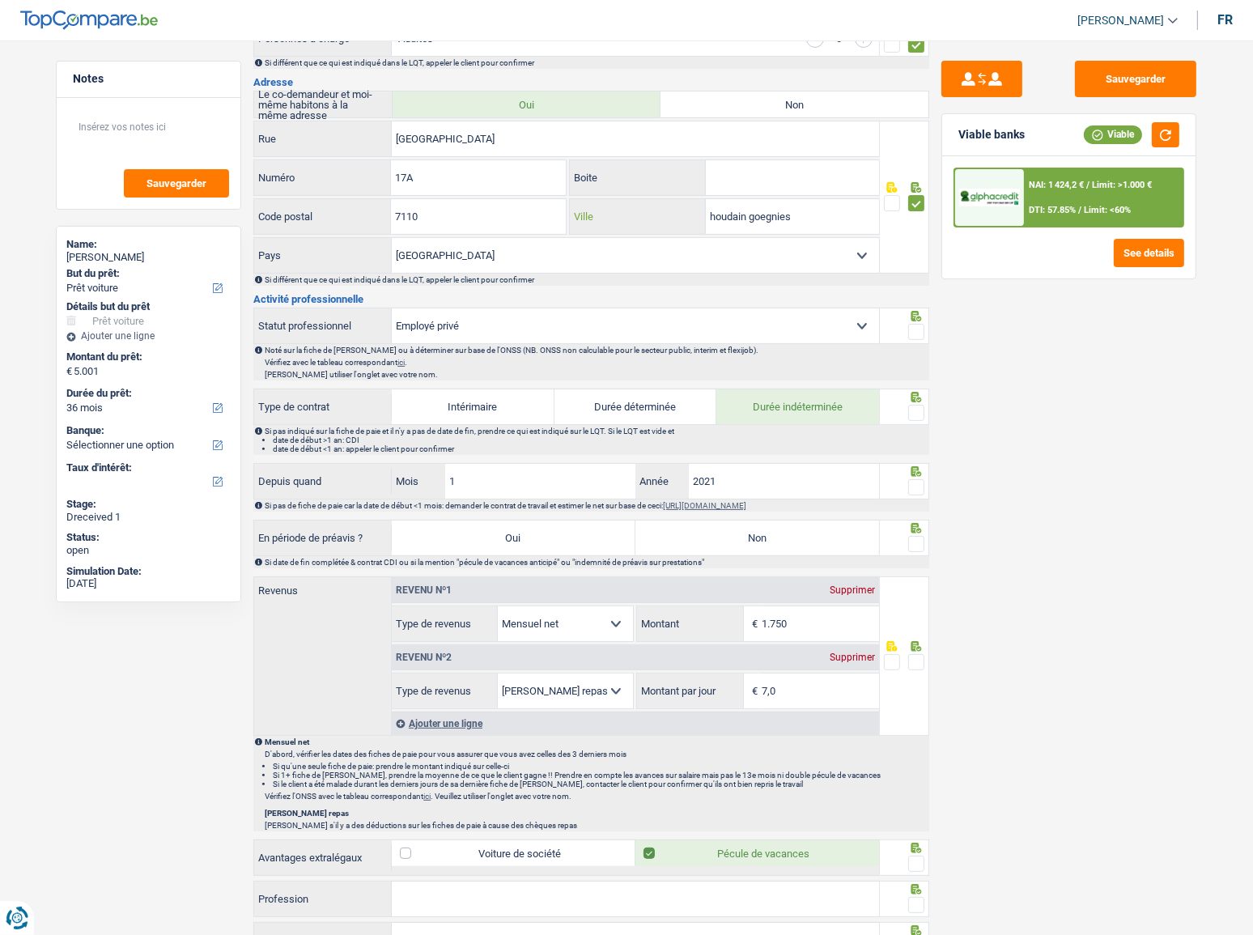
scroll to position [441, 0]
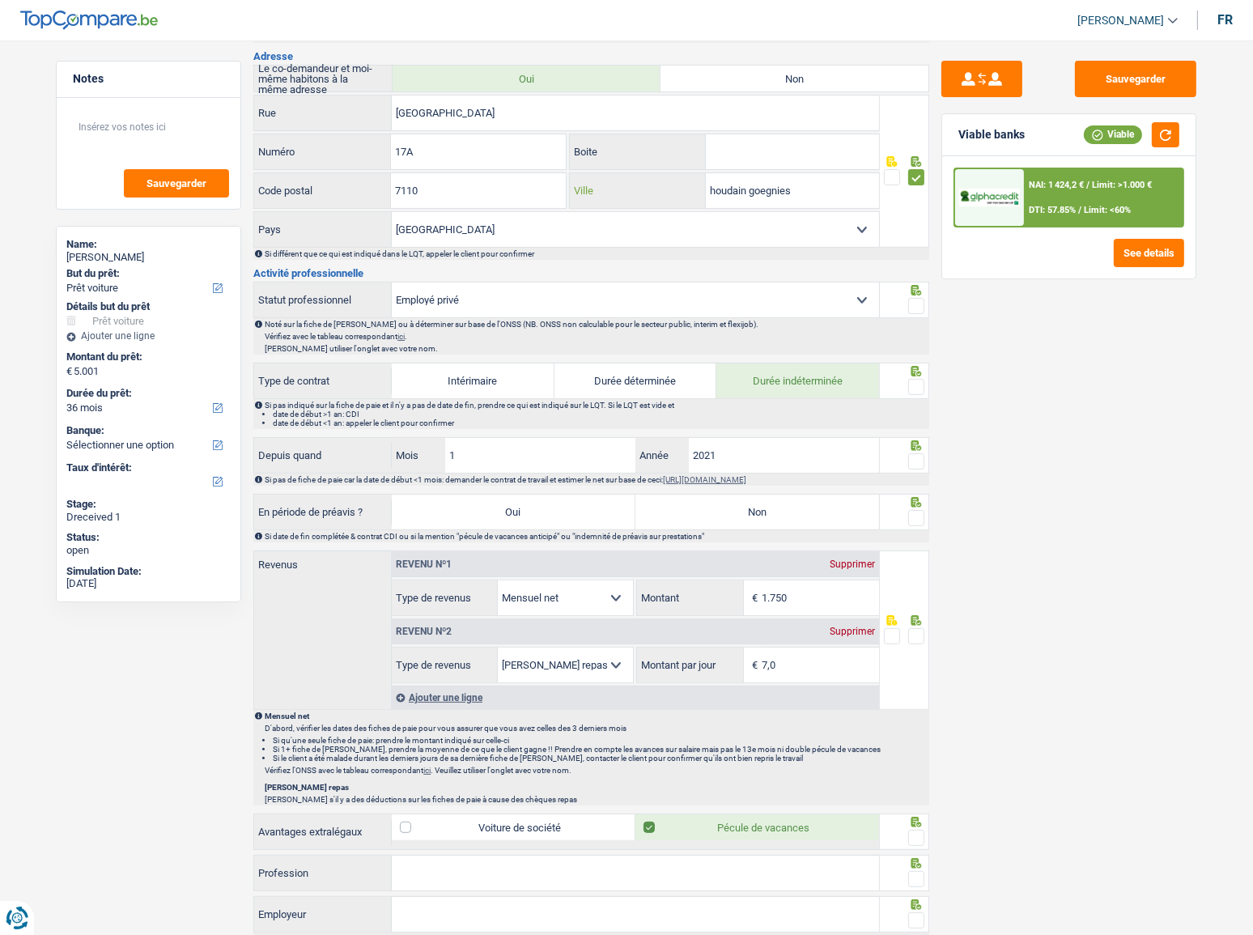
click at [745, 190] on input "houdain goegnies" at bounding box center [792, 190] width 173 height 35
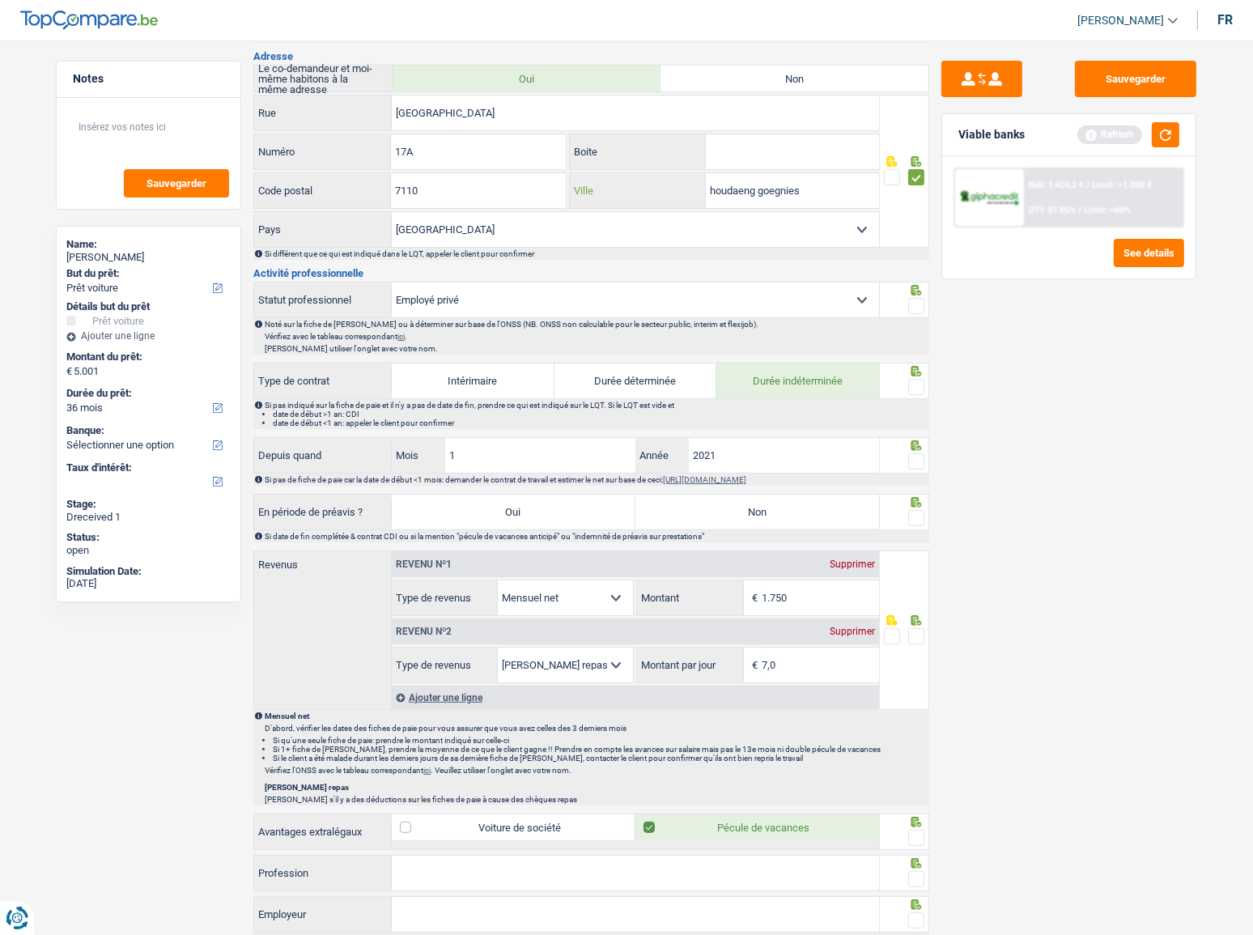
click at [735, 187] on input "houdaeng goegnies" at bounding box center [792, 190] width 173 height 35
type input "houdeng goegnies"
drag, startPoint x: 1164, startPoint y: 130, endPoint x: 1171, endPoint y: 142, distance: 13.5
click at [1165, 130] on button "button" at bounding box center [1166, 134] width 28 height 25
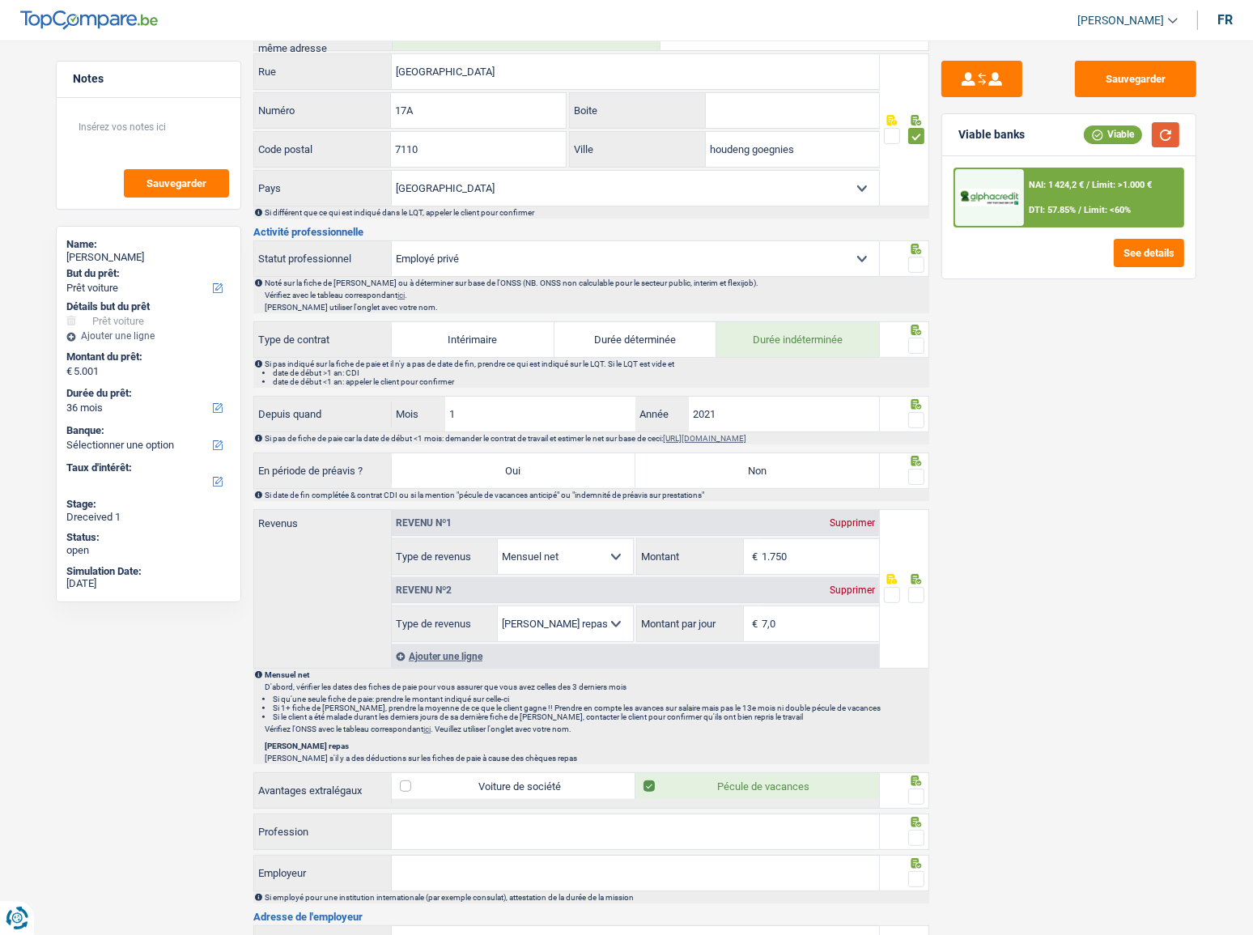
scroll to position [515, 0]
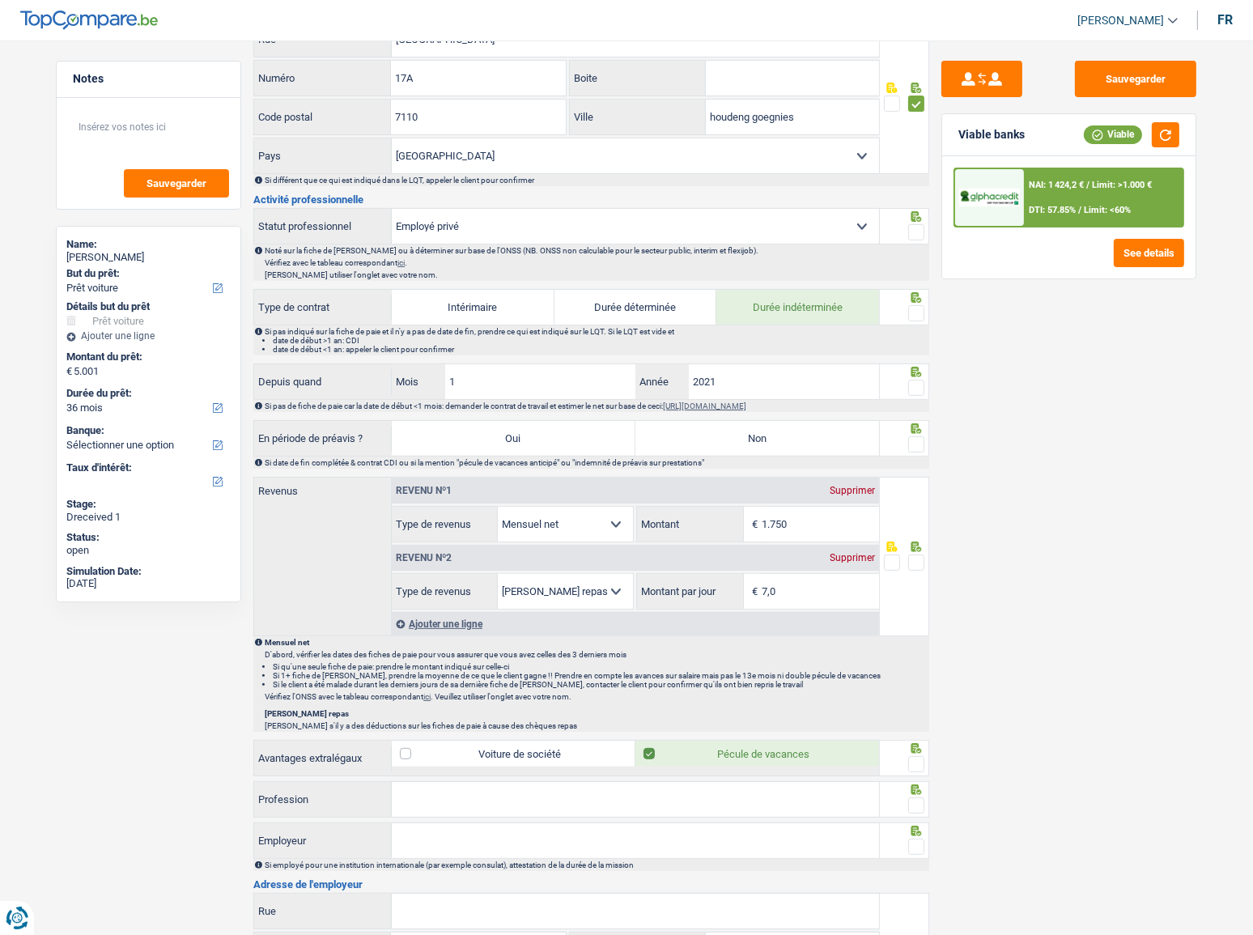
click at [922, 224] on span at bounding box center [916, 232] width 16 height 16
click at [0, 0] on input "radio" at bounding box center [0, 0] width 0 height 0
click at [1165, 136] on button "button" at bounding box center [1166, 134] width 28 height 25
click at [915, 309] on span at bounding box center [916, 313] width 16 height 16
click at [0, 0] on input "radio" at bounding box center [0, 0] width 0 height 0
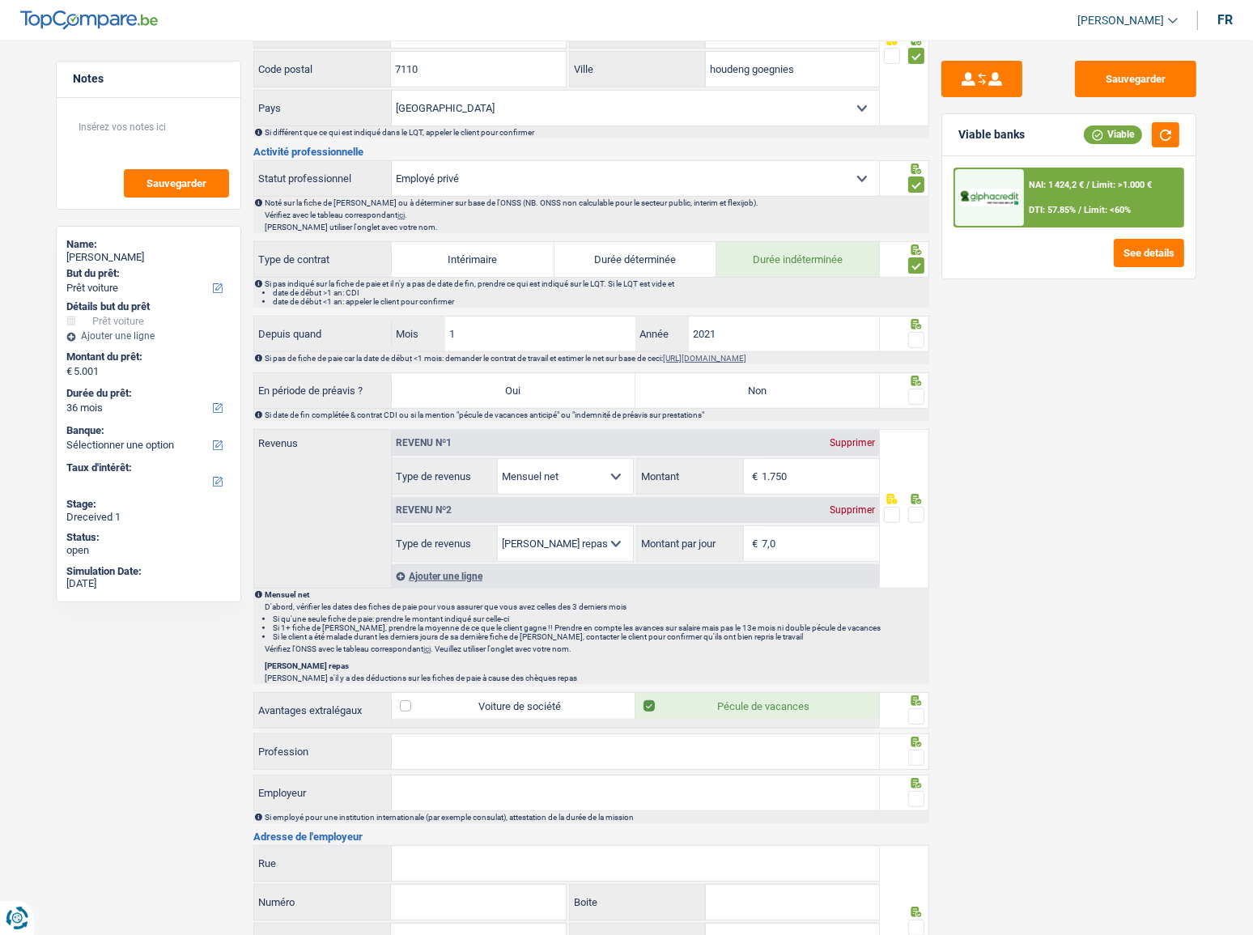
scroll to position [588, 0]
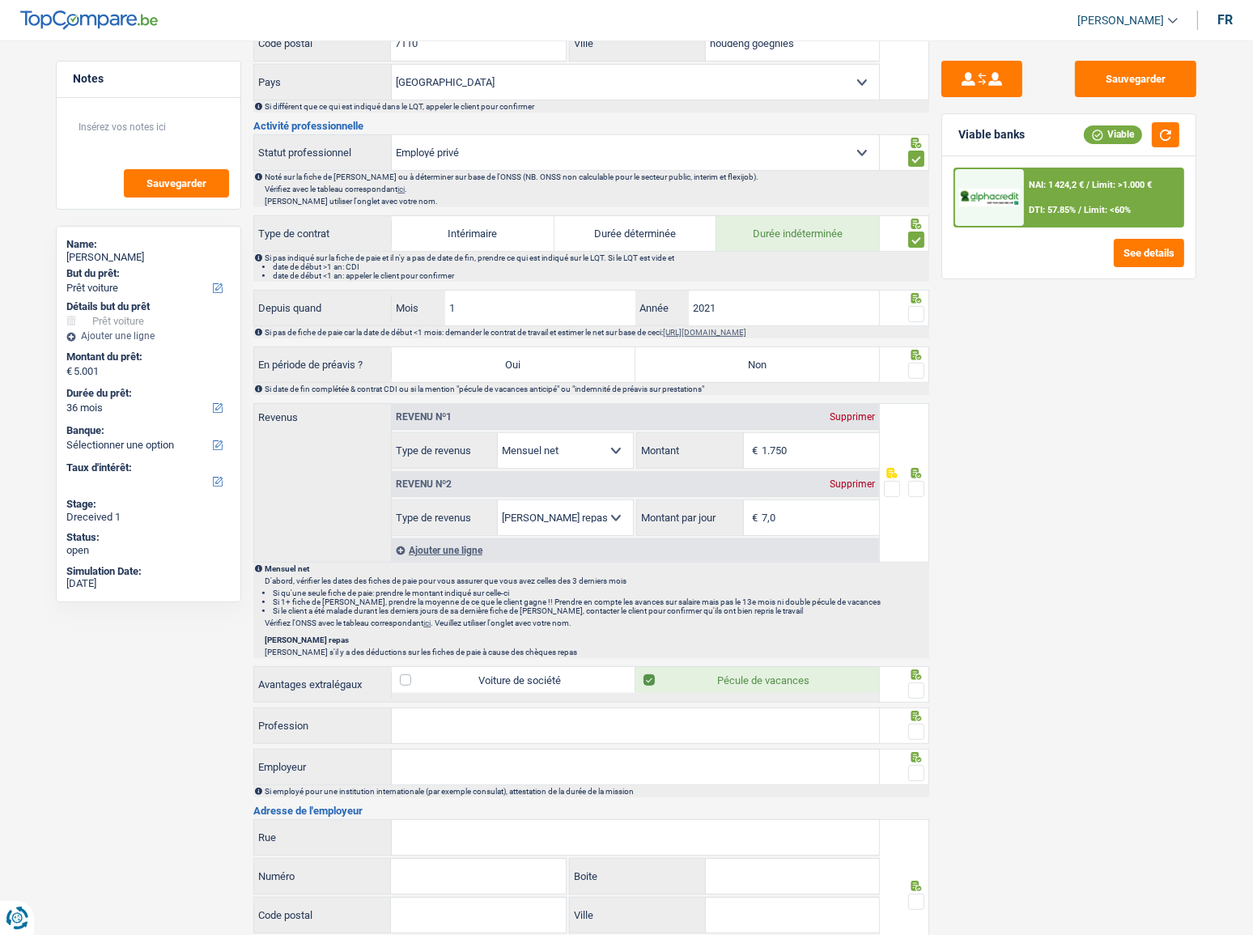
click at [918, 310] on span at bounding box center [916, 314] width 16 height 16
click at [0, 0] on input "radio" at bounding box center [0, 0] width 0 height 0
drag, startPoint x: 807, startPoint y: 357, endPoint x: 987, endPoint y: 357, distance: 180.5
click at [808, 357] on label "Non" at bounding box center [757, 364] width 244 height 35
click at [808, 357] on input "Non" at bounding box center [757, 364] width 244 height 35
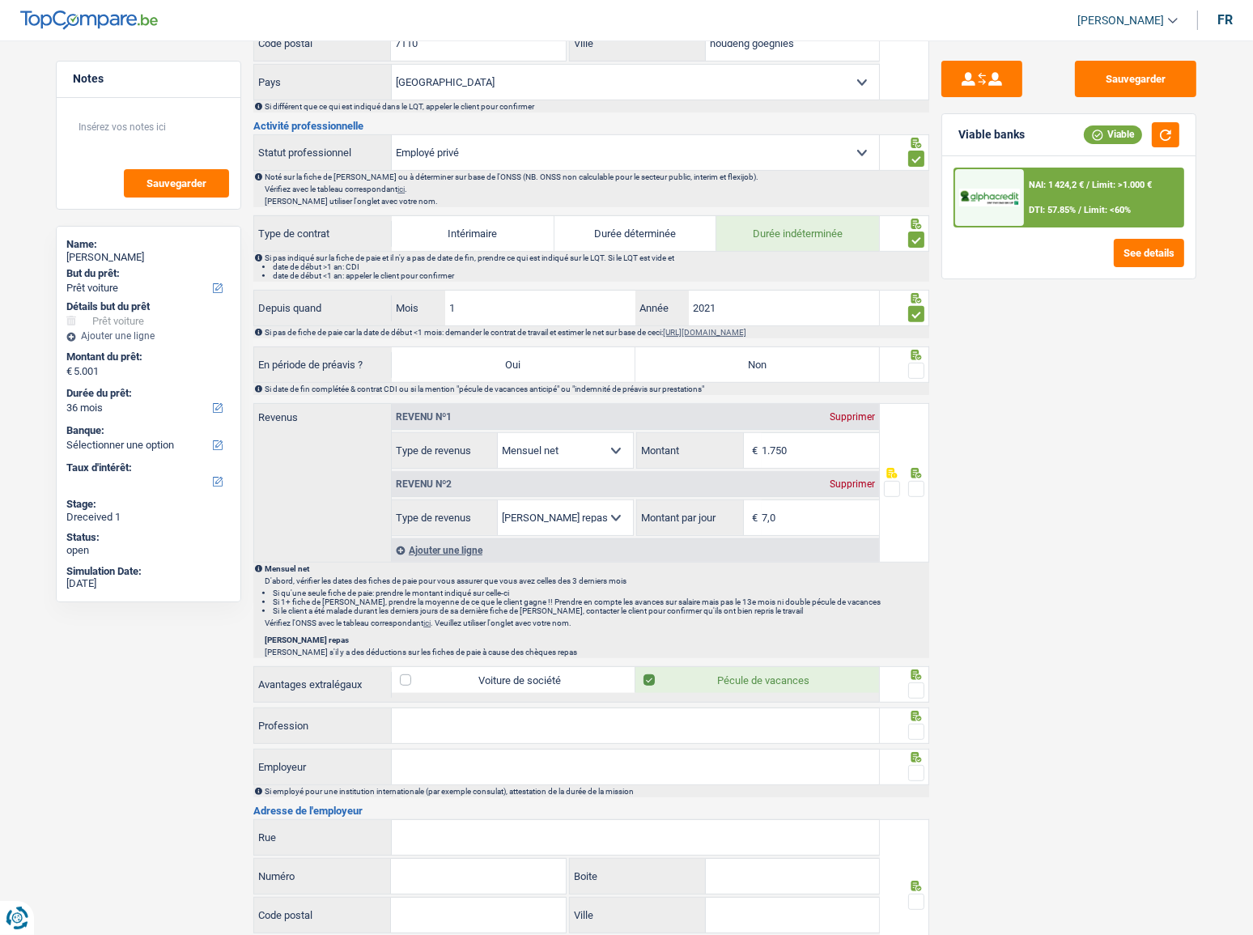
radio input "true"
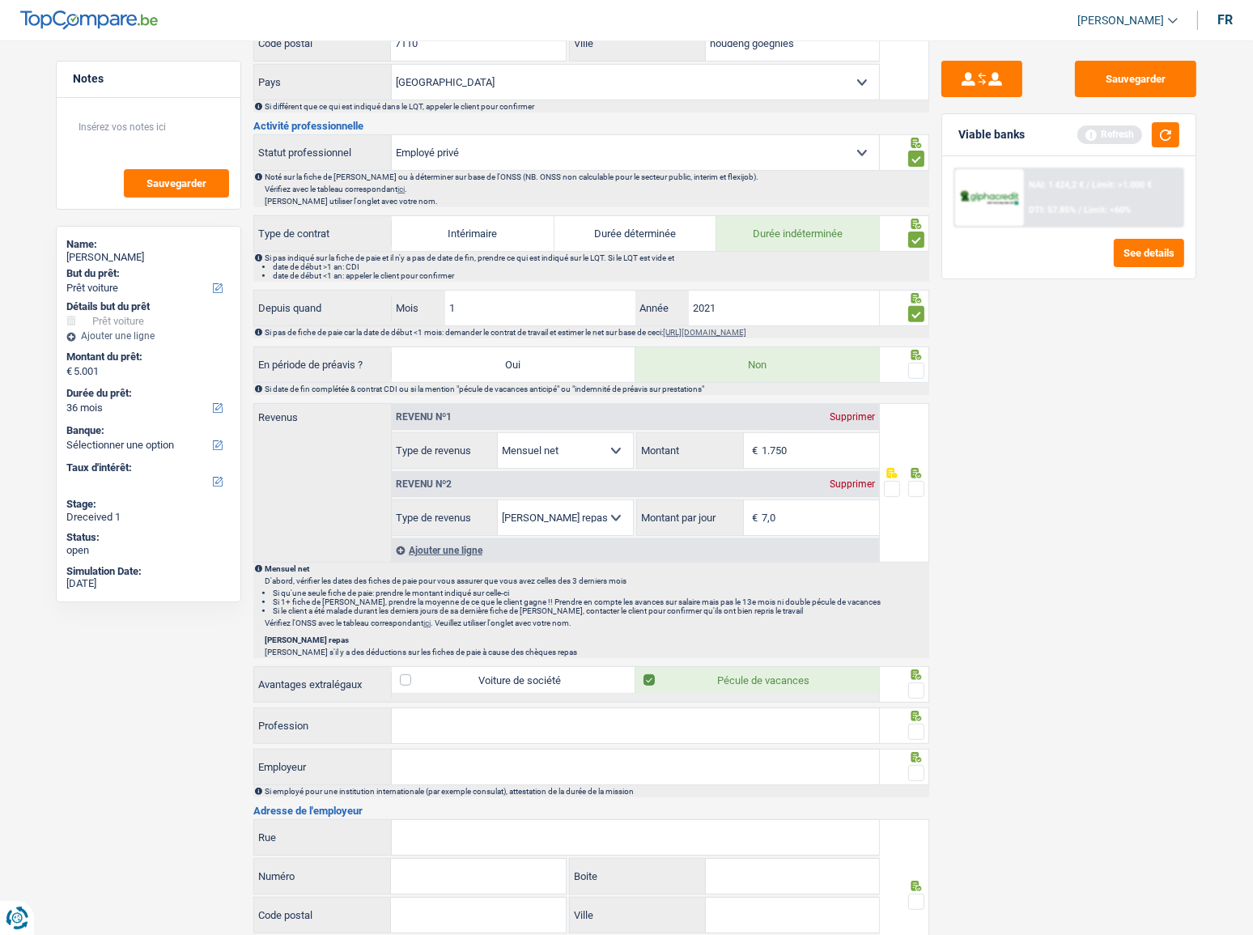
drag, startPoint x: 911, startPoint y: 363, endPoint x: 979, endPoint y: 319, distance: 80.1
click at [911, 363] on span at bounding box center [916, 371] width 16 height 16
click at [0, 0] on input "radio" at bounding box center [0, 0] width 0 height 0
click at [1166, 134] on button "button" at bounding box center [1166, 134] width 28 height 25
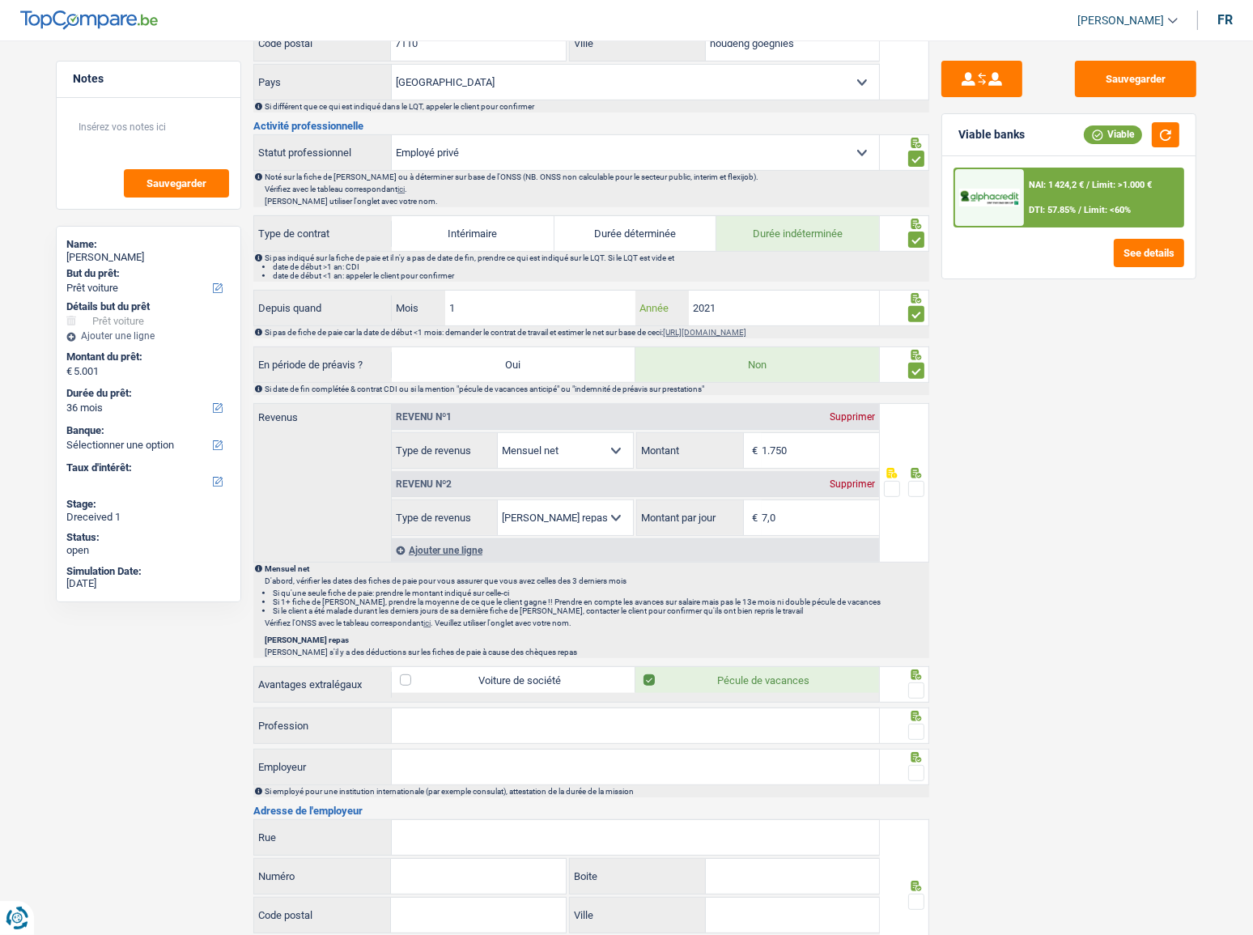
click at [765, 291] on input "2021" at bounding box center [784, 308] width 190 height 35
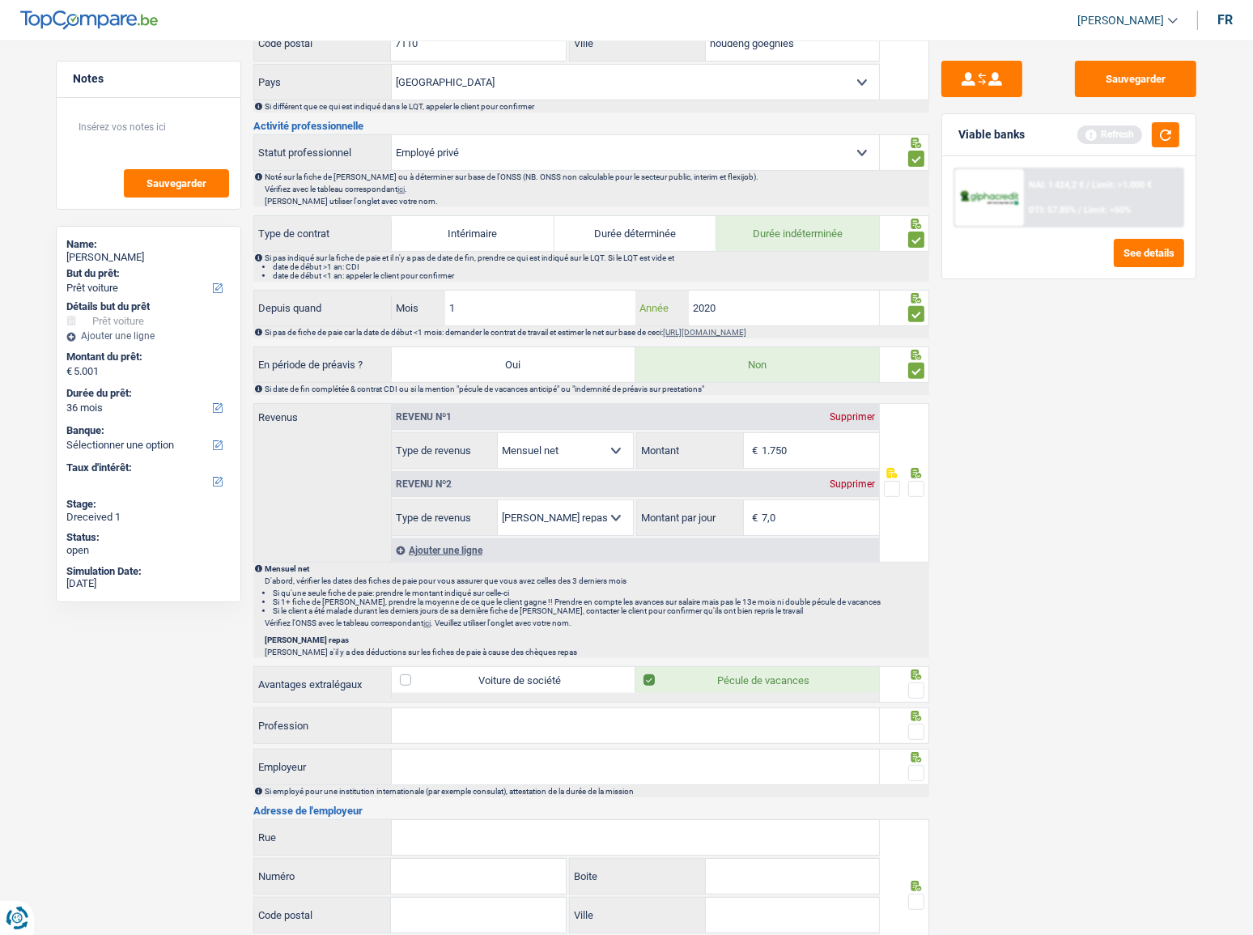
type input "2020"
click at [485, 296] on input "1" at bounding box center [540, 308] width 190 height 35
type input "10"
click at [1168, 135] on button "button" at bounding box center [1166, 134] width 28 height 25
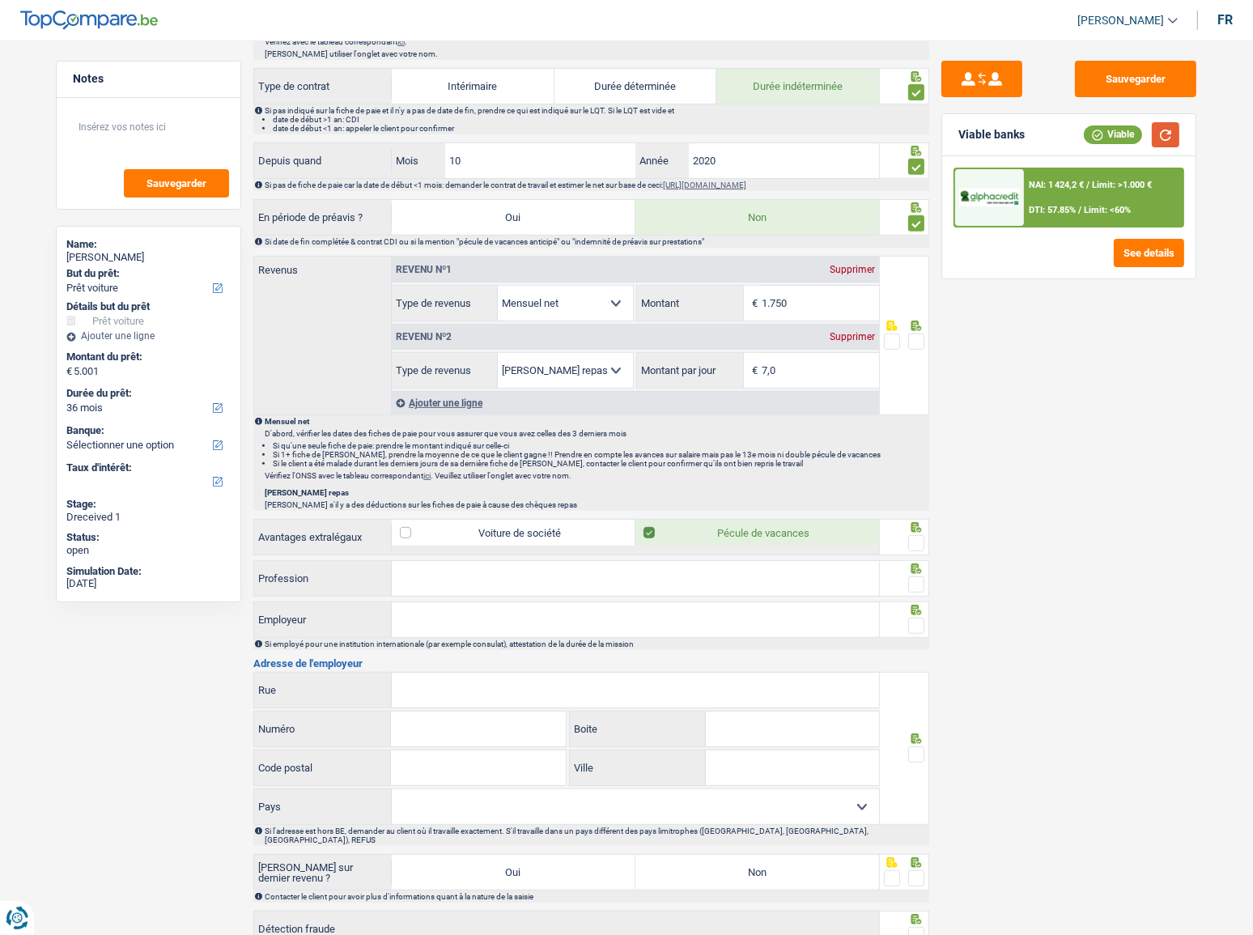
scroll to position [662, 0]
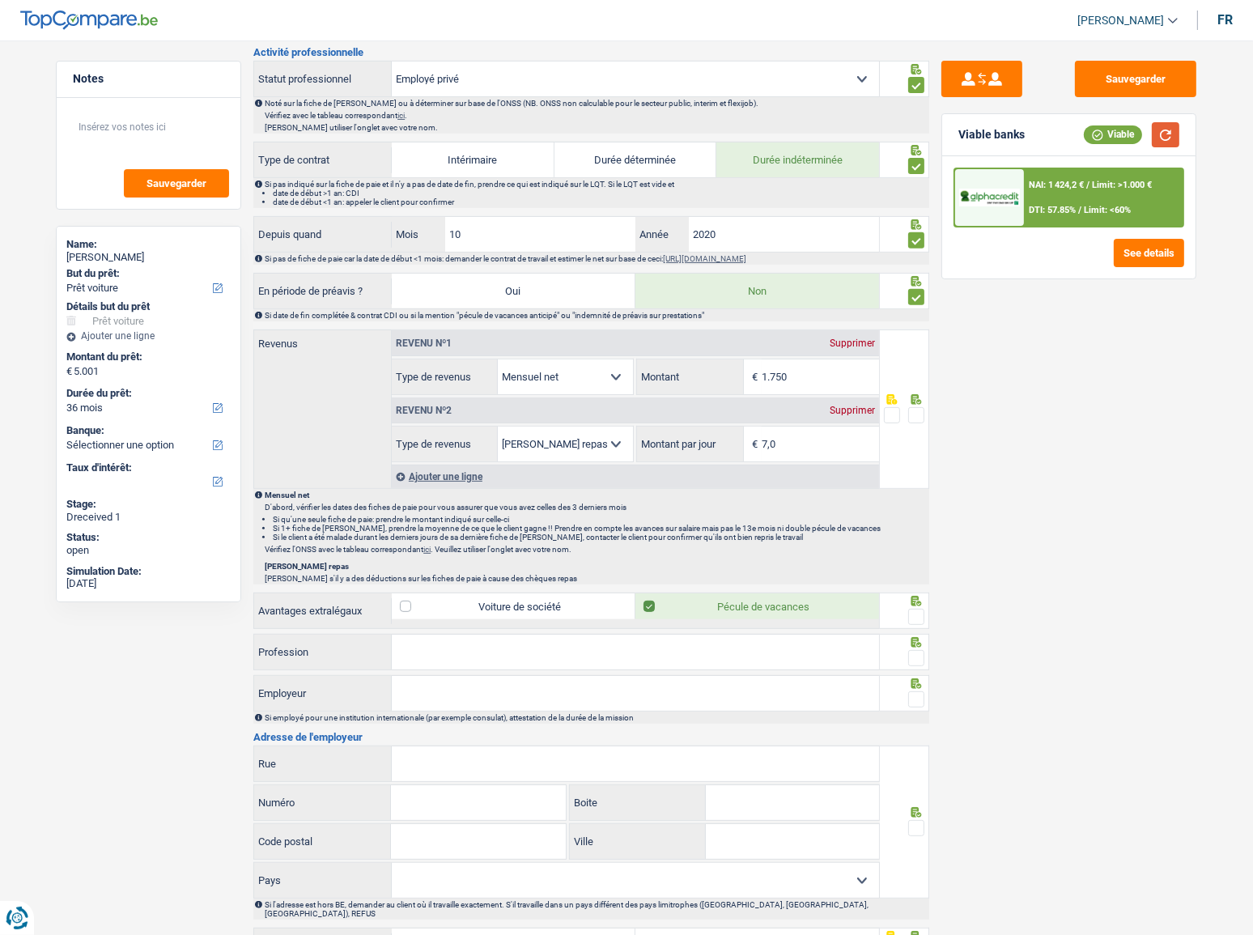
click at [1166, 132] on button "button" at bounding box center [1166, 134] width 28 height 25
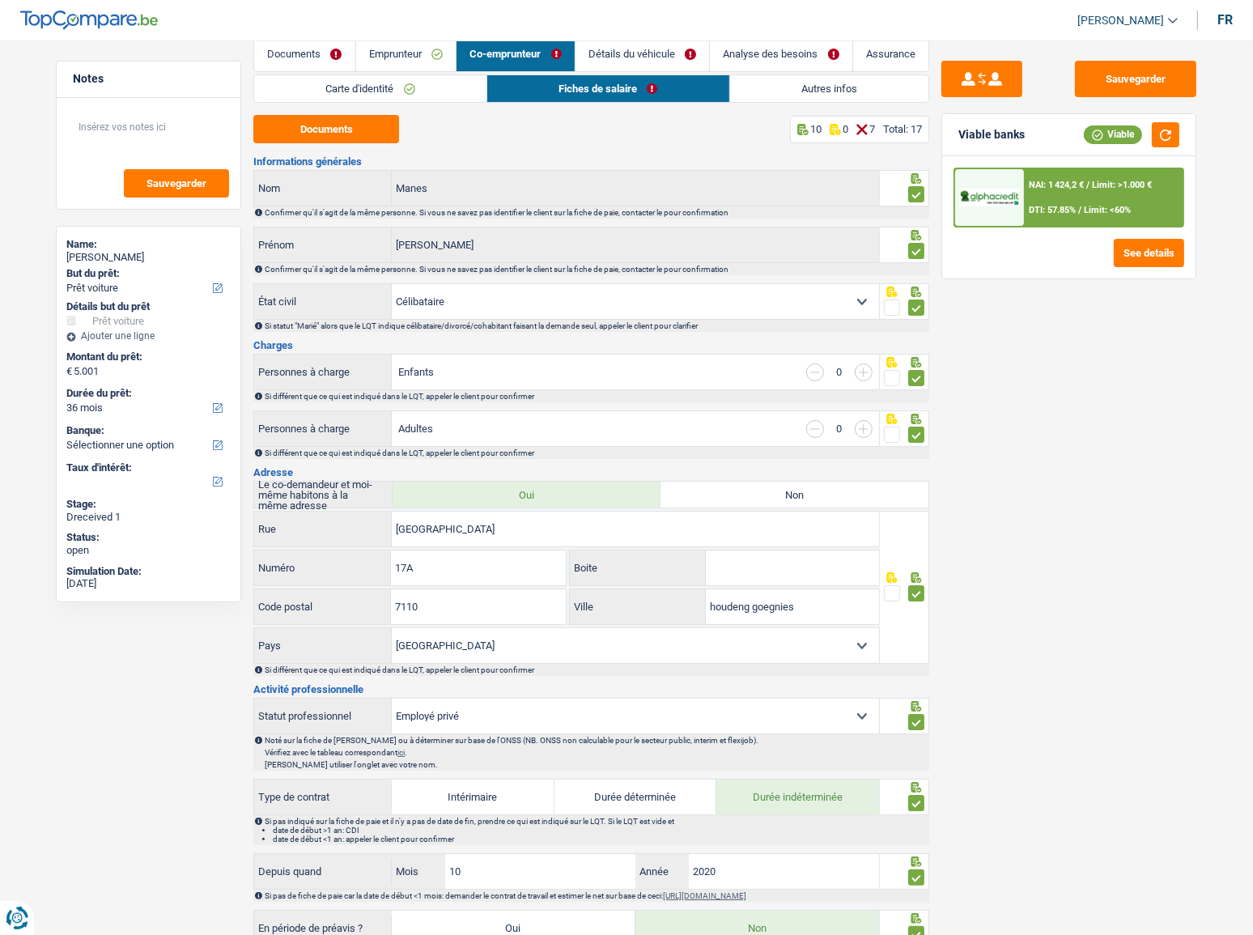
scroll to position [0, 0]
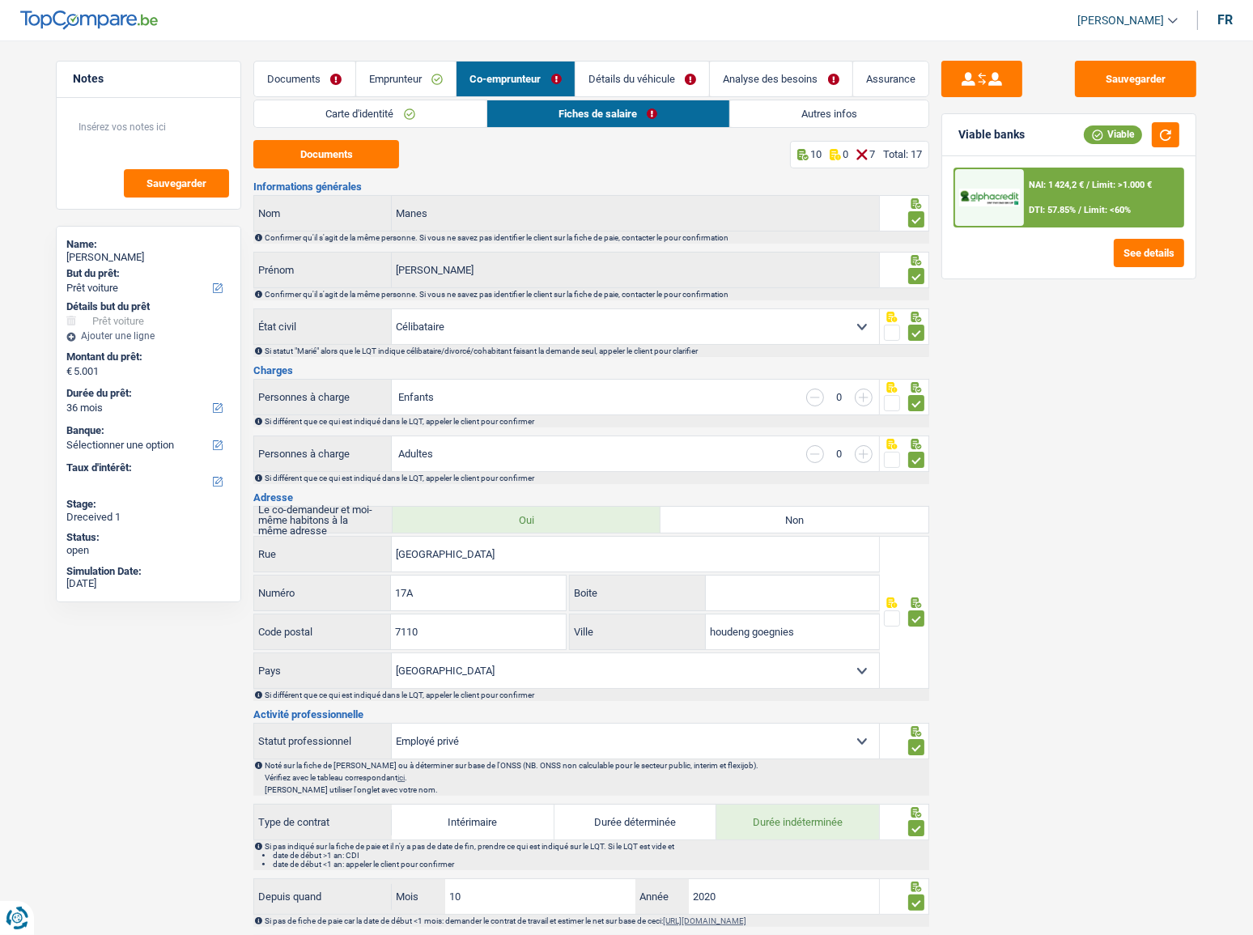
drag, startPoint x: 329, startPoint y: 72, endPoint x: 348, endPoint y: 72, distance: 18.6
click at [329, 72] on link "Documents" at bounding box center [304, 79] width 101 height 35
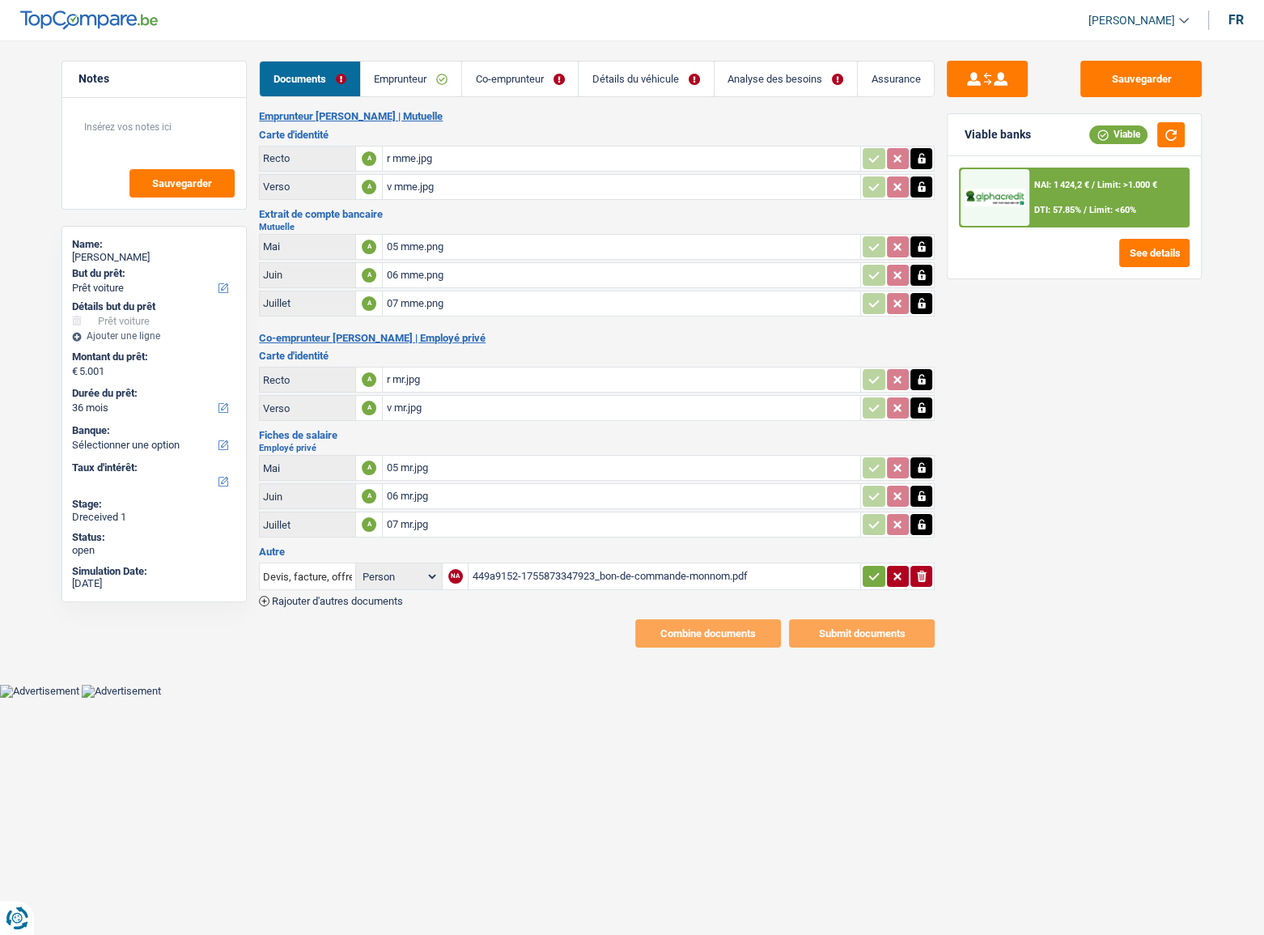
click at [452, 274] on div "06 mme.png" at bounding box center [621, 275] width 471 height 24
click at [521, 76] on link "Co-emprunteur" at bounding box center [520, 79] width 116 height 35
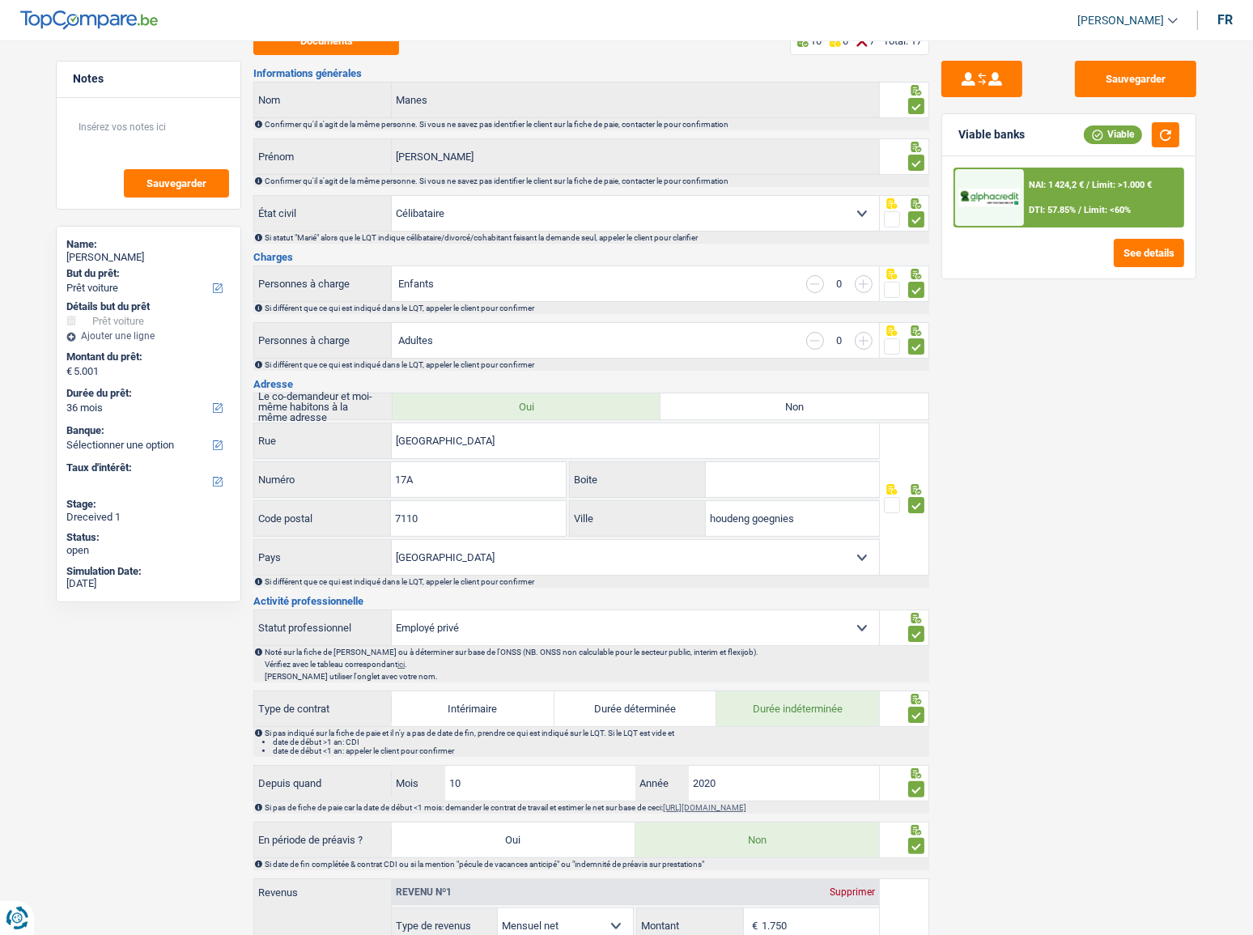
scroll to position [147, 0]
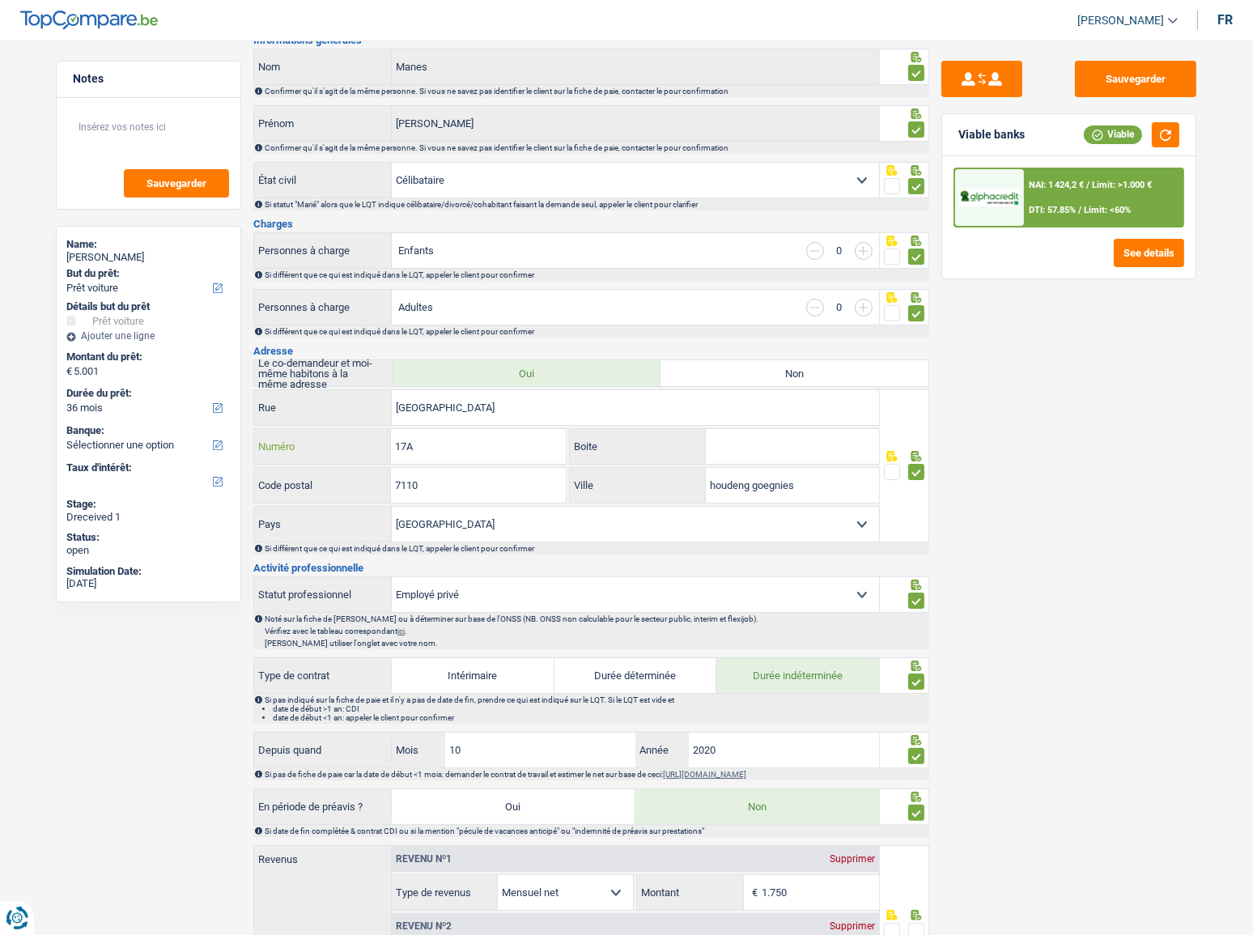
drag, startPoint x: 473, startPoint y: 450, endPoint x: 587, endPoint y: 445, distance: 114.2
click at [529, 445] on input "17A" at bounding box center [478, 446] width 174 height 35
click at [466, 450] on input "17A" at bounding box center [478, 446] width 174 height 35
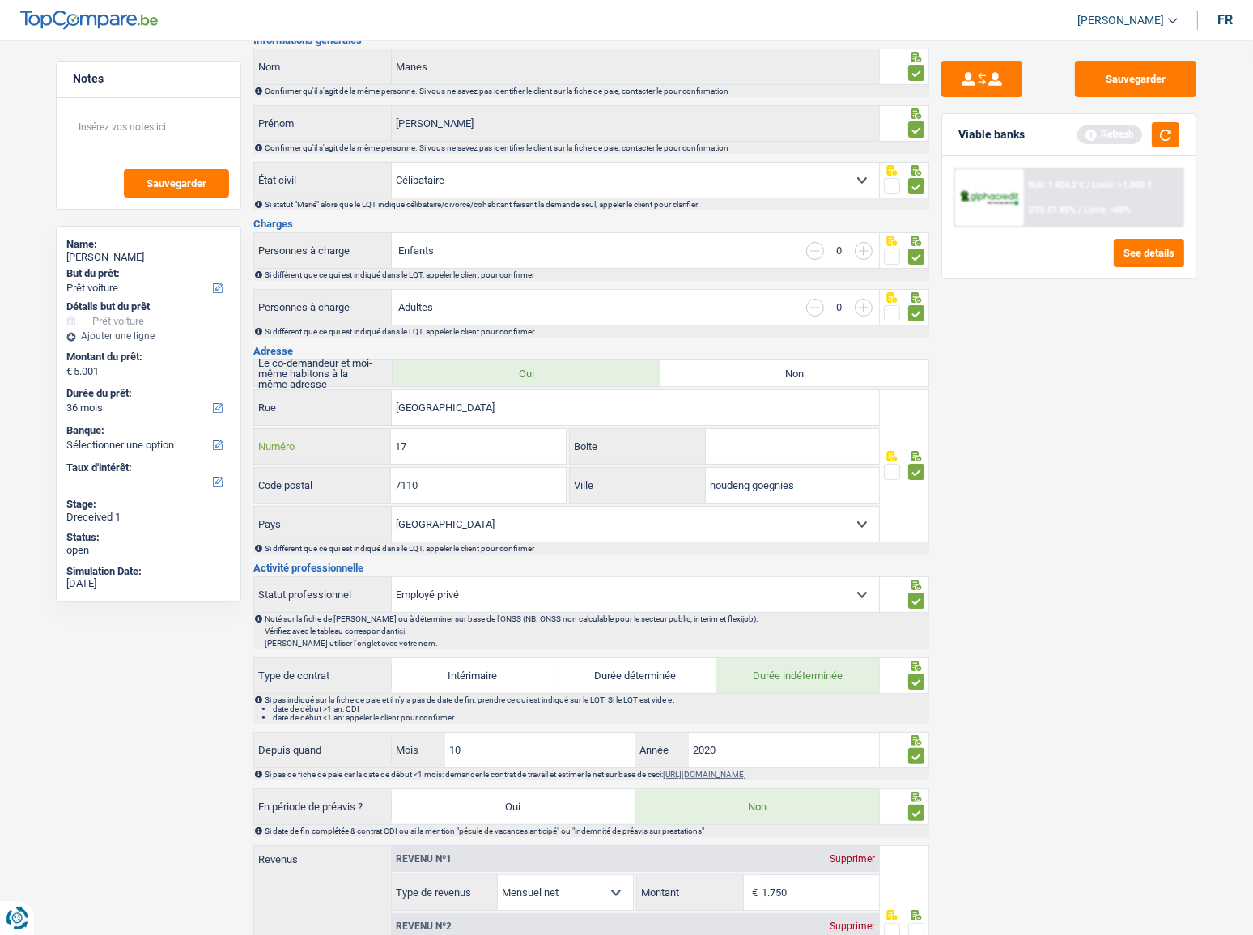
type input "17"
drag, startPoint x: 748, startPoint y: 426, endPoint x: 752, endPoint y: 433, distance: 8.3
click at [750, 428] on div "Boite" at bounding box center [724, 446] width 311 height 36
click at [751, 436] on input "Boite" at bounding box center [792, 446] width 173 height 35
type input "A"
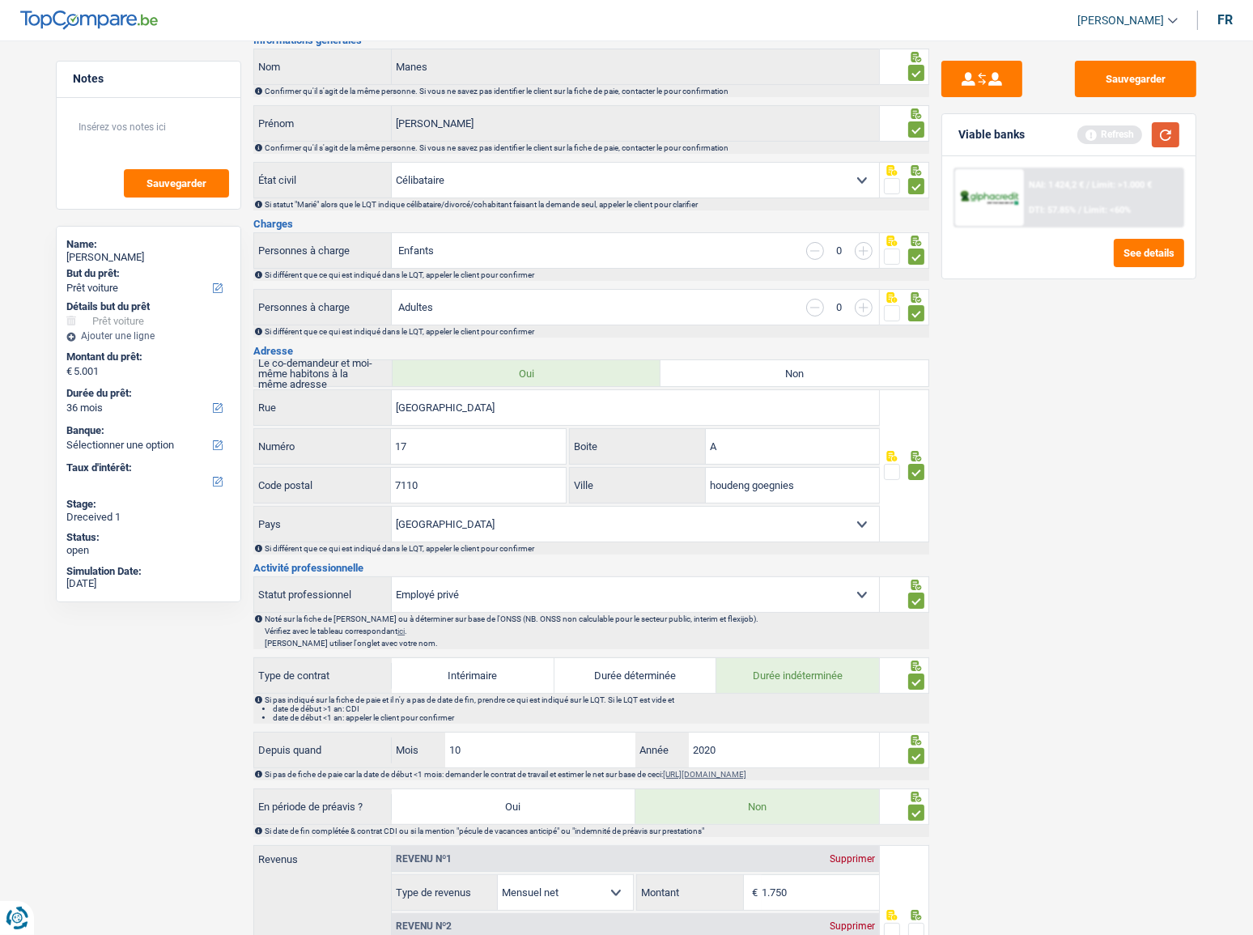
click at [1166, 139] on button "button" at bounding box center [1166, 134] width 28 height 25
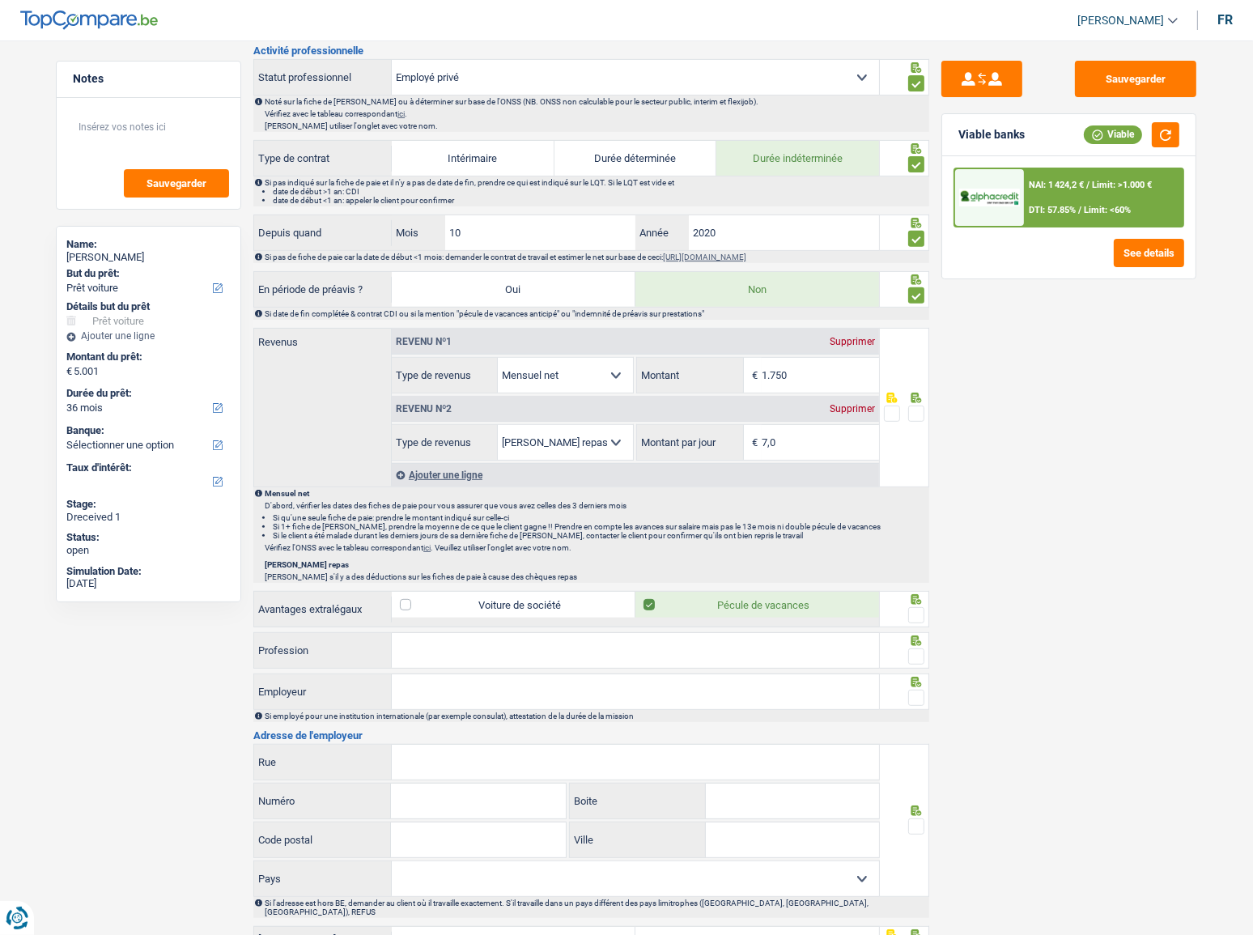
scroll to position [736, 0]
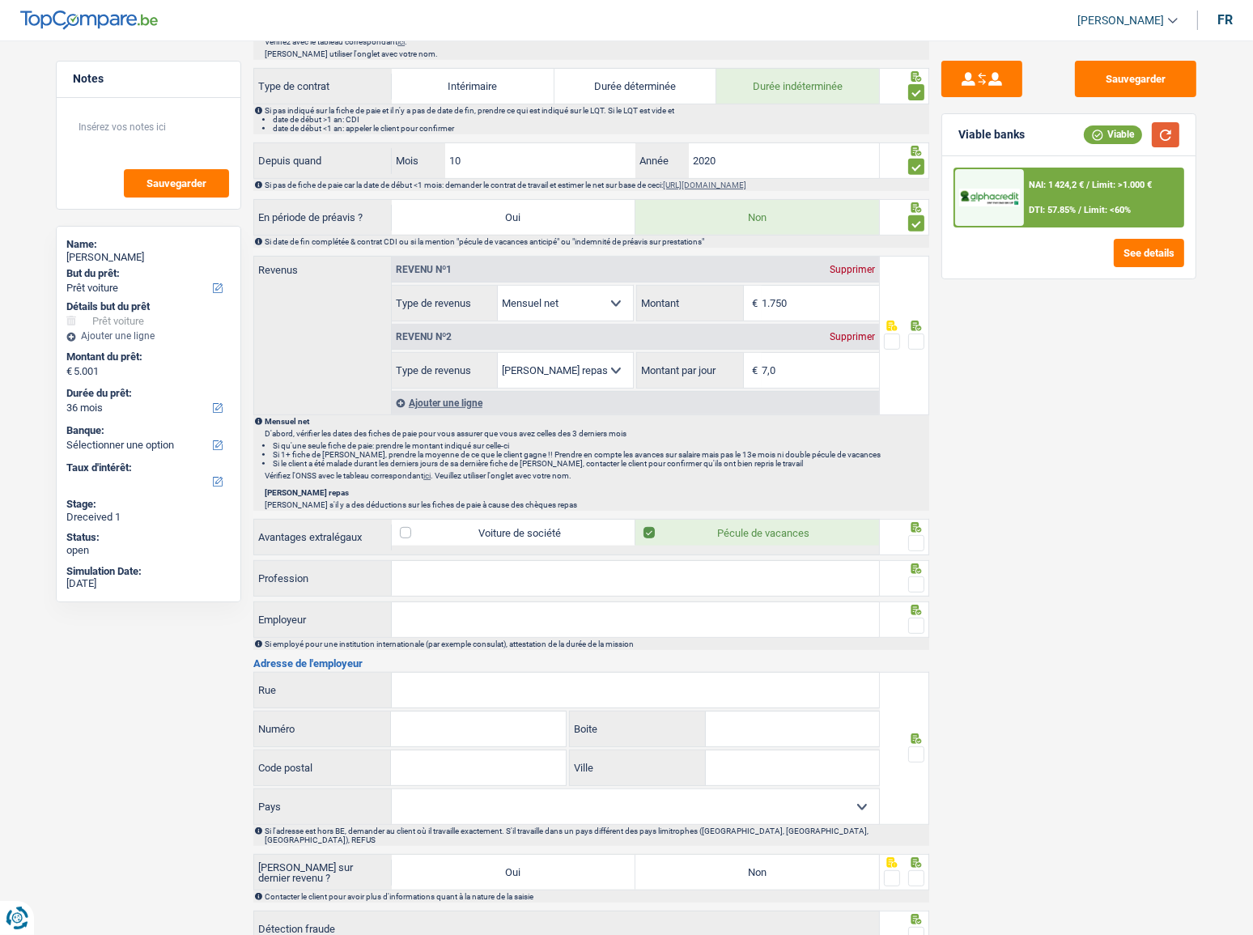
click at [1165, 138] on button "button" at bounding box center [1166, 134] width 28 height 25
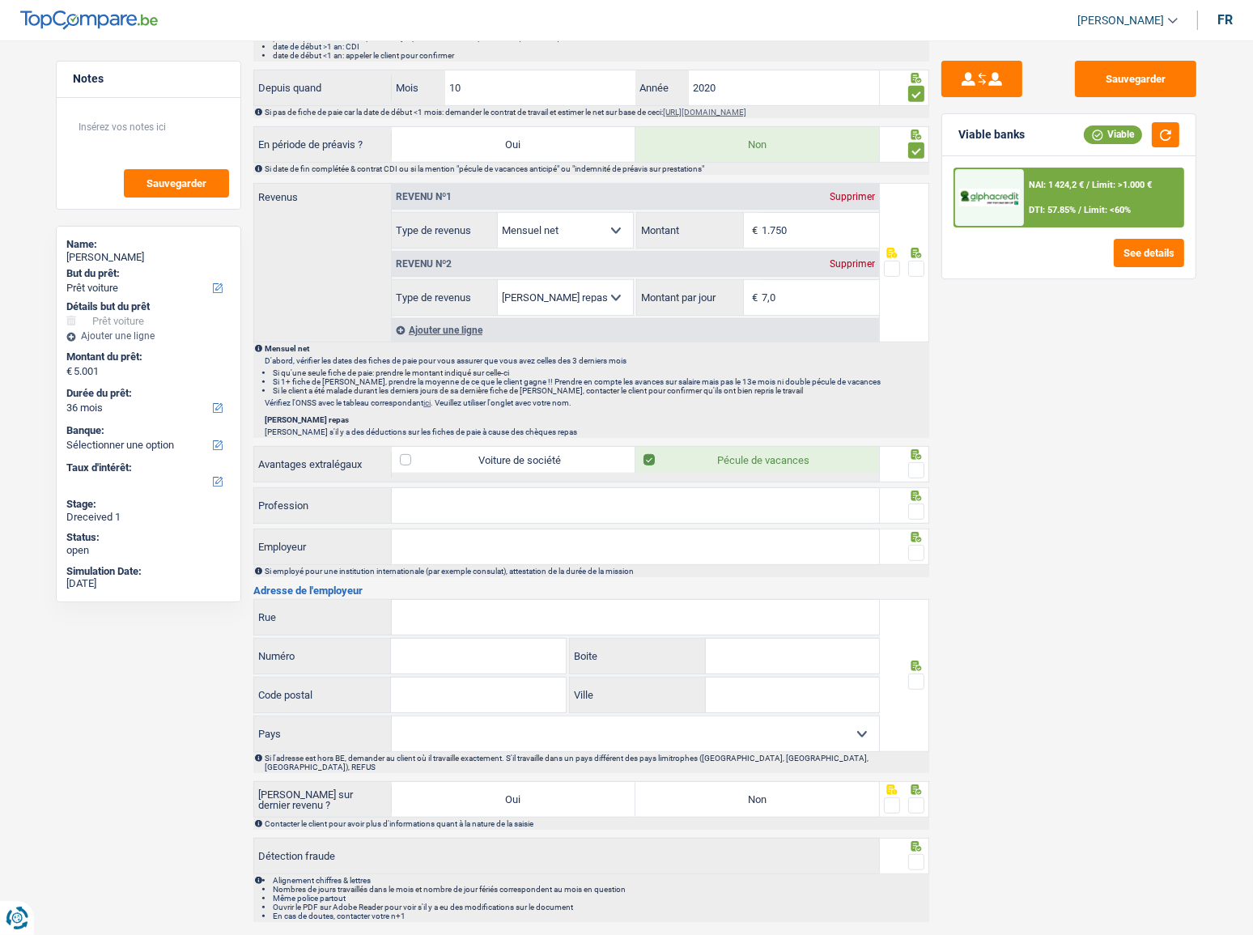
scroll to position [809, 0]
drag, startPoint x: 797, startPoint y: 294, endPoint x: 749, endPoint y: 297, distance: 48.7
click at [749, 297] on div "7,0 € Montant par jour" at bounding box center [757, 296] width 241 height 35
click at [1191, 356] on div "Sauvegarder Viable banks Viable NAI: 1 424,2 € / Limit: >1.000 € DTI: 57.85% / …" at bounding box center [1068, 483] width 279 height 844
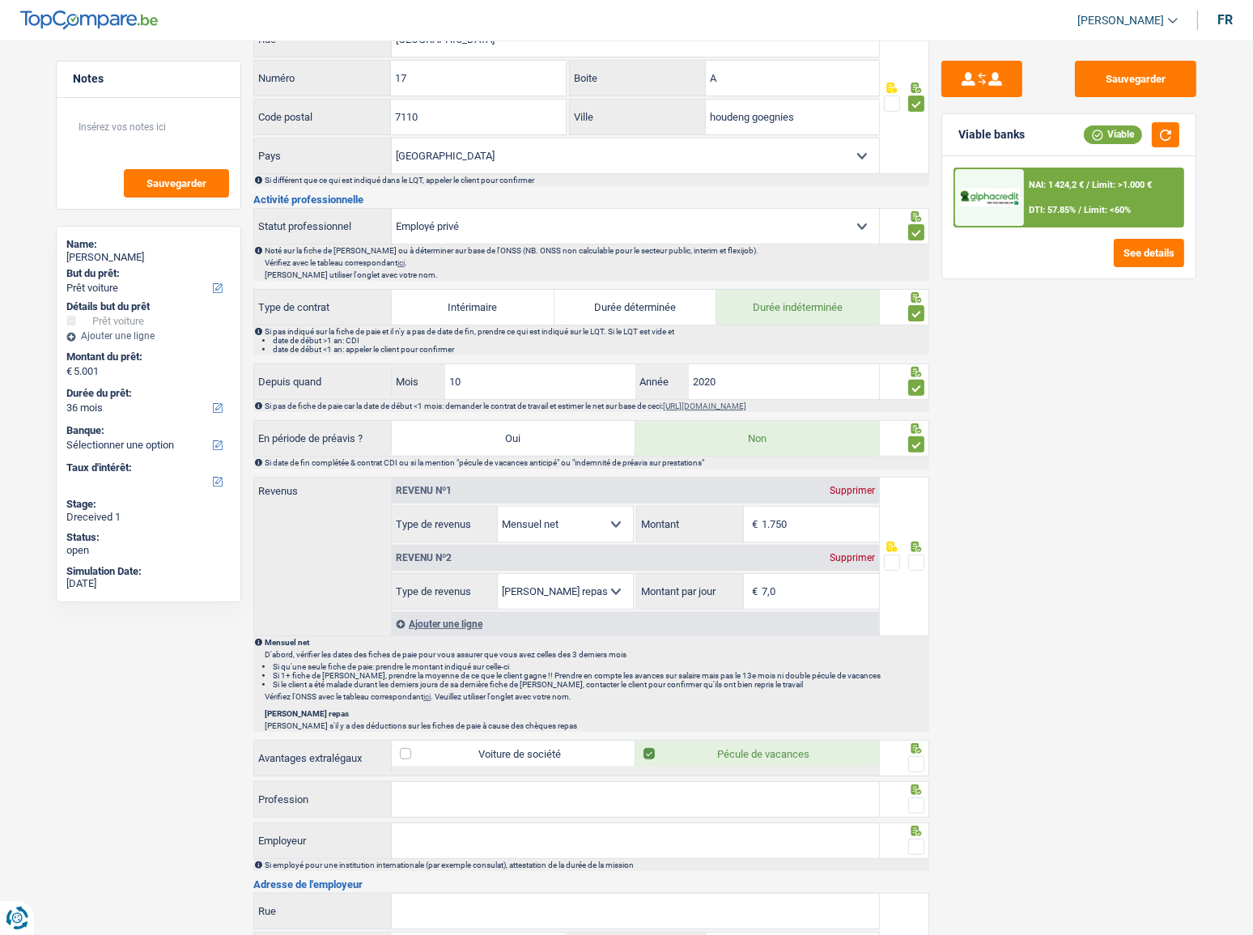
scroll to position [588, 0]
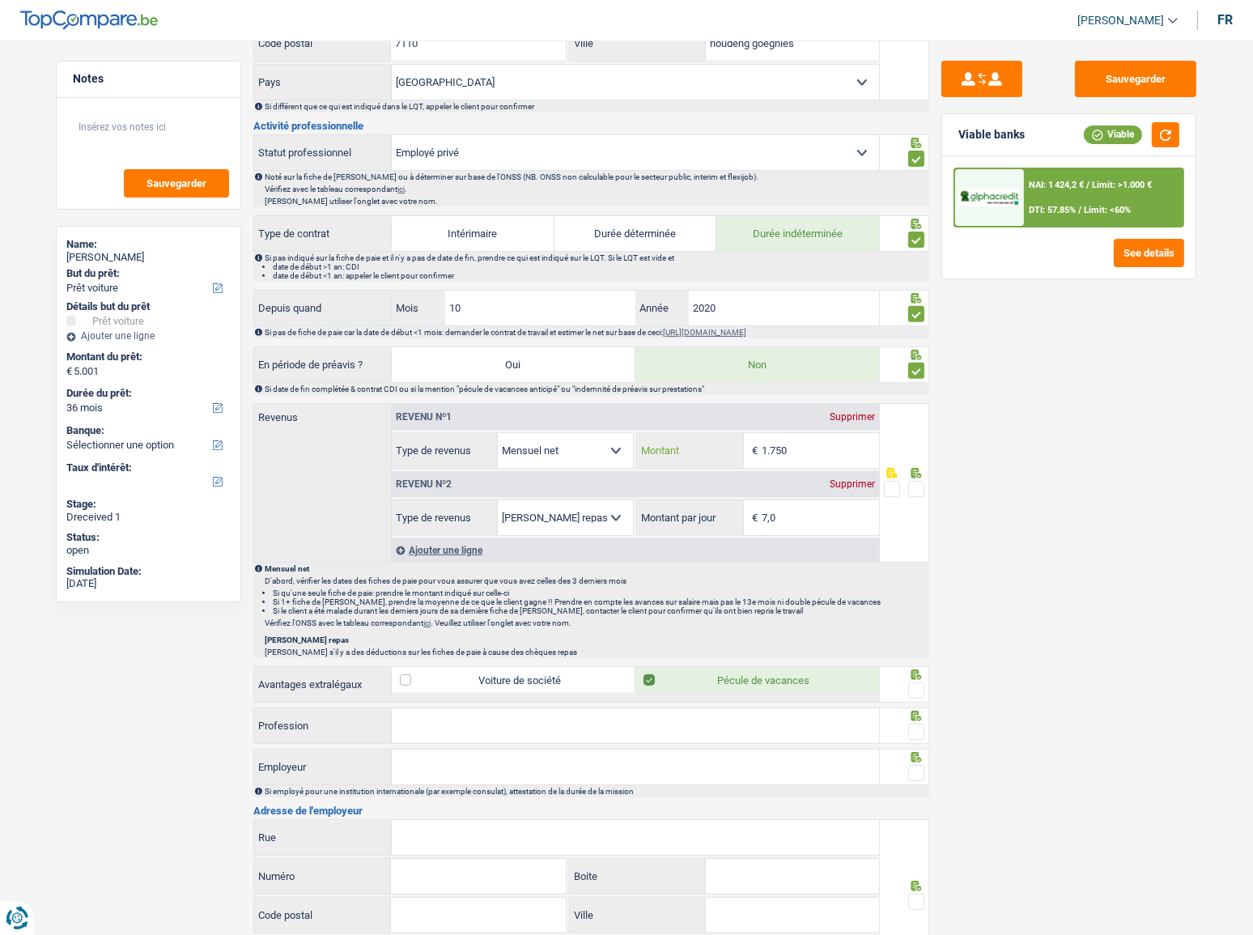
drag, startPoint x: 810, startPoint y: 445, endPoint x: 644, endPoint y: 467, distance: 167.4
click at [644, 467] on div "Revenu nº1 Supprimer Allocation d'handicap Allocations chômage Allocations fami…" at bounding box center [635, 470] width 487 height 132
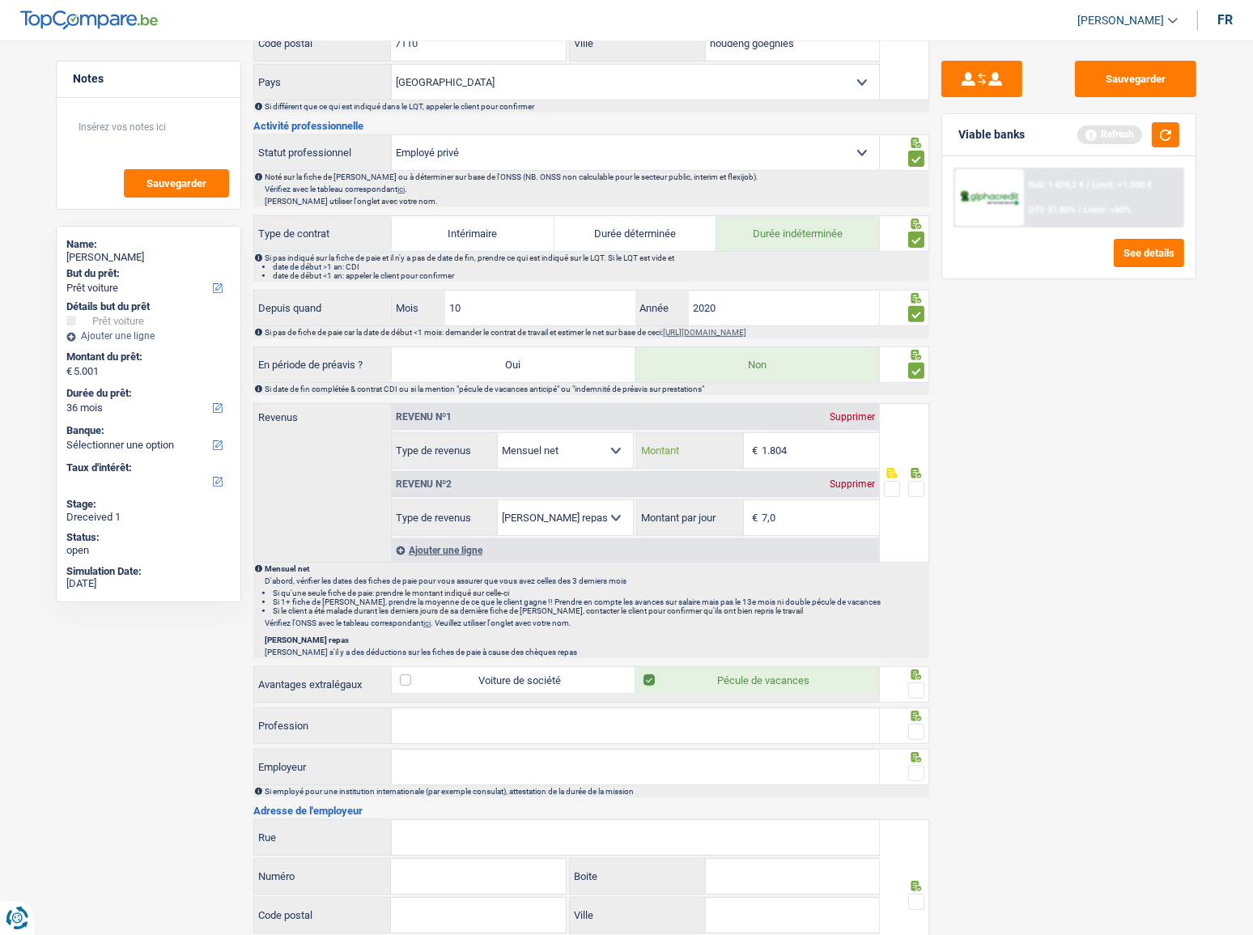
type input "1.804"
click at [919, 486] on span at bounding box center [916, 489] width 16 height 16
click at [0, 0] on input "radio" at bounding box center [0, 0] width 0 height 0
click at [1174, 130] on button "button" at bounding box center [1166, 134] width 28 height 25
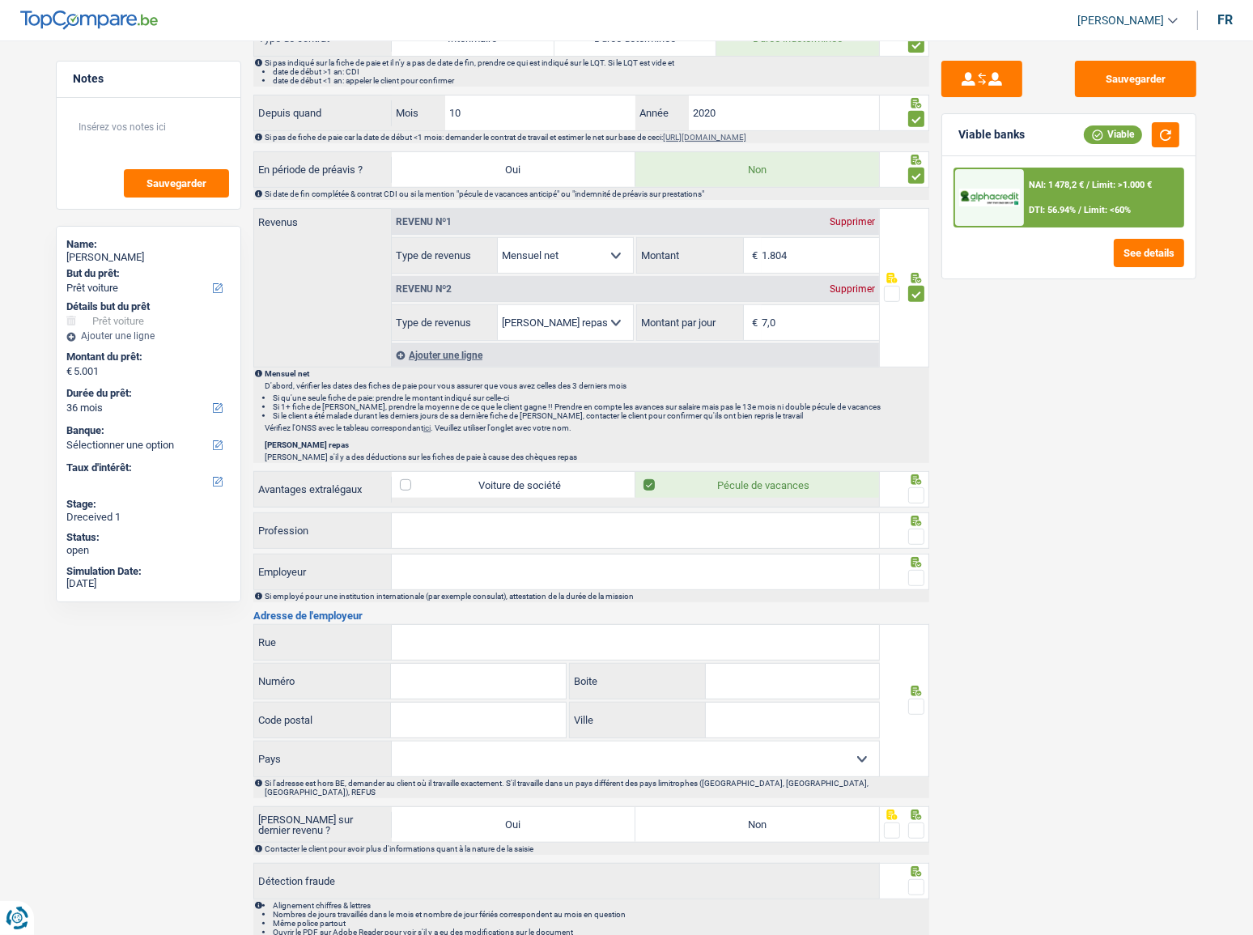
scroll to position [809, 0]
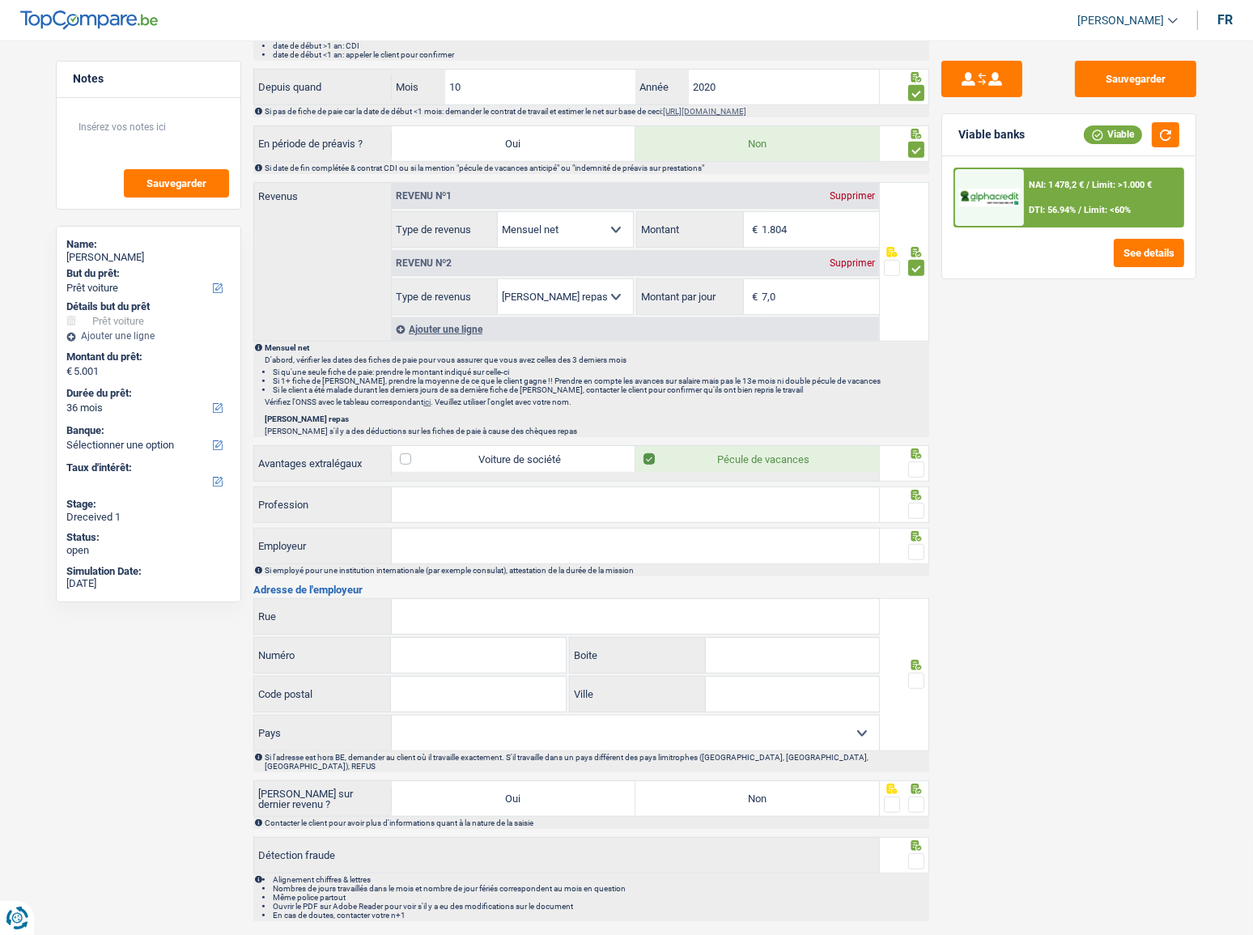
click at [915, 462] on span at bounding box center [916, 469] width 16 height 16
click at [0, 0] on input "radio" at bounding box center [0, 0] width 0 height 0
click at [1166, 138] on button "button" at bounding box center [1166, 134] width 28 height 25
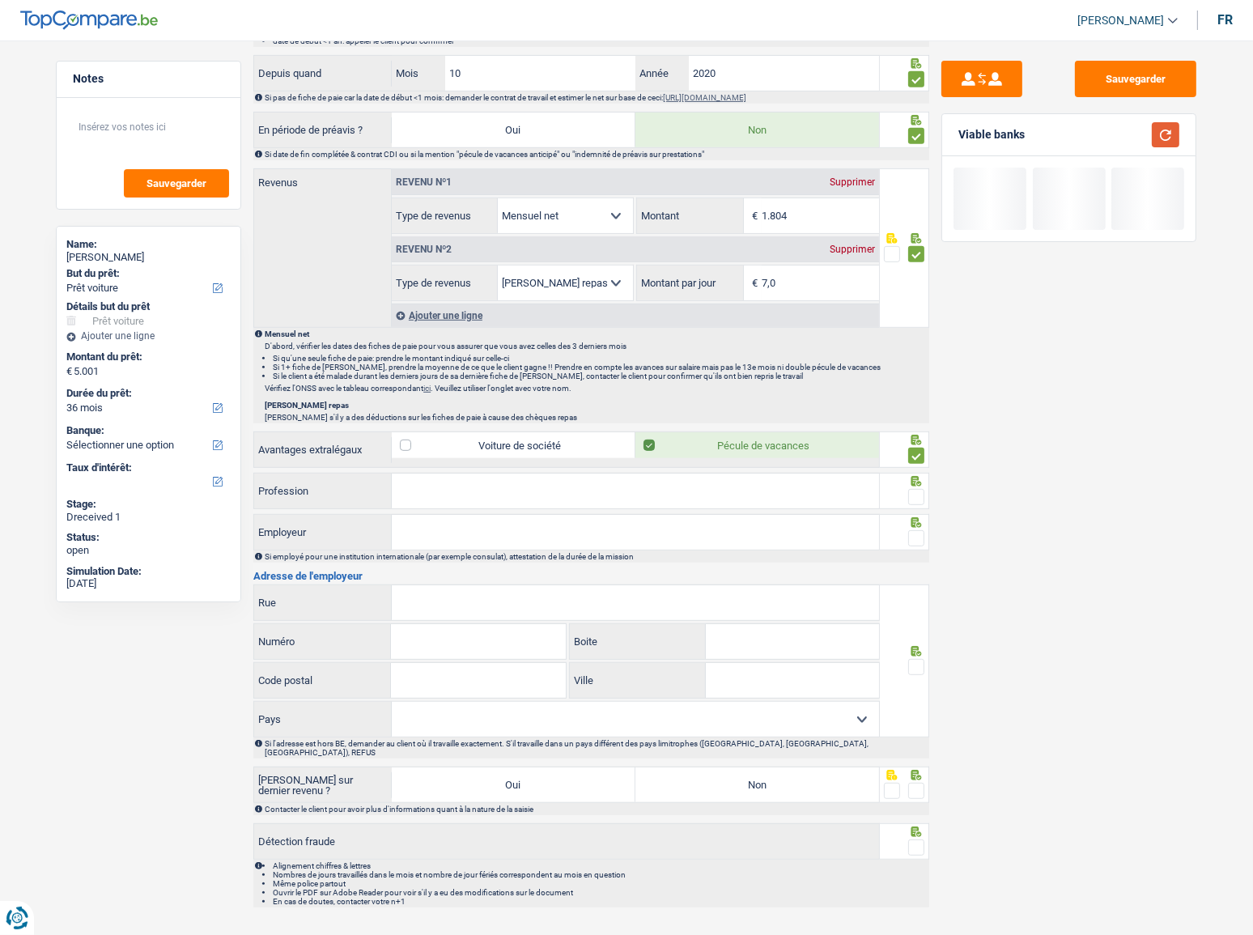
scroll to position [826, 0]
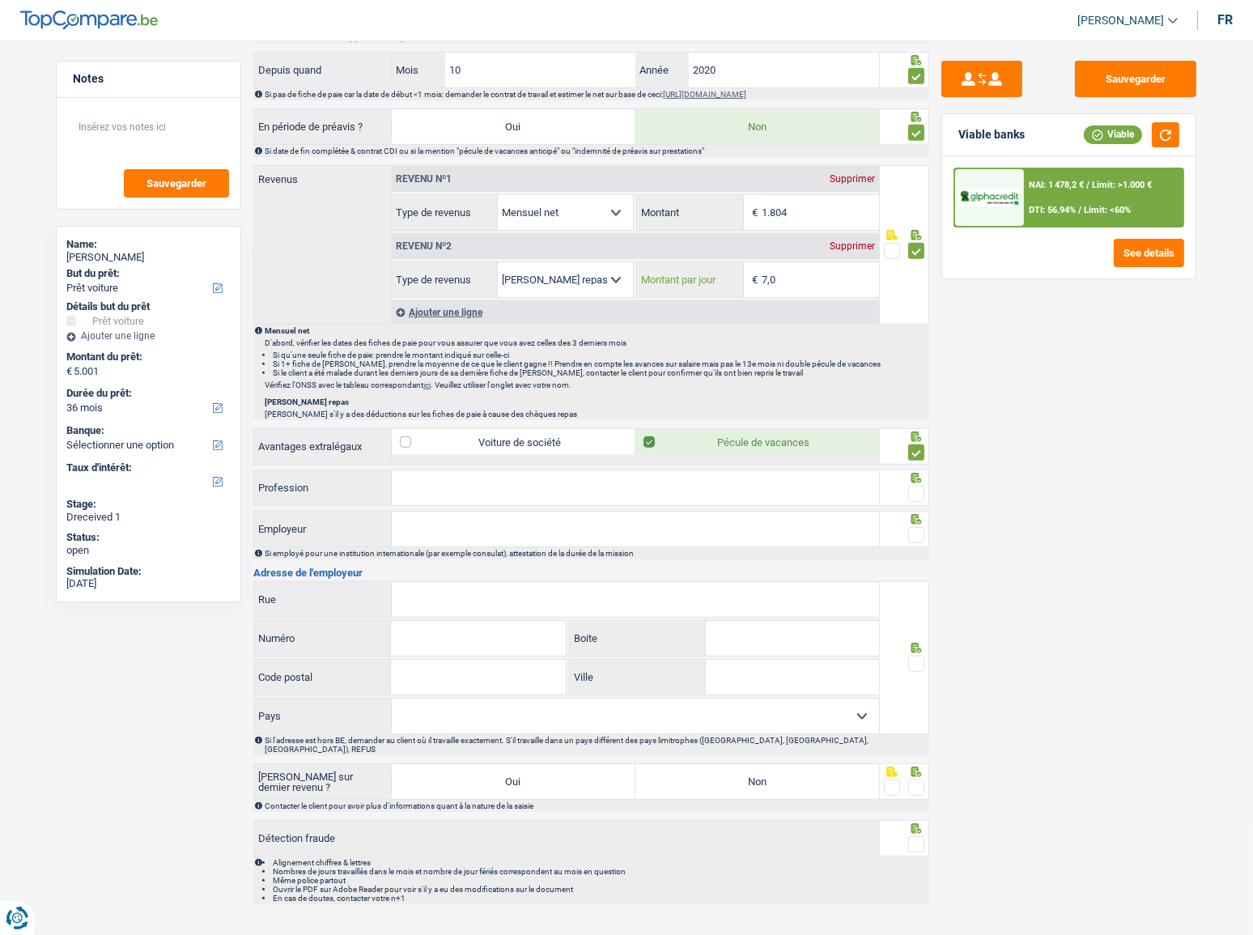
drag, startPoint x: 800, startPoint y: 279, endPoint x: 602, endPoint y: 288, distance: 197.7
click at [602, 288] on div "Allocation d'handicap Allocations chômage Allocations familiales Chèques repas …" at bounding box center [635, 279] width 487 height 36
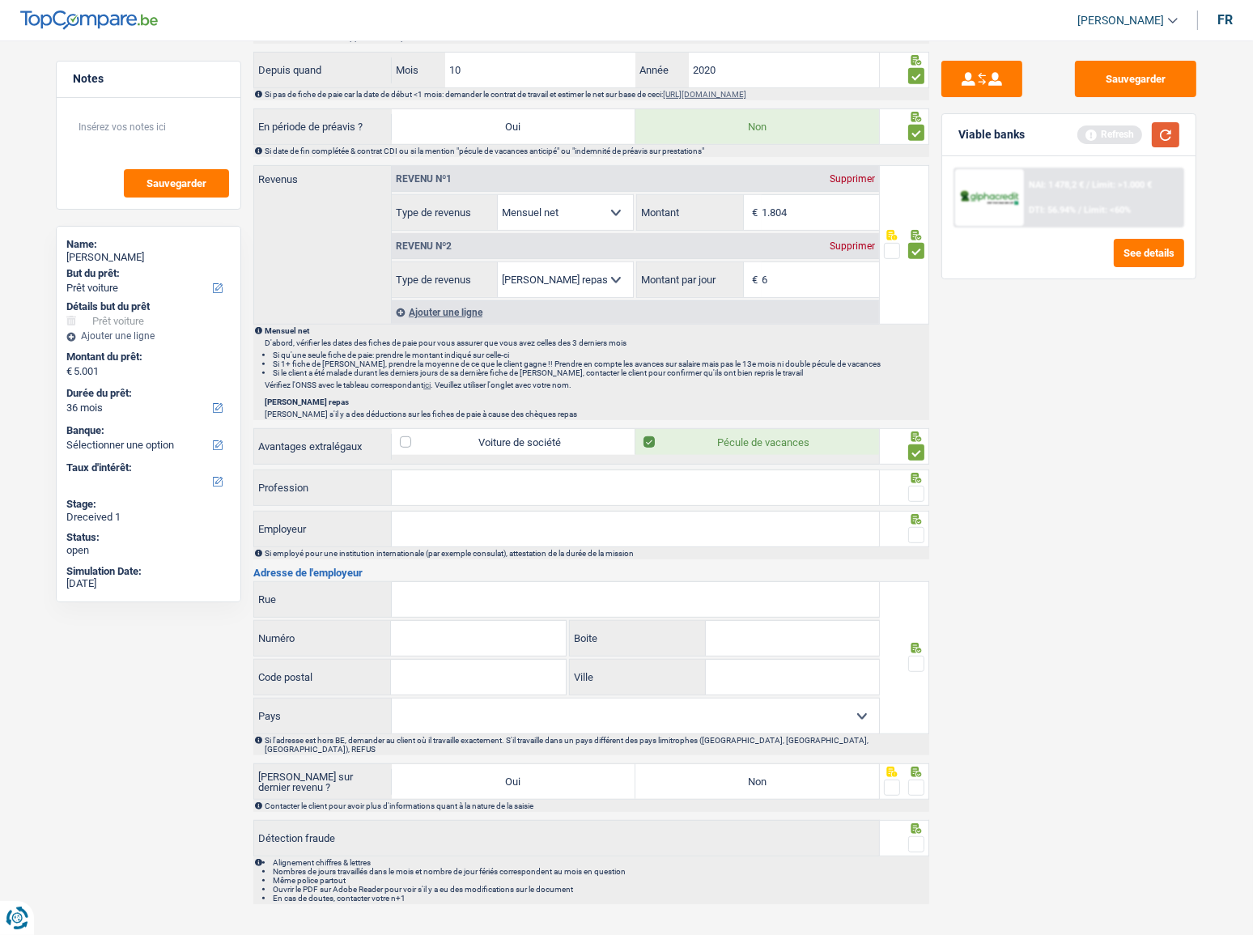
type input "6,0"
click at [1163, 131] on button "button" at bounding box center [1166, 134] width 28 height 25
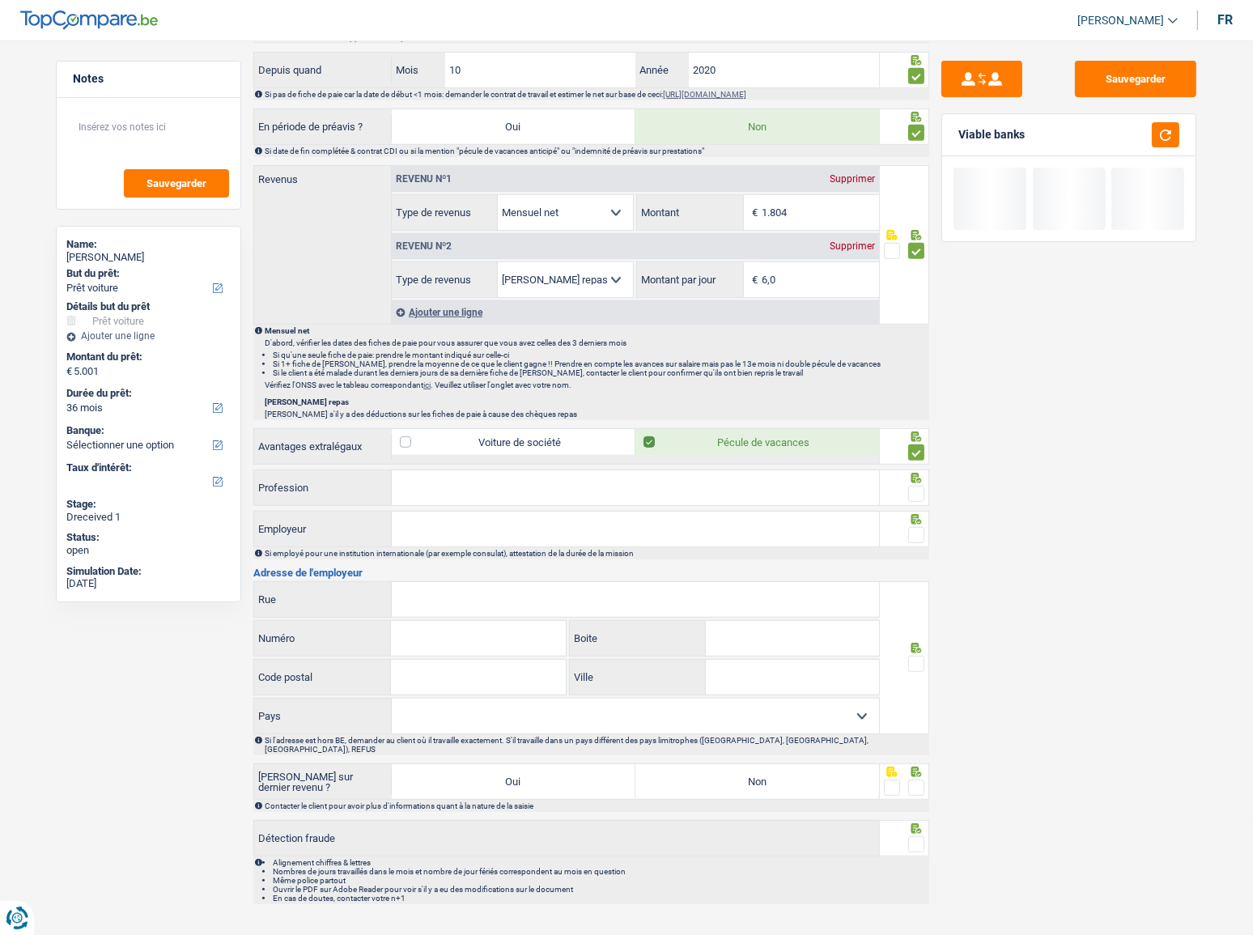
click at [482, 488] on input "Profession" at bounding box center [635, 487] width 487 height 35
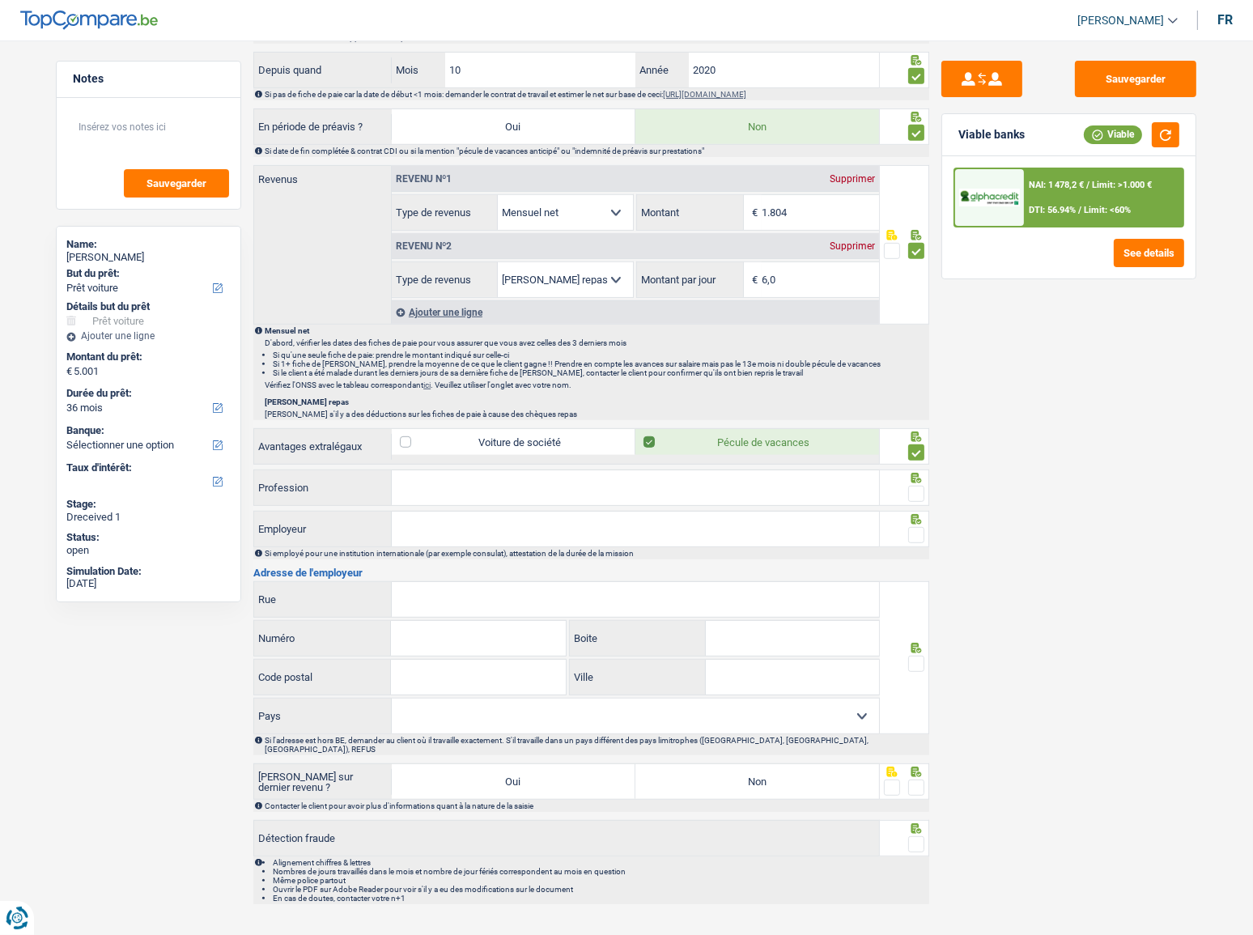
click at [435, 478] on input "Profession" at bounding box center [635, 487] width 487 height 35
drag, startPoint x: 500, startPoint y: 485, endPoint x: 1155, endPoint y: 504, distance: 655.1
click at [503, 484] on input "Profession" at bounding box center [635, 487] width 487 height 35
click at [451, 486] on input "Profession" at bounding box center [635, 487] width 487 height 35
drag, startPoint x: 456, startPoint y: 488, endPoint x: 478, endPoint y: 483, distance: 22.4
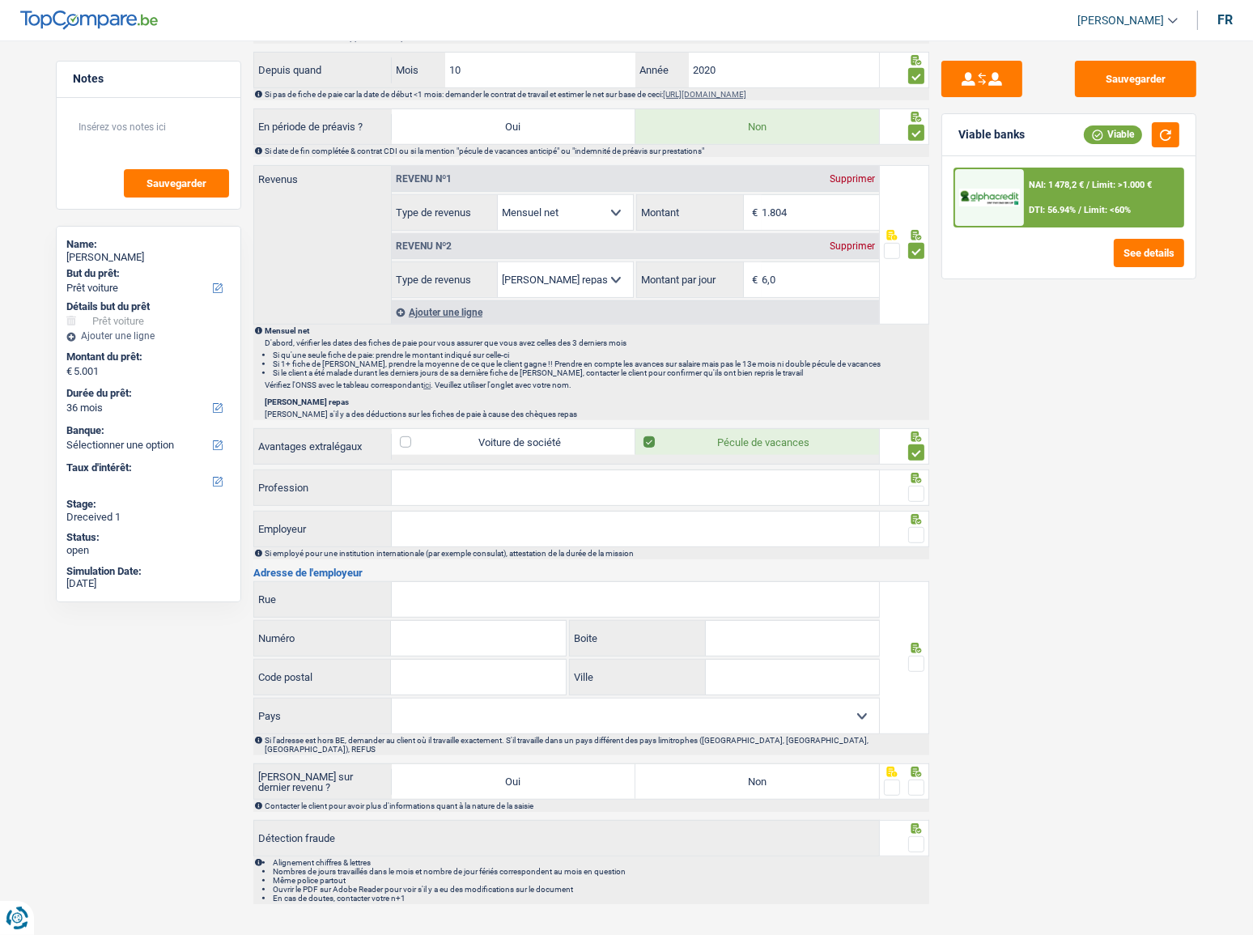
click at [456, 487] on input "Profession" at bounding box center [635, 487] width 487 height 35
click at [500, 494] on input "Profession" at bounding box center [635, 487] width 487 height 35
click at [1164, 125] on button "button" at bounding box center [1166, 134] width 28 height 25
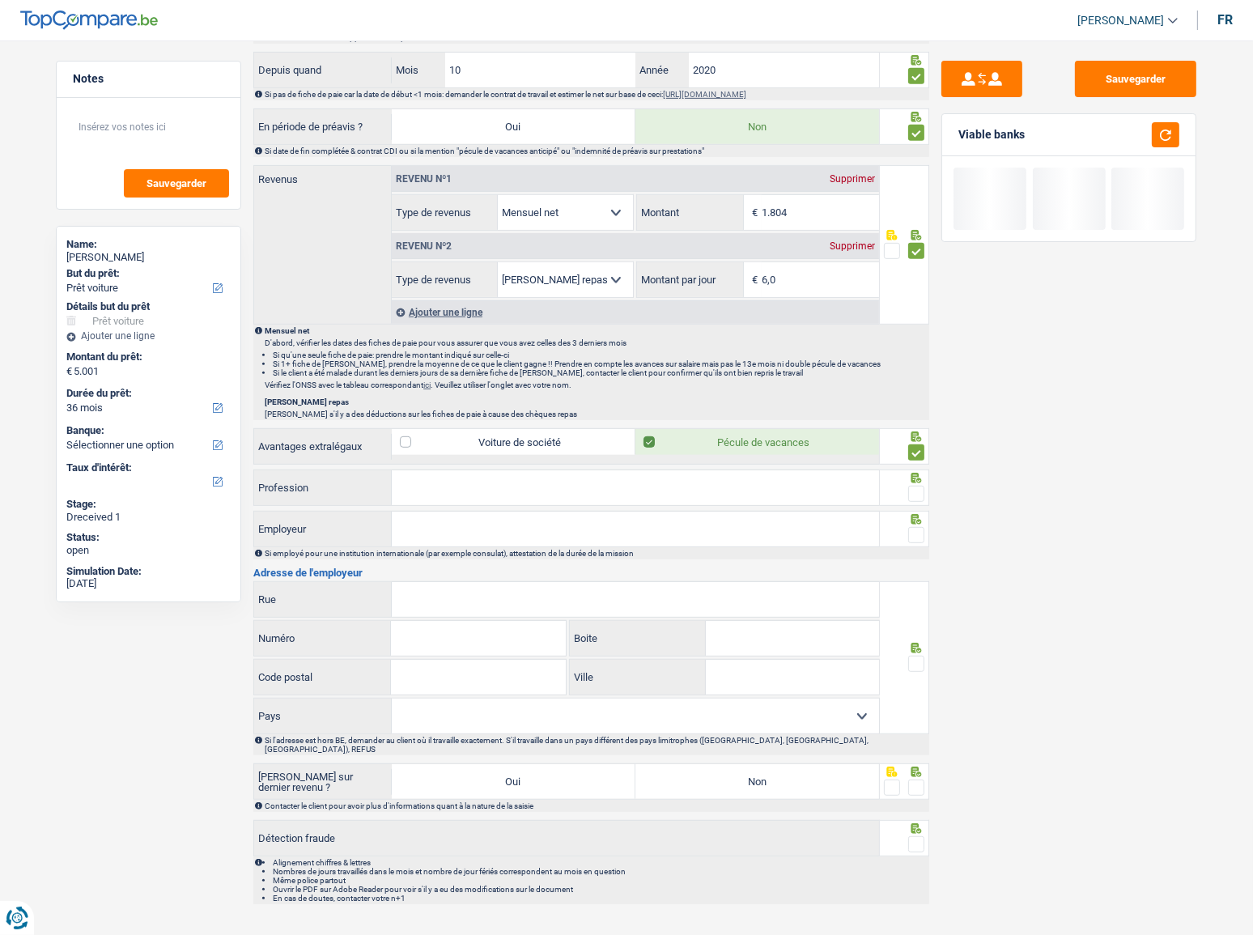
drag, startPoint x: 482, startPoint y: 495, endPoint x: 853, endPoint y: 494, distance: 371.5
click at [482, 496] on input "Profession" at bounding box center [635, 487] width 487 height 35
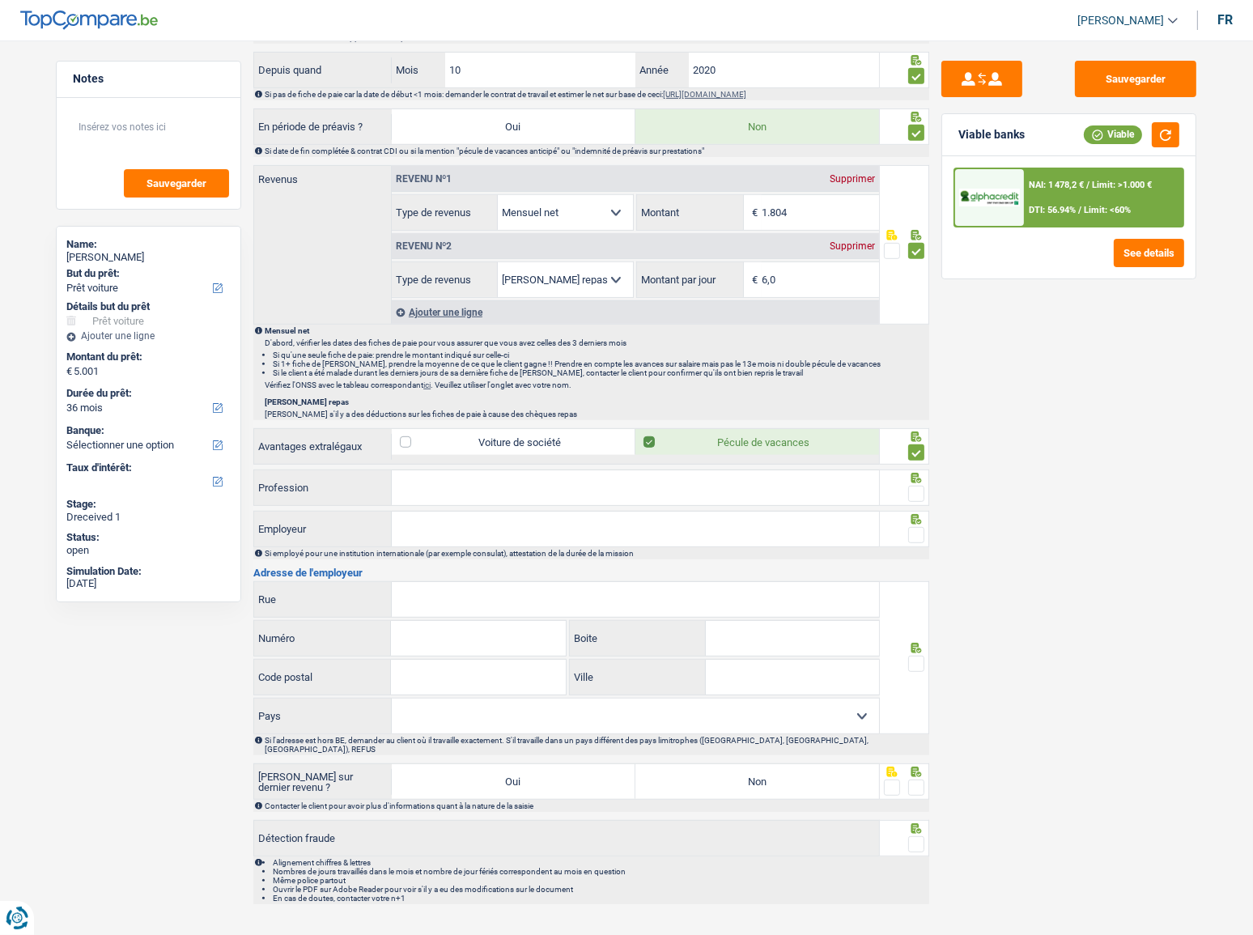
drag, startPoint x: 439, startPoint y: 489, endPoint x: 1190, endPoint y: 565, distance: 755.0
click at [455, 491] on input "Profession" at bounding box center [635, 487] width 487 height 35
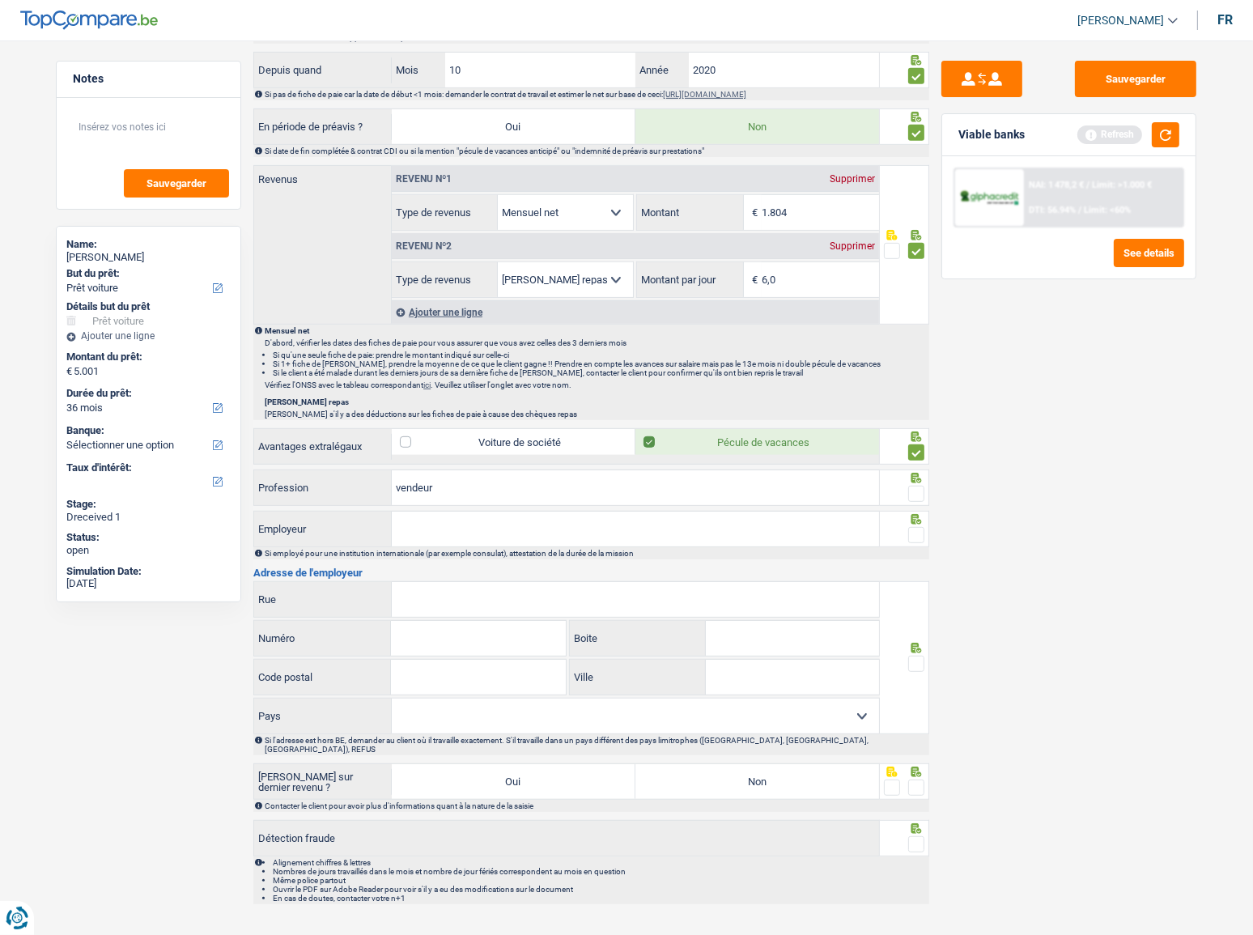
type input "vendeur"
click at [917, 495] on span at bounding box center [916, 494] width 16 height 16
click at [0, 0] on input "radio" at bounding box center [0, 0] width 0 height 0
click at [1166, 138] on button "button" at bounding box center [1166, 134] width 28 height 25
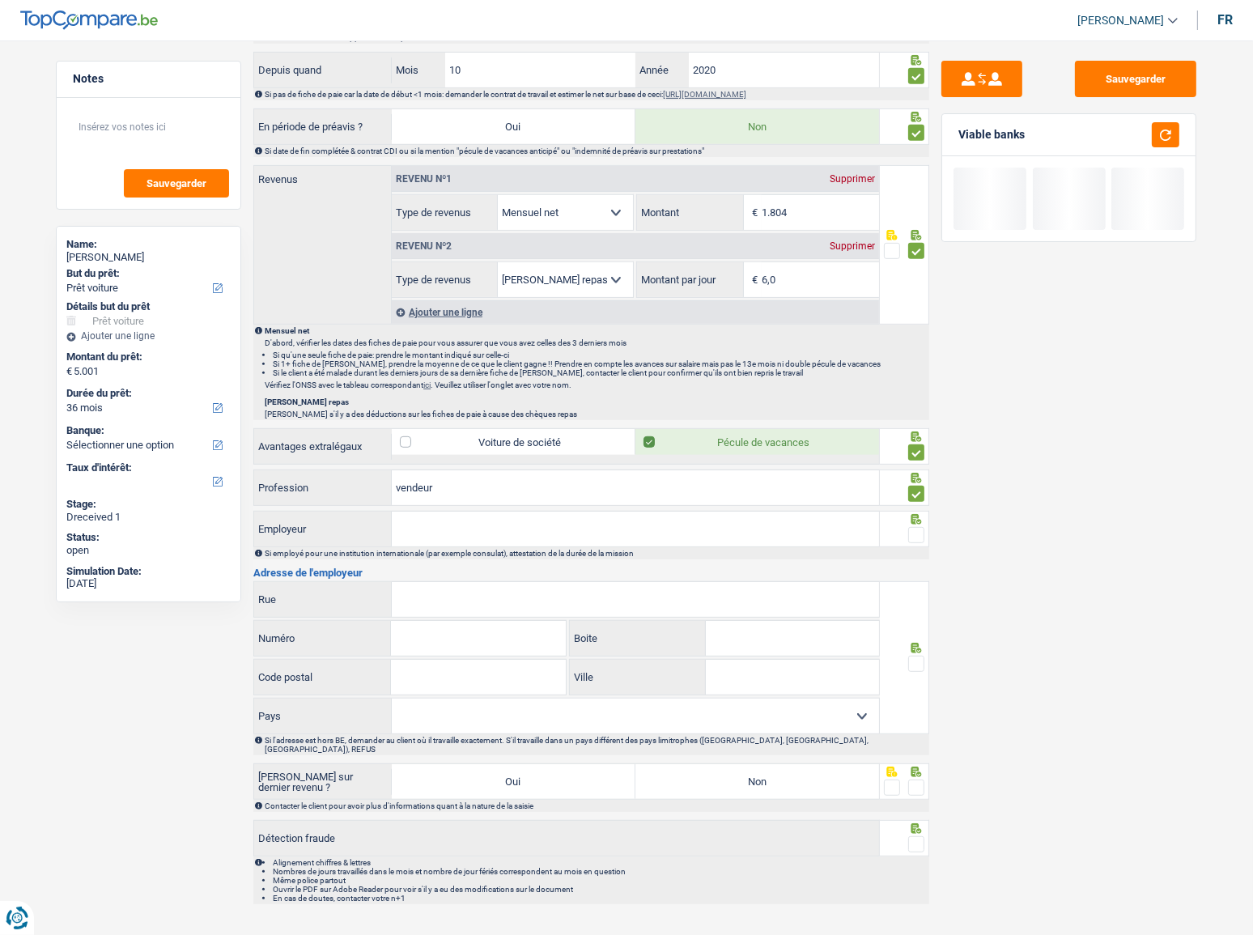
click at [654, 526] on input "Employeur" at bounding box center [635, 529] width 487 height 35
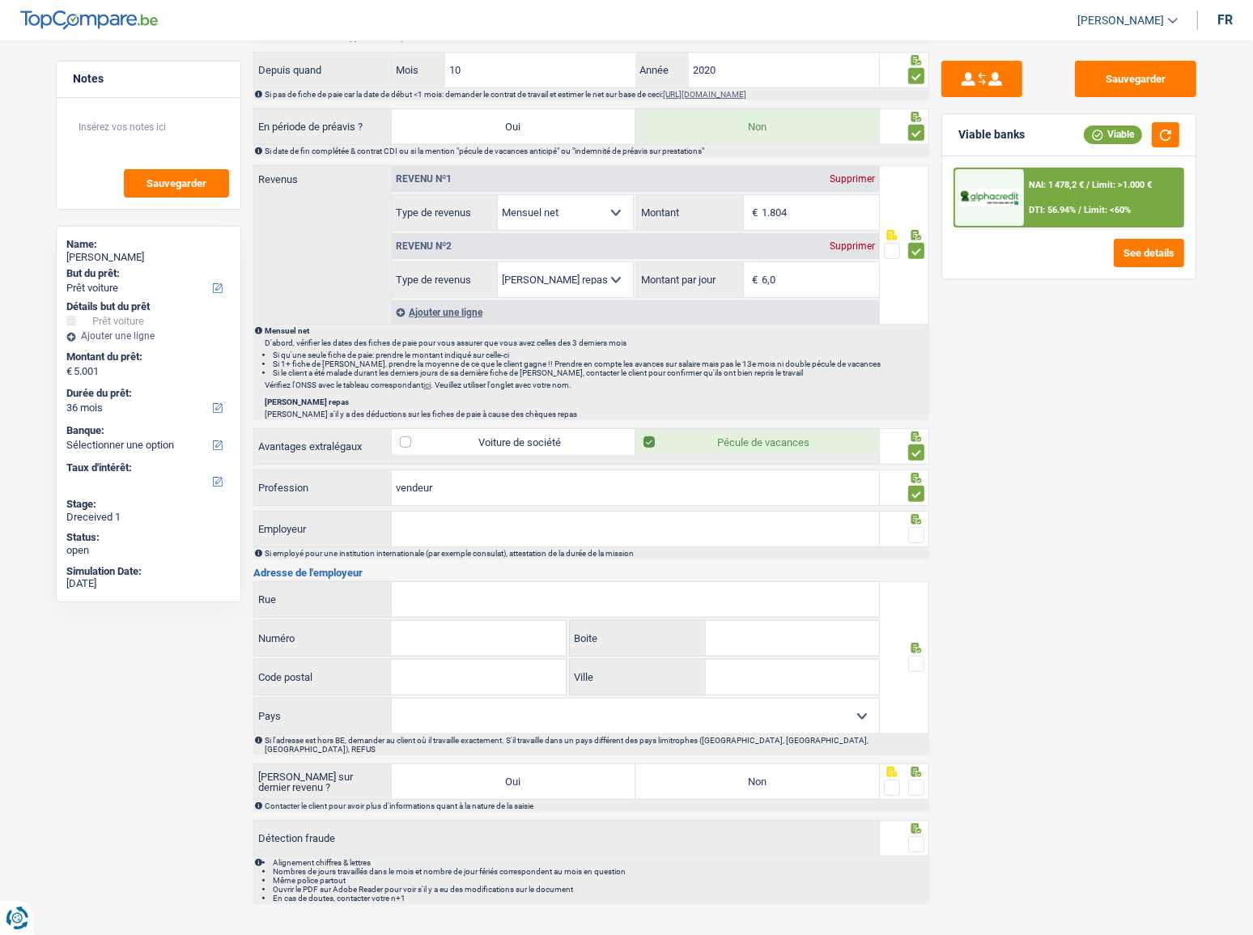
click at [480, 533] on input "Employeur" at bounding box center [635, 529] width 487 height 35
click at [502, 526] on input "Employeur" at bounding box center [635, 529] width 487 height 35
click at [589, 524] on input "Employeur" at bounding box center [635, 529] width 487 height 35
paste input "LESAGE-HUYSENTRUYT"
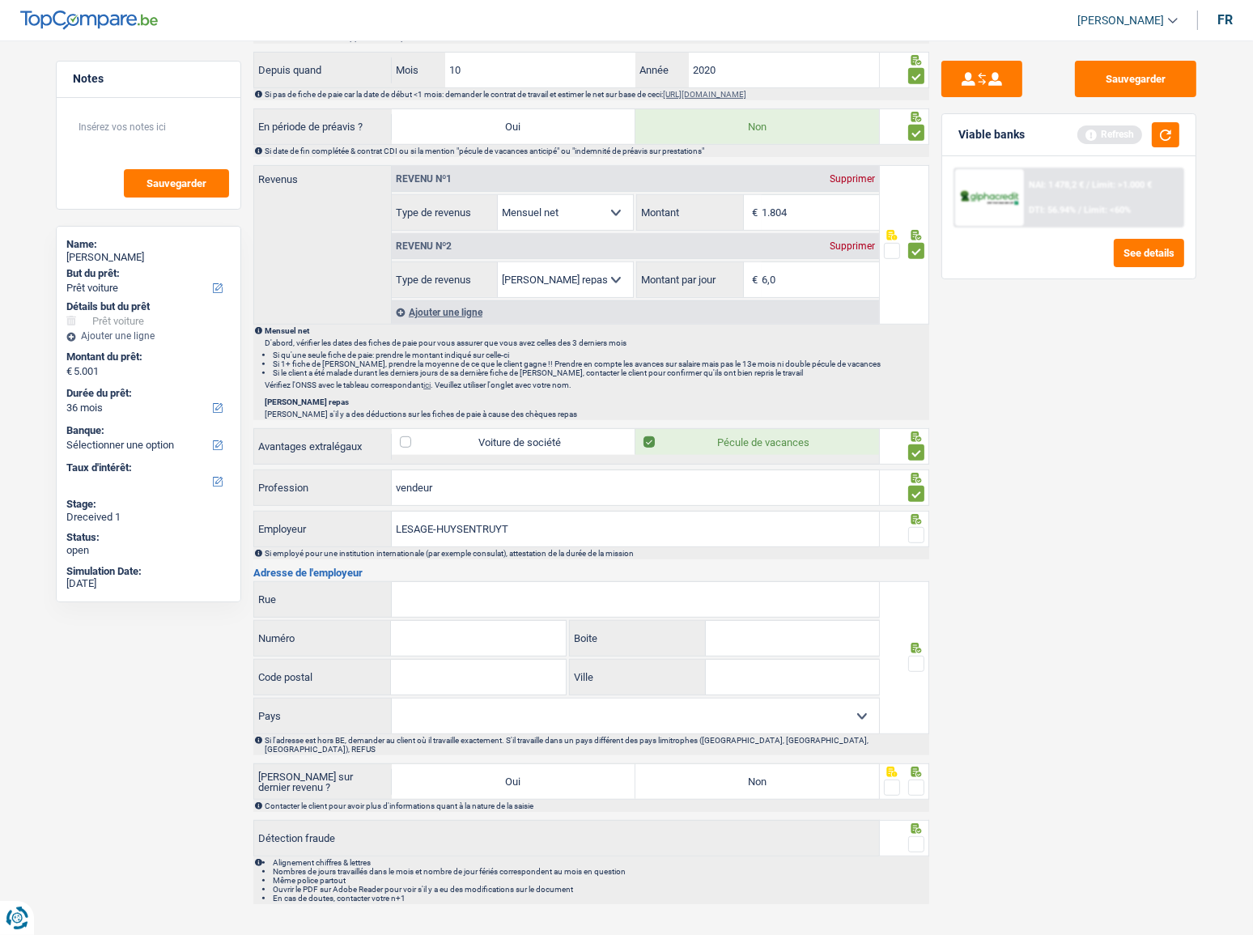
click at [913, 527] on span at bounding box center [916, 535] width 16 height 16
click at [0, 0] on input "radio" at bounding box center [0, 0] width 0 height 0
click at [436, 529] on input "LESAGE-HUYSENTRUYT" at bounding box center [635, 529] width 487 height 35
type input "LESAGE HUYSENTRUYT"
click at [440, 588] on input "Rue" at bounding box center [635, 599] width 487 height 35
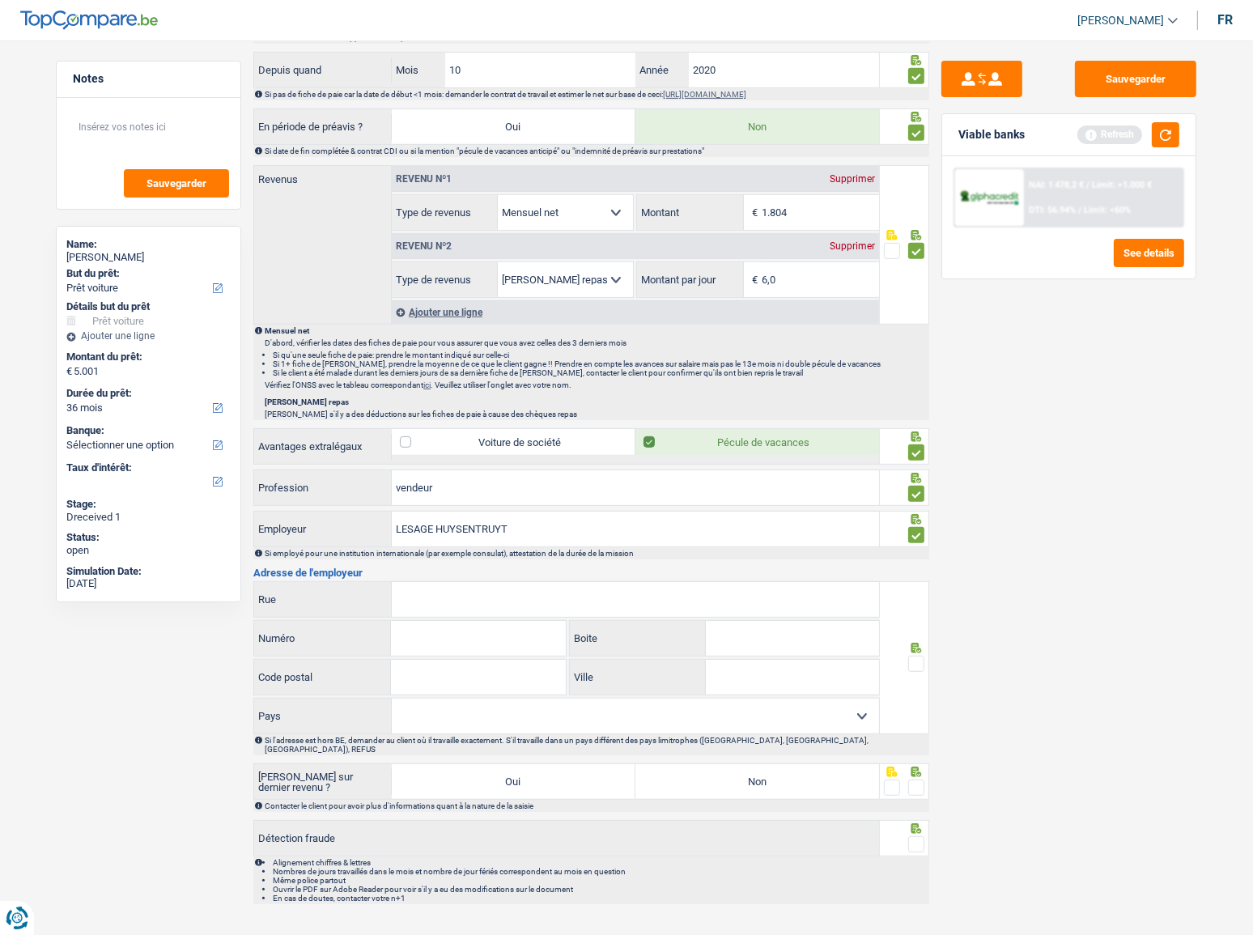
click at [423, 597] on input "Rue" at bounding box center [635, 599] width 487 height 35
type input "blokkestraat"
type input "57"
type input "8550"
type input "zwevegem"
